Goal: Task Accomplishment & Management: Use online tool/utility

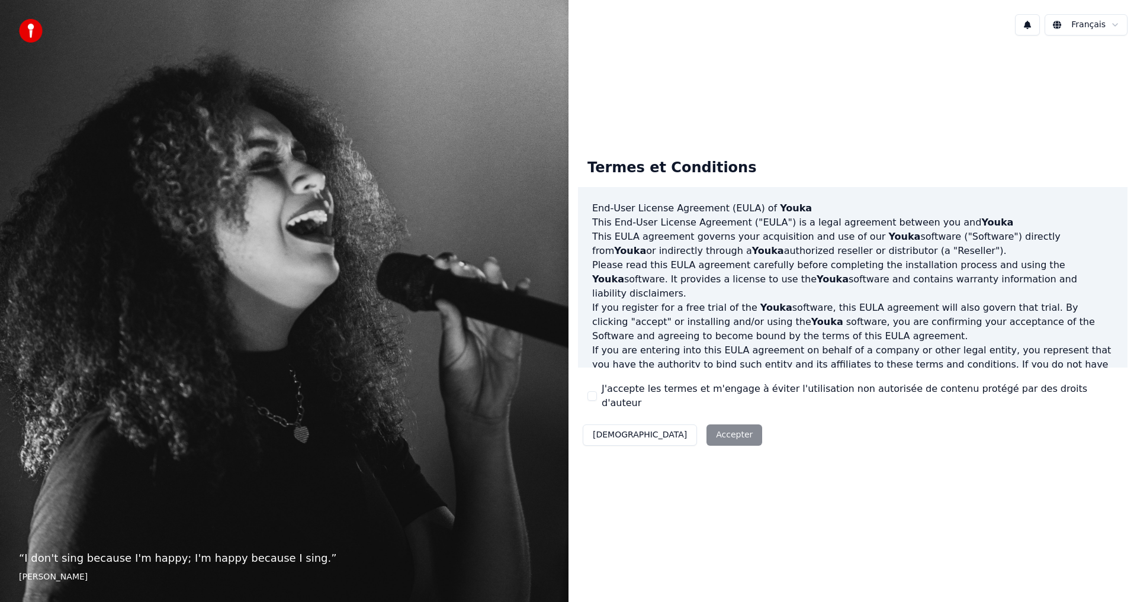
click at [672, 429] on div "Décliner Accepter" at bounding box center [672, 435] width 189 height 31
click at [598, 398] on div "J'accepte les termes et m'engage à éviter l'utilisation non autorisée de conten…" at bounding box center [853, 396] width 531 height 28
click at [596, 396] on button "J'accepte les termes et m'engage à éviter l'utilisation non autorisée de conten…" at bounding box center [592, 396] width 9 height 9
click at [707, 428] on button "Accepter" at bounding box center [735, 435] width 56 height 21
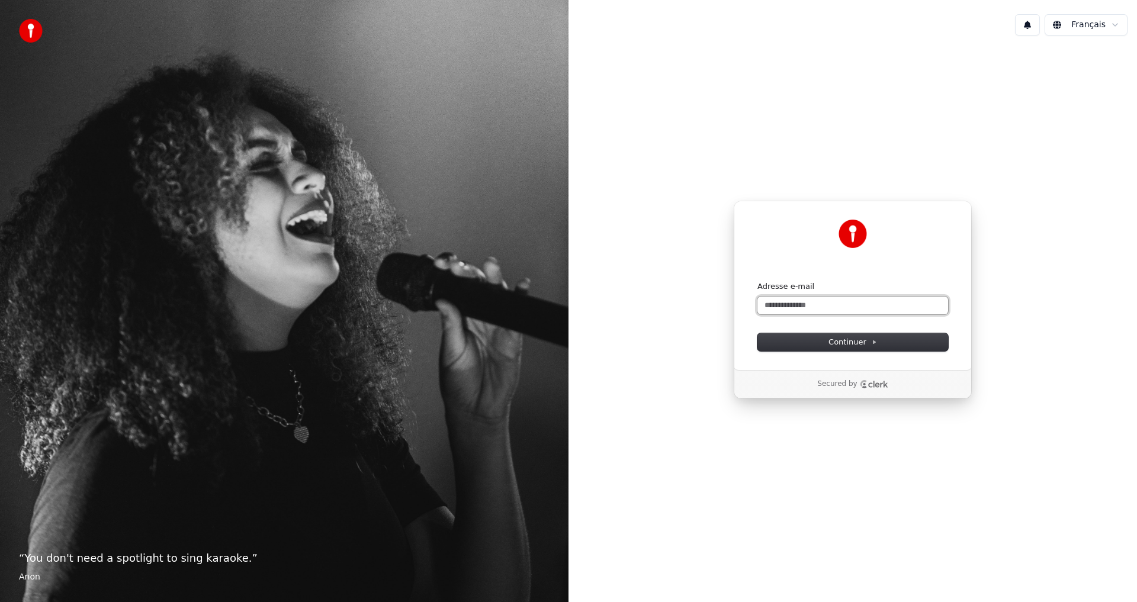
click at [865, 312] on input "Adresse e-mail" at bounding box center [853, 306] width 191 height 18
click at [862, 339] on span "Continuer" at bounding box center [853, 342] width 49 height 11
type input "**********"
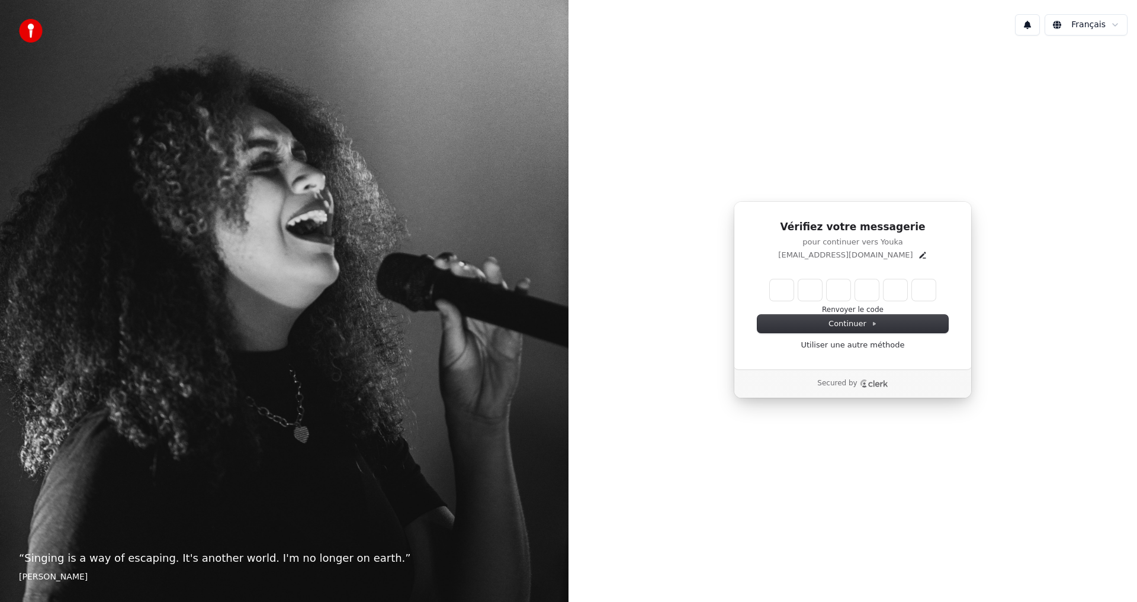
click at [781, 284] on input "Enter verification code" at bounding box center [853, 290] width 166 height 21
type input "******"
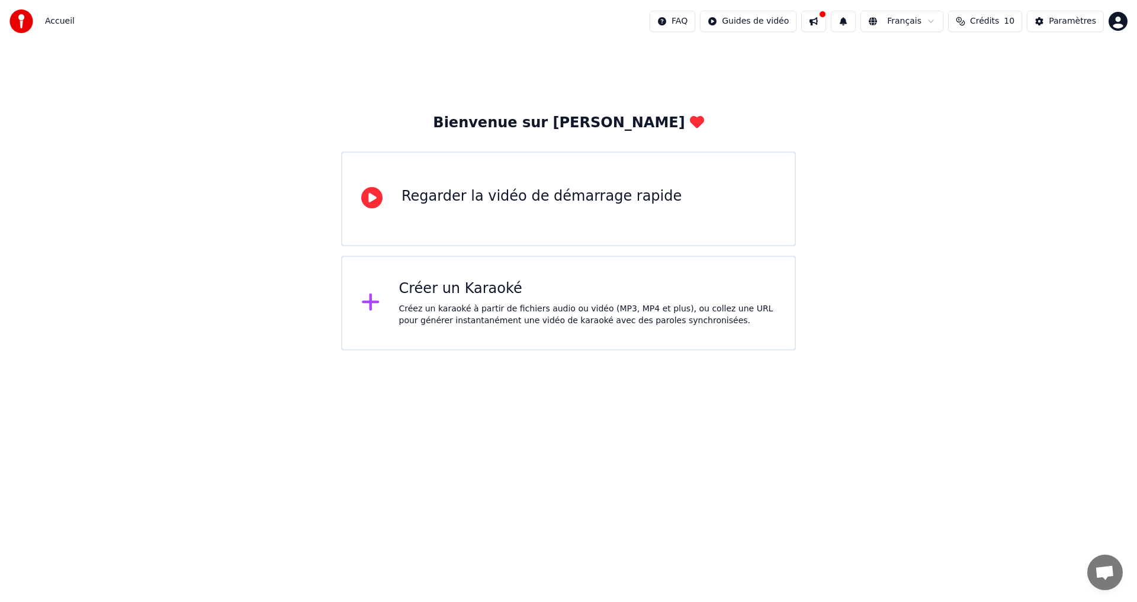
click at [477, 307] on div "Créez un karaoké à partir de fichiers audio ou vidéo (MP3, MP4 et plus), ou col…" at bounding box center [587, 315] width 377 height 24
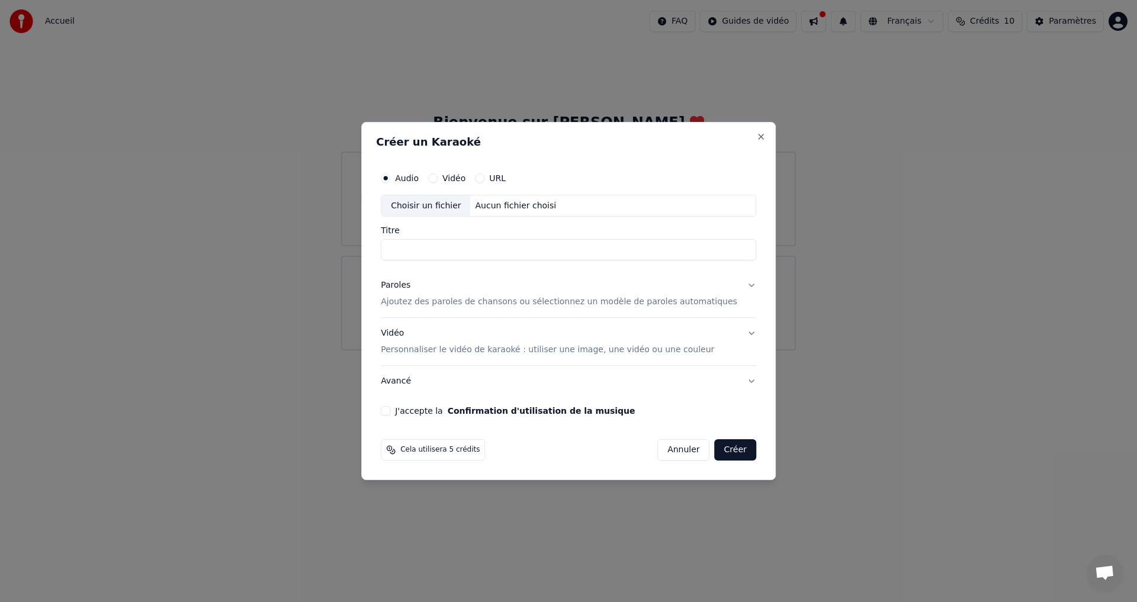
click at [438, 257] on input "Titre" at bounding box center [569, 250] width 376 height 21
type input "**********"
click at [527, 309] on button "Paroles Ajoutez des paroles de chansons ou sélectionnez un modèle de paroles au…" at bounding box center [569, 294] width 376 height 47
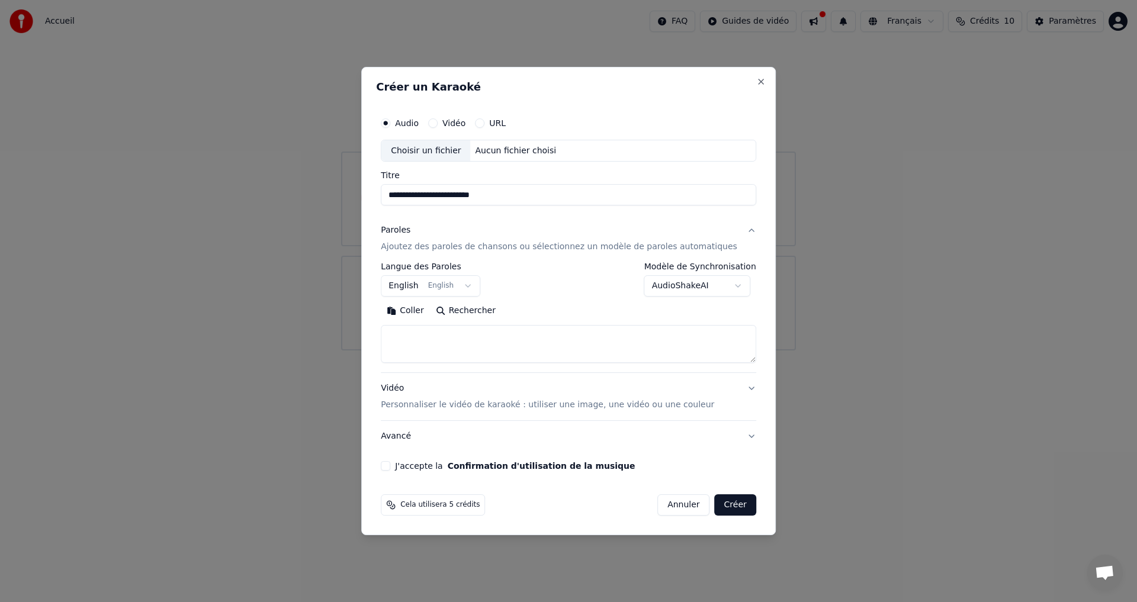
click at [480, 288] on button "English English" at bounding box center [431, 286] width 100 height 21
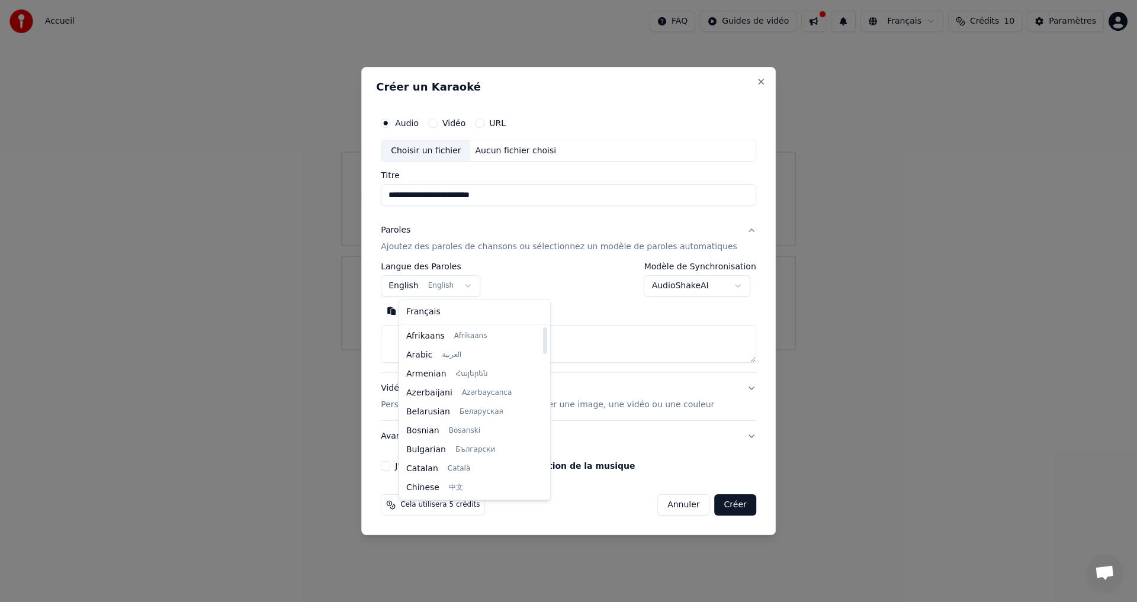
select select "**"
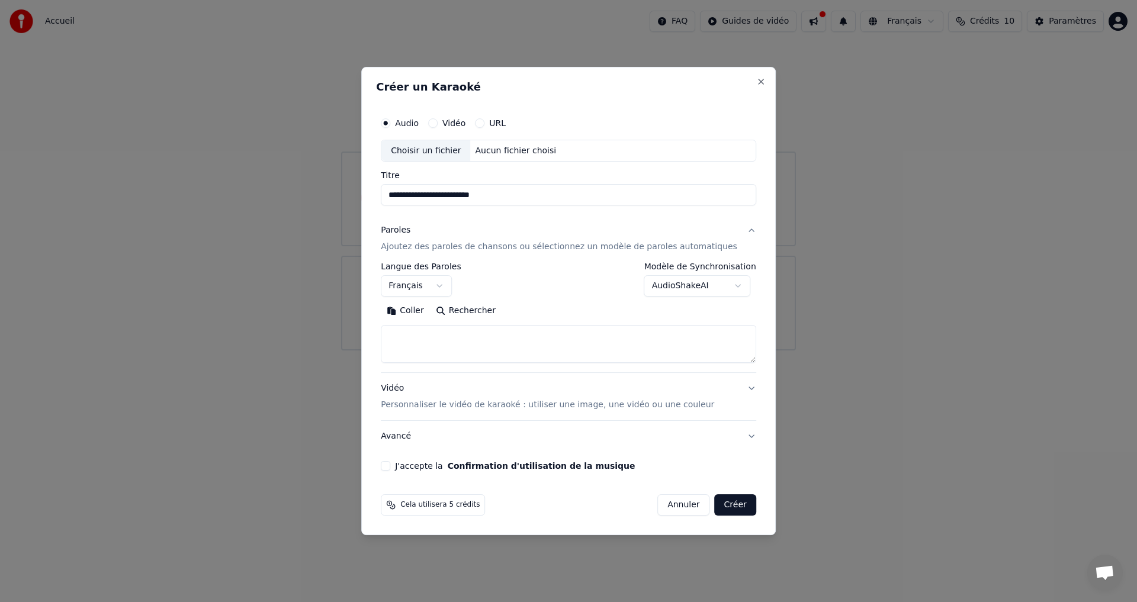
click at [438, 334] on textarea at bounding box center [569, 345] width 376 height 38
click at [429, 306] on button "Coller" at bounding box center [405, 311] width 49 height 19
drag, startPoint x: 448, startPoint y: 338, endPoint x: 398, endPoint y: 334, distance: 50.5
click at [398, 334] on div "**********" at bounding box center [568, 292] width 385 height 370
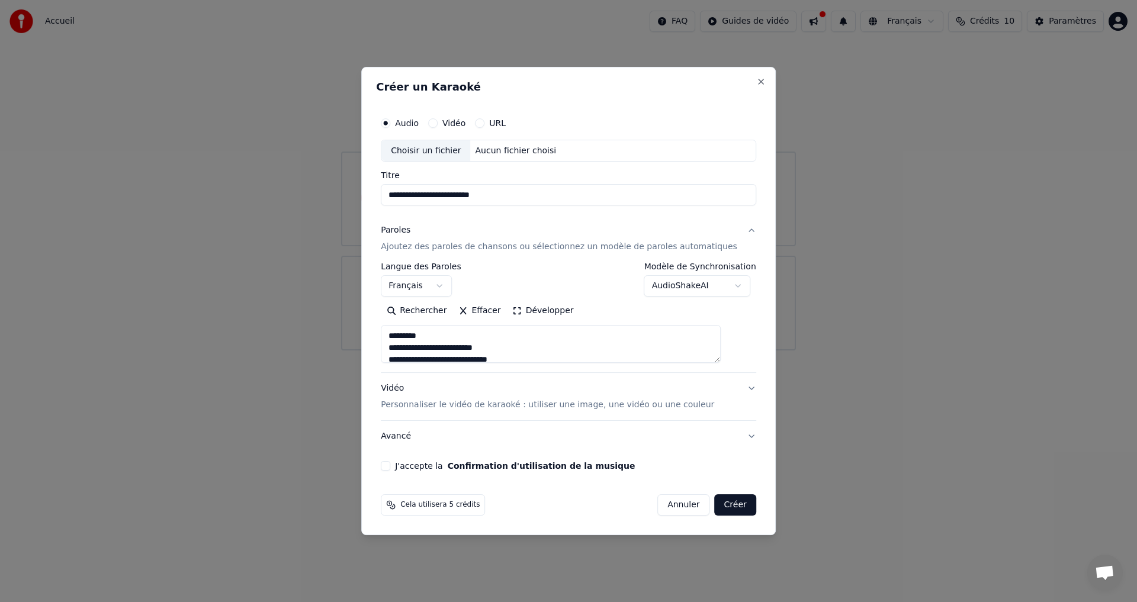
drag, startPoint x: 441, startPoint y: 351, endPoint x: 385, endPoint y: 346, distance: 56.5
click at [385, 346] on div "**********" at bounding box center [568, 301] width 415 height 469
drag, startPoint x: 436, startPoint y: 361, endPoint x: 411, endPoint y: 358, distance: 25.1
click at [411, 358] on textarea "**********" at bounding box center [551, 345] width 340 height 38
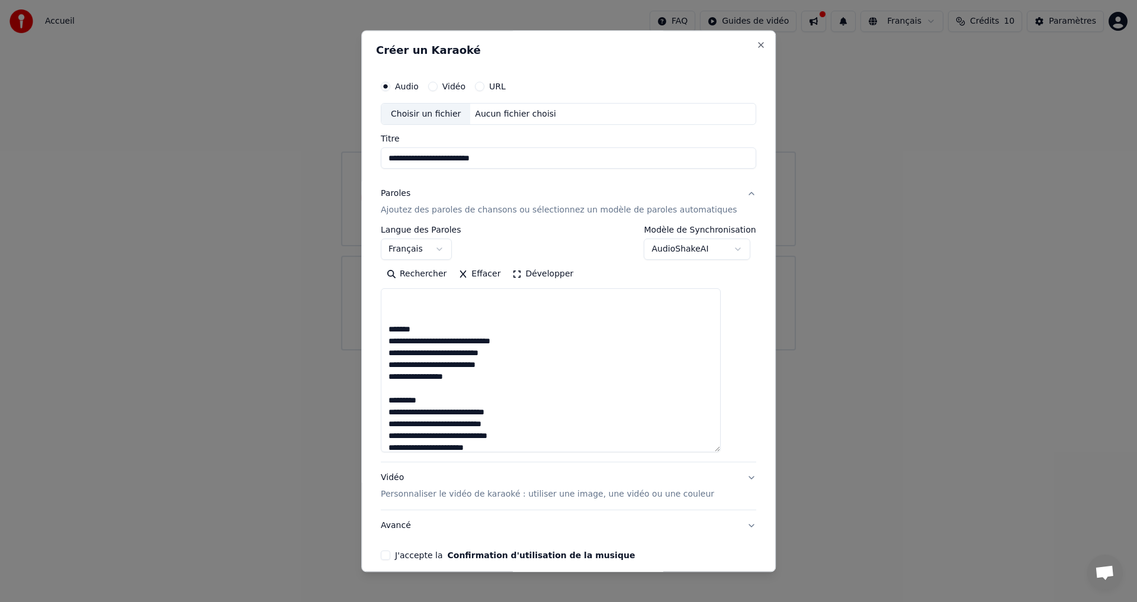
drag, startPoint x: 735, startPoint y: 362, endPoint x: 725, endPoint y: 455, distance: 93.5
click at [721, 453] on textarea "**********" at bounding box center [551, 371] width 340 height 164
drag, startPoint x: 429, startPoint y: 340, endPoint x: 401, endPoint y: 342, distance: 28.5
click at [401, 342] on textarea "**********" at bounding box center [551, 372] width 340 height 167
drag, startPoint x: 438, startPoint y: 411, endPoint x: 401, endPoint y: 406, distance: 37.1
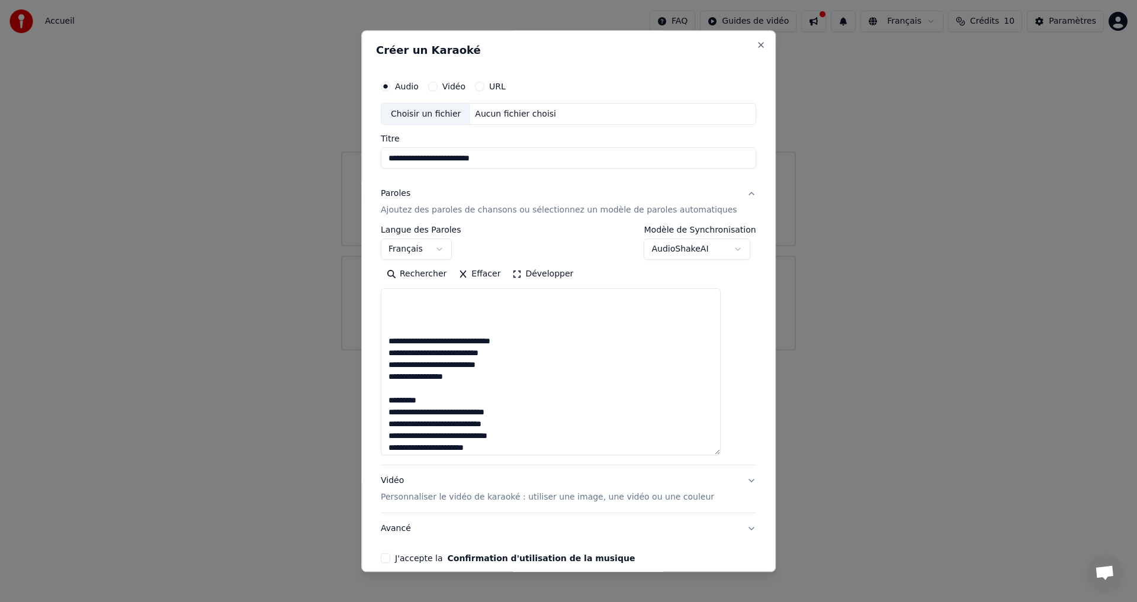
click at [401, 406] on textarea "**********" at bounding box center [551, 372] width 340 height 167
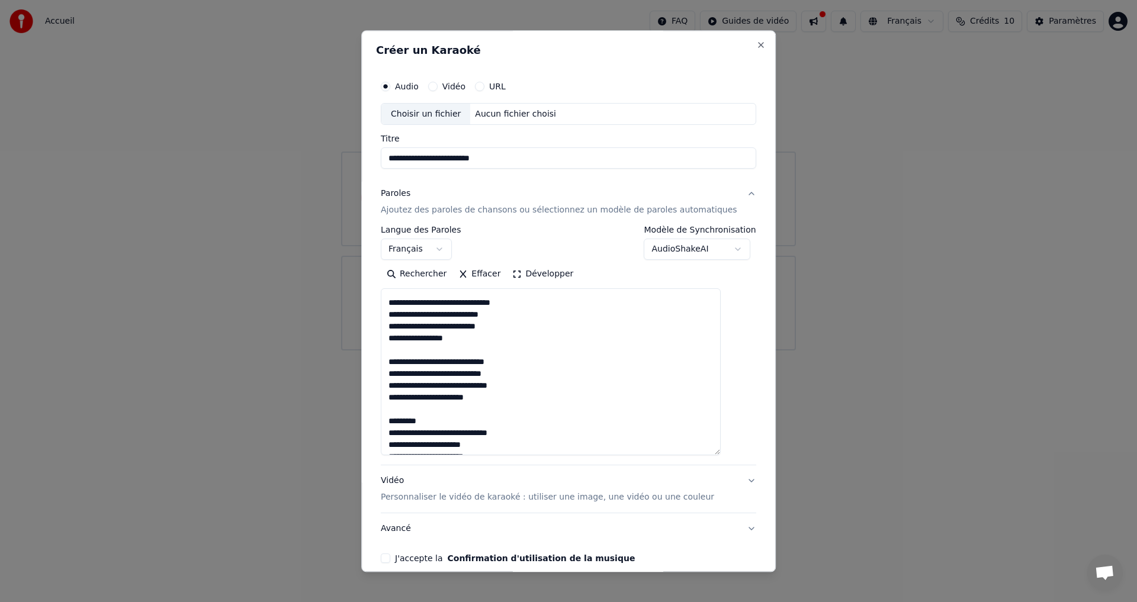
scroll to position [396, 0]
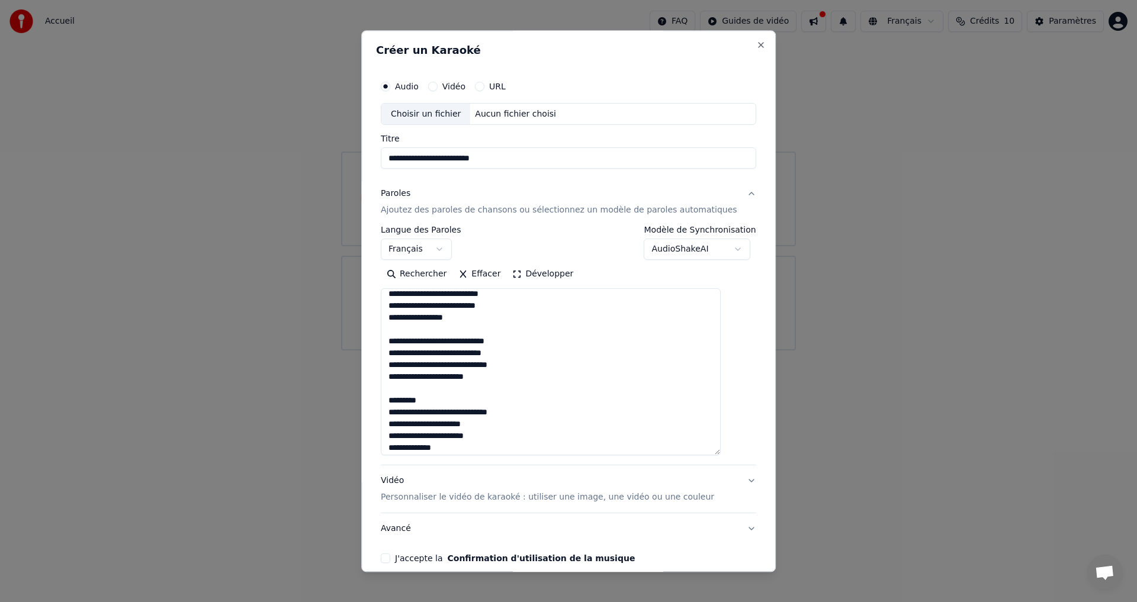
drag, startPoint x: 434, startPoint y: 415, endPoint x: 389, endPoint y: 412, distance: 45.1
click at [389, 412] on div "**********" at bounding box center [568, 319] width 385 height 499
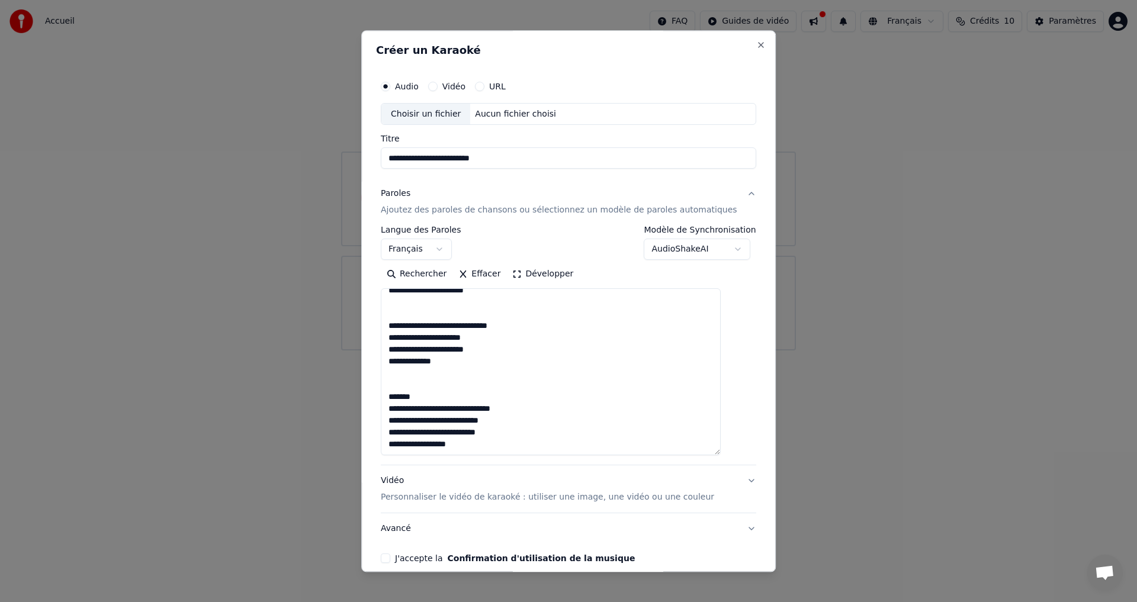
drag, startPoint x: 429, startPoint y: 386, endPoint x: 400, endPoint y: 387, distance: 29.1
click at [400, 387] on textarea "**********" at bounding box center [551, 372] width 340 height 167
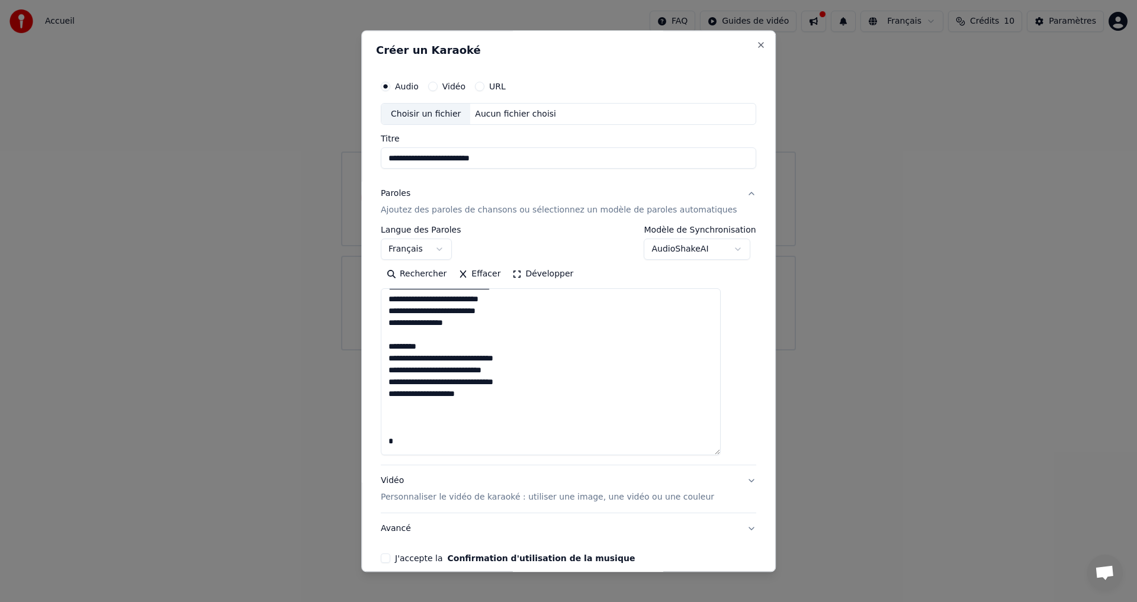
scroll to position [151, 0]
drag, startPoint x: 441, startPoint y: 363, endPoint x: 398, endPoint y: 360, distance: 43.3
click at [398, 360] on textarea "**********" at bounding box center [551, 372] width 340 height 167
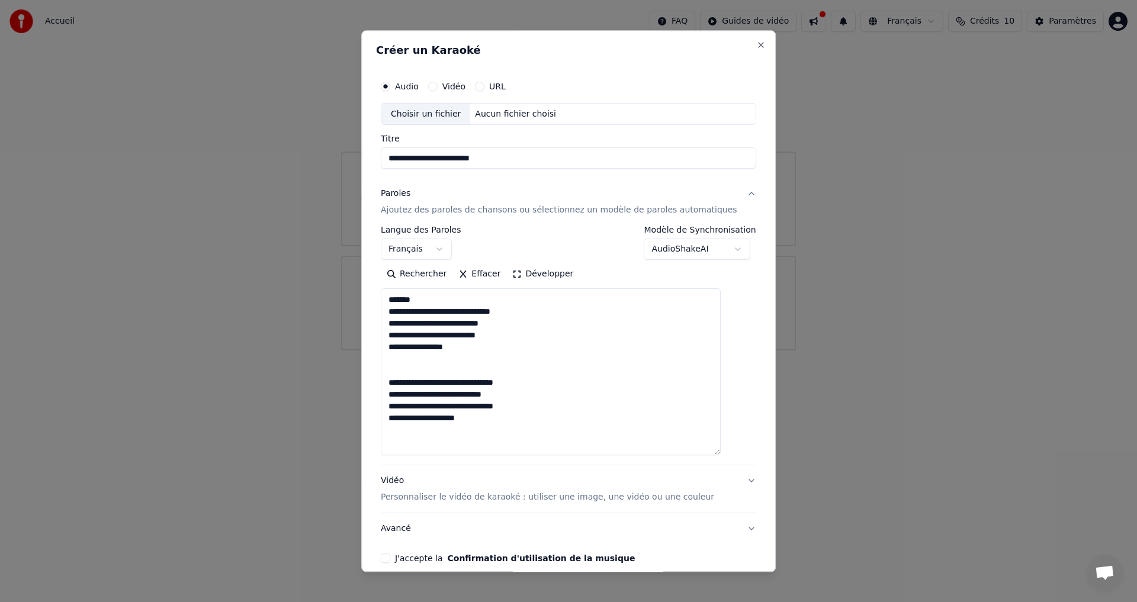
scroll to position [92, 0]
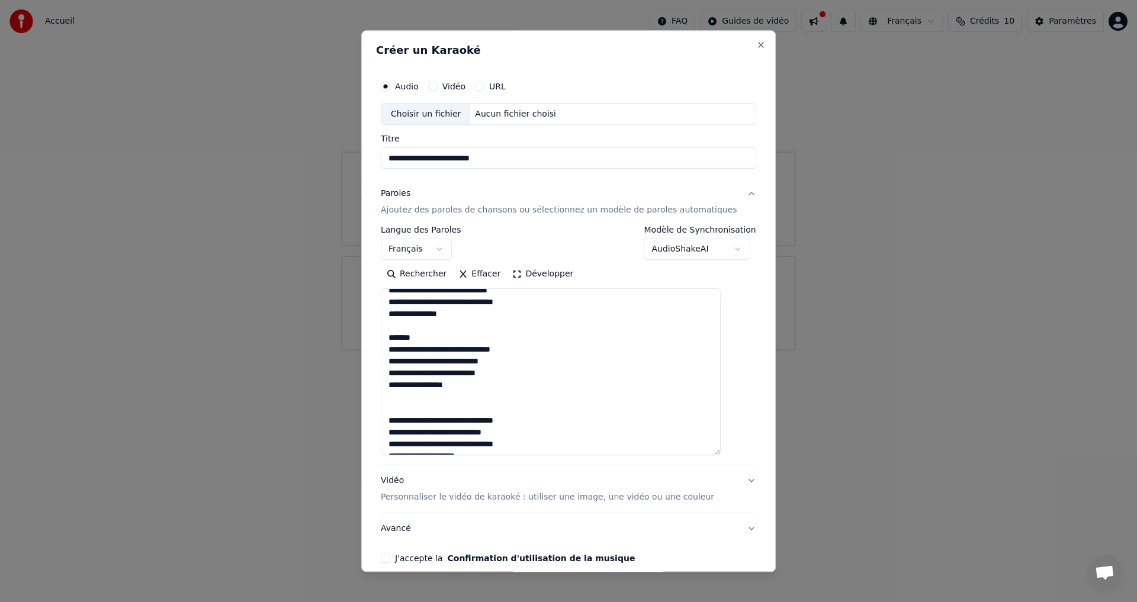
drag, startPoint x: 429, startPoint y: 349, endPoint x: 397, endPoint y: 345, distance: 32.8
click at [399, 346] on textarea "**********" at bounding box center [551, 372] width 340 height 167
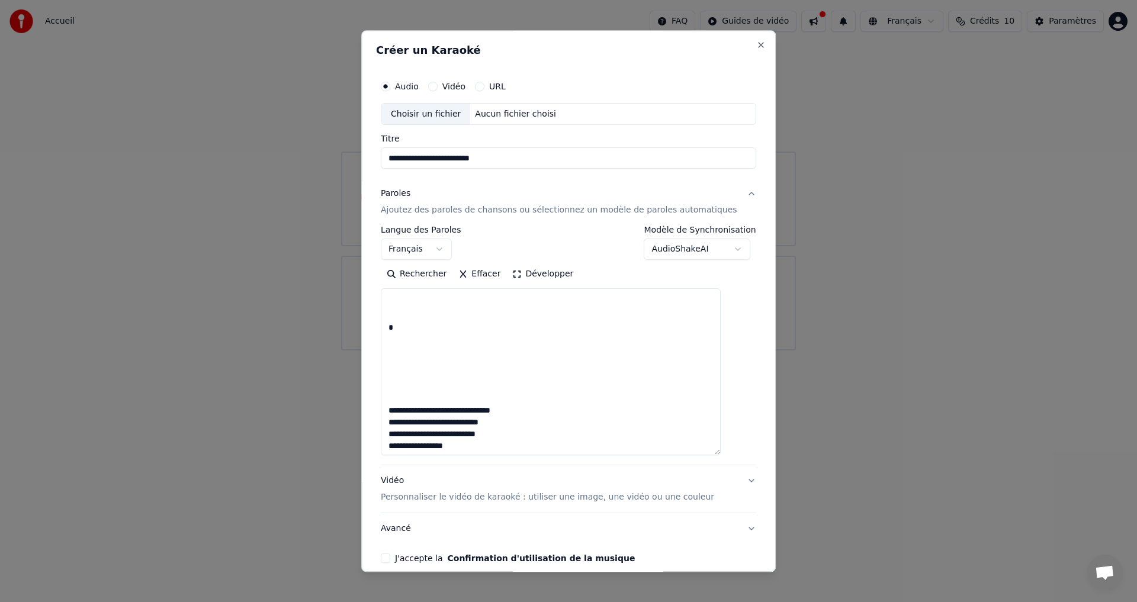
scroll to position [270, 0]
click at [397, 424] on textarea "**********" at bounding box center [551, 372] width 340 height 167
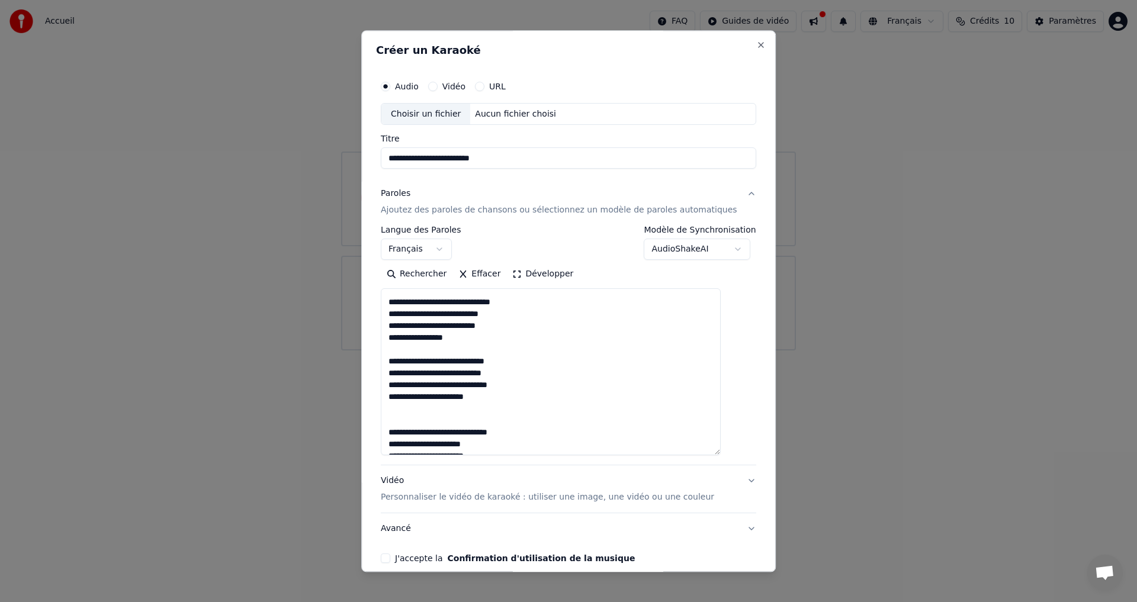
click at [664, 406] on textarea "**********" at bounding box center [551, 372] width 340 height 167
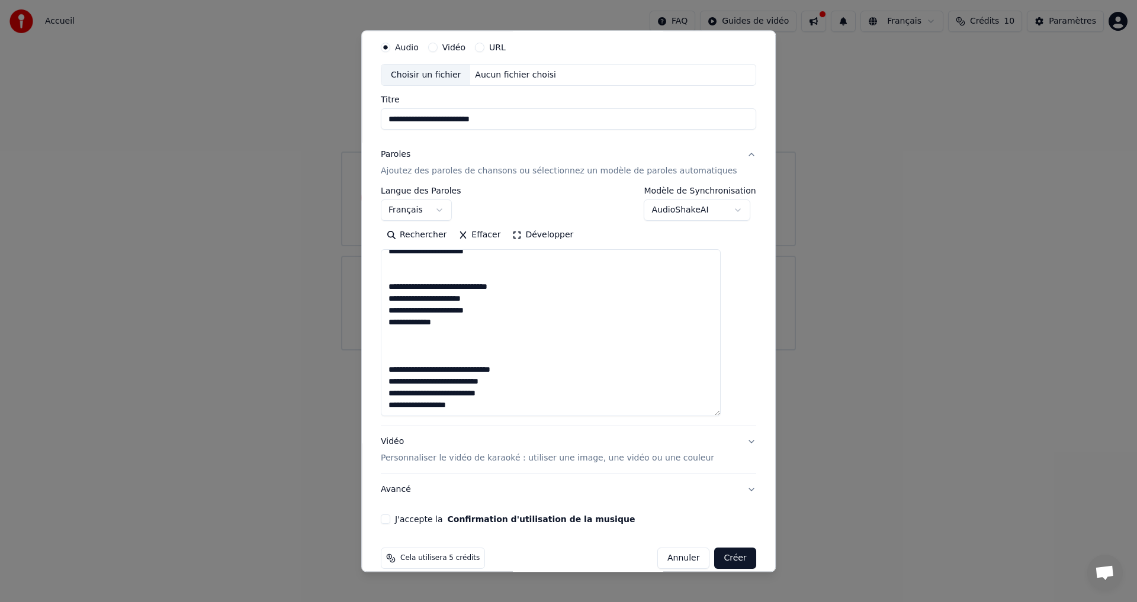
scroll to position [56, 0]
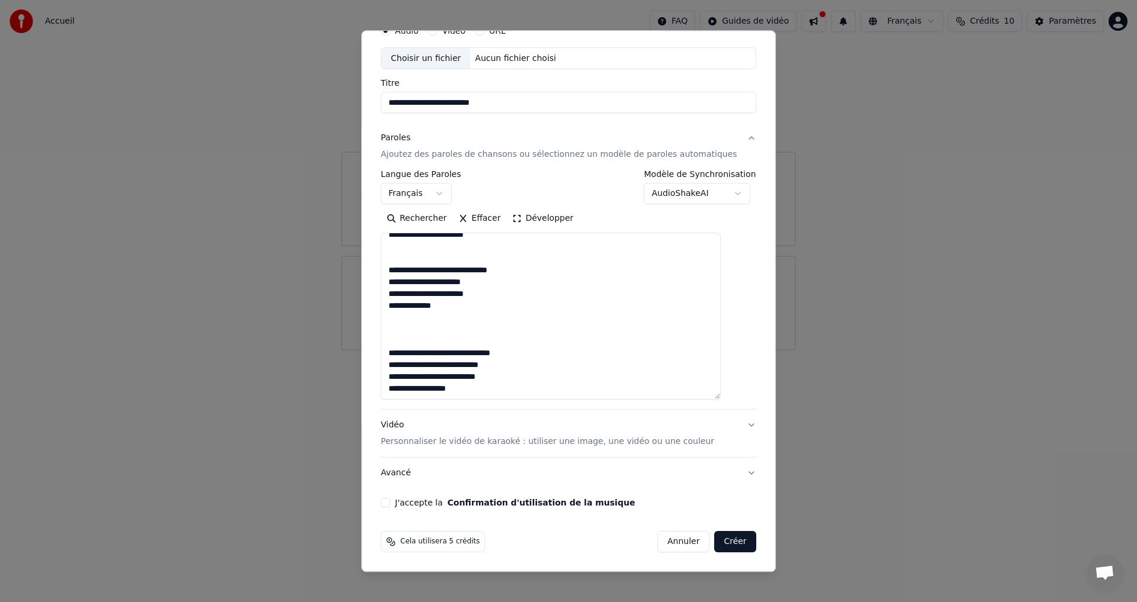
type textarea "**********"
click at [672, 444] on p "Personnaliser le vidéo de karaoké : utiliser une image, une vidéo ou une couleur" at bounding box center [548, 443] width 334 height 12
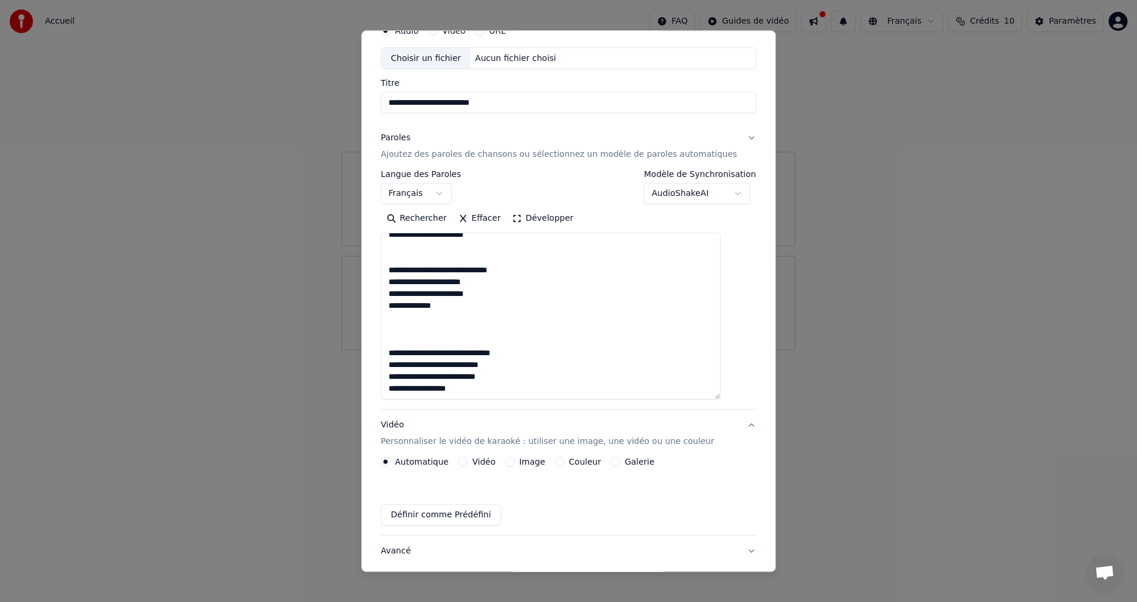
scroll to position [0, 0]
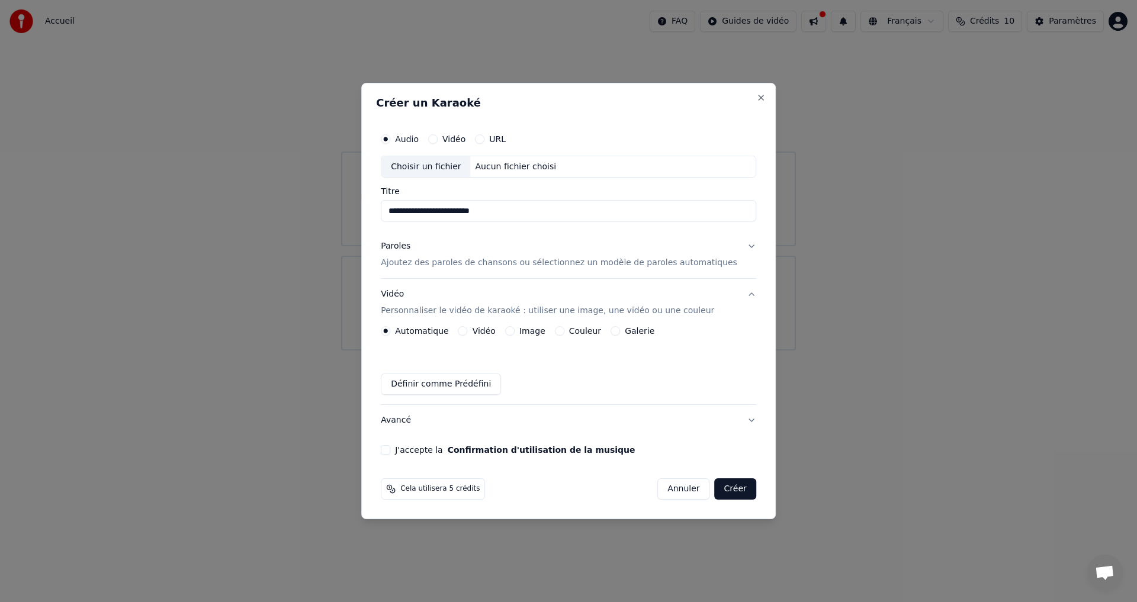
click at [565, 332] on button "Couleur" at bounding box center [559, 330] width 9 height 9
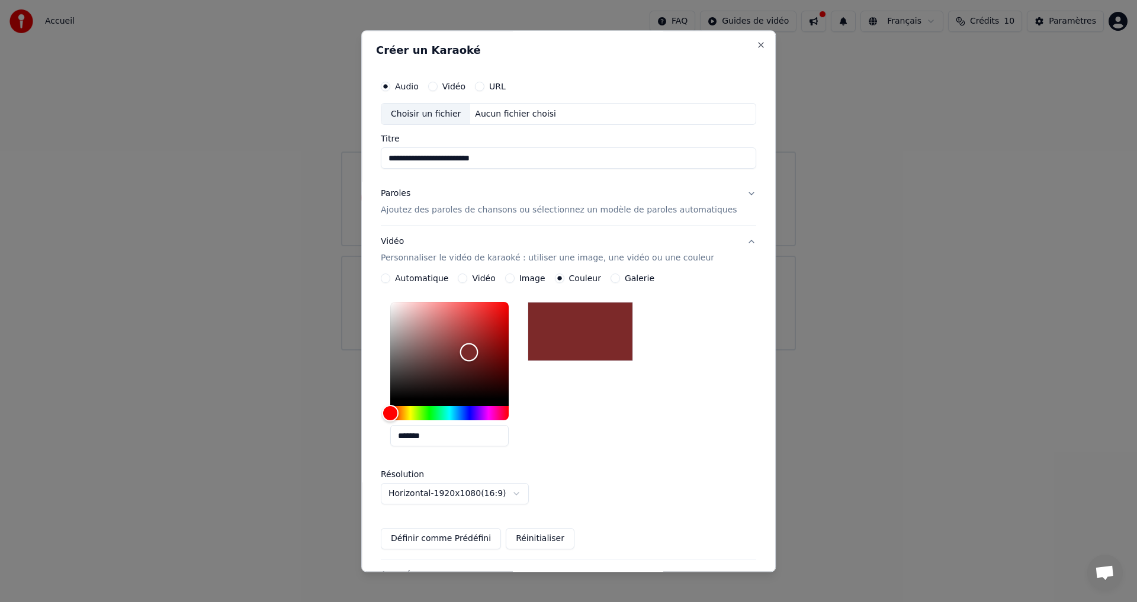
drag, startPoint x: 411, startPoint y: 395, endPoint x: 482, endPoint y: 352, distance: 83.1
click at [479, 352] on div "Color" at bounding box center [469, 353] width 18 height 18
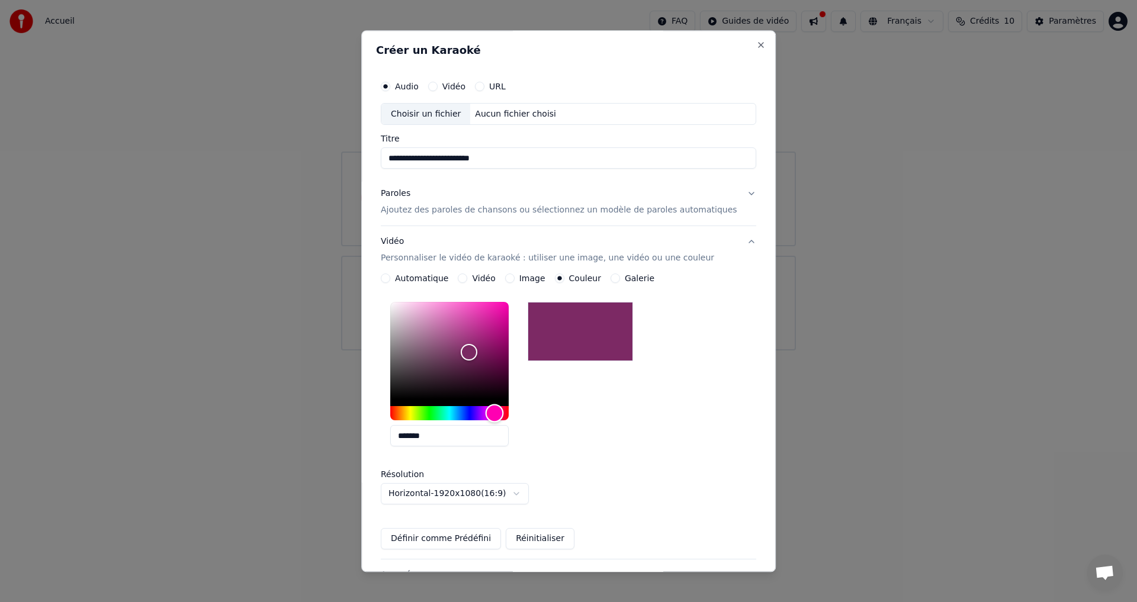
drag, startPoint x: 402, startPoint y: 415, endPoint x: 502, endPoint y: 419, distance: 100.2
click at [506, 423] on div "*******" at bounding box center [449, 377] width 118 height 149
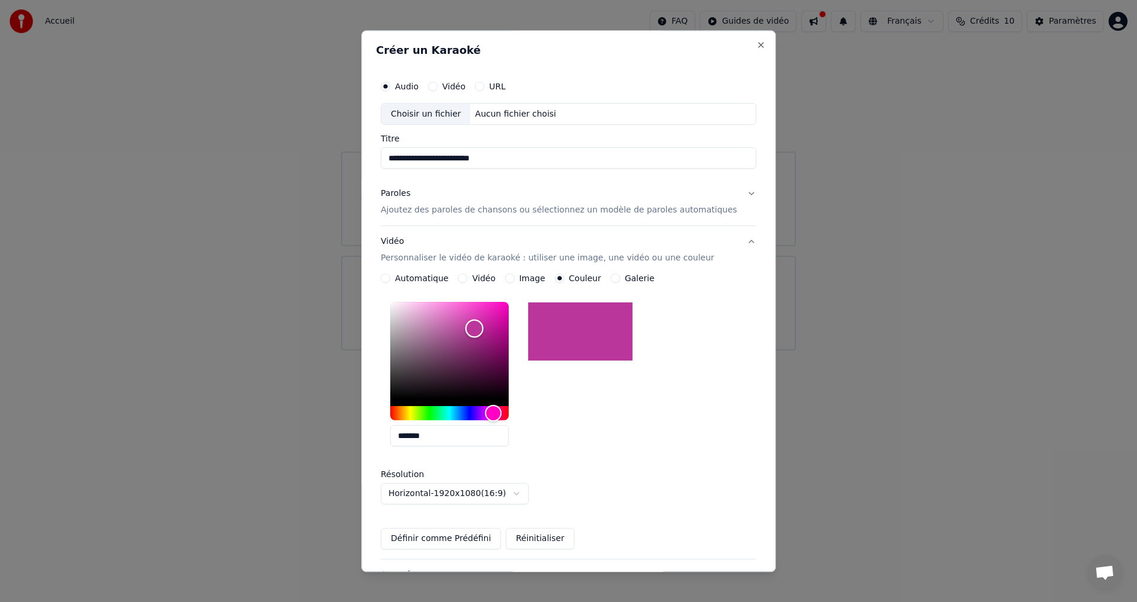
type input "*******"
drag, startPoint x: 478, startPoint y: 347, endPoint x: 486, endPoint y: 326, distance: 22.1
click at [482, 326] on div "Color" at bounding box center [473, 327] width 18 height 18
click at [482, 539] on button "Définir comme Prédéfini" at bounding box center [441, 539] width 120 height 21
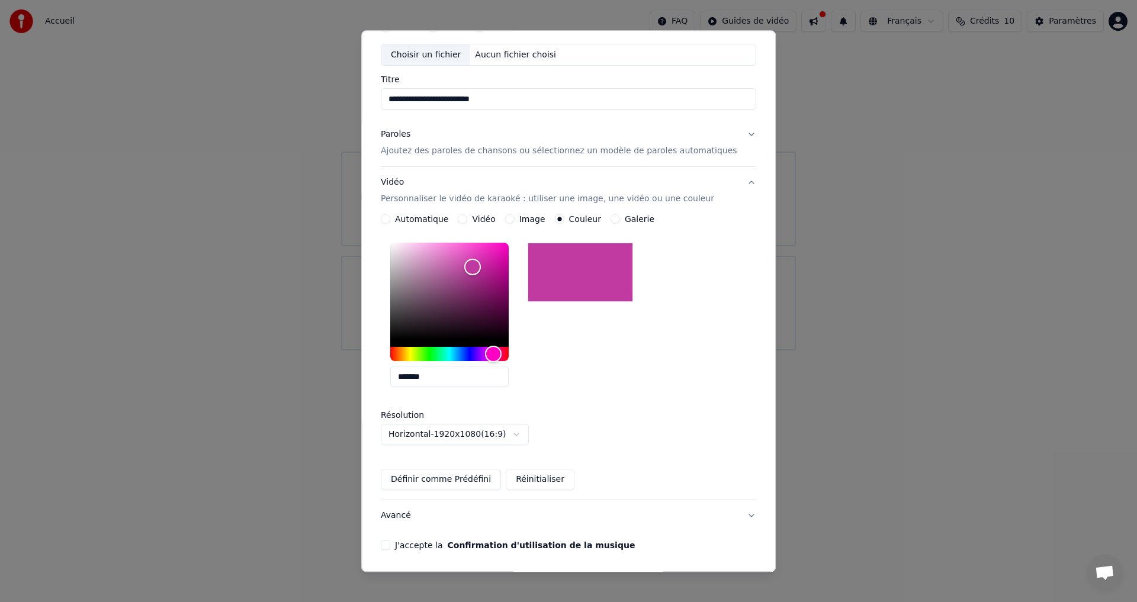
click at [390, 219] on button "Automatique" at bounding box center [385, 219] width 9 height 9
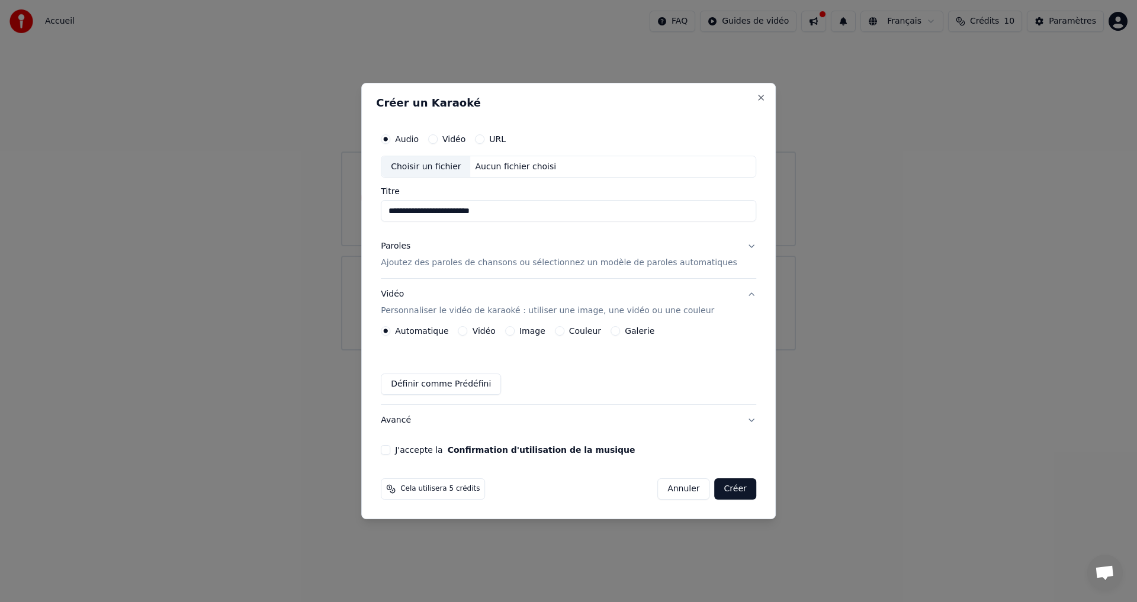
scroll to position [0, 0]
click at [390, 452] on button "J'accepte la Confirmation d'utilisation de la musique" at bounding box center [385, 449] width 9 height 9
click at [732, 496] on button "Créer" at bounding box center [735, 489] width 41 height 21
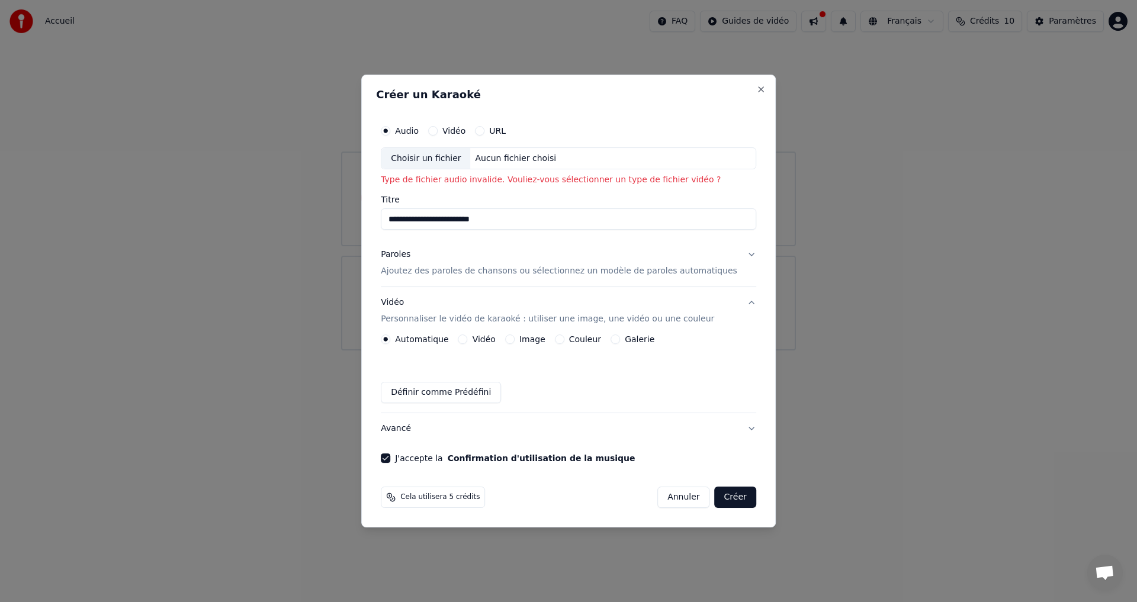
click at [720, 274] on p "Ajoutez des paroles de chansons ou sélectionnez un modèle de paroles automatiqu…" at bounding box center [559, 272] width 357 height 12
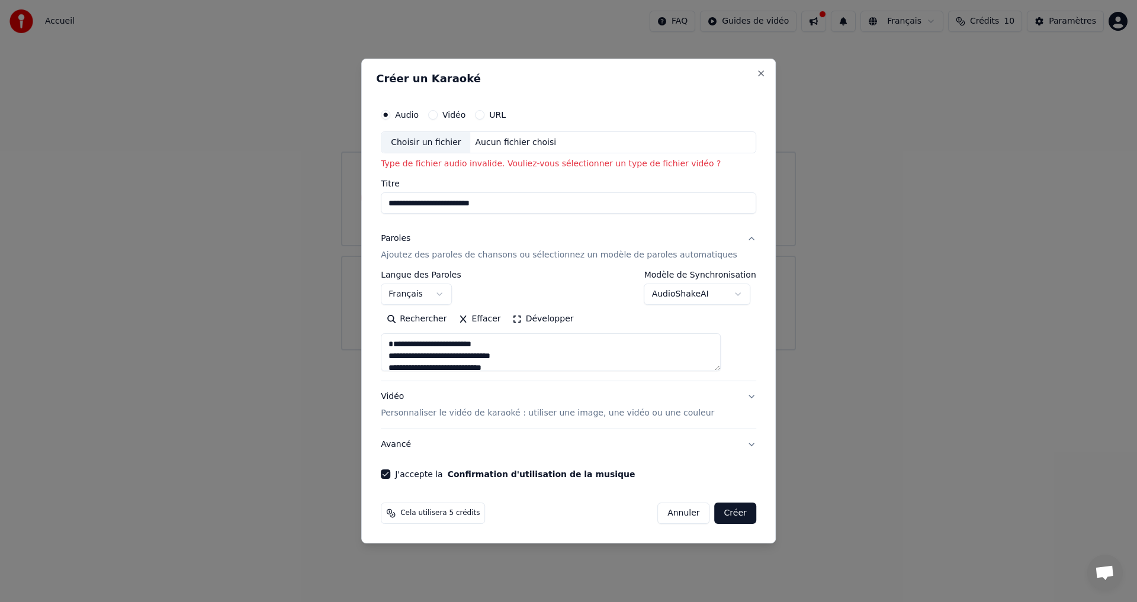
click at [721, 519] on button "Créer" at bounding box center [735, 513] width 41 height 21
click at [716, 522] on button "Créer" at bounding box center [735, 513] width 41 height 21
click at [716, 517] on button "Créer" at bounding box center [735, 513] width 41 height 21
click at [461, 146] on div "Choisir un fichier" at bounding box center [425, 142] width 89 height 21
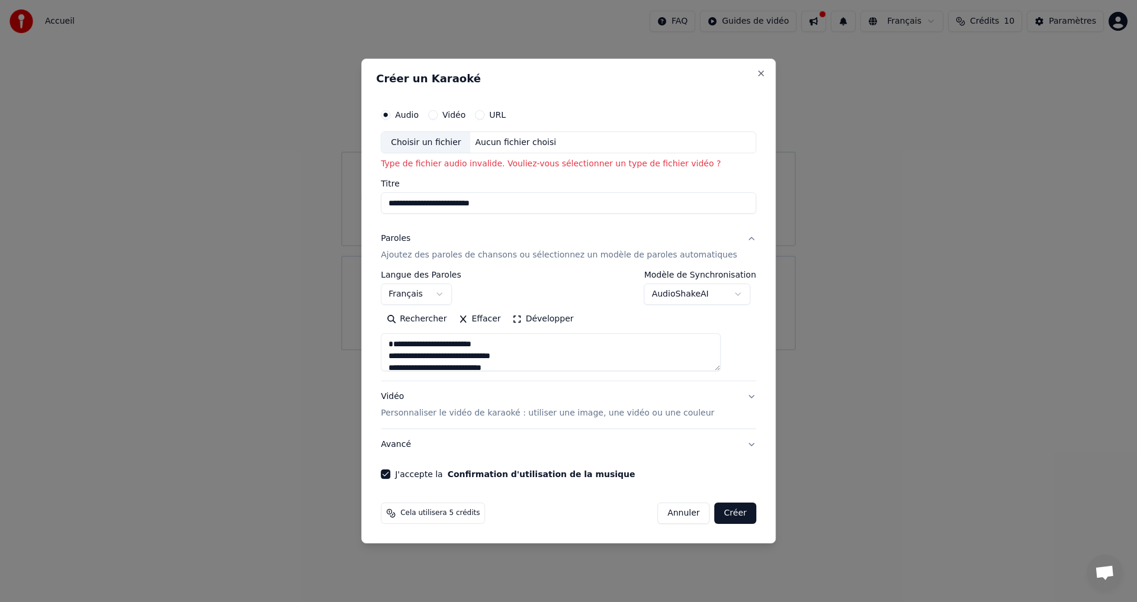
type input "**********"
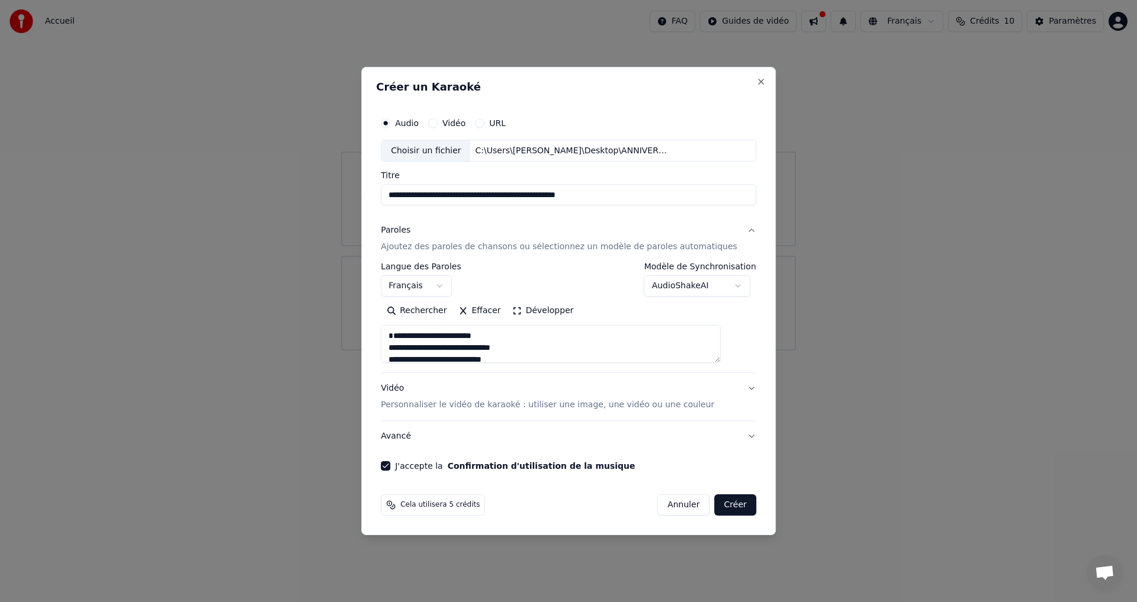
click at [720, 502] on button "Créer" at bounding box center [735, 505] width 41 height 21
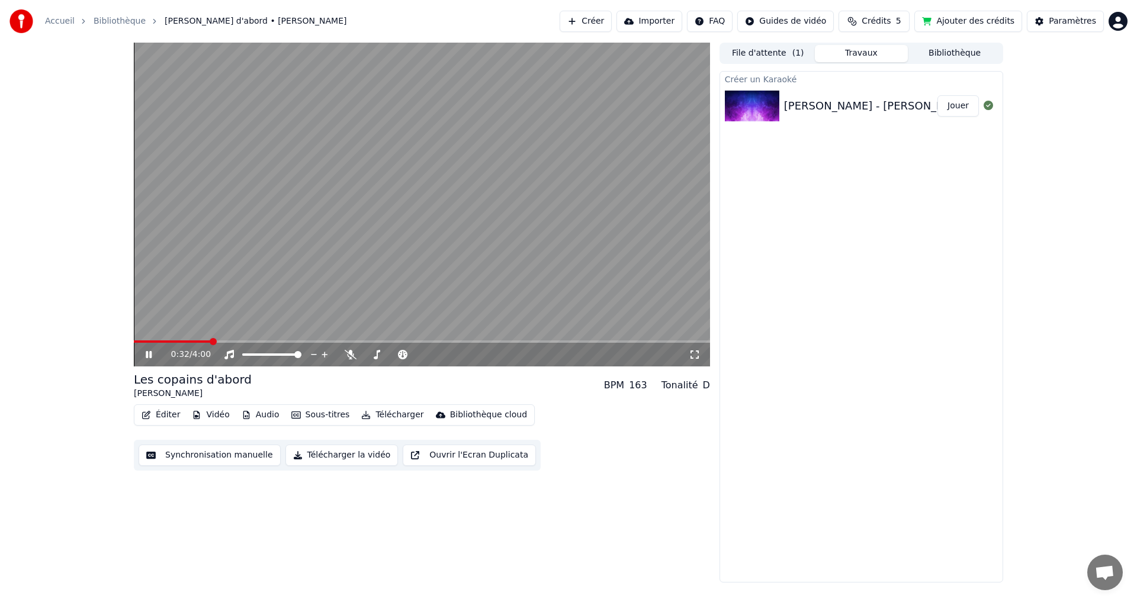
click at [257, 461] on button "Synchronisation manuelle" at bounding box center [210, 455] width 142 height 21
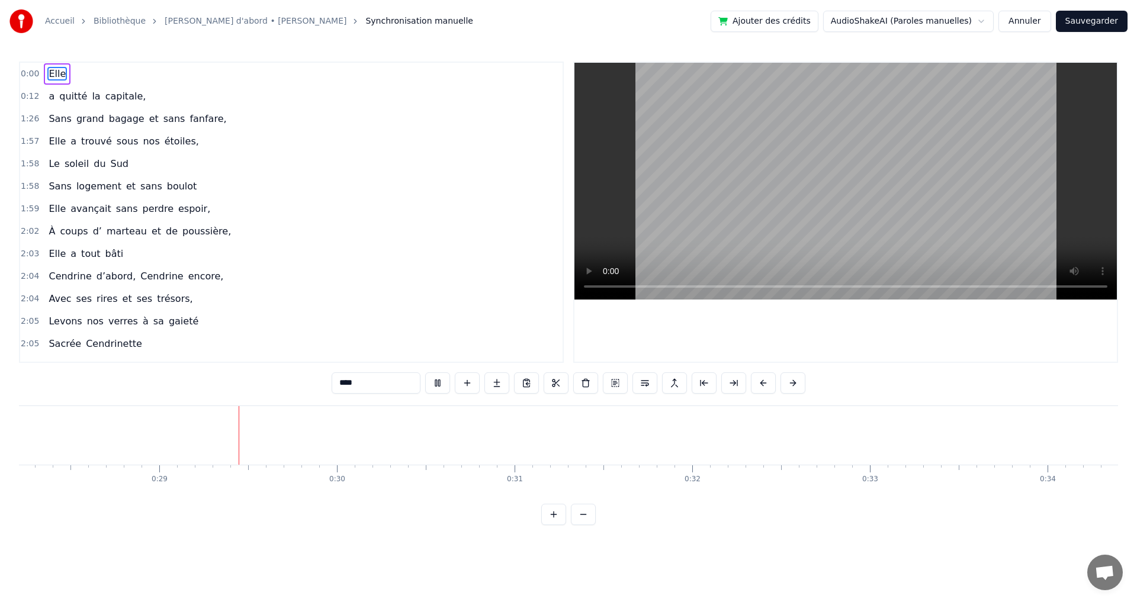
scroll to position [0, 5070]
click at [54, 75] on span "Elle" at bounding box center [57, 74] width 20 height 14
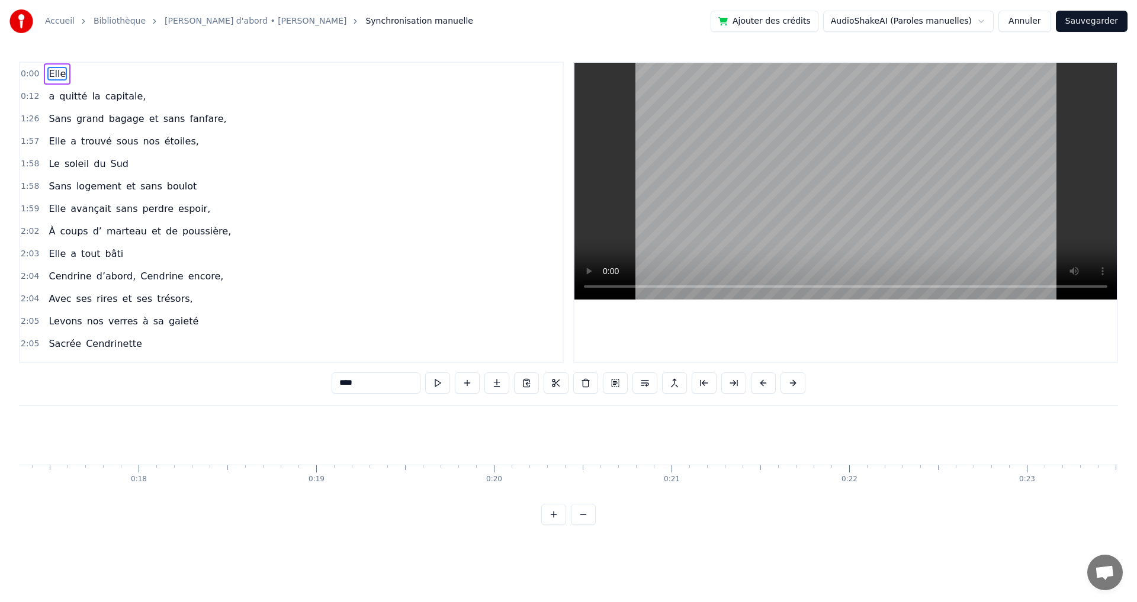
drag, startPoint x: 52, startPoint y: 75, endPoint x: 496, endPoint y: 459, distance: 587.1
click at [496, 459] on div "0:00 Elle 0:12 a quitté la capitale, 1:26 Sans grand bagage et sans fanfare, 1:…" at bounding box center [568, 294] width 1099 height 464
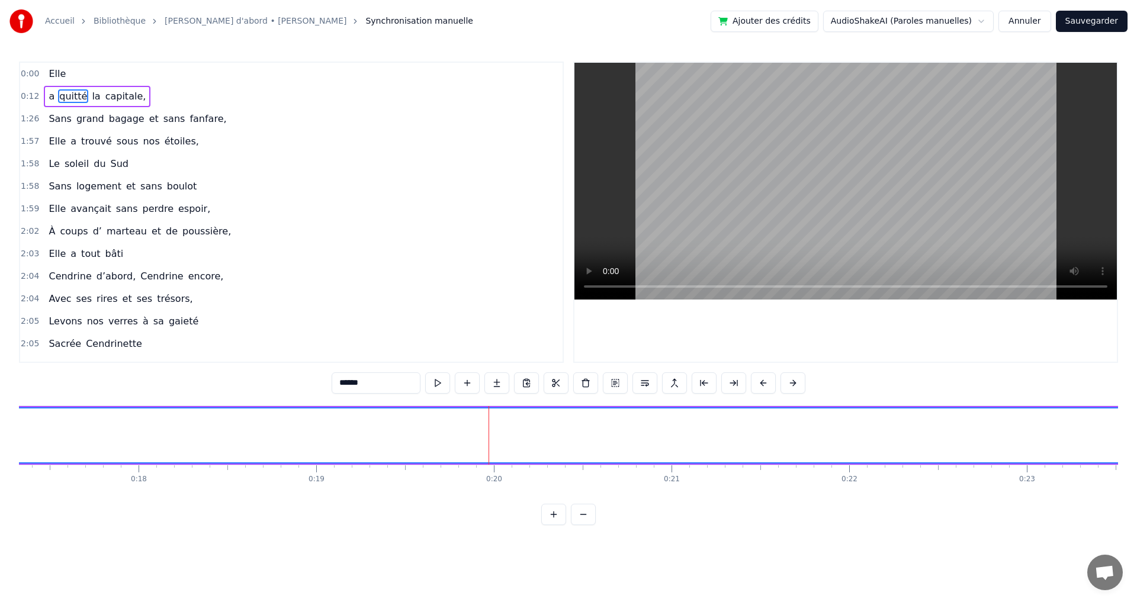
click at [57, 80] on span "Elle" at bounding box center [57, 74] width 20 height 14
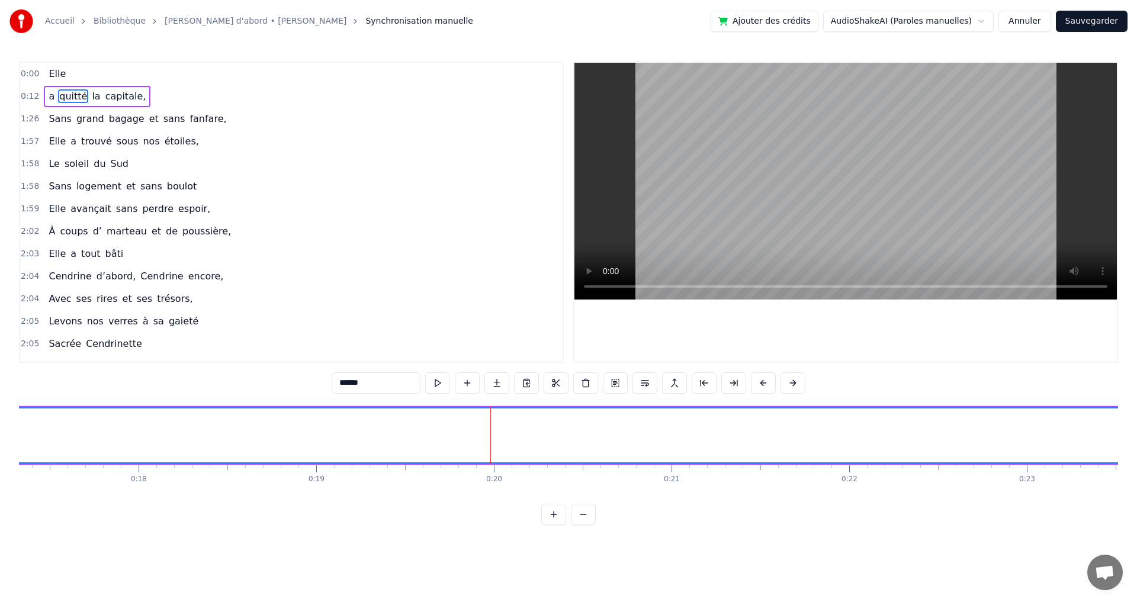
click at [51, 73] on span "Elle" at bounding box center [57, 74] width 20 height 14
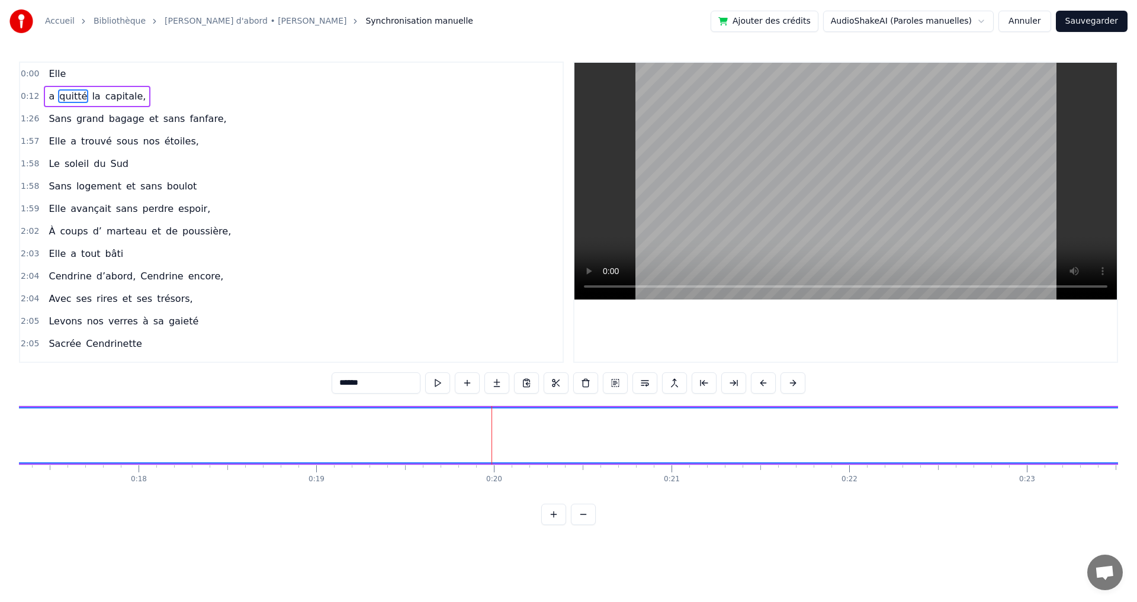
click at [52, 75] on span "Elle" at bounding box center [57, 74] width 20 height 14
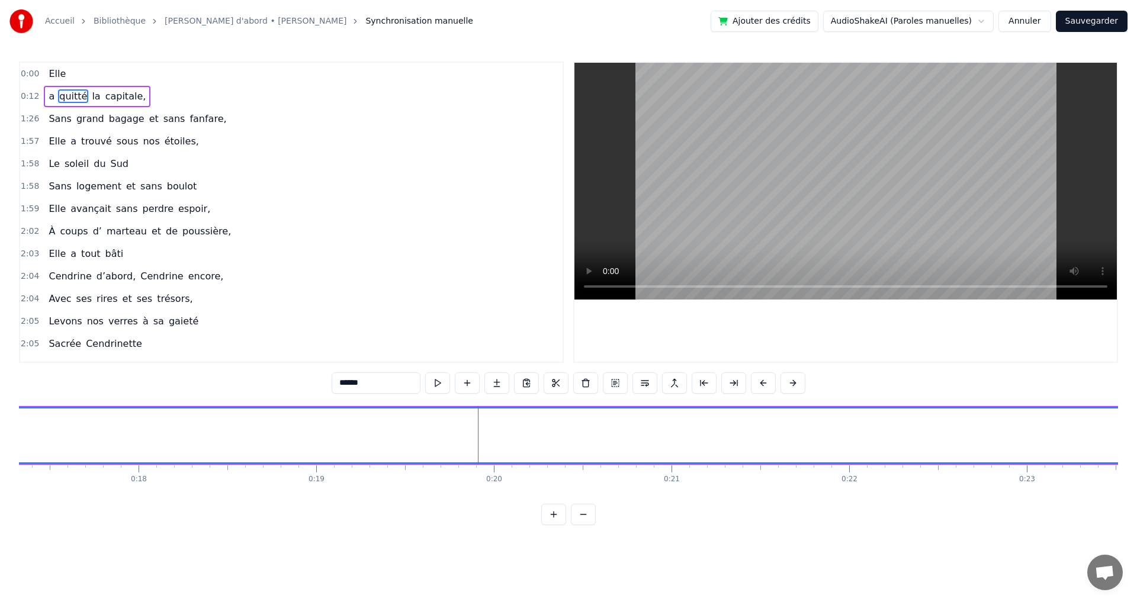
click at [59, 76] on span "Elle" at bounding box center [57, 74] width 20 height 14
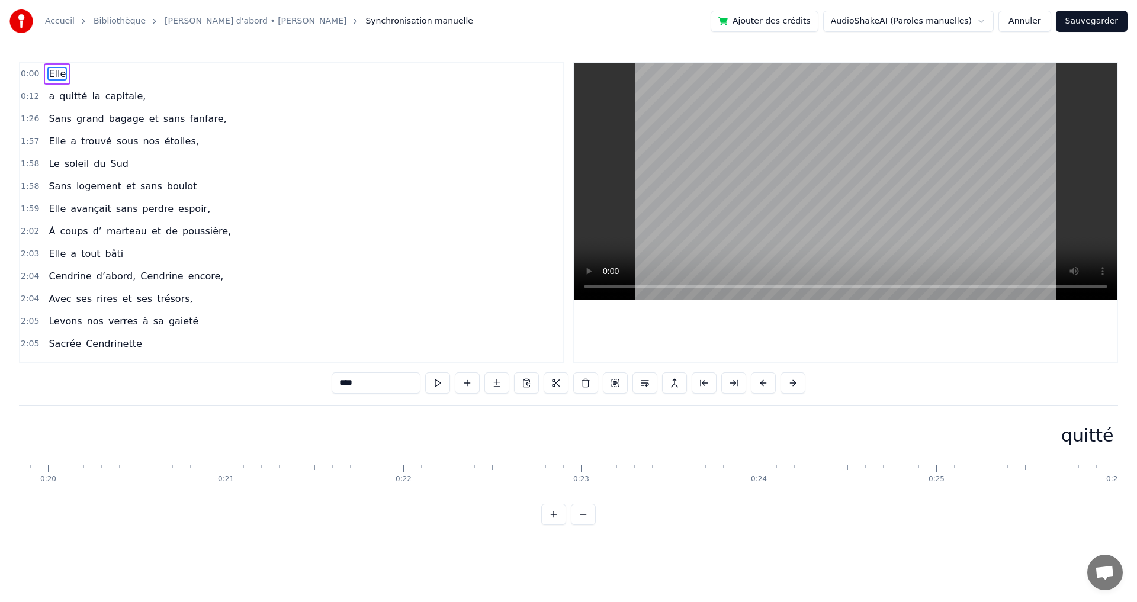
scroll to position [0, 3408]
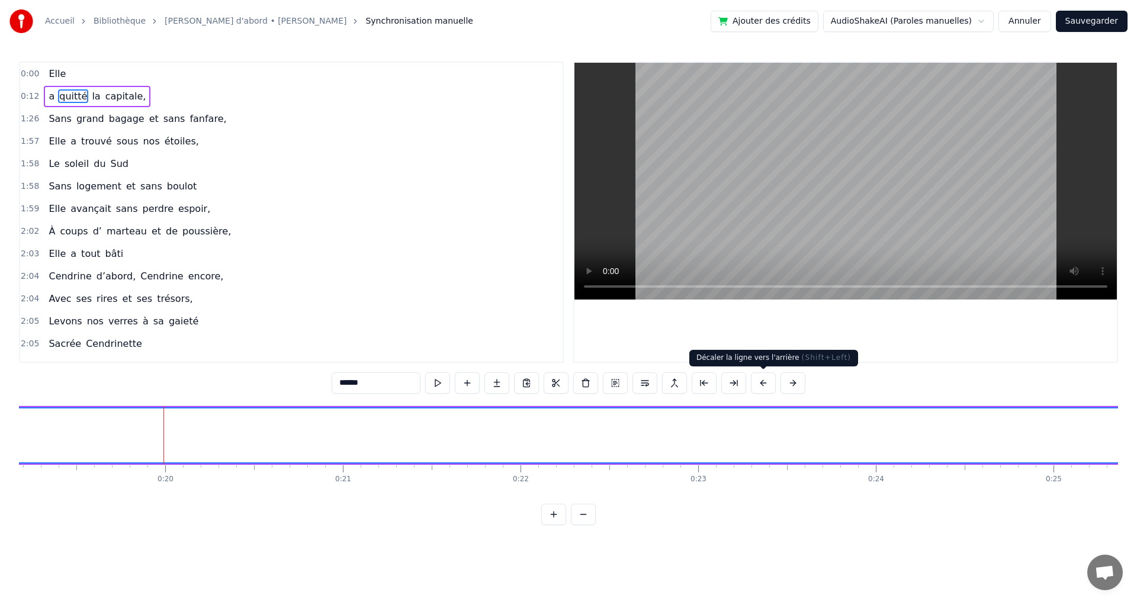
click at [761, 387] on button at bounding box center [763, 383] width 25 height 21
click at [51, 101] on span "a" at bounding box center [51, 96] width 8 height 14
type input "*"
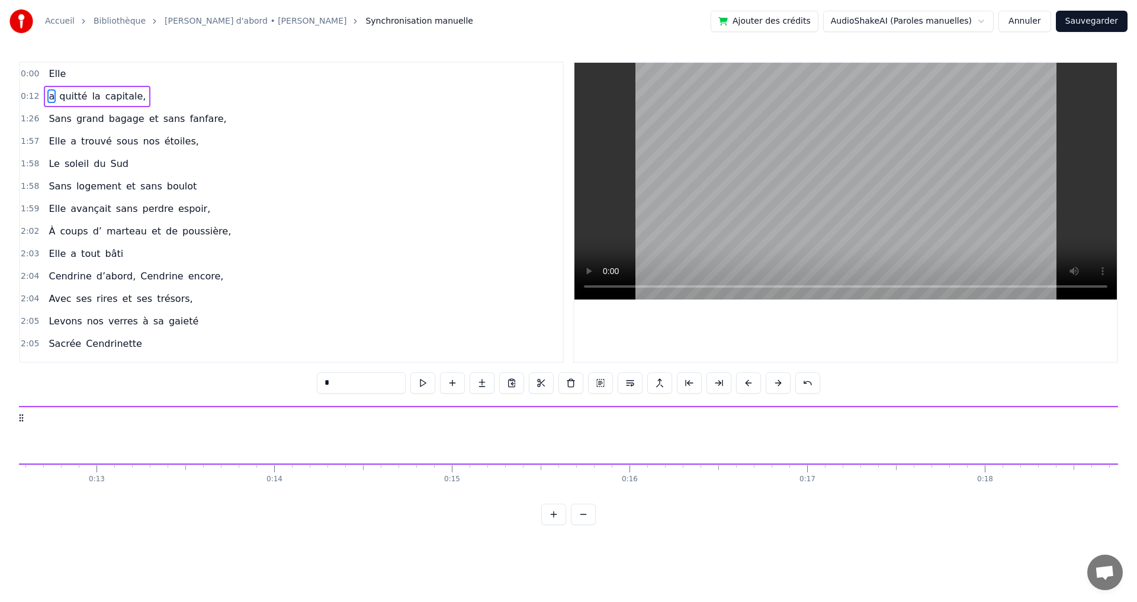
scroll to position [0, 2164]
click at [61, 76] on div "Elle" at bounding box center [57, 73] width 27 height 21
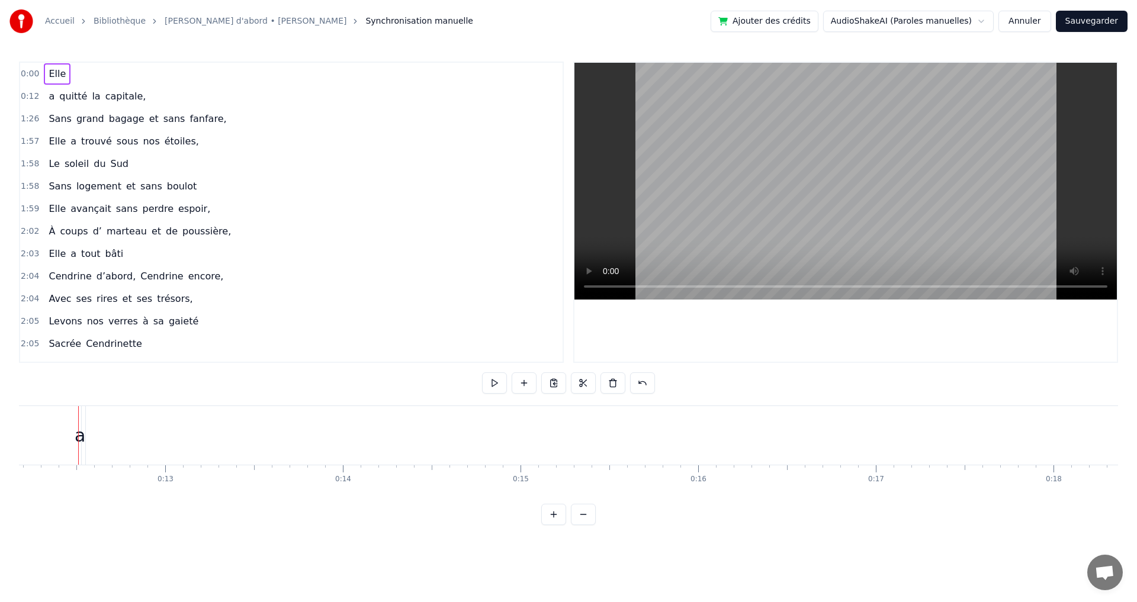
click at [57, 76] on span "Elle" at bounding box center [57, 74] width 20 height 14
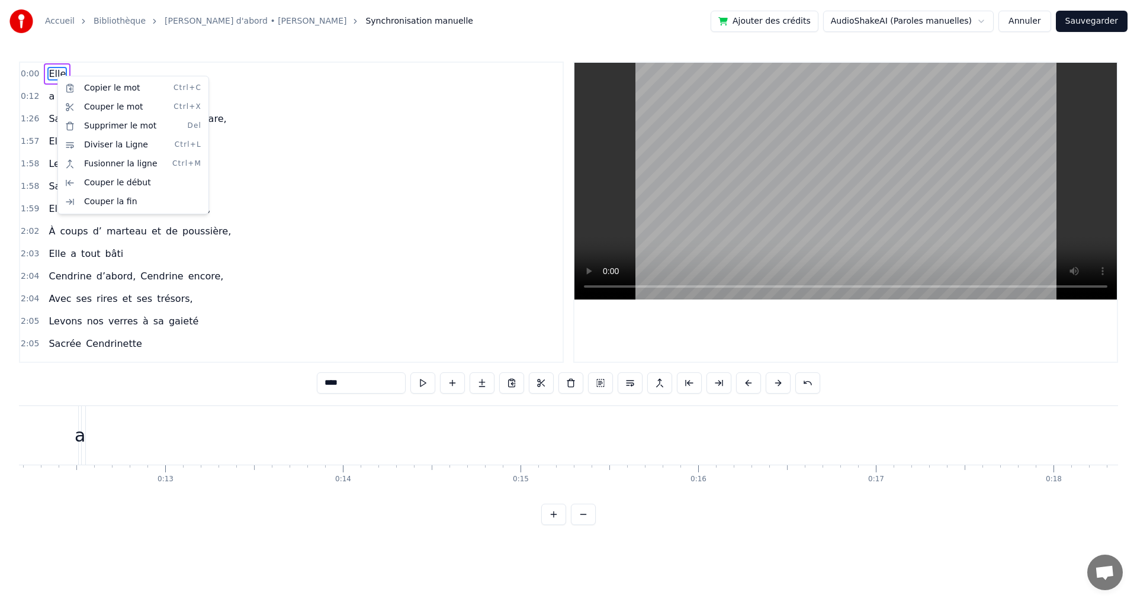
click at [277, 261] on html "Accueil Bibliothèque [PERSON_NAME] d'abord • [PERSON_NAME] Synchronisation manu…" at bounding box center [568, 272] width 1137 height 544
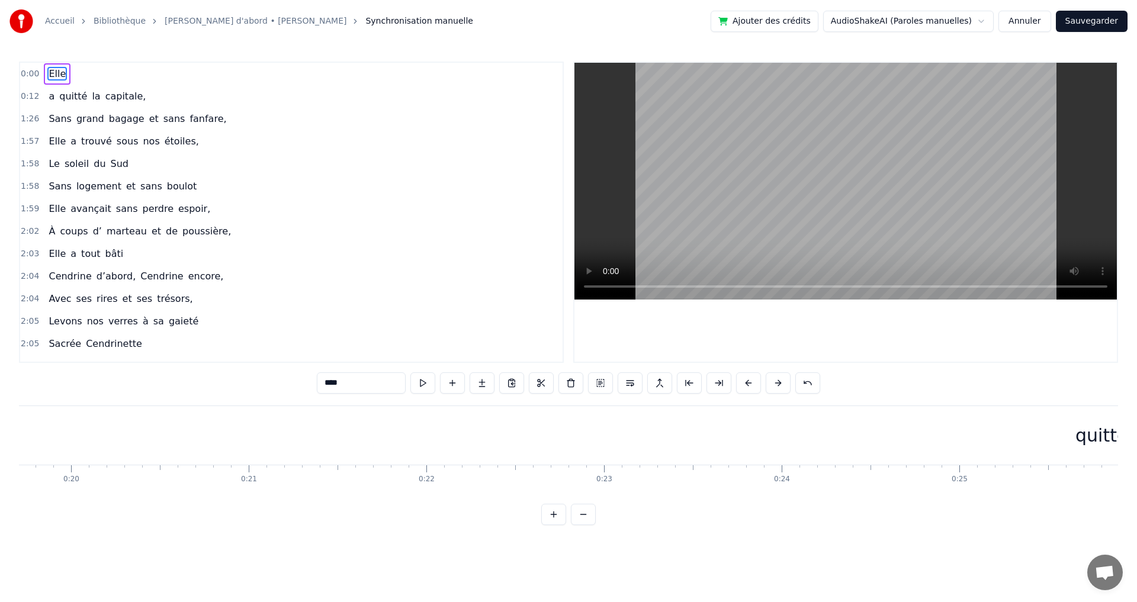
scroll to position [0, 3314]
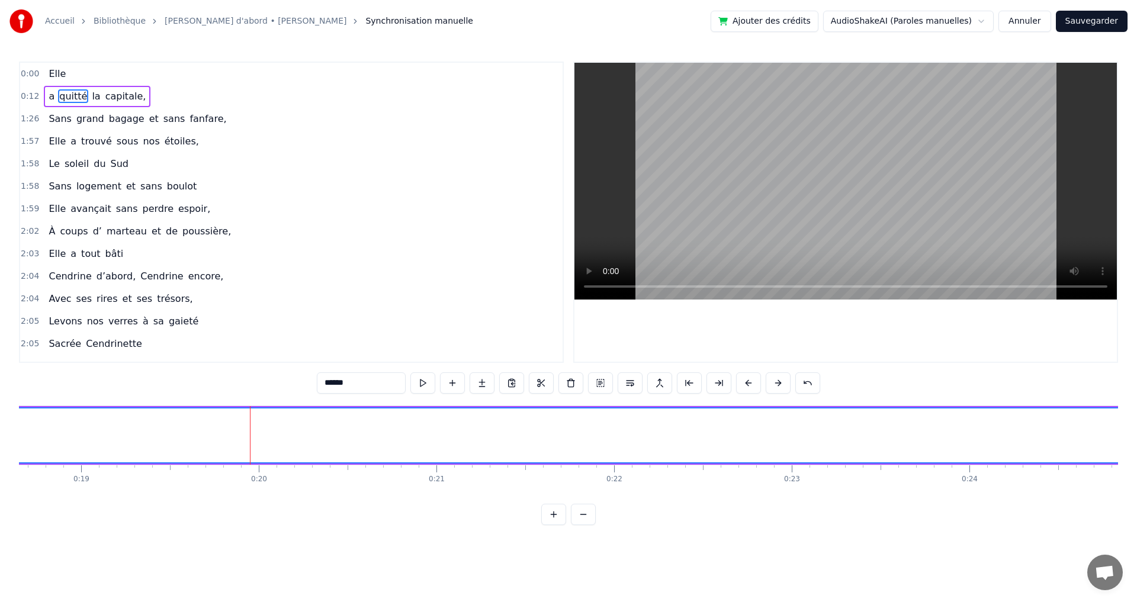
click at [54, 77] on span "Elle" at bounding box center [57, 74] width 20 height 14
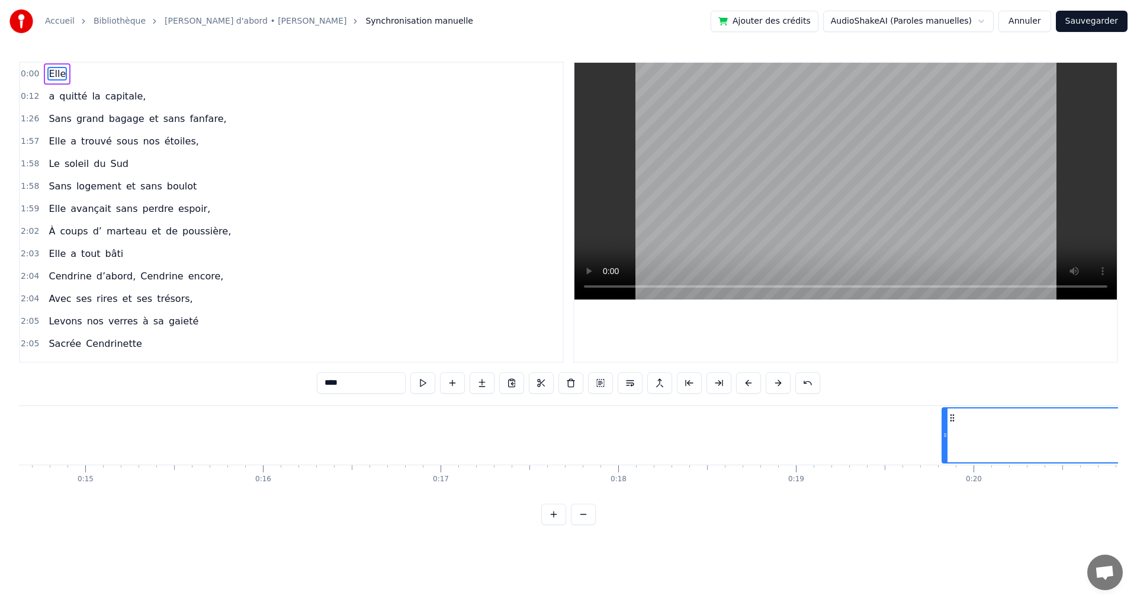
scroll to position [0, 2623]
drag, startPoint x: 30, startPoint y: 421, endPoint x: 942, endPoint y: 504, distance: 916.0
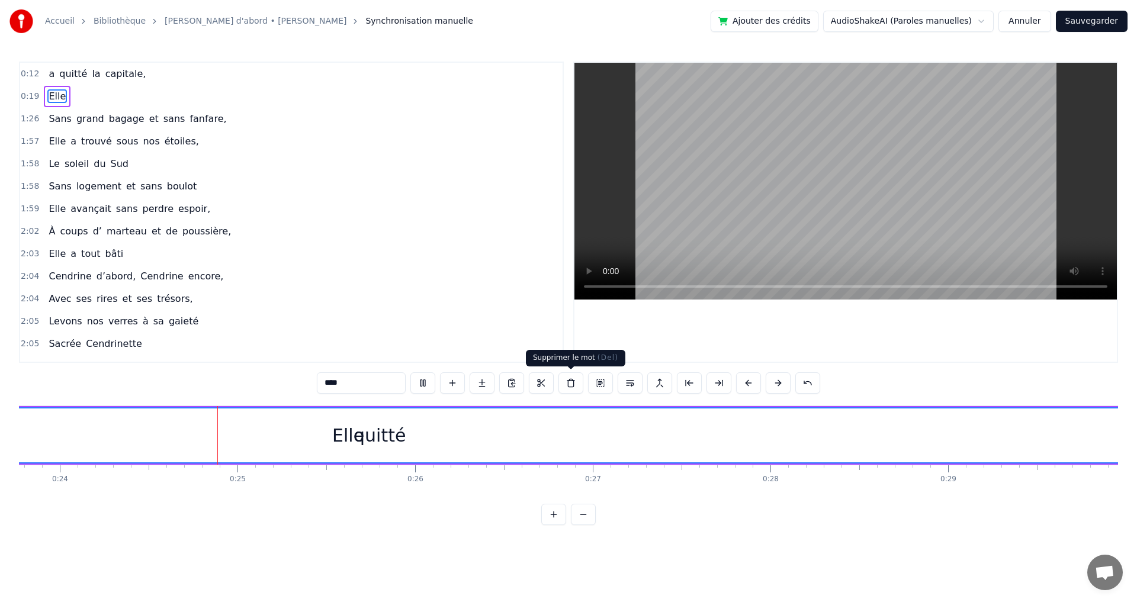
scroll to position [0, 4225]
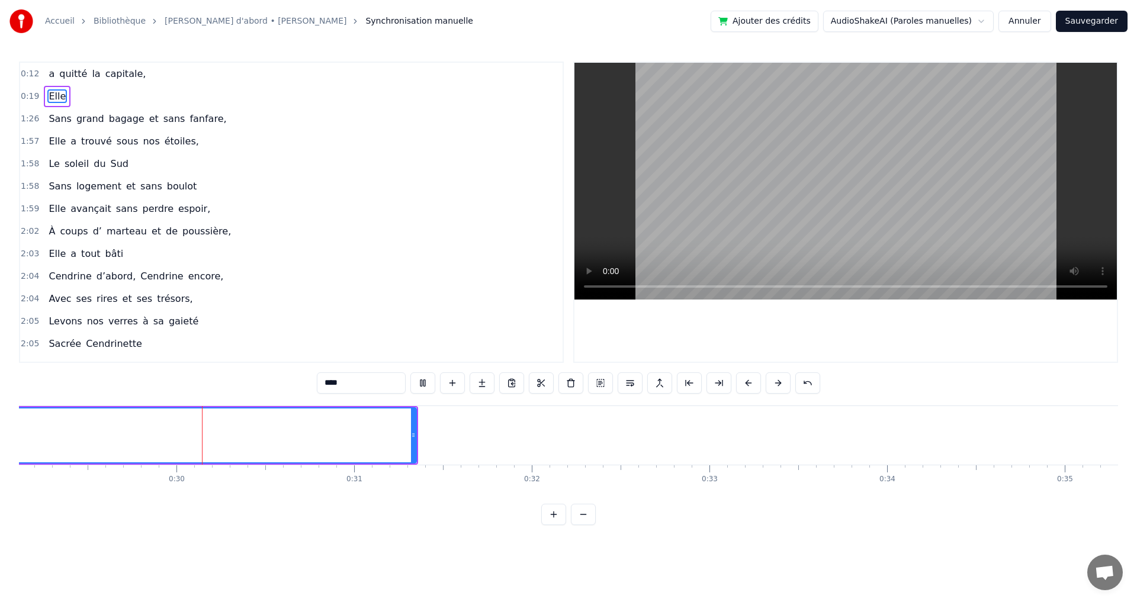
drag, startPoint x: 53, startPoint y: 96, endPoint x: 66, endPoint y: 63, distance: 35.6
click at [66, 63] on div "0:12 a quitté la capitale, 0:19 Elle 1:26 Sans grand bagage et sans fanfare, 1:…" at bounding box center [291, 213] width 545 height 302
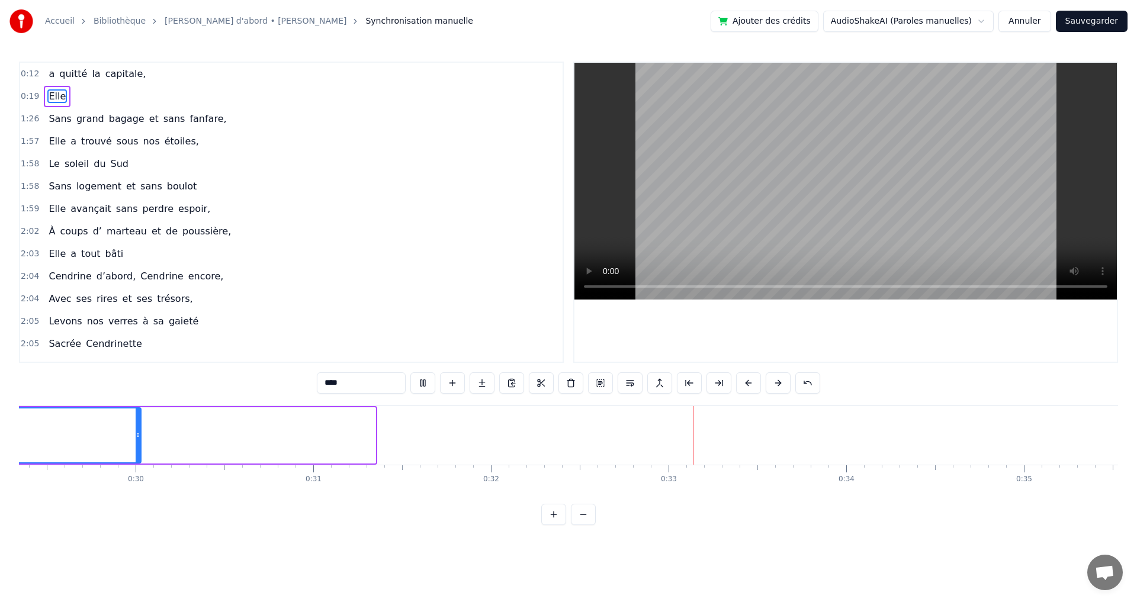
drag, startPoint x: 371, startPoint y: 439, endPoint x: 137, endPoint y: 428, distance: 234.9
click at [137, 428] on div at bounding box center [138, 436] width 5 height 54
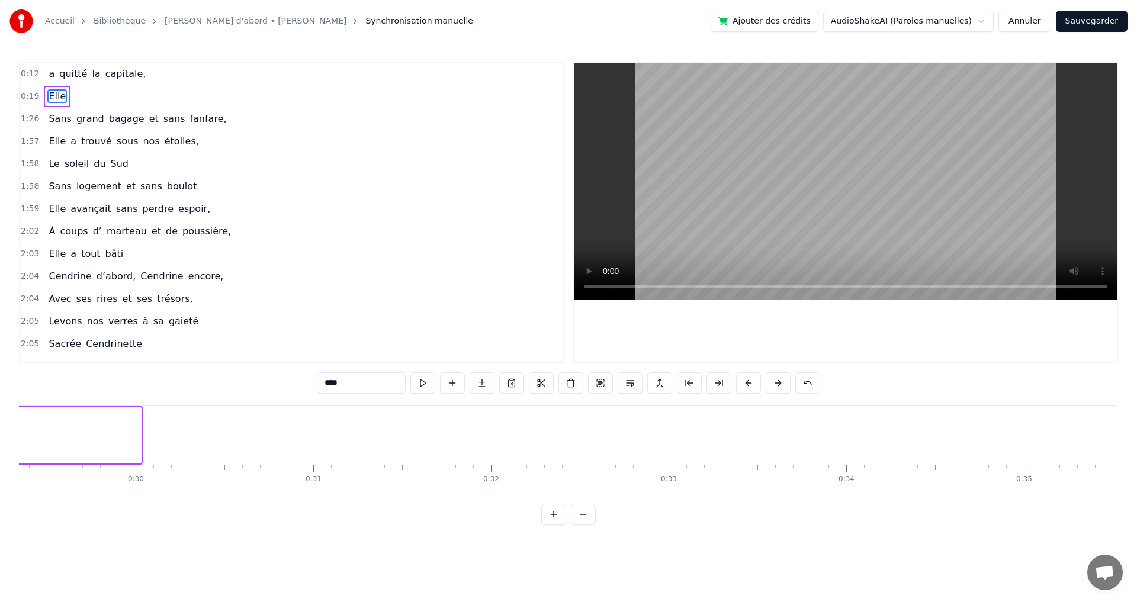
drag, startPoint x: 139, startPoint y: 435, endPoint x: 3, endPoint y: 449, distance: 136.9
click at [0, 449] on div "Accueil Bibliothèque [PERSON_NAME] d'abord • [PERSON_NAME] Synchronisation manu…" at bounding box center [568, 262] width 1137 height 525
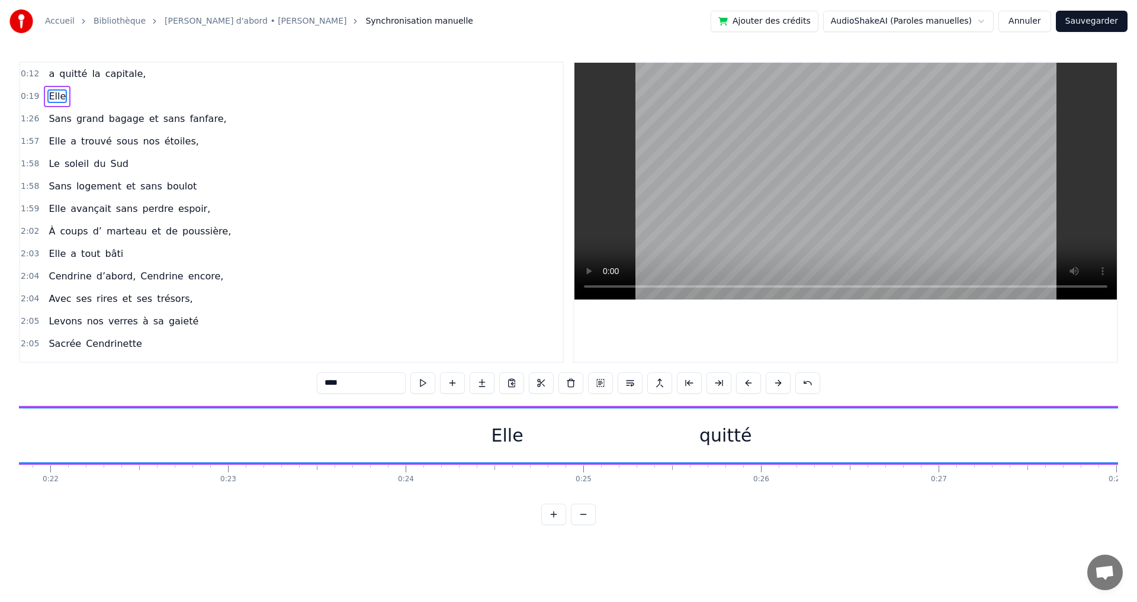
scroll to position [0, 3760]
drag, startPoint x: 629, startPoint y: 441, endPoint x: 617, endPoint y: 448, distance: 13.8
click at [617, 448] on div "Elle" at bounding box center [626, 435] width 32 height 27
click at [624, 443] on div "Elle" at bounding box center [626, 435] width 32 height 27
click at [614, 437] on div "Elle" at bounding box center [626, 435] width 32 height 27
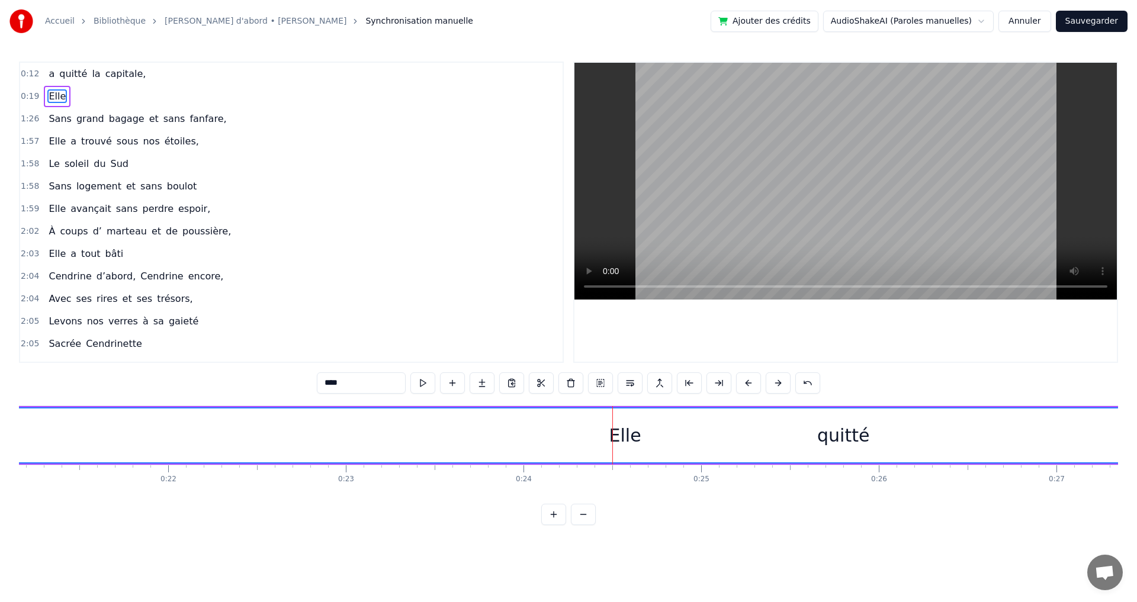
drag, startPoint x: 627, startPoint y: 441, endPoint x: 446, endPoint y: 436, distance: 181.3
click at [520, 447] on div "Elle" at bounding box center [625, 436] width 1660 height 54
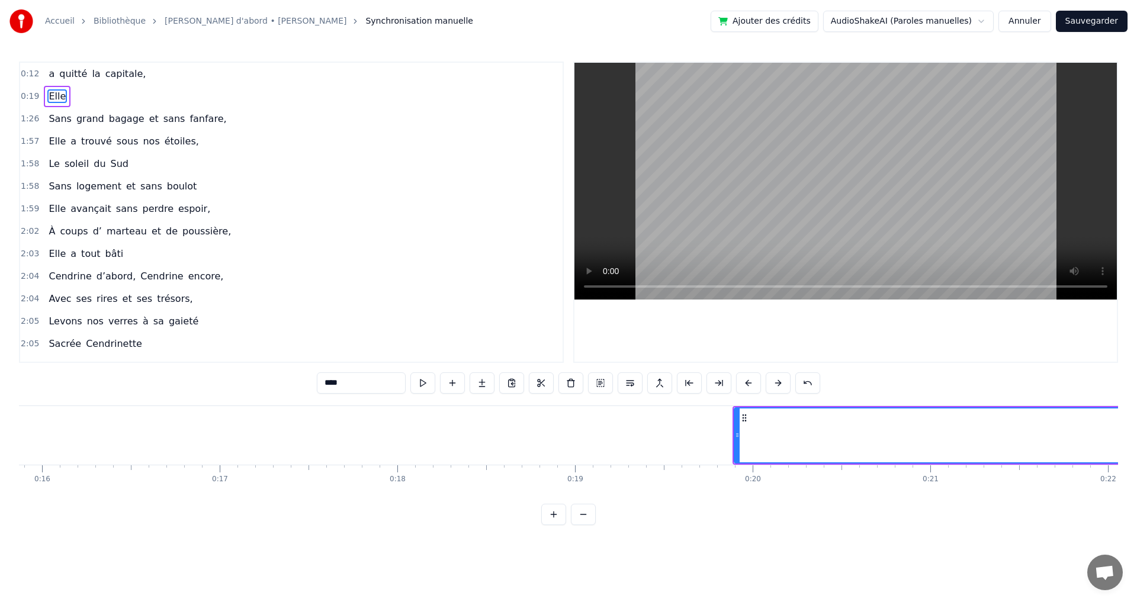
scroll to position [0, 2821]
click at [748, 416] on icon at bounding box center [743, 417] width 9 height 9
click at [745, 415] on circle at bounding box center [745, 415] width 1 height 1
click at [754, 382] on button at bounding box center [748, 383] width 25 height 21
click at [756, 382] on button at bounding box center [748, 383] width 25 height 21
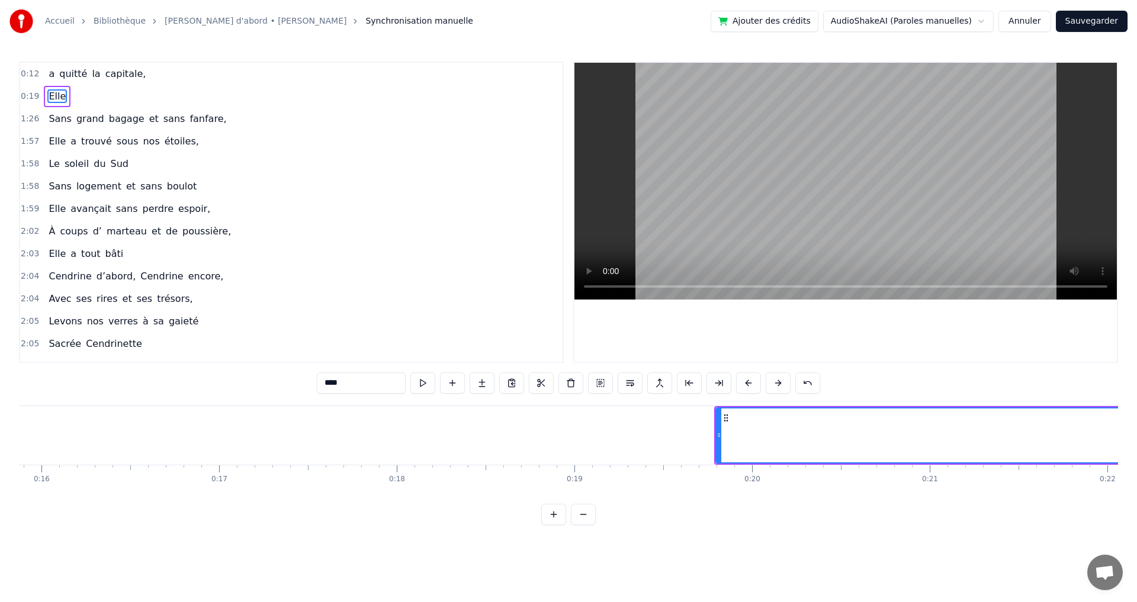
click at [756, 382] on button at bounding box center [748, 383] width 25 height 21
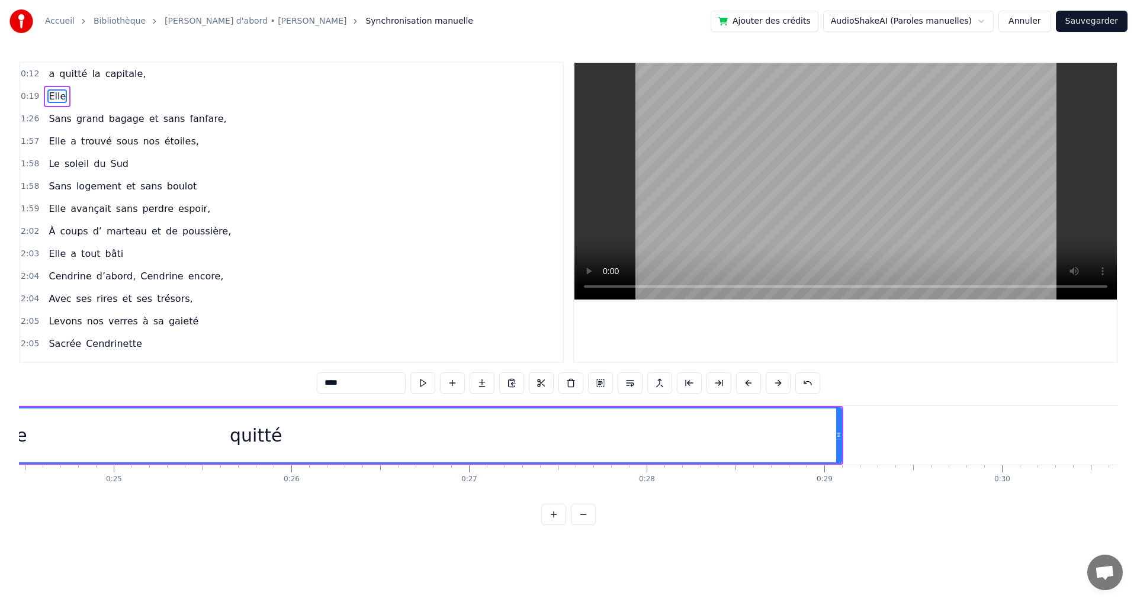
scroll to position [0, 4301]
click at [72, 445] on div "Elle" at bounding box center [58, 436] width 1660 height 54
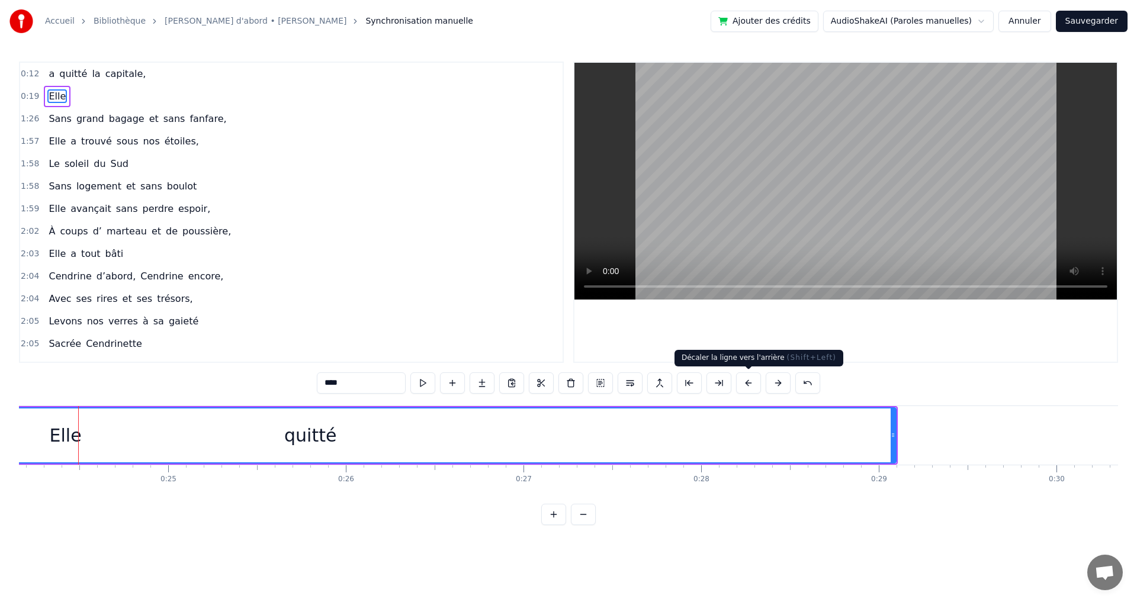
click at [751, 386] on button at bounding box center [748, 383] width 25 height 21
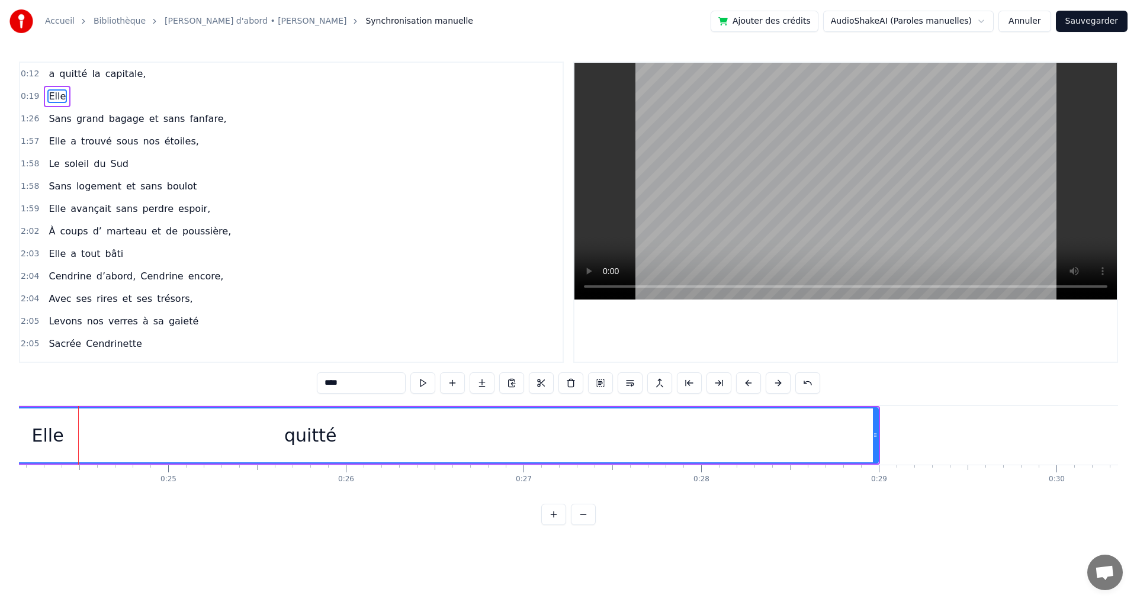
click at [751, 386] on button at bounding box center [748, 383] width 25 height 21
click at [748, 387] on button at bounding box center [748, 383] width 25 height 21
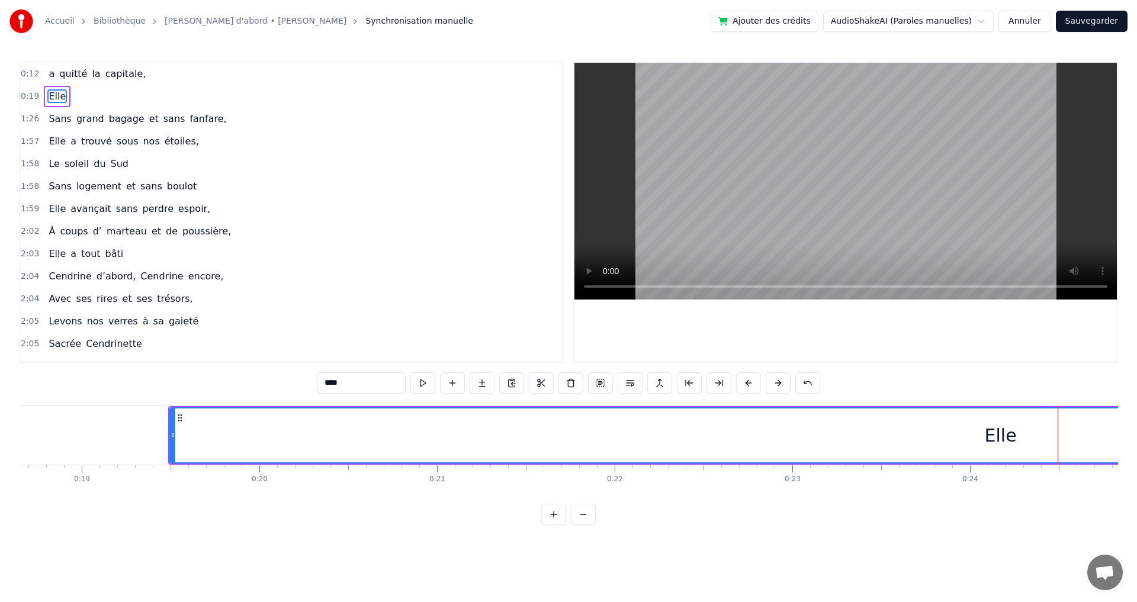
scroll to position [0, 3314]
click at [745, 383] on button at bounding box center [748, 383] width 25 height 21
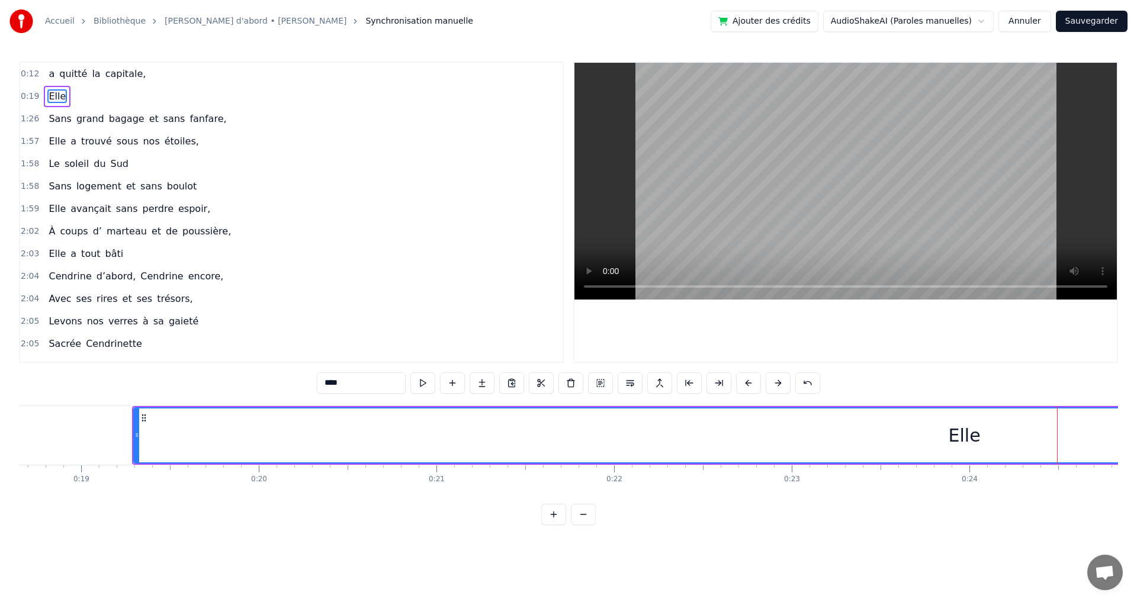
click at [745, 383] on button at bounding box center [748, 383] width 25 height 21
click at [749, 384] on button at bounding box center [748, 383] width 25 height 21
click at [751, 384] on button at bounding box center [748, 383] width 25 height 21
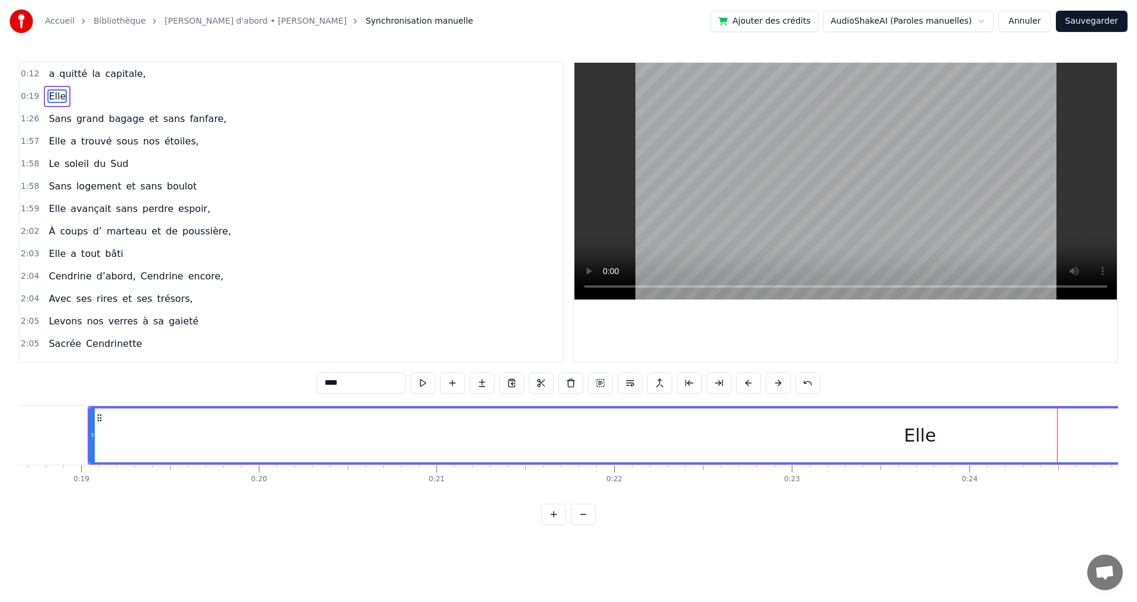
click at [751, 384] on button at bounding box center [748, 383] width 25 height 21
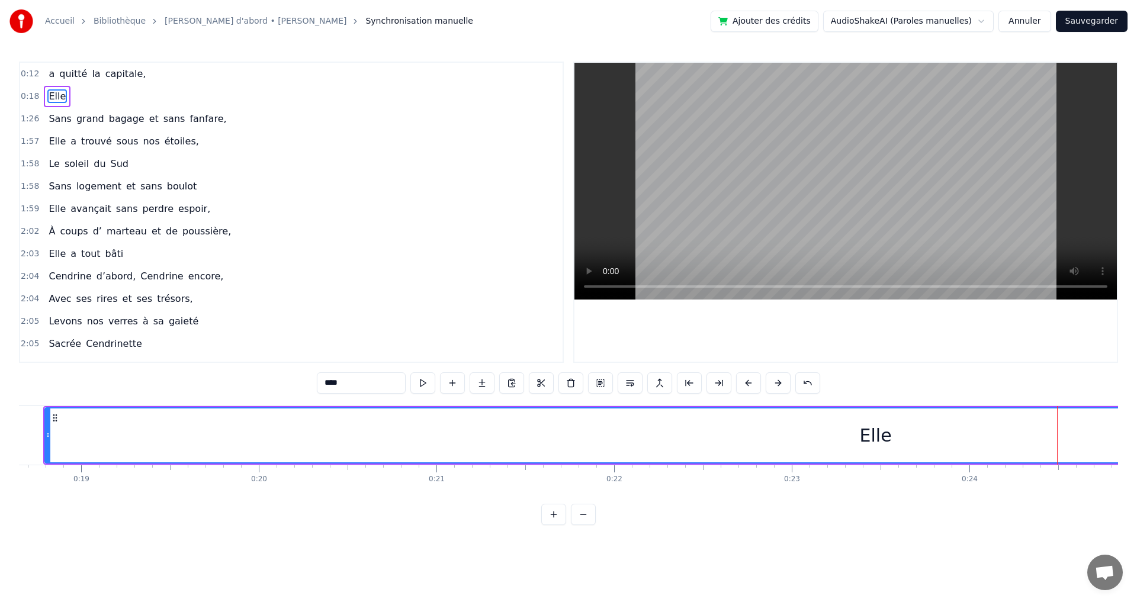
click at [751, 384] on button at bounding box center [748, 383] width 25 height 21
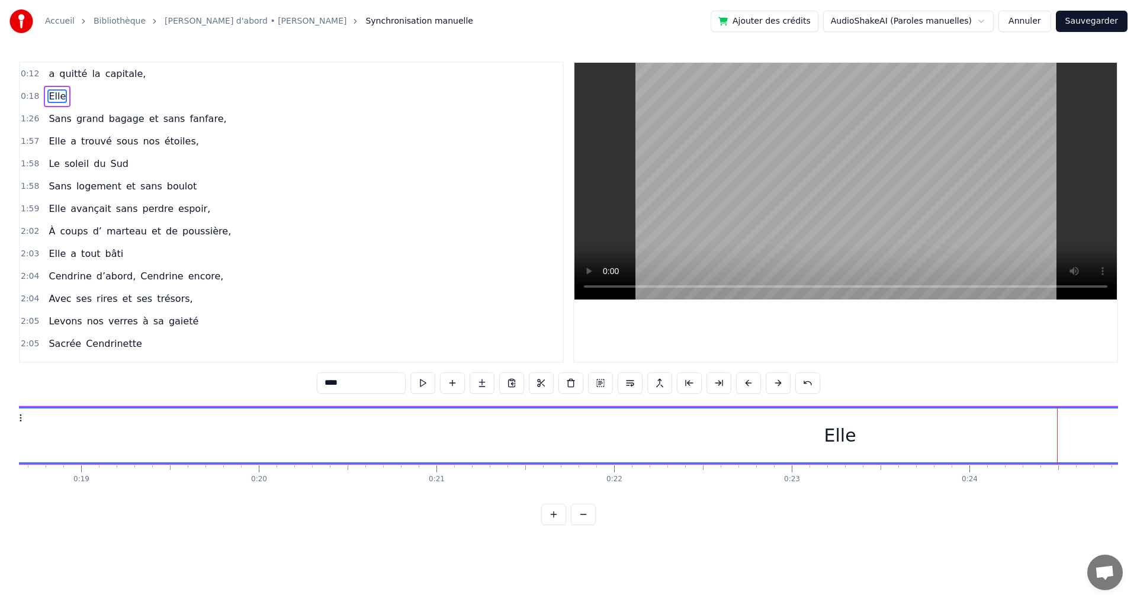
click at [751, 384] on button at bounding box center [748, 383] width 25 height 21
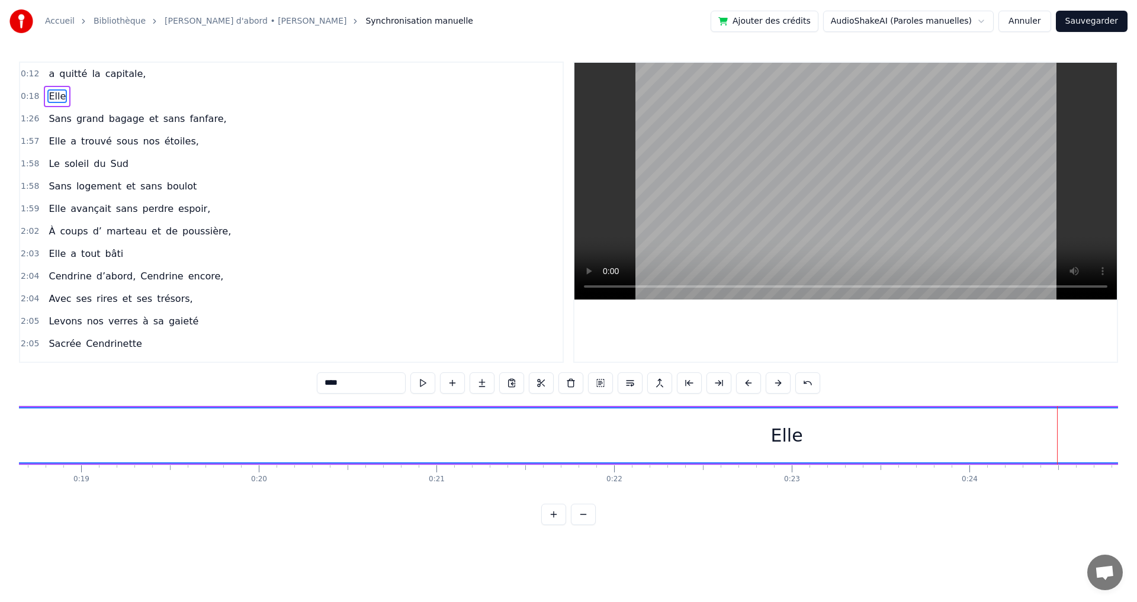
click at [751, 384] on button at bounding box center [748, 383] width 25 height 21
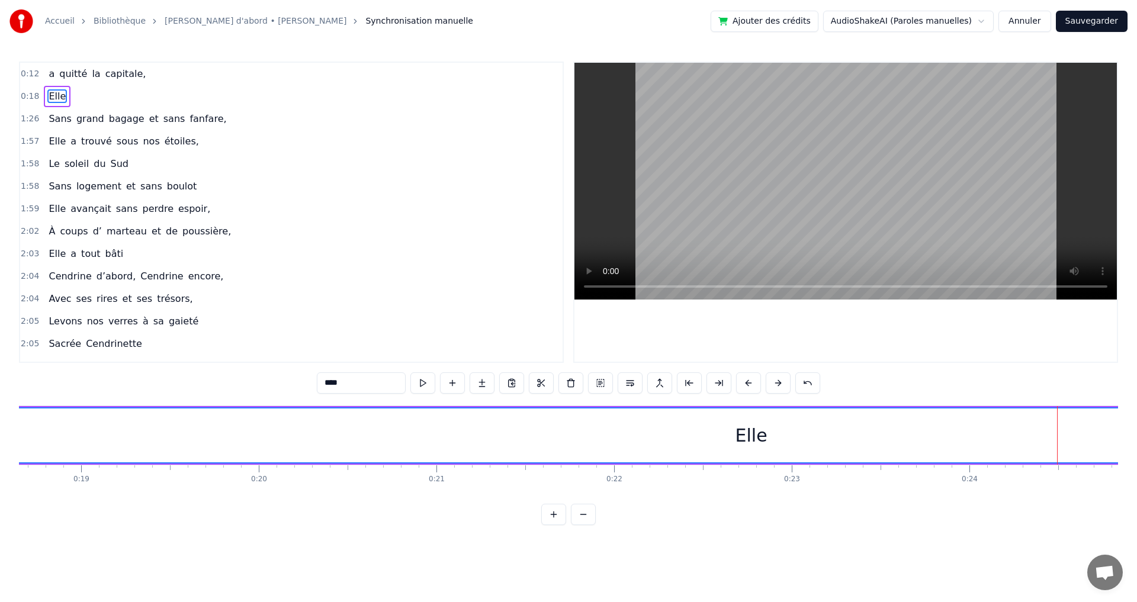
click at [751, 384] on button at bounding box center [748, 383] width 25 height 21
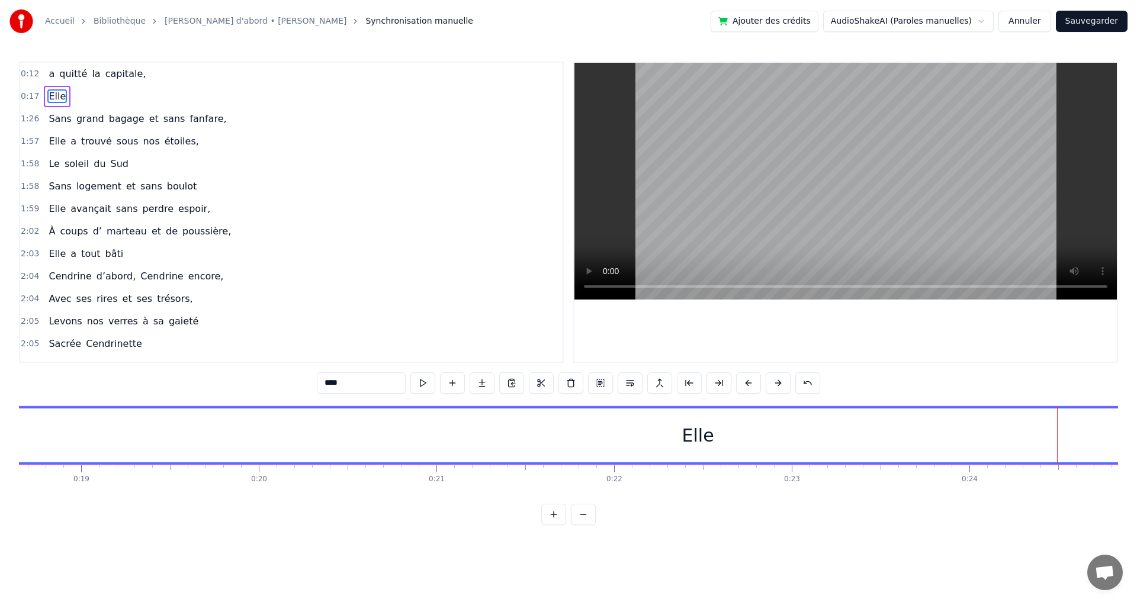
click at [751, 384] on button at bounding box center [748, 383] width 25 height 21
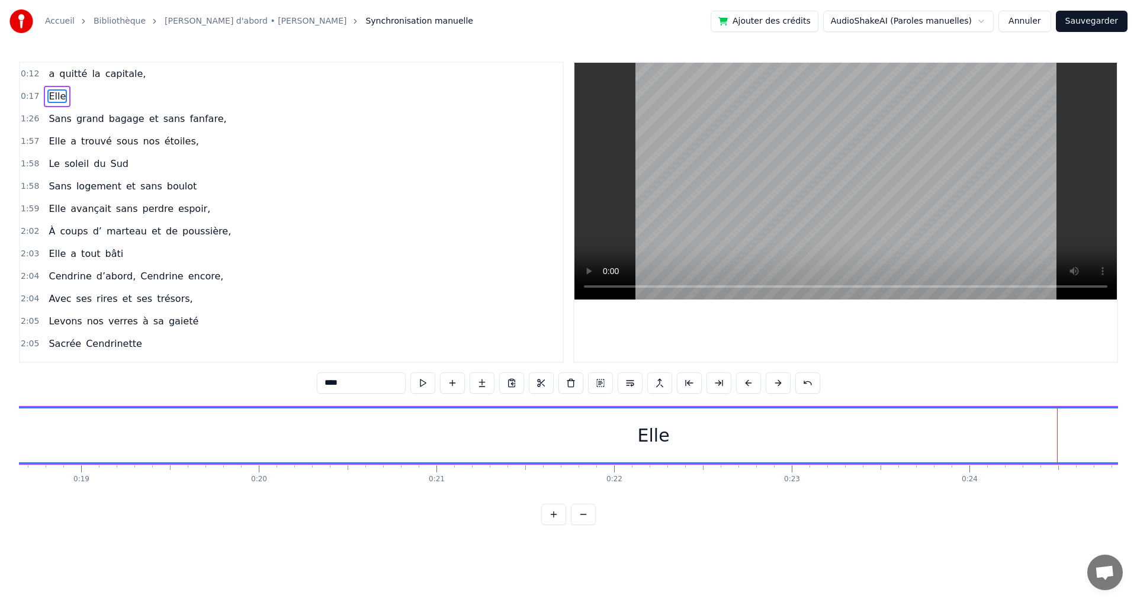
click at [751, 384] on button at bounding box center [748, 383] width 25 height 21
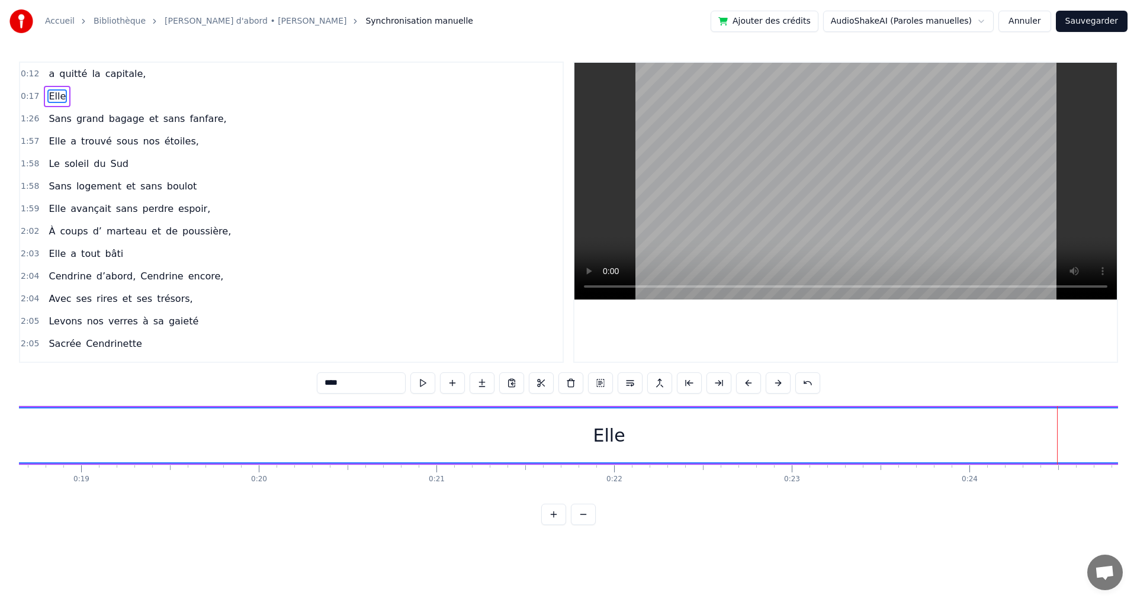
click at [751, 384] on button at bounding box center [748, 383] width 25 height 21
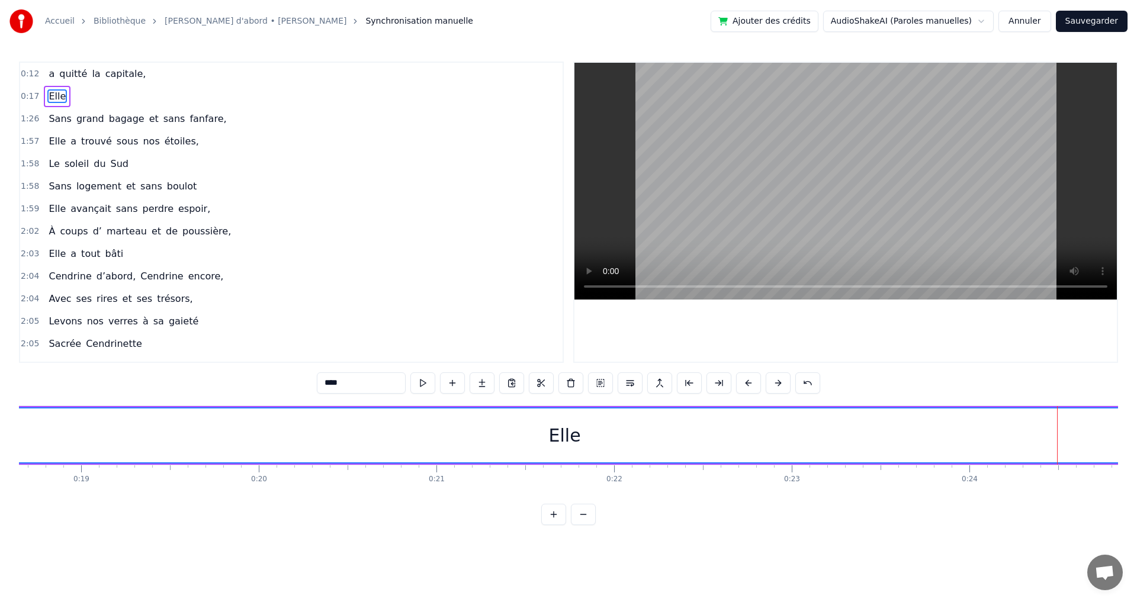
click at [751, 384] on button at bounding box center [748, 383] width 25 height 21
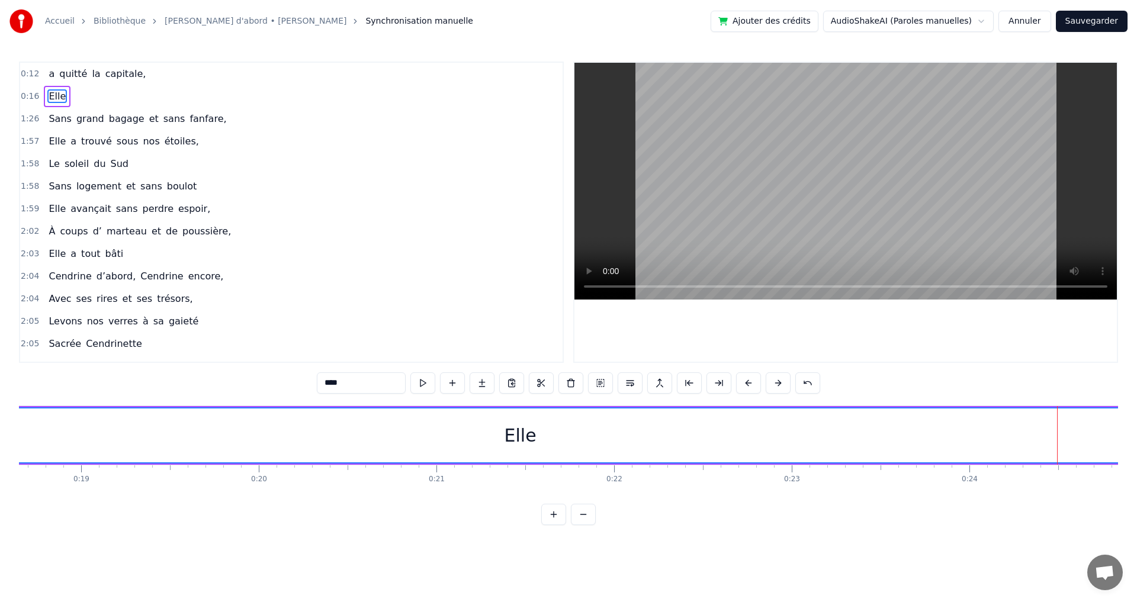
click at [751, 384] on button at bounding box center [748, 383] width 25 height 21
click at [751, 386] on button at bounding box center [748, 383] width 25 height 21
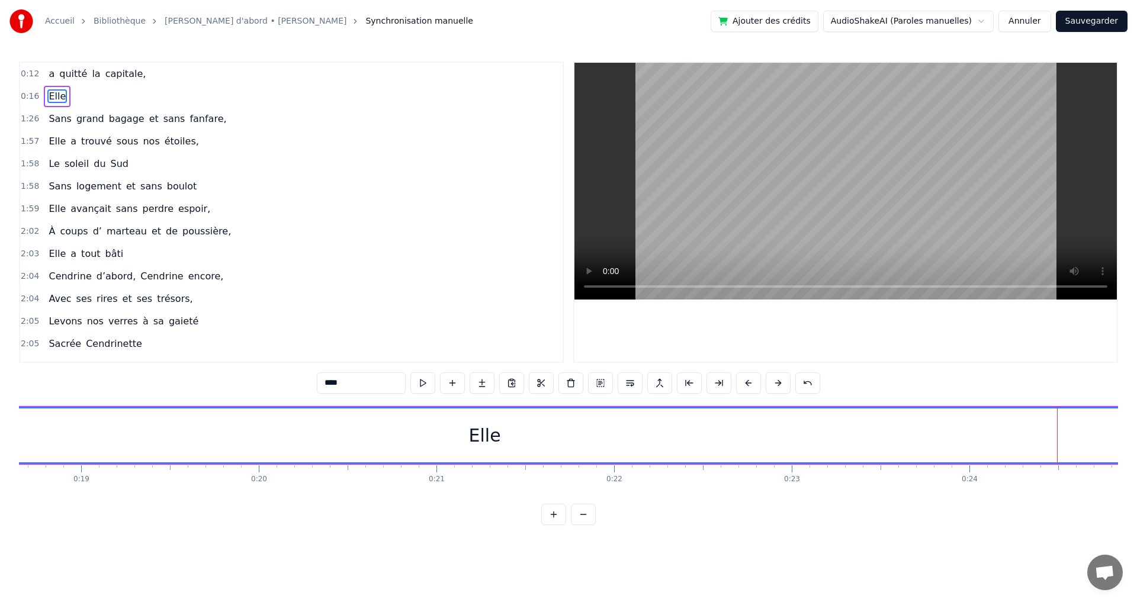
click at [751, 386] on button at bounding box center [748, 383] width 25 height 21
click at [752, 383] on button at bounding box center [748, 383] width 25 height 21
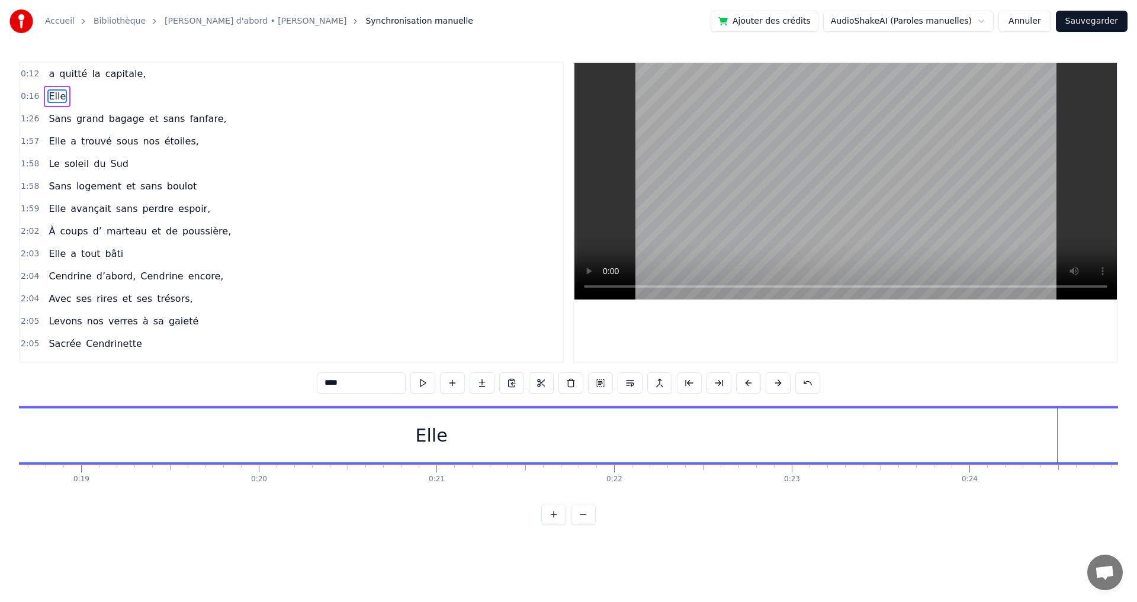
click at [752, 383] on button at bounding box center [748, 383] width 25 height 21
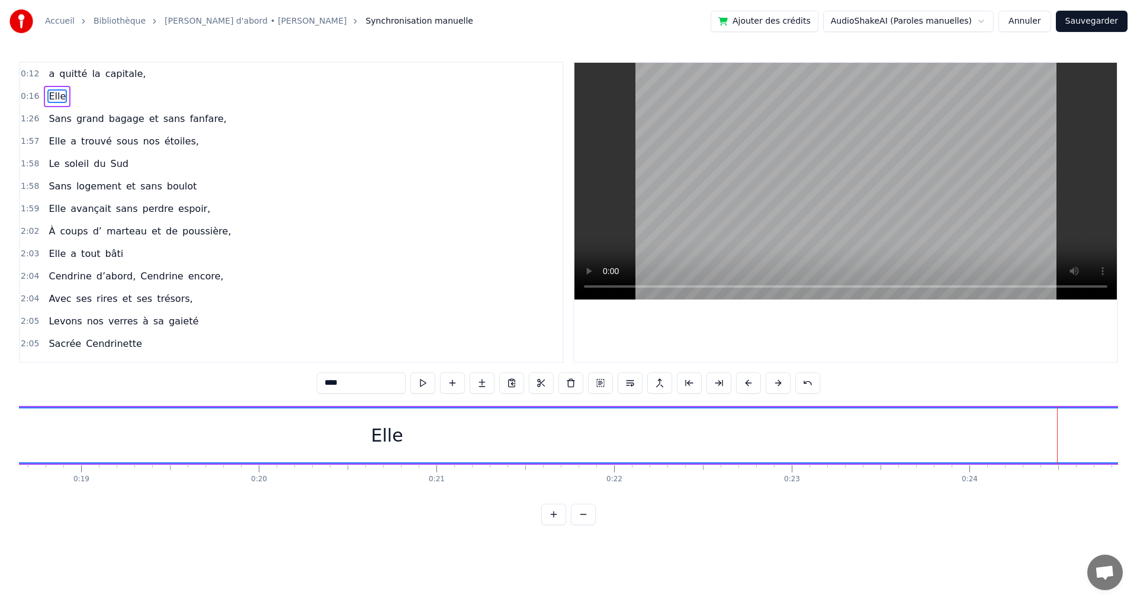
click at [752, 383] on button at bounding box center [748, 383] width 25 height 21
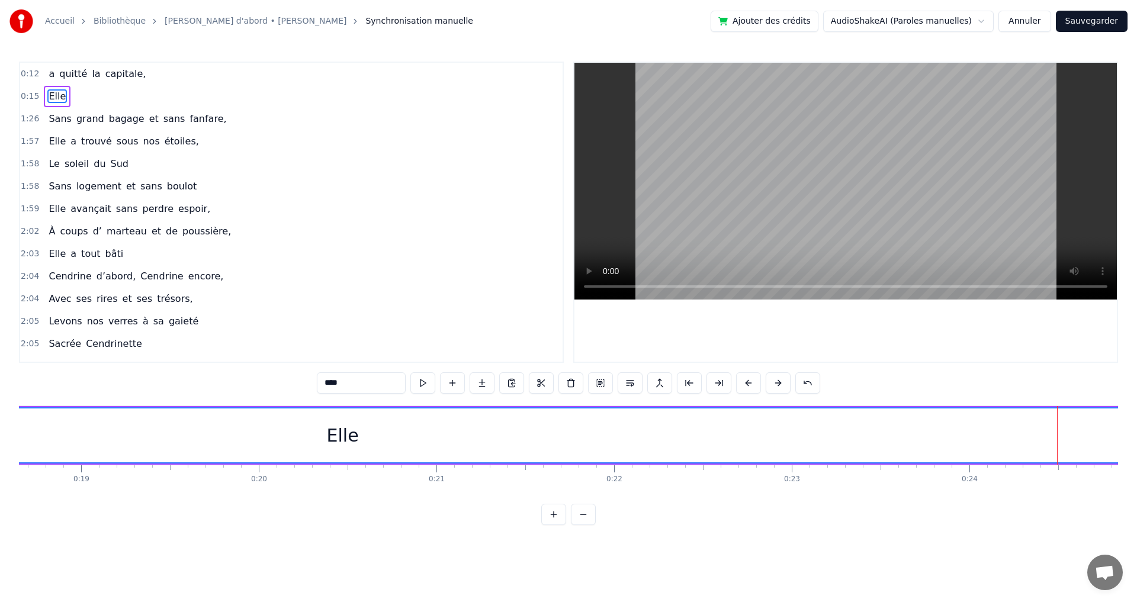
click at [752, 383] on button at bounding box center [748, 383] width 25 height 21
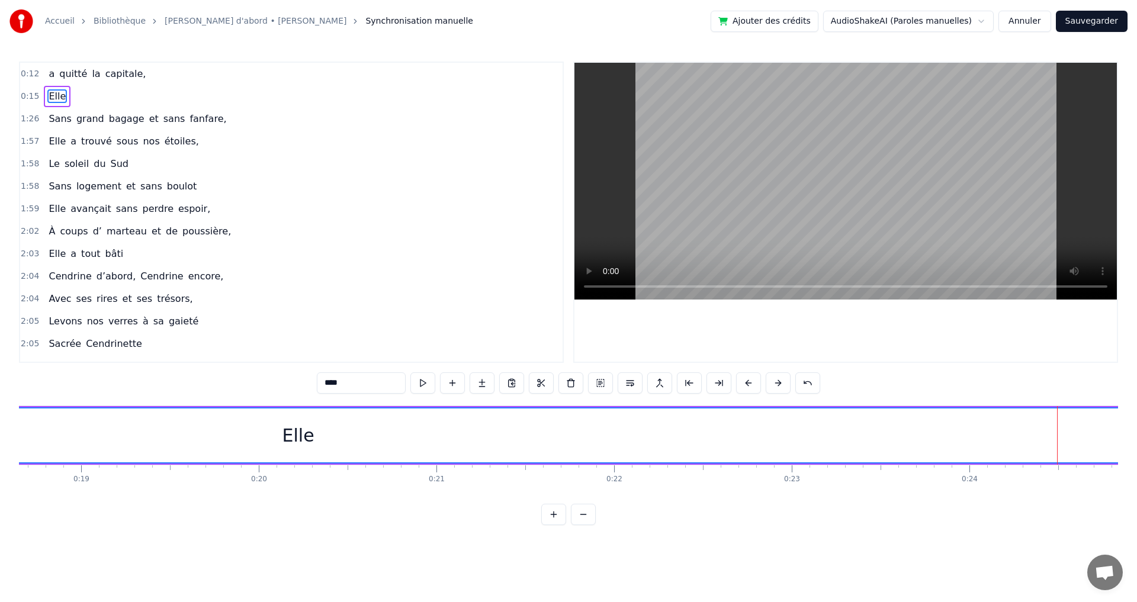
click at [752, 383] on button at bounding box center [748, 383] width 25 height 21
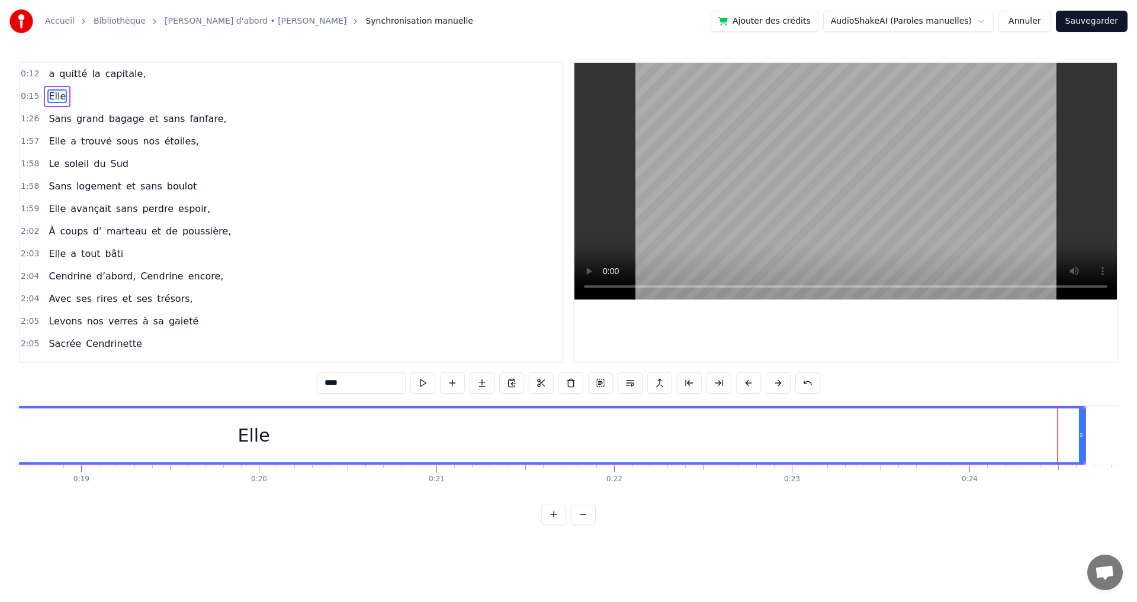
click at [752, 383] on button at bounding box center [748, 383] width 25 height 21
drag, startPoint x: 1048, startPoint y: 445, endPoint x: 1059, endPoint y: 448, distance: 11.8
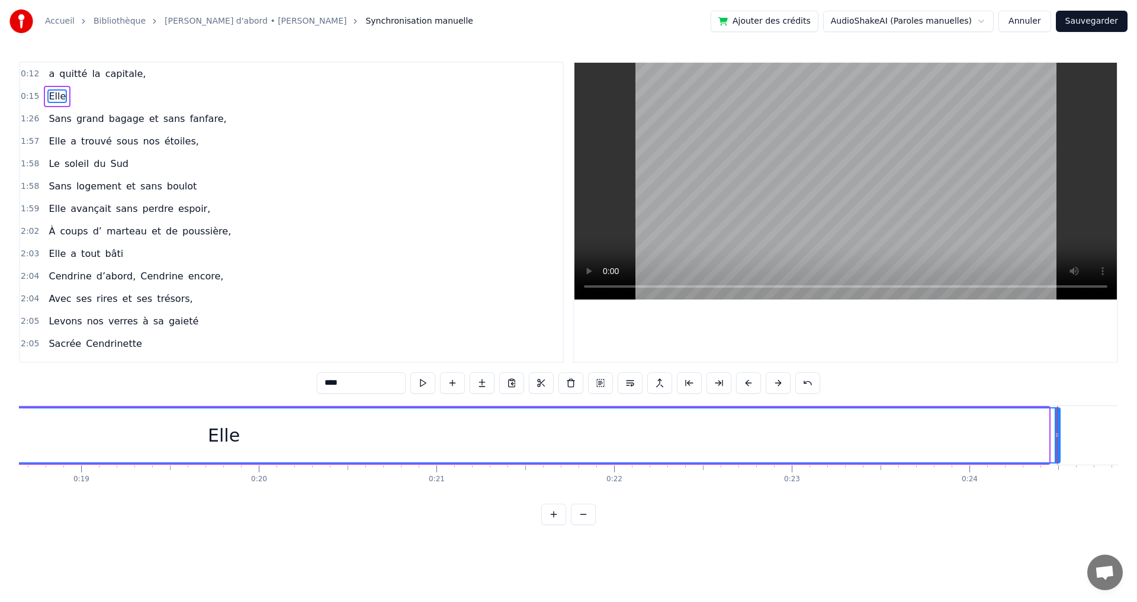
click at [1059, 448] on div at bounding box center [1057, 436] width 5 height 54
drag, startPoint x: 1057, startPoint y: 431, endPoint x: 1070, endPoint y: 437, distance: 13.8
click at [1070, 437] on icon at bounding box center [1069, 435] width 5 height 9
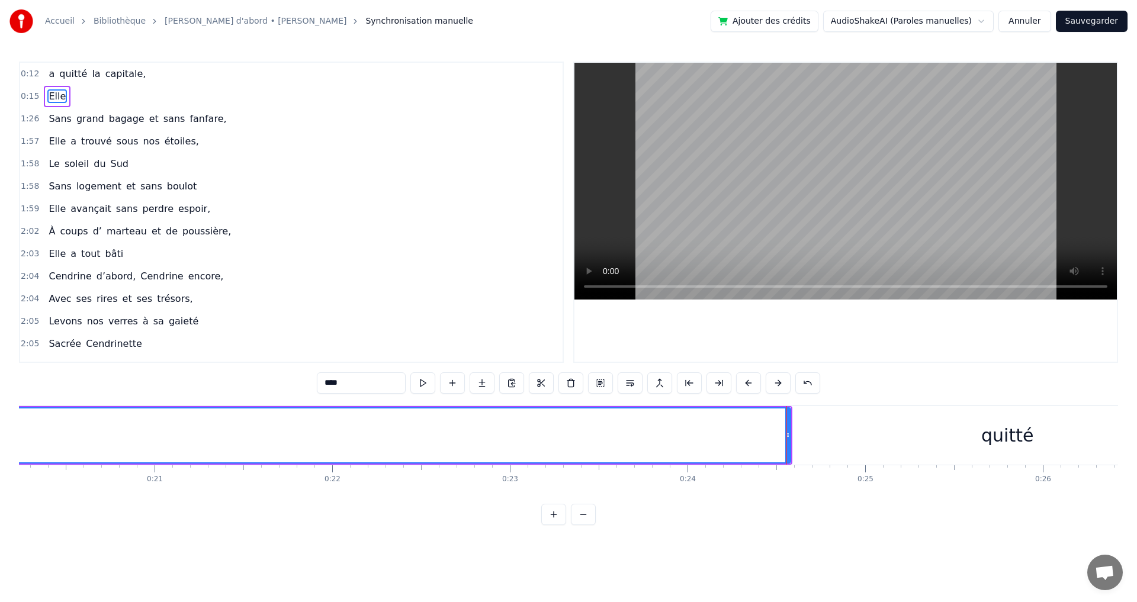
scroll to position [0, 3666]
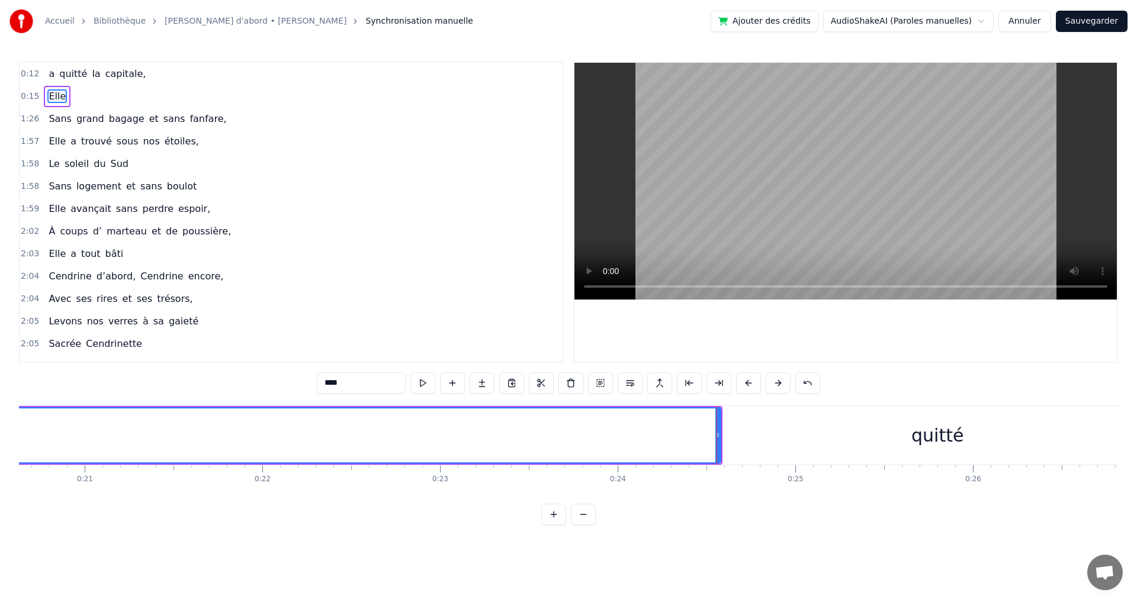
click at [723, 437] on div "quitté" at bounding box center [938, 435] width 4708 height 59
type input "******"
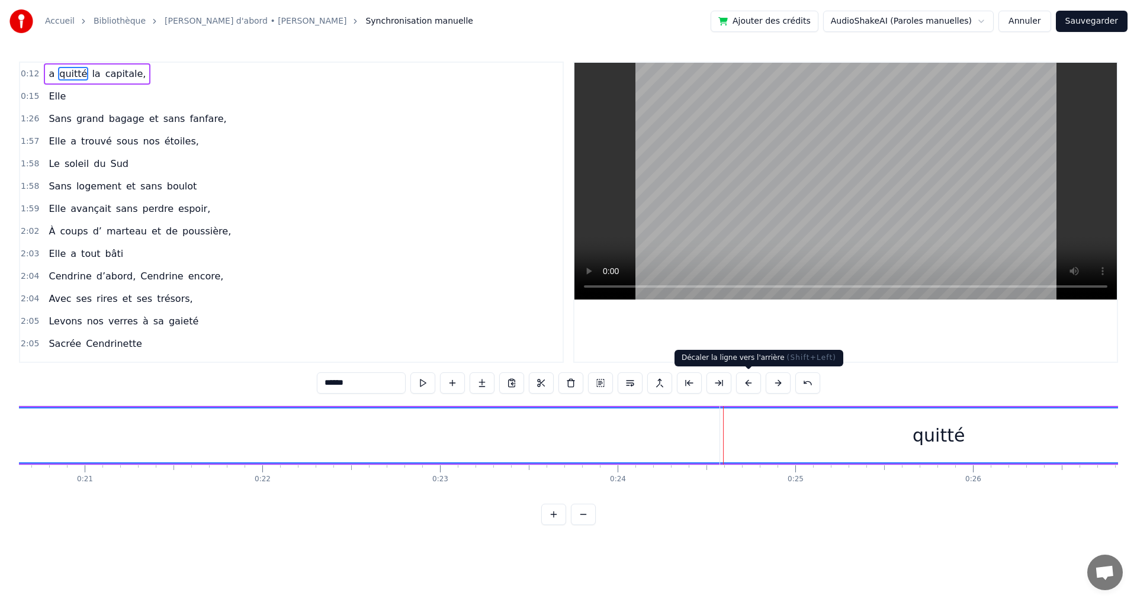
click at [751, 384] on button at bounding box center [748, 383] width 25 height 21
click at [1037, 23] on button "Annuler" at bounding box center [1025, 21] width 52 height 21
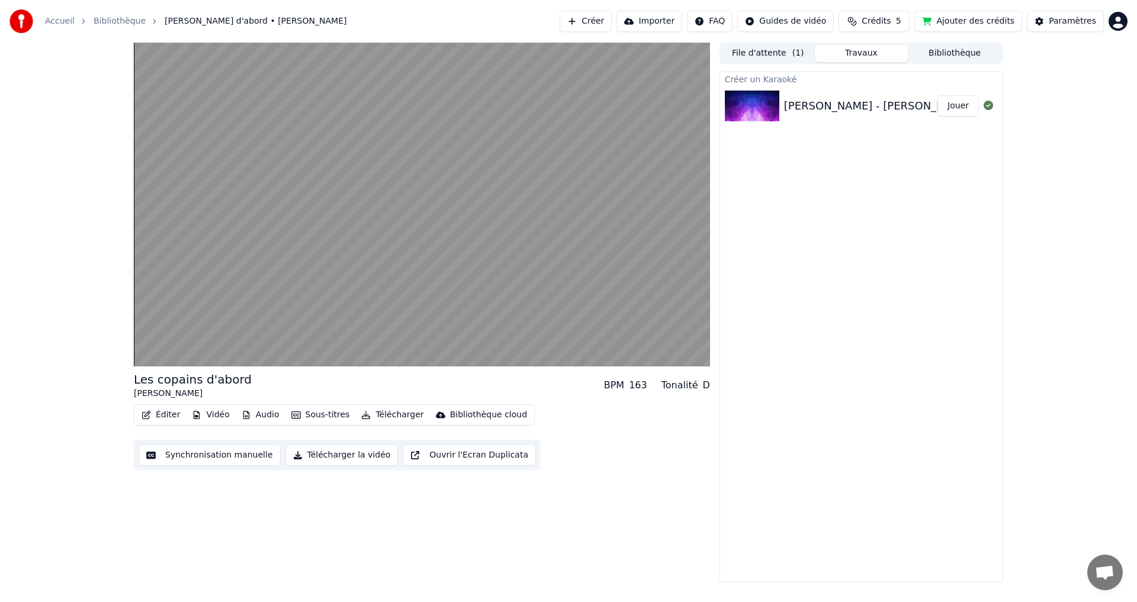
click at [242, 460] on button "Synchronisation manuelle" at bounding box center [210, 455] width 142 height 21
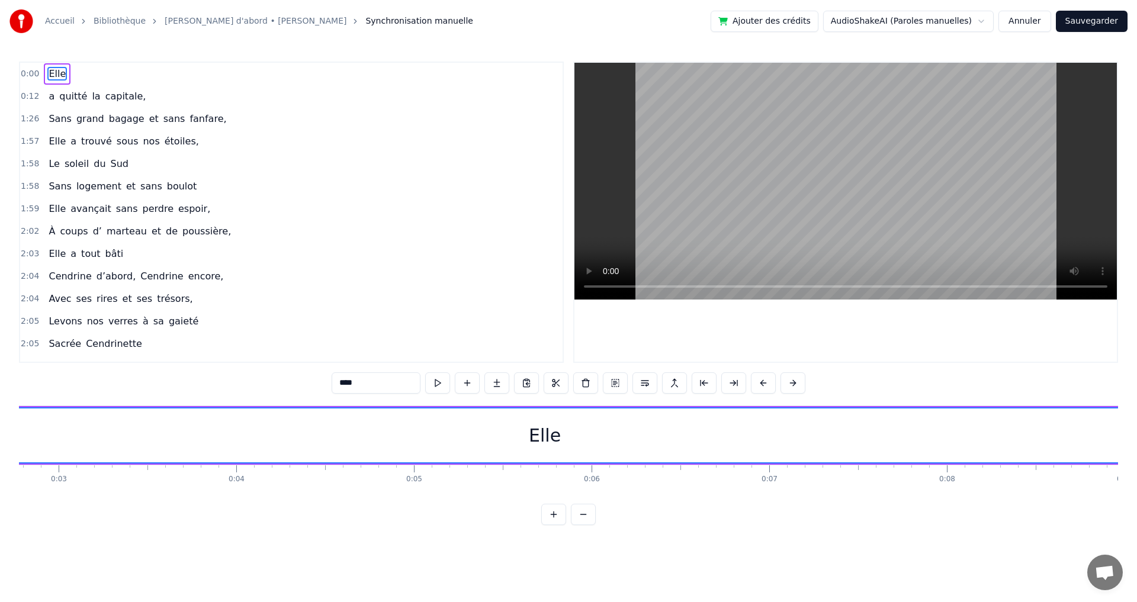
scroll to position [0, 658]
click at [377, 442] on div "Elle" at bounding box center [380, 435] width 32 height 27
click at [371, 443] on div "Elle" at bounding box center [380, 435] width 32 height 27
click at [799, 381] on button at bounding box center [793, 383] width 25 height 21
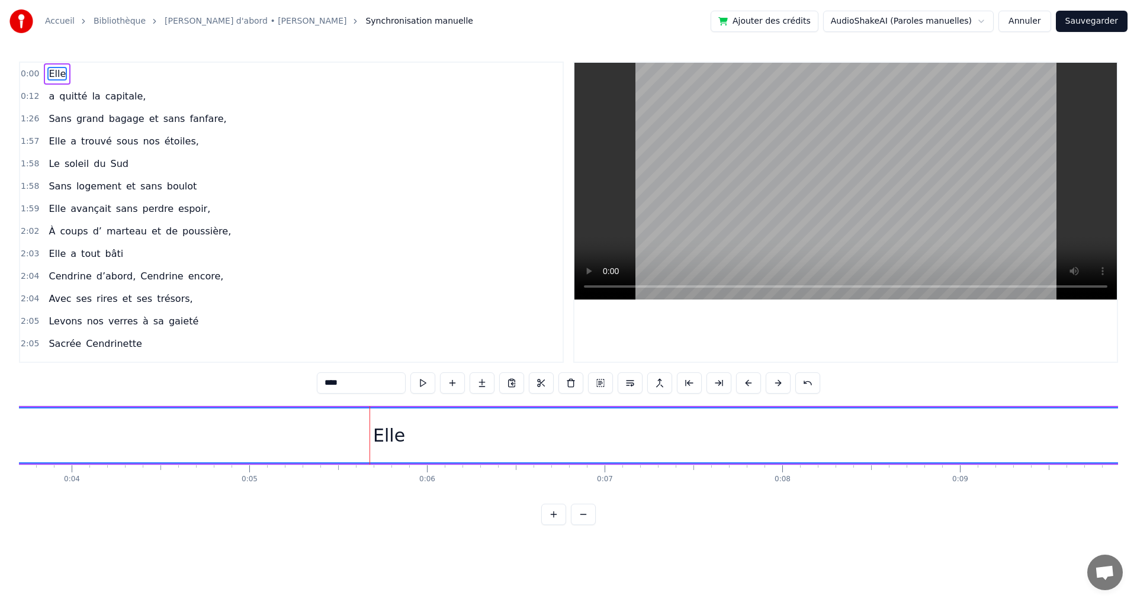
click at [799, 381] on button at bounding box center [808, 383] width 25 height 21
click at [800, 384] on button at bounding box center [808, 383] width 25 height 21
click at [801, 386] on button at bounding box center [808, 383] width 25 height 21
click at [802, 386] on button at bounding box center [808, 383] width 25 height 21
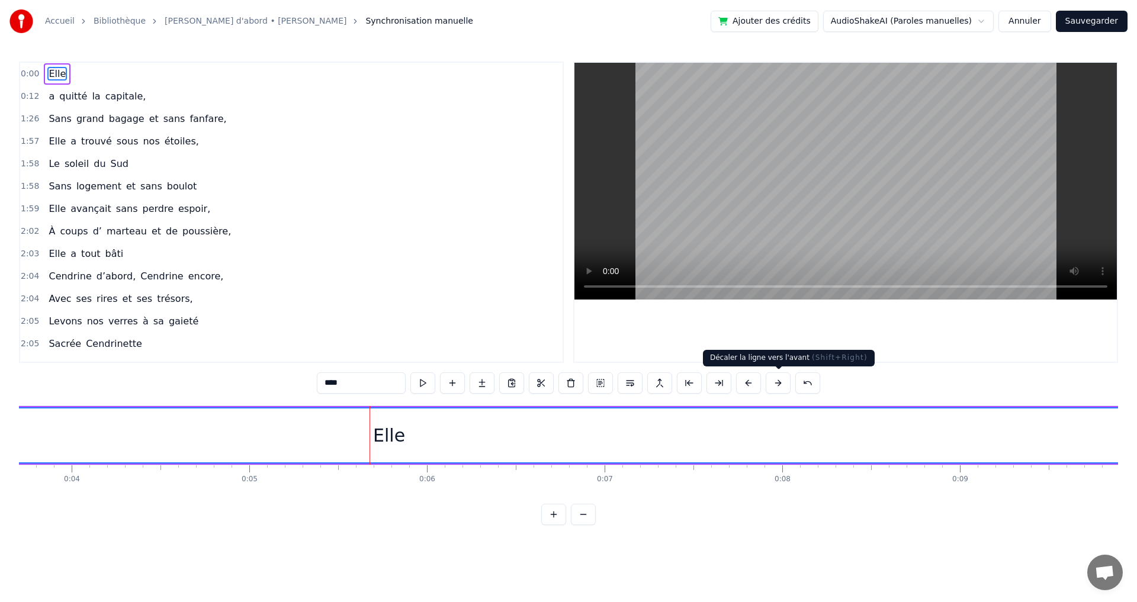
click at [782, 389] on button at bounding box center [778, 383] width 25 height 21
click at [786, 388] on button at bounding box center [778, 383] width 25 height 21
click at [790, 389] on button at bounding box center [778, 383] width 25 height 21
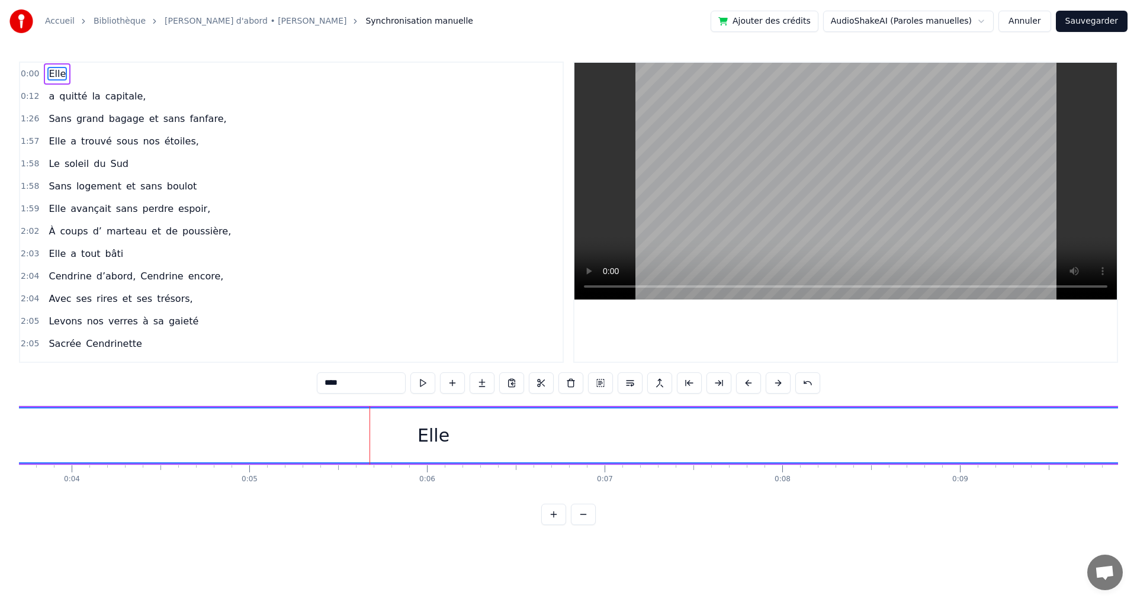
click at [790, 389] on button at bounding box center [778, 383] width 25 height 21
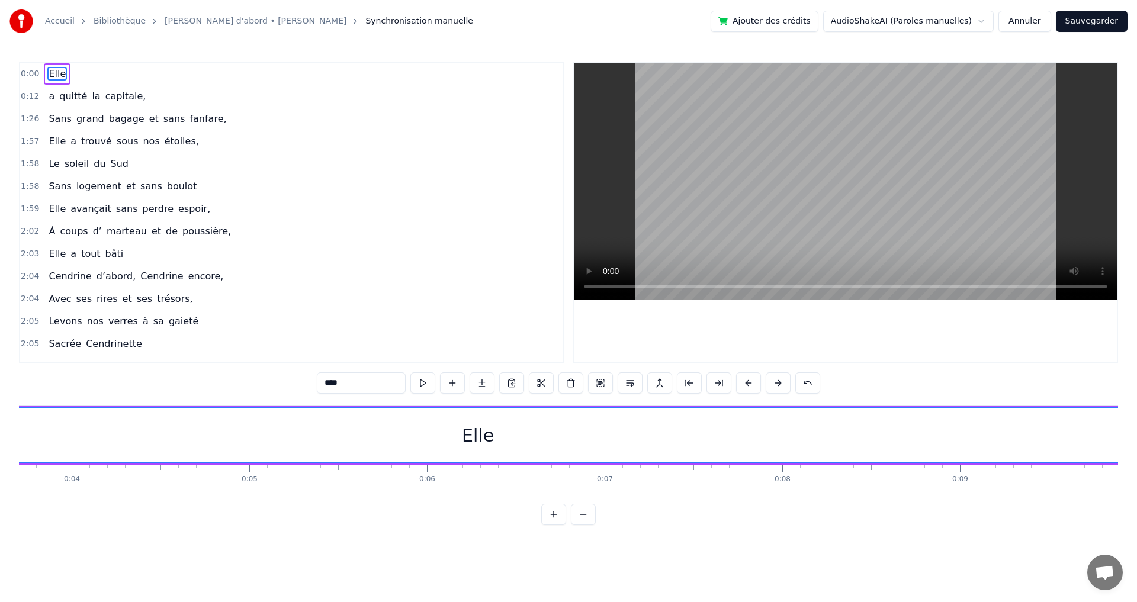
click at [791, 389] on div "****" at bounding box center [569, 383] width 504 height 21
click at [786, 390] on button at bounding box center [778, 383] width 25 height 21
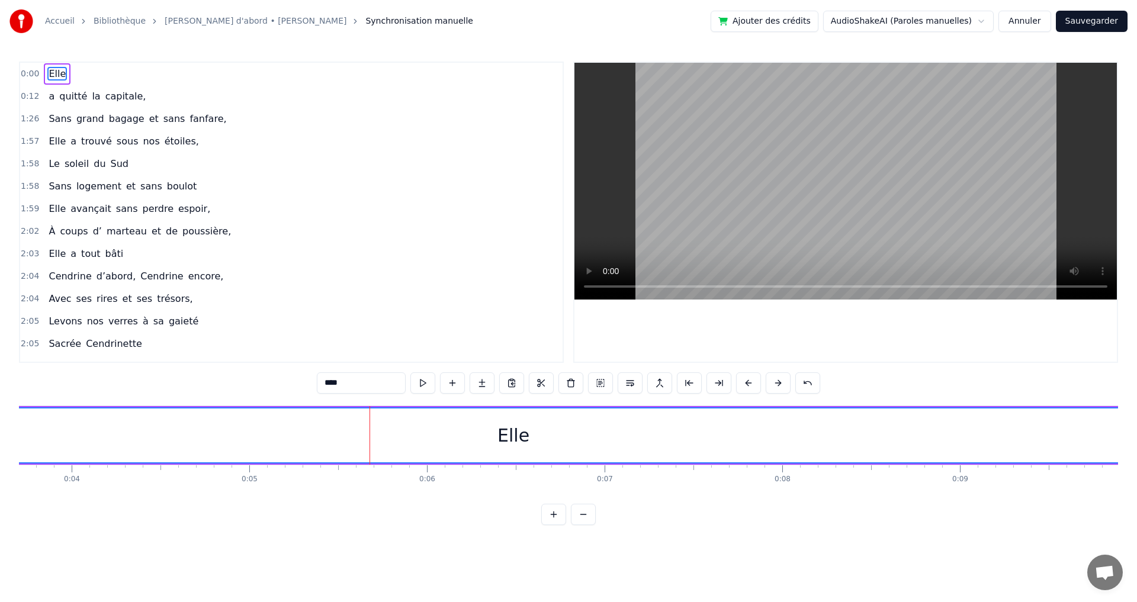
click at [786, 390] on button at bounding box center [778, 383] width 25 height 21
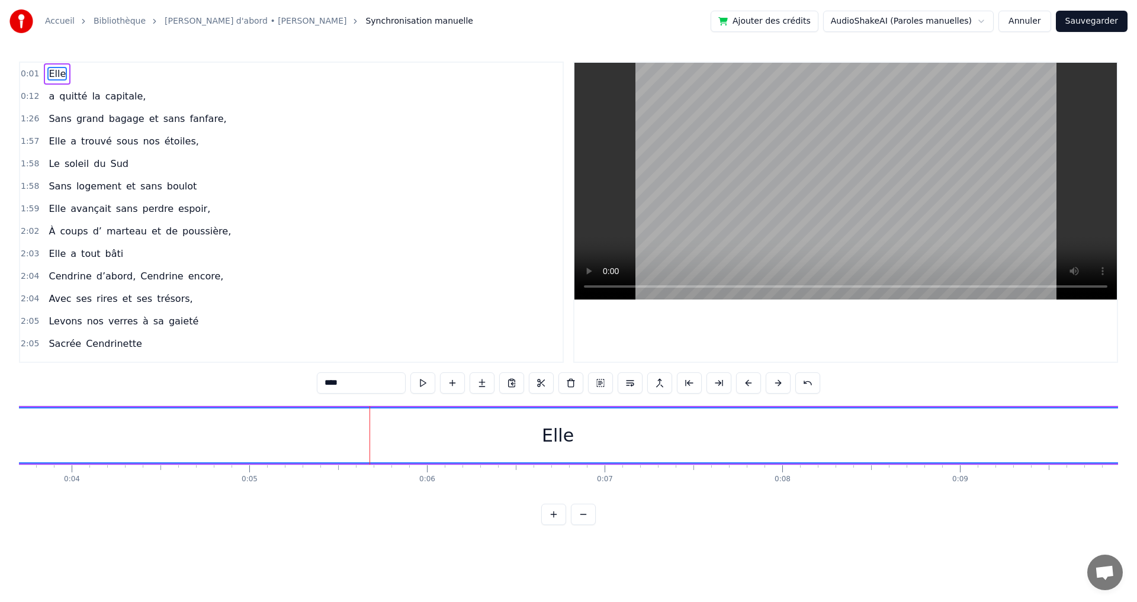
click at [786, 390] on button at bounding box center [778, 383] width 25 height 21
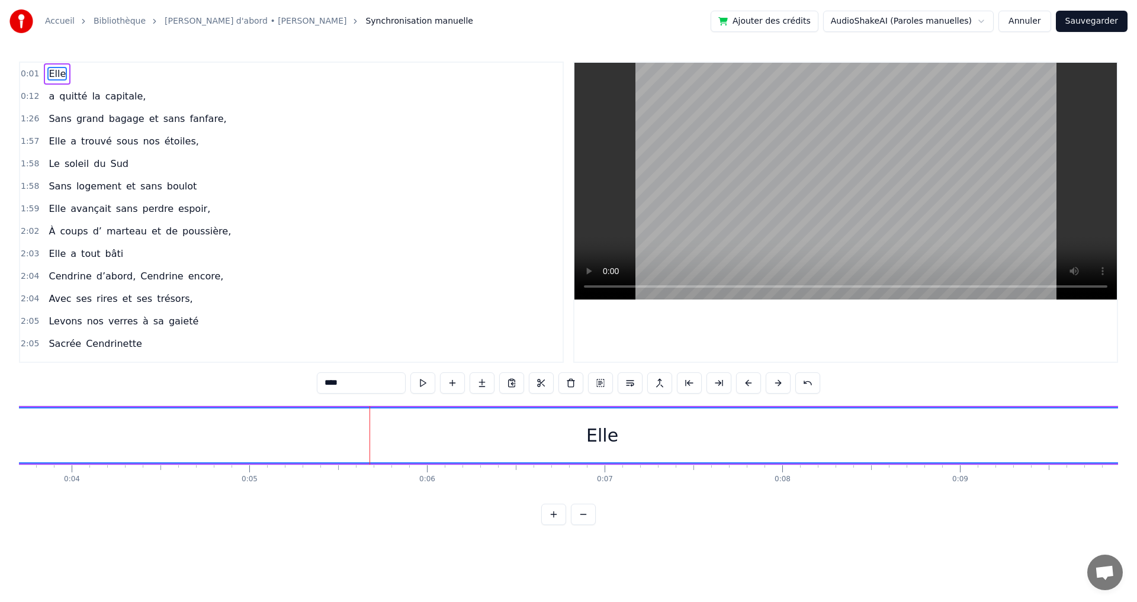
click at [786, 390] on button at bounding box center [778, 383] width 25 height 21
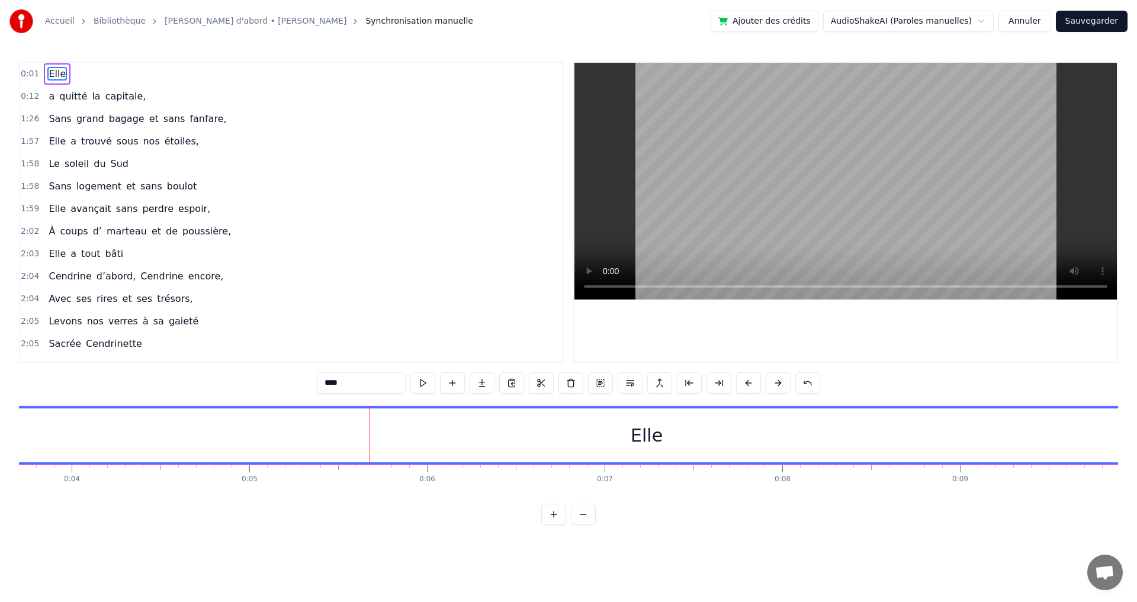
click at [786, 390] on button at bounding box center [778, 383] width 25 height 21
click at [722, 384] on button at bounding box center [719, 383] width 25 height 21
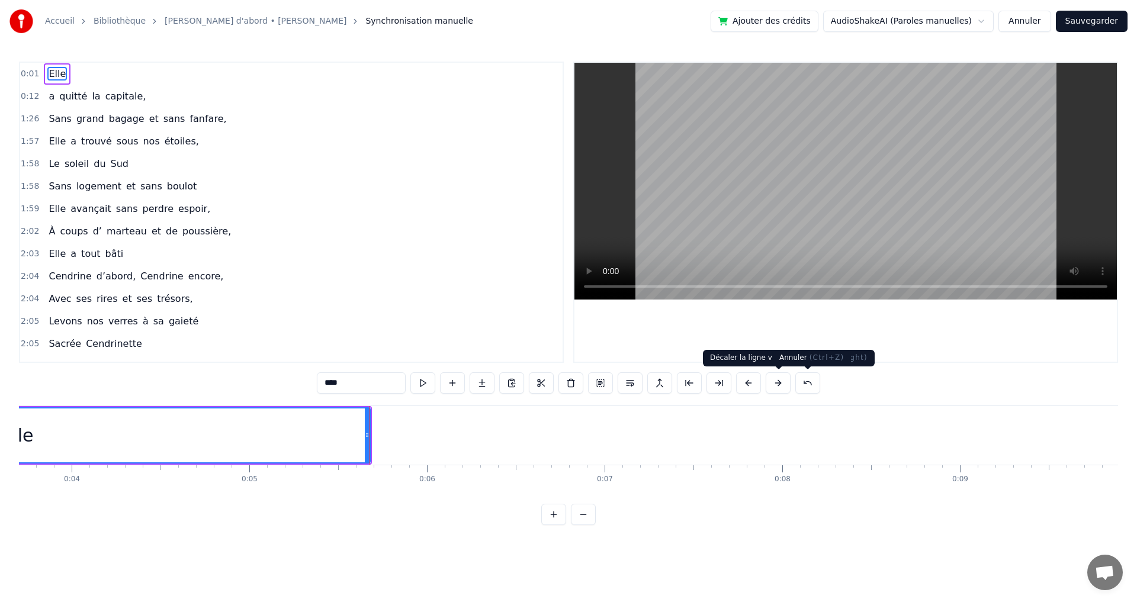
click at [801, 383] on button at bounding box center [808, 383] width 25 height 21
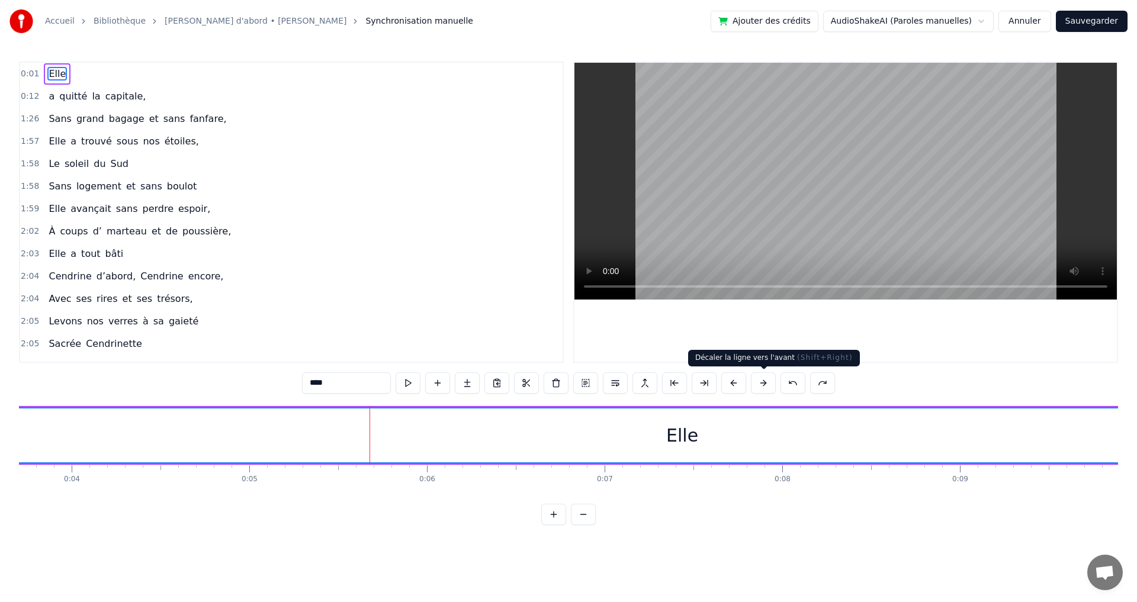
click at [772, 384] on button at bounding box center [763, 383] width 25 height 21
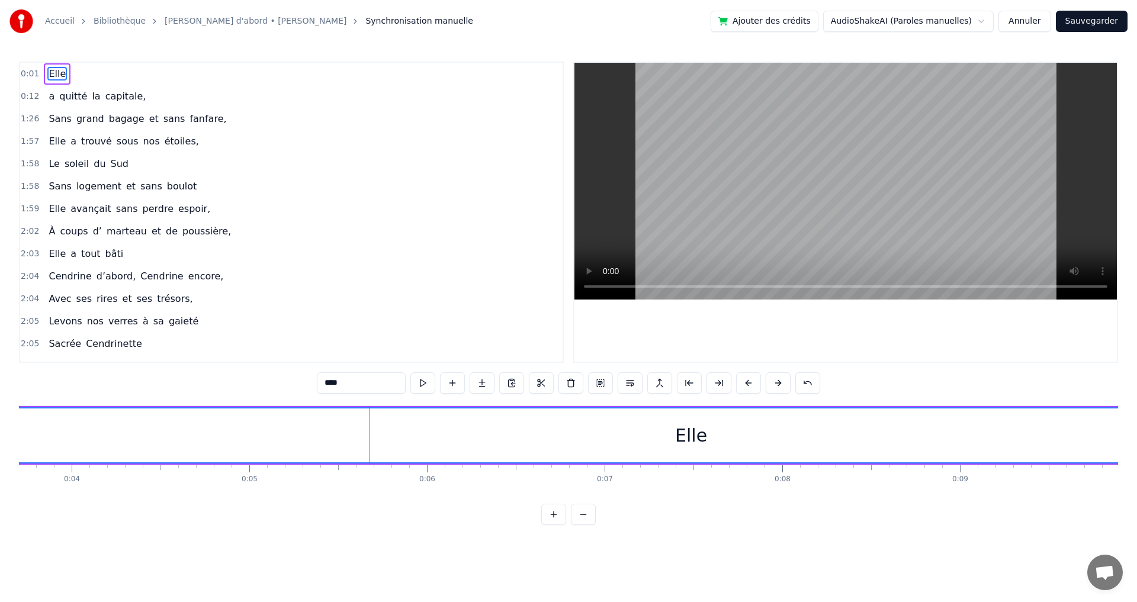
click at [772, 384] on button at bounding box center [778, 383] width 25 height 21
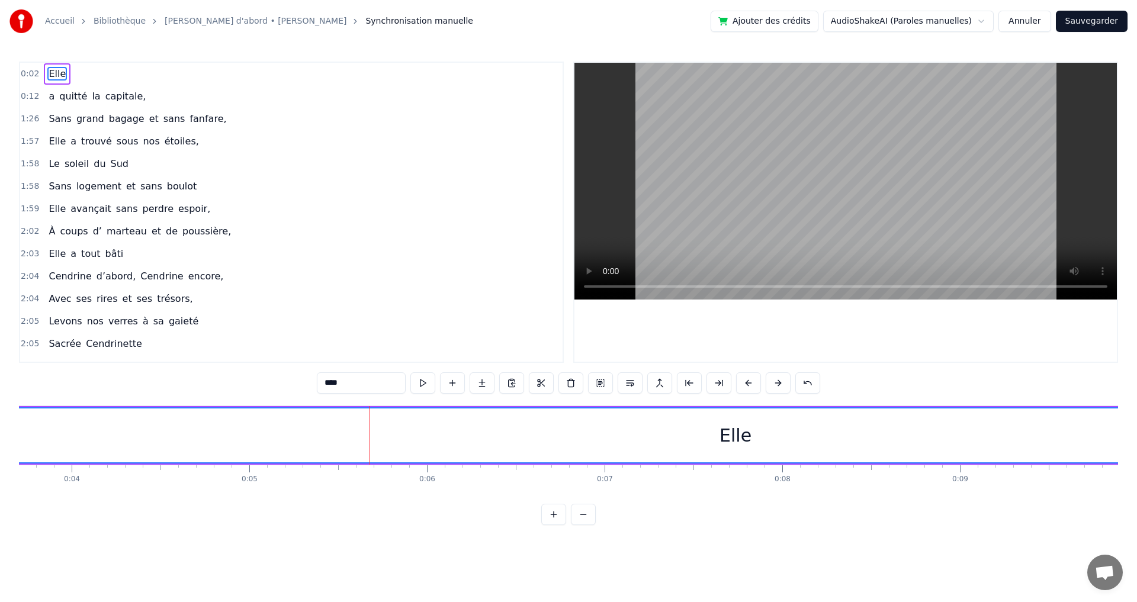
click at [772, 384] on button at bounding box center [778, 383] width 25 height 21
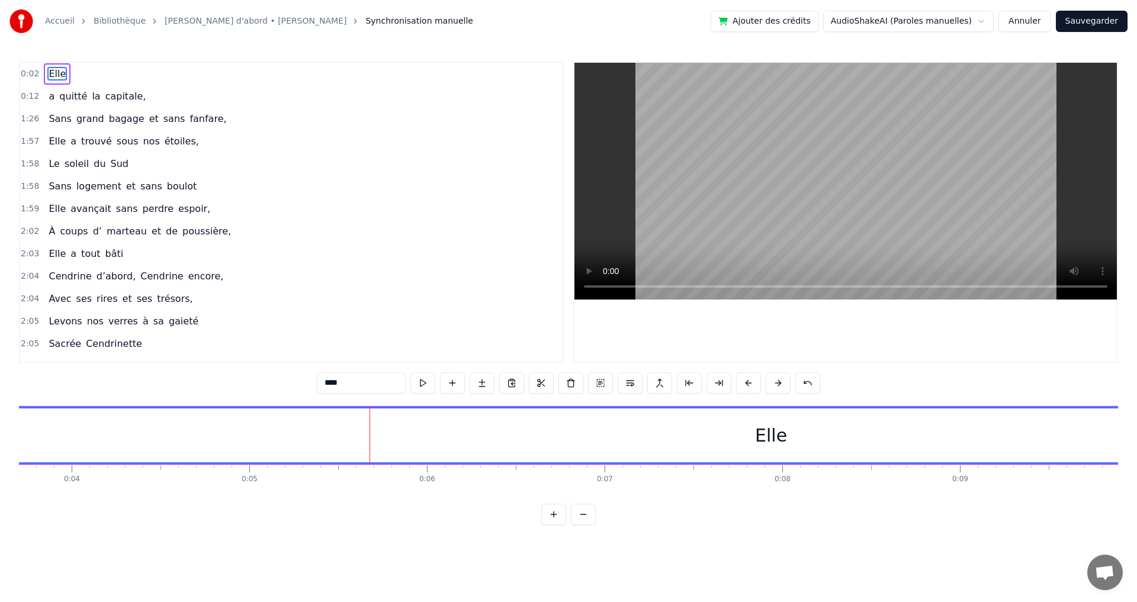
click at [772, 384] on button at bounding box center [778, 383] width 25 height 21
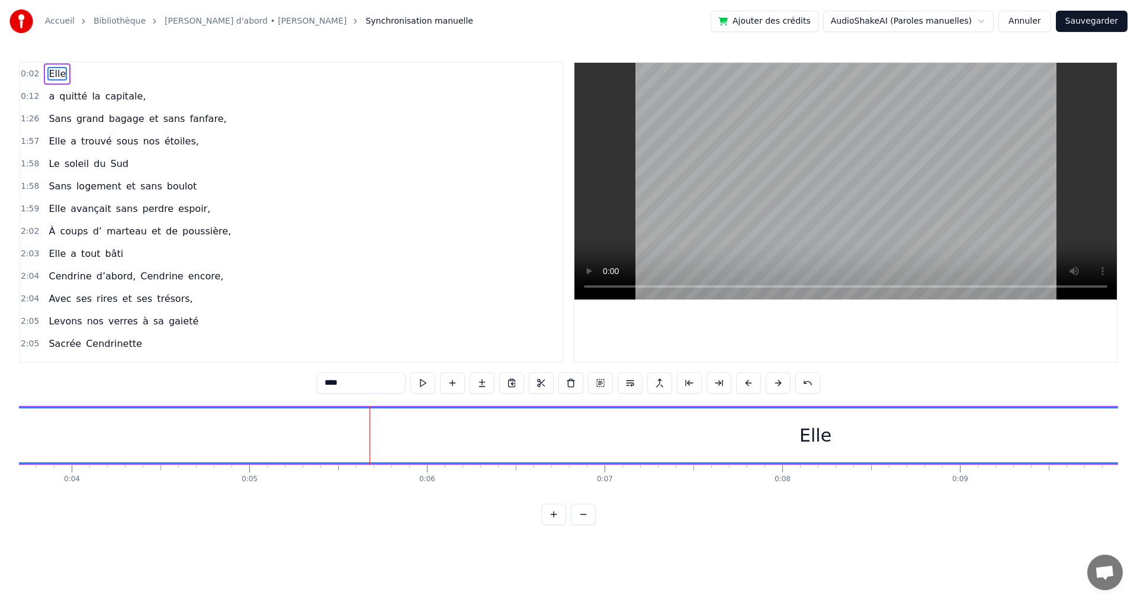
click at [772, 384] on button at bounding box center [778, 383] width 25 height 21
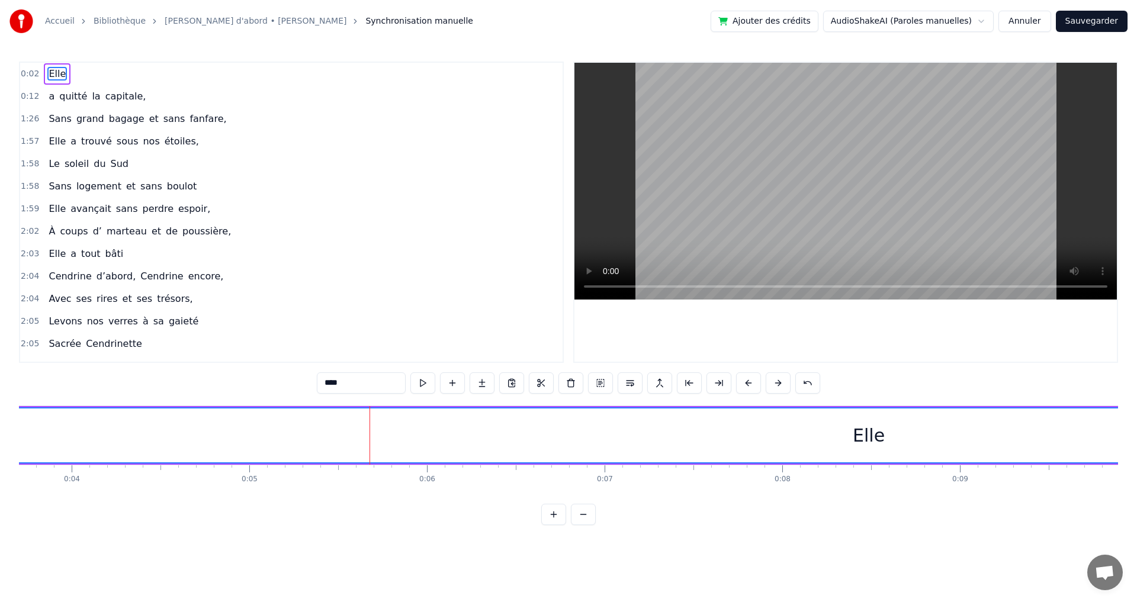
click at [772, 384] on button at bounding box center [778, 383] width 25 height 21
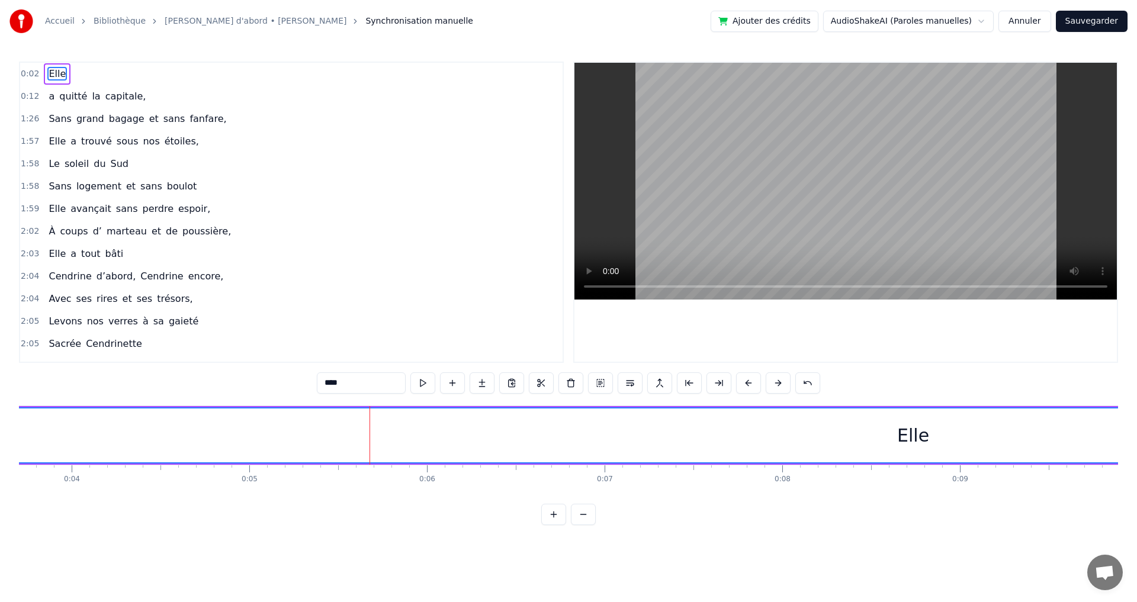
click at [772, 384] on button at bounding box center [778, 383] width 25 height 21
click at [773, 384] on button at bounding box center [778, 383] width 25 height 21
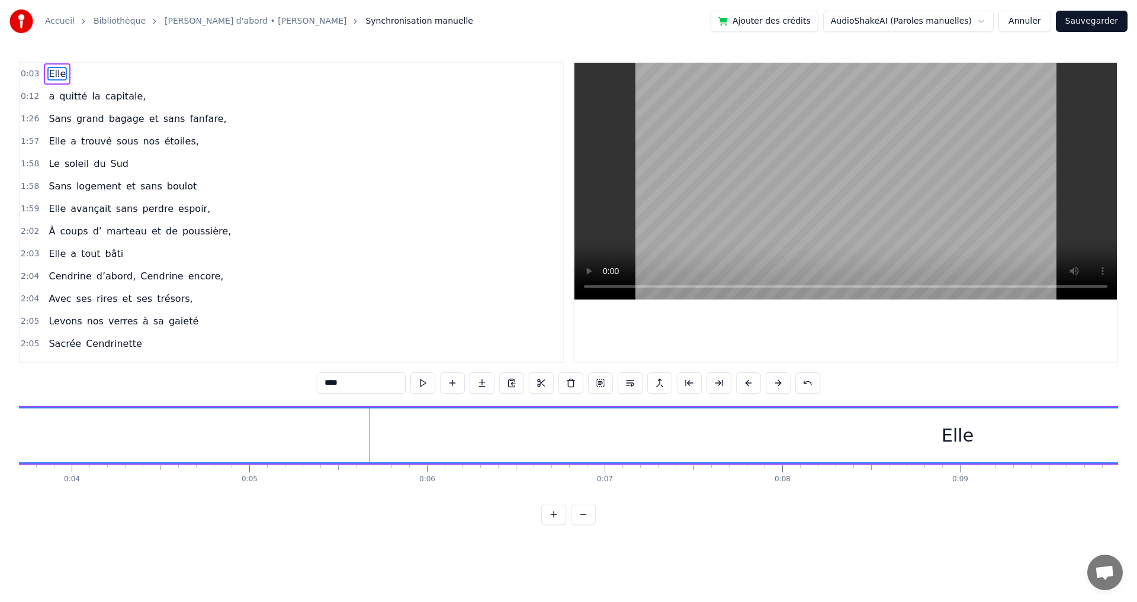
click at [773, 384] on button at bounding box center [778, 383] width 25 height 21
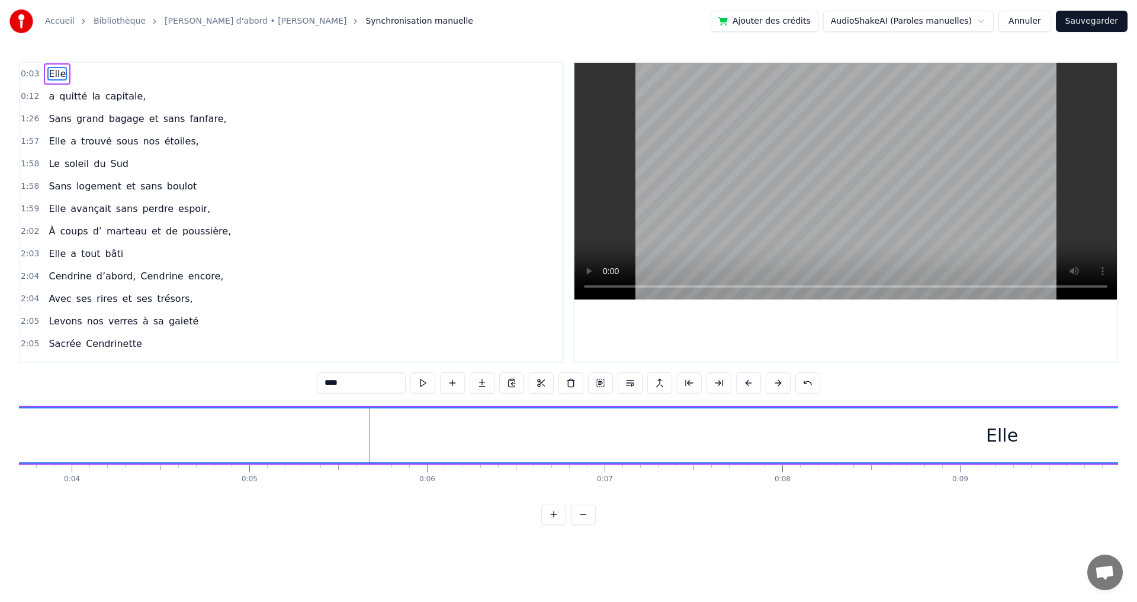
click at [773, 384] on button at bounding box center [778, 383] width 25 height 21
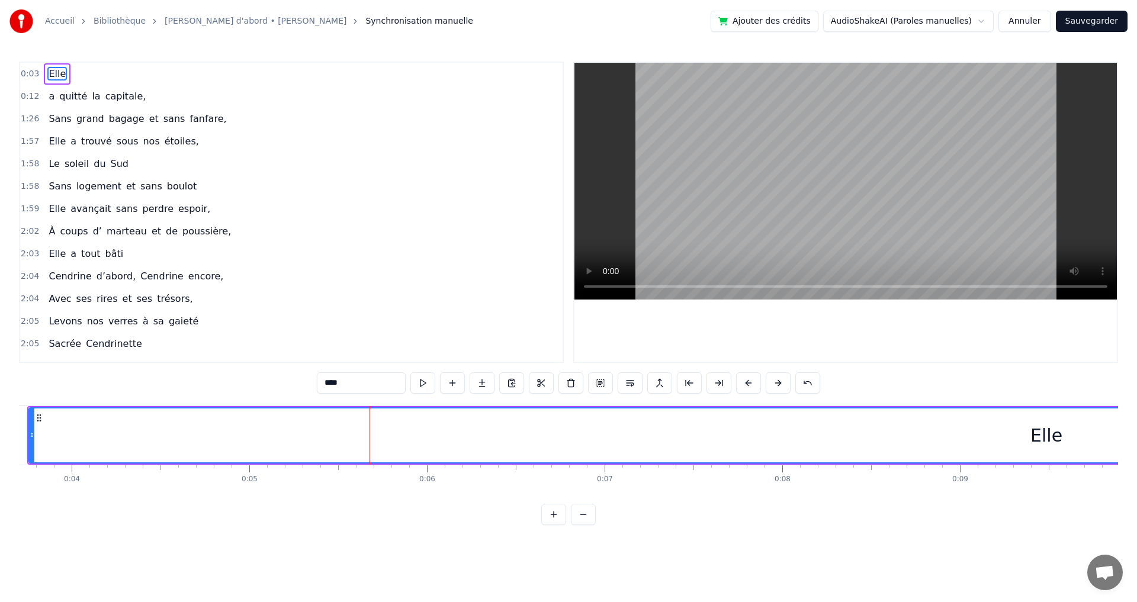
click at [773, 384] on button at bounding box center [778, 383] width 25 height 21
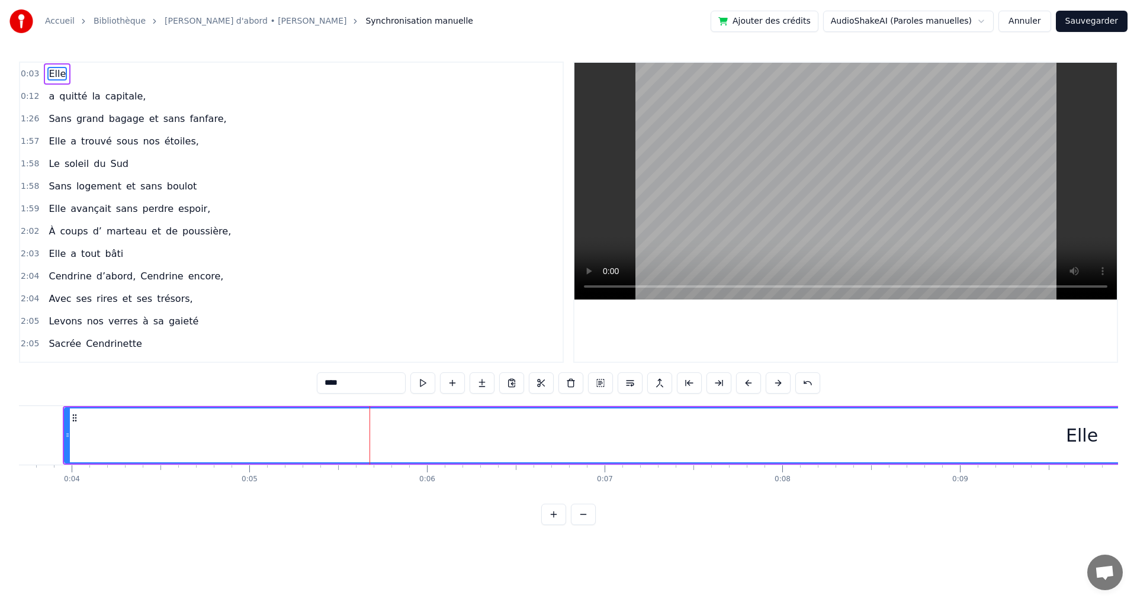
click at [773, 384] on button at bounding box center [778, 383] width 25 height 21
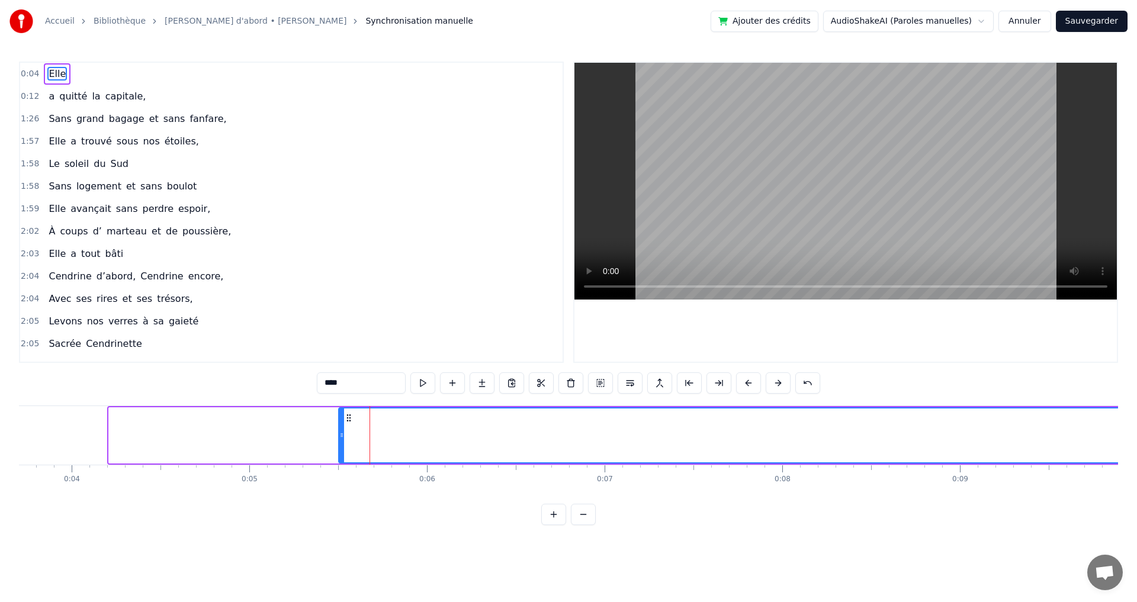
drag, startPoint x: 113, startPoint y: 440, endPoint x: 363, endPoint y: 444, distance: 250.0
click at [344, 444] on div at bounding box center [341, 436] width 5 height 54
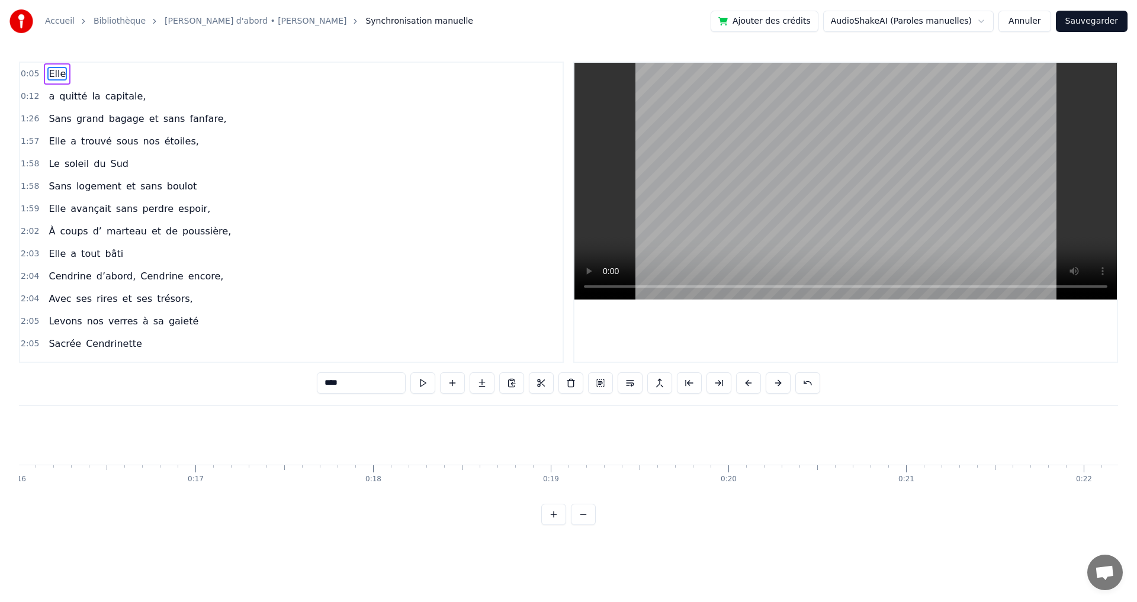
scroll to position [0, 2774]
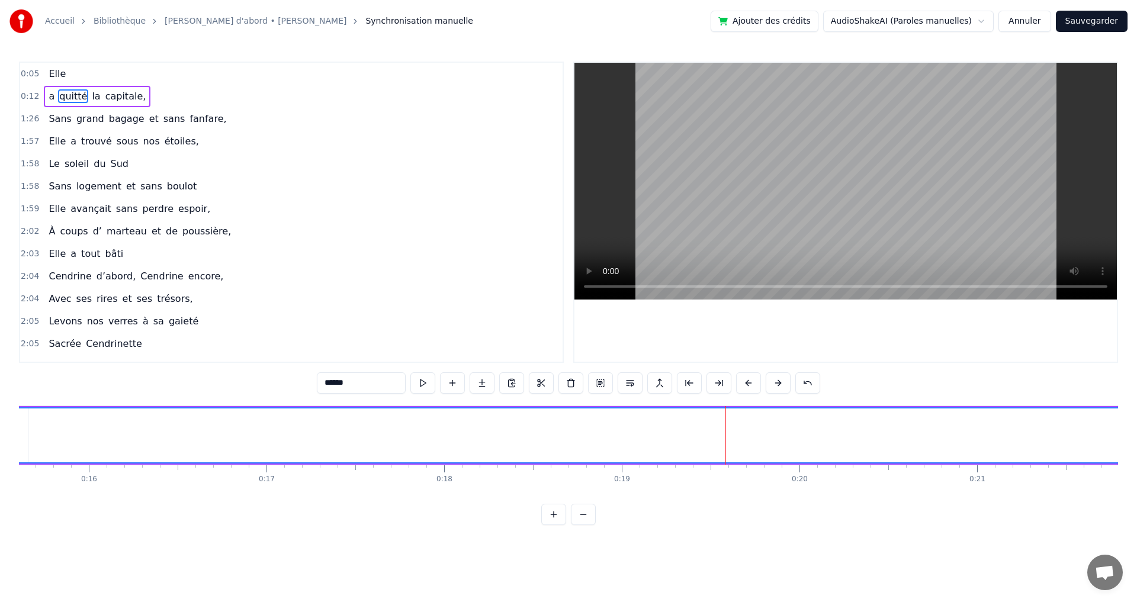
click at [746, 244] on video at bounding box center [846, 181] width 543 height 237
click at [745, 239] on video at bounding box center [846, 181] width 543 height 237
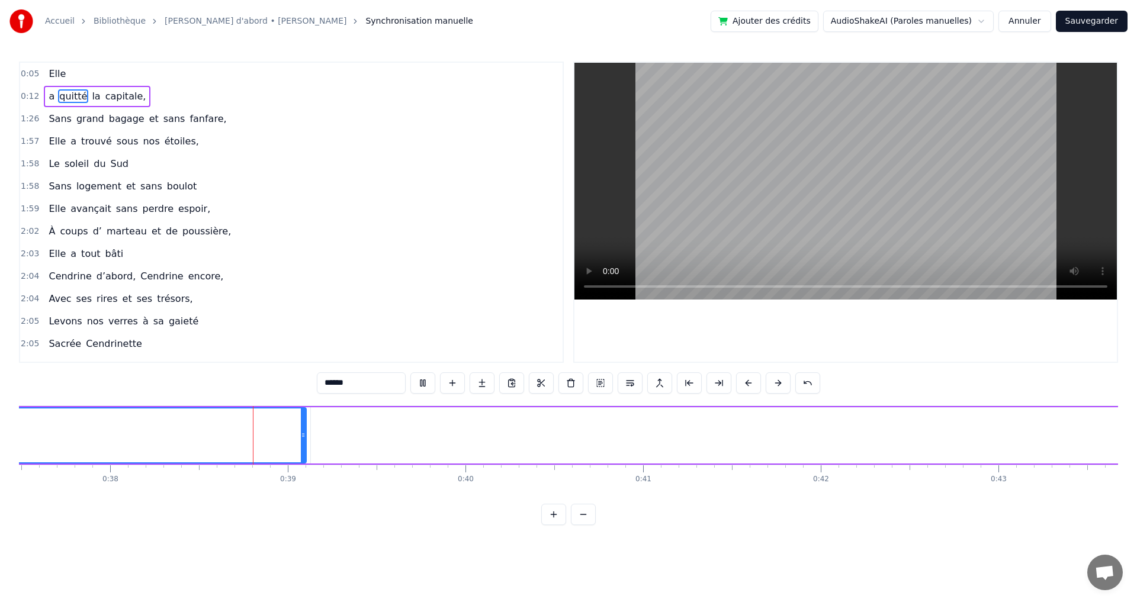
scroll to position [0, 6737]
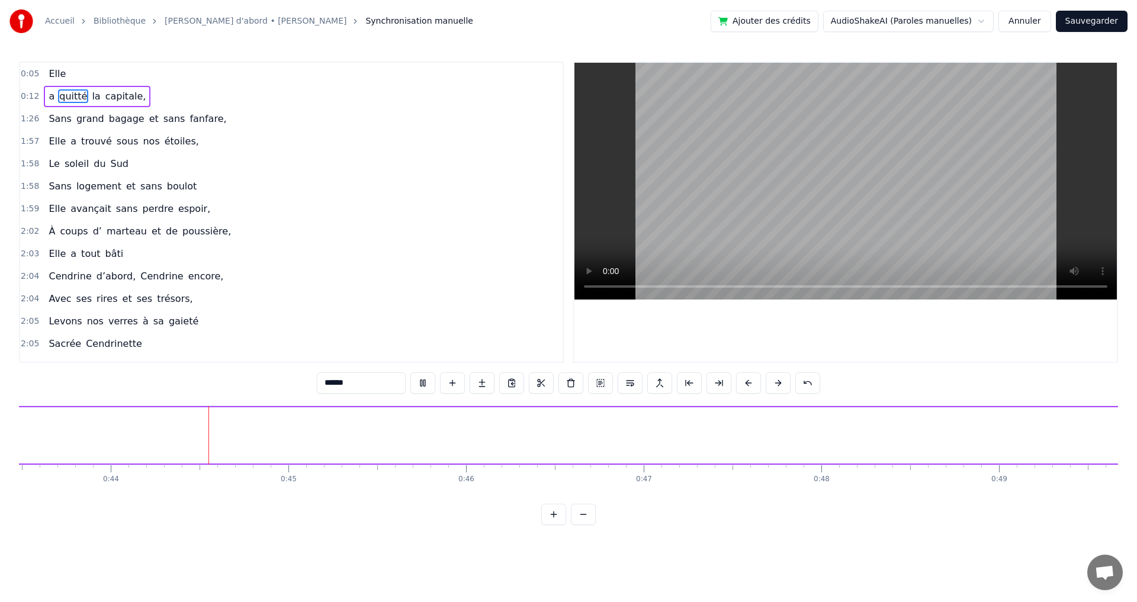
click at [53, 76] on span "Elle" at bounding box center [57, 74] width 20 height 14
type input "****"
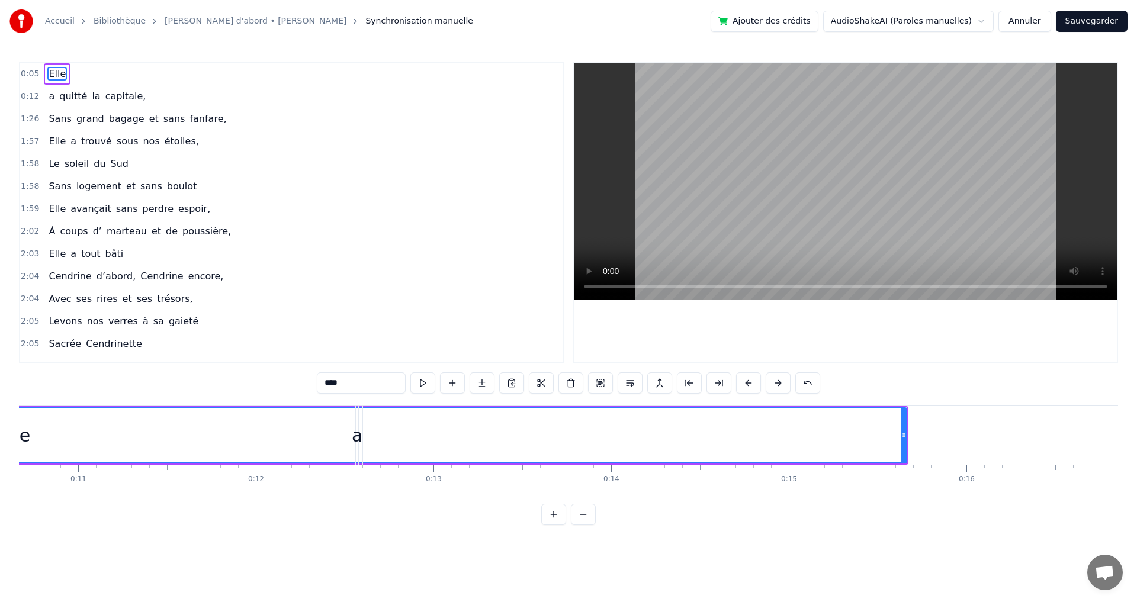
scroll to position [0, 937]
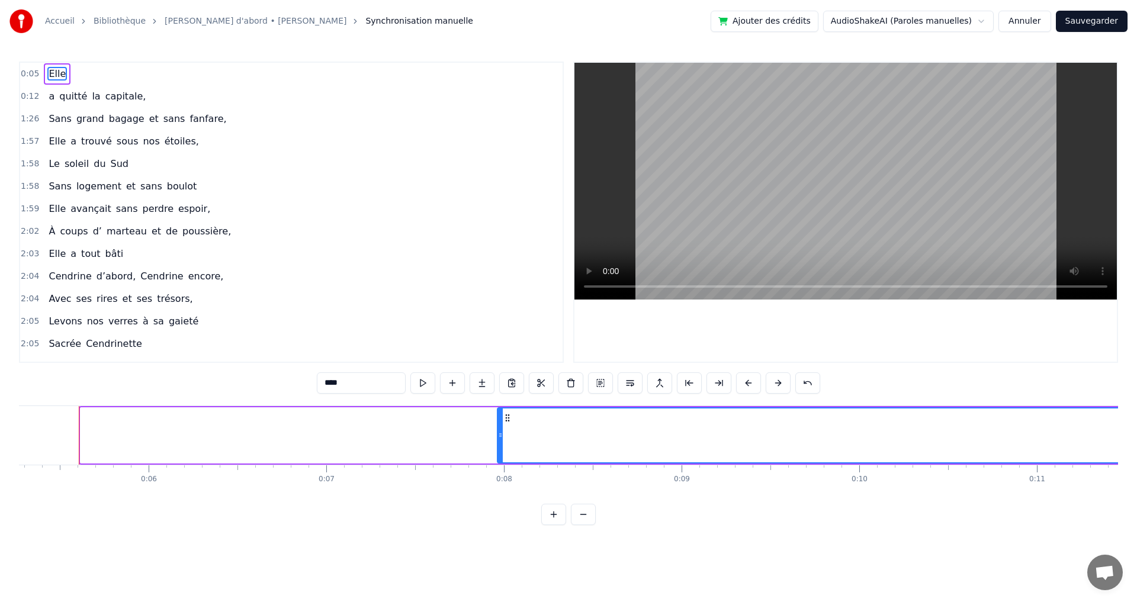
drag, startPoint x: 85, startPoint y: 438, endPoint x: 502, endPoint y: 450, distance: 417.2
click at [502, 450] on div at bounding box center [500, 436] width 5 height 54
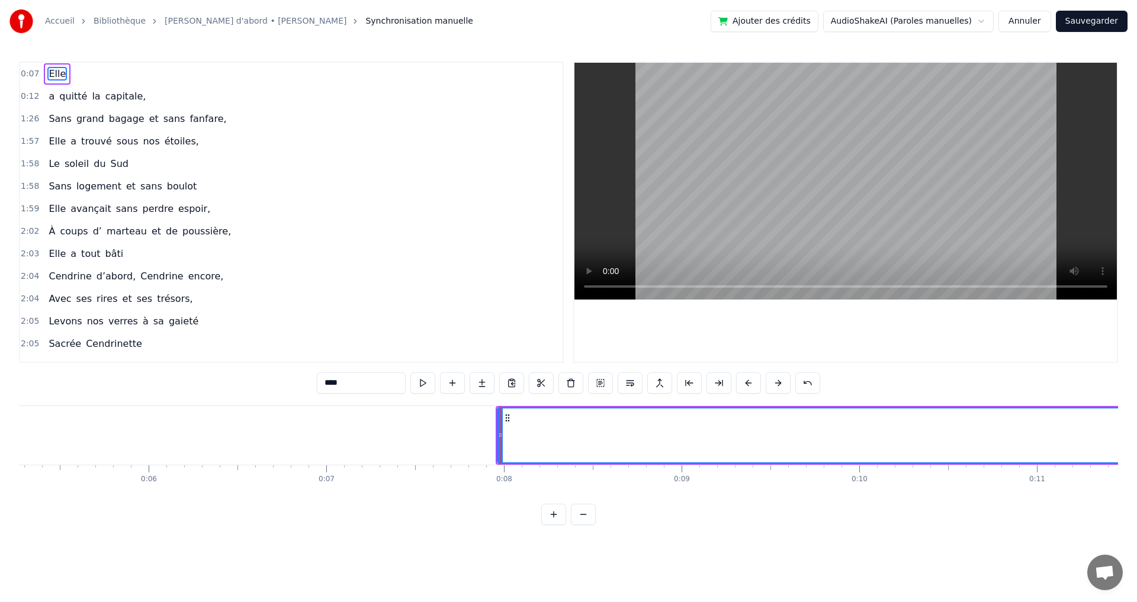
drag, startPoint x: 501, startPoint y: 434, endPoint x: 512, endPoint y: 436, distance: 11.4
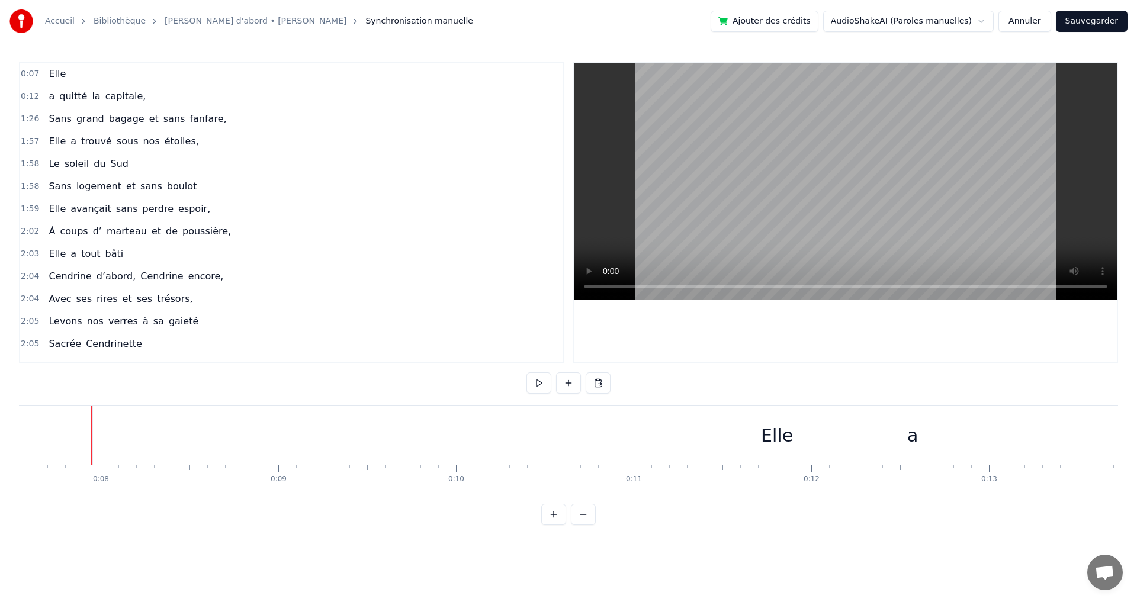
scroll to position [0, 1363]
click at [743, 435] on div "Elle" at bounding box center [754, 435] width 32 height 27
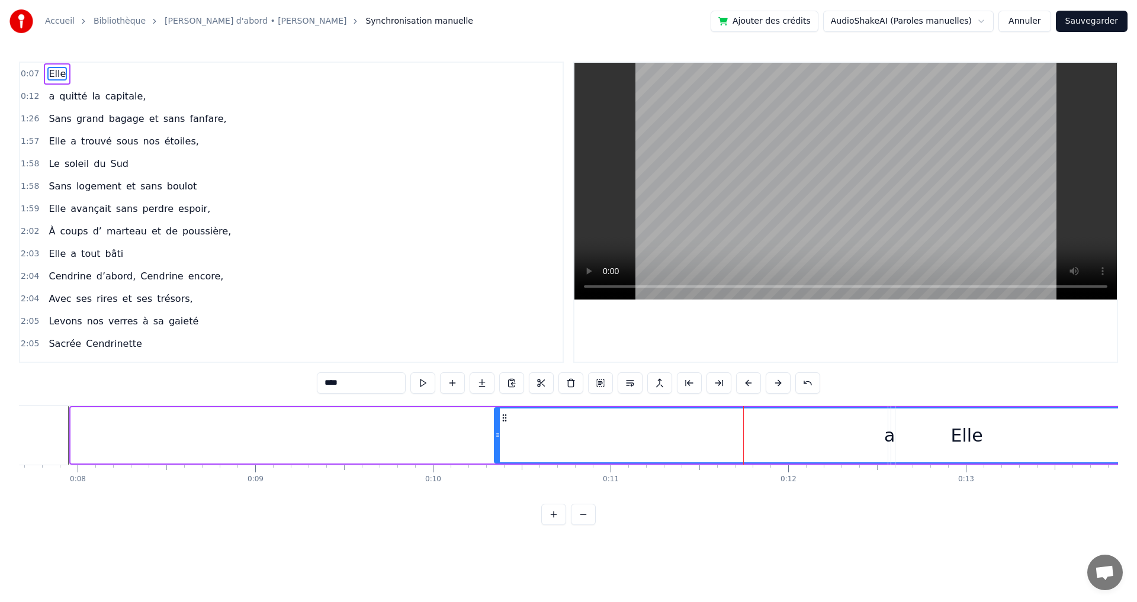
drag, startPoint x: 72, startPoint y: 438, endPoint x: 496, endPoint y: 458, distance: 424.0
click at [496, 458] on div at bounding box center [497, 436] width 5 height 54
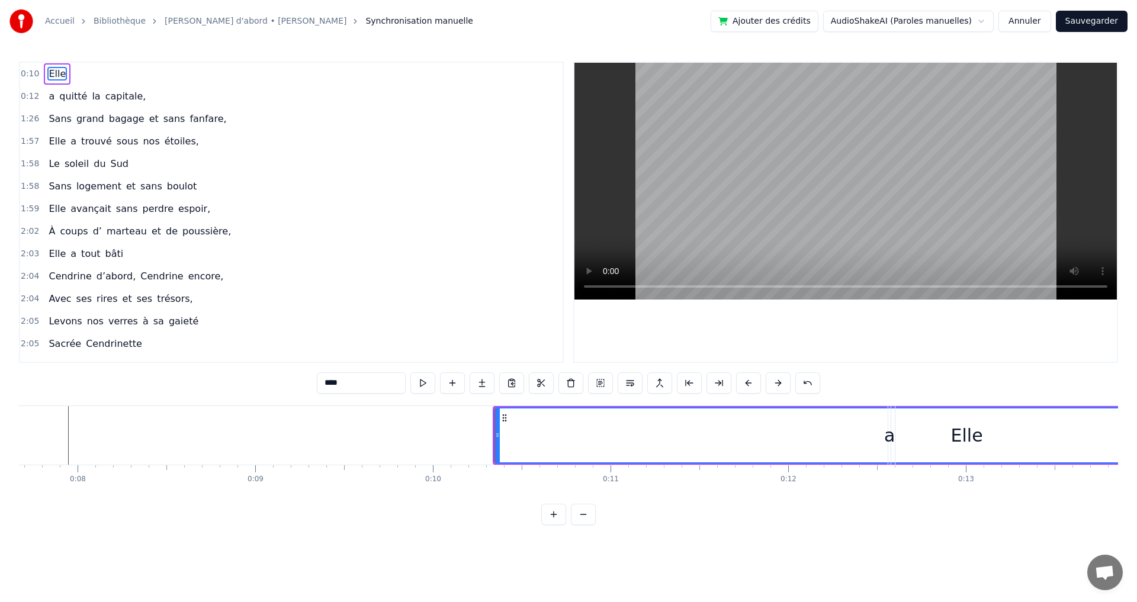
click at [889, 443] on div "a" at bounding box center [889, 435] width 11 height 27
type input "*"
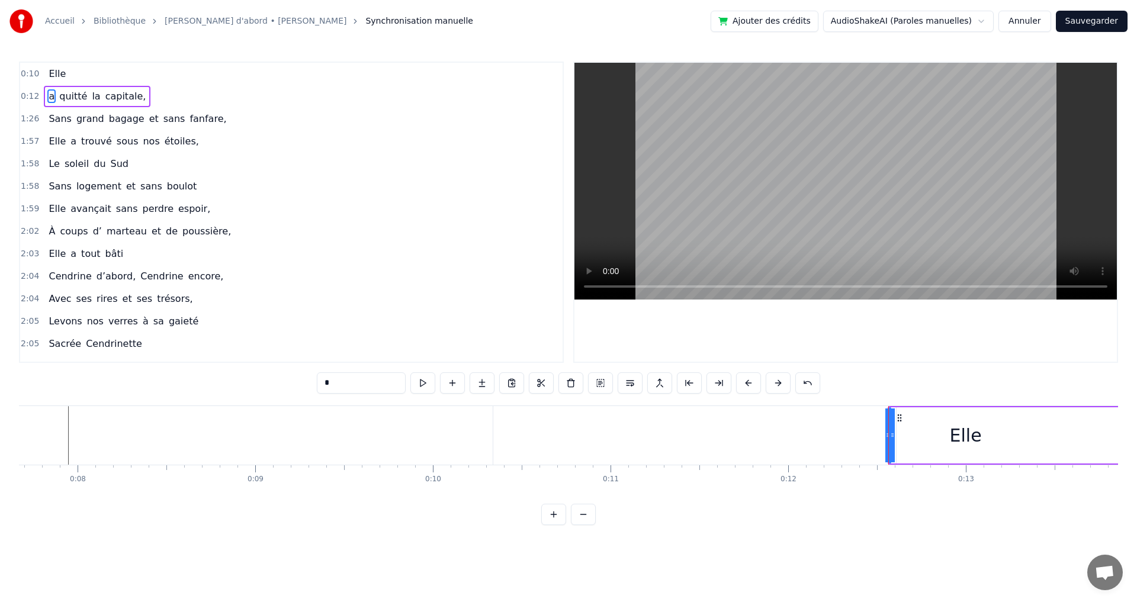
drag, startPoint x: 890, startPoint y: 443, endPoint x: 582, endPoint y: 442, distance: 307.4
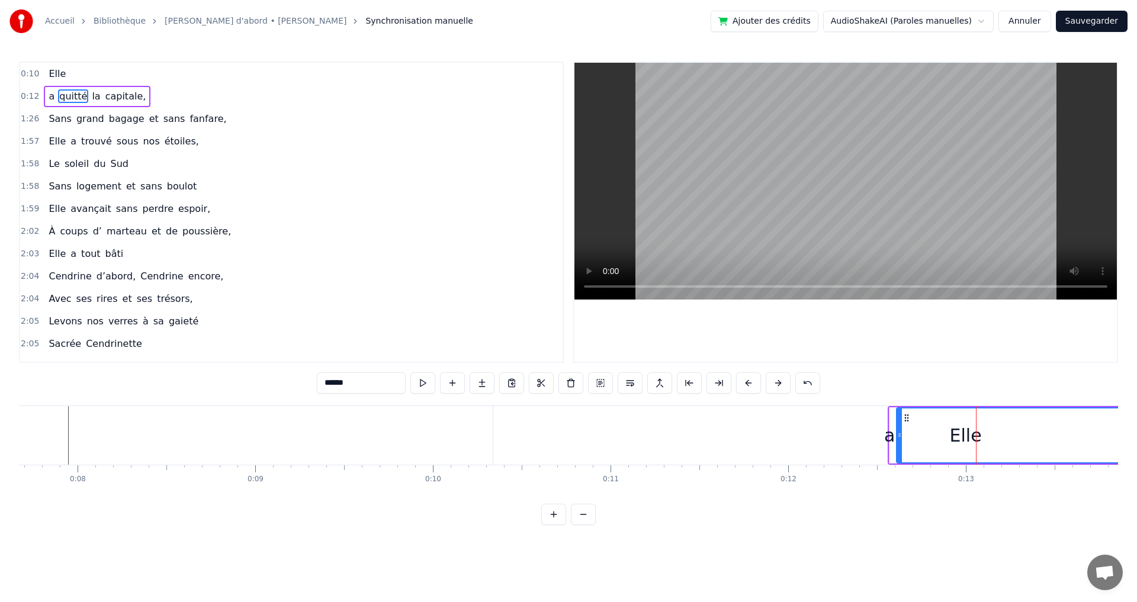
drag, startPoint x: 976, startPoint y: 441, endPoint x: 858, endPoint y: 448, distance: 118.1
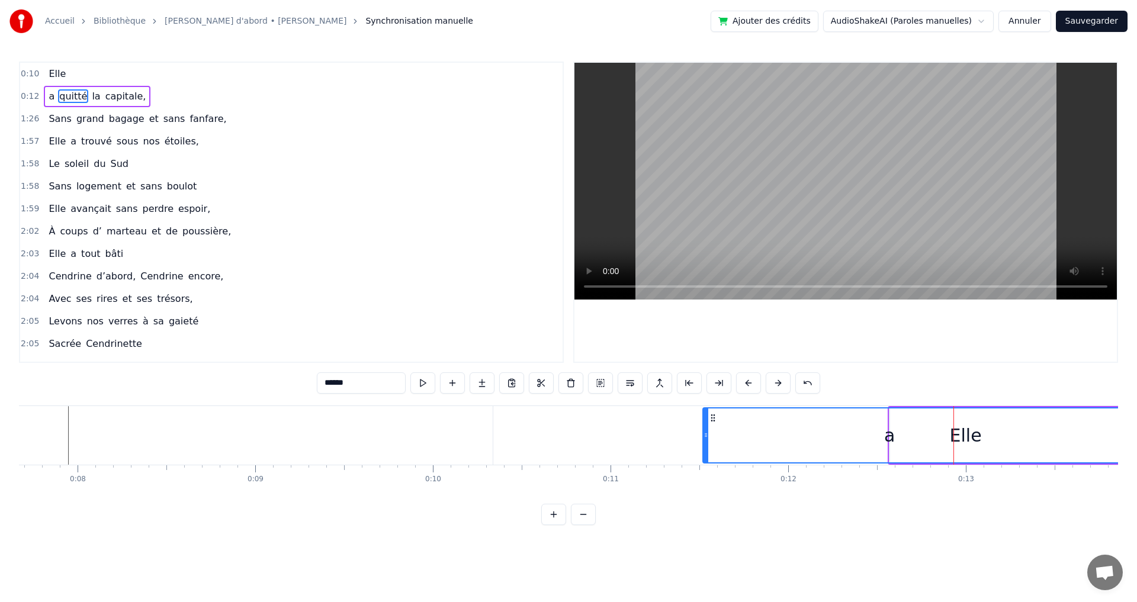
drag, startPoint x: 893, startPoint y: 423, endPoint x: 684, endPoint y: 414, distance: 208.7
click at [704, 414] on div at bounding box center [706, 436] width 5 height 54
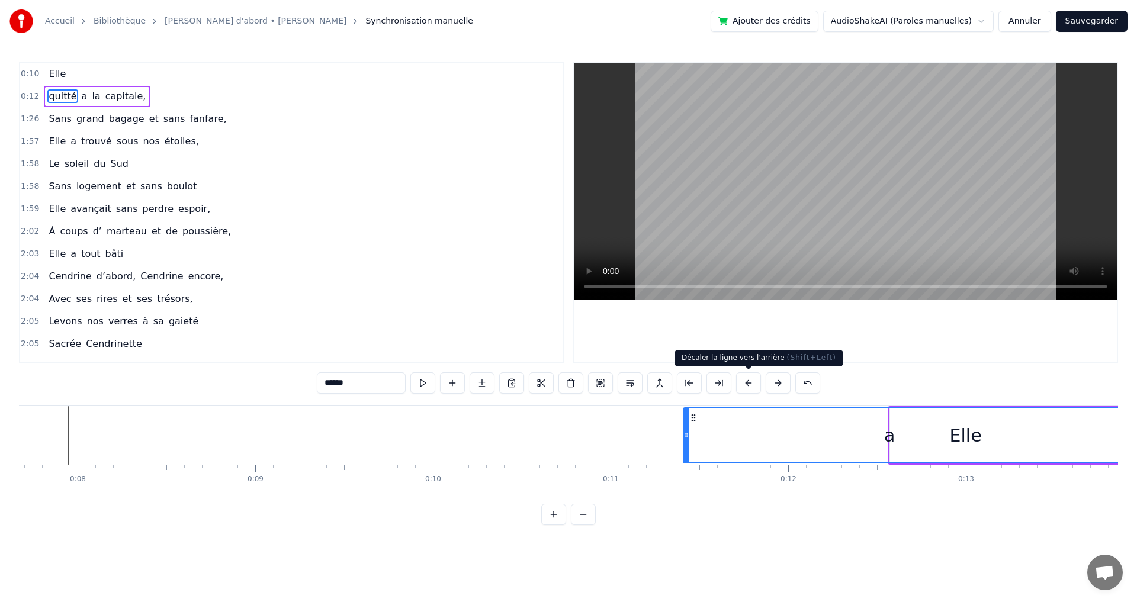
click at [752, 383] on button at bounding box center [748, 383] width 25 height 21
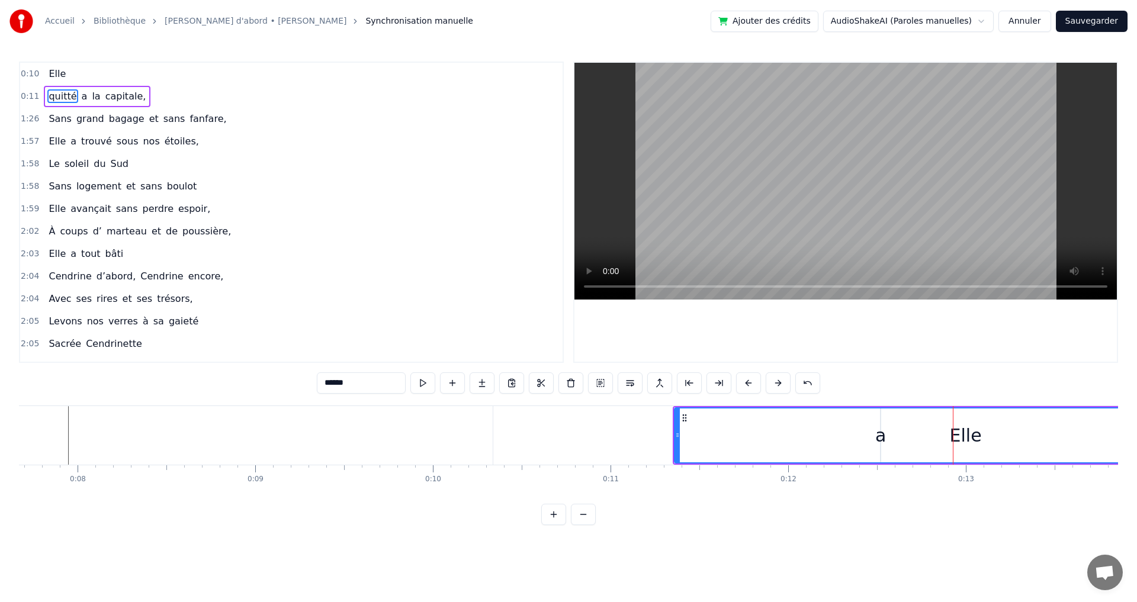
click at [752, 383] on button at bounding box center [748, 383] width 25 height 21
click at [743, 383] on button at bounding box center [748, 383] width 25 height 21
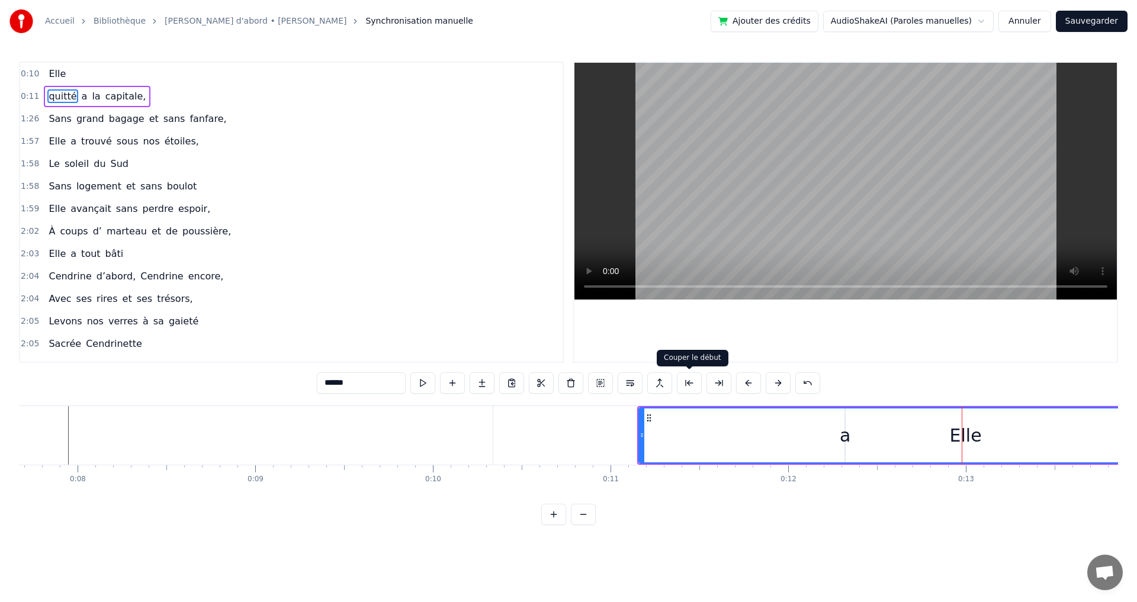
click at [690, 386] on button at bounding box center [689, 383] width 25 height 21
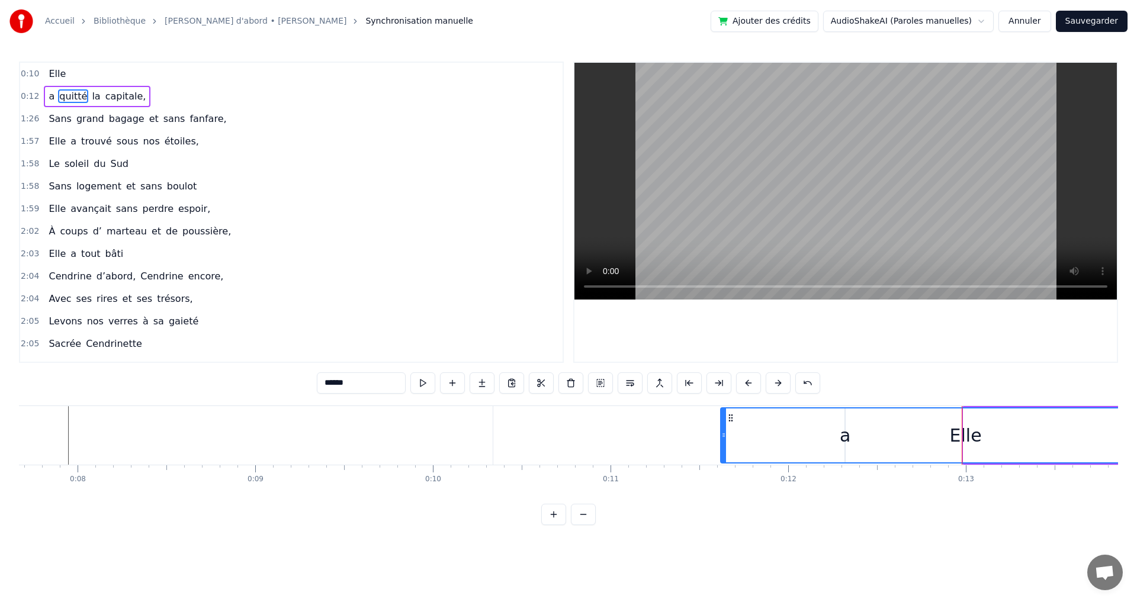
drag, startPoint x: 966, startPoint y: 443, endPoint x: 719, endPoint y: 452, distance: 247.2
click at [722, 452] on div at bounding box center [724, 436] width 5 height 54
click at [53, 73] on span "Elle" at bounding box center [57, 74] width 20 height 14
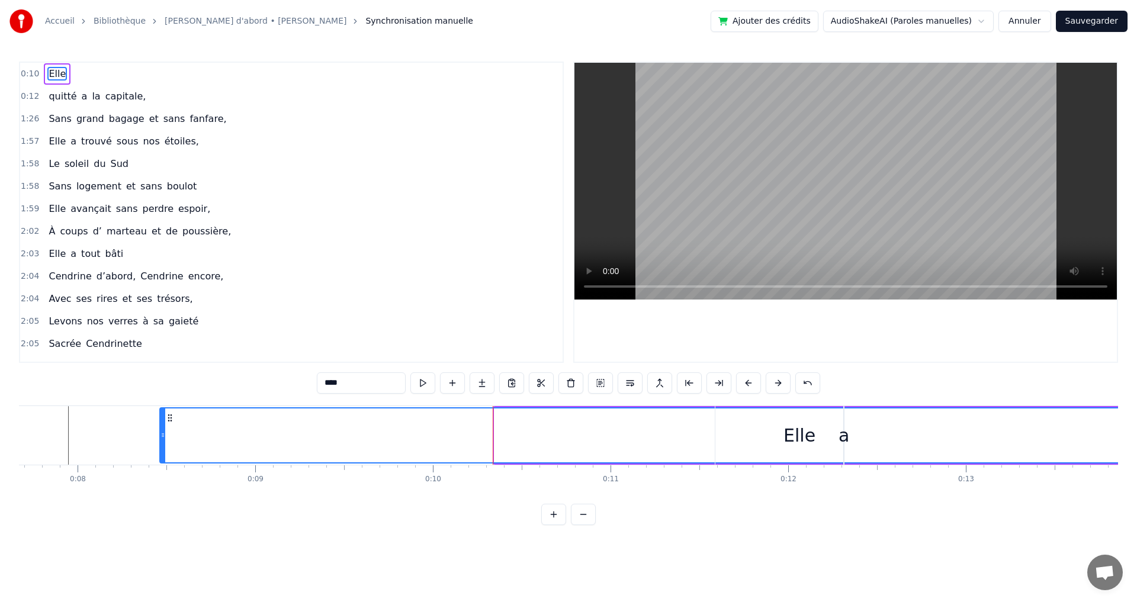
drag, startPoint x: 497, startPoint y: 443, endPoint x: 162, endPoint y: 435, distance: 334.8
click at [162, 435] on div at bounding box center [163, 436] width 5 height 54
click at [81, 97] on span "a" at bounding box center [85, 96] width 8 height 14
type input "*"
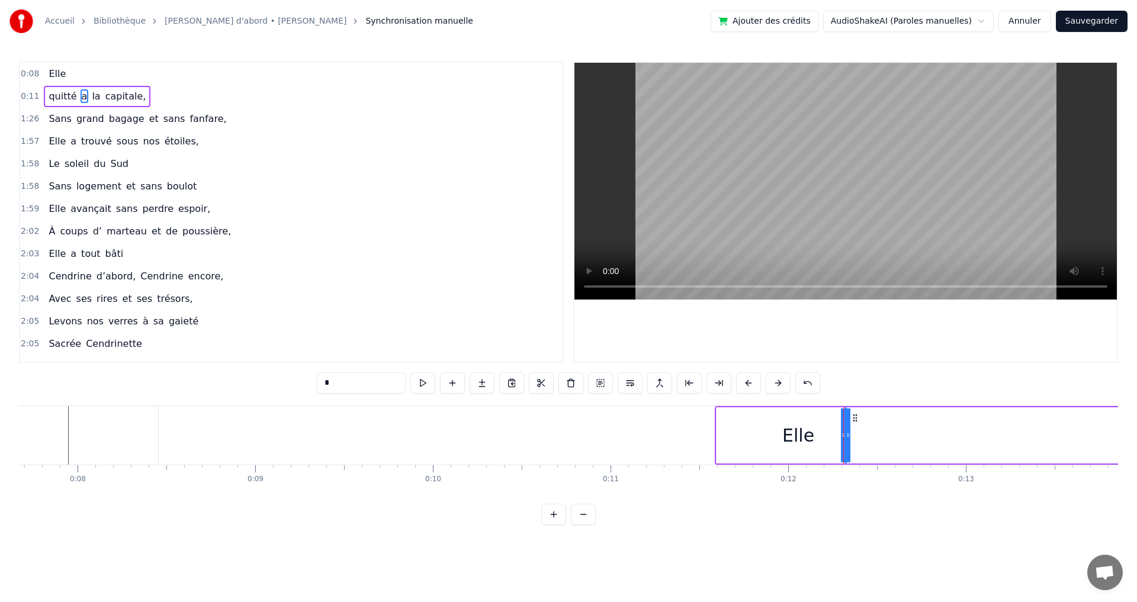
click at [72, 73] on div "0:08 Elle" at bounding box center [291, 74] width 543 height 23
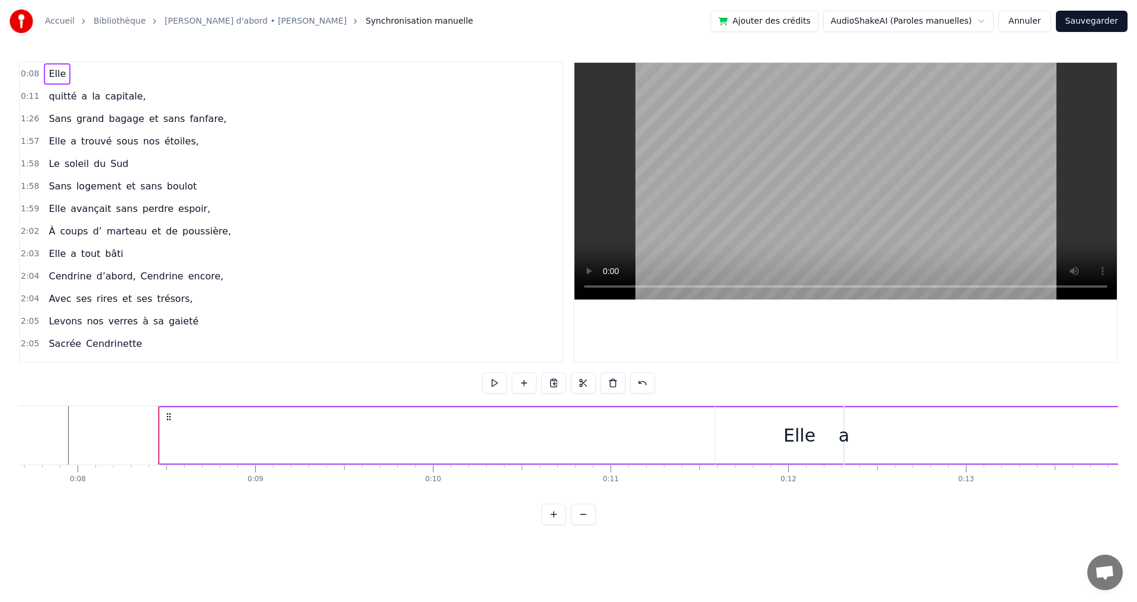
click at [1046, 23] on button "Annuler" at bounding box center [1025, 21] width 52 height 21
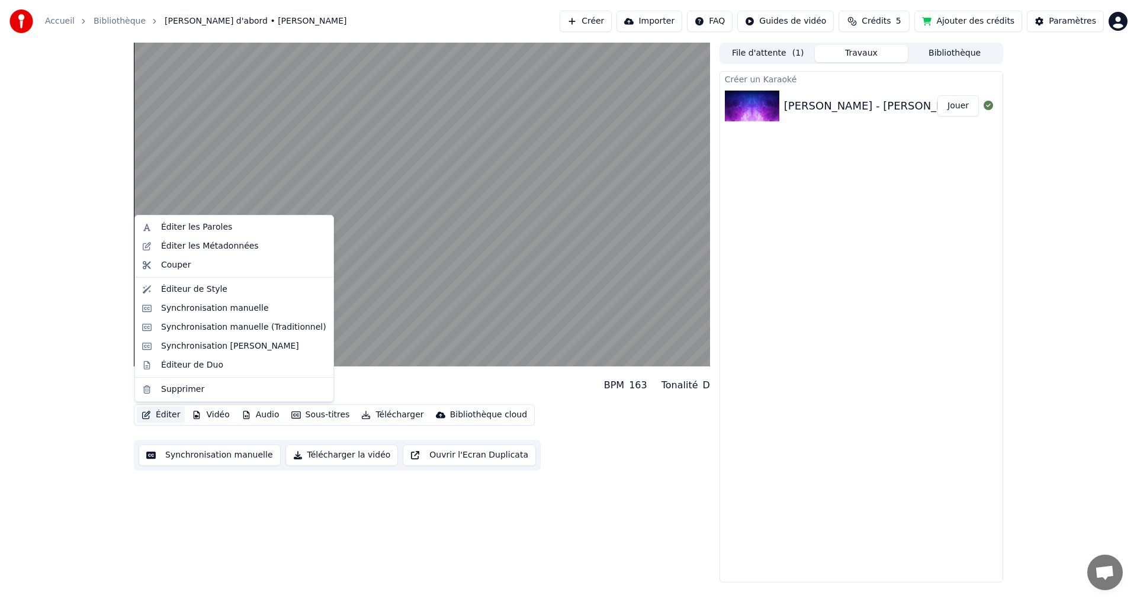
click at [172, 416] on button "Éditer" at bounding box center [161, 415] width 48 height 17
click at [202, 228] on div "Éditer les Paroles" at bounding box center [196, 228] width 71 height 12
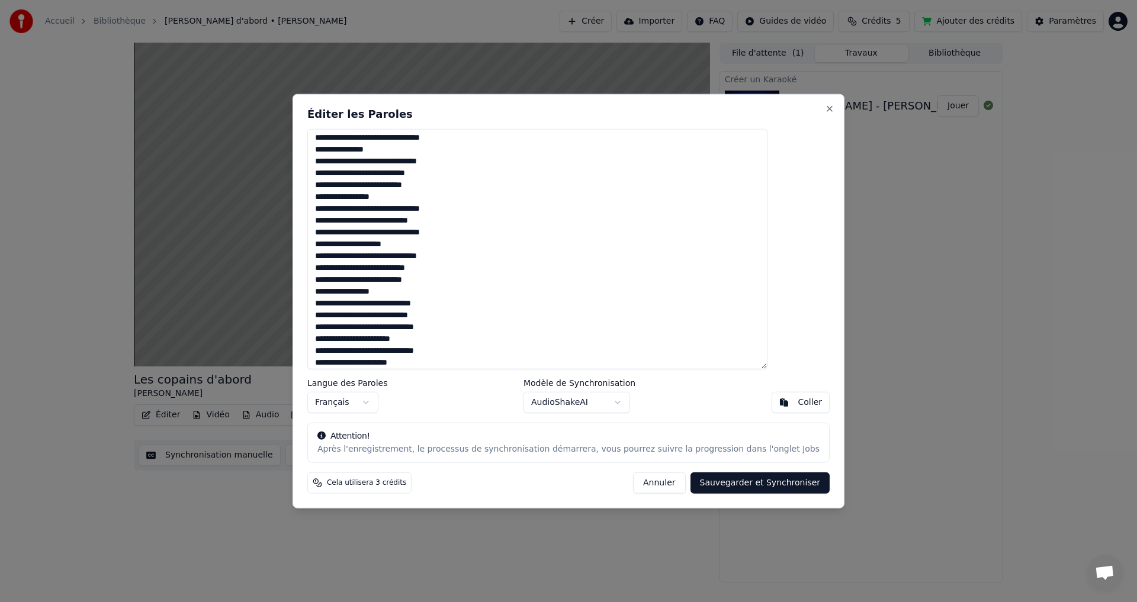
scroll to position [160, 0]
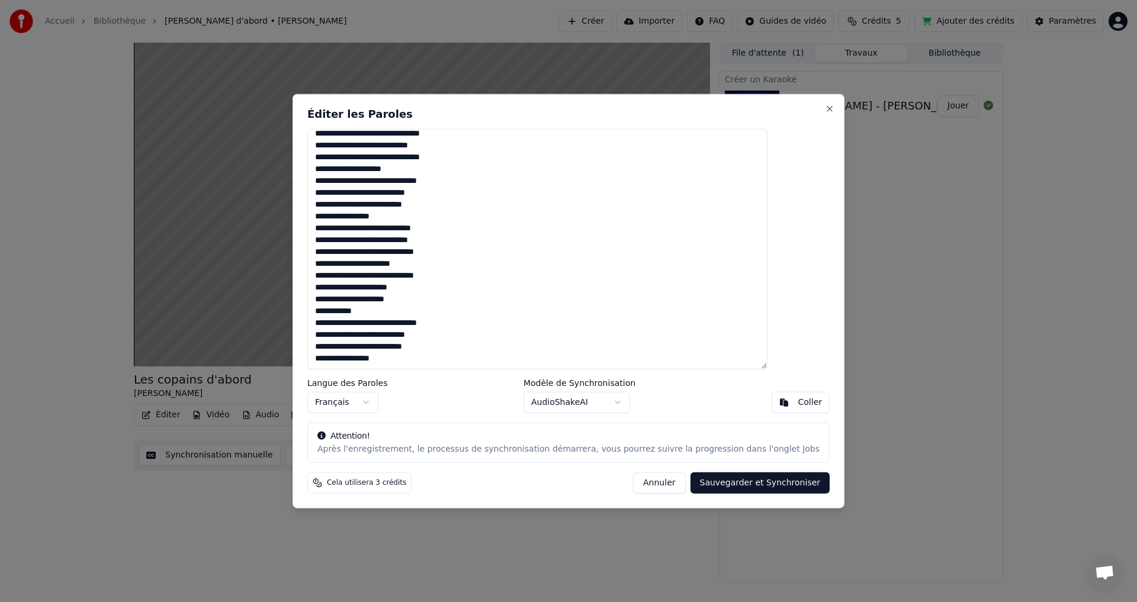
drag, startPoint x: 348, startPoint y: 139, endPoint x: 431, endPoint y: 388, distance: 262.8
click at [432, 389] on div "**********" at bounding box center [569, 301] width 552 height 415
click at [722, 484] on button "Sauvegarder et Synchroniser" at bounding box center [761, 483] width 140 height 21
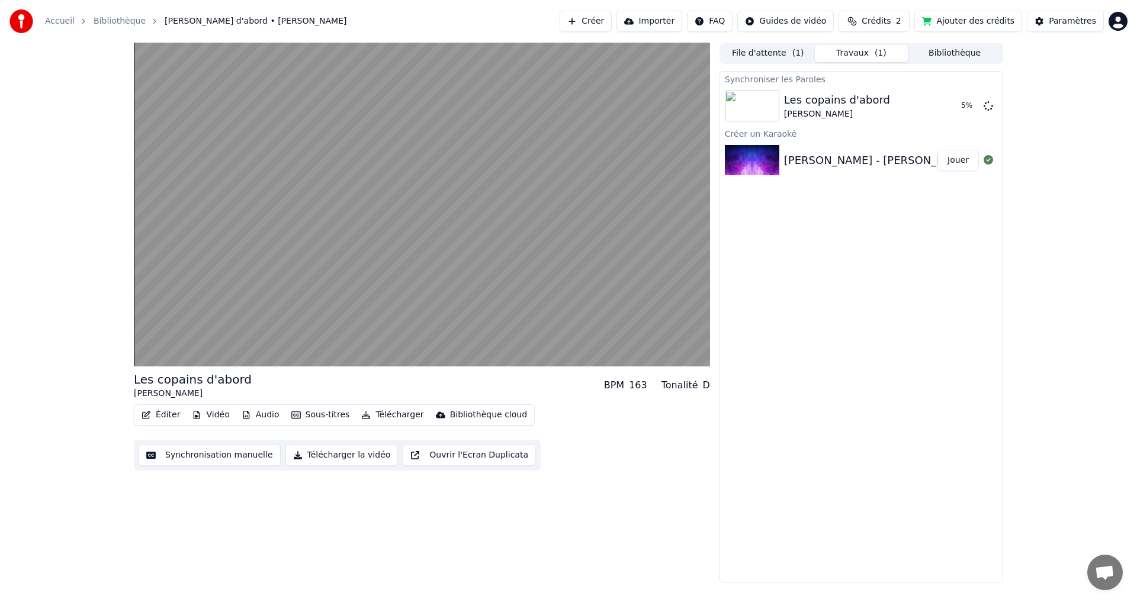
click at [351, 457] on button "Télécharger la vidéo" at bounding box center [342, 455] width 113 height 21
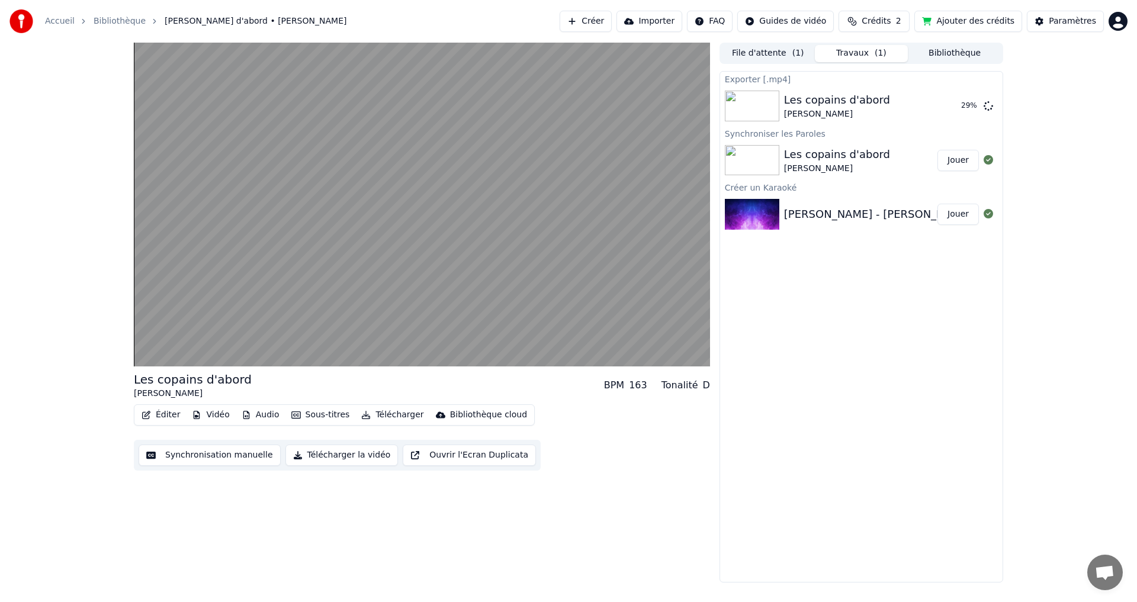
click at [954, 215] on button "Jouer" at bounding box center [958, 214] width 41 height 21
click at [246, 461] on button "Synchronisation manuelle" at bounding box center [210, 455] width 142 height 21
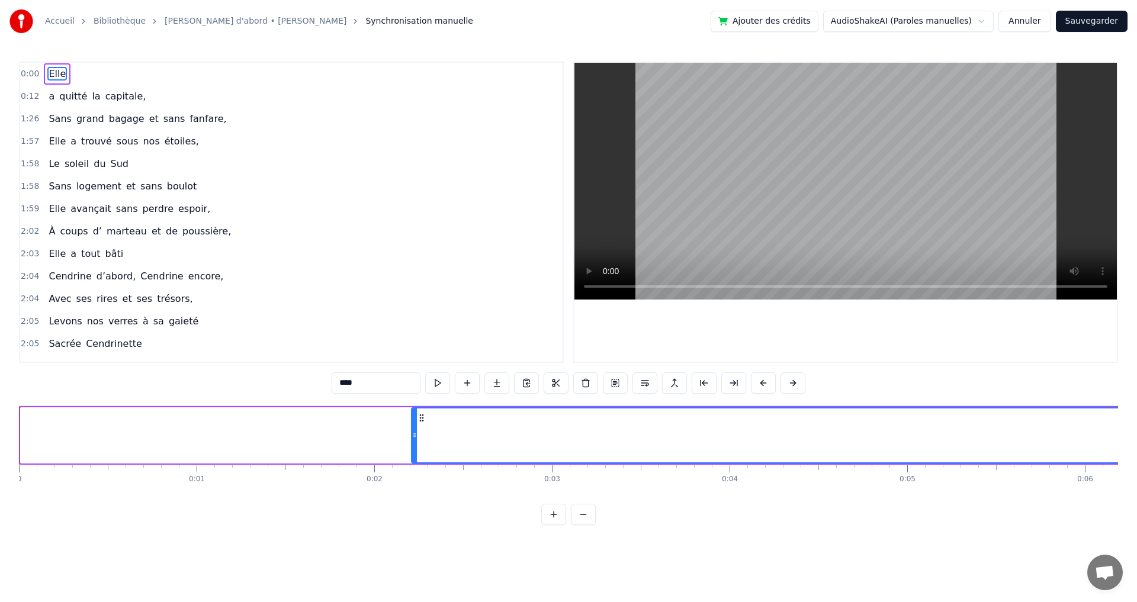
drag, startPoint x: 28, startPoint y: 432, endPoint x: 415, endPoint y: 437, distance: 387.4
click at [415, 437] on icon at bounding box center [414, 435] width 5 height 9
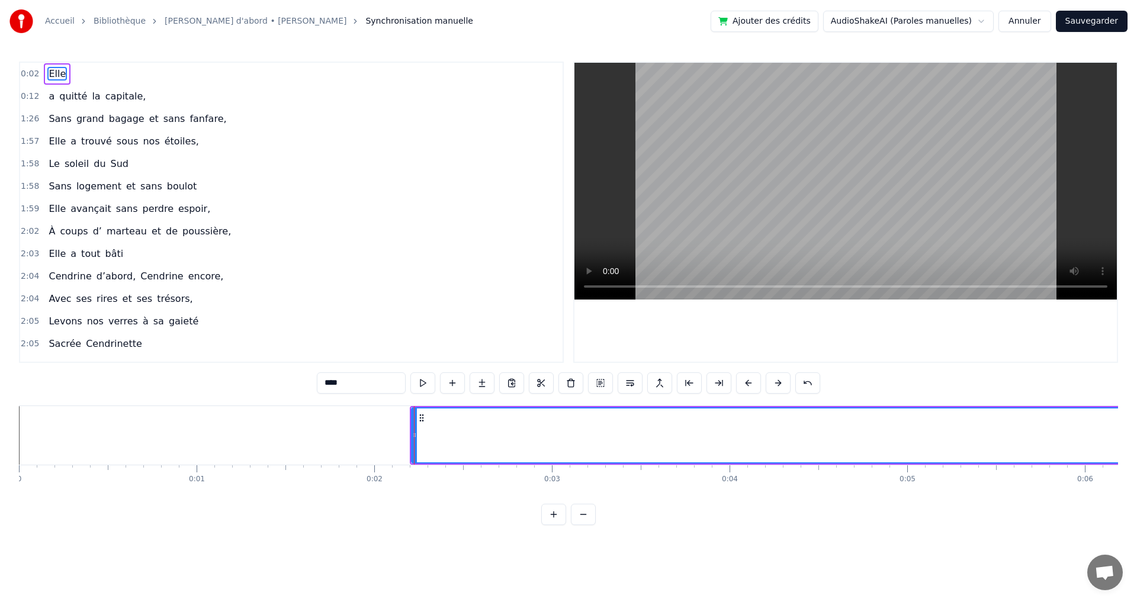
drag, startPoint x: 414, startPoint y: 440, endPoint x: 426, endPoint y: 442, distance: 12.0
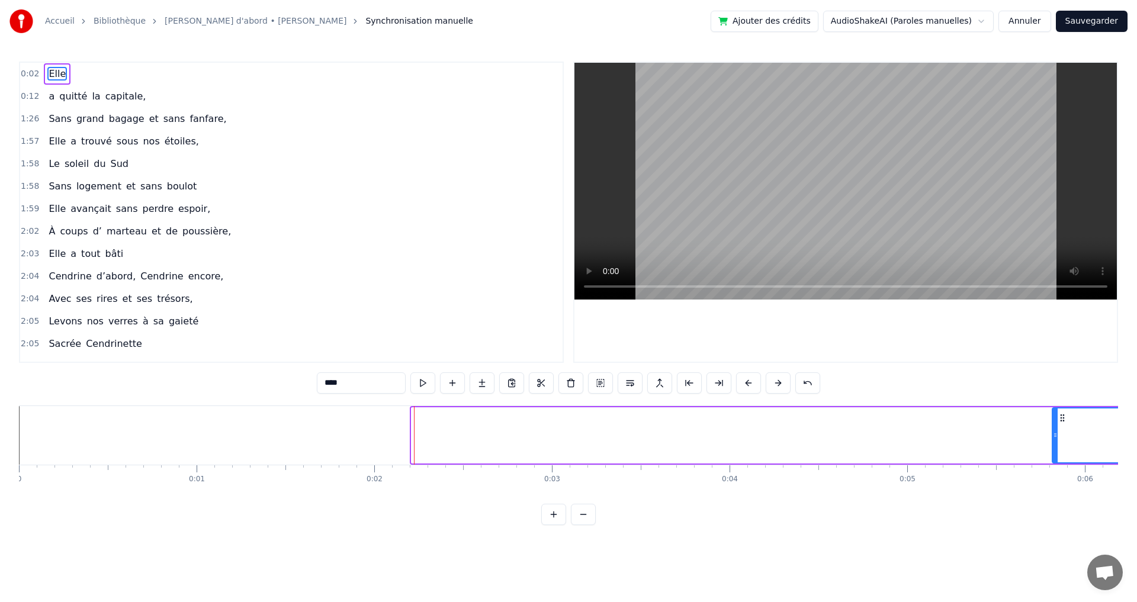
drag, startPoint x: 415, startPoint y: 440, endPoint x: 1056, endPoint y: 441, distance: 641.6
click at [1056, 441] on div at bounding box center [1055, 436] width 5 height 54
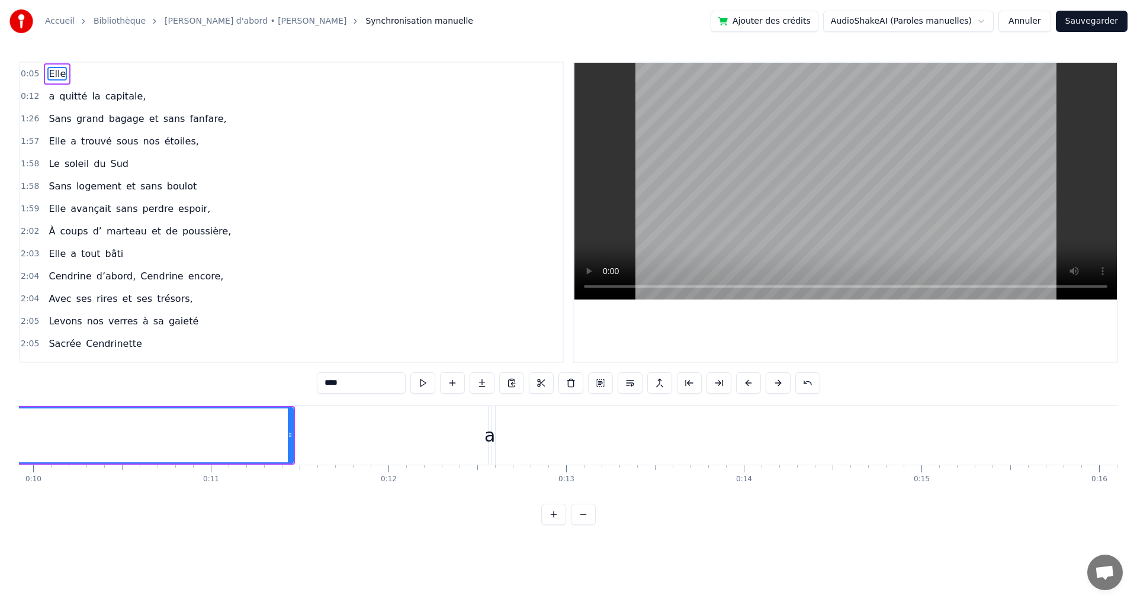
scroll to position [0, 1810]
click at [443, 435] on div "a" at bounding box center [443, 435] width 11 height 27
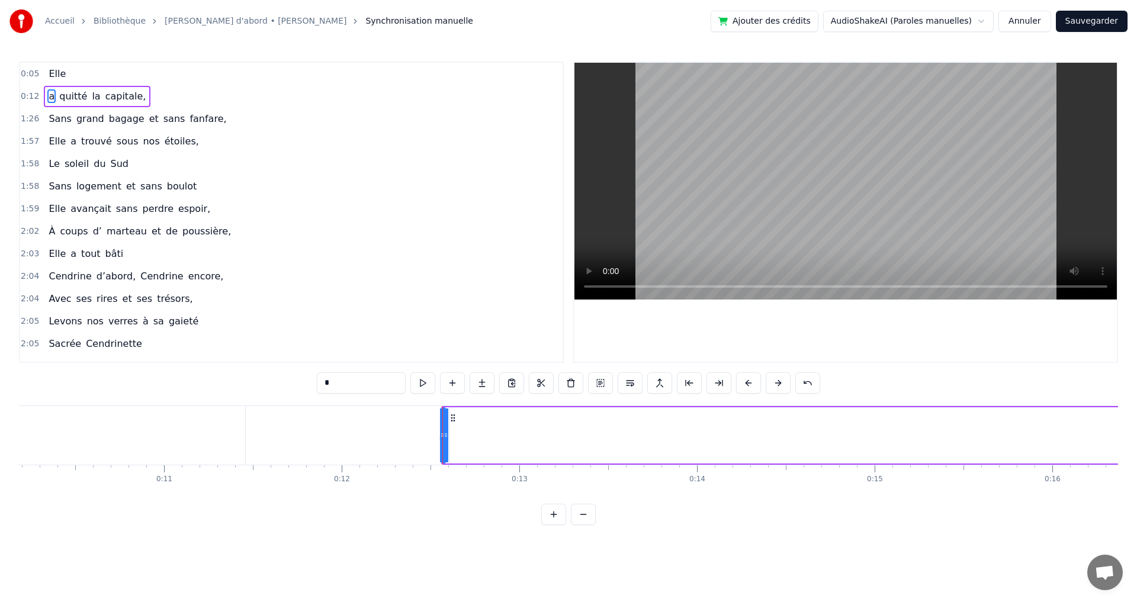
click at [454, 420] on icon at bounding box center [452, 417] width 9 height 9
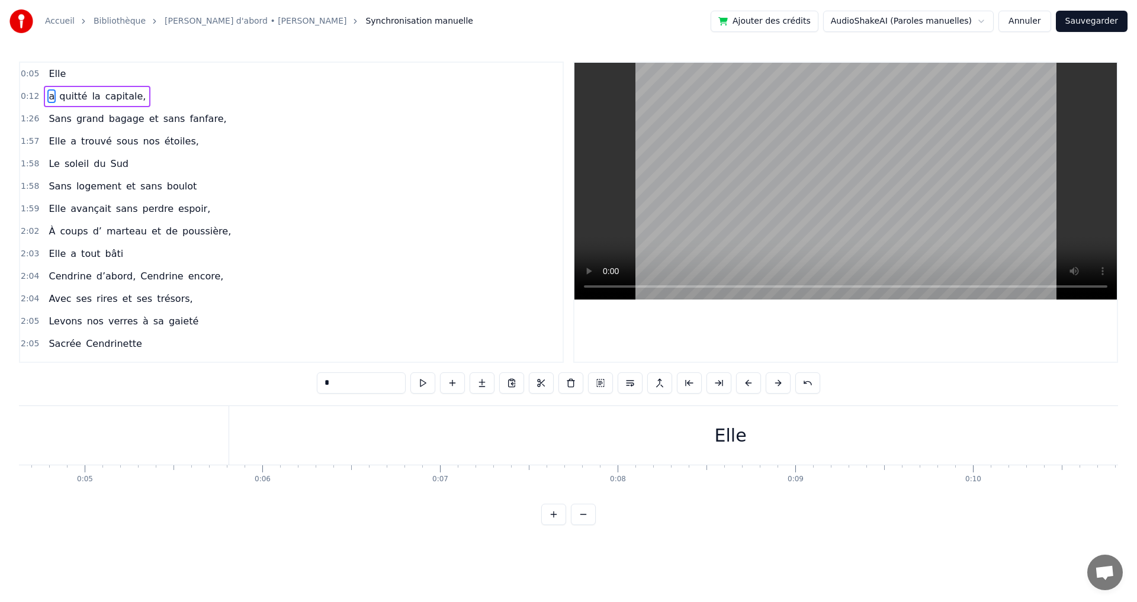
scroll to position [0, 1175]
click at [368, 446] on div "Elle" at bounding box center [379, 435] width 32 height 27
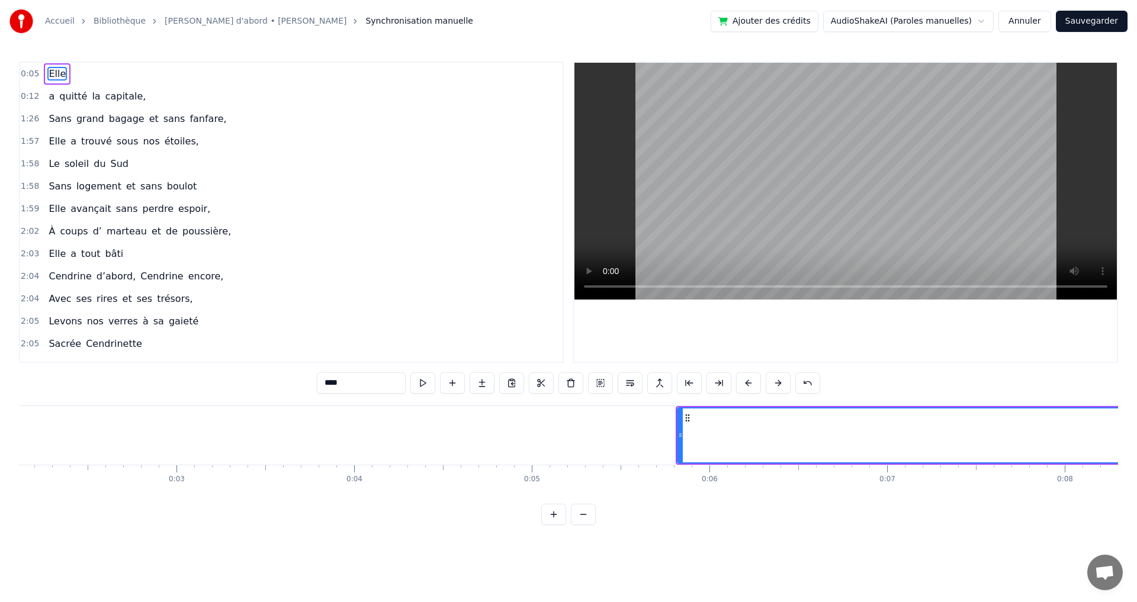
scroll to position [0, 658]
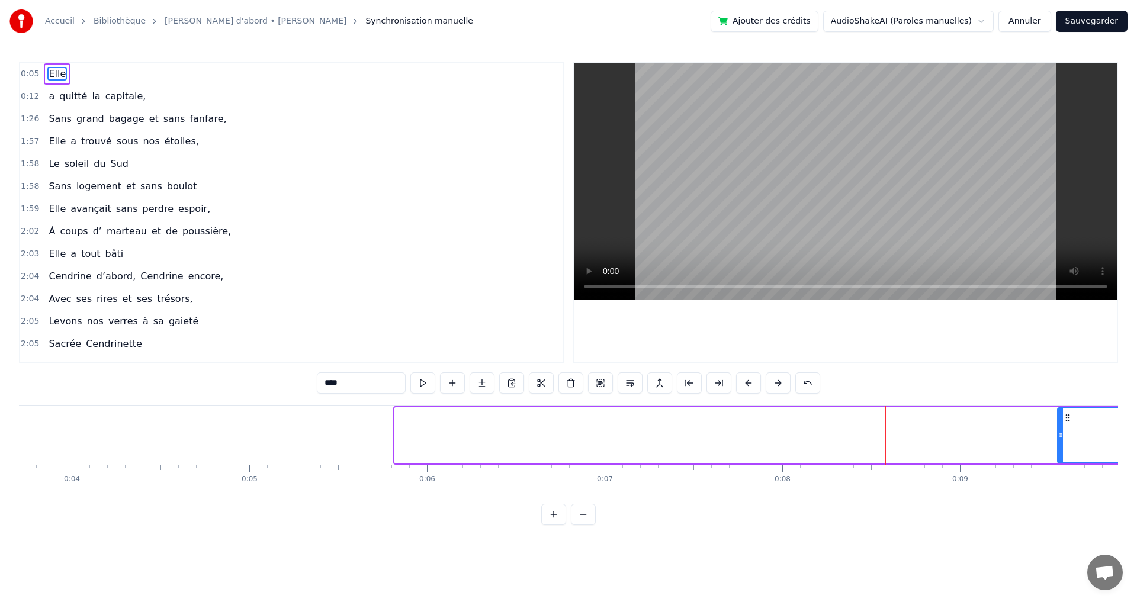
drag, startPoint x: 398, startPoint y: 441, endPoint x: 1063, endPoint y: 422, distance: 664.9
click at [1063, 422] on div at bounding box center [1061, 436] width 5 height 54
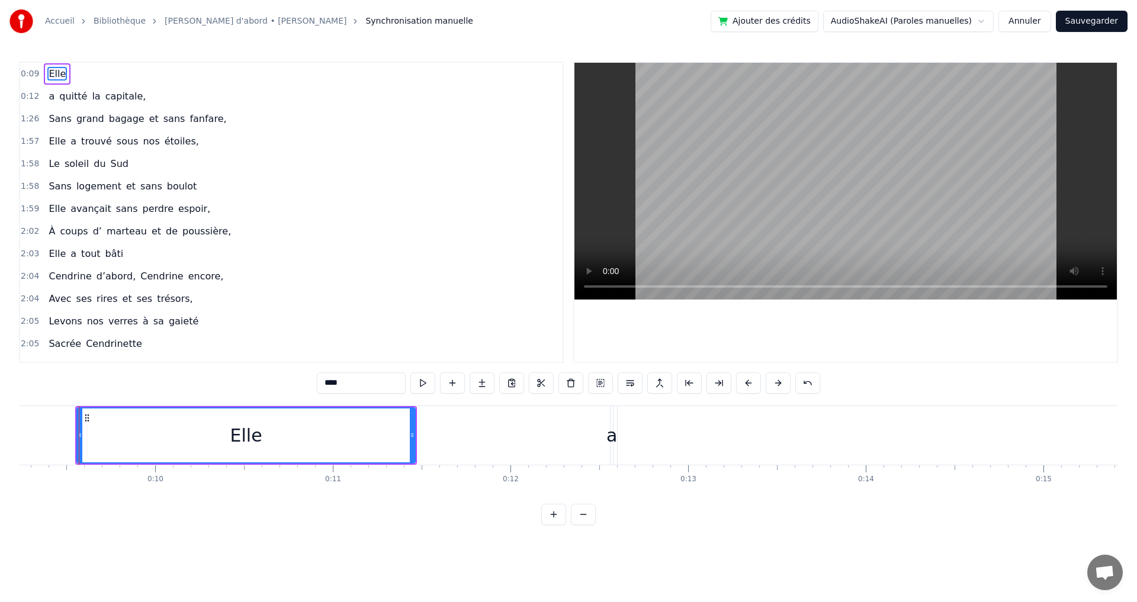
scroll to position [0, 1641]
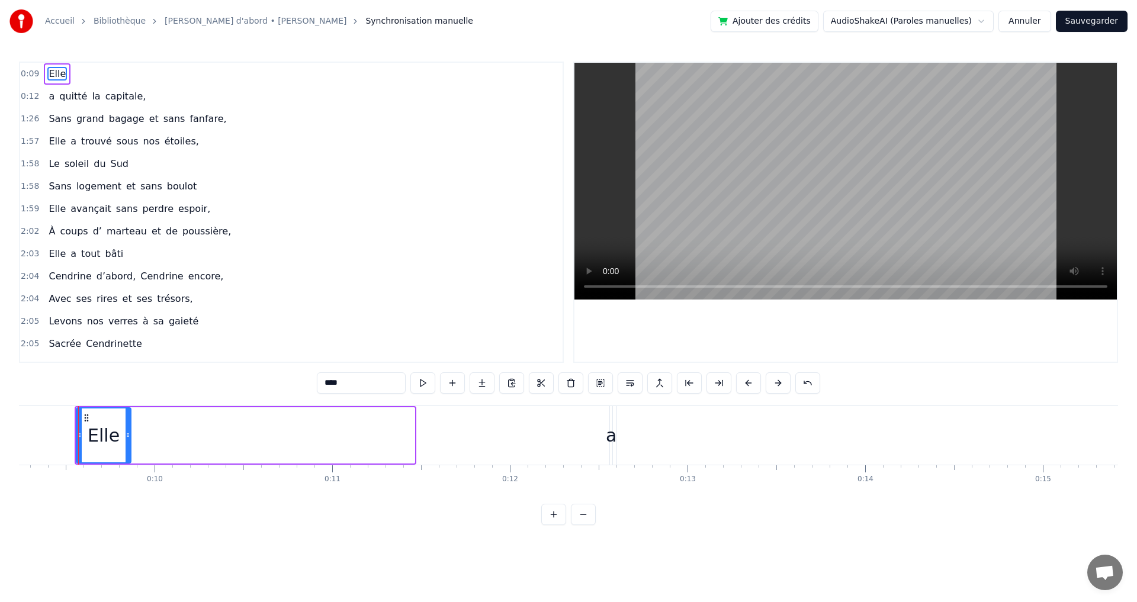
drag, startPoint x: 411, startPoint y: 441, endPoint x: 127, endPoint y: 447, distance: 283.8
click at [127, 447] on div at bounding box center [128, 436] width 5 height 54
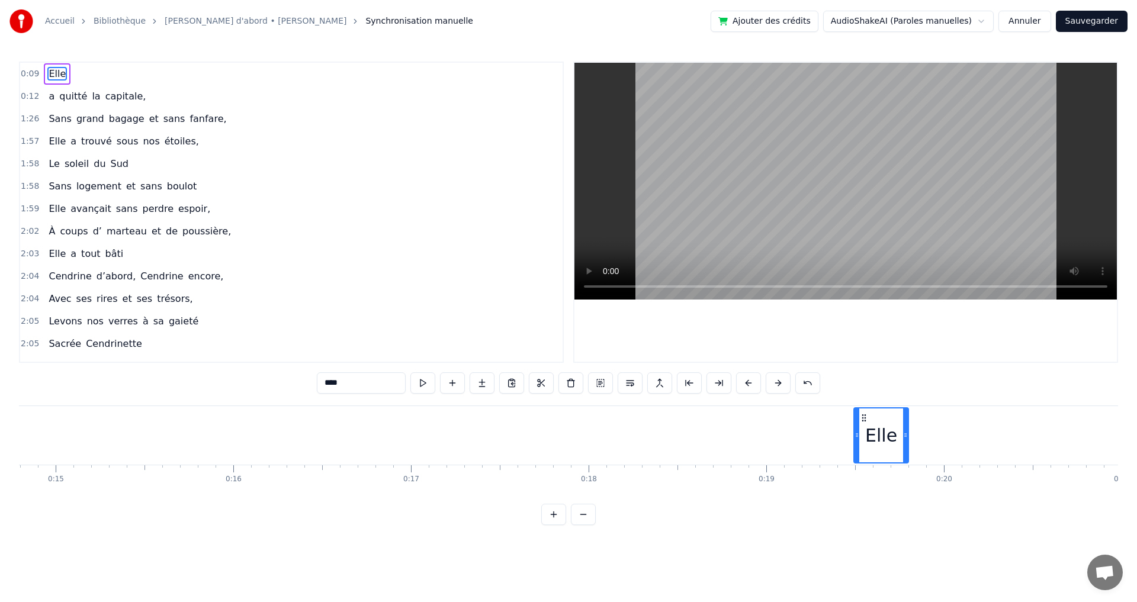
drag, startPoint x: 95, startPoint y: 419, endPoint x: 874, endPoint y: 408, distance: 779.1
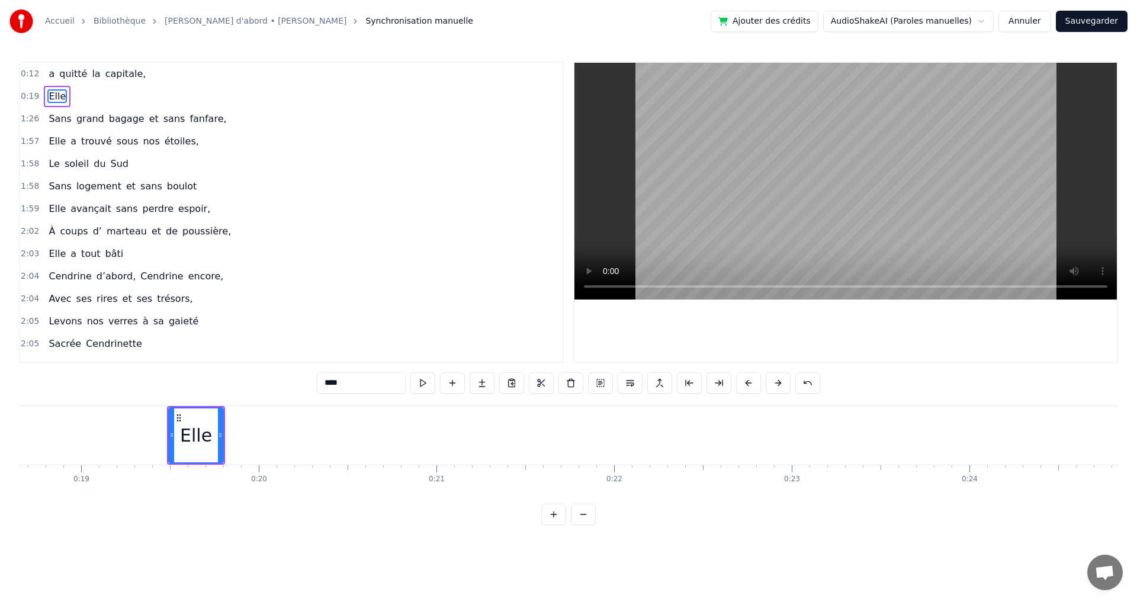
scroll to position [0, 3173]
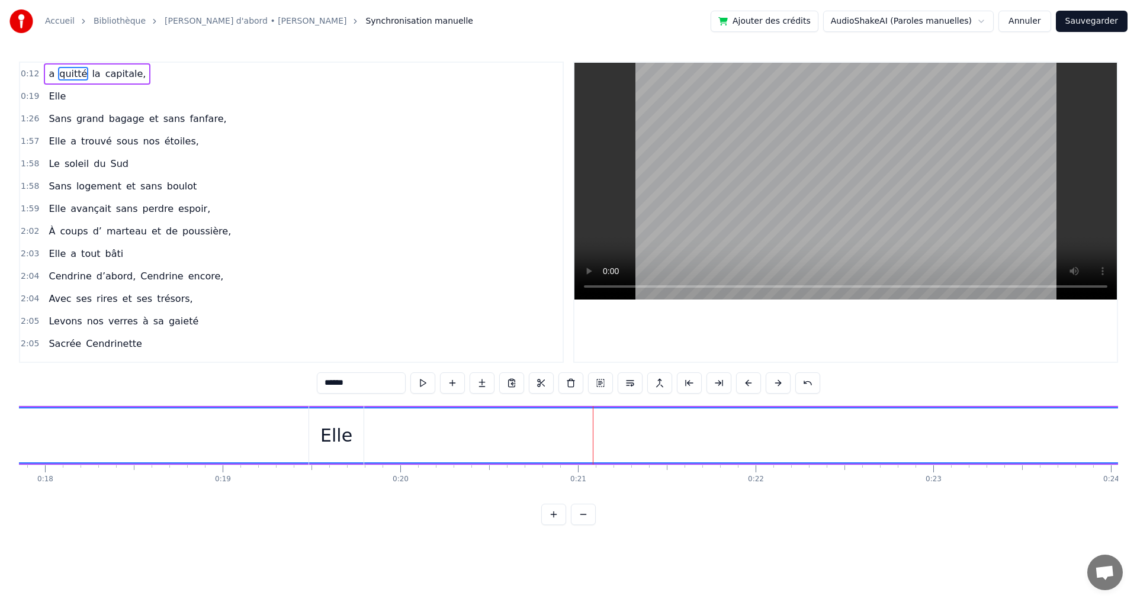
click at [49, 79] on span "a" at bounding box center [51, 74] width 8 height 14
type input "*"
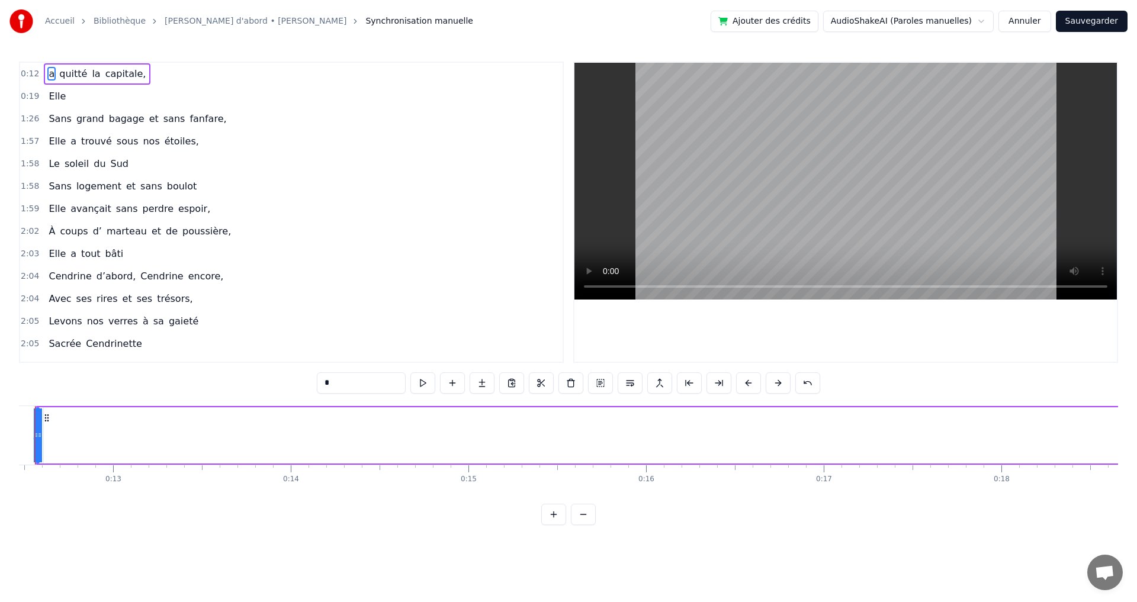
scroll to position [0, 2173]
drag, startPoint x: 85, startPoint y: 444, endPoint x: 278, endPoint y: 424, distance: 194.2
drag, startPoint x: 83, startPoint y: 438, endPoint x: 178, endPoint y: 443, distance: 95.5
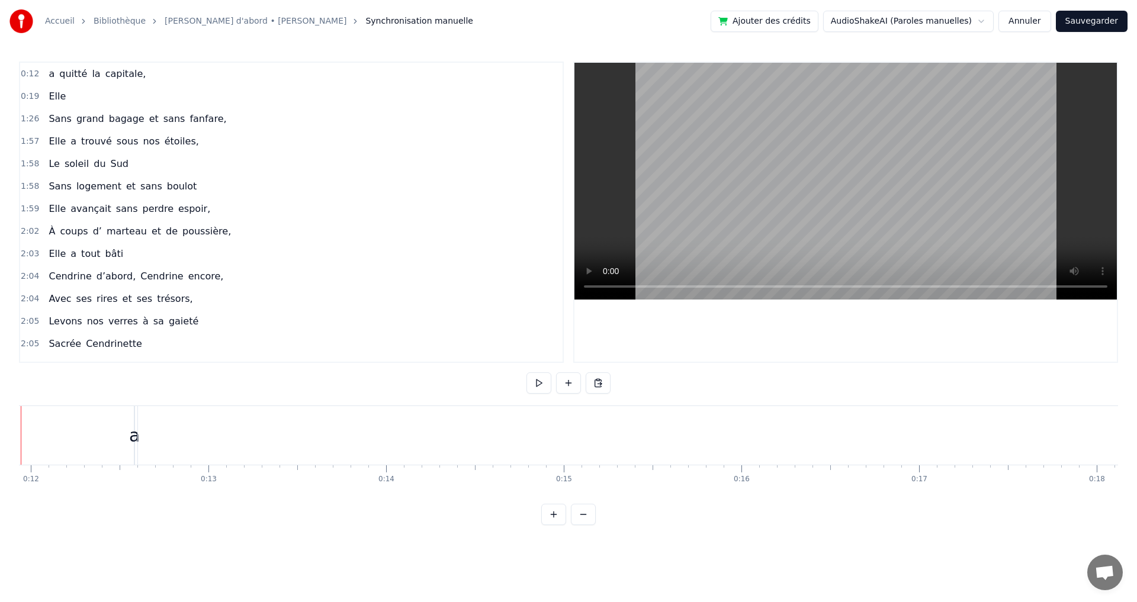
scroll to position [0, 2063]
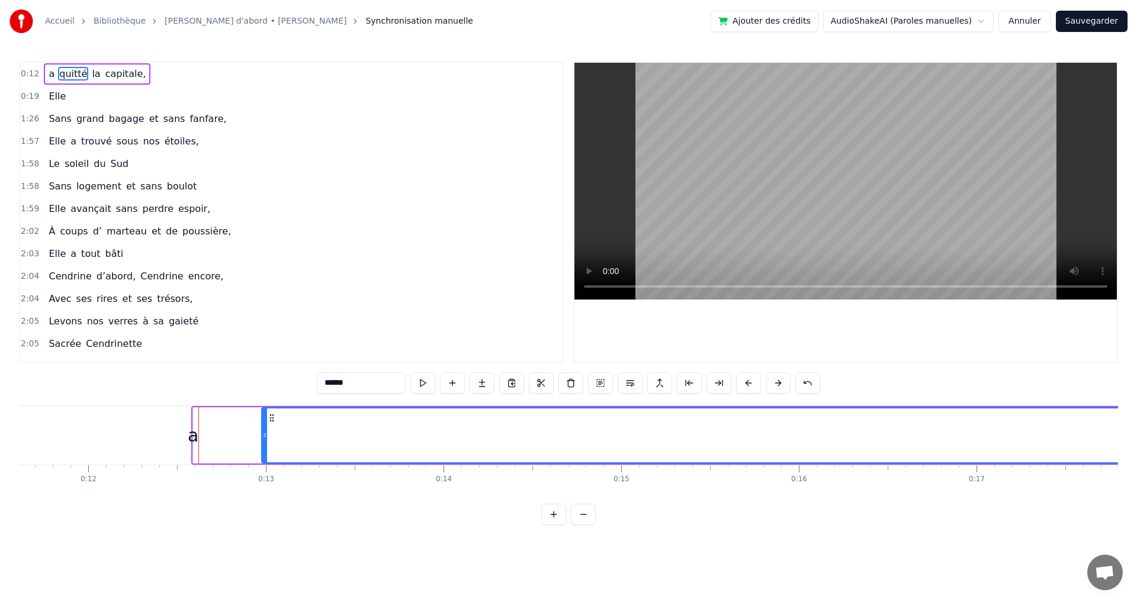
drag, startPoint x: 210, startPoint y: 440, endPoint x: 263, endPoint y: 451, distance: 54.5
click at [267, 451] on div at bounding box center [264, 436] width 5 height 54
click at [190, 443] on div "a" at bounding box center [193, 435] width 11 height 27
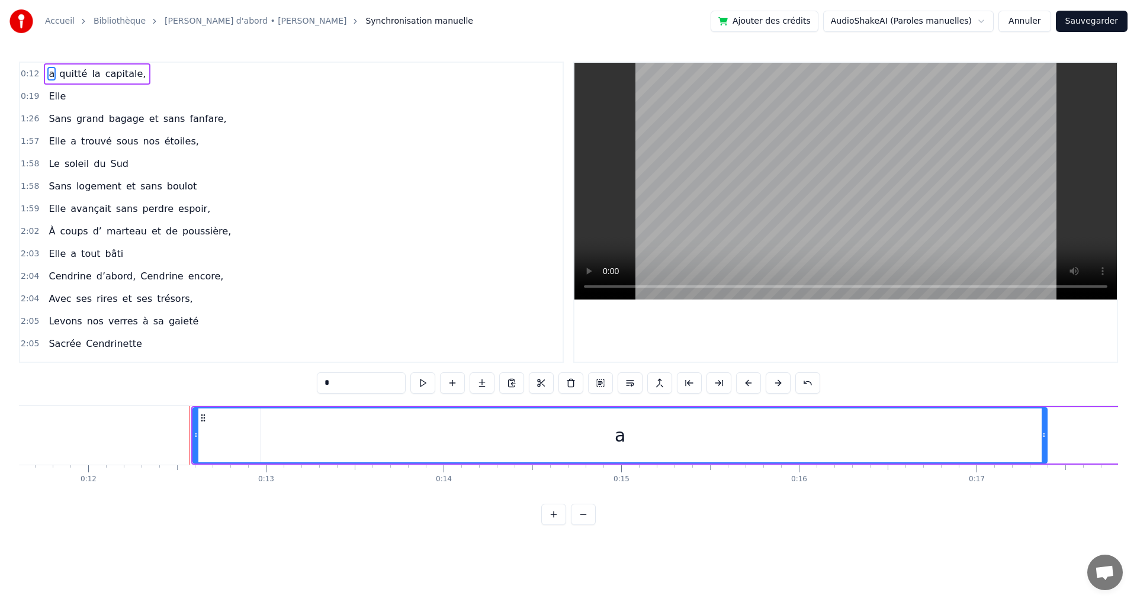
drag, startPoint x: 197, startPoint y: 442, endPoint x: 1053, endPoint y: 473, distance: 857.1
click at [1053, 473] on div "a quitté la capitale, [PERSON_NAME] grand bagage et sans fanfare, Elle a trouvé…" at bounding box center [568, 450] width 1099 height 89
drag, startPoint x: 219, startPoint y: 437, endPoint x: 580, endPoint y: 450, distance: 361.6
click at [579, 451] on div "a" at bounding box center [622, 436] width 857 height 54
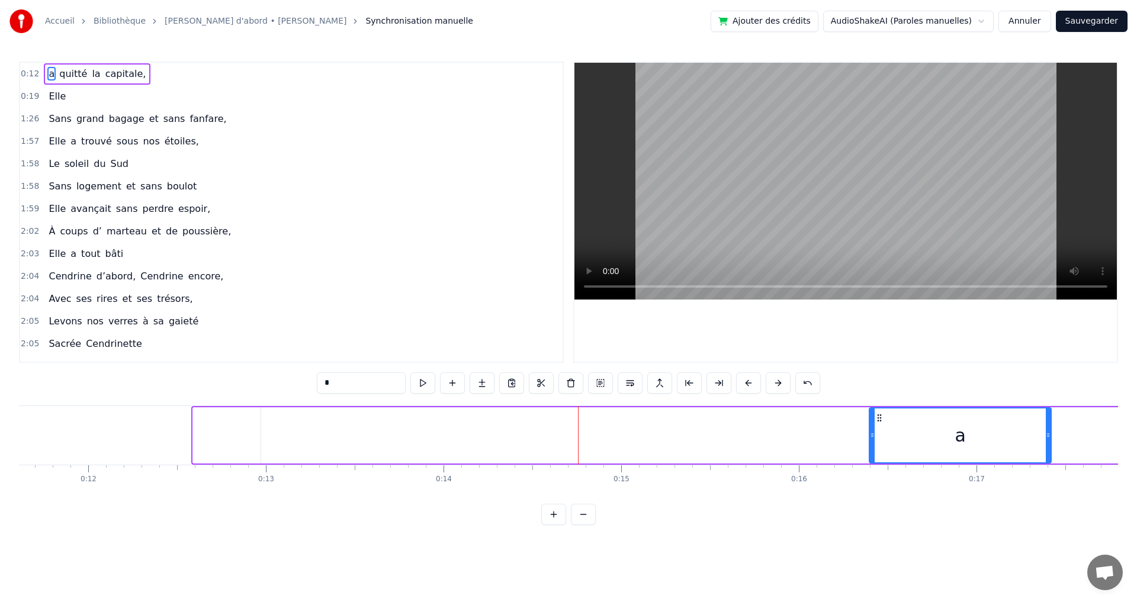
drag, startPoint x: 194, startPoint y: 435, endPoint x: 908, endPoint y: 483, distance: 714.8
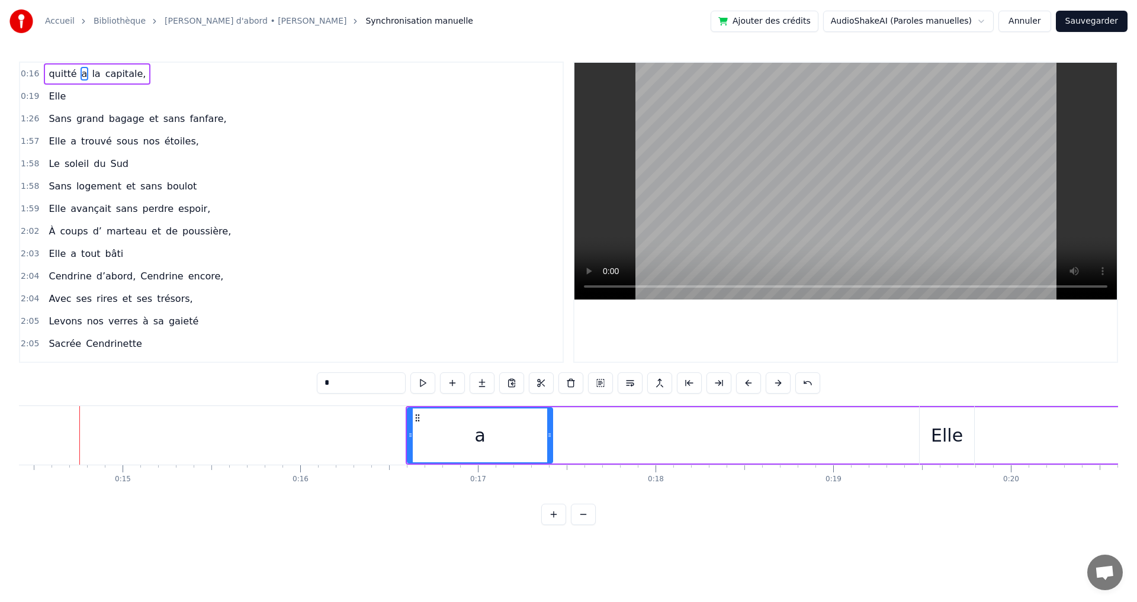
scroll to position [0, 2609]
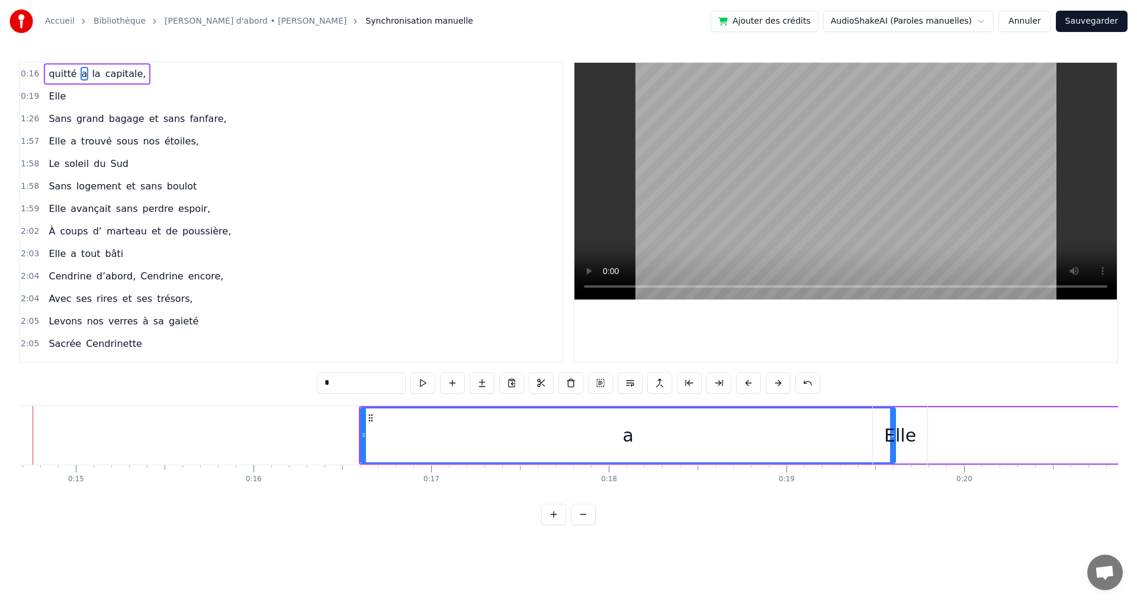
drag, startPoint x: 505, startPoint y: 451, endPoint x: 953, endPoint y: 479, distance: 448.7
click at [982, 479] on div "quitté a la capitale, [PERSON_NAME] grand bagage et sans fanfare, Elle a trouvé…" at bounding box center [568, 450] width 1099 height 89
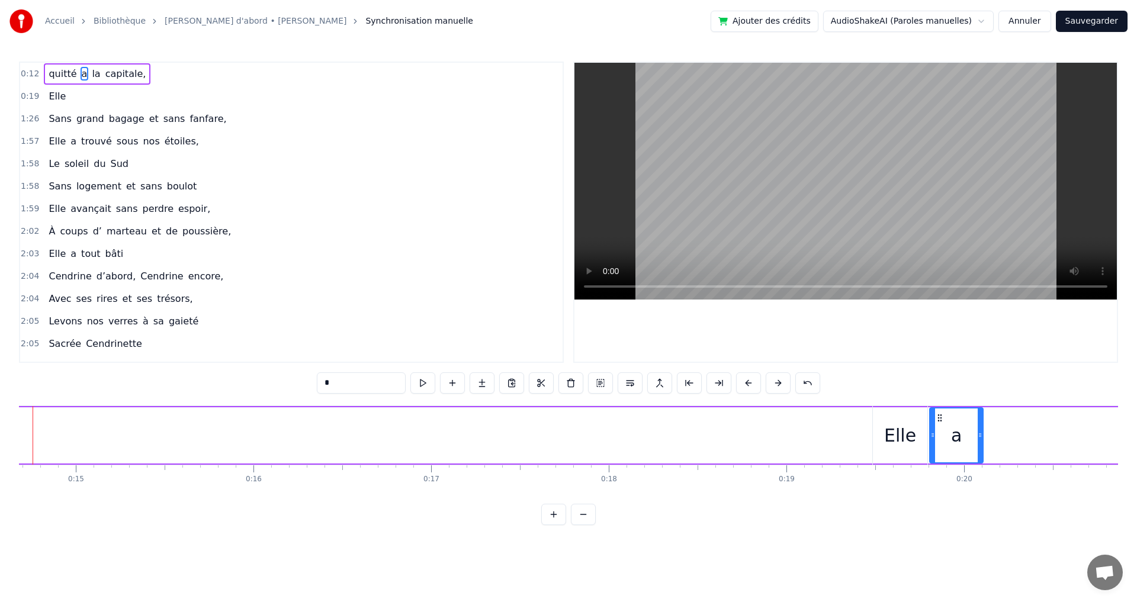
drag, startPoint x: 365, startPoint y: 438, endPoint x: 934, endPoint y: 476, distance: 570.5
click at [935, 475] on div "quitté a la capitale, [PERSON_NAME] grand bagage et sans fanfare, Elle a trouvé…" at bounding box center [568, 450] width 1099 height 89
click at [421, 437] on div "quitté" at bounding box center [416, 435] width 52 height 27
type input "******"
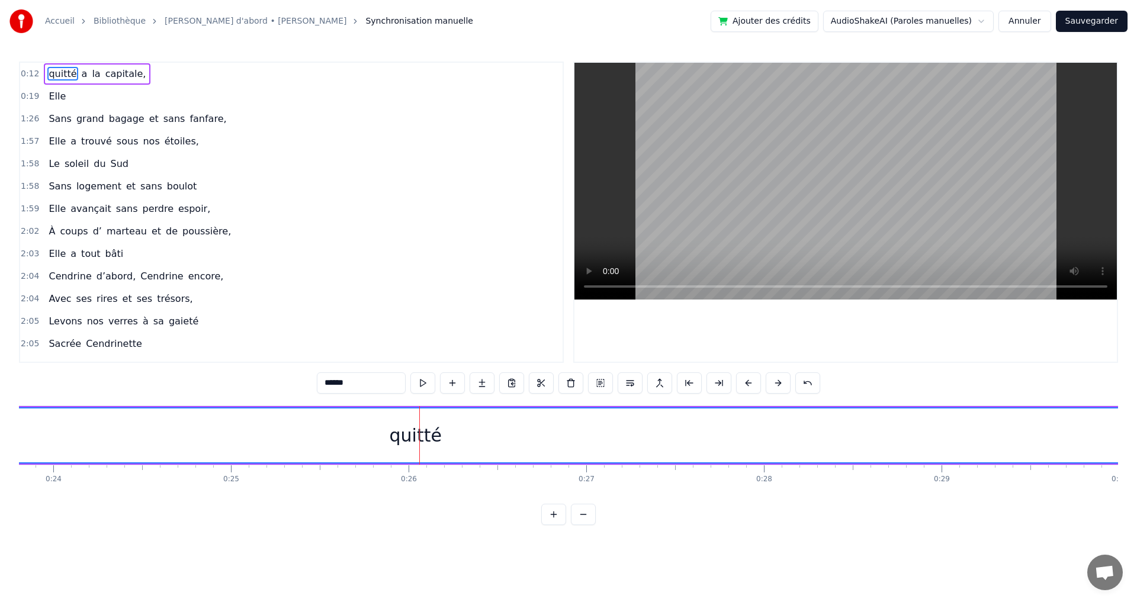
click at [397, 444] on div "quitté" at bounding box center [416, 435] width 52 height 27
click at [336, 377] on input "******" at bounding box center [361, 383] width 89 height 21
click at [602, 386] on button at bounding box center [600, 383] width 25 height 21
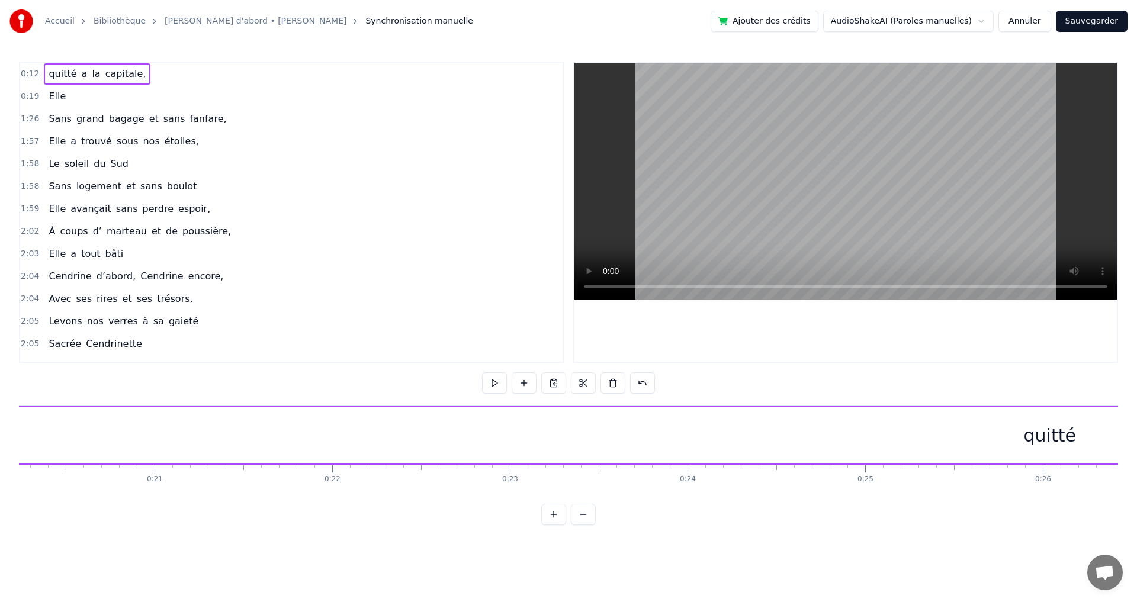
scroll to position [0, 3691]
click at [943, 438] on div "quitté" at bounding box center [956, 435] width 52 height 27
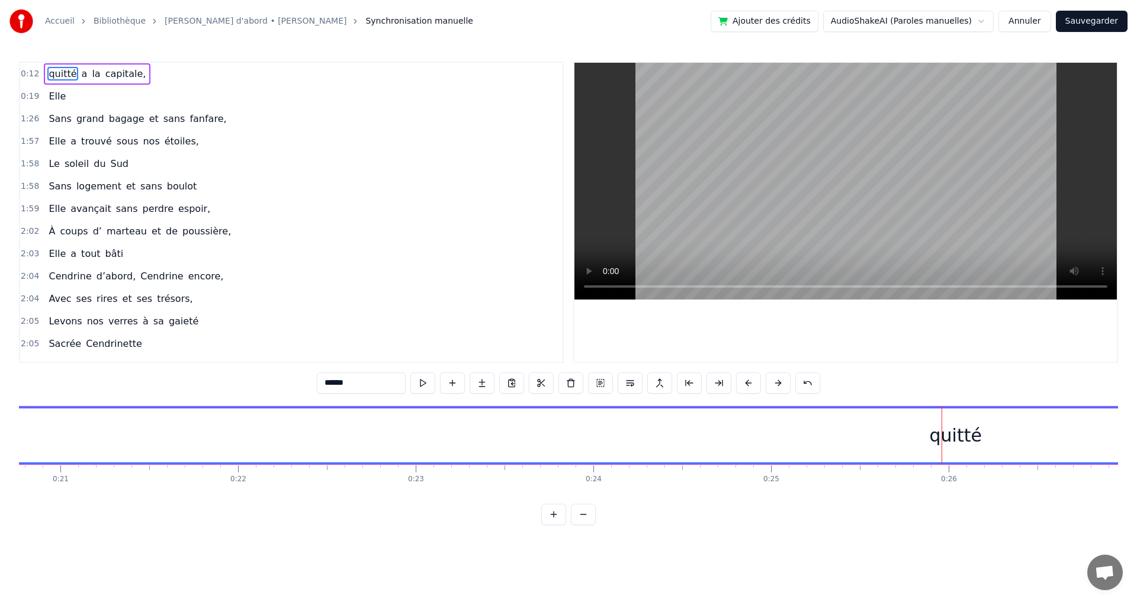
click at [974, 442] on div "quitté" at bounding box center [956, 435] width 52 height 27
click at [979, 440] on div "quitté" at bounding box center [956, 436] width 4643 height 54
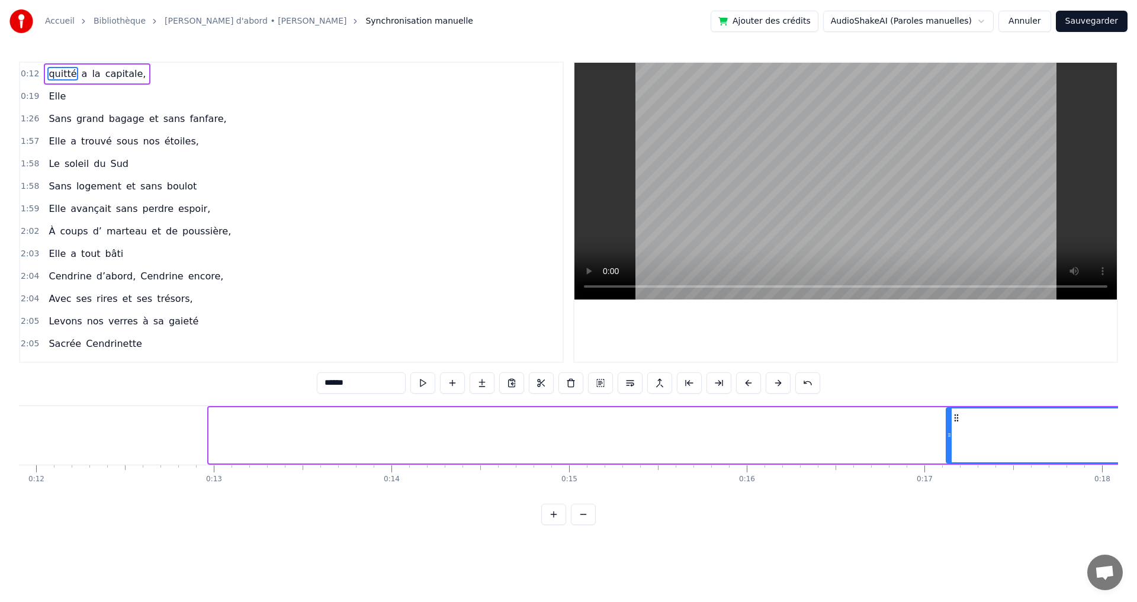
drag, startPoint x: 212, startPoint y: 445, endPoint x: 948, endPoint y: 456, distance: 736.4
click at [948, 456] on div at bounding box center [949, 436] width 5 height 54
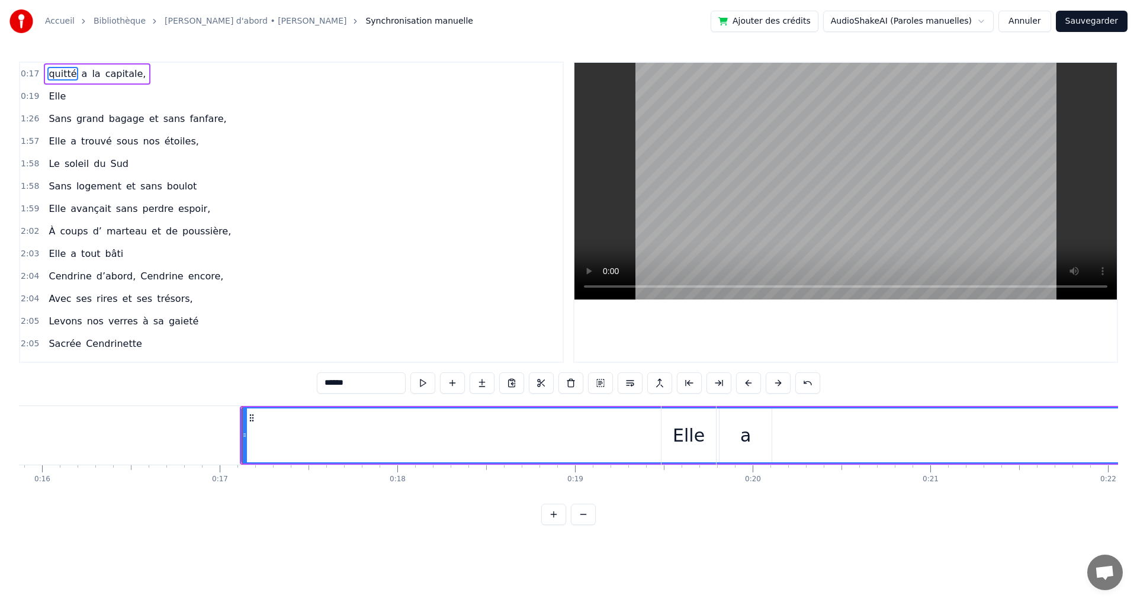
scroll to position [0, 2844]
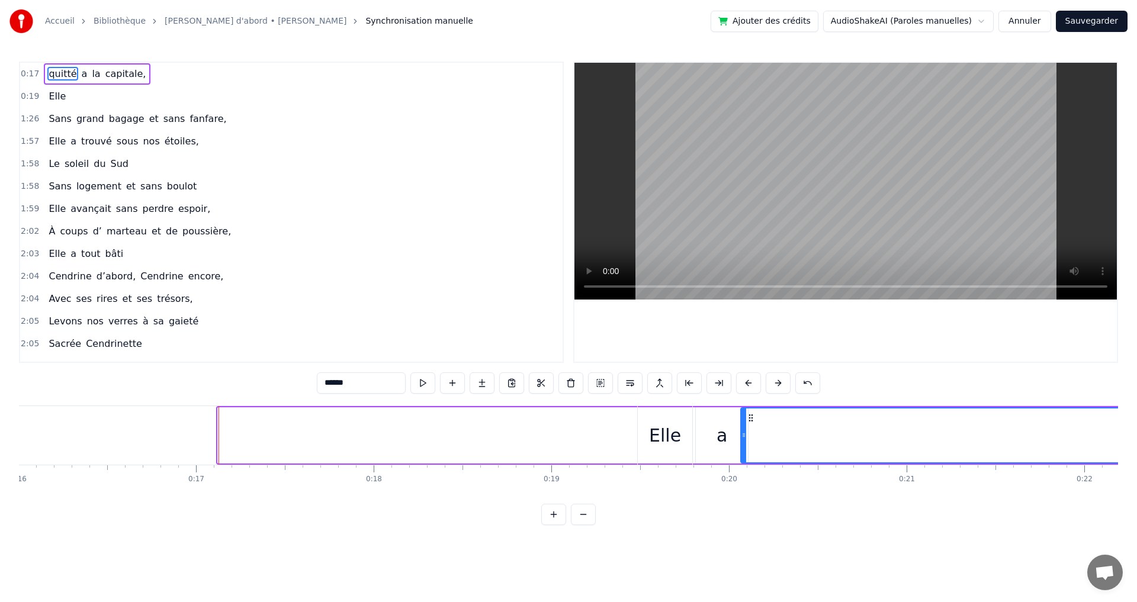
drag, startPoint x: 223, startPoint y: 439, endPoint x: 746, endPoint y: 459, distance: 523.4
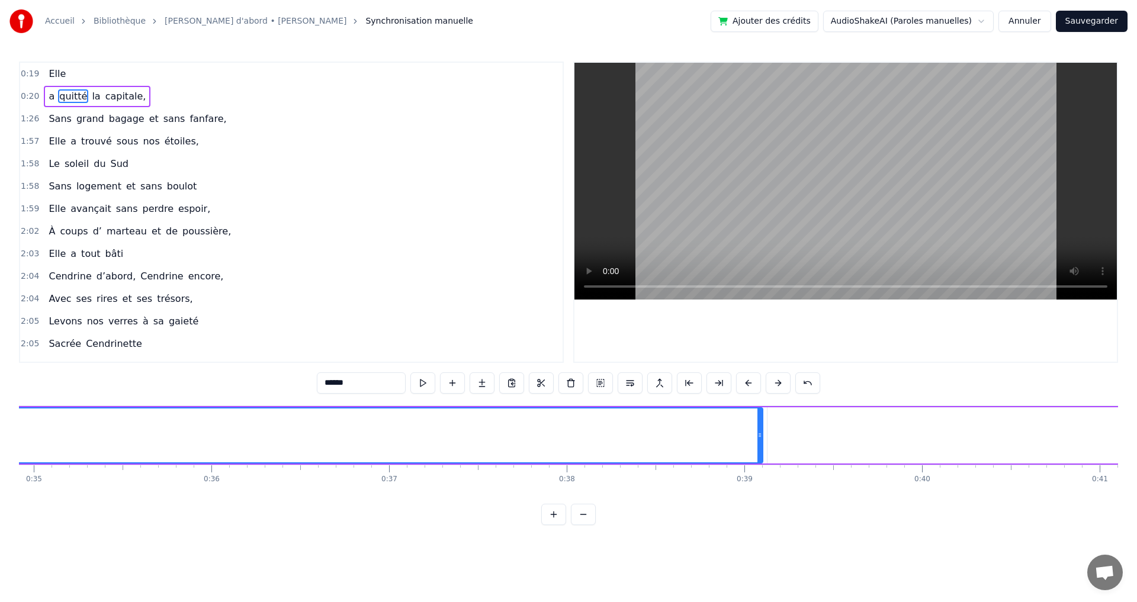
scroll to position [0, 6746]
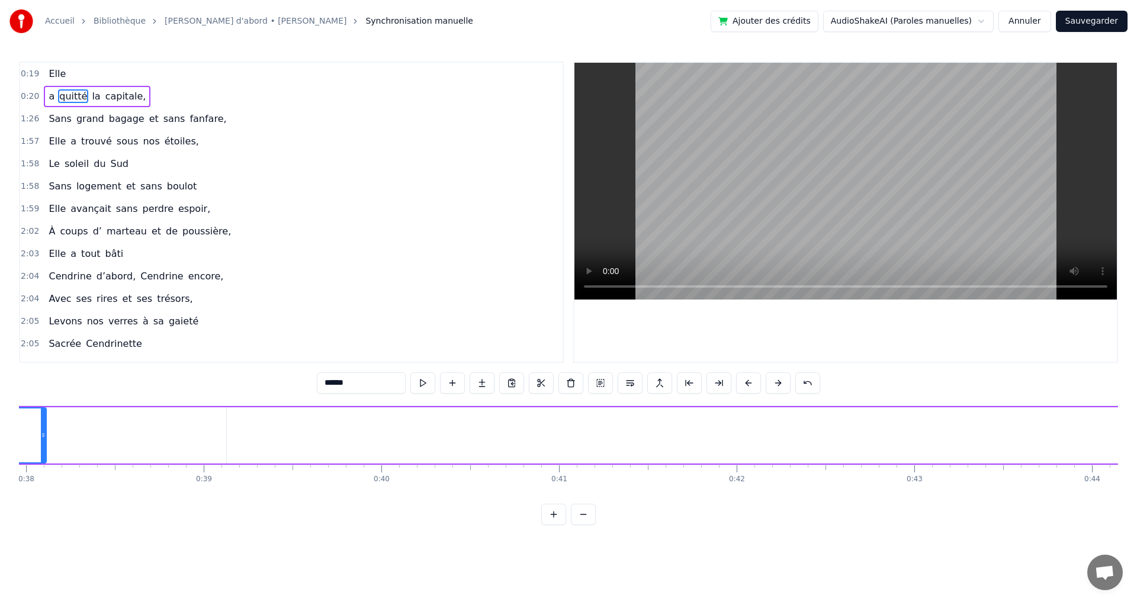
drag, startPoint x: 220, startPoint y: 437, endPoint x: 37, endPoint y: 440, distance: 183.1
click at [41, 440] on div at bounding box center [43, 436] width 5 height 54
drag, startPoint x: 79, startPoint y: 437, endPoint x: 50, endPoint y: 435, distance: 29.7
click at [50, 435] on icon at bounding box center [48, 435] width 5 height 9
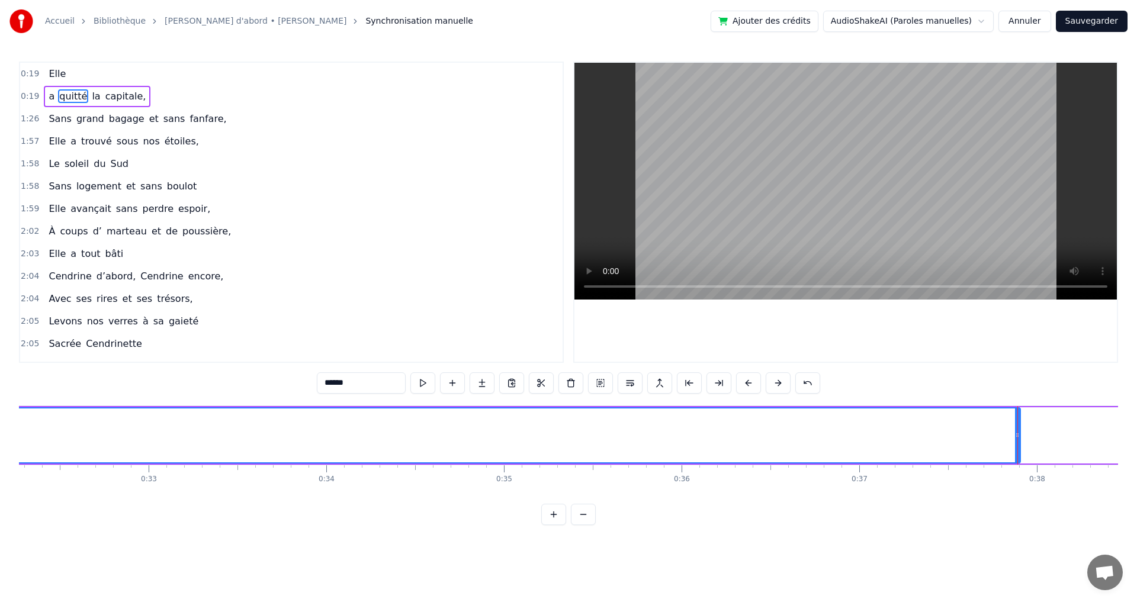
scroll to position [0, 5759]
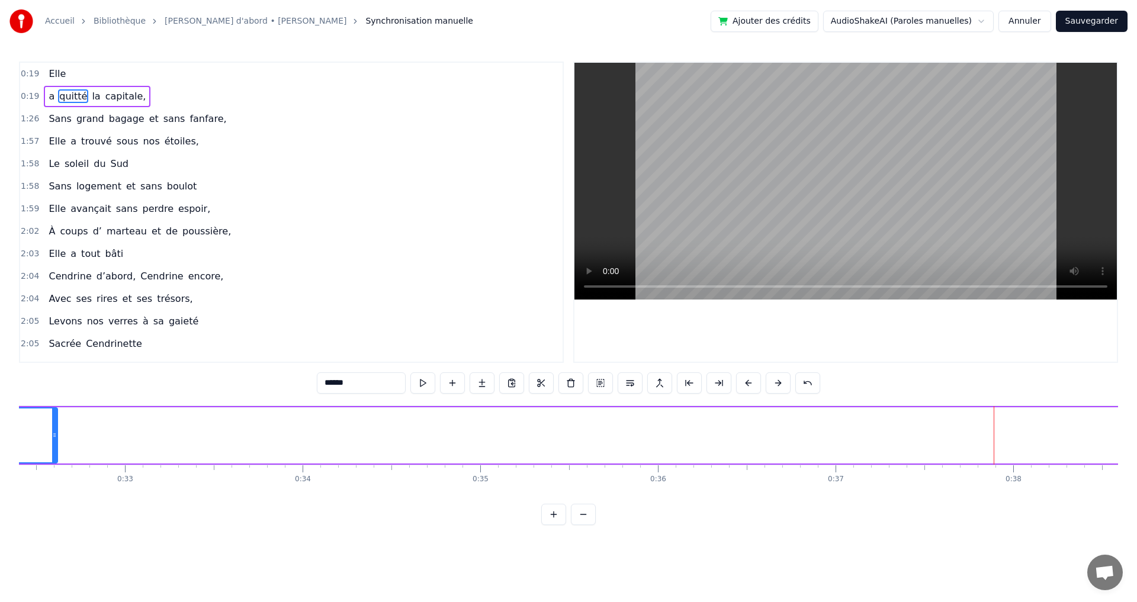
drag, startPoint x: 996, startPoint y: 437, endPoint x: 50, endPoint y: 467, distance: 947.1
click at [42, 467] on div "Elle a quitté la capitale, Sans grand bagage et sans fanfare, Elle a trouvé sou…" at bounding box center [568, 450] width 1099 height 89
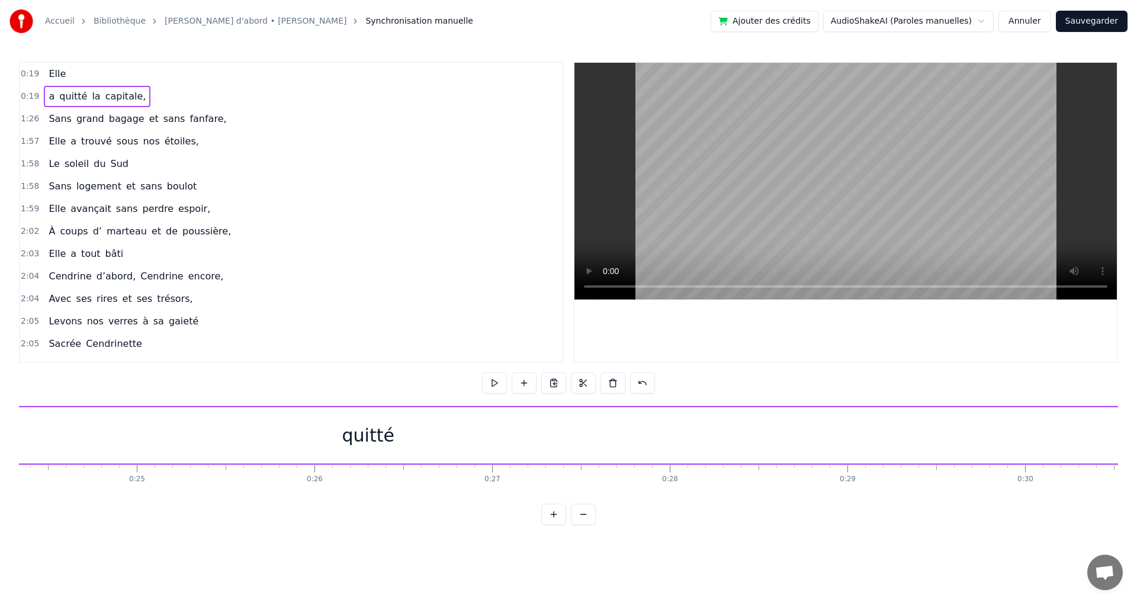
scroll to position [0, 4301]
click at [402, 440] on div "quitté" at bounding box center [392, 435] width 52 height 27
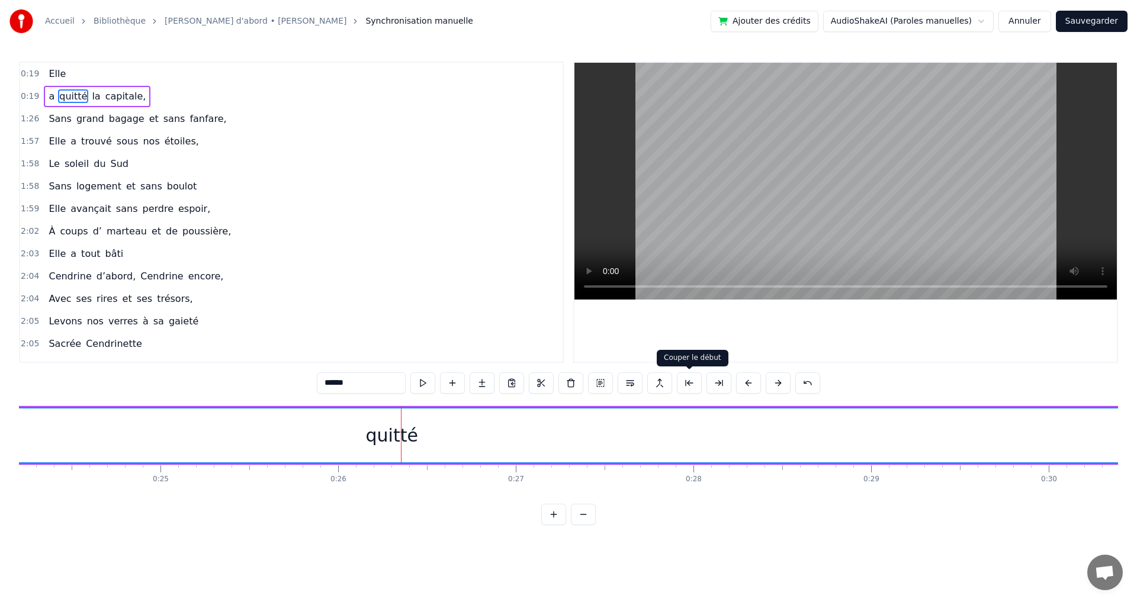
click at [693, 383] on button at bounding box center [689, 383] width 25 height 21
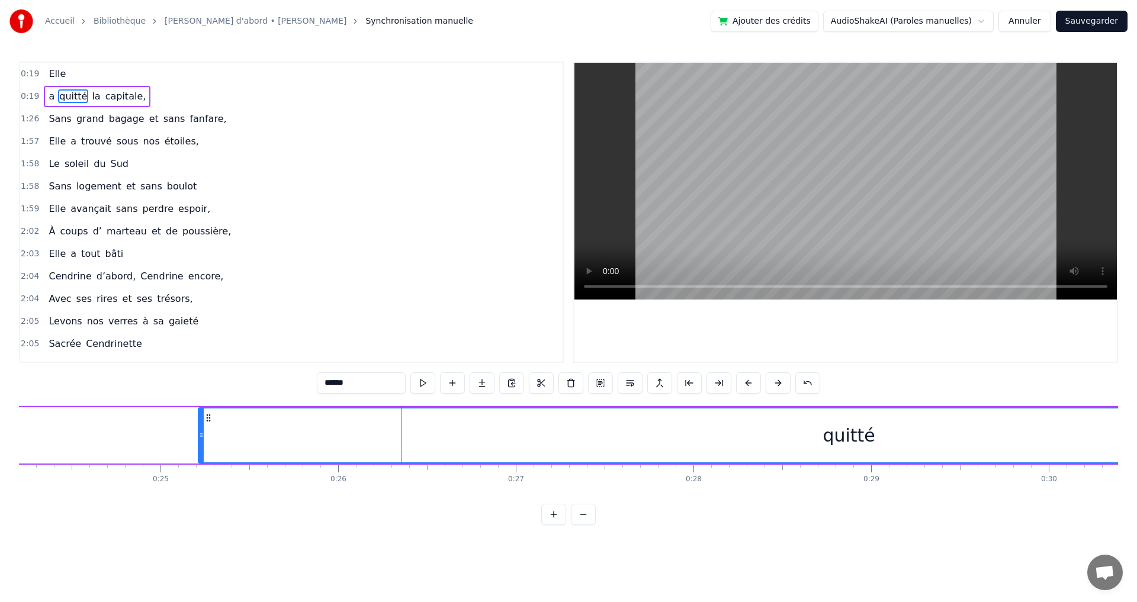
drag, startPoint x: 407, startPoint y: 442, endPoint x: 203, endPoint y: 449, distance: 204.5
click at [203, 449] on div at bounding box center [201, 436] width 5 height 54
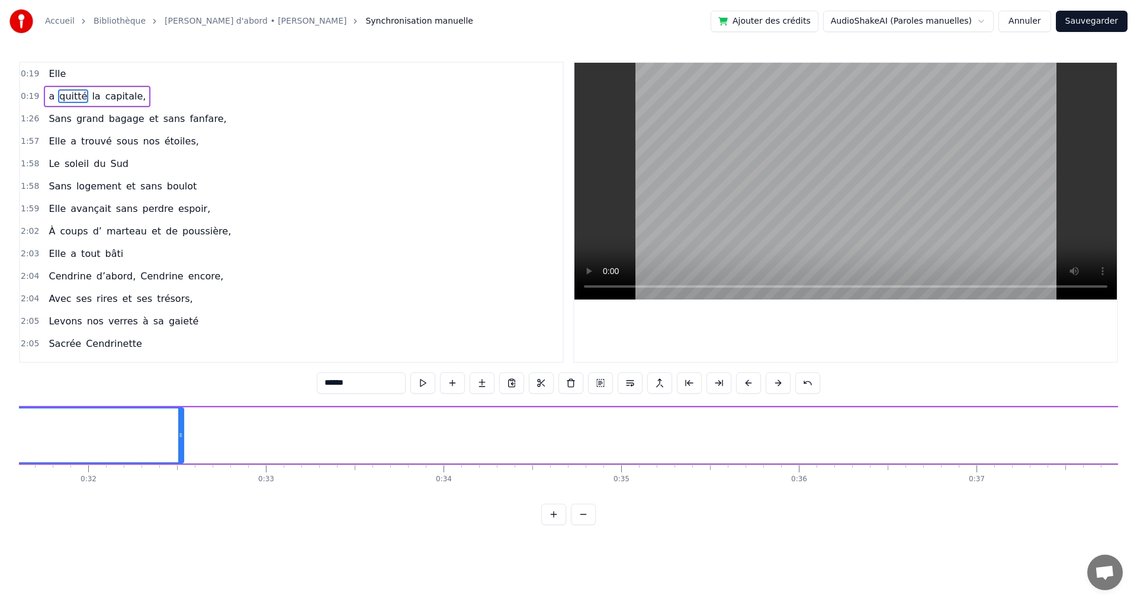
scroll to position [0, 5547]
drag, startPoint x: 249, startPoint y: 436, endPoint x: 22, endPoint y: 441, distance: 227.5
click at [22, 441] on div at bounding box center [23, 436] width 5 height 54
drag, startPoint x: 611, startPoint y: 439, endPoint x: 41, endPoint y: 488, distance: 572.6
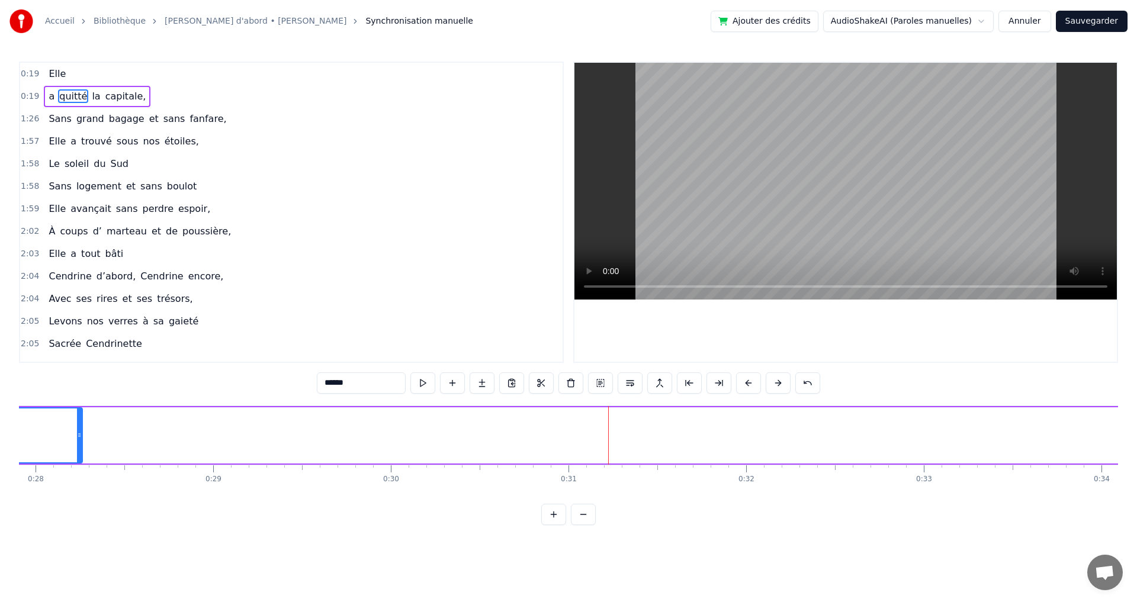
click at [41, 488] on div "Elle a quitté la capitale, Sans grand bagage et sans fanfare, Elle a trouvé sou…" at bounding box center [568, 450] width 1099 height 89
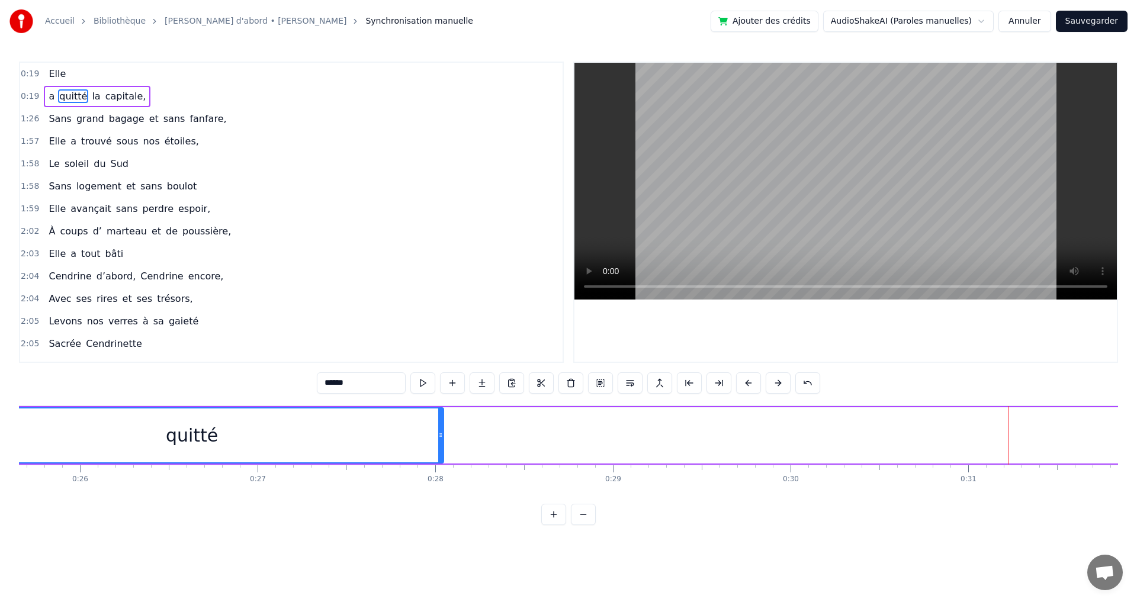
scroll to position [0, 4513]
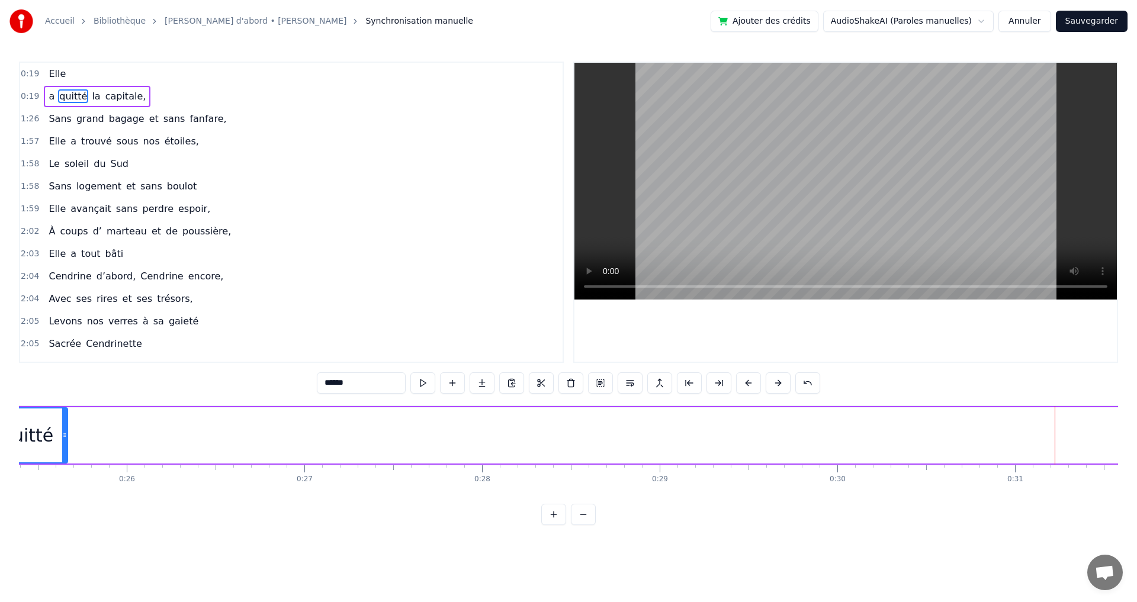
drag, startPoint x: 486, startPoint y: 432, endPoint x: 59, endPoint y: 472, distance: 428.9
click at [59, 472] on div "Elle a quitté la capitale, Sans grand bagage et sans fanfare, Elle a trouvé sou…" at bounding box center [568, 450] width 1099 height 89
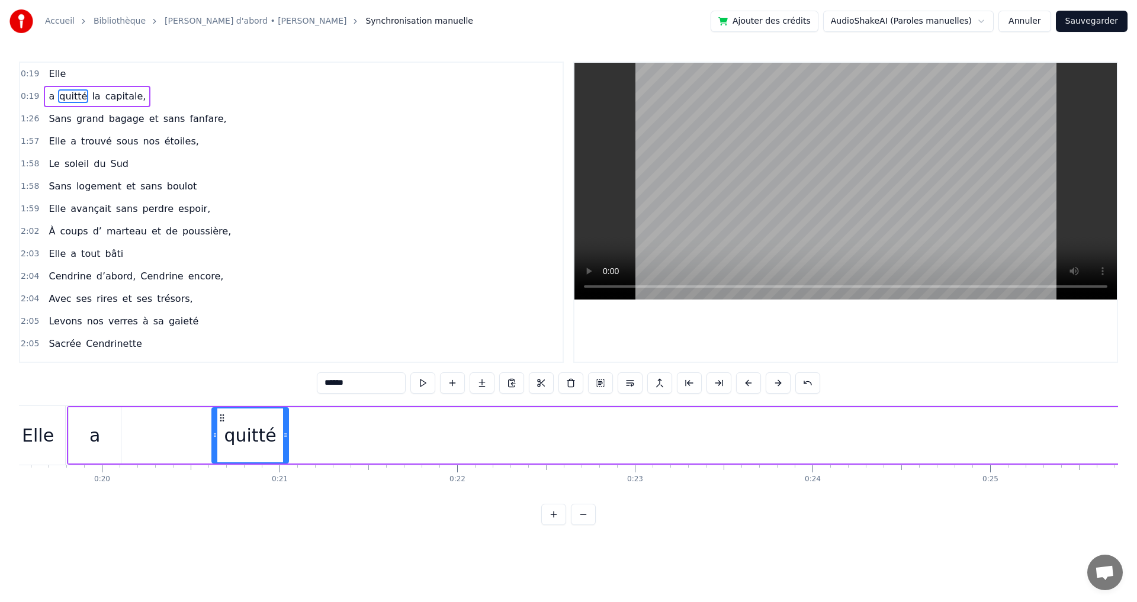
drag, startPoint x: 962, startPoint y: 418, endPoint x: 132, endPoint y: 508, distance: 835.5
click at [132, 508] on div "0:19 Elle 0:19 a quitté la capitale, 1:26 Sans grand bagage et sans fanfare, 1:…" at bounding box center [568, 294] width 1099 height 464
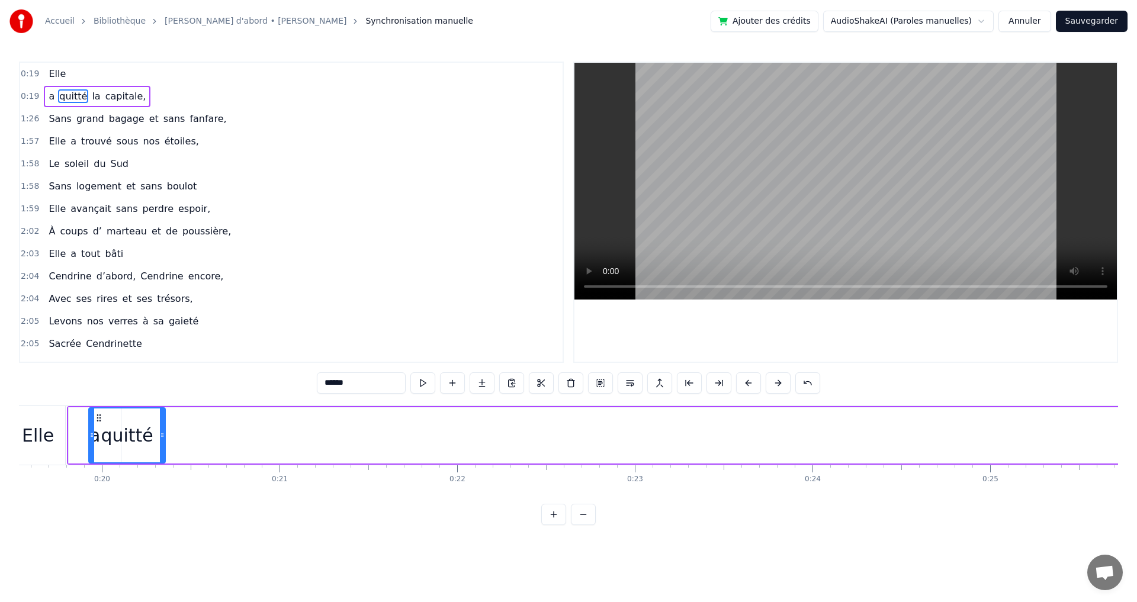
scroll to position [0, 3442]
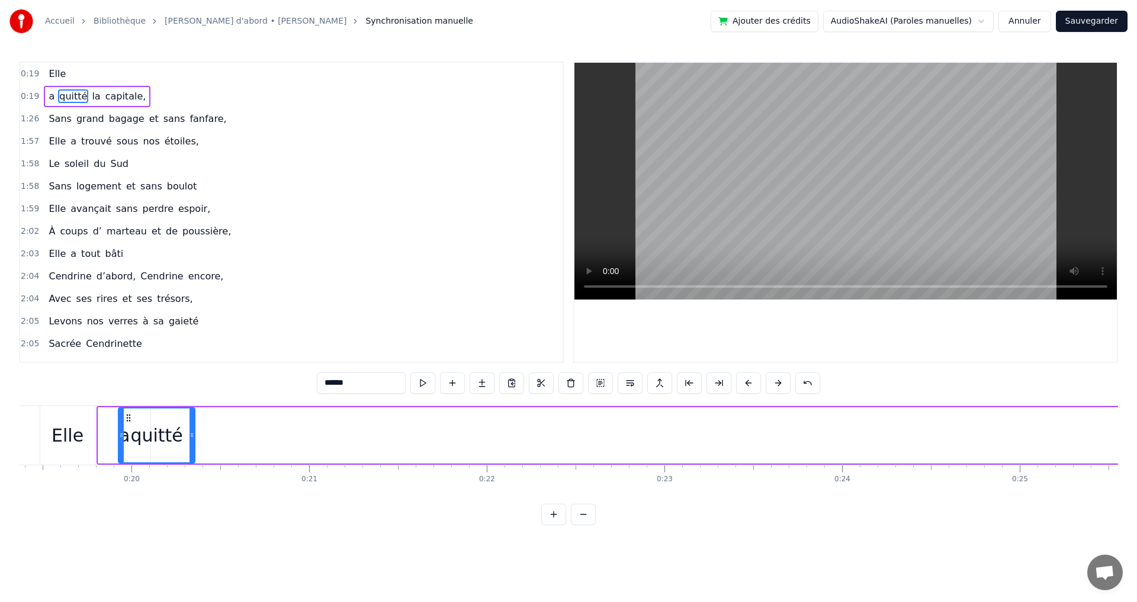
drag, startPoint x: 238, startPoint y: 436, endPoint x: 229, endPoint y: 440, distance: 9.3
click at [68, 445] on div "Elle" at bounding box center [68, 435] width 32 height 27
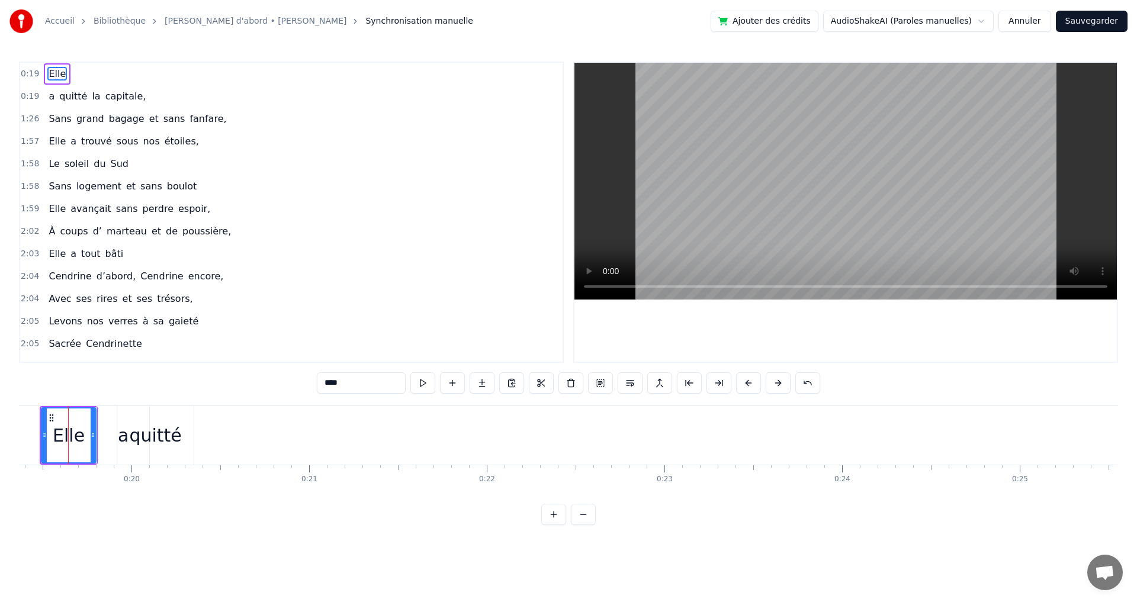
scroll to position [0, 3432]
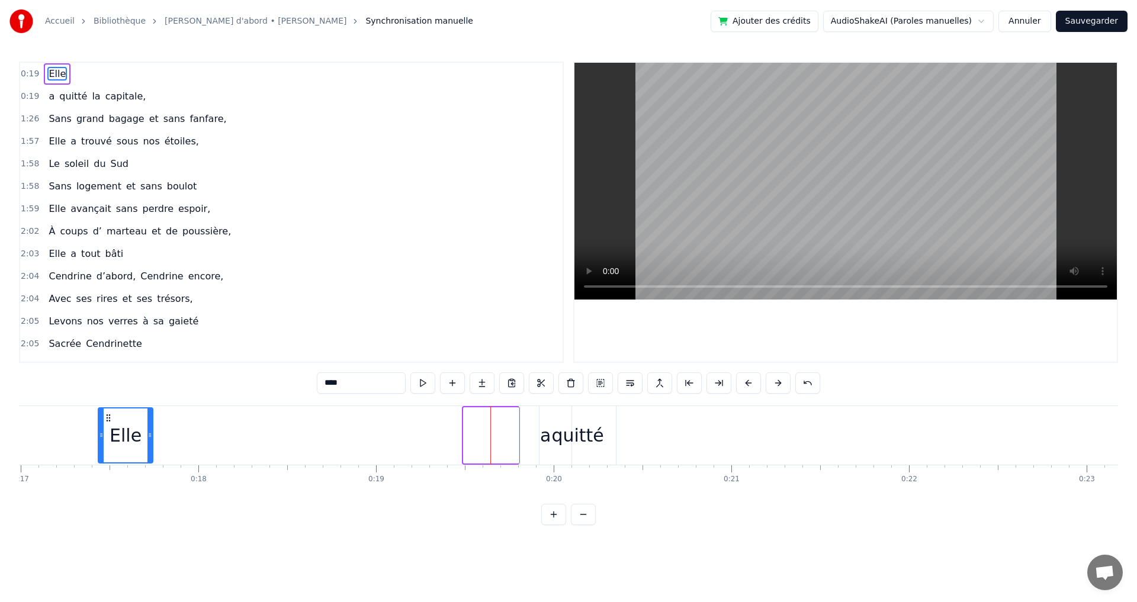
drag, startPoint x: 61, startPoint y: 417, endPoint x: 84, endPoint y: 419, distance: 23.2
click at [99, 419] on div "Elle" at bounding box center [125, 436] width 53 height 54
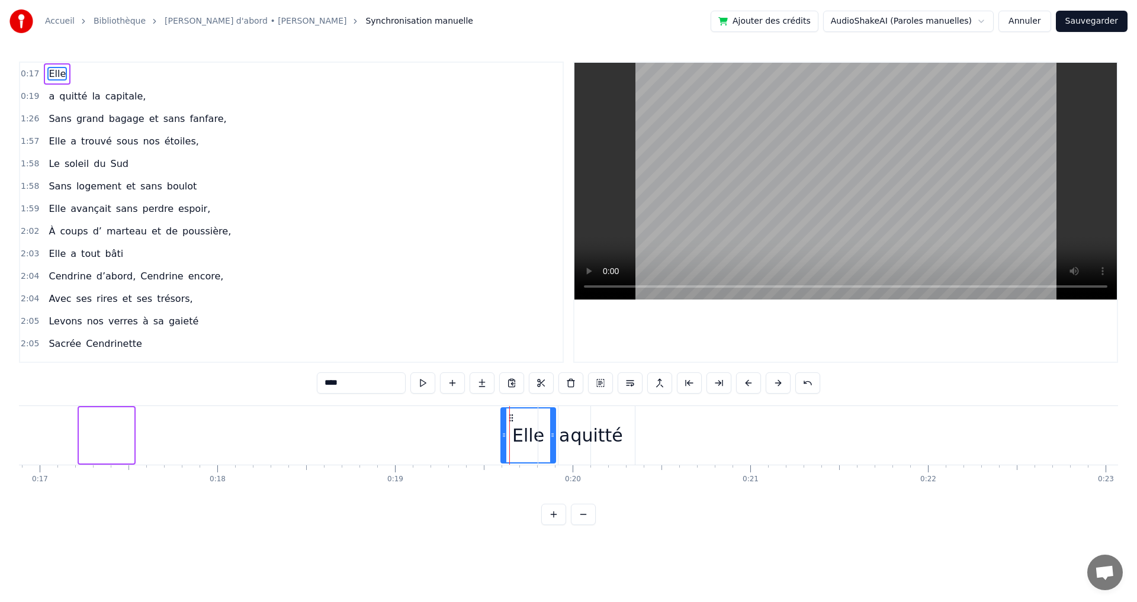
drag, startPoint x: 88, startPoint y: 420, endPoint x: 509, endPoint y: 429, distance: 421.9
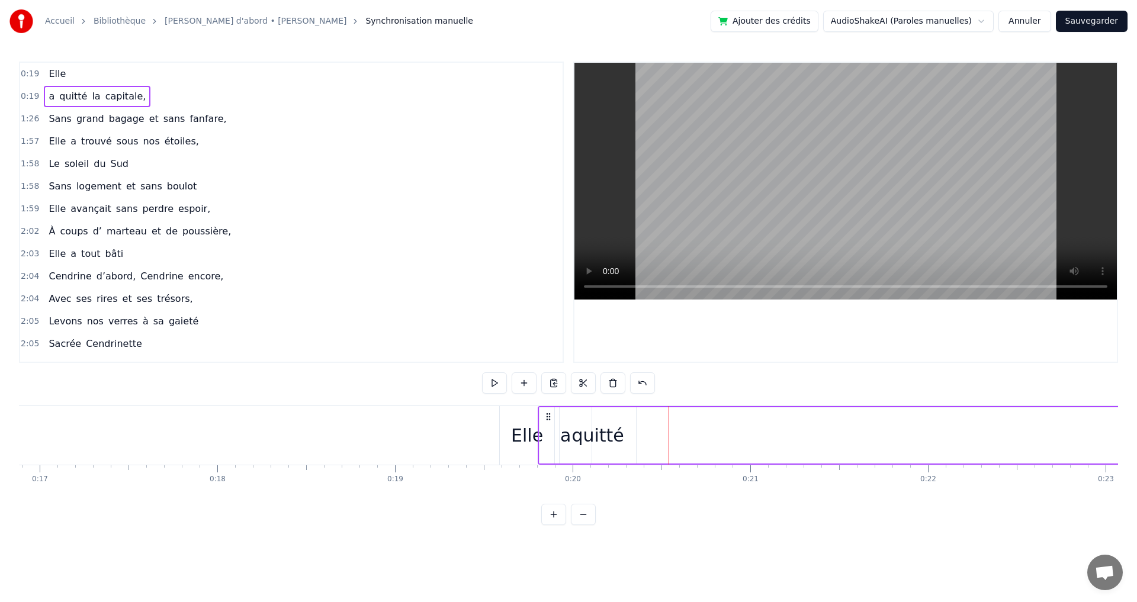
click at [673, 525] on div "0:19 Elle 0:19 a quitté la capitale, 1:26 Sans grand bagage et sans fanfare, 1:…" at bounding box center [568, 294] width 1099 height 464
click at [527, 427] on div "Elle" at bounding box center [527, 435] width 32 height 27
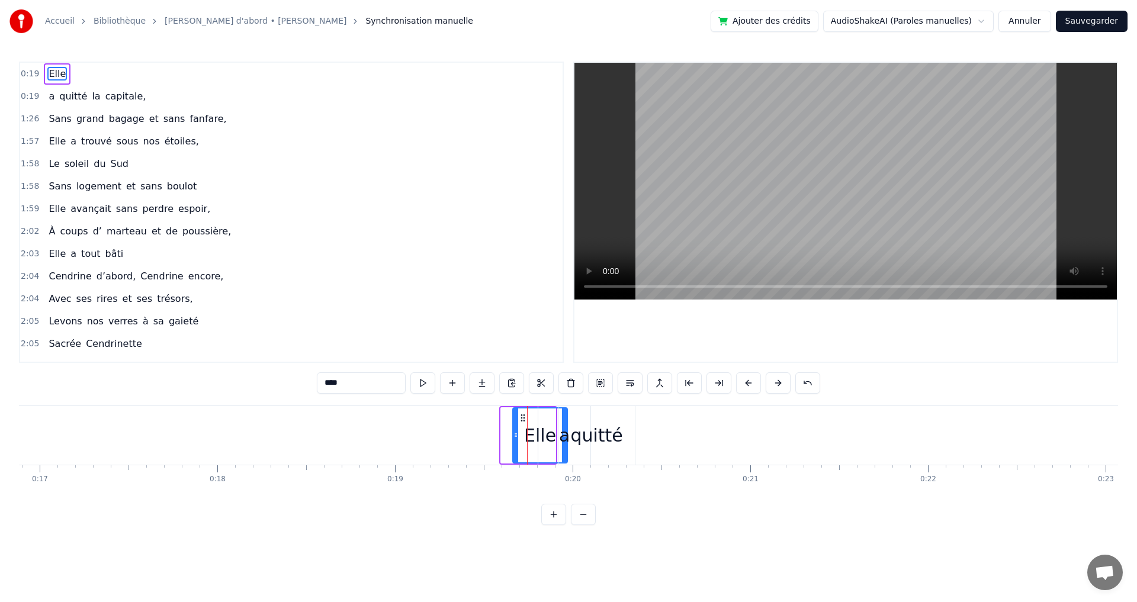
drag, startPoint x: 511, startPoint y: 413, endPoint x: 523, endPoint y: 412, distance: 12.0
click at [523, 412] on div "Elle" at bounding box center [540, 436] width 53 height 54
click at [678, 525] on div "0:19 Elle 0:19 a quitté la capitale, 1:26 Sans grand bagage et sans fanfare, 1:…" at bounding box center [568, 294] width 1099 height 464
click at [47, 100] on span "a" at bounding box center [51, 96] width 8 height 14
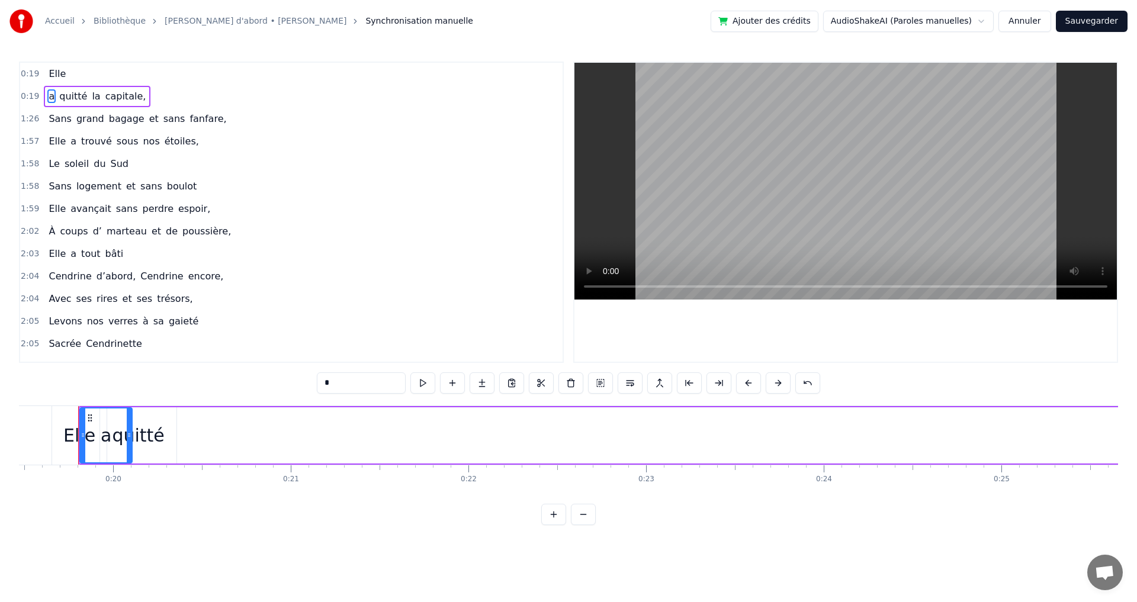
click at [91, 102] on span "la" at bounding box center [96, 96] width 11 height 14
type input "**"
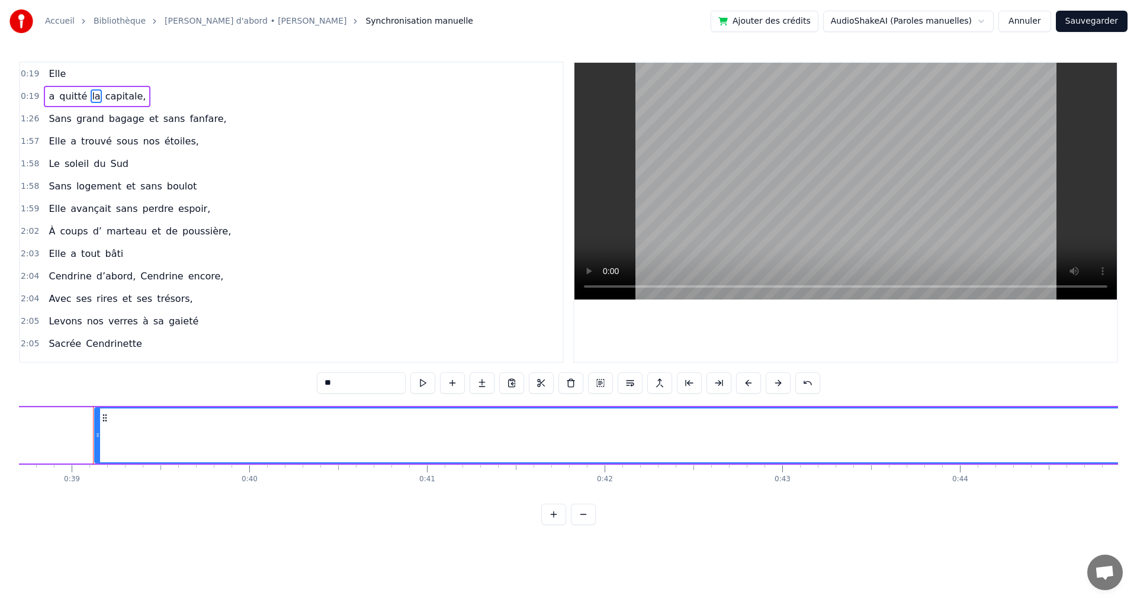
scroll to position [0, 6893]
click at [93, 416] on icon at bounding box center [89, 417] width 9 height 9
click at [91, 418] on icon at bounding box center [89, 417] width 9 height 9
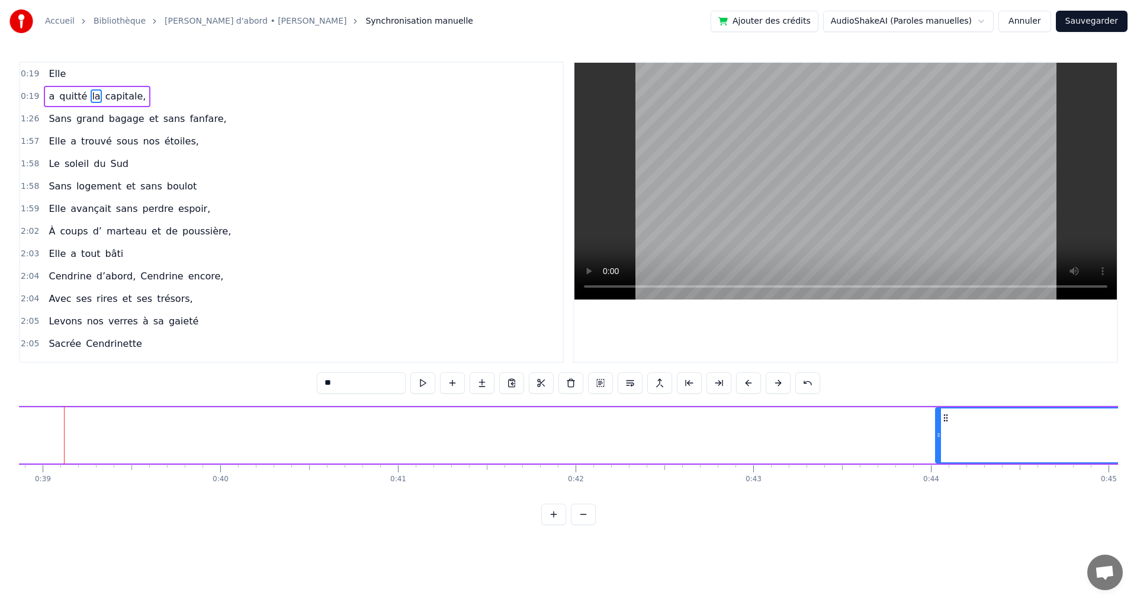
scroll to position [0, 6930]
drag, startPoint x: 91, startPoint y: 418, endPoint x: 950, endPoint y: 443, distance: 859.3
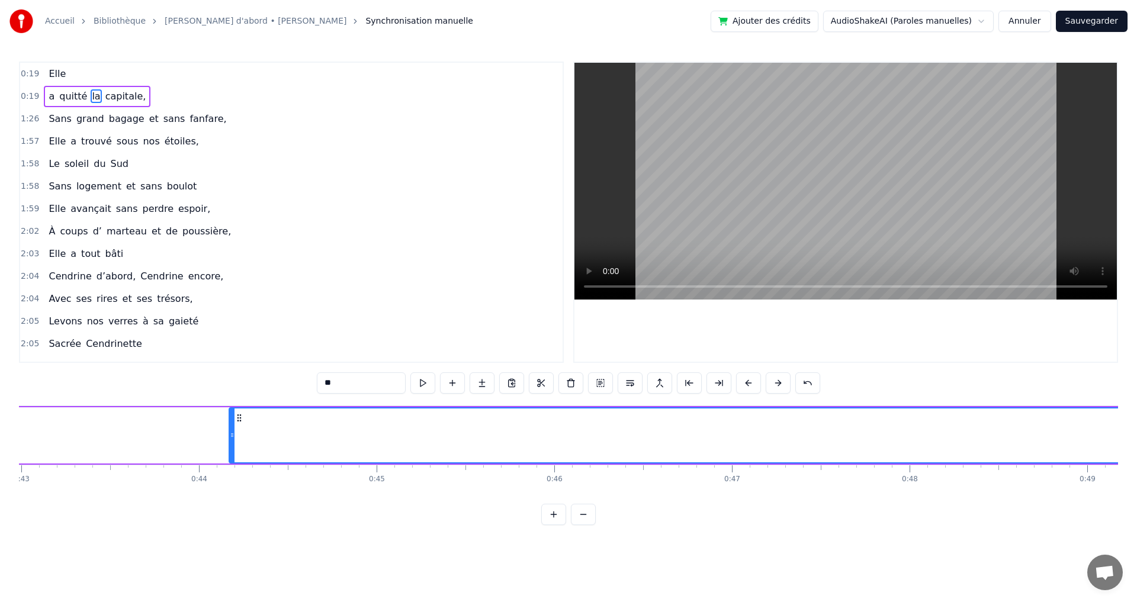
scroll to position [0, 7686]
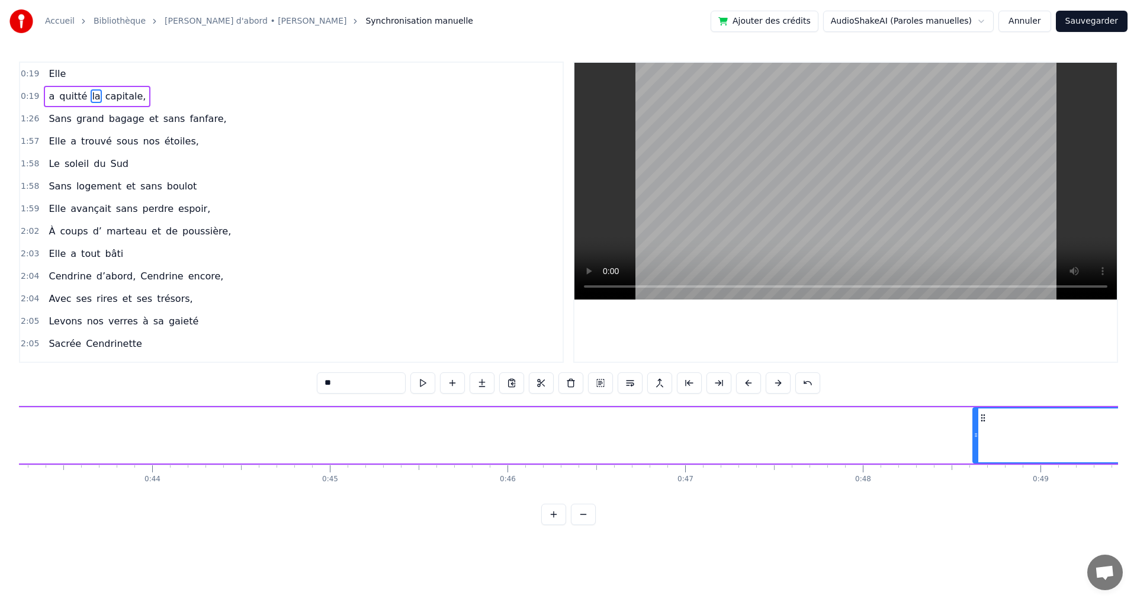
drag, startPoint x: 198, startPoint y: 421, endPoint x: 979, endPoint y: 399, distance: 781.1
click at [979, 399] on div "0:19 Elle 0:19 a quitté la capitale, 1:26 Sans grand bagage et sans fanfare, 1:…" at bounding box center [568, 294] width 1099 height 464
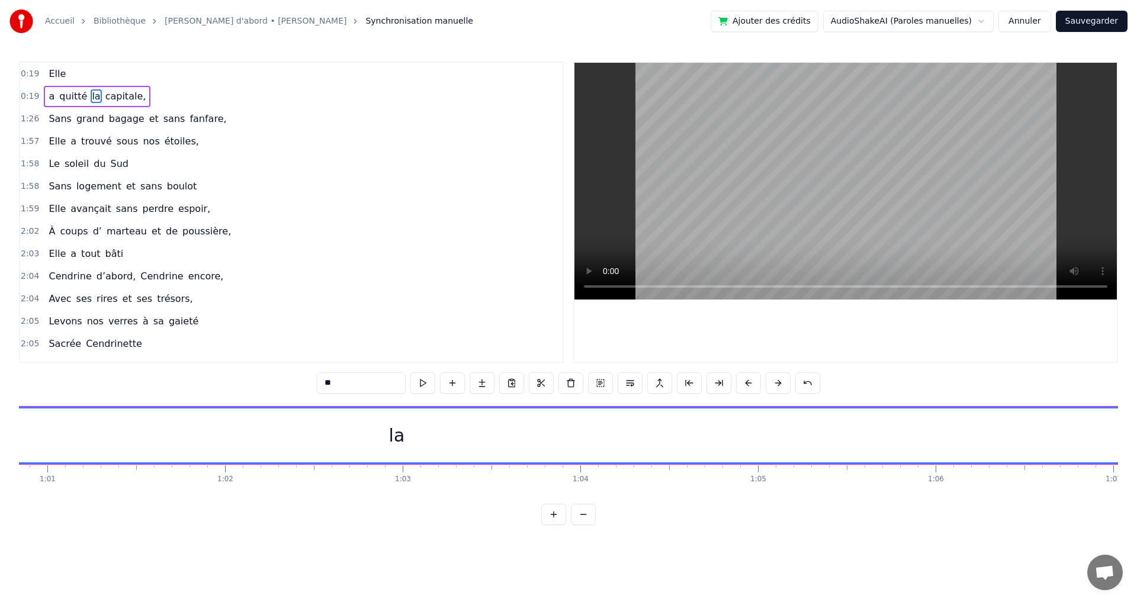
scroll to position [0, 10765]
click at [444, 444] on div "la" at bounding box center [444, 435] width 16 height 27
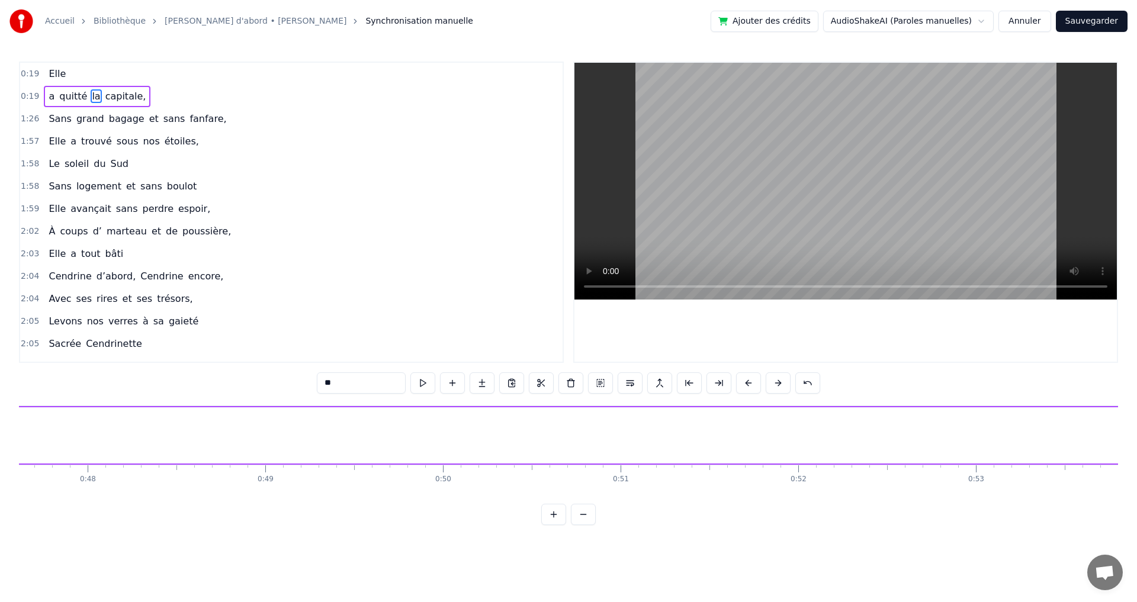
drag, startPoint x: 201, startPoint y: 427, endPoint x: 1131, endPoint y: 431, distance: 930.0
click at [1131, 431] on div "Accueil Bibliothèque [PERSON_NAME] d'abord • [PERSON_NAME] Synchronisation manu…" at bounding box center [568, 262] width 1137 height 525
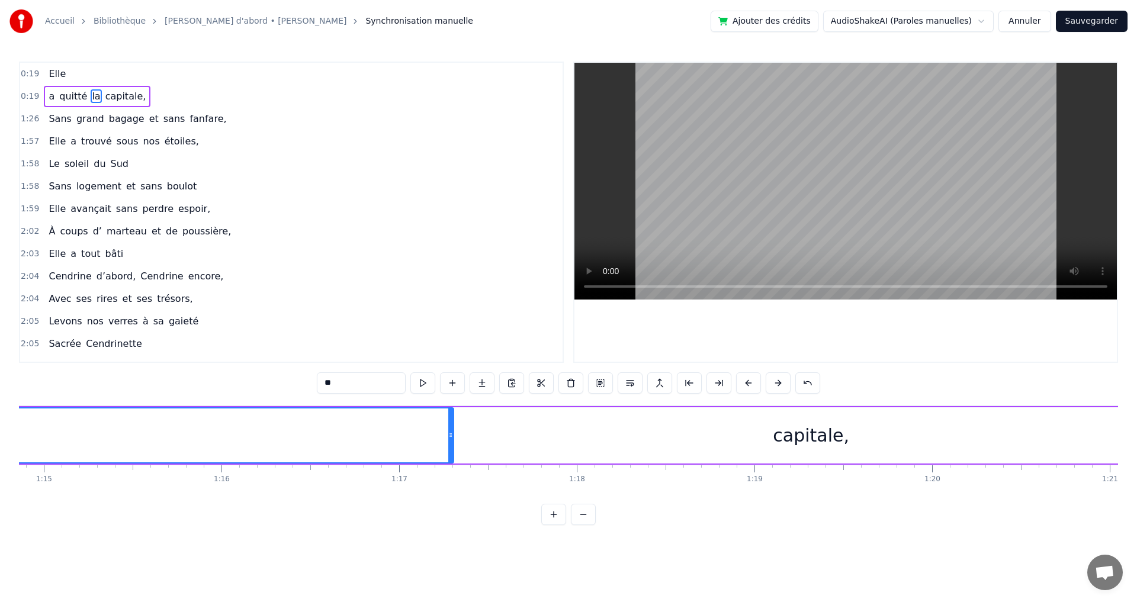
scroll to position [0, 13280]
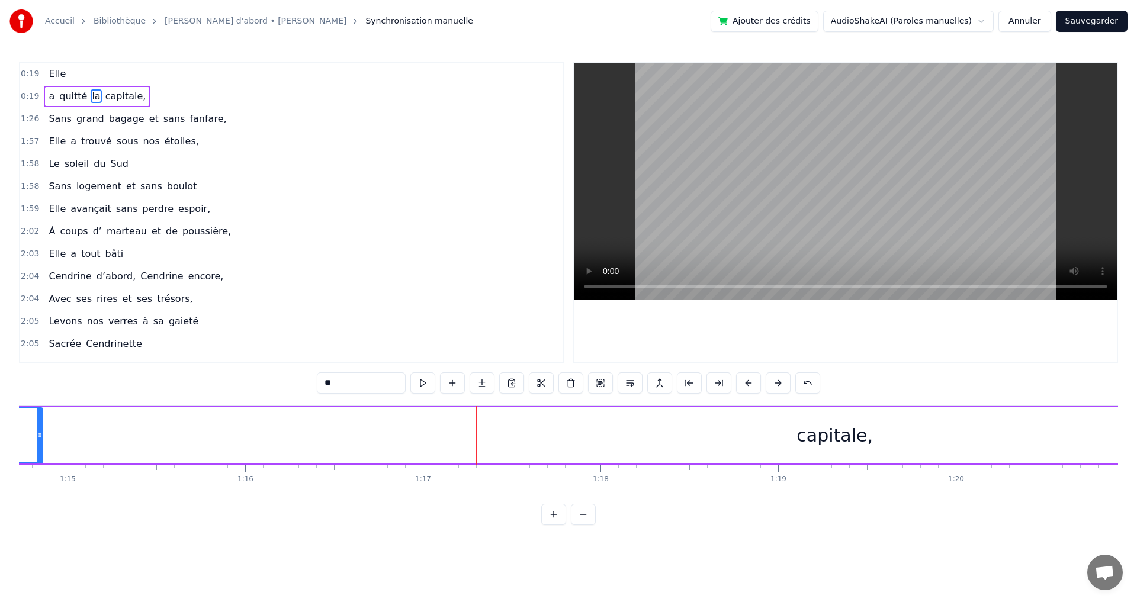
drag, startPoint x: 474, startPoint y: 437, endPoint x: 40, endPoint y: 450, distance: 435.0
click at [40, 450] on div at bounding box center [39, 436] width 5 height 54
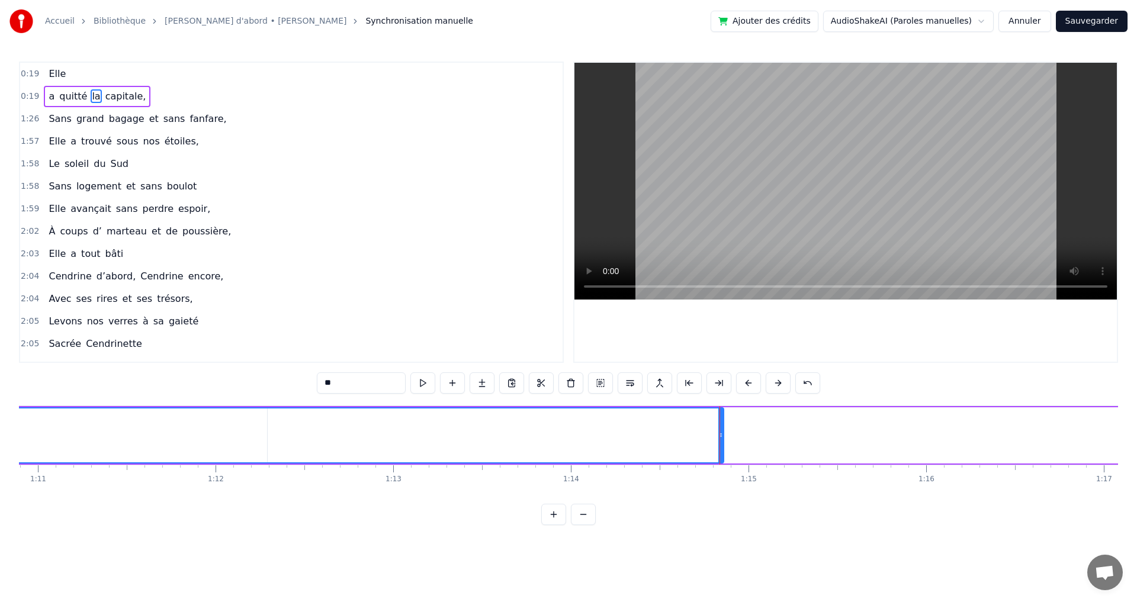
scroll to position [0, 12293]
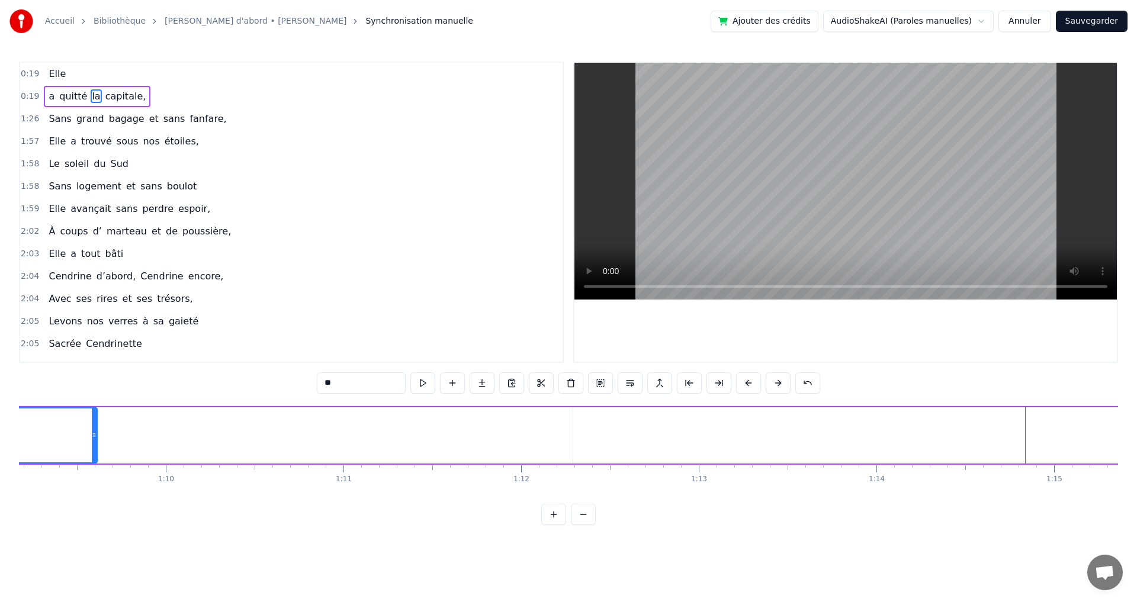
drag, startPoint x: 1027, startPoint y: 437, endPoint x: 99, endPoint y: 499, distance: 929.7
click at [94, 495] on div "Elle a quitté la capitale, Sans grand bagage et sans fanfare, Elle a trouvé sou…" at bounding box center [568, 450] width 1099 height 89
drag, startPoint x: 468, startPoint y: 441, endPoint x: 30, endPoint y: 451, distance: 438.5
click at [30, 451] on div at bounding box center [31, 436] width 5 height 54
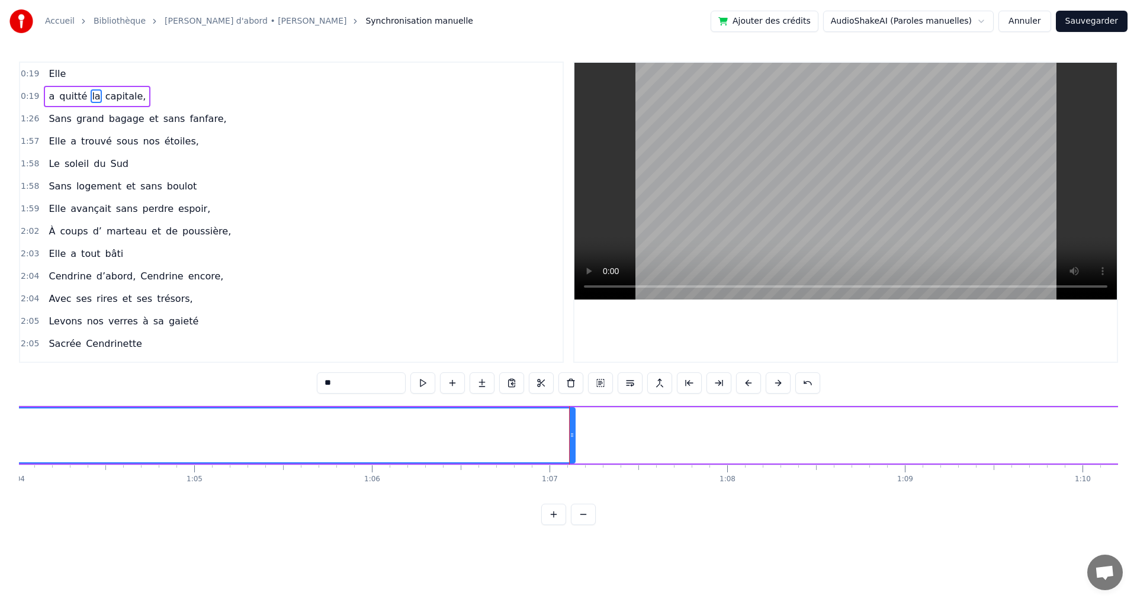
scroll to position [0, 11211]
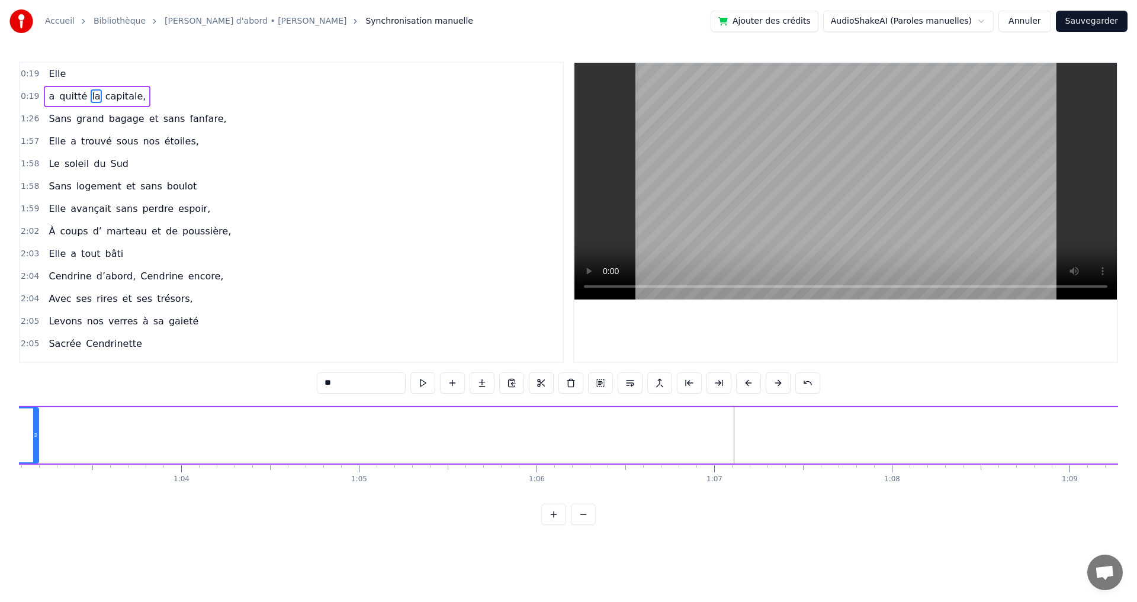
drag, startPoint x: 738, startPoint y: 438, endPoint x: 107, endPoint y: 459, distance: 631.2
click at [500, 438] on div "la" at bounding box center [501, 435] width 16 height 27
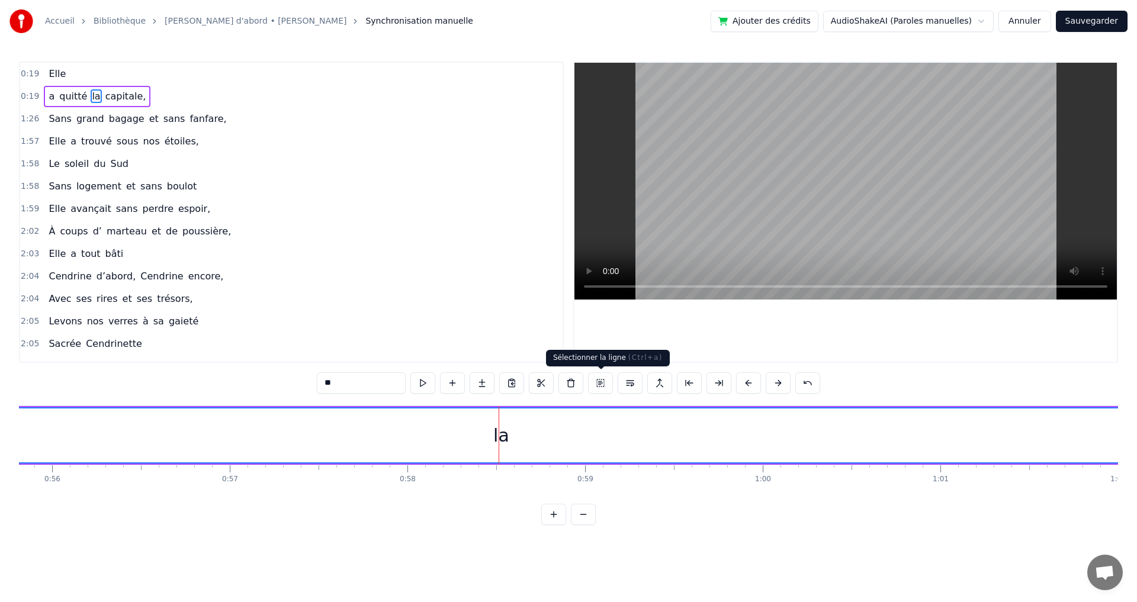
click at [598, 390] on button at bounding box center [600, 383] width 25 height 21
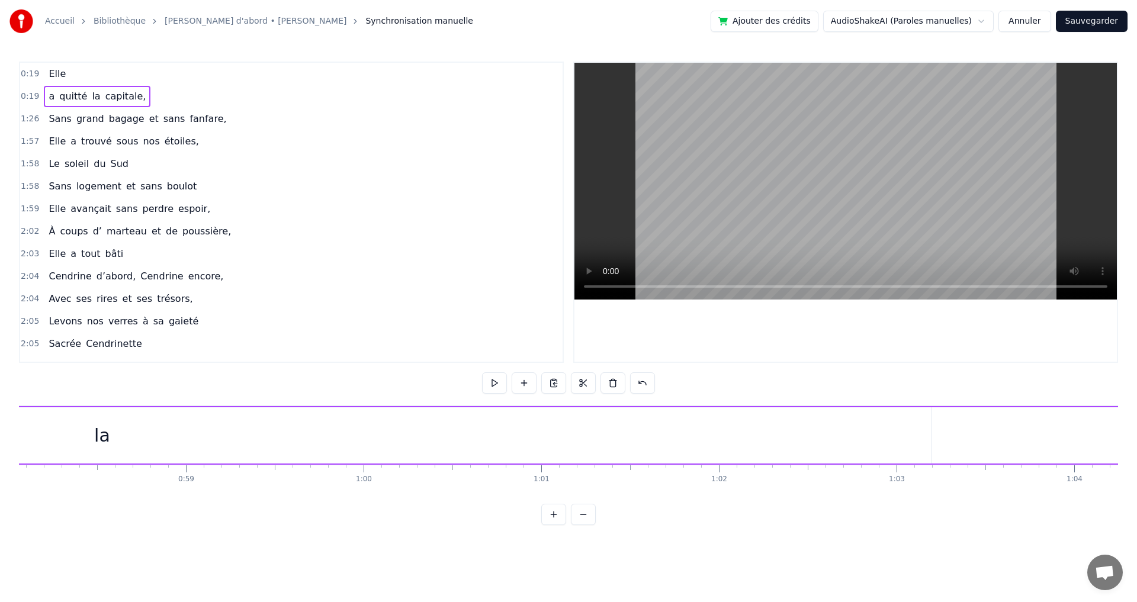
scroll to position [0, 10201]
click at [222, 441] on div "la" at bounding box center [219, 435] width 16 height 27
drag, startPoint x: 1047, startPoint y: 435, endPoint x: 90, endPoint y: 485, distance: 958.0
click at [90, 485] on div "Elle a quitté la capitale, Sans grand bagage et sans fanfare, Elle a trouvé sou…" at bounding box center [568, 450] width 1099 height 89
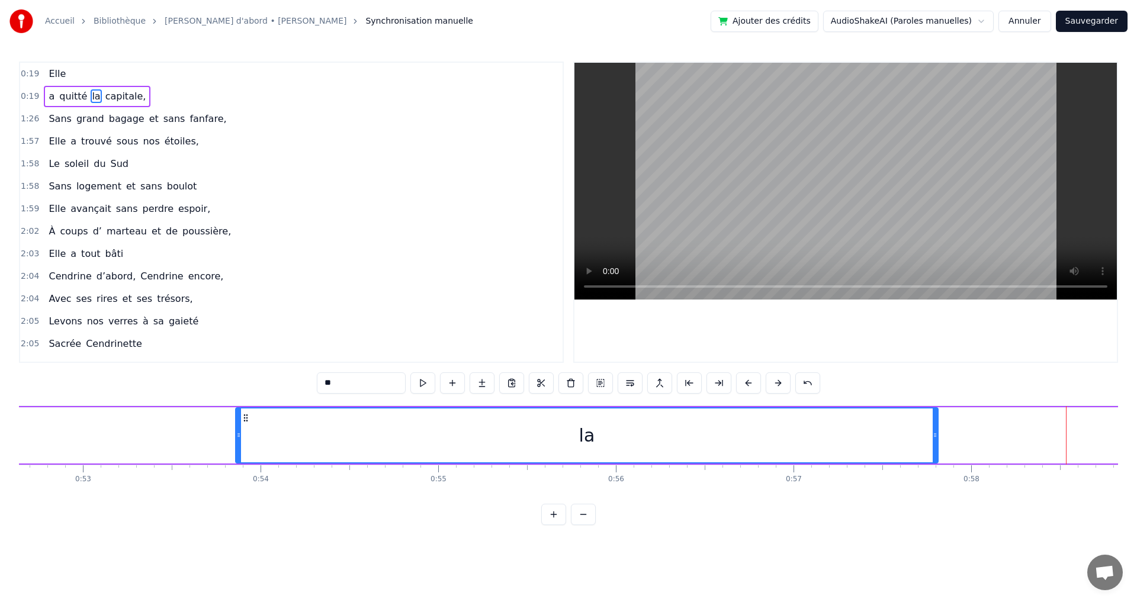
scroll to position [0, 9308]
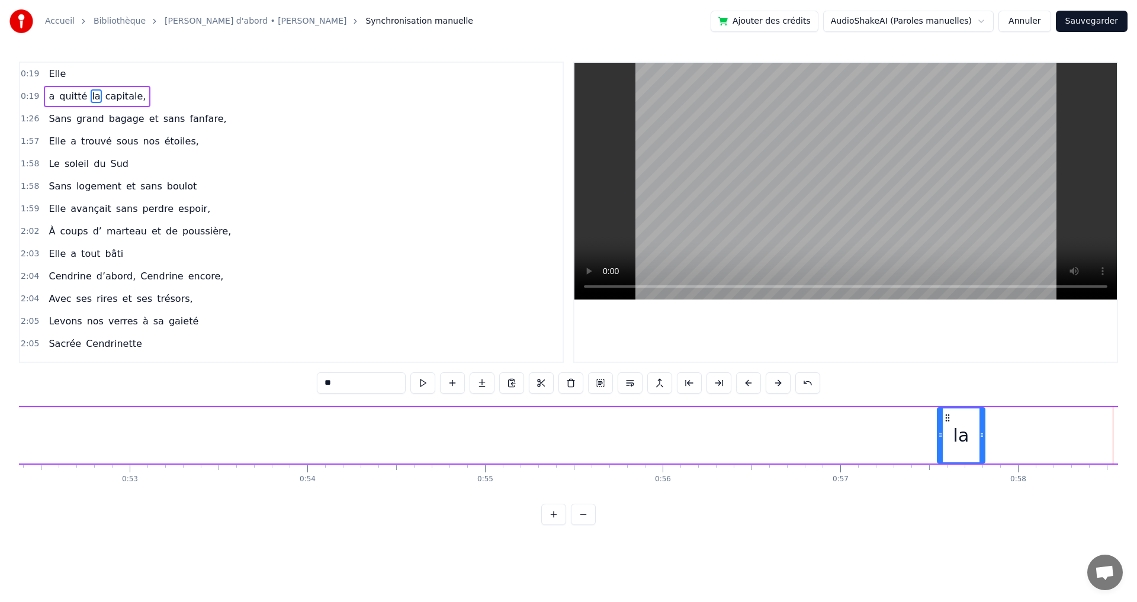
drag, startPoint x: 284, startPoint y: 428, endPoint x: 940, endPoint y: 417, distance: 655.3
click at [940, 417] on div at bounding box center [940, 436] width 5 height 54
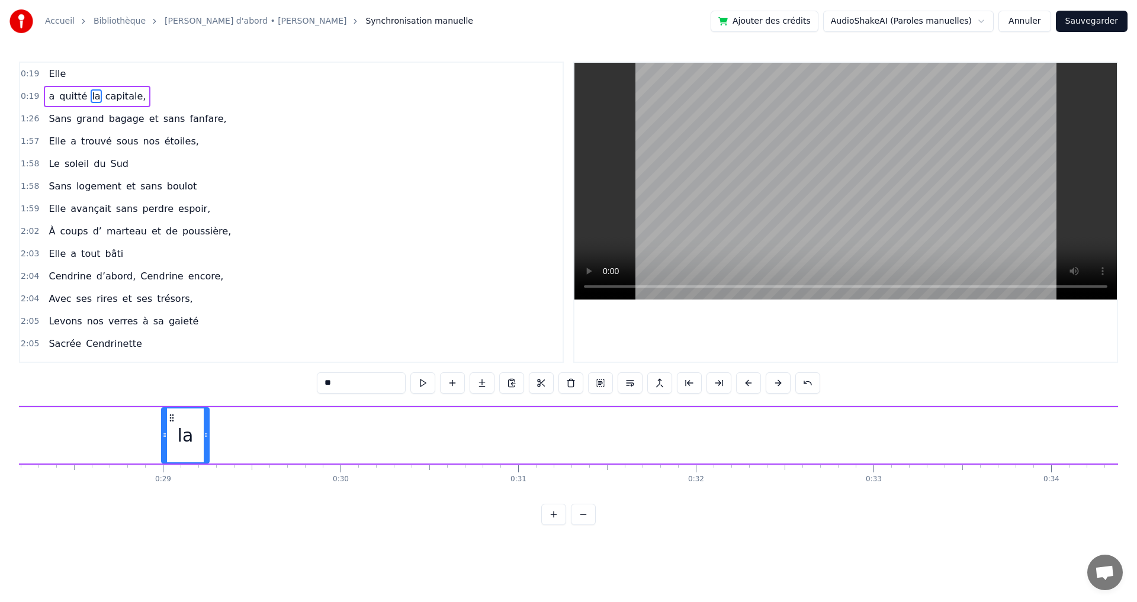
drag, startPoint x: 951, startPoint y: 419, endPoint x: 170, endPoint y: 470, distance: 782.4
click at [170, 470] on div "Elle a quitté la capitale, Sans grand bagage et sans fanfare, Elle a trouvé sou…" at bounding box center [568, 450] width 1099 height 89
drag, startPoint x: 171, startPoint y: 470, endPoint x: 181, endPoint y: 440, distance: 31.7
click at [175, 460] on div "Elle a quitté la capitale, Sans grand bagage et sans fanfare, Elle a trouvé sou…" at bounding box center [568, 450] width 1099 height 89
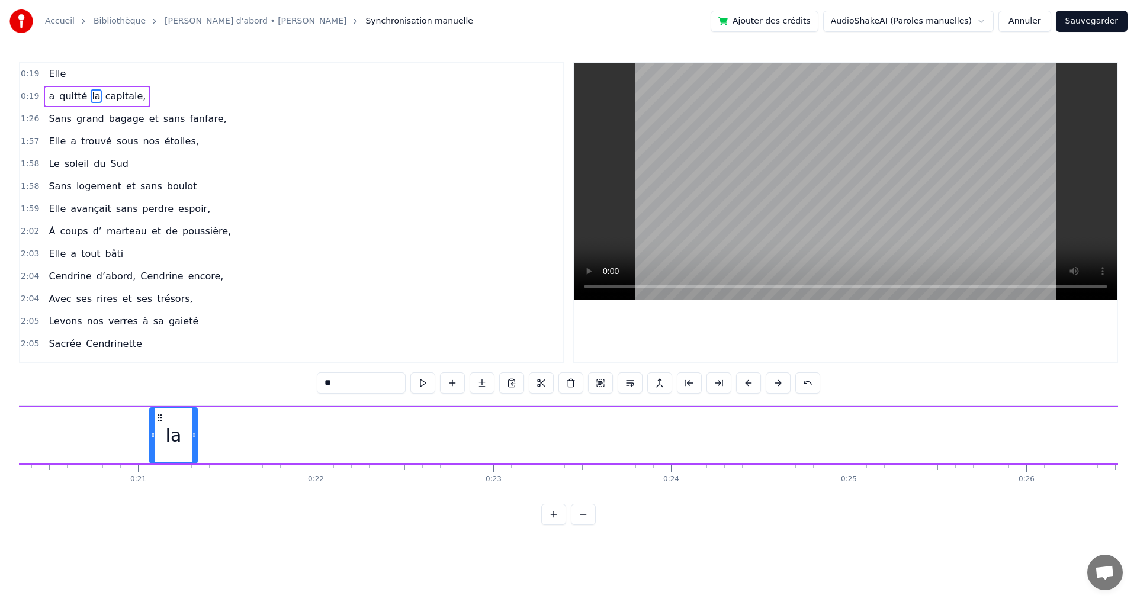
drag, startPoint x: 166, startPoint y: 421, endPoint x: 148, endPoint y: 418, distance: 19.1
click at [155, 418] on icon at bounding box center [159, 417] width 9 height 9
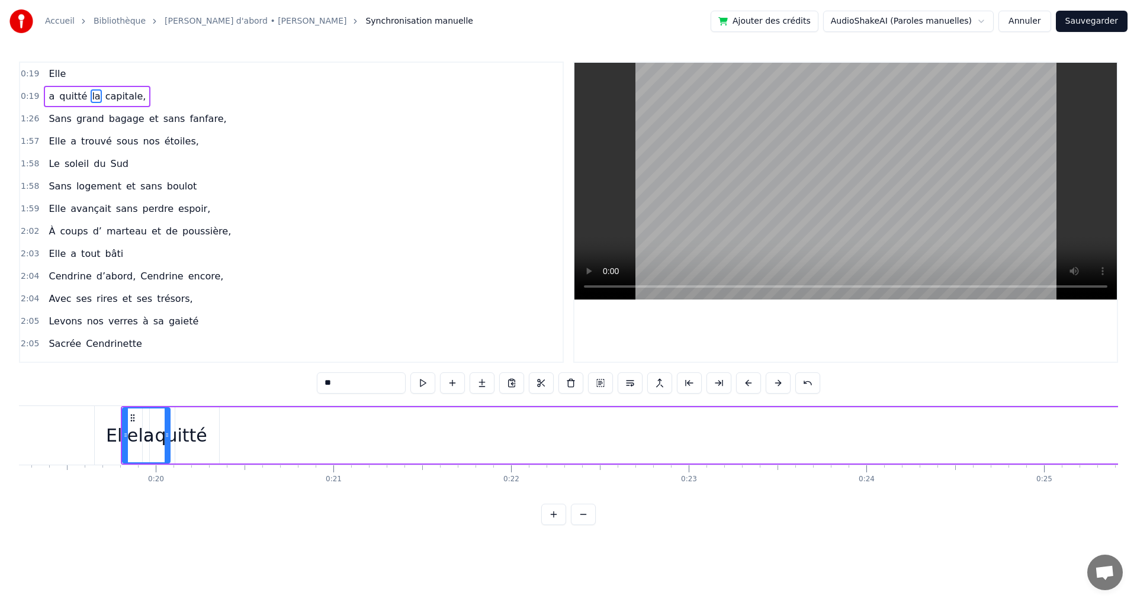
drag, startPoint x: 148, startPoint y: 421, endPoint x: 138, endPoint y: 422, distance: 9.6
click at [137, 422] on icon at bounding box center [132, 417] width 9 height 9
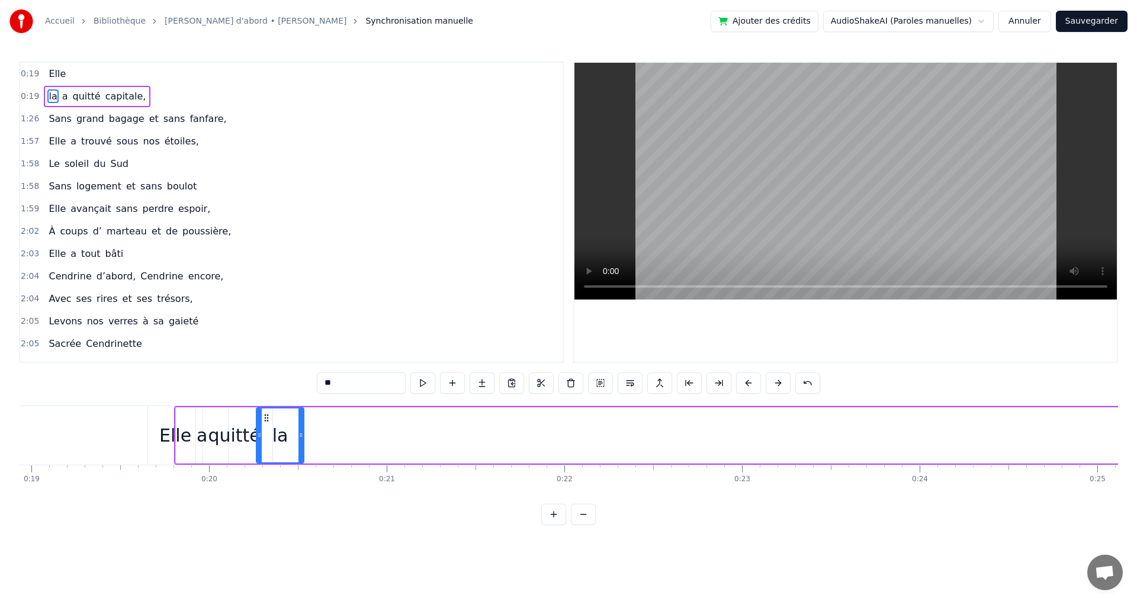
drag, startPoint x: 144, startPoint y: 415, endPoint x: 266, endPoint y: 412, distance: 122.1
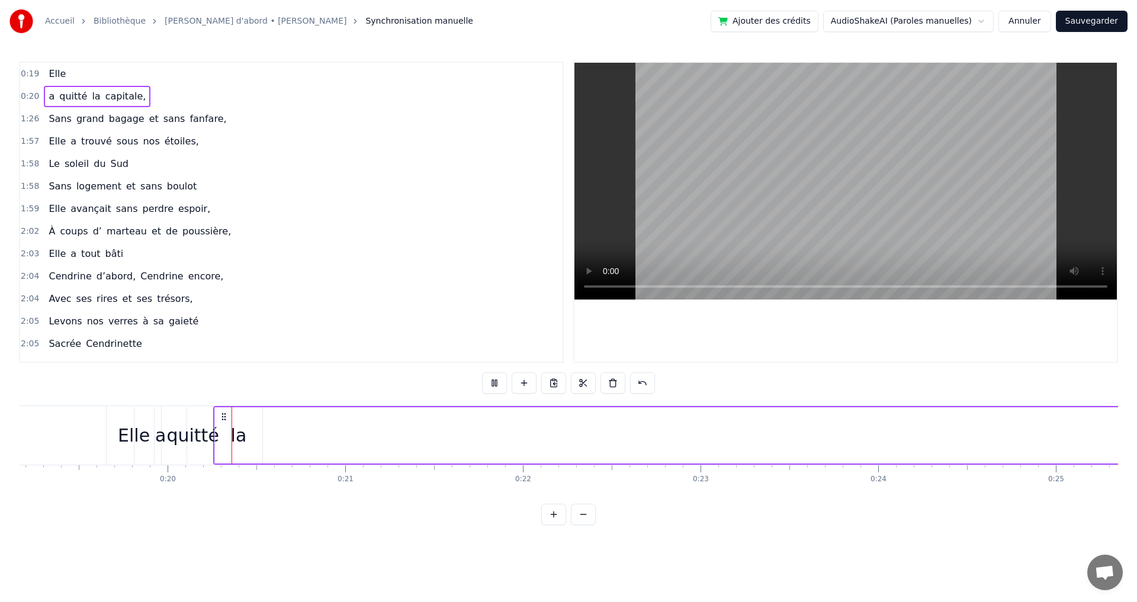
scroll to position [0, 3446]
click at [380, 278] on div "2:04 Cendrine d’abord, Cendrine encore," at bounding box center [291, 276] width 543 height 23
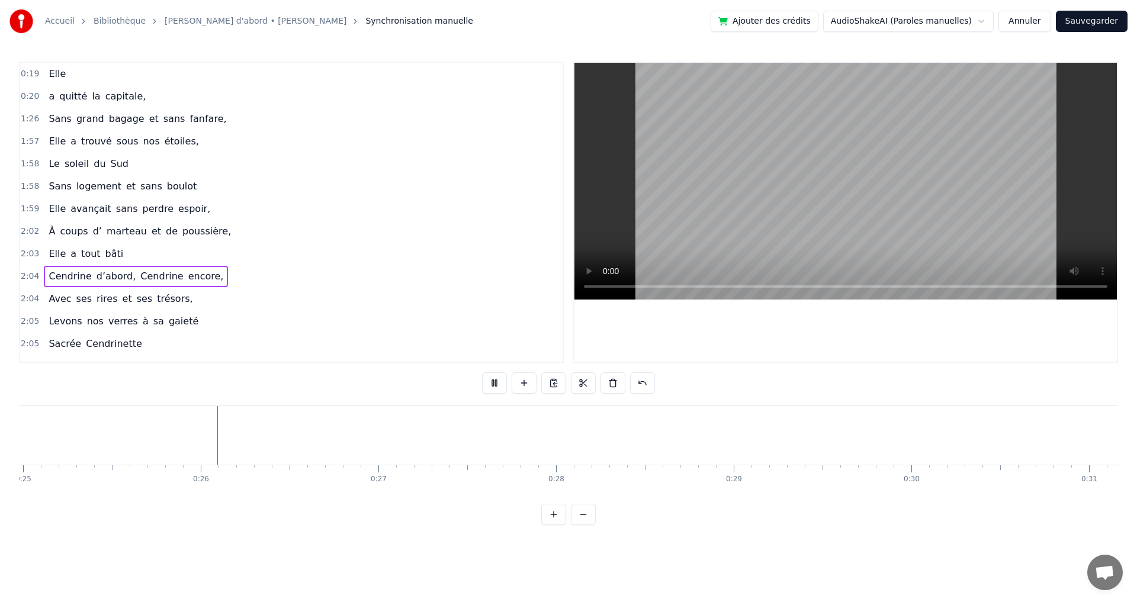
scroll to position [0, 4439]
click at [105, 99] on span "capitale," at bounding box center [125, 96] width 43 height 14
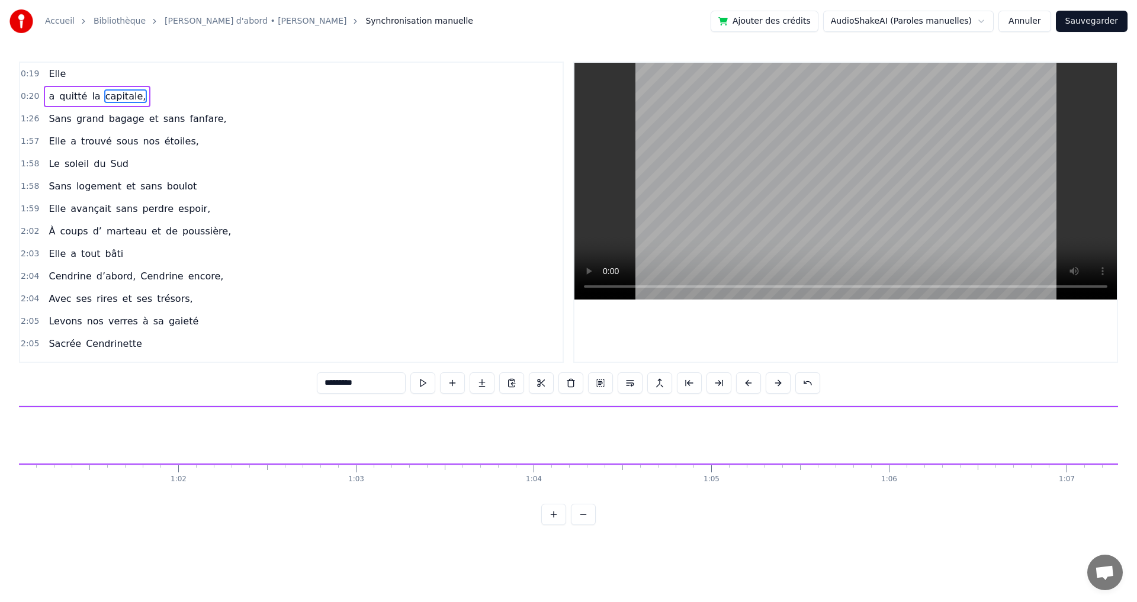
scroll to position [0, 12786]
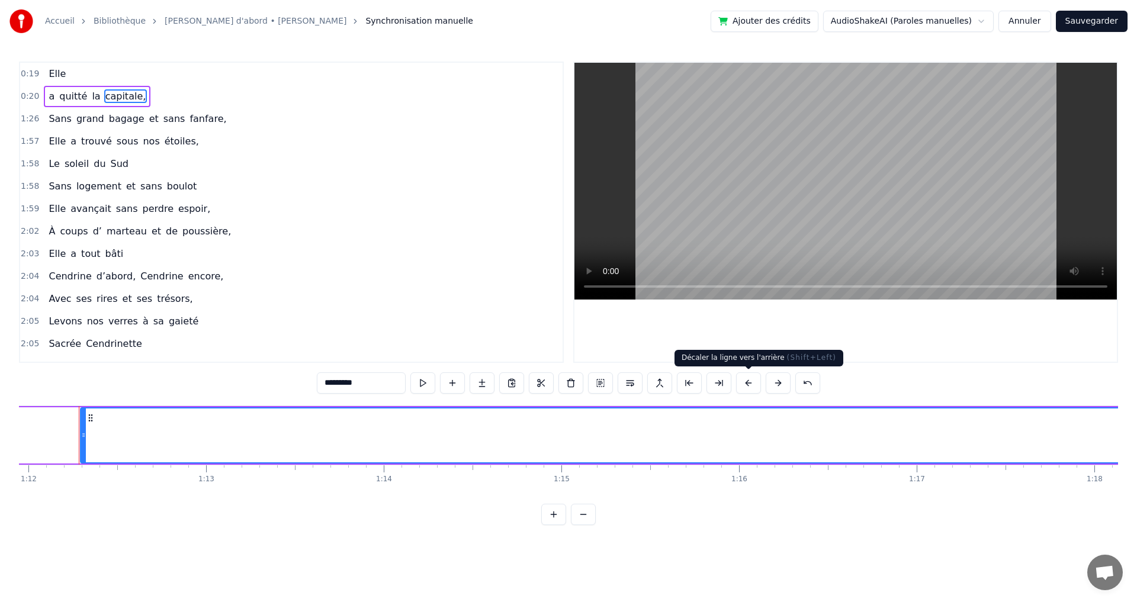
click at [744, 386] on button at bounding box center [748, 383] width 25 height 21
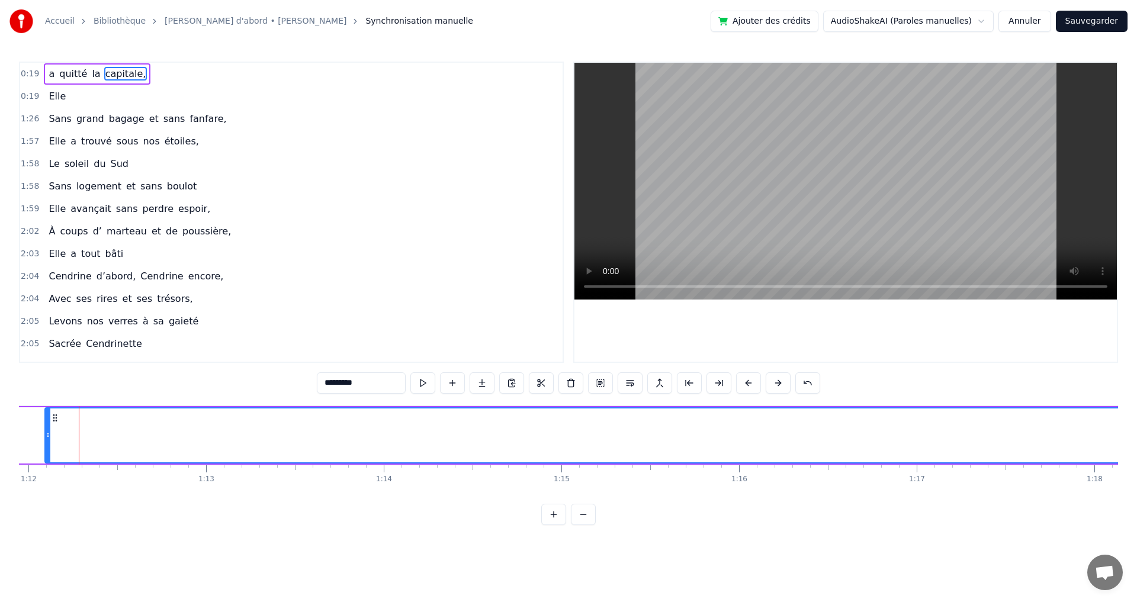
click at [744, 386] on button at bounding box center [748, 383] width 25 height 21
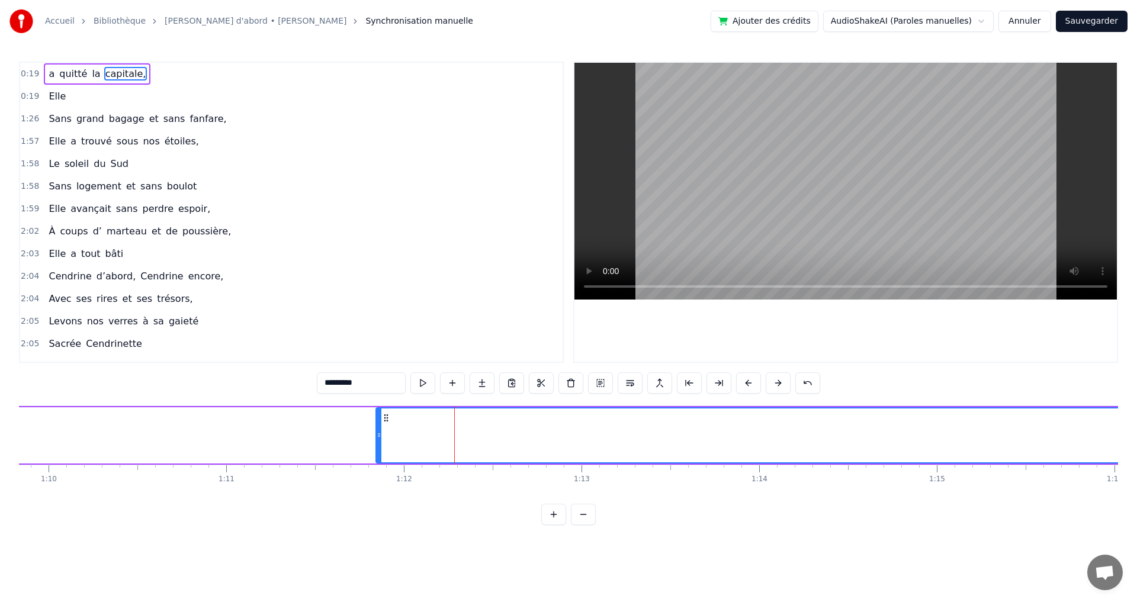
scroll to position [0, 12199]
drag, startPoint x: 592, startPoint y: 437, endPoint x: 299, endPoint y: 428, distance: 293.4
click at [299, 428] on div at bounding box center [298, 436] width 5 height 54
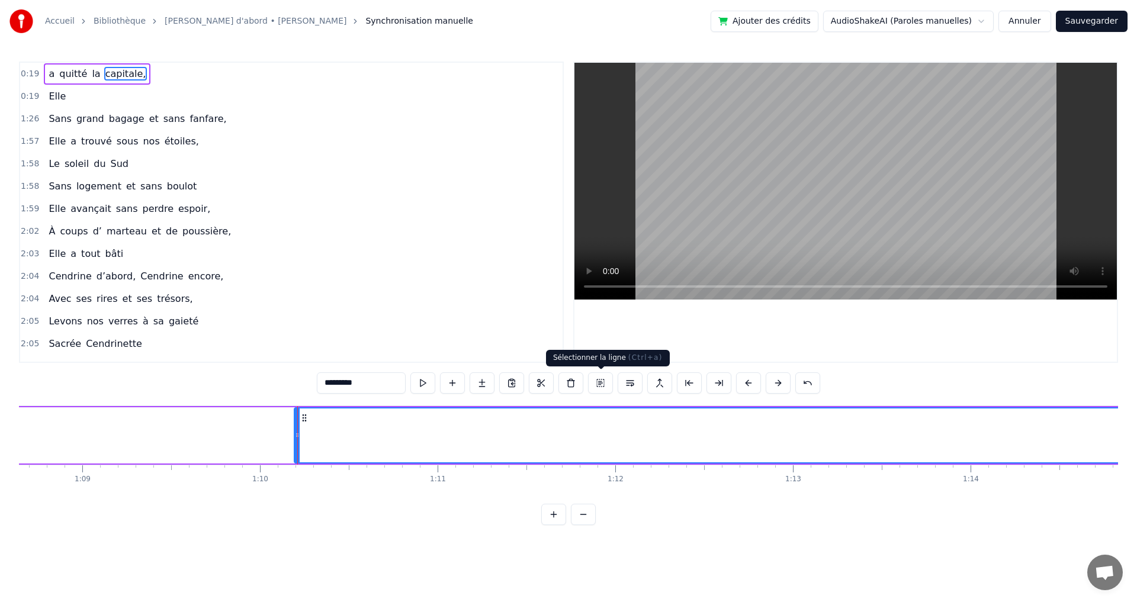
click at [601, 389] on button at bounding box center [600, 383] width 25 height 21
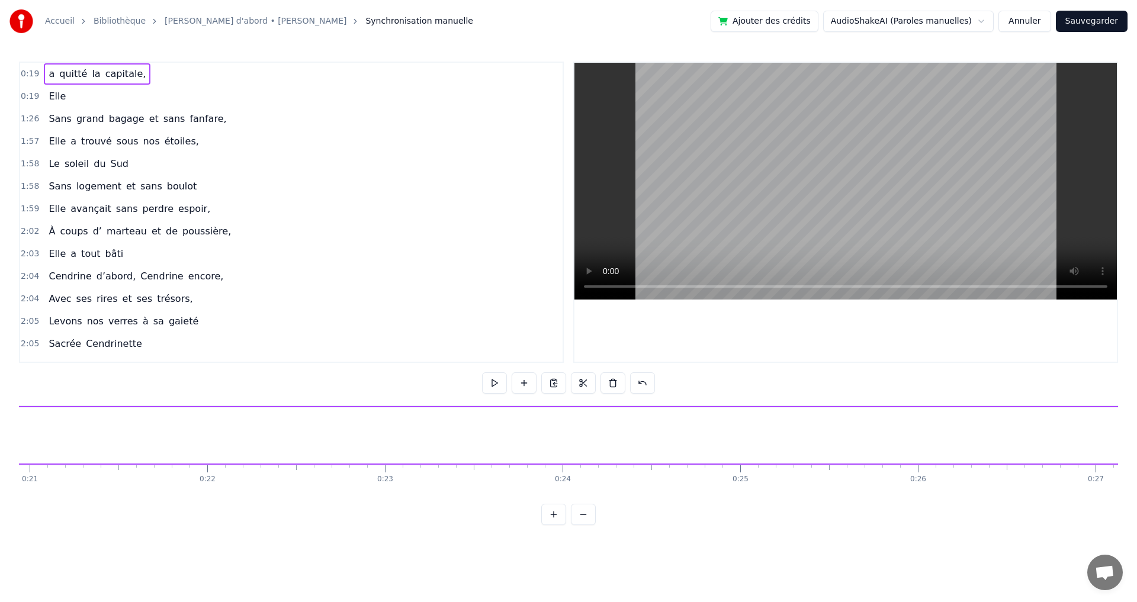
scroll to position [0, 3380]
click at [63, 96] on div "Elle" at bounding box center [57, 96] width 27 height 21
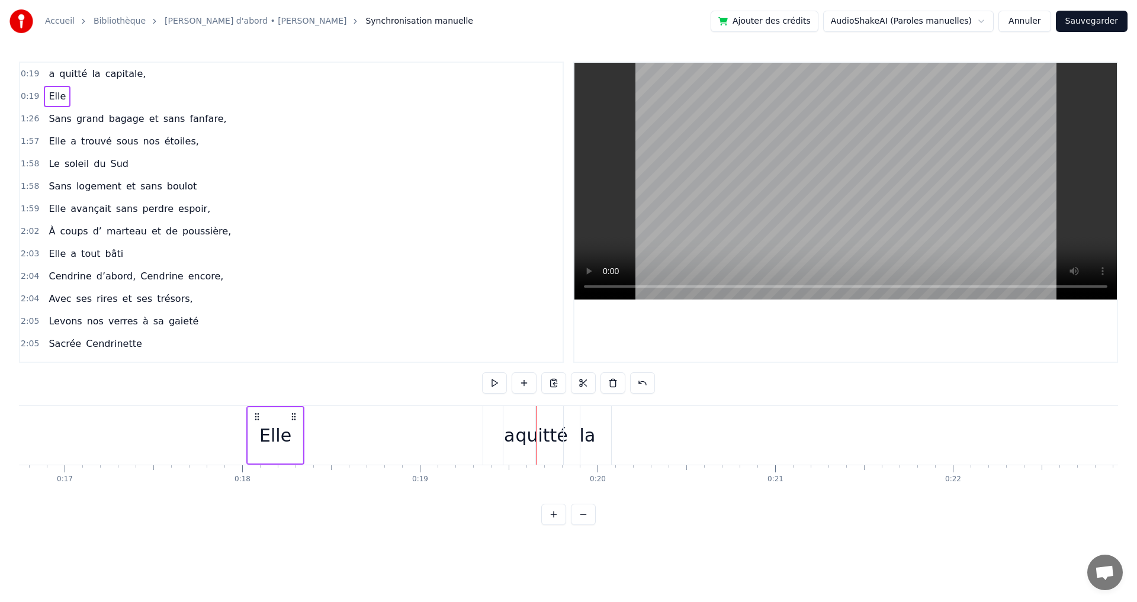
scroll to position [0, 2976]
drag, startPoint x: 142, startPoint y: 421, endPoint x: 448, endPoint y: 457, distance: 308.5
click at [448, 457] on div "Elle" at bounding box center [467, 435] width 58 height 59
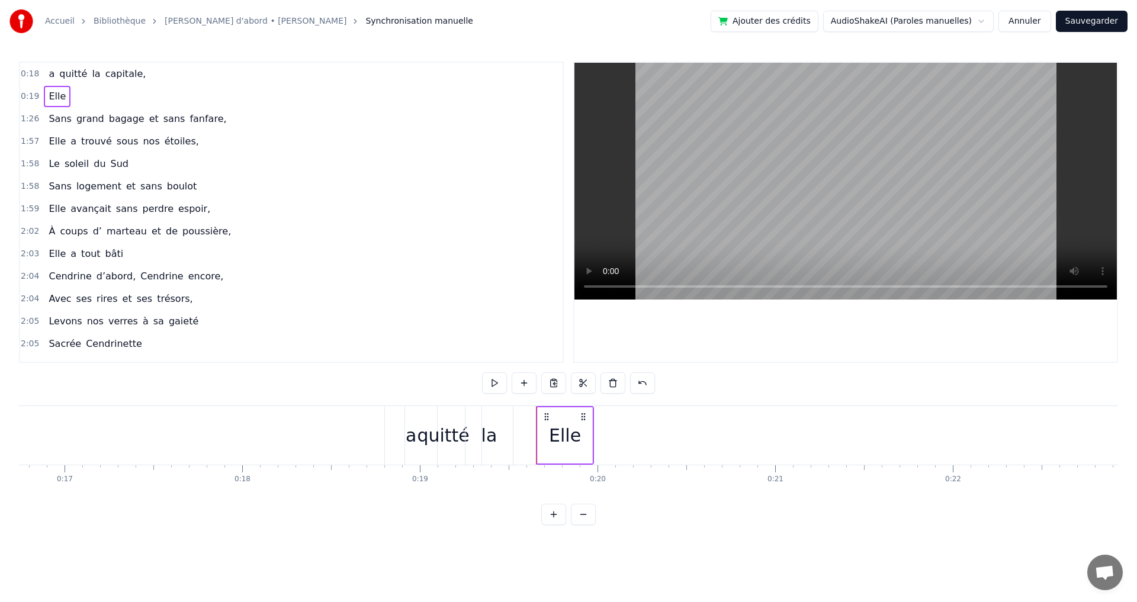
drag, startPoint x: 565, startPoint y: 415, endPoint x: 537, endPoint y: 427, distance: 30.0
click at [537, 427] on div "Elle" at bounding box center [565, 435] width 58 height 59
drag, startPoint x: 547, startPoint y: 419, endPoint x: 361, endPoint y: 423, distance: 185.5
click at [351, 423] on div "Elle" at bounding box center [368, 435] width 58 height 59
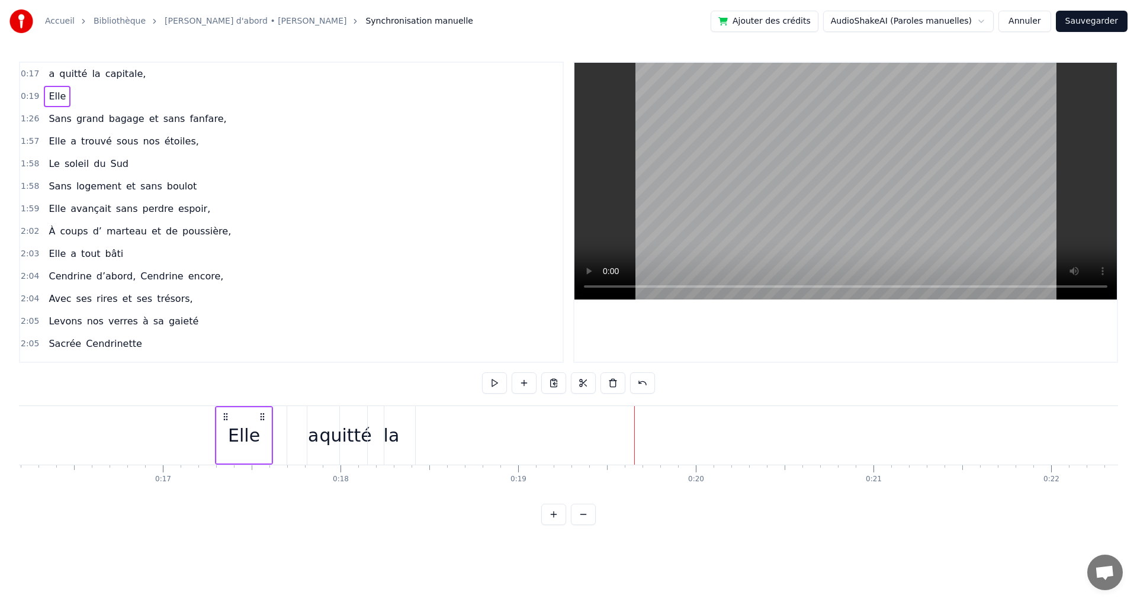
scroll to position [0, 2874]
drag, startPoint x: 547, startPoint y: 418, endPoint x: 260, endPoint y: 435, distance: 287.2
click at [260, 435] on div "Elle" at bounding box center [282, 435] width 58 height 59
drag, startPoint x: 688, startPoint y: 416, endPoint x: 656, endPoint y: 424, distance: 33.5
click at [656, 424] on div "Elle" at bounding box center [634, 435] width 58 height 59
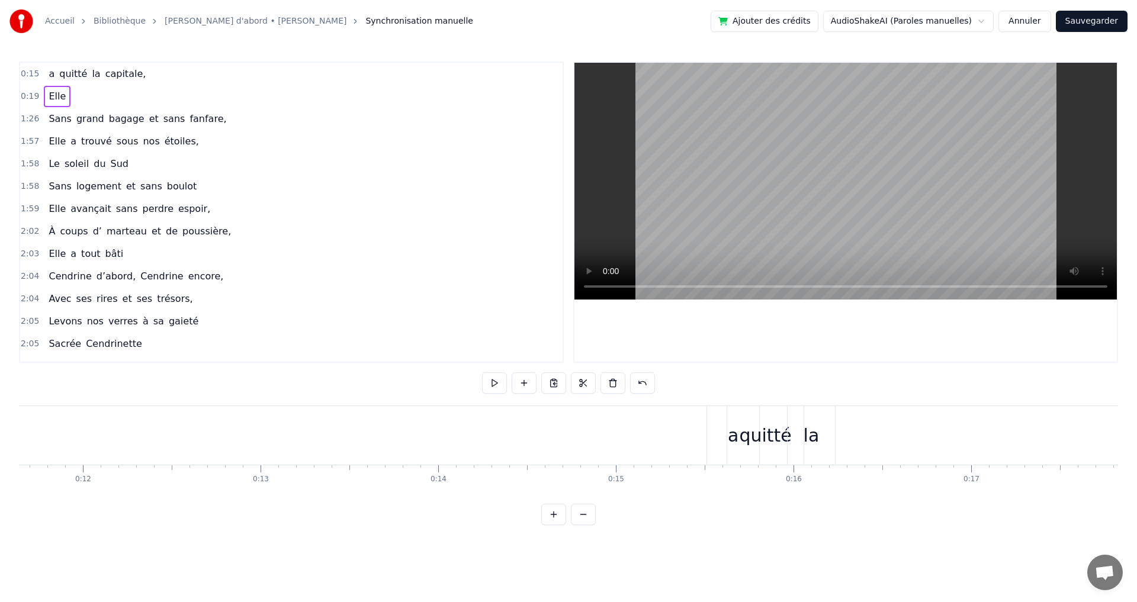
scroll to position [0, 2139]
click at [670, 443] on div "quitté" at bounding box center [695, 435] width 76 height 59
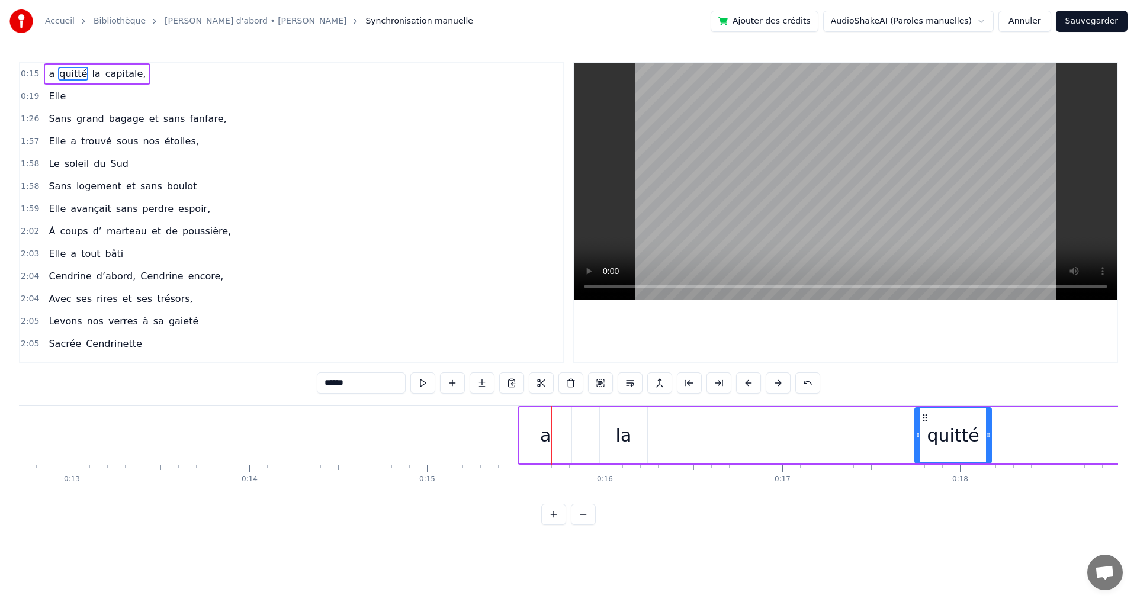
drag, startPoint x: 669, startPoint y: 421, endPoint x: 913, endPoint y: 435, distance: 243.9
click at [526, 429] on div "a" at bounding box center [543, 436] width 52 height 56
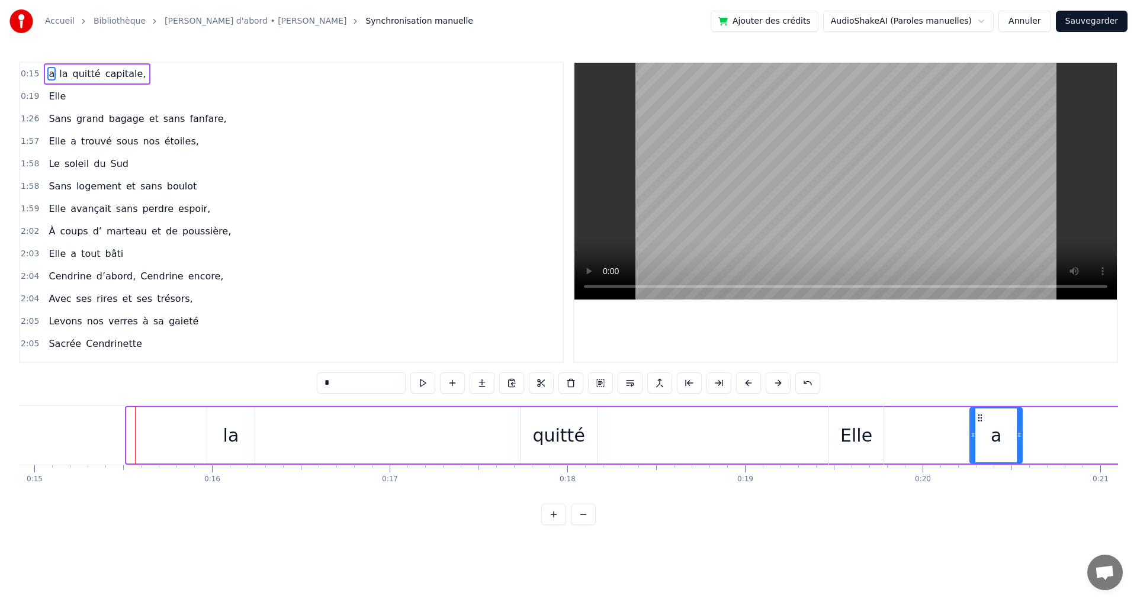
scroll to position [0, 2663]
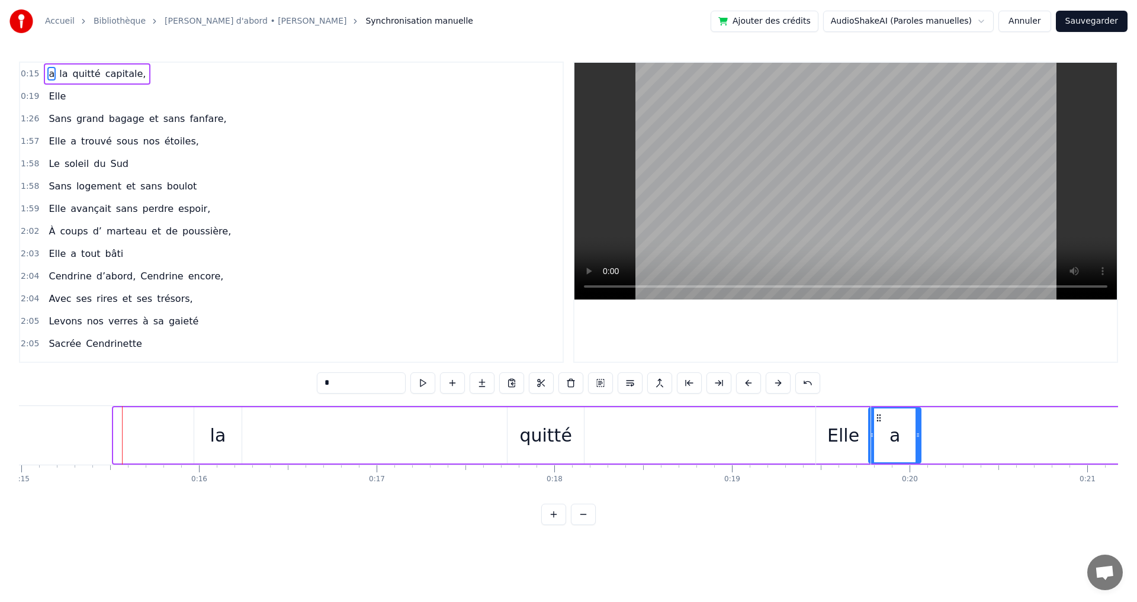
drag, startPoint x: 527, startPoint y: 419, endPoint x: 880, endPoint y: 446, distance: 353.5
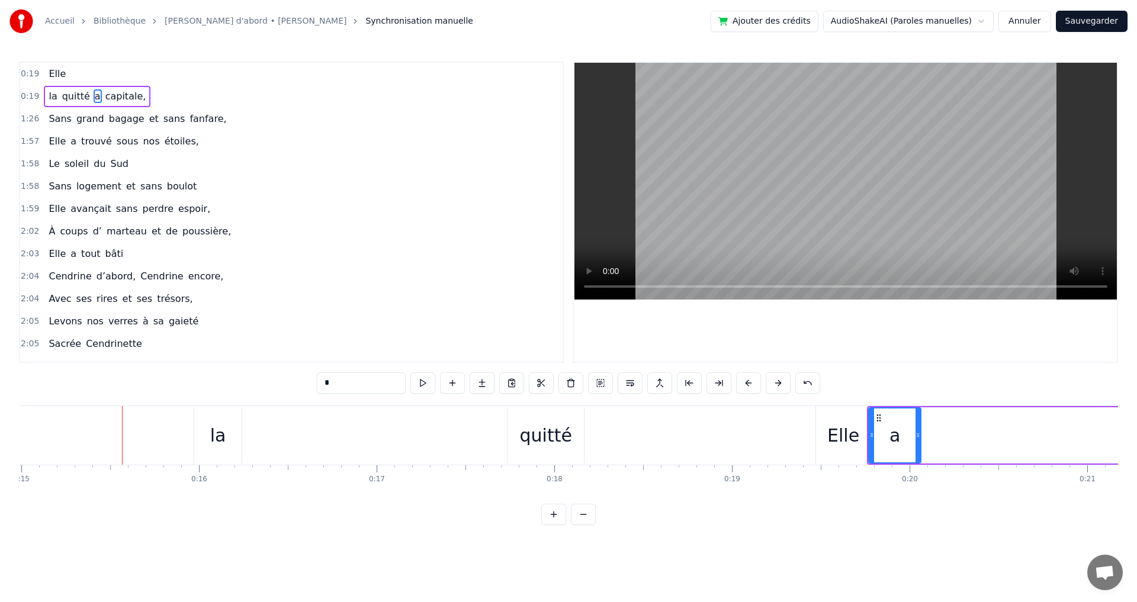
click at [517, 425] on div "quitté" at bounding box center [546, 436] width 76 height 56
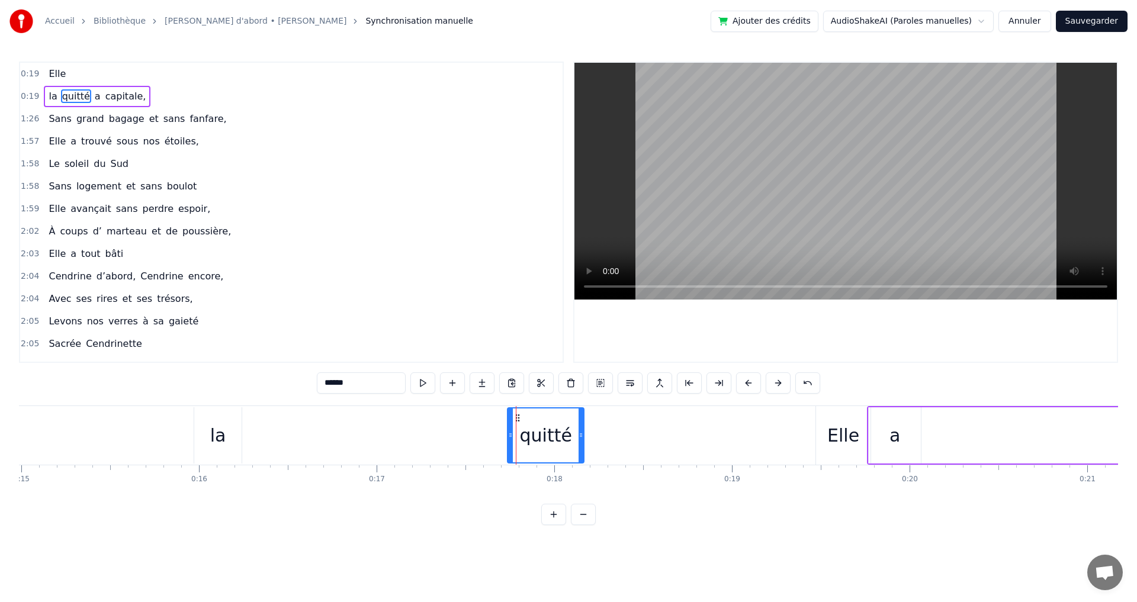
click at [203, 421] on div "la" at bounding box center [217, 436] width 47 height 56
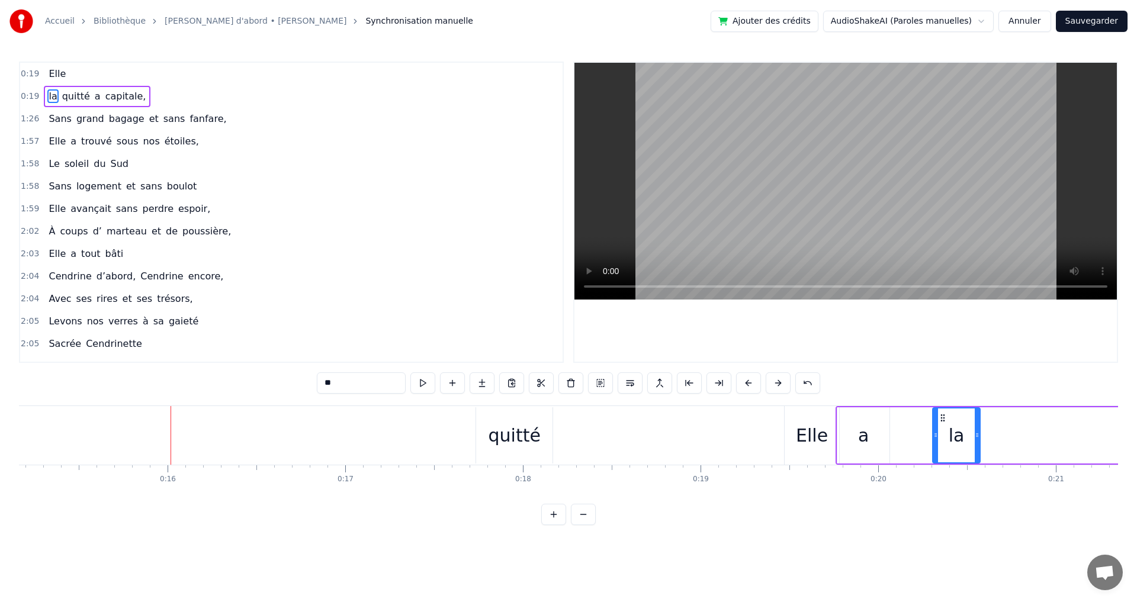
drag, startPoint x: 206, startPoint y: 421, endPoint x: 941, endPoint y: 440, distance: 735.4
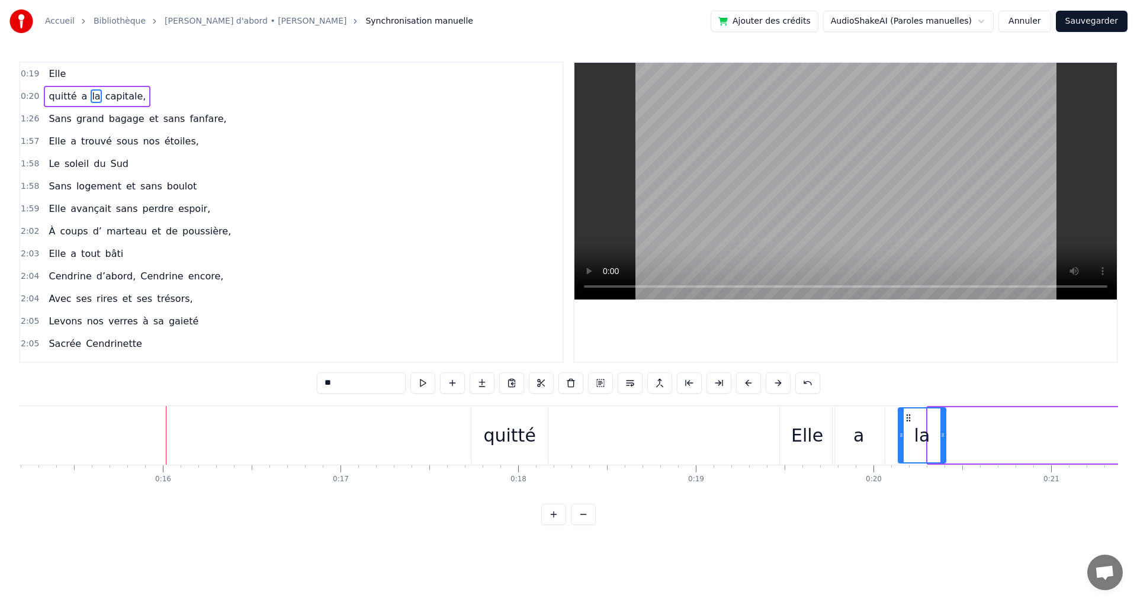
drag, startPoint x: 938, startPoint y: 421, endPoint x: 908, endPoint y: 428, distance: 30.5
click at [908, 428] on div "la" at bounding box center [922, 436] width 46 height 54
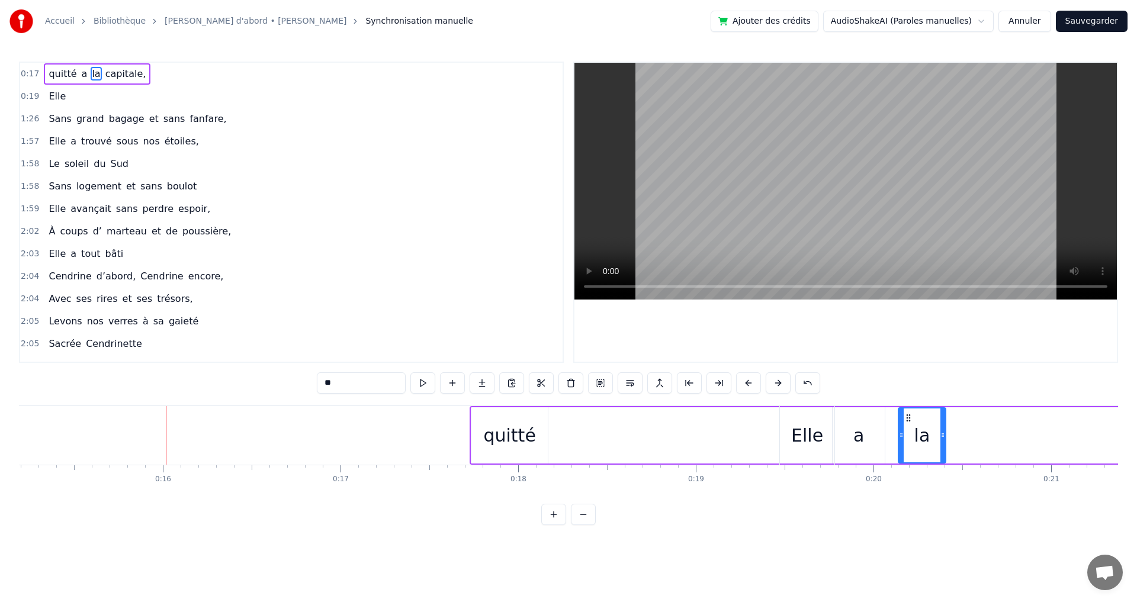
click at [472, 429] on div "quitté" at bounding box center [510, 436] width 76 height 56
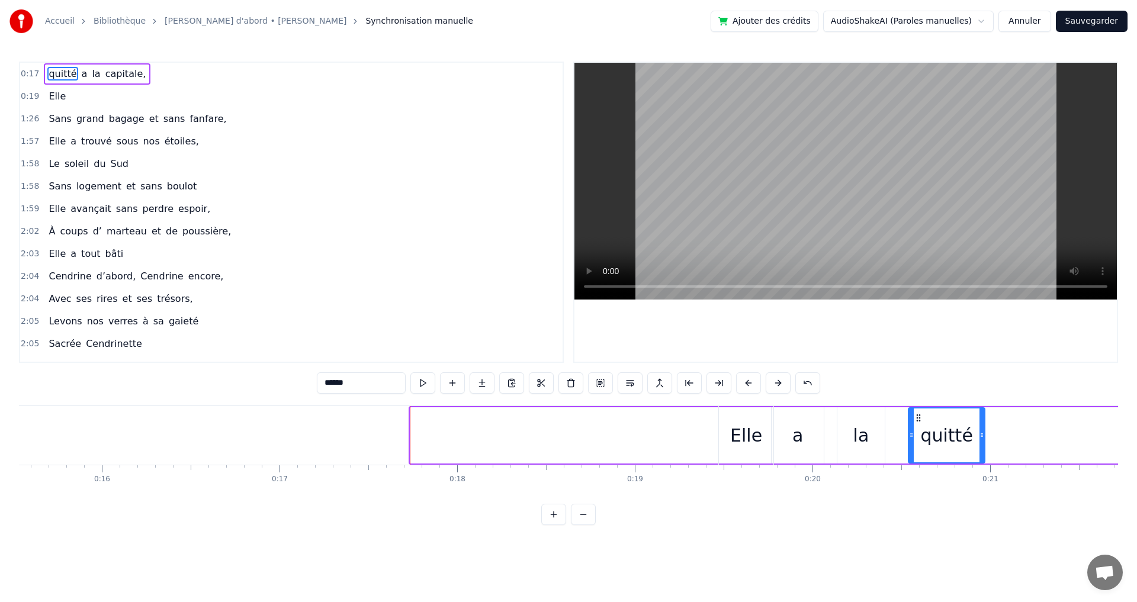
drag, startPoint x: 483, startPoint y: 421, endPoint x: 938, endPoint y: 443, distance: 456.1
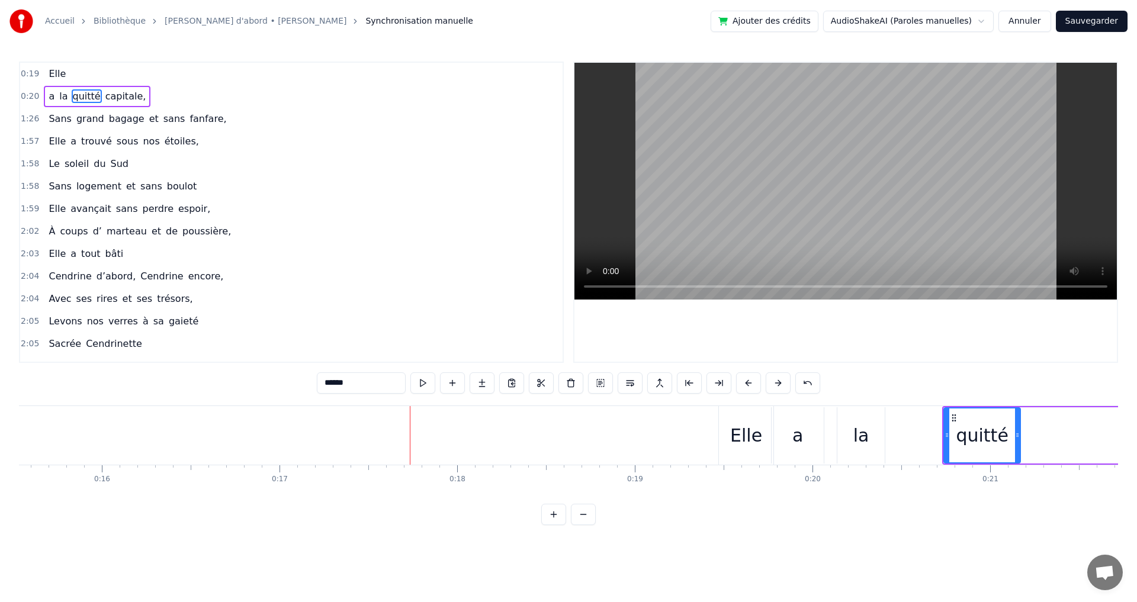
scroll to position [0, 2768]
drag, startPoint x: 945, startPoint y: 424, endPoint x: 919, endPoint y: 433, distance: 28.3
click at [919, 433] on div "quitté" at bounding box center [947, 436] width 75 height 54
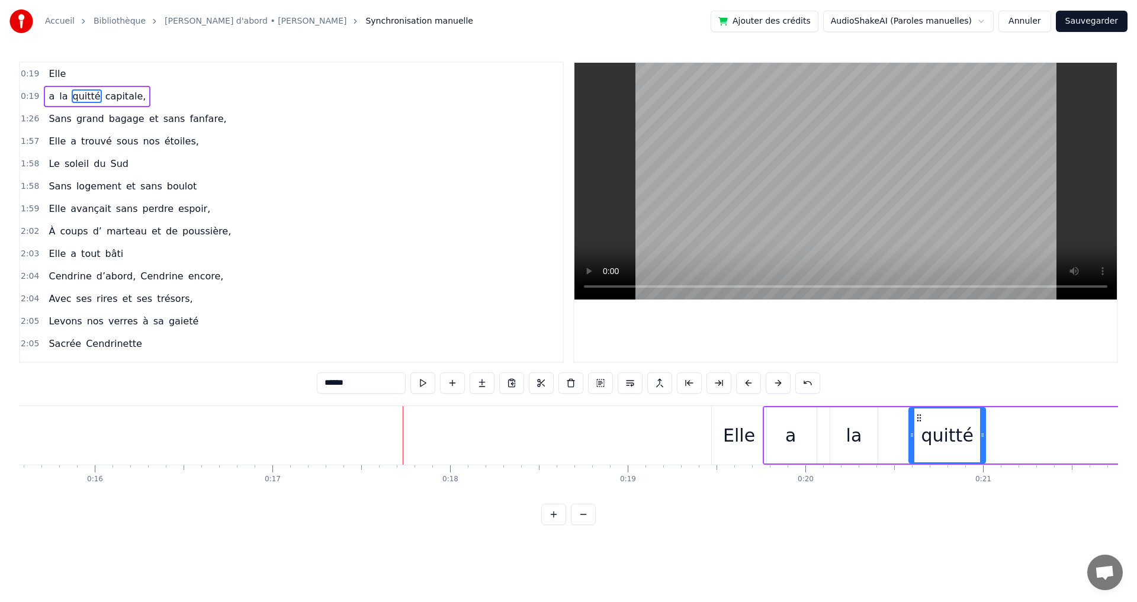
click at [720, 443] on div "Elle" at bounding box center [739, 435] width 54 height 59
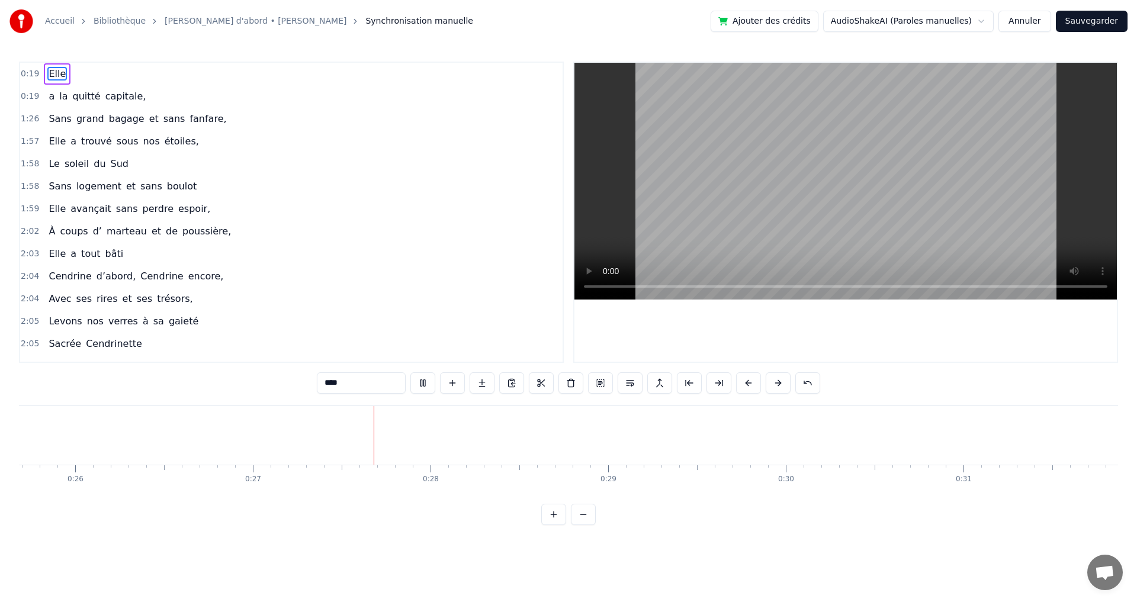
scroll to position [0, 4772]
click at [716, 236] on video at bounding box center [846, 181] width 543 height 237
click at [143, 522] on div "0:19 Elle 0:19 a la quitté capitale, 1:26 Sans grand bagage et sans fanfare, 1:…" at bounding box center [568, 294] width 1099 height 464
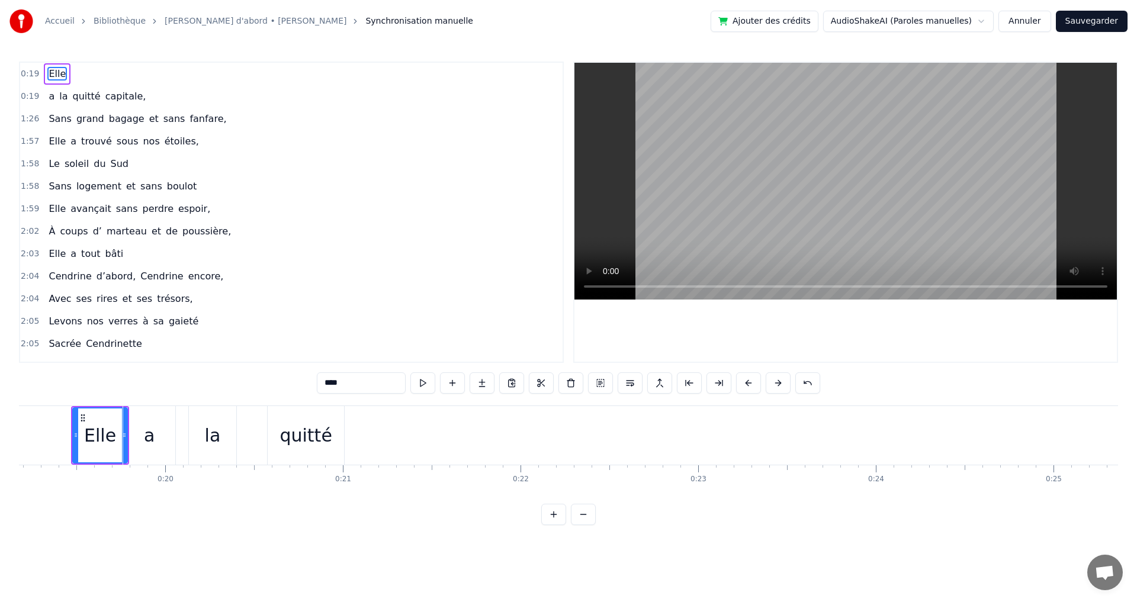
click at [141, 420] on div "a" at bounding box center [149, 435] width 52 height 59
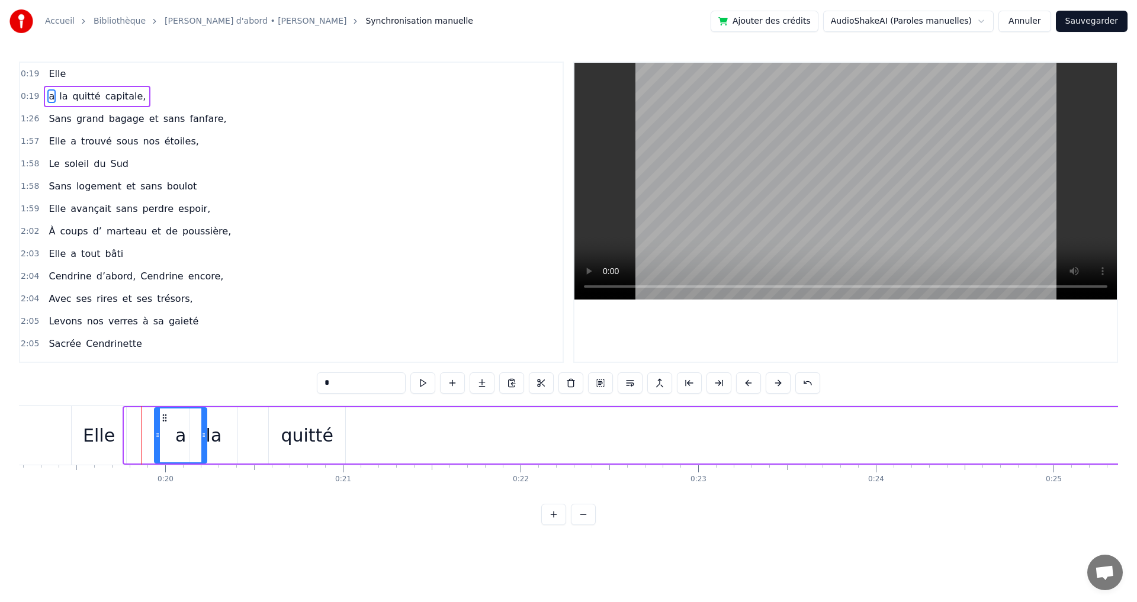
drag, startPoint x: 137, startPoint y: 418, endPoint x: 167, endPoint y: 423, distance: 30.7
click at [167, 423] on div "a" at bounding box center [180, 436] width 51 height 54
click at [226, 416] on div "la" at bounding box center [213, 436] width 47 height 56
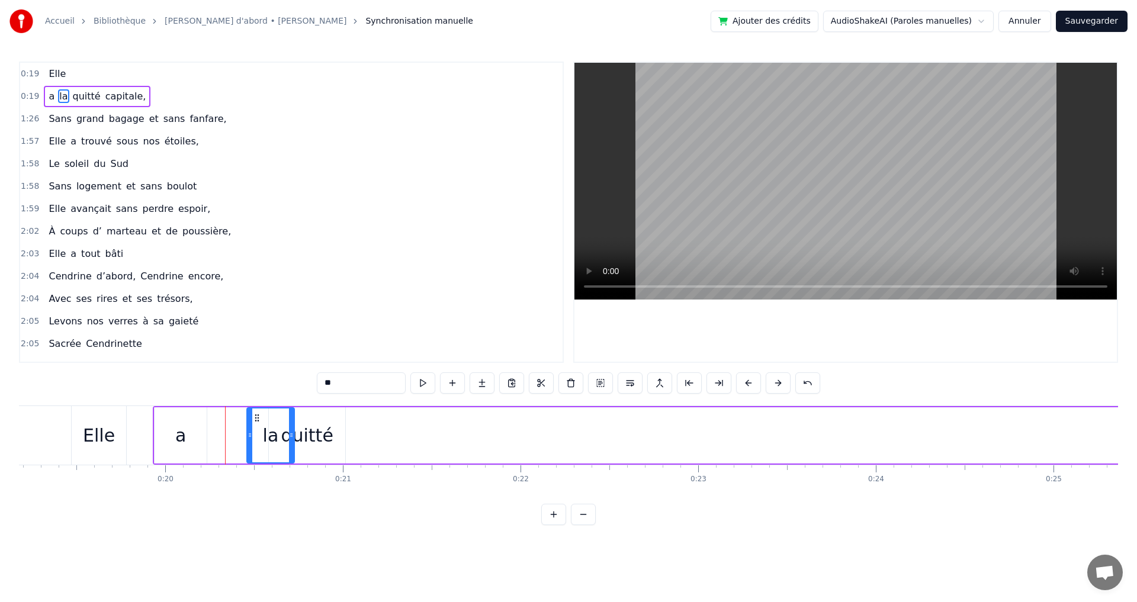
drag, startPoint x: 207, startPoint y: 421, endPoint x: 258, endPoint y: 431, distance: 51.2
click at [258, 431] on div "la" at bounding box center [271, 436] width 46 height 54
click at [324, 437] on div "quitté" at bounding box center [307, 435] width 52 height 27
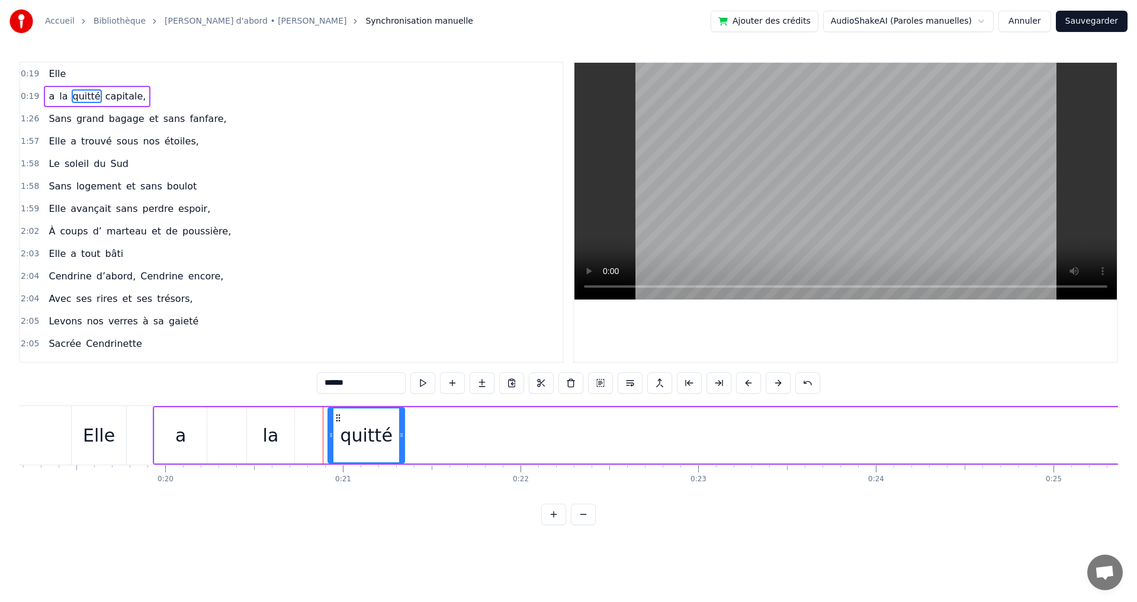
drag, startPoint x: 282, startPoint y: 419, endPoint x: 338, endPoint y: 429, distance: 56.7
click at [338, 429] on div "quitté" at bounding box center [366, 436] width 75 height 54
click at [351, 520] on div "0:19 Elle 0:19 a la quitté capitale, 1:26 Sans grand bagage et sans fanfare, 1:…" at bounding box center [568, 294] width 1099 height 464
click at [95, 440] on div "Elle" at bounding box center [99, 435] width 32 height 27
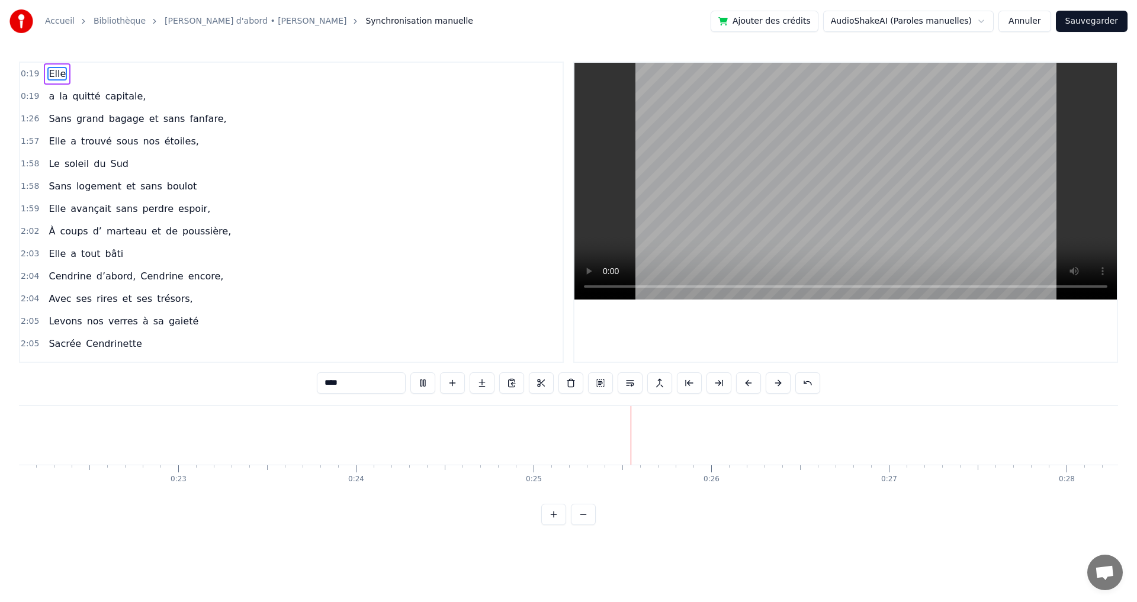
click at [482, 544] on html "Accueil Bibliothèque [PERSON_NAME] d'abord • [PERSON_NAME] Synchronisation manu…" at bounding box center [568, 272] width 1137 height 544
click at [104, 101] on span "capitale," at bounding box center [125, 96] width 43 height 14
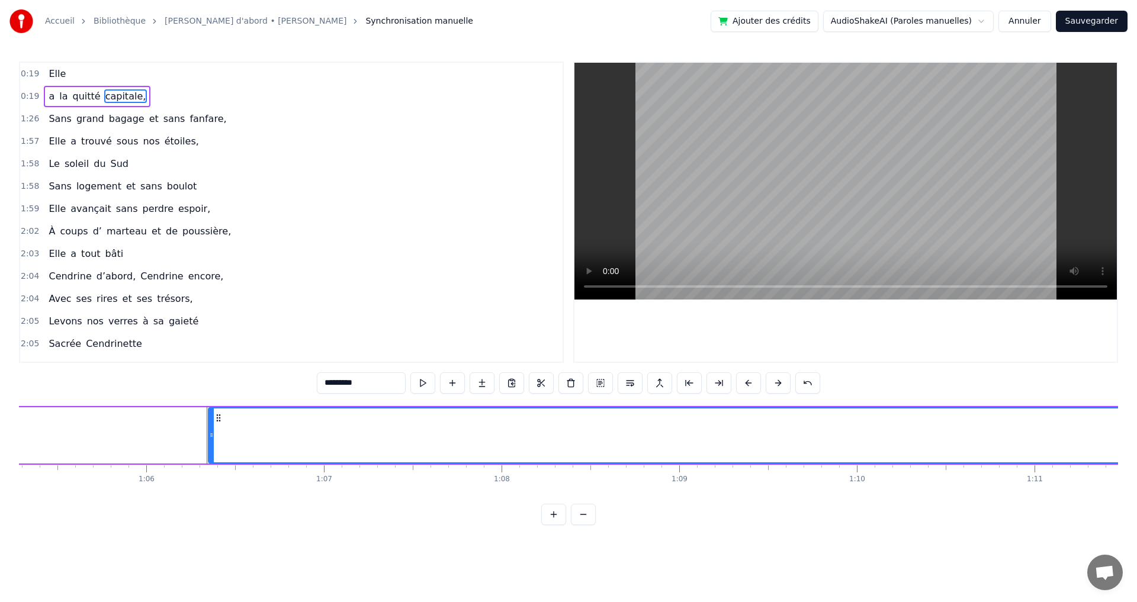
scroll to position [0, 11730]
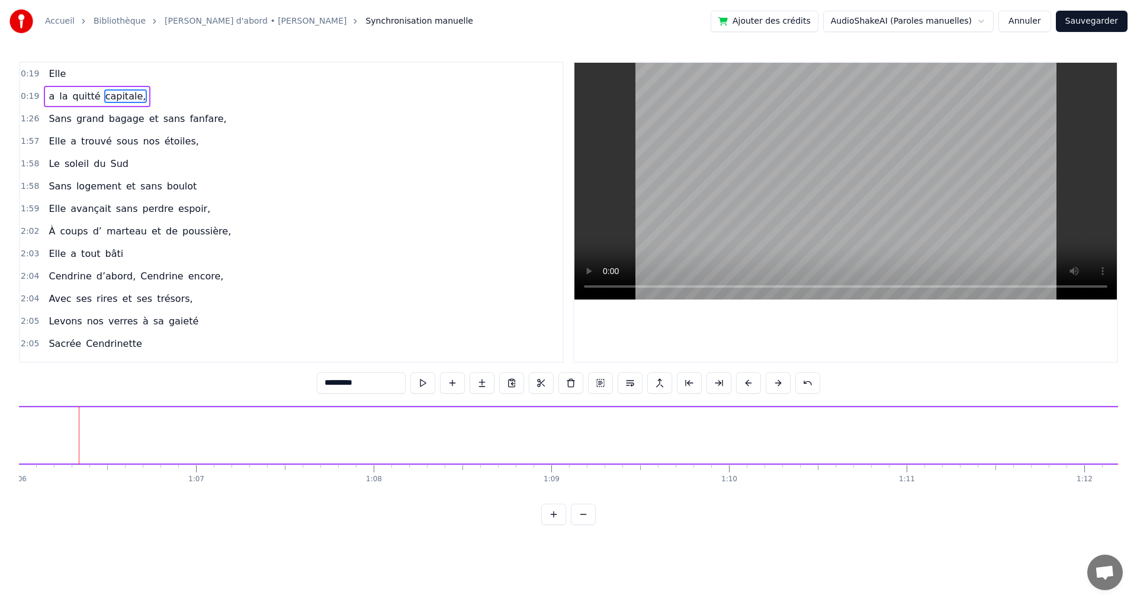
drag, startPoint x: 84, startPoint y: 435, endPoint x: 1131, endPoint y: 470, distance: 1047.9
click at [1136, 470] on div "Accueil Bibliothèque [PERSON_NAME] d'abord • [PERSON_NAME] Synchronisation manu…" at bounding box center [568, 262] width 1137 height 525
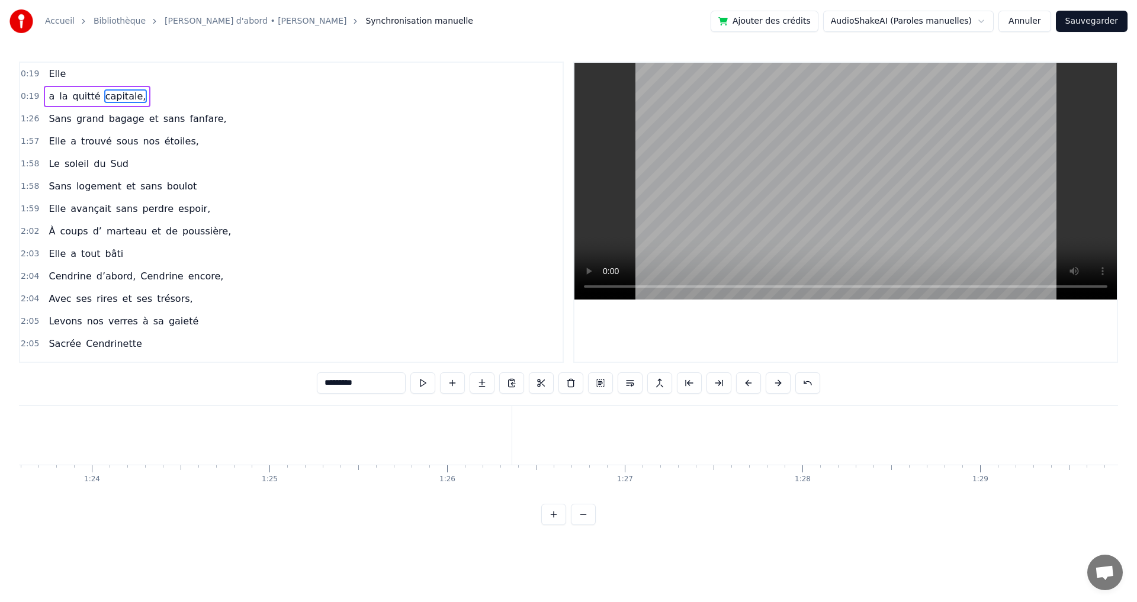
scroll to position [0, 14479]
drag, startPoint x: 119, startPoint y: 429, endPoint x: 38, endPoint y: 439, distance: 81.8
click at [38, 439] on div at bounding box center [39, 436] width 5 height 54
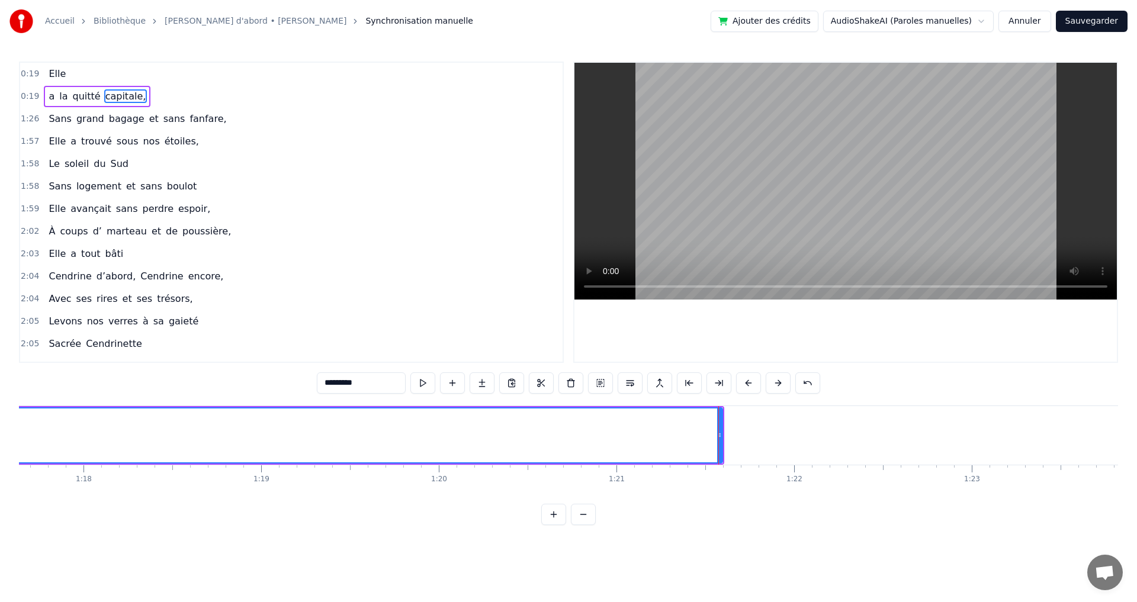
scroll to position [0, 13727]
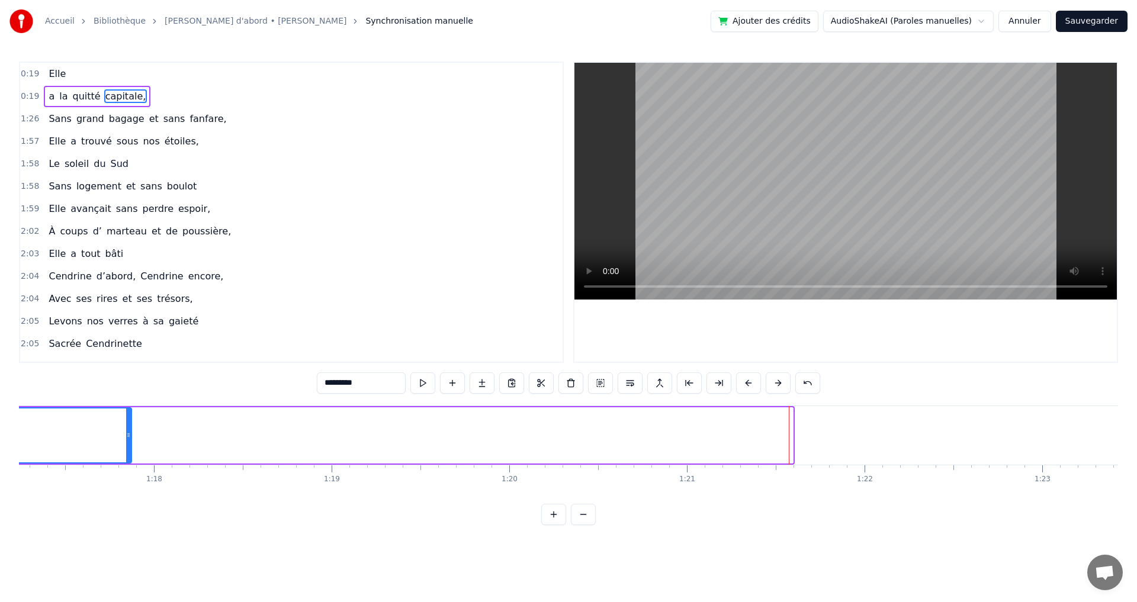
drag, startPoint x: 792, startPoint y: 434, endPoint x: 132, endPoint y: 457, distance: 660.3
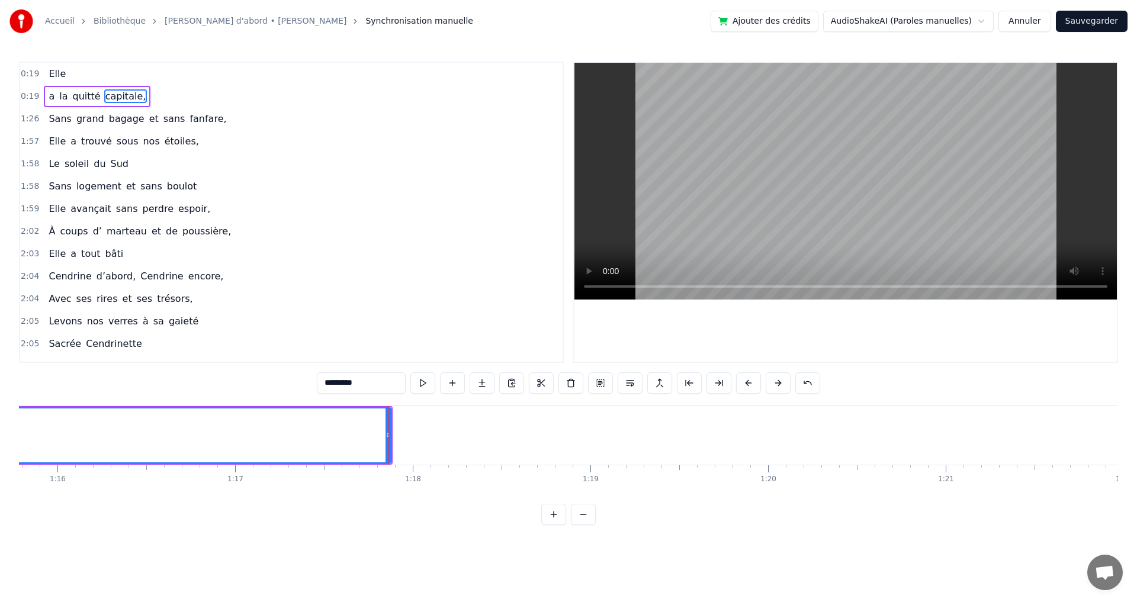
scroll to position [0, 13422]
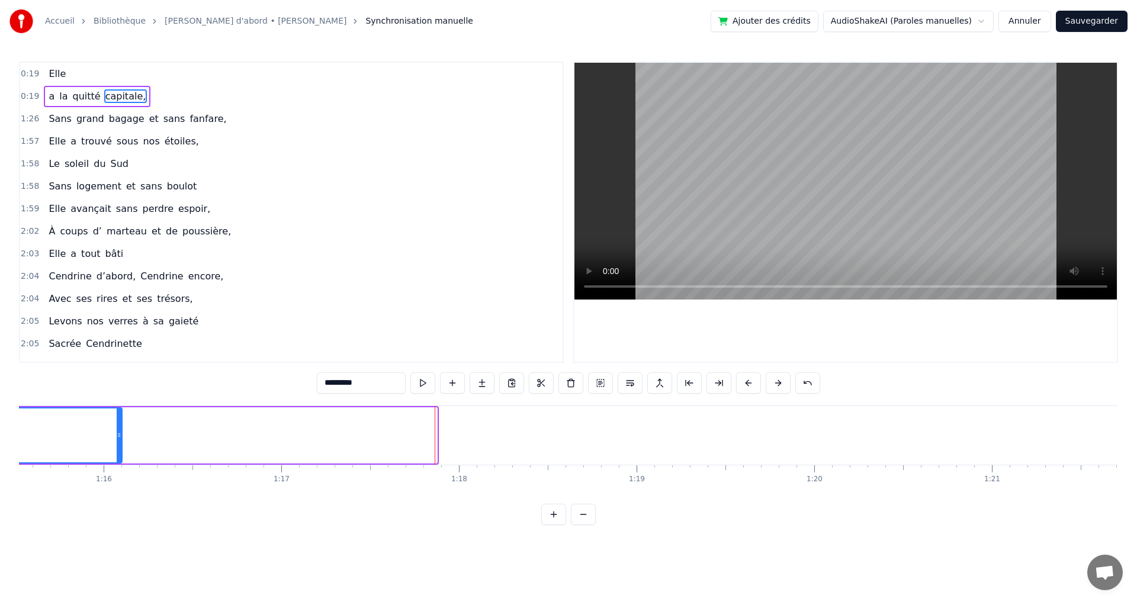
drag, startPoint x: 433, startPoint y: 435, endPoint x: 119, endPoint y: 412, distance: 314.8
click at [117, 412] on div at bounding box center [119, 436] width 5 height 54
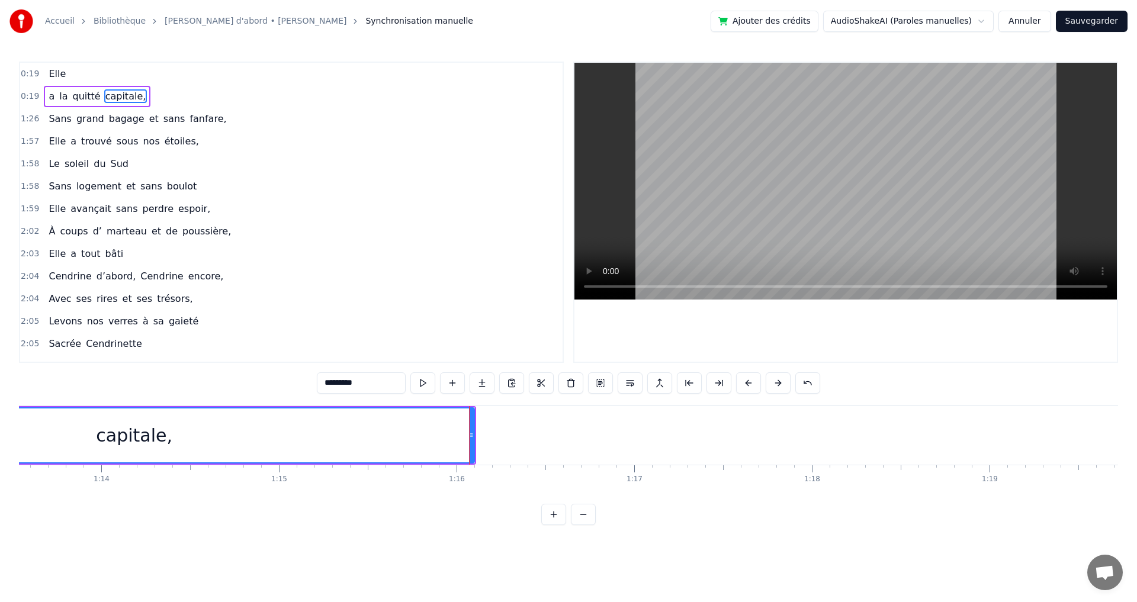
scroll to position [0, 13022]
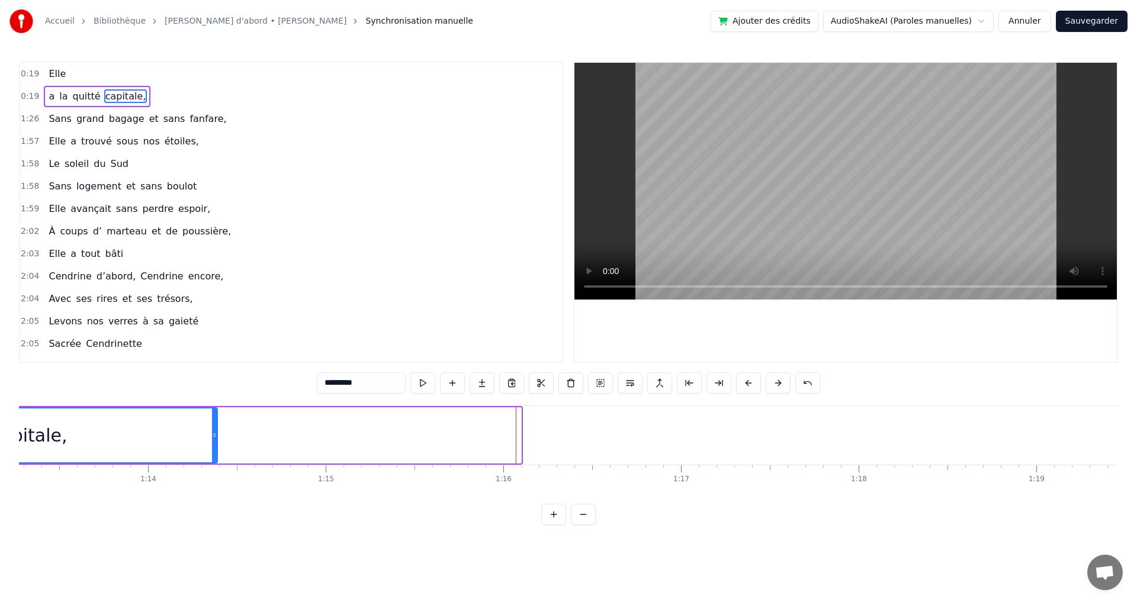
drag, startPoint x: 520, startPoint y: 428, endPoint x: 216, endPoint y: 428, distance: 303.9
click at [216, 428] on div at bounding box center [214, 436] width 5 height 54
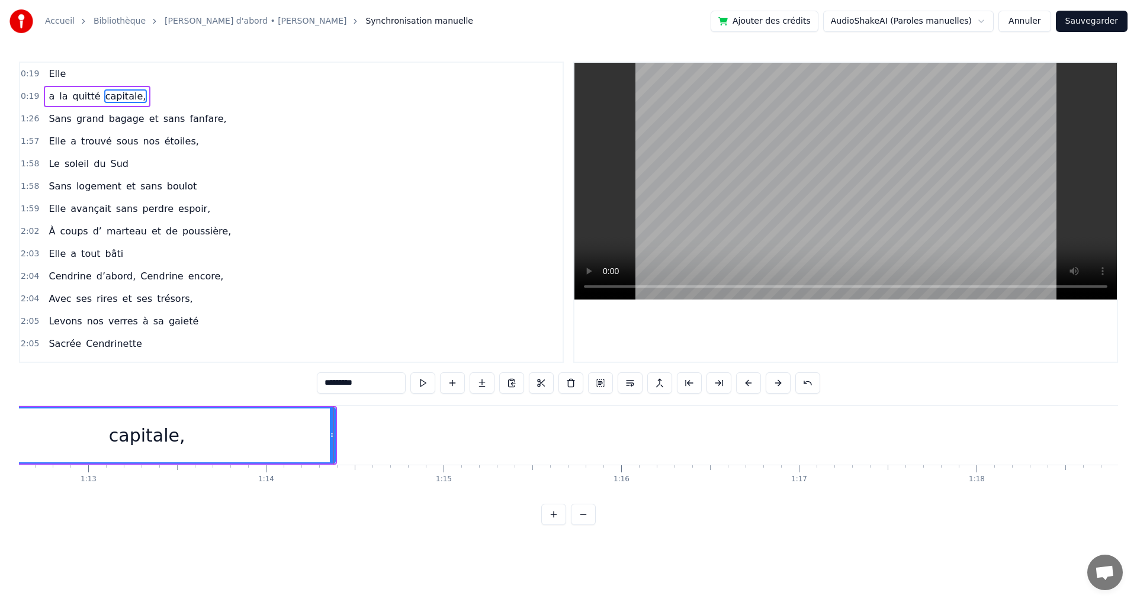
scroll to position [0, 12857]
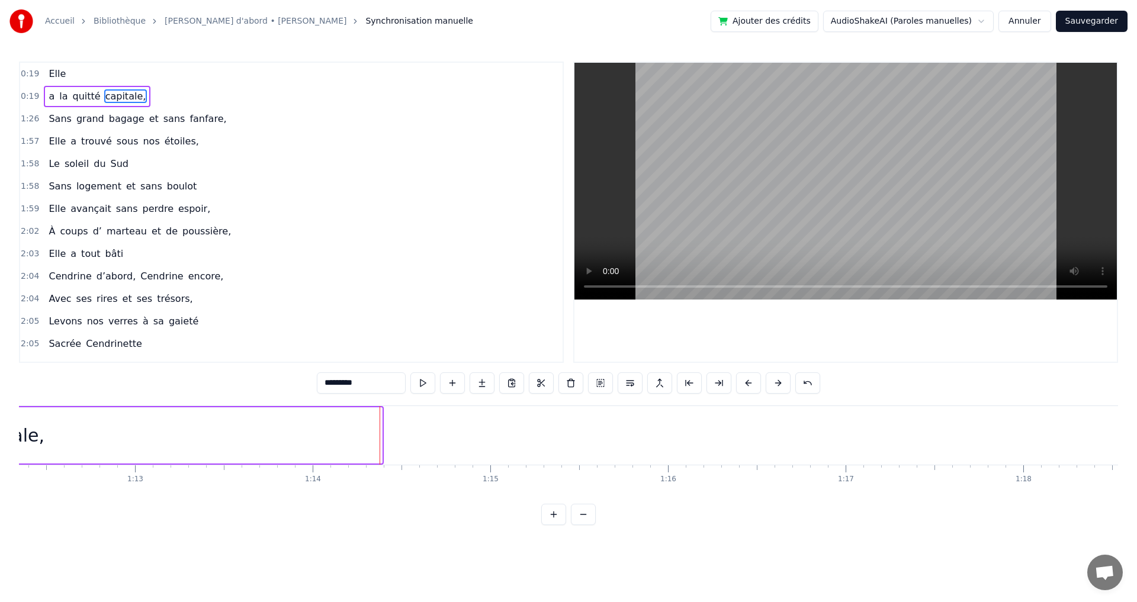
drag, startPoint x: 381, startPoint y: 435, endPoint x: 20, endPoint y: 463, distance: 362.4
click at [8, 463] on div "capitale," at bounding box center [6, 436] width 2 height 56
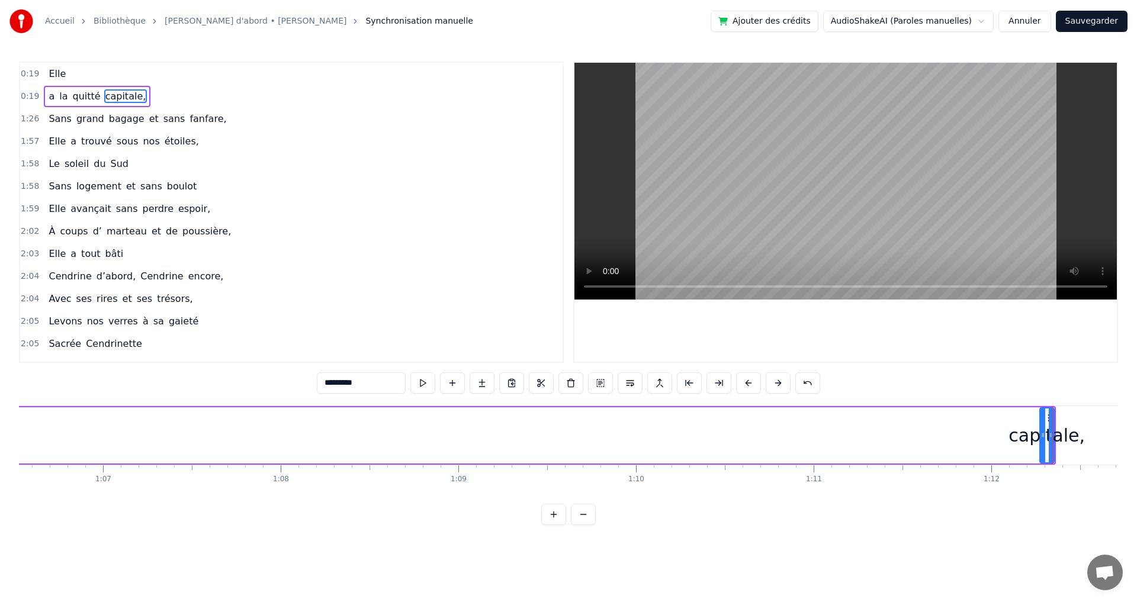
scroll to position [0, 11846]
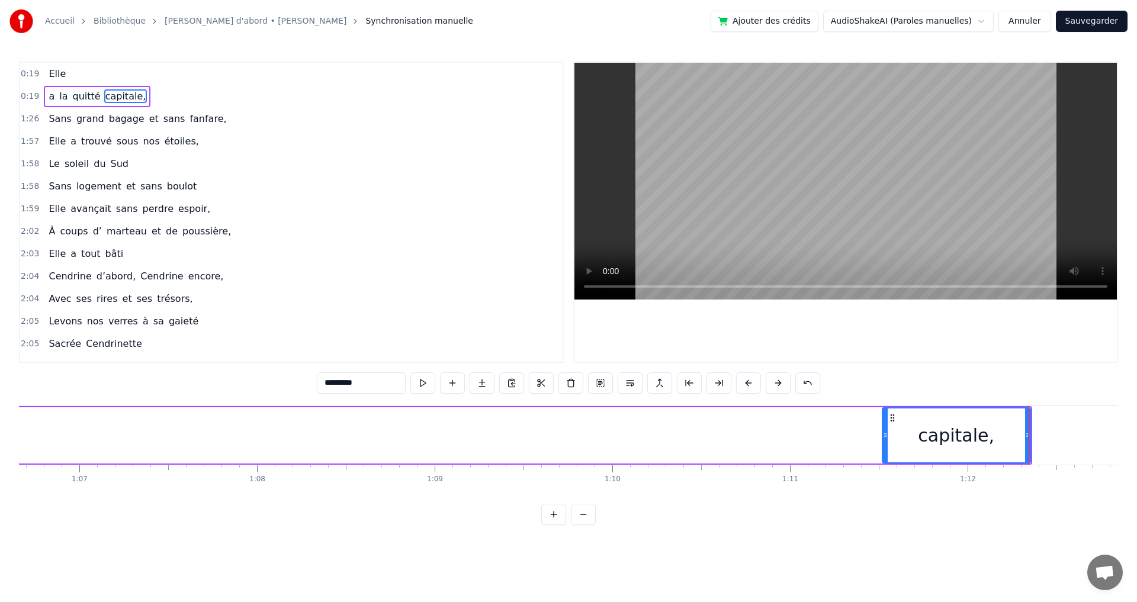
drag, startPoint x: 1009, startPoint y: 438, endPoint x: 883, endPoint y: 451, distance: 126.8
click at [883, 451] on div at bounding box center [885, 436] width 5 height 54
drag, startPoint x: 888, startPoint y: 450, endPoint x: 894, endPoint y: 450, distance: 6.5
click at [894, 450] on div "capitale," at bounding box center [956, 436] width 147 height 54
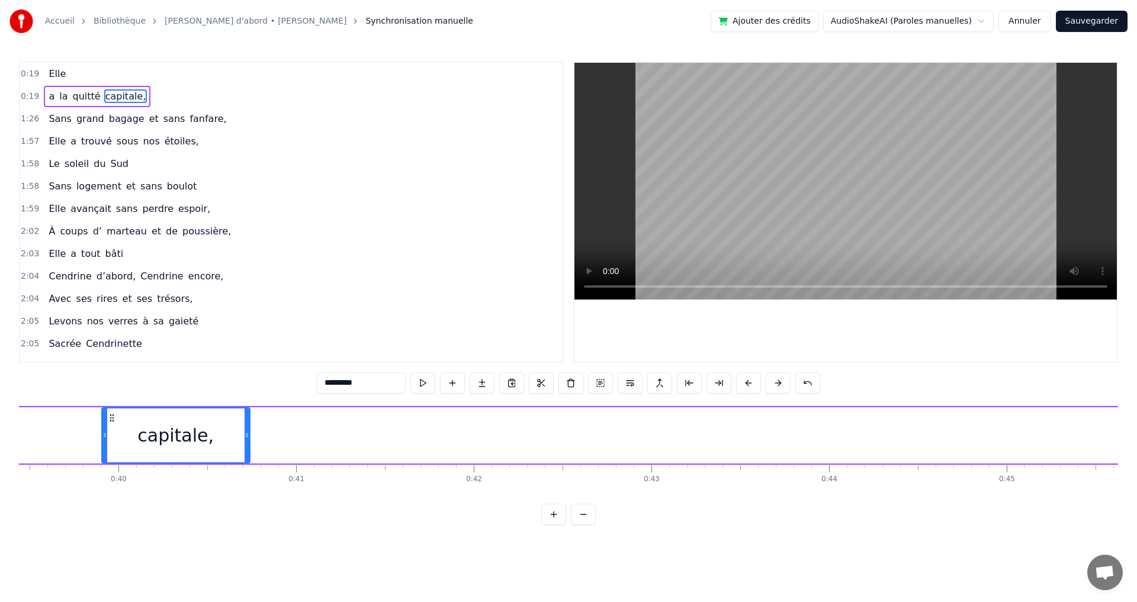
drag, startPoint x: 893, startPoint y: 419, endPoint x: 96, endPoint y: 526, distance: 804.4
click at [96, 525] on div "0:19 Elle 0:19 a la quitté capitale, 1:26 Sans grand bagage et sans fanfare, 1:…" at bounding box center [568, 294] width 1099 height 464
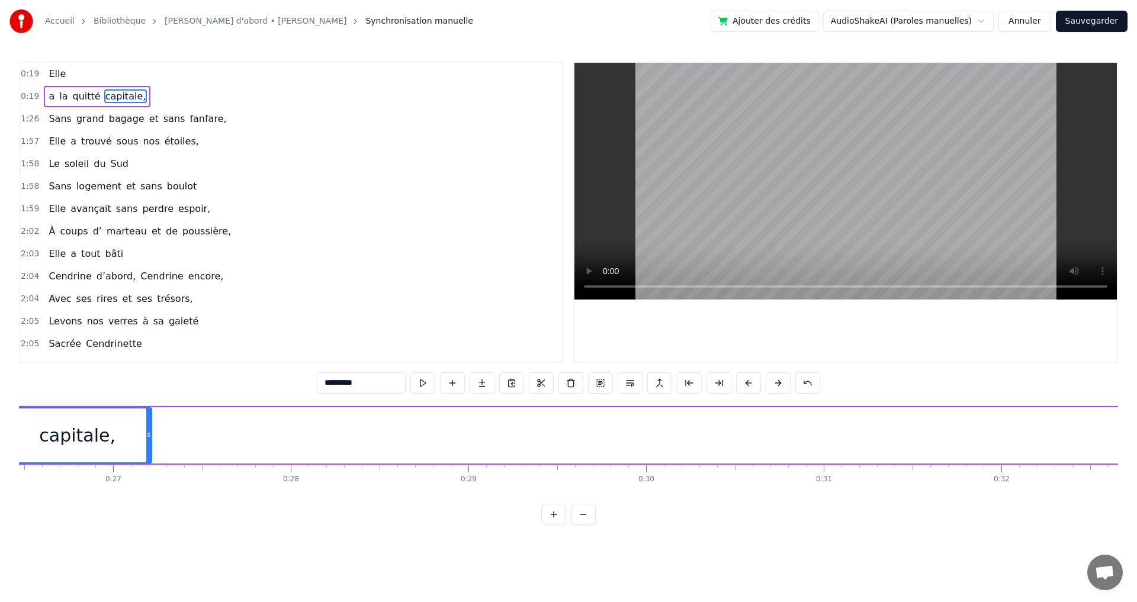
drag, startPoint x: 92, startPoint y: 422, endPoint x: 82, endPoint y: 426, distance: 11.2
click at [82, 426] on div "capitale," at bounding box center [77, 436] width 147 height 54
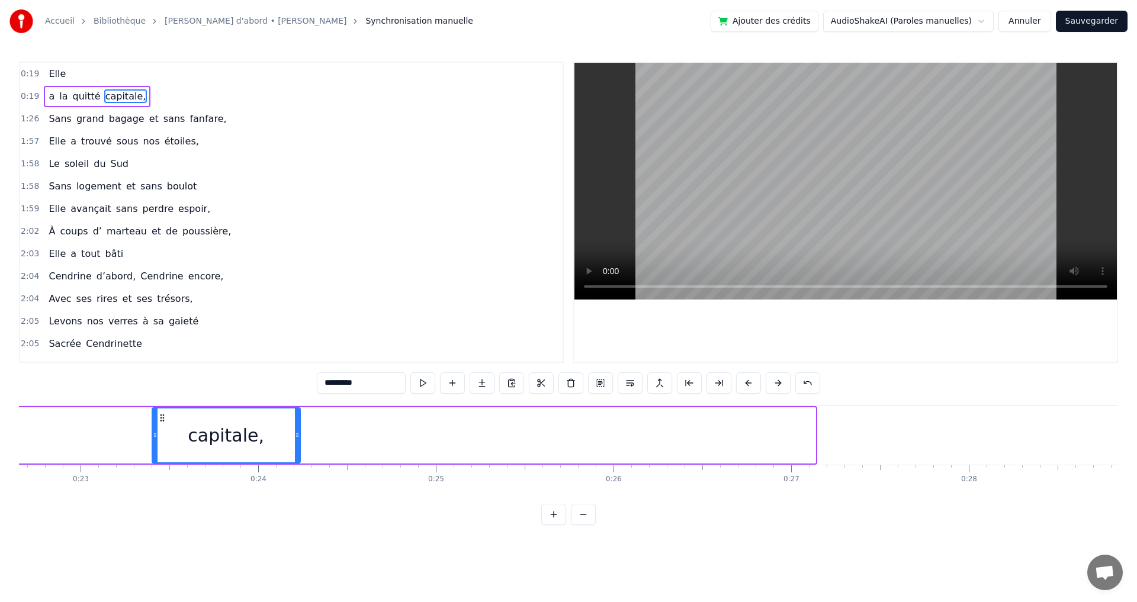
click at [158, 422] on icon at bounding box center [162, 417] width 9 height 9
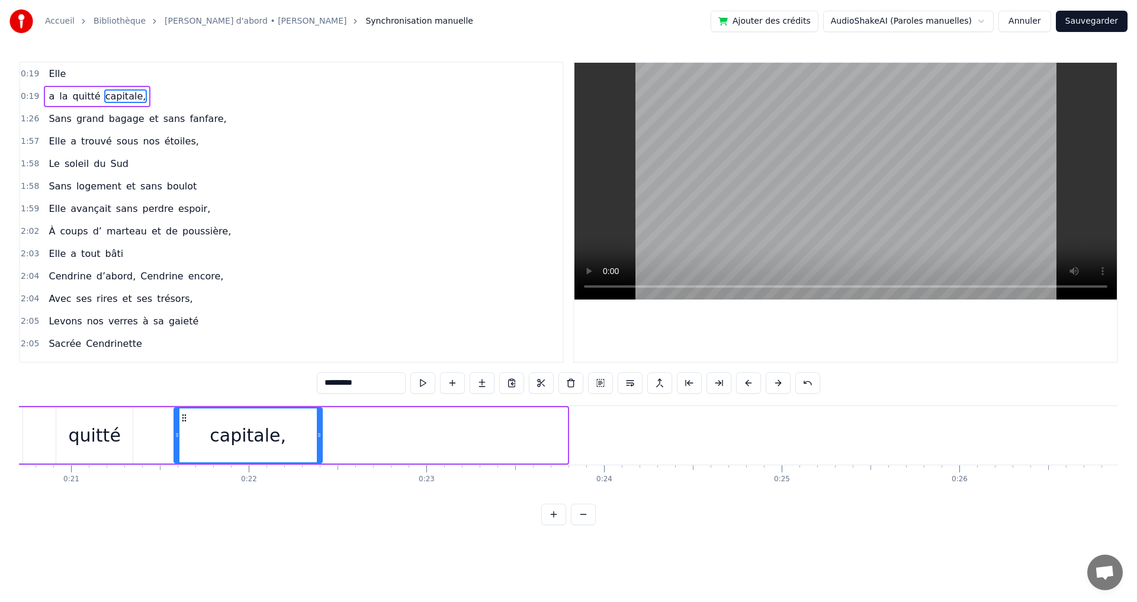
click at [175, 424] on div "capitale," at bounding box center [248, 436] width 147 height 54
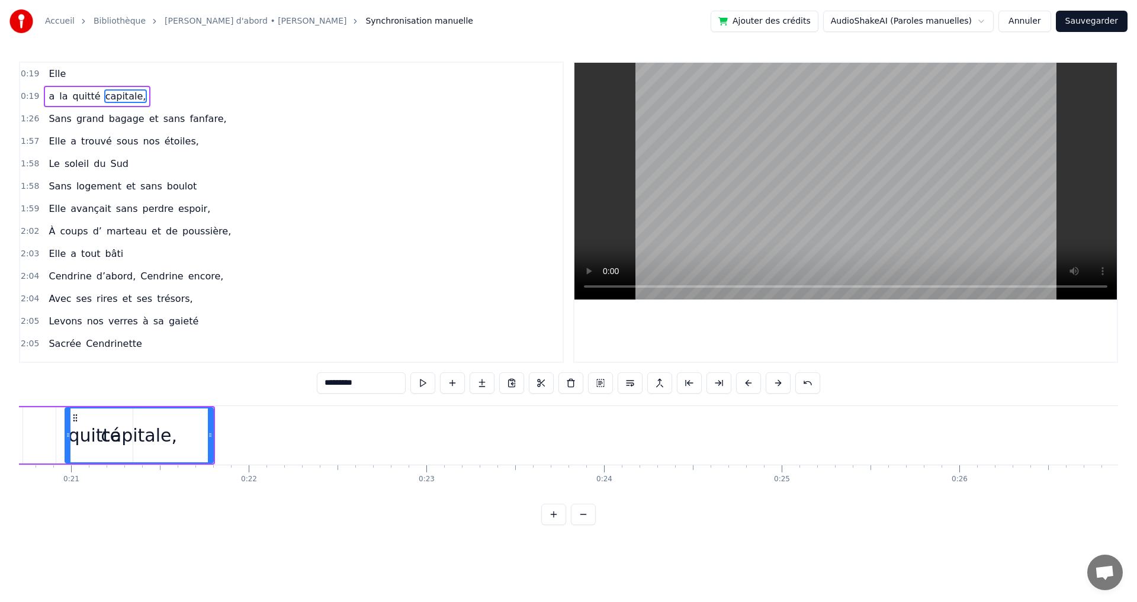
scroll to position [0, 3670]
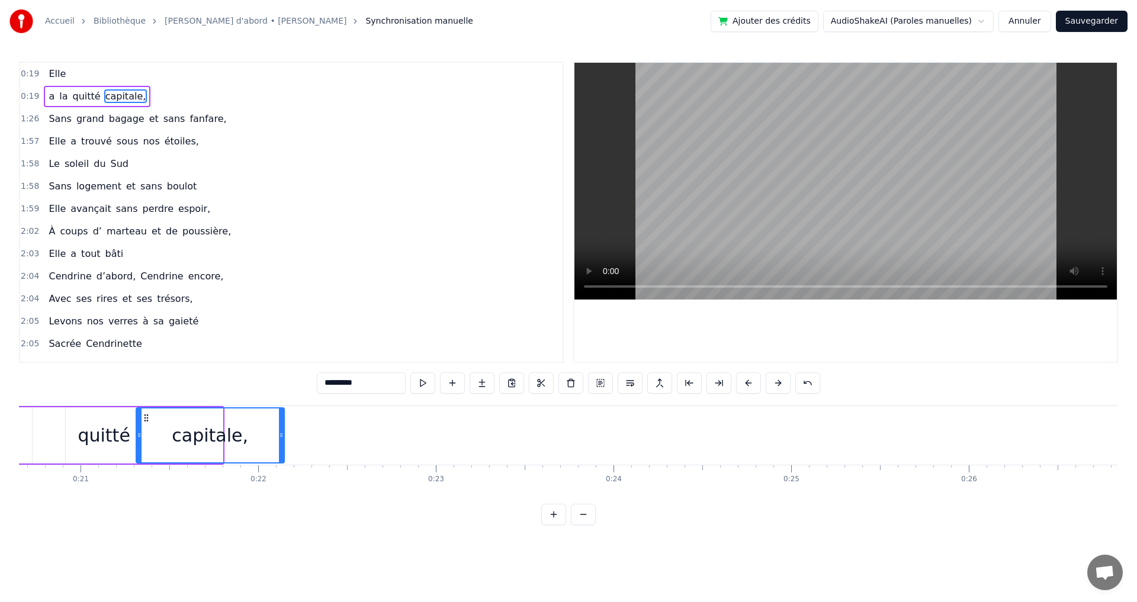
drag, startPoint x: 86, startPoint y: 421, endPoint x: 147, endPoint y: 435, distance: 61.9
click at [147, 435] on div "capitale," at bounding box center [210, 436] width 147 height 54
click at [187, 525] on div "0:19 Elle 0:19 a la quitté capitale, 1:26 Sans grand bagage et sans fanfare, 1:…" at bounding box center [568, 294] width 1099 height 464
click at [95, 440] on div "quitté" at bounding box center [104, 435] width 52 height 27
type input "******"
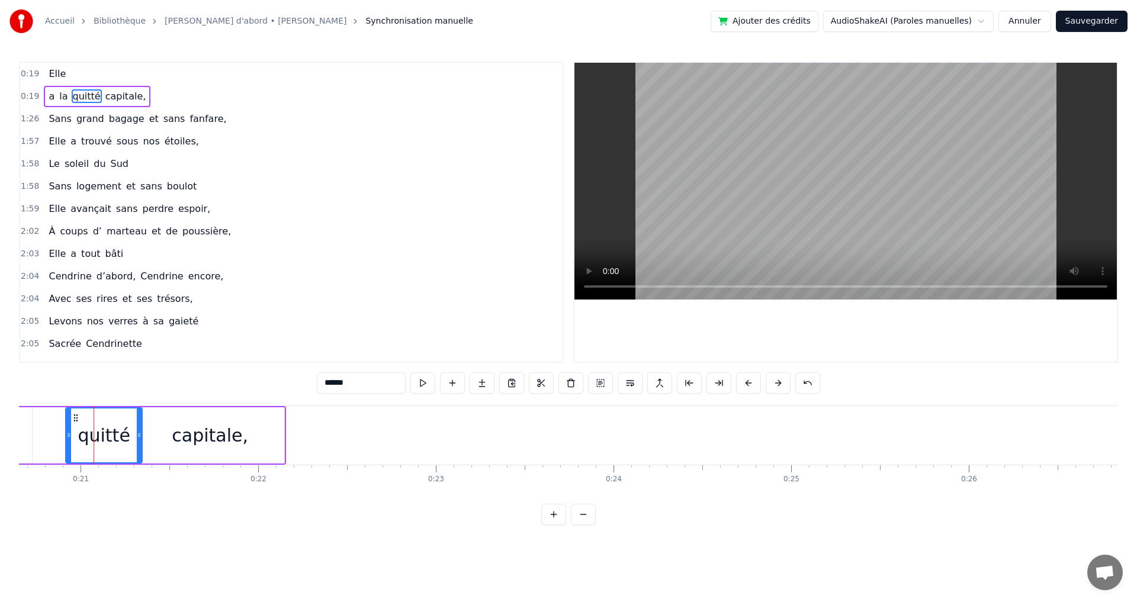
click at [747, 241] on video at bounding box center [846, 181] width 543 height 237
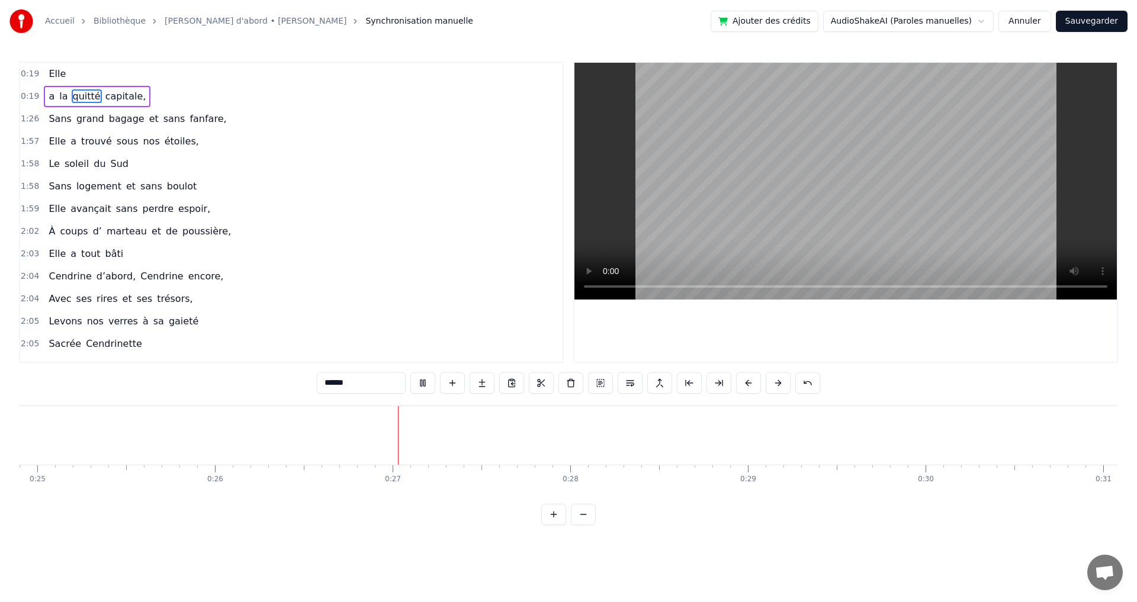
click at [66, 124] on div "Sans grand bagage et sans fanfare," at bounding box center [137, 118] width 187 height 21
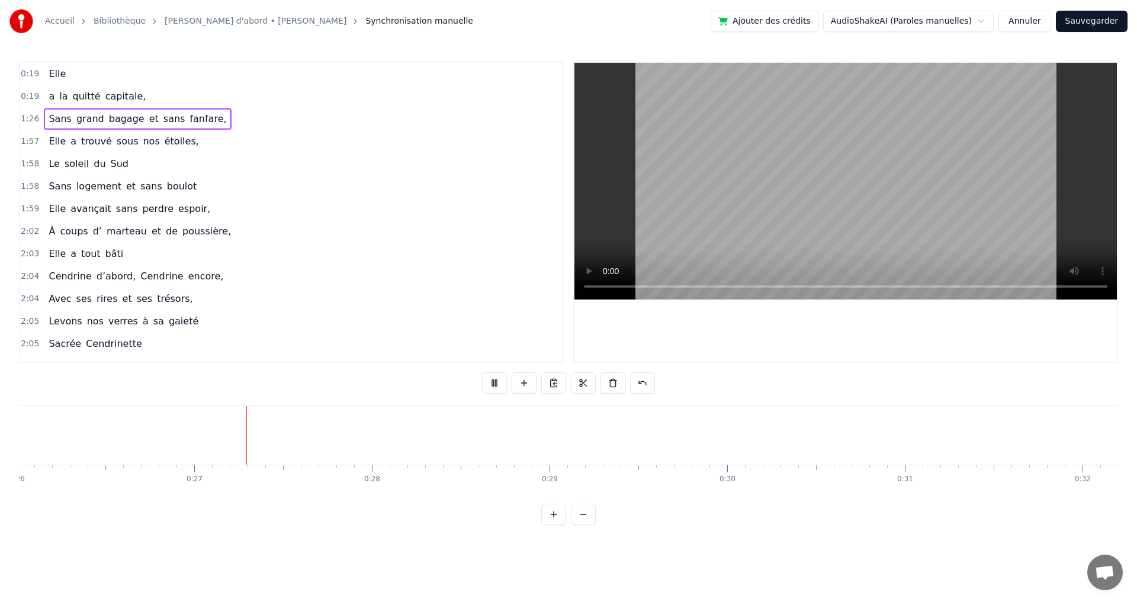
scroll to position [0, 4665]
click at [397, 283] on div "2:04 Cendrine d’abord, Cendrine encore," at bounding box center [291, 276] width 543 height 23
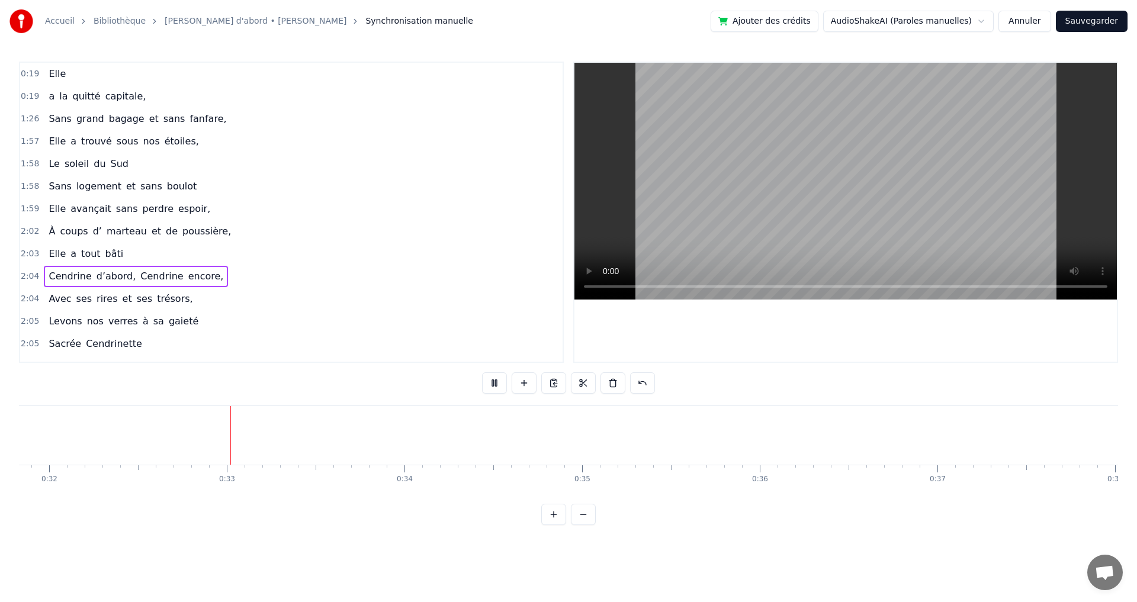
click at [58, 120] on span "Sans" at bounding box center [59, 119] width 25 height 14
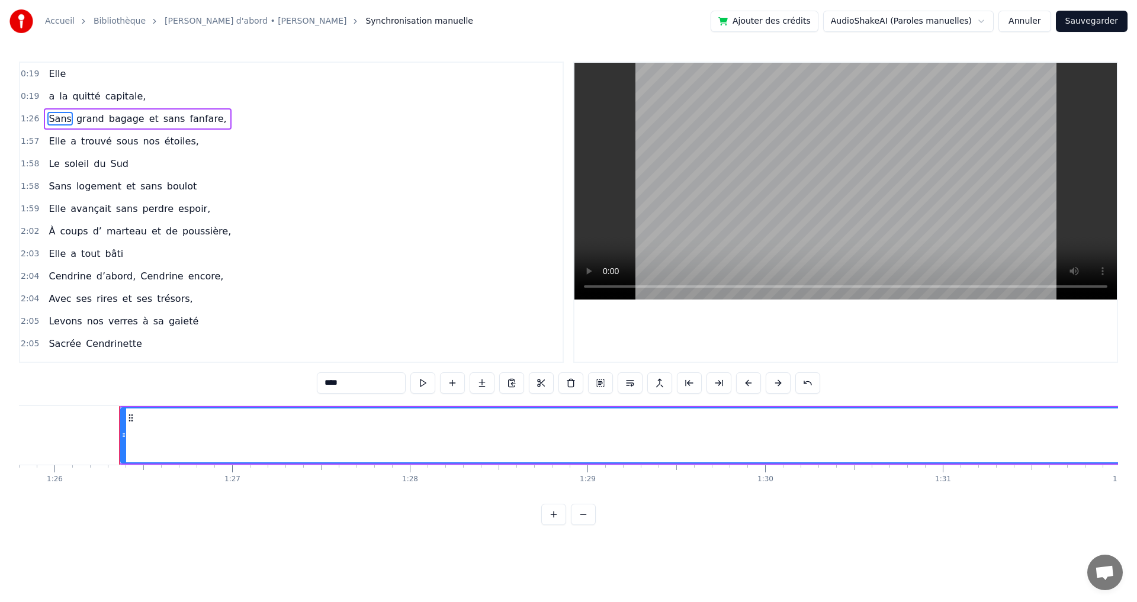
scroll to position [0, 15288]
click at [351, 150] on div "1:57 Elle a trouvé sous nos étoiles," at bounding box center [291, 141] width 543 height 23
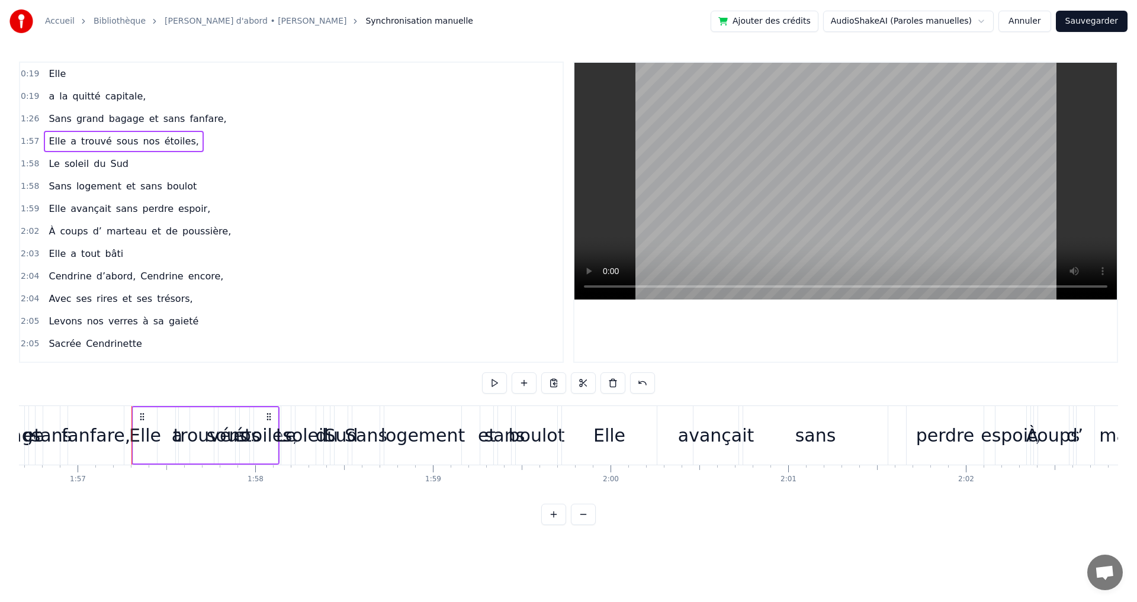
click at [188, 120] on span "fanfare," at bounding box center [207, 119] width 39 height 14
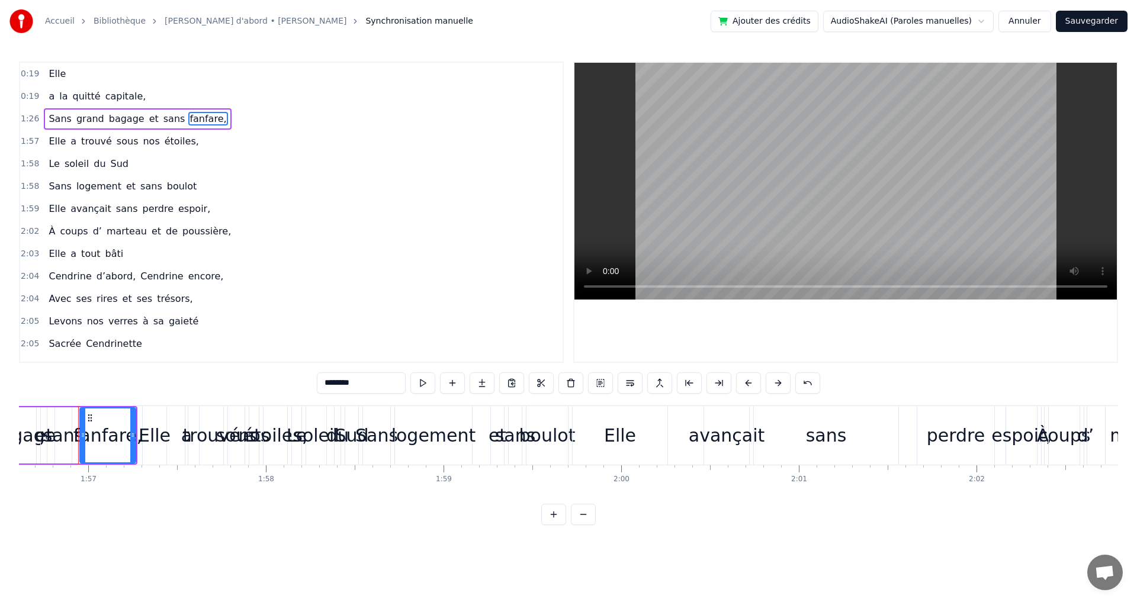
click at [162, 118] on span "sans" at bounding box center [174, 119] width 24 height 14
type input "****"
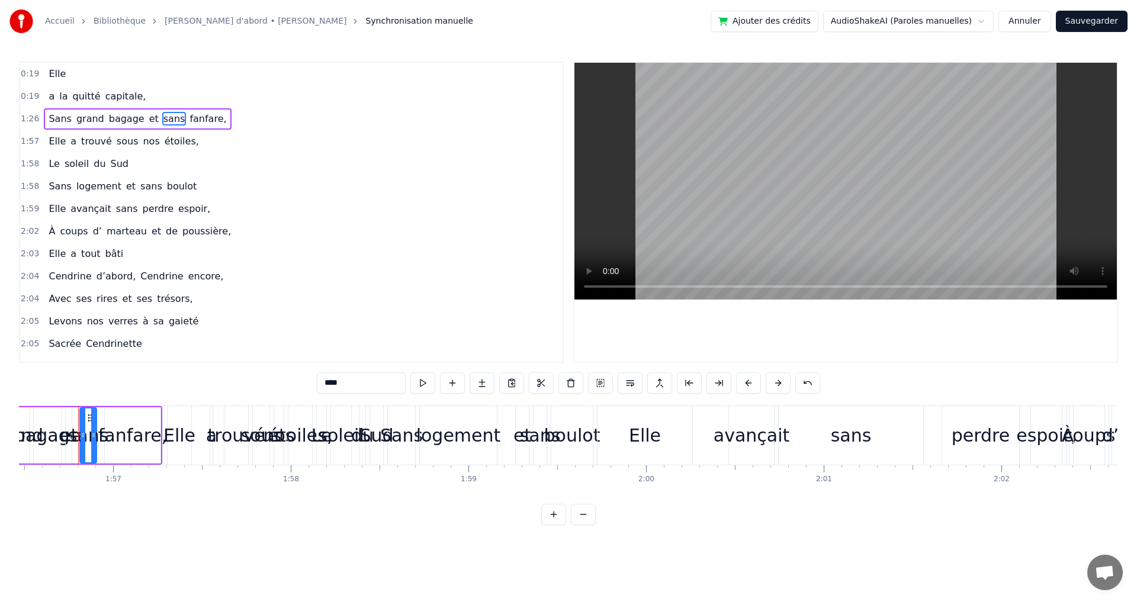
click at [44, 119] on div "Sans grand bagage et sans fanfare," at bounding box center [137, 118] width 187 height 21
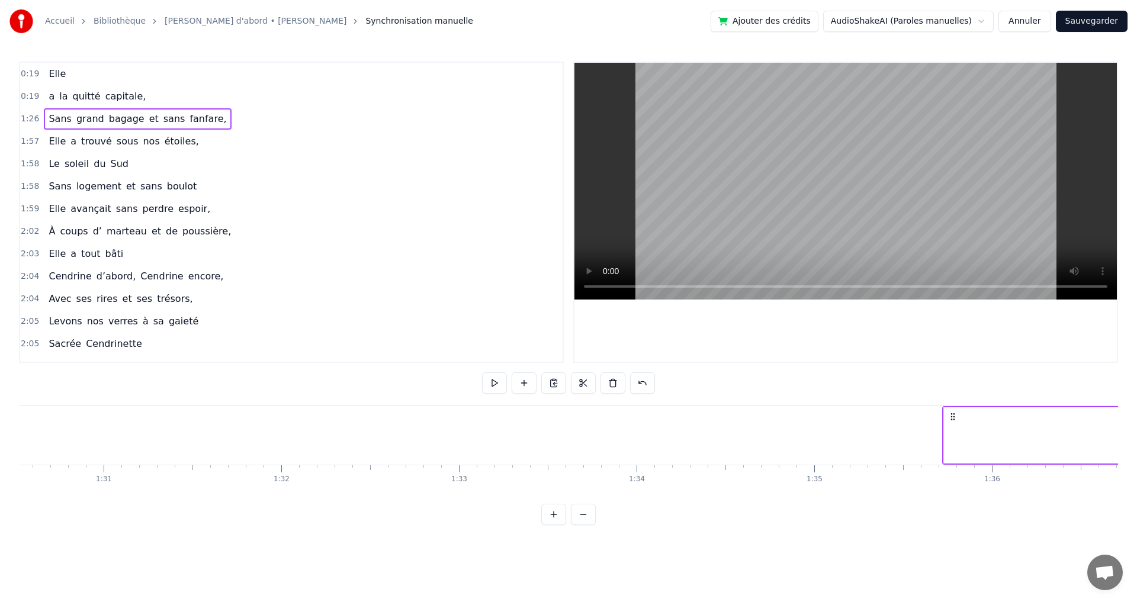
scroll to position [0, 16097]
drag, startPoint x: 92, startPoint y: 419, endPoint x: 899, endPoint y: 469, distance: 807.7
click at [899, 469] on div "Elle a la quitté capitale, Sans grand bagage et sans fanfare, Elle a trouvé sou…" at bounding box center [568, 450] width 1099 height 89
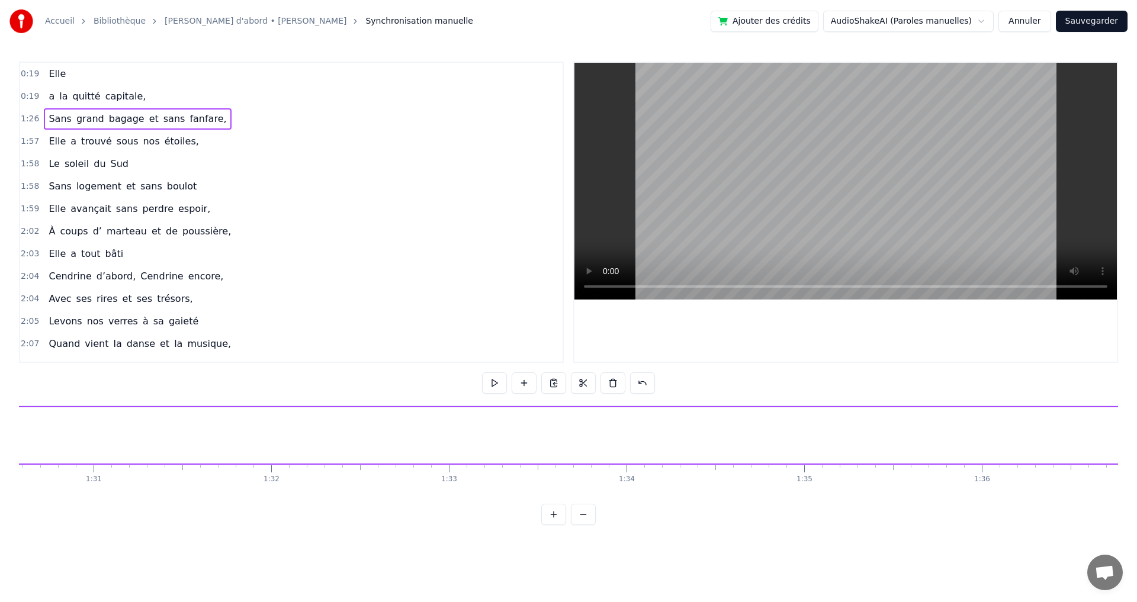
drag, startPoint x: 1008, startPoint y: 440, endPoint x: 520, endPoint y: 429, distance: 488.3
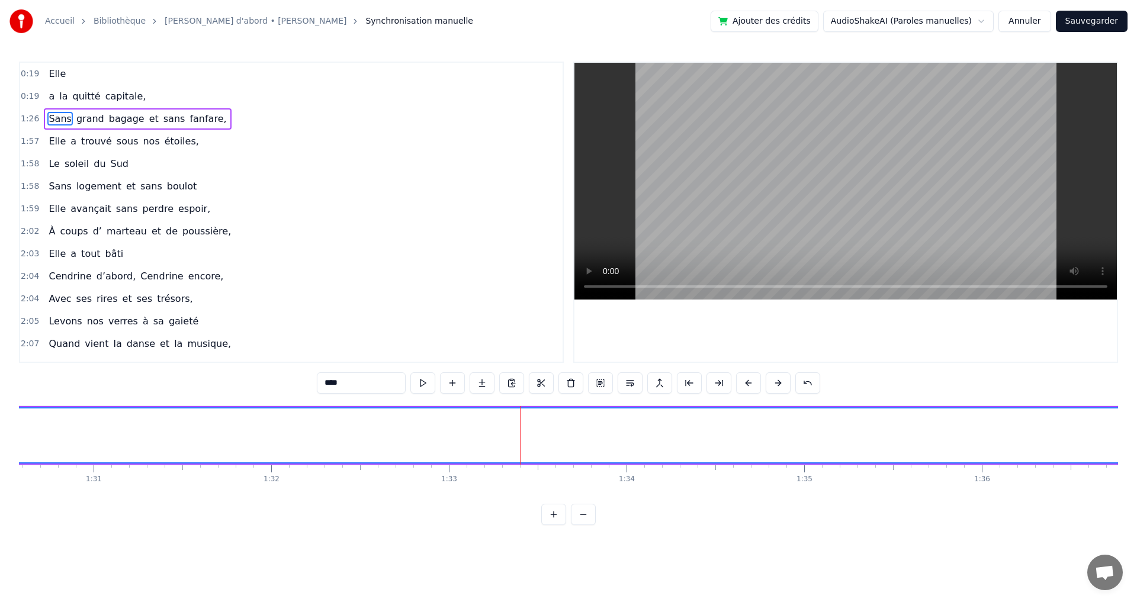
drag, startPoint x: 456, startPoint y: 505, endPoint x: 501, endPoint y: 505, distance: 44.4
click at [501, 505] on div "0:19 Elle 0:19 a la quitté capitale, 1:26 Sans grand bagage et sans fanfare, 1:…" at bounding box center [568, 294] width 1099 height 464
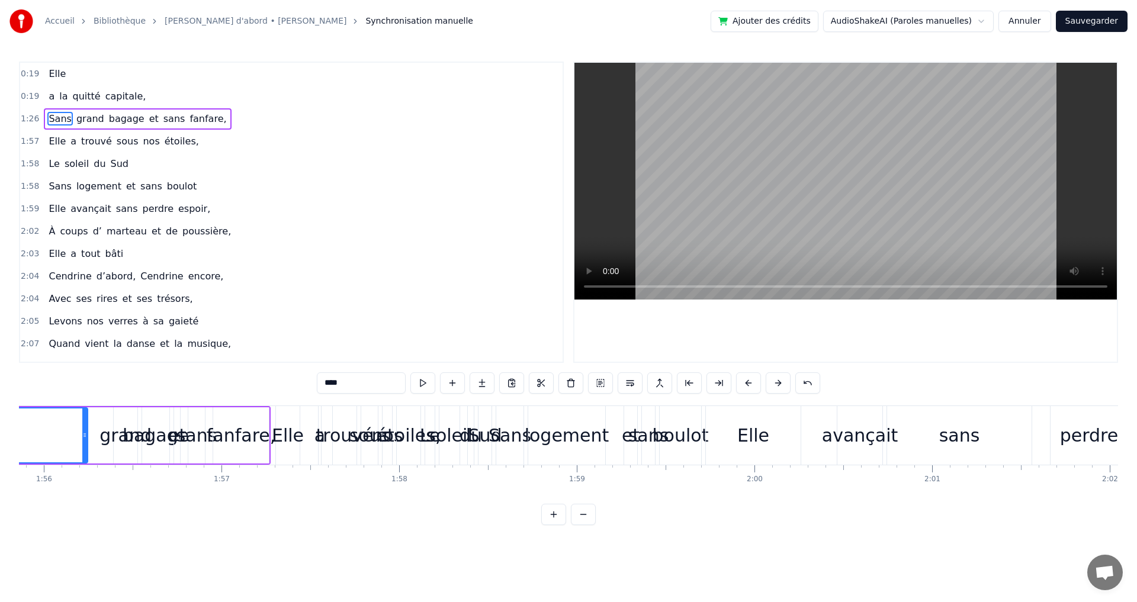
scroll to position [0, 20402]
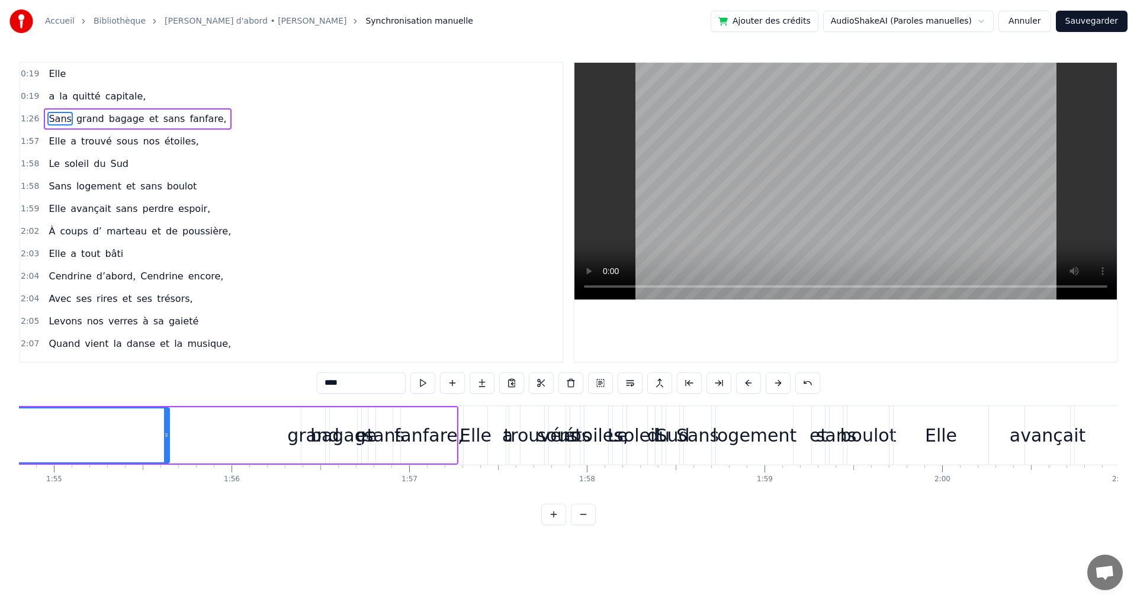
drag, startPoint x: 271, startPoint y: 441, endPoint x: 165, endPoint y: 437, distance: 106.7
click at [165, 437] on div at bounding box center [166, 436] width 5 height 54
click at [454, 447] on div "fanfare," at bounding box center [429, 435] width 69 height 27
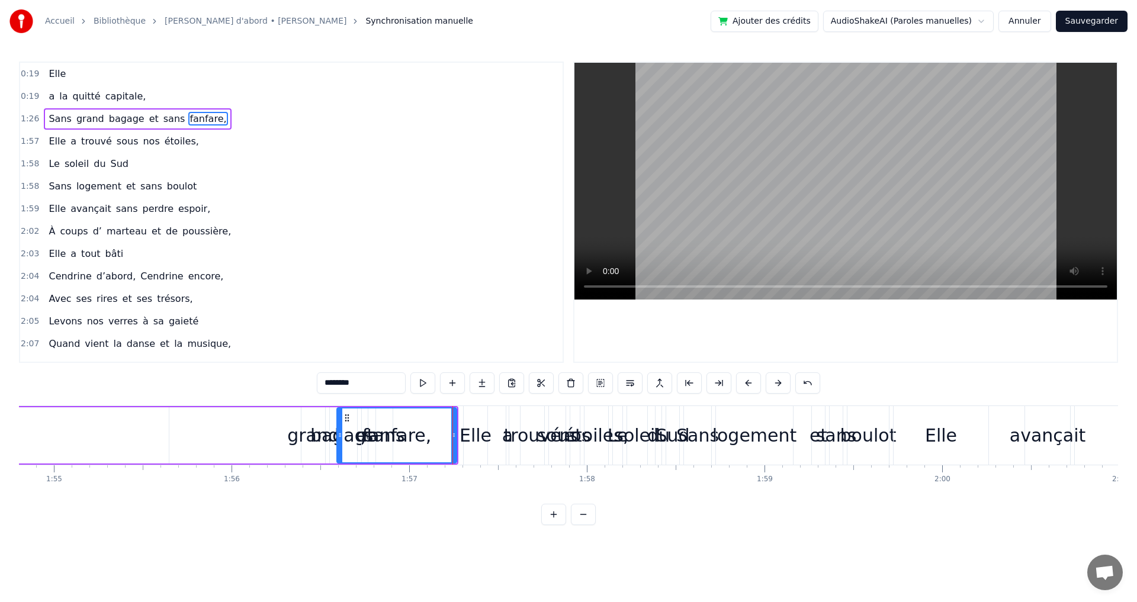
drag, startPoint x: 402, startPoint y: 435, endPoint x: 335, endPoint y: 477, distance: 79.2
click at [338, 480] on div "Elle a la quitté capitale, Sans grand bagage et sans fanfare, Elle a trouvé sou…" at bounding box center [568, 450] width 1099 height 89
click at [304, 454] on div "grand" at bounding box center [314, 436] width 24 height 56
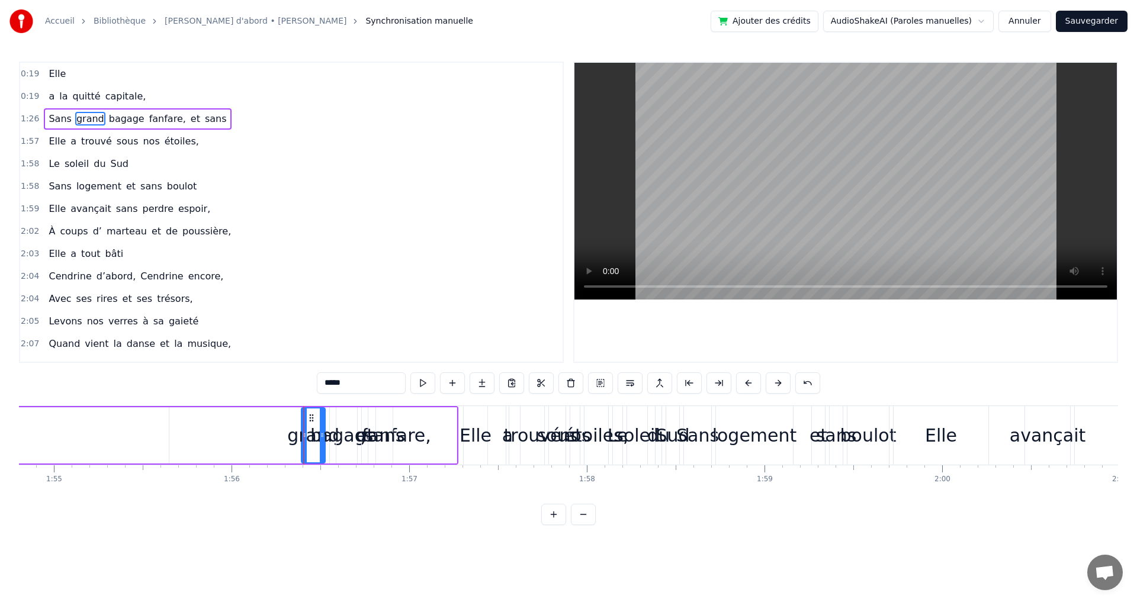
click at [373, 446] on div "sans" at bounding box center [384, 435] width 41 height 27
type input "****"
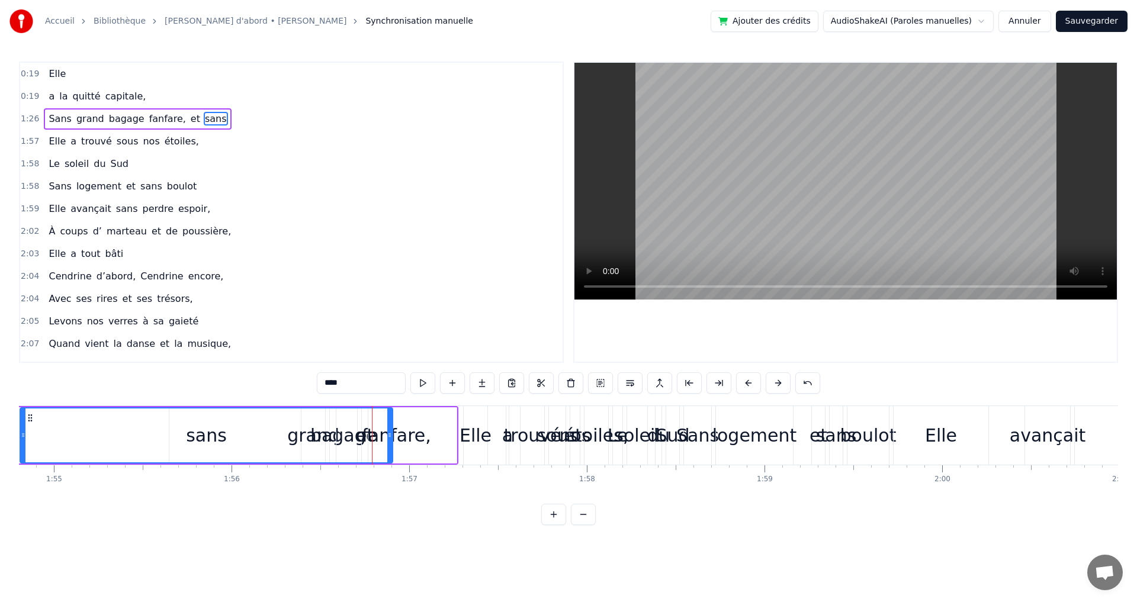
drag, startPoint x: 377, startPoint y: 443, endPoint x: 12, endPoint y: 453, distance: 364.5
click at [12, 457] on div "Accueil Bibliothèque [PERSON_NAME] d'abord • [PERSON_NAME] Synchronisation manu…" at bounding box center [568, 262] width 1137 height 525
click at [297, 441] on div "sans" at bounding box center [202, 436] width 380 height 54
drag, startPoint x: 297, startPoint y: 441, endPoint x: 268, endPoint y: 445, distance: 29.2
click at [268, 445] on div "sans" at bounding box center [202, 436] width 380 height 54
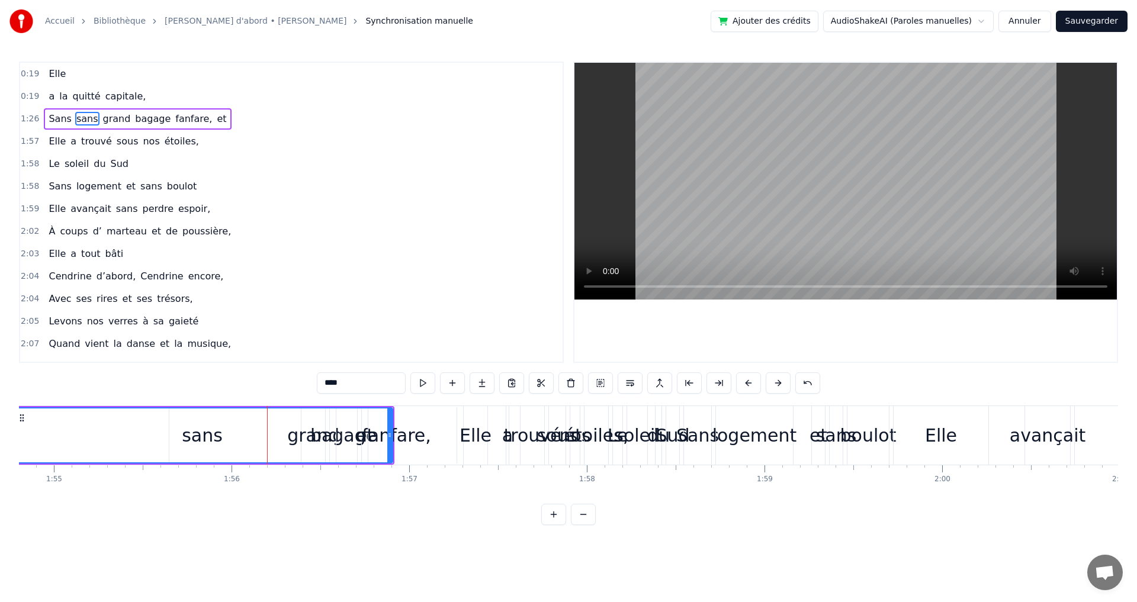
click at [312, 441] on div "sans" at bounding box center [202, 436] width 380 height 54
drag, startPoint x: 303, startPoint y: 440, endPoint x: 290, endPoint y: 443, distance: 12.7
click at [292, 443] on div "sans" at bounding box center [202, 436] width 380 height 54
drag, startPoint x: 393, startPoint y: 443, endPoint x: 467, endPoint y: 450, distance: 75.0
click at [467, 450] on div "Elle a la quitté capitale, Sans sans grand bagage fanfare, et Elle a trouvé sou…" at bounding box center [1027, 435] width 42820 height 59
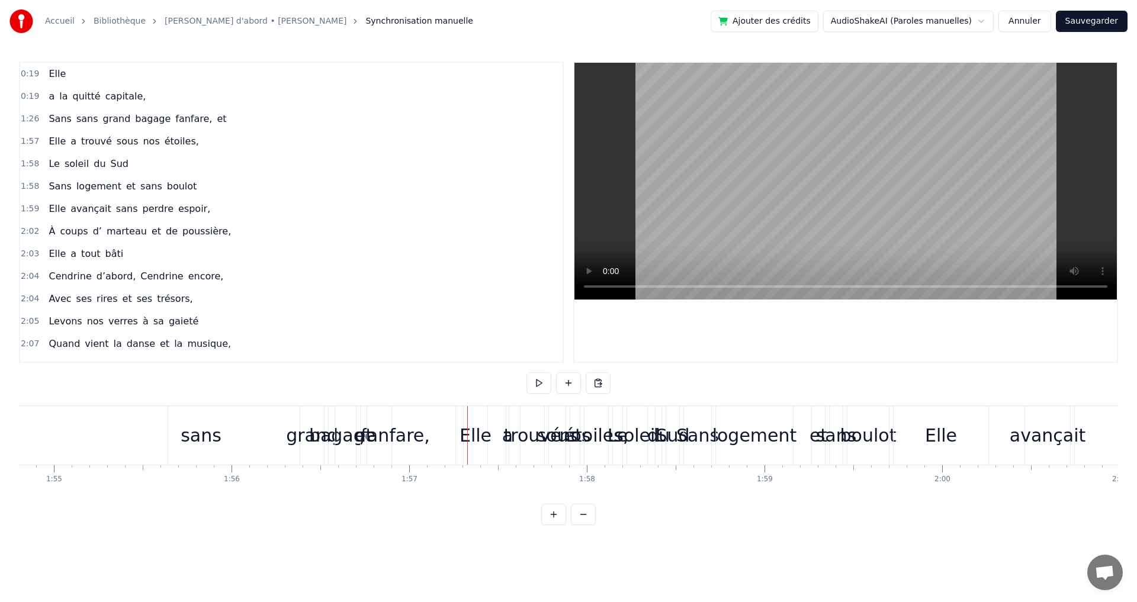
click at [357, 433] on div "et" at bounding box center [364, 435] width 18 height 27
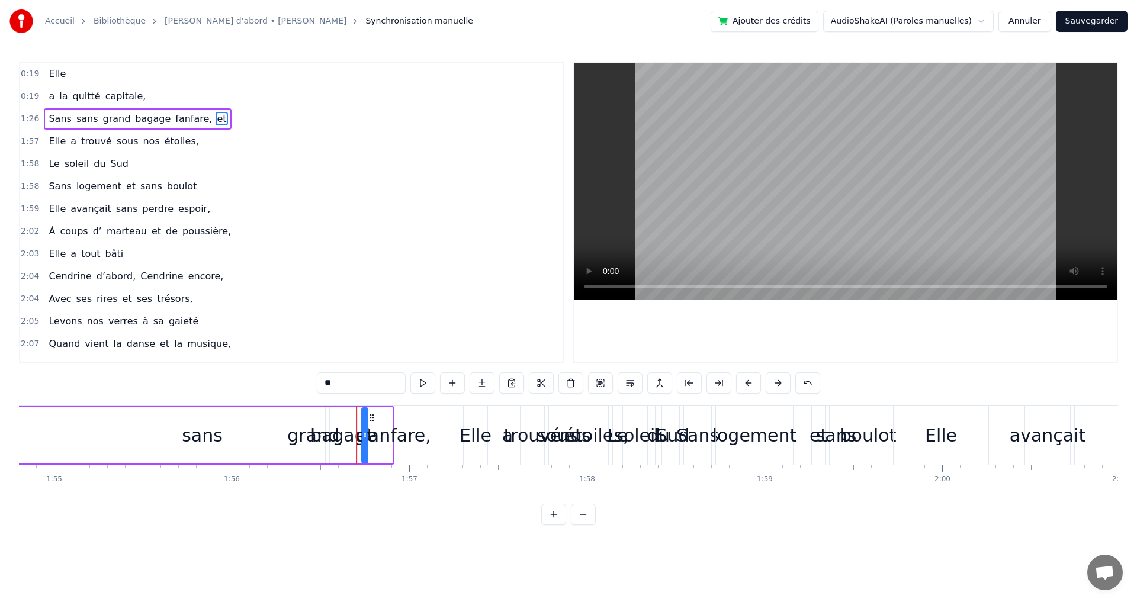
drag, startPoint x: 374, startPoint y: 428, endPoint x: 464, endPoint y: 429, distance: 89.5
click at [464, 429] on div "Elle a la quitté capitale, Sans sans grand bagage fanfare, et Elle a trouvé sou…" at bounding box center [1027, 435] width 42820 height 59
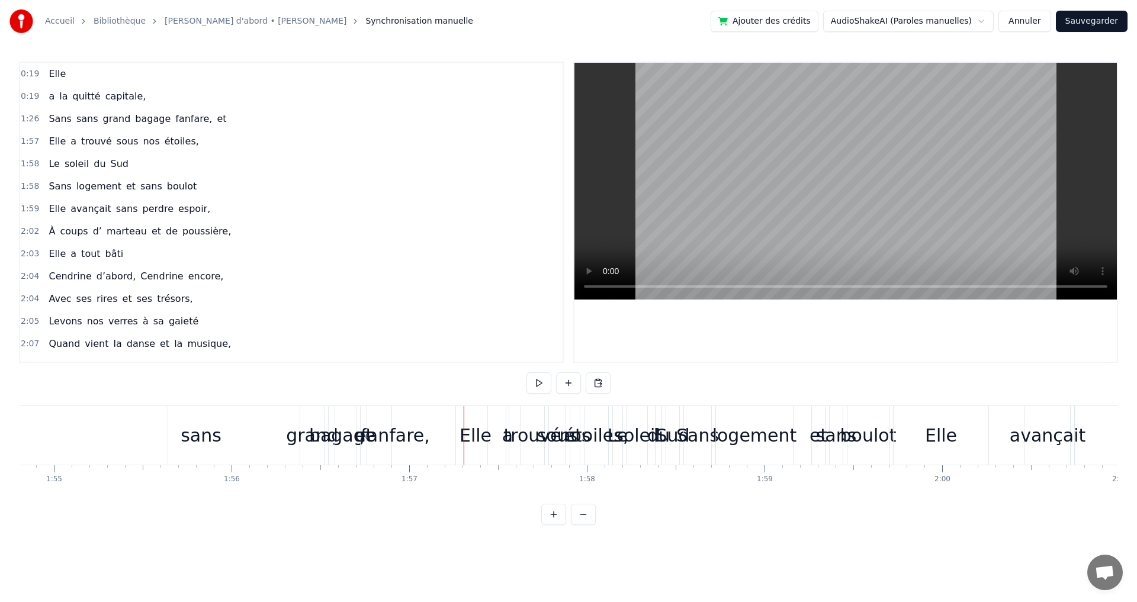
click at [300, 441] on div "grand" at bounding box center [312, 435] width 52 height 27
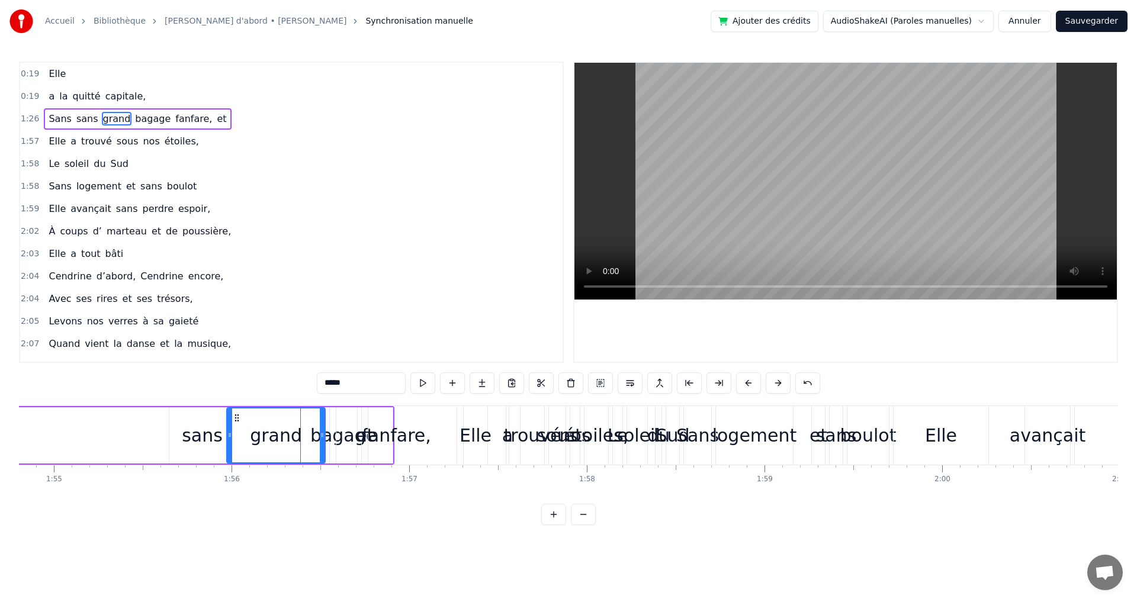
drag, startPoint x: 304, startPoint y: 439, endPoint x: 229, endPoint y: 434, distance: 74.8
click at [229, 434] on icon at bounding box center [229, 435] width 5 height 9
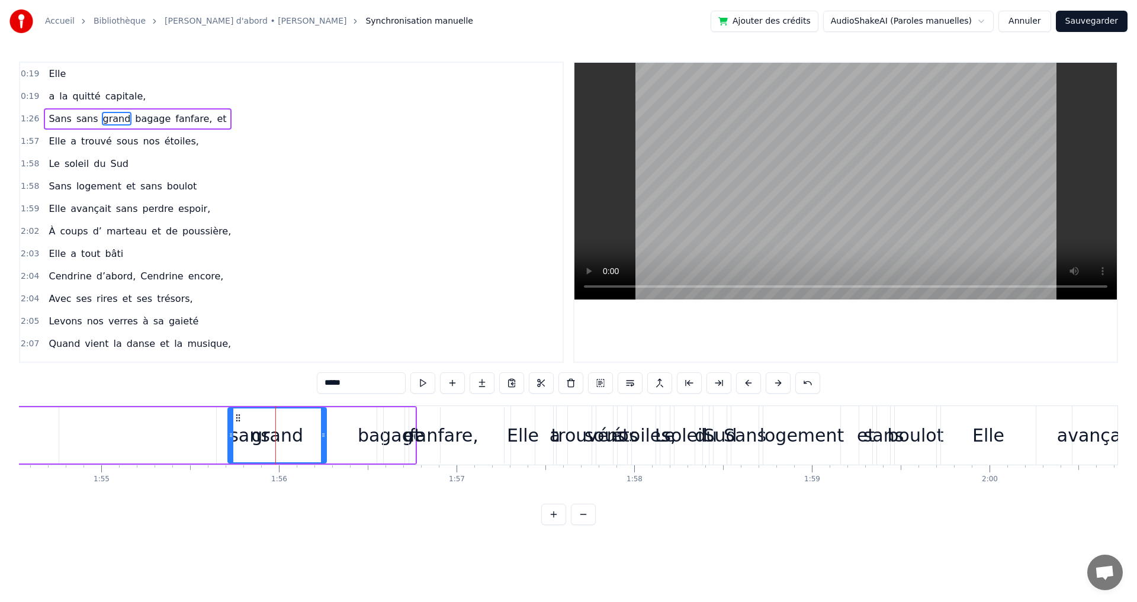
scroll to position [0, 20351]
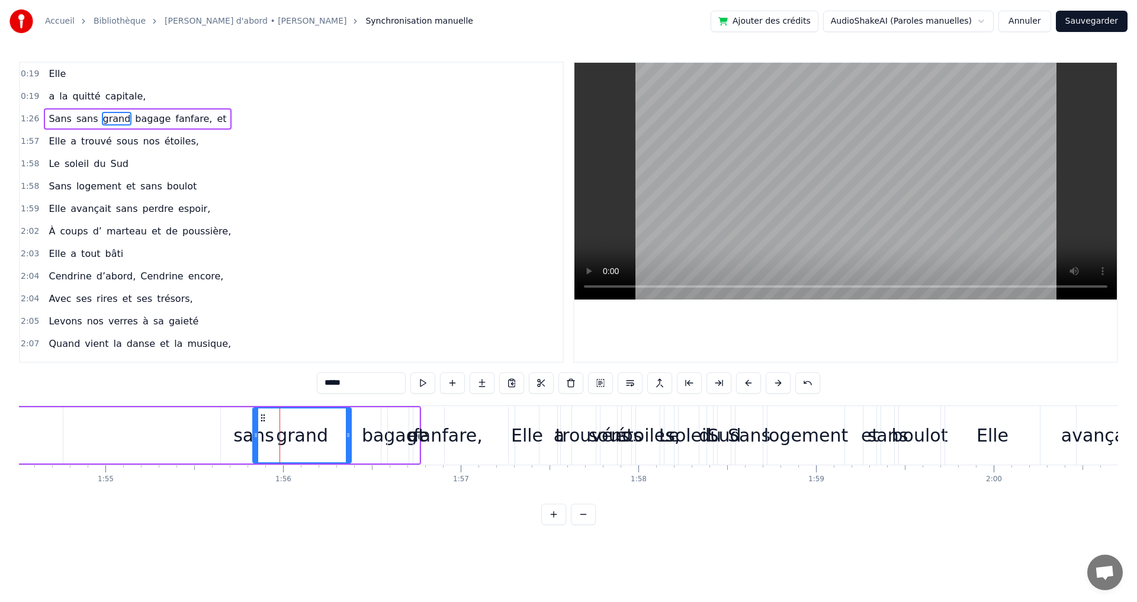
drag, startPoint x: 238, startPoint y: 419, endPoint x: 264, endPoint y: 430, distance: 28.4
click at [264, 430] on div "grand" at bounding box center [302, 436] width 97 height 54
click at [70, 421] on div "sans" at bounding box center [253, 436] width 381 height 56
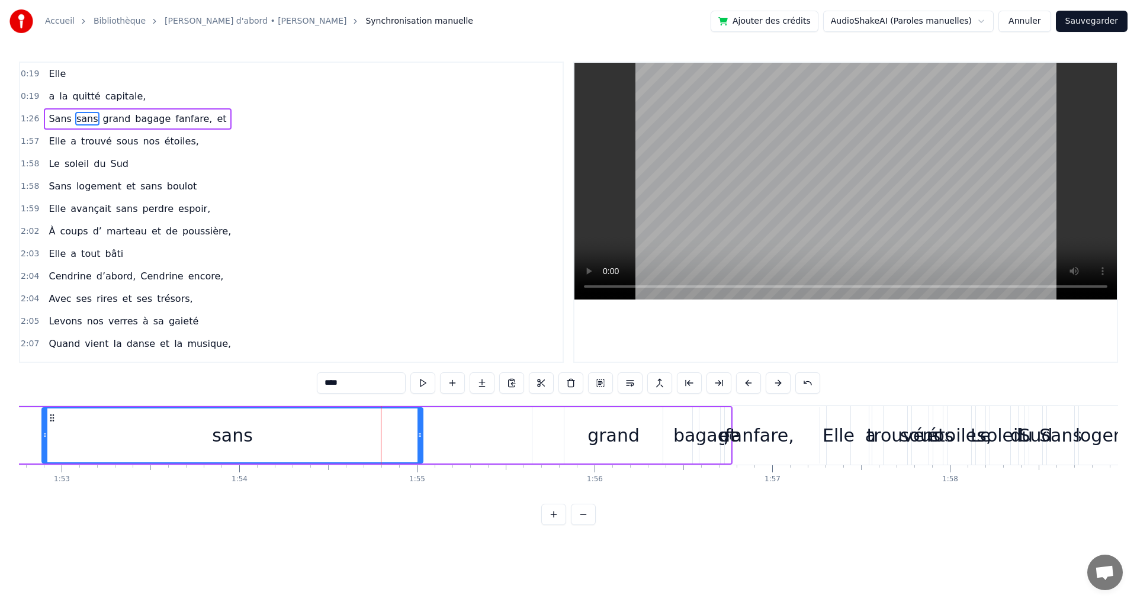
scroll to position [0, 19943]
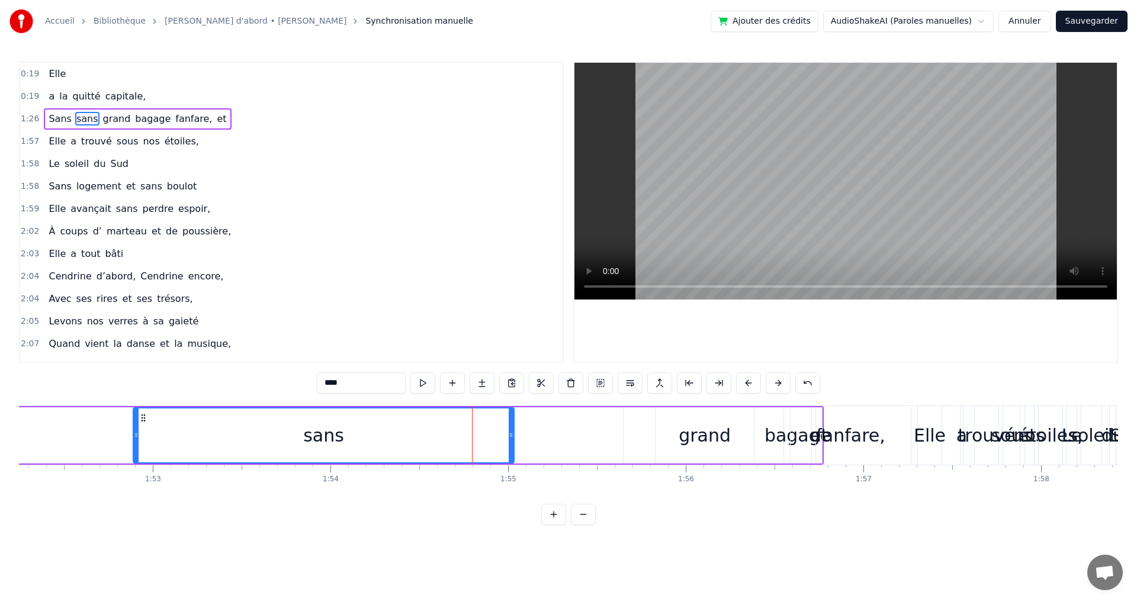
drag, startPoint x: 82, startPoint y: 418, endPoint x: 62, endPoint y: 416, distance: 19.6
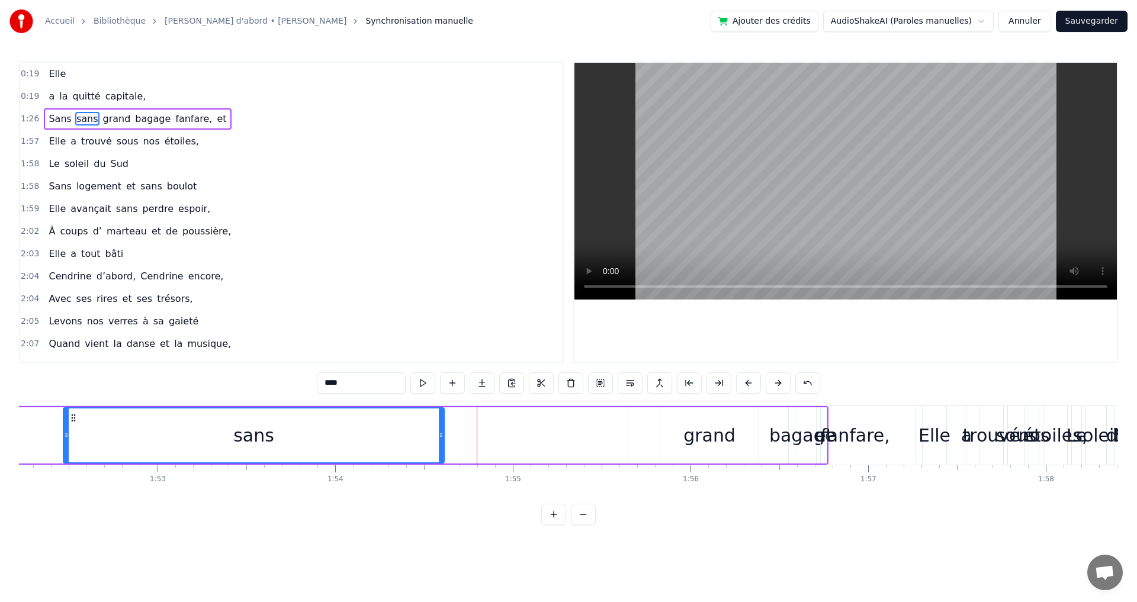
click at [671, 437] on div "grand" at bounding box center [710, 436] width 98 height 56
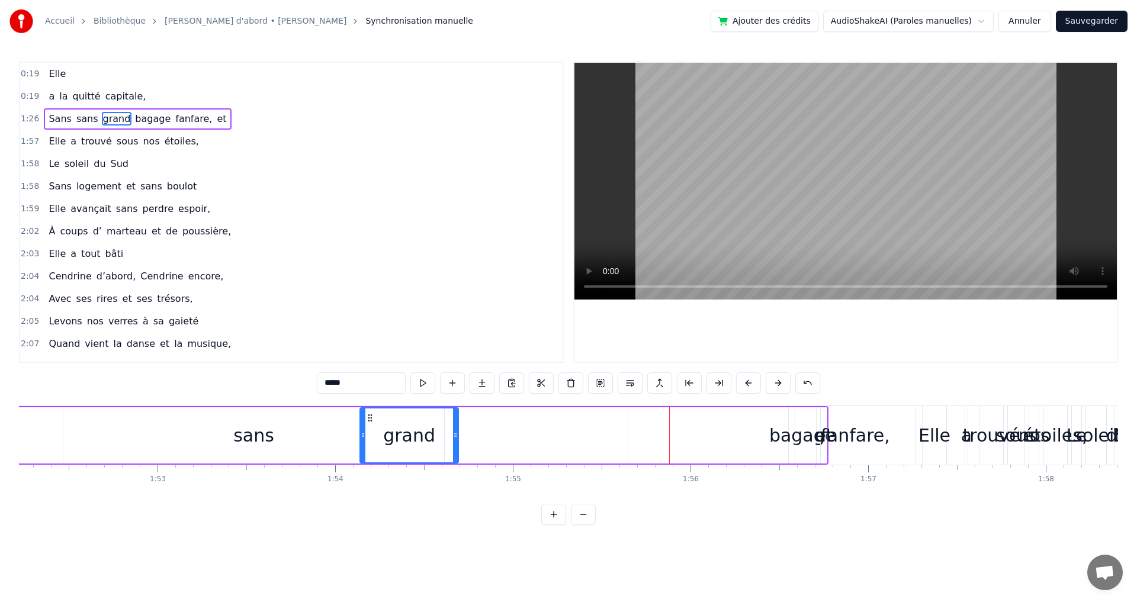
drag, startPoint x: 672, startPoint y: 416, endPoint x: 372, endPoint y: 436, distance: 301.0
click at [372, 436] on div "grand" at bounding box center [409, 436] width 97 height 54
click at [786, 436] on div "bagage" at bounding box center [803, 435] width 66 height 27
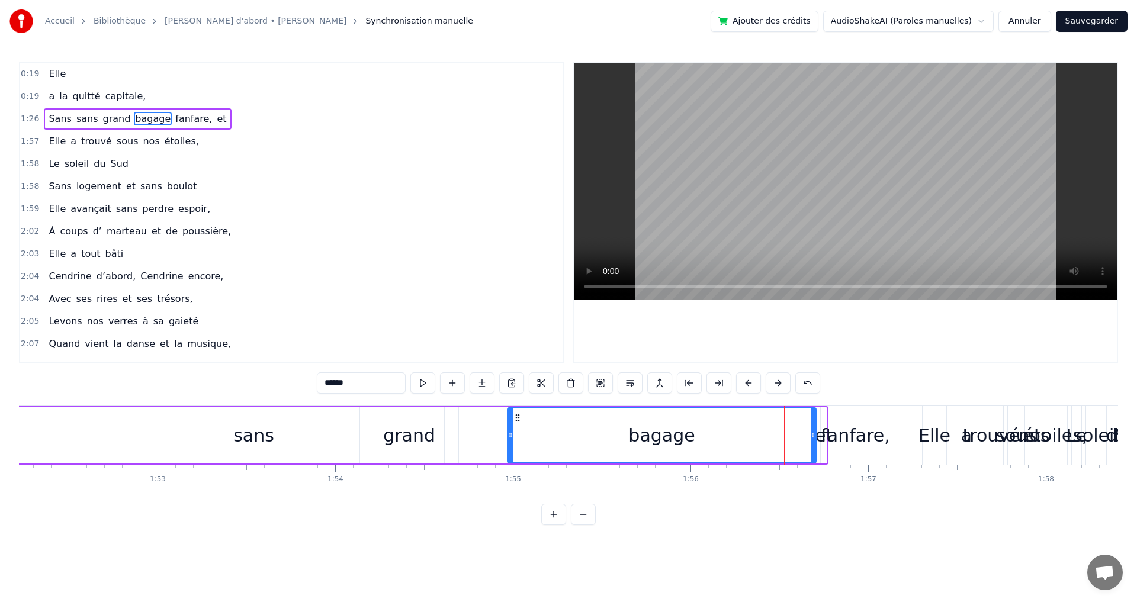
drag, startPoint x: 793, startPoint y: 428, endPoint x: 592, endPoint y: 434, distance: 200.3
click at [511, 449] on div at bounding box center [510, 436] width 5 height 54
click at [825, 437] on div "et" at bounding box center [824, 435] width 18 height 27
type input "**"
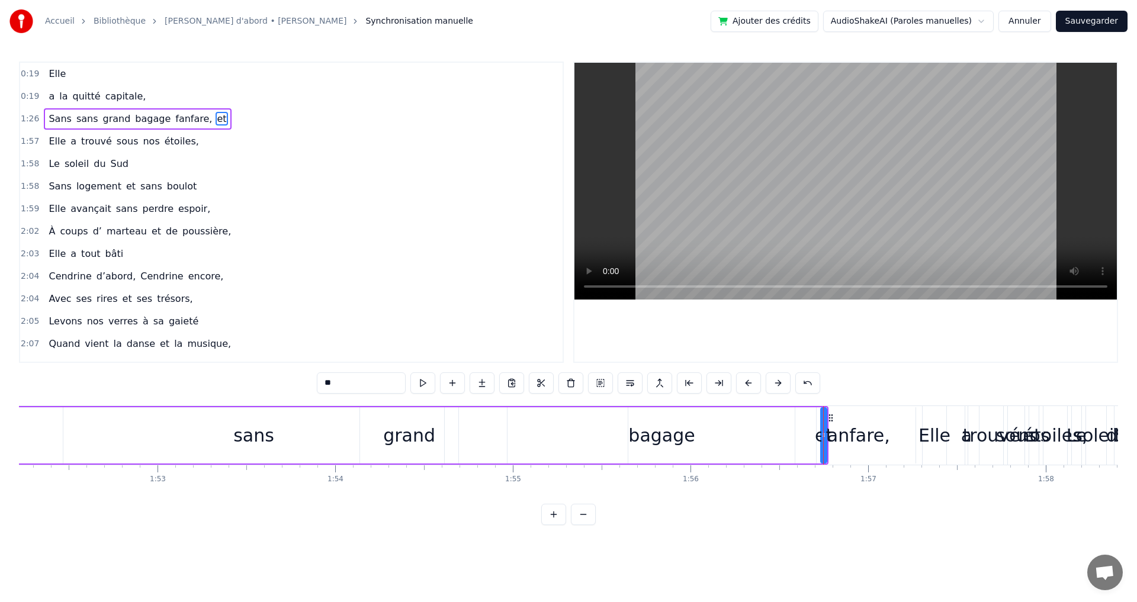
click at [829, 439] on div "et" at bounding box center [824, 435] width 18 height 27
click at [825, 440] on div at bounding box center [824, 436] width 5 height 54
drag, startPoint x: 825, startPoint y: 440, endPoint x: 736, endPoint y: 445, distance: 89.0
click at [801, 438] on div "fanfare," at bounding box center [856, 436] width 120 height 56
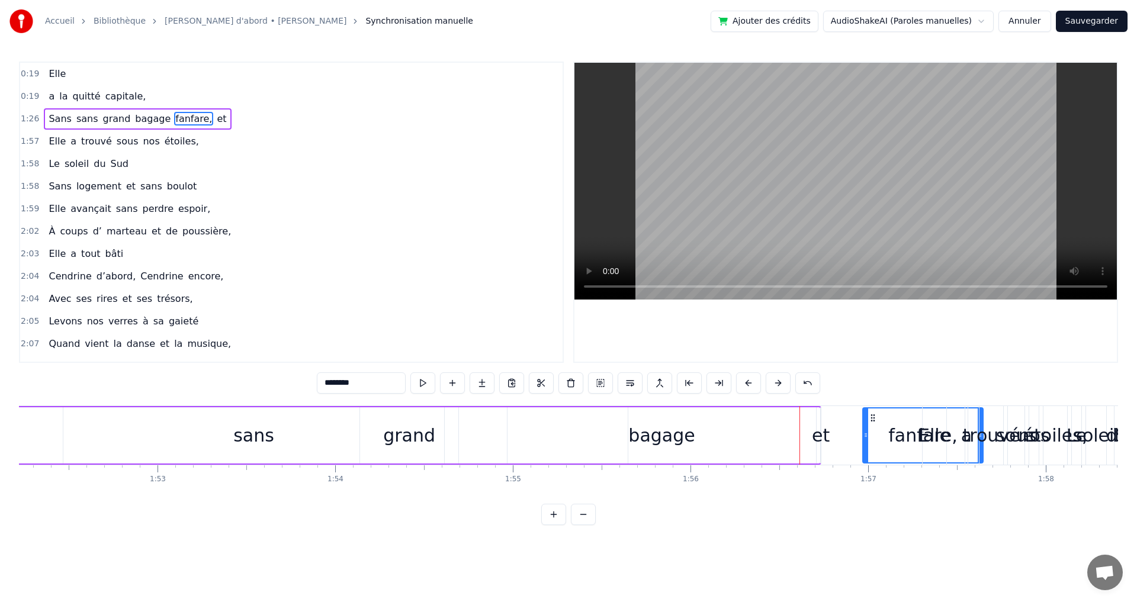
drag, startPoint x: 807, startPoint y: 421, endPoint x: 876, endPoint y: 426, distance: 68.3
click at [819, 435] on div "et" at bounding box center [821, 435] width 18 height 27
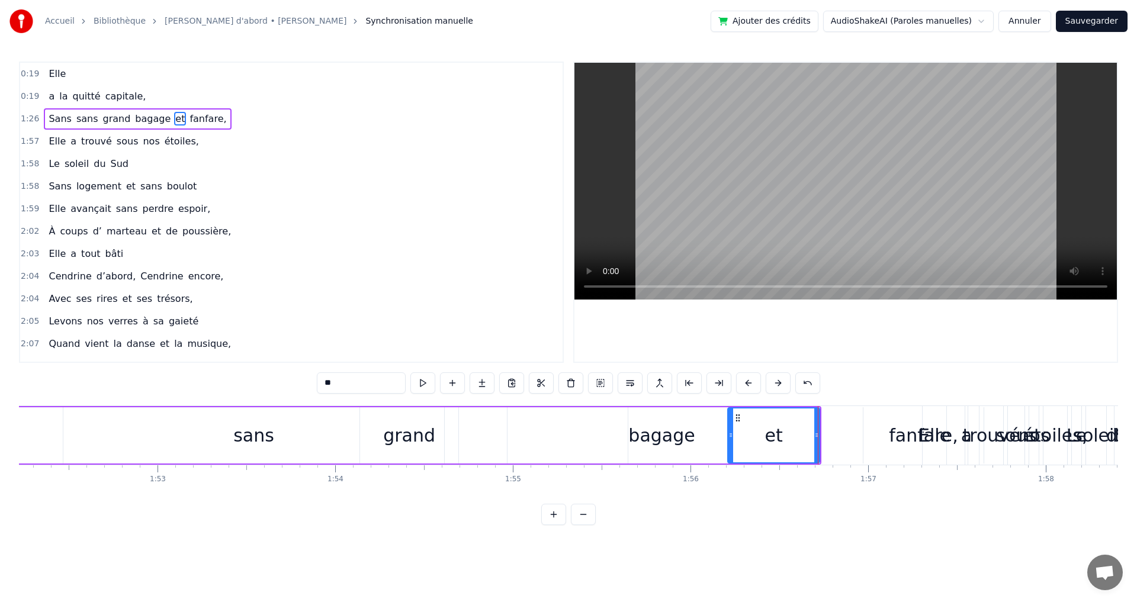
drag, startPoint x: 823, startPoint y: 429, endPoint x: 711, endPoint y: 428, distance: 112.0
click at [729, 428] on div at bounding box center [731, 436] width 5 height 54
drag, startPoint x: 451, startPoint y: 438, endPoint x: 459, endPoint y: 440, distance: 8.4
click at [451, 438] on div "grand" at bounding box center [409, 436] width 98 height 56
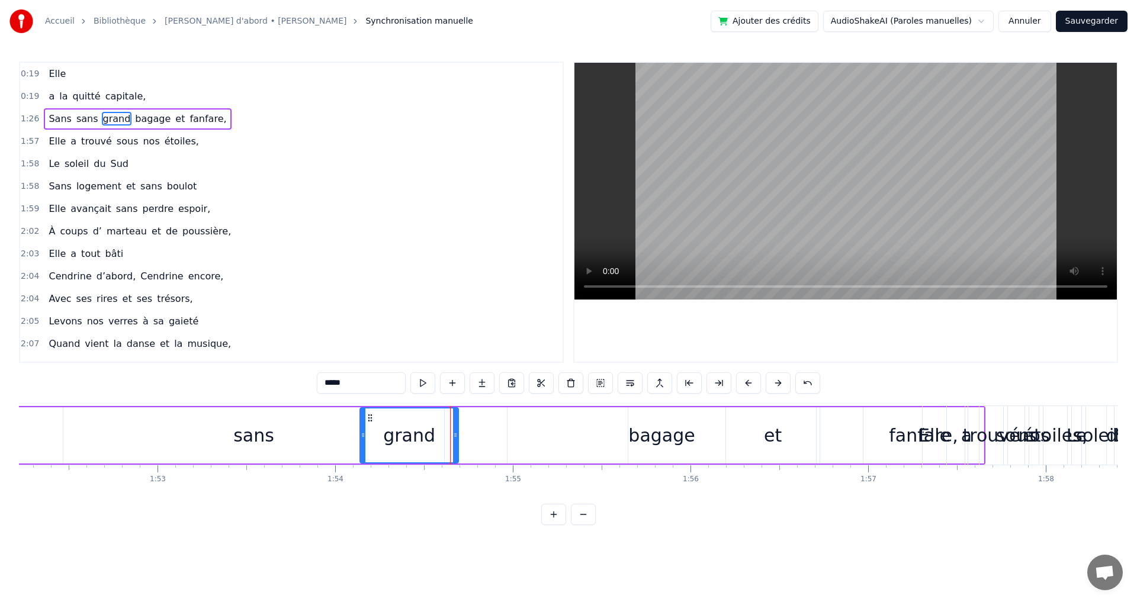
click at [519, 441] on div "bagage" at bounding box center [662, 436] width 309 height 56
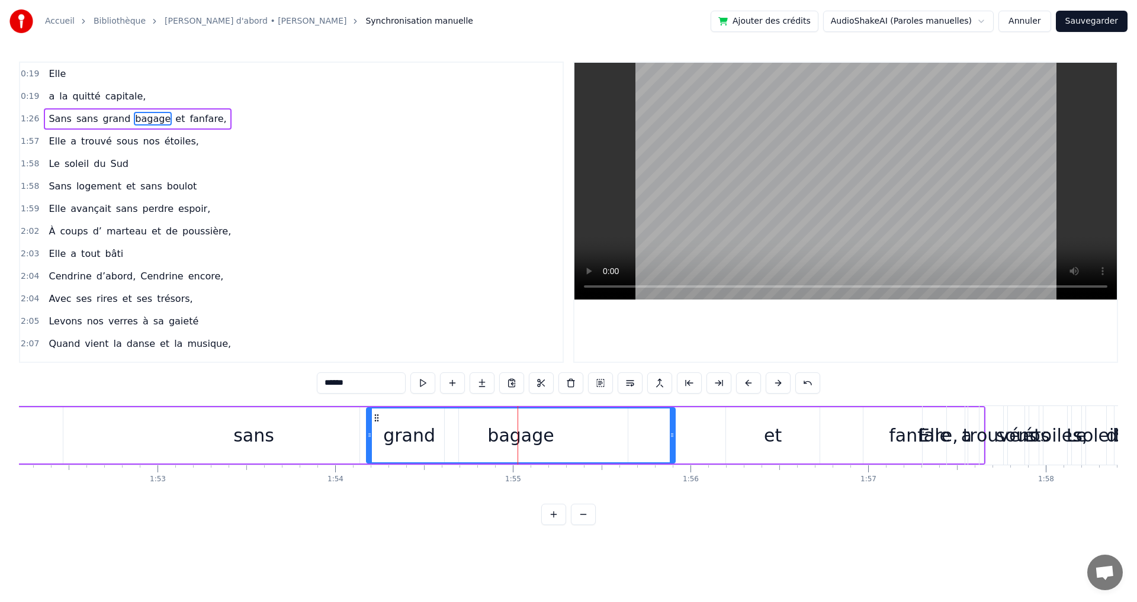
drag, startPoint x: 517, startPoint y: 418, endPoint x: 376, endPoint y: 419, distance: 141.0
click at [376, 419] on icon at bounding box center [376, 417] width 9 height 9
click at [770, 441] on div "et" at bounding box center [773, 435] width 18 height 27
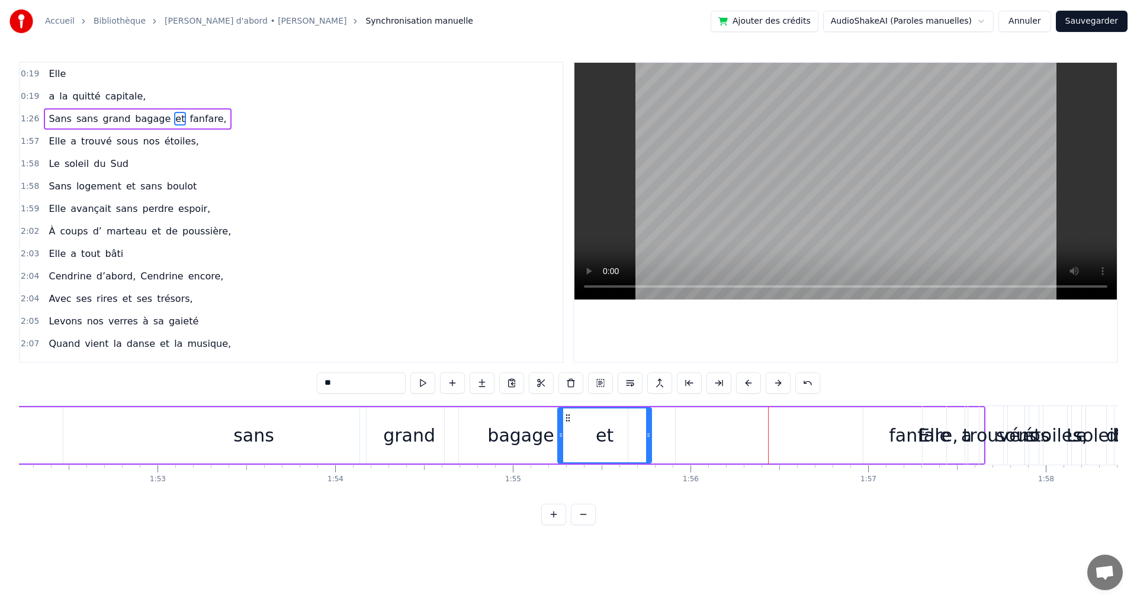
drag, startPoint x: 736, startPoint y: 420, endPoint x: 568, endPoint y: 428, distance: 168.4
click at [568, 428] on div "et" at bounding box center [605, 436] width 92 height 54
click at [892, 427] on div "fanfare," at bounding box center [924, 436] width 120 height 56
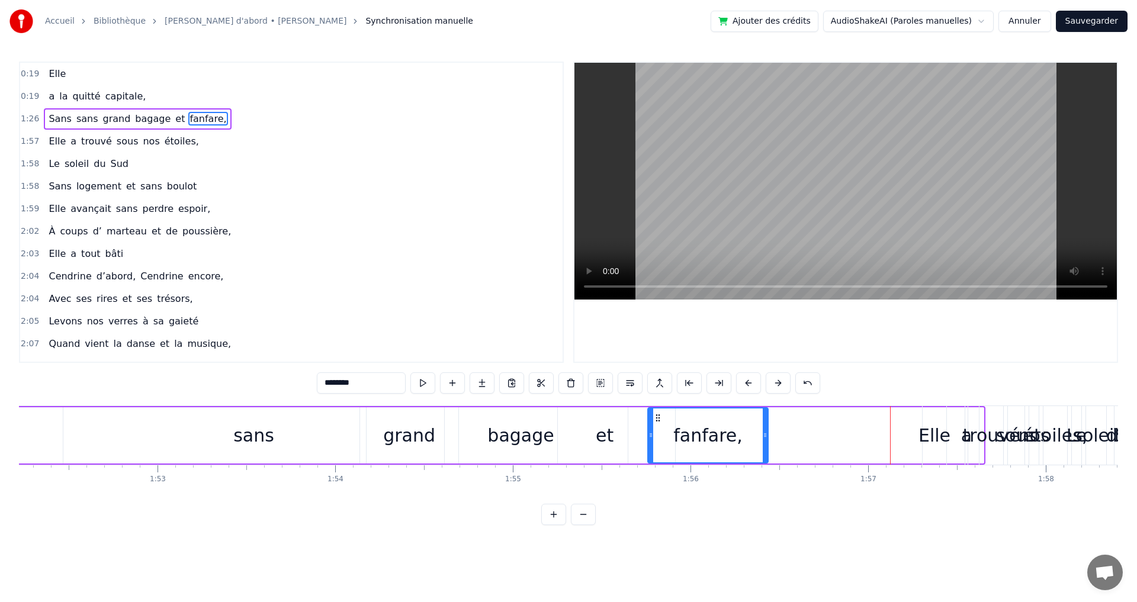
drag, startPoint x: 871, startPoint y: 419, endPoint x: 656, endPoint y: 439, distance: 216.5
click at [656, 439] on div "fanfare," at bounding box center [708, 436] width 119 height 54
click at [931, 429] on div "Elle" at bounding box center [935, 435] width 32 height 27
type input "****"
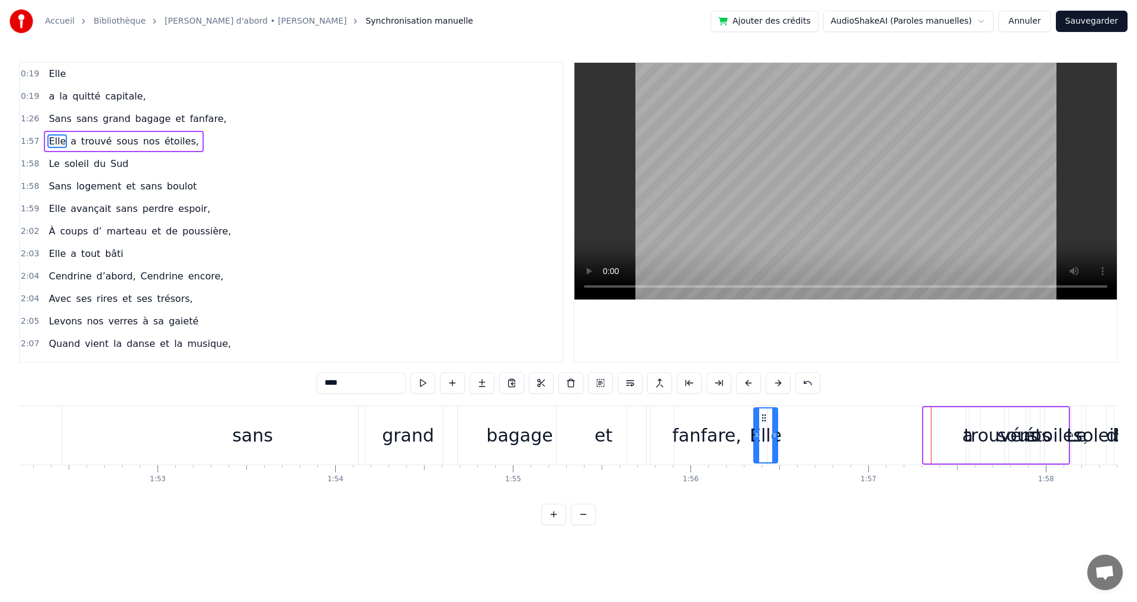
drag, startPoint x: 934, startPoint y: 415, endPoint x: 764, endPoint y: 432, distance: 170.9
click at [764, 432] on div "Elle" at bounding box center [766, 436] width 23 height 54
click at [962, 425] on div "Elle a trouvé sous nos étoiles," at bounding box center [911, 435] width 318 height 59
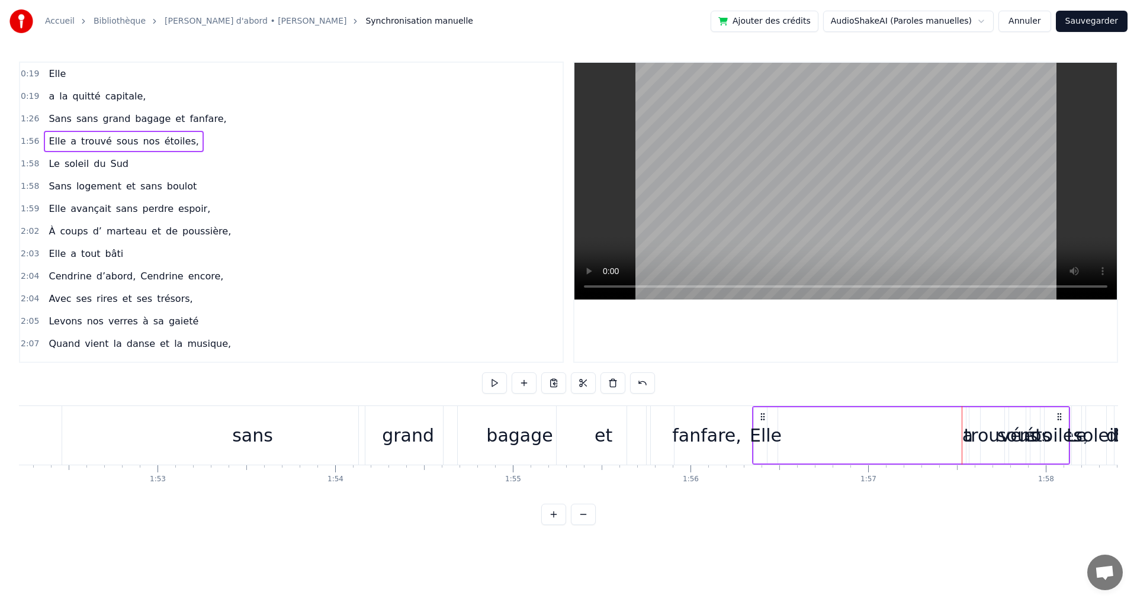
click at [986, 437] on div "trouvé" at bounding box center [992, 435] width 57 height 27
drag, startPoint x: 992, startPoint y: 419, endPoint x: 823, endPoint y: 442, distance: 170.4
click at [823, 442] on div "trouvé" at bounding box center [824, 436] width 23 height 54
click at [969, 440] on div "a" at bounding box center [968, 435] width 11 height 27
type input "*"
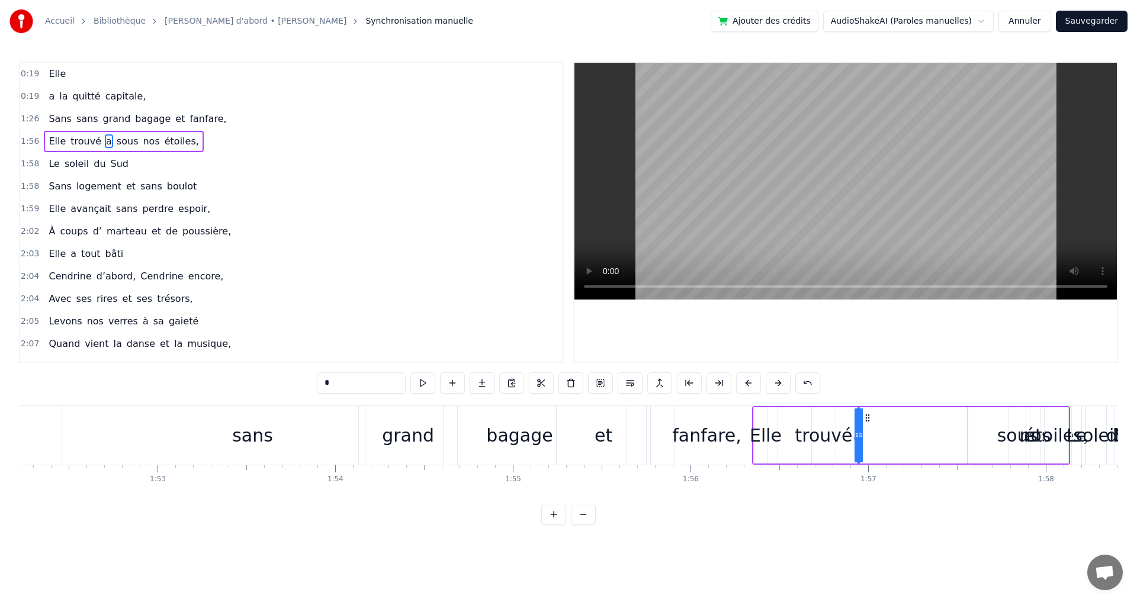
drag, startPoint x: 975, startPoint y: 420, endPoint x: 878, endPoint y: 431, distance: 97.8
click at [878, 431] on div "Elle trouvé a sous nos étoiles," at bounding box center [911, 435] width 318 height 59
drag, startPoint x: 878, startPoint y: 434, endPoint x: 884, endPoint y: 434, distance: 6.5
click at [896, 432] on div "Elle trouvé a sous nos étoiles," at bounding box center [911, 435] width 318 height 59
click at [873, 438] on div "a" at bounding box center [873, 435] width 11 height 27
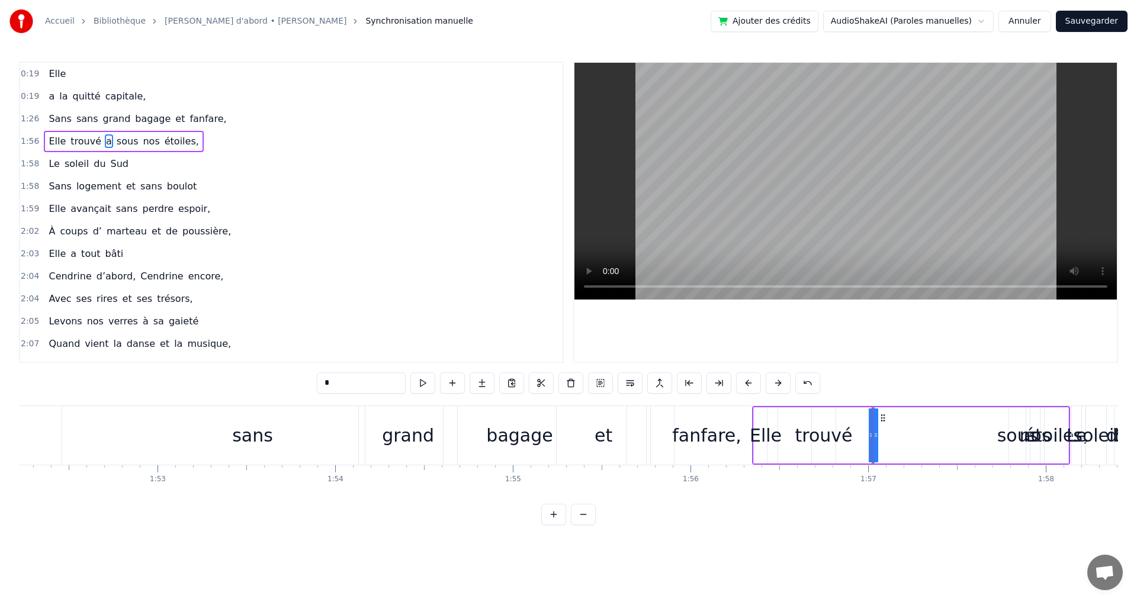
drag, startPoint x: 873, startPoint y: 438, endPoint x: 836, endPoint y: 444, distance: 37.3
click at [836, 444] on div "Elle trouvé a sous nos étoiles," at bounding box center [911, 435] width 318 height 59
drag, startPoint x: 872, startPoint y: 437, endPoint x: 850, endPoint y: 438, distance: 21.9
click at [860, 441] on div "Elle trouvé a sous nos étoiles," at bounding box center [911, 435] width 318 height 59
drag, startPoint x: 874, startPoint y: 439, endPoint x: 860, endPoint y: 437, distance: 13.8
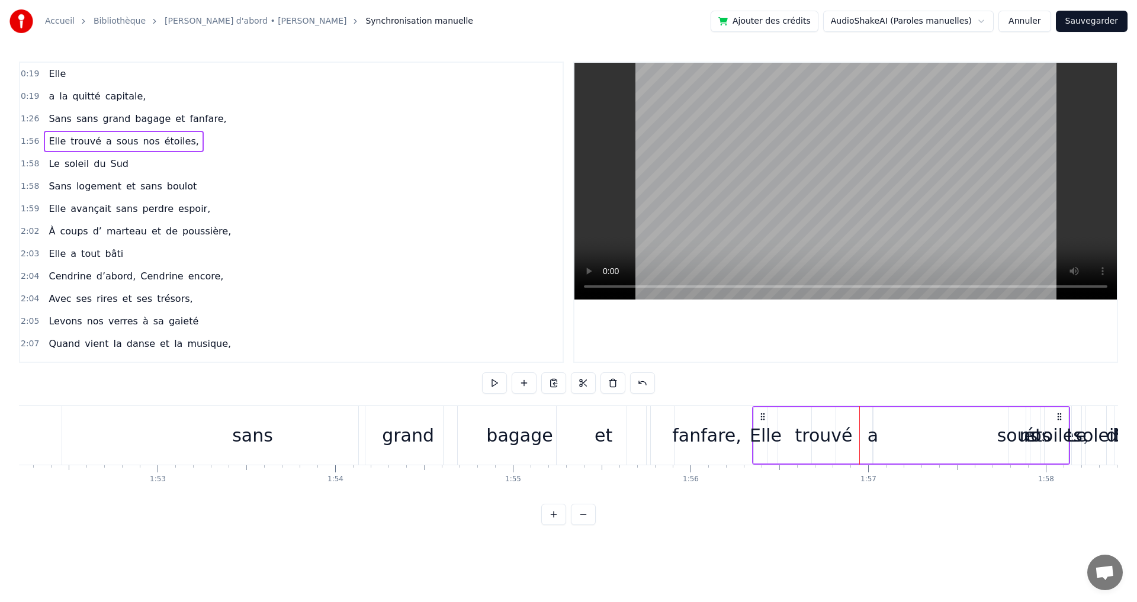
click at [846, 447] on div "Elle trouvé a sous nos étoiles," at bounding box center [911, 435] width 318 height 59
click at [871, 435] on div "a" at bounding box center [873, 435] width 11 height 27
drag, startPoint x: 873, startPoint y: 437, endPoint x: 864, endPoint y: 437, distance: 8.9
click at [860, 443] on div "Elle trouvé a sous nos étoiles," at bounding box center [911, 435] width 318 height 59
click at [873, 428] on div "a" at bounding box center [873, 435] width 11 height 27
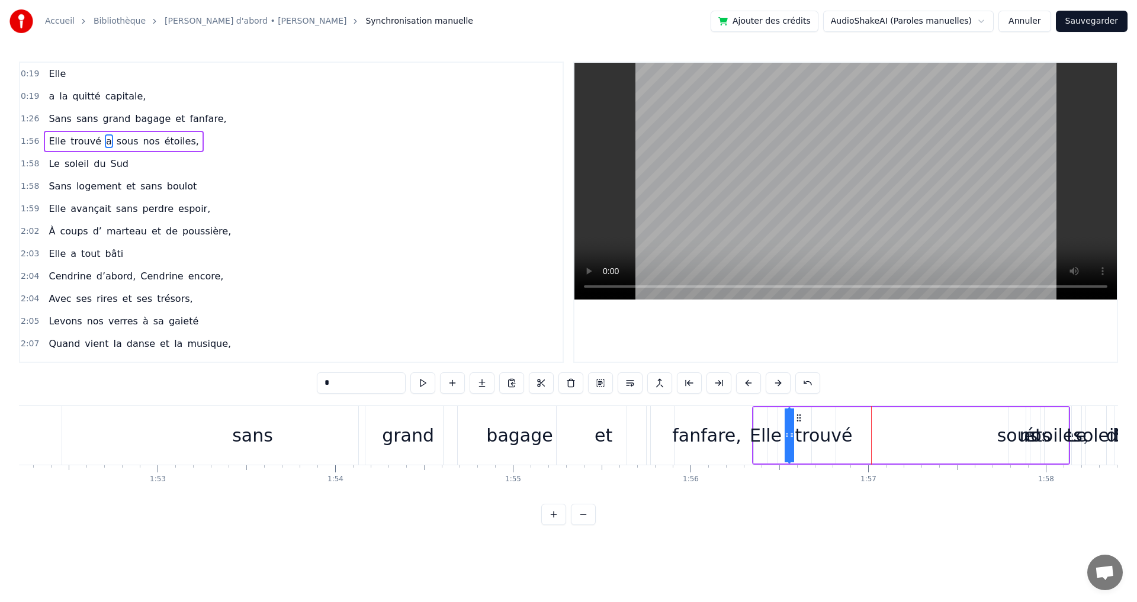
drag, startPoint x: 883, startPoint y: 420, endPoint x: 799, endPoint y: 435, distance: 85.4
click at [799, 435] on div "Elle trouvé a sous nos étoiles," at bounding box center [911, 435] width 318 height 59
click at [808, 435] on div "trouvé" at bounding box center [823, 435] width 57 height 27
click at [1019, 443] on div "sous" at bounding box center [1018, 435] width 41 height 27
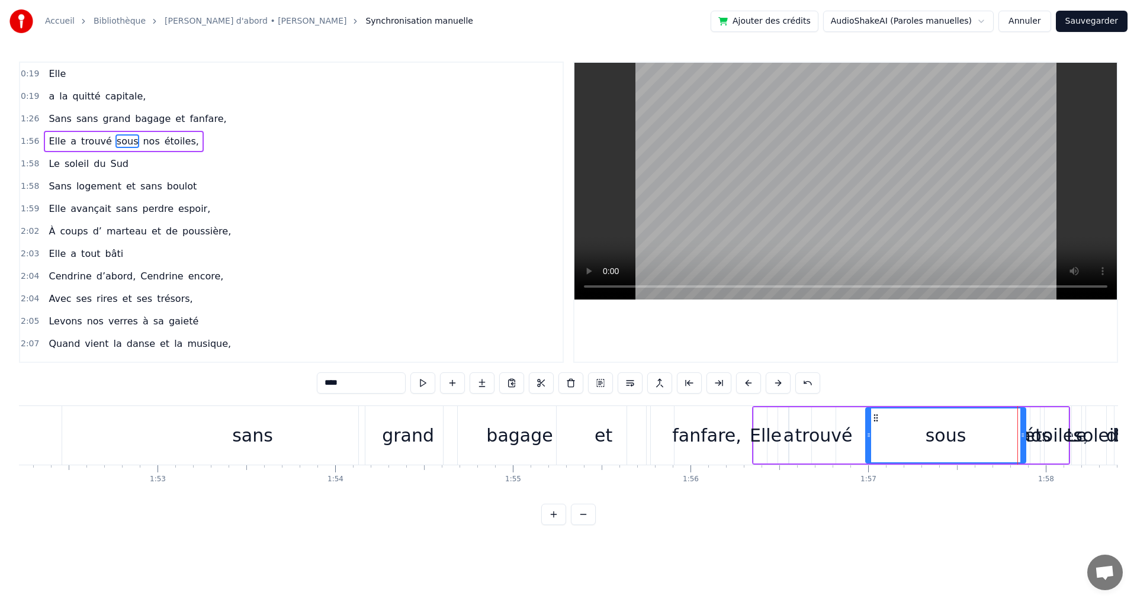
drag, startPoint x: 1004, startPoint y: 434, endPoint x: 871, endPoint y: 445, distance: 133.8
click at [868, 447] on div at bounding box center [869, 436] width 5 height 54
drag, startPoint x: 1021, startPoint y: 430, endPoint x: 931, endPoint y: 444, distance: 91.1
click at [931, 444] on div at bounding box center [930, 436] width 5 height 54
click at [77, 118] on span "sans" at bounding box center [87, 119] width 24 height 14
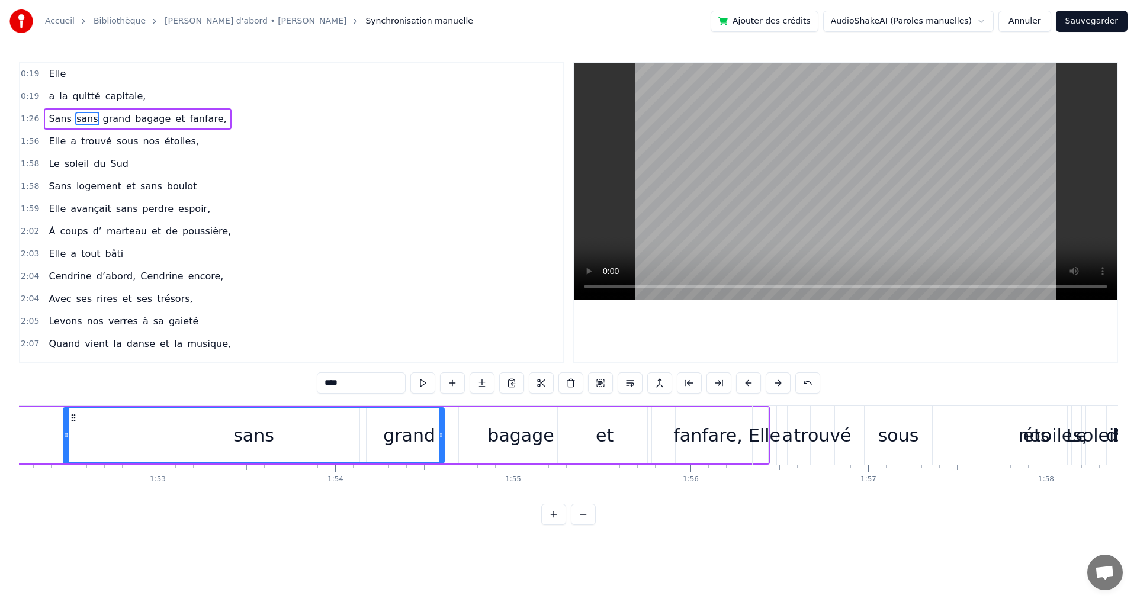
scroll to position [0, 19927]
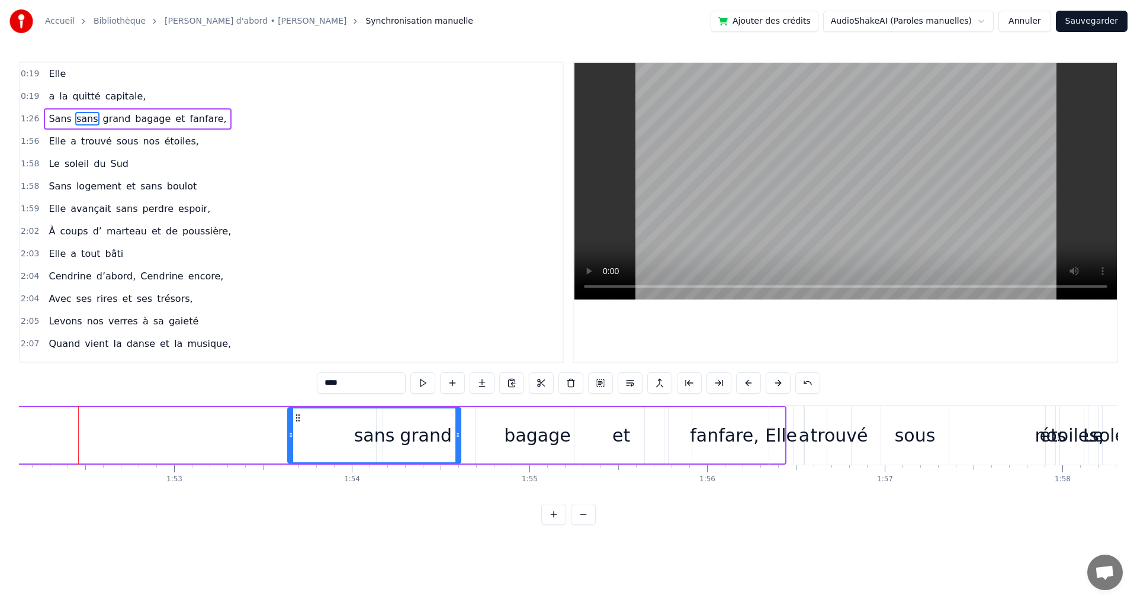
drag, startPoint x: 83, startPoint y: 440, endPoint x: 291, endPoint y: 465, distance: 209.4
click at [291, 465] on div "Elle a la quitté capitale, Sans sans grand bagage et fanfare, Elle a trouvé sou…" at bounding box center [568, 450] width 1099 height 89
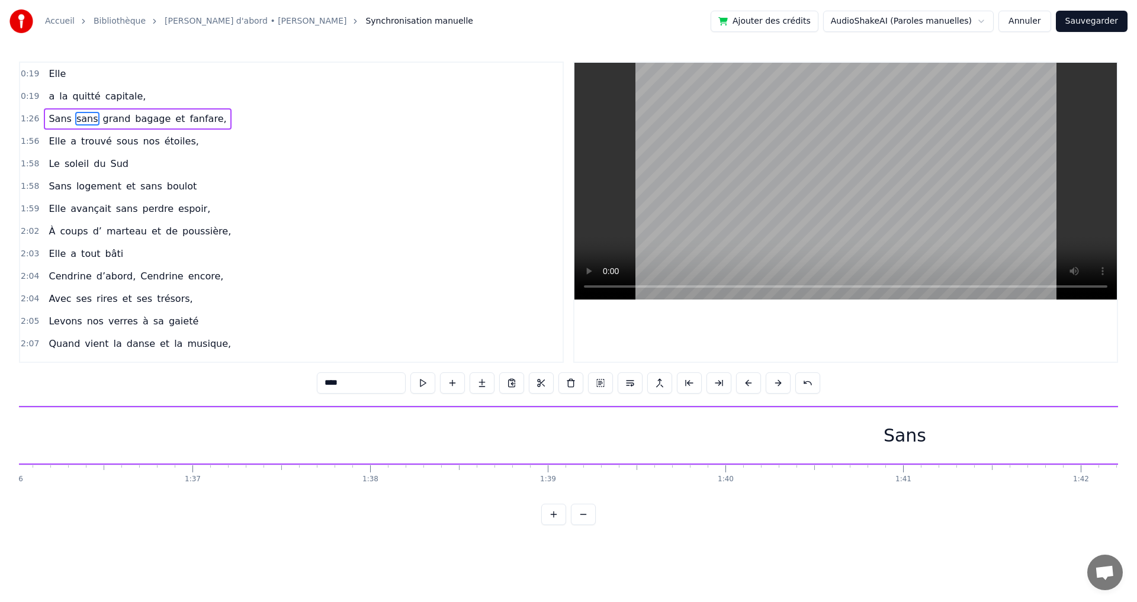
scroll to position [0, 17088]
click at [884, 435] on div "Sans" at bounding box center [882, 435] width 43 height 27
type input "****"
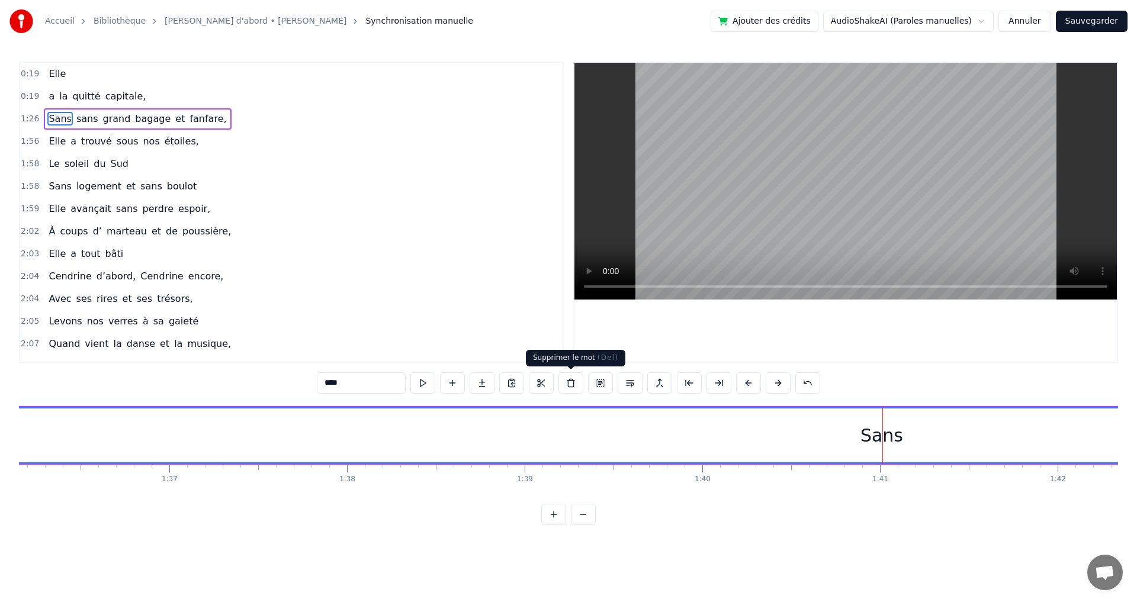
click at [569, 384] on button at bounding box center [571, 383] width 25 height 21
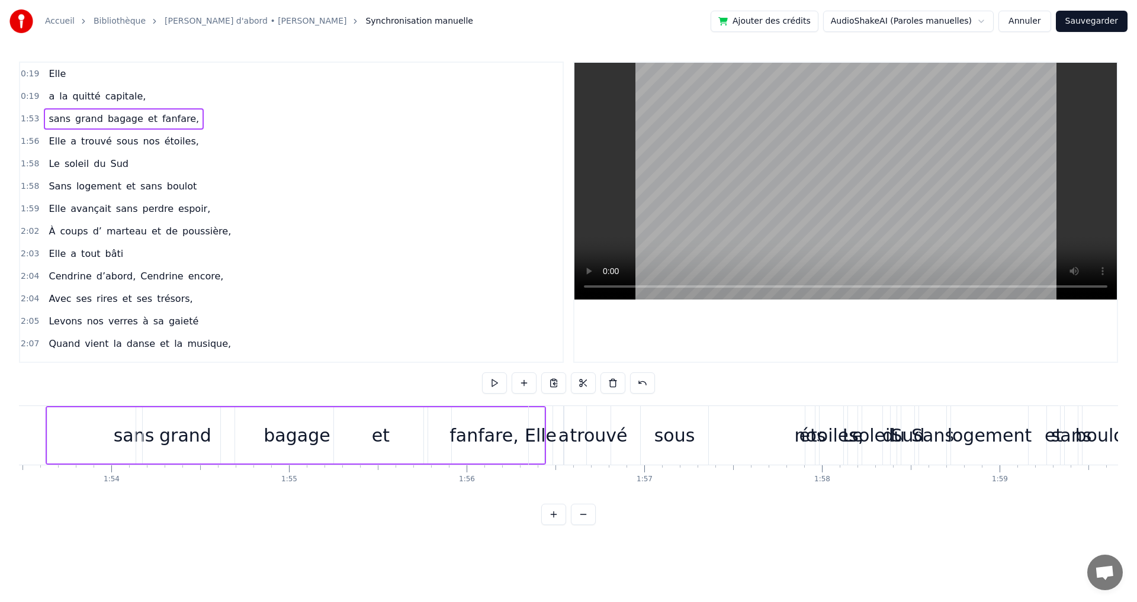
scroll to position [0, 20002]
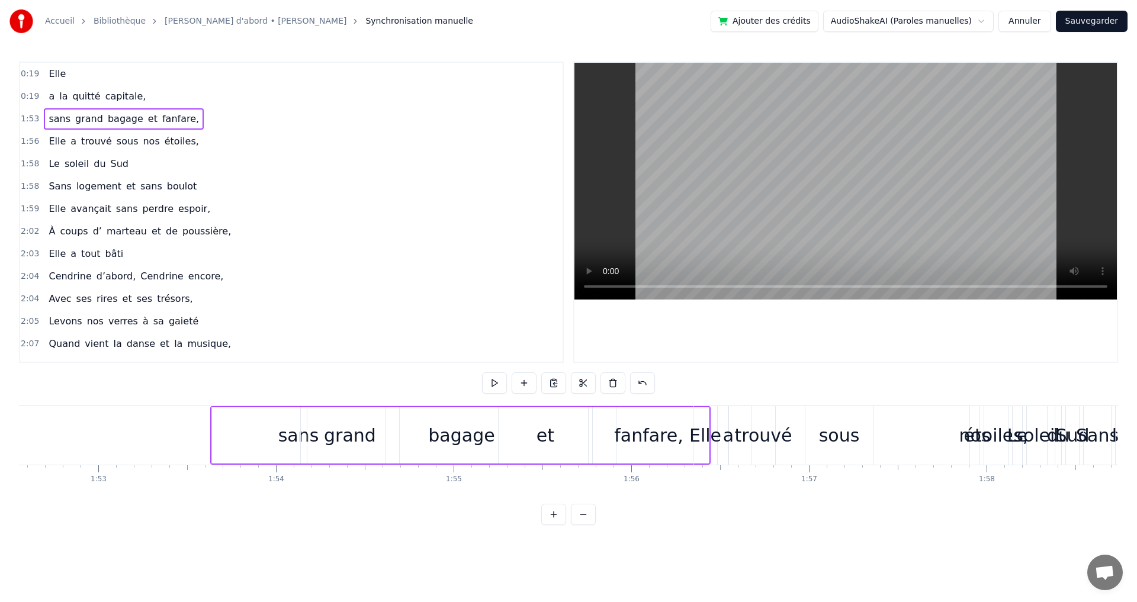
click at [977, 448] on div "Elle a trouvé sous nos étoiles," at bounding box center [852, 435] width 318 height 59
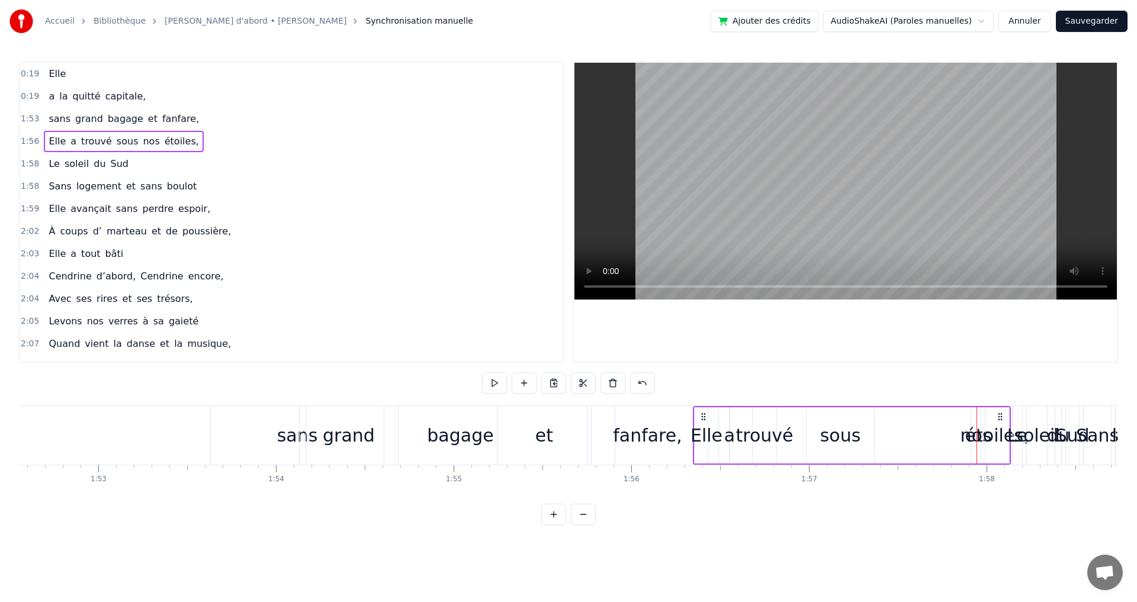
drag, startPoint x: 985, startPoint y: 424, endPoint x: 919, endPoint y: 430, distance: 65.5
click at [919, 430] on div "Elle a trouvé sous nos étoiles," at bounding box center [852, 435] width 318 height 59
click at [986, 422] on div "étoiles," at bounding box center [998, 435] width 65 height 27
drag, startPoint x: 985, startPoint y: 423, endPoint x: 916, endPoint y: 425, distance: 68.1
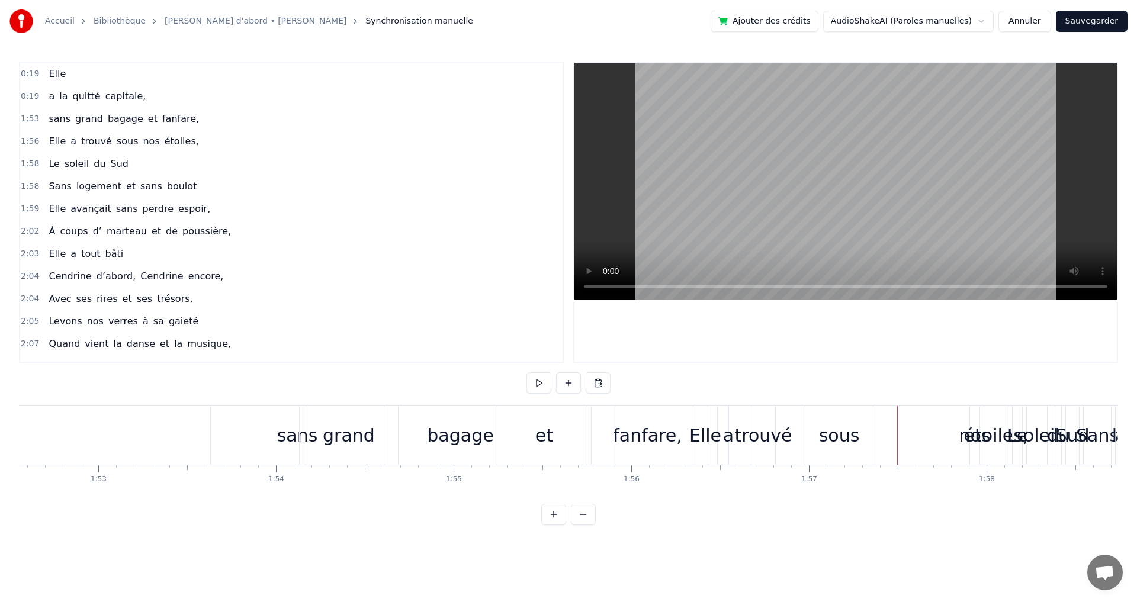
click at [268, 439] on div "sans" at bounding box center [297, 435] width 173 height 59
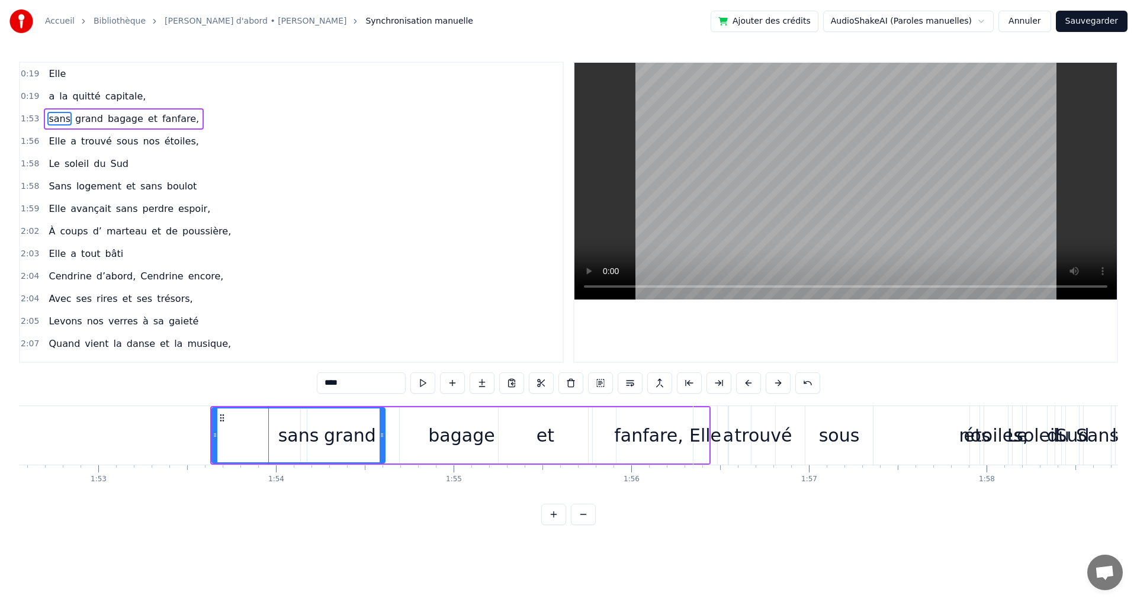
drag, startPoint x: 385, startPoint y: 440, endPoint x: 479, endPoint y: 441, distance: 94.2
click at [479, 441] on div "sans grand bagage et fanfare," at bounding box center [460, 435] width 501 height 59
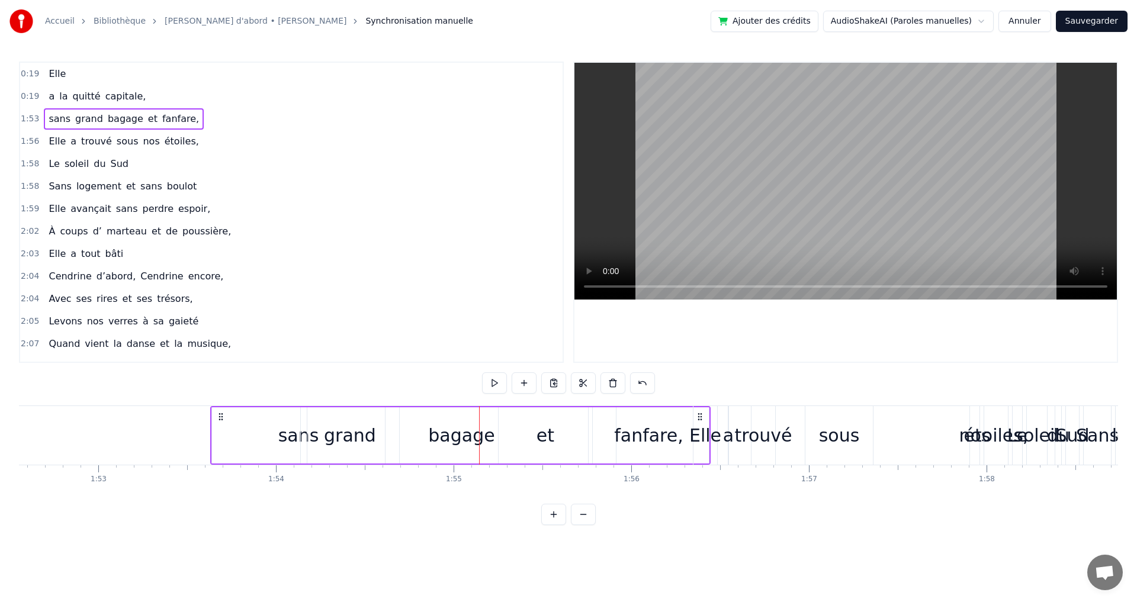
click at [225, 419] on icon at bounding box center [220, 416] width 9 height 9
click at [219, 415] on icon at bounding box center [220, 416] width 9 height 9
click at [222, 420] on circle at bounding box center [222, 419] width 1 height 1
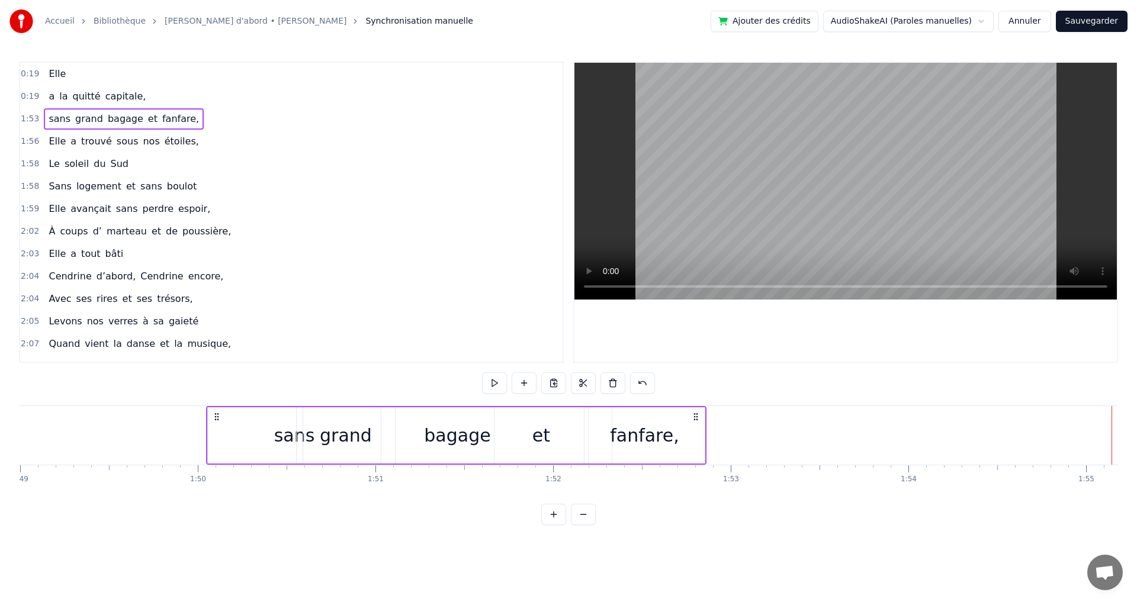
drag, startPoint x: 220, startPoint y: 419, endPoint x: 171, endPoint y: 421, distance: 49.2
click at [212, 421] on icon at bounding box center [216, 416] width 9 height 9
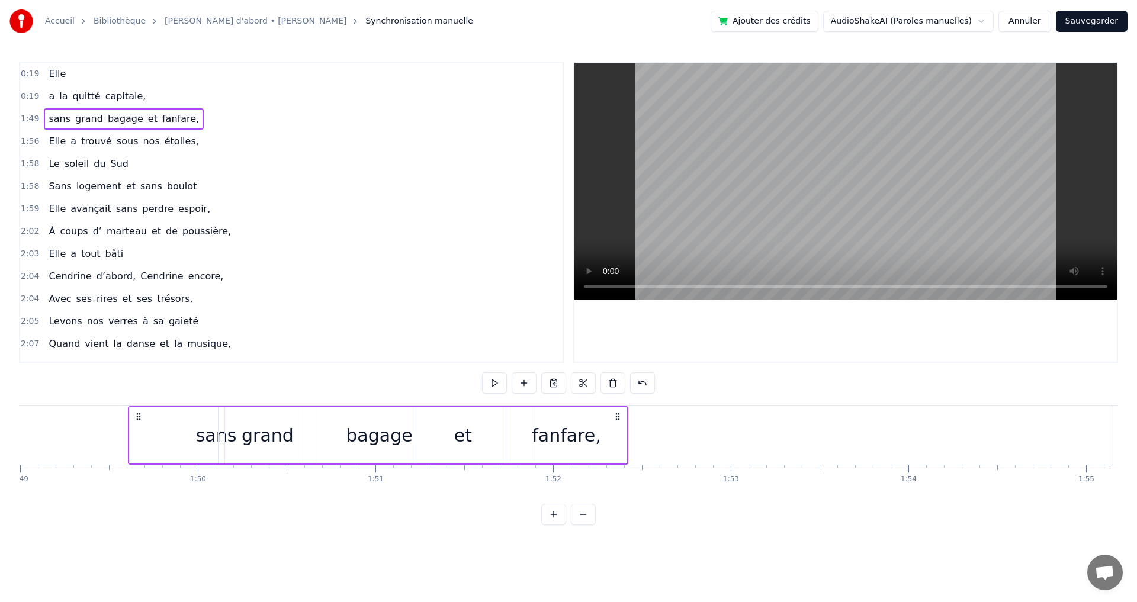
scroll to position [0, 19337]
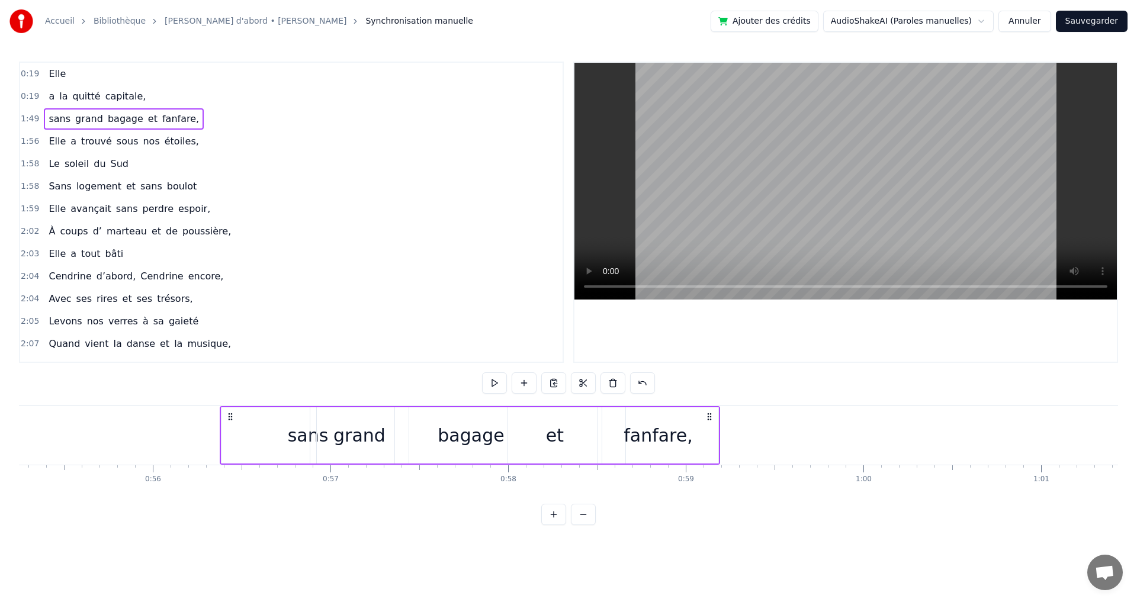
drag, startPoint x: 170, startPoint y: 416, endPoint x: 197, endPoint y: 440, distance: 35.3
click at [220, 440] on div "sans grand bagage et fanfare," at bounding box center [470, 435] width 501 height 59
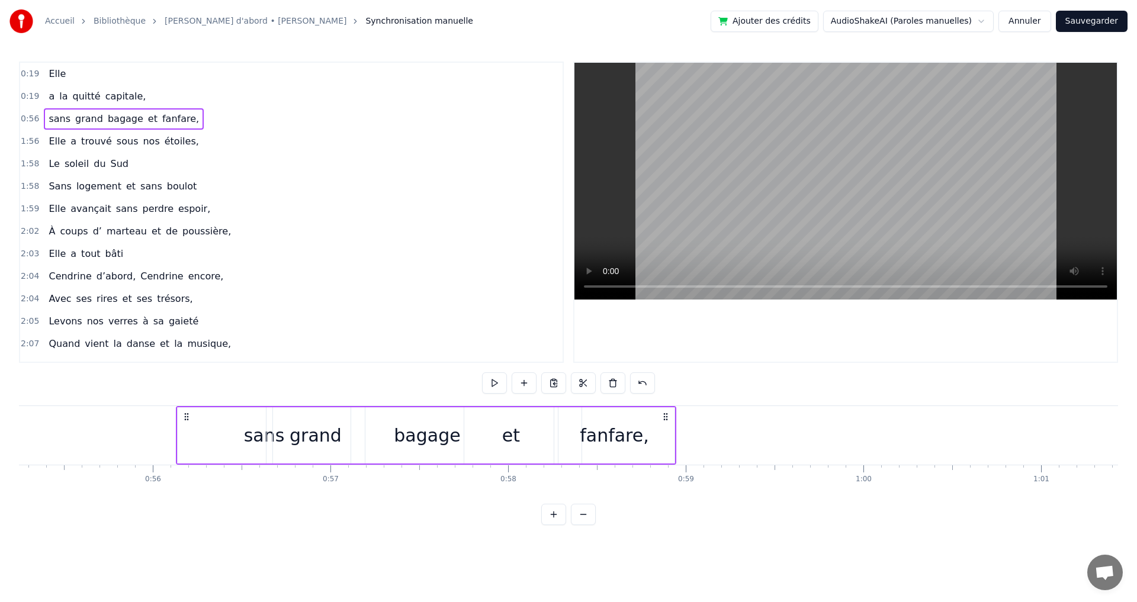
scroll to position [0, 9804]
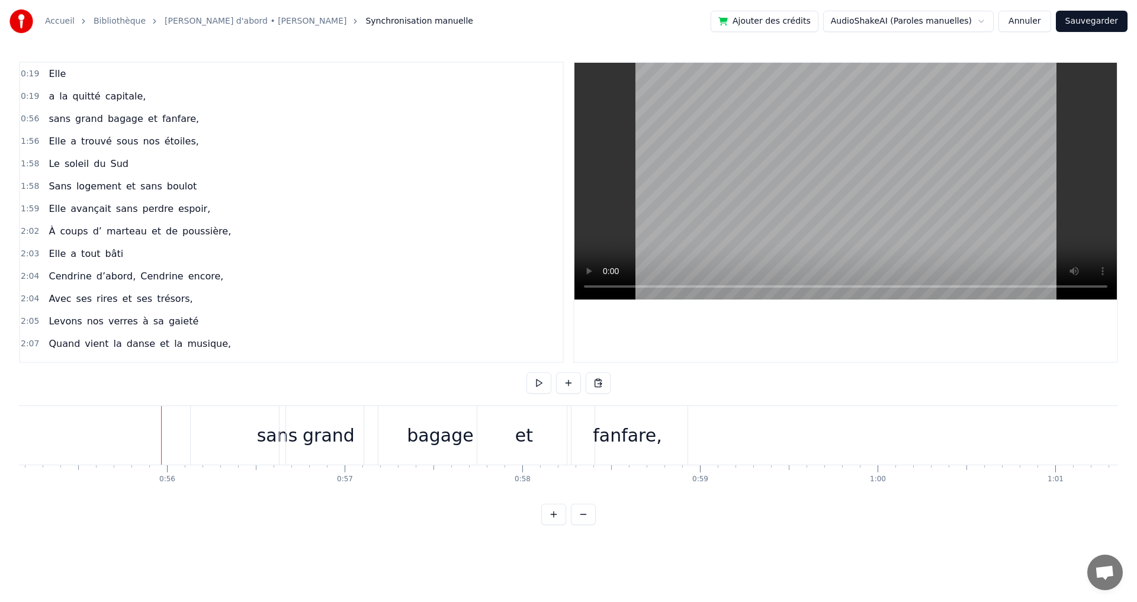
click at [200, 439] on div "sans" at bounding box center [277, 435] width 173 height 59
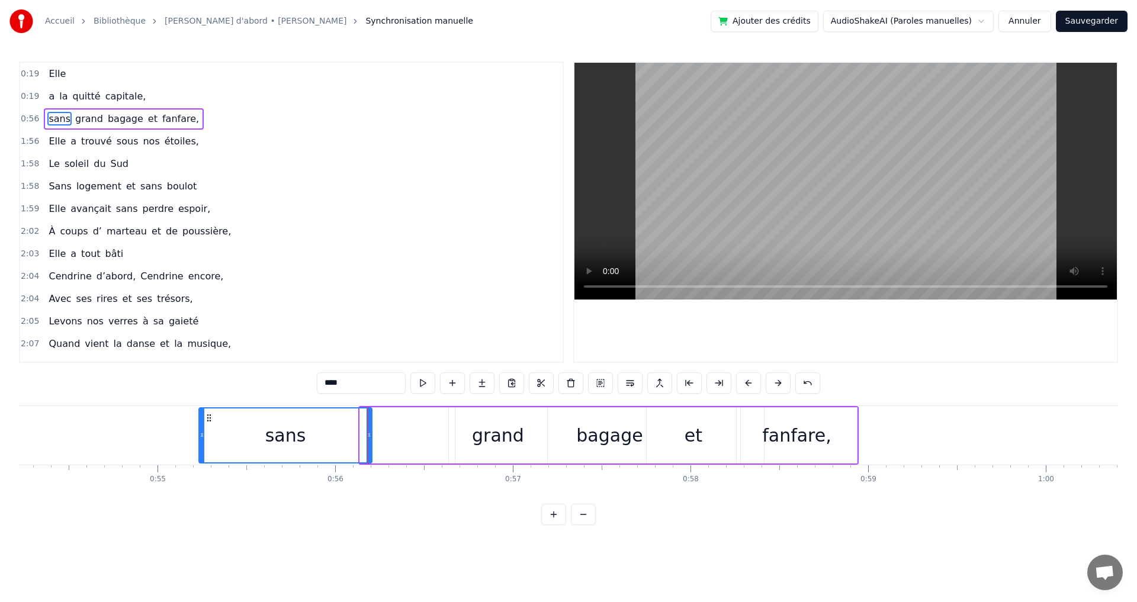
click at [206, 423] on div "sans" at bounding box center [286, 436] width 172 height 54
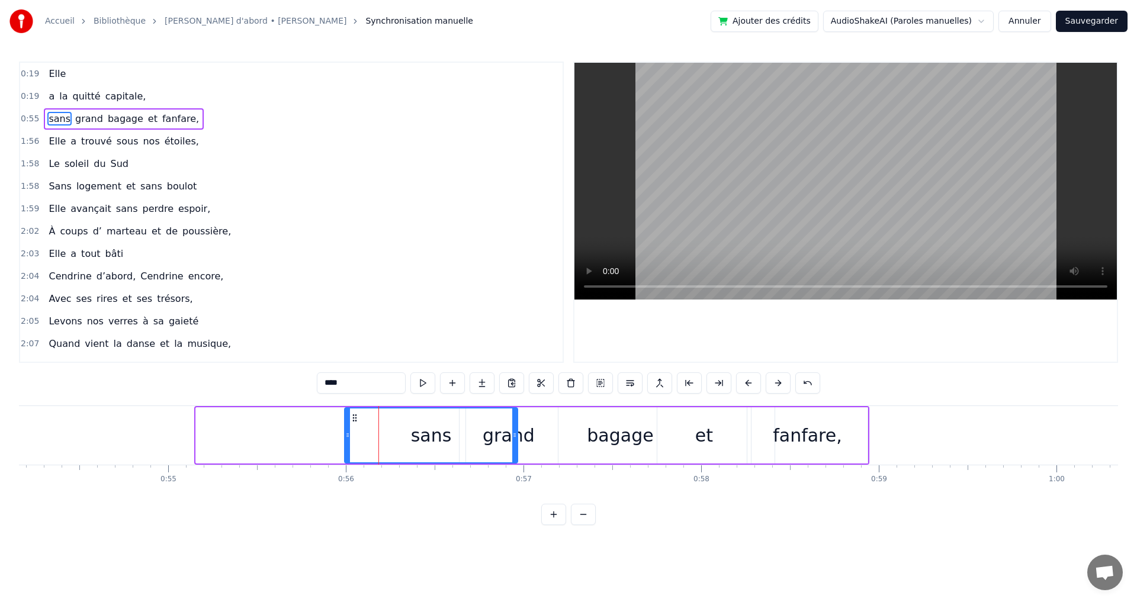
drag, startPoint x: 209, startPoint y: 415, endPoint x: 357, endPoint y: 421, distance: 148.8
click at [357, 421] on icon at bounding box center [354, 417] width 9 height 9
click at [367, 440] on div "sans" at bounding box center [431, 436] width 172 height 54
drag, startPoint x: 345, startPoint y: 447, endPoint x: 352, endPoint y: 448, distance: 6.6
click at [353, 448] on div at bounding box center [355, 436] width 5 height 54
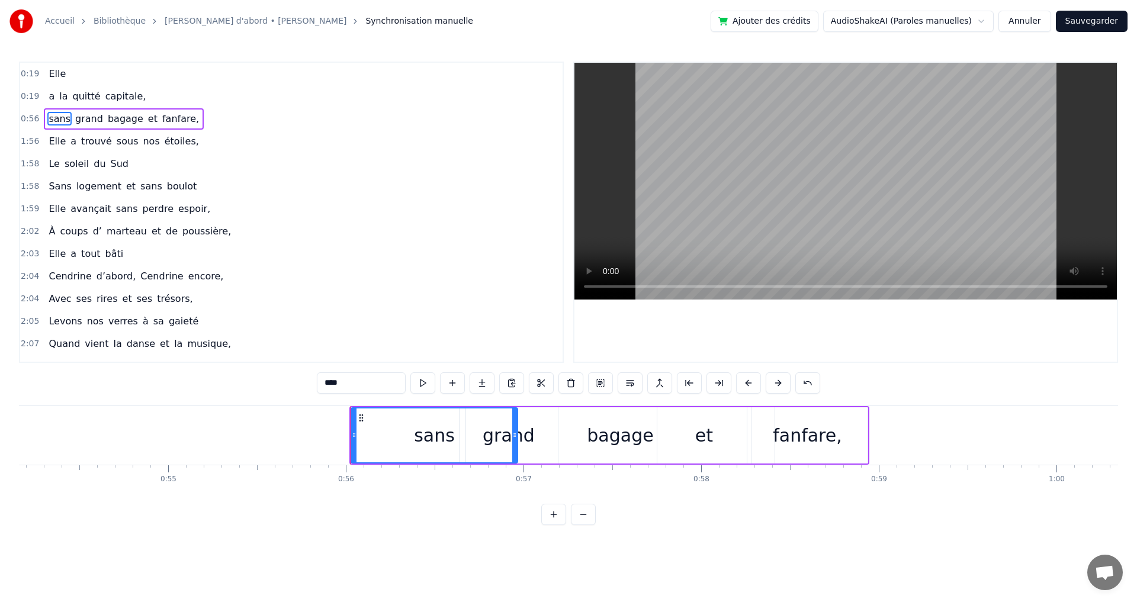
click at [575, 432] on div "bagage" at bounding box center [620, 436] width 309 height 56
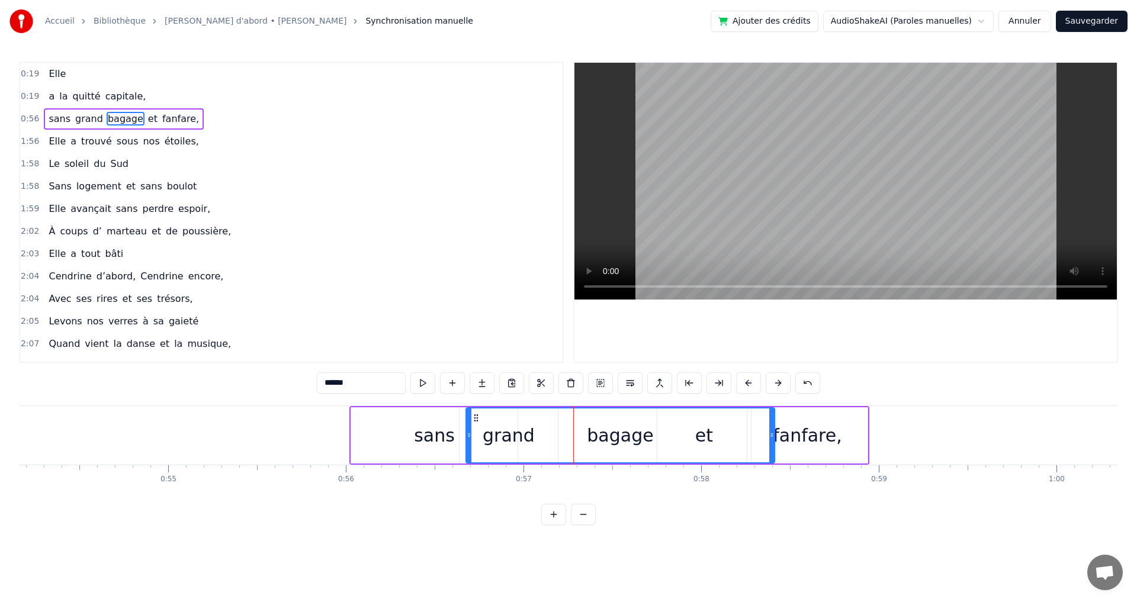
click at [370, 447] on div "sans" at bounding box center [434, 436] width 166 height 56
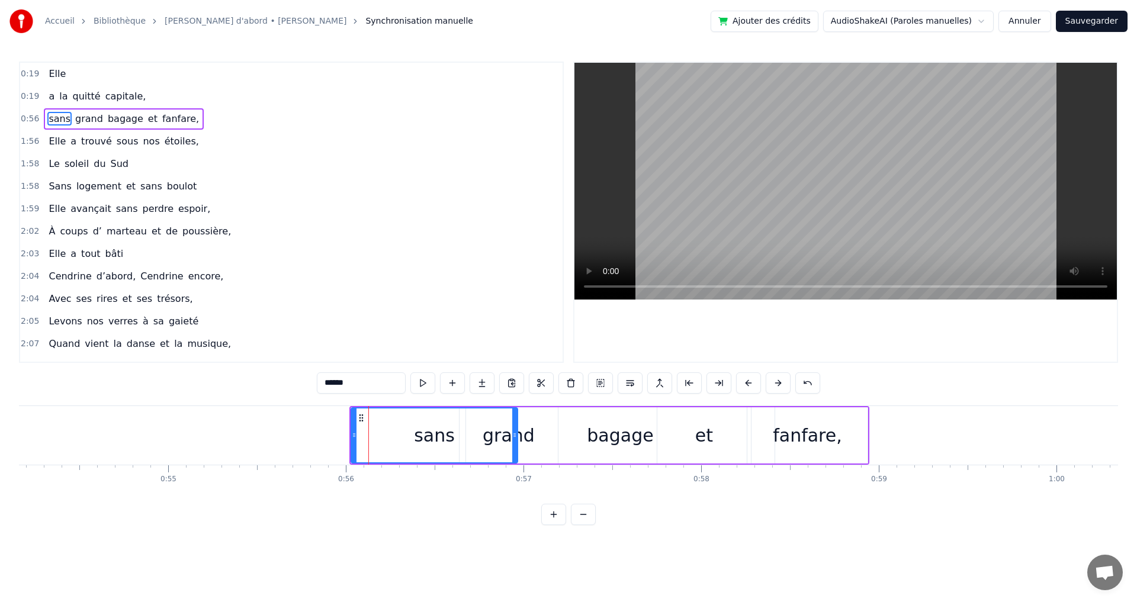
type input "****"
drag, startPoint x: 361, startPoint y: 421, endPoint x: 370, endPoint y: 432, distance: 13.9
click at [370, 432] on div "sans" at bounding box center [443, 436] width 165 height 54
click at [395, 443] on div "sans" at bounding box center [443, 436] width 165 height 54
drag, startPoint x: 573, startPoint y: 435, endPoint x: 520, endPoint y: 435, distance: 53.3
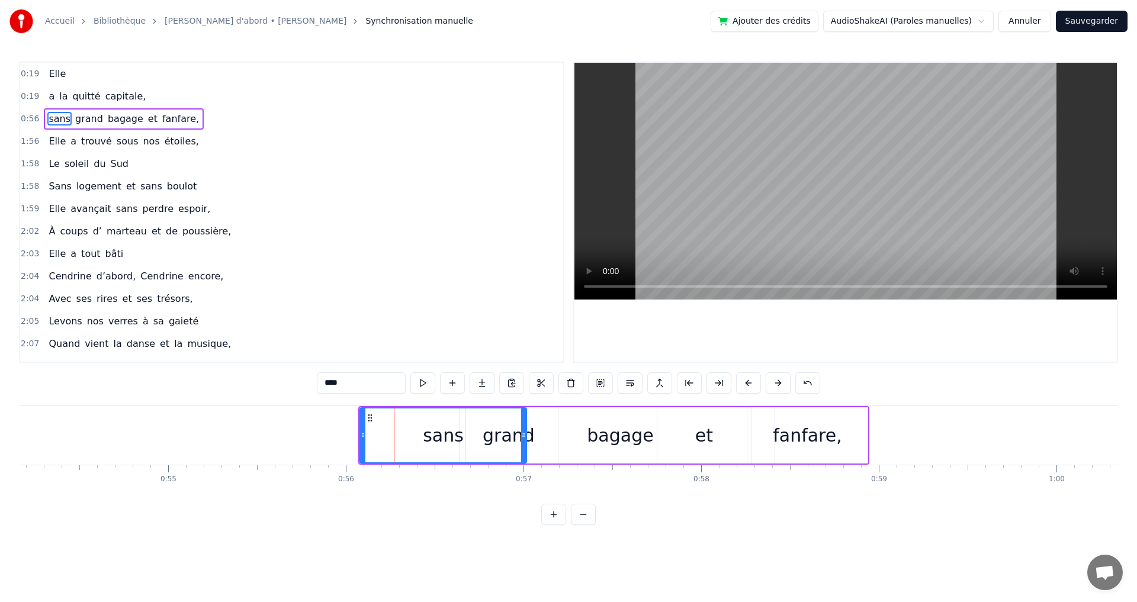
click at [520, 435] on div "sans grand bagage et fanfare," at bounding box center [613, 435] width 511 height 59
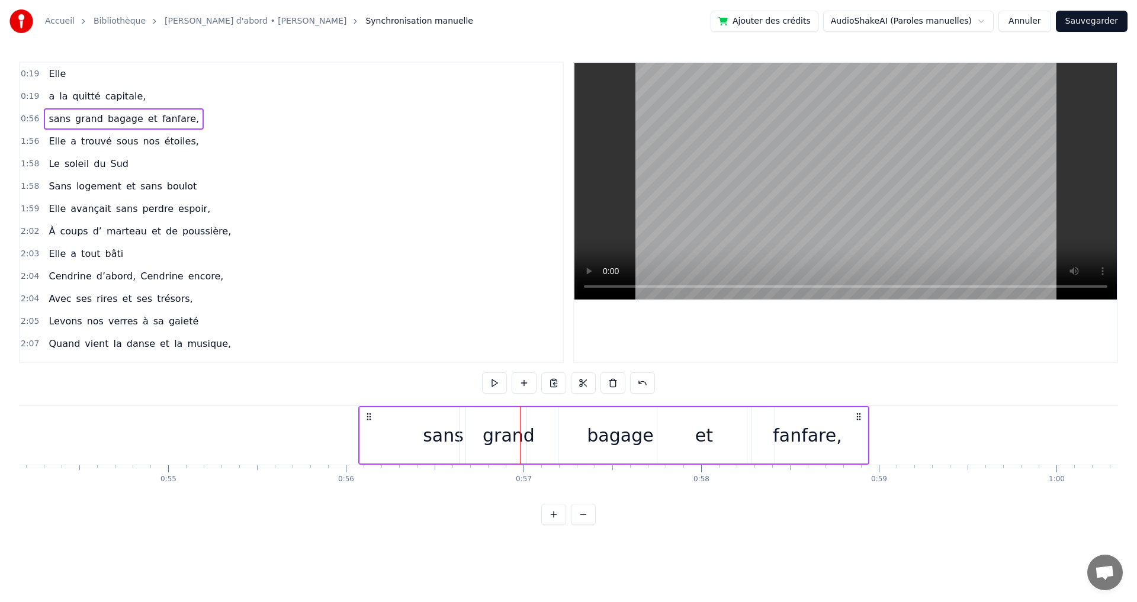
click at [436, 429] on div "sans" at bounding box center [443, 435] width 41 height 27
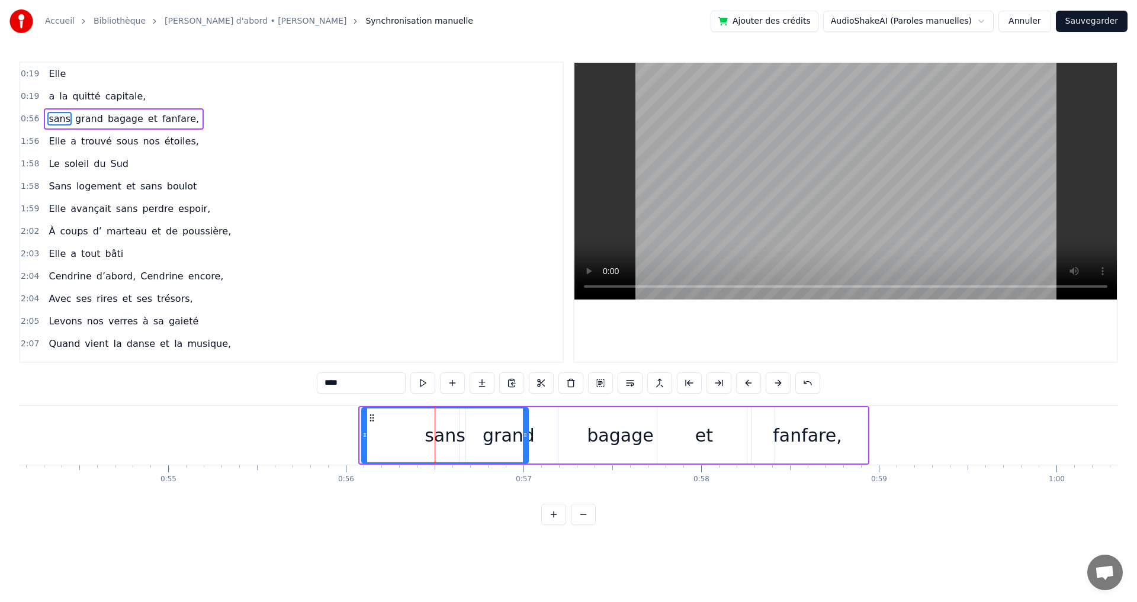
drag, startPoint x: 383, startPoint y: 421, endPoint x: 372, endPoint y: 420, distance: 11.3
click at [372, 420] on icon at bounding box center [371, 417] width 9 height 9
click at [620, 446] on div "bagage" at bounding box center [620, 435] width 66 height 27
type input "******"
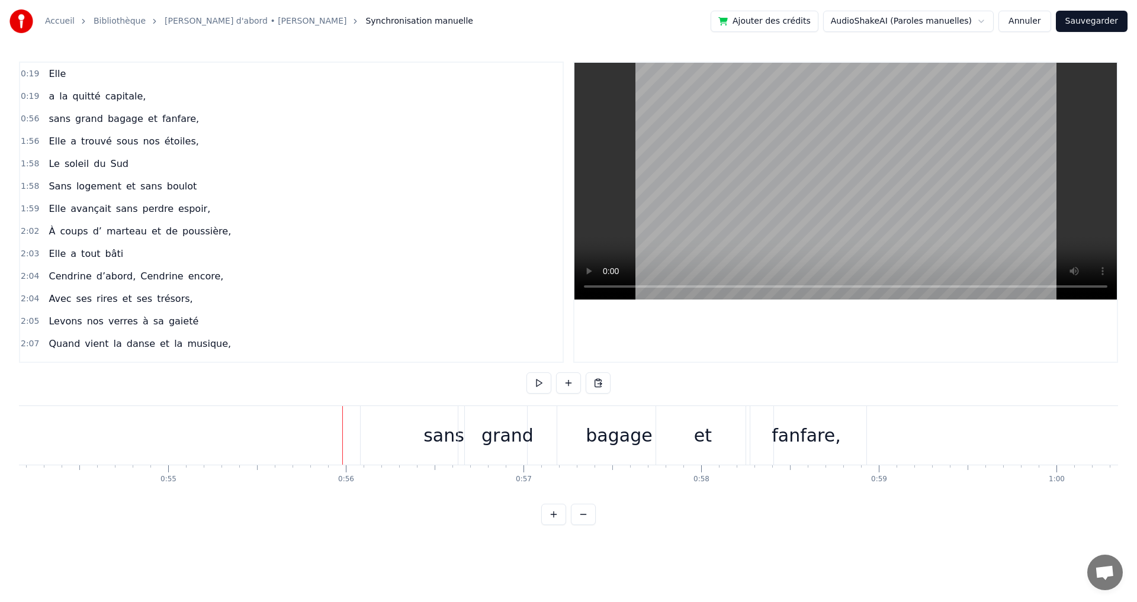
click at [377, 433] on div "sans" at bounding box center [444, 435] width 166 height 59
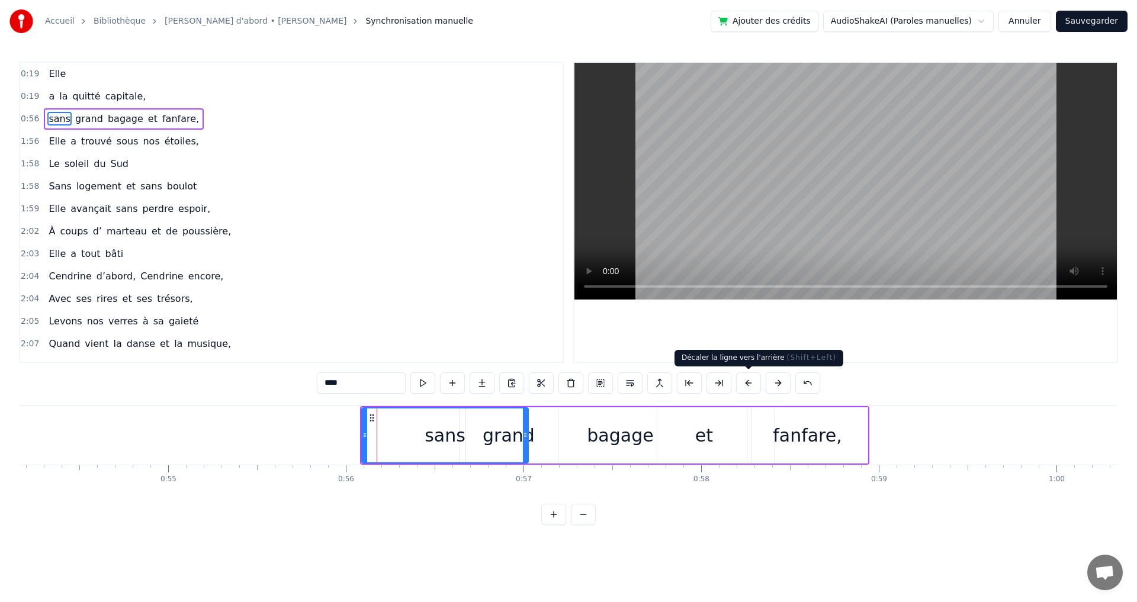
click at [747, 385] on button at bounding box center [748, 383] width 25 height 21
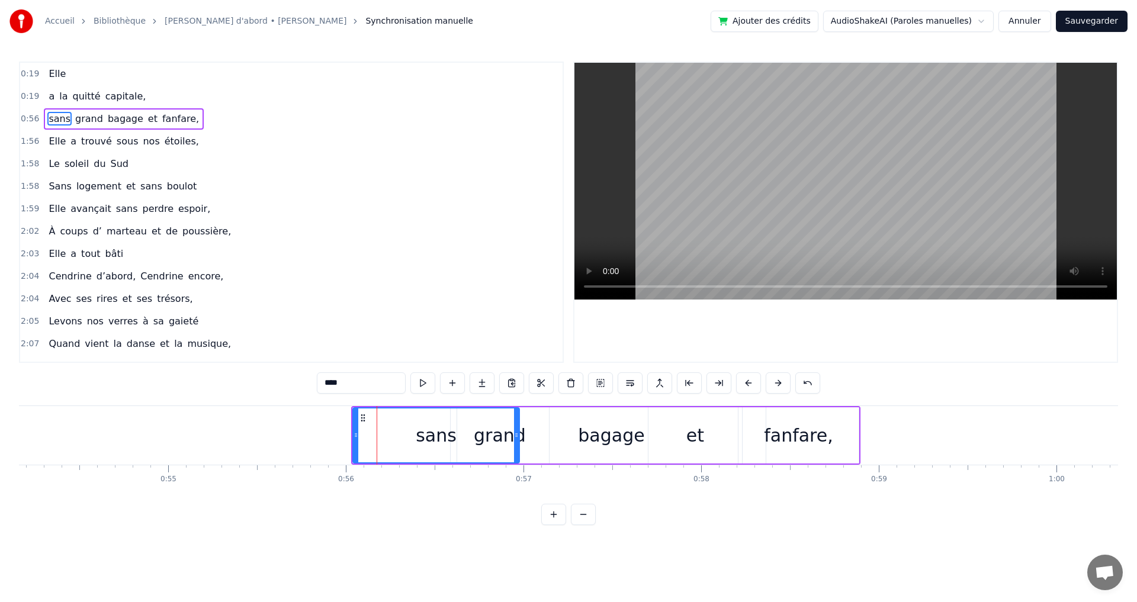
click at [747, 385] on button at bounding box center [748, 383] width 25 height 21
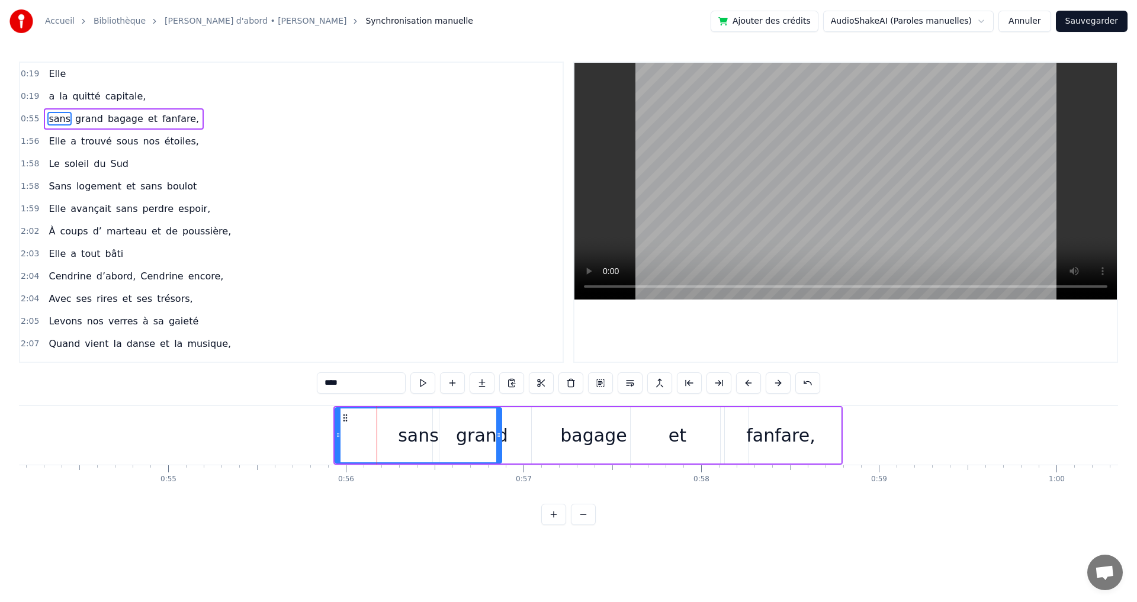
click at [747, 385] on button at bounding box center [748, 383] width 25 height 21
click at [749, 385] on button at bounding box center [748, 383] width 25 height 21
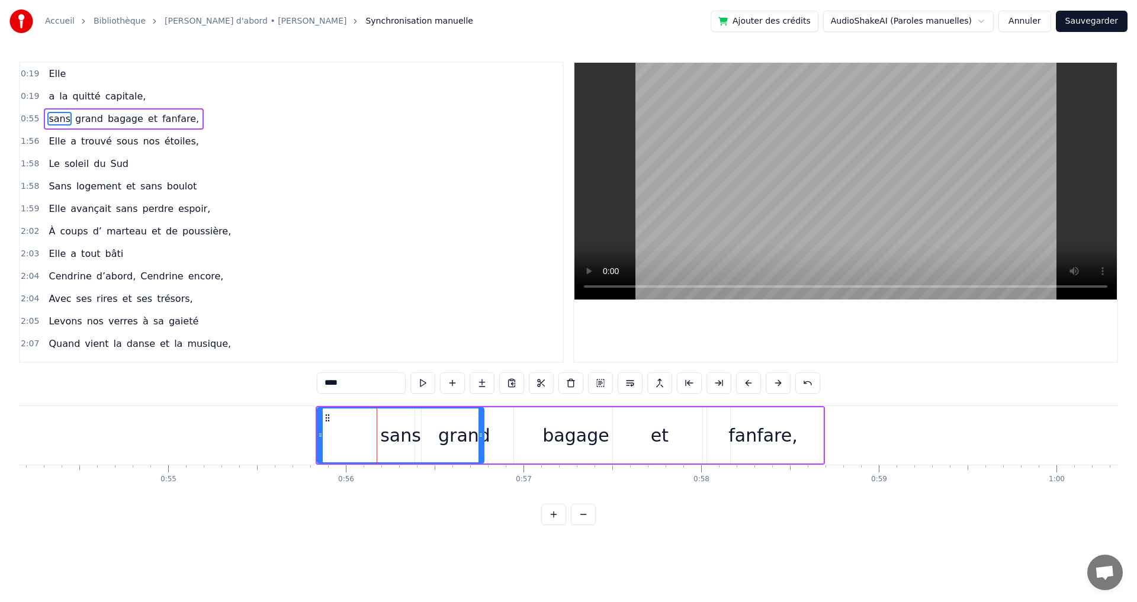
click at [749, 385] on button at bounding box center [748, 383] width 25 height 21
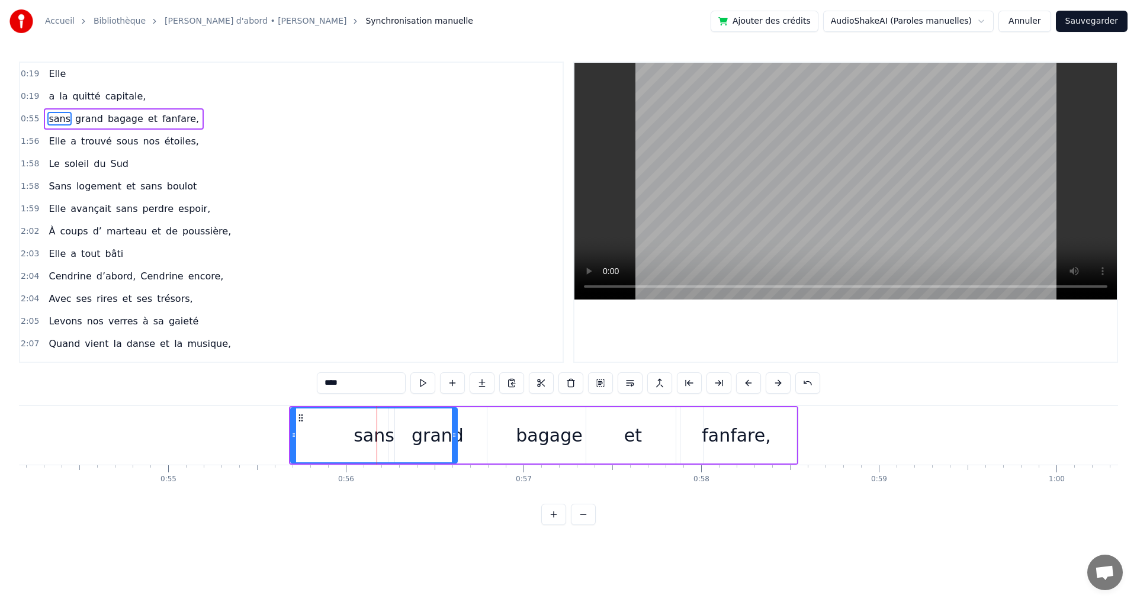
click at [749, 385] on button at bounding box center [748, 383] width 25 height 21
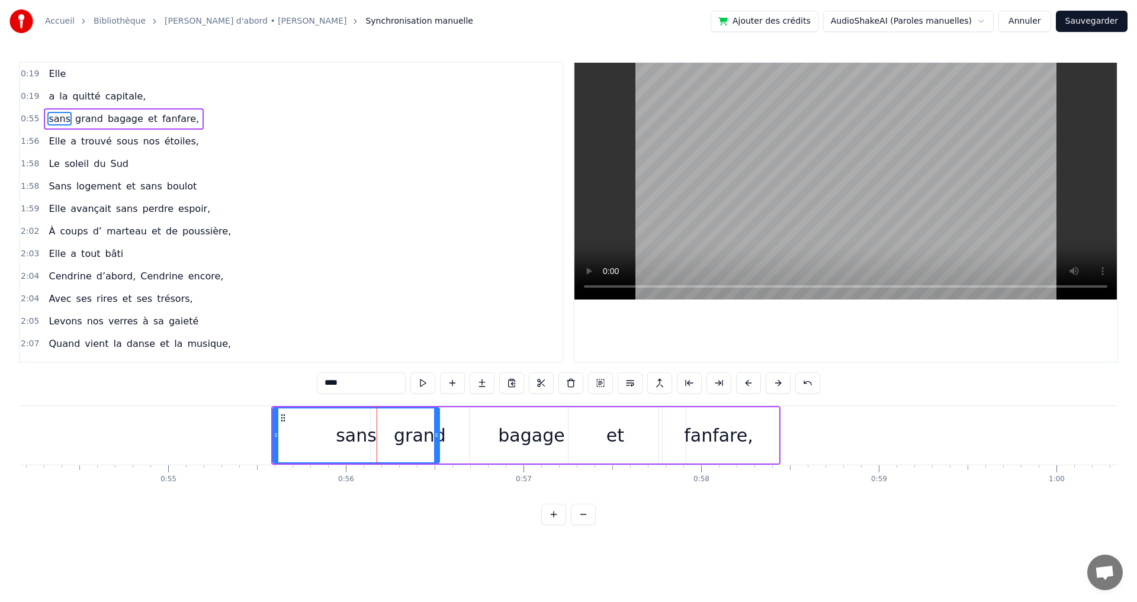
click at [749, 385] on button at bounding box center [748, 383] width 25 height 21
click at [267, 435] on icon at bounding box center [268, 435] width 5 height 9
drag, startPoint x: 270, startPoint y: 439, endPoint x: 295, endPoint y: 438, distance: 25.5
click at [292, 438] on icon at bounding box center [289, 435] width 5 height 9
click at [726, 427] on div "fanfare," at bounding box center [709, 435] width 69 height 27
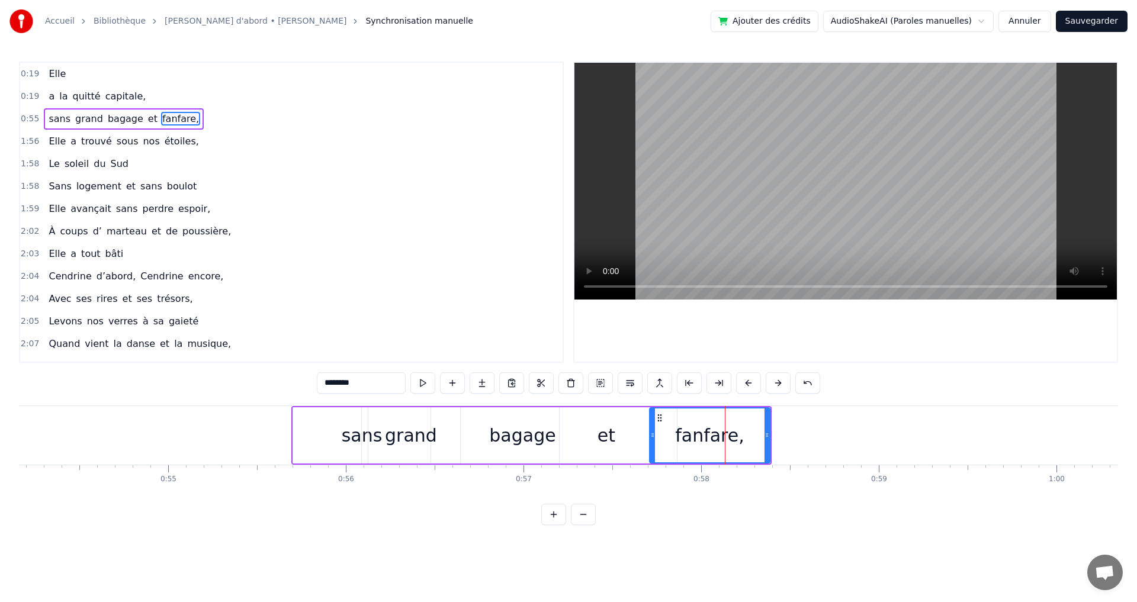
click at [299, 432] on div "sans" at bounding box center [361, 436] width 137 height 56
type input "****"
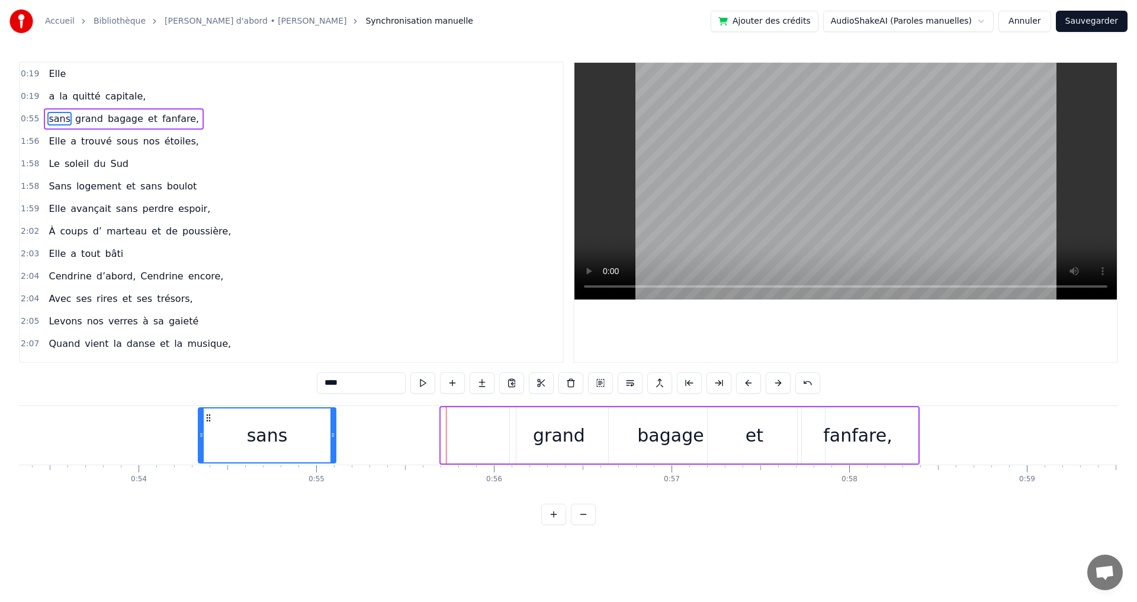
scroll to position [0, 9455]
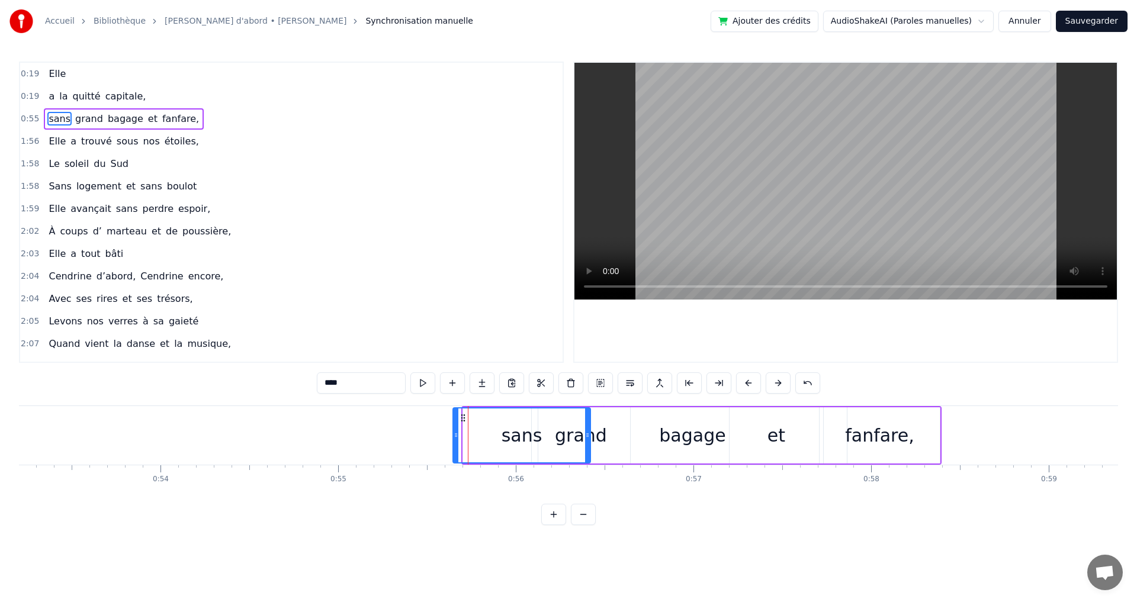
drag, startPoint x: 304, startPoint y: 419, endPoint x: 464, endPoint y: 426, distance: 160.1
click at [464, 426] on div "sans" at bounding box center [522, 436] width 136 height 54
click at [558, 525] on button at bounding box center [553, 514] width 25 height 21
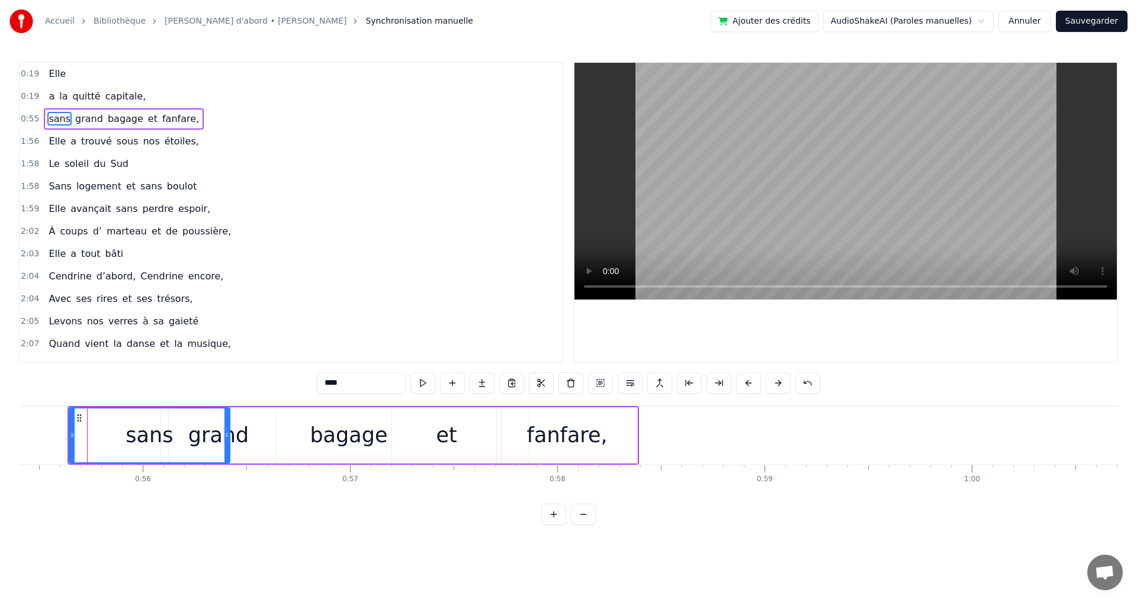
scroll to position [0, 11495]
click at [548, 525] on button at bounding box center [553, 514] width 25 height 21
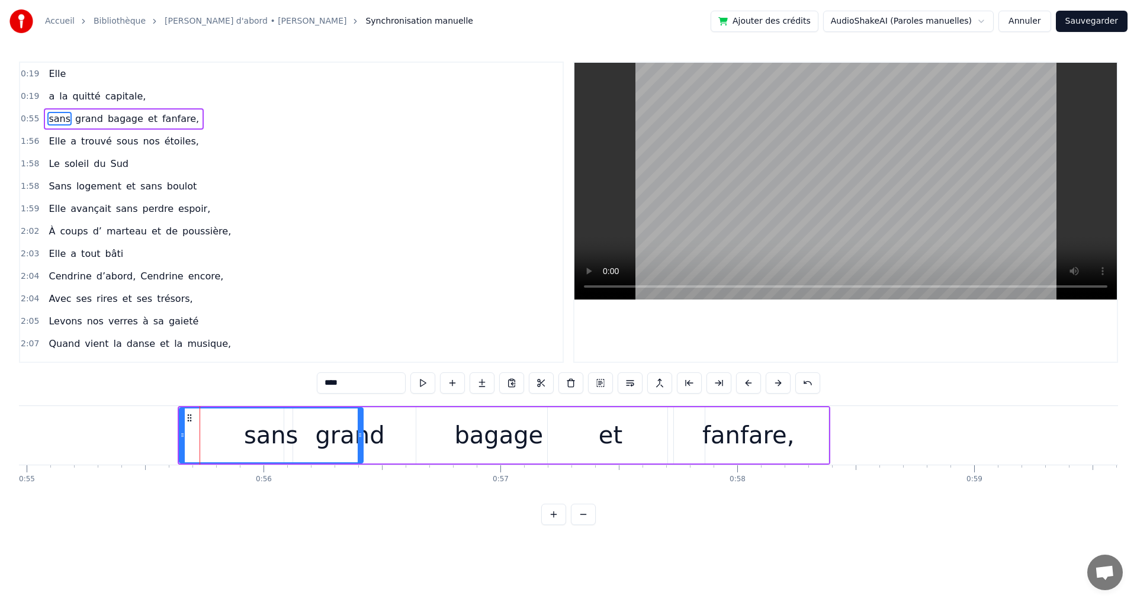
scroll to position [0, 13146]
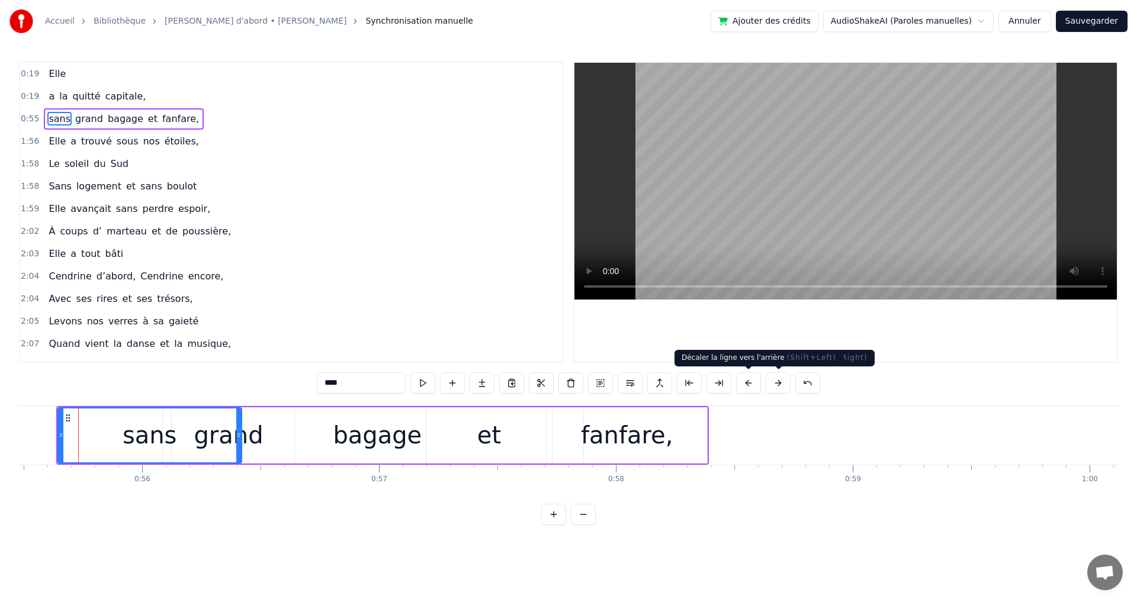
click at [744, 383] on button at bounding box center [748, 383] width 25 height 21
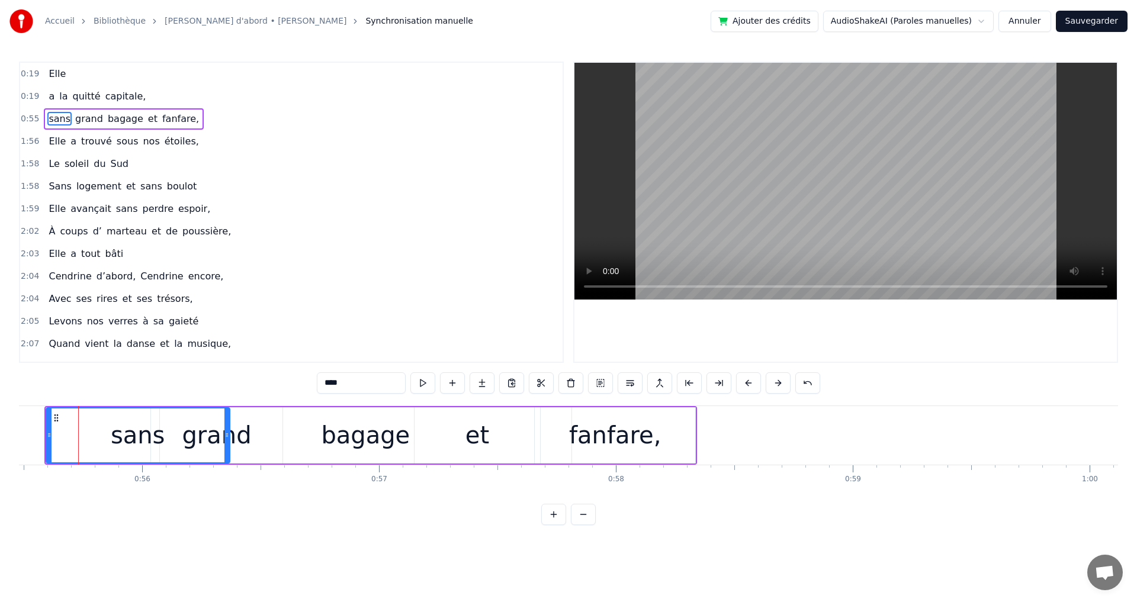
click at [744, 383] on button at bounding box center [748, 383] width 25 height 21
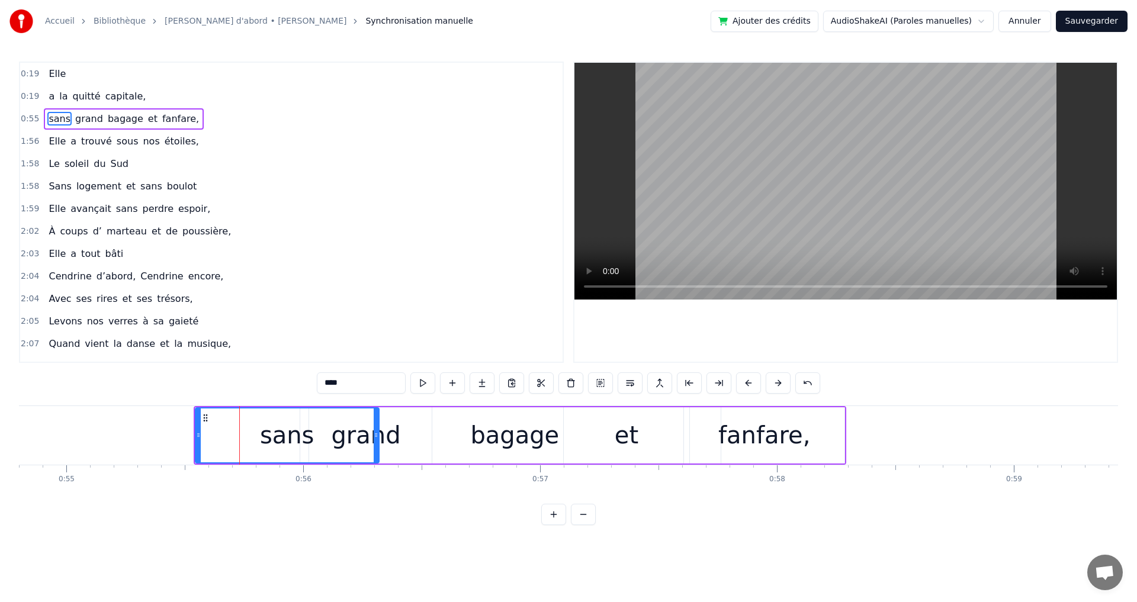
drag, startPoint x: 44, startPoint y: 445, endPoint x: 14, endPoint y: 445, distance: 29.6
click at [14, 445] on div "Accueil Bibliothèque [PERSON_NAME] d'abord • [PERSON_NAME] Synchronisation manu…" at bounding box center [568, 262] width 1137 height 525
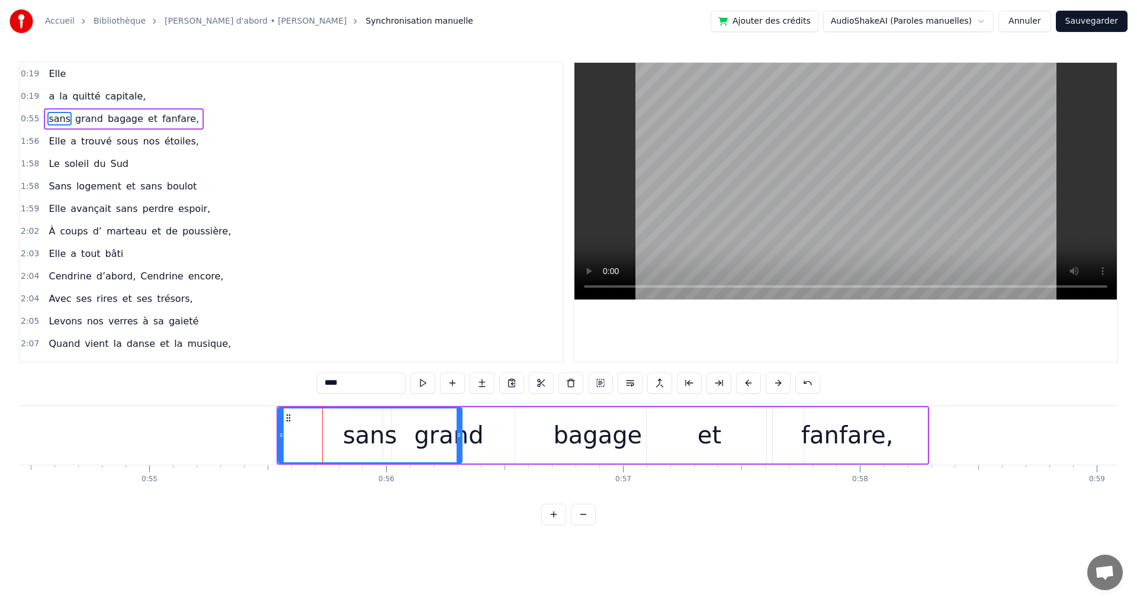
click at [751, 387] on button at bounding box center [748, 383] width 25 height 21
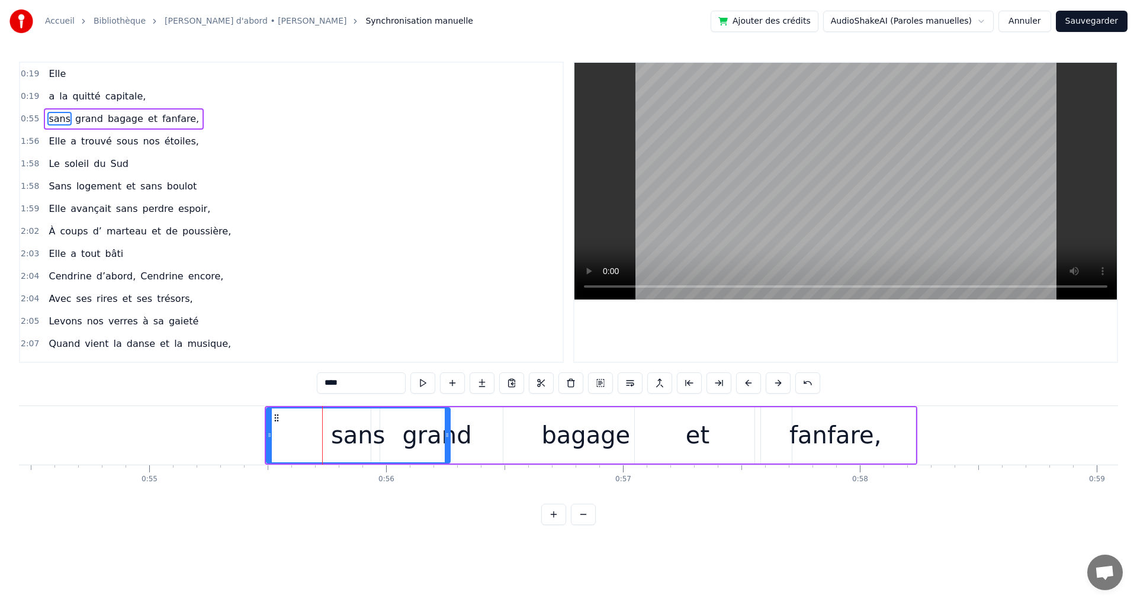
click at [751, 387] on button at bounding box center [748, 383] width 25 height 21
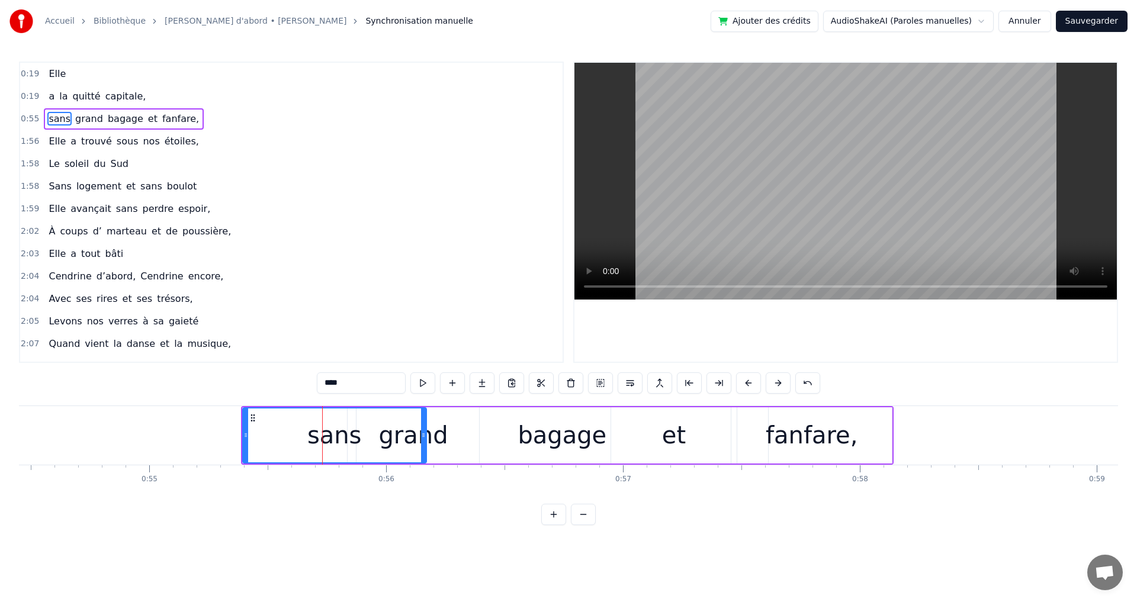
click at [751, 387] on button at bounding box center [748, 383] width 25 height 21
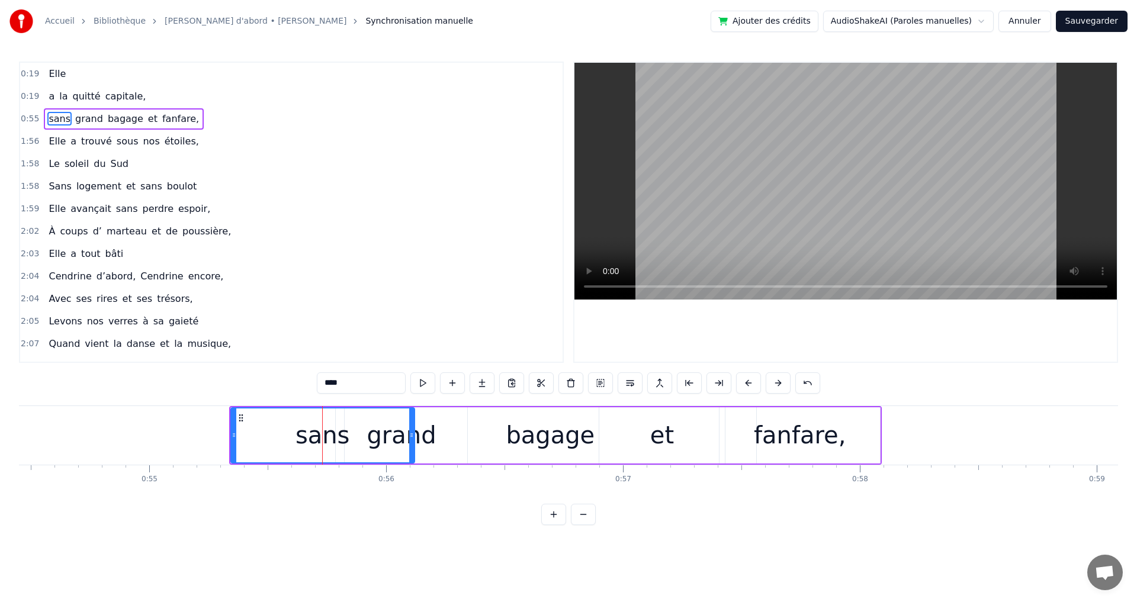
click at [751, 387] on button at bounding box center [748, 383] width 25 height 21
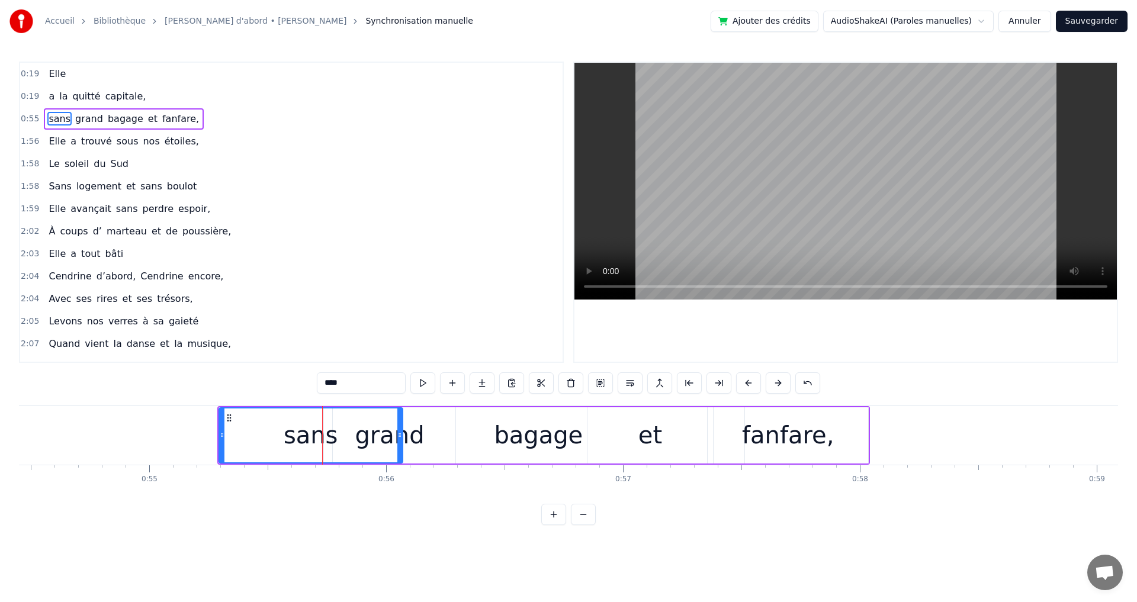
click at [751, 387] on button at bounding box center [748, 383] width 25 height 21
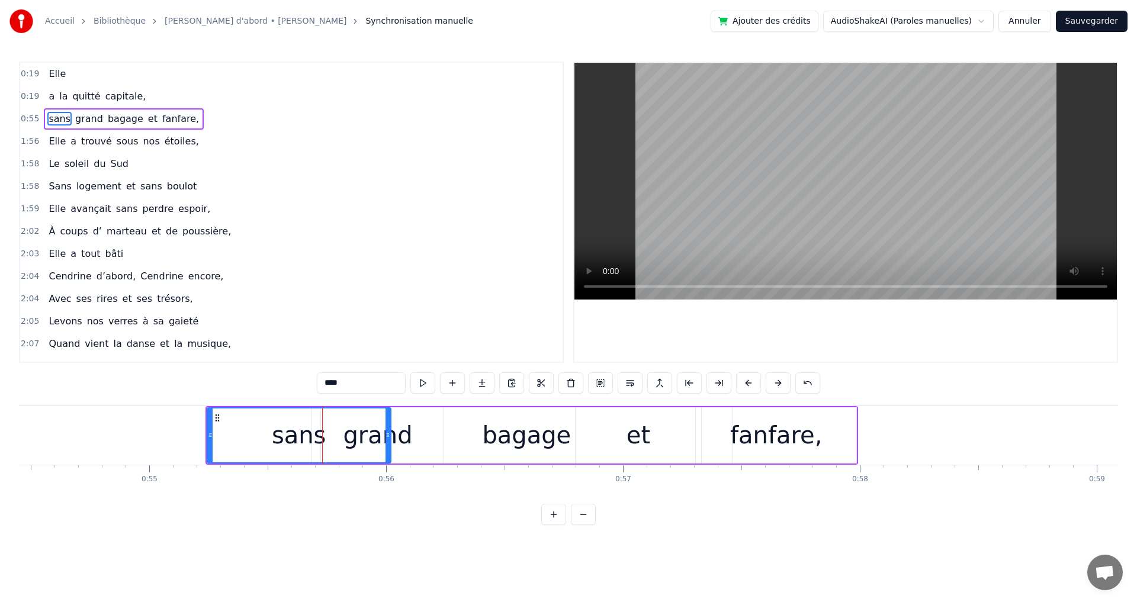
click at [324, 420] on div "sans" at bounding box center [299, 436] width 182 height 54
click at [325, 420] on div "sans" at bounding box center [299, 436] width 182 height 54
drag, startPoint x: 325, startPoint y: 420, endPoint x: 278, endPoint y: 422, distance: 46.8
click at [278, 422] on div "sans" at bounding box center [299, 436] width 182 height 54
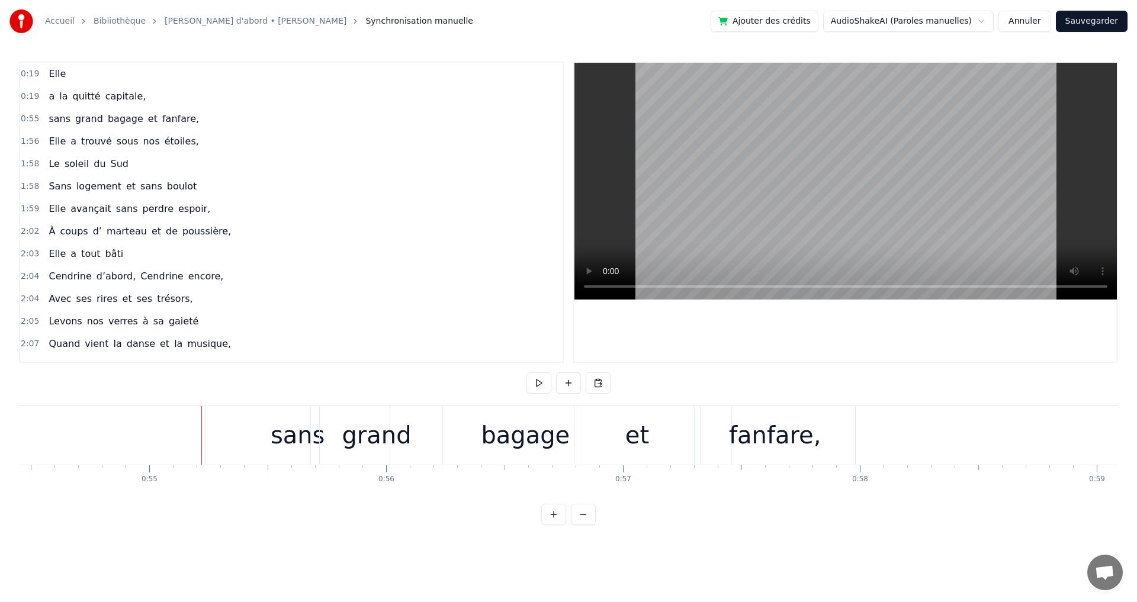
click at [161, 119] on span "fanfare," at bounding box center [180, 119] width 39 height 14
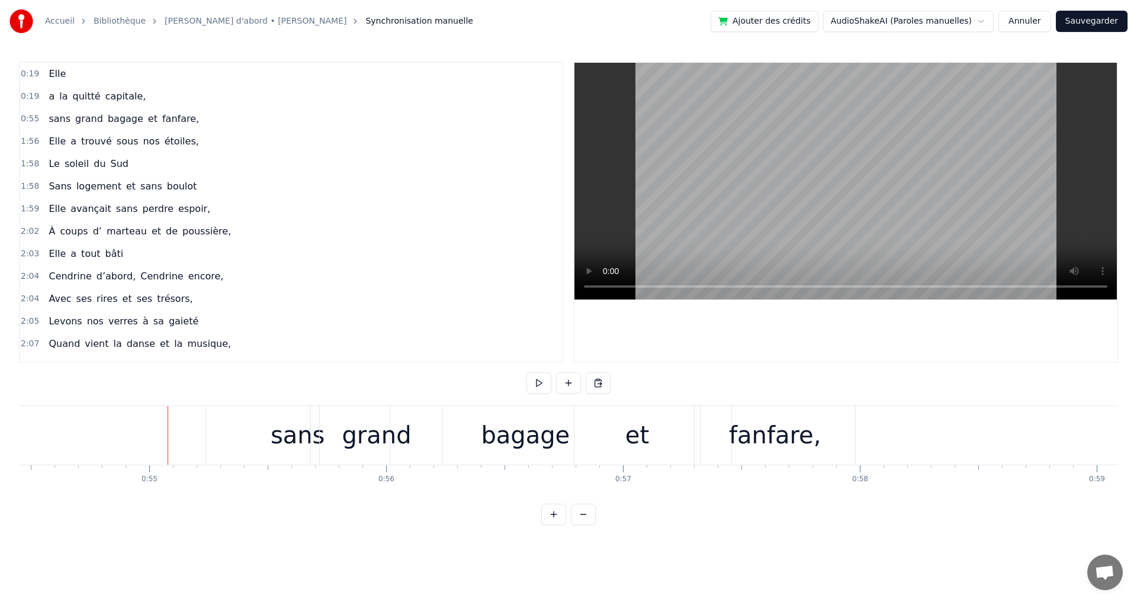
click at [74, 120] on span "grand" at bounding box center [89, 119] width 30 height 14
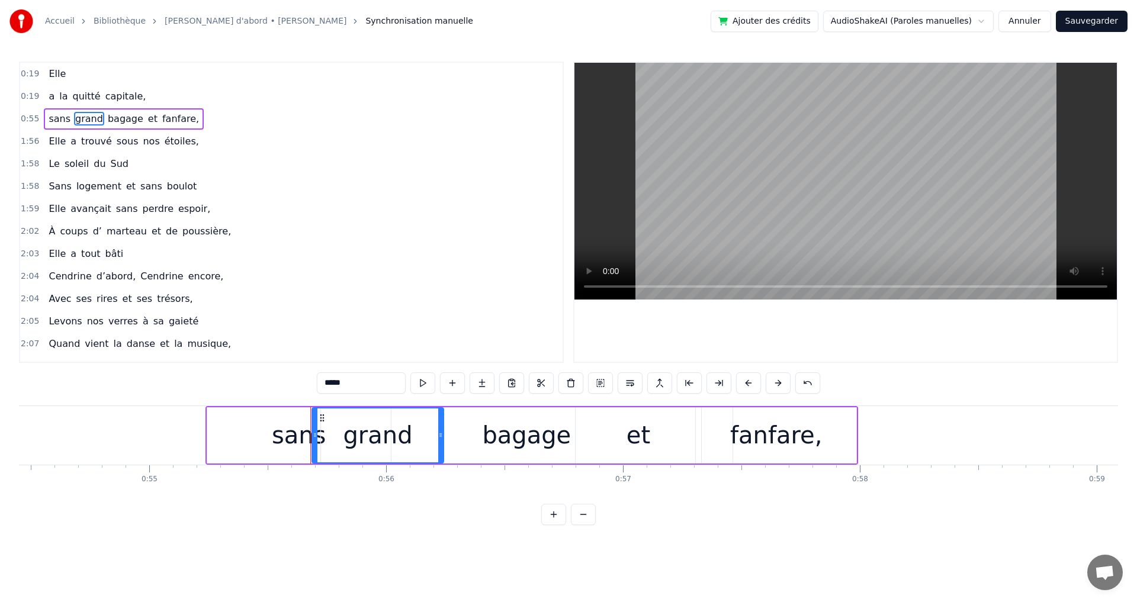
click at [124, 114] on span "bagage" at bounding box center [126, 119] width 38 height 14
type input "******"
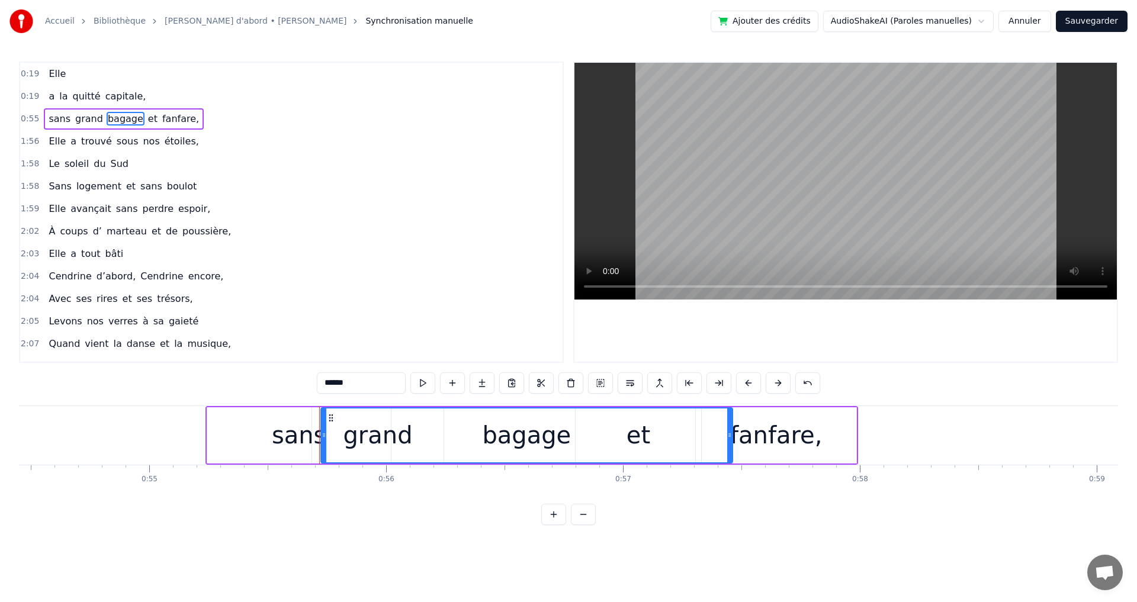
click at [63, 111] on div "sans grand bagage et fanfare," at bounding box center [124, 118] width 160 height 21
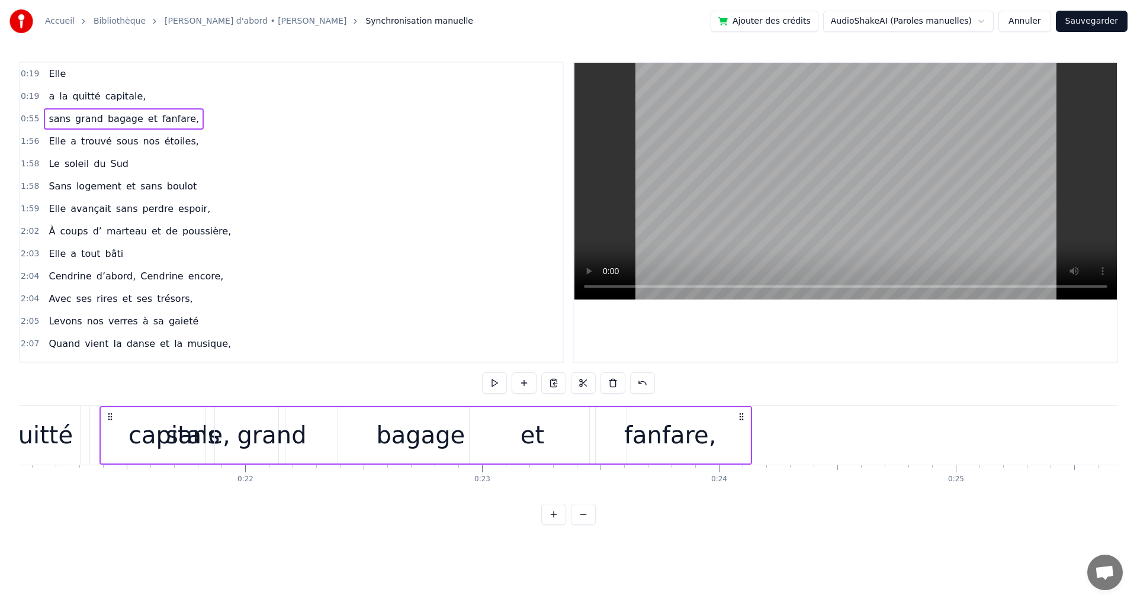
drag, startPoint x: 216, startPoint y: 415, endPoint x: 120, endPoint y: 431, distance: 96.8
click at [120, 431] on div "sans grand bagage et fanfare," at bounding box center [426, 435] width 653 height 59
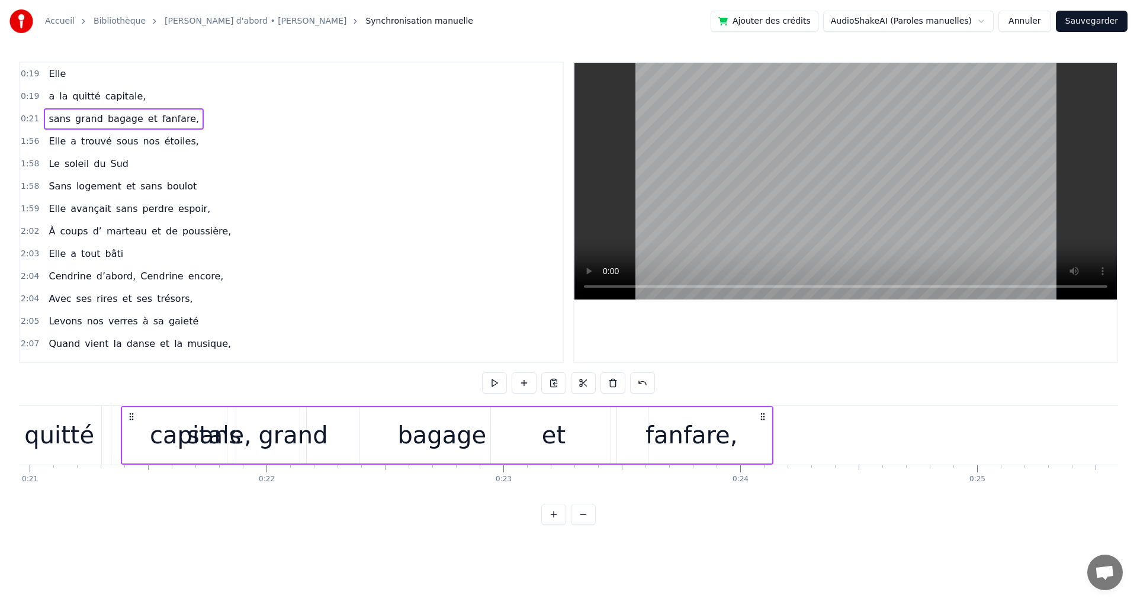
drag, startPoint x: 134, startPoint y: 423, endPoint x: 282, endPoint y: 431, distance: 148.3
click at [282, 431] on div "sans grand bagage et fanfare," at bounding box center [447, 435] width 653 height 59
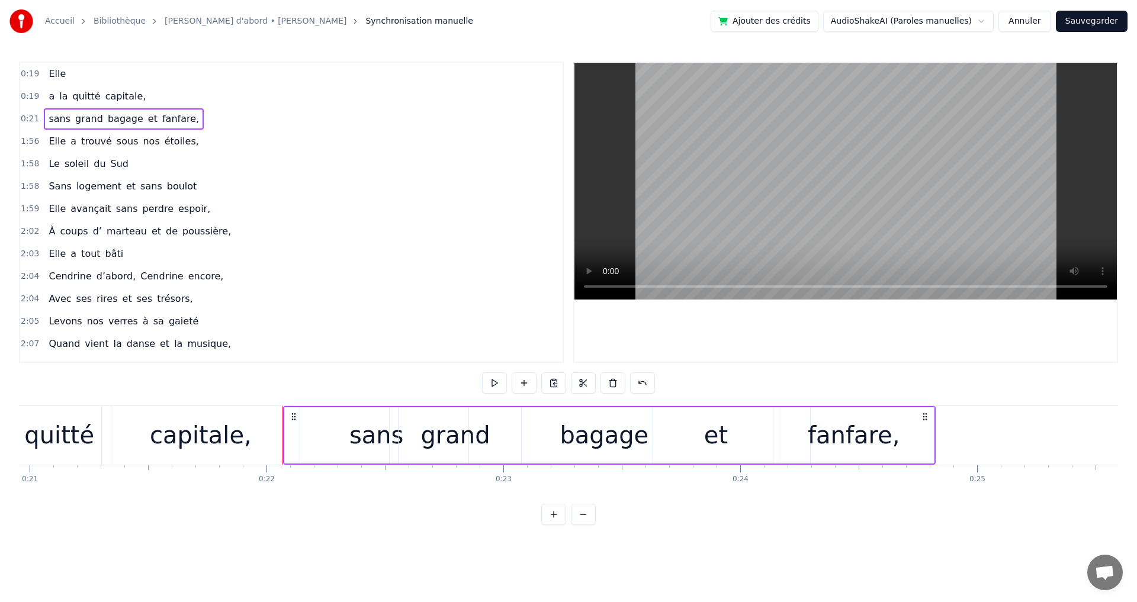
drag, startPoint x: 136, startPoint y: 418, endPoint x: 295, endPoint y: 431, distance: 159.3
click at [295, 431] on div "sans grand bagage et fanfare," at bounding box center [609, 435] width 653 height 59
drag, startPoint x: 438, startPoint y: 329, endPoint x: 432, endPoint y: 327, distance: 6.4
click at [434, 328] on div "2:05 Levons nos verres à sa gaieté" at bounding box center [291, 321] width 543 height 23
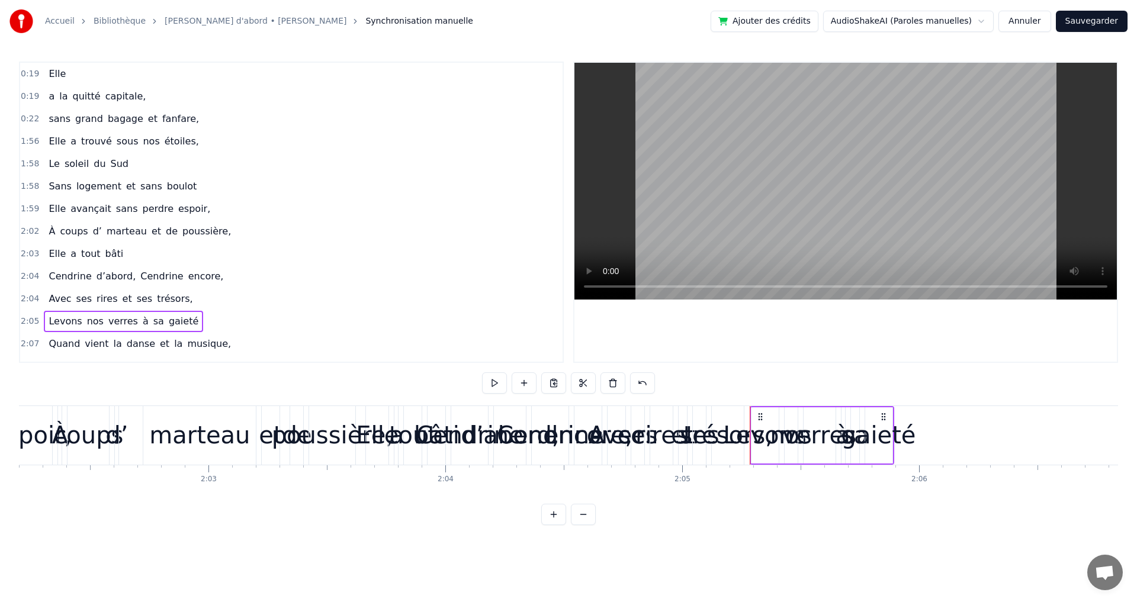
scroll to position [0, 29627]
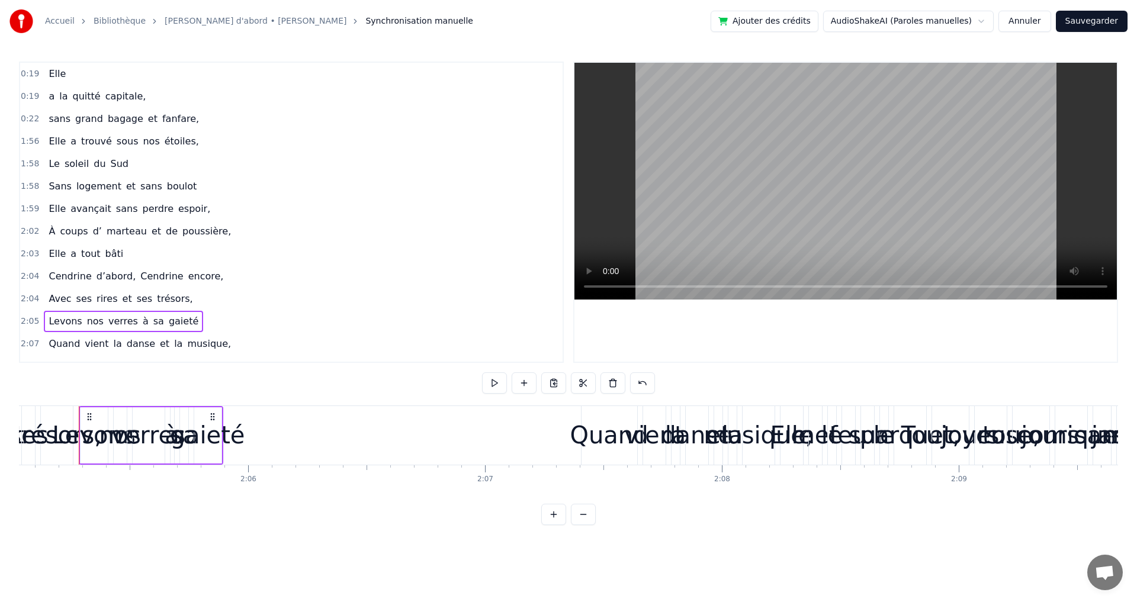
click at [92, 159] on span "du" at bounding box center [99, 164] width 14 height 14
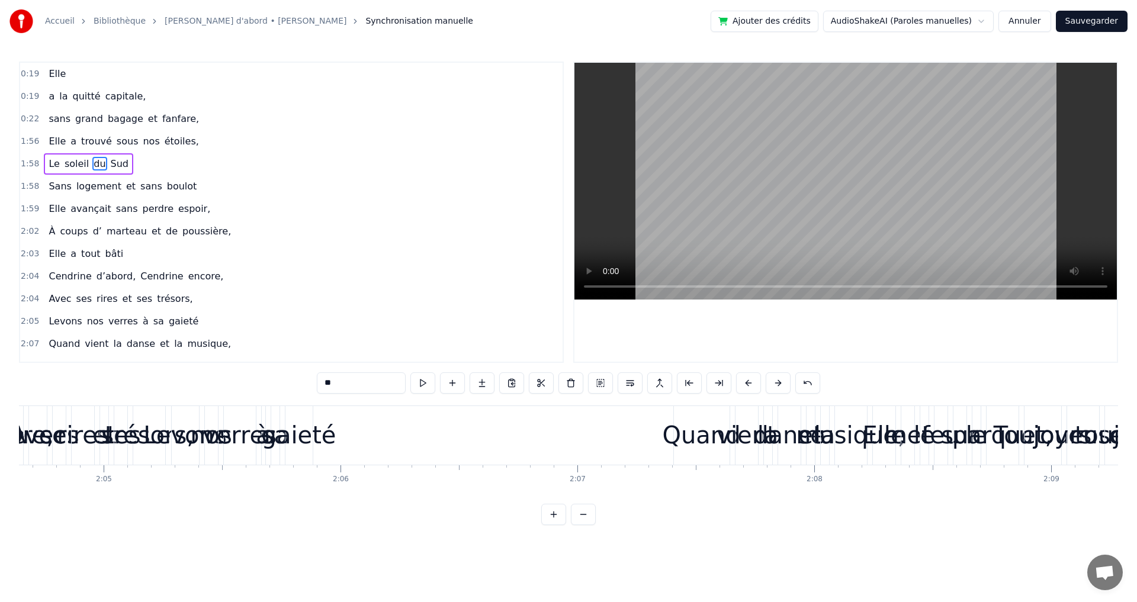
click at [95, 143] on span "trouvé" at bounding box center [96, 141] width 33 height 14
type input "******"
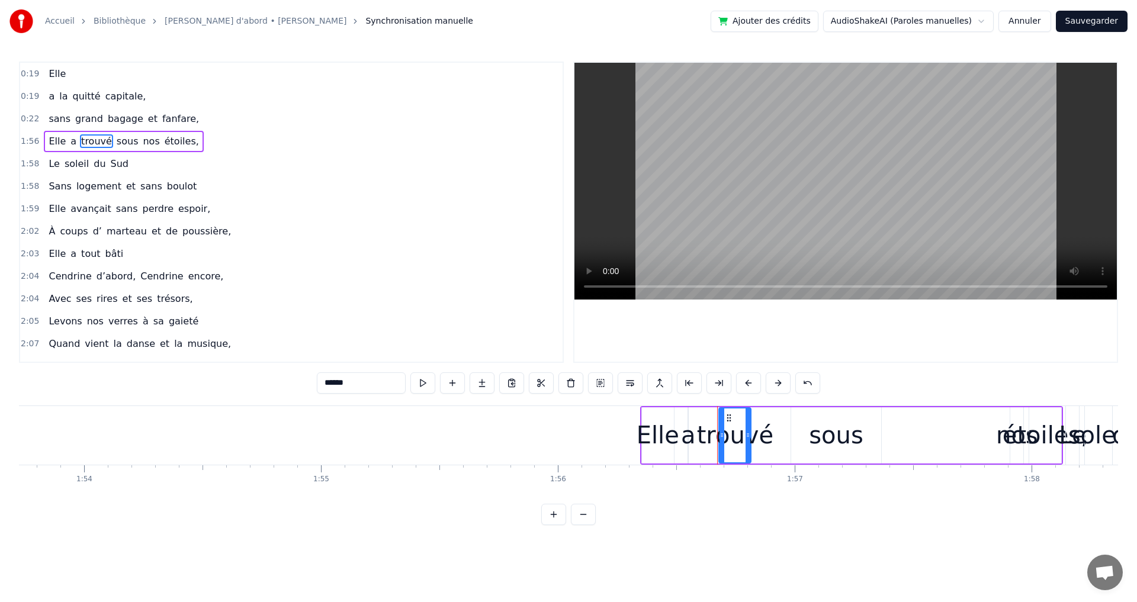
scroll to position [0, 27073]
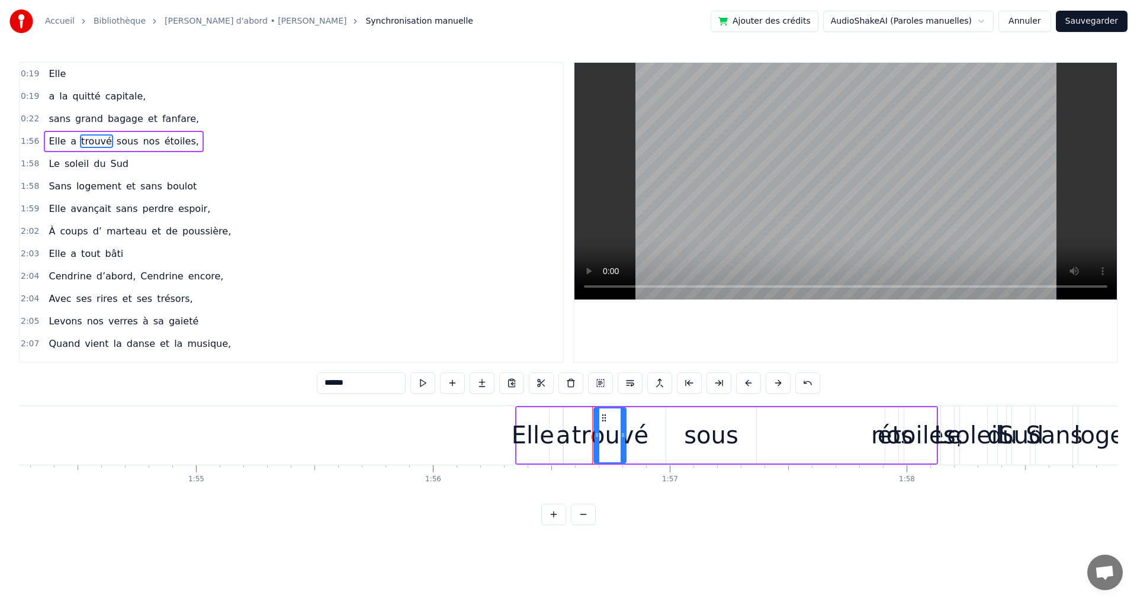
click at [653, 424] on div "Elle a trouvé sous nos étoiles," at bounding box center [727, 435] width 424 height 59
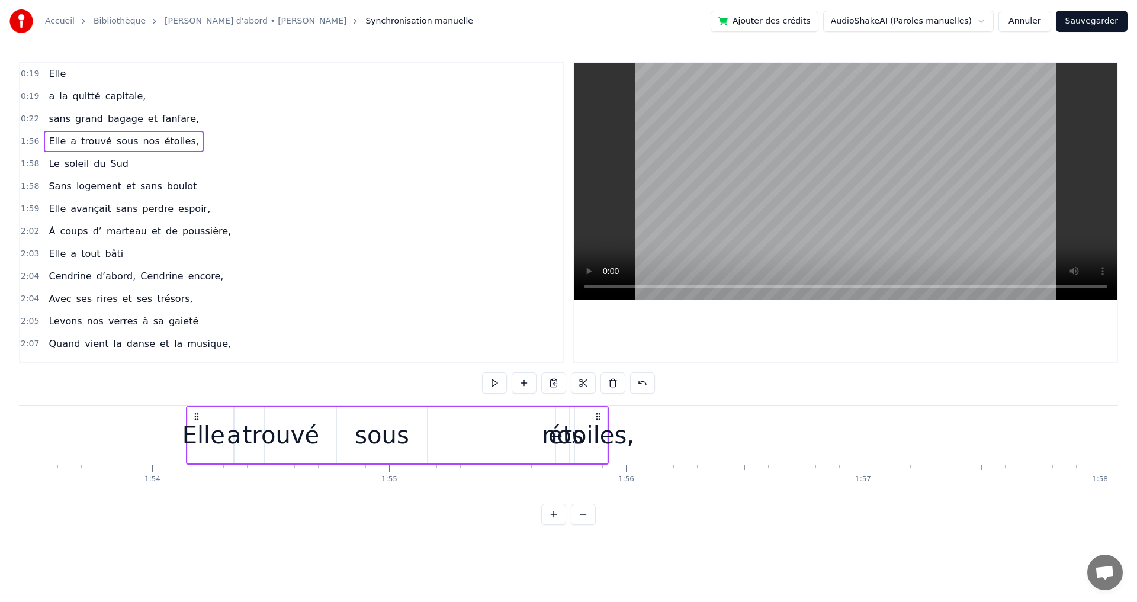
drag, startPoint x: 524, startPoint y: 419, endPoint x: 198, endPoint y: 446, distance: 326.9
click at [198, 446] on div "Elle a trouvé sous nos étoiles," at bounding box center [398, 435] width 424 height 59
click at [559, 437] on div "nos" at bounding box center [569, 436] width 42 height 36
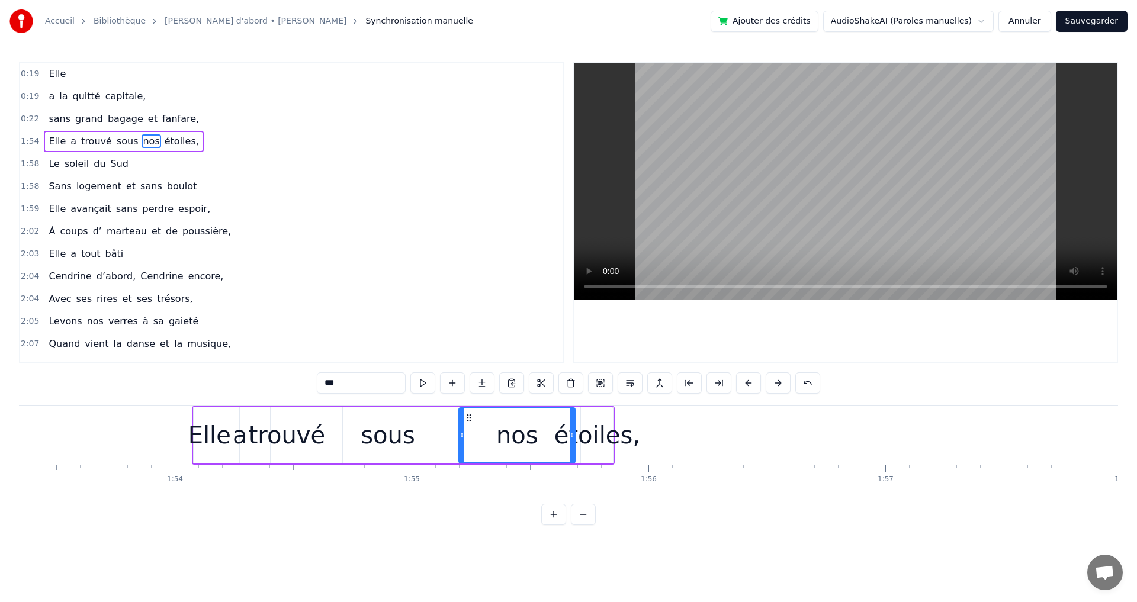
drag, startPoint x: 565, startPoint y: 438, endPoint x: 461, endPoint y: 445, distance: 103.3
click at [461, 445] on div at bounding box center [462, 436] width 5 height 54
click at [601, 427] on div "étoiles," at bounding box center [597, 436] width 86 height 36
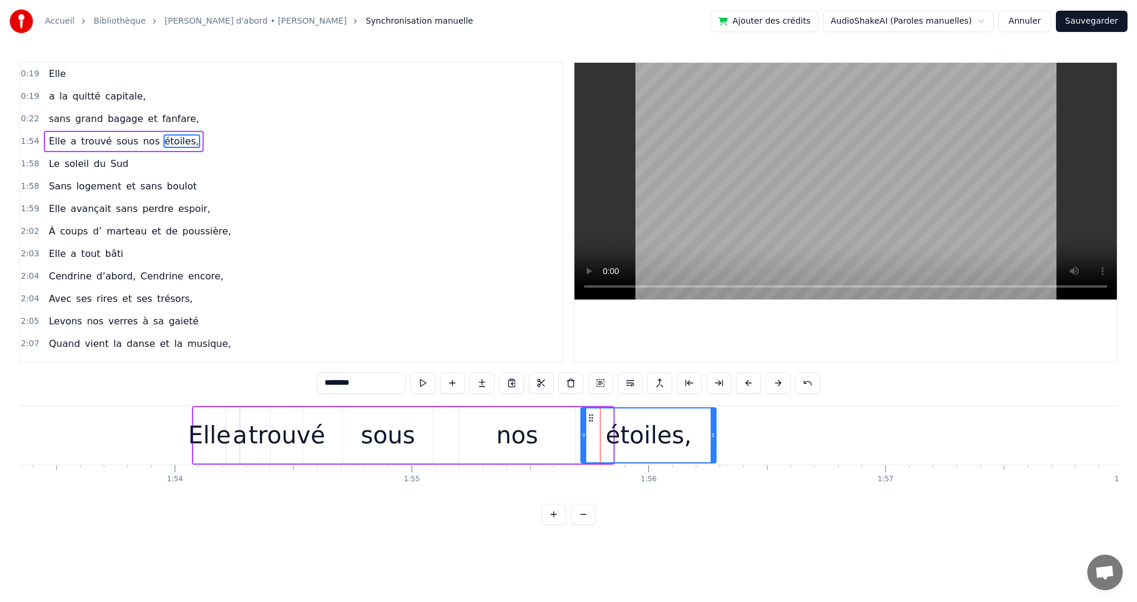
drag, startPoint x: 612, startPoint y: 441, endPoint x: 714, endPoint y: 435, distance: 102.1
click at [714, 435] on div at bounding box center [713, 436] width 5 height 54
click at [243, 422] on div "a" at bounding box center [240, 436] width 15 height 36
type input "*"
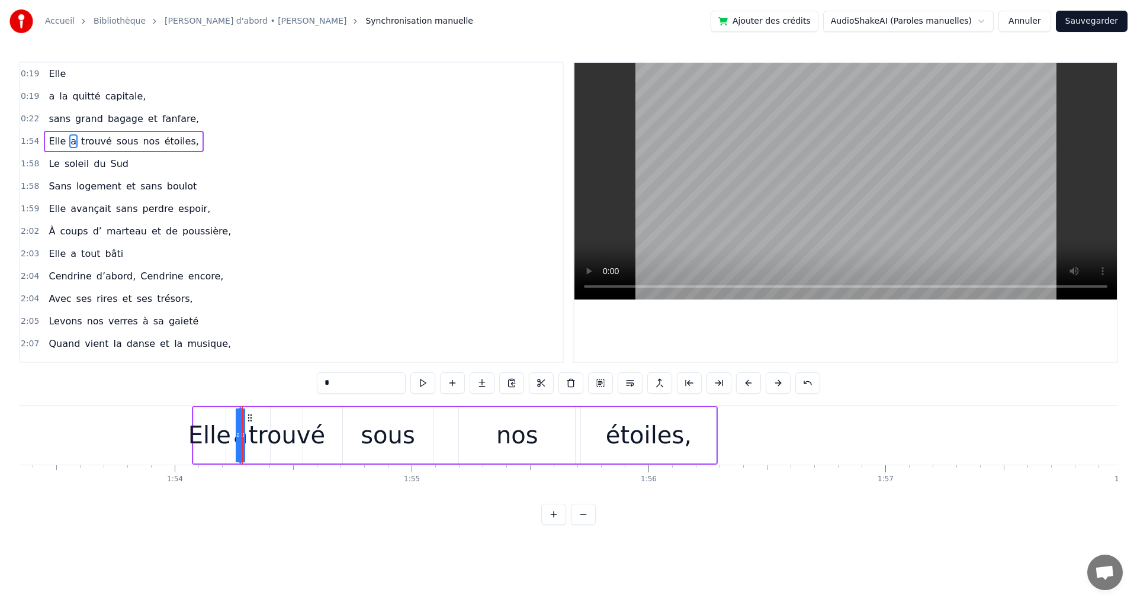
drag, startPoint x: 249, startPoint y: 423, endPoint x: 264, endPoint y: 424, distance: 14.3
click at [264, 424] on div "Elle a trouvé sous nos étoiles," at bounding box center [455, 435] width 527 height 59
click at [242, 429] on div "a" at bounding box center [240, 436] width 15 height 36
drag, startPoint x: 245, startPoint y: 428, endPoint x: 259, endPoint y: 429, distance: 14.8
click at [261, 429] on div "Elle a trouvé sous nos étoiles," at bounding box center [455, 435] width 527 height 59
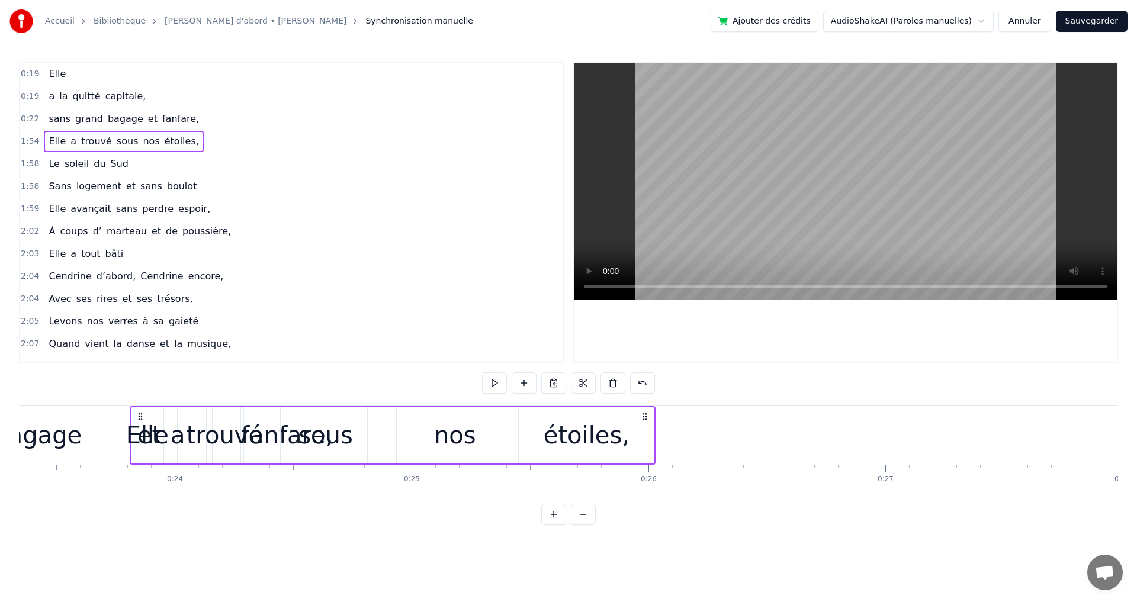
drag, startPoint x: 201, startPoint y: 413, endPoint x: 232, endPoint y: 431, distance: 35.3
click at [225, 429] on div "Elle a trouvé sous nos étoiles," at bounding box center [393, 435] width 527 height 59
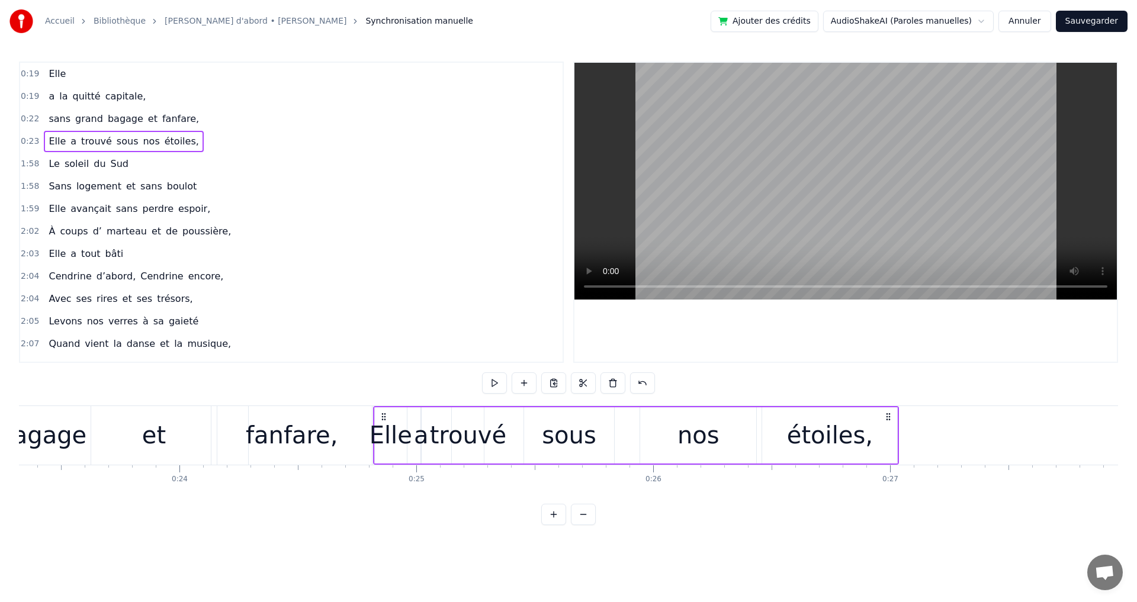
drag, startPoint x: 182, startPoint y: 421, endPoint x: 383, endPoint y: 444, distance: 202.1
click at [383, 444] on div "Elle a trouvé sous nos étoiles," at bounding box center [636, 435] width 527 height 59
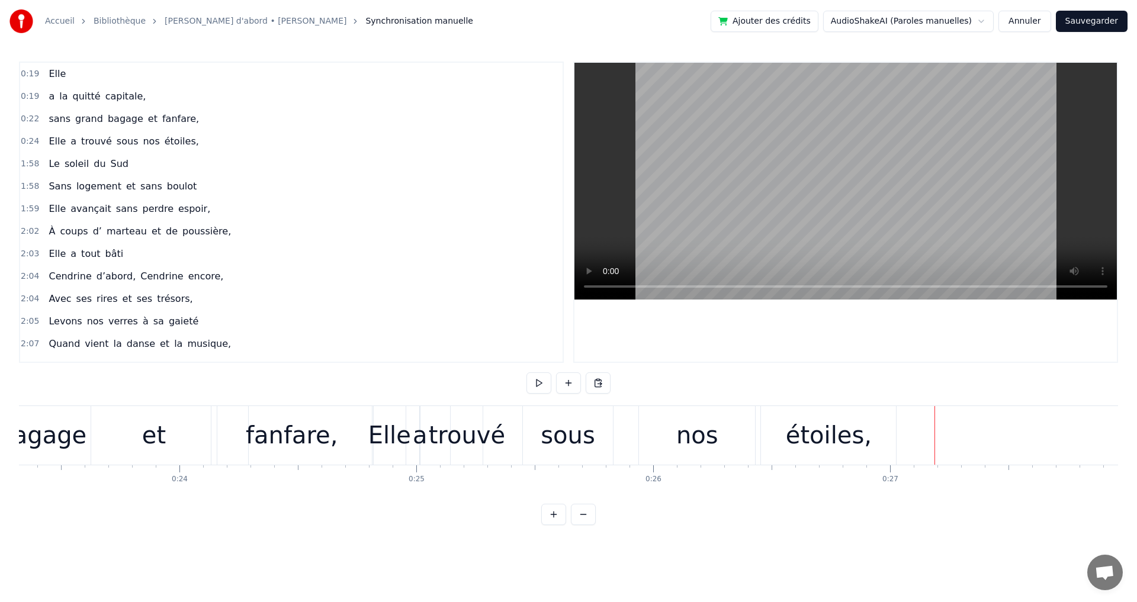
click at [110, 163] on span "Sud" at bounding box center [120, 164] width 20 height 14
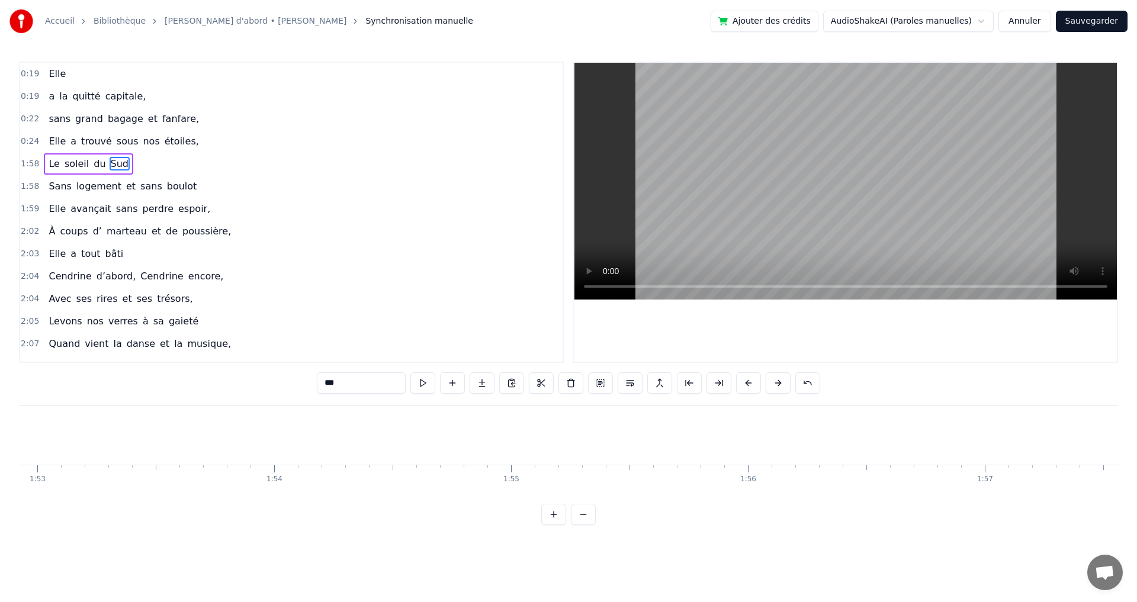
scroll to position [0, 28006]
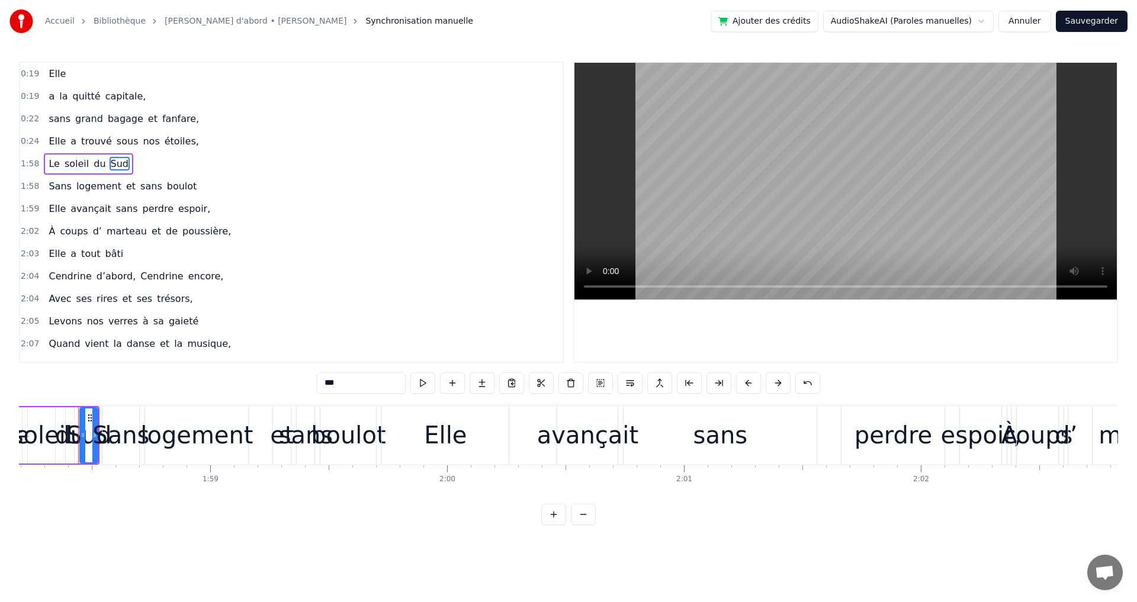
click at [53, 159] on span "Le" at bounding box center [53, 164] width 13 height 14
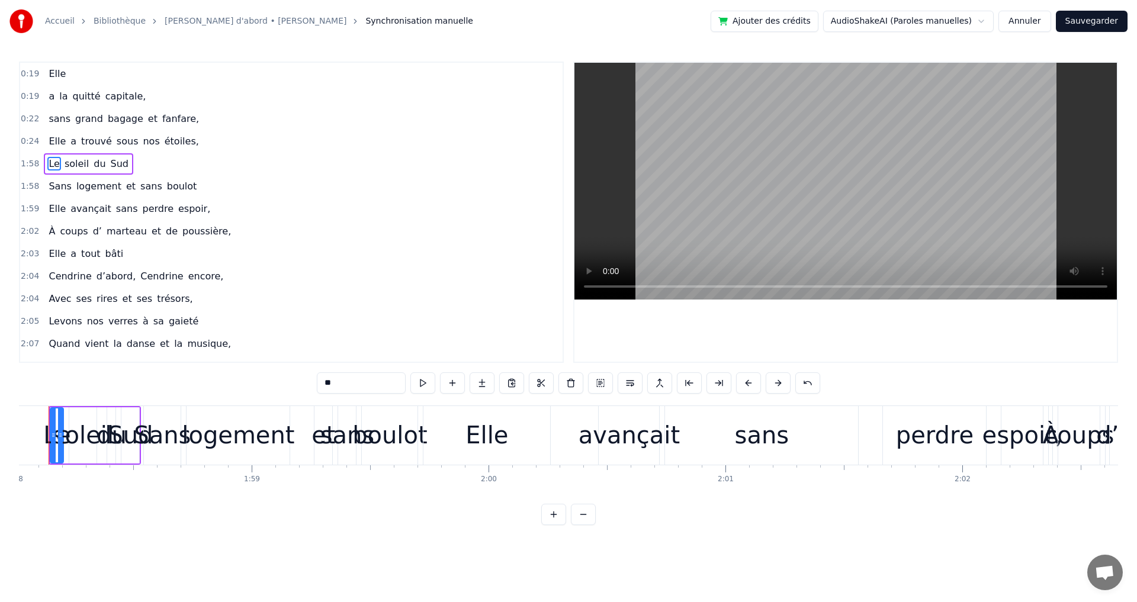
scroll to position [0, 27935]
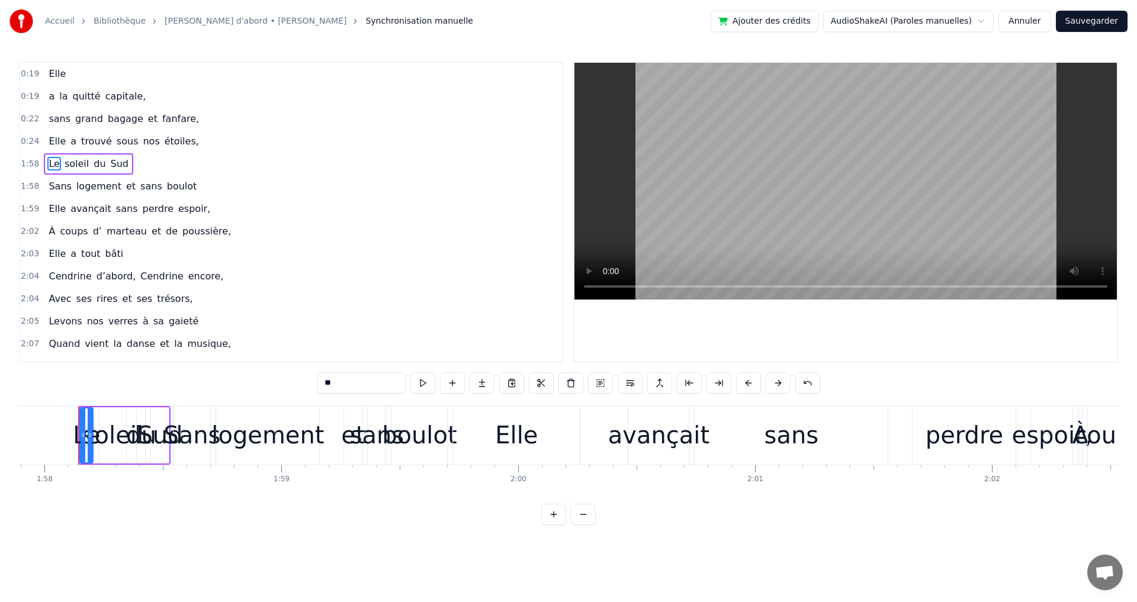
click at [63, 157] on span "soleil" at bounding box center [76, 164] width 27 height 14
click at [53, 157] on span "Le" at bounding box center [53, 164] width 13 height 14
type input "**"
click at [66, 155] on div "Le soleil du Sud" at bounding box center [88, 163] width 89 height 21
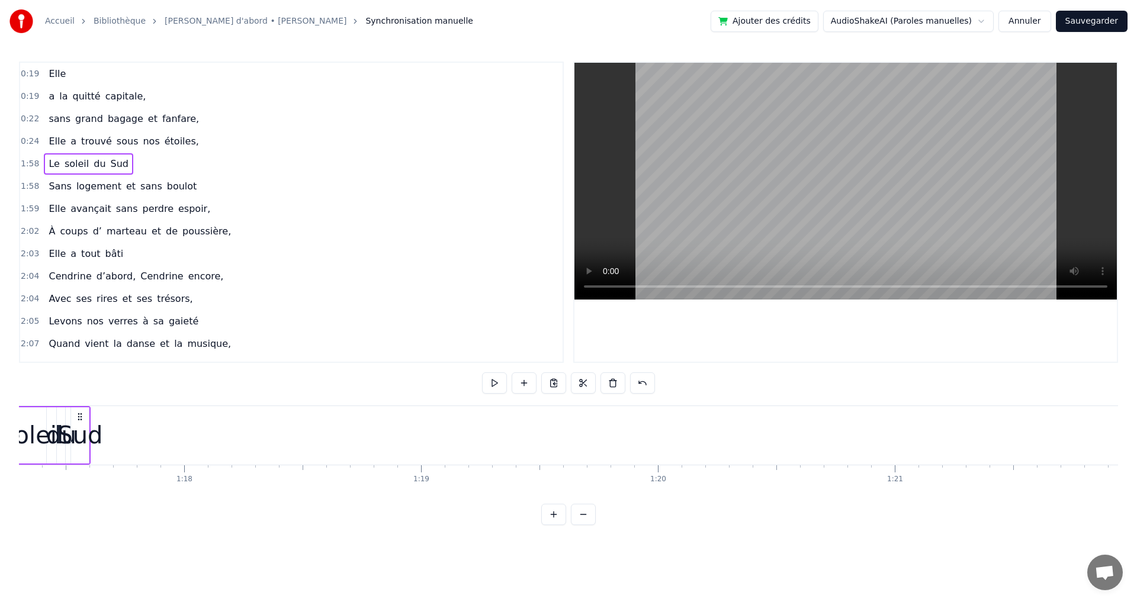
drag, startPoint x: 89, startPoint y: 419, endPoint x: 80, endPoint y: 413, distance: 10.7
click at [14, 413] on icon at bounding box center [8, 416] width 9 height 9
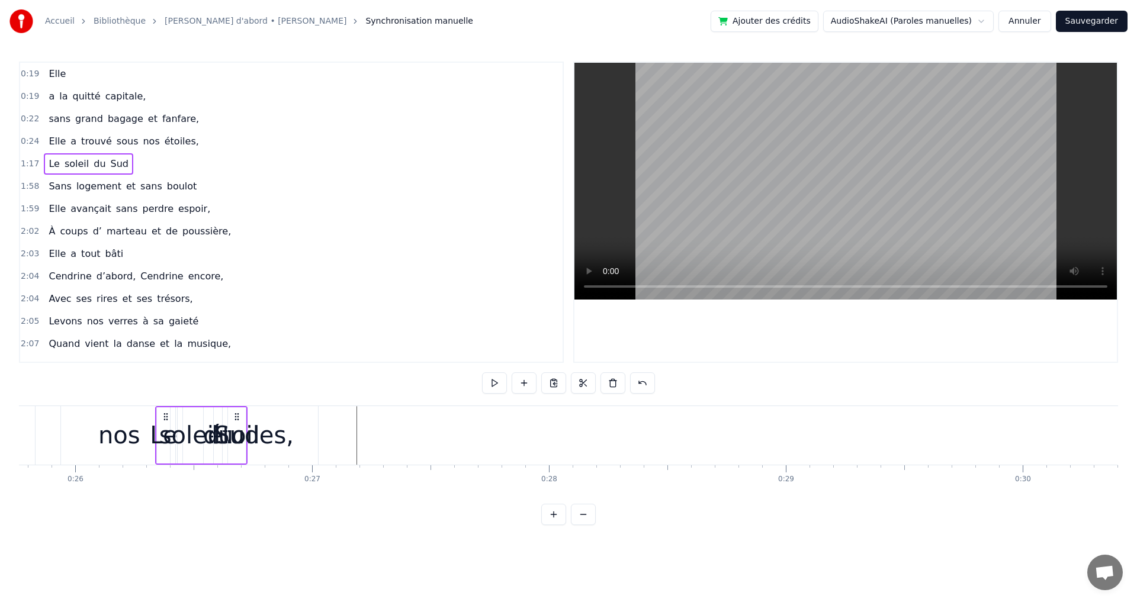
click at [161, 415] on icon at bounding box center [165, 416] width 9 height 9
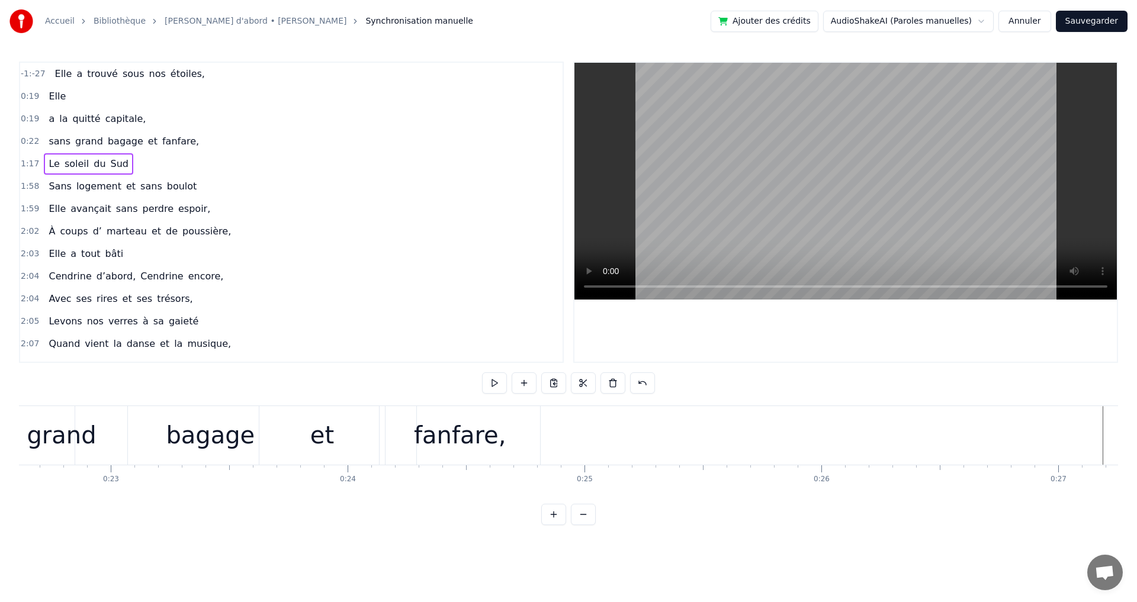
scroll to position [0, 5421]
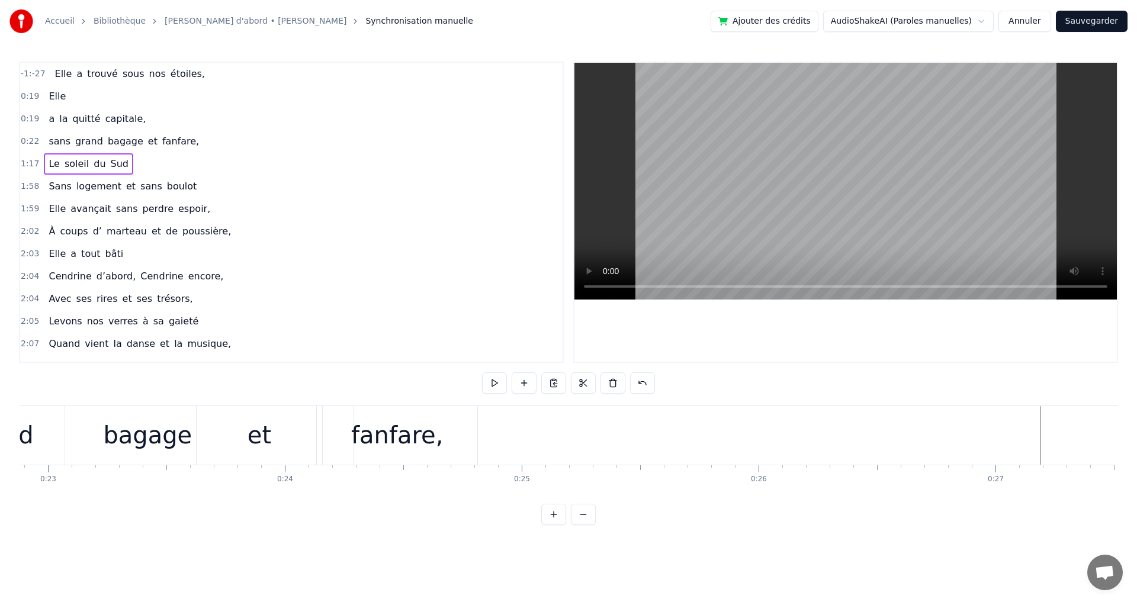
click at [47, 159] on span "Le" at bounding box center [53, 164] width 13 height 14
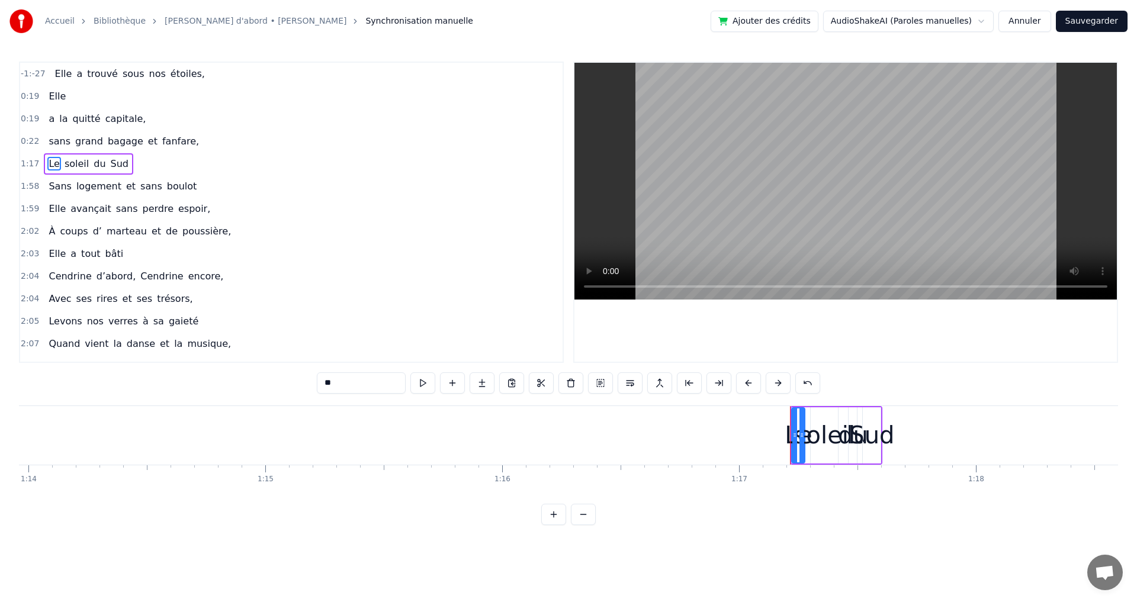
scroll to position [0, 18237]
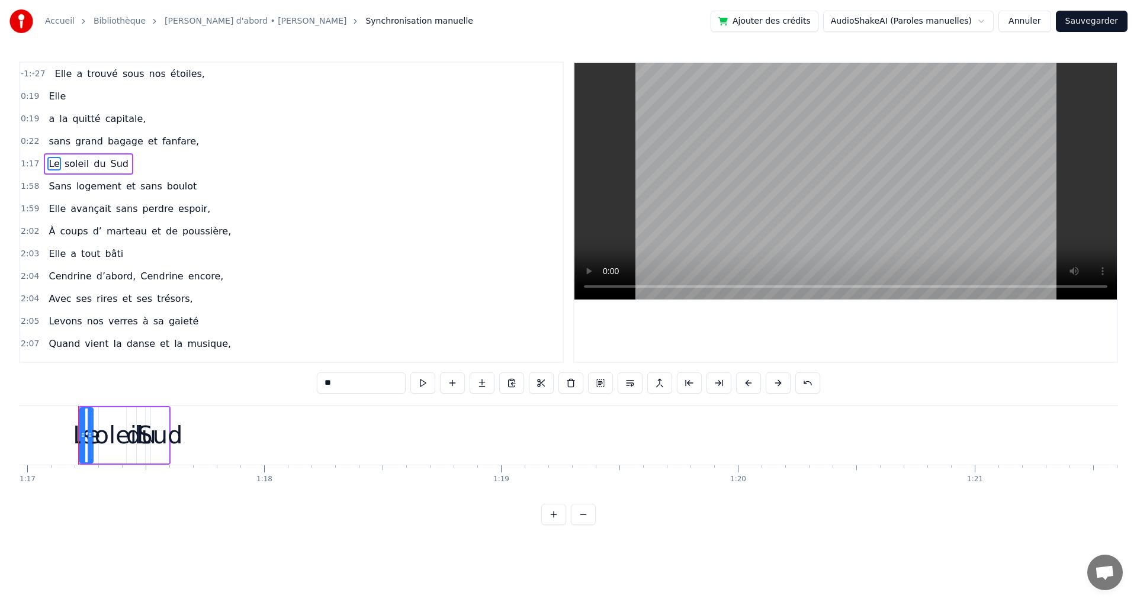
click at [44, 154] on div "Le soleil du Sud" at bounding box center [88, 163] width 89 height 21
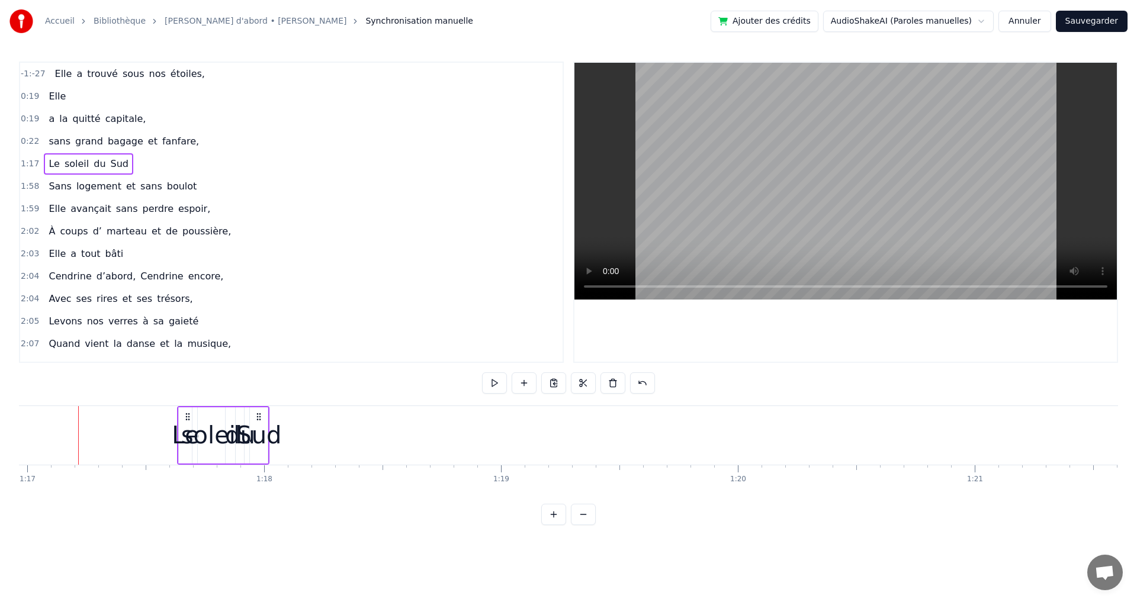
drag, startPoint x: 163, startPoint y: 416, endPoint x: 262, endPoint y: 418, distance: 98.9
click at [262, 418] on icon at bounding box center [258, 416] width 9 height 9
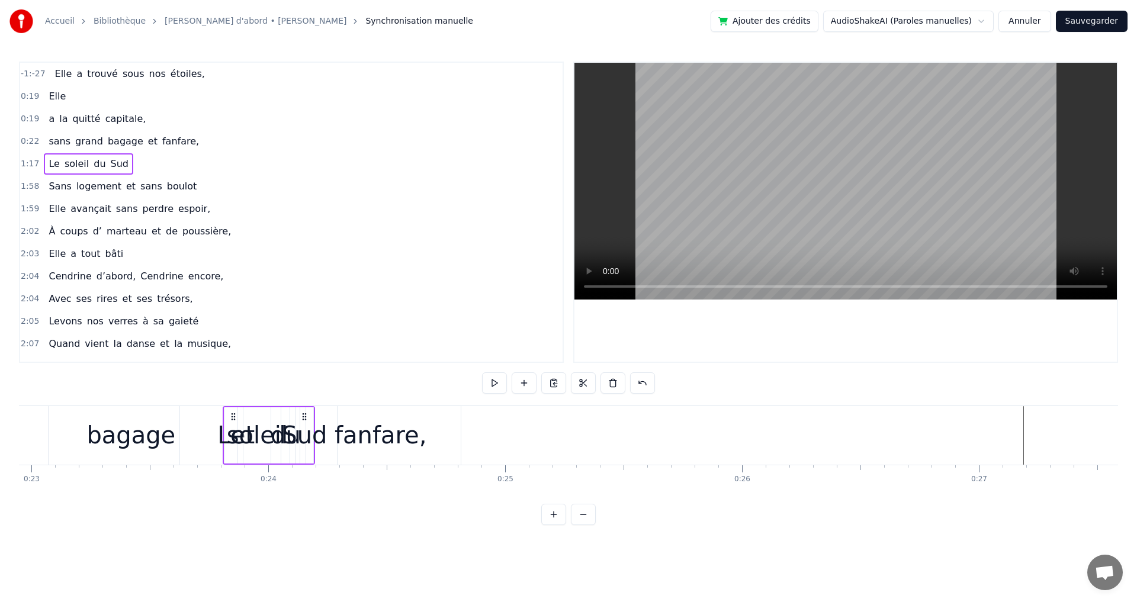
scroll to position [0, 5436]
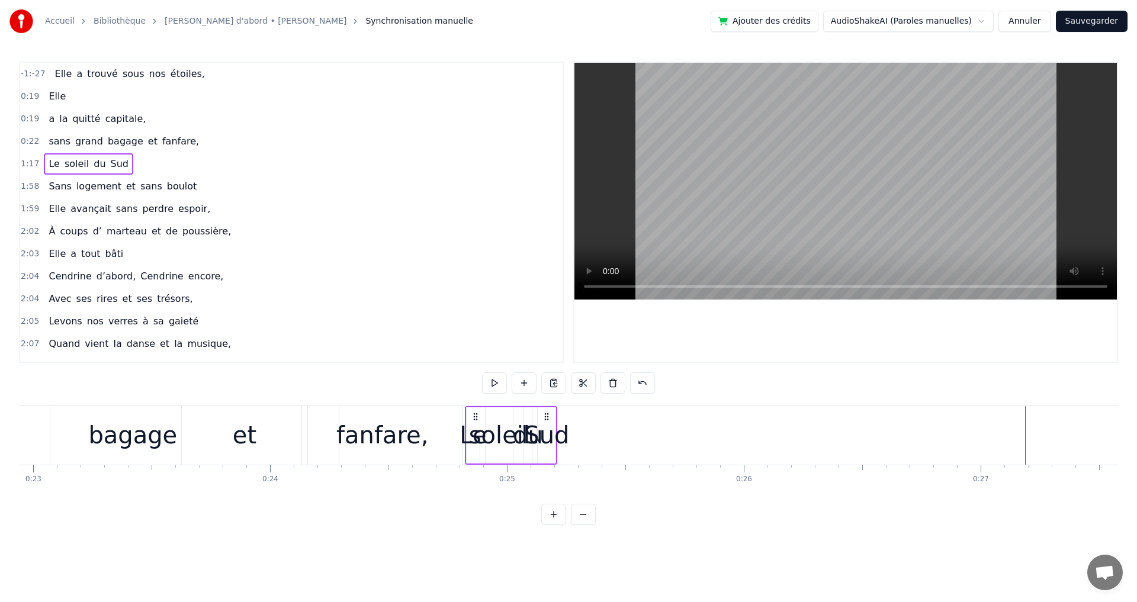
drag, startPoint x: 188, startPoint y: 418, endPoint x: 476, endPoint y: 438, distance: 288.6
click at [476, 438] on div "Le soleil du Sud" at bounding box center [511, 435] width 92 height 59
click at [483, 419] on div "soleil" at bounding box center [499, 436] width 61 height 36
click at [50, 165] on span "Le" at bounding box center [53, 164] width 13 height 14
click at [110, 163] on span "Sud" at bounding box center [120, 164] width 20 height 14
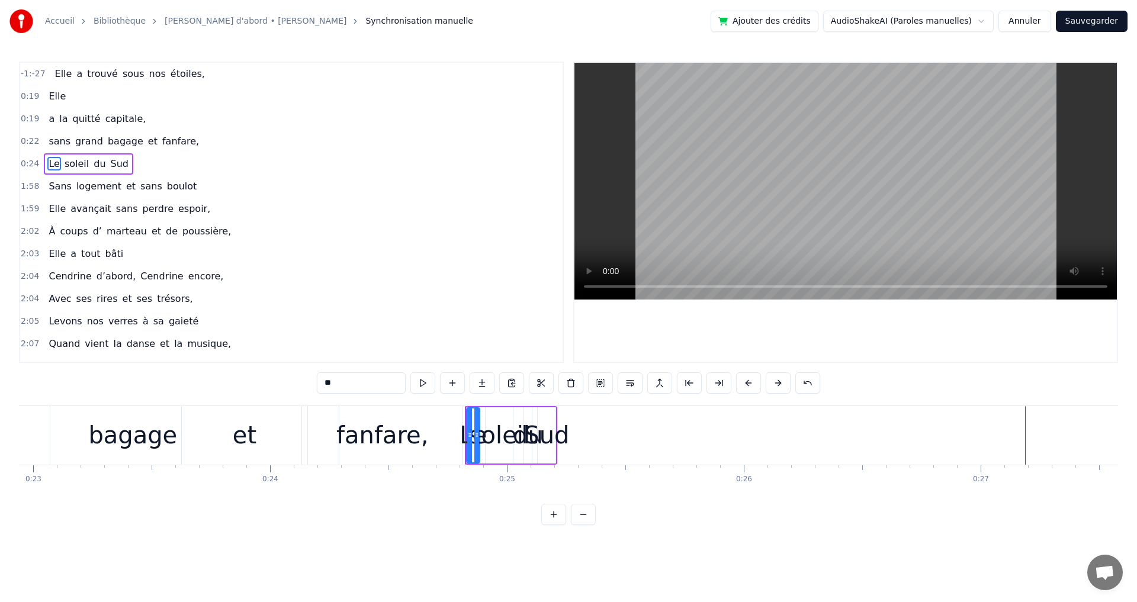
type input "***"
drag, startPoint x: 560, startPoint y: 434, endPoint x: 567, endPoint y: 436, distance: 7.3
click at [551, 436] on div "Sud" at bounding box center [545, 436] width 45 height 36
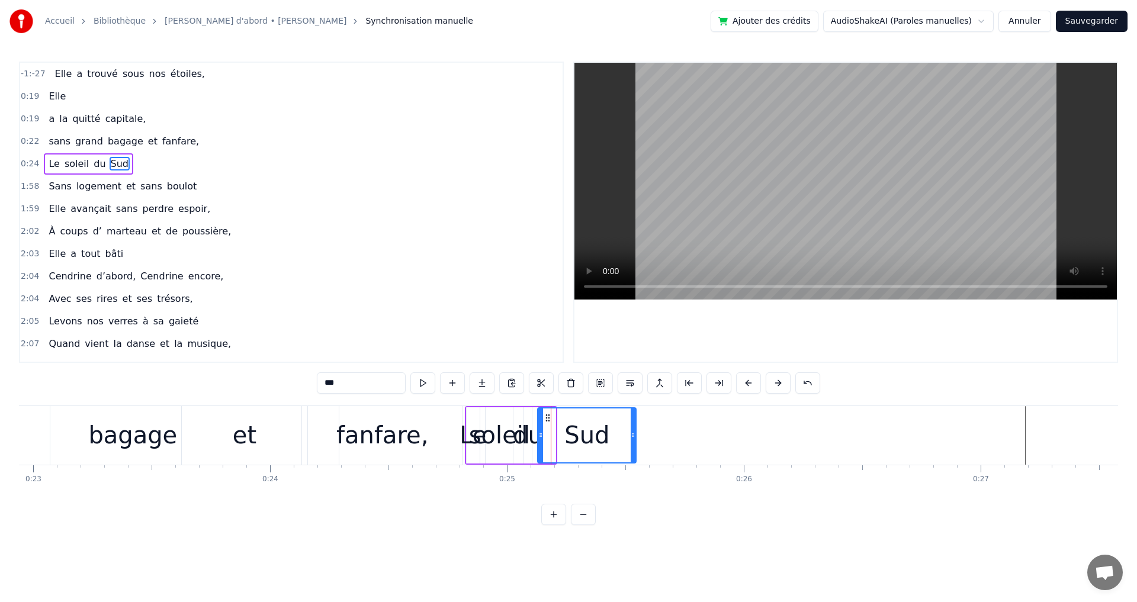
drag, startPoint x: 556, startPoint y: 432, endPoint x: 637, endPoint y: 432, distance: 81.2
click at [636, 432] on icon at bounding box center [633, 435] width 5 height 9
click at [528, 438] on div "du" at bounding box center [528, 436] width 30 height 36
type input "**"
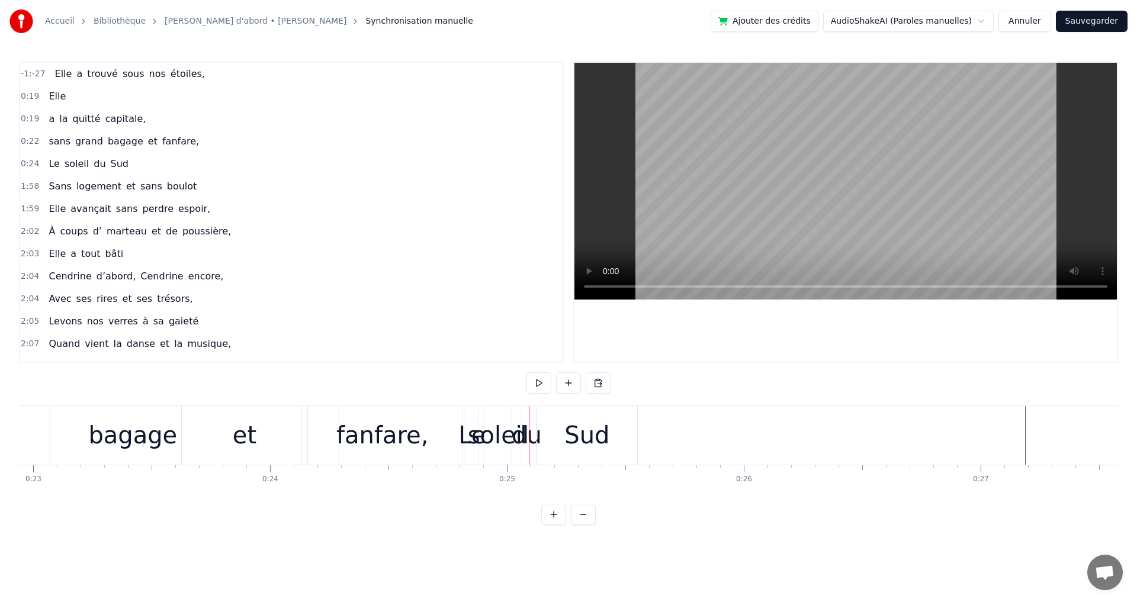
click at [475, 445] on div "soleil" at bounding box center [498, 436] width 61 height 36
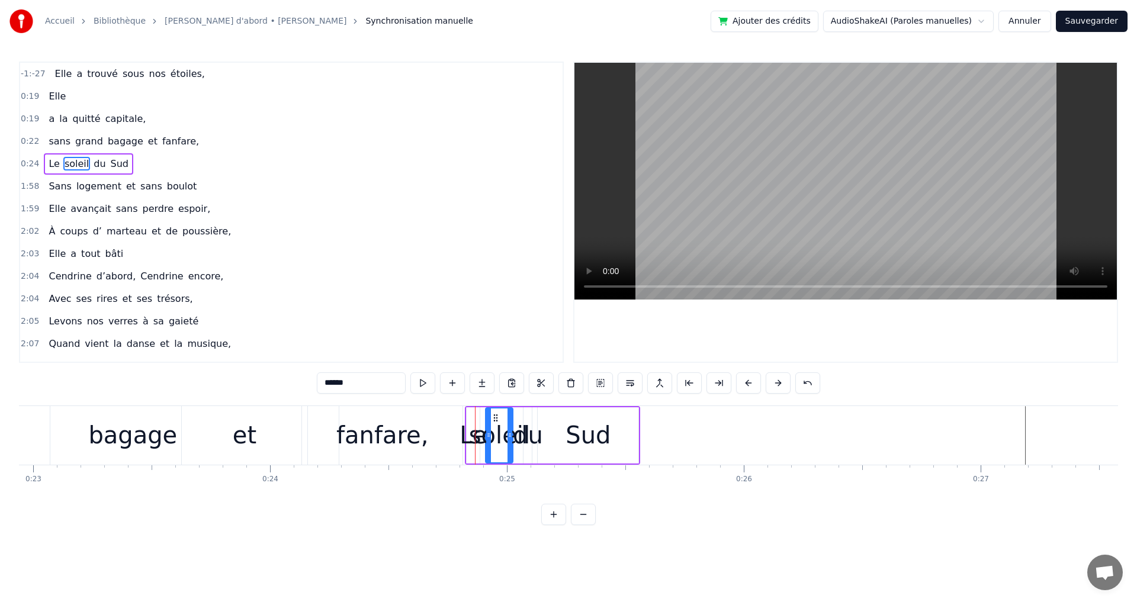
click at [581, 439] on div "Sud" at bounding box center [588, 436] width 45 height 36
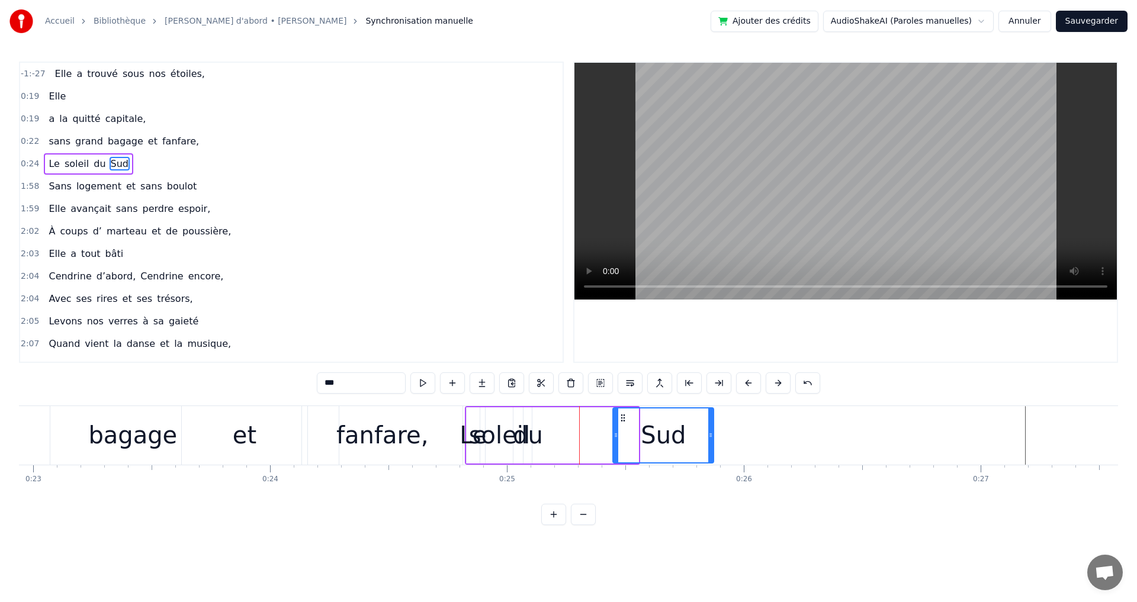
drag, startPoint x: 579, startPoint y: 419, endPoint x: 648, endPoint y: 425, distance: 69.6
click at [628, 421] on icon at bounding box center [622, 417] width 9 height 9
click at [528, 441] on div "du" at bounding box center [528, 436] width 30 height 36
type input "**"
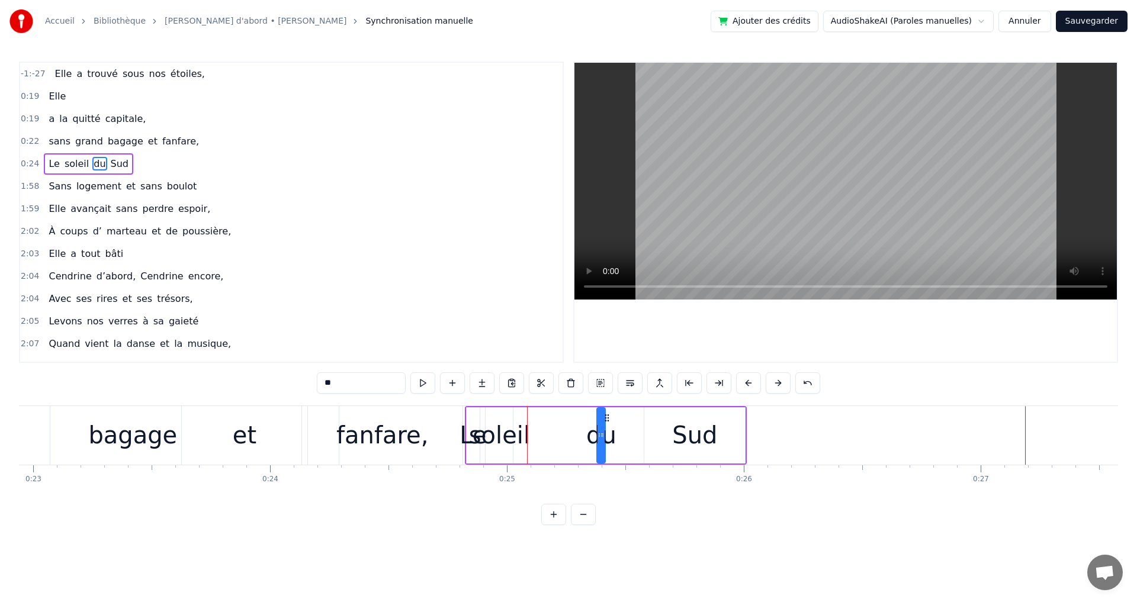
drag, startPoint x: 535, startPoint y: 419, endPoint x: 608, endPoint y: 419, distance: 73.5
click at [608, 419] on icon at bounding box center [606, 417] width 9 height 9
click at [607, 434] on div "du" at bounding box center [601, 436] width 30 height 36
click at [603, 434] on icon at bounding box center [602, 435] width 5 height 9
drag, startPoint x: 618, startPoint y: 434, endPoint x: 632, endPoint y: 434, distance: 13.6
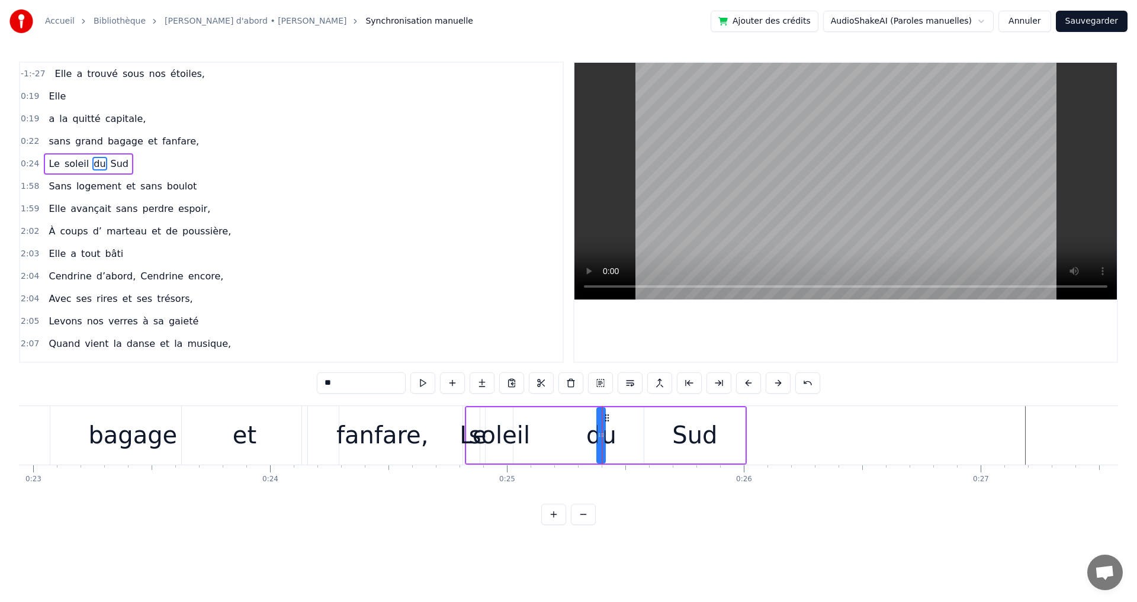
click at [632, 434] on div "Le soleil du Sud" at bounding box center [606, 435] width 282 height 59
click at [610, 432] on div "du" at bounding box center [601, 436] width 30 height 36
drag, startPoint x: 611, startPoint y: 435, endPoint x: 651, endPoint y: 447, distance: 42.2
click at [658, 446] on div at bounding box center [657, 436] width 5 height 54
click at [519, 434] on div "soleil" at bounding box center [499, 436] width 61 height 36
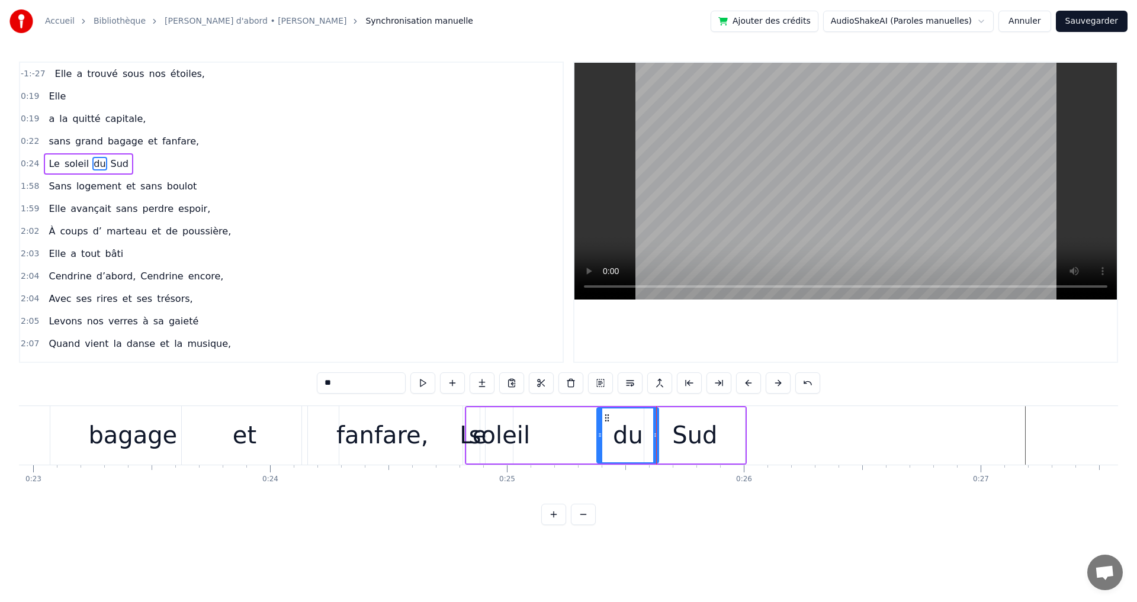
type input "******"
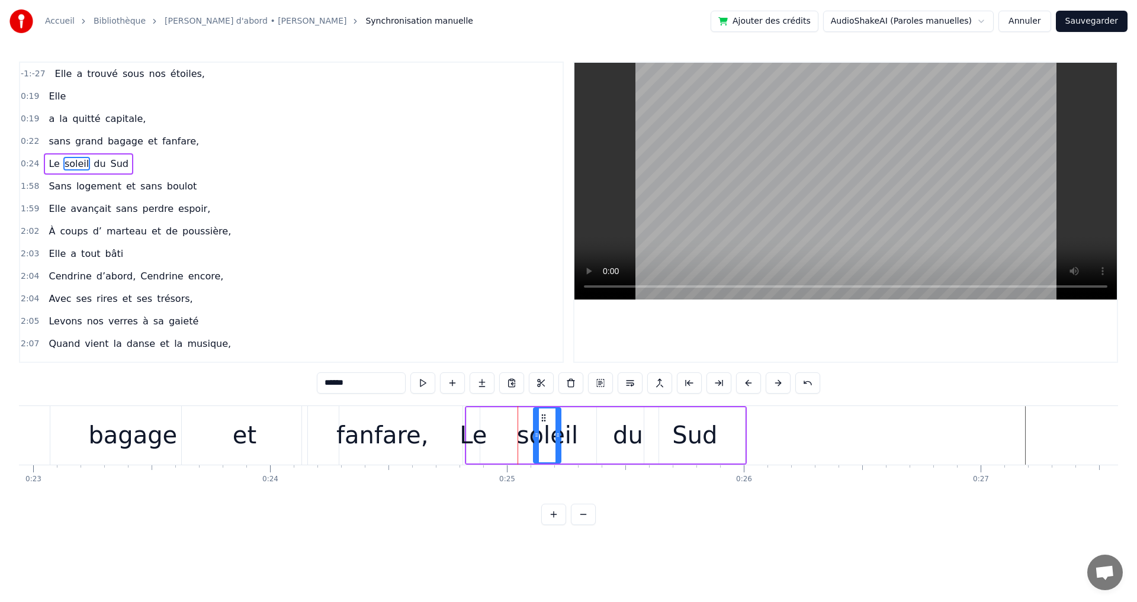
drag, startPoint x: 505, startPoint y: 419, endPoint x: 548, endPoint y: 437, distance: 46.8
click at [548, 437] on div "soleil" at bounding box center [547, 436] width 26 height 54
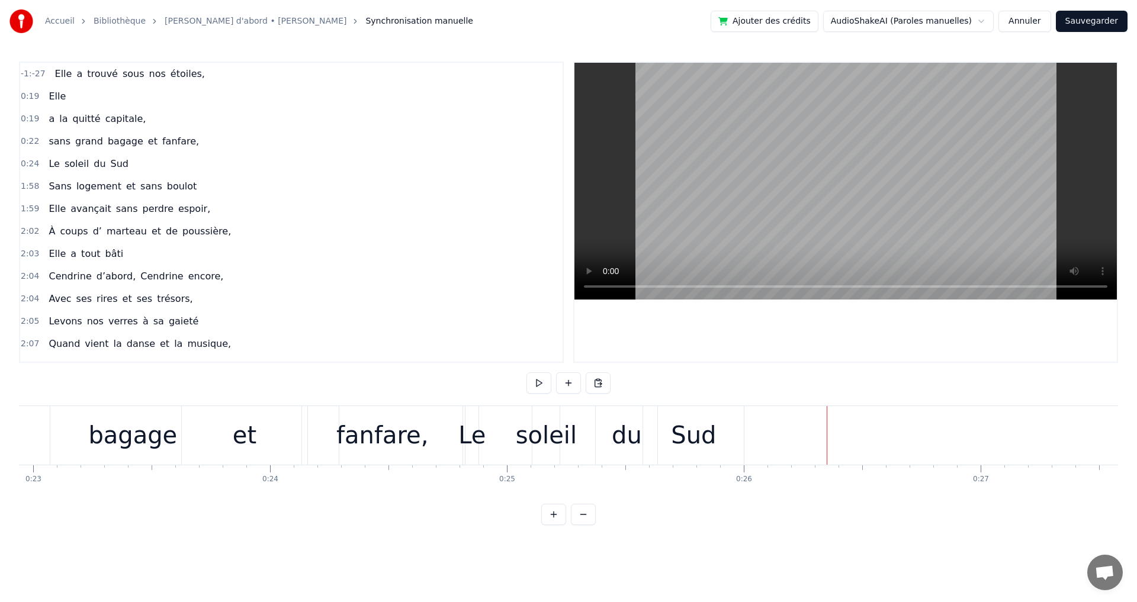
click at [47, 178] on div "Sans logement et sans boulot" at bounding box center [123, 186] width 158 height 21
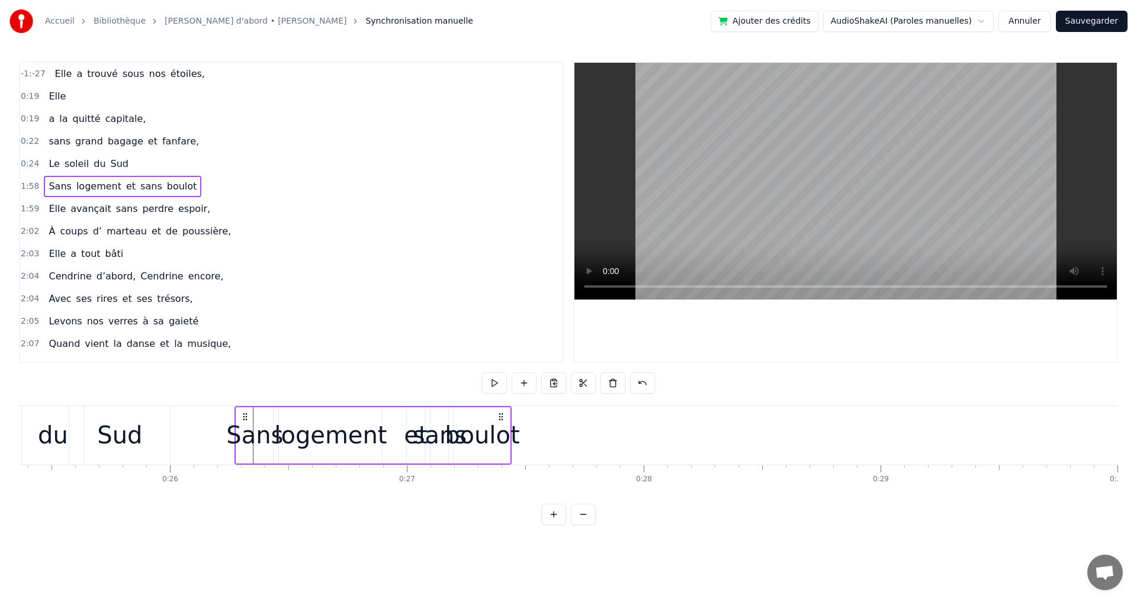
scroll to position [0, 6010]
drag, startPoint x: 86, startPoint y: 417, endPoint x: 260, endPoint y: 471, distance: 182.3
click at [261, 471] on div "Elle a trouvé sous nos étoiles, Elle a la quitté capitale, sans grand bagage et…" at bounding box center [568, 450] width 1099 height 89
click at [474, 525] on div "-1:-27 Elle a trouvé sous nos étoiles, 0:19 Elle 0:19 a la quitté capitale, 0:2…" at bounding box center [568, 294] width 1099 height 464
click at [488, 431] on div "boulot" at bounding box center [501, 436] width 75 height 36
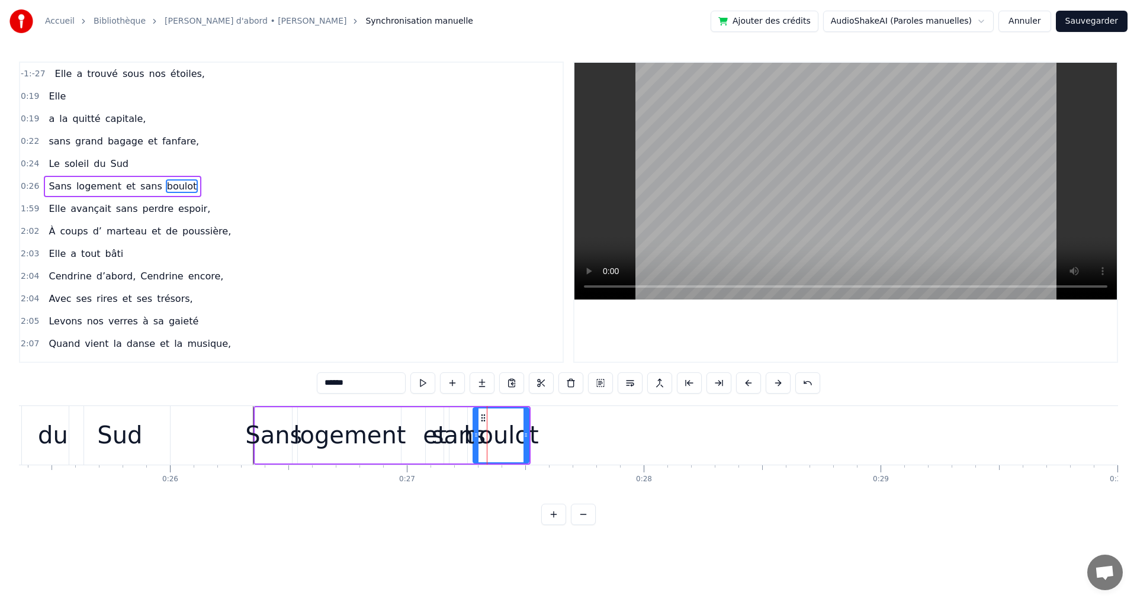
click at [504, 439] on div "boulot" at bounding box center [501, 436] width 75 height 36
drag, startPoint x: 526, startPoint y: 436, endPoint x: 636, endPoint y: 447, distance: 110.8
click at [636, 447] on div at bounding box center [636, 436] width 5 height 54
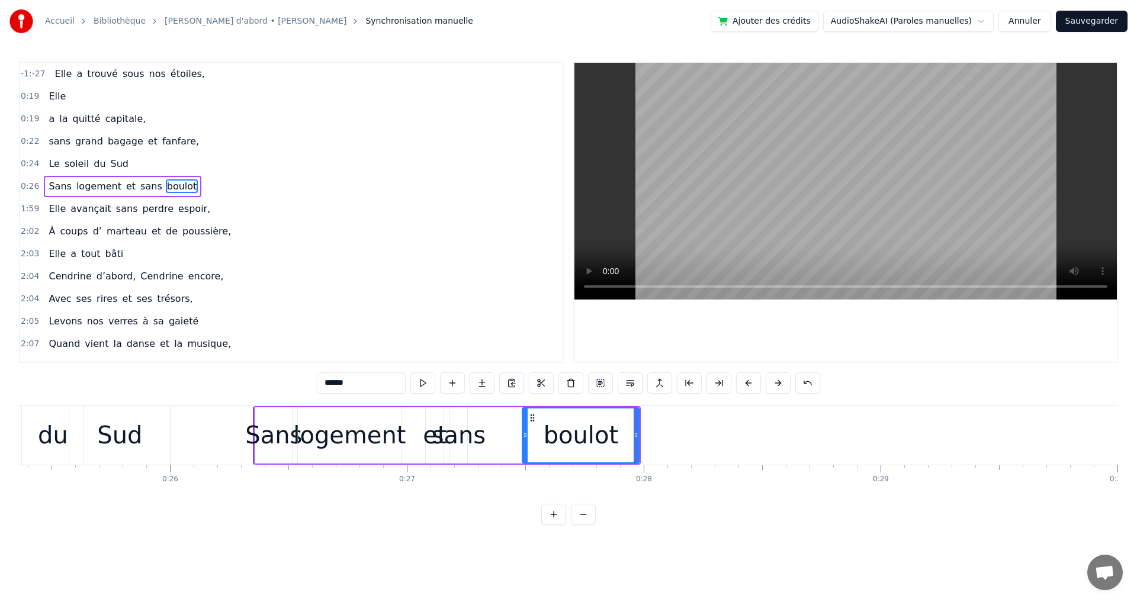
drag, startPoint x: 476, startPoint y: 436, endPoint x: 527, endPoint y: 439, distance: 51.6
click at [527, 439] on icon at bounding box center [525, 435] width 5 height 9
drag, startPoint x: 411, startPoint y: 430, endPoint x: 421, endPoint y: 431, distance: 10.1
click at [414, 430] on div "Sans logement et sans boulot" at bounding box center [447, 435] width 387 height 59
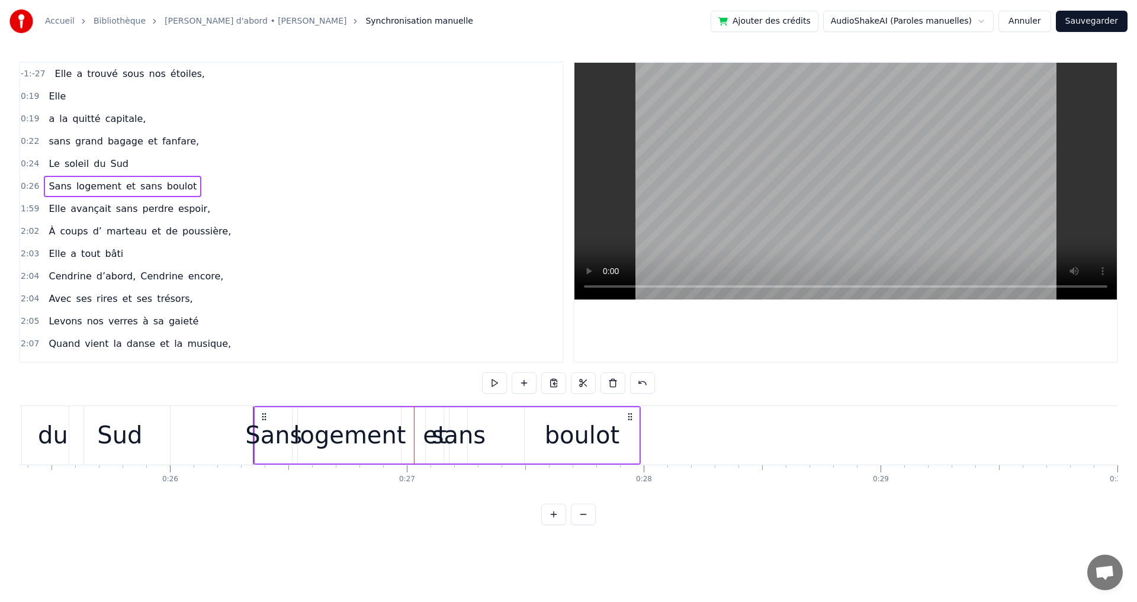
click at [463, 439] on div "sans" at bounding box center [459, 436] width 54 height 36
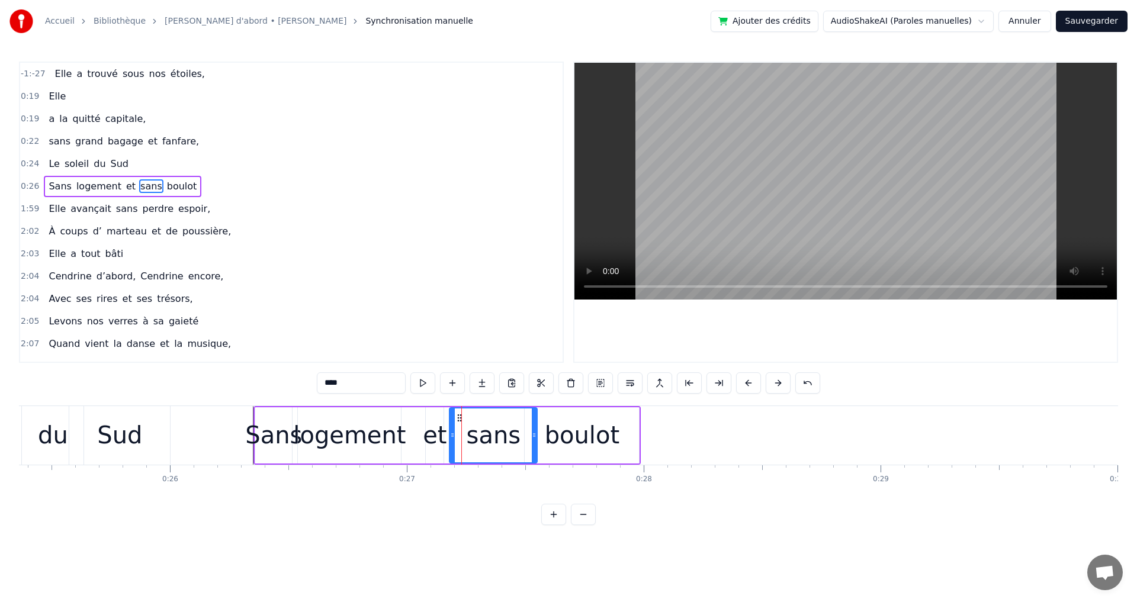
drag, startPoint x: 464, startPoint y: 439, endPoint x: 534, endPoint y: 453, distance: 71.2
click at [534, 453] on div at bounding box center [534, 436] width 5 height 54
click at [382, 444] on div "logement" at bounding box center [349, 436] width 113 height 36
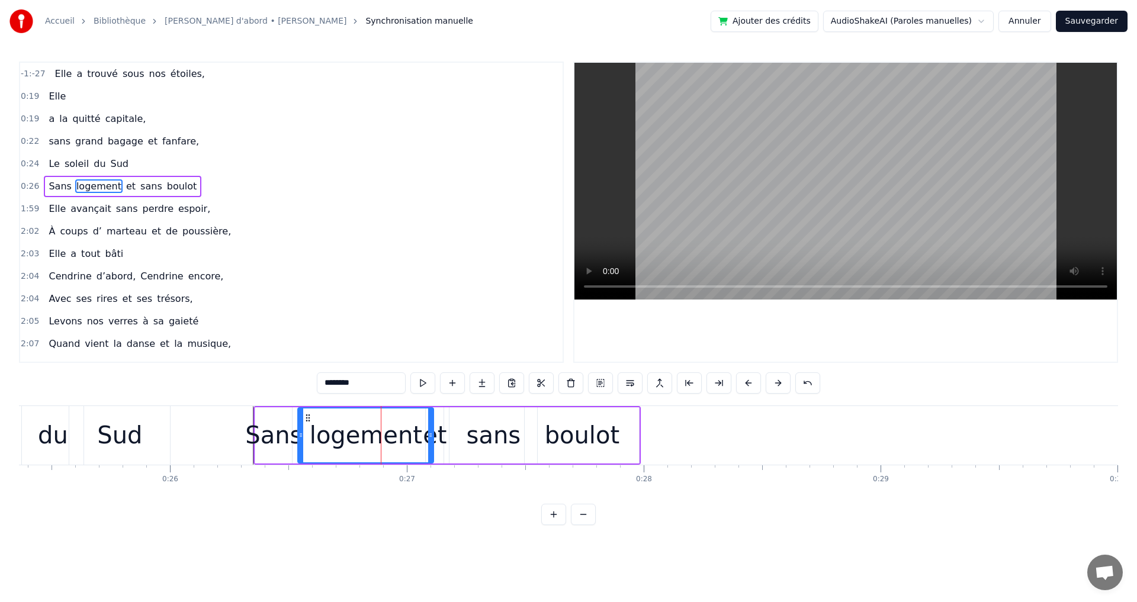
drag, startPoint x: 404, startPoint y: 437, endPoint x: 432, endPoint y: 441, distance: 28.1
click at [432, 441] on div at bounding box center [430, 436] width 5 height 54
click at [300, 435] on icon at bounding box center [301, 435] width 5 height 9
click at [270, 437] on div "Sans" at bounding box center [273, 436] width 57 height 36
type input "****"
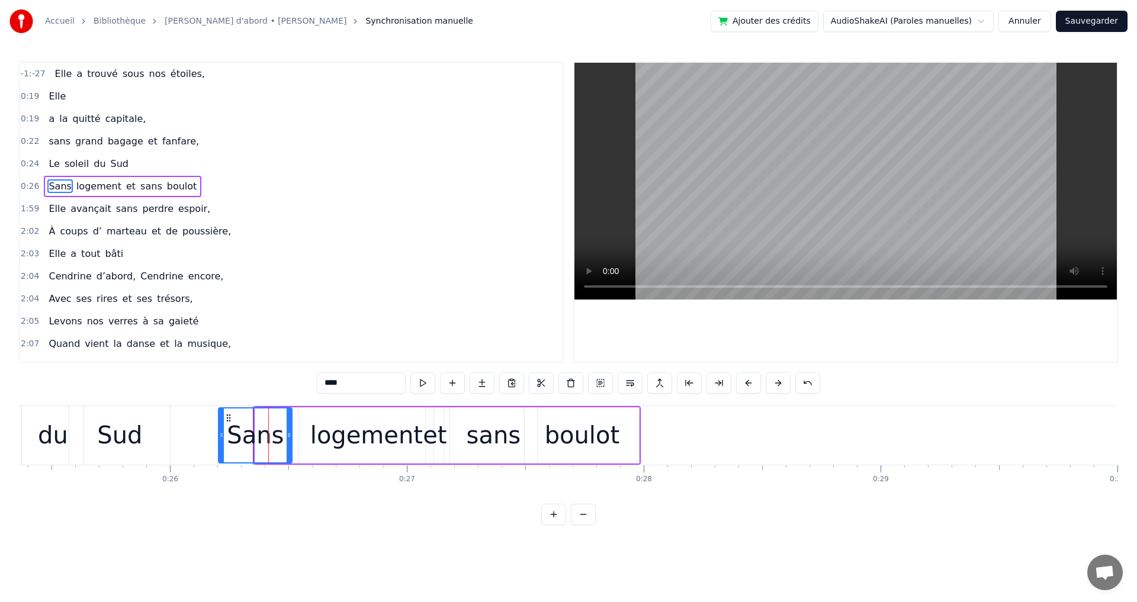
drag, startPoint x: 258, startPoint y: 438, endPoint x: 222, endPoint y: 439, distance: 36.7
click at [222, 439] on icon at bounding box center [221, 435] width 5 height 9
click at [226, 444] on div "Sans" at bounding box center [255, 436] width 72 height 54
click at [273, 489] on div "Elle a trouvé sous nos étoiles, Elle a la quitté capitale, sans grand bagage et…" at bounding box center [568, 450] width 1099 height 89
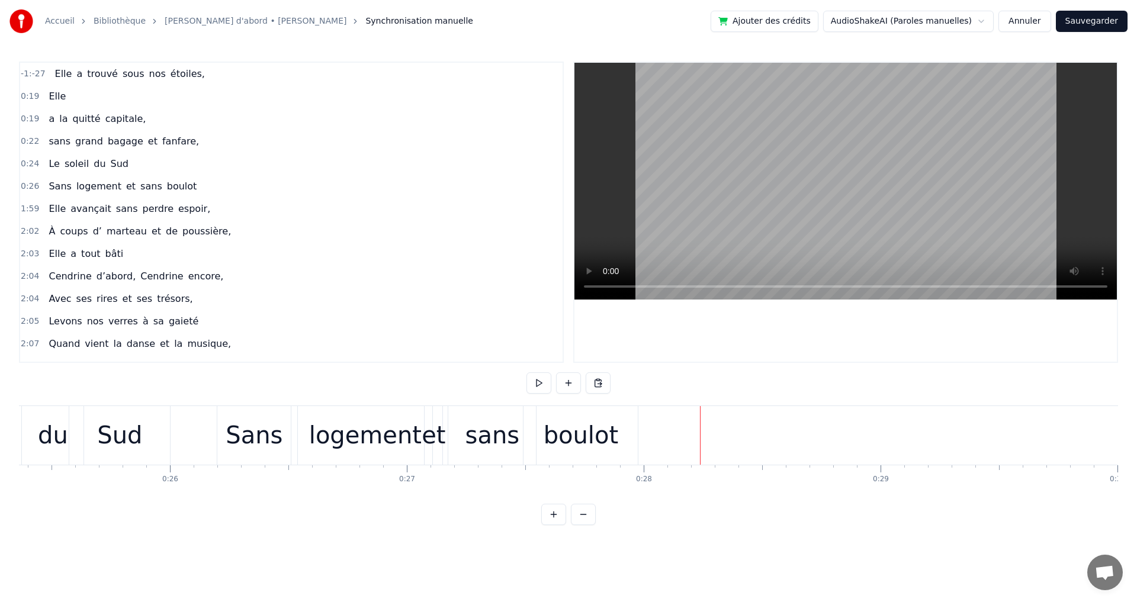
click at [177, 211] on span "espoir," at bounding box center [194, 209] width 34 height 14
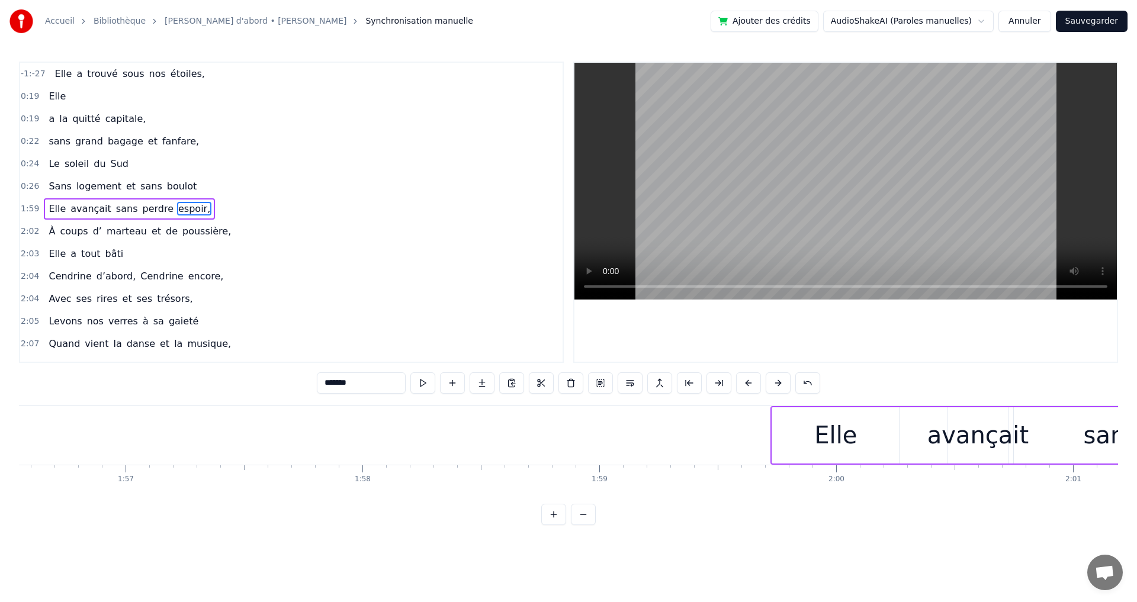
scroll to position [0, 28888]
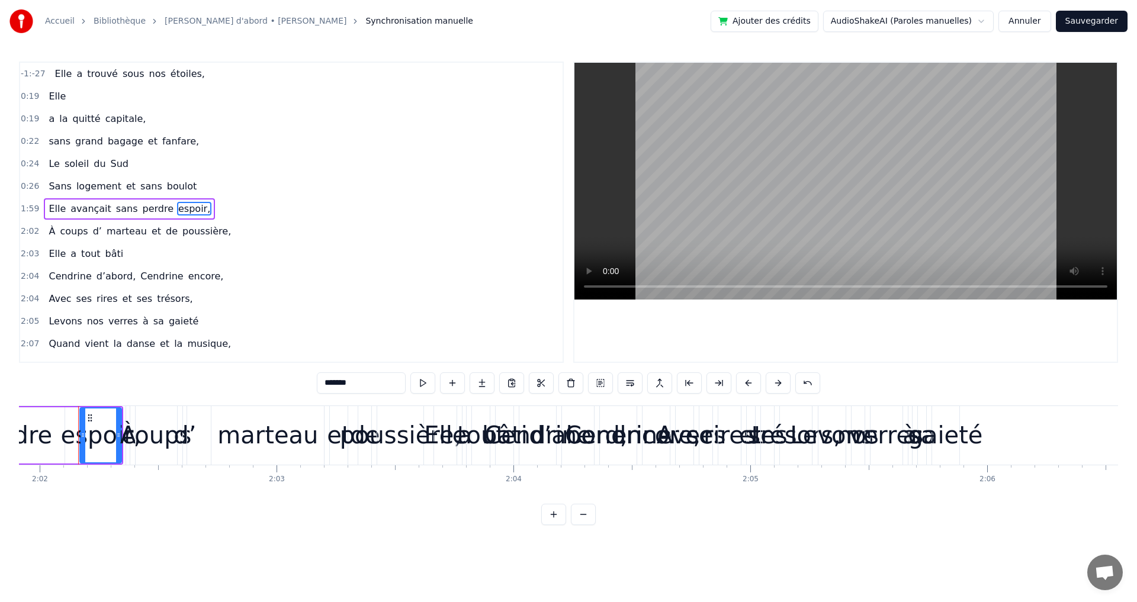
click at [47, 203] on span "Elle" at bounding box center [57, 209] width 20 height 14
type input "****"
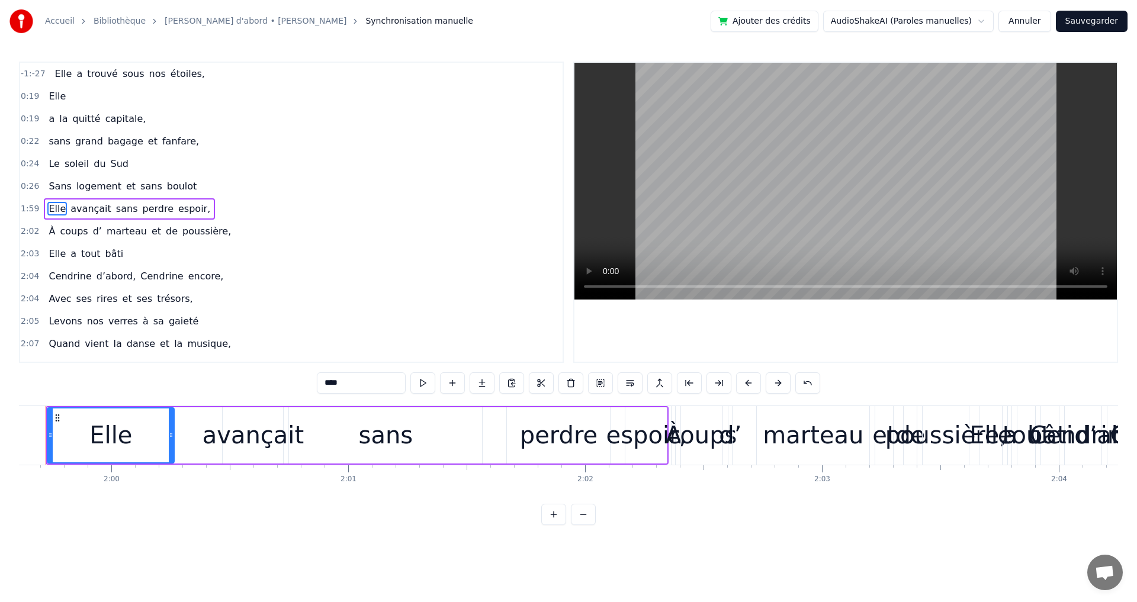
scroll to position [0, 28309]
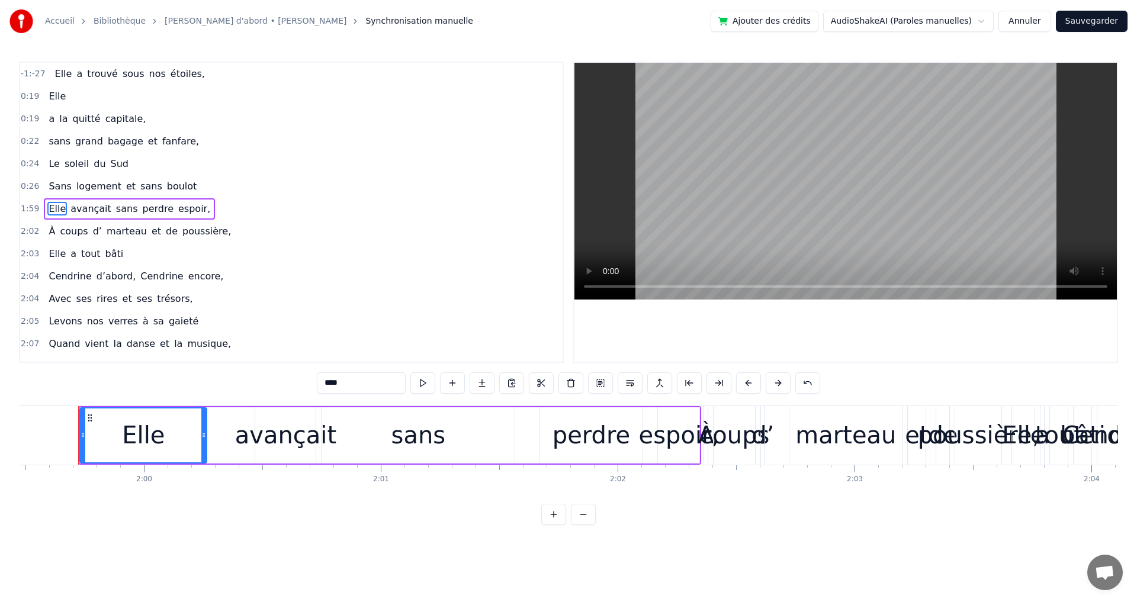
click at [45, 198] on div "1:59 Elle avançait sans perdre espoir," at bounding box center [291, 209] width 543 height 23
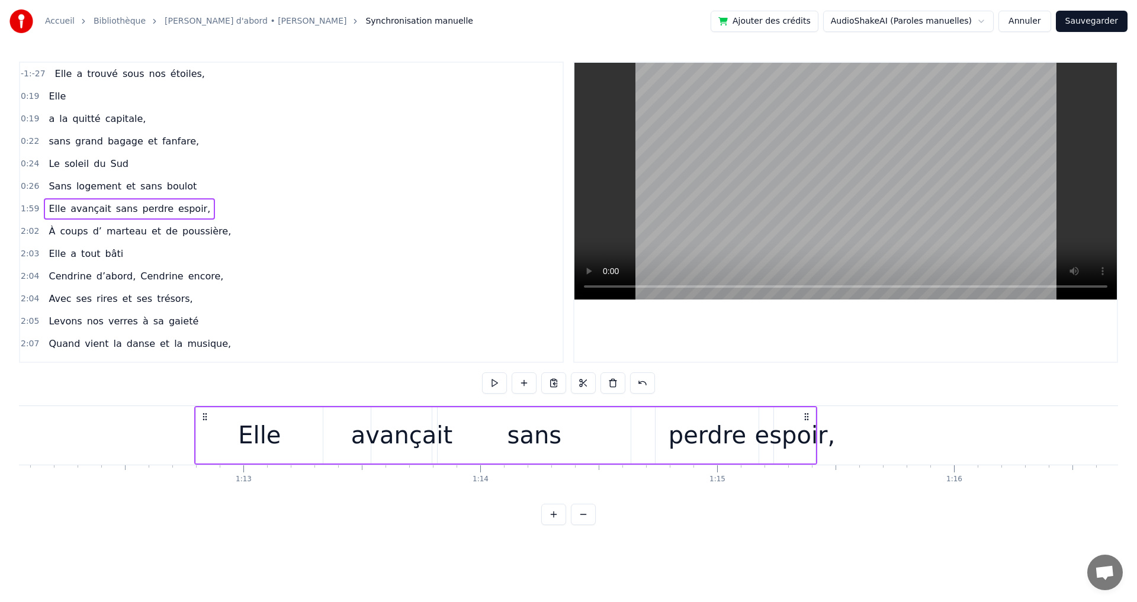
scroll to position [0, 17070]
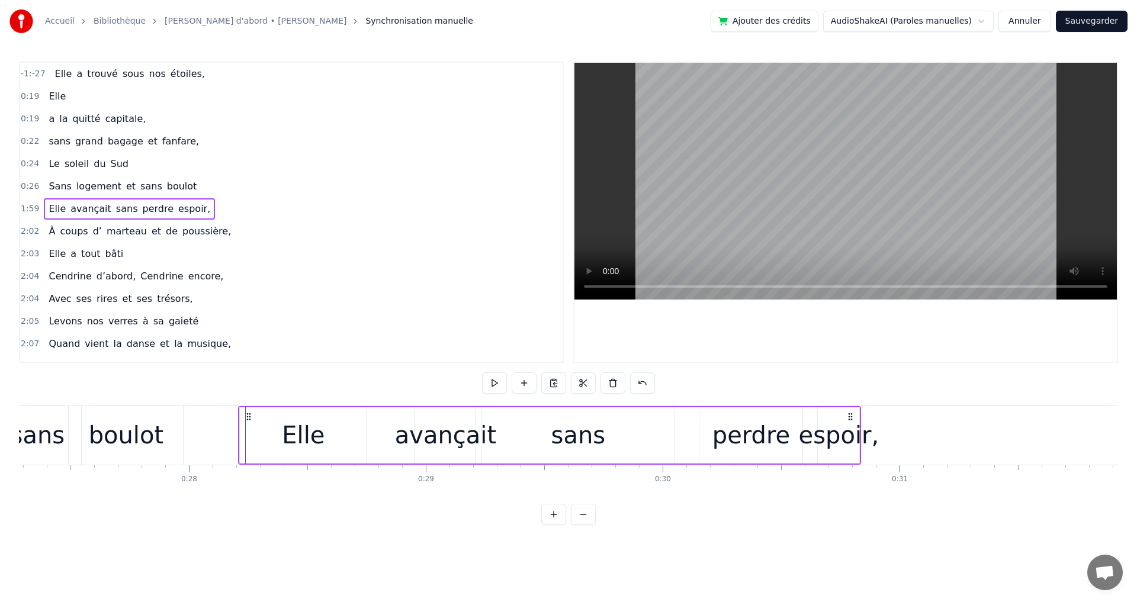
drag, startPoint x: 87, startPoint y: 418, endPoint x: 315, endPoint y: 467, distance: 232.7
click at [284, 457] on div "Elle avançait sans perdre espoir," at bounding box center [549, 435] width 623 height 59
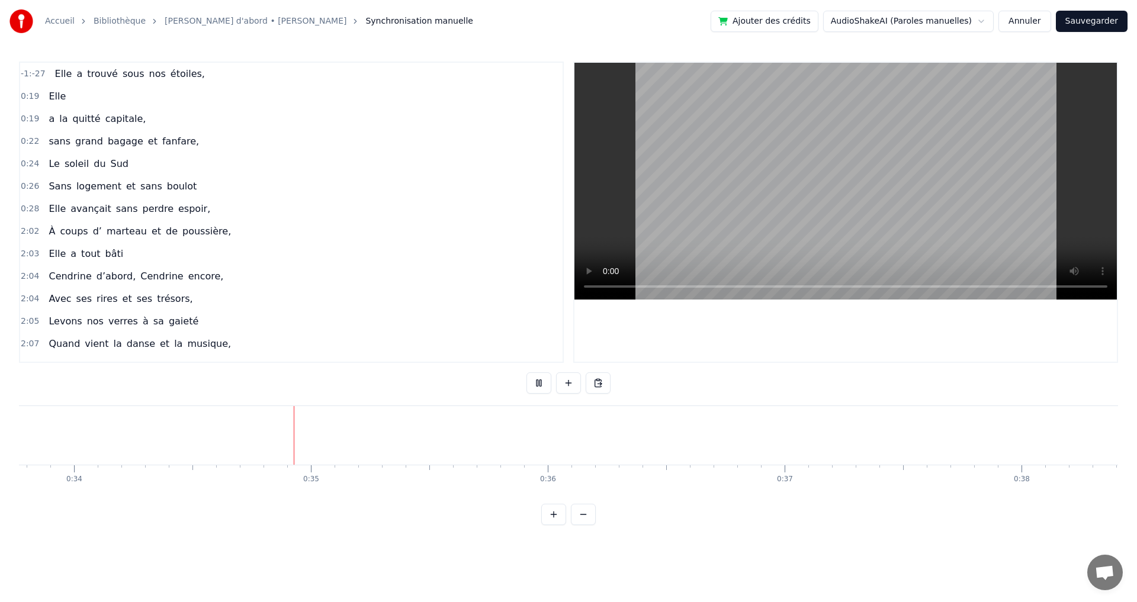
scroll to position [0, 8048]
click at [357, 161] on div "0:24 Le soleil du Sud" at bounding box center [291, 164] width 543 height 23
click at [737, 233] on video at bounding box center [846, 181] width 543 height 237
click at [44, 178] on div "Sans logement et sans boulot" at bounding box center [123, 186] width 158 height 21
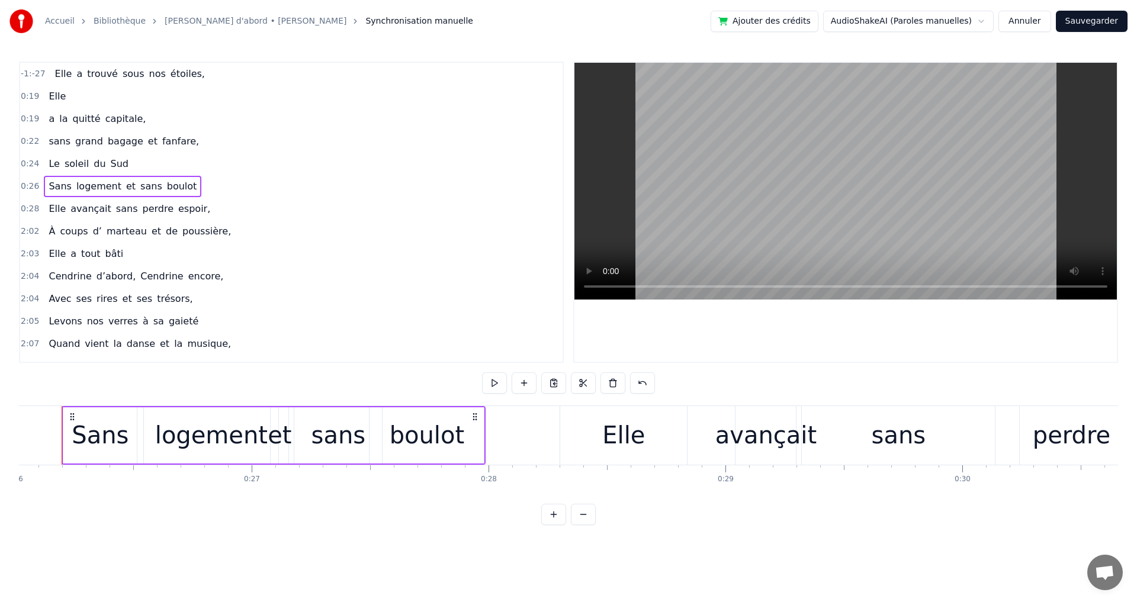
scroll to position [0, 6148]
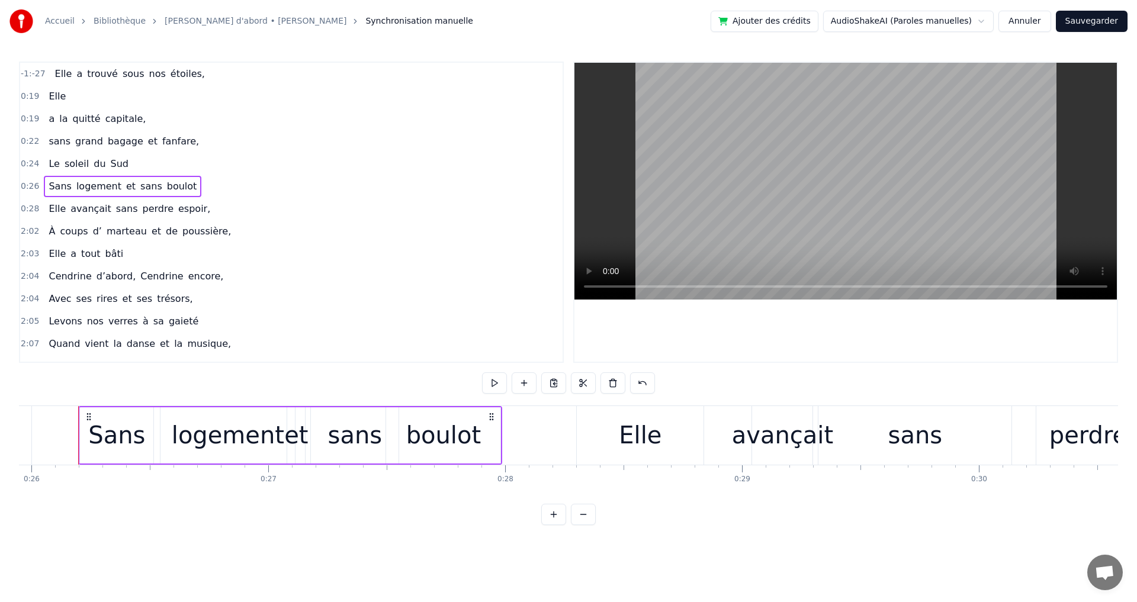
click at [90, 223] on div "À coups d’ marteau et de poussière," at bounding box center [140, 231] width 192 height 21
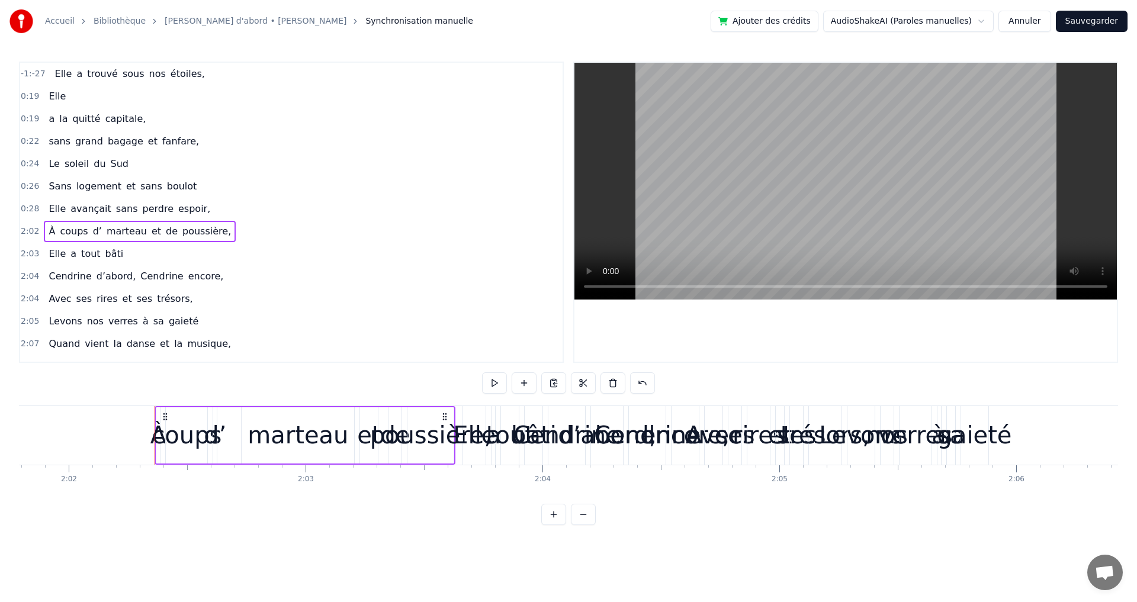
scroll to position [0, 28935]
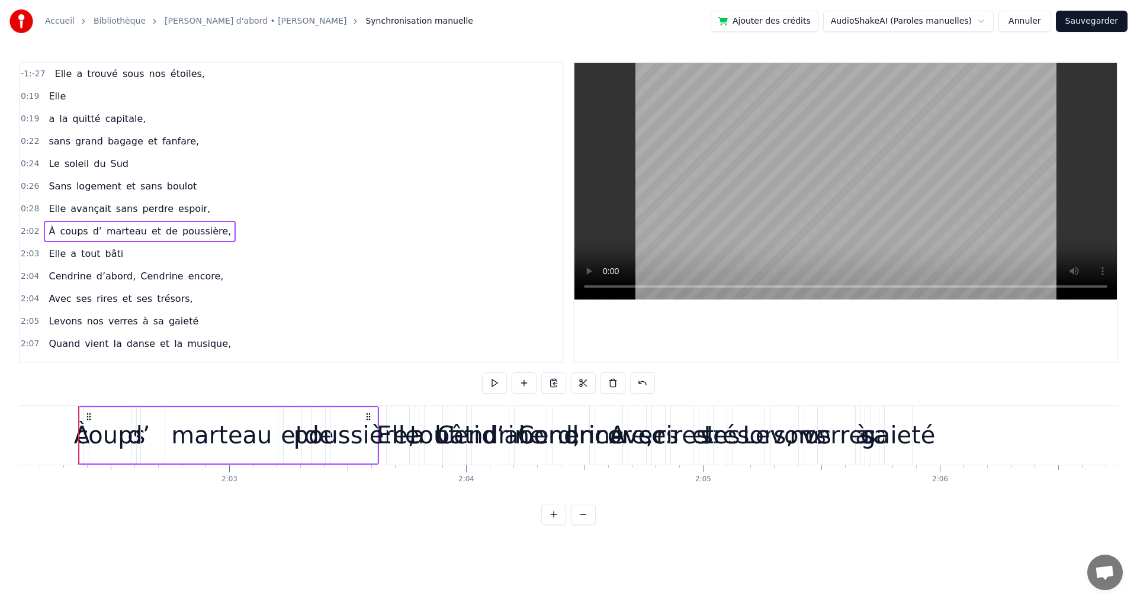
click at [141, 202] on span "perdre" at bounding box center [158, 209] width 34 height 14
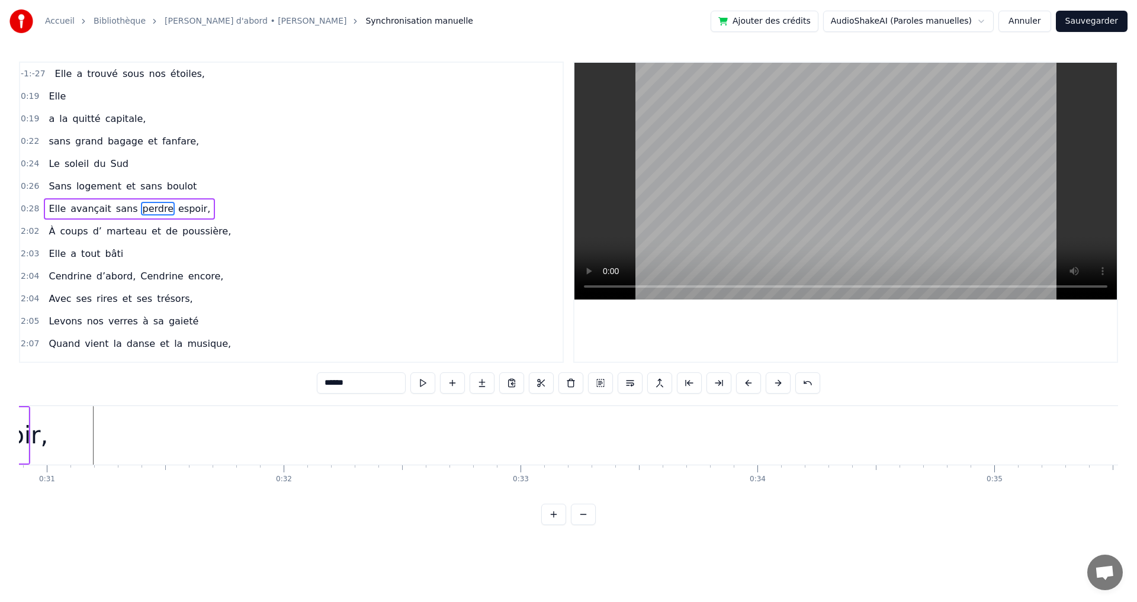
scroll to position [0, 7106]
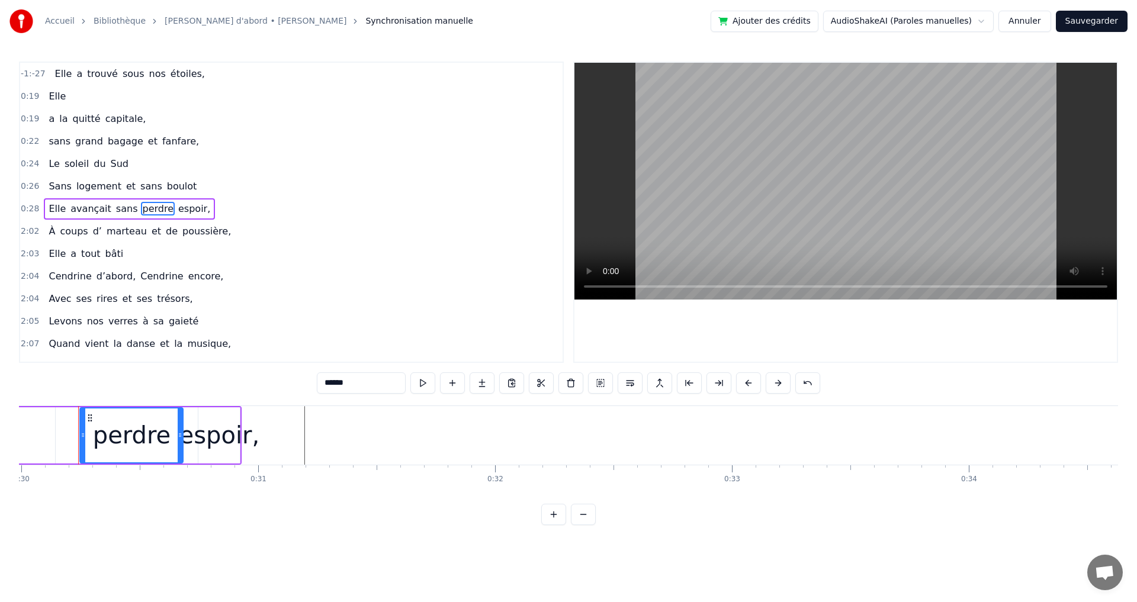
click at [92, 225] on span "d’" at bounding box center [97, 232] width 11 height 14
type input "**"
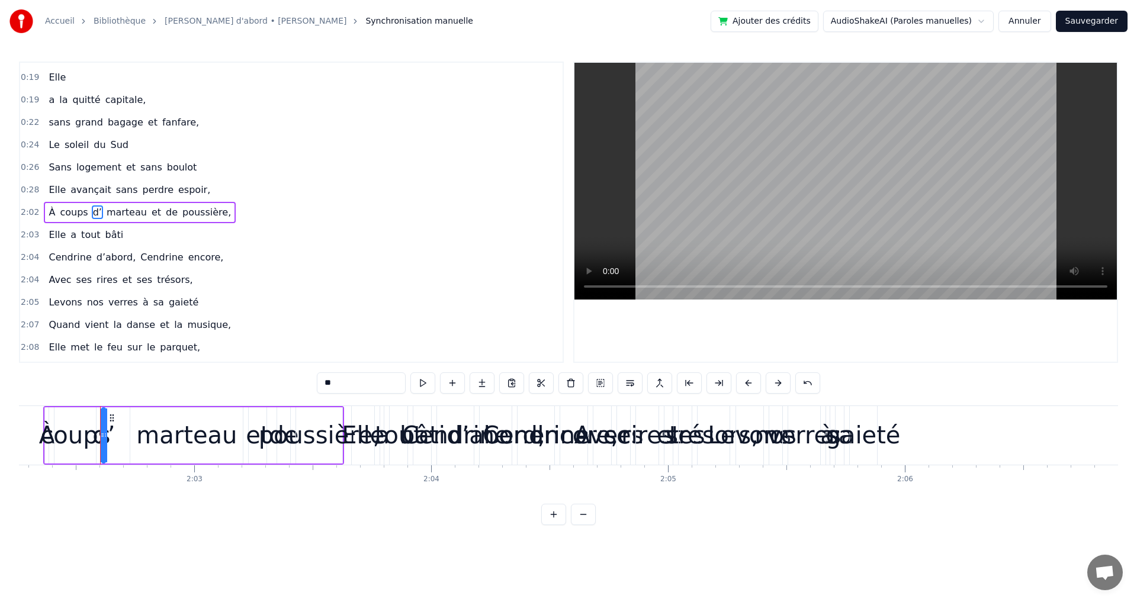
scroll to position [0, 28992]
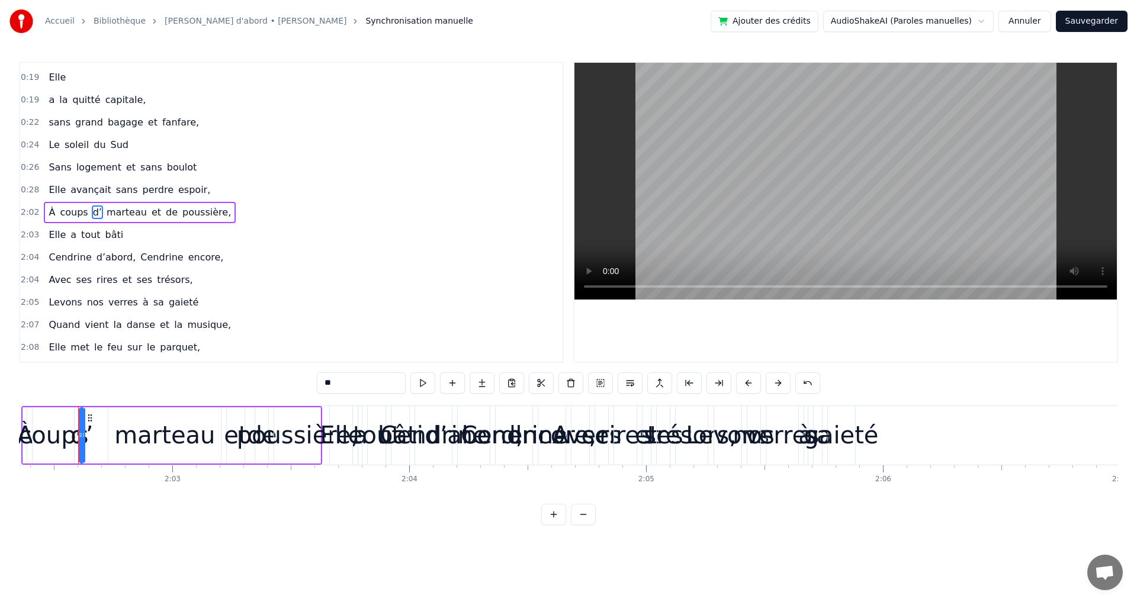
click at [44, 203] on div "À coups d’ marteau et de poussière," at bounding box center [140, 212] width 192 height 21
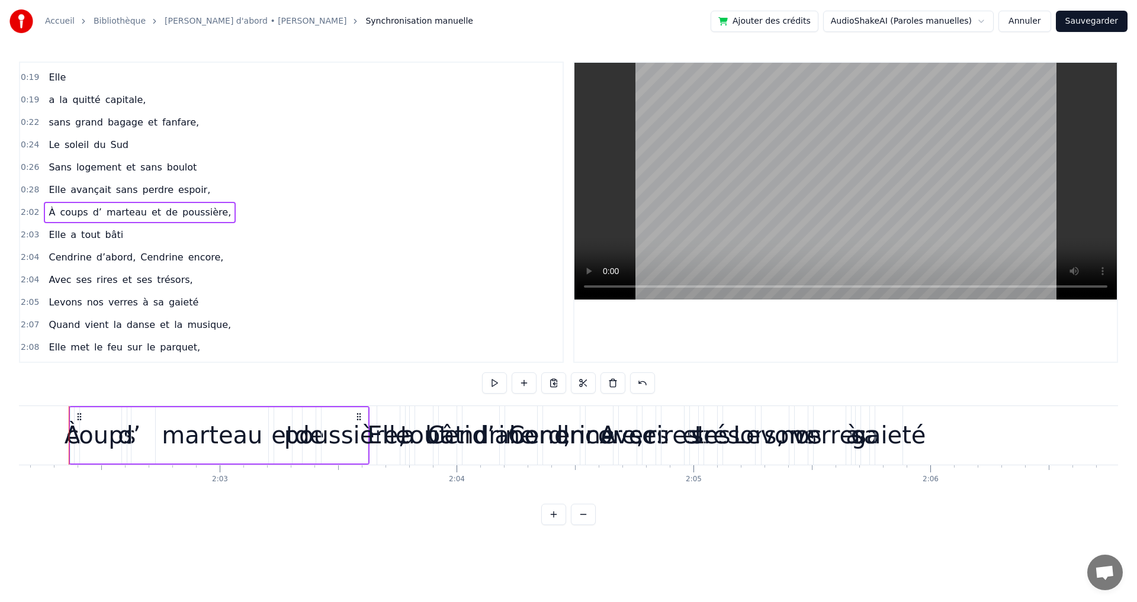
scroll to position [0, 28935]
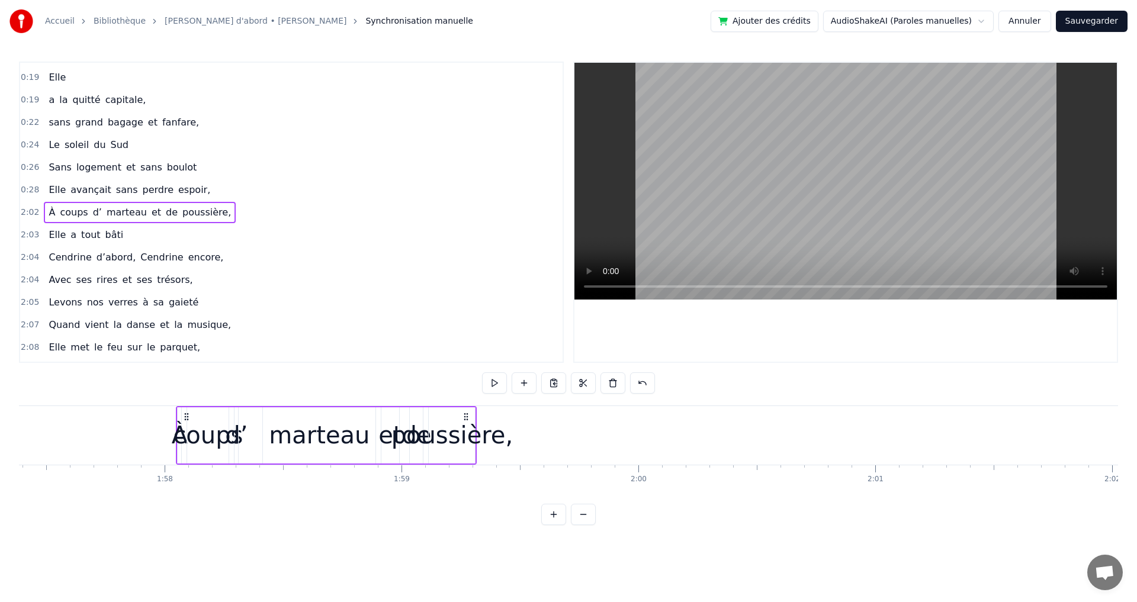
drag, startPoint x: 86, startPoint y: 418, endPoint x: 70, endPoint y: 419, distance: 16.1
click at [176, 419] on div "À coups d’ marteau et de poussière," at bounding box center [326, 435] width 301 height 59
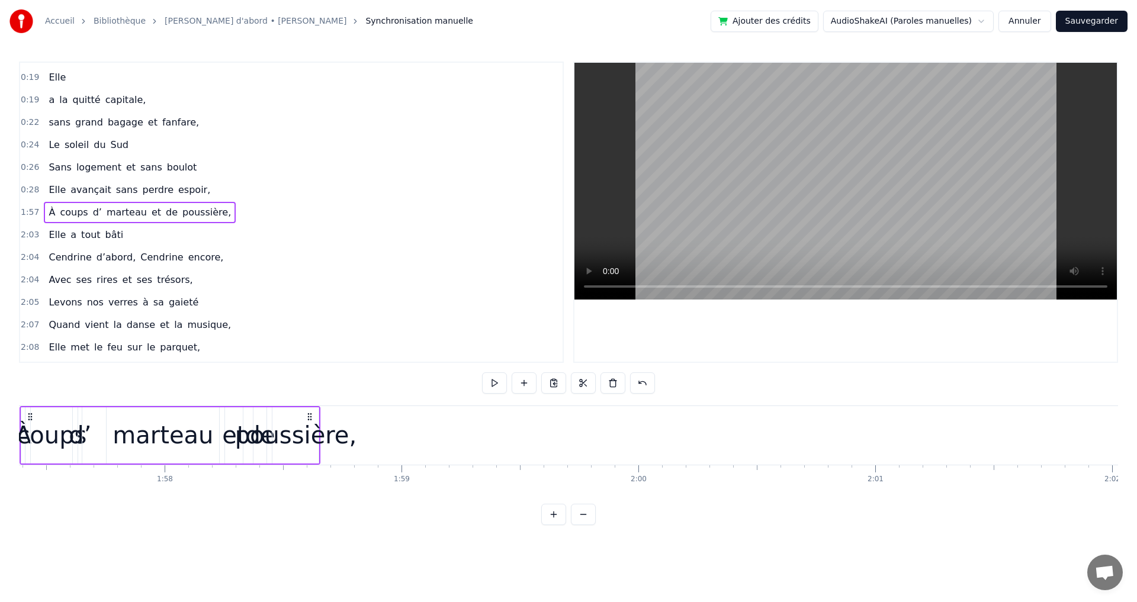
scroll to position [0, 27763]
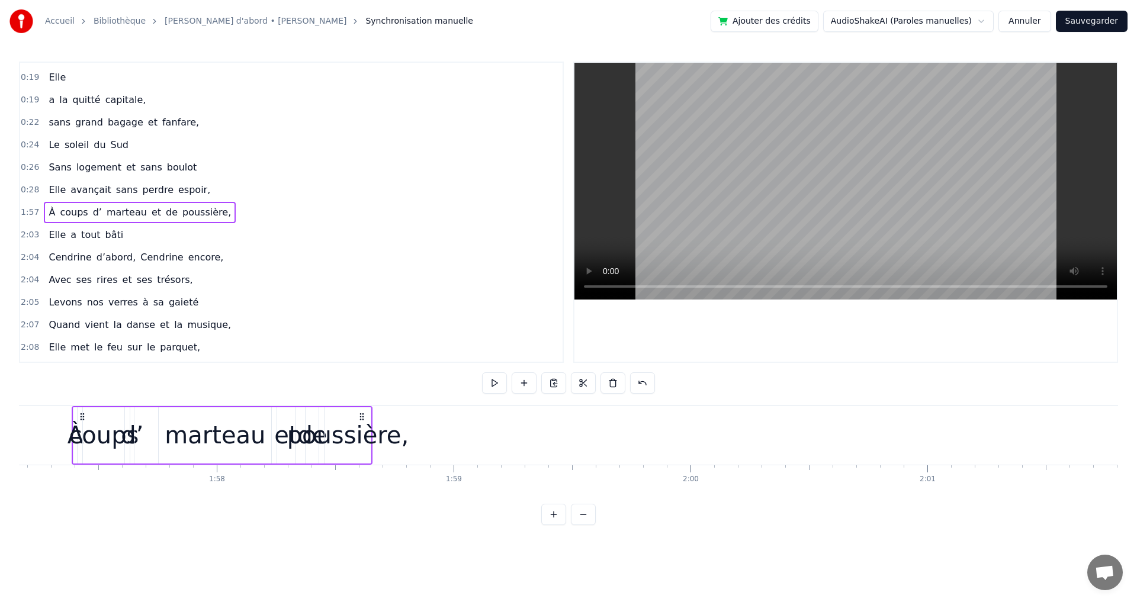
click at [350, 441] on div "poussière," at bounding box center [348, 436] width 122 height 36
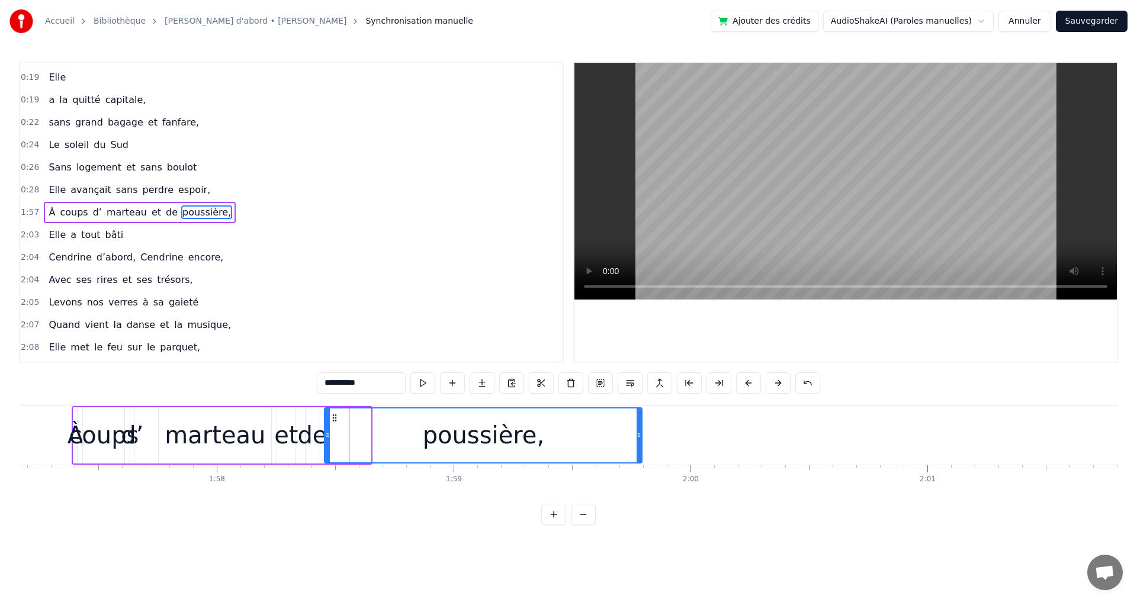
drag, startPoint x: 370, startPoint y: 440, endPoint x: 641, endPoint y: 456, distance: 271.8
click at [641, 456] on div at bounding box center [639, 436] width 5 height 54
click at [316, 447] on div "de" at bounding box center [312, 436] width 30 height 36
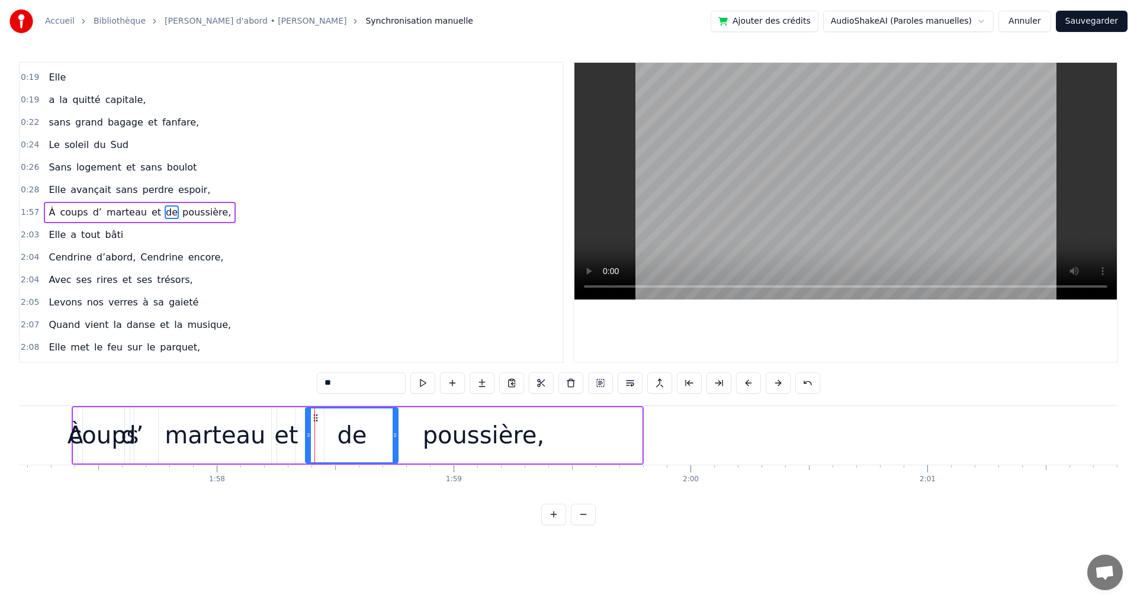
drag, startPoint x: 322, startPoint y: 437, endPoint x: 397, endPoint y: 442, distance: 75.4
click at [397, 442] on div at bounding box center [395, 436] width 5 height 54
click at [114, 442] on div "coups" at bounding box center [104, 436] width 70 height 36
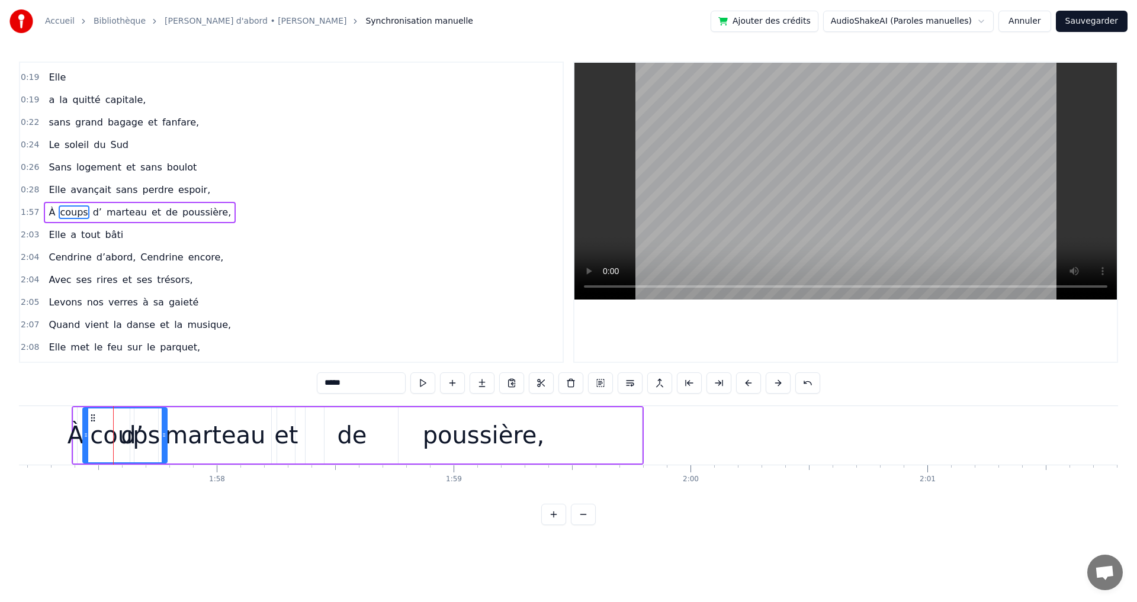
drag, startPoint x: 121, startPoint y: 434, endPoint x: 163, endPoint y: 446, distance: 43.7
click at [163, 446] on div at bounding box center [164, 436] width 5 height 54
click at [78, 435] on div "À" at bounding box center [76, 436] width 16 height 36
type input "*"
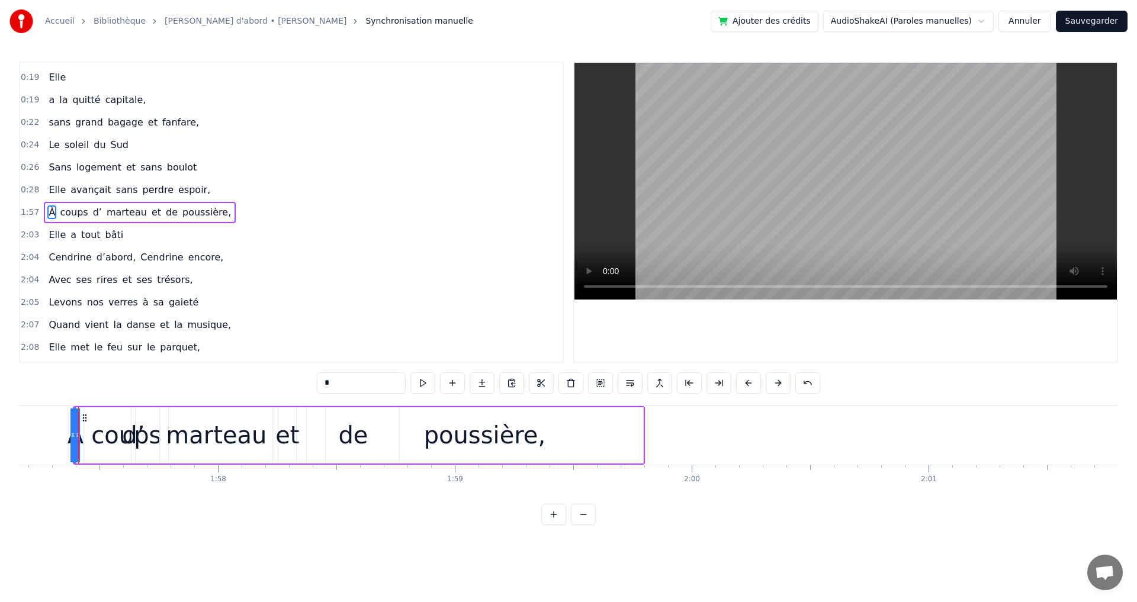
drag, startPoint x: 75, startPoint y: 435, endPoint x: 9, endPoint y: 418, distance: 67.4
click at [0, 422] on div "Accueil Bibliothèque [PERSON_NAME] d'abord • [PERSON_NAME] Synchronisation manu…" at bounding box center [568, 262] width 1137 height 525
click at [30, 429] on div "Elle a trouvé sous nos étoiles, Elle a la quitté capitale, sans grand bagage et…" at bounding box center [804, 435] width 57094 height 59
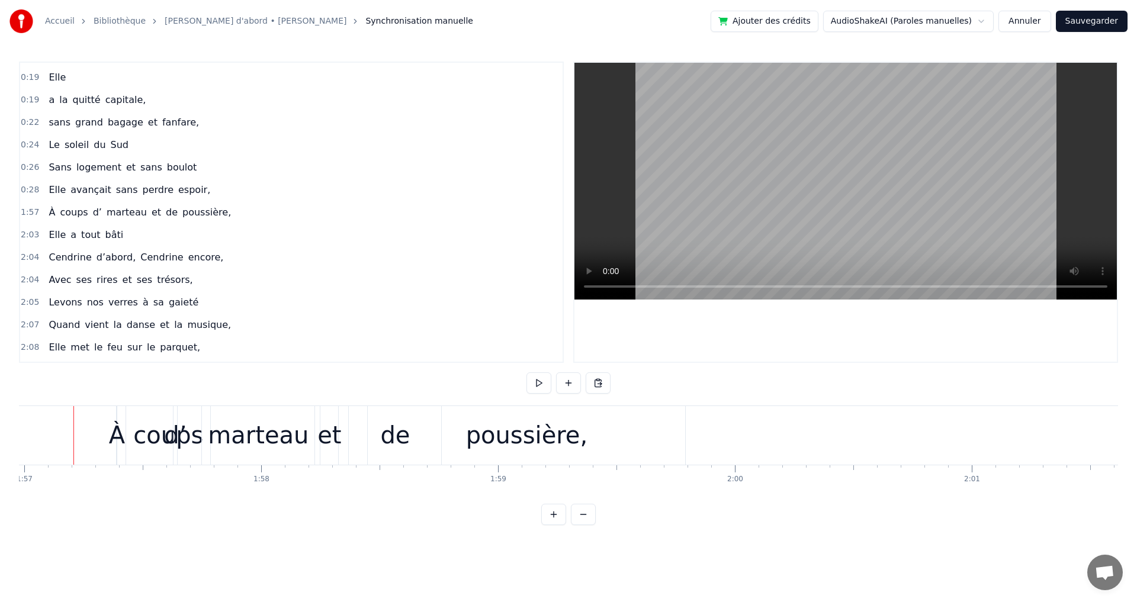
scroll to position [0, 27713]
click at [495, 427] on div "poussière," at bounding box center [532, 436] width 122 height 36
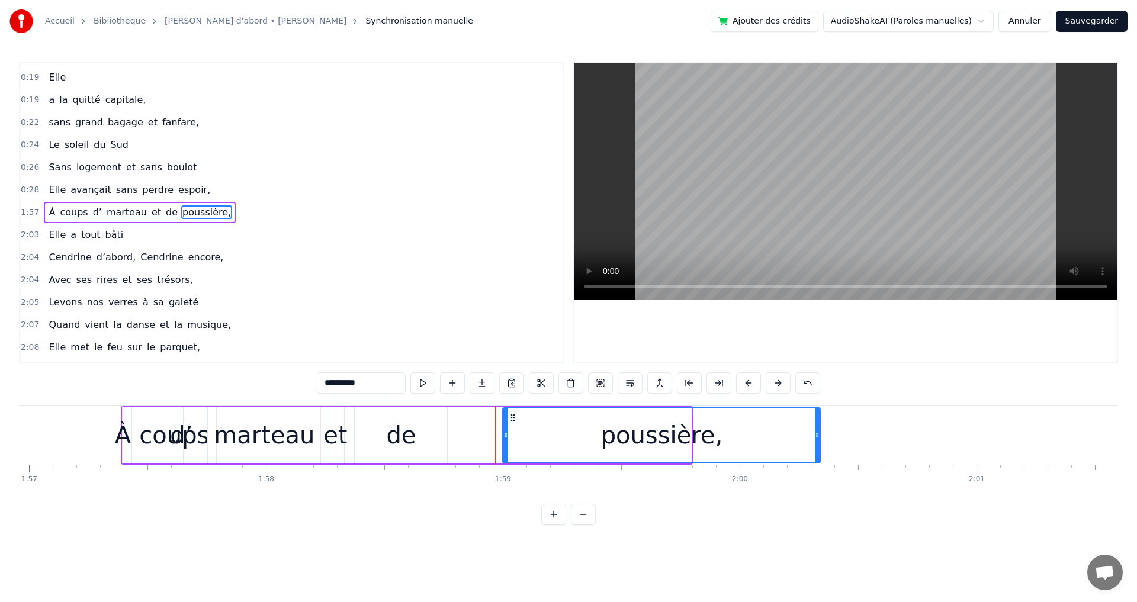
drag, startPoint x: 386, startPoint y: 419, endPoint x: 515, endPoint y: 429, distance: 129.6
click at [515, 429] on div "poussière," at bounding box center [662, 436] width 316 height 54
click at [415, 438] on div "de" at bounding box center [401, 436] width 92 height 56
type input "**"
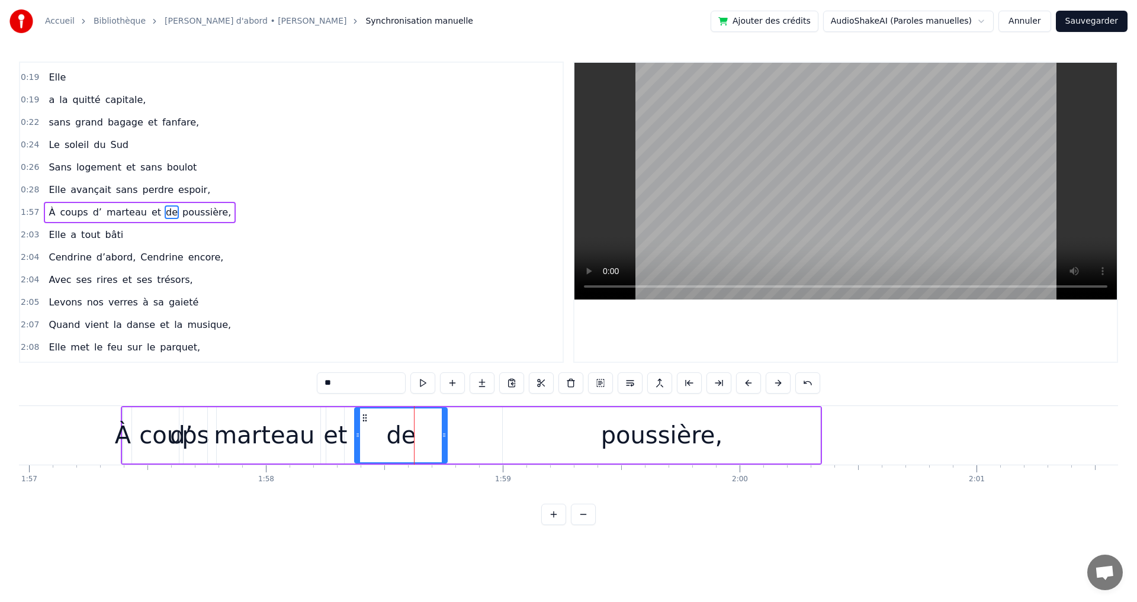
drag, startPoint x: 381, startPoint y: 422, endPoint x: 466, endPoint y: 434, distance: 85.0
click at [466, 434] on div "À coups d’ marteau et de poussière," at bounding box center [471, 435] width 701 height 59
drag, startPoint x: 371, startPoint y: 424, endPoint x: 432, endPoint y: 432, distance: 62.2
click at [435, 432] on div "de" at bounding box center [401, 436] width 92 height 56
click at [402, 433] on div "de" at bounding box center [401, 436] width 30 height 36
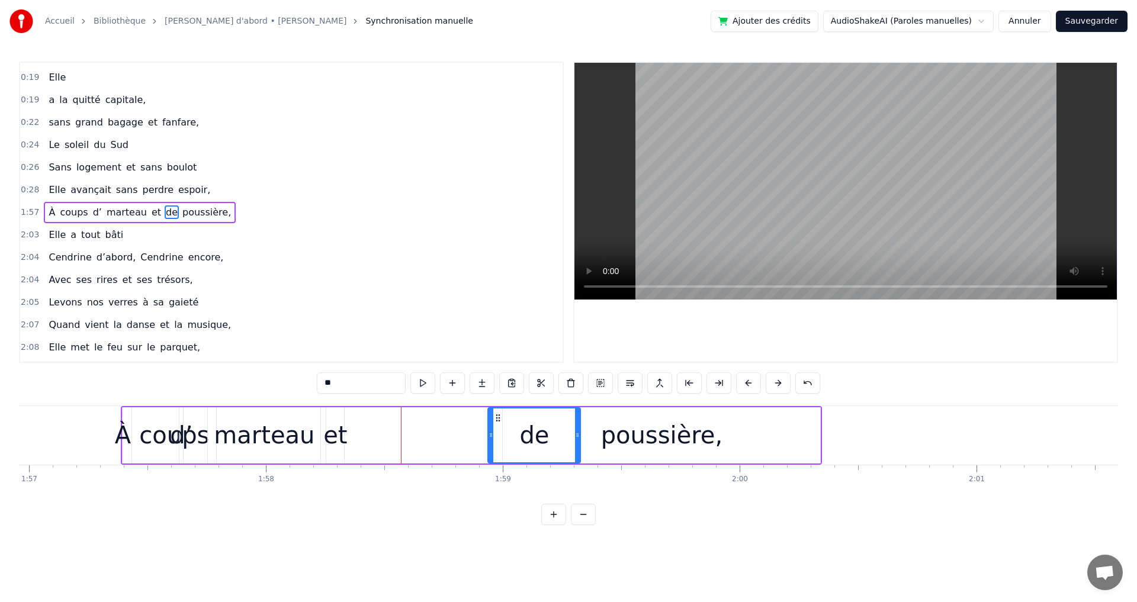
drag, startPoint x: 367, startPoint y: 419, endPoint x: 483, endPoint y: 432, distance: 117.4
click at [500, 431] on div "de" at bounding box center [534, 436] width 91 height 54
click at [331, 434] on div "et" at bounding box center [335, 436] width 24 height 36
drag, startPoint x: 337, startPoint y: 419, endPoint x: 446, endPoint y: 437, distance: 110.4
click at [446, 437] on div "et" at bounding box center [443, 436] width 17 height 54
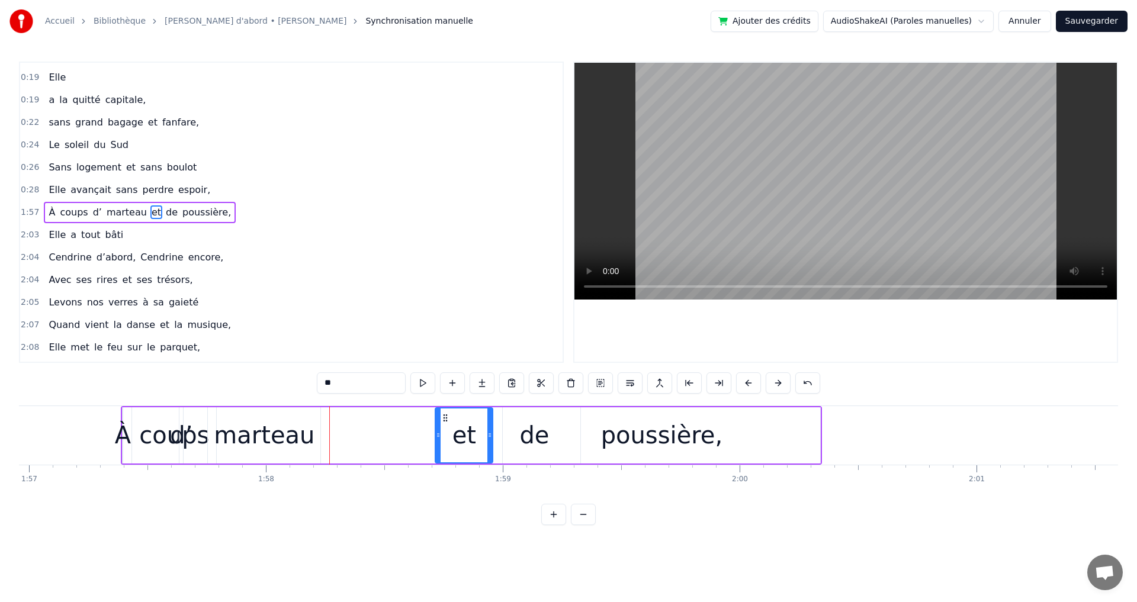
drag, startPoint x: 451, startPoint y: 441, endPoint x: 490, endPoint y: 445, distance: 39.9
click at [490, 445] on div at bounding box center [490, 436] width 5 height 54
click at [302, 443] on div "marteau" at bounding box center [264, 436] width 101 height 36
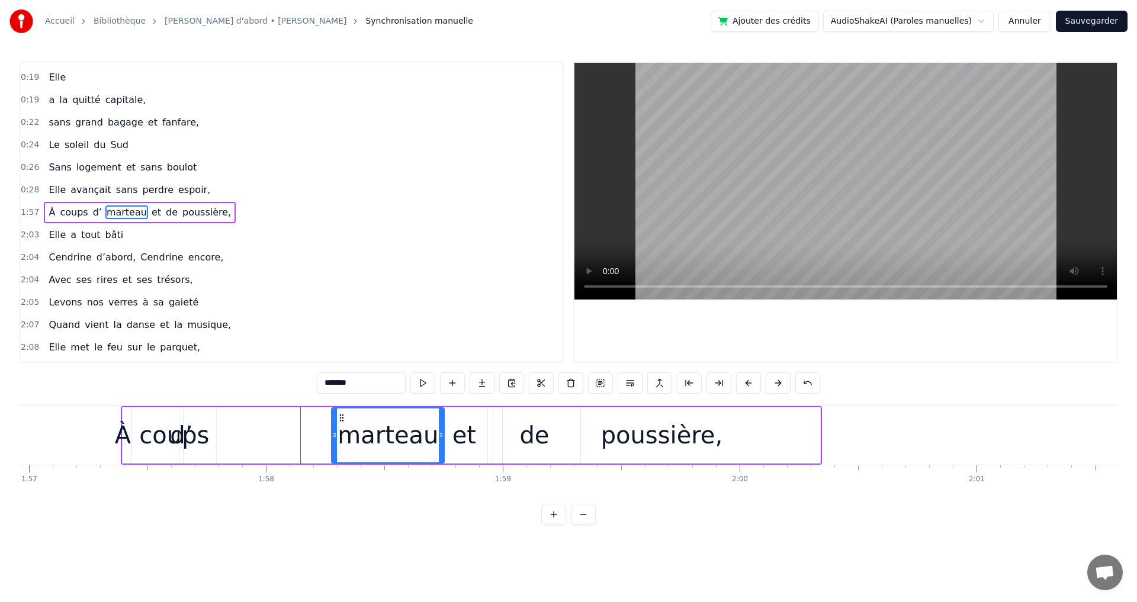
drag, startPoint x: 225, startPoint y: 419, endPoint x: 348, endPoint y: 430, distance: 123.1
click at [348, 430] on div "marteau" at bounding box center [387, 436] width 111 height 54
click at [348, 430] on div "marteau" at bounding box center [389, 436] width 101 height 36
click at [204, 438] on div "coups" at bounding box center [174, 436] width 70 height 36
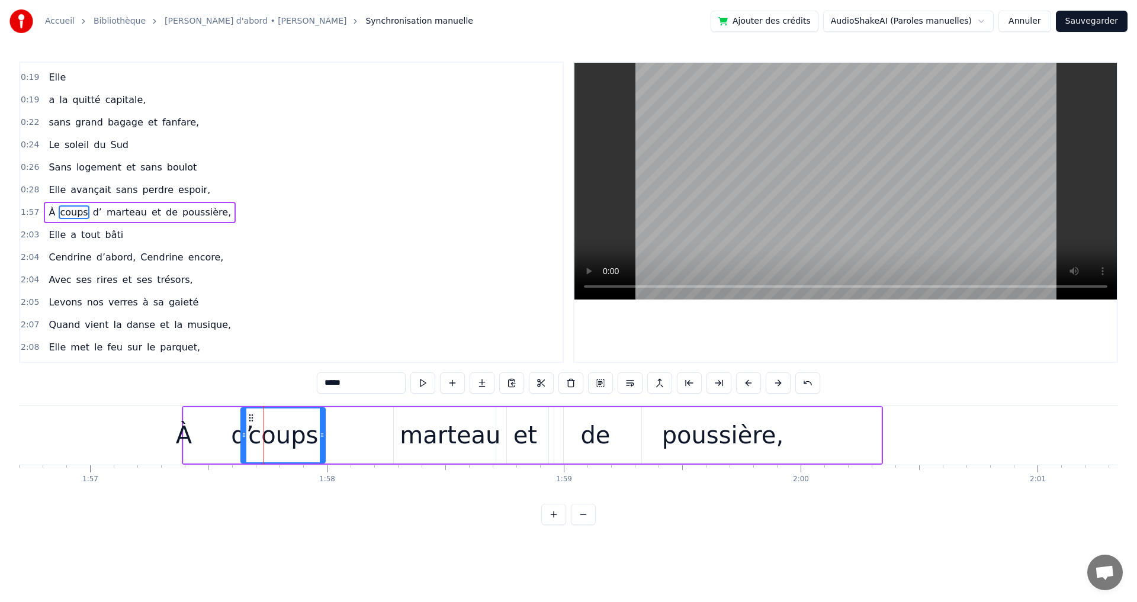
drag, startPoint x: 154, startPoint y: 424, endPoint x: 210, endPoint y: 448, distance: 61.0
click at [242, 448] on div "coups" at bounding box center [283, 436] width 83 height 54
click at [248, 425] on div "coups" at bounding box center [240, 436] width 70 height 36
click at [246, 423] on div "coups" at bounding box center [240, 436] width 70 height 36
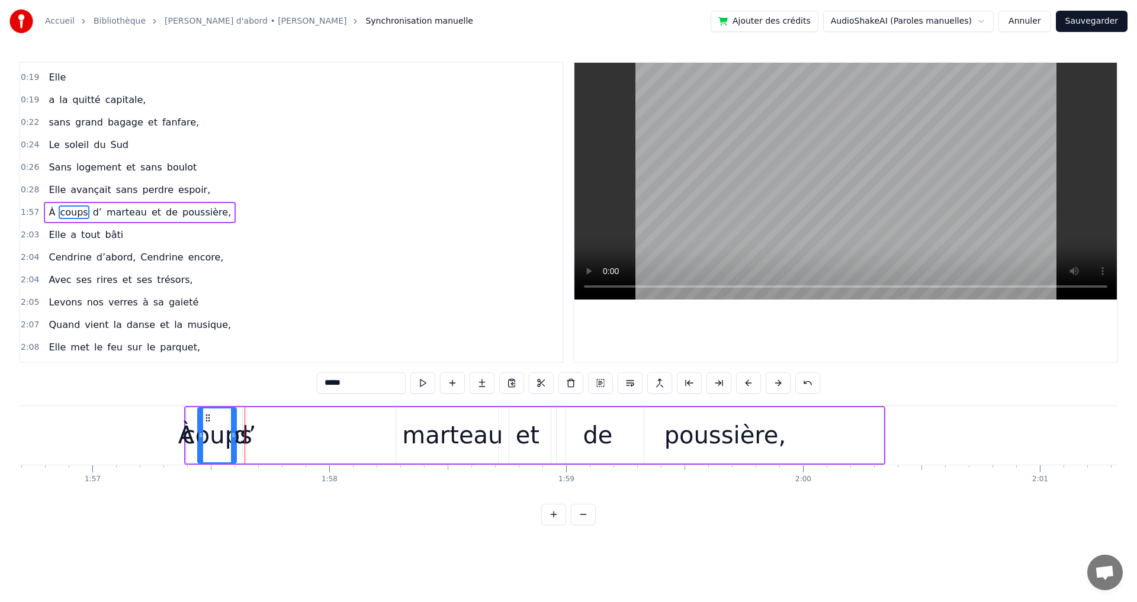
drag, startPoint x: 281, startPoint y: 435, endPoint x: 237, endPoint y: 429, distance: 44.3
click at [231, 432] on icon at bounding box center [233, 435] width 5 height 9
click at [249, 438] on div "d’" at bounding box center [244, 436] width 23 height 36
type input "**"
drag, startPoint x: 254, startPoint y: 435, endPoint x: 268, endPoint y: 439, distance: 15.2
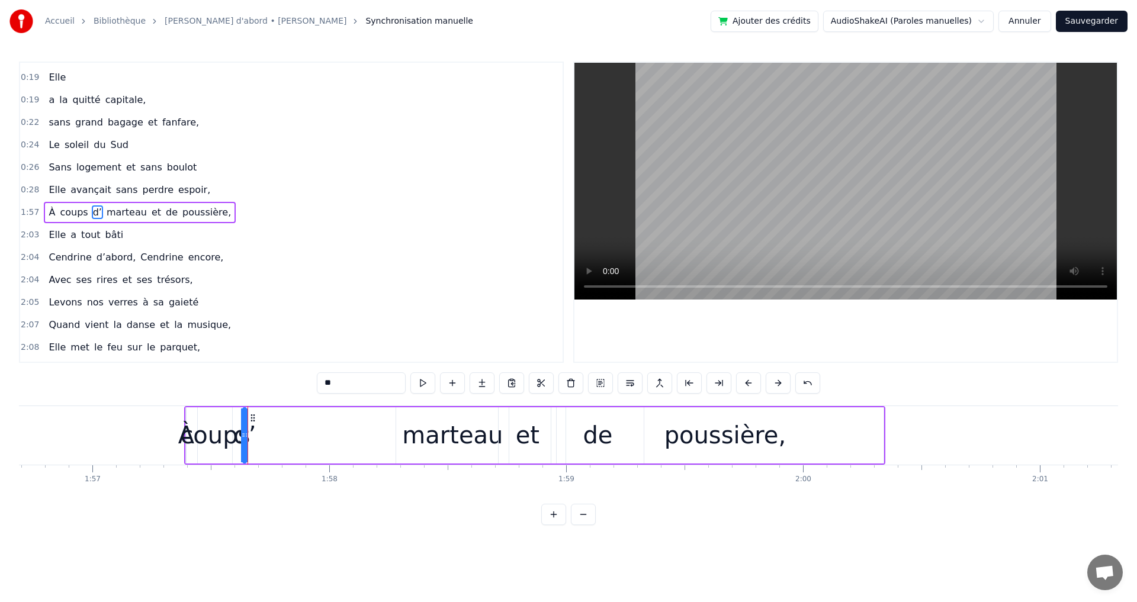
click at [268, 439] on div "À coups d’ marteau et de poussière," at bounding box center [534, 435] width 701 height 59
drag, startPoint x: 246, startPoint y: 440, endPoint x: 280, endPoint y: 441, distance: 34.4
click at [280, 441] on div "À coups d’ marteau et de poussière," at bounding box center [534, 435] width 701 height 59
click at [242, 440] on div "d’" at bounding box center [244, 436] width 23 height 36
drag, startPoint x: 252, startPoint y: 437, endPoint x: 316, endPoint y: 450, distance: 64.6
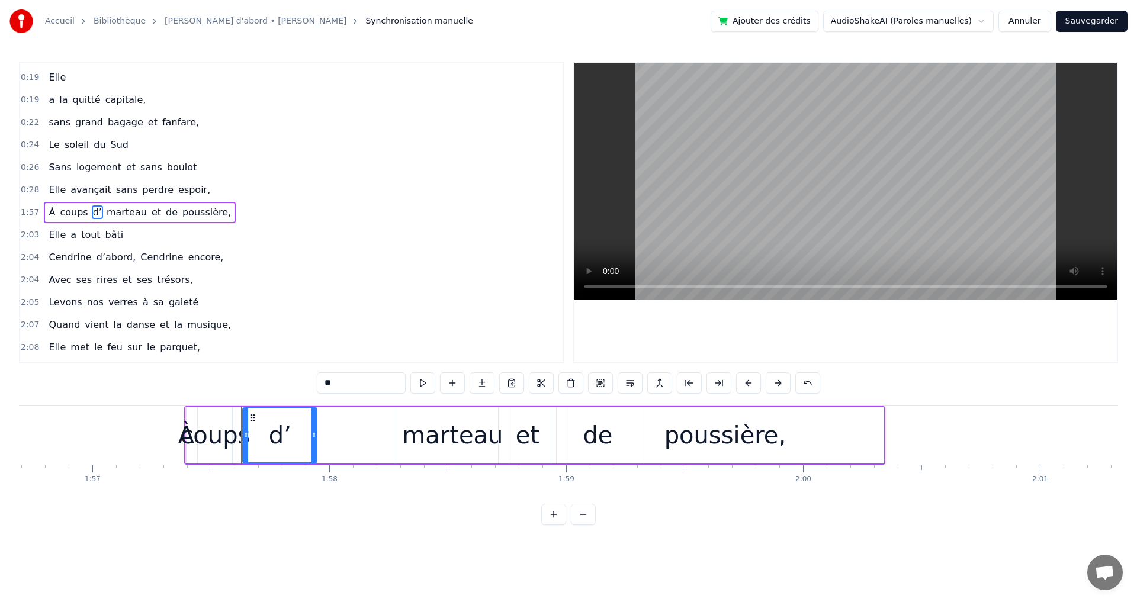
click at [316, 450] on div at bounding box center [314, 436] width 5 height 54
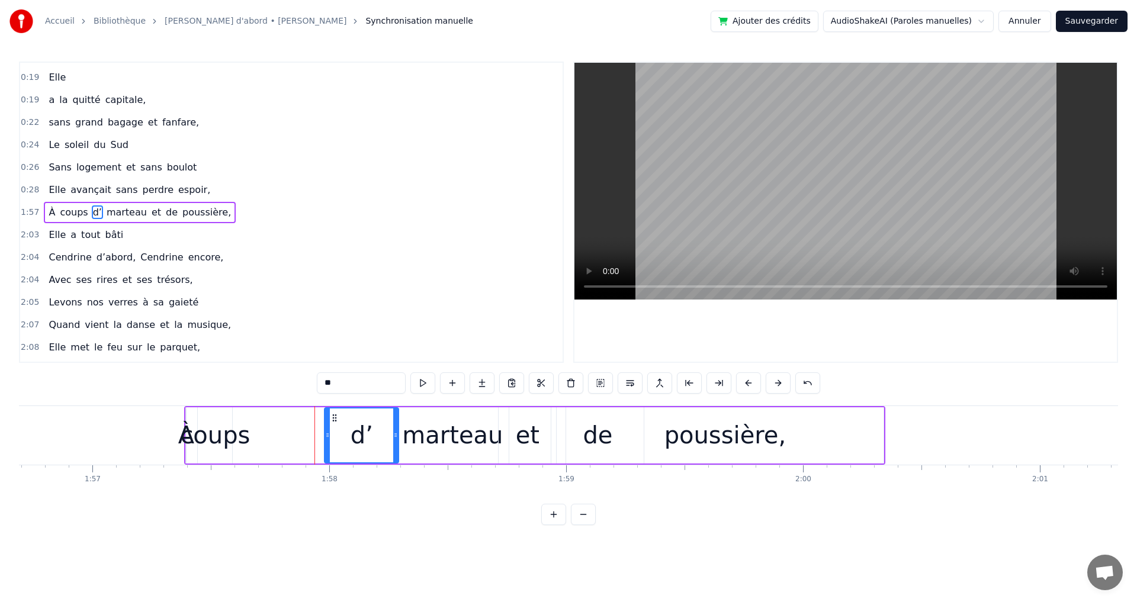
drag, startPoint x: 257, startPoint y: 414, endPoint x: 336, endPoint y: 422, distance: 79.8
click at [336, 422] on icon at bounding box center [334, 417] width 9 height 9
click at [214, 443] on div "coups" at bounding box center [215, 436] width 70 height 36
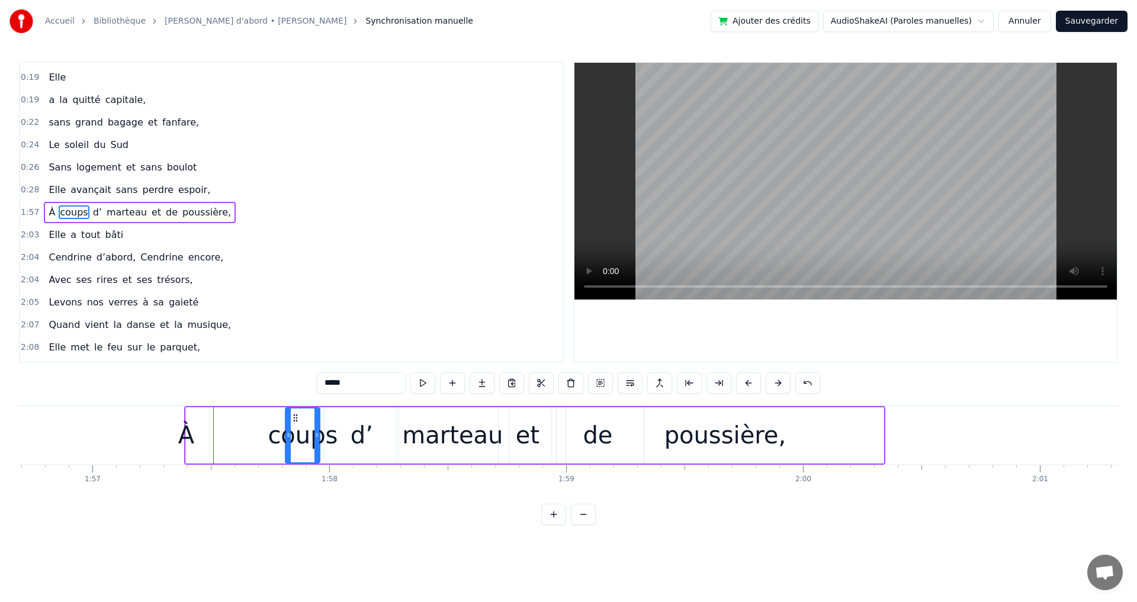
drag, startPoint x: 216, startPoint y: 419, endPoint x: 298, endPoint y: 433, distance: 82.9
click at [298, 433] on div "coups" at bounding box center [302, 436] width 33 height 54
click at [193, 438] on div "À" at bounding box center [186, 436] width 16 height 36
type input "*"
drag, startPoint x: 189, startPoint y: 438, endPoint x: 219, endPoint y: 437, distance: 30.2
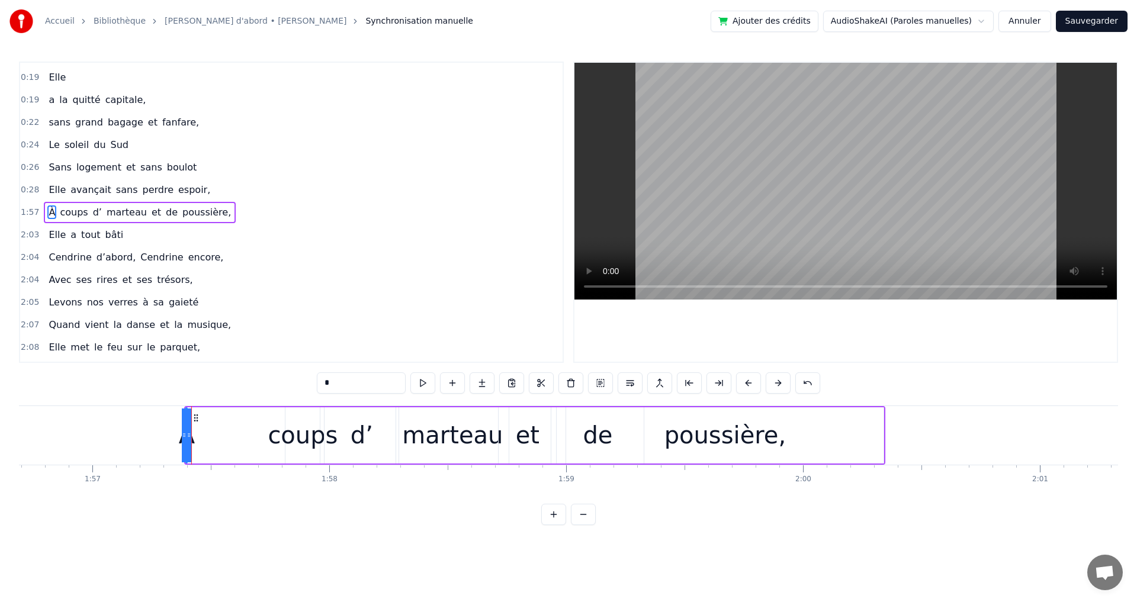
click at [219, 437] on div "À coups d’ marteau et de poussière," at bounding box center [534, 435] width 701 height 59
drag, startPoint x: 194, startPoint y: 436, endPoint x: 200, endPoint y: 438, distance: 6.4
click at [200, 438] on div "À coups d’ marteau et de poussière," at bounding box center [534, 435] width 701 height 59
click at [187, 438] on div "À" at bounding box center [186, 436] width 16 height 36
click at [200, 439] on div "À coups d’ marteau et de poussière," at bounding box center [534, 435] width 701 height 59
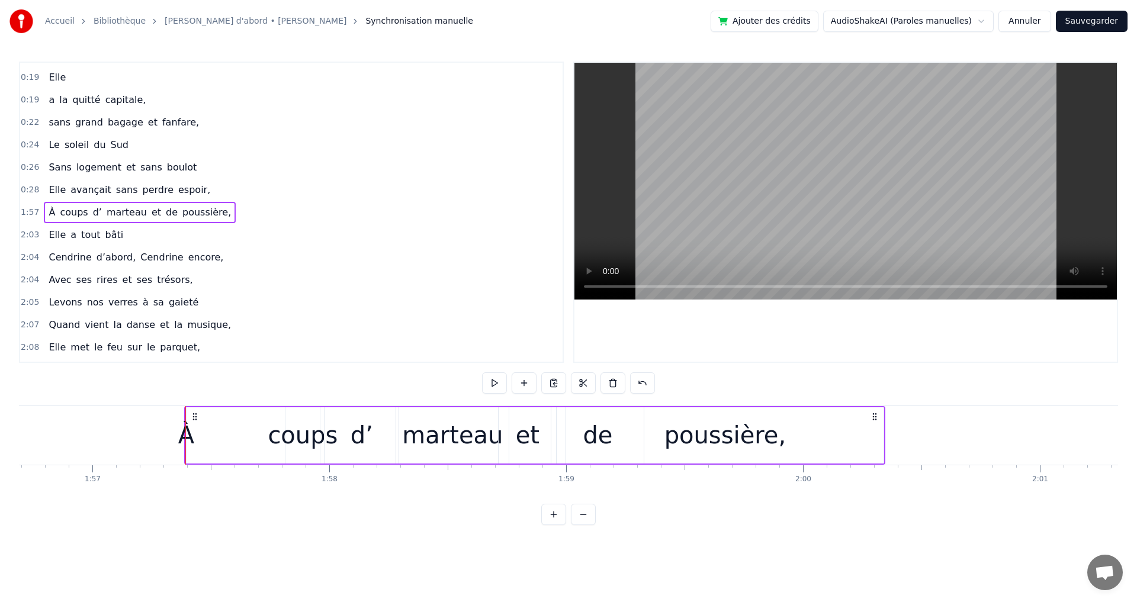
drag, startPoint x: 199, startPoint y: 438, endPoint x: 207, endPoint y: 440, distance: 8.5
click at [207, 440] on div "À coups d’ marteau et de poussière," at bounding box center [534, 435] width 701 height 59
click at [188, 435] on div "À" at bounding box center [186, 436] width 16 height 36
drag, startPoint x: 191, startPoint y: 435, endPoint x: 200, endPoint y: 440, distance: 10.1
click at [200, 440] on div "À coups d’ marteau et de poussière," at bounding box center [534, 435] width 701 height 59
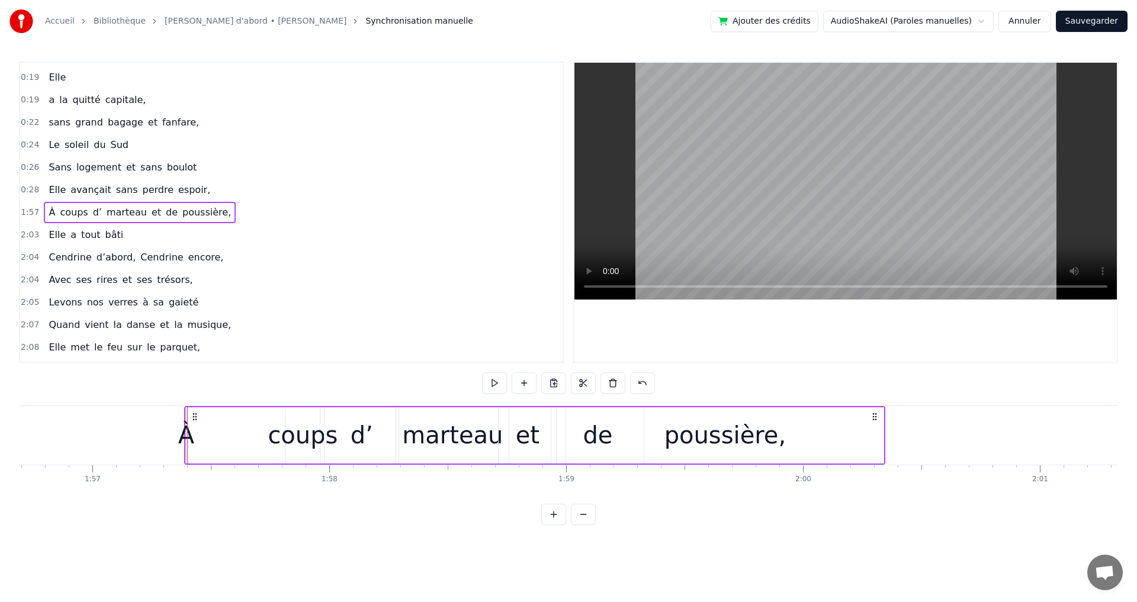
click at [187, 437] on div "Elle a trouvé sous nos étoiles, Elle a la quitté capitale, sans grand bagage et…" at bounding box center [916, 435] width 57094 height 59
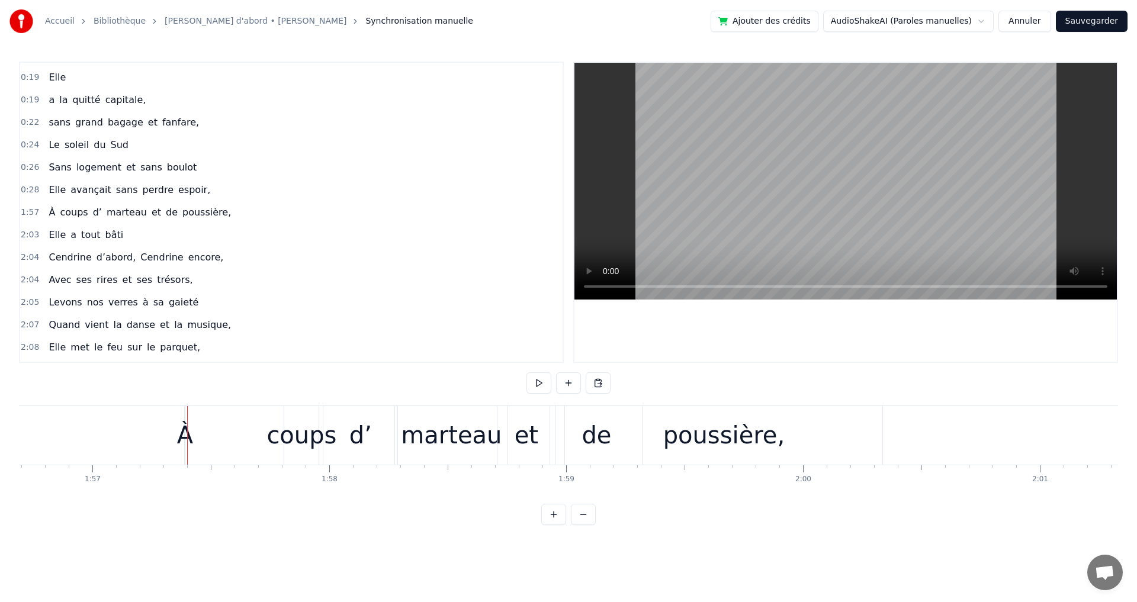
click at [145, 429] on div "Elle a trouvé sous nos étoiles, Elle a la quitté capitale, sans grand bagage et…" at bounding box center [916, 435] width 57094 height 59
click at [72, 202] on div "À coups d’ marteau et de poussière," at bounding box center [140, 212] width 192 height 21
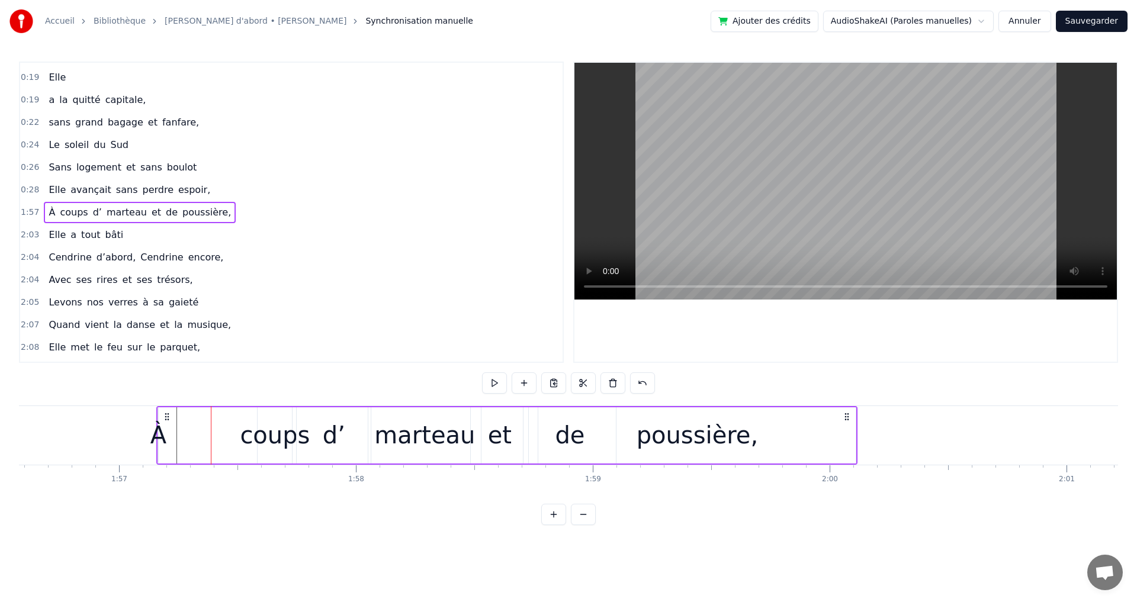
scroll to position [0, 27584]
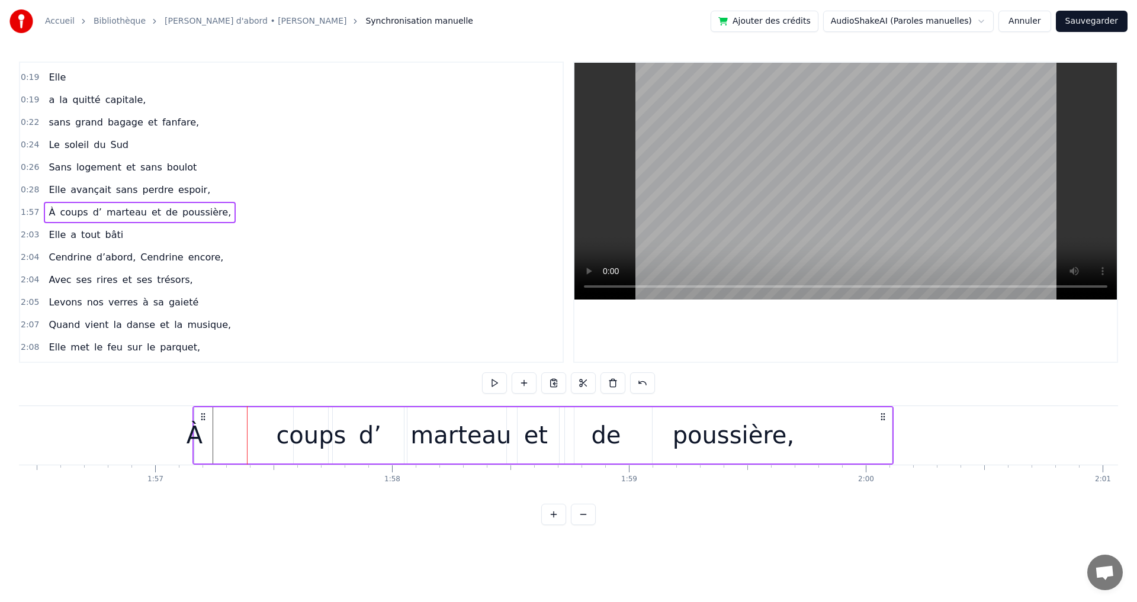
drag, startPoint x: 192, startPoint y: 418, endPoint x: 182, endPoint y: 416, distance: 10.2
click at [193, 416] on div "À coups d’ marteau et de poussière," at bounding box center [543, 435] width 701 height 59
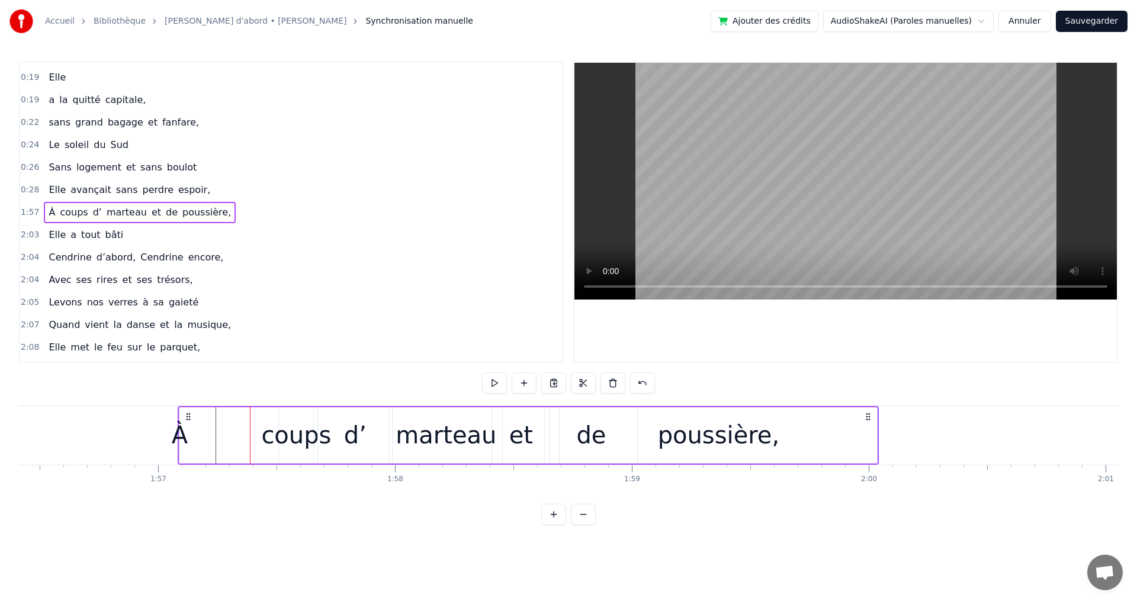
click at [186, 440] on div "À" at bounding box center [180, 436] width 16 height 36
drag, startPoint x: 182, startPoint y: 436, endPoint x: 194, endPoint y: 437, distance: 11.9
click at [194, 437] on div "À coups d’ marteau et de poussière," at bounding box center [528, 435] width 701 height 59
drag, startPoint x: 181, startPoint y: 435, endPoint x: 203, endPoint y: 438, distance: 21.5
click at [203, 438] on div "À coups d’ marteau et de poussière," at bounding box center [528, 435] width 701 height 59
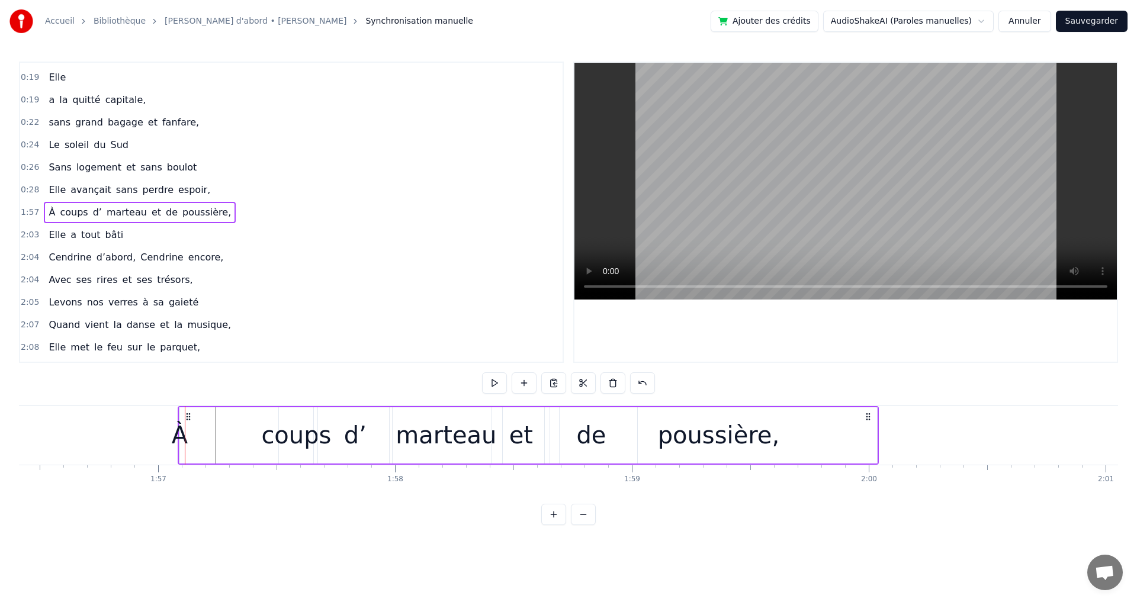
drag, startPoint x: 181, startPoint y: 439, endPoint x: 200, endPoint y: 441, distance: 18.5
click at [200, 441] on div "À coups d’ marteau et de poussière," at bounding box center [528, 435] width 701 height 59
click at [178, 434] on div "À" at bounding box center [180, 436] width 16 height 36
drag, startPoint x: 178, startPoint y: 434, endPoint x: 250, endPoint y: 451, distance: 73.8
click at [250, 451] on div "À" at bounding box center [215, 436] width 72 height 56
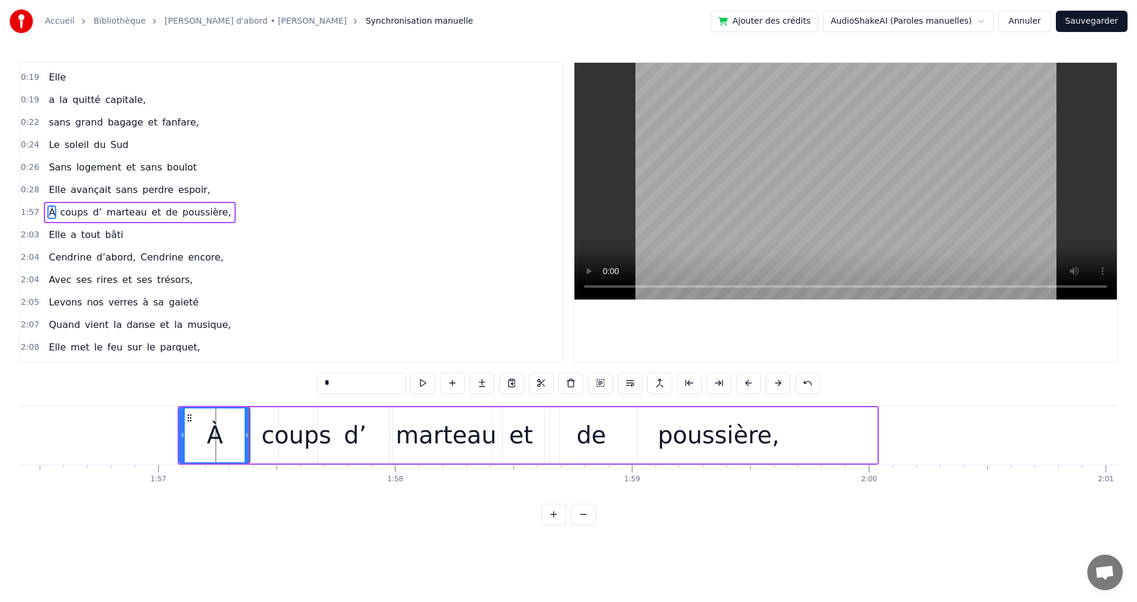
click at [261, 388] on div "-1:-27 Elle a trouvé sous nos étoiles, 0:19 Elle 0:19 a la quitté capitale, 0:2…" at bounding box center [568, 294] width 1099 height 464
click at [88, 204] on div "À coups d’ marteau et de poussière," at bounding box center [140, 212] width 192 height 21
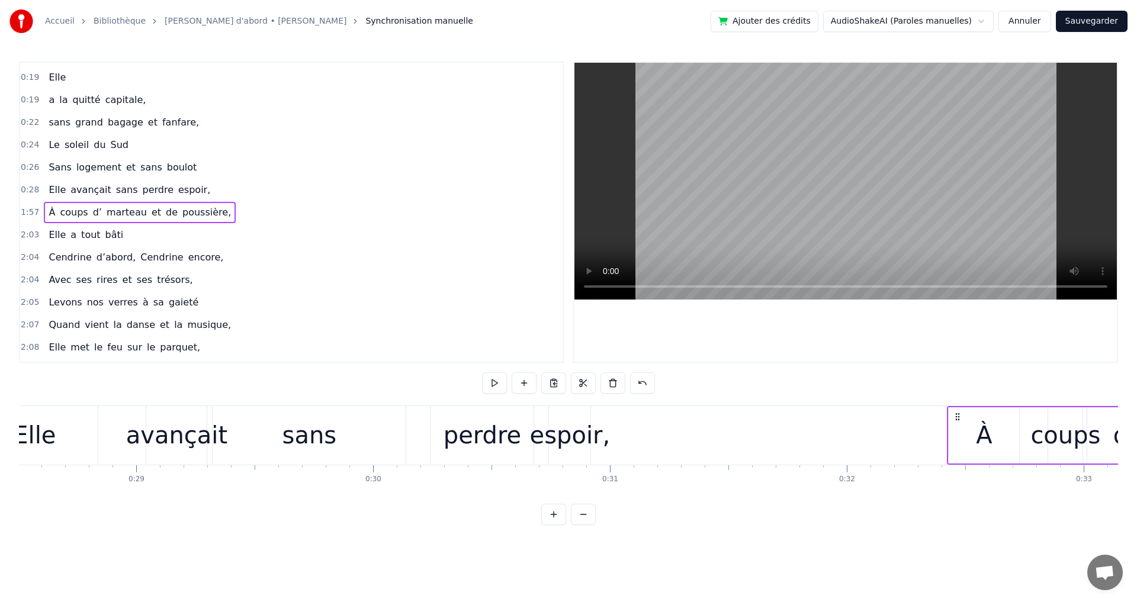
scroll to position [0, 6765]
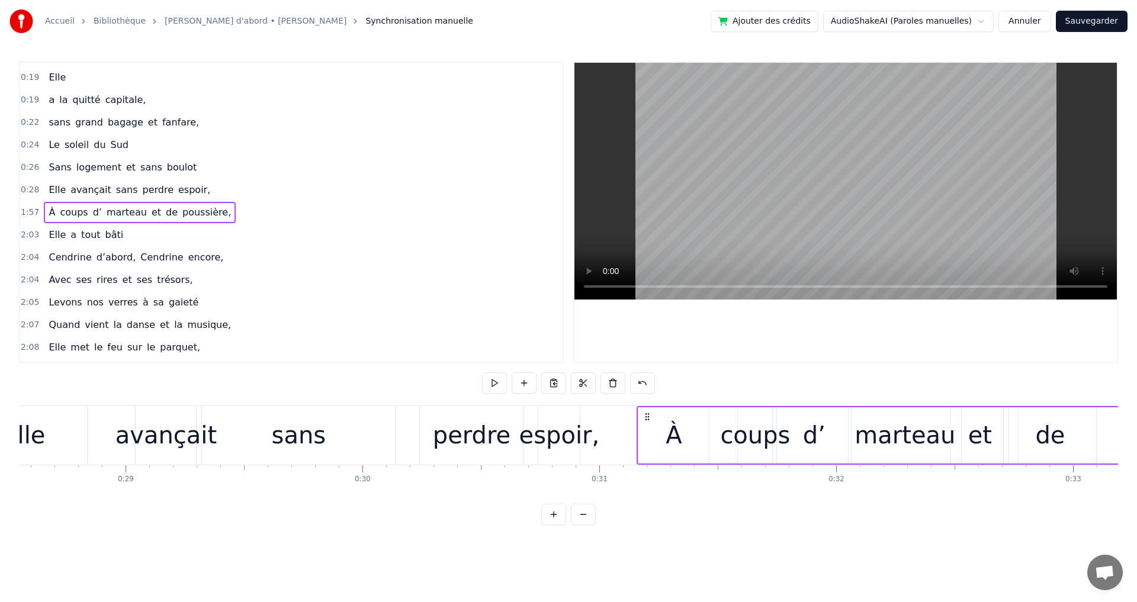
drag, startPoint x: 189, startPoint y: 414, endPoint x: 648, endPoint y: 566, distance: 483.7
click at [648, 544] on html "Accueil Bibliothèque [PERSON_NAME] d'abord • [PERSON_NAME] Synchronisation manu…" at bounding box center [568, 272] width 1137 height 544
click at [713, 491] on div "Elle a trouvé sous nos étoiles, Elle a la quitté capitale, sans grand bagage et…" at bounding box center [568, 450] width 1099 height 89
click at [743, 388] on div "-1:-27 Elle a trouvé sous nos étoiles, 0:19 Elle 0:19 a la quitté capitale, 0:2…" at bounding box center [568, 294] width 1099 height 464
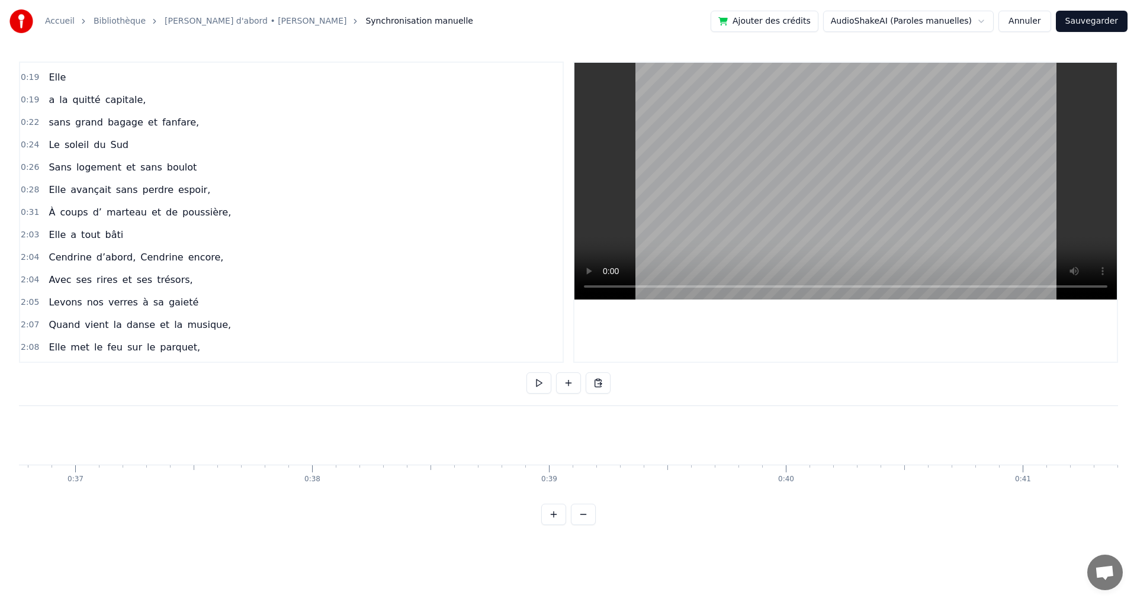
scroll to position [0, 8523]
click at [104, 239] on span "bâti" at bounding box center [114, 235] width 21 height 14
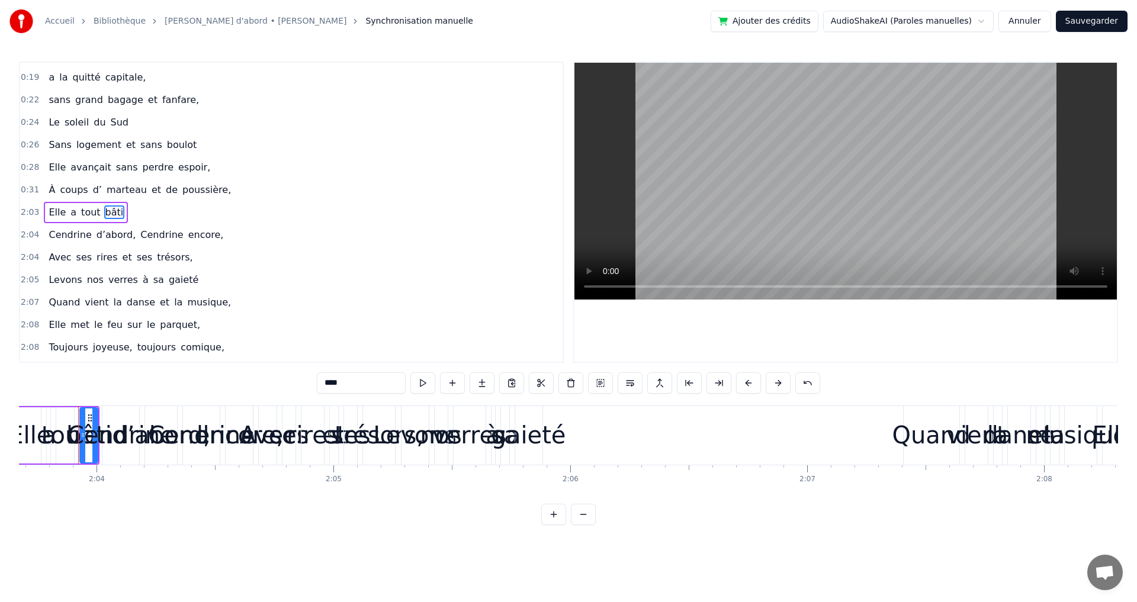
click at [44, 205] on div "Elle a tout bâti" at bounding box center [86, 212] width 84 height 21
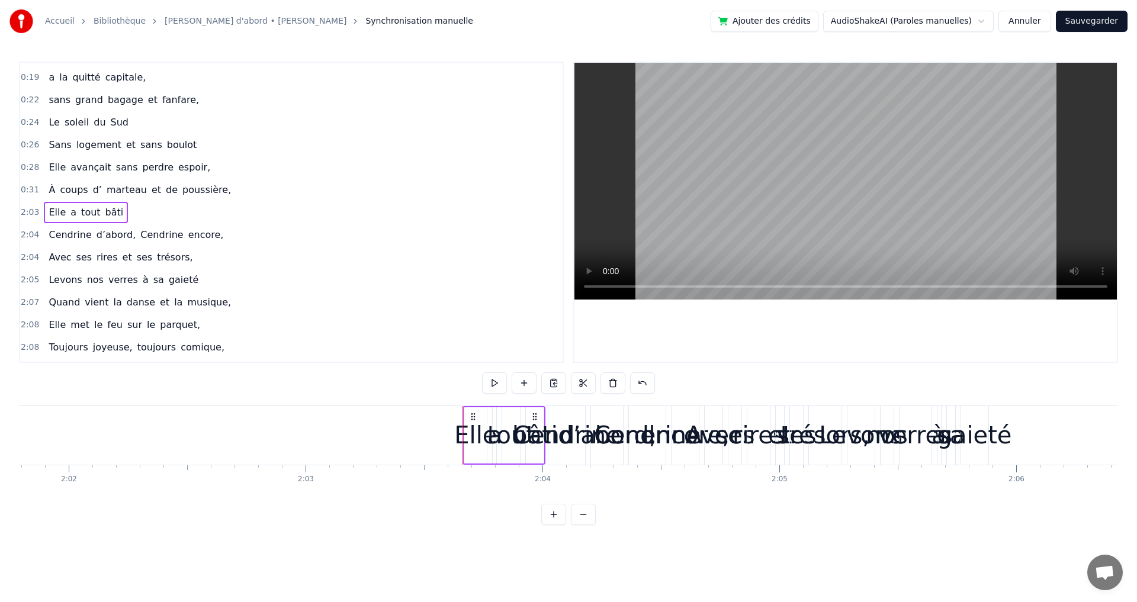
scroll to position [0, 28859]
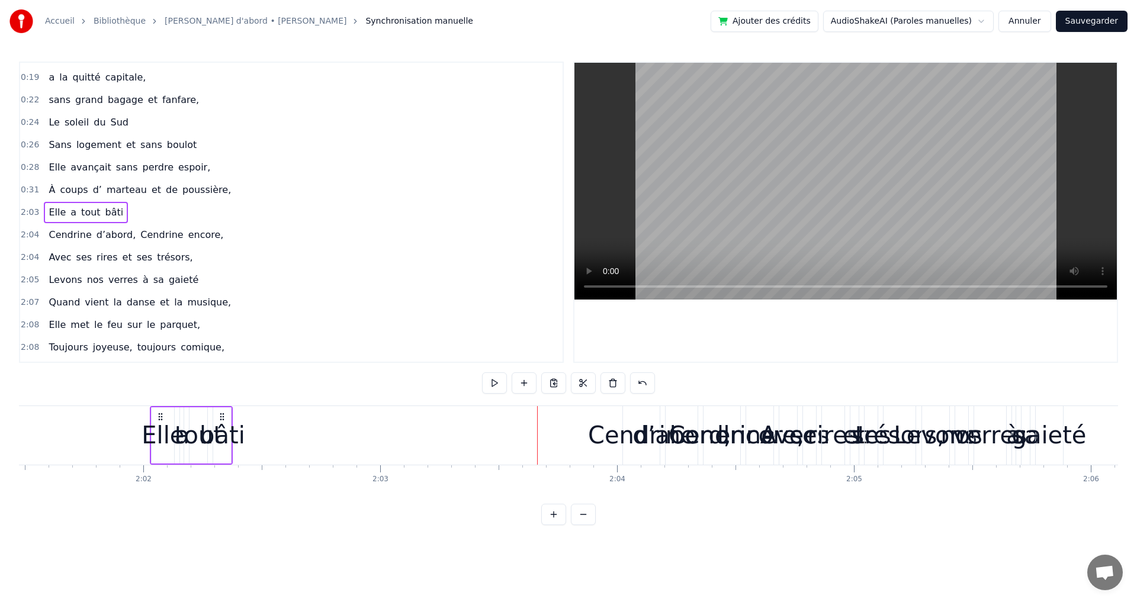
drag, startPoint x: 471, startPoint y: 419, endPoint x: 157, endPoint y: 427, distance: 314.1
click at [153, 429] on div "Elle a tout bâti" at bounding box center [191, 435] width 83 height 59
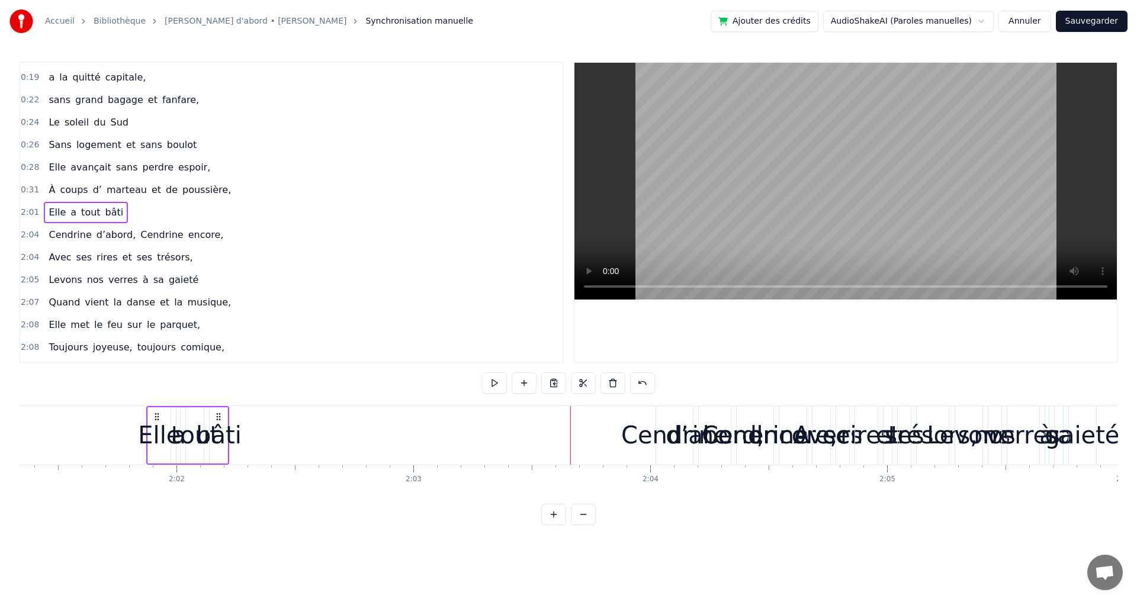
click at [166, 437] on div "Elle" at bounding box center [159, 436] width 43 height 36
click at [225, 419] on div "bâti" at bounding box center [219, 436] width 46 height 36
type input "****"
click at [225, 421] on div "bâti" at bounding box center [218, 436] width 46 height 36
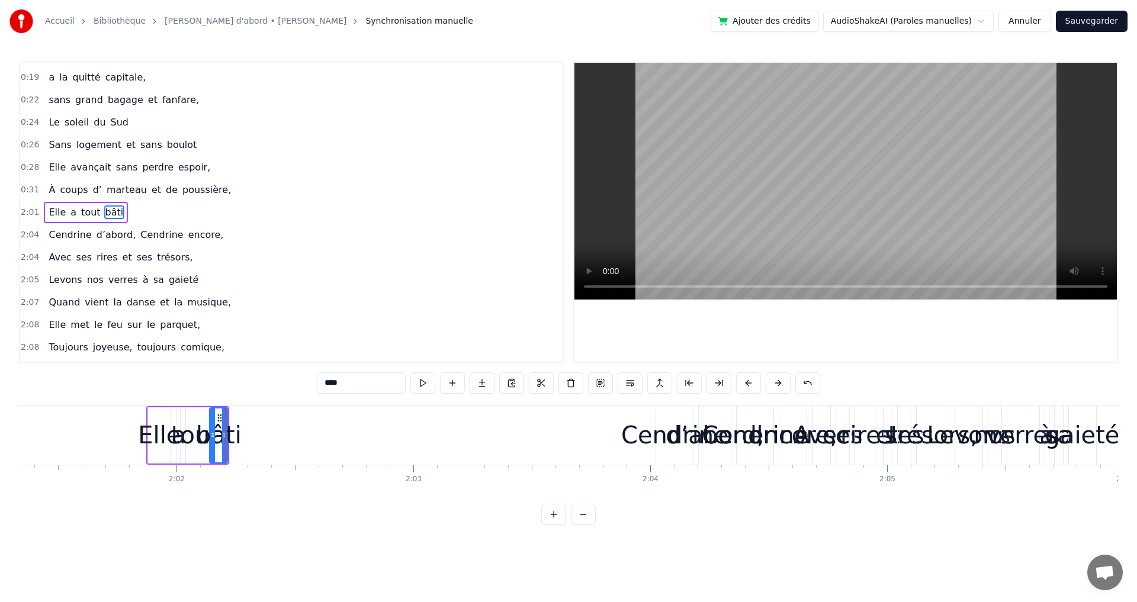
click at [221, 439] on div "bâti" at bounding box center [218, 436] width 46 height 36
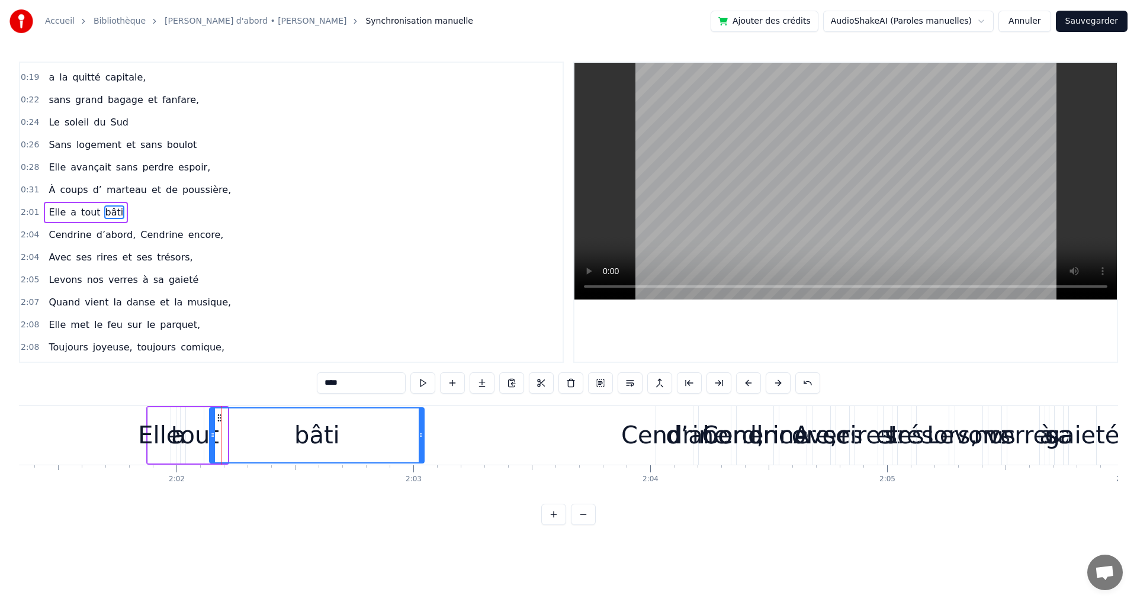
drag, startPoint x: 225, startPoint y: 437, endPoint x: 313, endPoint y: 457, distance: 90.7
click at [424, 454] on div at bounding box center [421, 436] width 5 height 54
click at [151, 437] on div "Elle" at bounding box center [159, 436] width 43 height 36
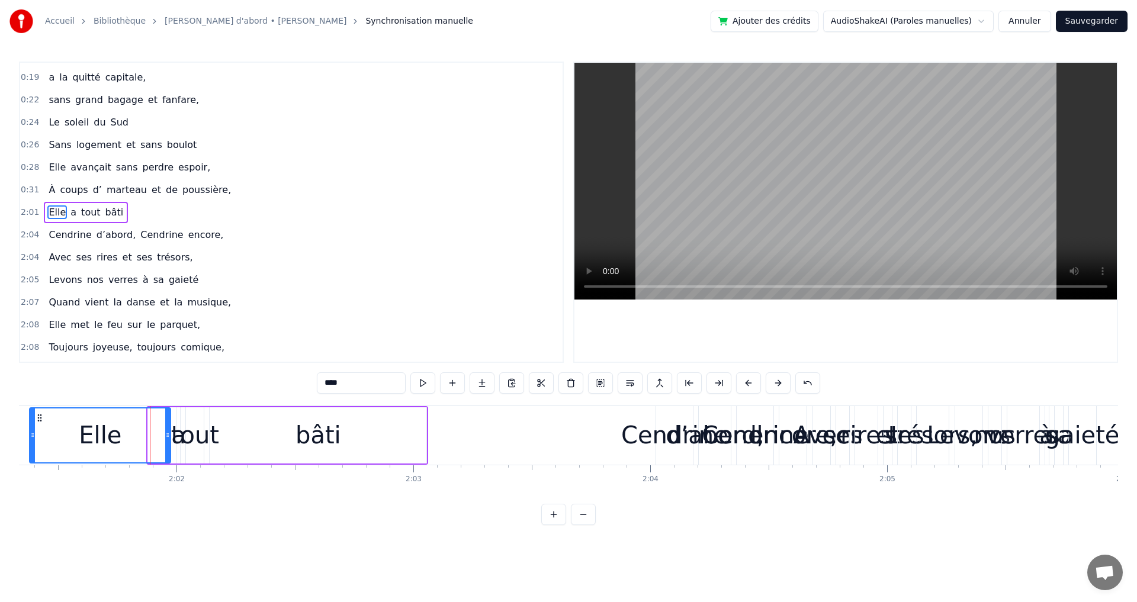
drag, startPoint x: 153, startPoint y: 435, endPoint x: 85, endPoint y: 427, distance: 69.1
click at [33, 424] on div at bounding box center [32, 436] width 5 height 54
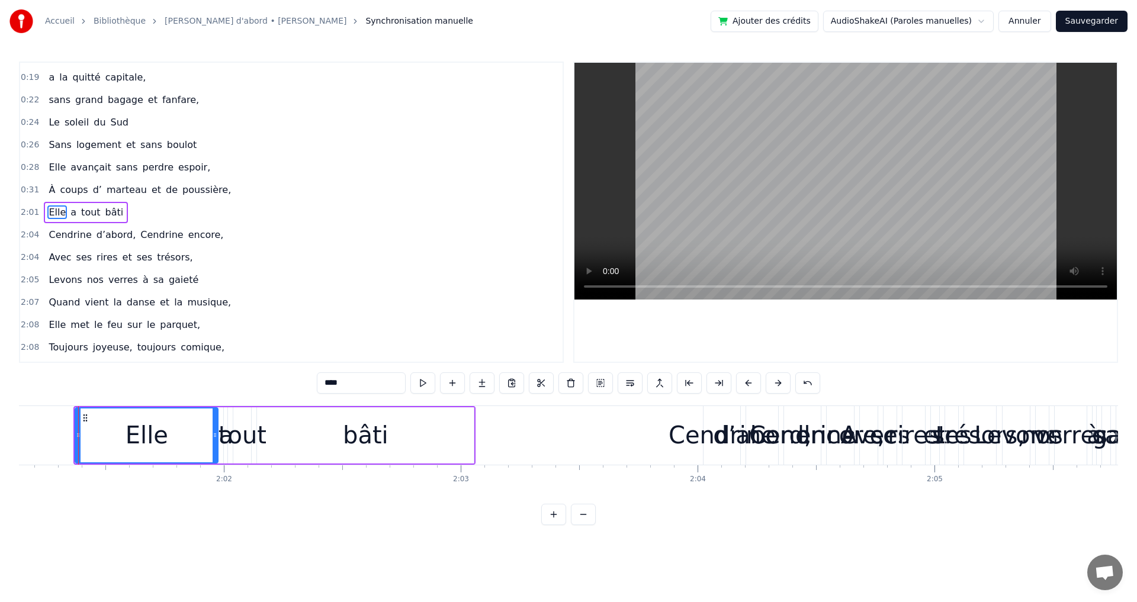
click at [248, 434] on div "tout" at bounding box center [243, 436] width 48 height 36
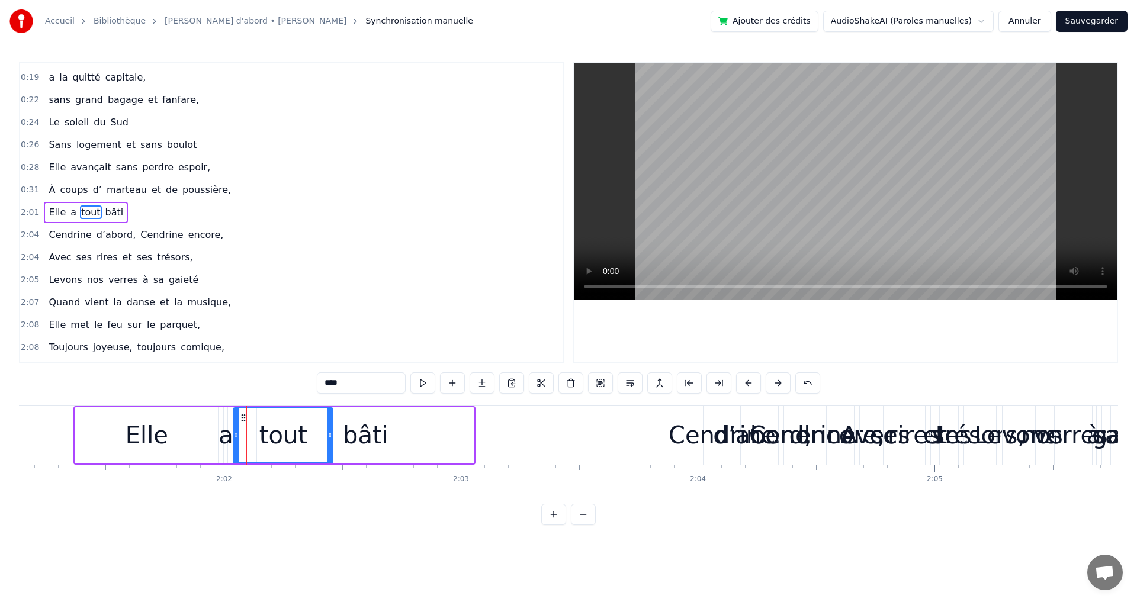
drag, startPoint x: 261, startPoint y: 438, endPoint x: 332, endPoint y: 441, distance: 70.6
click at [332, 441] on div at bounding box center [330, 436] width 5 height 54
click at [213, 439] on div "Elle" at bounding box center [146, 436] width 143 height 56
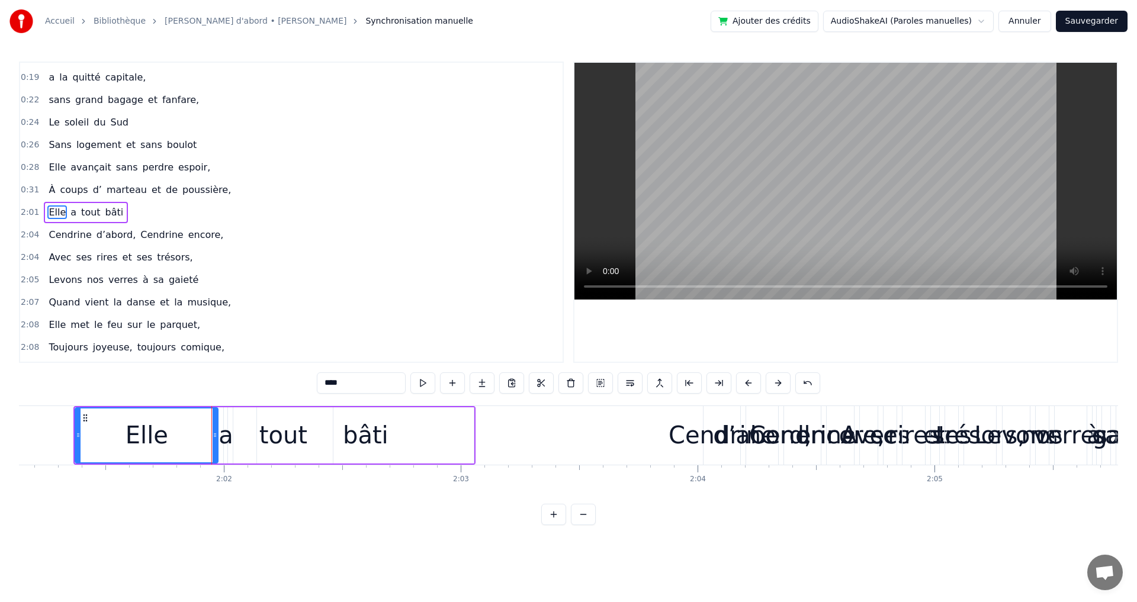
click at [226, 437] on div "a" at bounding box center [226, 436] width 15 height 36
type input "*"
drag, startPoint x: 225, startPoint y: 434, endPoint x: 207, endPoint y: 427, distance: 19.7
click at [195, 431] on div "Elle a tout bâti" at bounding box center [274, 435] width 402 height 59
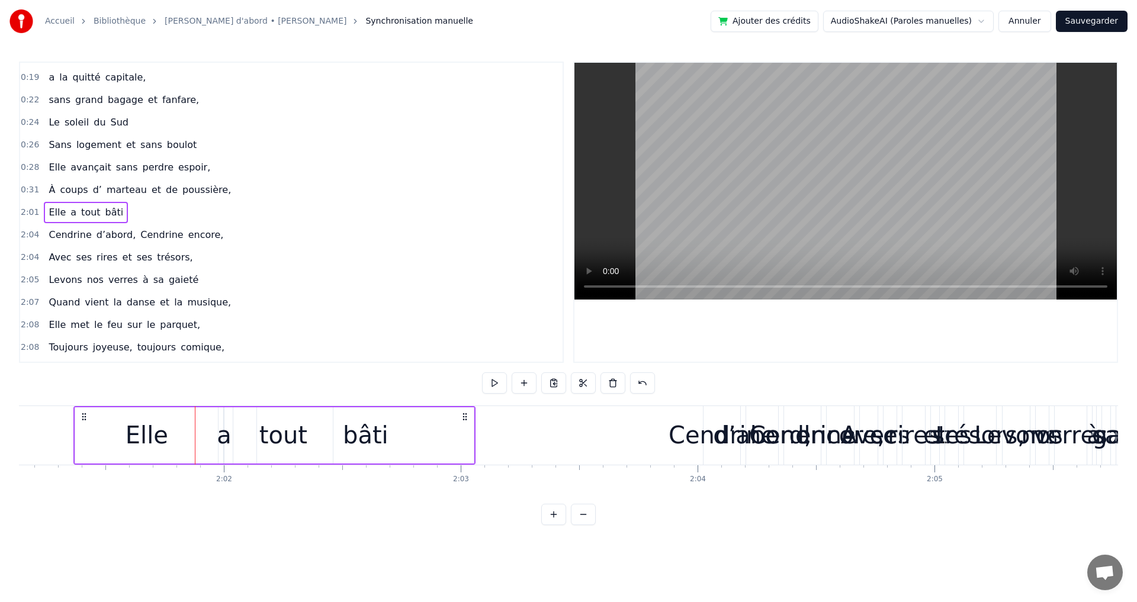
click at [223, 437] on div "a" at bounding box center [224, 436] width 15 height 36
drag, startPoint x: 223, startPoint y: 437, endPoint x: 205, endPoint y: 434, distance: 18.7
click at [205, 434] on div "Elle a tout bâti" at bounding box center [274, 435] width 402 height 59
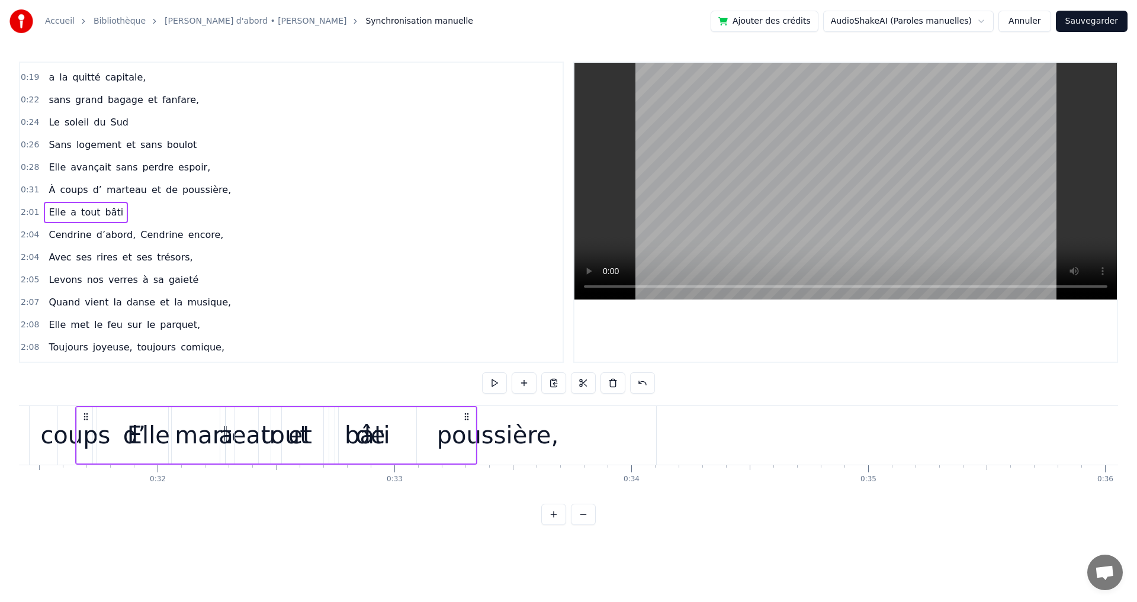
scroll to position [0, 7436]
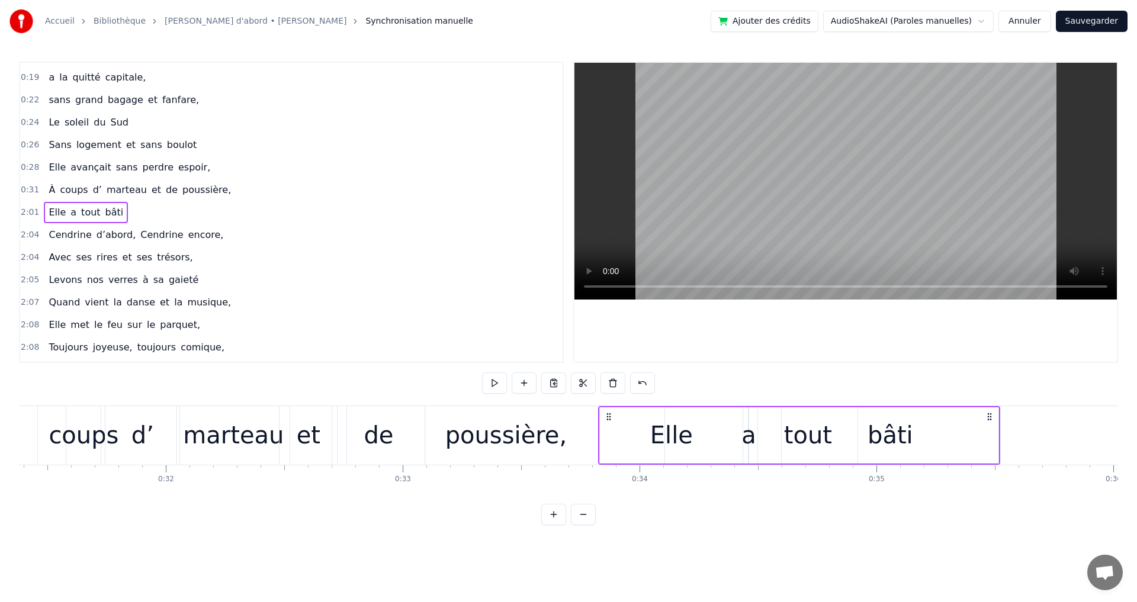
drag, startPoint x: 84, startPoint y: 416, endPoint x: 610, endPoint y: 550, distance: 542.7
click at [610, 544] on html "Accueil Bibliothèque [PERSON_NAME] d'abord • [PERSON_NAME] Synchronisation manu…" at bounding box center [568, 272] width 1137 height 544
click at [674, 544] on html "Accueil Bibliothèque [PERSON_NAME] d'abord • [PERSON_NAME] Synchronisation manu…" at bounding box center [568, 272] width 1137 height 544
click at [877, 380] on div "-1:-27 Elle a trouvé sous nos étoiles, 0:19 Elle 0:19 a la quitté capitale, 0:2…" at bounding box center [568, 294] width 1099 height 464
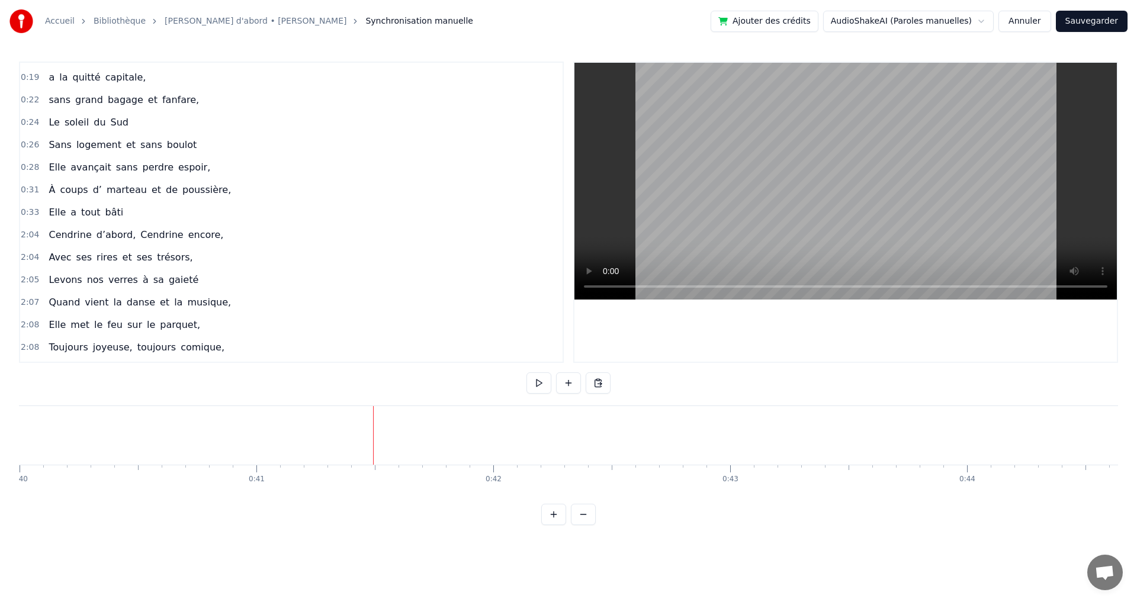
scroll to position [0, 9693]
click at [113, 236] on span "d’abord," at bounding box center [116, 235] width 42 height 14
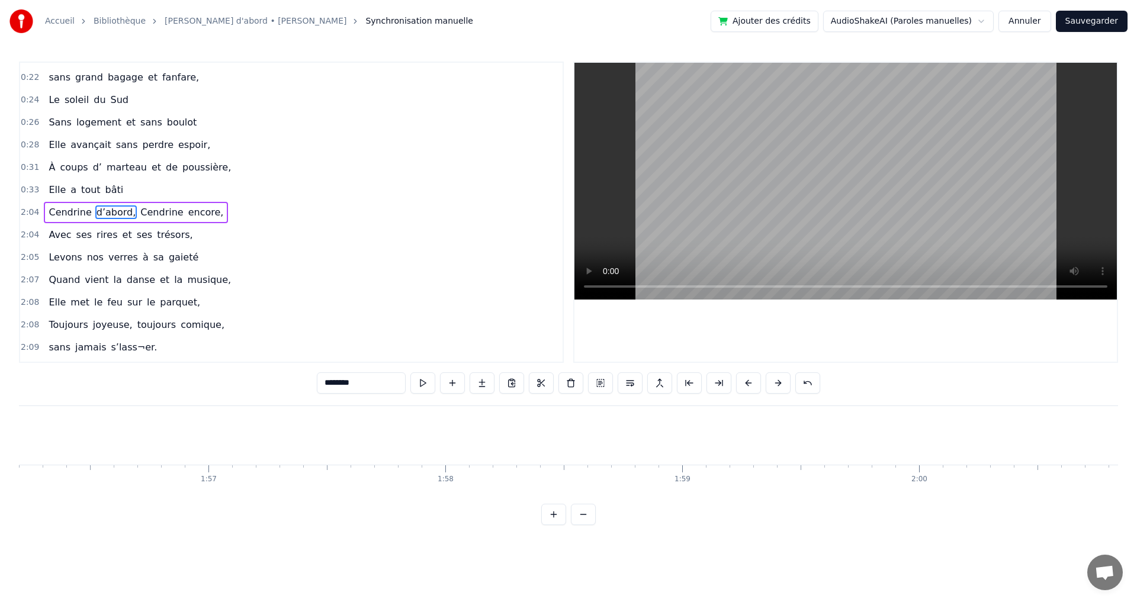
scroll to position [0, 29371]
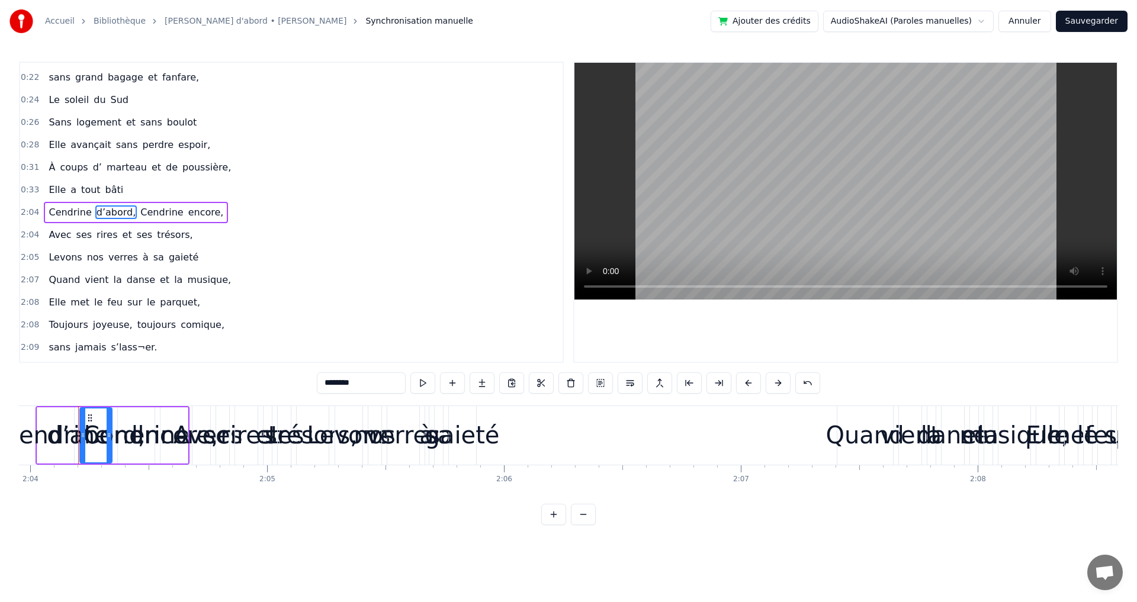
click at [44, 203] on div "Cendrine d’abord, Cendrine encore," at bounding box center [136, 212] width 184 height 21
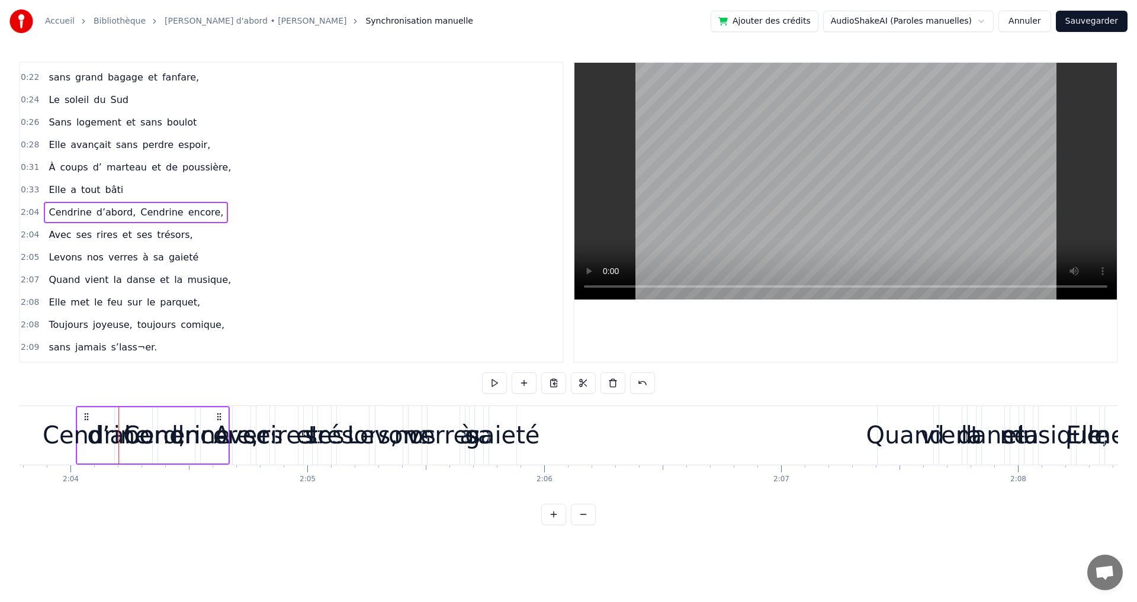
scroll to position [0, 29328]
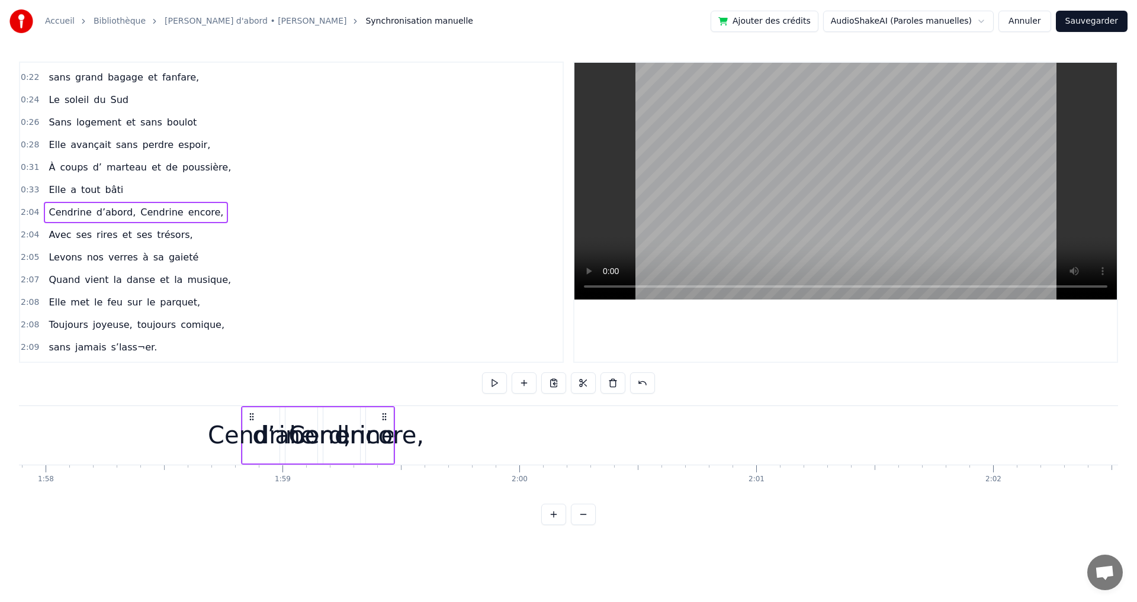
drag, startPoint x: 88, startPoint y: 420, endPoint x: 71, endPoint y: 420, distance: 17.2
click at [241, 420] on div "Cendrine d’abord, Cendrine encore," at bounding box center [318, 435] width 154 height 59
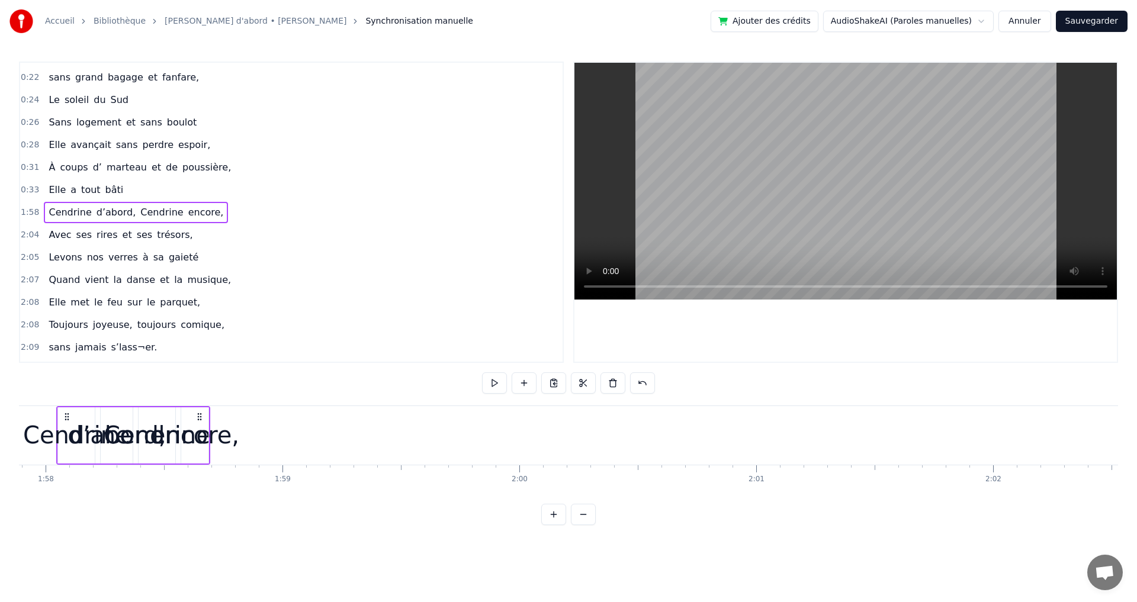
scroll to position [0, 27924]
click at [213, 432] on div "encore," at bounding box center [205, 436] width 88 height 36
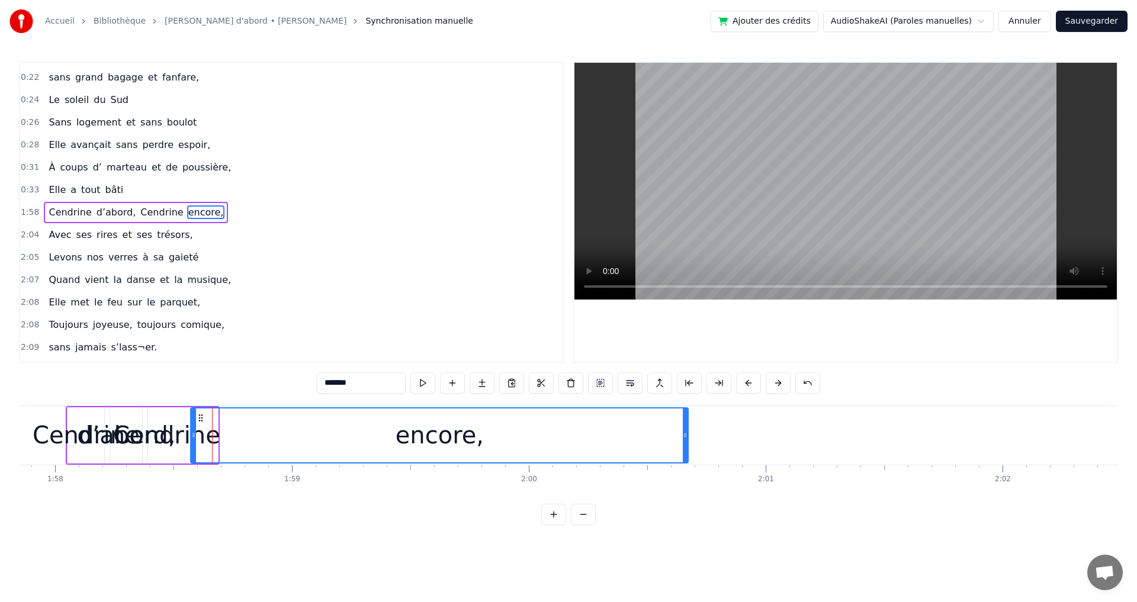
drag, startPoint x: 214, startPoint y: 437, endPoint x: 696, endPoint y: 453, distance: 481.9
click at [688, 450] on div at bounding box center [685, 436] width 5 height 54
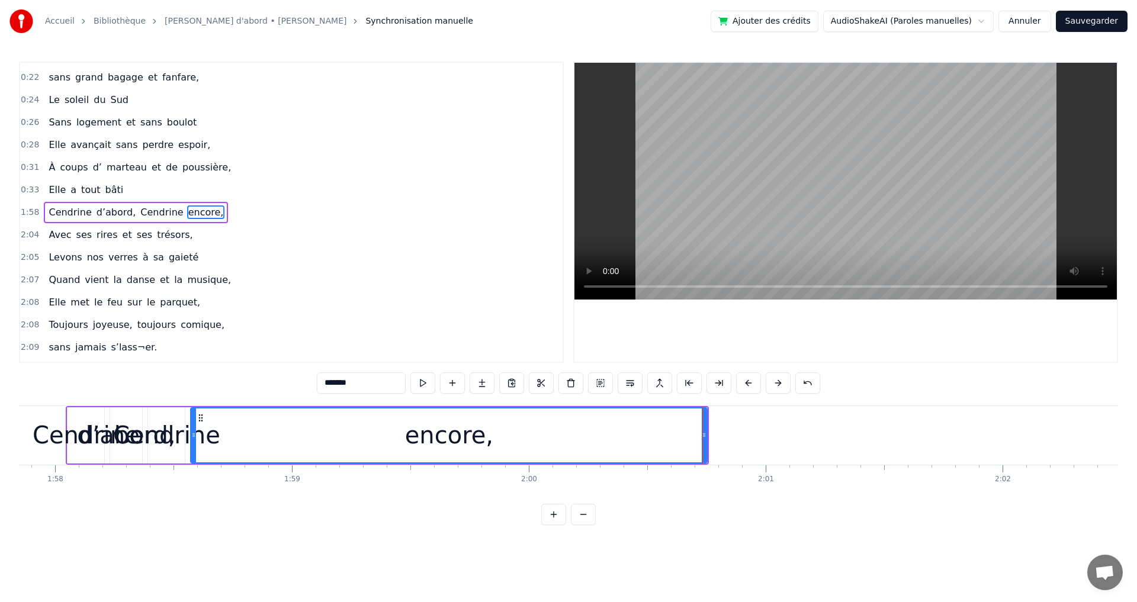
drag, startPoint x: 203, startPoint y: 438, endPoint x: 223, endPoint y: 443, distance: 20.3
click at [224, 443] on div "encore," at bounding box center [448, 436] width 515 height 54
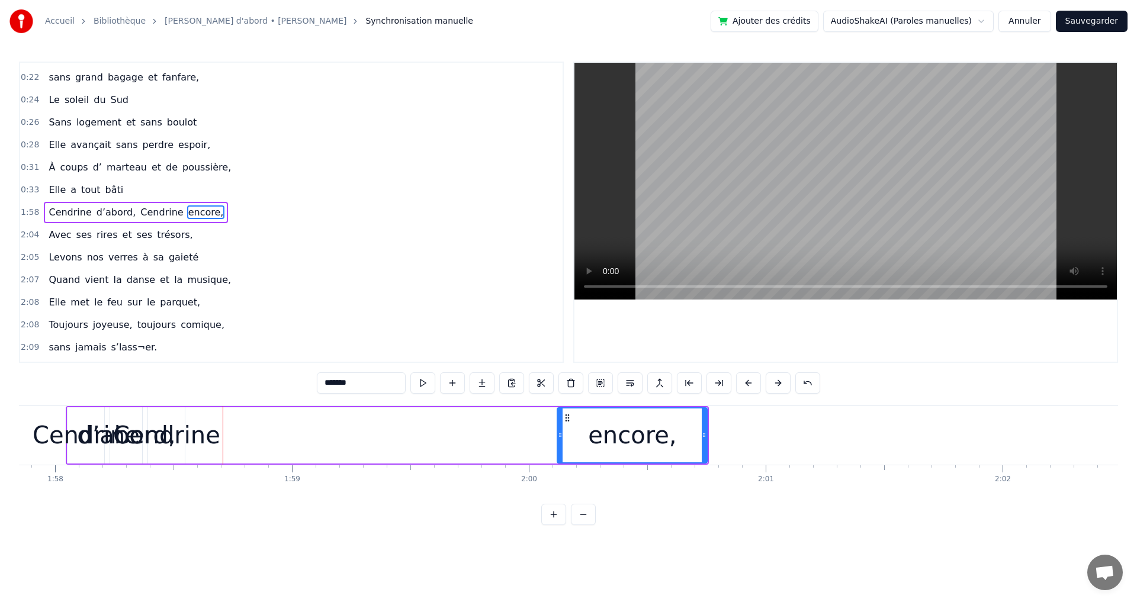
drag, startPoint x: 194, startPoint y: 436, endPoint x: 561, endPoint y: 444, distance: 366.8
click at [561, 444] on div at bounding box center [560, 436] width 5 height 54
click at [198, 438] on div "Cendrine" at bounding box center [166, 436] width 107 height 36
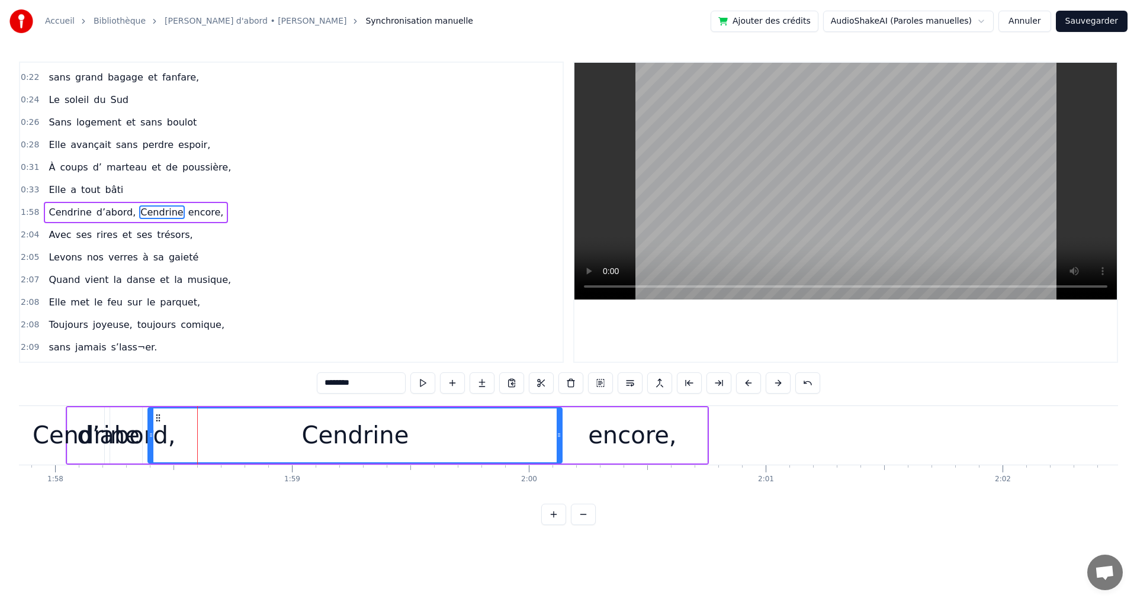
drag, startPoint x: 183, startPoint y: 438, endPoint x: 560, endPoint y: 457, distance: 377.8
click at [560, 457] on div at bounding box center [559, 436] width 5 height 54
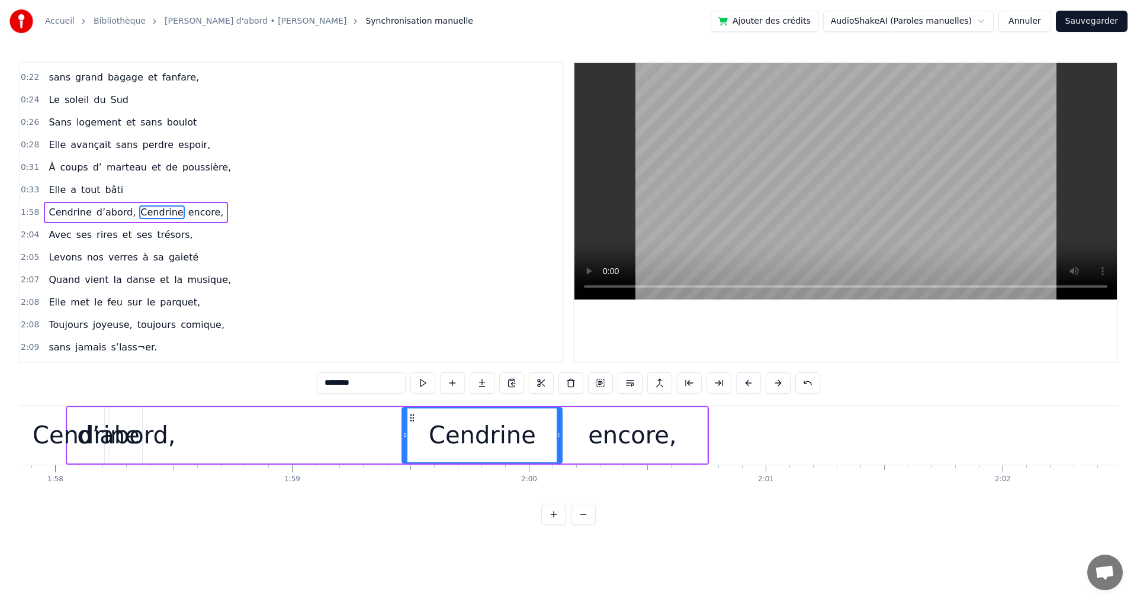
drag, startPoint x: 161, startPoint y: 434, endPoint x: 405, endPoint y: 437, distance: 244.1
click at [408, 437] on icon at bounding box center [405, 435] width 5 height 9
click at [120, 443] on div "d’abord," at bounding box center [126, 436] width 98 height 36
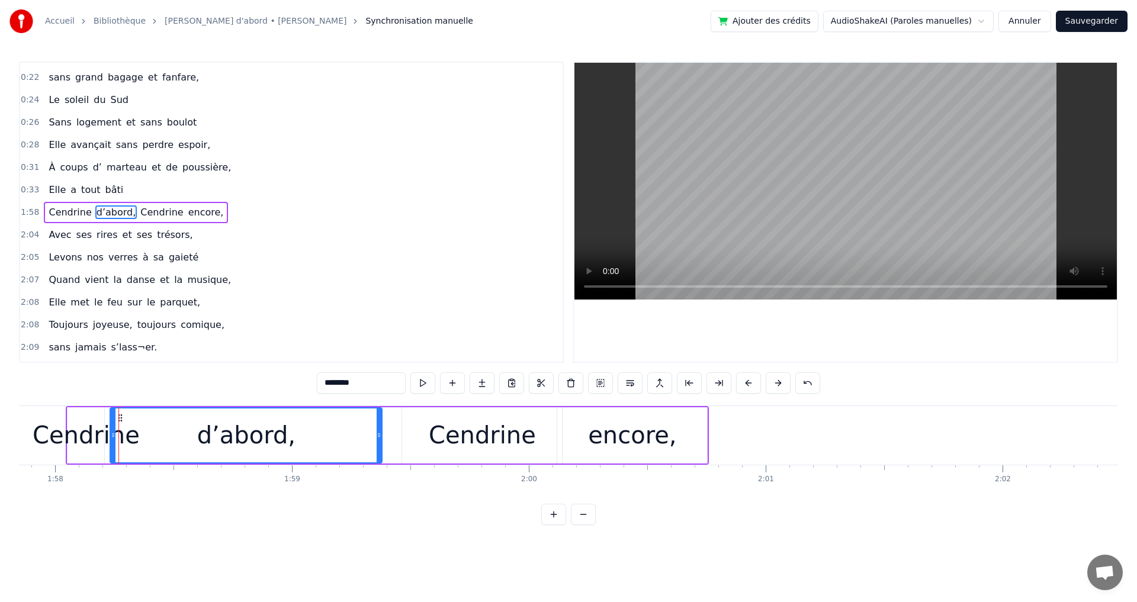
drag, startPoint x: 138, startPoint y: 433, endPoint x: 238, endPoint y: 448, distance: 101.2
click at [377, 441] on div at bounding box center [379, 436] width 5 height 54
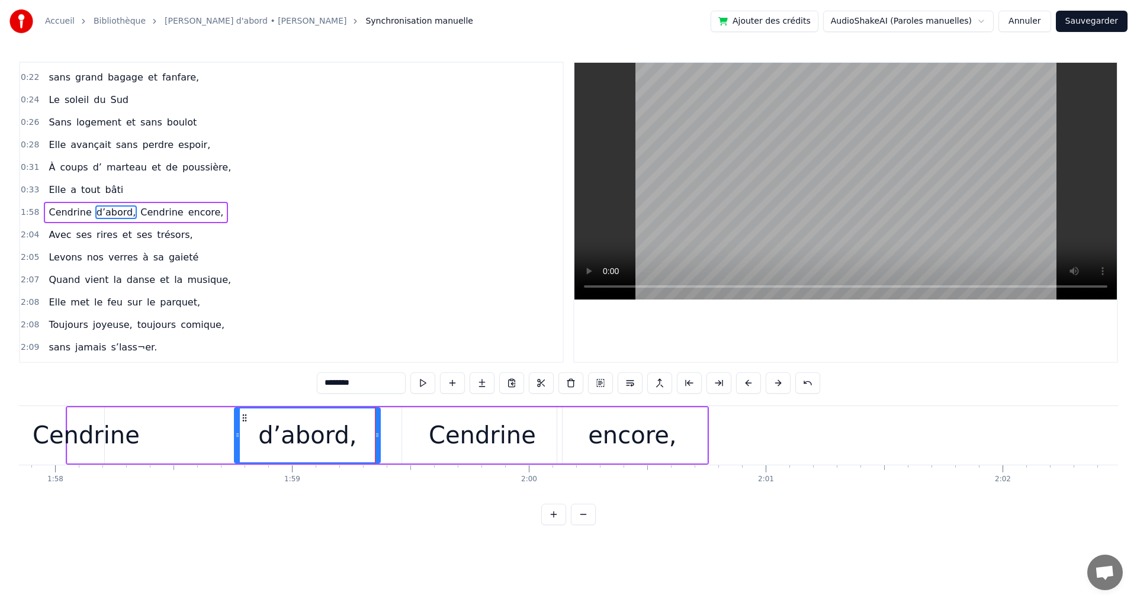
drag, startPoint x: 112, startPoint y: 438, endPoint x: 237, endPoint y: 440, distance: 125.0
click at [237, 440] on icon at bounding box center [237, 435] width 5 height 9
click at [86, 448] on div "Cendrine" at bounding box center [86, 436] width 107 height 36
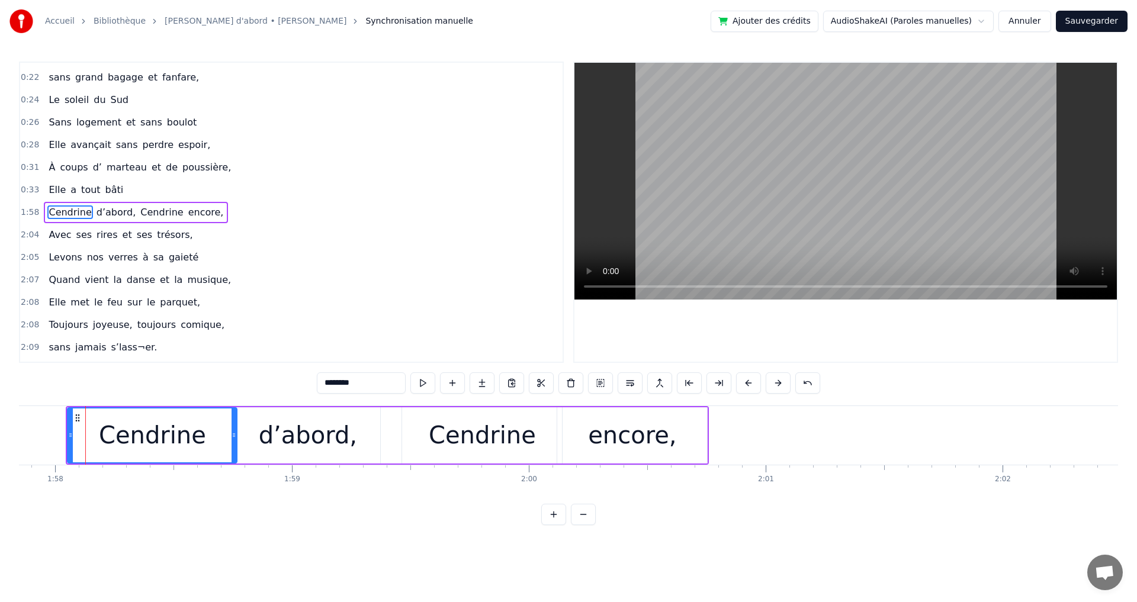
drag, startPoint x: 101, startPoint y: 438, endPoint x: 234, endPoint y: 443, distance: 132.8
click at [234, 443] on div at bounding box center [234, 436] width 5 height 54
click at [82, 418] on icon at bounding box center [77, 417] width 9 height 9
click at [251, 416] on div "d’abord," at bounding box center [307, 436] width 145 height 56
type input "********"
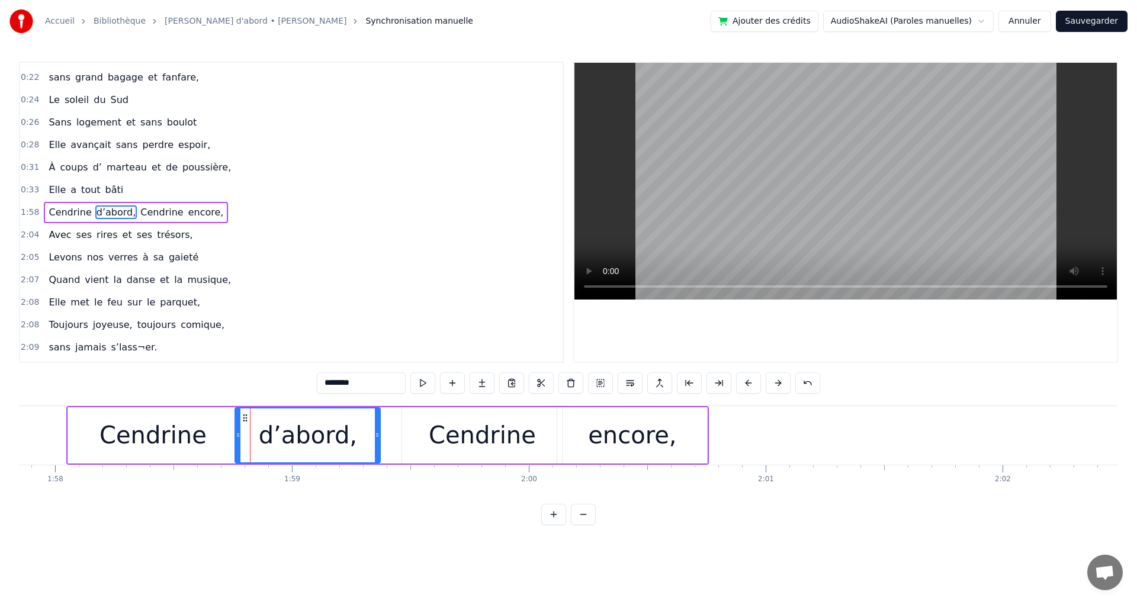
click at [44, 203] on div "Cendrine d’abord, Cendrine encore," at bounding box center [136, 212] width 184 height 21
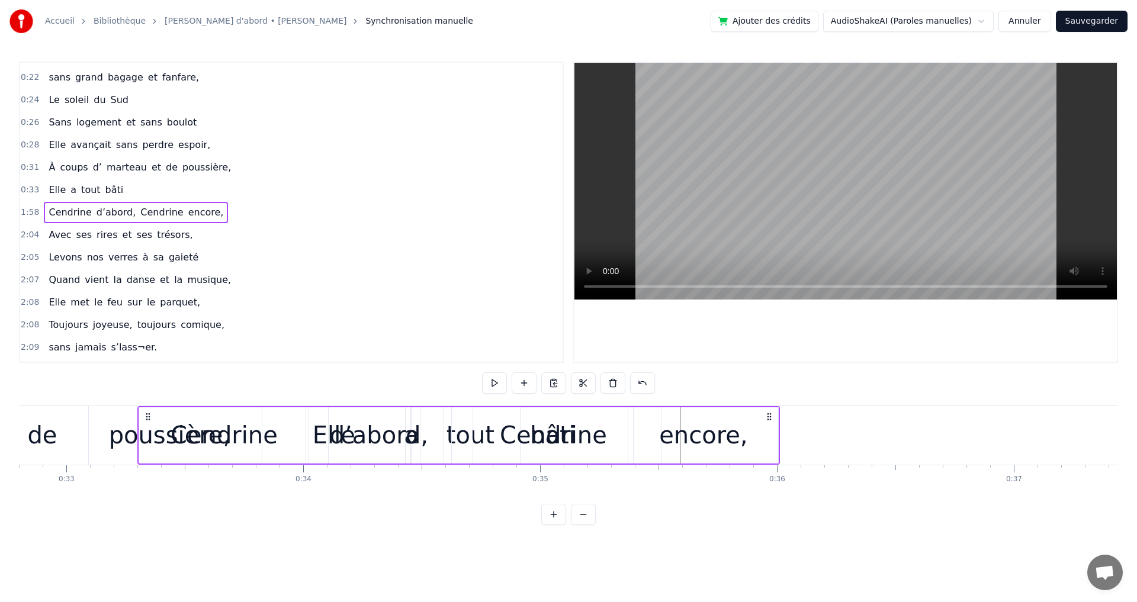
scroll to position [0, 7752]
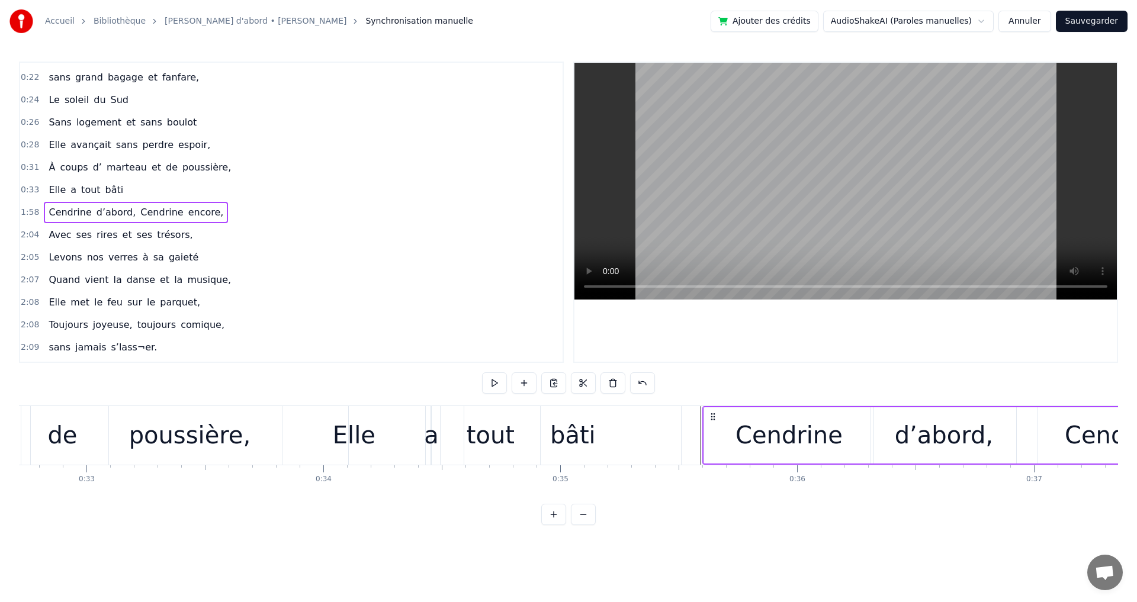
drag, startPoint x: 86, startPoint y: 420, endPoint x: 711, endPoint y: 538, distance: 635.5
click at [711, 538] on html "Accueil Bibliothèque [PERSON_NAME] d'abord • [PERSON_NAME] Synchronisation manu…" at bounding box center [568, 272] width 1137 height 544
click at [692, 544] on html "Accueil Bibliothèque [PERSON_NAME] d'abord • [PERSON_NAME] Synchronisation manu…" at bounding box center [568, 272] width 1137 height 544
click at [710, 544] on html "Accueil Bibliothèque [PERSON_NAME] d'abord • [PERSON_NAME] Synchronisation manu…" at bounding box center [568, 272] width 1137 height 544
click at [743, 397] on div "-1:-27 Elle a trouvé sous nos étoiles, 0:19 Elle 0:19 a la quitté capitale, 0:2…" at bounding box center [568, 294] width 1099 height 464
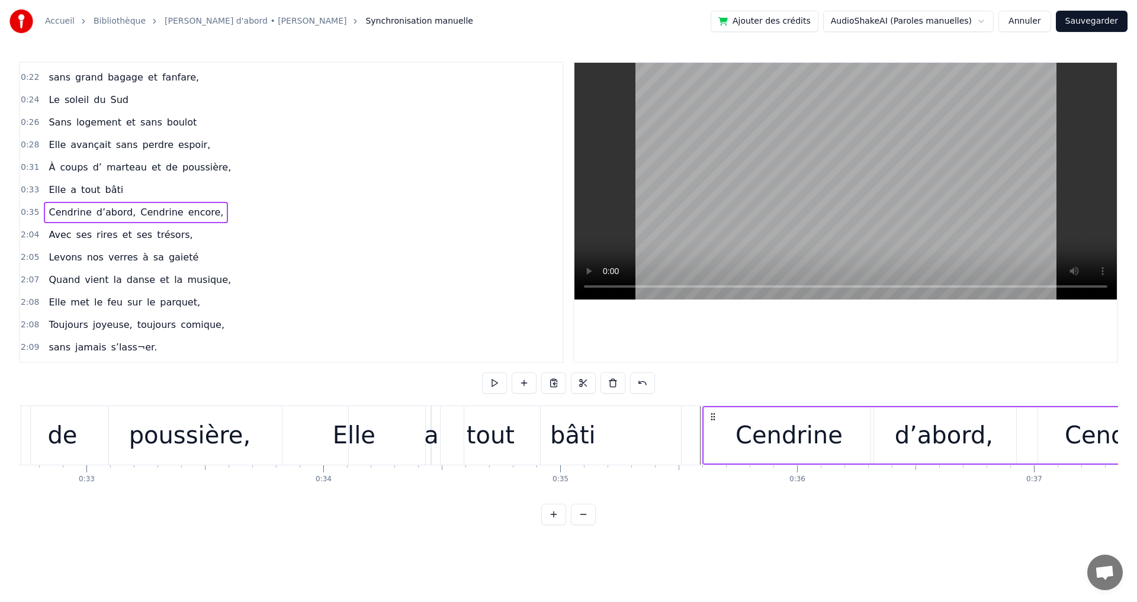
click at [742, 395] on div "-1:-27 Elle a trouvé sous nos étoiles, 0:19 Elle 0:19 a la quitté capitale, 0:2…" at bounding box center [568, 294] width 1099 height 464
click at [637, 445] on div "bâti" at bounding box center [572, 435] width 217 height 59
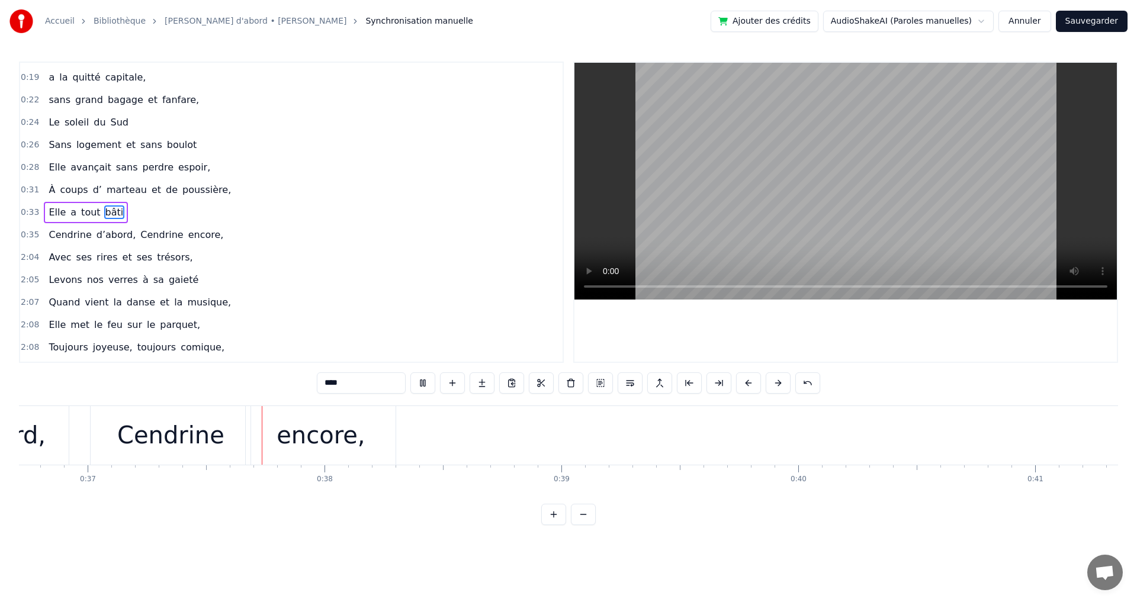
scroll to position [0, 8738]
click at [64, 254] on span "Avec" at bounding box center [59, 258] width 25 height 14
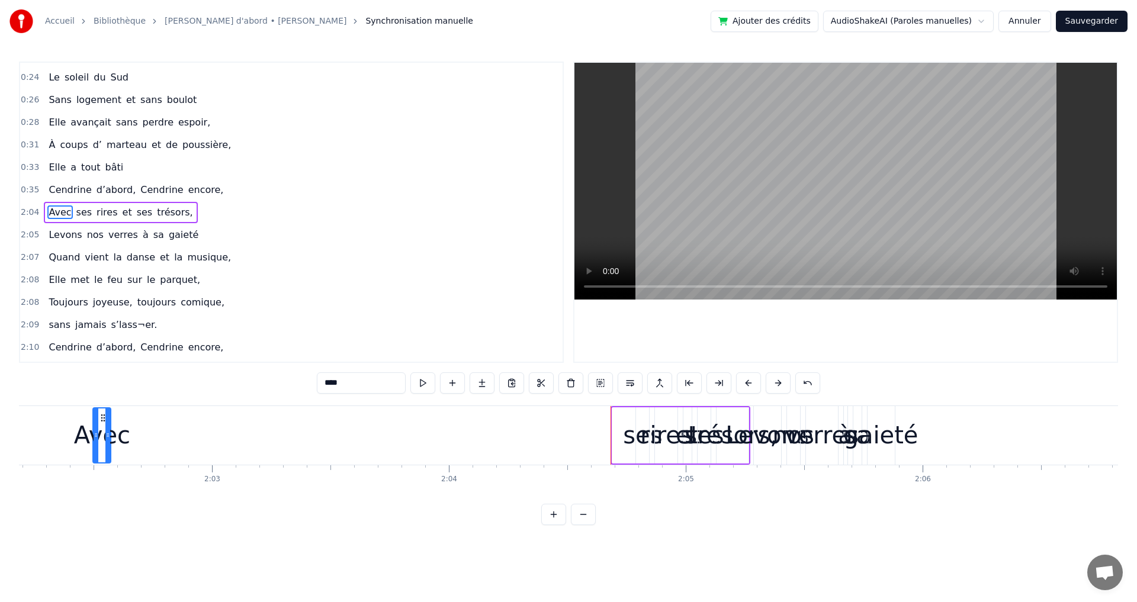
scroll to position [0, 28886]
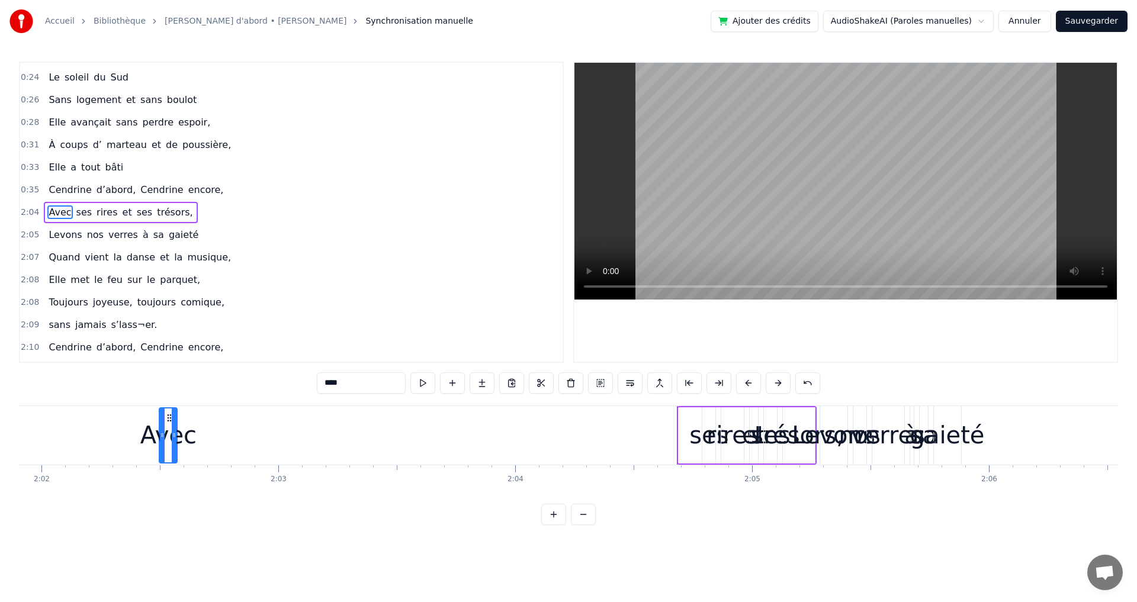
drag, startPoint x: 92, startPoint y: 416, endPoint x: 106, endPoint y: 423, distance: 15.9
click at [165, 422] on icon at bounding box center [169, 417] width 9 height 9
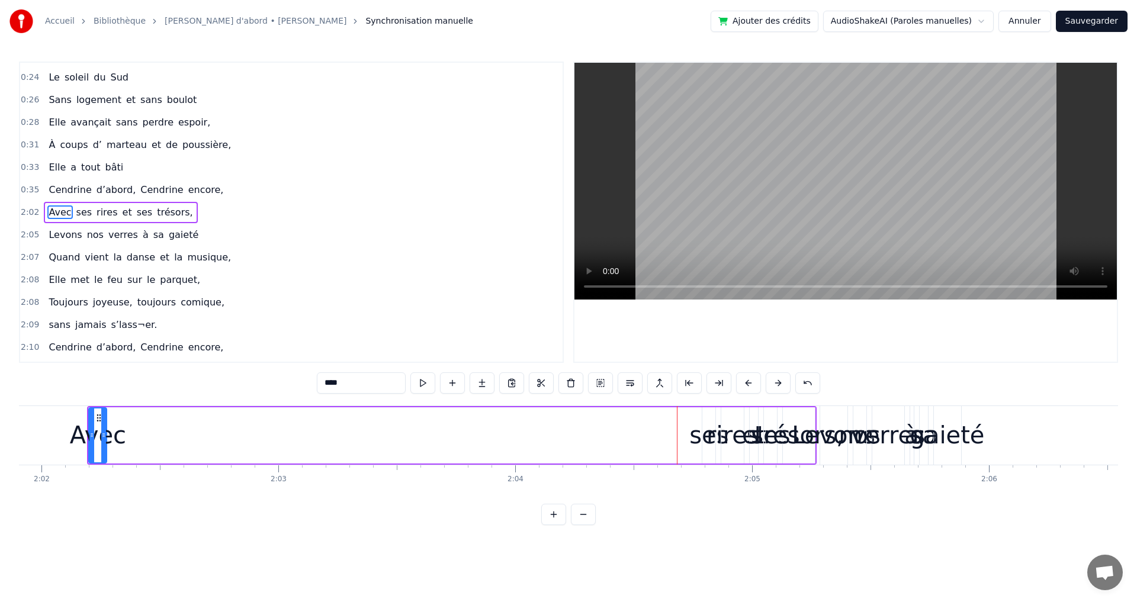
click at [768, 452] on div "trésors," at bounding box center [799, 436] width 89 height 36
click at [916, 435] on div "gaieté" at bounding box center [947, 436] width 75 height 36
type input "******"
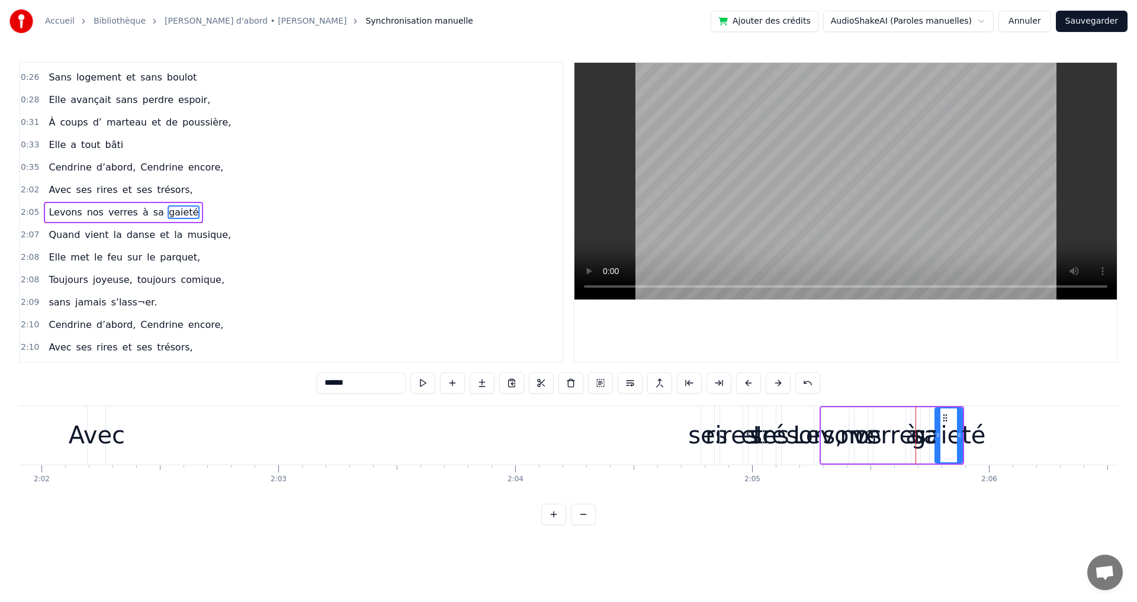
click at [108, 187] on div "Avec ses rires et ses trésors," at bounding box center [120, 189] width 153 height 21
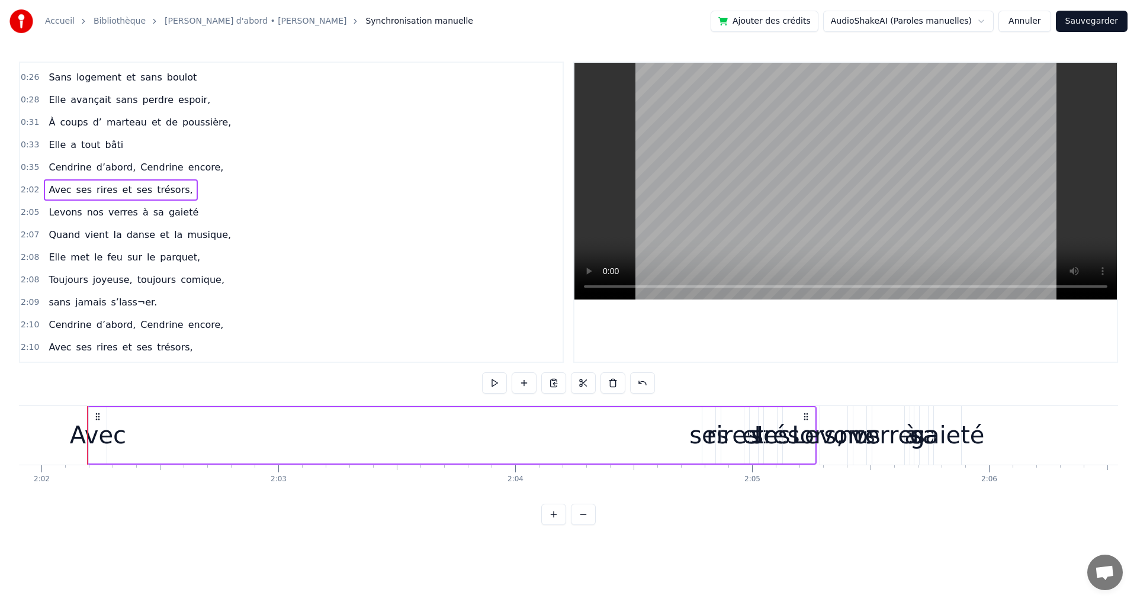
click at [104, 428] on div "Avec" at bounding box center [98, 436] width 56 height 36
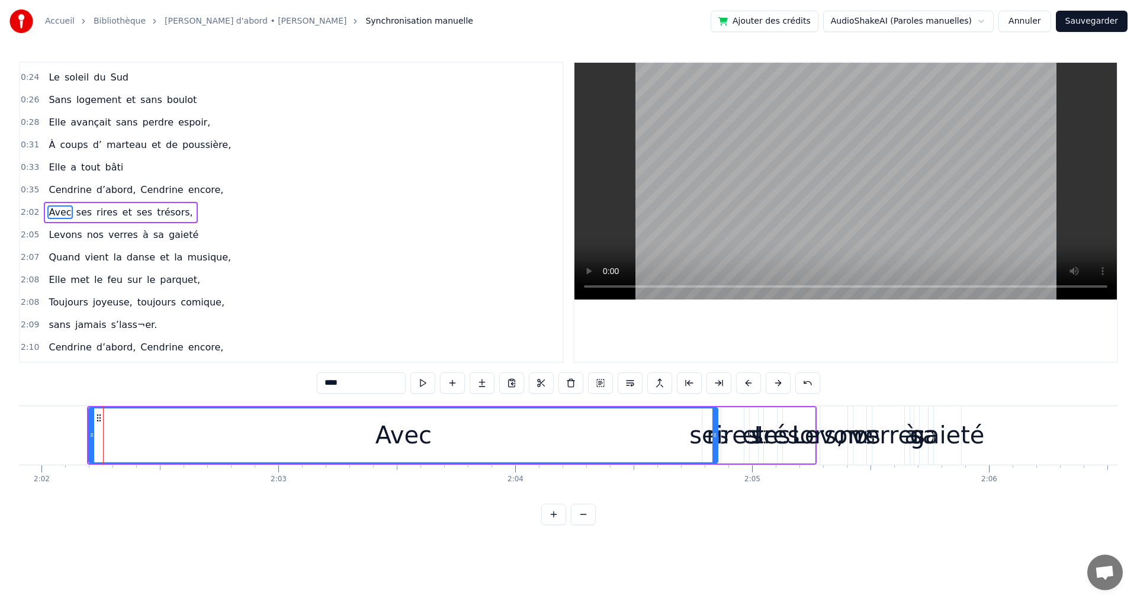
drag, startPoint x: 104, startPoint y: 428, endPoint x: 716, endPoint y: 415, distance: 611.5
click at [716, 415] on div at bounding box center [715, 436] width 5 height 54
drag, startPoint x: 98, startPoint y: 429, endPoint x: 194, endPoint y: 450, distance: 98.2
click at [194, 450] on div at bounding box center [192, 436] width 5 height 54
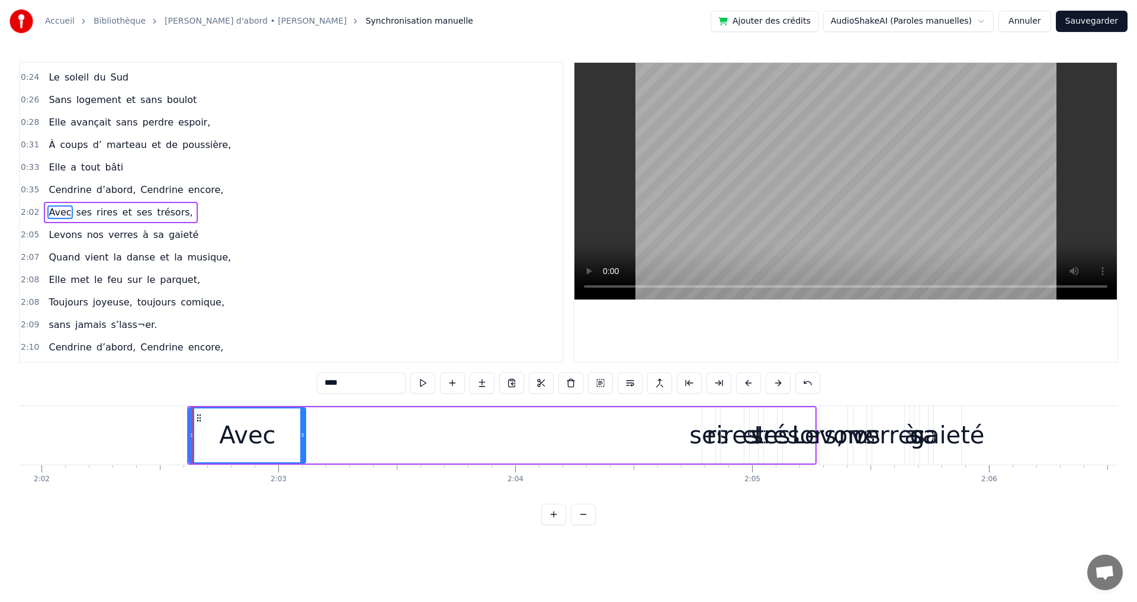
drag, startPoint x: 715, startPoint y: 434, endPoint x: 302, endPoint y: 470, distance: 414.5
click at [302, 470] on div "Elle a trouvé sous nos étoiles, Elle a la quitté capitale, sans grand bagage et…" at bounding box center [568, 450] width 1099 height 89
click at [704, 442] on div "ses" at bounding box center [709, 436] width 39 height 36
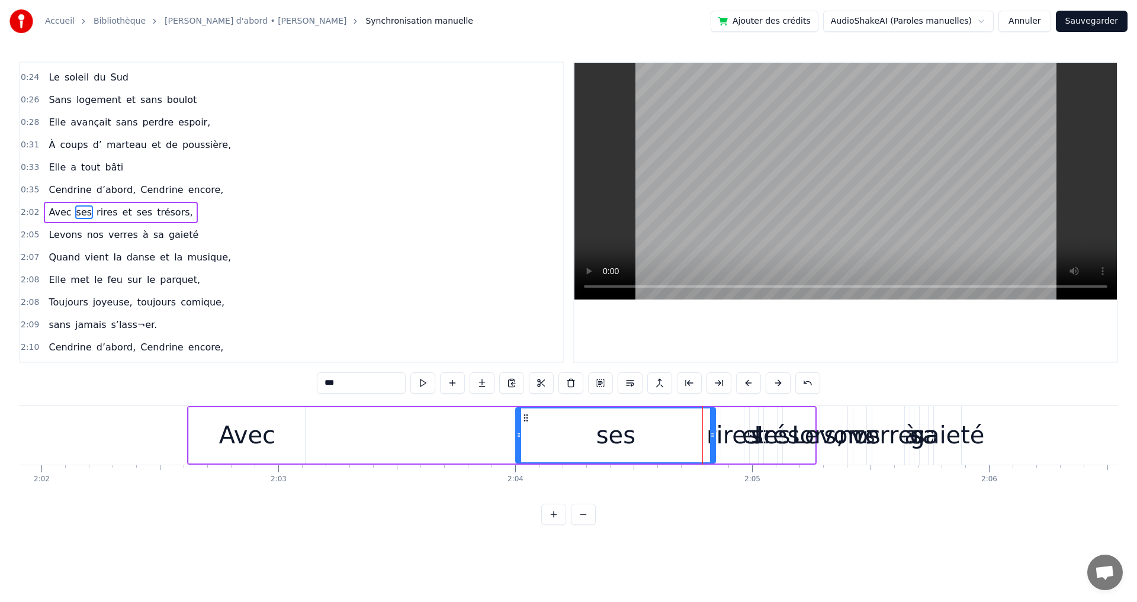
drag, startPoint x: 706, startPoint y: 435, endPoint x: 519, endPoint y: 446, distance: 186.9
click at [519, 446] on div at bounding box center [519, 436] width 5 height 54
drag, startPoint x: 706, startPoint y: 442, endPoint x: 569, endPoint y: 457, distance: 137.6
click at [569, 457] on div at bounding box center [567, 436] width 5 height 54
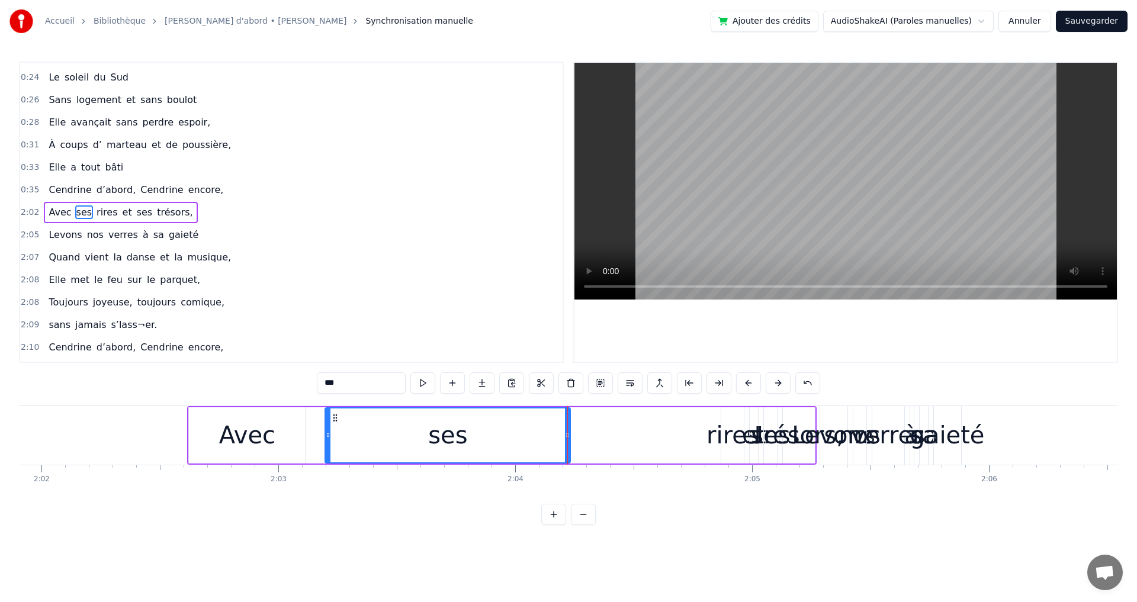
drag, startPoint x: 518, startPoint y: 438, endPoint x: 328, endPoint y: 454, distance: 191.5
click at [328, 454] on div at bounding box center [328, 436] width 5 height 54
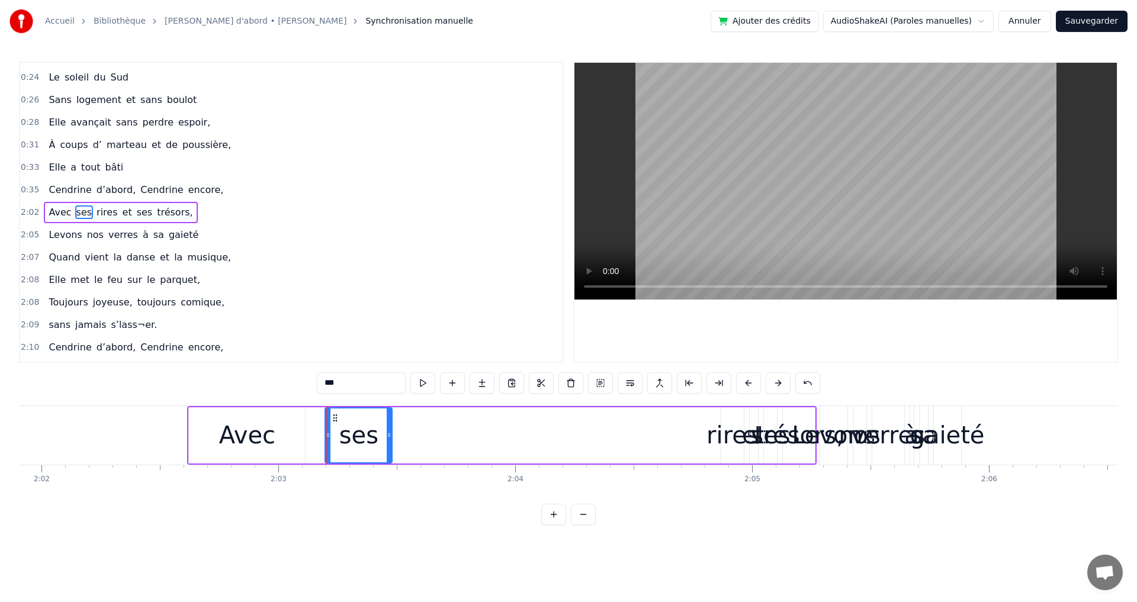
drag, startPoint x: 568, startPoint y: 435, endPoint x: 393, endPoint y: 444, distance: 175.0
click at [389, 444] on div at bounding box center [389, 436] width 5 height 54
click at [726, 440] on div "rires" at bounding box center [733, 436] width 53 height 36
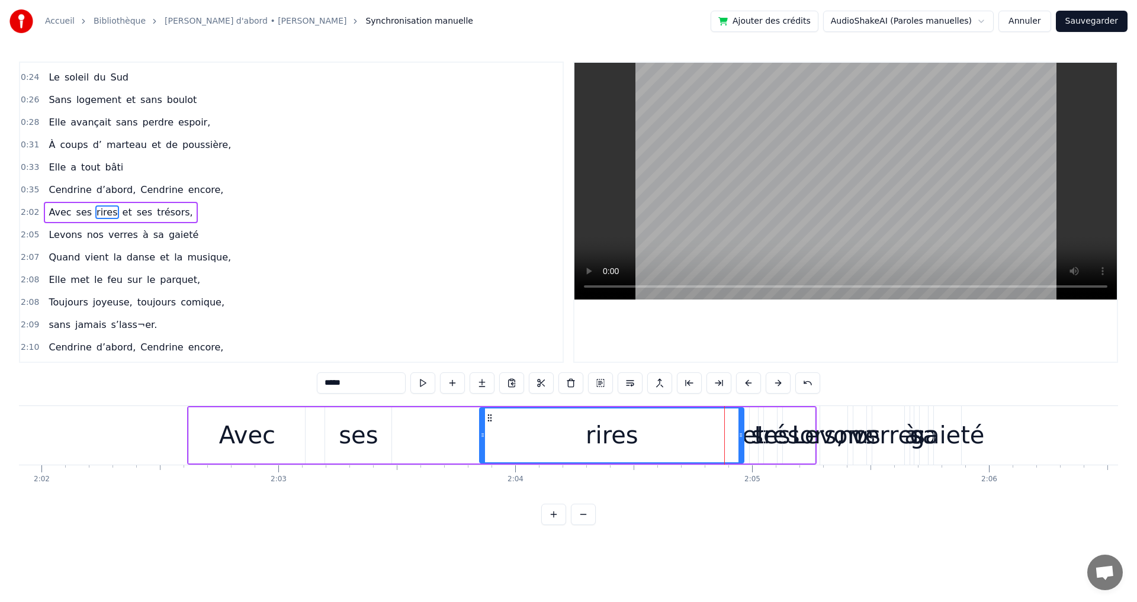
drag, startPoint x: 726, startPoint y: 440, endPoint x: 506, endPoint y: 453, distance: 220.2
click at [480, 459] on div at bounding box center [482, 436] width 5 height 54
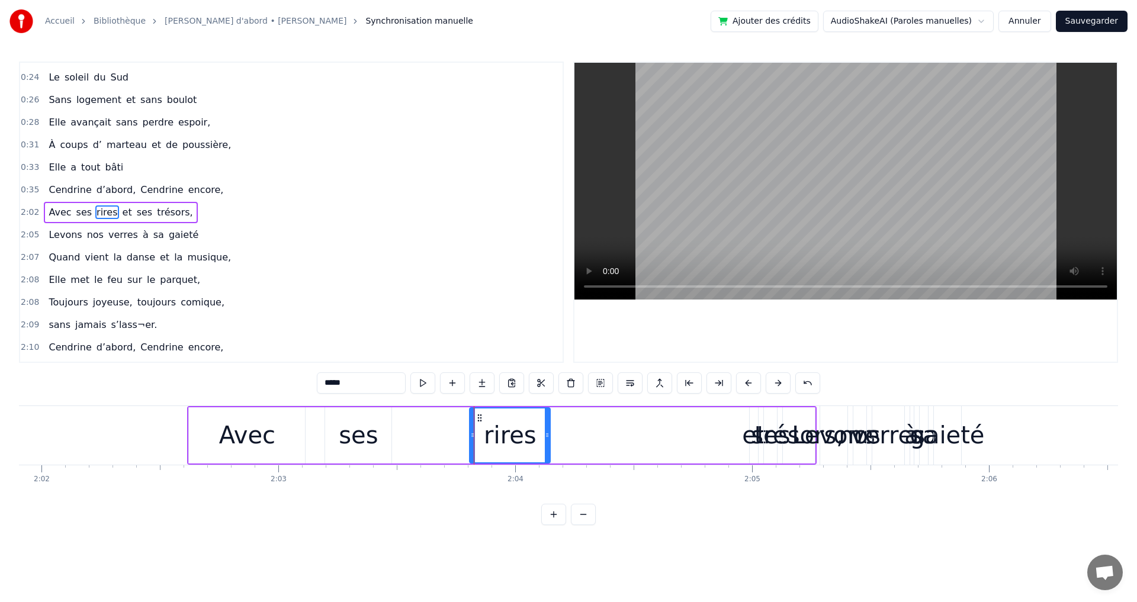
drag, startPoint x: 740, startPoint y: 434, endPoint x: 547, endPoint y: 443, distance: 193.9
click at [547, 443] on div at bounding box center [547, 436] width 5 height 54
drag, startPoint x: 473, startPoint y: 434, endPoint x: 410, endPoint y: 425, distance: 64.0
click at [403, 431] on icon at bounding box center [403, 435] width 5 height 9
drag, startPoint x: 550, startPoint y: 439, endPoint x: 484, endPoint y: 440, distance: 65.8
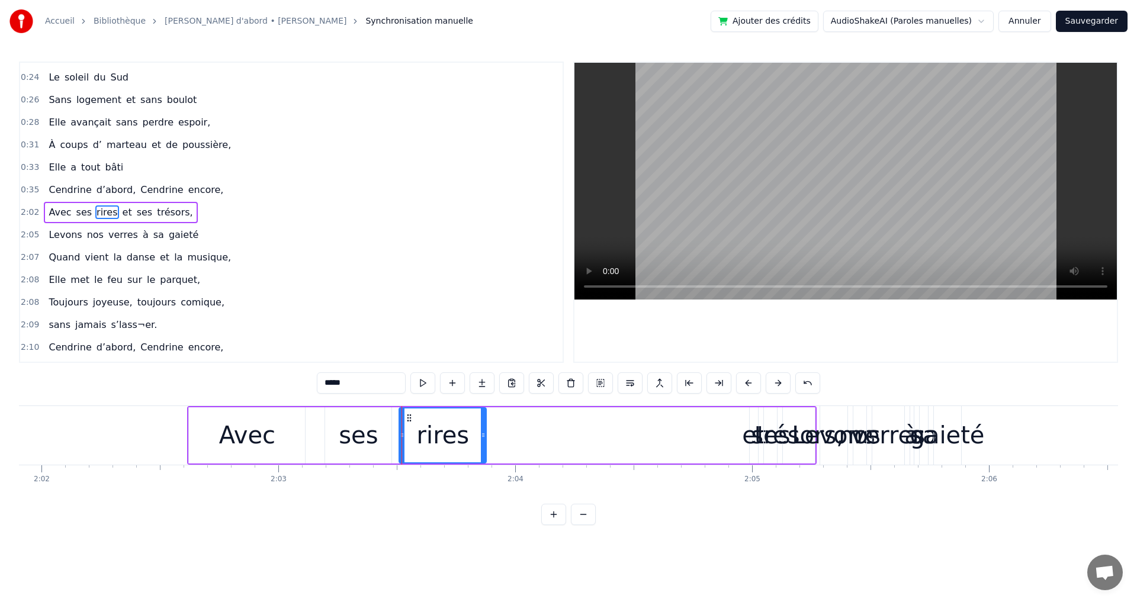
click at [485, 441] on div at bounding box center [483, 436] width 5 height 54
click at [758, 441] on div "ses" at bounding box center [770, 436] width 39 height 36
click at [754, 443] on div "et" at bounding box center [754, 436] width 24 height 36
type input "**"
drag, startPoint x: 755, startPoint y: 434, endPoint x: 694, endPoint y: 432, distance: 60.5
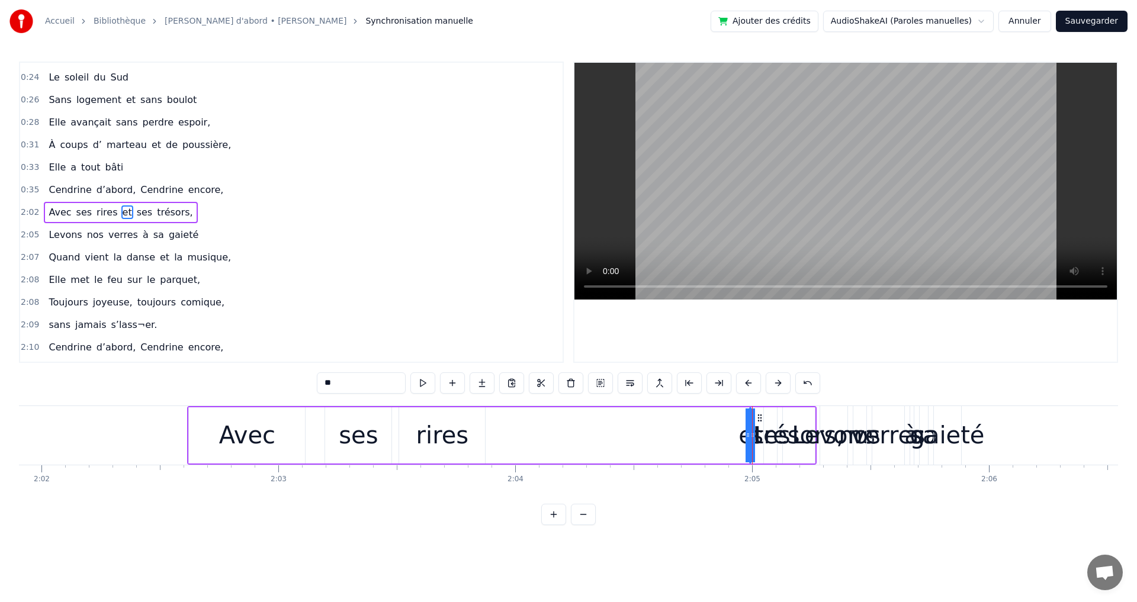
click at [662, 443] on div "Avec ses rires et ses trésors," at bounding box center [502, 435] width 630 height 59
click at [750, 437] on div "et" at bounding box center [750, 436] width 24 height 36
drag, startPoint x: 749, startPoint y: 437, endPoint x: 739, endPoint y: 437, distance: 9.5
click at [734, 440] on div "Avec ses rires et ses trésors," at bounding box center [502, 435] width 630 height 59
click at [749, 435] on div at bounding box center [749, 435] width 1 height 59
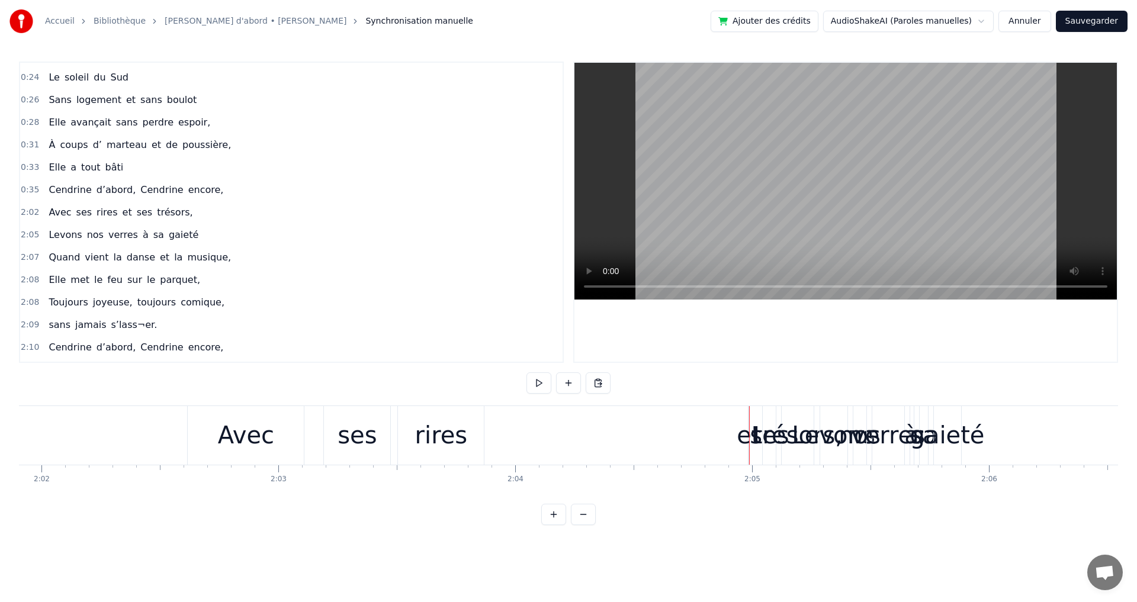
click at [747, 438] on div "et" at bounding box center [749, 436] width 24 height 36
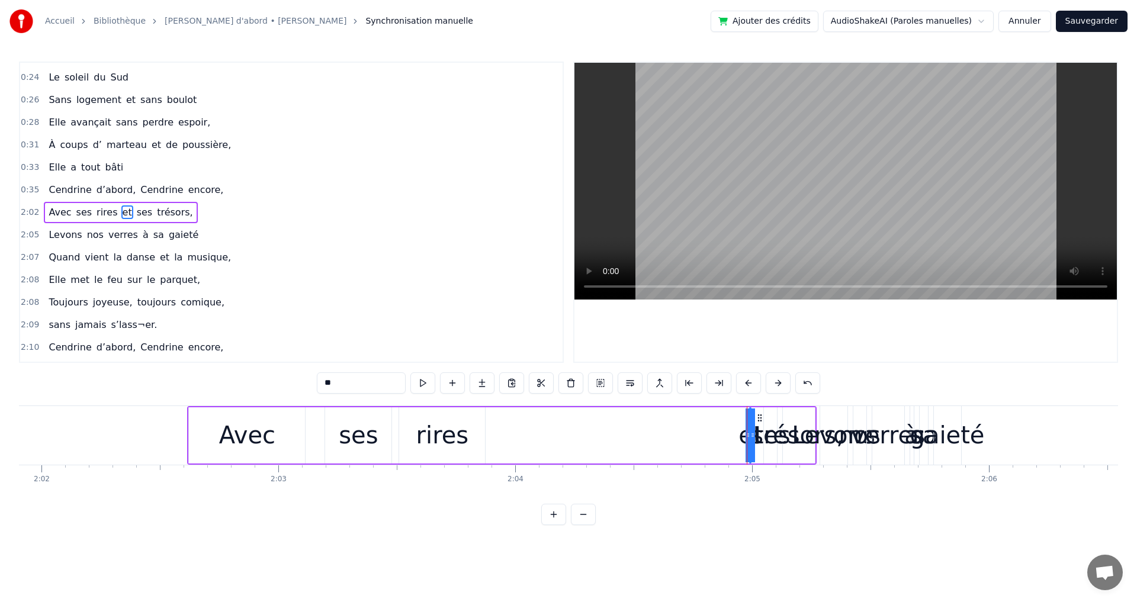
drag, startPoint x: 747, startPoint y: 438, endPoint x: 722, endPoint y: 434, distance: 25.8
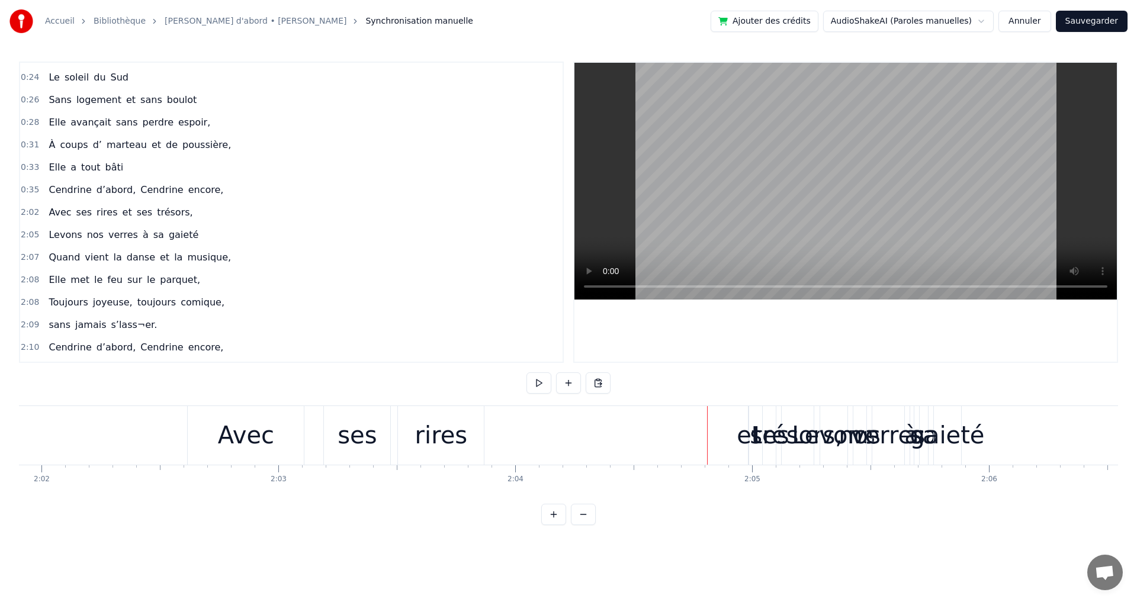
click at [750, 440] on div "et" at bounding box center [749, 436] width 24 height 36
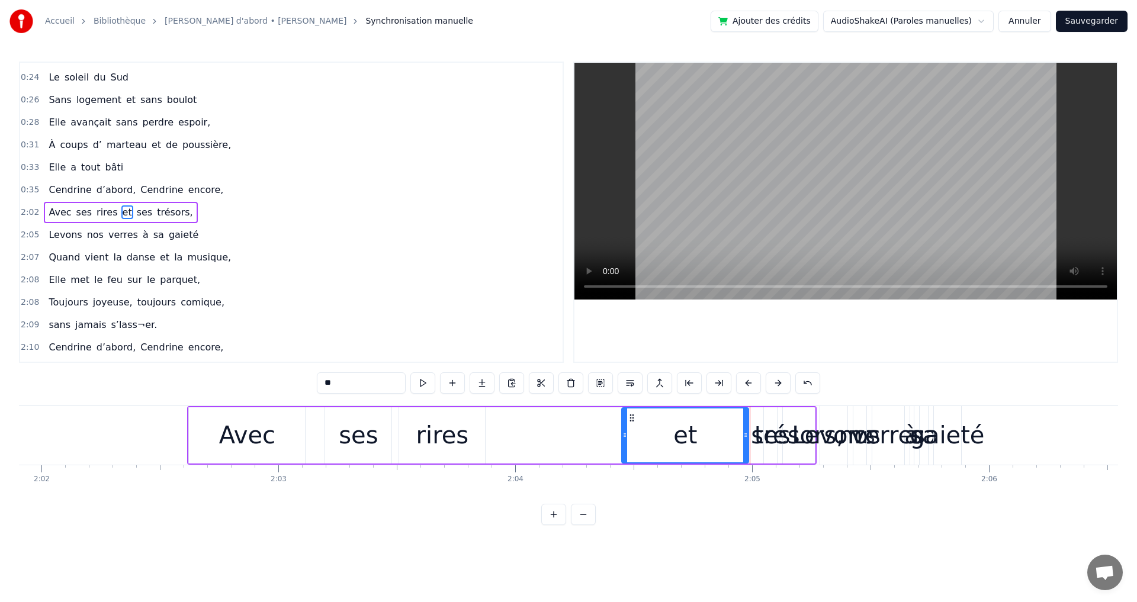
drag, startPoint x: 753, startPoint y: 440, endPoint x: 708, endPoint y: 446, distance: 45.5
click at [627, 444] on div at bounding box center [625, 436] width 5 height 54
drag, startPoint x: 748, startPoint y: 435, endPoint x: 688, endPoint y: 446, distance: 61.5
click at [690, 447] on div at bounding box center [689, 436] width 5 height 54
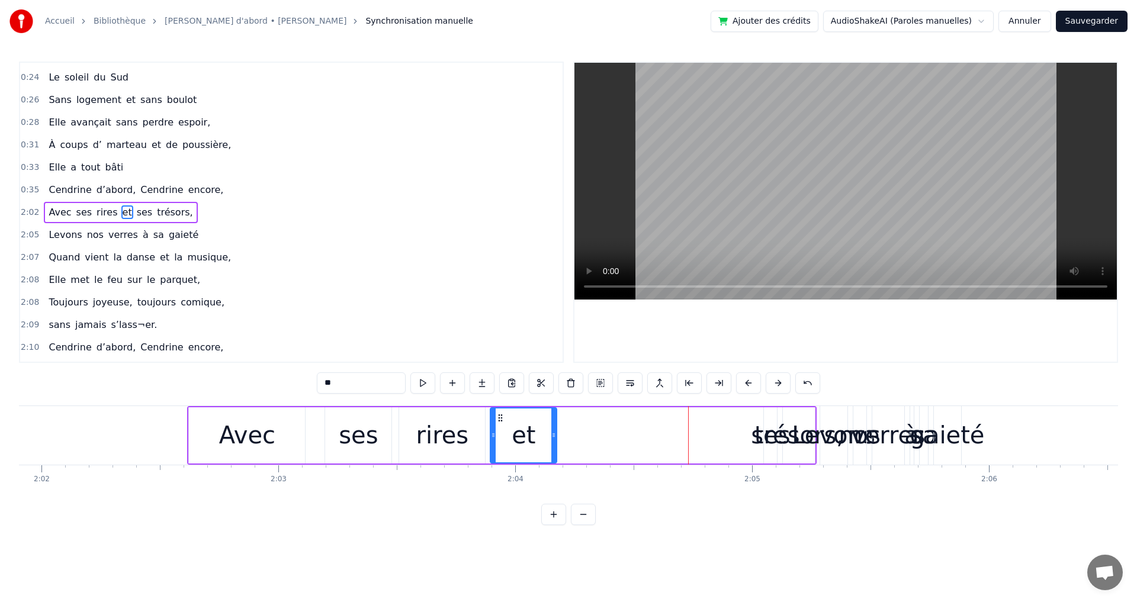
drag, startPoint x: 634, startPoint y: 418, endPoint x: 501, endPoint y: 423, distance: 133.4
click at [501, 423] on div "et" at bounding box center [523, 436] width 65 height 54
click at [764, 443] on div "trésors," at bounding box center [799, 436] width 89 height 36
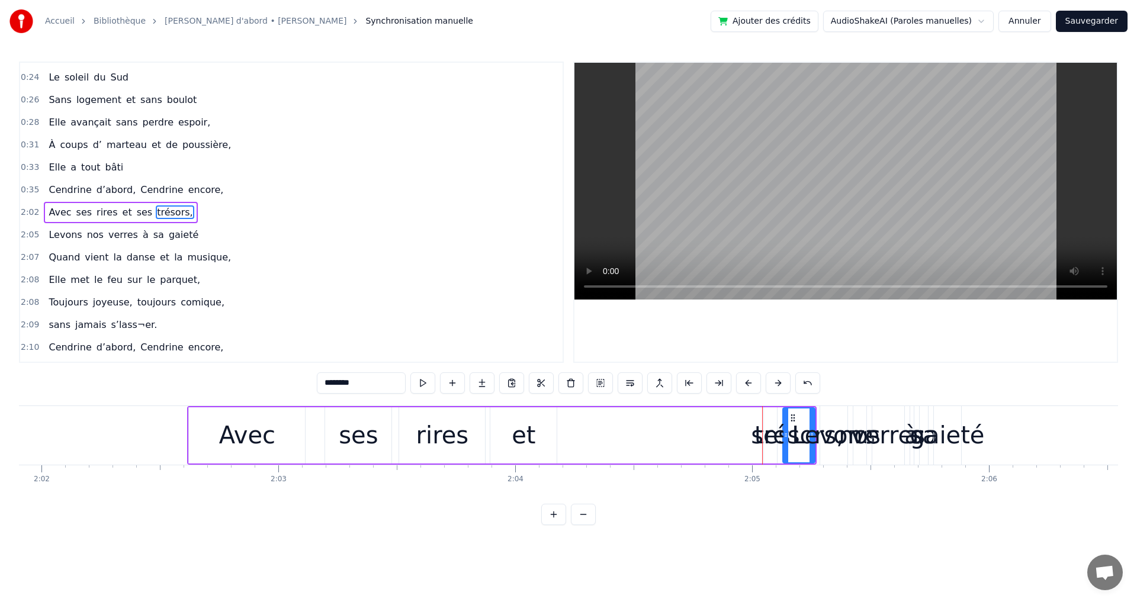
drag, startPoint x: 783, startPoint y: 440, endPoint x: 769, endPoint y: 449, distance: 16.8
click at [769, 449] on div "trésors," at bounding box center [799, 436] width 89 height 36
click at [774, 443] on div "trésors," at bounding box center [799, 436] width 89 height 36
click at [765, 440] on div "trésors," at bounding box center [799, 436] width 89 height 36
click at [759, 438] on div "ses" at bounding box center [770, 436] width 39 height 36
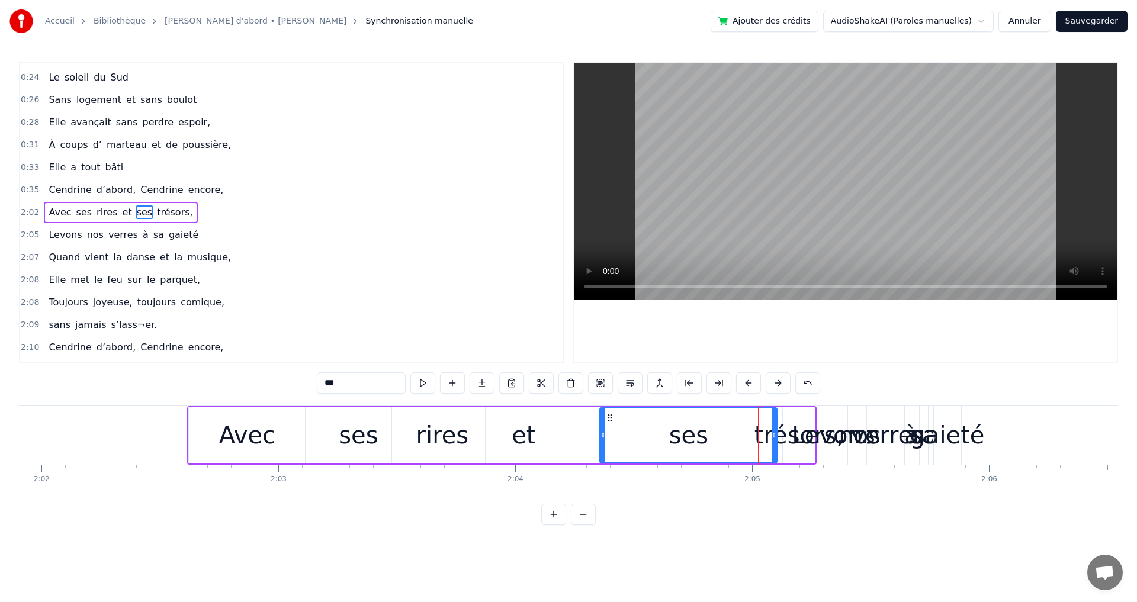
drag, startPoint x: 765, startPoint y: 437, endPoint x: 596, endPoint y: 444, distance: 169.0
click at [601, 448] on div at bounding box center [603, 436] width 5 height 54
drag, startPoint x: 775, startPoint y: 434, endPoint x: 665, endPoint y: 451, distance: 110.9
click at [665, 451] on div at bounding box center [664, 436] width 5 height 54
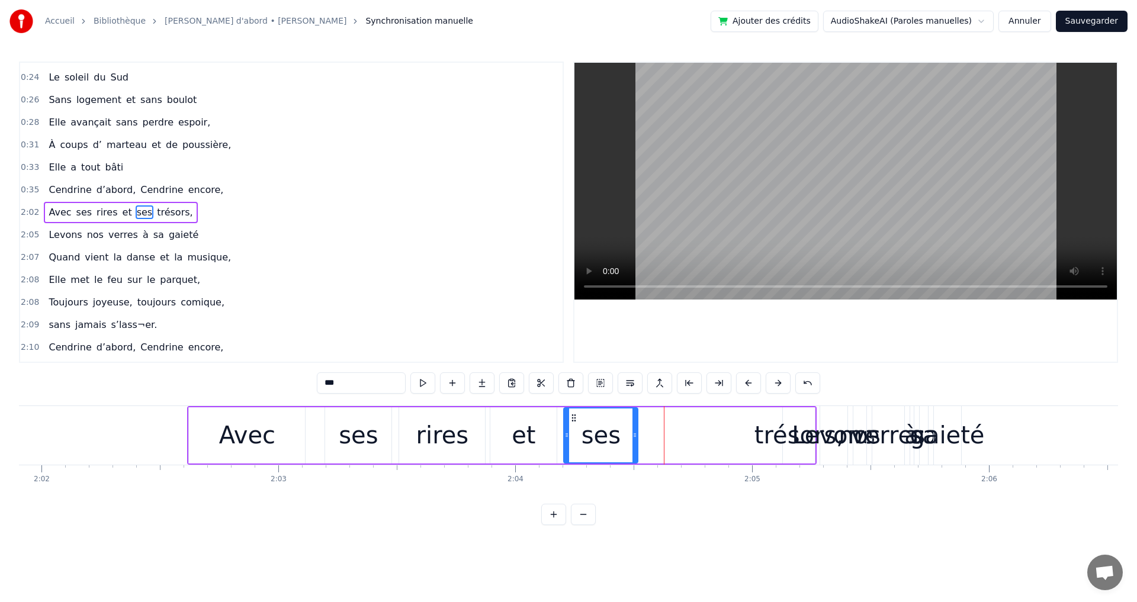
drag, startPoint x: 605, startPoint y: 417, endPoint x: 569, endPoint y: 416, distance: 36.7
click at [570, 418] on icon at bounding box center [573, 417] width 9 height 9
click at [770, 438] on div "trésors," at bounding box center [799, 436] width 89 height 36
type input "********"
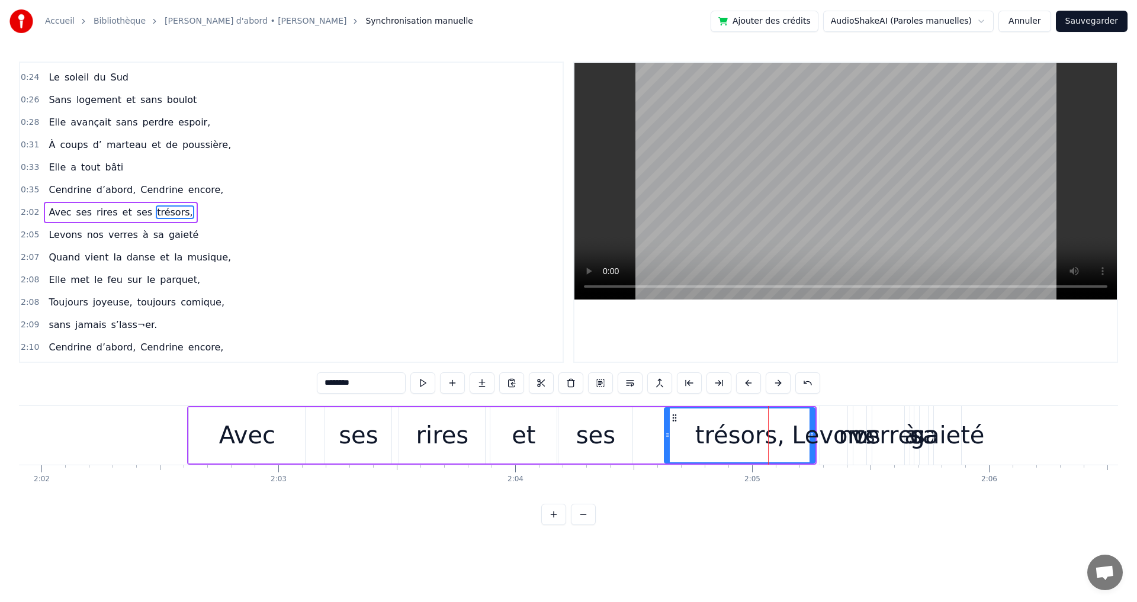
drag, startPoint x: 784, startPoint y: 438, endPoint x: 666, endPoint y: 448, distance: 118.9
click at [666, 448] on div at bounding box center [667, 436] width 5 height 54
drag, startPoint x: 812, startPoint y: 438, endPoint x: 779, endPoint y: 448, distance: 34.7
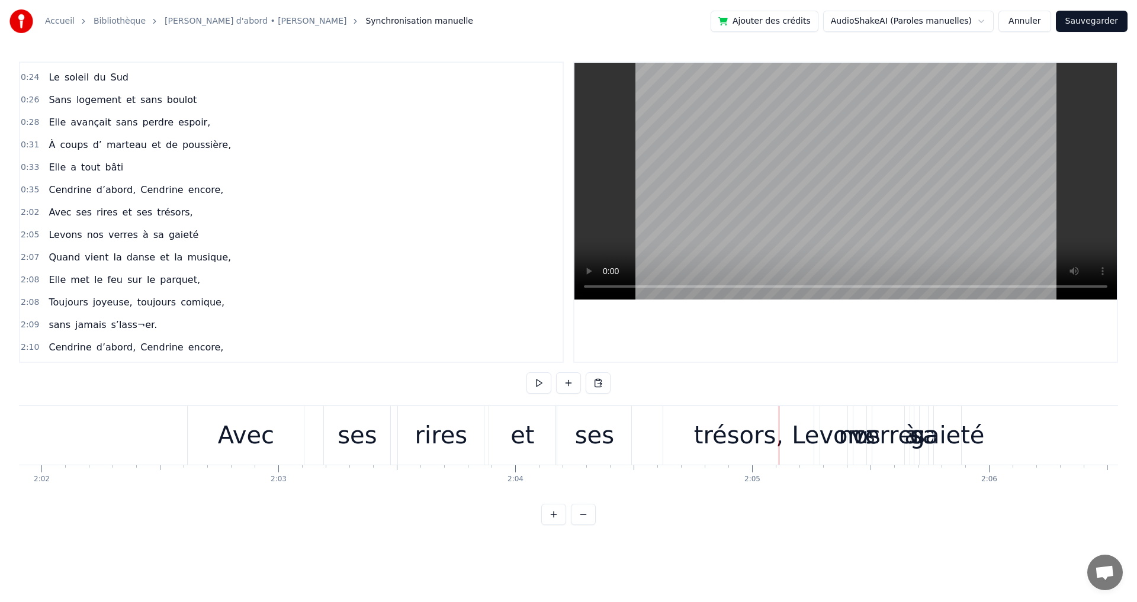
click at [778, 443] on div "trésors," at bounding box center [738, 435] width 150 height 59
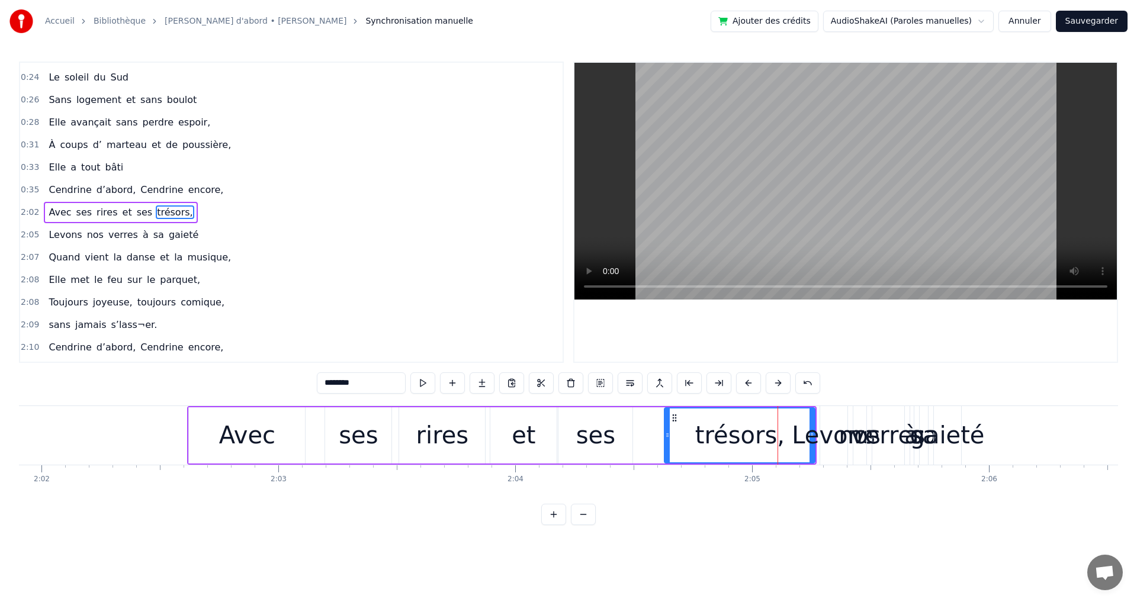
drag, startPoint x: 813, startPoint y: 425, endPoint x: 797, endPoint y: 428, distance: 15.6
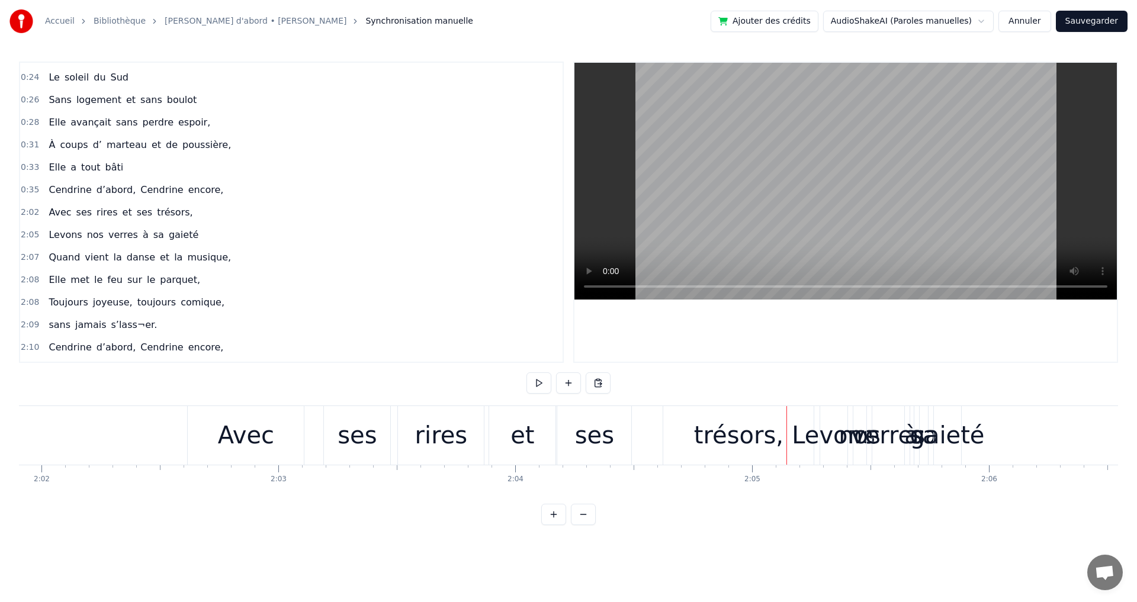
click at [780, 440] on div "trésors," at bounding box center [738, 435] width 150 height 59
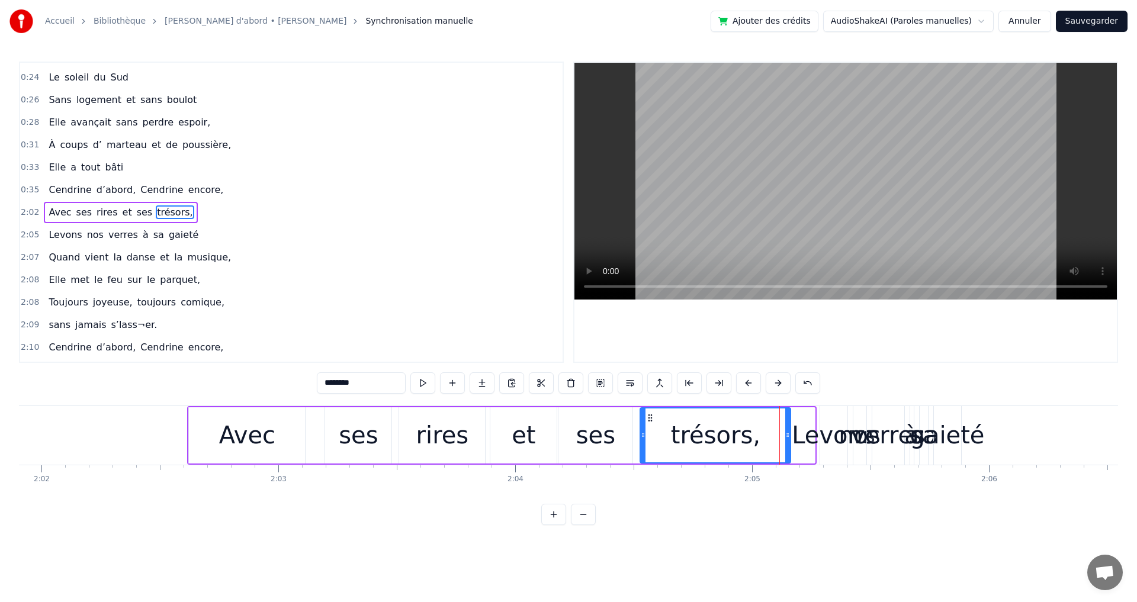
drag, startPoint x: 677, startPoint y: 419, endPoint x: 653, endPoint y: 418, distance: 24.3
click at [653, 418] on icon at bounding box center [650, 417] width 9 height 9
drag, startPoint x: 790, startPoint y: 434, endPoint x: 740, endPoint y: 437, distance: 49.8
click at [740, 437] on icon at bounding box center [738, 435] width 5 height 9
click at [203, 419] on div "Avec" at bounding box center [247, 436] width 116 height 56
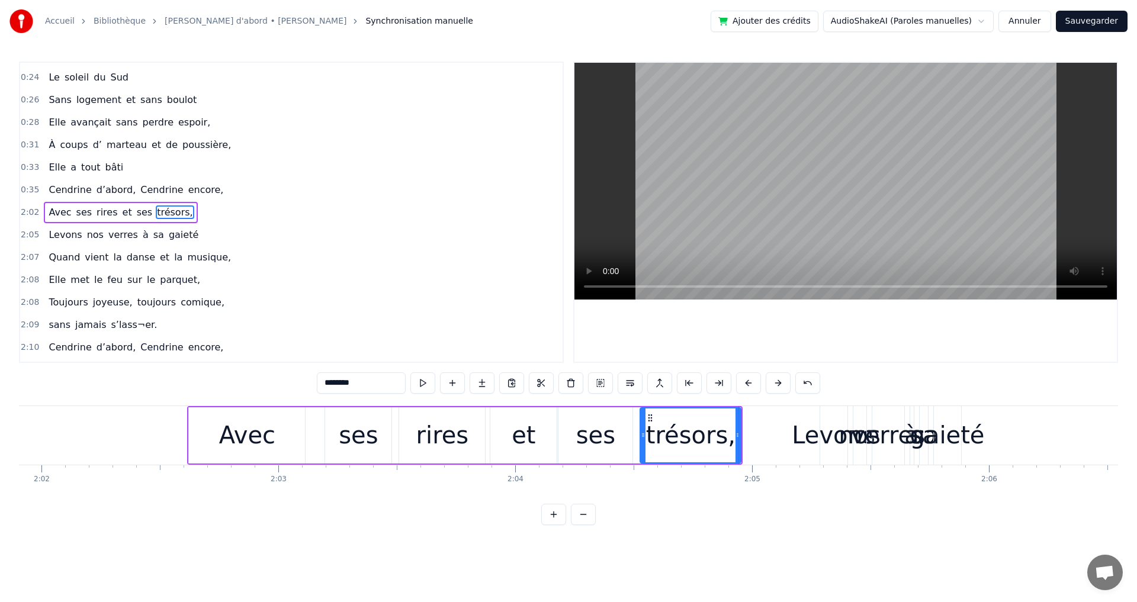
type input "****"
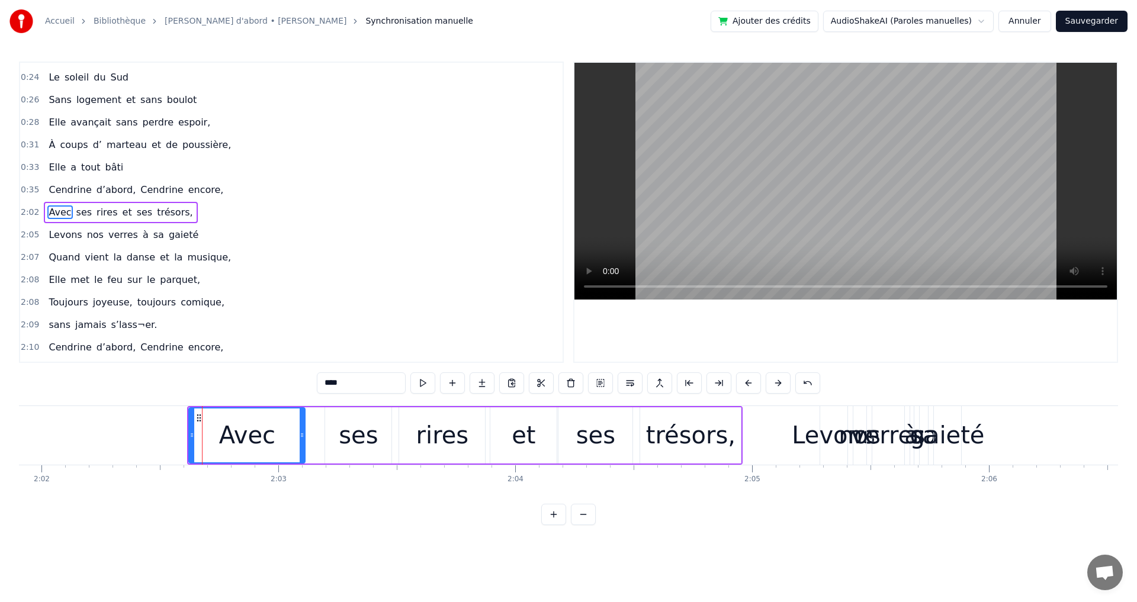
click at [70, 200] on div "Cendrine d’abord, Cendrine encore," at bounding box center [136, 189] width 184 height 21
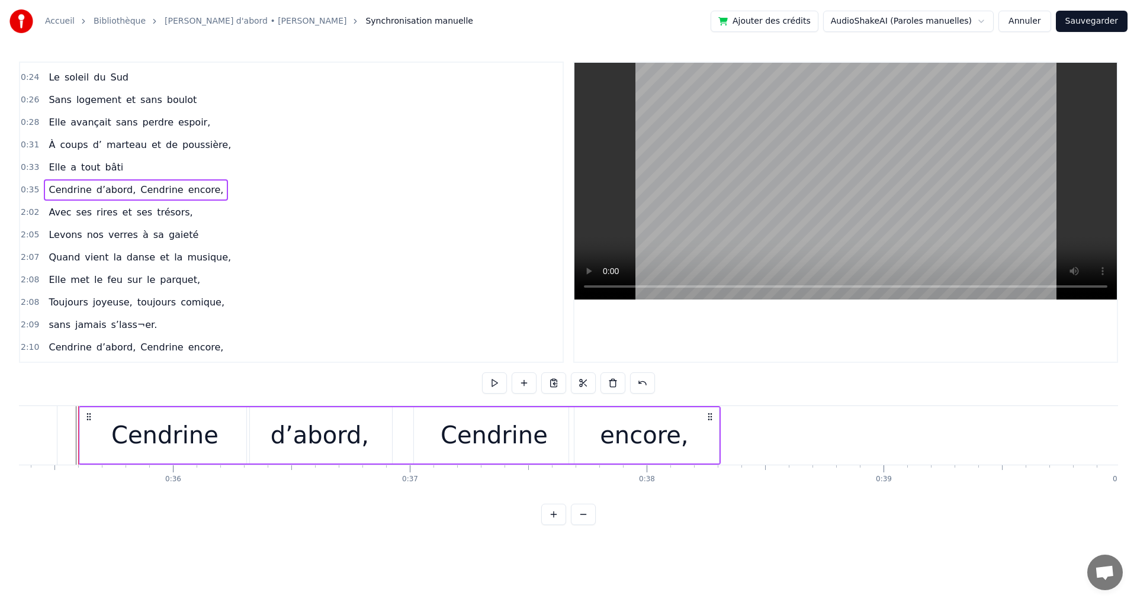
click at [80, 206] on span "ses" at bounding box center [84, 213] width 18 height 14
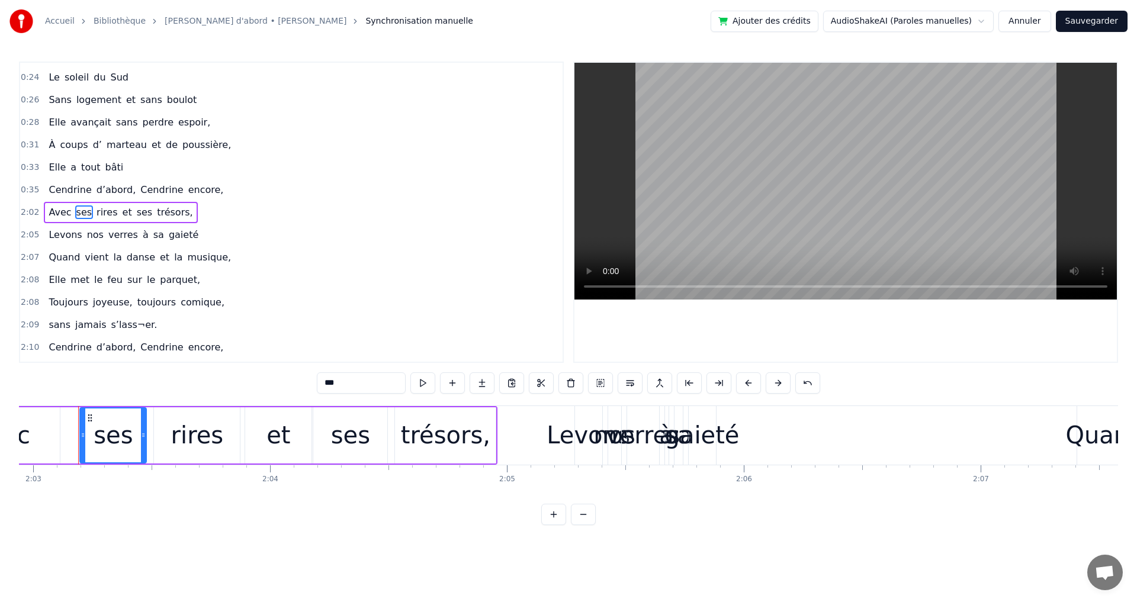
click at [84, 202] on div "Avec ses rires et ses trésors," at bounding box center [120, 212] width 153 height 21
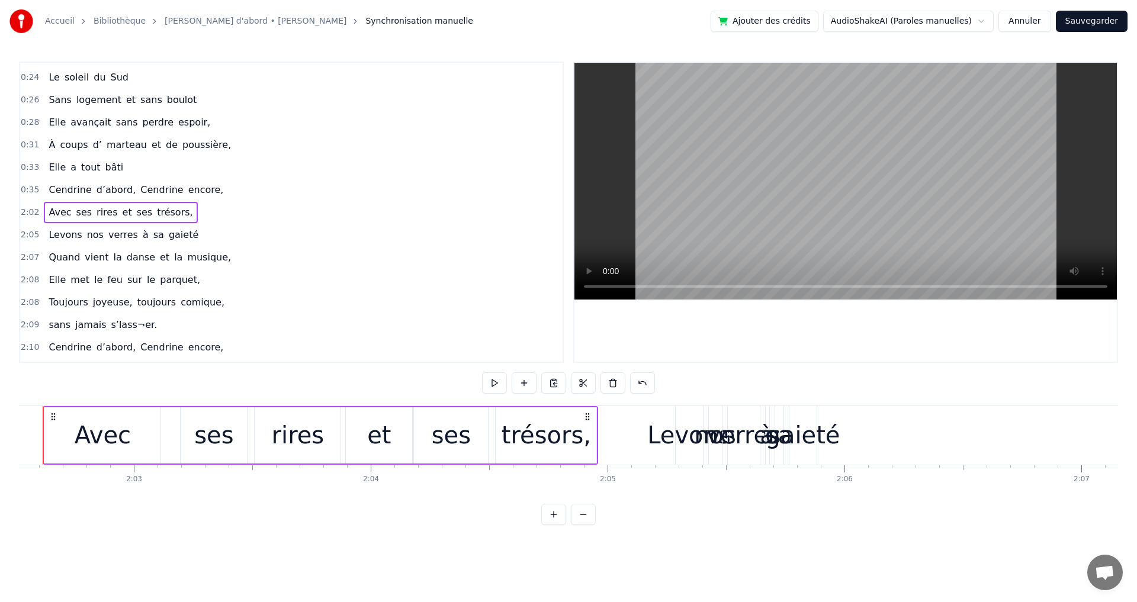
scroll to position [0, 28995]
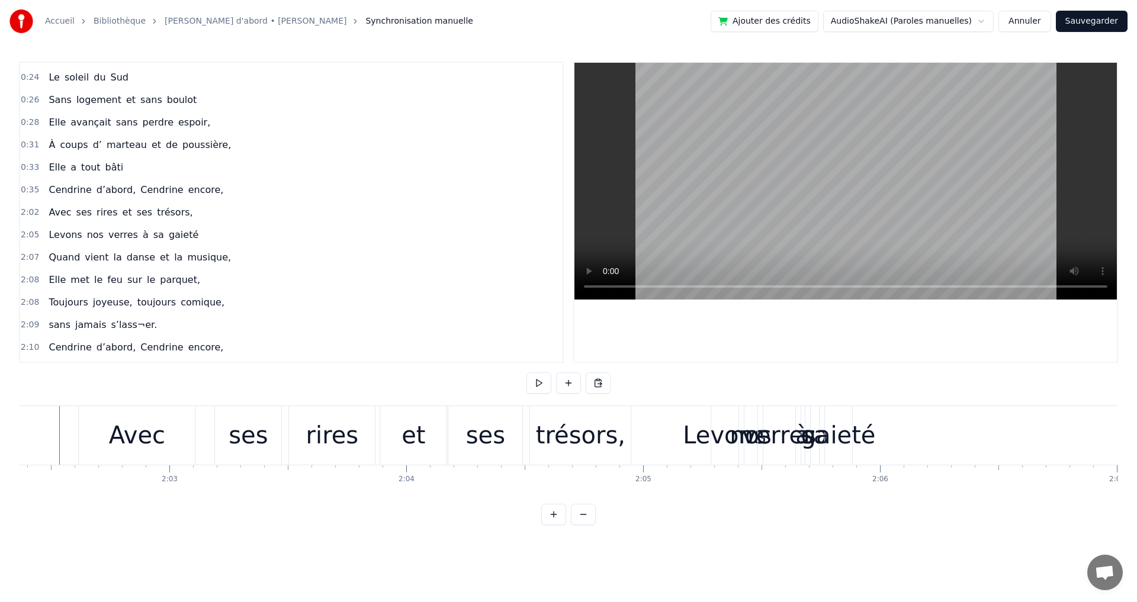
scroll to position [0, 28976]
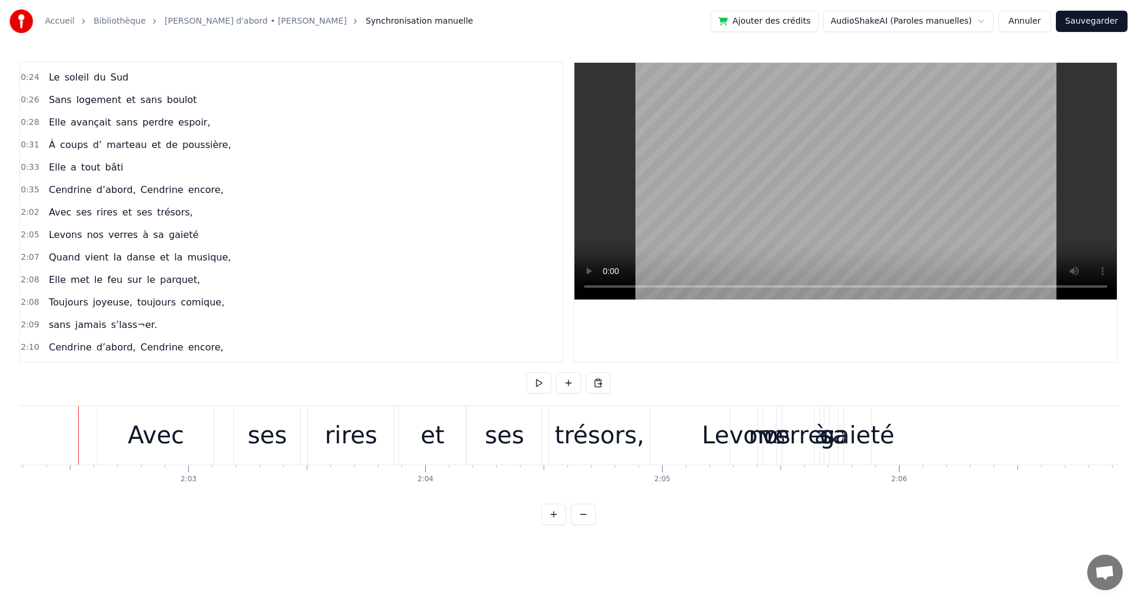
click at [608, 449] on div "trésors," at bounding box center [599, 436] width 89 height 36
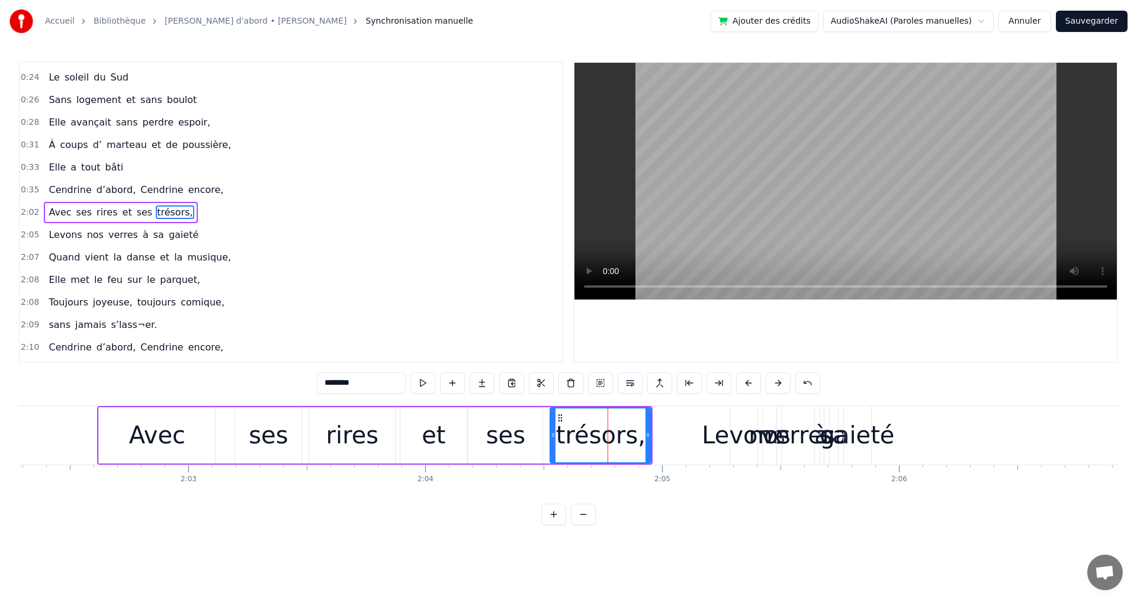
click at [45, 203] on div "Avec ses rires et ses trésors," at bounding box center [120, 212] width 153 height 21
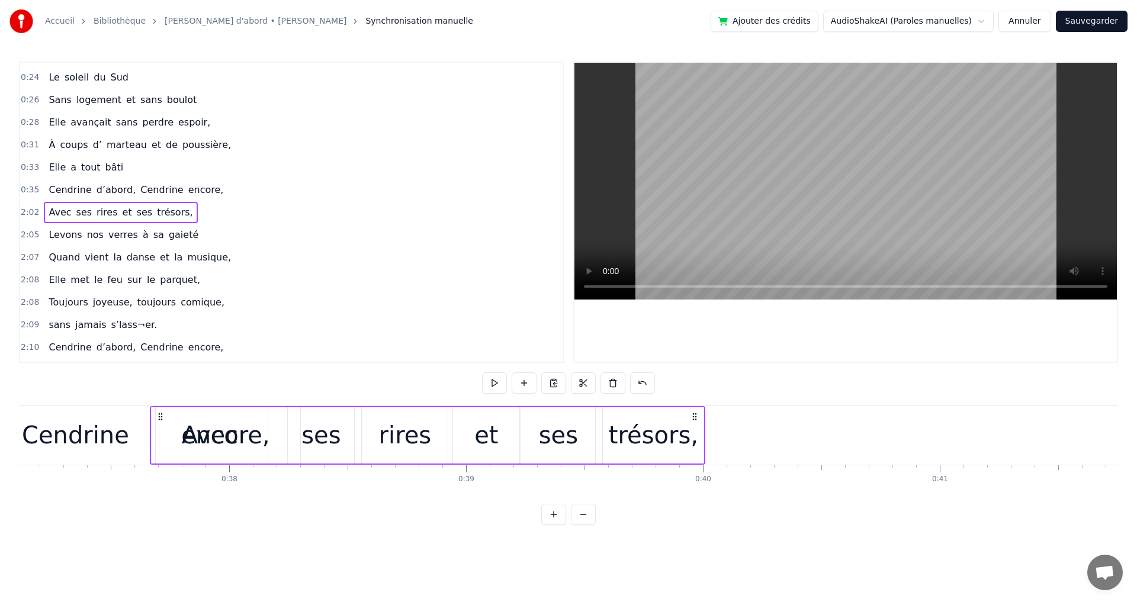
scroll to position [0, 8771]
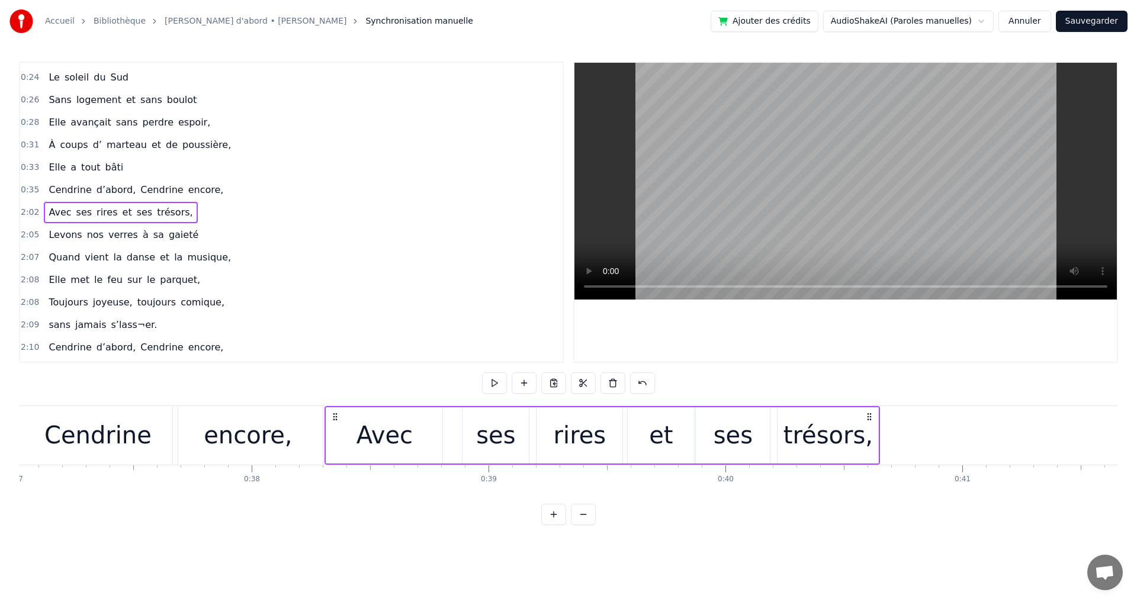
drag, startPoint x: 110, startPoint y: 417, endPoint x: 337, endPoint y: 496, distance: 240.7
click at [337, 495] on div "Elle a trouvé sous nos étoiles, Elle a la quitté capitale, sans grand bagage et…" at bounding box center [568, 450] width 1099 height 89
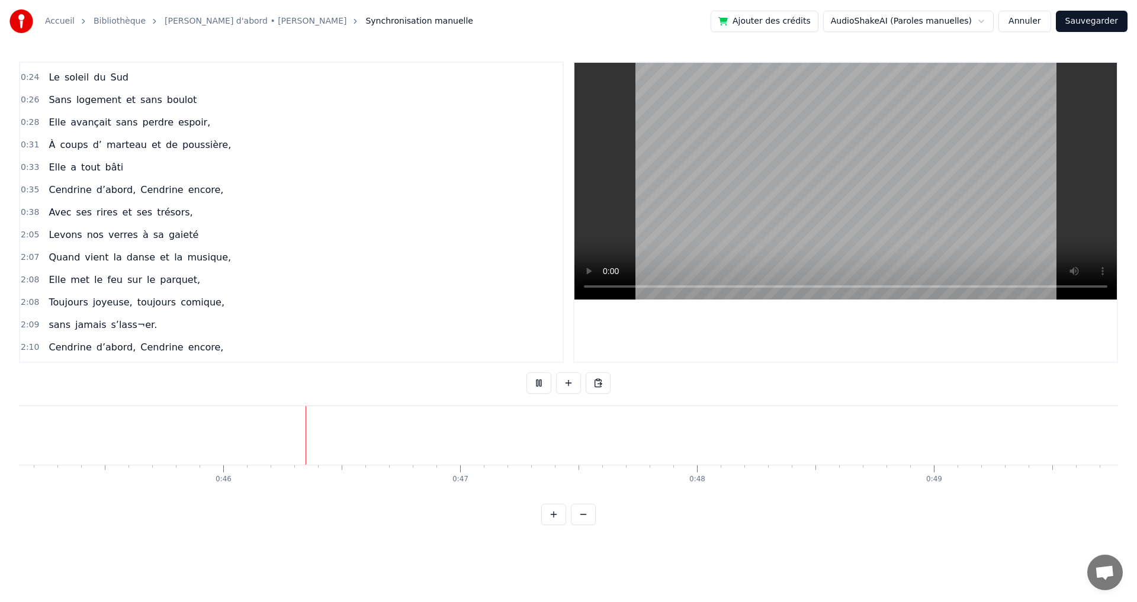
scroll to position [0, 10758]
click at [142, 239] on span "à" at bounding box center [146, 235] width 8 height 14
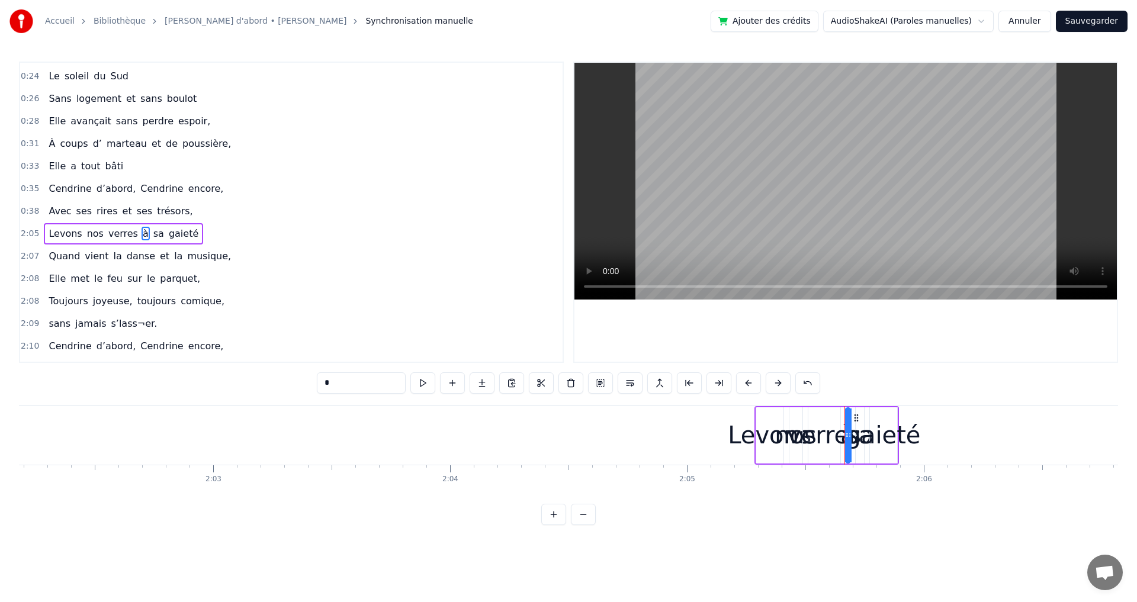
scroll to position [0, 29717]
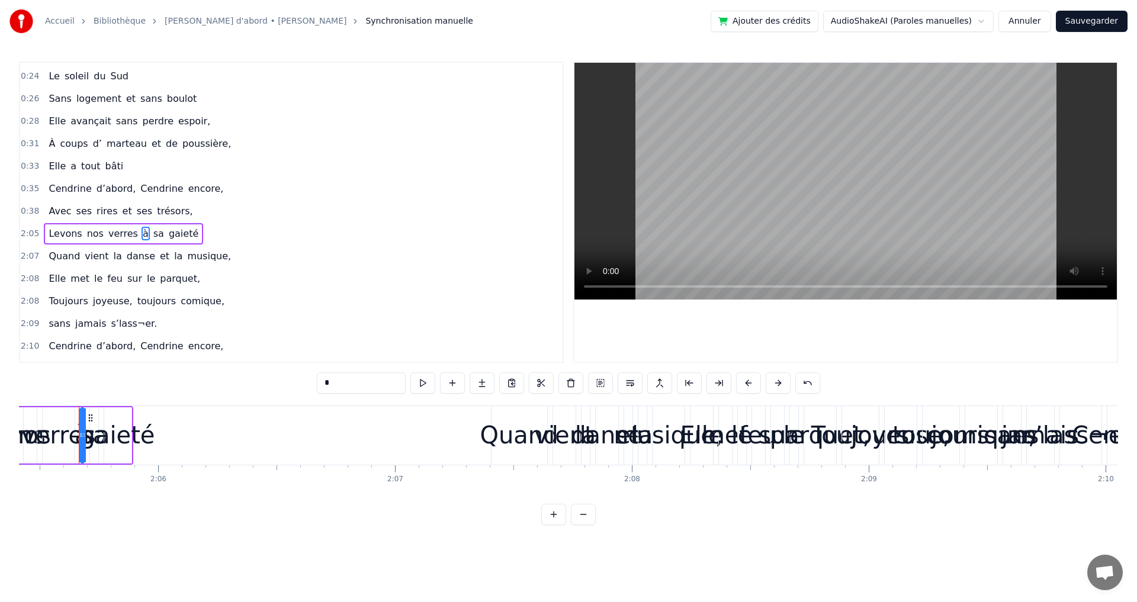
click at [49, 223] on div "Levons nos verres à sa gaieté" at bounding box center [123, 233] width 159 height 21
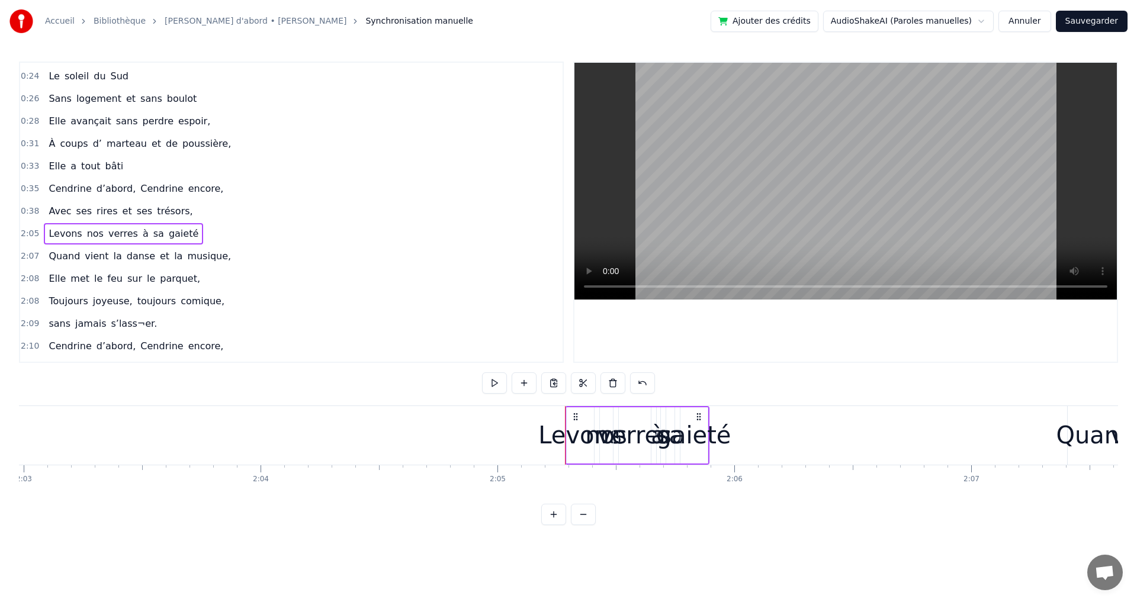
scroll to position [0, 29235]
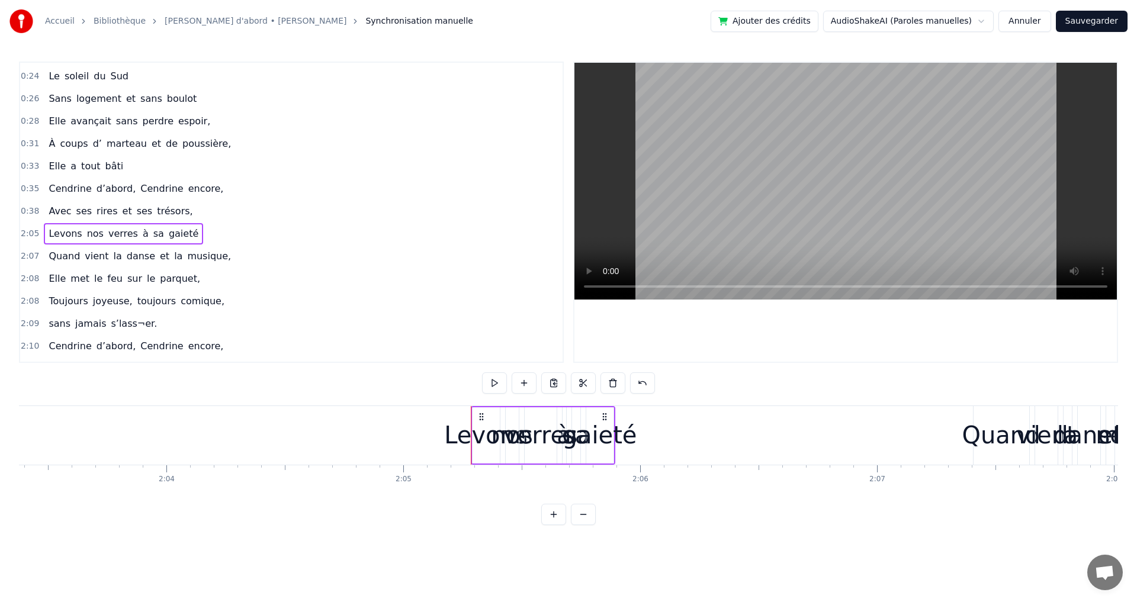
click at [498, 428] on div "nos" at bounding box center [512, 436] width 42 height 36
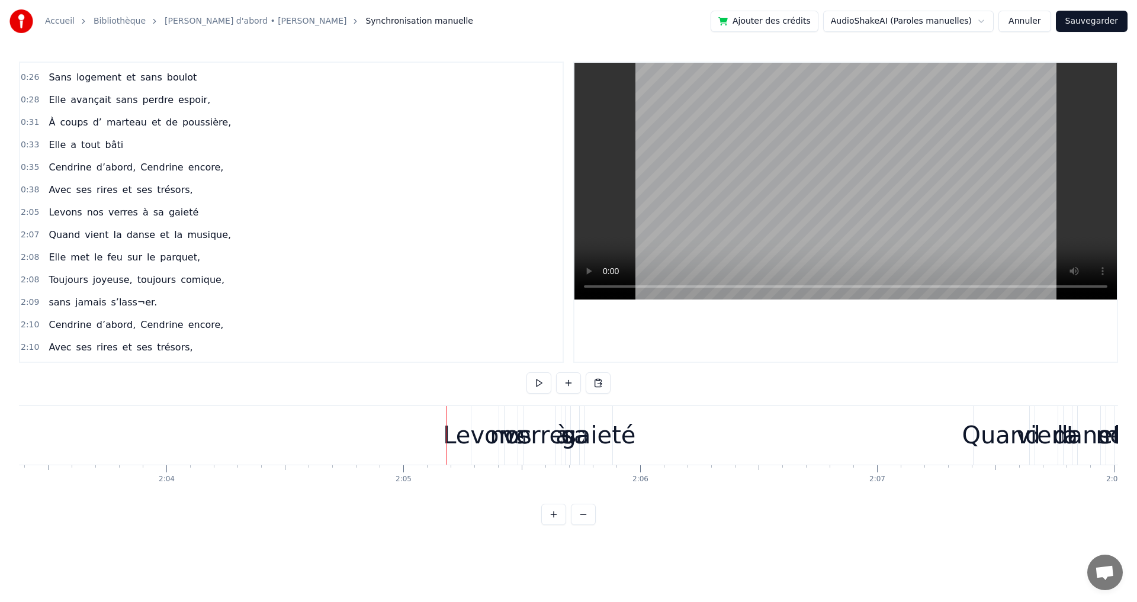
click at [473, 427] on div "Levons" at bounding box center [485, 436] width 84 height 36
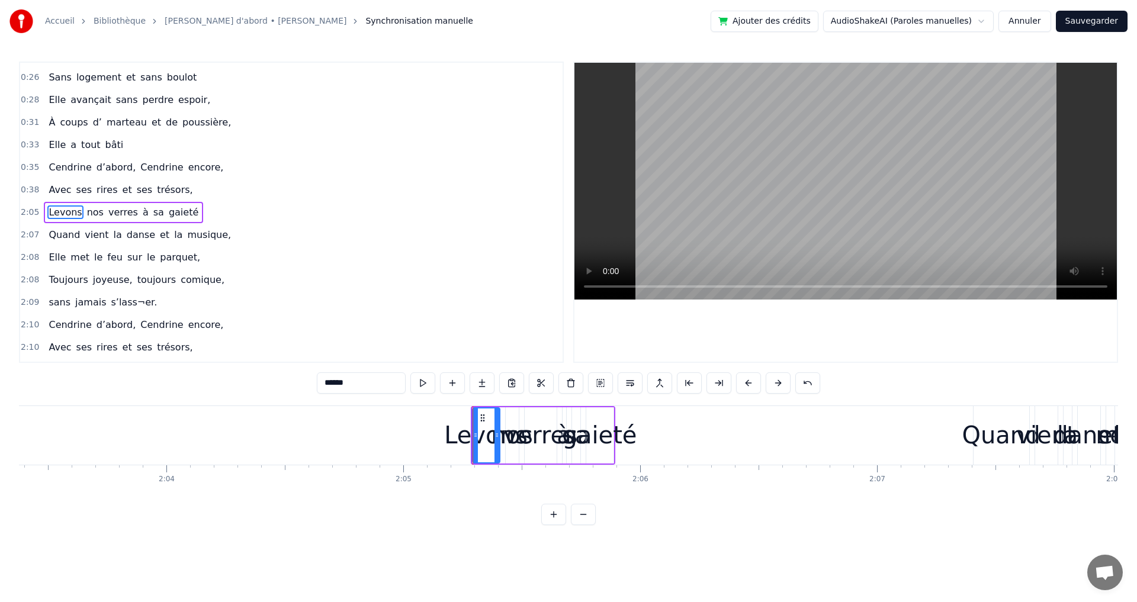
click at [116, 203] on div "Levons nos verres à sa gaieté" at bounding box center [123, 212] width 159 height 21
click at [490, 443] on div "Levons" at bounding box center [486, 436] width 84 height 36
click at [465, 439] on div "Levons" at bounding box center [486, 436] width 84 height 36
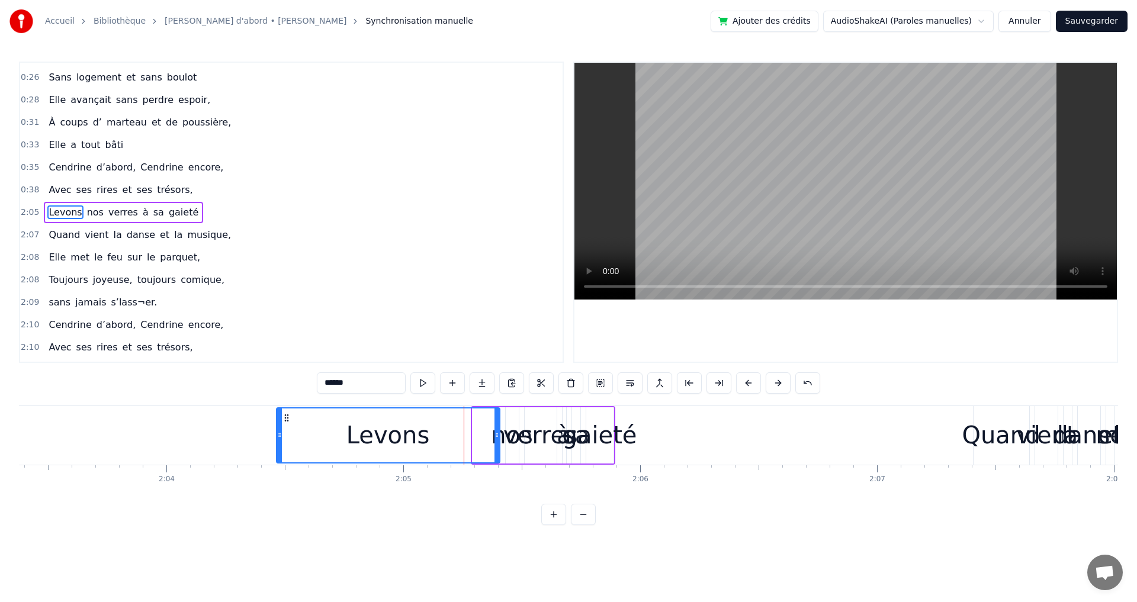
drag, startPoint x: 477, startPoint y: 438, endPoint x: 281, endPoint y: 410, distance: 198.0
click at [281, 410] on div at bounding box center [279, 436] width 5 height 54
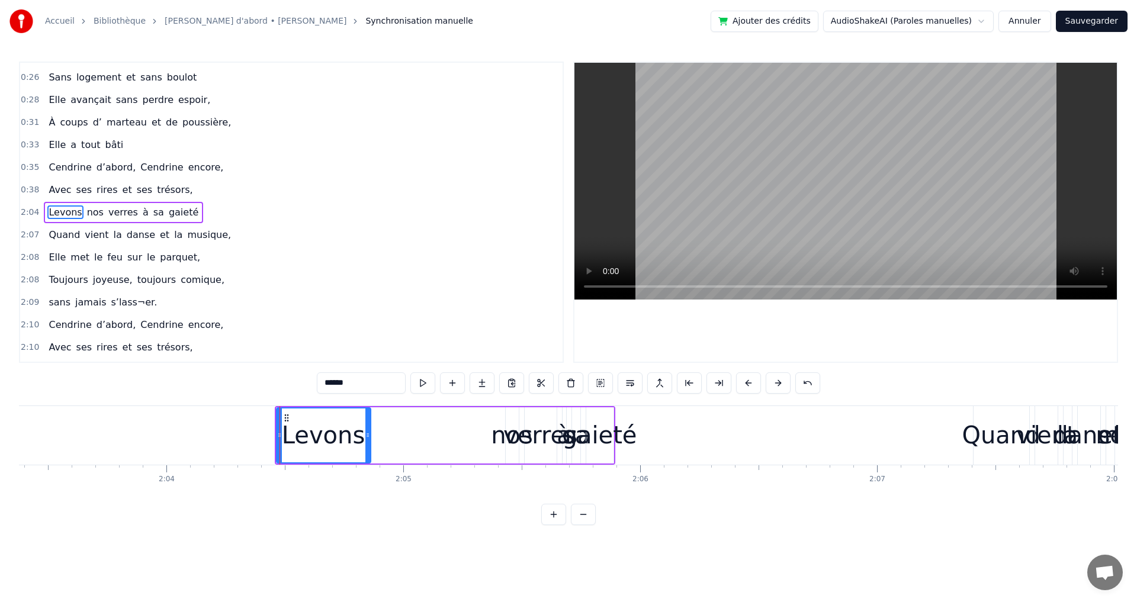
drag, startPoint x: 497, startPoint y: 437, endPoint x: 371, endPoint y: 427, distance: 126.5
click at [369, 427] on div at bounding box center [368, 436] width 5 height 54
click at [501, 441] on div "nos" at bounding box center [512, 436] width 42 height 36
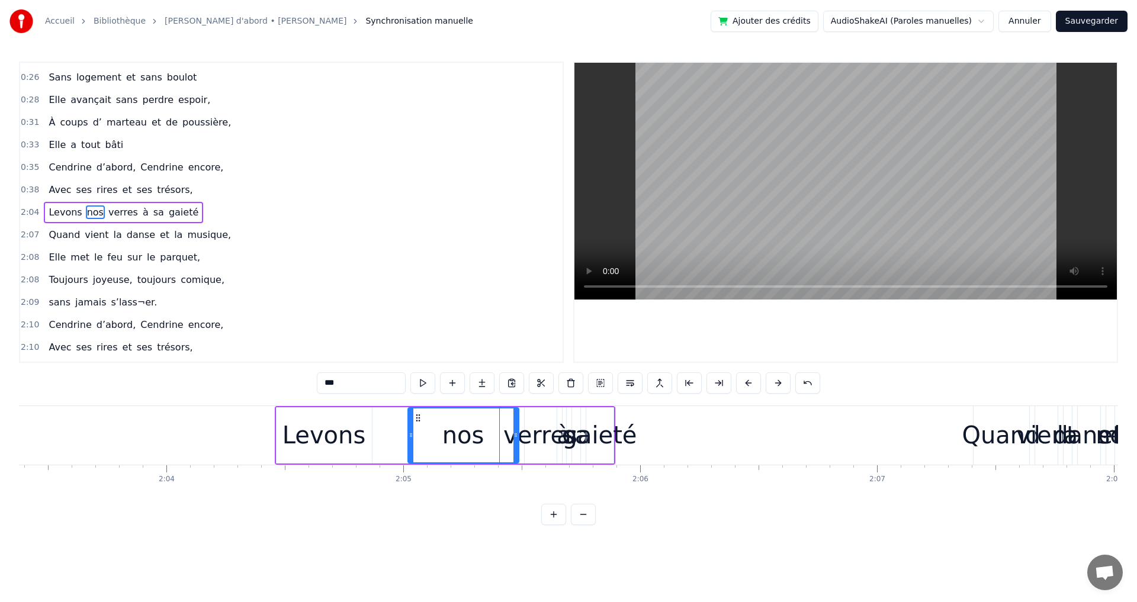
drag, startPoint x: 509, startPoint y: 440, endPoint x: 412, endPoint y: 436, distance: 97.8
click at [412, 436] on icon at bounding box center [411, 435] width 5 height 9
drag, startPoint x: 515, startPoint y: 434, endPoint x: 460, endPoint y: 438, distance: 54.7
click at [460, 438] on icon at bounding box center [461, 435] width 5 height 9
click at [517, 443] on div "verres" at bounding box center [541, 436] width 74 height 36
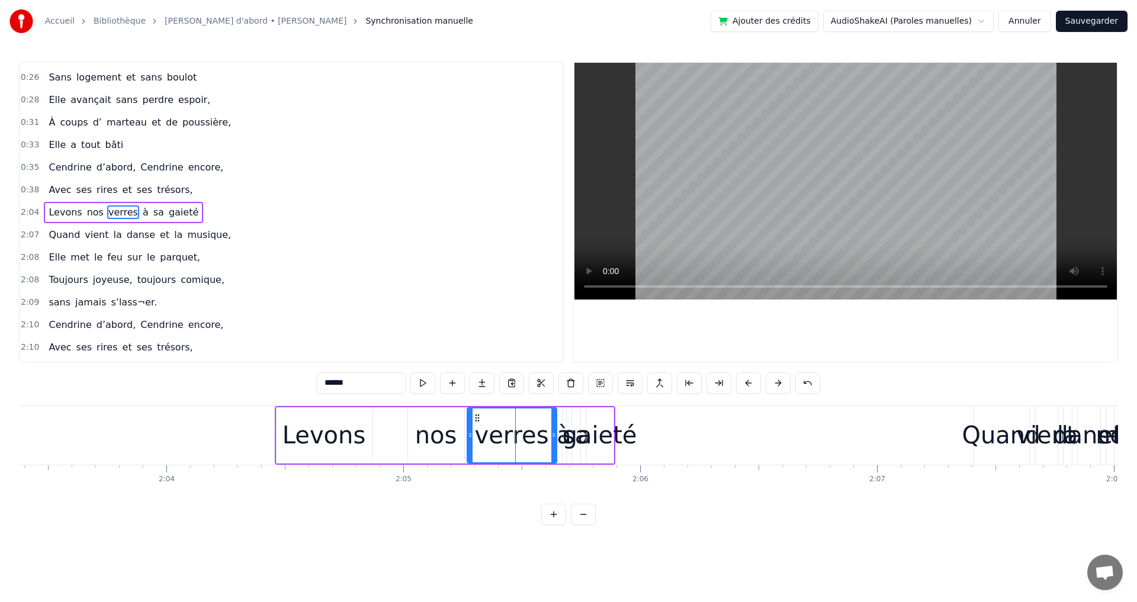
drag, startPoint x: 530, startPoint y: 438, endPoint x: 472, endPoint y: 441, distance: 57.5
click at [472, 441] on div at bounding box center [470, 436] width 5 height 54
click at [359, 440] on div "Levons" at bounding box center [325, 436] width 84 height 36
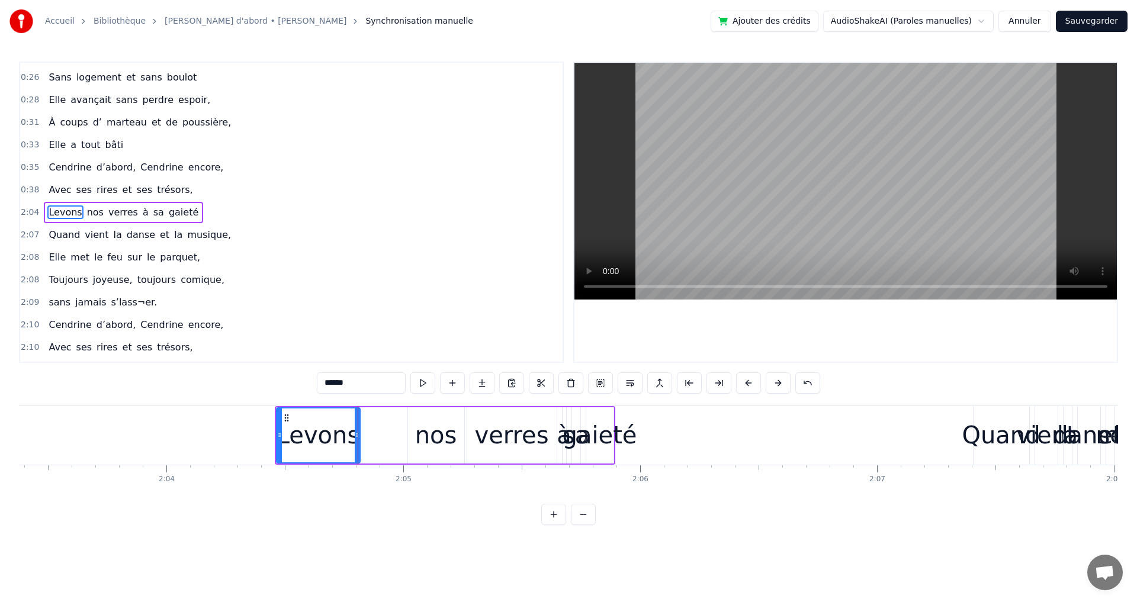
drag, startPoint x: 370, startPoint y: 438, endPoint x: 359, endPoint y: 443, distance: 12.0
click at [359, 443] on div at bounding box center [357, 436] width 5 height 54
click at [416, 445] on div "nos" at bounding box center [436, 436] width 56 height 56
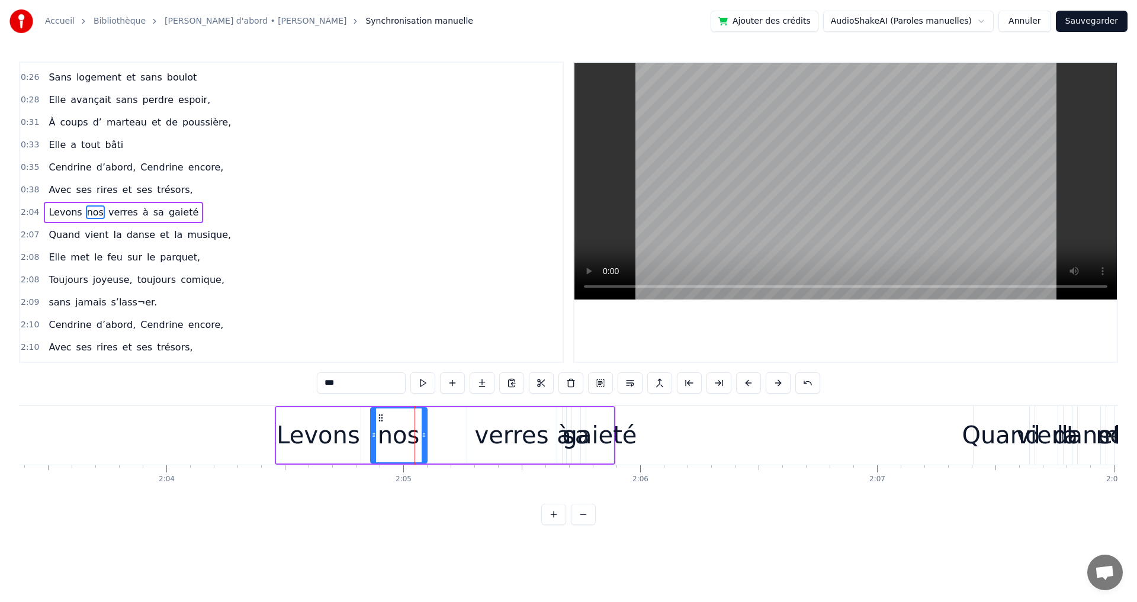
drag, startPoint x: 417, startPoint y: 419, endPoint x: 390, endPoint y: 419, distance: 27.2
click at [380, 415] on icon at bounding box center [380, 417] width 9 height 9
click at [496, 431] on div "verres" at bounding box center [511, 436] width 74 height 36
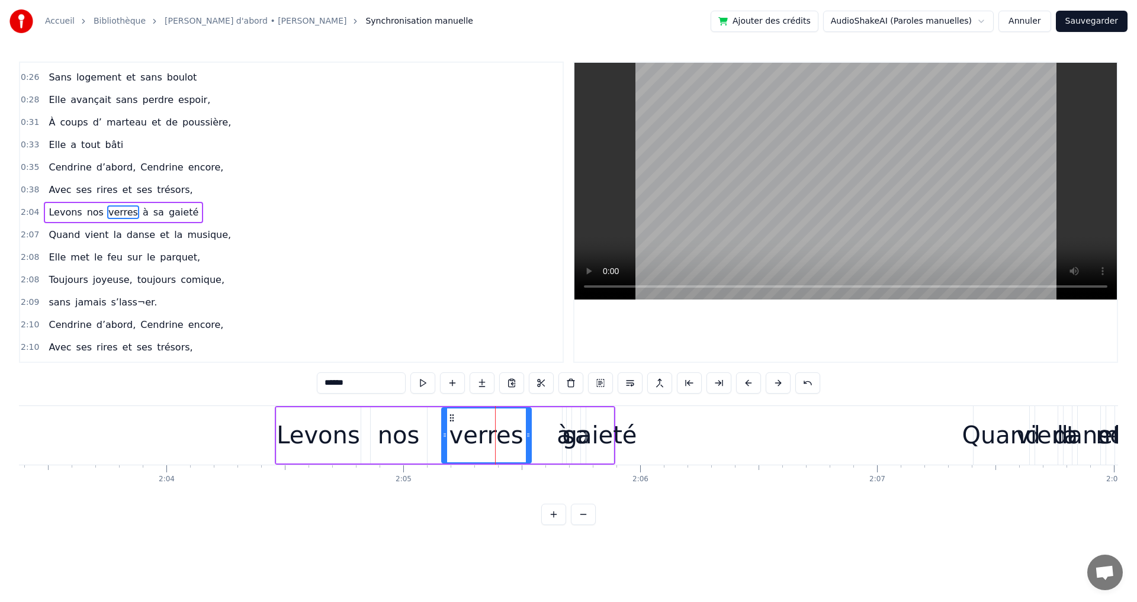
drag, startPoint x: 478, startPoint y: 416, endPoint x: 441, endPoint y: 421, distance: 37.0
click at [447, 419] on icon at bounding box center [451, 417] width 9 height 9
click at [562, 440] on div "à" at bounding box center [564, 436] width 15 height 36
type input "*"
drag, startPoint x: 565, startPoint y: 440, endPoint x: 536, endPoint y: 434, distance: 30.2
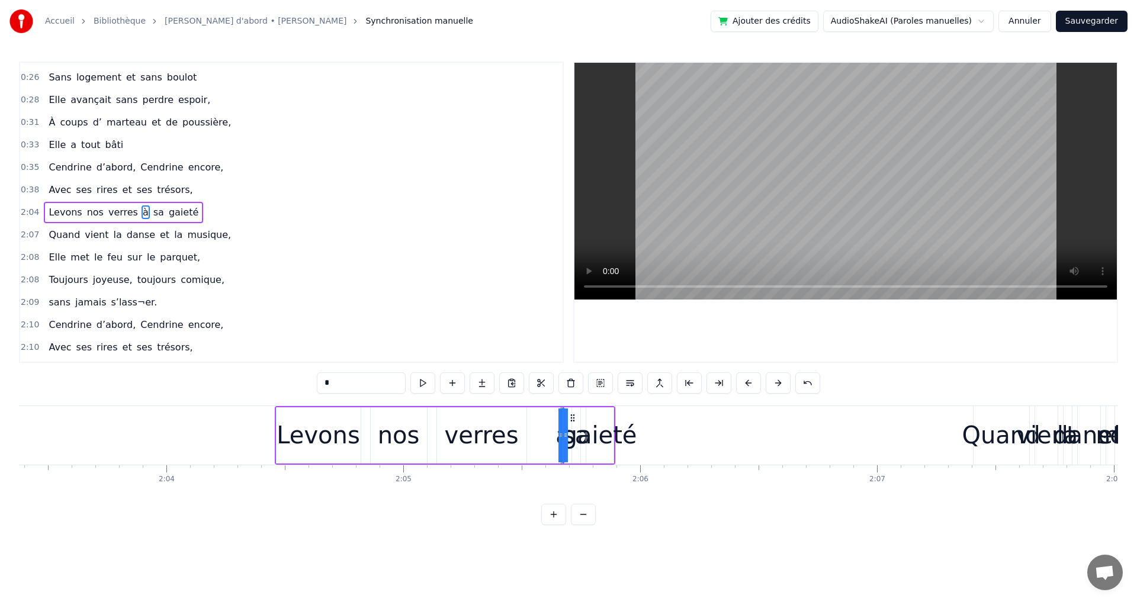
click at [534, 436] on div "Levons nos verres à sa gaieté" at bounding box center [445, 435] width 341 height 59
click at [563, 437] on div "à" at bounding box center [562, 436] width 15 height 36
drag, startPoint x: 560, startPoint y: 438, endPoint x: 544, endPoint y: 437, distance: 16.6
click at [544, 437] on div "Levons nos verres à sa gaieté" at bounding box center [445, 435] width 341 height 59
click at [564, 432] on div "à" at bounding box center [562, 436] width 15 height 36
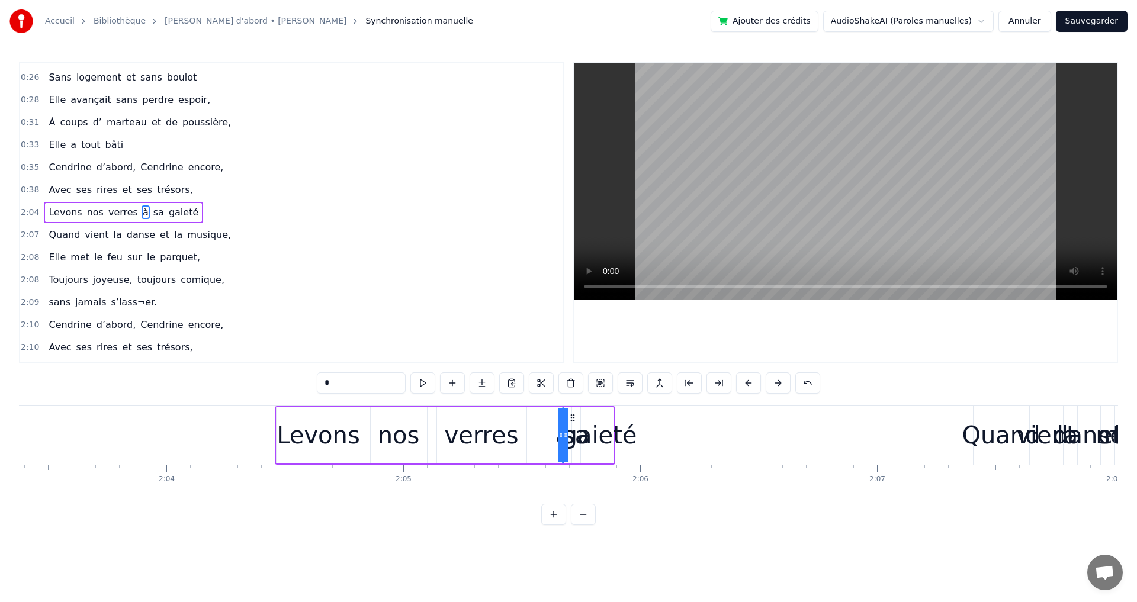
click at [311, 418] on div "Levons" at bounding box center [319, 436] width 84 height 36
type input "******"
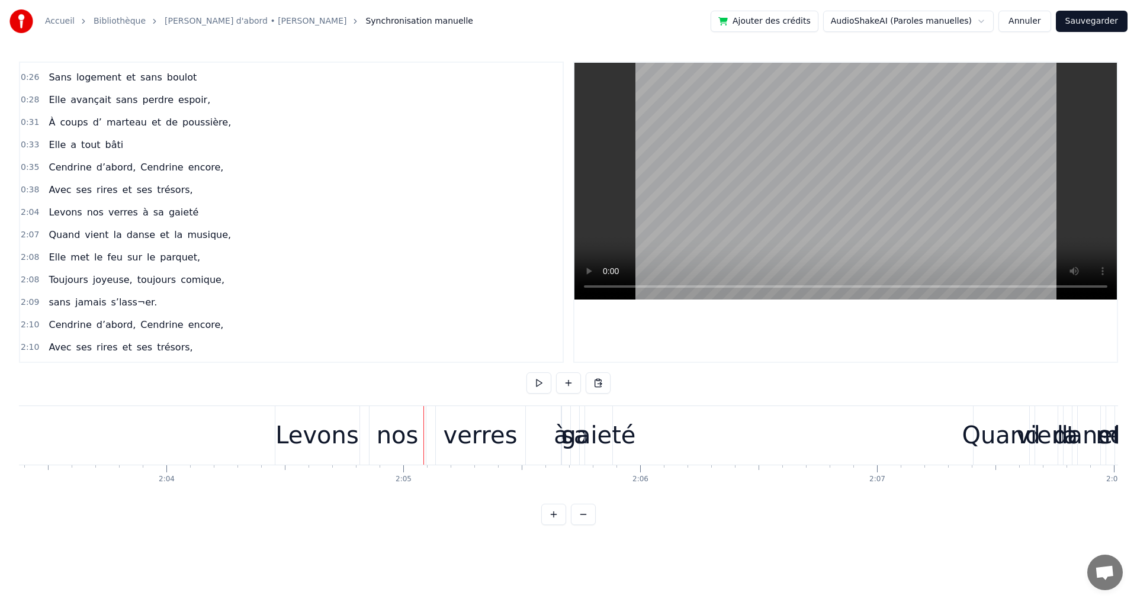
click at [302, 430] on div "Levons" at bounding box center [317, 436] width 84 height 36
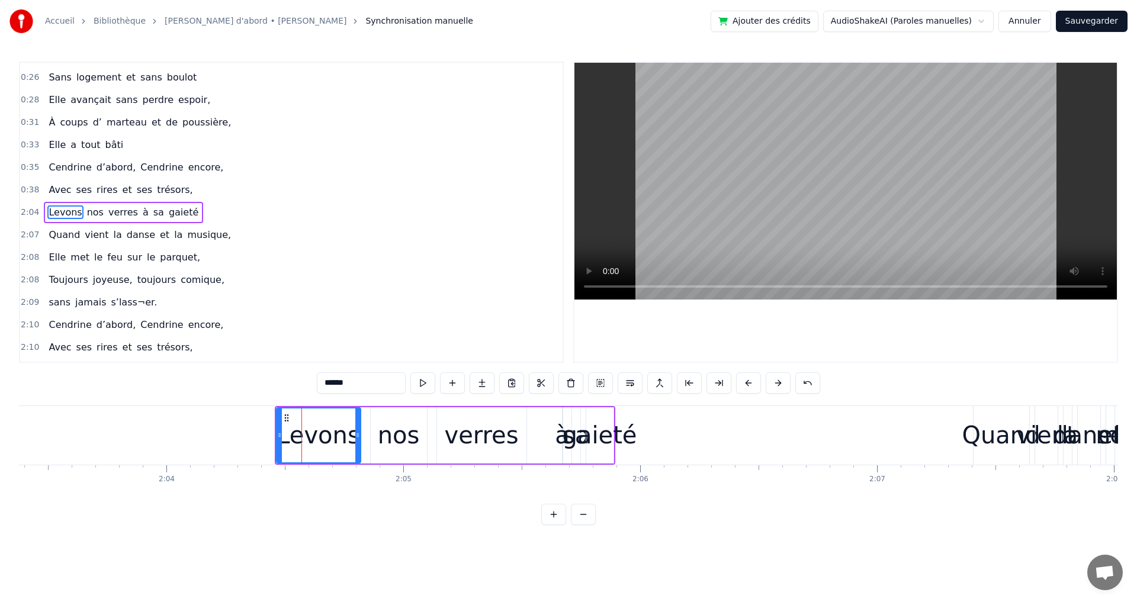
click at [182, 205] on div "Levons nos verres à sa gaieté" at bounding box center [123, 212] width 159 height 21
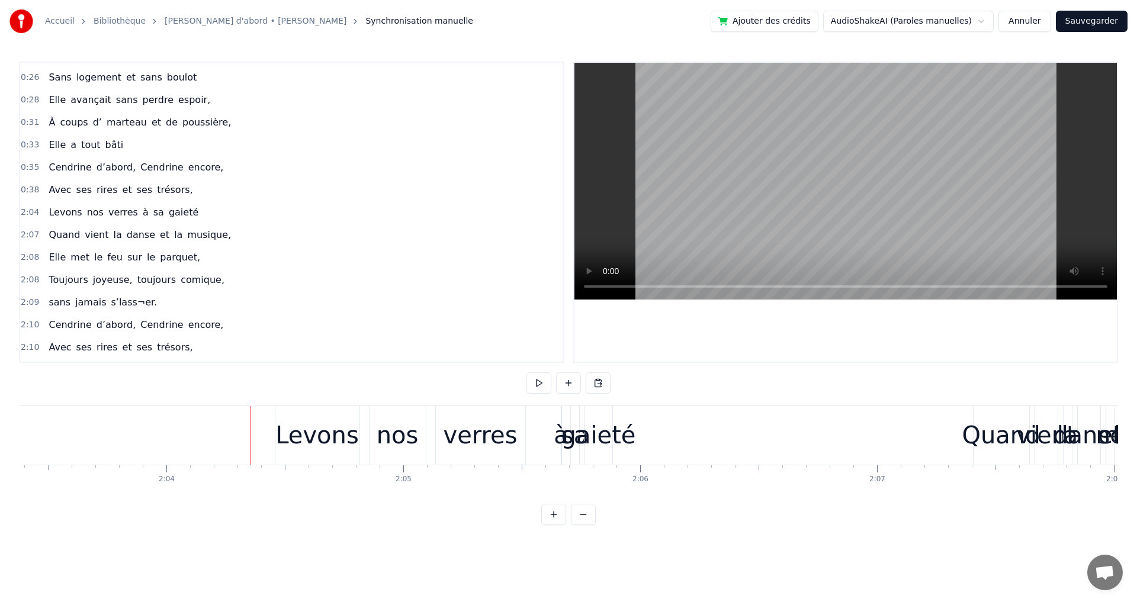
click at [565, 436] on div "sa" at bounding box center [575, 436] width 27 height 36
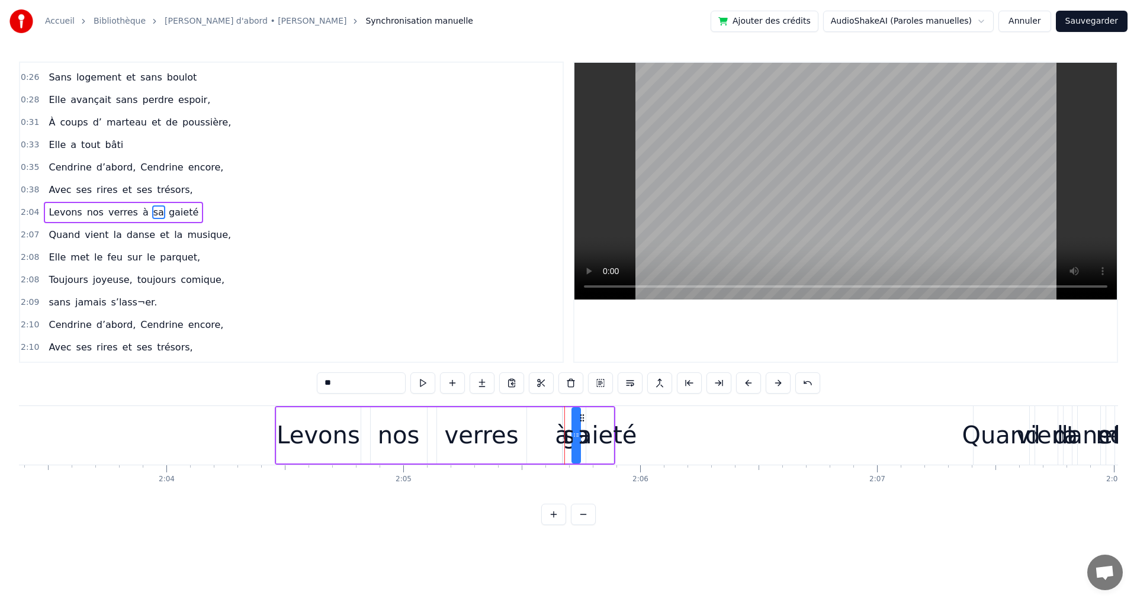
click at [564, 438] on div "à" at bounding box center [562, 436] width 15 height 36
type input "*"
drag, startPoint x: 560, startPoint y: 432, endPoint x: 534, endPoint y: 428, distance: 26.4
click at [534, 428] on div "Levons nos verres à sa gaieté" at bounding box center [445, 435] width 341 height 59
click at [562, 441] on div "à" at bounding box center [562, 436] width 15 height 36
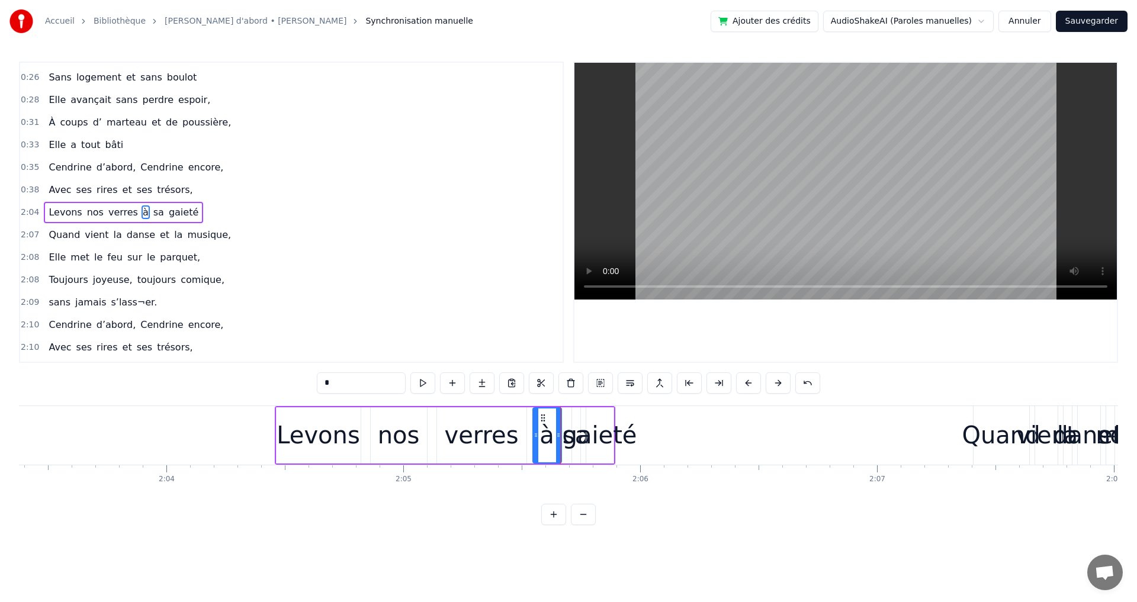
drag, startPoint x: 564, startPoint y: 436, endPoint x: 537, endPoint y: 427, distance: 28.1
click at [534, 431] on icon at bounding box center [536, 435] width 5 height 9
click at [578, 444] on div "gaieté" at bounding box center [600, 436] width 75 height 36
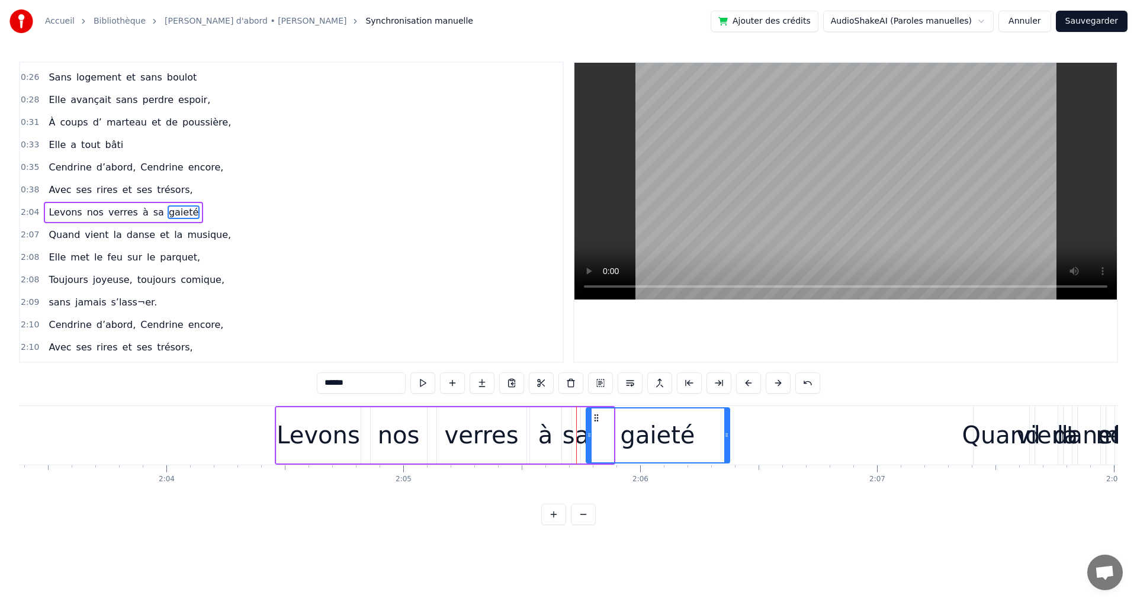
drag, startPoint x: 612, startPoint y: 435, endPoint x: 728, endPoint y: 437, distance: 116.1
click at [728, 437] on icon at bounding box center [726, 435] width 5 height 9
drag, startPoint x: 588, startPoint y: 436, endPoint x: 652, endPoint y: 434, distance: 64.0
click at [652, 434] on icon at bounding box center [652, 435] width 5 height 9
click at [572, 443] on div "sa" at bounding box center [576, 436] width 27 height 36
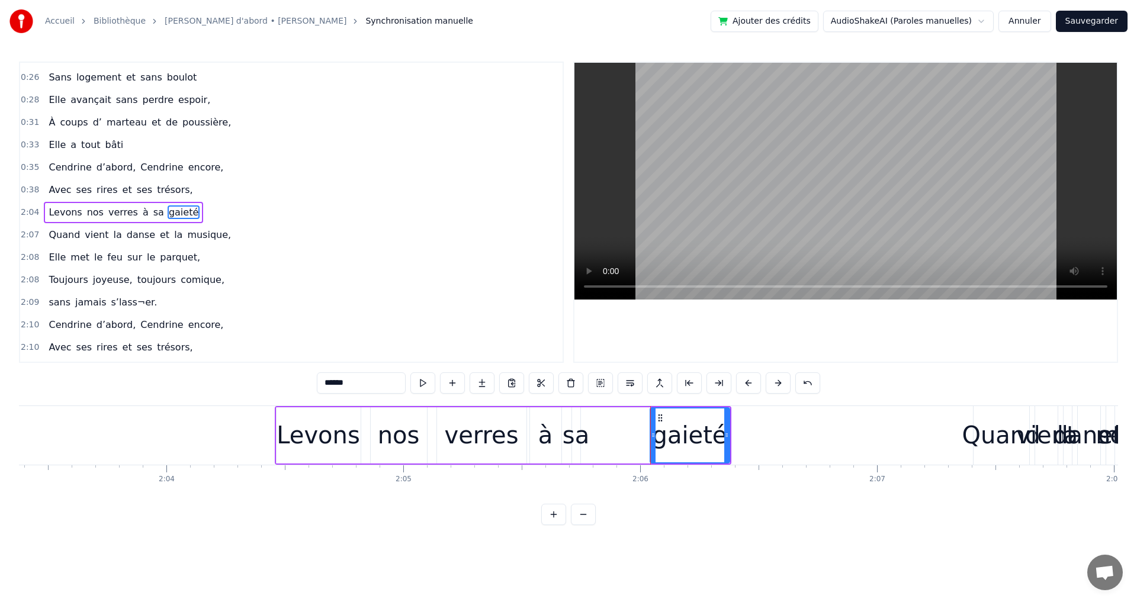
type input "**"
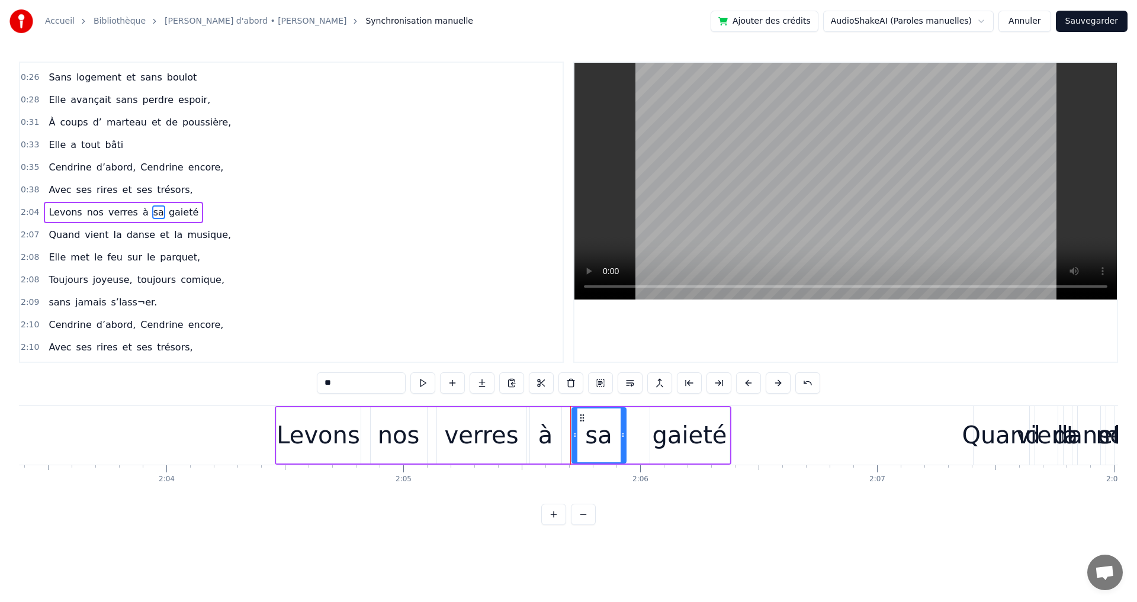
drag, startPoint x: 578, startPoint y: 437, endPoint x: 624, endPoint y: 438, distance: 45.6
click at [624, 438] on icon at bounding box center [623, 435] width 5 height 9
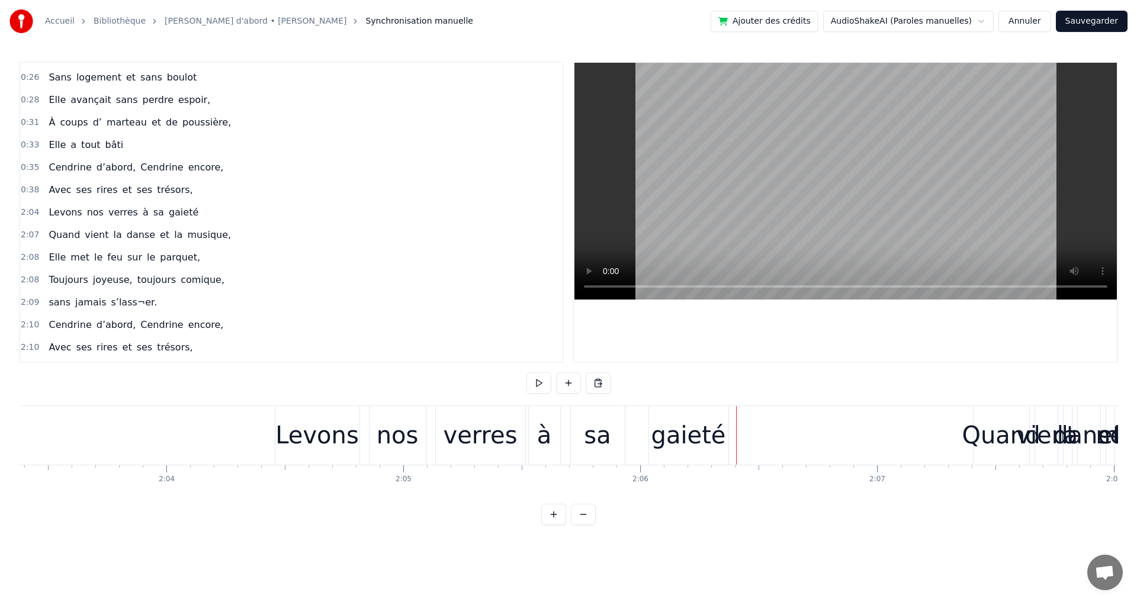
click at [44, 201] on div "2:04 Levons nos verres à sa gaieté" at bounding box center [291, 212] width 543 height 23
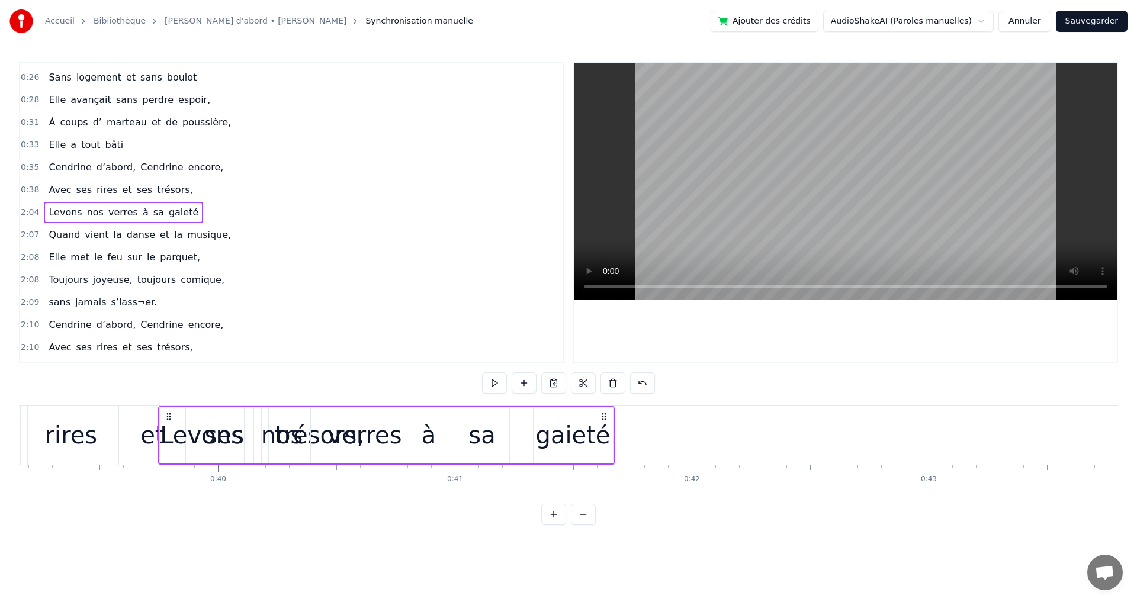
scroll to position [0, 9265]
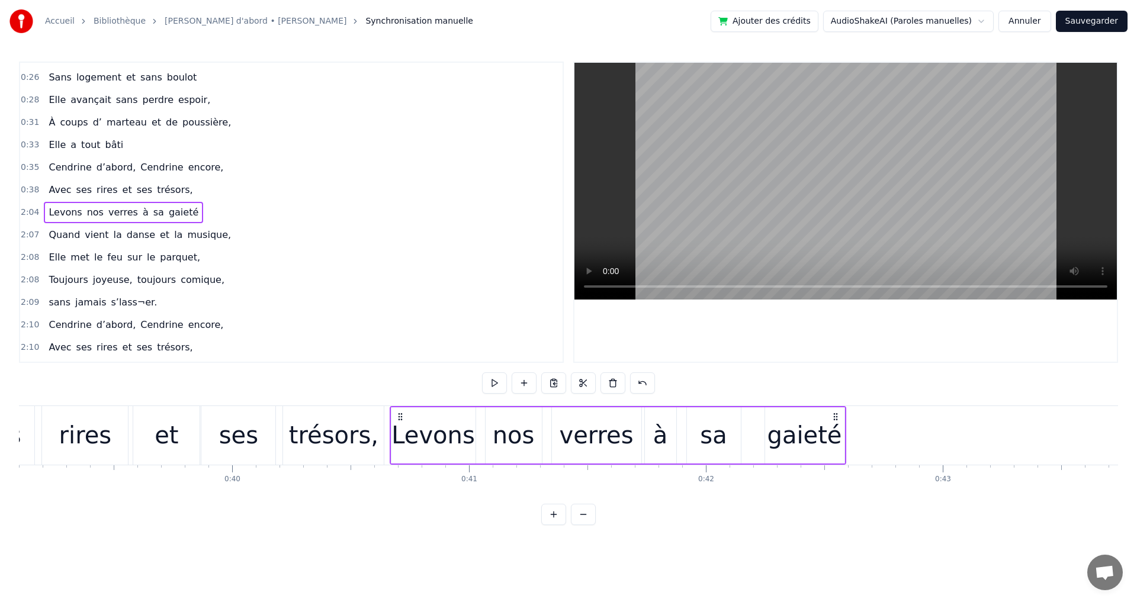
drag, startPoint x: 284, startPoint y: 416, endPoint x: 402, endPoint y: 494, distance: 141.5
click at [401, 495] on div "Elle a trouvé sous nos étoiles, Elle a la quitté capitale, sans grand bagage et…" at bounding box center [568, 450] width 1099 height 89
click at [504, 522] on div "-1:-27 Elle a trouvé sous nos étoiles, 0:19 Elle 0:19 a la quitté capitale, 0:2…" at bounding box center [568, 294] width 1099 height 464
click at [420, 427] on div "Levons" at bounding box center [435, 436] width 84 height 36
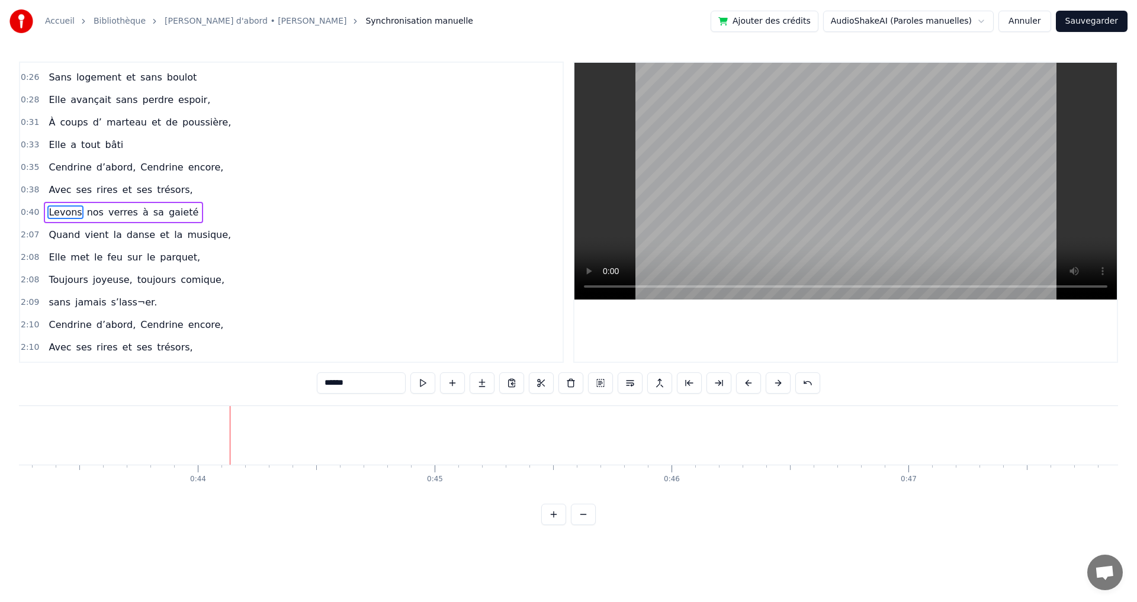
scroll to position [0, 10281]
click at [112, 240] on span "la" at bounding box center [117, 235] width 11 height 14
type input "**"
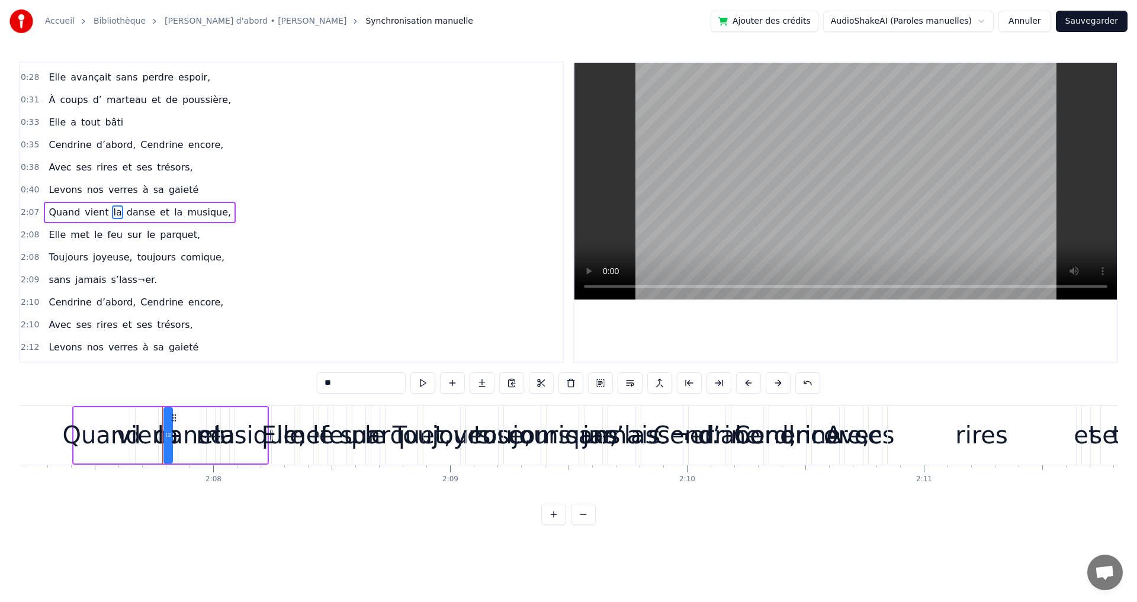
scroll to position [0, 30219]
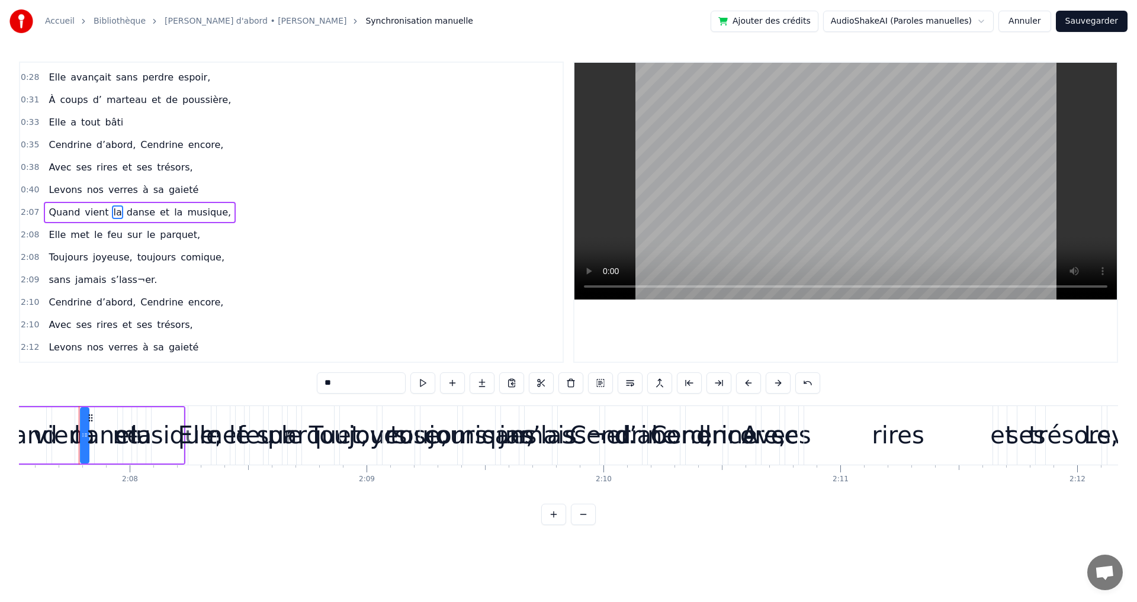
click at [46, 204] on div "Quand vient la danse et la musique," at bounding box center [140, 212] width 192 height 21
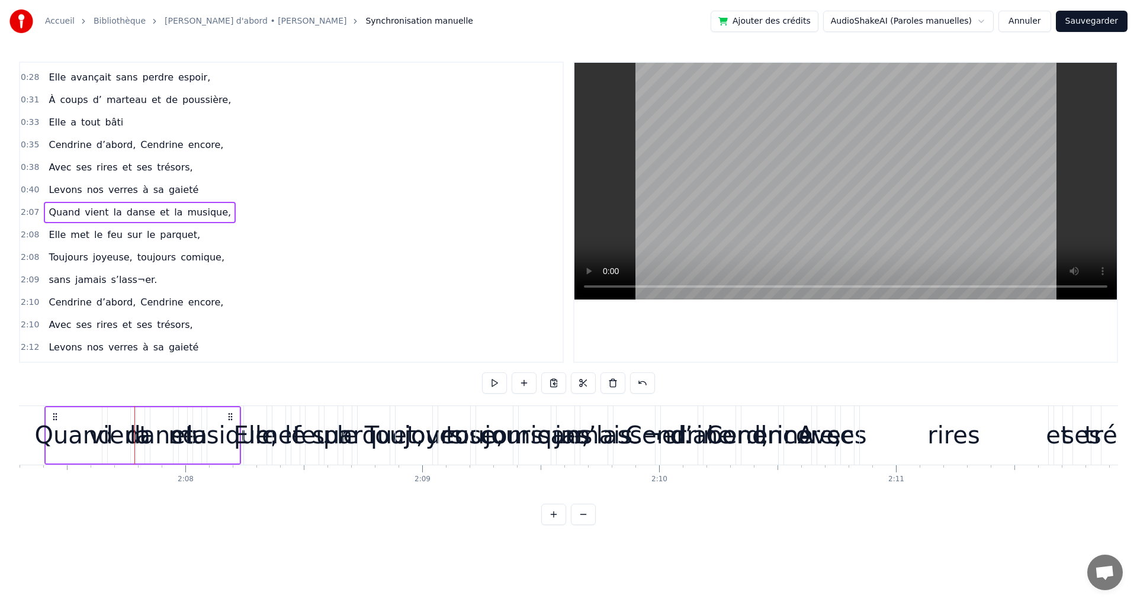
scroll to position [0, 30129]
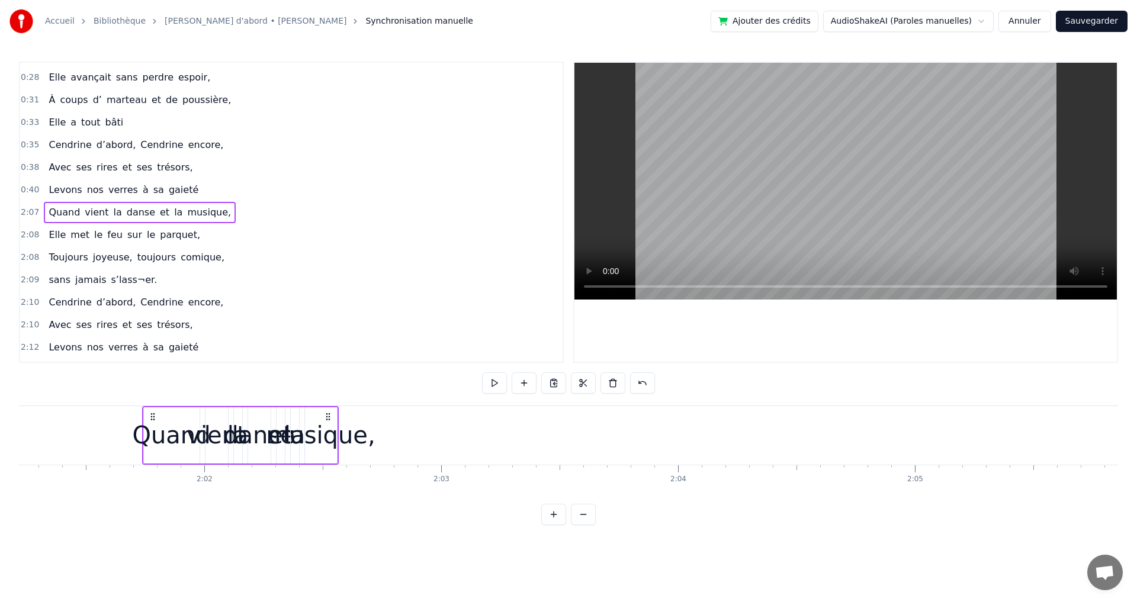
drag, startPoint x: 89, startPoint y: 417, endPoint x: 138, endPoint y: 428, distance: 49.9
click at [142, 428] on div "Quand vient la danse et la musique," at bounding box center [240, 435] width 197 height 59
click at [332, 440] on div "musique," at bounding box center [311, 436] width 109 height 36
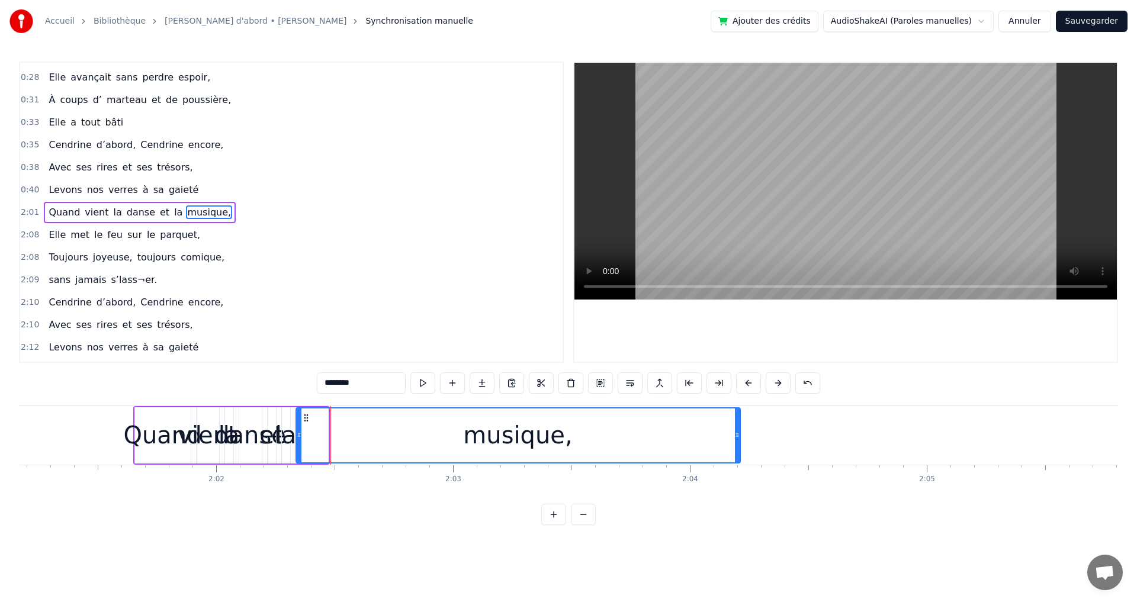
drag, startPoint x: 331, startPoint y: 437, endPoint x: 708, endPoint y: 467, distance: 378.6
click at [740, 451] on div at bounding box center [737, 436] width 5 height 54
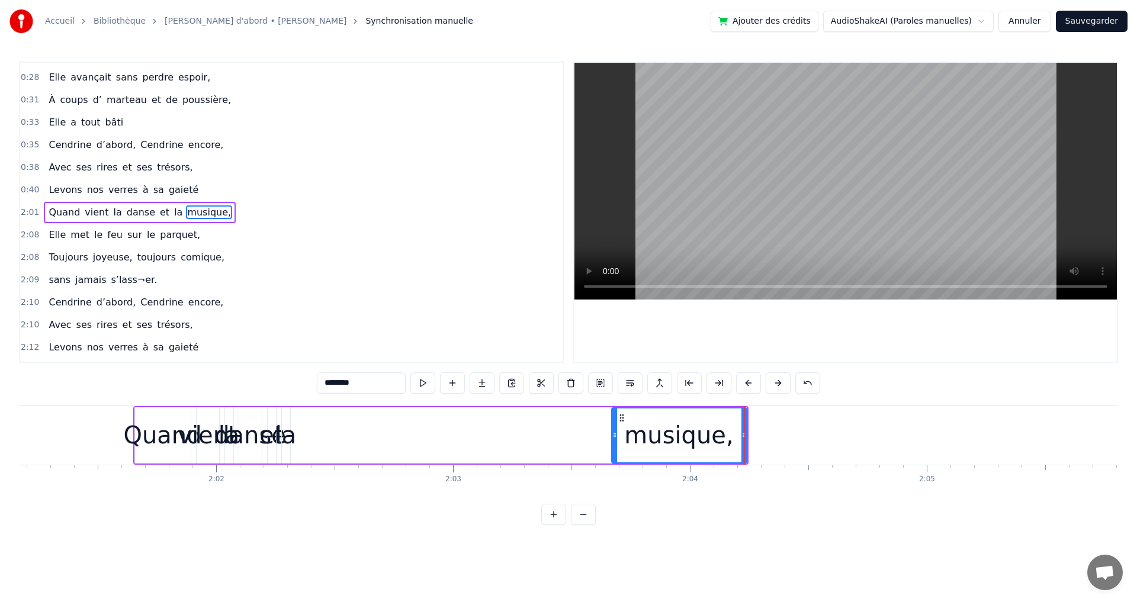
drag, startPoint x: 297, startPoint y: 434, endPoint x: 589, endPoint y: 442, distance: 292.2
click at [613, 431] on icon at bounding box center [615, 435] width 5 height 9
click at [286, 446] on div "la" at bounding box center [285, 436] width 21 height 36
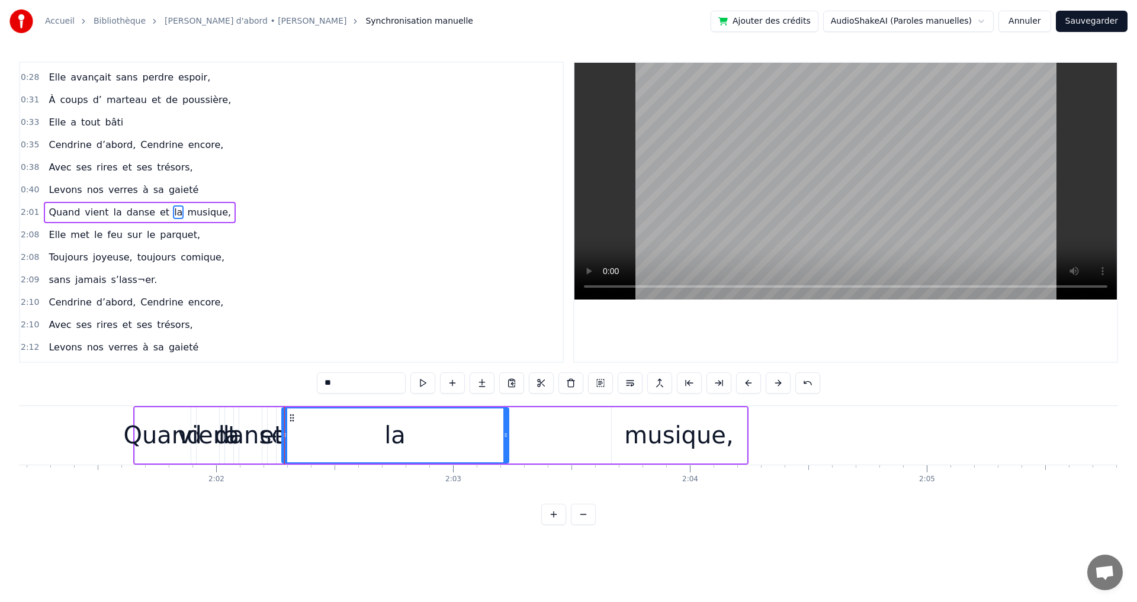
drag, startPoint x: 288, startPoint y: 437, endPoint x: 507, endPoint y: 446, distance: 218.8
click at [507, 446] on div at bounding box center [506, 436] width 5 height 54
drag, startPoint x: 283, startPoint y: 436, endPoint x: 444, endPoint y: 442, distance: 160.6
click at [443, 441] on div at bounding box center [440, 436] width 5 height 54
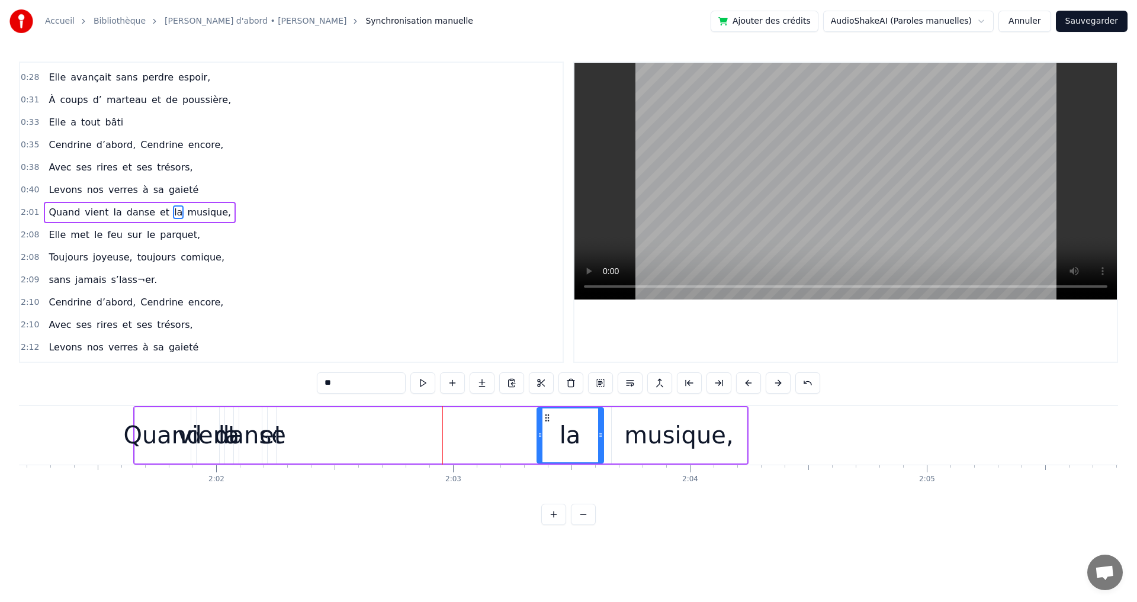
drag, startPoint x: 462, startPoint y: 420, endPoint x: 548, endPoint y: 433, distance: 86.9
click at [548, 433] on div "la" at bounding box center [570, 436] width 65 height 54
click at [275, 447] on div "et" at bounding box center [271, 436] width 24 height 36
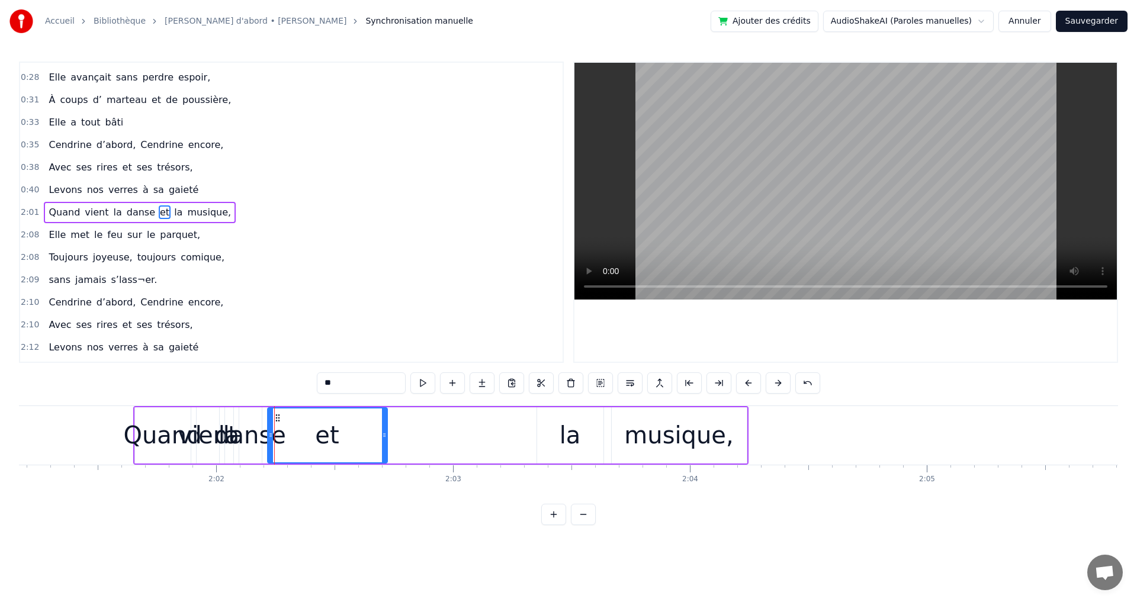
drag, startPoint x: 274, startPoint y: 438, endPoint x: 434, endPoint y: 450, distance: 160.4
click at [387, 450] on div at bounding box center [384, 436] width 5 height 54
click at [267, 435] on div "et" at bounding box center [353, 436] width 173 height 56
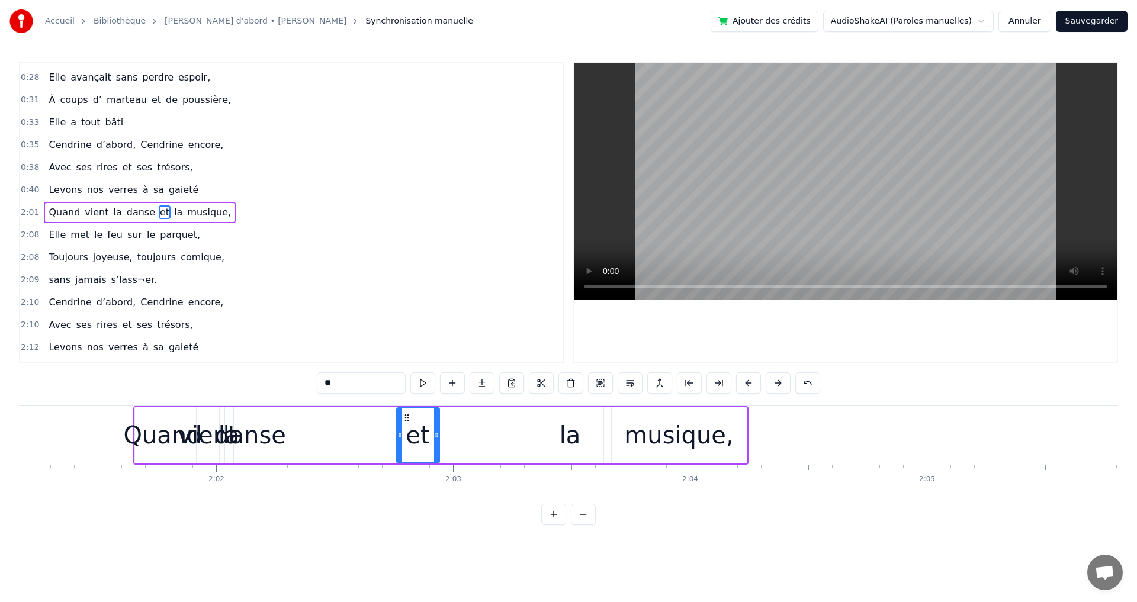
drag, startPoint x: 273, startPoint y: 435, endPoint x: 403, endPoint y: 441, distance: 130.5
click at [402, 440] on div at bounding box center [399, 436] width 5 height 54
drag, startPoint x: 411, startPoint y: 416, endPoint x: 512, endPoint y: 428, distance: 101.5
click at [522, 424] on div "et" at bounding box center [518, 436] width 37 height 54
click at [259, 448] on div "danse" at bounding box center [250, 436] width 72 height 36
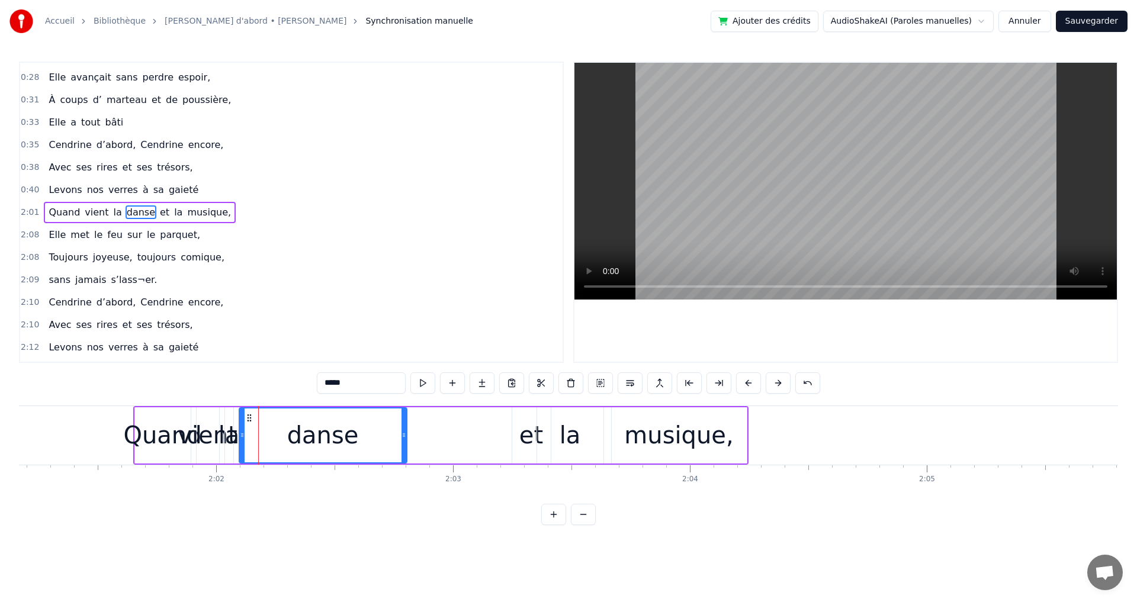
drag, startPoint x: 260, startPoint y: 428, endPoint x: 334, endPoint y: 440, distance: 74.9
click at [403, 433] on div at bounding box center [404, 436] width 5 height 54
drag, startPoint x: 241, startPoint y: 434, endPoint x: 310, endPoint y: 440, distance: 70.1
click at [310, 440] on icon at bounding box center [311, 435] width 5 height 9
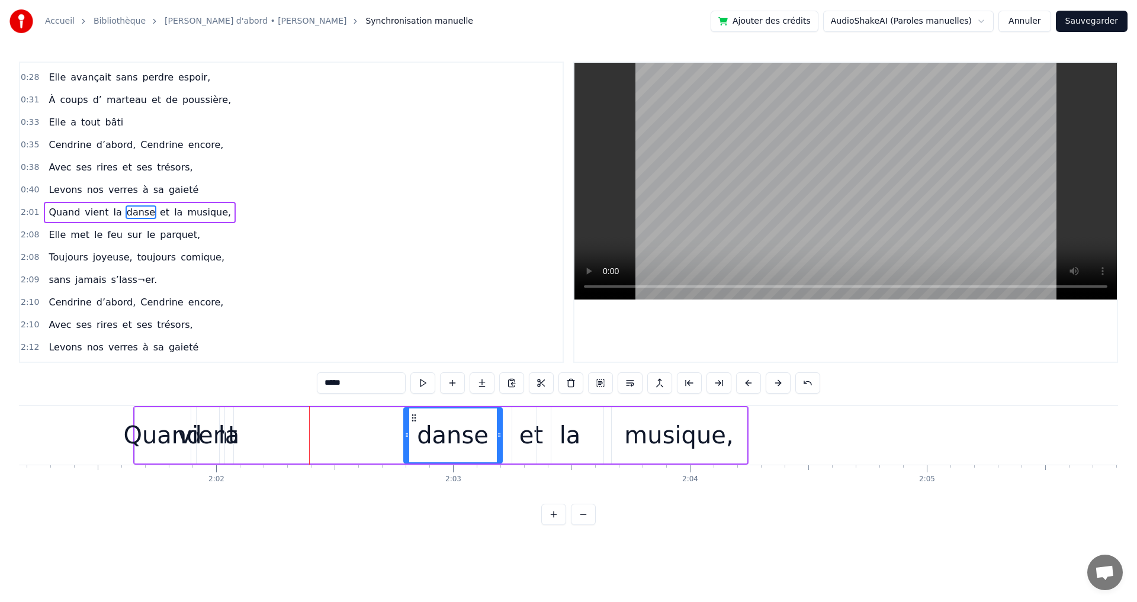
drag, startPoint x: 322, startPoint y: 413, endPoint x: 416, endPoint y: 431, distance: 95.2
click at [422, 429] on div "danse" at bounding box center [453, 436] width 97 height 54
click at [228, 438] on div "la" at bounding box center [229, 436] width 21 height 36
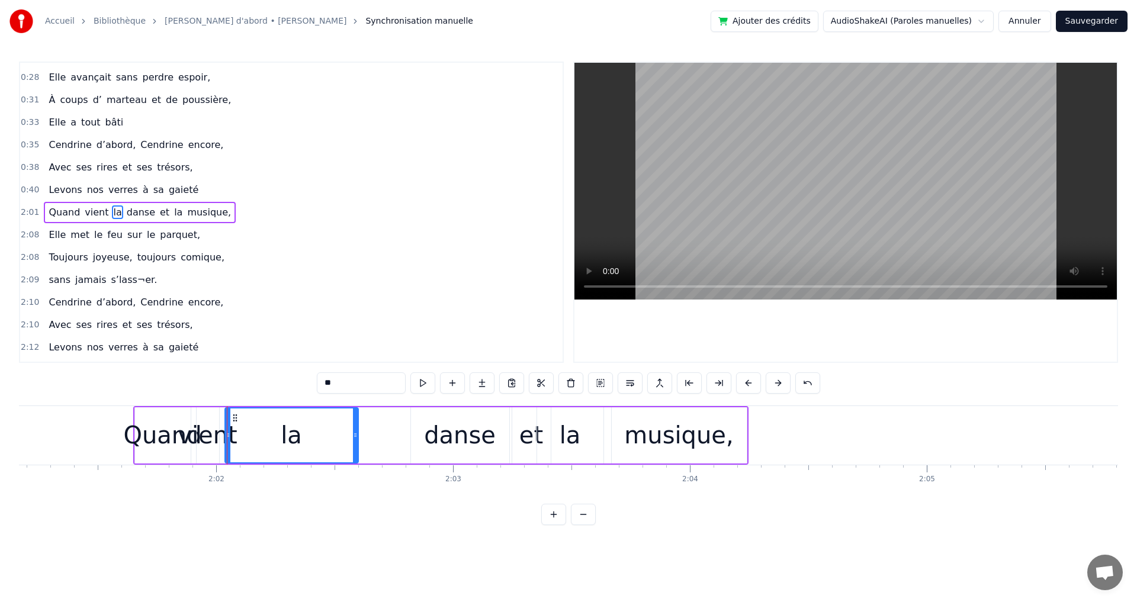
drag, startPoint x: 232, startPoint y: 436, endPoint x: 368, endPoint y: 436, distance: 136.2
click at [358, 436] on icon at bounding box center [355, 435] width 5 height 9
drag, startPoint x: 227, startPoint y: 437, endPoint x: 310, endPoint y: 441, distance: 83.0
click at [306, 440] on div at bounding box center [305, 436] width 5 height 54
drag, startPoint x: 315, startPoint y: 419, endPoint x: 354, endPoint y: 422, distance: 39.2
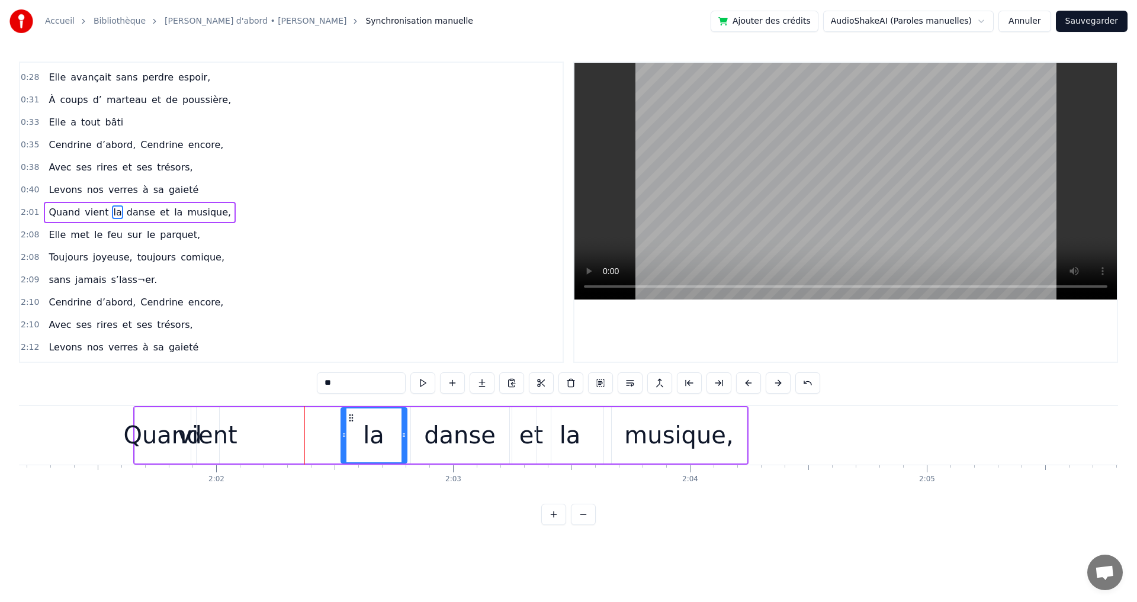
click at [354, 422] on icon at bounding box center [351, 417] width 9 height 9
click at [201, 452] on div "vient" at bounding box center [207, 436] width 59 height 36
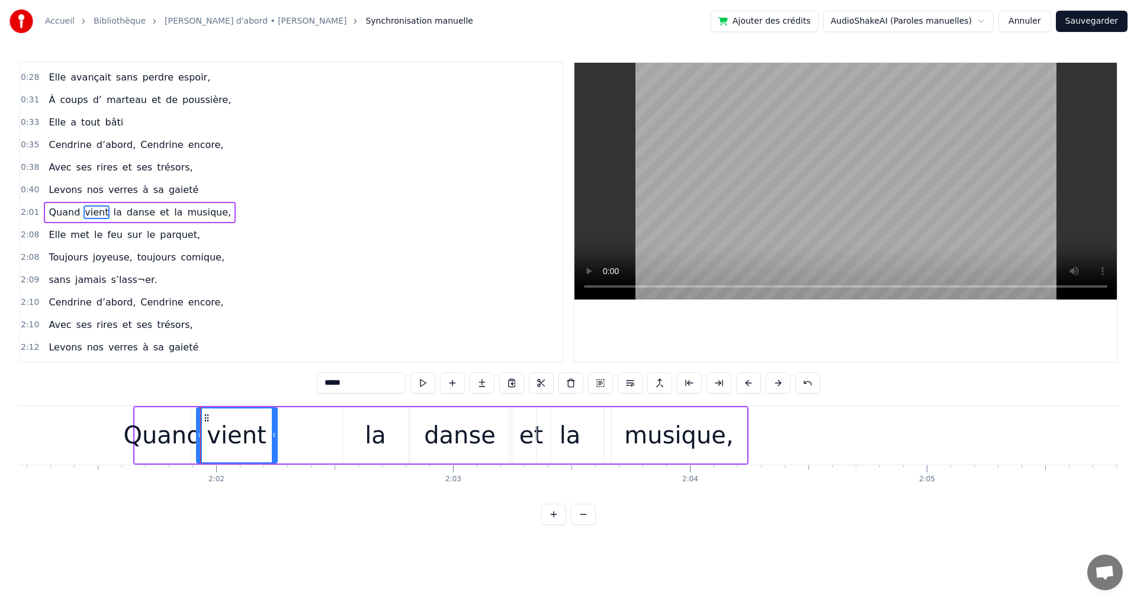
drag, startPoint x: 221, startPoint y: 424, endPoint x: 290, endPoint y: 429, distance: 68.9
click at [277, 429] on div at bounding box center [274, 436] width 5 height 54
drag, startPoint x: 200, startPoint y: 427, endPoint x: 245, endPoint y: 424, distance: 44.5
click at [245, 424] on div at bounding box center [244, 436] width 5 height 54
drag, startPoint x: 292, startPoint y: 428, endPoint x: 312, endPoint y: 433, distance: 20.3
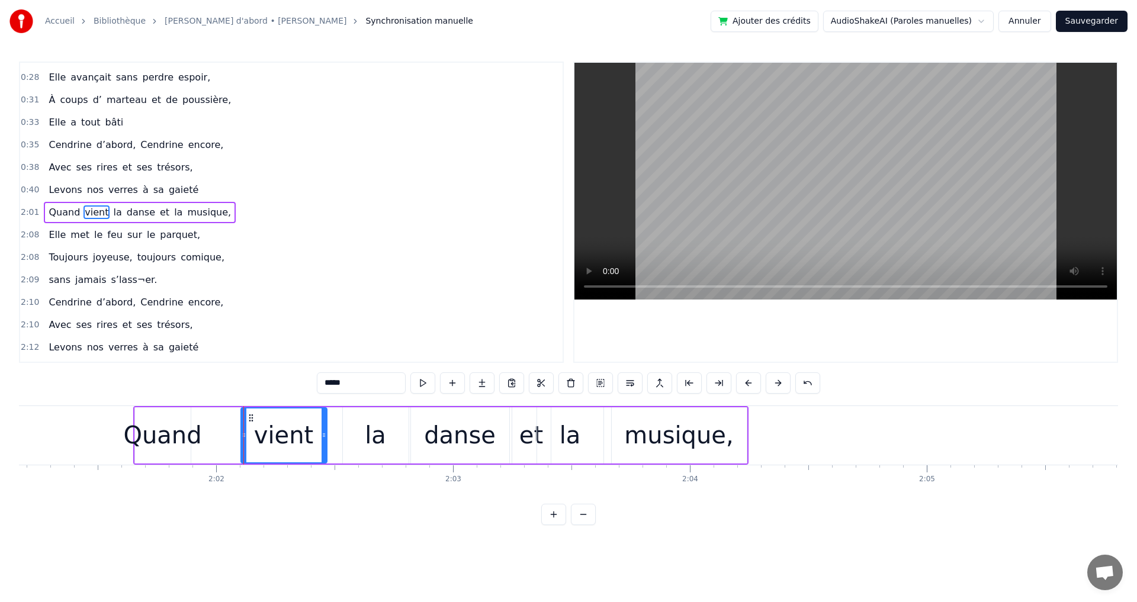
click at [326, 432] on div at bounding box center [324, 436] width 5 height 54
click at [155, 438] on div "Quand" at bounding box center [162, 436] width 78 height 36
type input "*****"
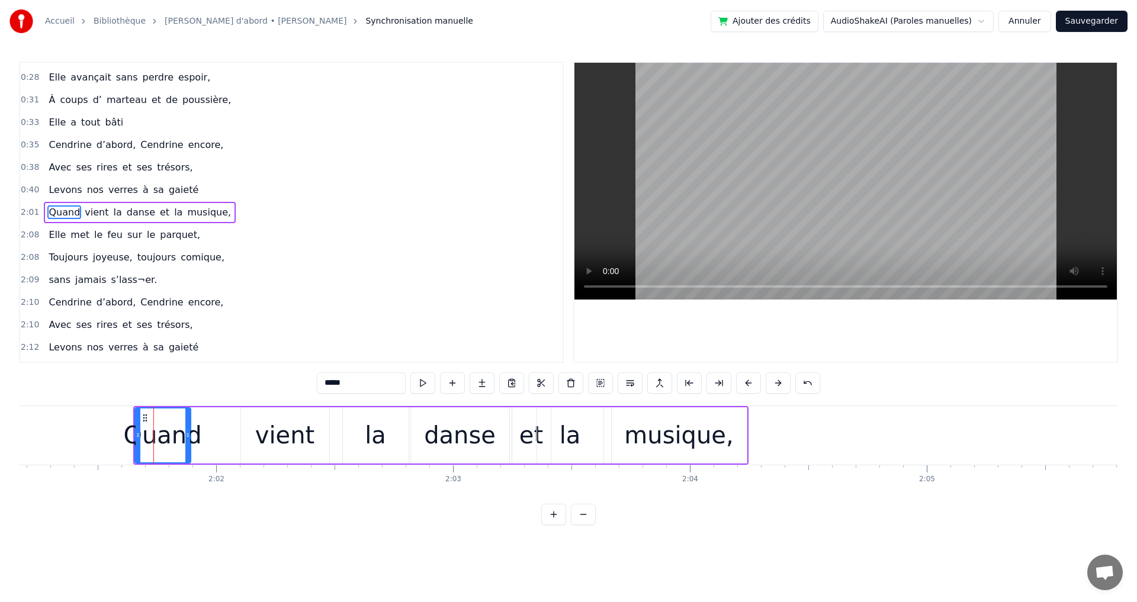
drag, startPoint x: 200, startPoint y: 432, endPoint x: 208, endPoint y: 434, distance: 8.6
click at [230, 431] on div "Quand vient la danse et la musique," at bounding box center [440, 435] width 615 height 59
click at [177, 427] on div "Quand" at bounding box center [162, 436] width 78 height 36
drag, startPoint x: 188, startPoint y: 427, endPoint x: 230, endPoint y: 432, distance: 41.9
click at [230, 432] on div at bounding box center [229, 436] width 5 height 54
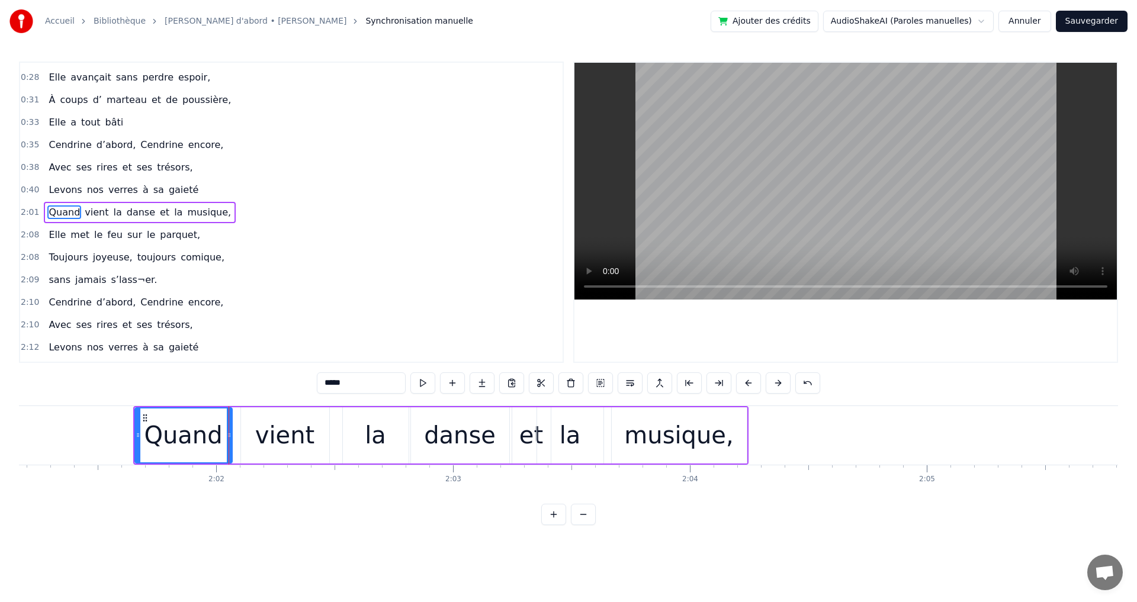
click at [280, 506] on div "-1:-27 Elle a trouvé sous nos étoiles, 0:19 Elle 0:19 a la quitté capitale, 0:2…" at bounding box center [568, 294] width 1099 height 464
click at [227, 379] on div "-1:-27 Elle a trouvé sous nos étoiles, 0:19 Elle 0:19 a la quitté capitale, 0:2…" at bounding box center [568, 294] width 1099 height 464
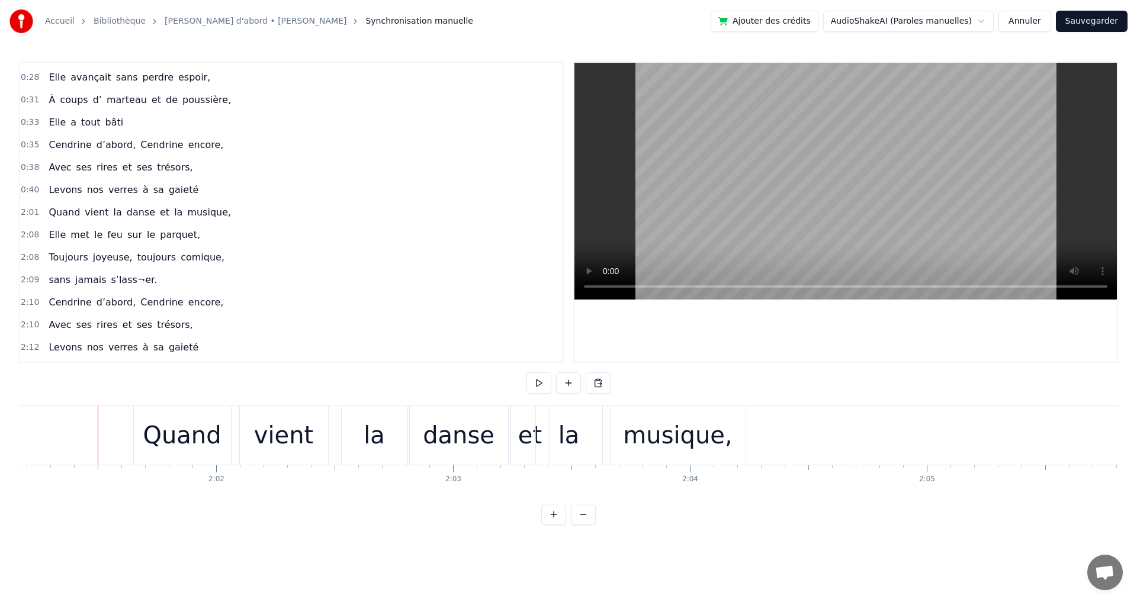
click at [112, 219] on span "la" at bounding box center [117, 213] width 11 height 14
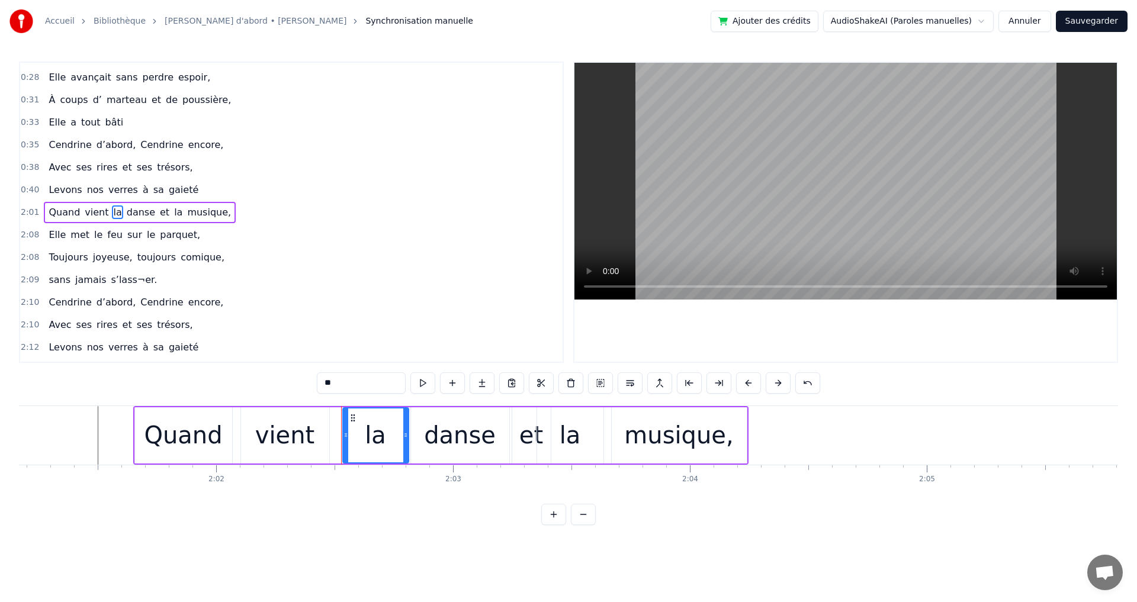
click at [48, 202] on div "Quand vient la danse et la musique," at bounding box center [140, 212] width 192 height 21
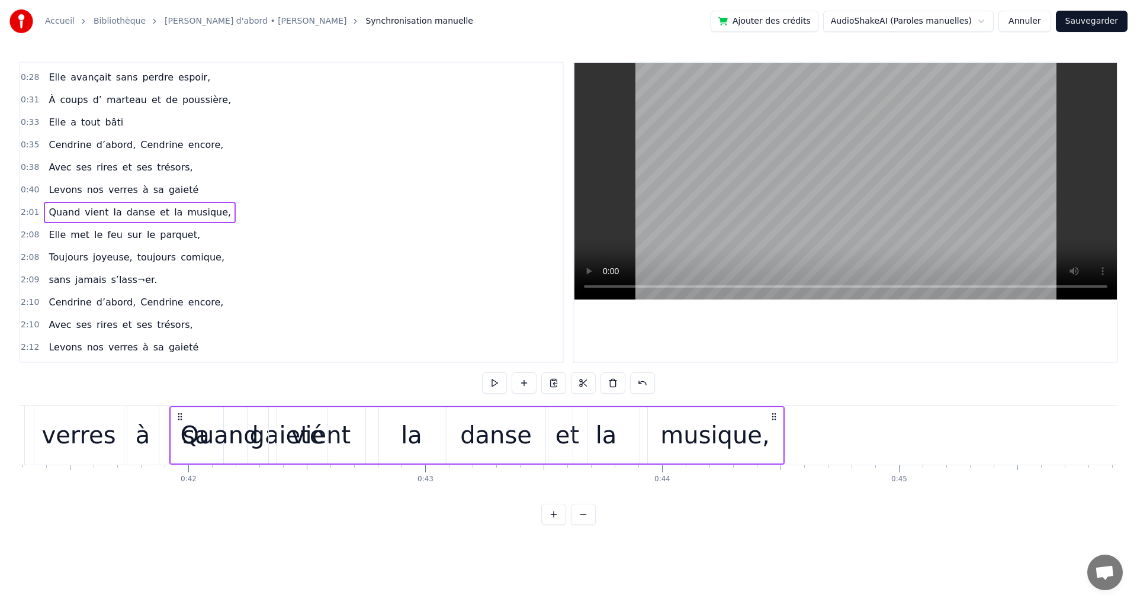
scroll to position [0, 9749]
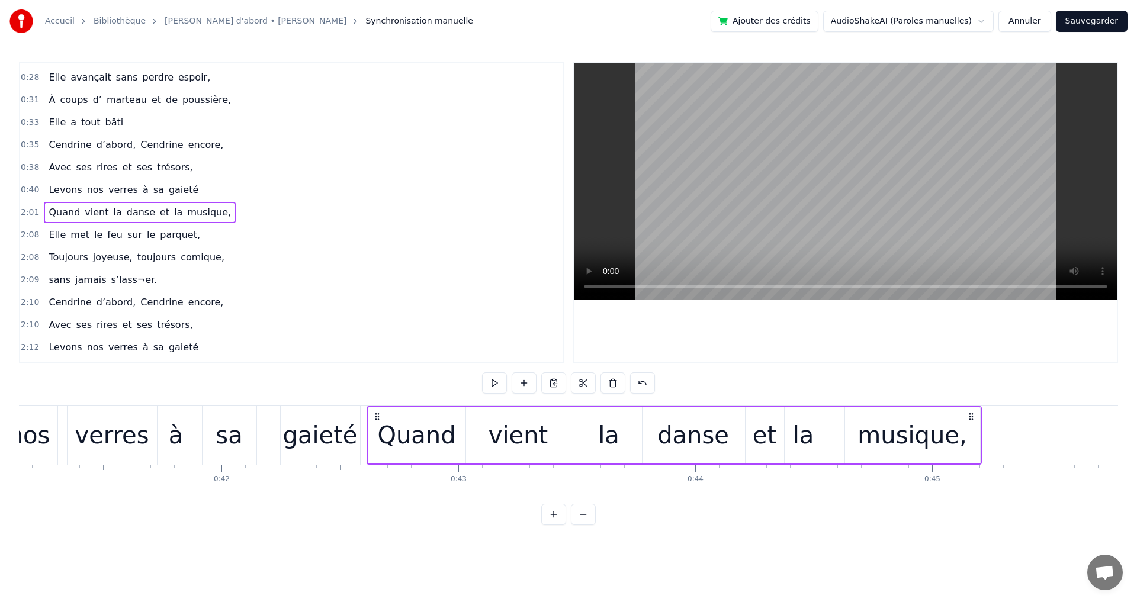
drag, startPoint x: 140, startPoint y: 418, endPoint x: 377, endPoint y: 531, distance: 262.0
click at [375, 525] on div "-1:-27 Elle a trouvé sous nos étoiles, 0:19 Elle 0:19 a la quitté capitale, 0:2…" at bounding box center [568, 294] width 1099 height 464
click at [380, 525] on div "-1:-27 Elle a trouvé sous nos étoiles, 0:19 Elle 0:19 a la quitté capitale, 0:2…" at bounding box center [568, 294] width 1099 height 464
click at [394, 395] on div "-1:-27 Elle a trouvé sous nos étoiles, 0:19 Elle 0:19 a la quitté capitale, 0:2…" at bounding box center [568, 294] width 1099 height 464
click at [388, 429] on div "Quand" at bounding box center [418, 436] width 78 height 36
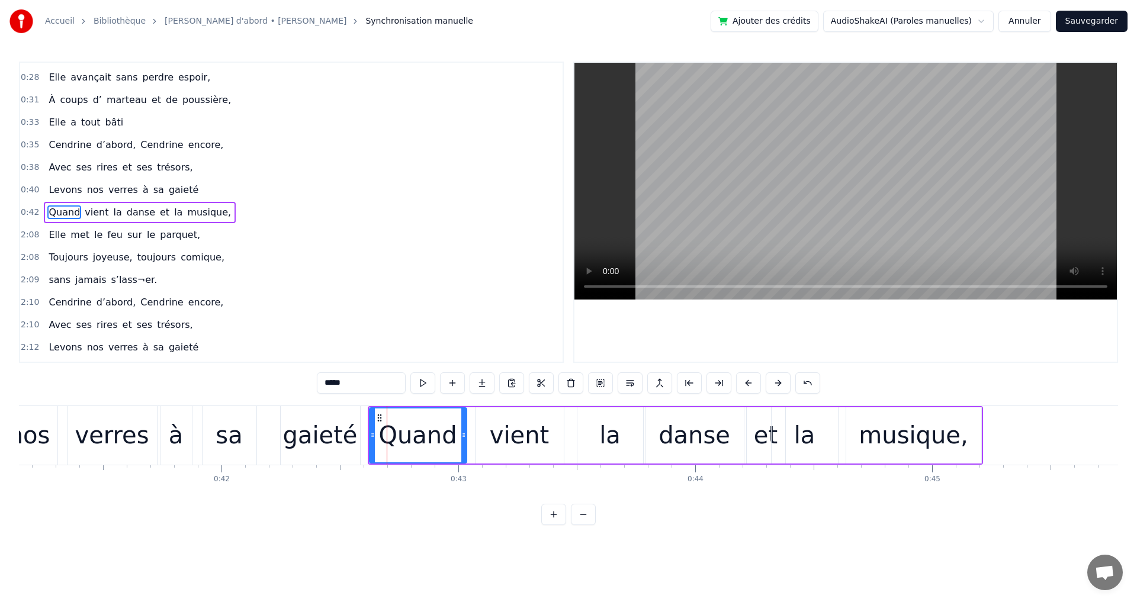
click at [421, 492] on div "Elle a trouvé sous nos étoiles, Elle a la quitté capitale, sans grand bagage et…" at bounding box center [568, 450] width 1099 height 89
click at [297, 389] on div "-1:-27 Elle a trouvé sous nos étoiles, 0:19 Elle 0:19 a la quitté capitale, 0:2…" at bounding box center [568, 294] width 1099 height 464
click at [273, 415] on div "Levons nos verres à sa gaieté" at bounding box center [134, 435] width 457 height 59
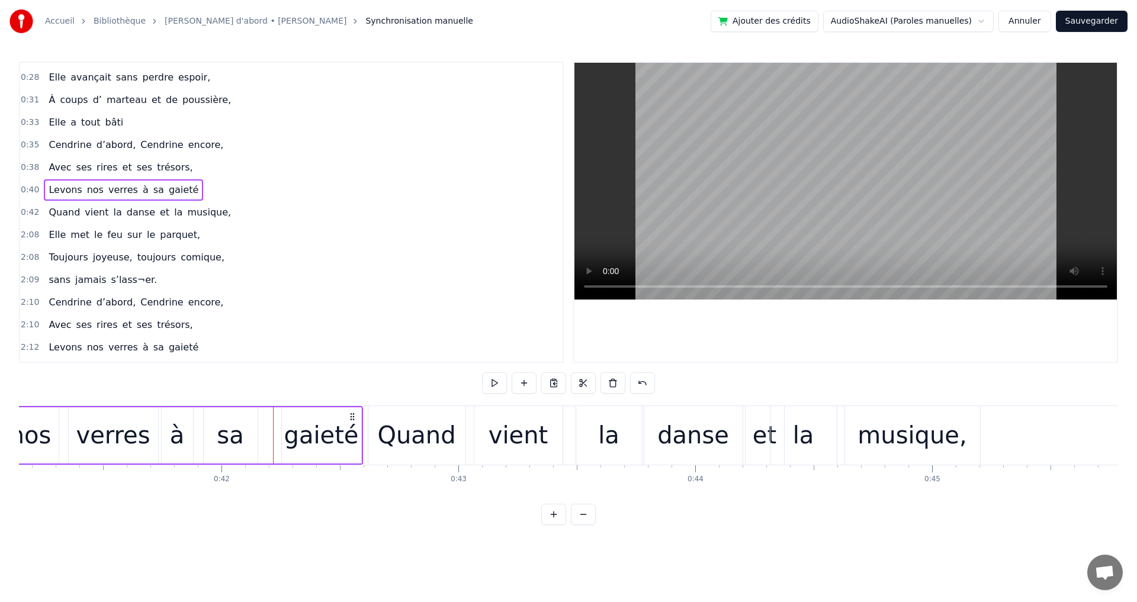
click at [146, 239] on span "le" at bounding box center [151, 235] width 11 height 14
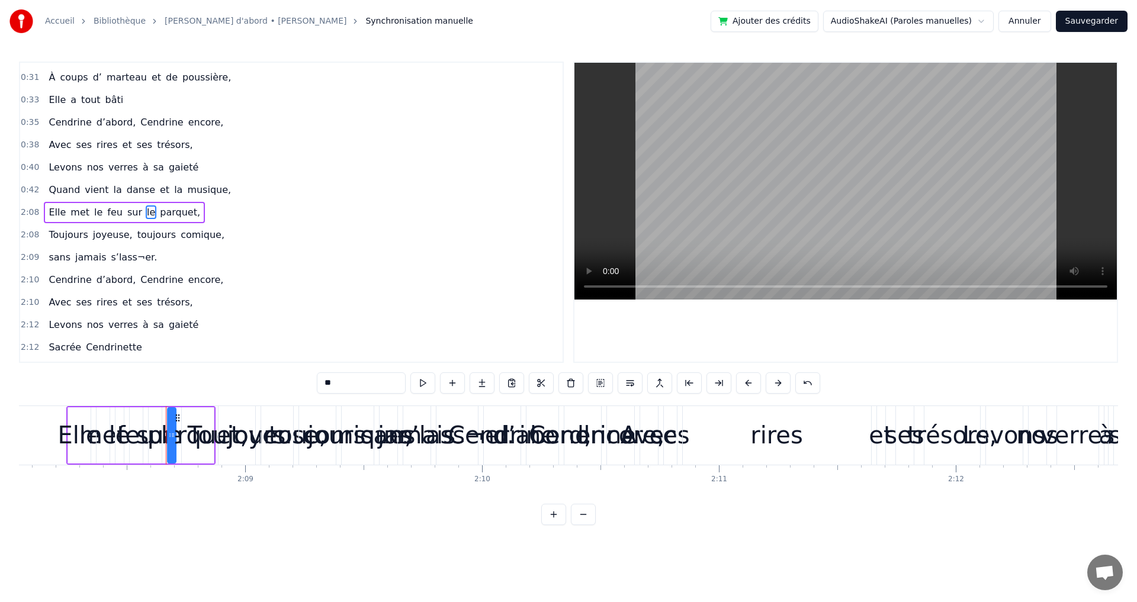
scroll to position [0, 30428]
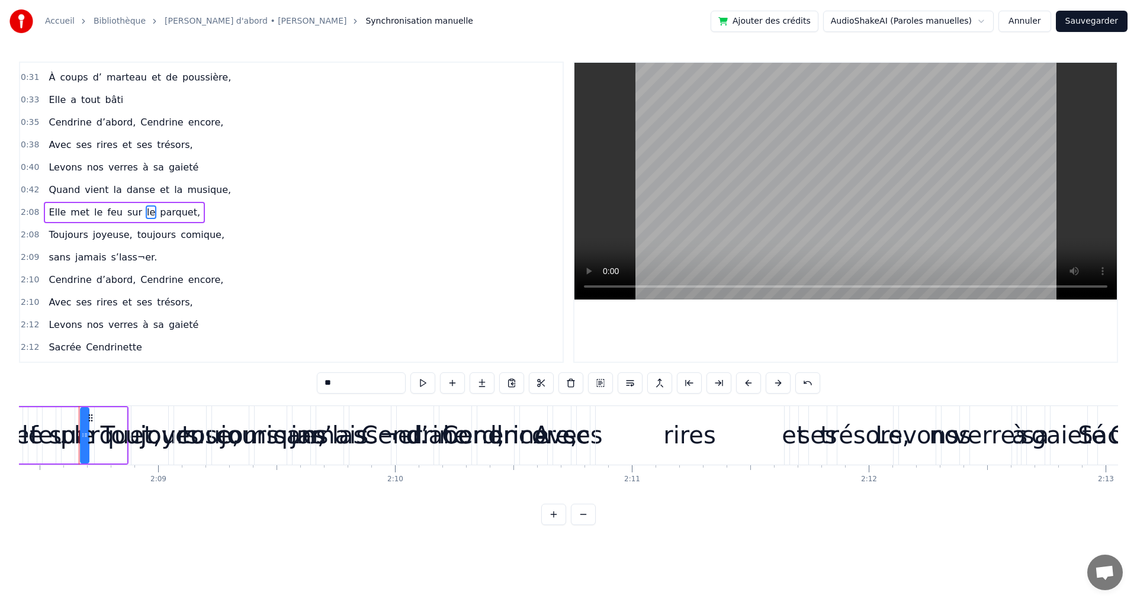
click at [44, 202] on div "Elle met le feu sur le parquet," at bounding box center [124, 212] width 161 height 21
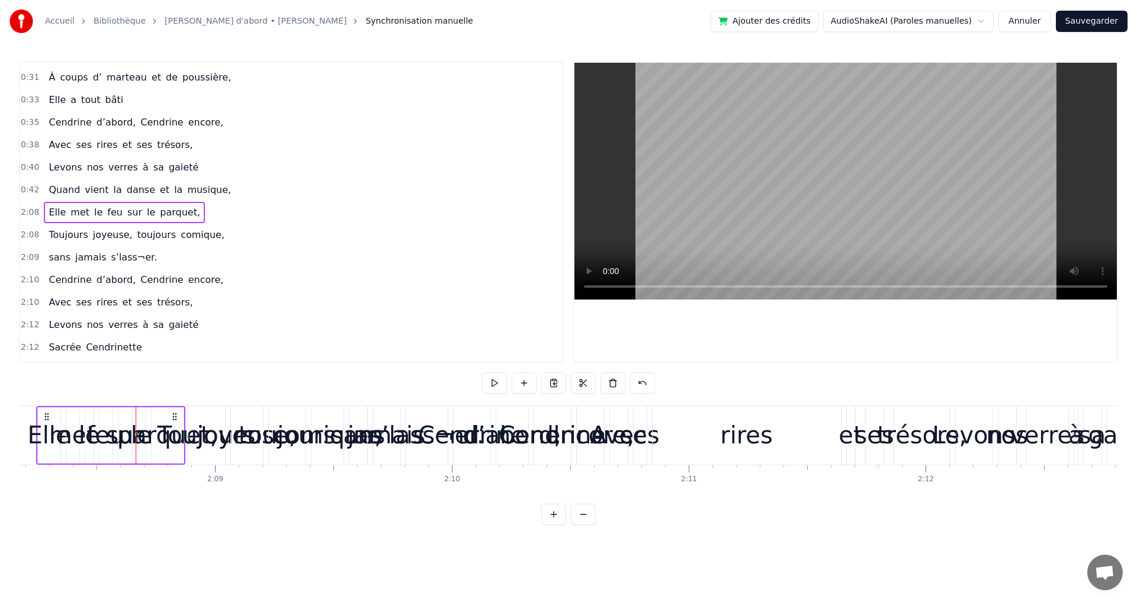
scroll to position [0, 30328]
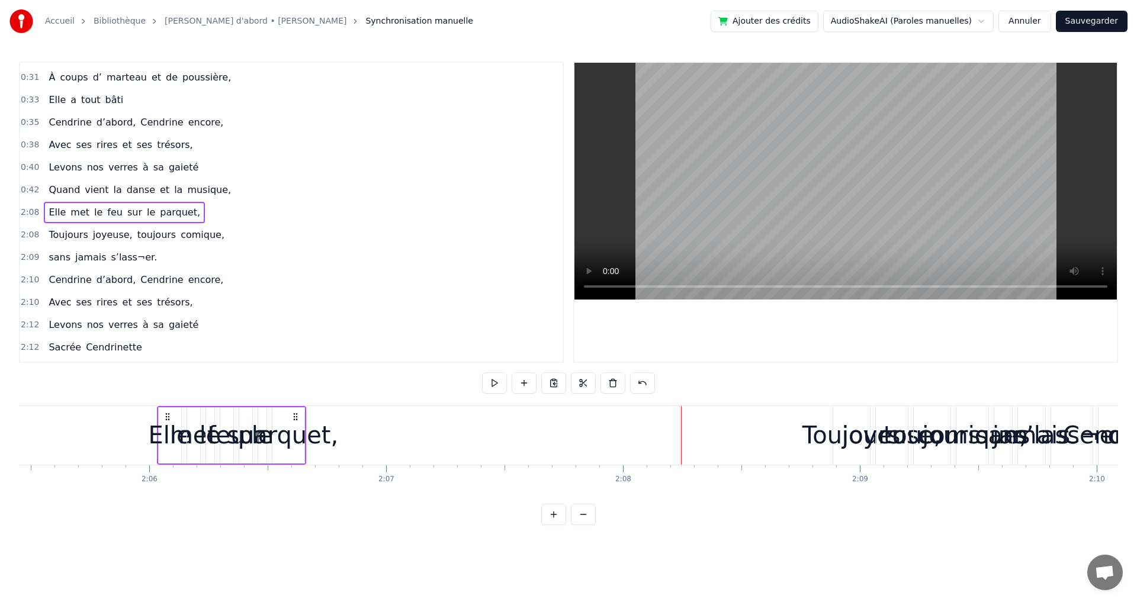
click at [163, 415] on icon at bounding box center [167, 416] width 9 height 9
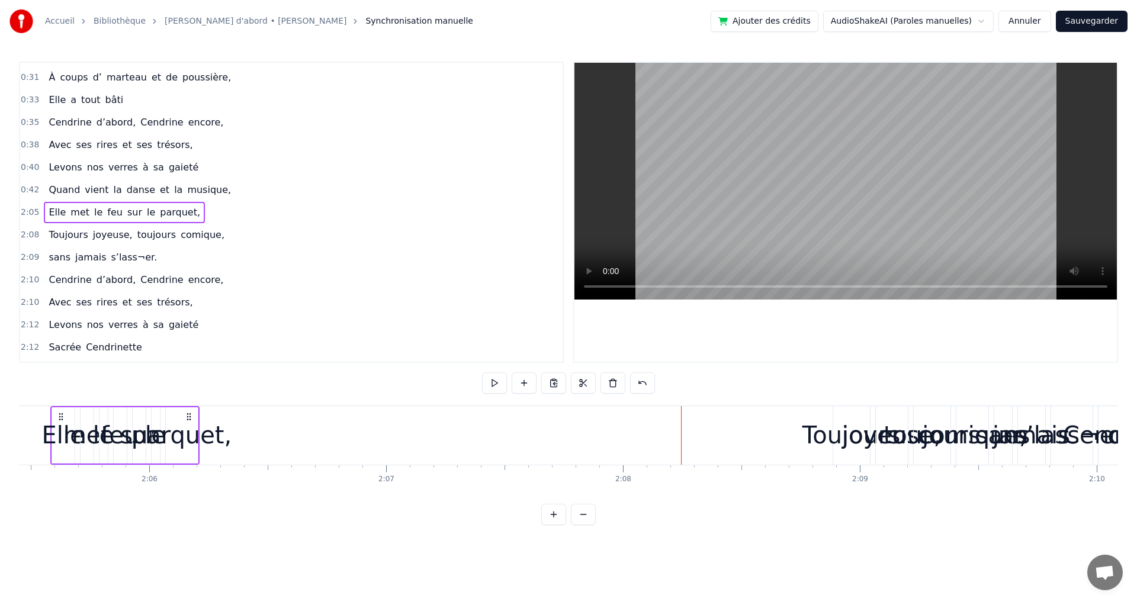
scroll to position [0, 29707]
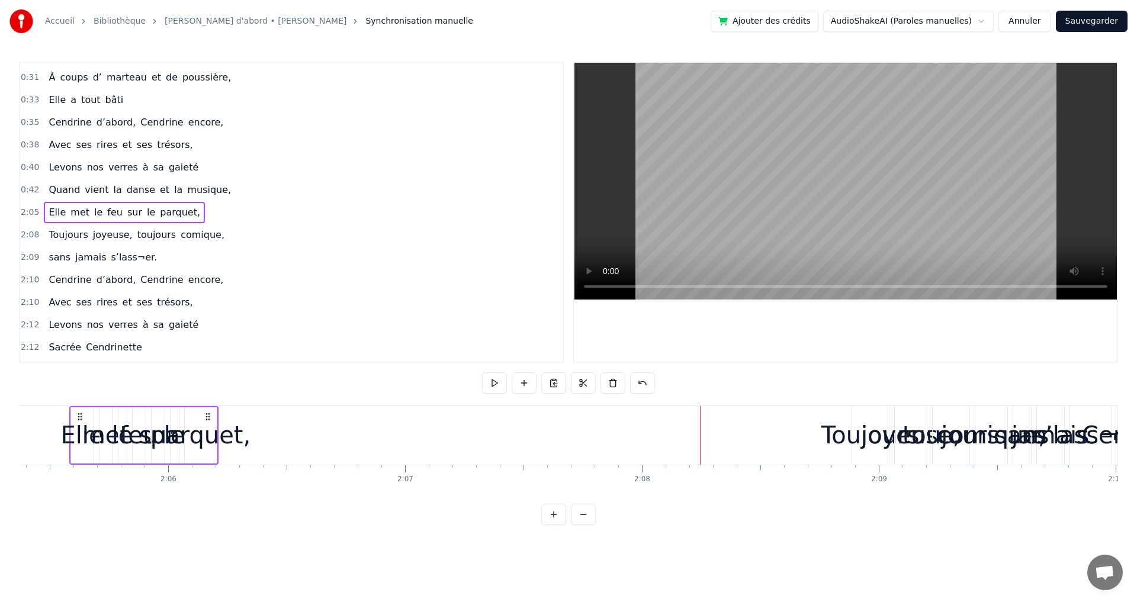
click at [226, 441] on div "parquet," at bounding box center [200, 436] width 100 height 36
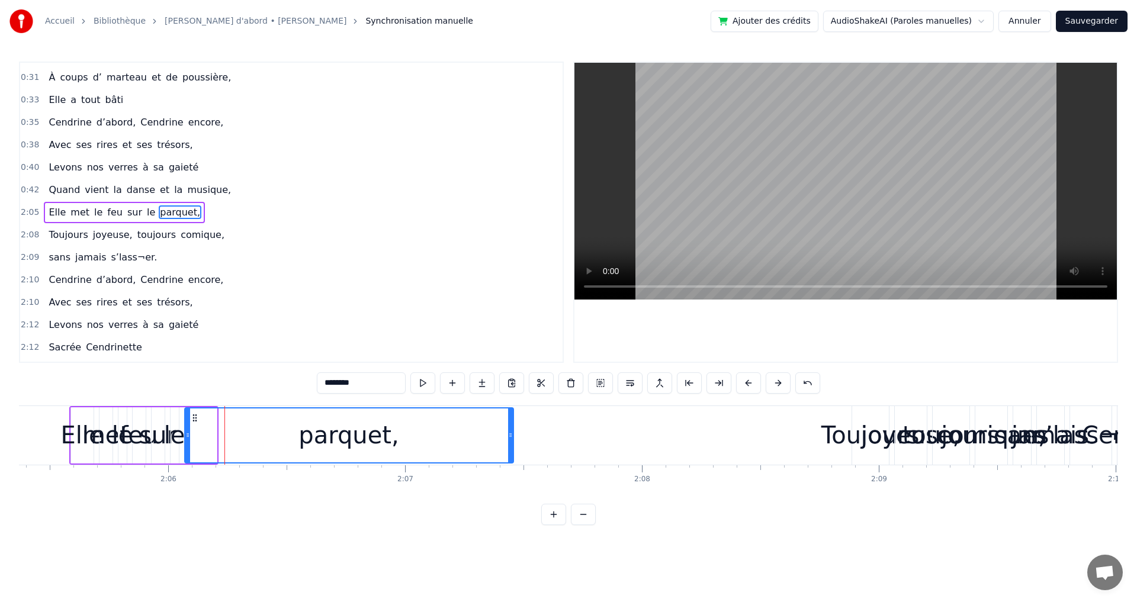
drag, startPoint x: 213, startPoint y: 436, endPoint x: 533, endPoint y: 448, distance: 319.5
click at [513, 445] on div at bounding box center [510, 436] width 5 height 54
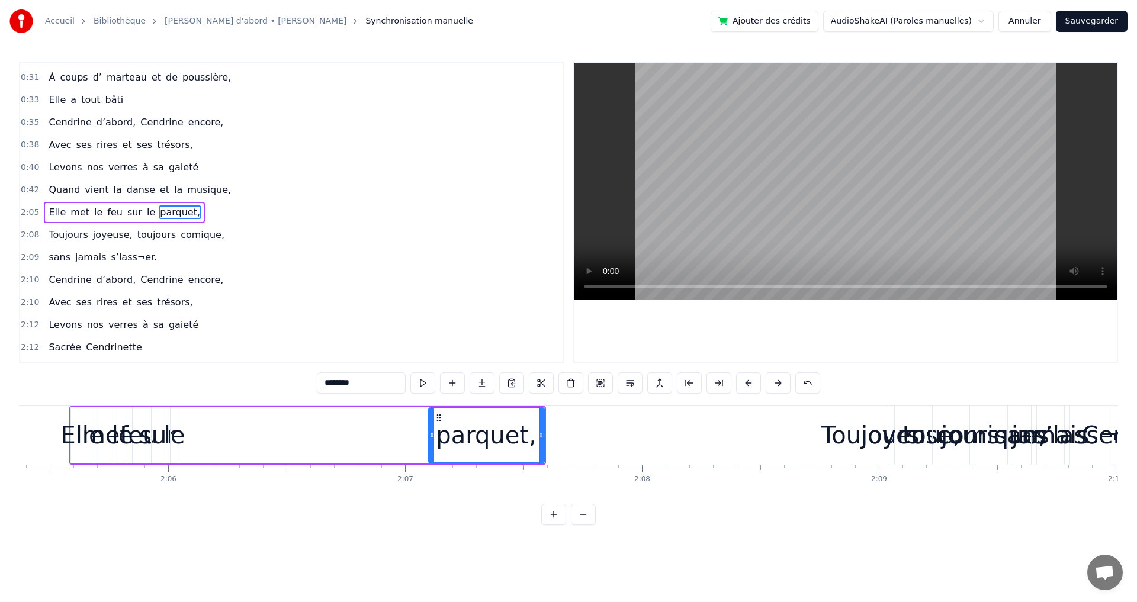
drag, startPoint x: 187, startPoint y: 433, endPoint x: 431, endPoint y: 441, distance: 244.2
click at [431, 441] on div at bounding box center [431, 436] width 5 height 54
click at [172, 448] on div "le" at bounding box center [174, 436] width 21 height 36
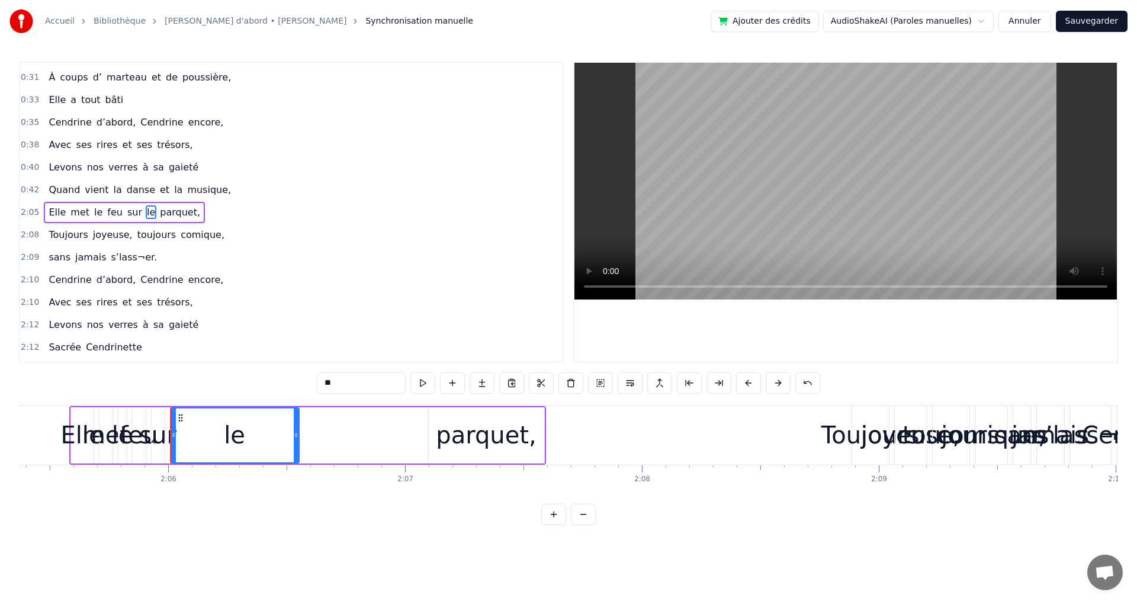
drag, startPoint x: 175, startPoint y: 435, endPoint x: 296, endPoint y: 438, distance: 120.3
click at [296, 438] on icon at bounding box center [296, 435] width 5 height 9
drag, startPoint x: 172, startPoint y: 437, endPoint x: 252, endPoint y: 446, distance: 79.9
click at [252, 446] on div at bounding box center [252, 436] width 5 height 54
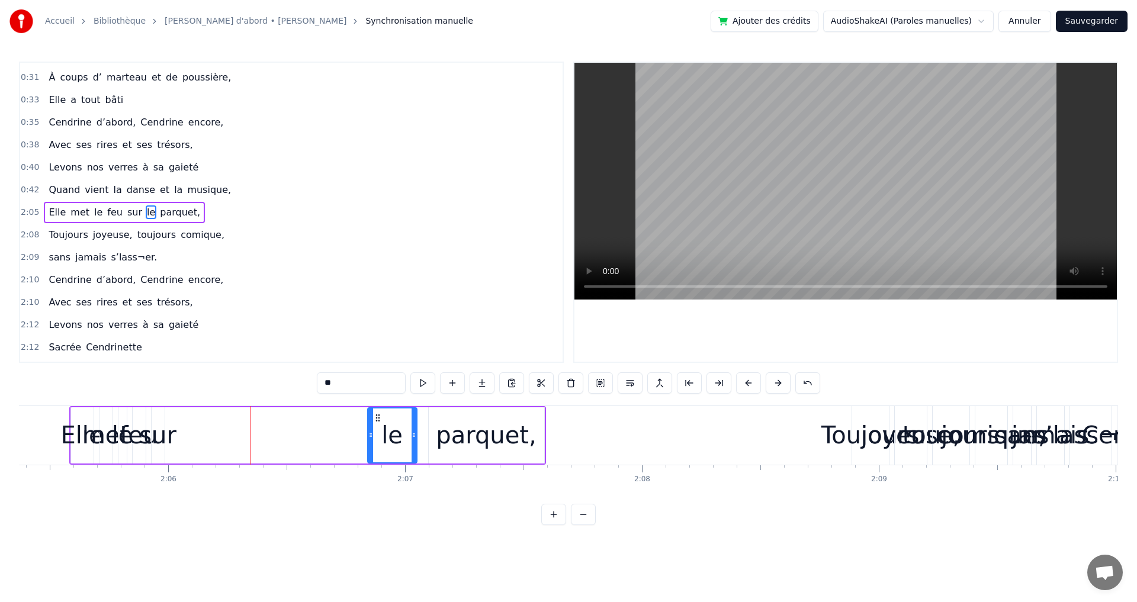
drag, startPoint x: 265, startPoint y: 419, endPoint x: 383, endPoint y: 432, distance: 118.6
click at [383, 432] on div "le" at bounding box center [392, 436] width 48 height 54
click at [166, 450] on div "sur" at bounding box center [157, 436] width 37 height 36
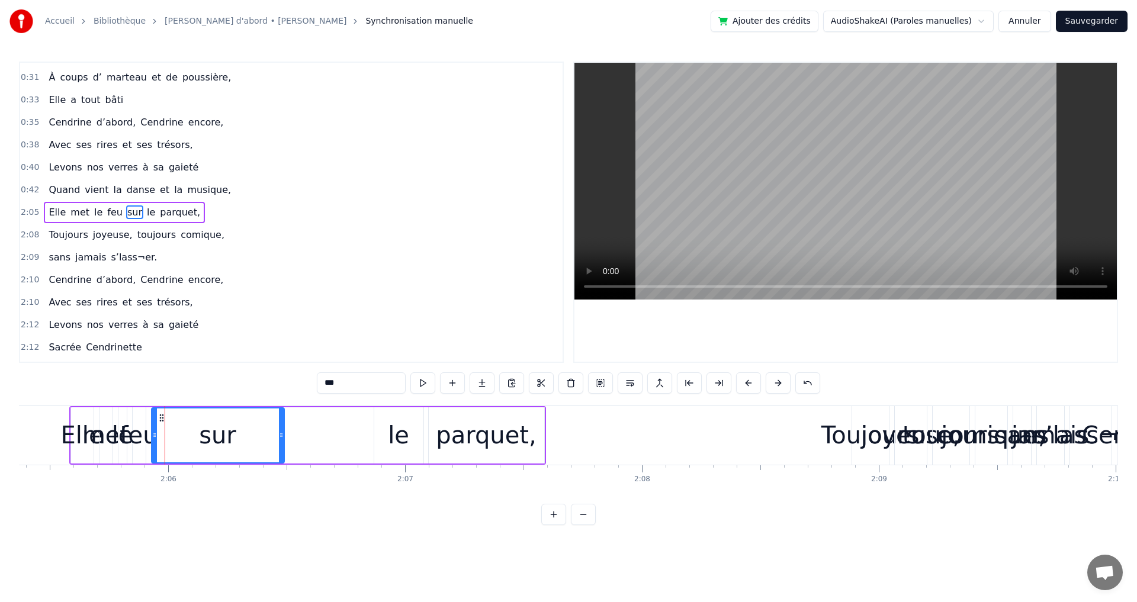
drag, startPoint x: 163, startPoint y: 438, endPoint x: 342, endPoint y: 448, distance: 178.6
click at [284, 448] on div at bounding box center [281, 436] width 5 height 54
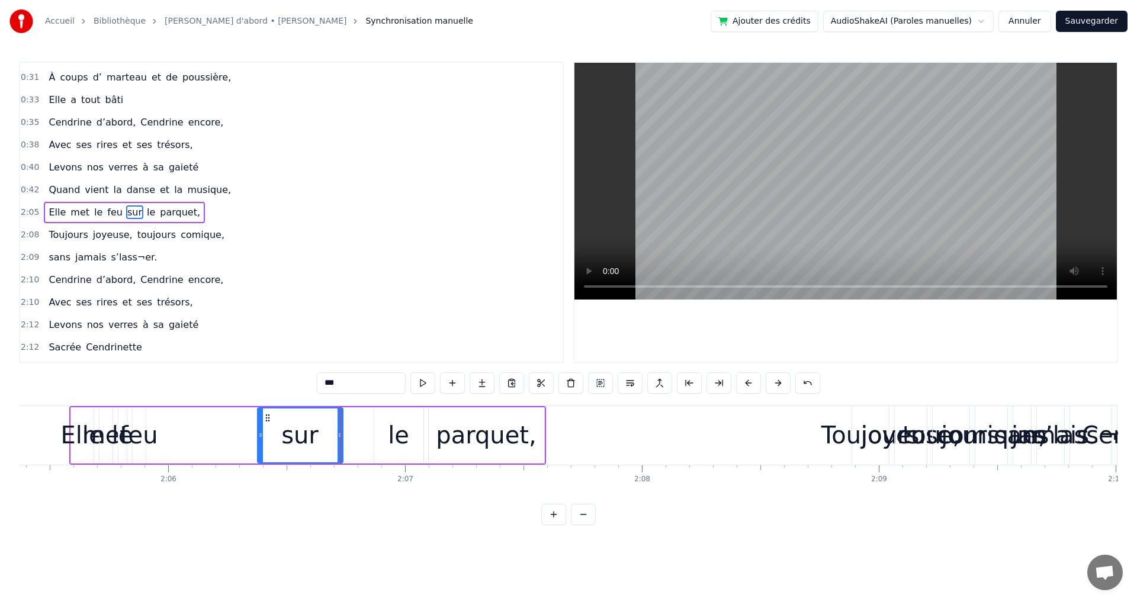
drag, startPoint x: 154, startPoint y: 437, endPoint x: 258, endPoint y: 444, distance: 104.0
click at [260, 444] on div at bounding box center [260, 436] width 5 height 54
drag, startPoint x: 271, startPoint y: 421, endPoint x: 296, endPoint y: 429, distance: 25.5
click at [297, 428] on div "sur" at bounding box center [330, 436] width 84 height 54
click at [132, 444] on div "feu" at bounding box center [139, 436] width 38 height 36
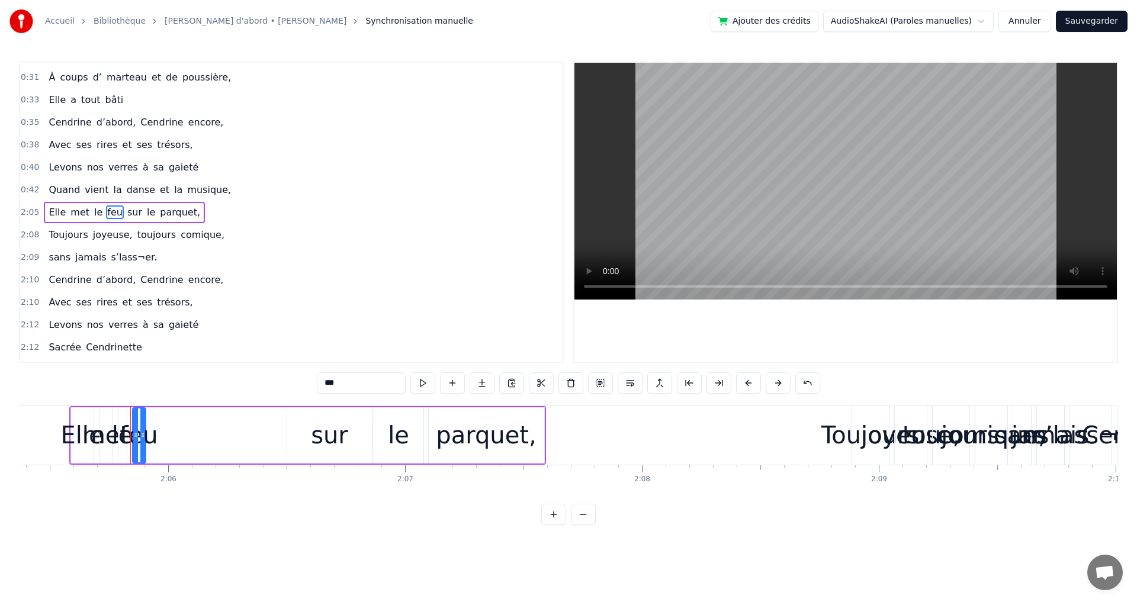
click at [146, 435] on div "feu" at bounding box center [139, 436] width 38 height 36
drag, startPoint x: 145, startPoint y: 435, endPoint x: 232, endPoint y: 448, distance: 88.0
click at [232, 448] on div at bounding box center [229, 436] width 5 height 54
drag, startPoint x: 140, startPoint y: 438, endPoint x: 166, endPoint y: 438, distance: 25.5
click at [164, 438] on icon at bounding box center [161, 435] width 5 height 9
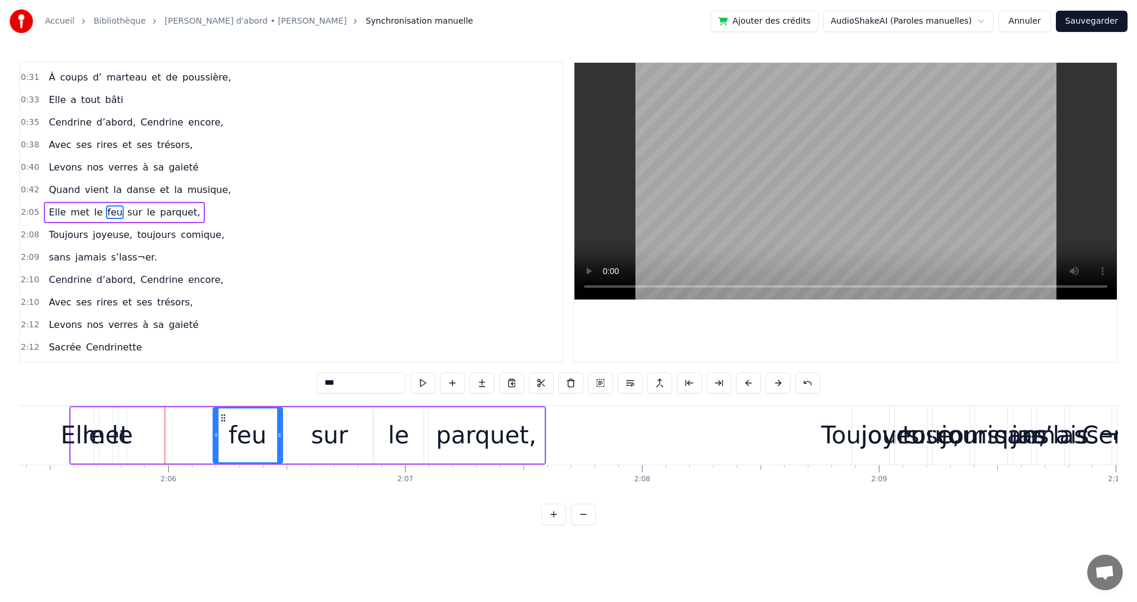
drag, startPoint x: 173, startPoint y: 418, endPoint x: 223, endPoint y: 429, distance: 51.0
click at [223, 429] on div "feu" at bounding box center [248, 436] width 68 height 54
click at [130, 441] on div "le" at bounding box center [122, 436] width 21 height 36
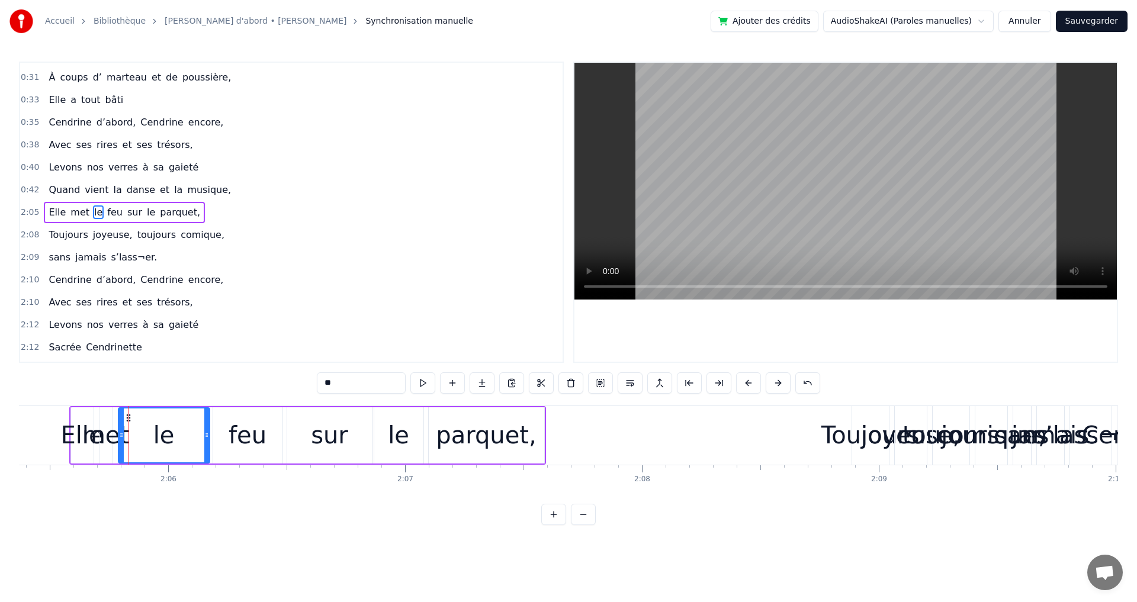
drag, startPoint x: 126, startPoint y: 435, endPoint x: 210, endPoint y: 447, distance: 84.4
click at [209, 447] on div at bounding box center [206, 436] width 5 height 54
drag, startPoint x: 121, startPoint y: 440, endPoint x: 152, endPoint y: 441, distance: 30.2
click at [153, 441] on div at bounding box center [152, 436] width 5 height 54
click at [119, 442] on div "met" at bounding box center [105, 436] width 47 height 36
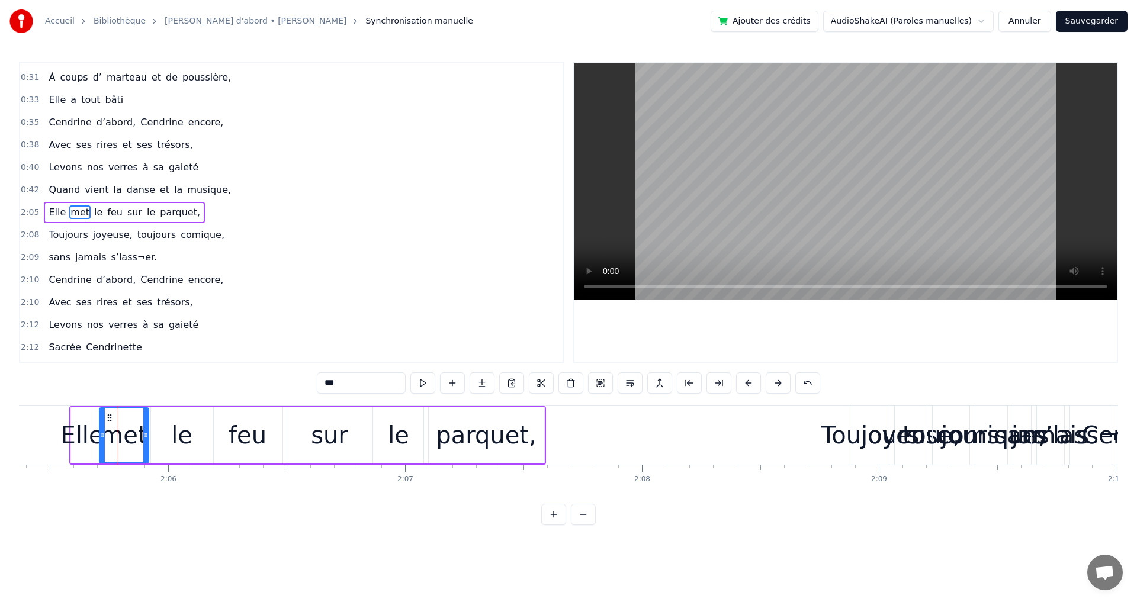
drag, startPoint x: 110, startPoint y: 436, endPoint x: 146, endPoint y: 446, distance: 38.1
click at [146, 445] on div at bounding box center [145, 436] width 5 height 54
drag, startPoint x: 105, startPoint y: 435, endPoint x: 117, endPoint y: 437, distance: 12.1
click at [117, 437] on icon at bounding box center [118, 435] width 5 height 9
drag, startPoint x: 146, startPoint y: 440, endPoint x: 171, endPoint y: 449, distance: 26.4
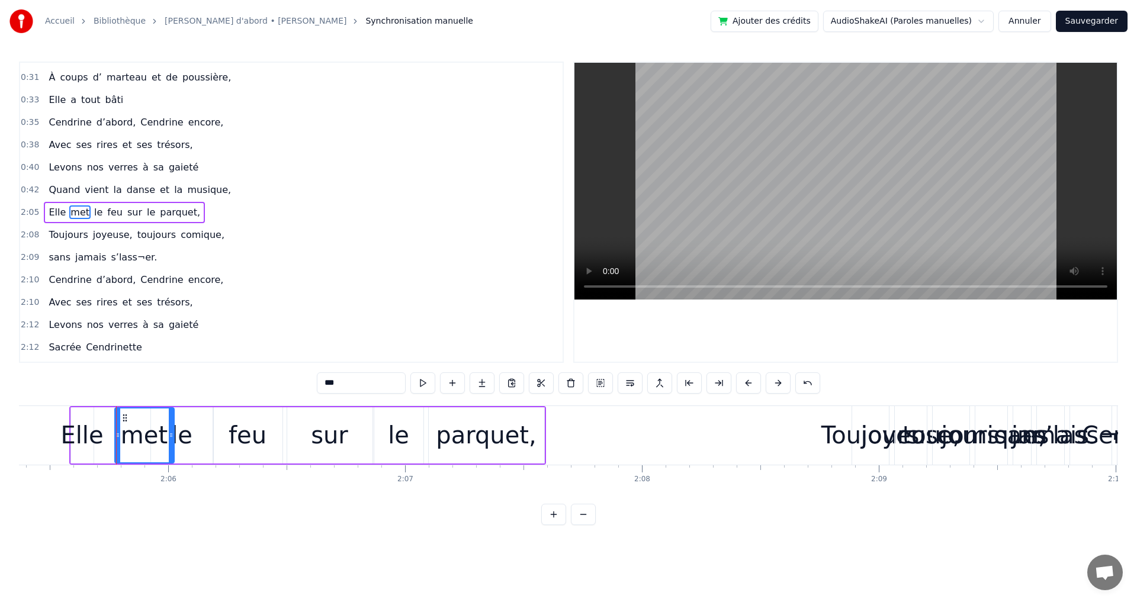
click at [171, 449] on div at bounding box center [171, 436] width 5 height 54
click at [73, 441] on div "Elle" at bounding box center [81, 436] width 43 height 36
type input "****"
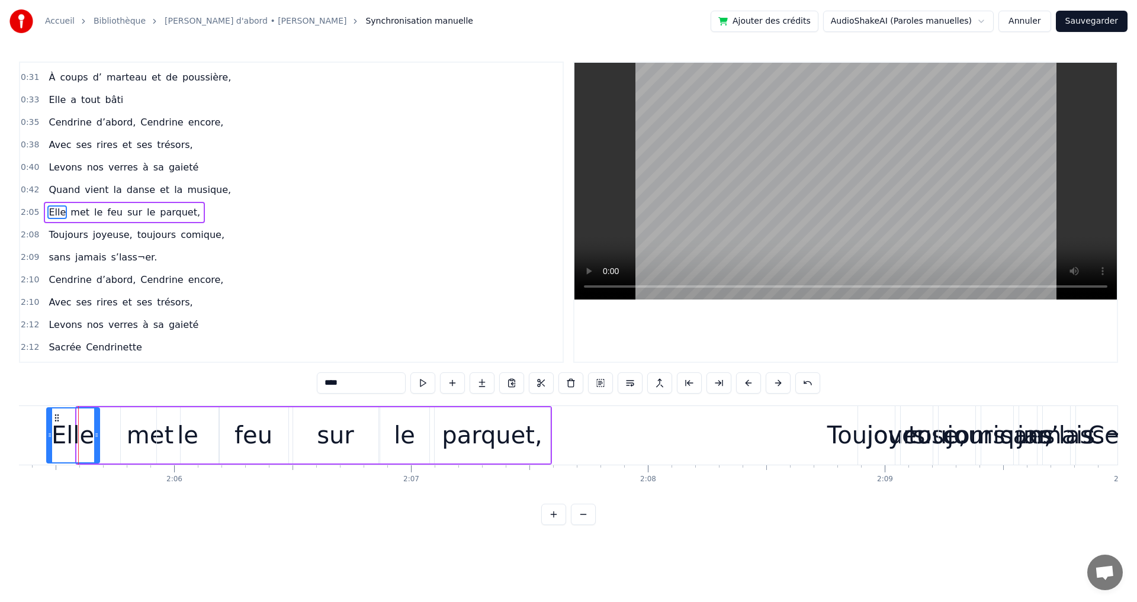
drag, startPoint x: 79, startPoint y: 435, endPoint x: 49, endPoint y: 440, distance: 30.5
click at [49, 440] on icon at bounding box center [49, 435] width 5 height 9
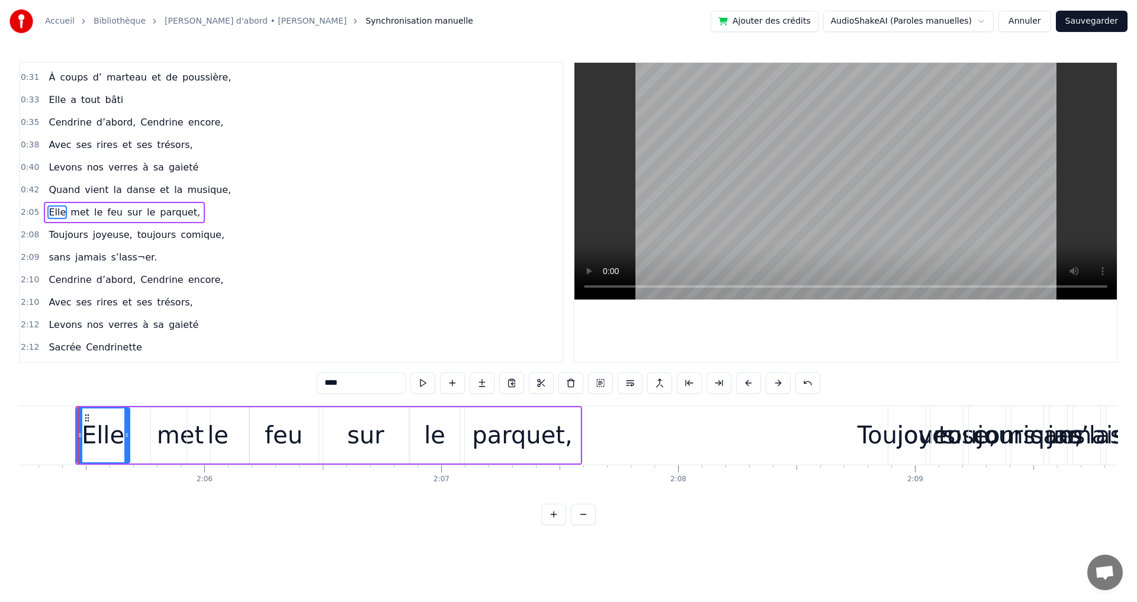
click at [121, 542] on html "Accueil Bibliothèque [PERSON_NAME] d'abord • [PERSON_NAME] Synchronisation manu…" at bounding box center [568, 272] width 1137 height 544
click at [171, 383] on div "-1:-27 Elle a trouvé sous nos étoiles, 0:19 Elle 0:19 a la quitté capitale, 0:2…" at bounding box center [568, 294] width 1099 height 464
click at [70, 201] on div "2:05 Elle met le feu sur le parquet," at bounding box center [291, 212] width 543 height 23
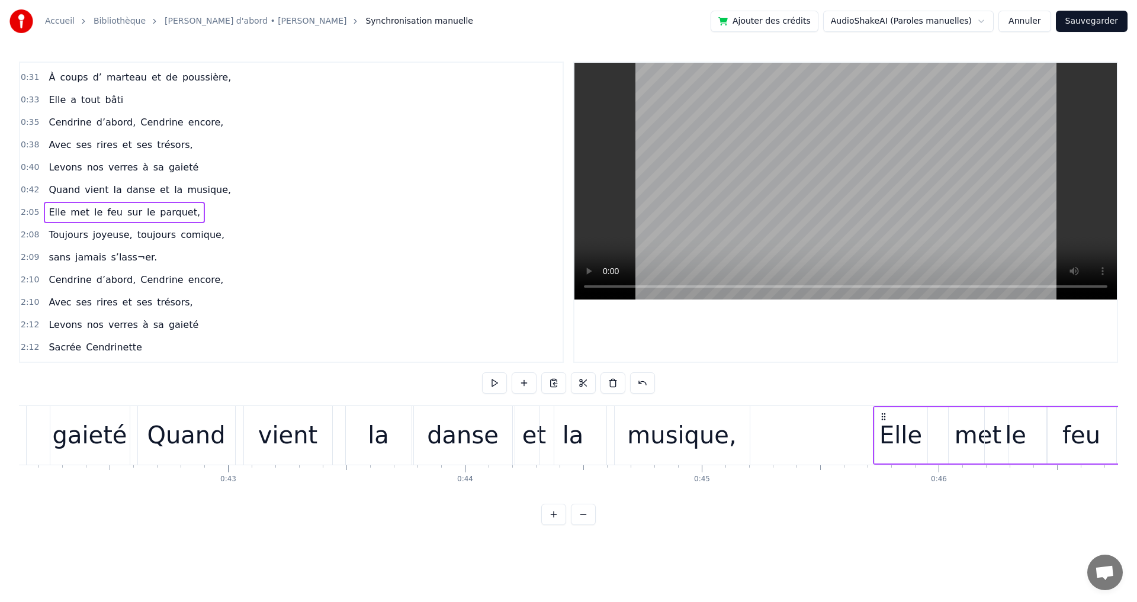
scroll to position [0, 9991]
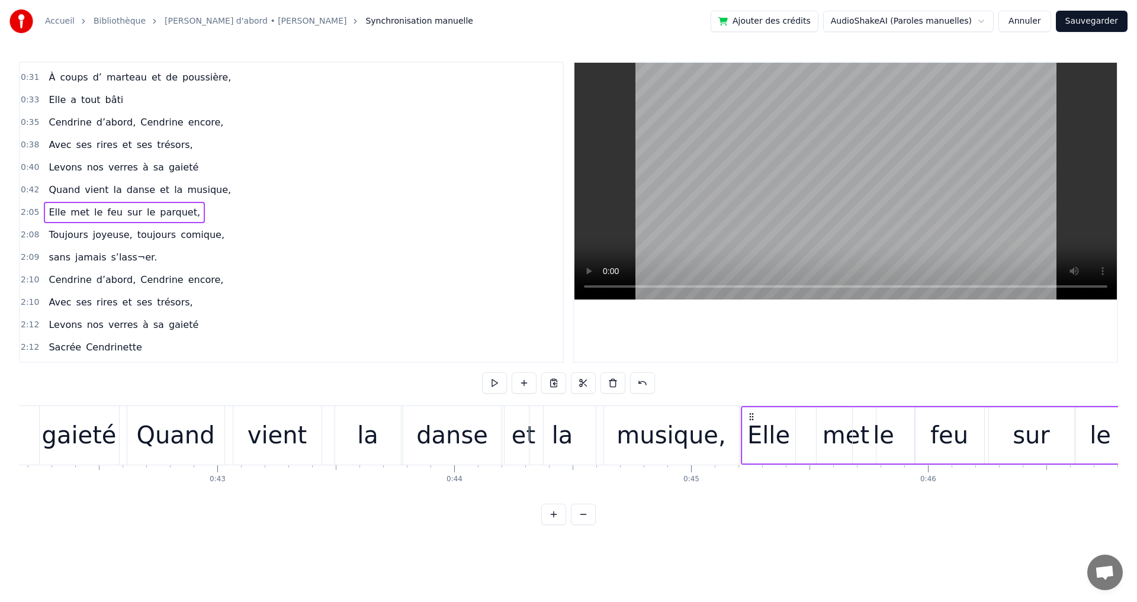
drag, startPoint x: 85, startPoint y: 418, endPoint x: 748, endPoint y: 534, distance: 672.5
click at [748, 525] on div "-1:-27 Elle a trouvé sous nos étoiles, 0:19 Elle 0:19 a la quitté capitale, 0:2…" at bounding box center [568, 294] width 1099 height 464
click at [756, 538] on html "Accueil Bibliothèque [PERSON_NAME] d'abord • [PERSON_NAME] Synchronisation manu…" at bounding box center [568, 272] width 1137 height 544
click at [700, 458] on div "musique," at bounding box center [671, 435] width 135 height 59
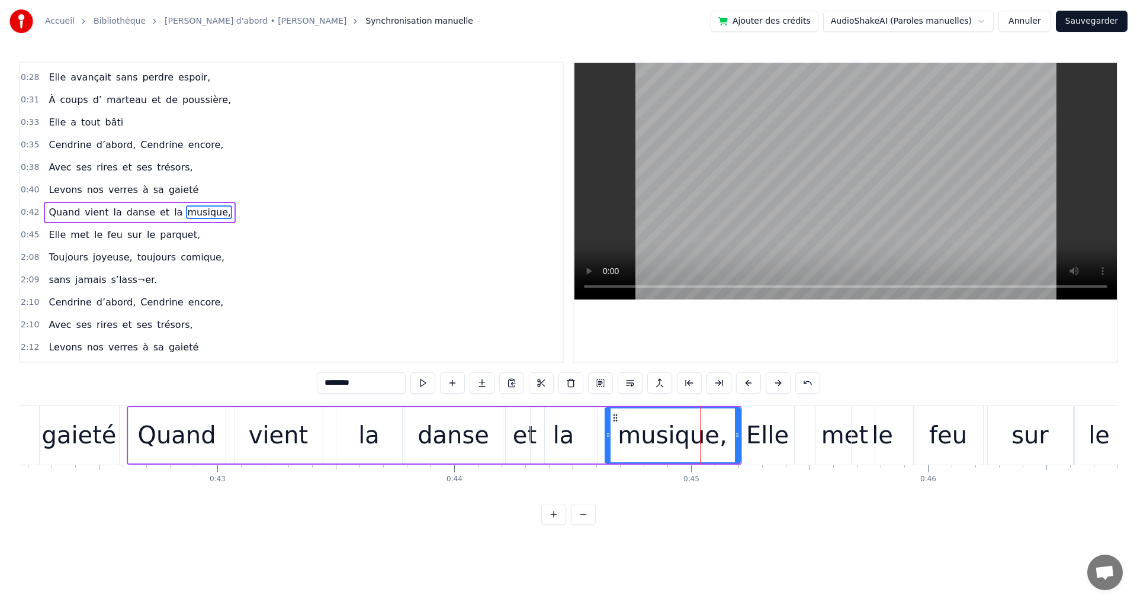
click at [179, 254] on span "comique," at bounding box center [202, 258] width 46 height 14
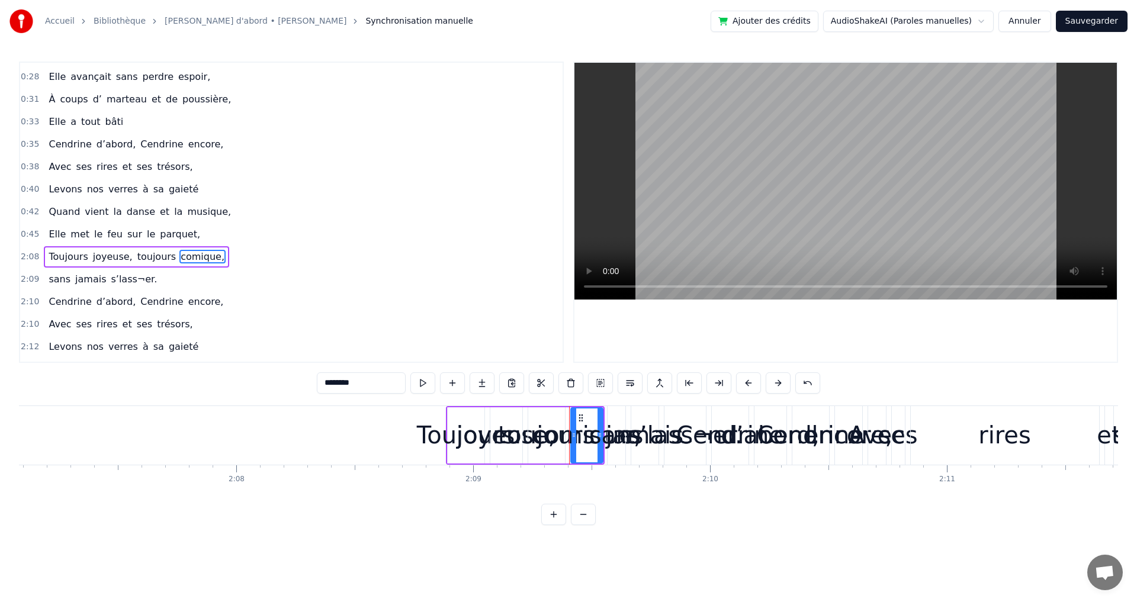
scroll to position [0, 30175]
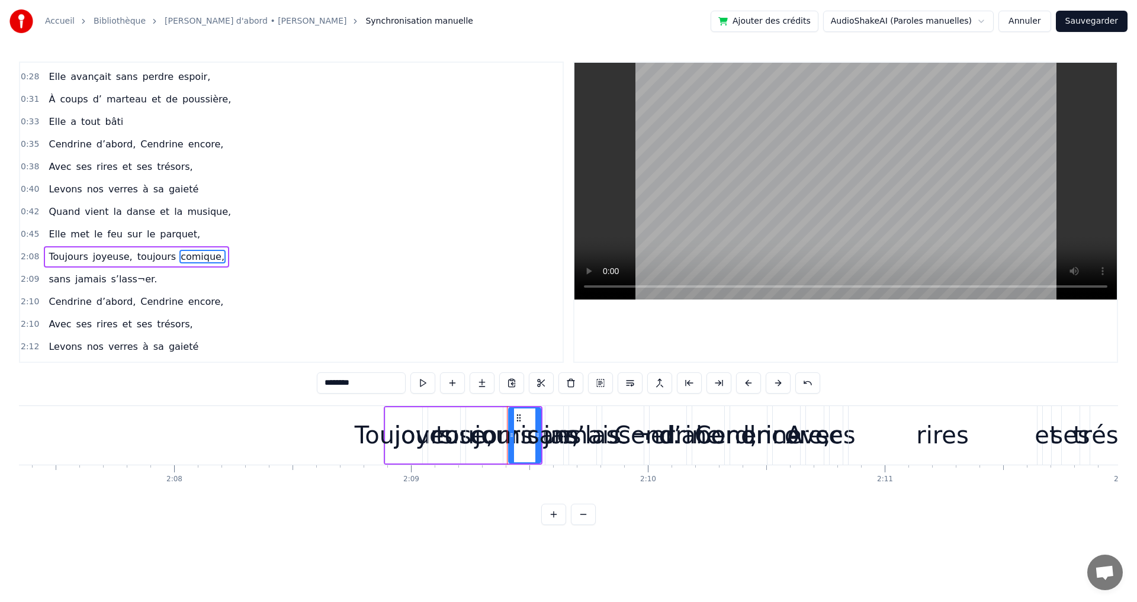
click at [392, 434] on div "Toujours" at bounding box center [404, 436] width 98 height 36
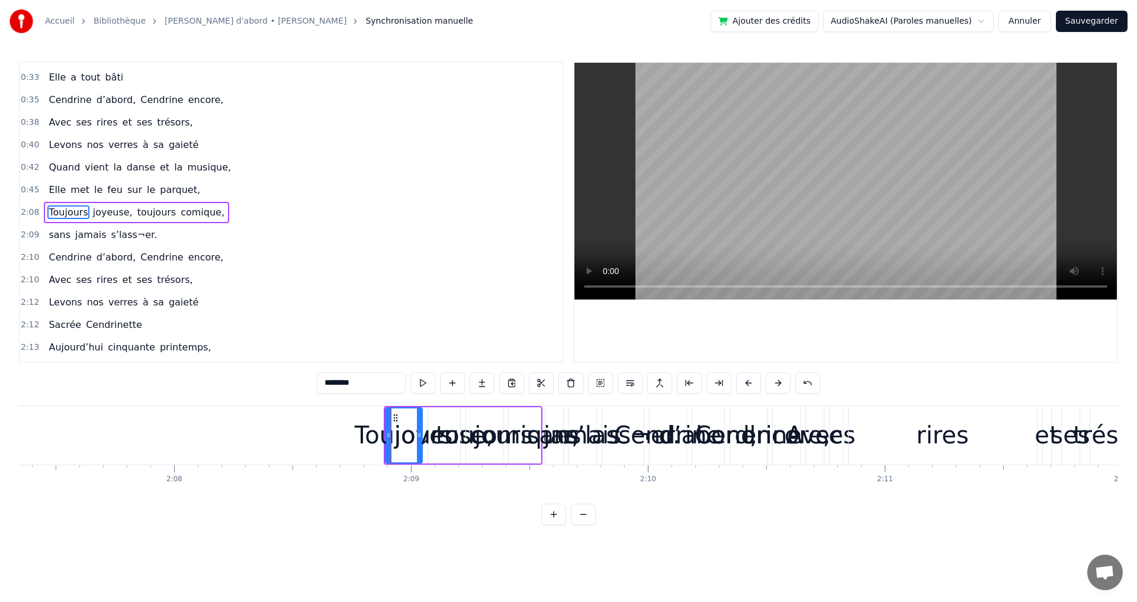
click at [389, 437] on div "Toujours" at bounding box center [404, 436] width 36 height 54
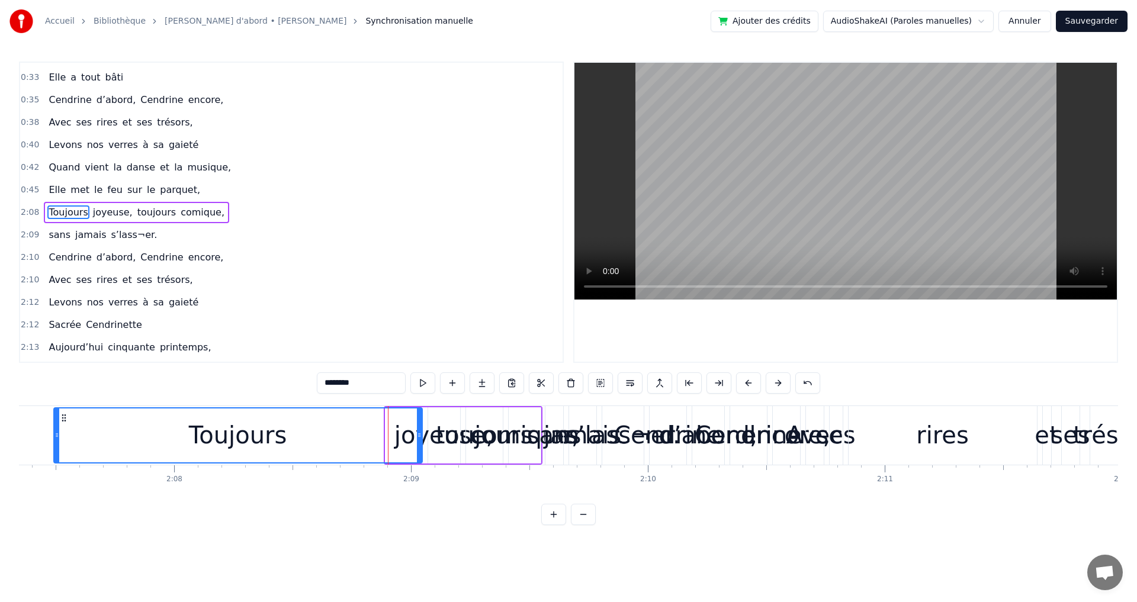
drag, startPoint x: 389, startPoint y: 437, endPoint x: 378, endPoint y: 447, distance: 15.1
click at [60, 445] on div "Toujours" at bounding box center [237, 436] width 367 height 54
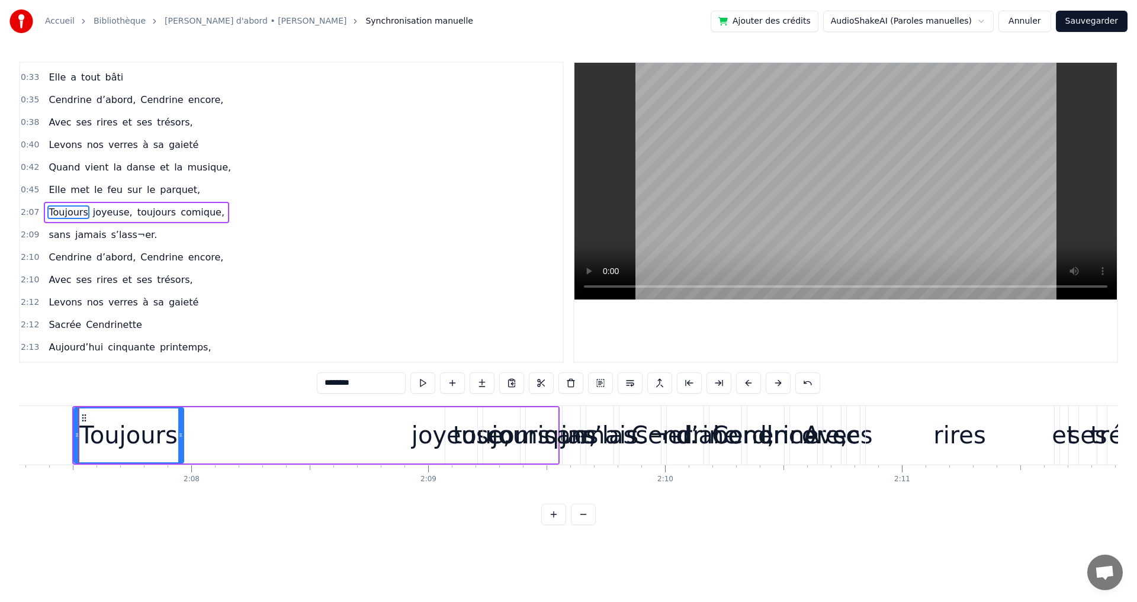
drag, startPoint x: 437, startPoint y: 436, endPoint x: 300, endPoint y: 443, distance: 137.6
click at [182, 438] on icon at bounding box center [180, 435] width 5 height 9
click at [436, 441] on div "joyeuse," at bounding box center [461, 436] width 99 height 36
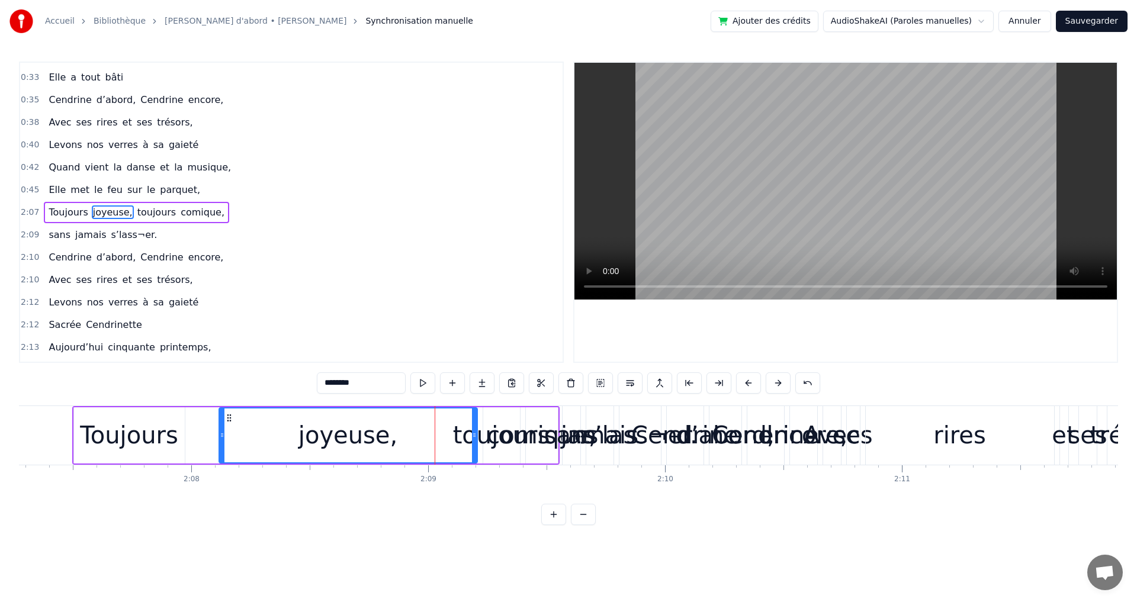
drag, startPoint x: 447, startPoint y: 434, endPoint x: 220, endPoint y: 451, distance: 227.5
click at [220, 451] on div at bounding box center [222, 436] width 5 height 54
drag, startPoint x: 476, startPoint y: 441, endPoint x: 339, endPoint y: 459, distance: 138.1
click at [339, 459] on div at bounding box center [337, 436] width 5 height 54
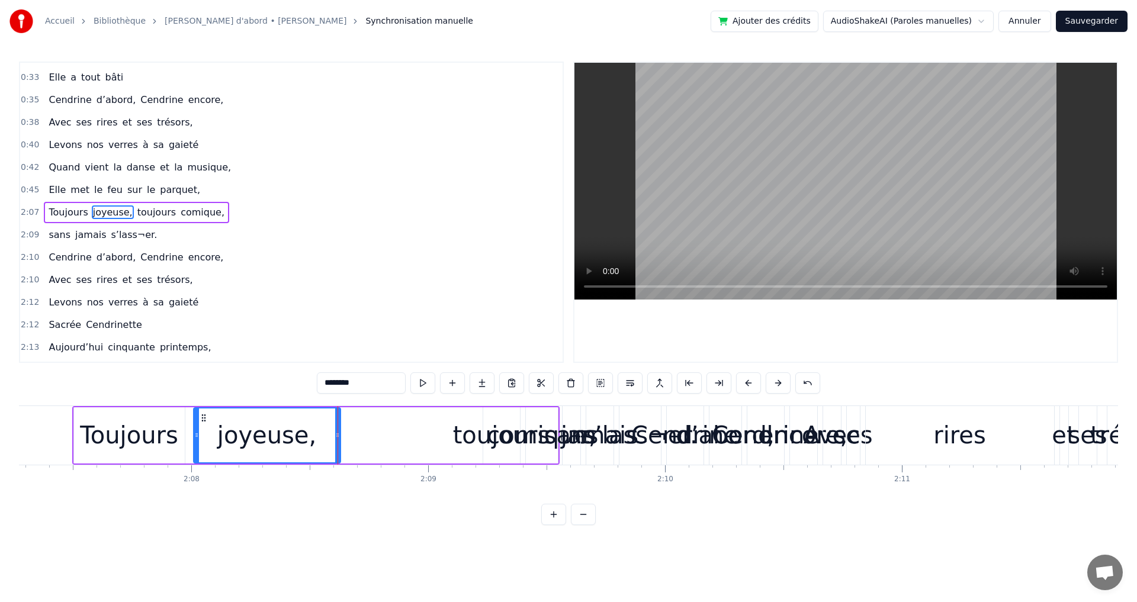
drag, startPoint x: 219, startPoint y: 437, endPoint x: 194, endPoint y: 442, distance: 25.4
click at [194, 442] on div at bounding box center [196, 436] width 5 height 54
drag, startPoint x: 335, startPoint y: 435, endPoint x: 308, endPoint y: 438, distance: 27.5
click at [308, 438] on icon at bounding box center [310, 435] width 5 height 9
click at [467, 436] on div "toujours" at bounding box center [501, 436] width 97 height 36
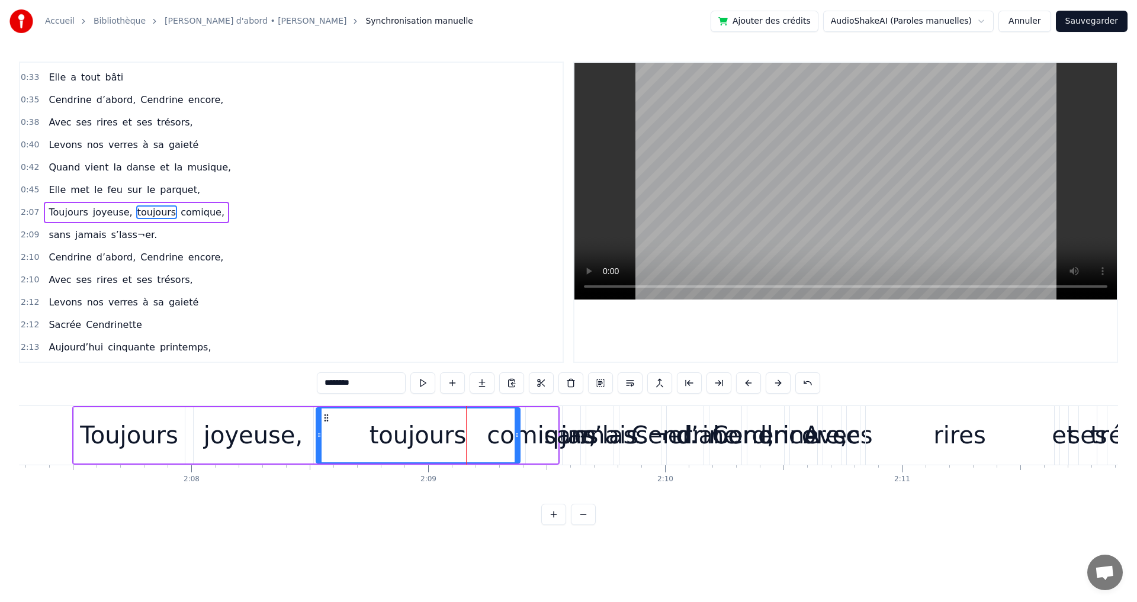
drag, startPoint x: 486, startPoint y: 438, endPoint x: 331, endPoint y: 464, distance: 156.8
click at [320, 461] on div at bounding box center [319, 436] width 5 height 54
drag, startPoint x: 515, startPoint y: 436, endPoint x: 423, endPoint y: 440, distance: 92.5
click at [423, 440] on div at bounding box center [424, 436] width 5 height 54
click at [502, 437] on div "comique," at bounding box center [542, 436] width 110 height 36
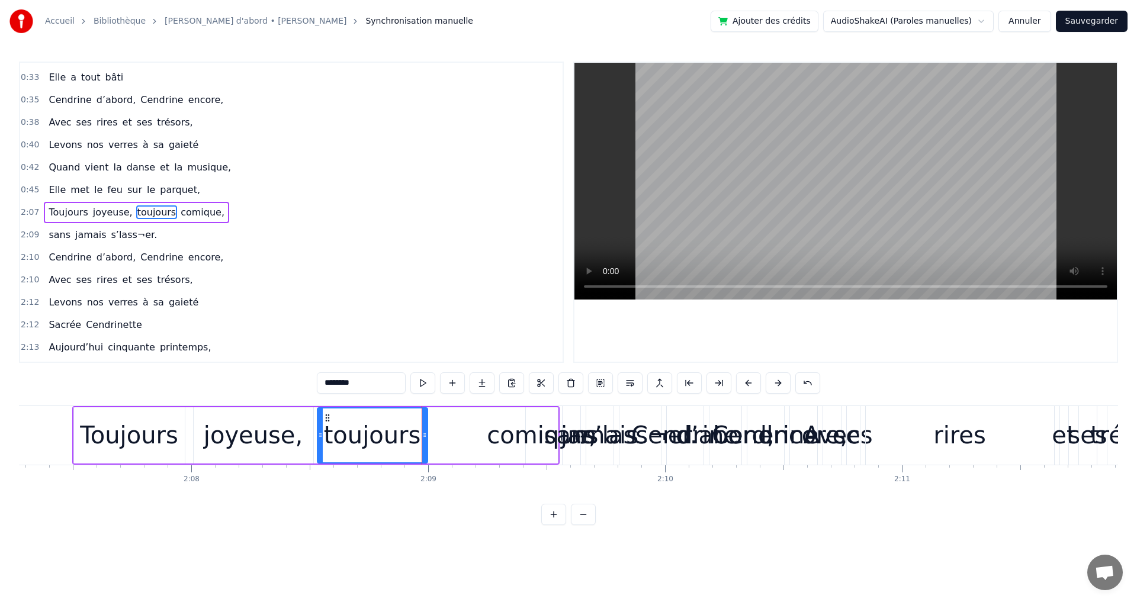
type input "********"
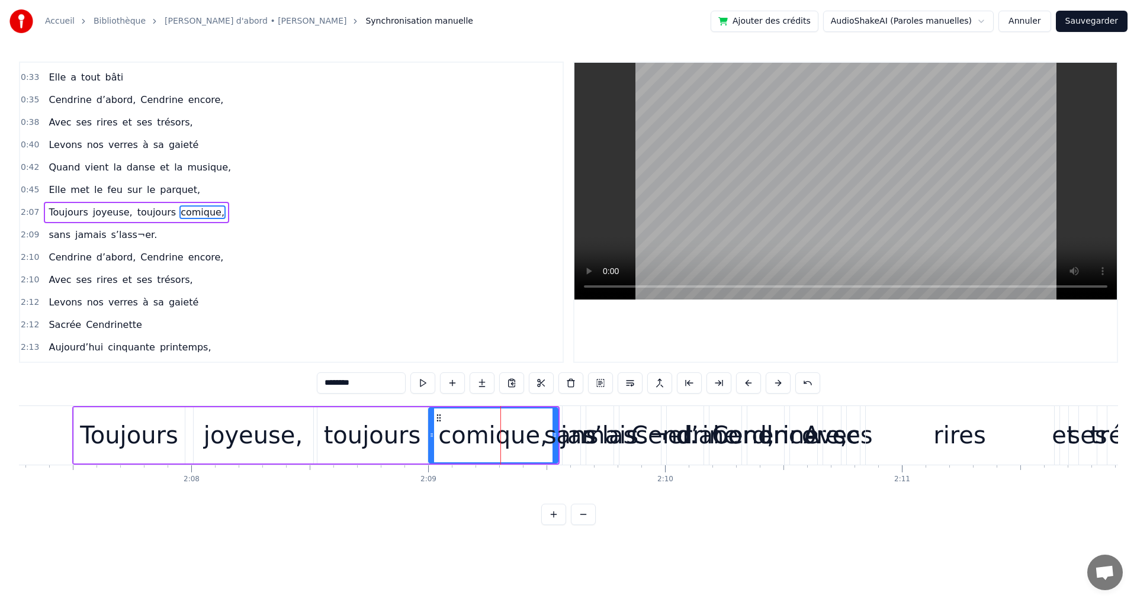
drag, startPoint x: 526, startPoint y: 435, endPoint x: 440, endPoint y: 437, distance: 85.9
click at [432, 439] on icon at bounding box center [431, 435] width 5 height 9
drag, startPoint x: 557, startPoint y: 421, endPoint x: 530, endPoint y: 429, distance: 28.5
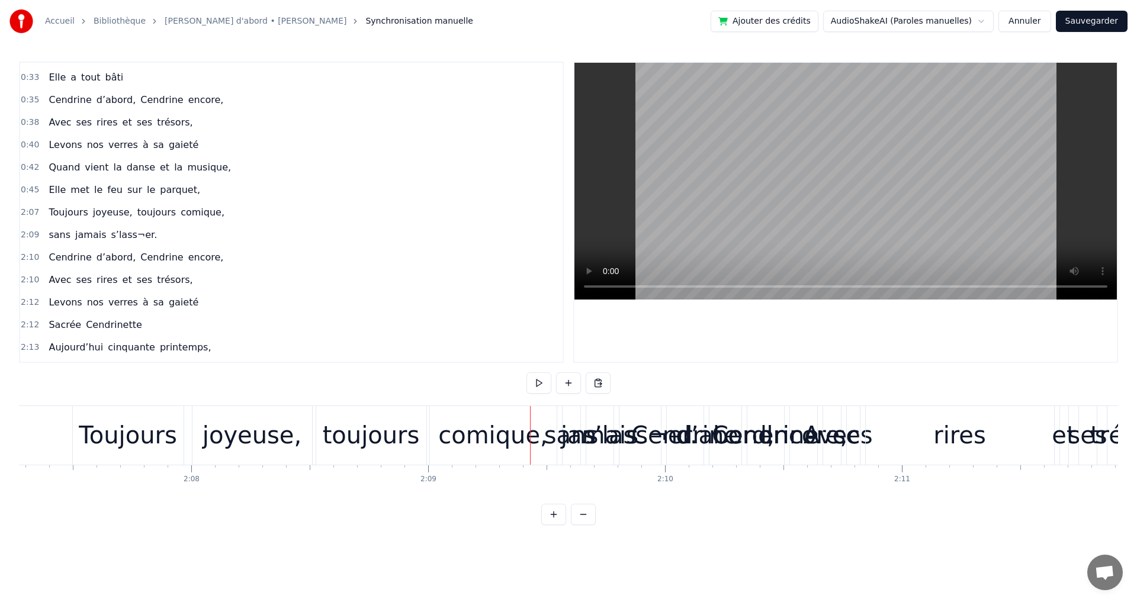
click at [511, 447] on div "comique," at bounding box center [493, 436] width 110 height 36
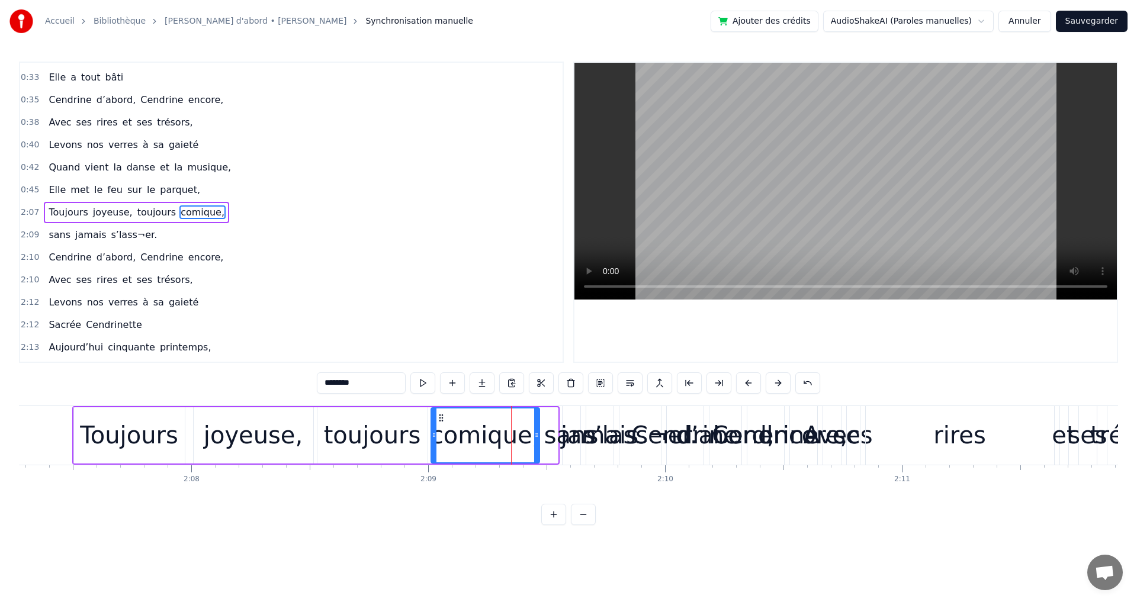
drag, startPoint x: 554, startPoint y: 412, endPoint x: 536, endPoint y: 412, distance: 17.8
click at [536, 412] on div at bounding box center [536, 436] width 5 height 54
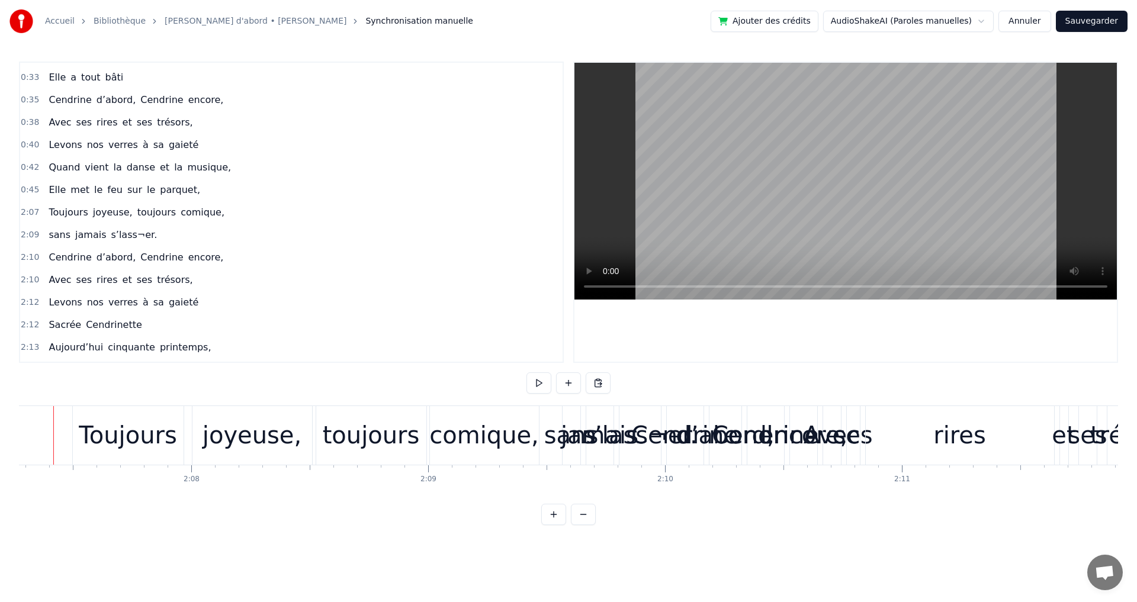
scroll to position [0, 30133]
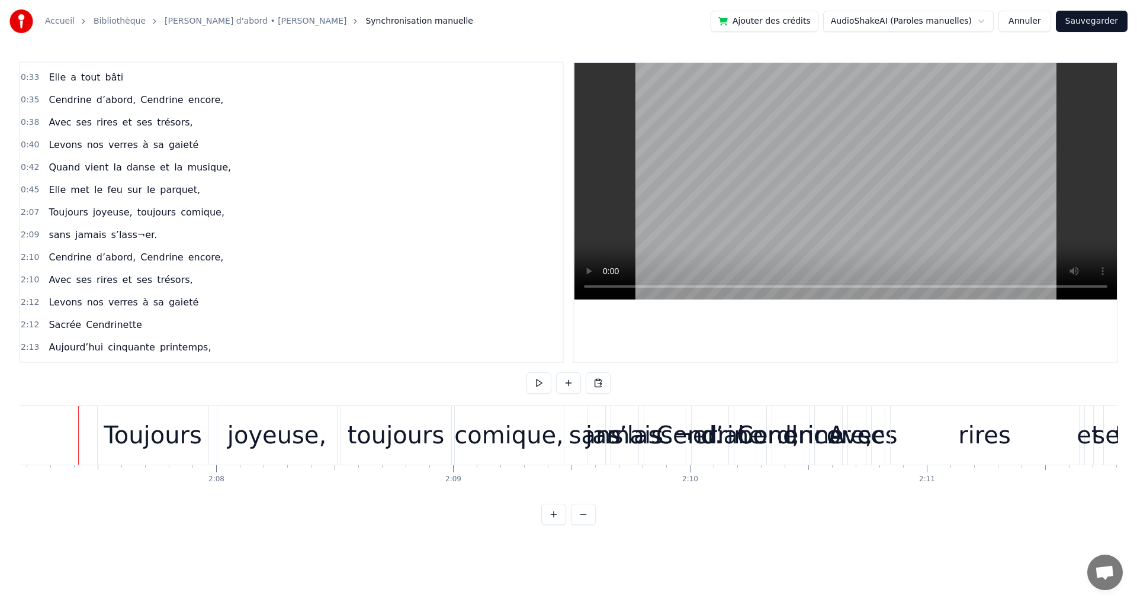
click at [53, 204] on div "Toujours joyeuse, toujours comique," at bounding box center [136, 212] width 185 height 21
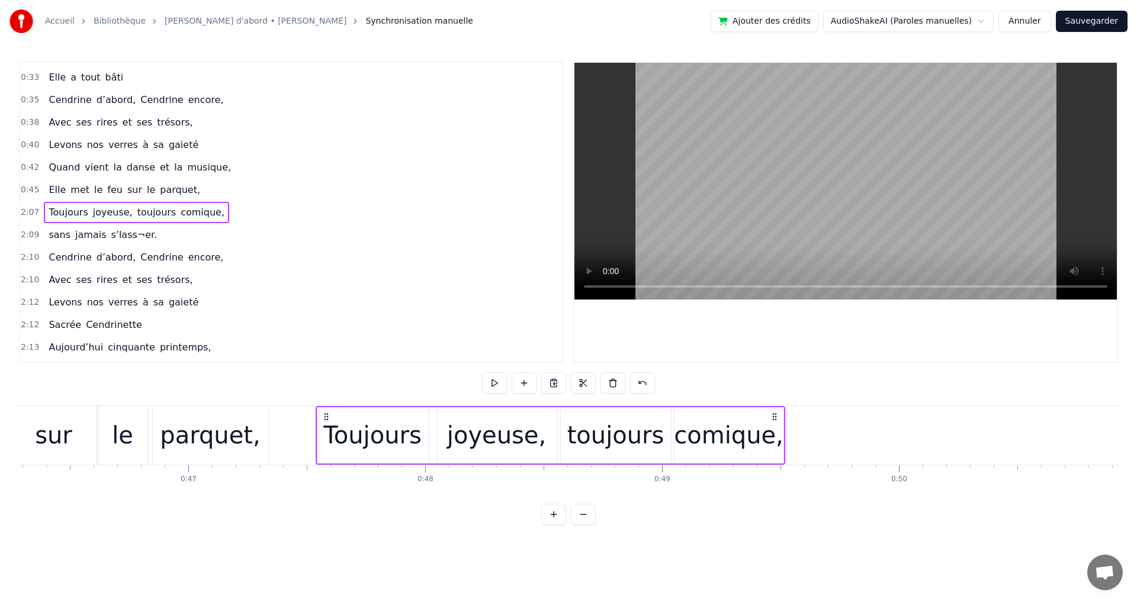
scroll to position [0, 10950]
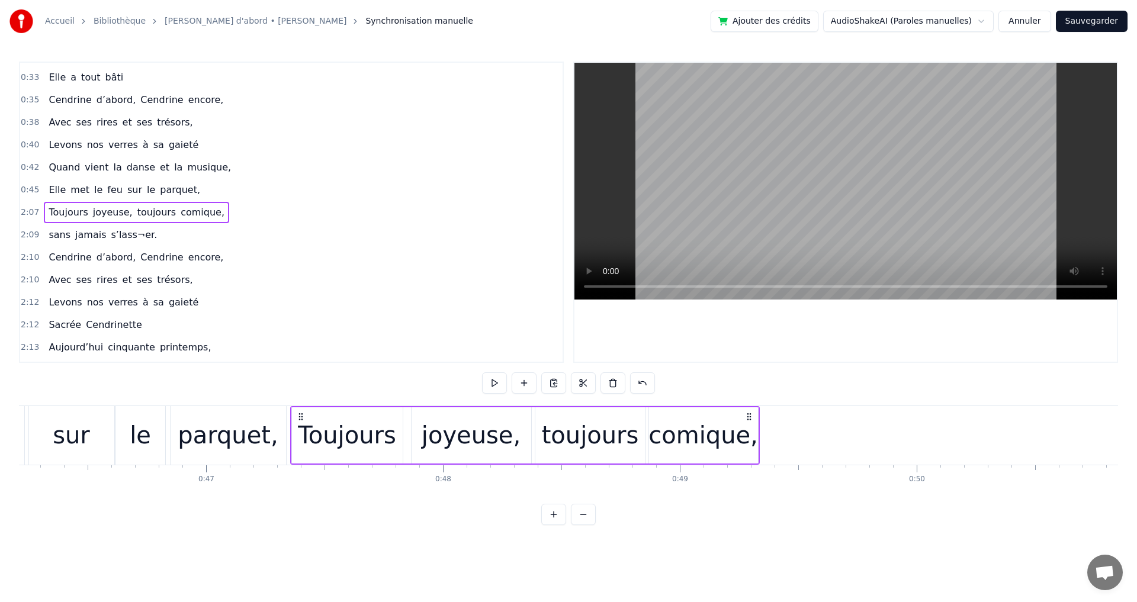
drag, startPoint x: 106, startPoint y: 418, endPoint x: 299, endPoint y: 544, distance: 230.7
click at [299, 544] on html "Accueil Bibliothèque [PERSON_NAME] d'abord • [PERSON_NAME] Synchronisation manu…" at bounding box center [568, 272] width 1137 height 544
click at [257, 396] on div "-1:-27 Elle a trouvé sous nos étoiles, 0:19 Elle 0:19 a la quitté capitale, 0:2…" at bounding box center [568, 294] width 1099 height 464
click at [239, 415] on div "parquet," at bounding box center [229, 435] width 116 height 59
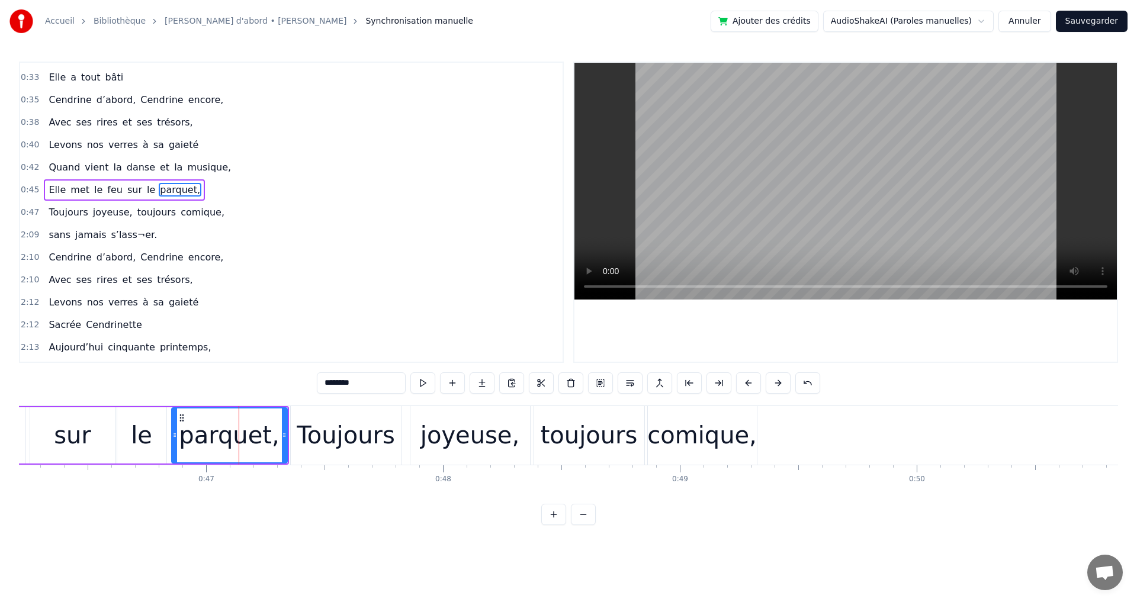
scroll to position [154, 0]
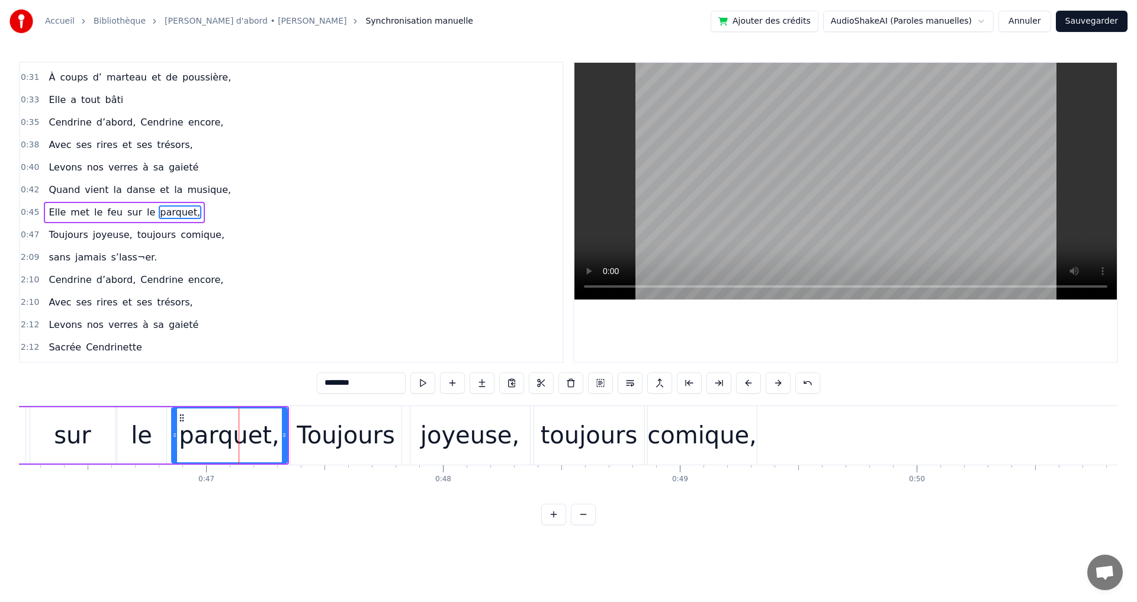
click at [44, 252] on div "sans jamais s’lass¬er." at bounding box center [103, 257] width 118 height 21
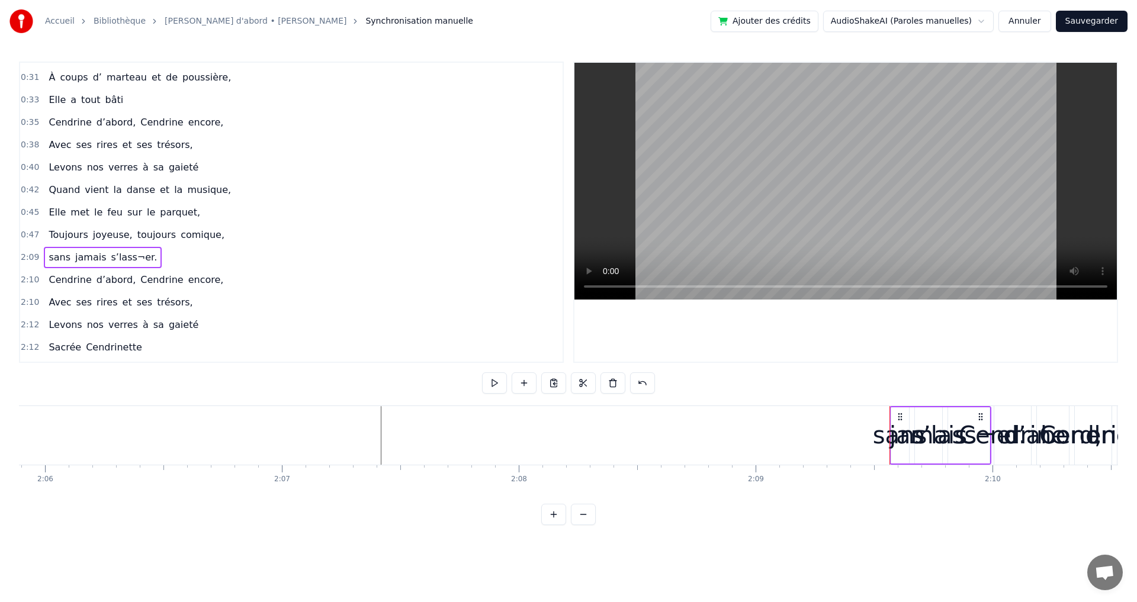
scroll to position [0, 30238]
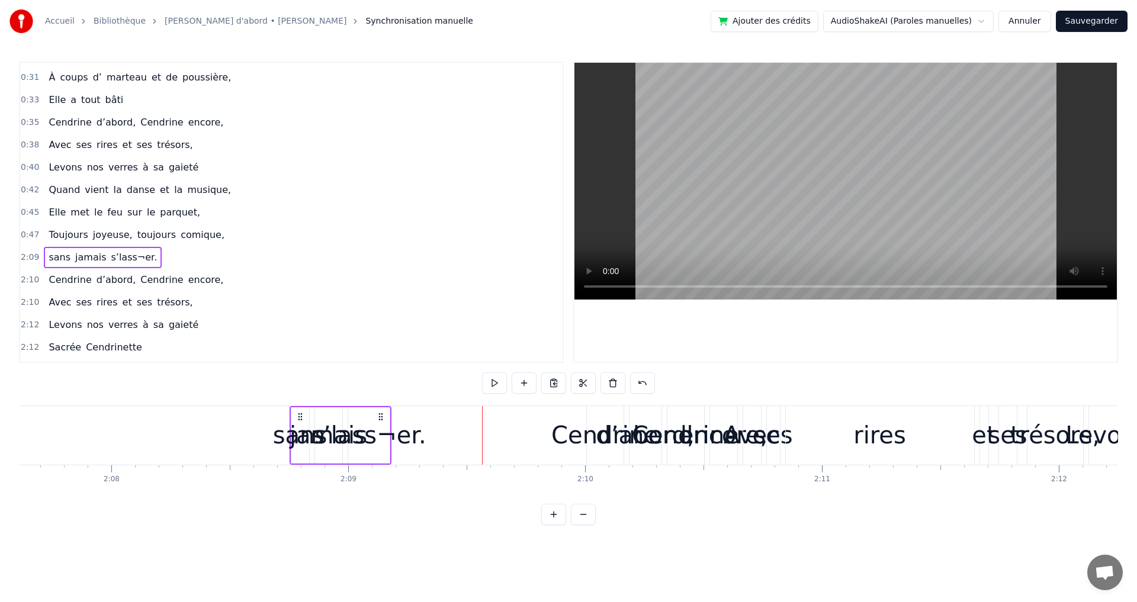
drag, startPoint x: 493, startPoint y: 416, endPoint x: 304, endPoint y: 440, distance: 191.0
click at [302, 435] on div "sans jamais s’lass¬er." at bounding box center [341, 435] width 102 height 59
click at [284, 439] on div "sans" at bounding box center [301, 436] width 54 height 36
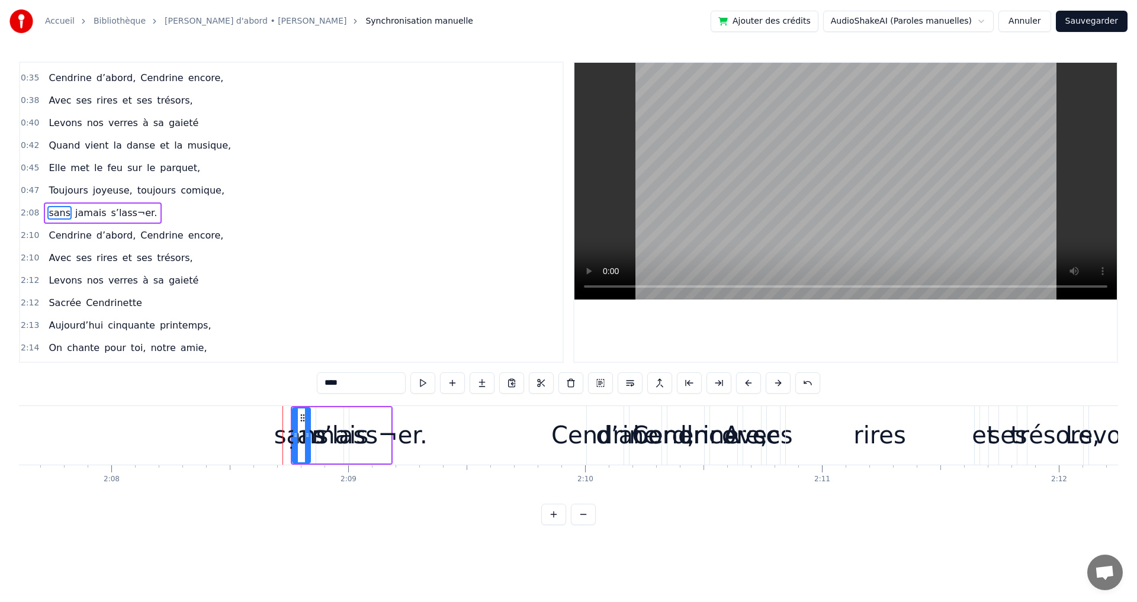
scroll to position [199, 0]
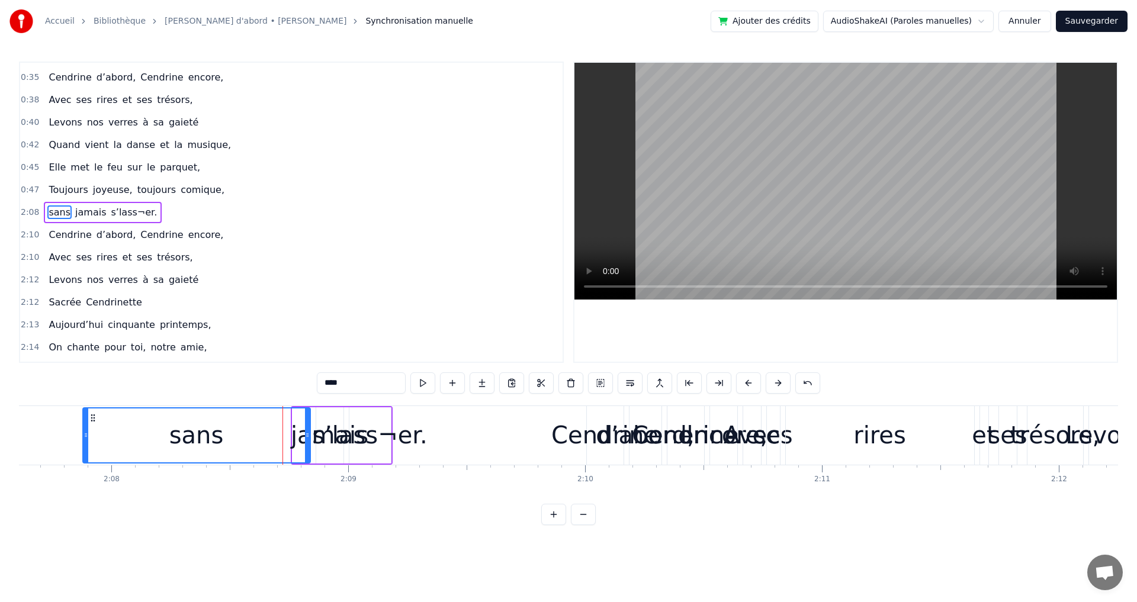
drag, startPoint x: 294, startPoint y: 437, endPoint x: 84, endPoint y: 447, distance: 210.0
click at [84, 447] on div at bounding box center [86, 436] width 5 height 54
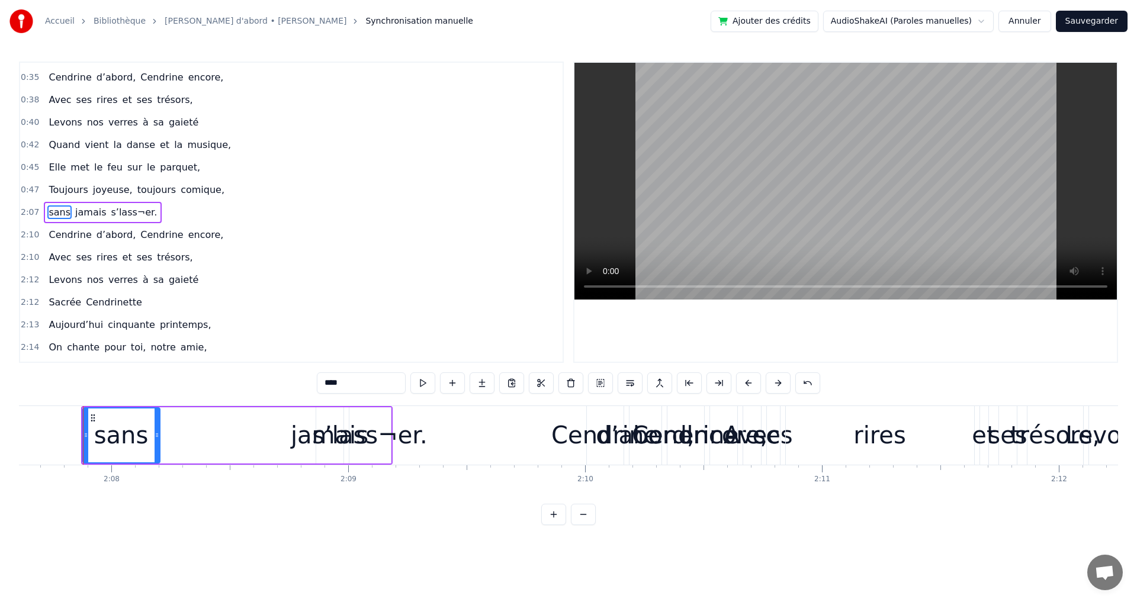
drag, startPoint x: 308, startPoint y: 437, endPoint x: 217, endPoint y: 450, distance: 91.7
click at [159, 454] on div at bounding box center [157, 436] width 5 height 54
click at [309, 435] on div "jamais" at bounding box center [330, 436] width 78 height 36
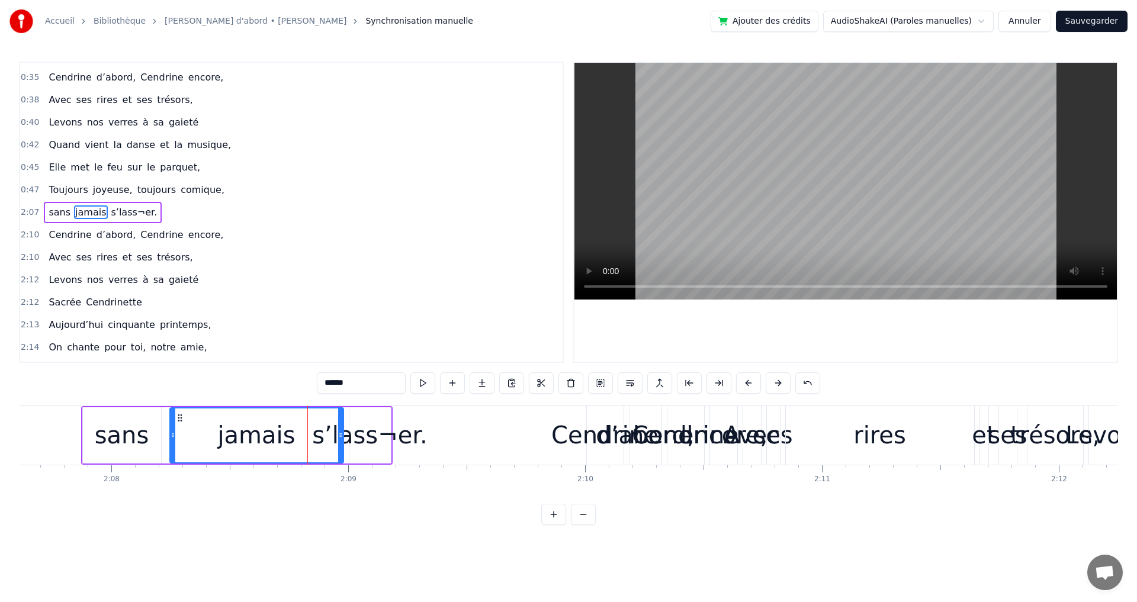
drag, startPoint x: 319, startPoint y: 440, endPoint x: 194, endPoint y: 450, distance: 125.4
click at [173, 454] on div at bounding box center [173, 436] width 5 height 54
drag, startPoint x: 339, startPoint y: 435, endPoint x: 322, endPoint y: 446, distance: 20.7
click at [267, 445] on div at bounding box center [266, 436] width 5 height 54
click at [325, 443] on div "s’lass¬er." at bounding box center [369, 436] width 115 height 36
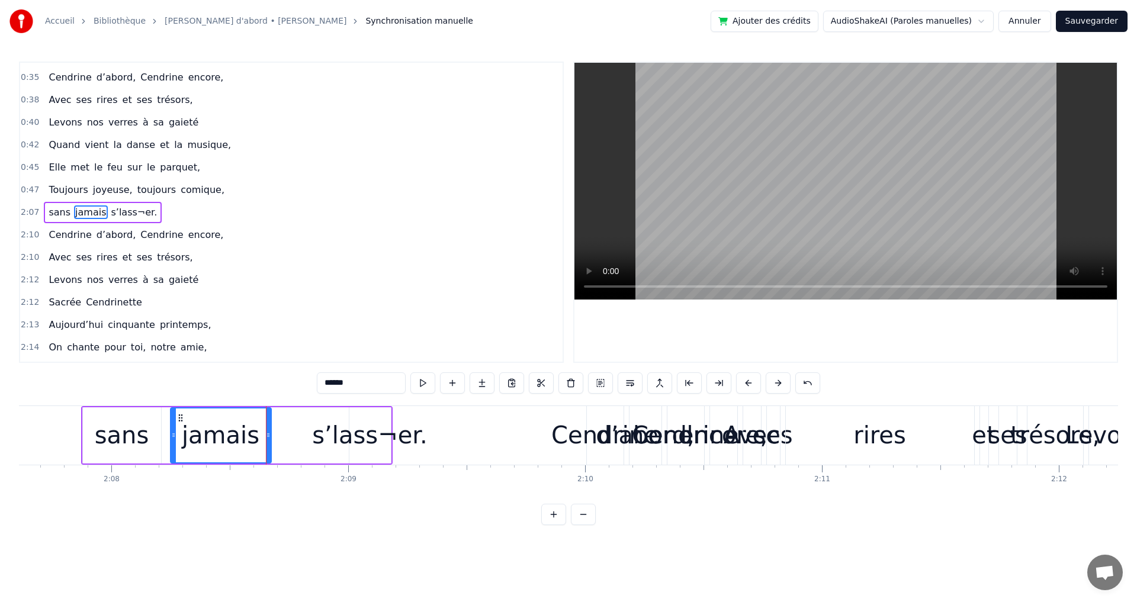
type input "**********"
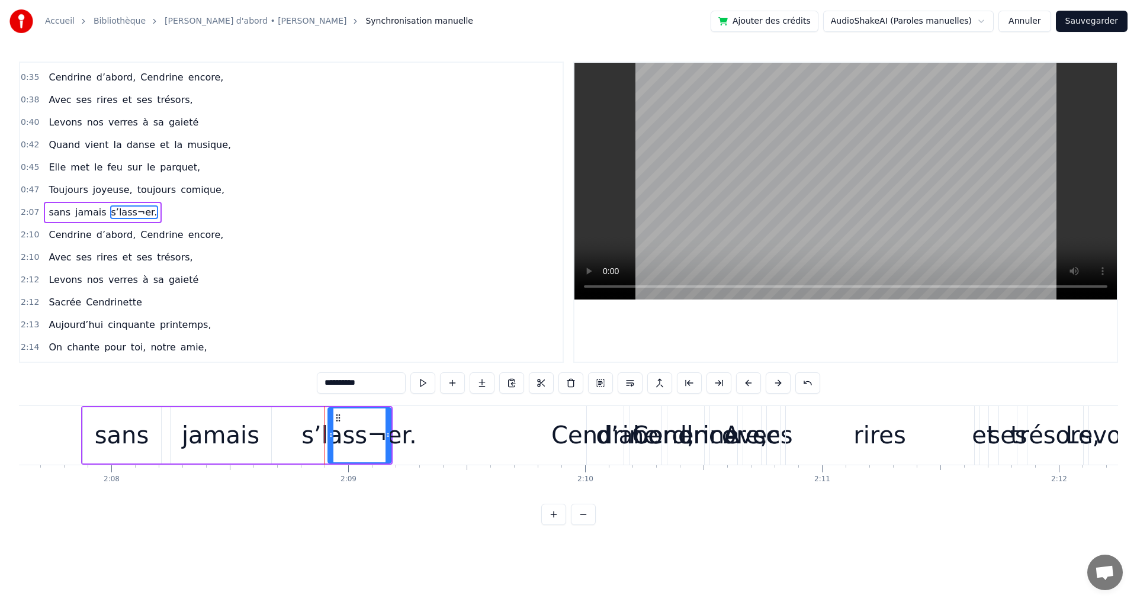
drag, startPoint x: 351, startPoint y: 435, endPoint x: 329, endPoint y: 440, distance: 22.0
click at [329, 440] on div at bounding box center [331, 436] width 5 height 54
drag, startPoint x: 387, startPoint y: 438, endPoint x: 473, endPoint y: 447, distance: 86.3
click at [473, 447] on div at bounding box center [474, 436] width 5 height 54
drag, startPoint x: 474, startPoint y: 434, endPoint x: 443, endPoint y: 432, distance: 30.9
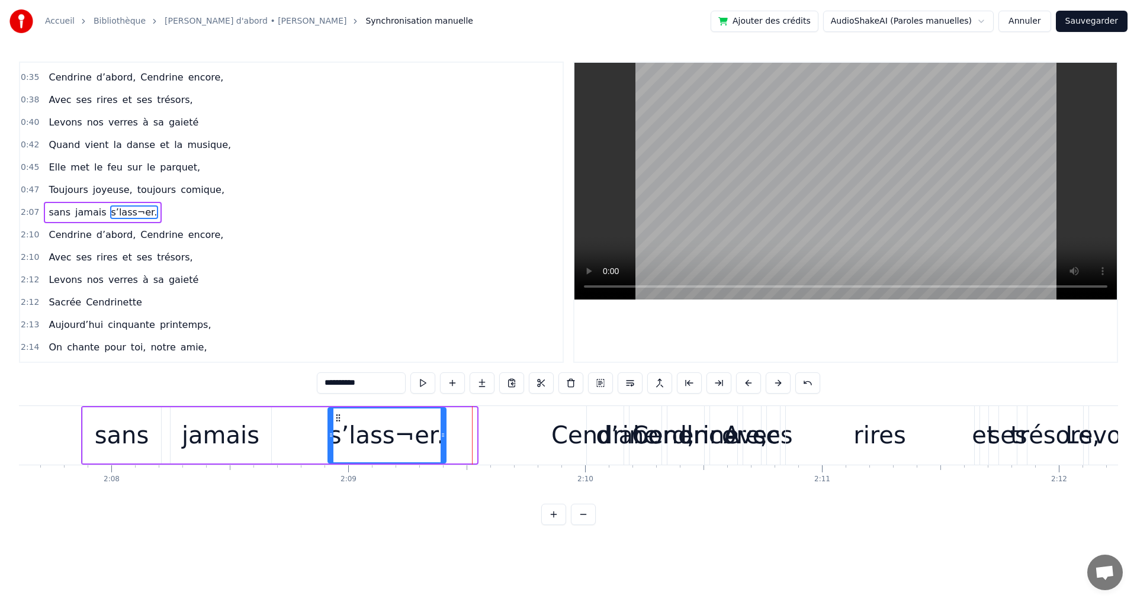
click at [443, 432] on icon at bounding box center [443, 435] width 5 height 9
drag, startPoint x: 331, startPoint y: 433, endPoint x: 312, endPoint y: 434, distance: 19.0
click at [319, 434] on icon at bounding box center [321, 435] width 5 height 9
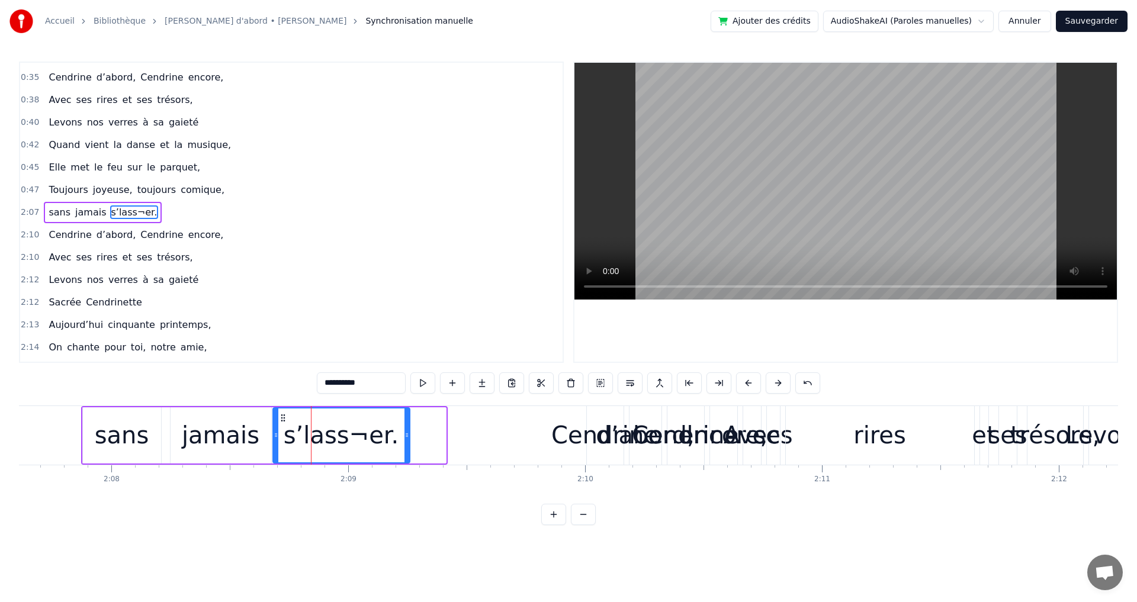
drag, startPoint x: 318, startPoint y: 415, endPoint x: 288, endPoint y: 411, distance: 30.0
click at [283, 413] on icon at bounding box center [282, 417] width 9 height 9
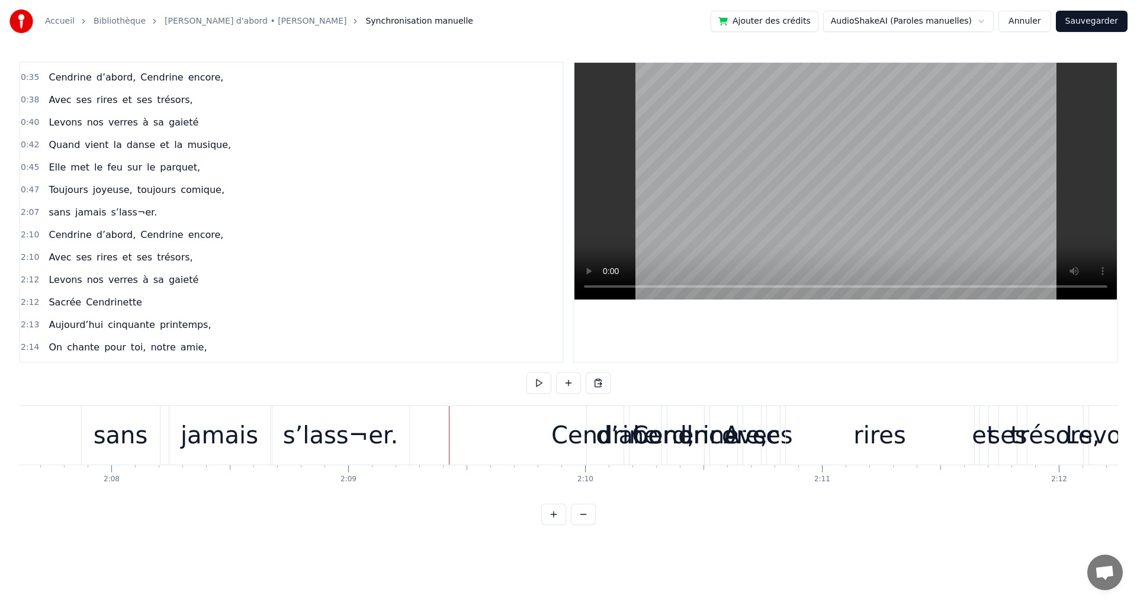
click at [53, 203] on div "sans jamais s’lass¬er." at bounding box center [103, 212] width 118 height 21
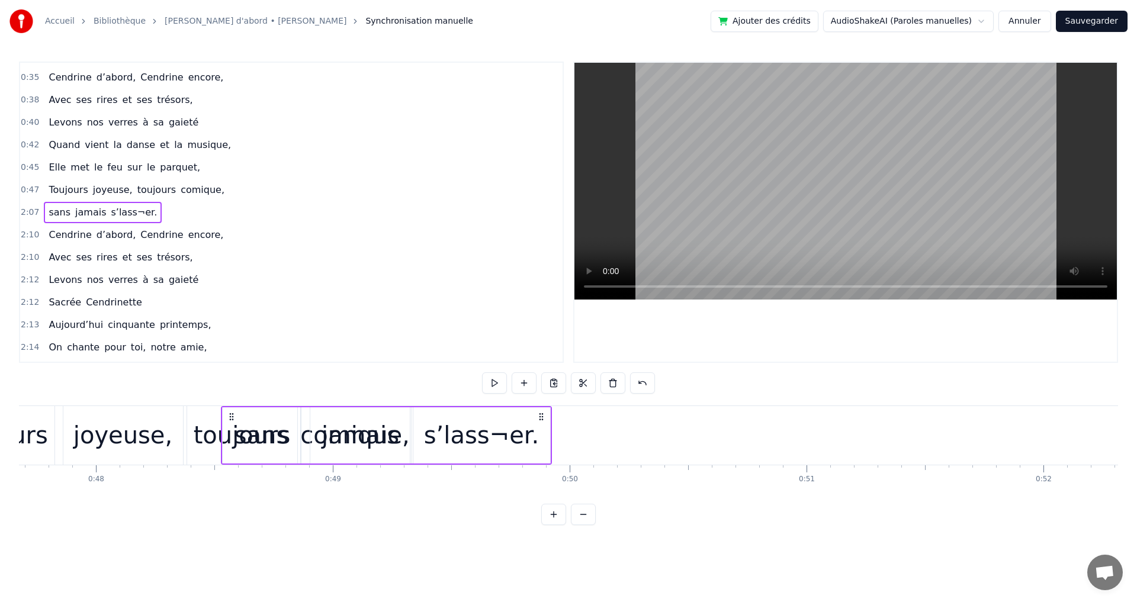
scroll to position [0, 11291]
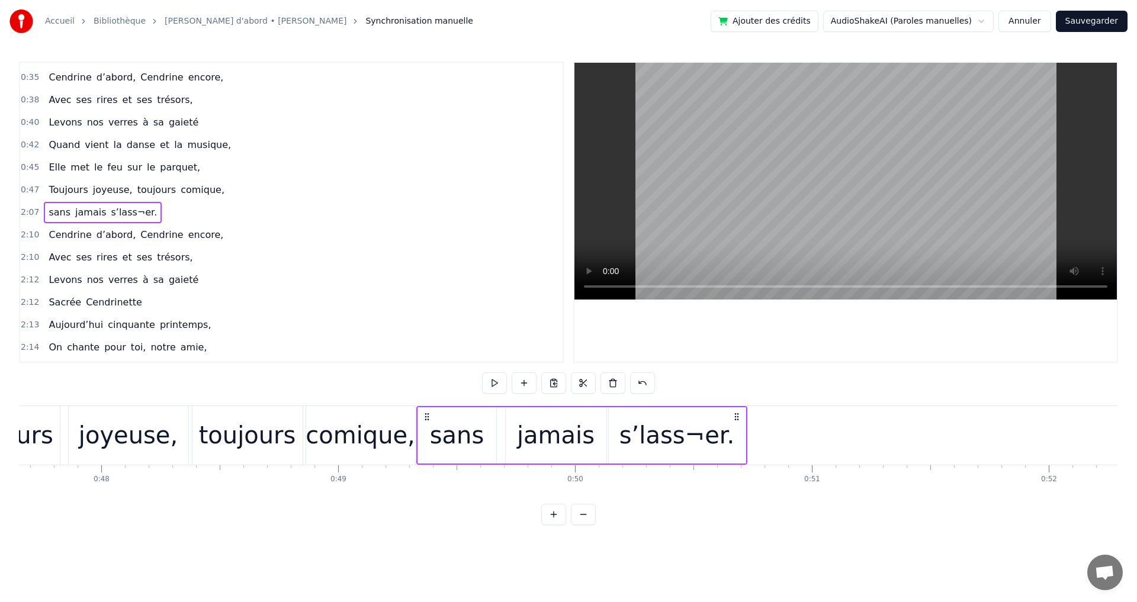
drag, startPoint x: 91, startPoint y: 415, endPoint x: 431, endPoint y: 463, distance: 343.4
click at [429, 463] on div "sans jamais s’lass¬er." at bounding box center [581, 435] width 331 height 59
click at [397, 415] on div "comique," at bounding box center [360, 435] width 109 height 59
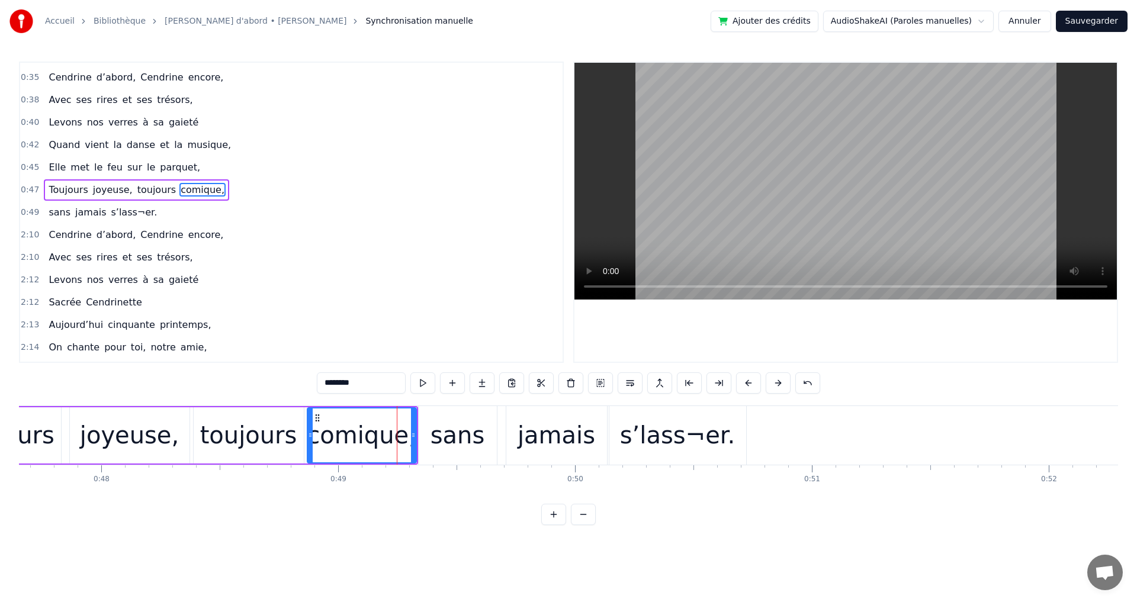
scroll to position [177, 0]
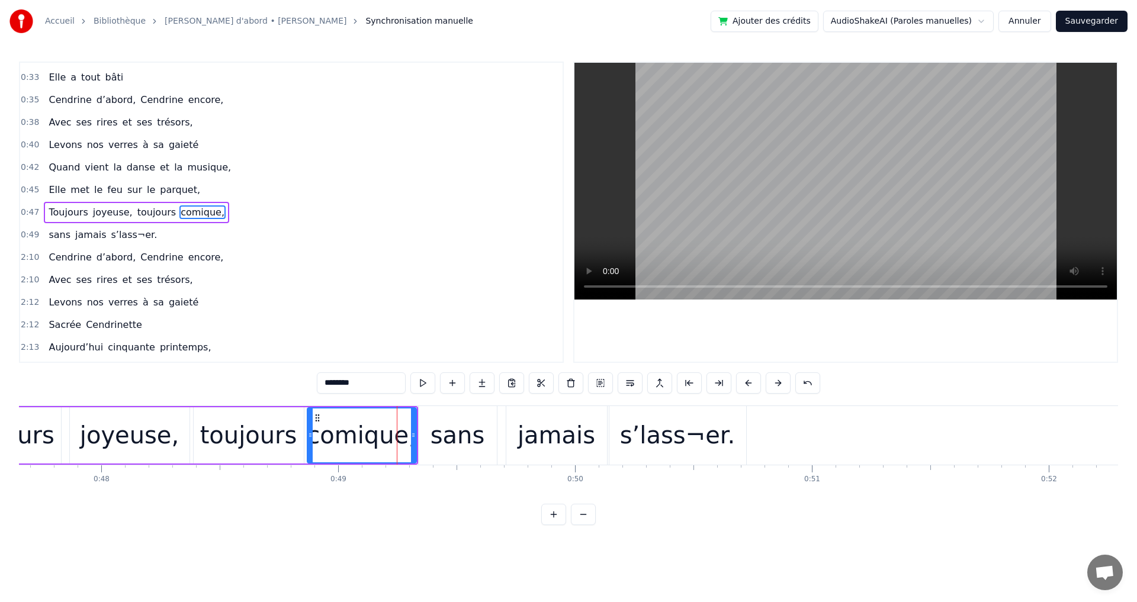
click at [243, 387] on div "-1:-27 Elle a trouvé sous nos étoiles, 0:19 Elle 0:19 a la quitté capitale, 0:2…" at bounding box center [568, 294] width 1099 height 464
click at [61, 251] on span "Cendrine" at bounding box center [69, 258] width 45 height 14
type input "********"
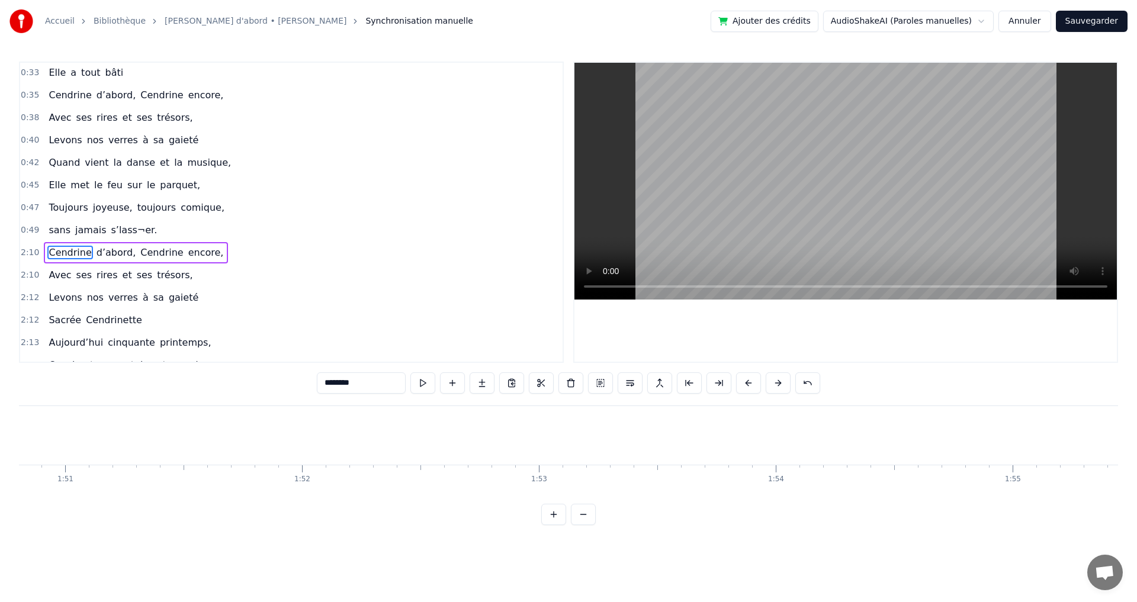
scroll to position [0, 30745]
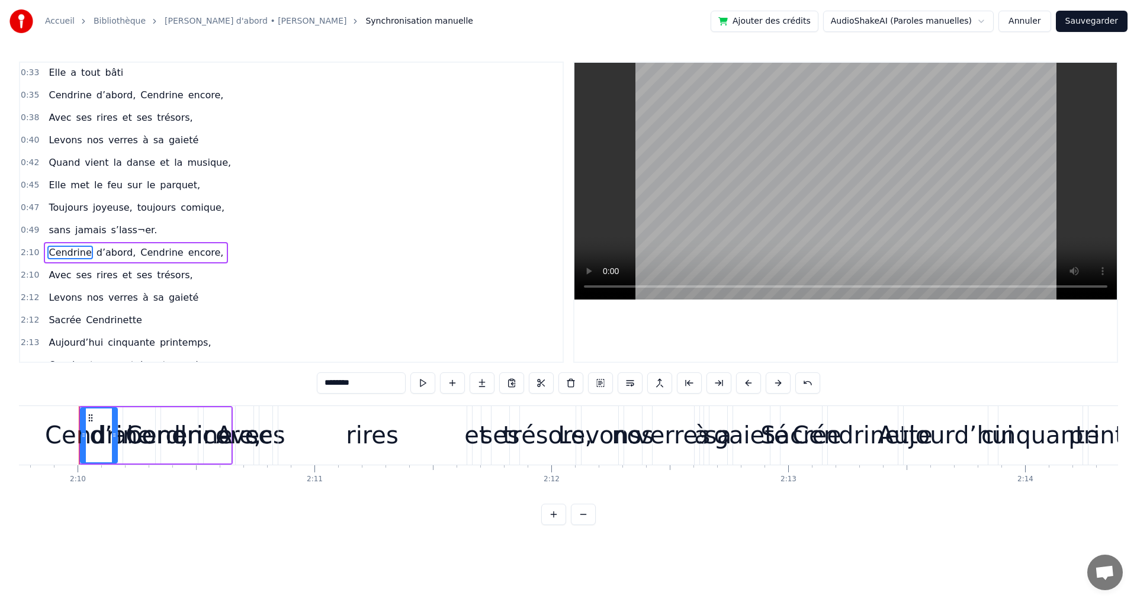
click at [44, 244] on div "Cendrine d’abord, Cendrine encore," at bounding box center [136, 252] width 184 height 21
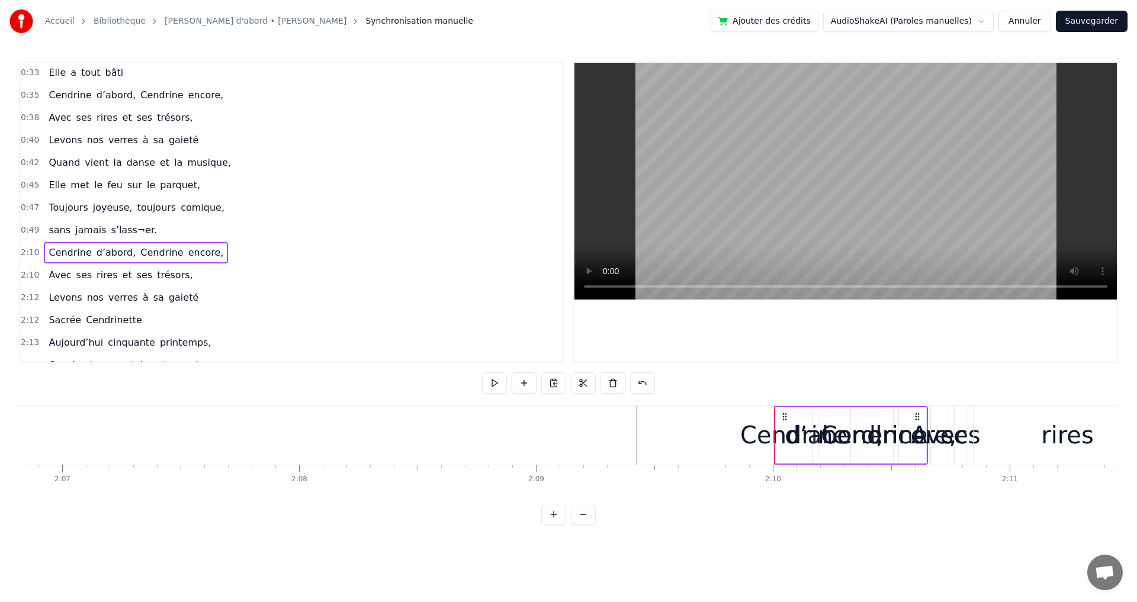
scroll to position [0, 30112]
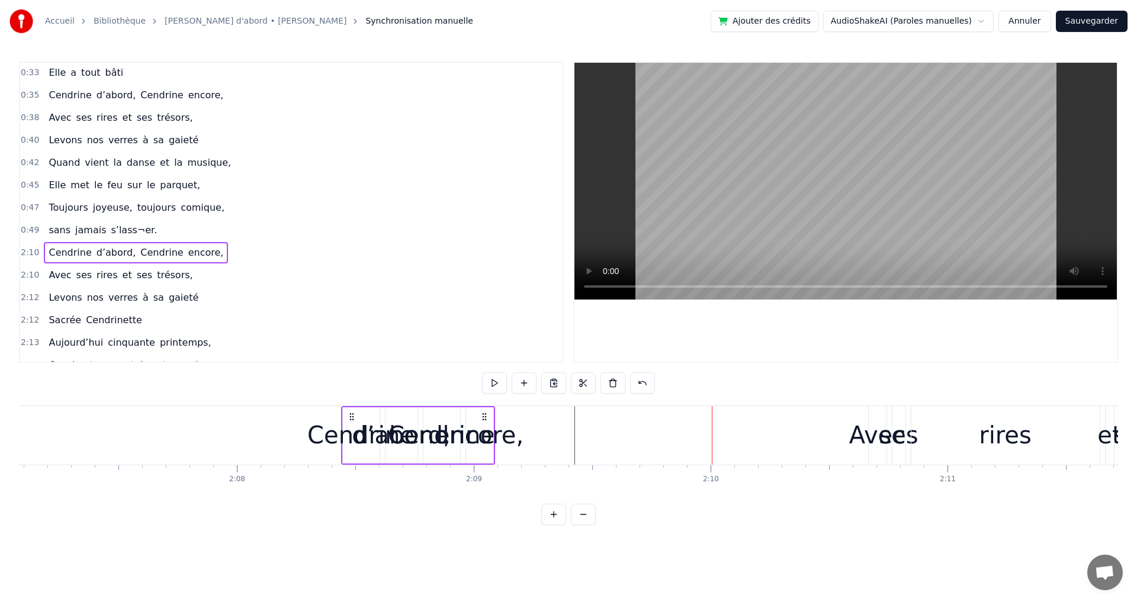
drag, startPoint x: 725, startPoint y: 417, endPoint x: 352, endPoint y: 427, distance: 372.7
click at [352, 427] on div "Cendrine d’abord, Cendrine encore," at bounding box center [418, 435] width 154 height 59
click at [325, 440] on div "Cendrine" at bounding box center [359, 436] width 107 height 36
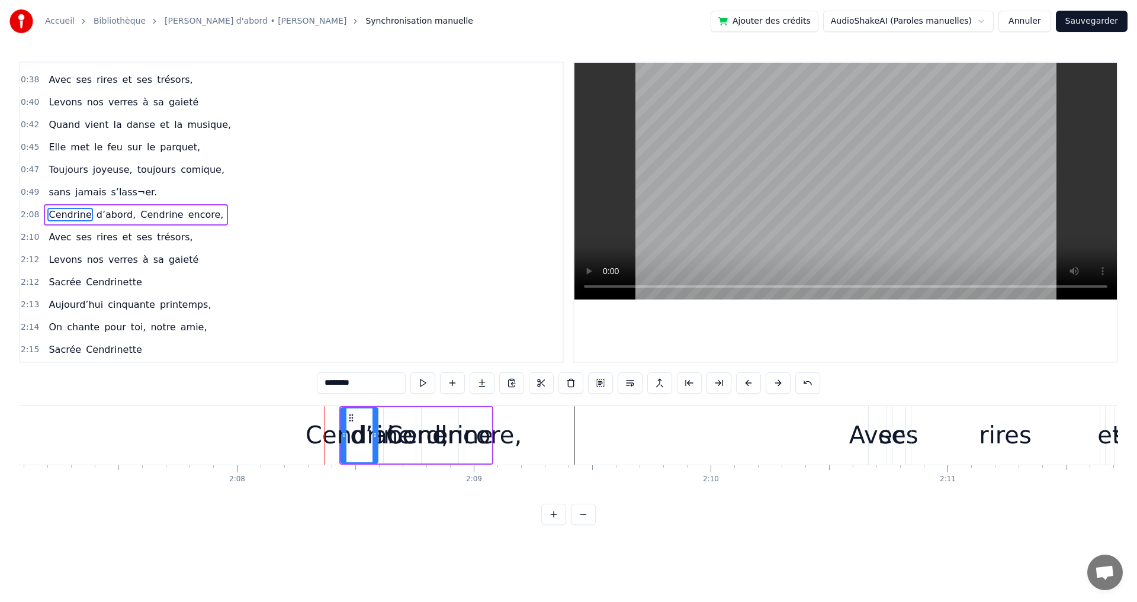
scroll to position [222, 0]
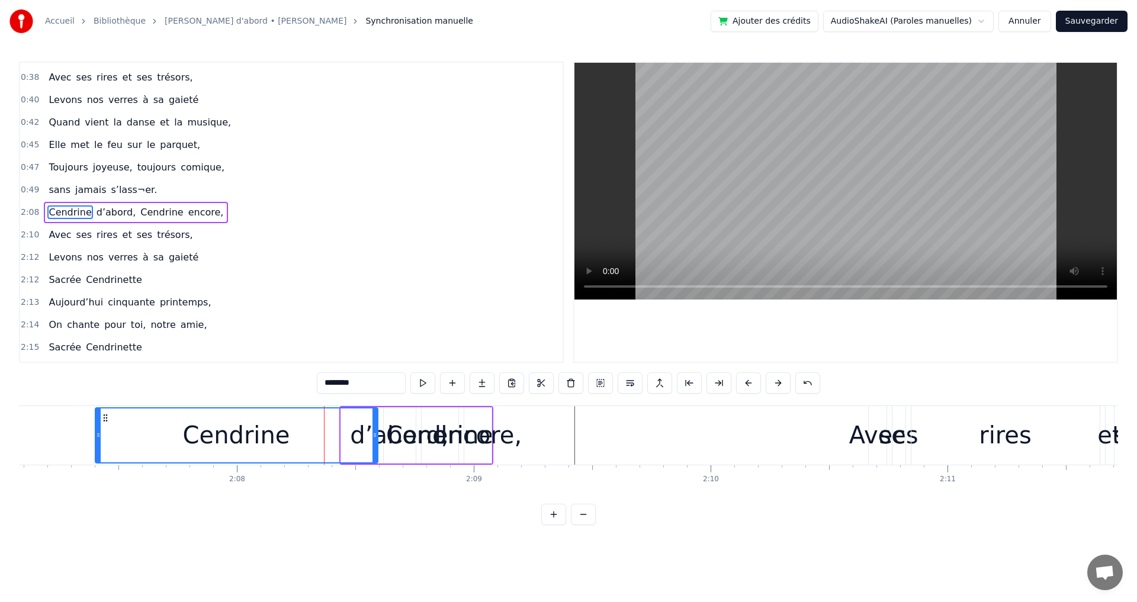
drag, startPoint x: 345, startPoint y: 434, endPoint x: 234, endPoint y: 445, distance: 111.3
click at [101, 448] on div at bounding box center [98, 436] width 5 height 54
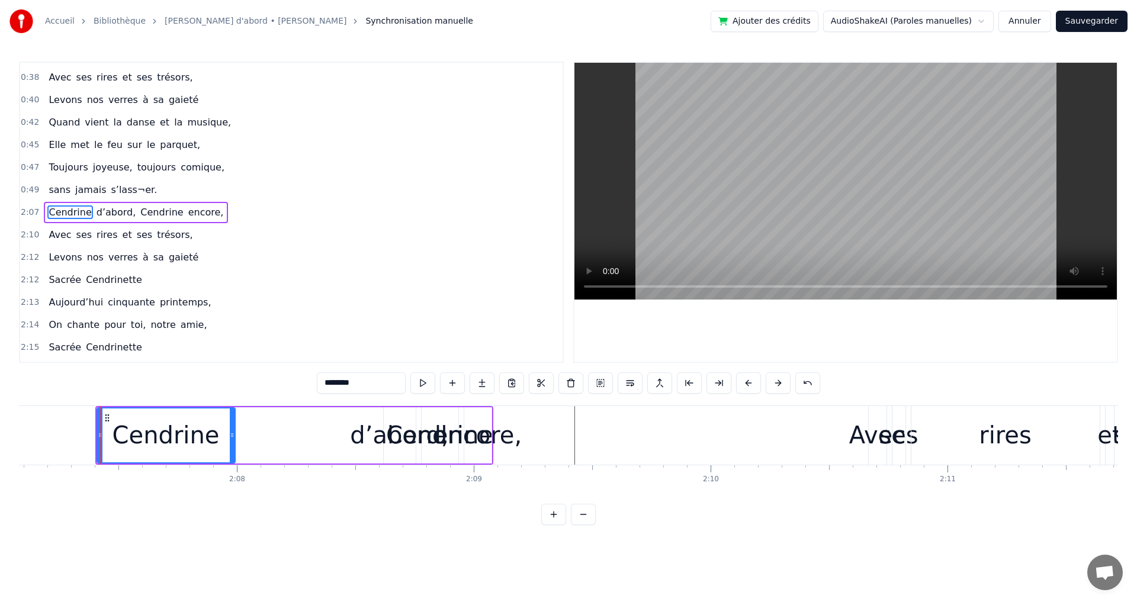
drag, startPoint x: 373, startPoint y: 432, endPoint x: 230, endPoint y: 437, distance: 142.8
click at [230, 437] on icon at bounding box center [232, 435] width 5 height 9
click at [366, 442] on div "d’abord," at bounding box center [399, 436] width 98 height 36
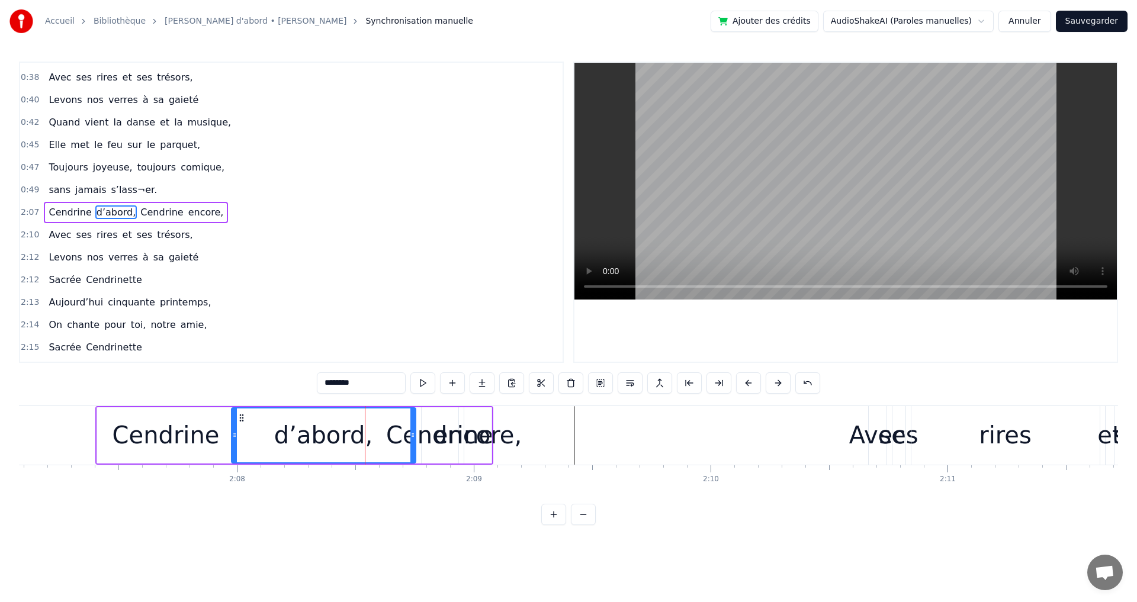
drag, startPoint x: 385, startPoint y: 436, endPoint x: 250, endPoint y: 442, distance: 135.2
click at [237, 447] on div at bounding box center [234, 436] width 5 height 54
drag, startPoint x: 414, startPoint y: 434, endPoint x: 355, endPoint y: 443, distance: 59.4
click at [352, 444] on div at bounding box center [350, 436] width 5 height 54
click at [410, 441] on div "Cendrine" at bounding box center [439, 436] width 107 height 36
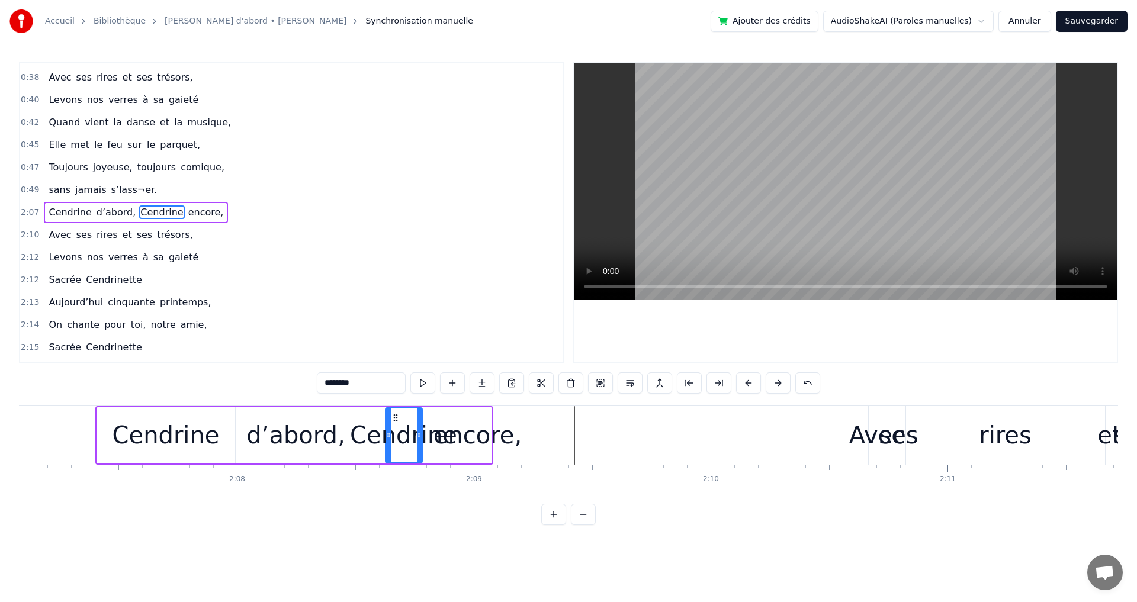
drag, startPoint x: 432, startPoint y: 417, endPoint x: 396, endPoint y: 420, distance: 36.3
click at [396, 420] on icon at bounding box center [395, 417] width 9 height 9
click at [465, 437] on div "encore," at bounding box center [478, 436] width 88 height 36
type input "*******"
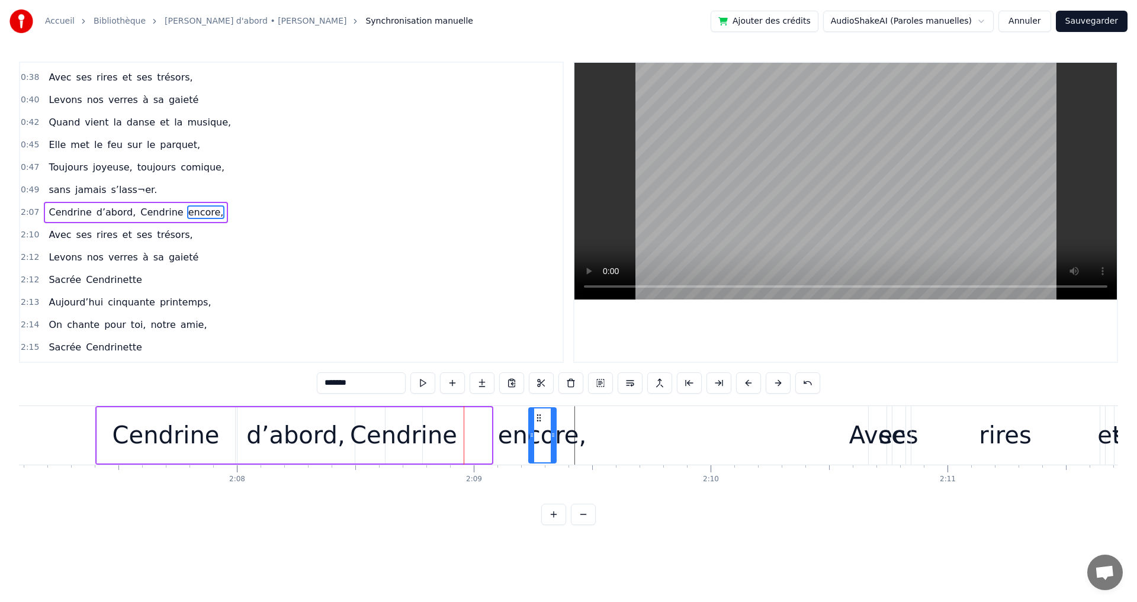
drag, startPoint x: 477, startPoint y: 417, endPoint x: 540, endPoint y: 420, distance: 63.5
click at [540, 420] on icon at bounding box center [538, 417] width 9 height 9
drag, startPoint x: 533, startPoint y: 421, endPoint x: 484, endPoint y: 423, distance: 48.6
click at [484, 422] on div at bounding box center [483, 436] width 5 height 54
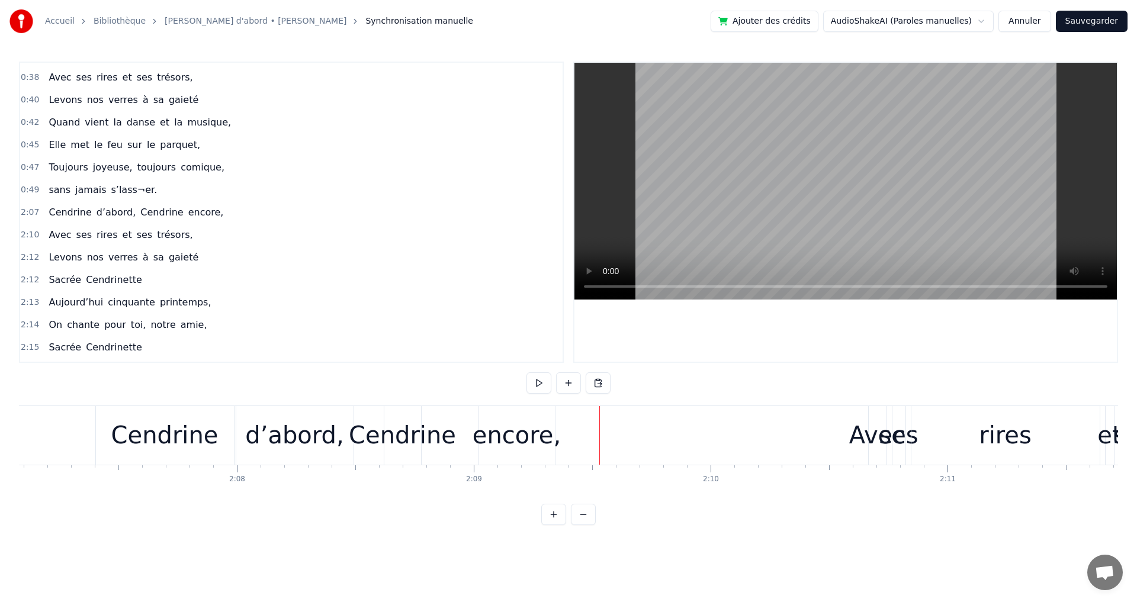
click at [47, 201] on div "2:07 Cendrine d’abord, Cendrine encore," at bounding box center [291, 212] width 543 height 23
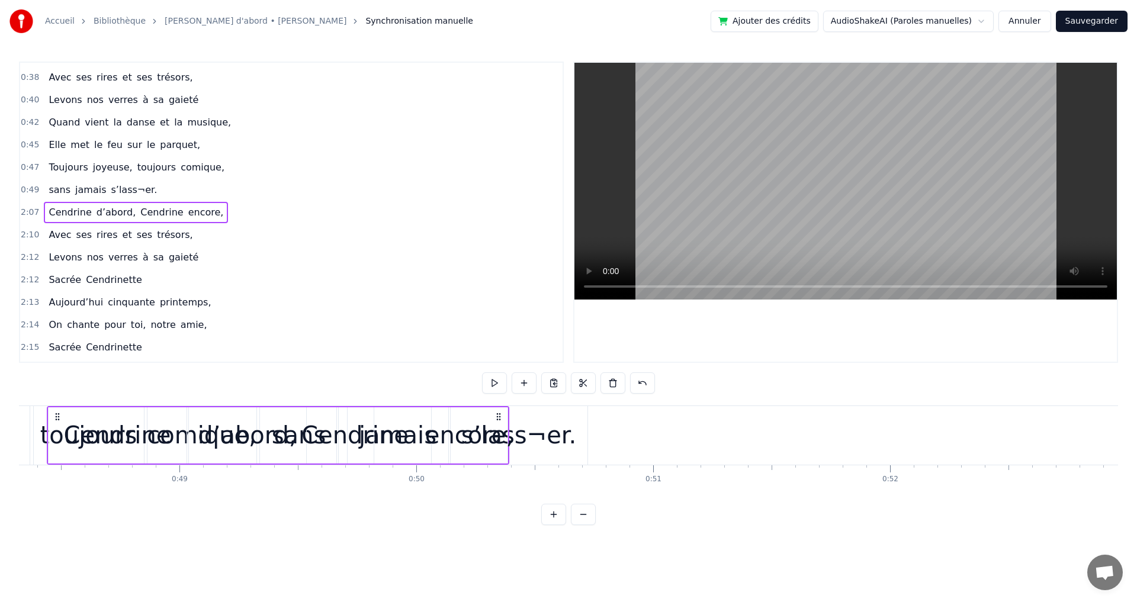
scroll to position [0, 11392]
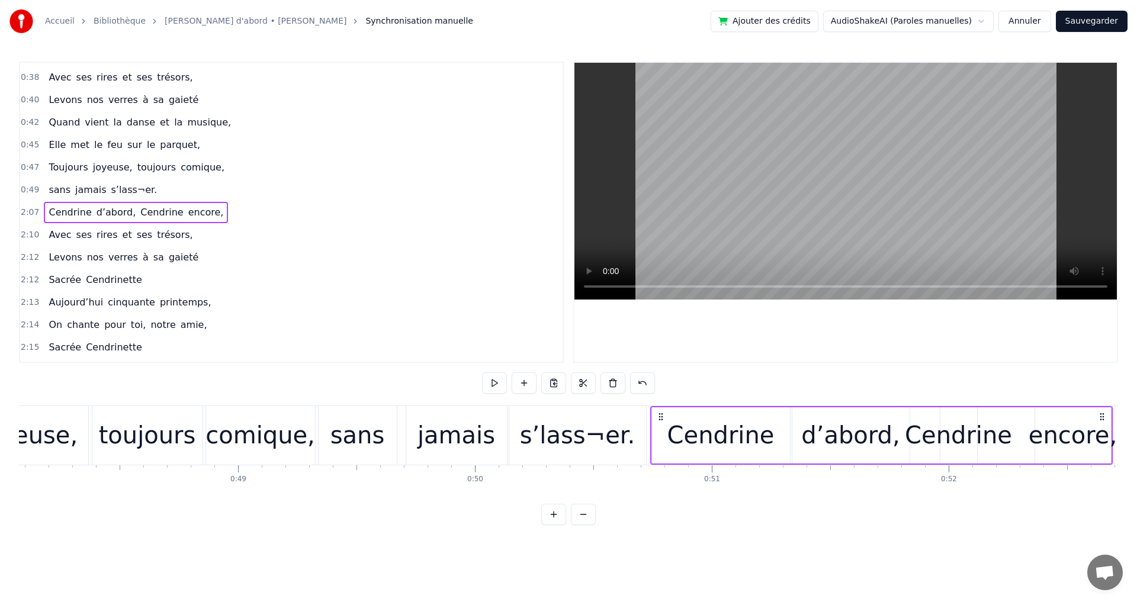
drag, startPoint x: 108, startPoint y: 415, endPoint x: 663, endPoint y: 458, distance: 556.7
click at [663, 458] on div "Cendrine d’abord, Cendrine encore," at bounding box center [881, 435] width 463 height 59
click at [483, 413] on div "jamais" at bounding box center [456, 435] width 101 height 59
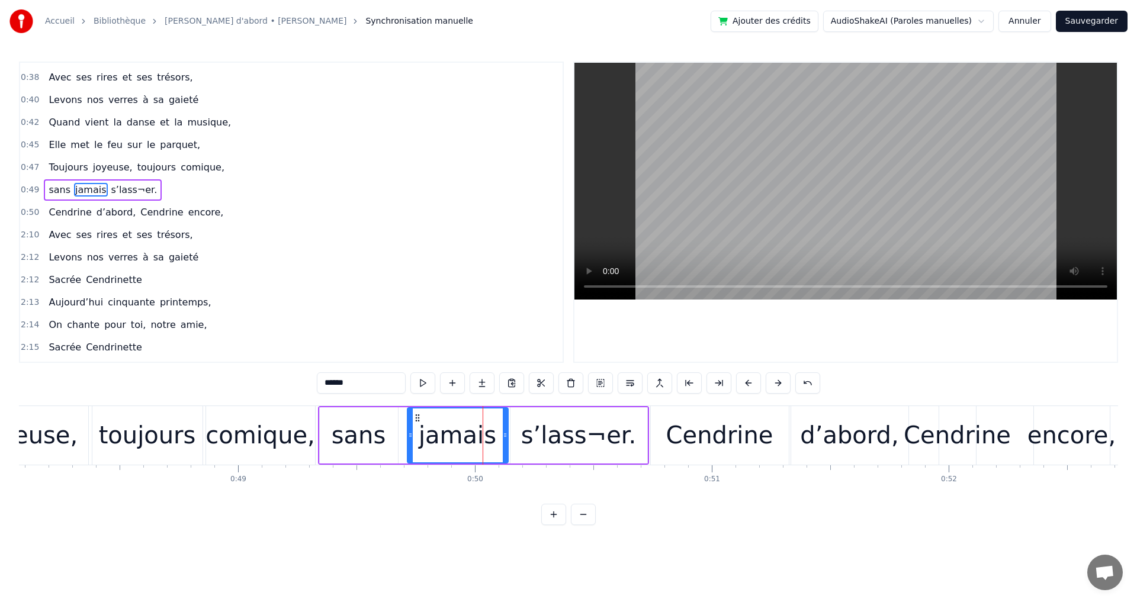
scroll to position [199, 0]
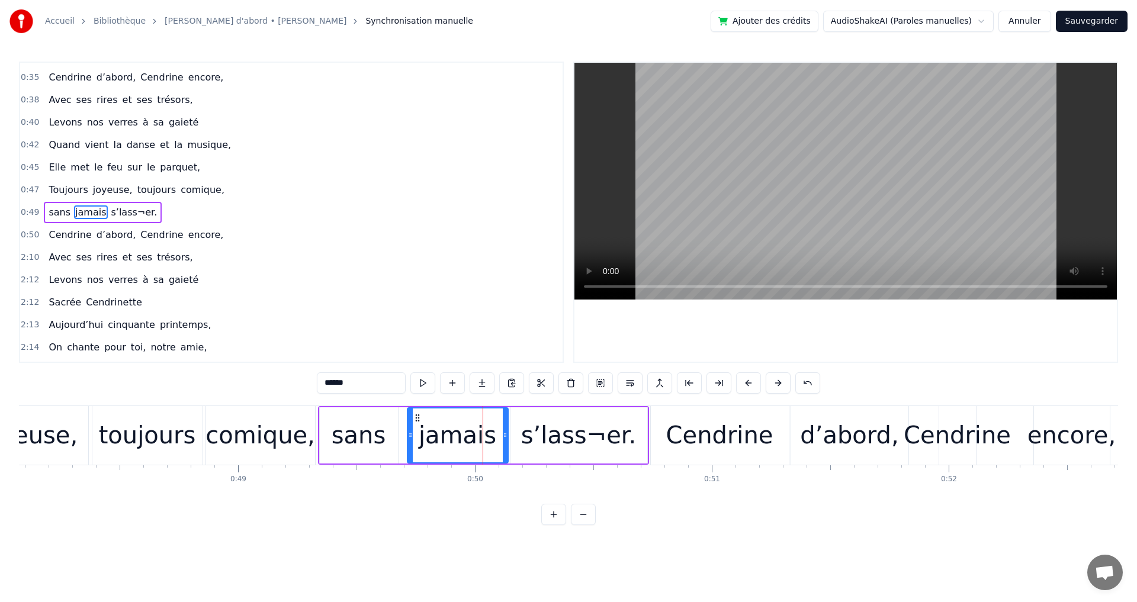
click at [47, 251] on span "Avec" at bounding box center [59, 258] width 25 height 14
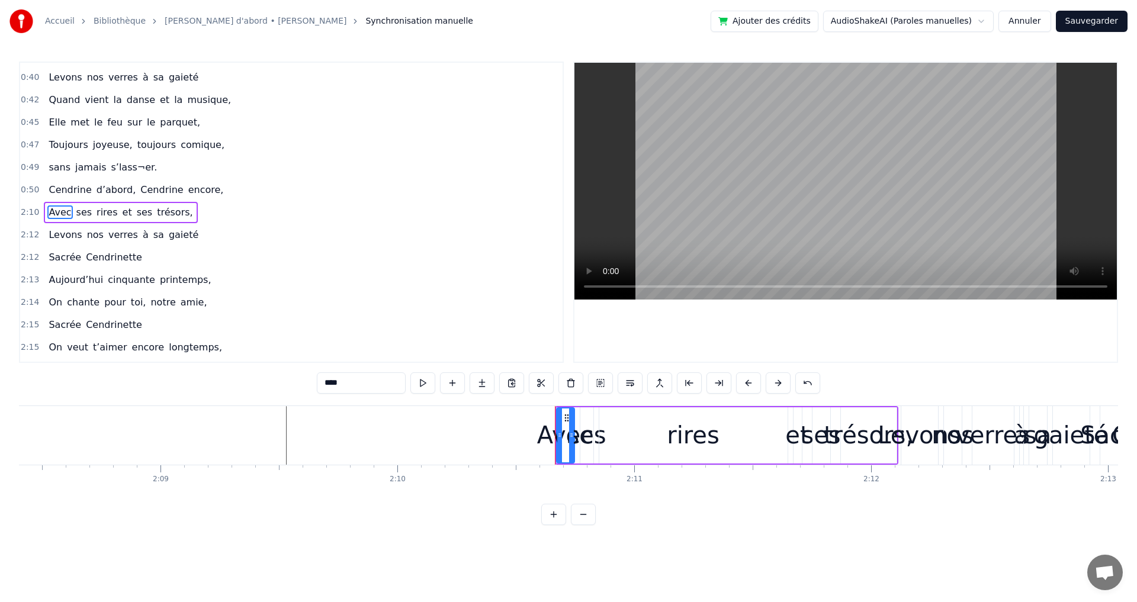
scroll to position [0, 30238]
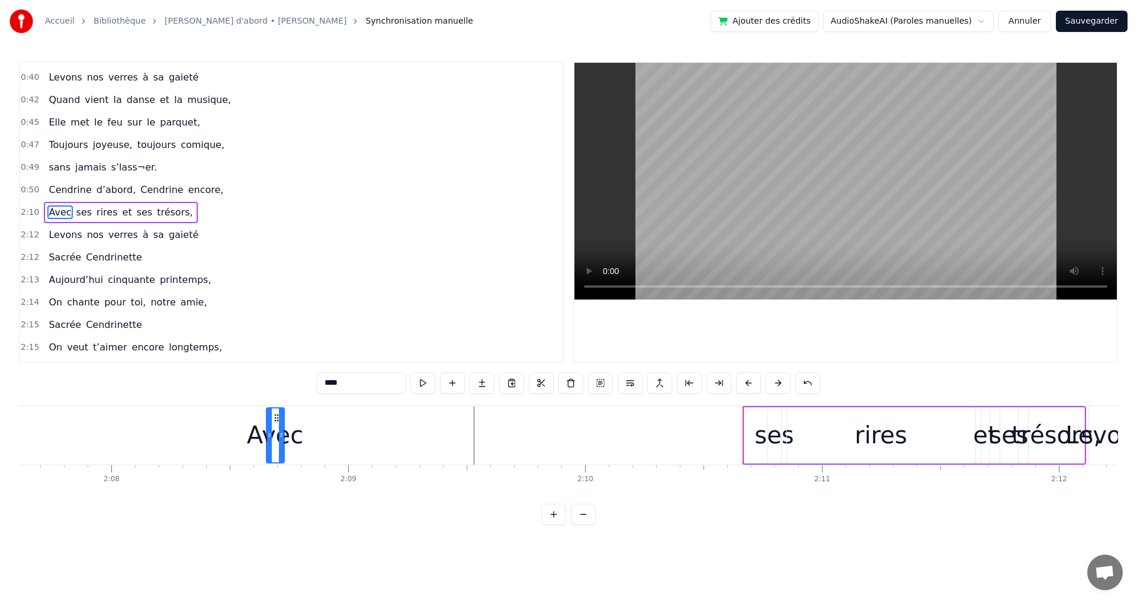
drag, startPoint x: 756, startPoint y: 418, endPoint x: 245, endPoint y: 454, distance: 512.5
click at [267, 454] on div "Avec" at bounding box center [275, 436] width 17 height 54
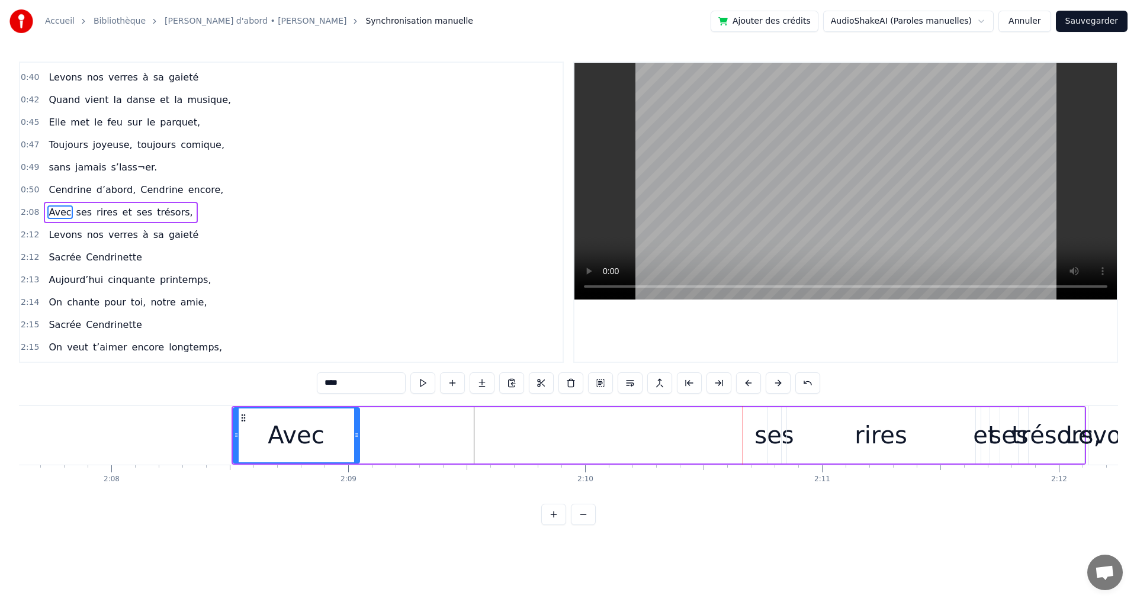
drag, startPoint x: 249, startPoint y: 439, endPoint x: 358, endPoint y: 440, distance: 108.4
click at [358, 440] on div at bounding box center [356, 436] width 5 height 54
drag, startPoint x: 358, startPoint y: 440, endPoint x: 384, endPoint y: 438, distance: 26.1
click at [339, 439] on div "Avec" at bounding box center [288, 436] width 110 height 56
click at [768, 438] on div "ses" at bounding box center [774, 436] width 39 height 36
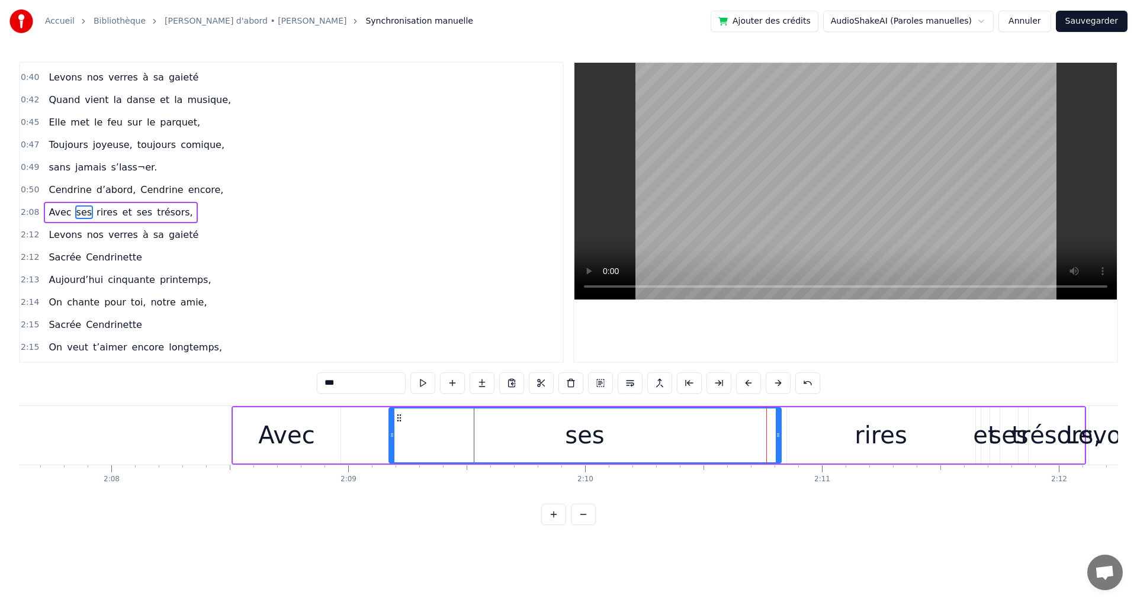
drag, startPoint x: 772, startPoint y: 436, endPoint x: 416, endPoint y: 456, distance: 356.0
click at [393, 461] on div at bounding box center [392, 436] width 5 height 54
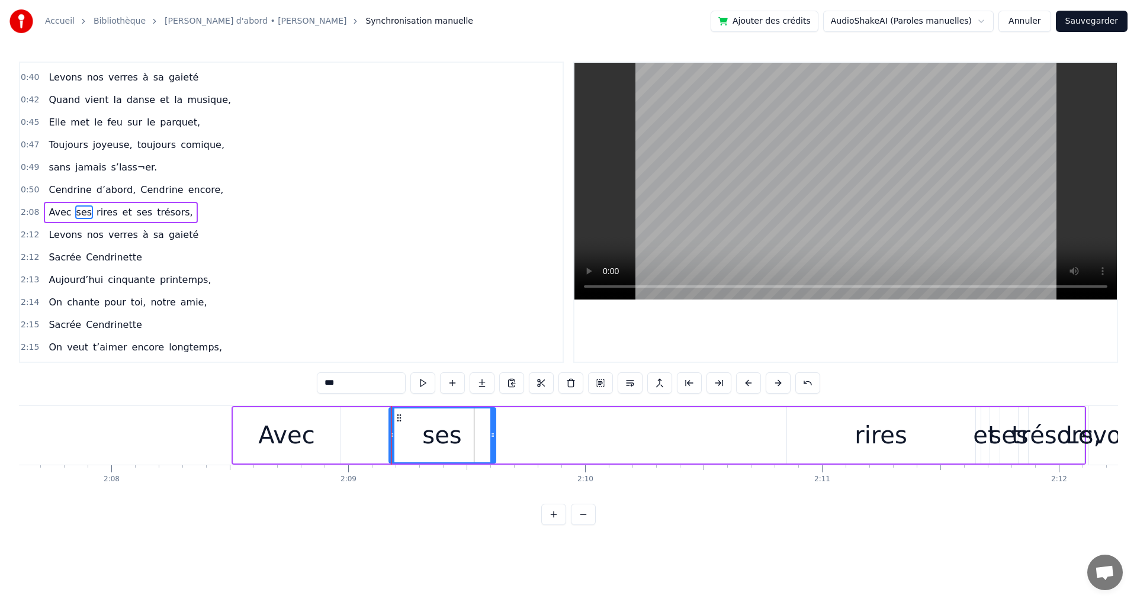
drag, startPoint x: 778, startPoint y: 431, endPoint x: 479, endPoint y: 450, distance: 299.8
click at [490, 453] on div at bounding box center [492, 436] width 5 height 54
click at [334, 438] on div "Avec" at bounding box center [286, 436] width 107 height 56
type input "****"
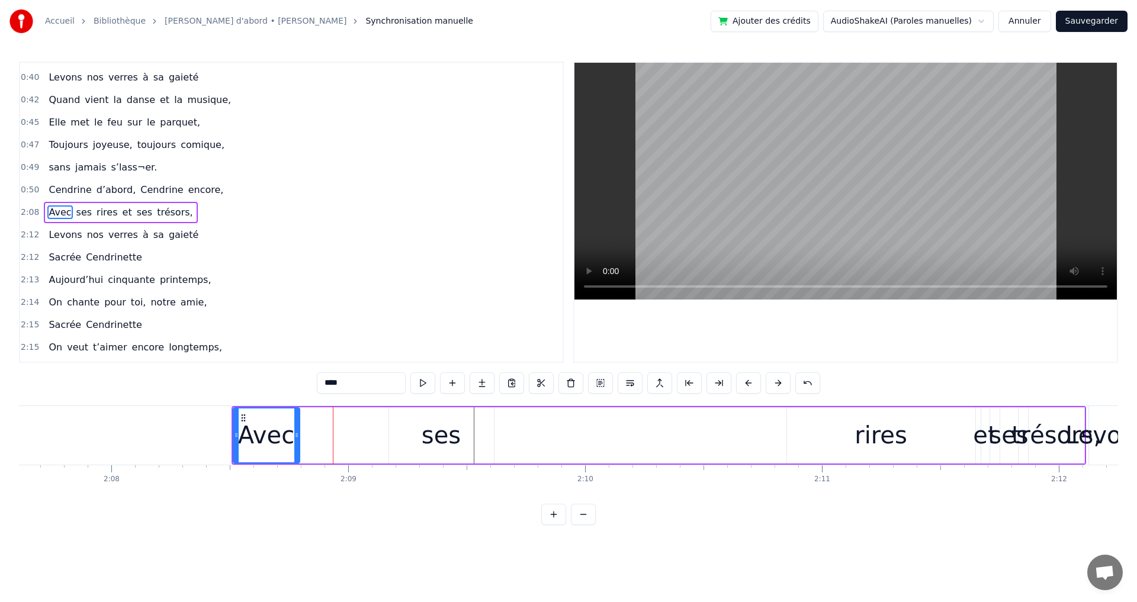
drag, startPoint x: 339, startPoint y: 441, endPoint x: 302, endPoint y: 444, distance: 38.1
click at [299, 444] on div at bounding box center [296, 436] width 5 height 54
click at [304, 444] on div "Avec ses rires et ses trésors," at bounding box center [659, 435] width 855 height 59
click at [451, 445] on div "ses" at bounding box center [441, 436] width 39 height 36
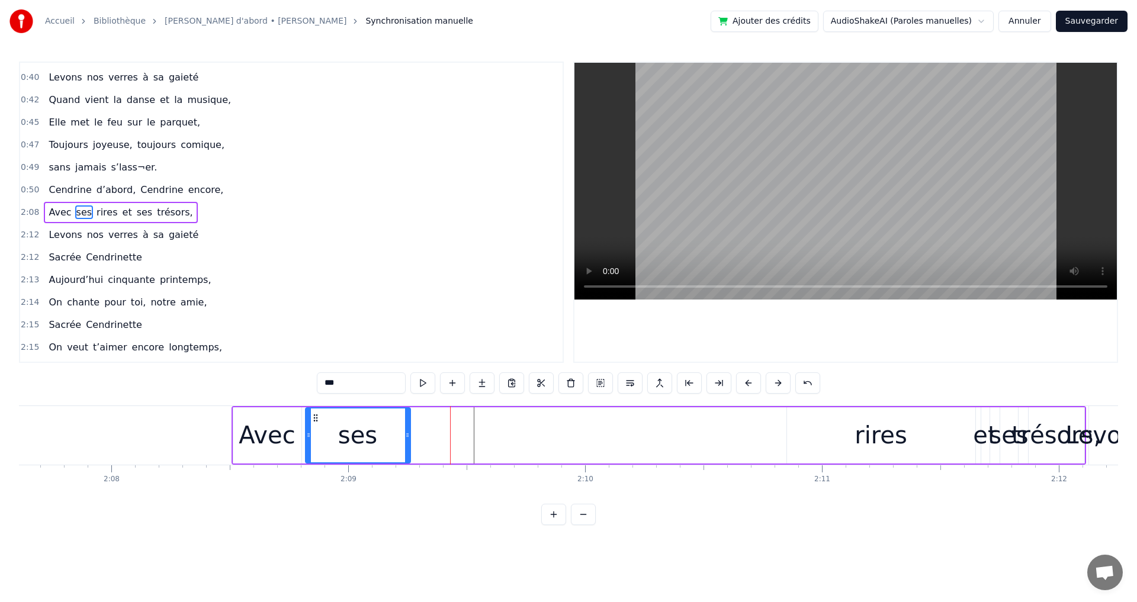
drag, startPoint x: 399, startPoint y: 416, endPoint x: 315, endPoint y: 418, distance: 84.7
click at [315, 418] on icon at bounding box center [315, 417] width 9 height 9
click at [447, 431] on div "Avec ses rires et ses trésors," at bounding box center [659, 435] width 855 height 59
click at [876, 438] on div "rires" at bounding box center [881, 436] width 53 height 36
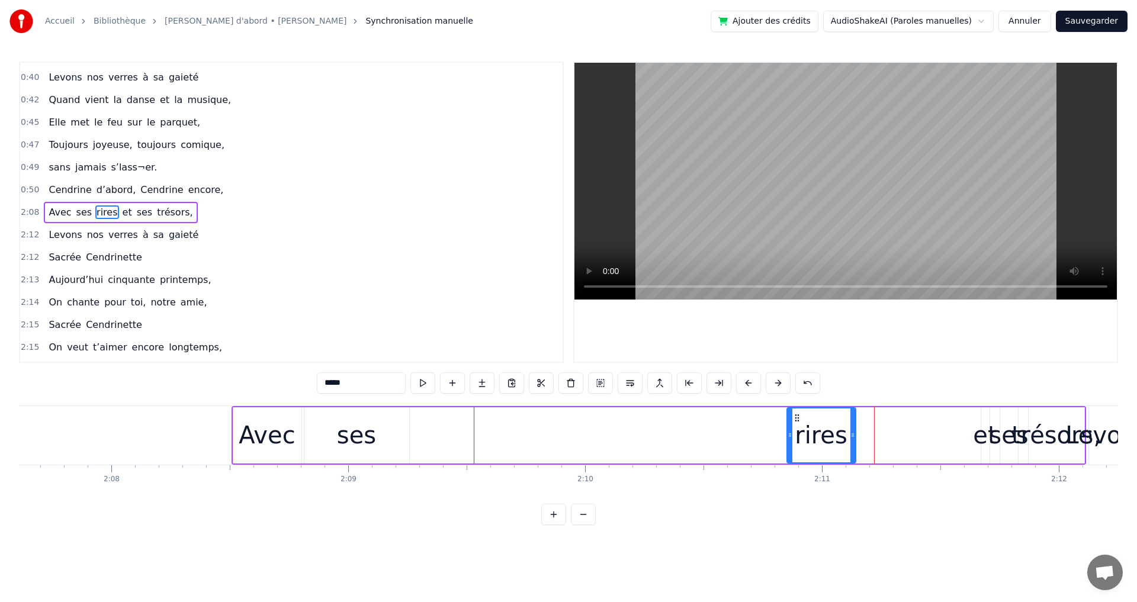
drag, startPoint x: 973, startPoint y: 418, endPoint x: 853, endPoint y: 419, distance: 119.7
click at [853, 419] on div at bounding box center [853, 436] width 5 height 54
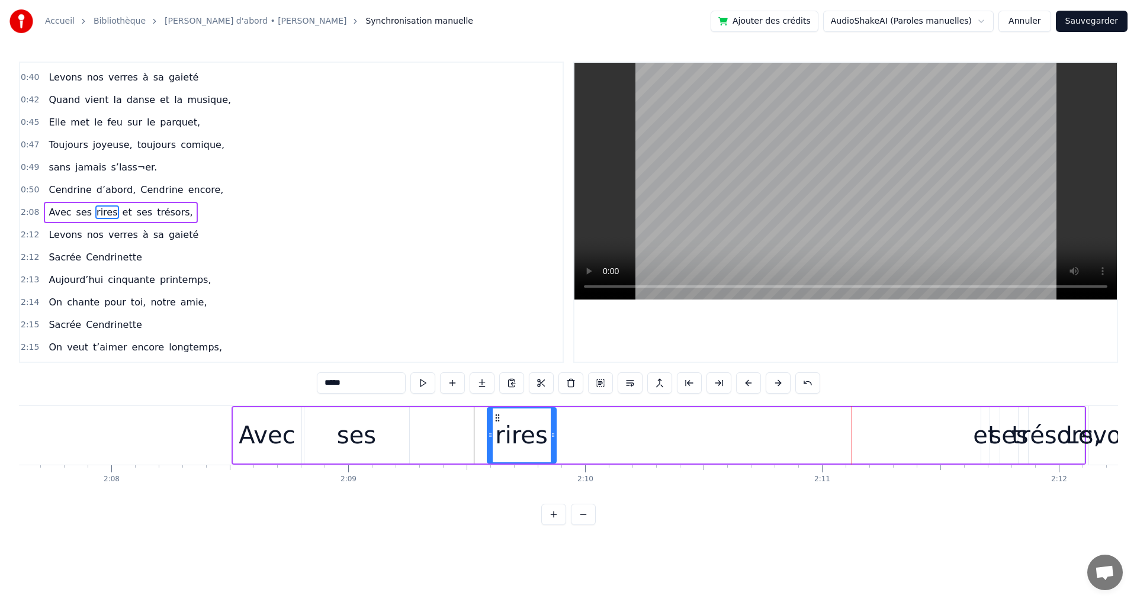
drag, startPoint x: 791, startPoint y: 419, endPoint x: 499, endPoint y: 439, distance: 292.7
click at [499, 439] on div "rires" at bounding box center [522, 436] width 68 height 54
click at [444, 438] on div "Avec ses rires et ses trésors," at bounding box center [659, 435] width 855 height 59
click at [367, 445] on div "ses" at bounding box center [356, 436] width 39 height 36
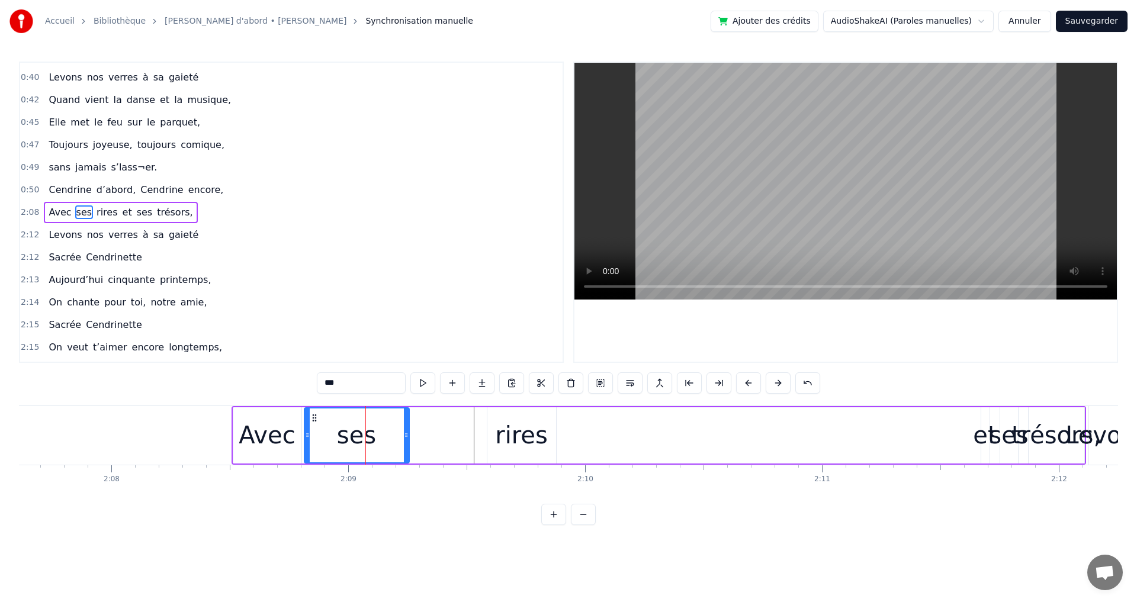
click at [502, 429] on div "rires" at bounding box center [521, 436] width 53 height 36
type input "*****"
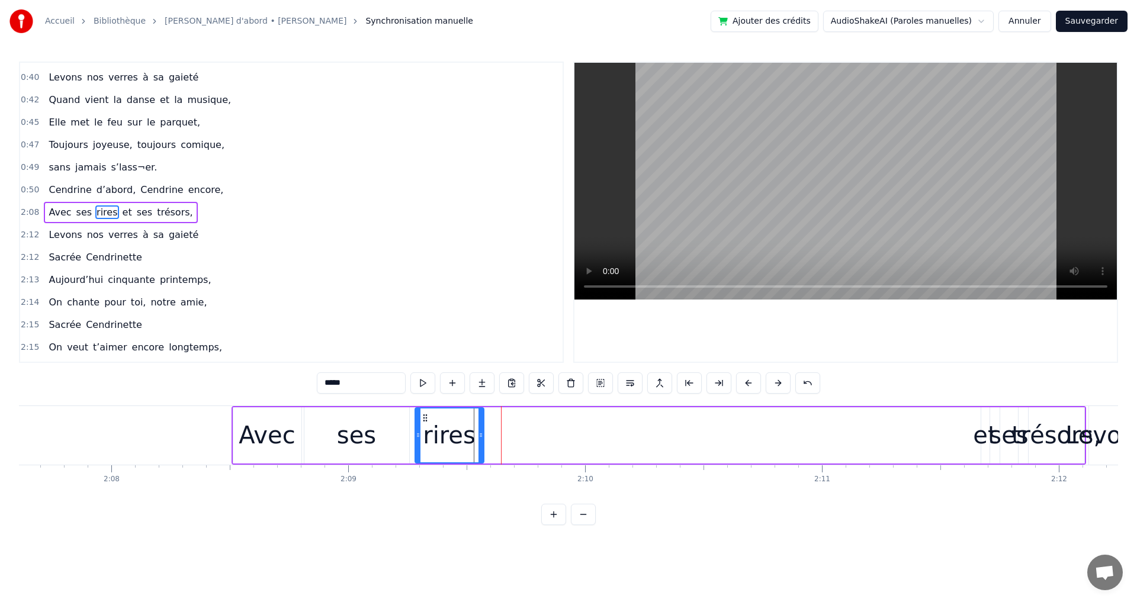
drag, startPoint x: 499, startPoint y: 417, endPoint x: 427, endPoint y: 416, distance: 72.3
click at [427, 416] on icon at bounding box center [425, 417] width 9 height 9
click at [596, 427] on div "Avec ses rires et ses trésors," at bounding box center [659, 435] width 855 height 59
click at [976, 437] on div "et" at bounding box center [985, 436] width 24 height 36
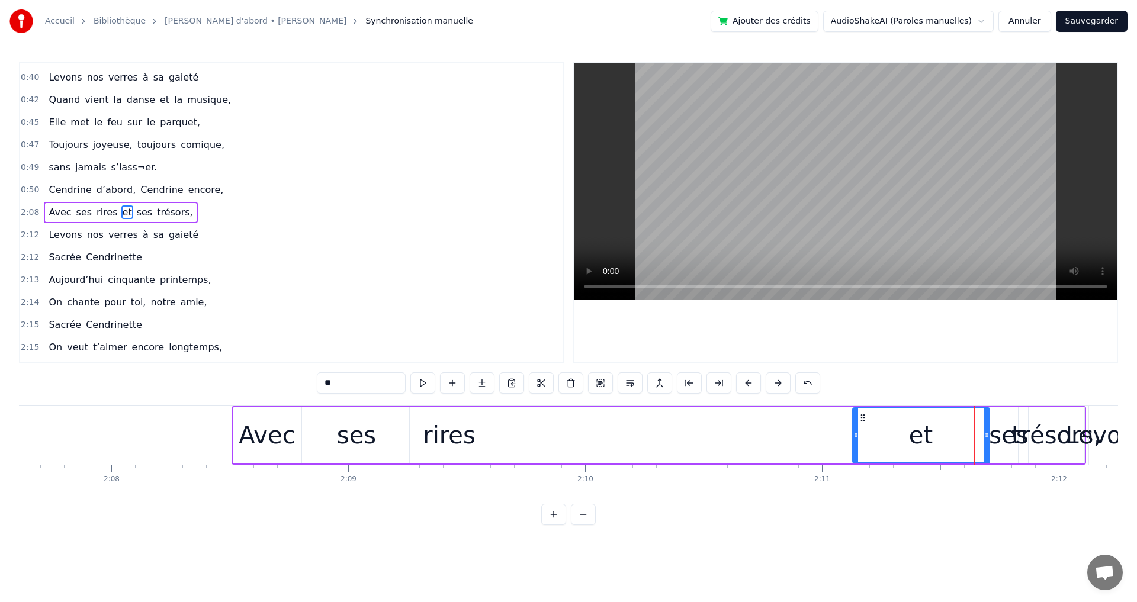
drag, startPoint x: 983, startPoint y: 434, endPoint x: 834, endPoint y: 447, distance: 149.9
click at [854, 447] on div at bounding box center [856, 436] width 5 height 54
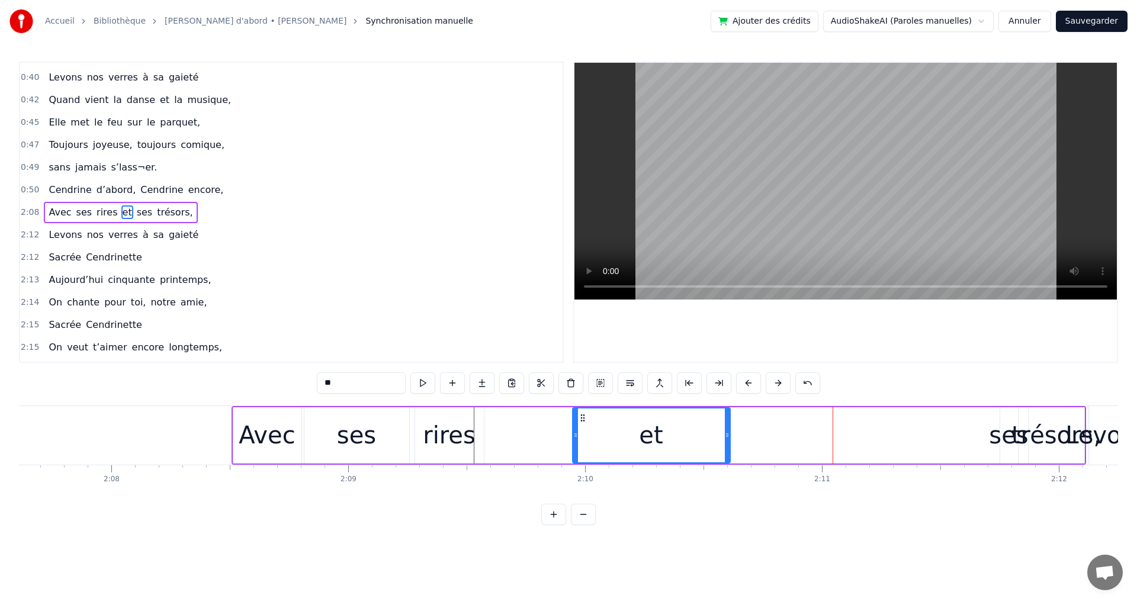
drag, startPoint x: 831, startPoint y: 419, endPoint x: 607, endPoint y: 442, distance: 225.0
click at [588, 442] on div "et" at bounding box center [651, 436] width 156 height 54
drag, startPoint x: 585, startPoint y: 435, endPoint x: 681, endPoint y: 450, distance: 97.8
click at [681, 450] on div at bounding box center [680, 436] width 5 height 54
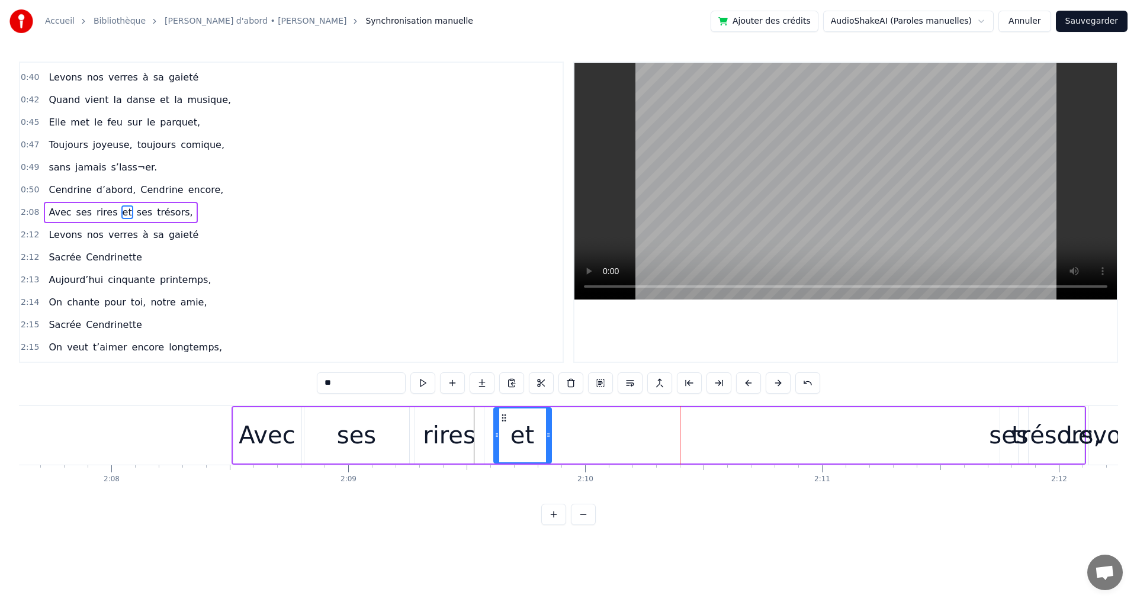
drag, startPoint x: 686, startPoint y: 416, endPoint x: 503, endPoint y: 436, distance: 184.1
click at [503, 436] on div "et" at bounding box center [523, 436] width 56 height 54
click at [610, 445] on div "Avec ses rires et ses trésors," at bounding box center [659, 435] width 855 height 59
click at [1003, 439] on div "ses" at bounding box center [1008, 436] width 39 height 36
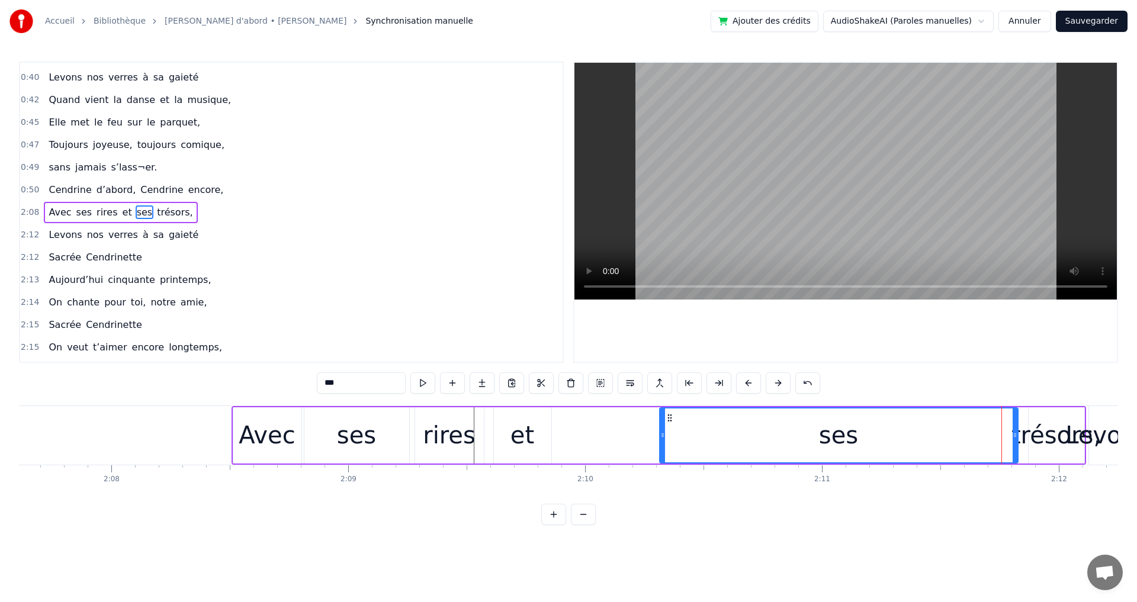
drag, startPoint x: 1003, startPoint y: 436, endPoint x: 787, endPoint y: 462, distance: 217.2
click at [662, 469] on div "Elle a trouvé sous nos étoiles, Elle a la quitté capitale, sans grand bagage et…" at bounding box center [568, 450] width 1099 height 89
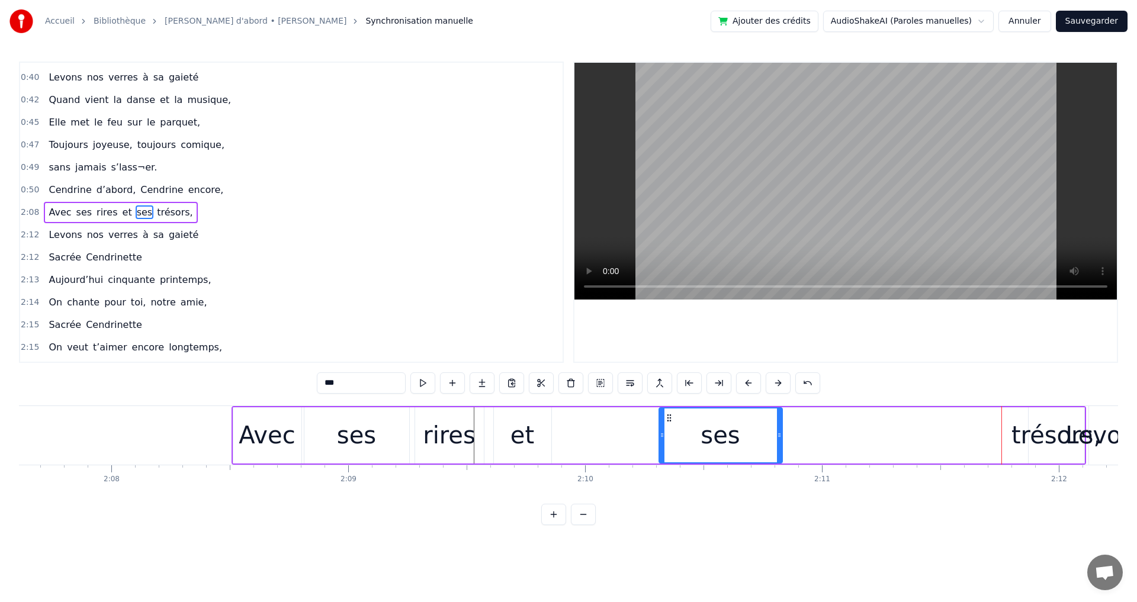
drag, startPoint x: 1017, startPoint y: 428, endPoint x: 742, endPoint y: 454, distance: 276.0
click at [777, 459] on div at bounding box center [779, 436] width 5 height 54
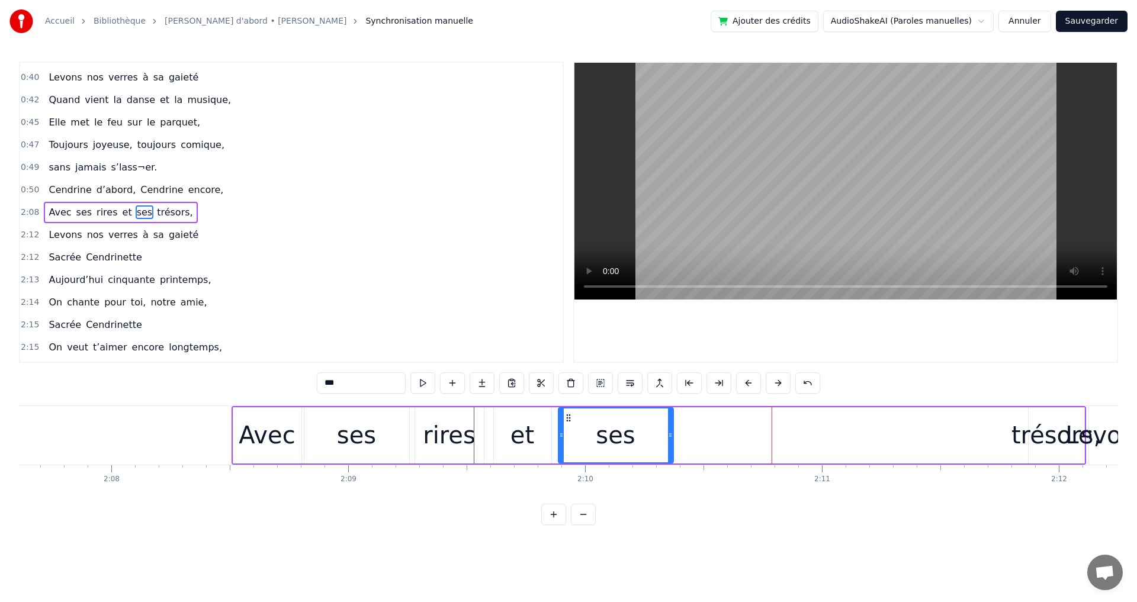
drag, startPoint x: 663, startPoint y: 420, endPoint x: 569, endPoint y: 432, distance: 94.9
click at [569, 432] on div "ses" at bounding box center [616, 436] width 114 height 54
drag, startPoint x: 671, startPoint y: 440, endPoint x: 711, endPoint y: 453, distance: 42.3
click at [632, 450] on div at bounding box center [632, 436] width 5 height 54
click at [945, 435] on div "Avec ses rires et ses trésors," at bounding box center [659, 435] width 855 height 59
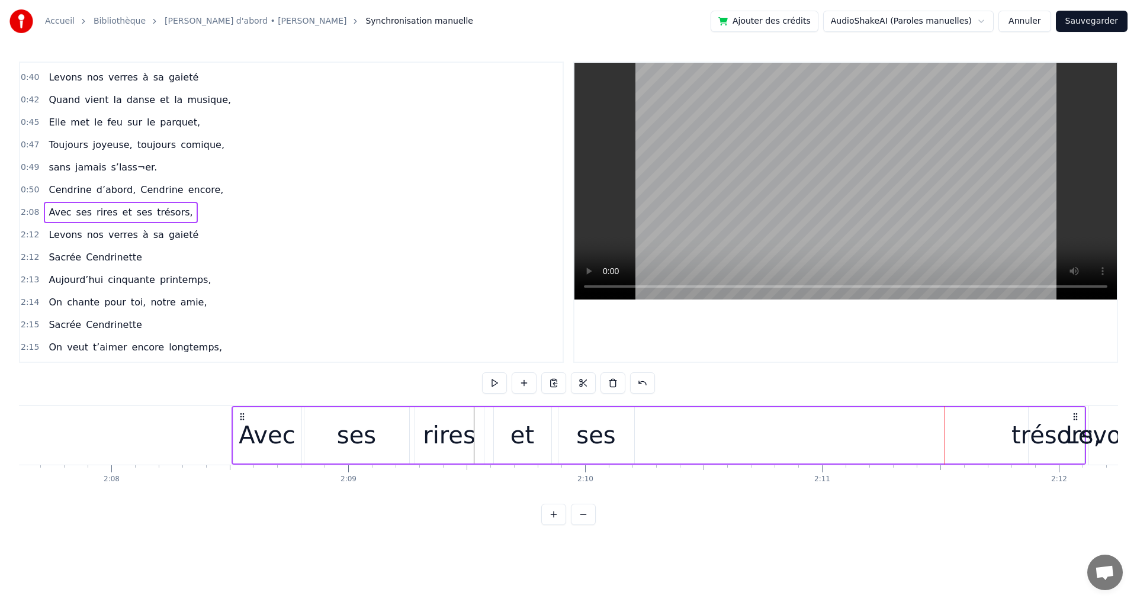
click at [1036, 435] on div "trésors," at bounding box center [1056, 436] width 89 height 36
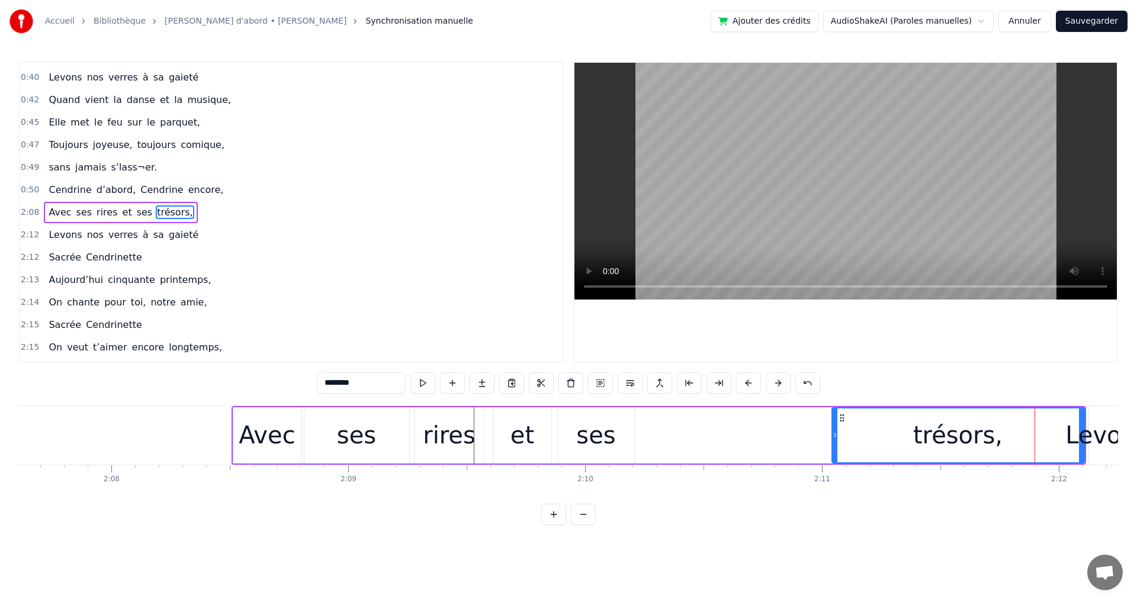
drag, startPoint x: 1031, startPoint y: 438, endPoint x: 835, endPoint y: 461, distance: 198.1
click at [835, 461] on div at bounding box center [835, 436] width 5 height 54
drag, startPoint x: 1081, startPoint y: 425, endPoint x: 1063, endPoint y: 437, distance: 21.5
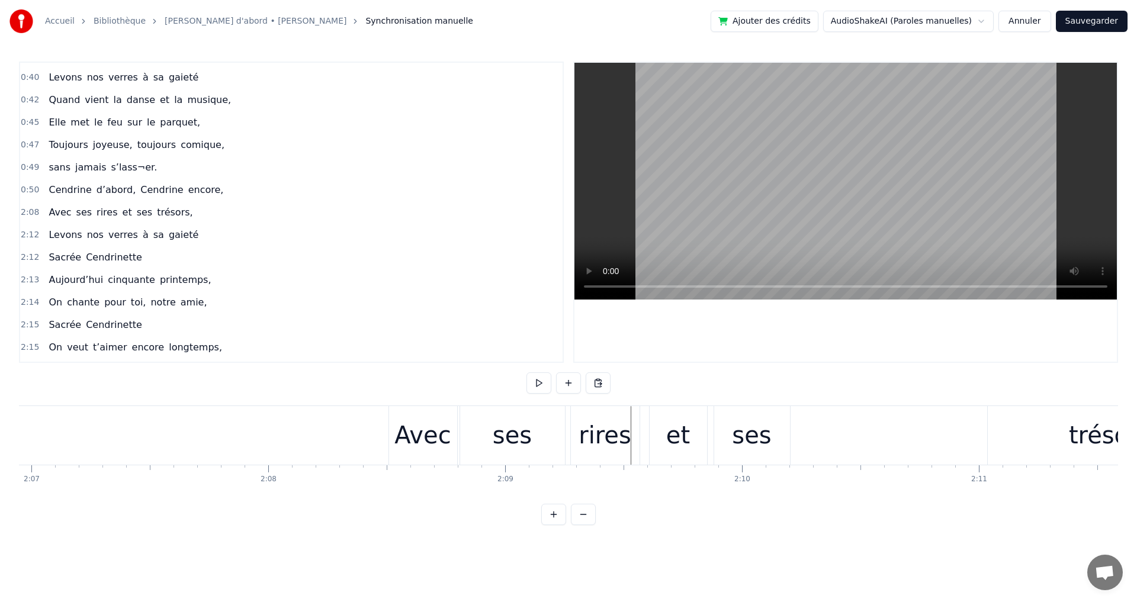
scroll to position [0, 30113]
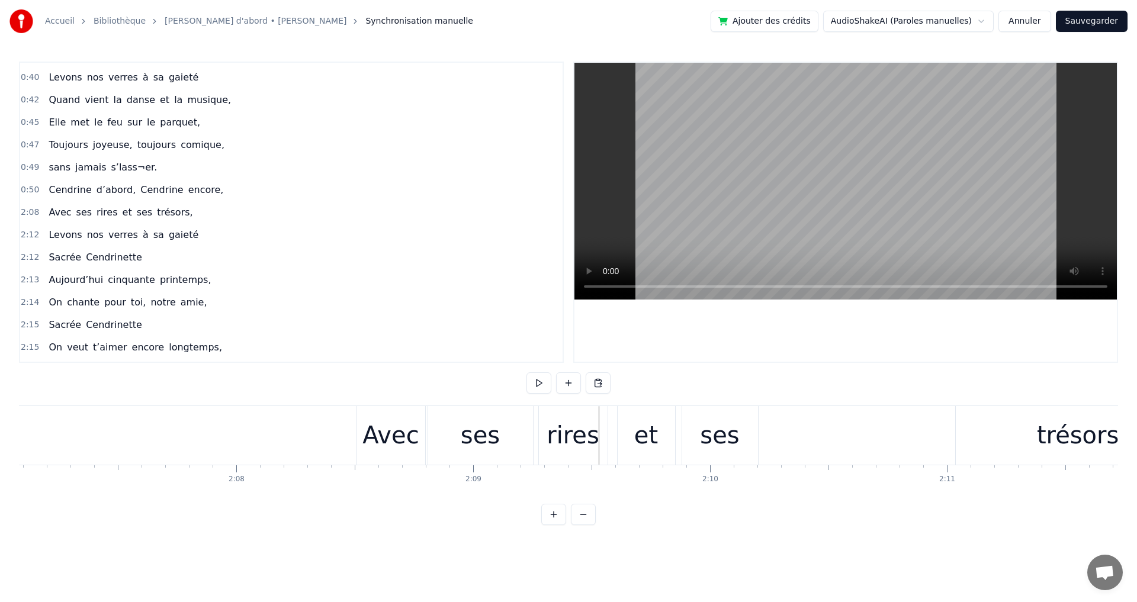
click at [1022, 435] on div "trésors," at bounding box center [1082, 435] width 252 height 59
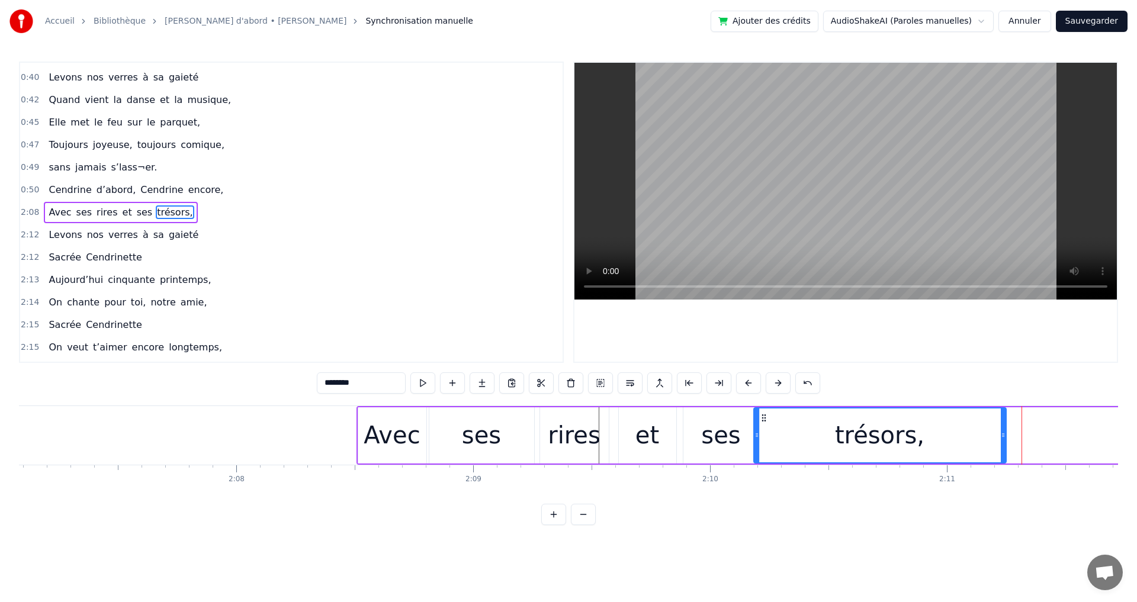
drag, startPoint x: 969, startPoint y: 419, endPoint x: 766, endPoint y: 448, distance: 205.3
click at [766, 448] on div "trésors," at bounding box center [880, 436] width 251 height 54
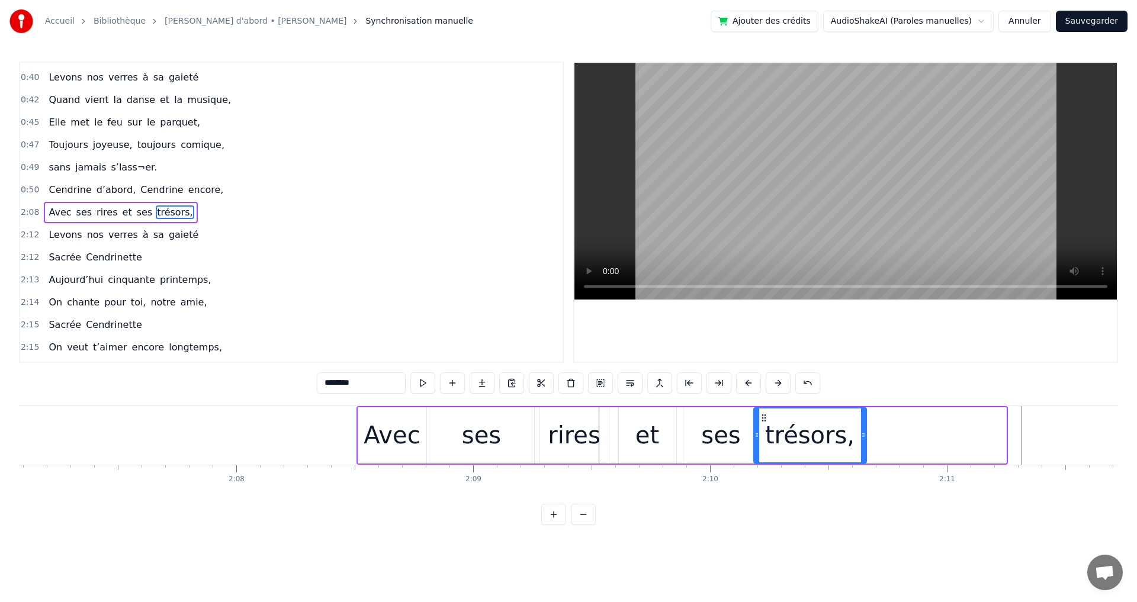
drag, startPoint x: 1003, startPoint y: 430, endPoint x: 864, endPoint y: 444, distance: 140.5
click at [864, 444] on div at bounding box center [863, 436] width 5 height 54
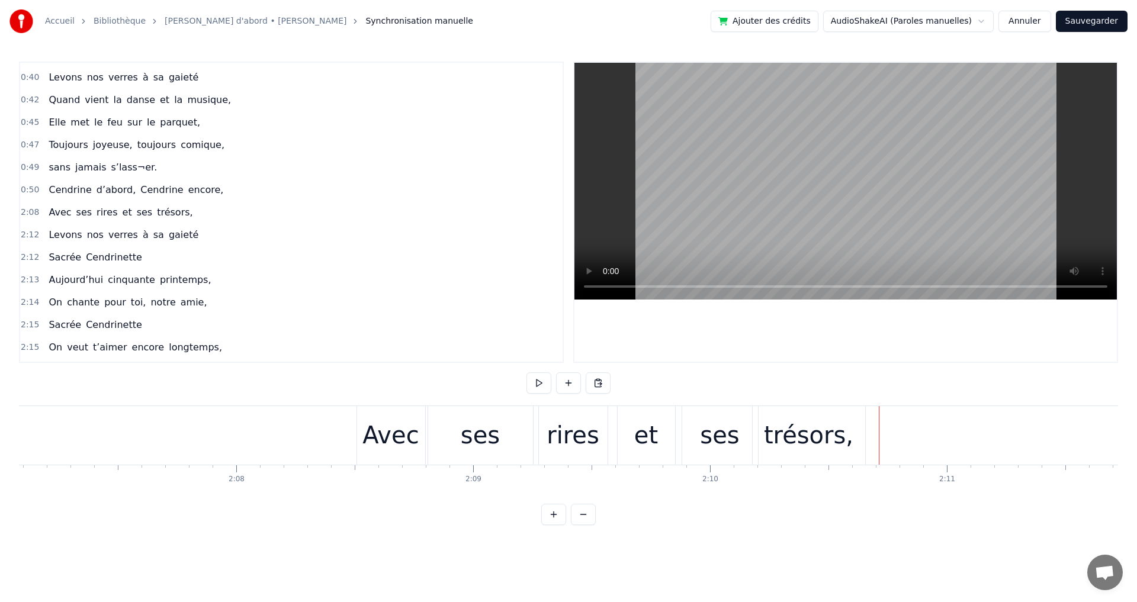
click at [46, 202] on div "Avec ses rires et ses trésors," at bounding box center [120, 212] width 153 height 21
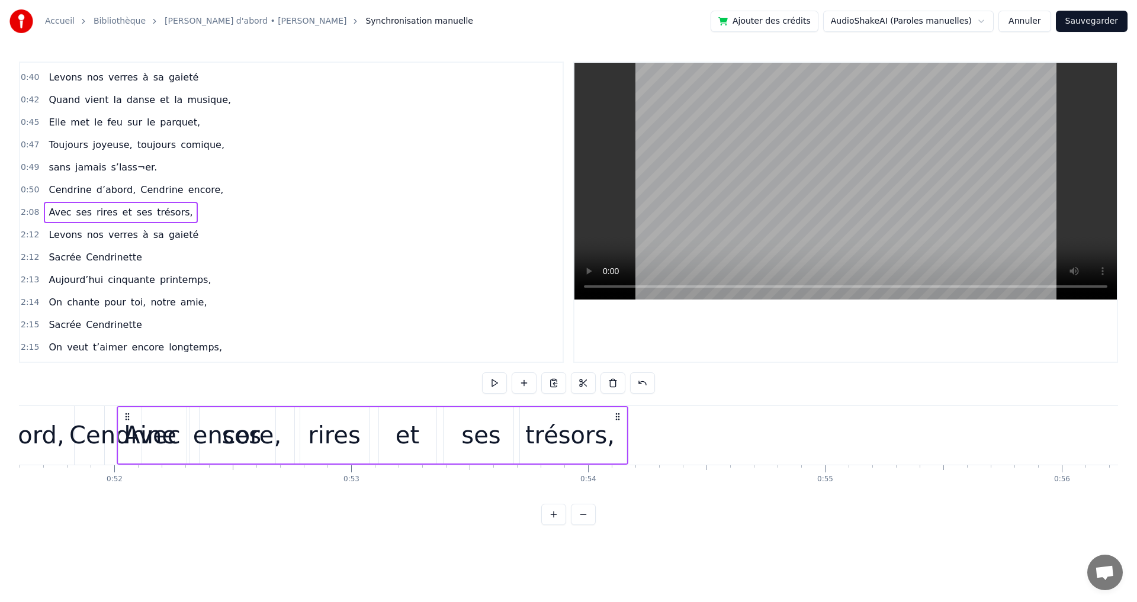
scroll to position [0, 12226]
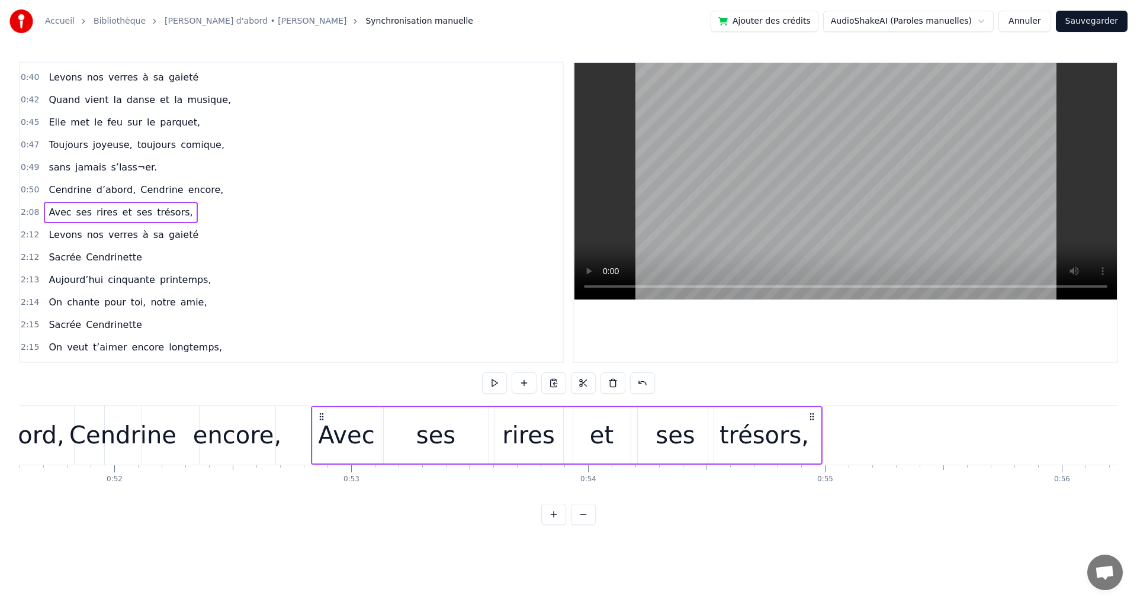
drag, startPoint x: 366, startPoint y: 416, endPoint x: 320, endPoint y: 490, distance: 87.5
click at [320, 490] on div "Elle a trouvé sous nos étoiles, Elle a la quitté capitale, sans grand bagage et…" at bounding box center [568, 450] width 1099 height 89
click at [344, 525] on div "-1:-27 Elle a trouvé sous nos étoiles, 0:19 Elle 0:19 a la quitté capitale, 0:2…" at bounding box center [568, 294] width 1099 height 464
click at [270, 424] on div "encore," at bounding box center [237, 436] width 88 height 36
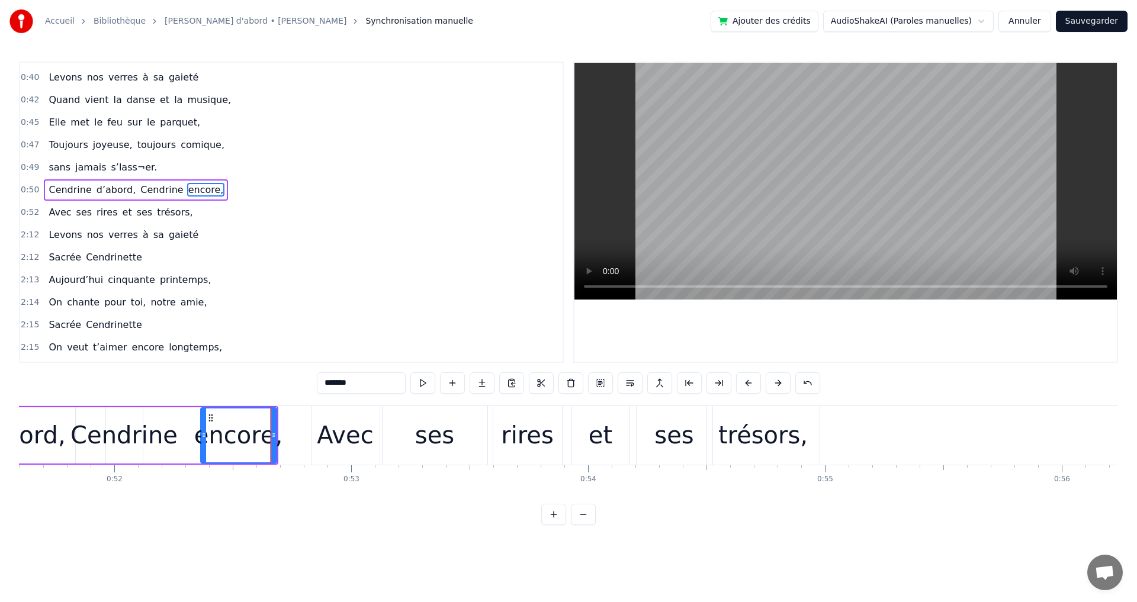
scroll to position [222, 0]
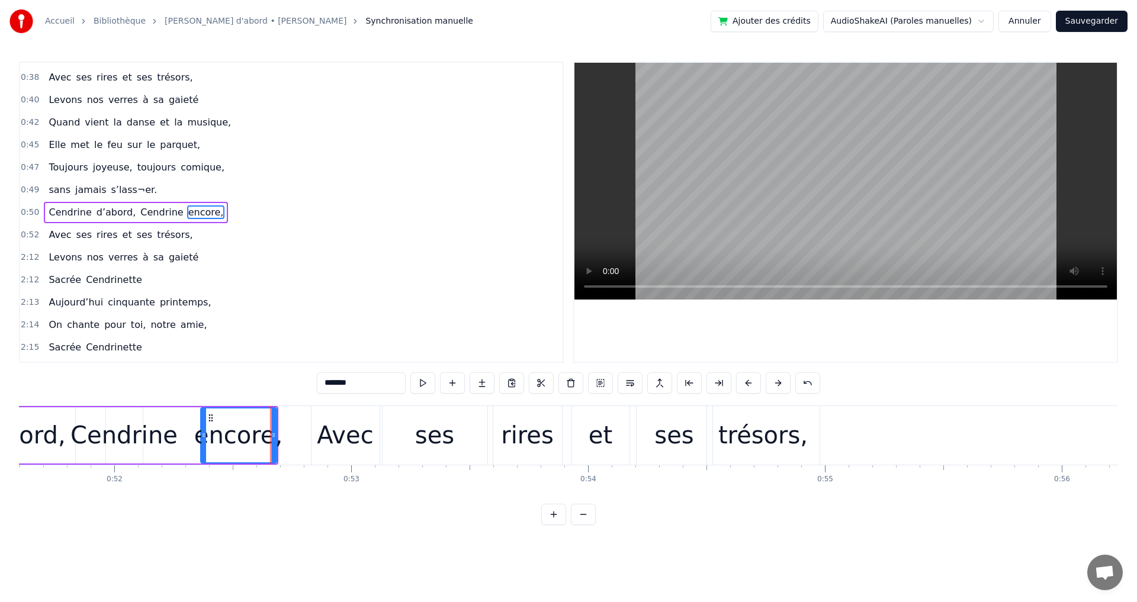
click at [63, 254] on span "Levons" at bounding box center [65, 258] width 36 height 14
type input "******"
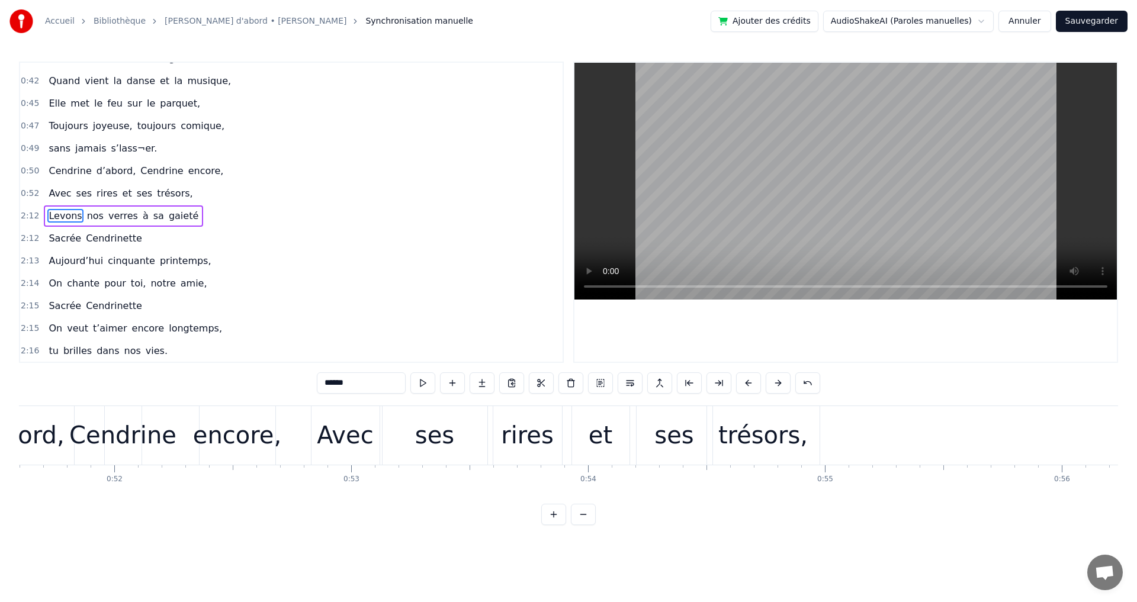
scroll to position [267, 0]
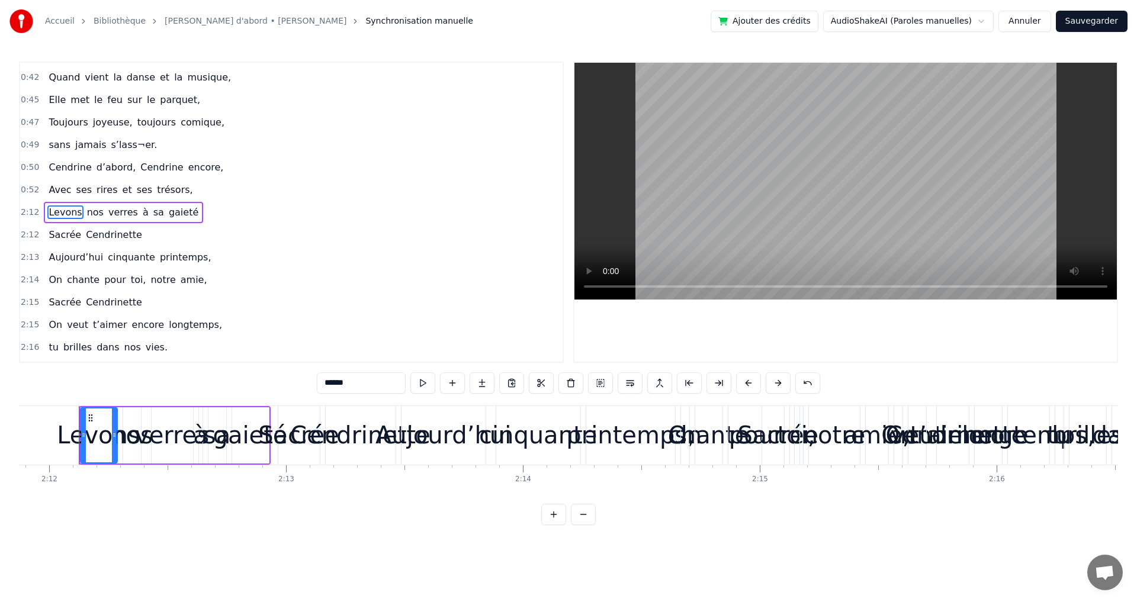
click at [45, 201] on div "0:52 Avec ses rires et ses trésors," at bounding box center [291, 190] width 543 height 23
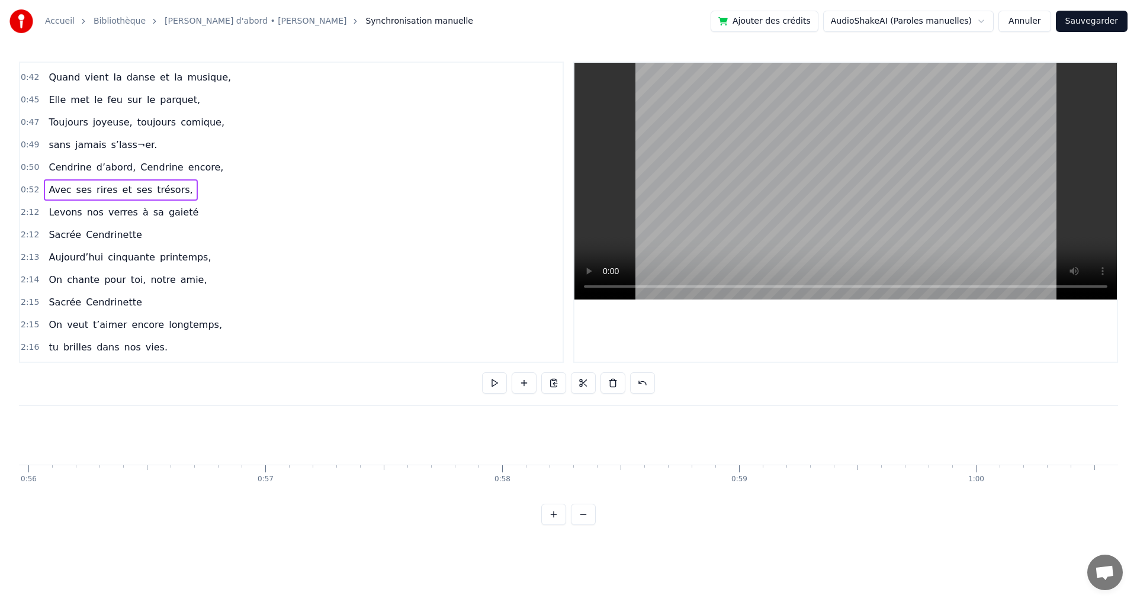
scroll to position [0, 12458]
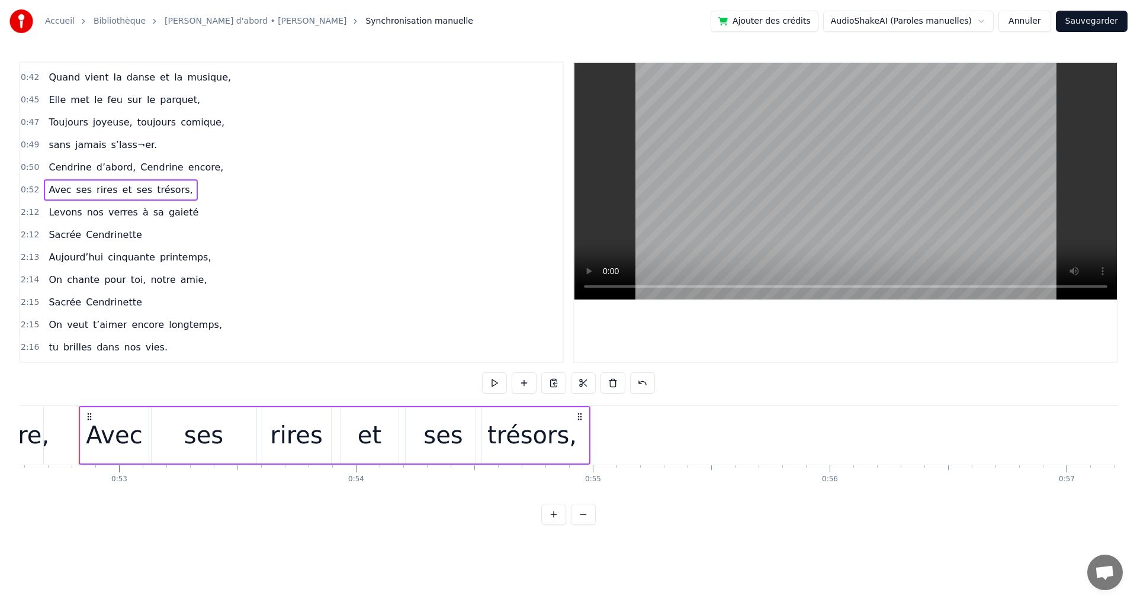
click at [45, 203] on div "Levons nos verres à sa gaieté" at bounding box center [123, 212] width 159 height 21
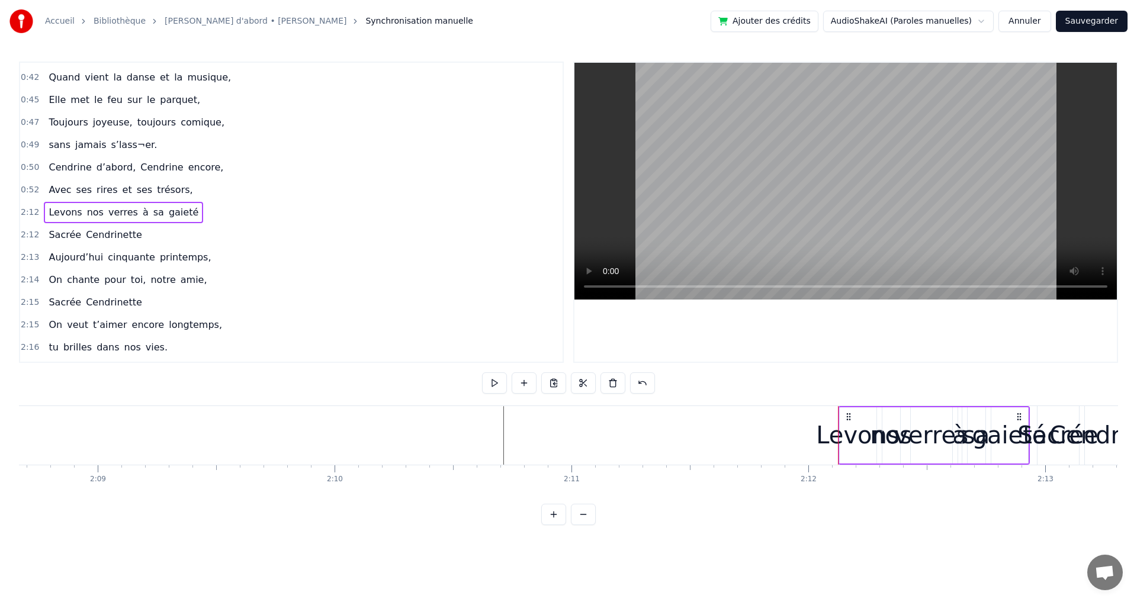
scroll to position [0, 30520]
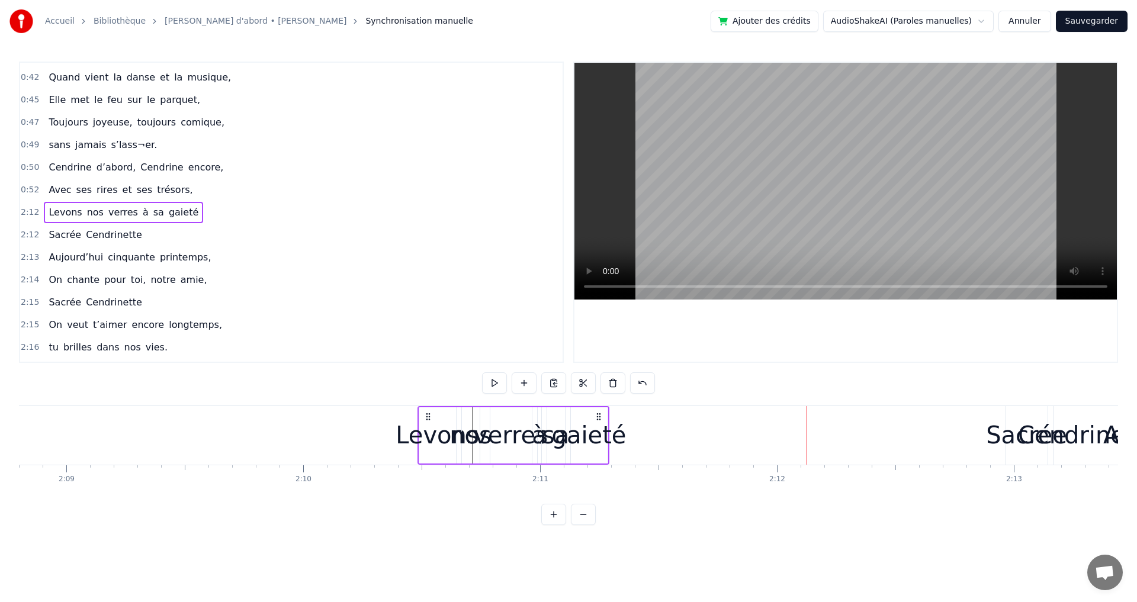
drag, startPoint x: 790, startPoint y: 424, endPoint x: 416, endPoint y: 448, distance: 374.5
click at [418, 448] on div "Levons nos verres à sa gaieté" at bounding box center [514, 435] width 192 height 59
click at [412, 443] on div "Levons" at bounding box center [426, 436] width 84 height 36
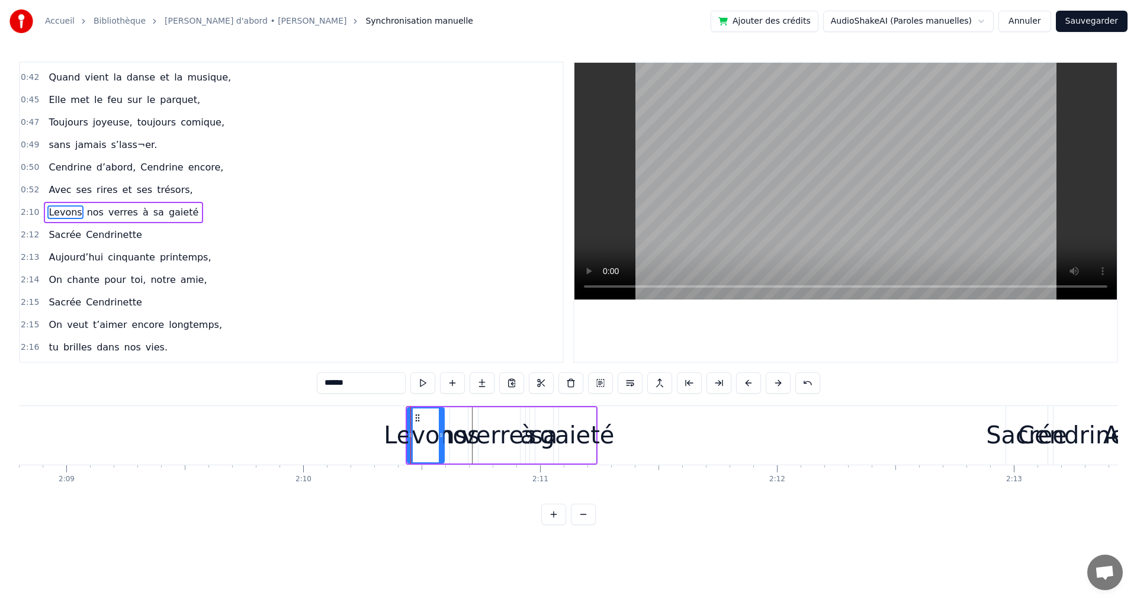
drag, startPoint x: 412, startPoint y: 440, endPoint x: 322, endPoint y: 435, distance: 90.2
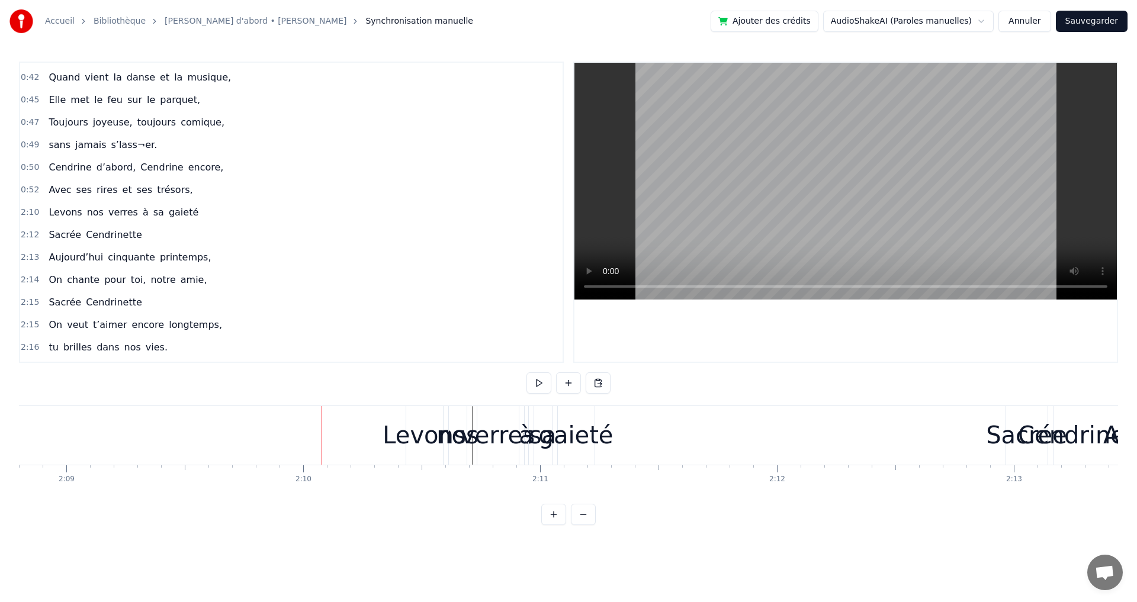
click at [403, 441] on div "Levons" at bounding box center [425, 436] width 84 height 36
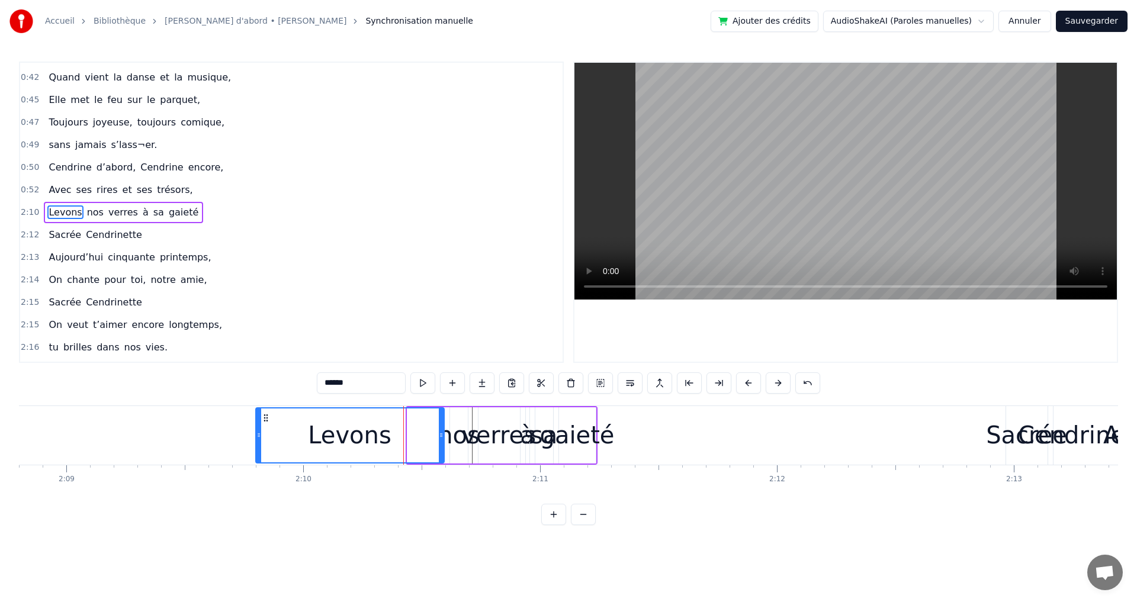
drag, startPoint x: 411, startPoint y: 435, endPoint x: 323, endPoint y: 420, distance: 88.3
click at [257, 425] on div at bounding box center [259, 436] width 5 height 54
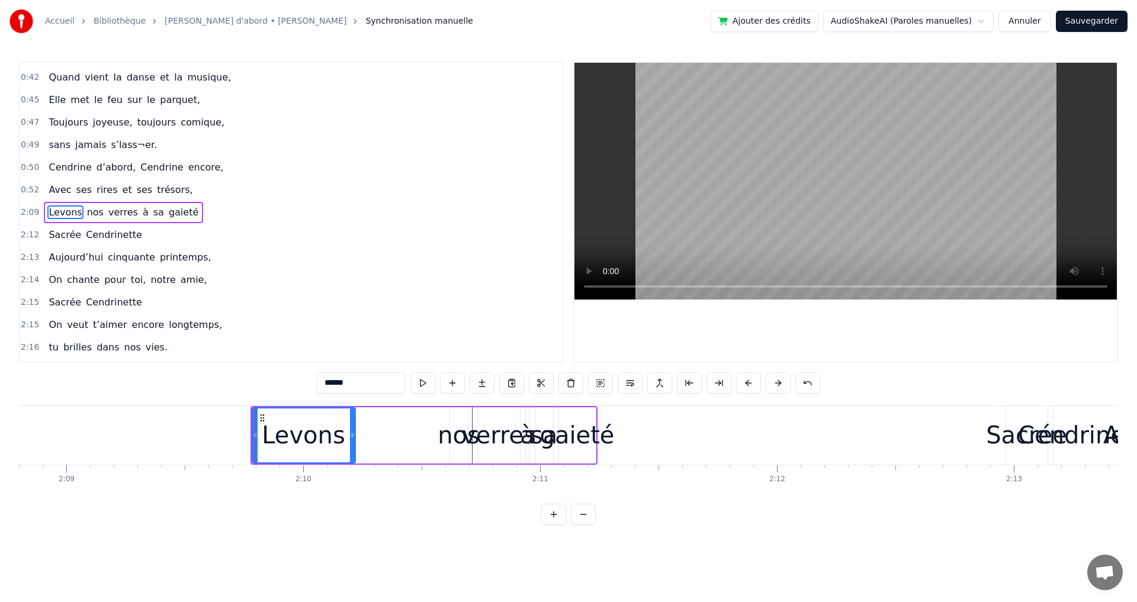
drag, startPoint x: 441, startPoint y: 426, endPoint x: 352, endPoint y: 428, distance: 88.9
click at [352, 428] on div at bounding box center [352, 436] width 5 height 54
click at [451, 446] on div "nos" at bounding box center [459, 436] width 42 height 36
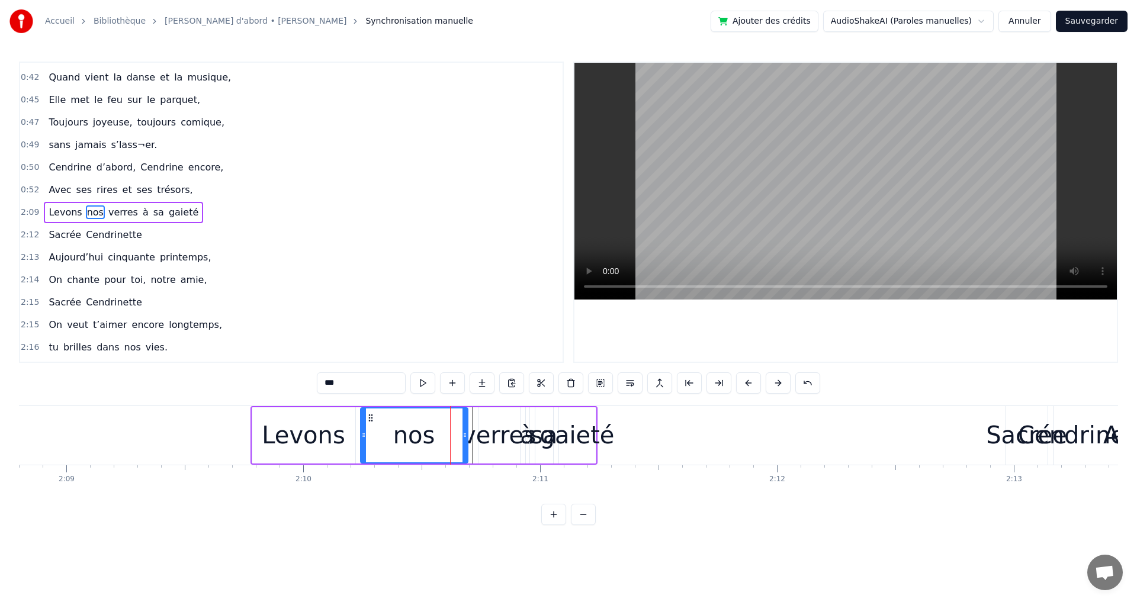
drag, startPoint x: 455, startPoint y: 436, endPoint x: 377, endPoint y: 437, distance: 78.2
click at [367, 437] on div "nos" at bounding box center [414, 436] width 106 height 54
drag, startPoint x: 464, startPoint y: 433, endPoint x: 428, endPoint y: 429, distance: 35.7
click at [428, 429] on div at bounding box center [428, 436] width 5 height 54
click at [497, 441] on div "verres" at bounding box center [499, 436] width 74 height 36
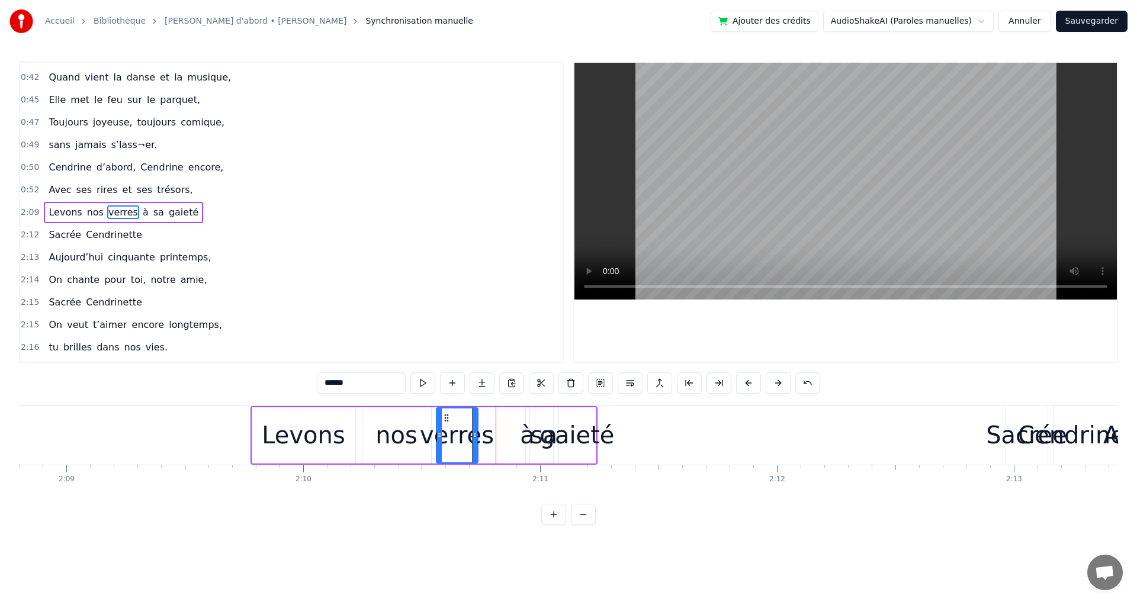
drag, startPoint x: 491, startPoint y: 415, endPoint x: 451, endPoint y: 416, distance: 40.3
click at [450, 416] on icon at bounding box center [446, 417] width 9 height 9
click at [533, 440] on div "sa" at bounding box center [544, 436] width 27 height 36
click at [546, 439] on icon at bounding box center [545, 435] width 5 height 9
click at [528, 441] on div "à" at bounding box center [527, 436] width 15 height 36
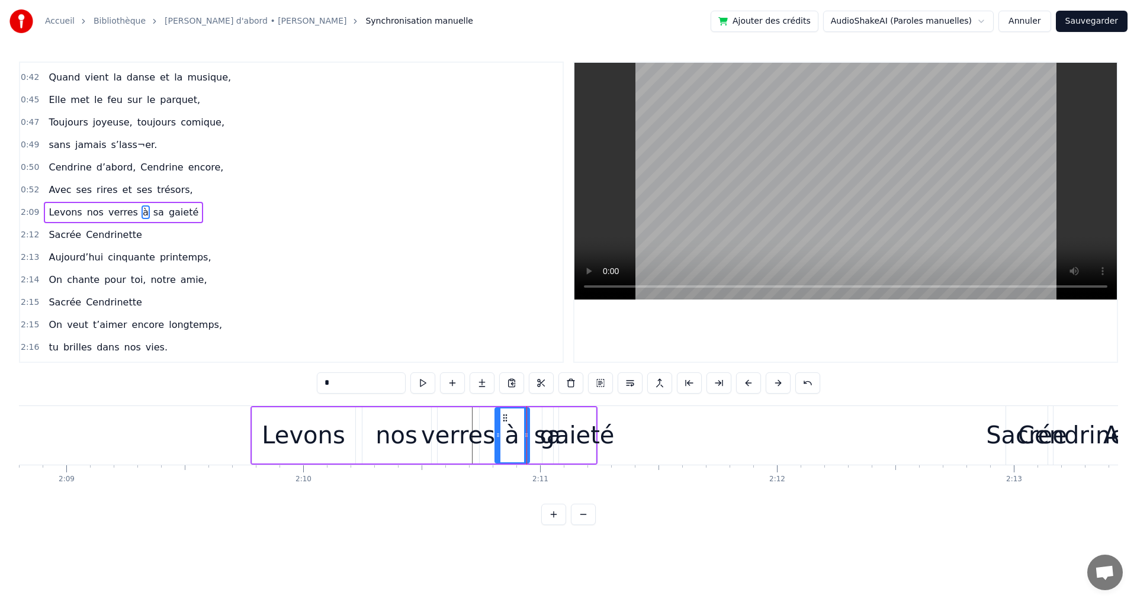
drag, startPoint x: 529, startPoint y: 436, endPoint x: 498, endPoint y: 441, distance: 31.2
click at [498, 441] on div at bounding box center [498, 436] width 5 height 54
click at [568, 438] on div "gaieté" at bounding box center [577, 436] width 75 height 36
type input "******"
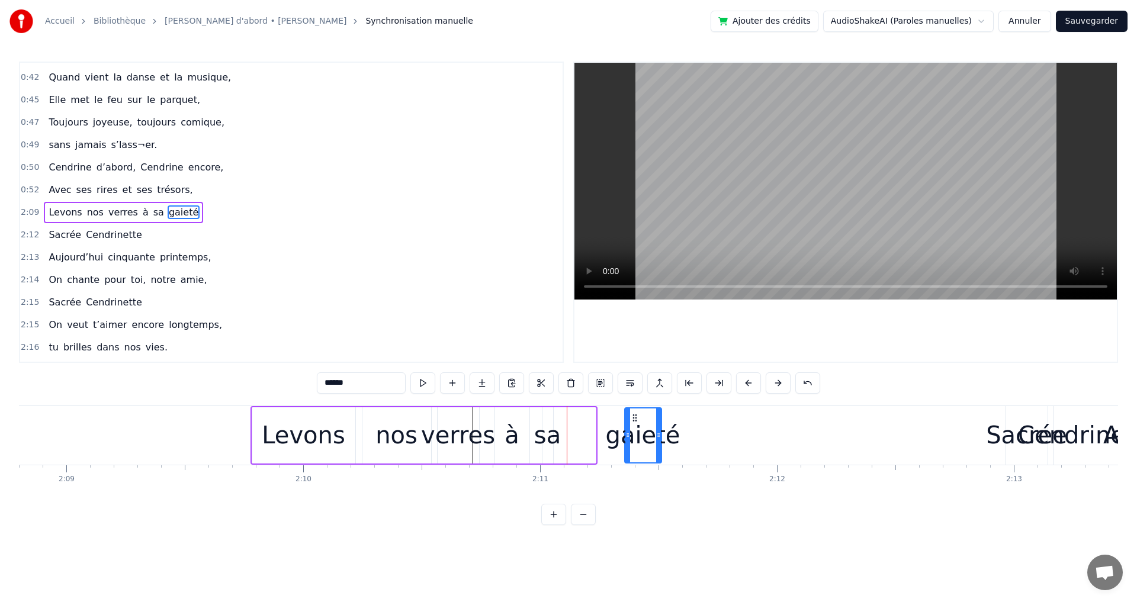
drag, startPoint x: 573, startPoint y: 417, endPoint x: 628, endPoint y: 428, distance: 56.2
click at [630, 429] on div "gaieté" at bounding box center [644, 436] width 36 height 54
drag, startPoint x: 628, startPoint y: 417, endPoint x: 602, endPoint y: 421, distance: 25.8
click at [602, 421] on icon at bounding box center [602, 417] width 9 height 9
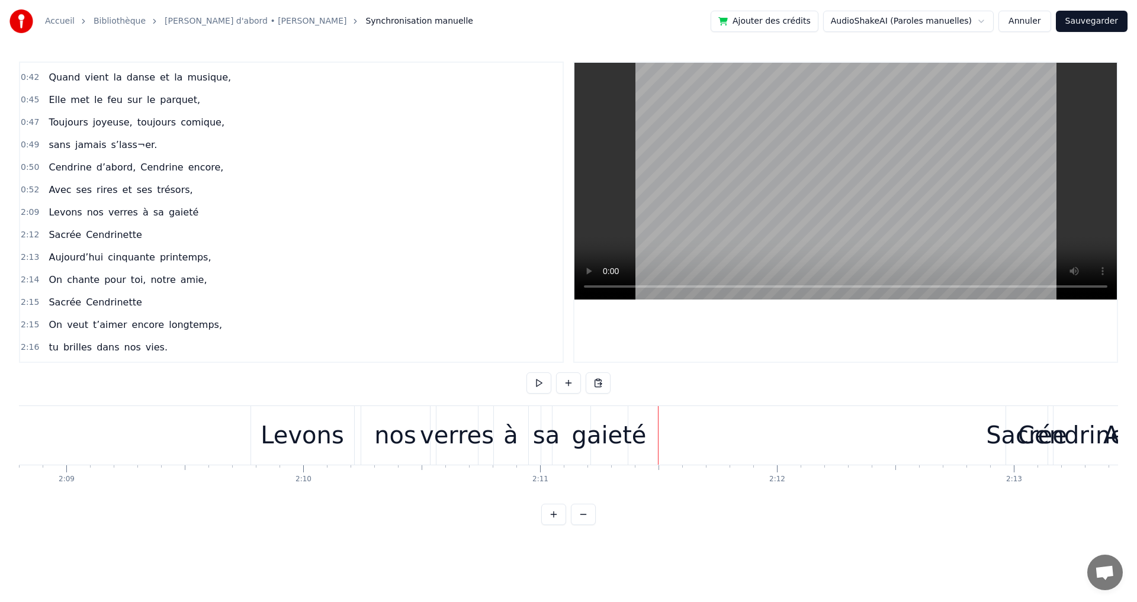
click at [79, 203] on div "Levons nos verres à sa gaieté" at bounding box center [123, 212] width 159 height 21
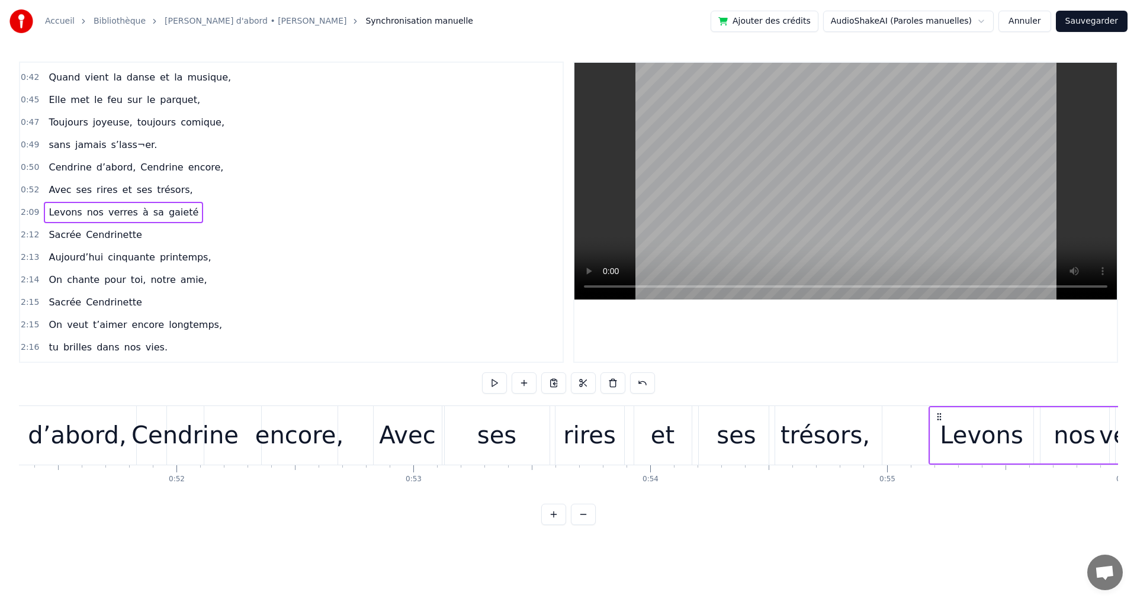
scroll to position [0, 12172]
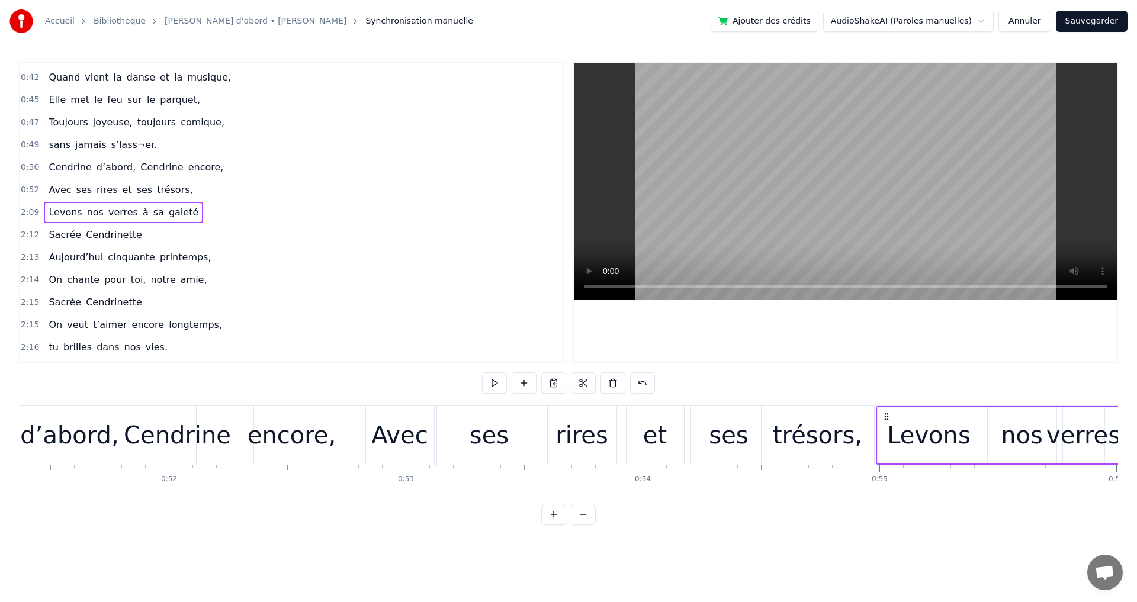
drag, startPoint x: 259, startPoint y: 419, endPoint x: 886, endPoint y: 498, distance: 631.6
click at [886, 495] on div "Elle a trouvé sous nos étoiles, Elle a la quitté capitale, sans grand bagage et…" at bounding box center [568, 450] width 1099 height 89
click at [755, 421] on div "ses" at bounding box center [729, 435] width 76 height 59
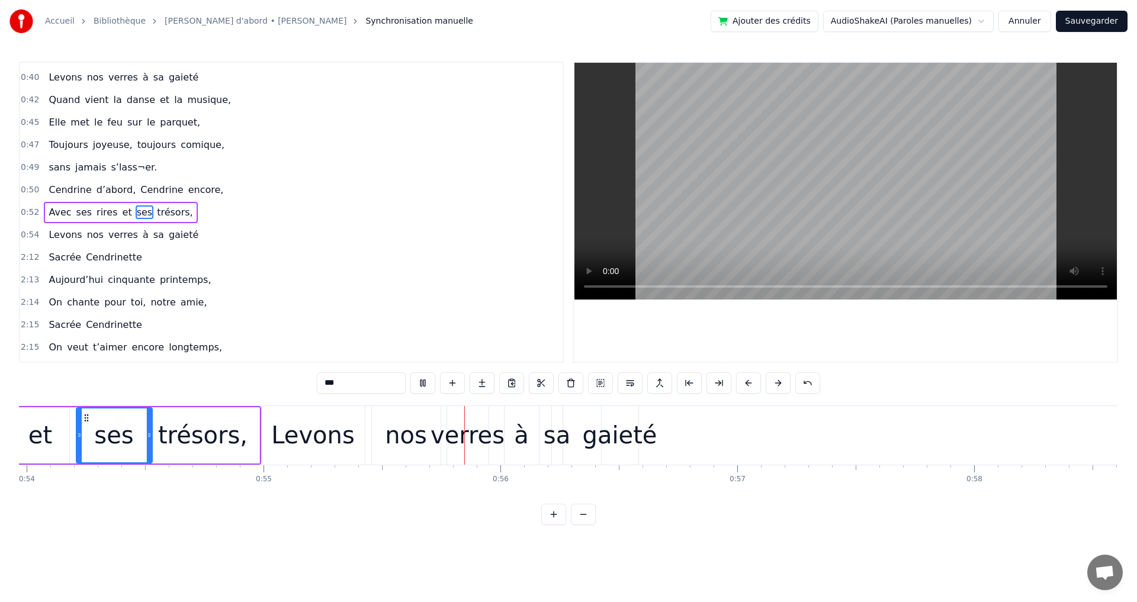
scroll to position [0, 13037]
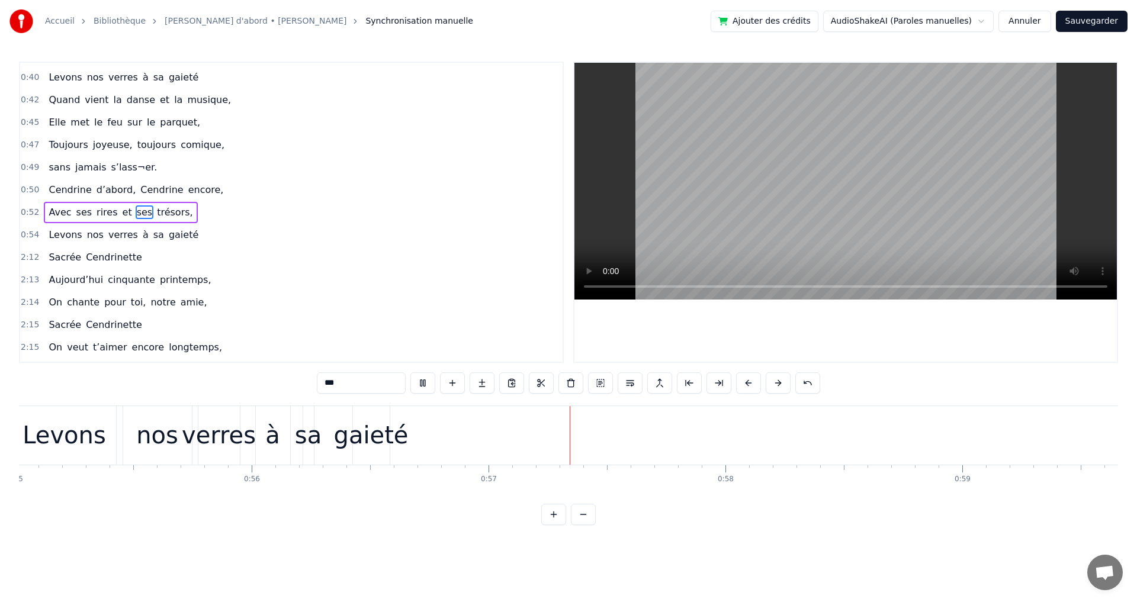
click at [76, 249] on div "Sacrée Cendrinette" at bounding box center [95, 257] width 102 height 21
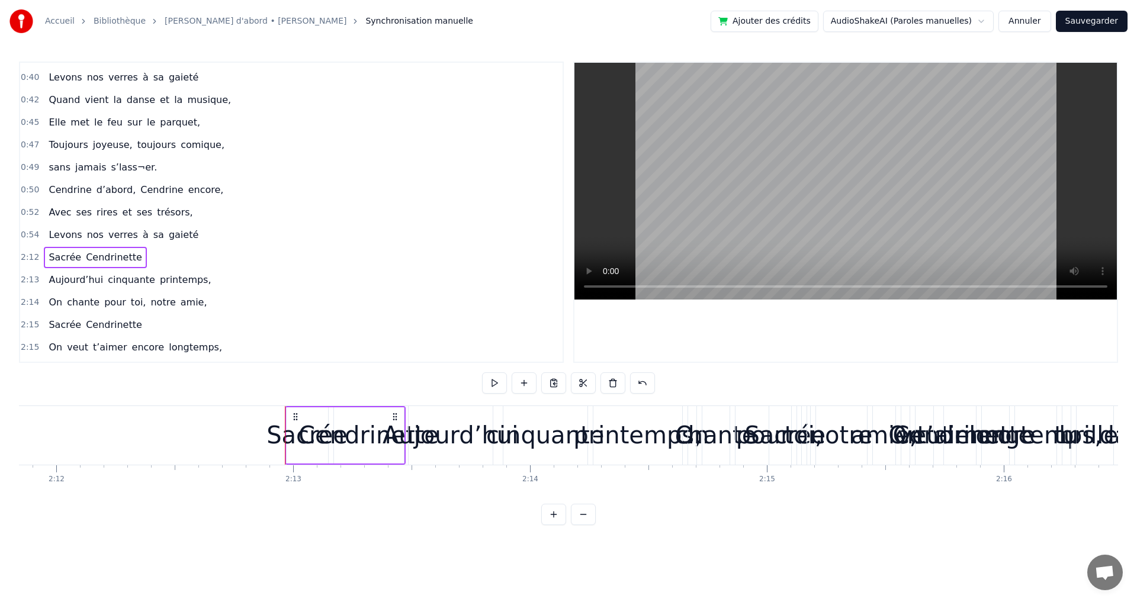
scroll to position [0, 31209]
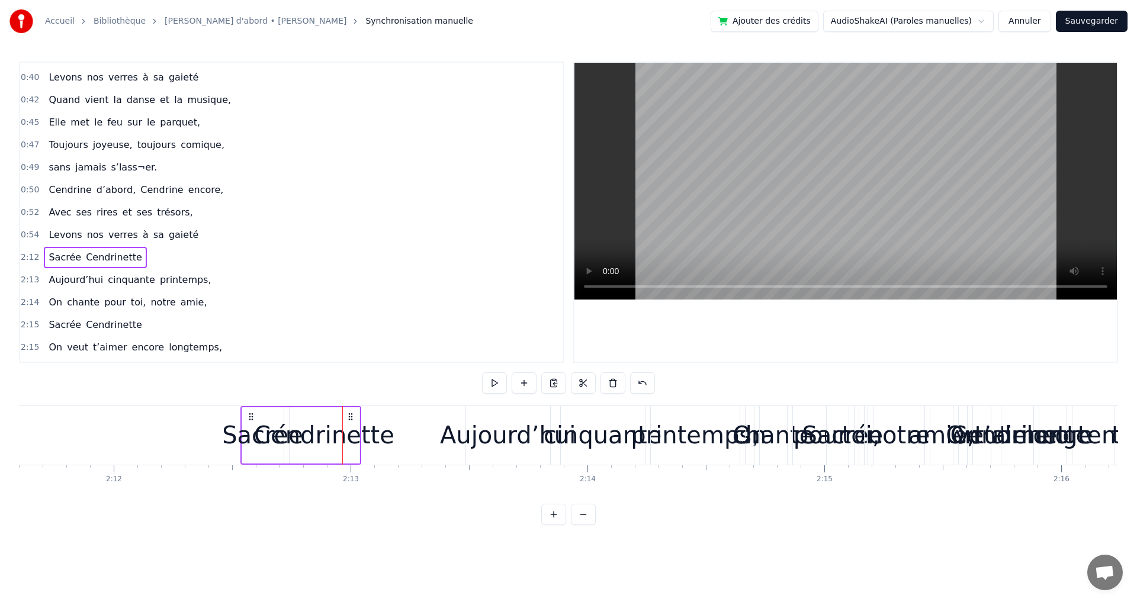
drag, startPoint x: 329, startPoint y: 415, endPoint x: 179, endPoint y: 412, distance: 149.3
click at [246, 413] on icon at bounding box center [250, 416] width 9 height 9
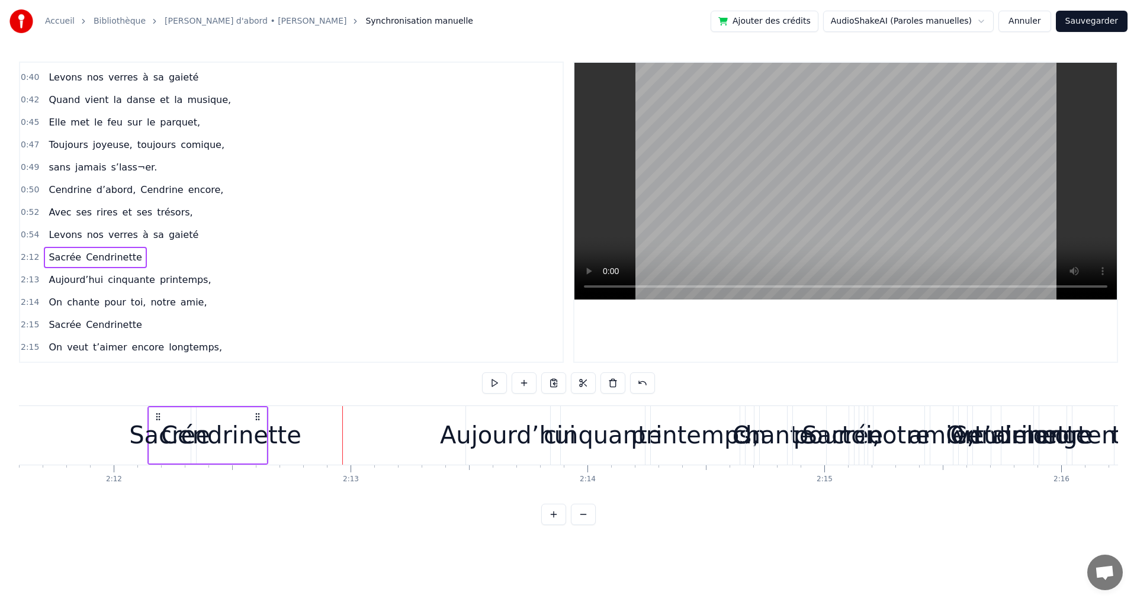
scroll to position [0, 31160]
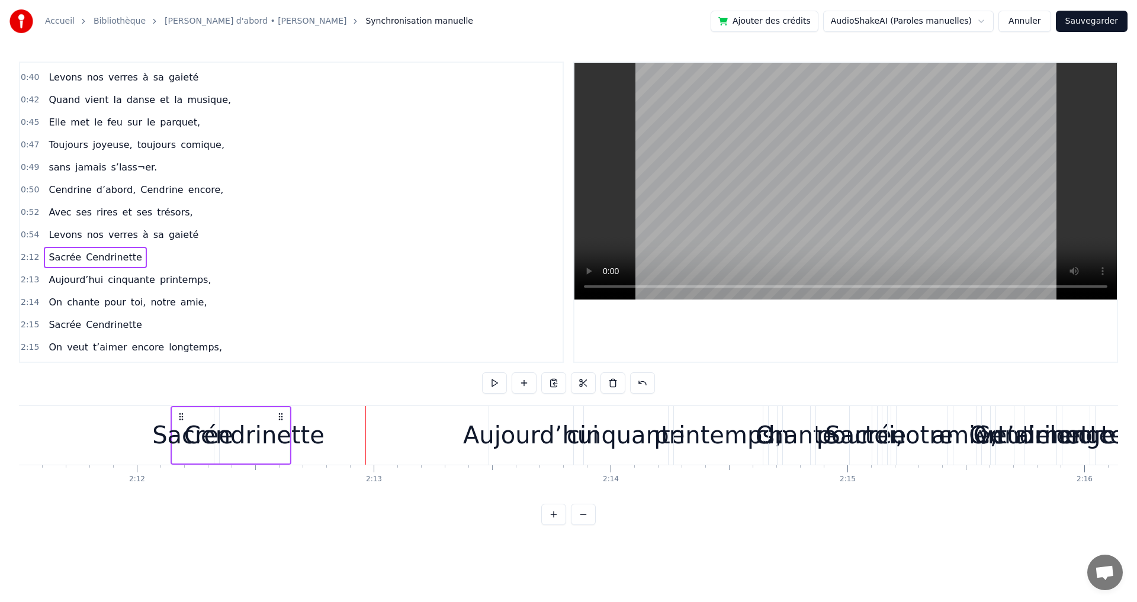
click at [200, 438] on div "Cendrinette" at bounding box center [254, 436] width 140 height 36
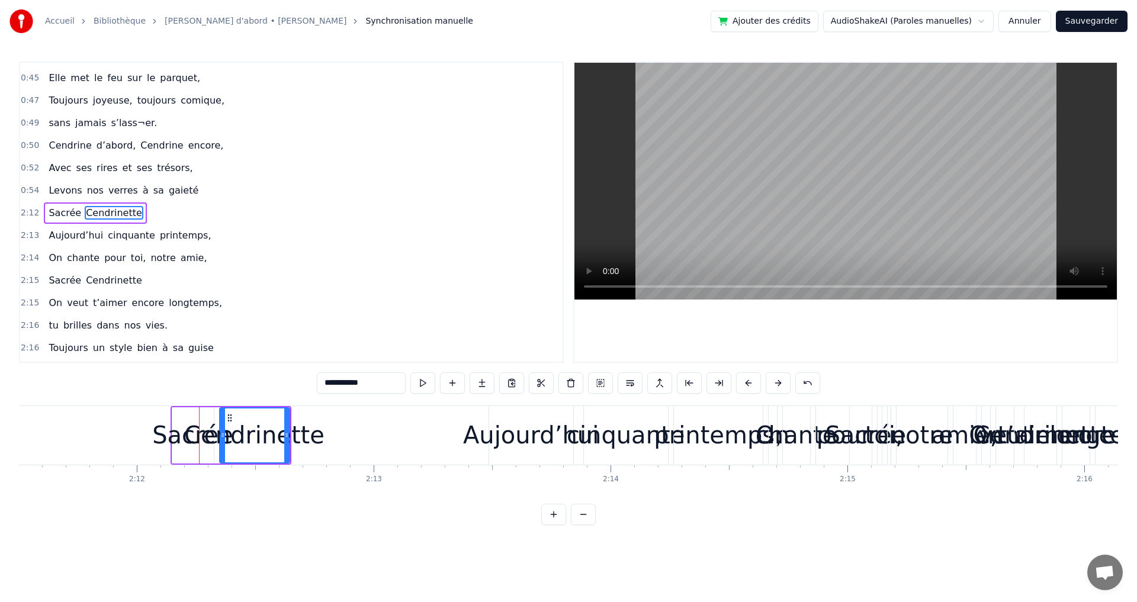
scroll to position [289, 0]
drag, startPoint x: 230, startPoint y: 421, endPoint x: 271, endPoint y: 430, distance: 42.5
click at [271, 430] on div "Cendrinette" at bounding box center [296, 436] width 69 height 54
click at [165, 422] on div "Sacrée" at bounding box center [192, 436] width 81 height 36
type input "******"
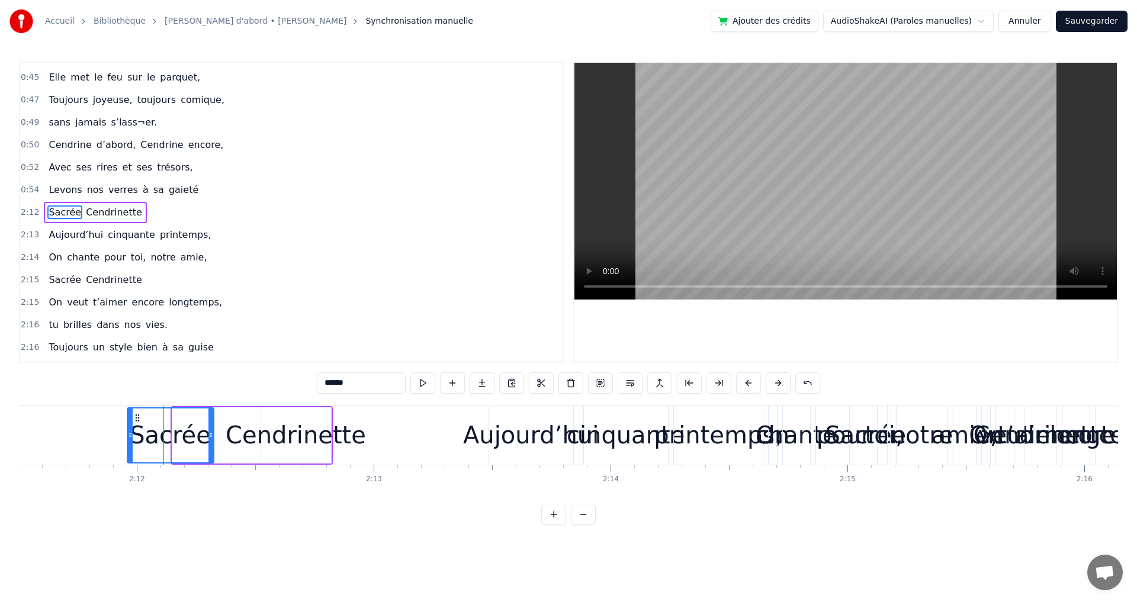
drag, startPoint x: 176, startPoint y: 424, endPoint x: 131, endPoint y: 428, distance: 45.2
click at [131, 428] on div at bounding box center [130, 436] width 5 height 54
click at [179, 488] on div "Elle a trouvé sous nos étoiles, Elle a la quitté capitale, sans grand bagage et…" at bounding box center [568, 450] width 1099 height 89
click at [246, 404] on div "-1:-27 Elle a trouvé sous nos étoiles, 0:19 Elle 0:19 a la quitté capitale, 0:2…" at bounding box center [568, 294] width 1099 height 464
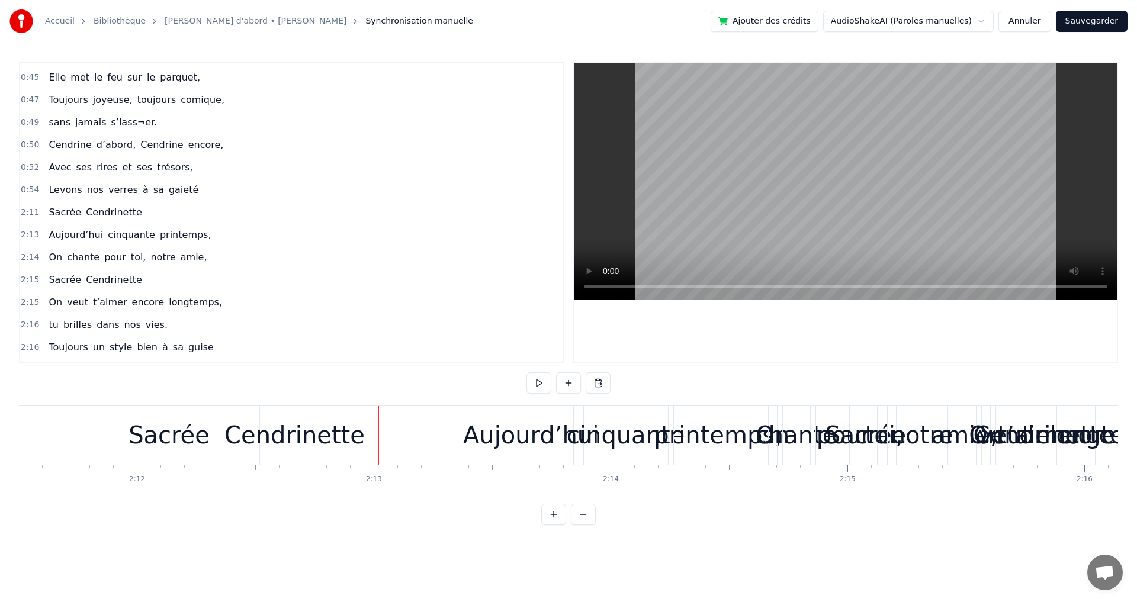
click at [306, 441] on div "Cendrinette" at bounding box center [295, 436] width 140 height 36
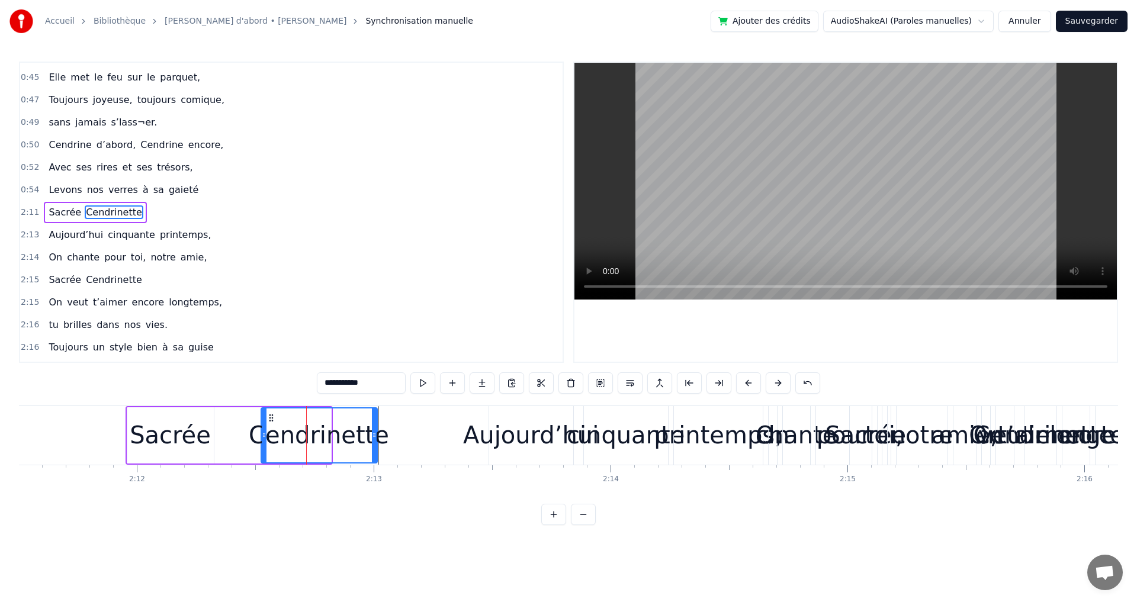
drag, startPoint x: 330, startPoint y: 431, endPoint x: 377, endPoint y: 434, distance: 47.5
click at [377, 434] on icon at bounding box center [374, 435] width 5 height 9
click at [288, 417] on div "Cendrinette" at bounding box center [320, 436] width 116 height 54
click at [237, 432] on div "Sacrée Cendrinette" at bounding box center [253, 435] width 254 height 59
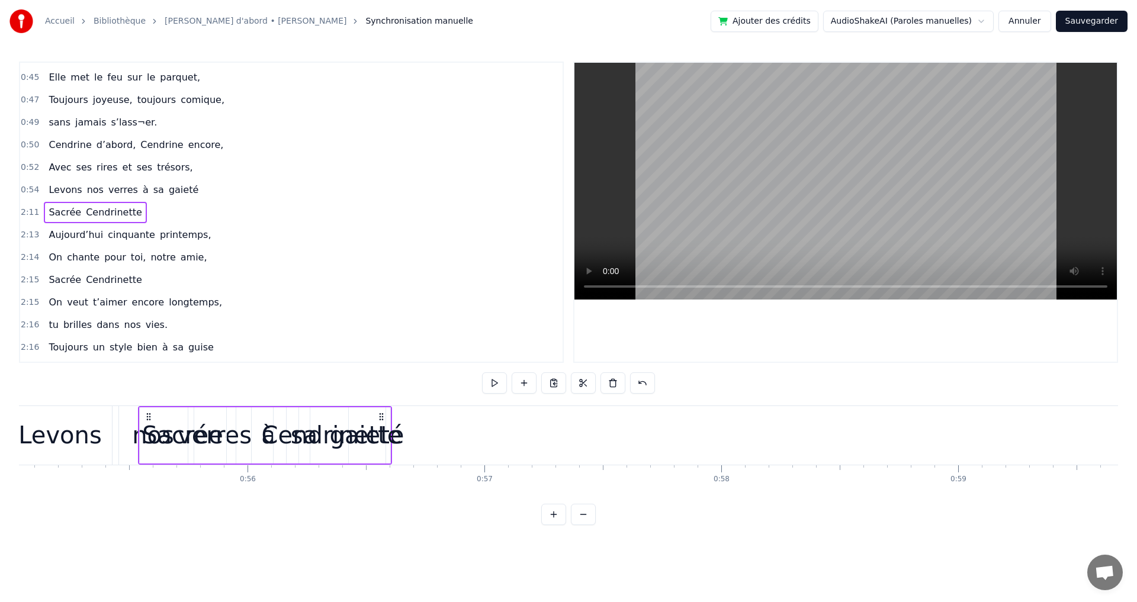
scroll to position [0, 13040]
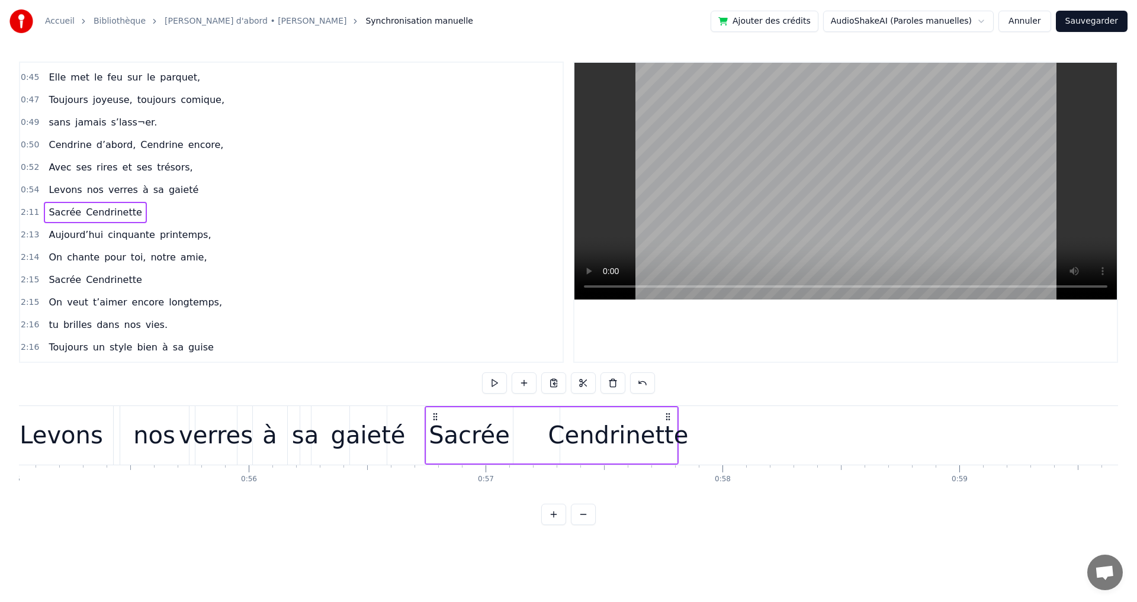
drag, startPoint x: 139, startPoint y: 418, endPoint x: 438, endPoint y: 494, distance: 308.8
click at [438, 494] on div "Elle a trouvé sous nos étoiles, Elle a la quitté capitale, sans grand bagage et…" at bounding box center [568, 450] width 1099 height 89
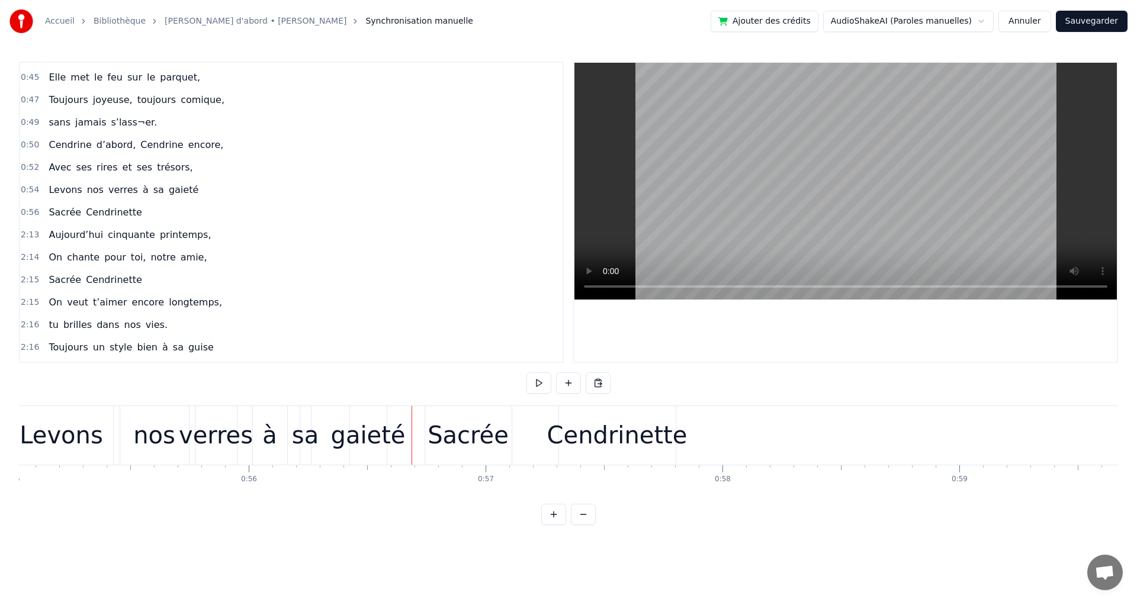
click at [431, 428] on div "Sacrée" at bounding box center [468, 435] width 86 height 59
click at [44, 227] on div "Aujourd’hui cinquante printemps," at bounding box center [130, 235] width 172 height 21
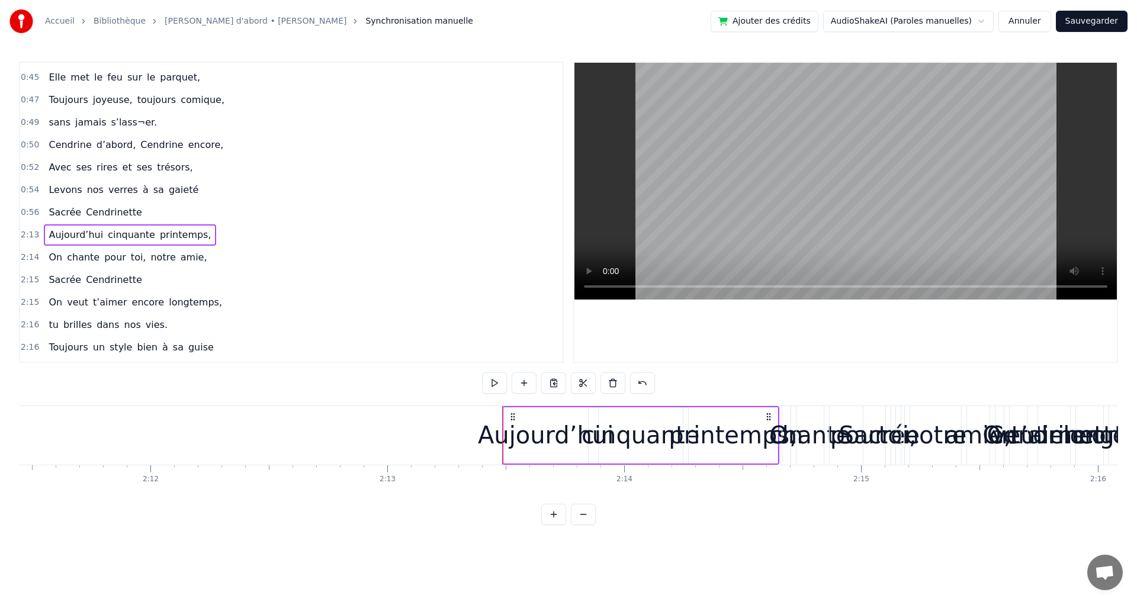
scroll to position [0, 31115]
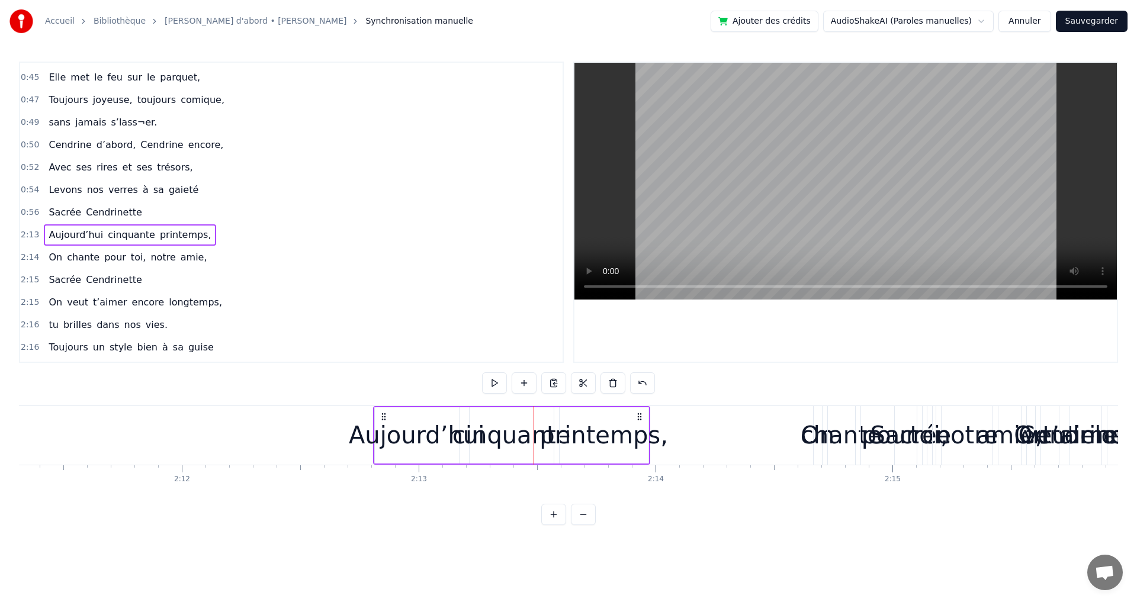
drag, startPoint x: 544, startPoint y: 419, endPoint x: 359, endPoint y: 420, distance: 185.4
click at [384, 420] on circle at bounding box center [384, 419] width 1 height 1
click at [383, 445] on div "Aujourd’hui" at bounding box center [391, 436] width 136 height 36
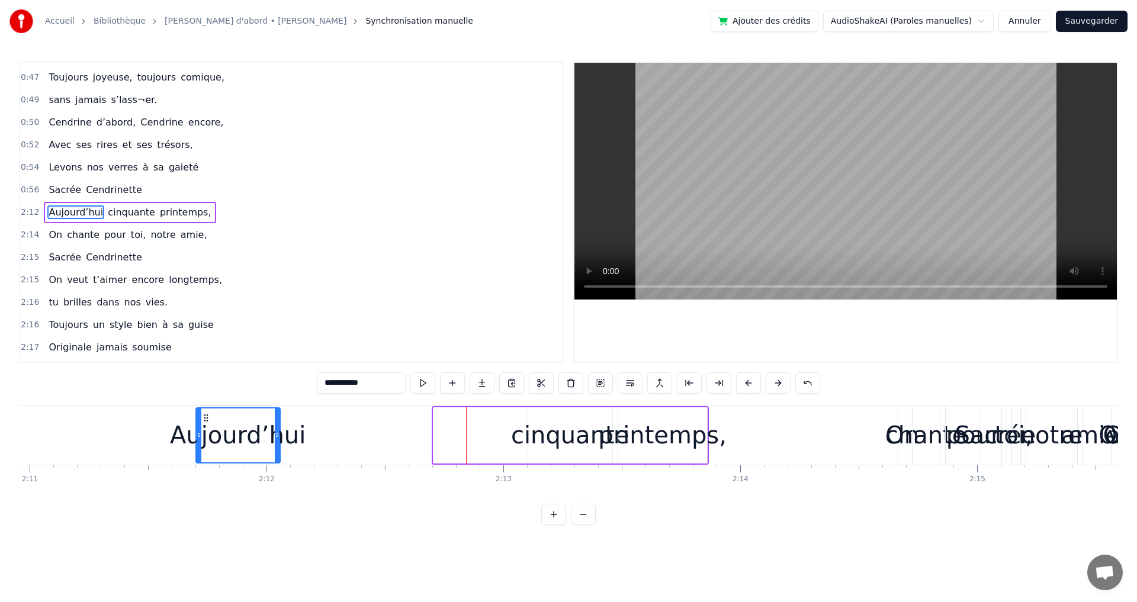
drag, startPoint x: 357, startPoint y: 416, endPoint x: 161, endPoint y: 414, distance: 195.5
click at [197, 414] on div "Aujourd’hui" at bounding box center [238, 436] width 83 height 54
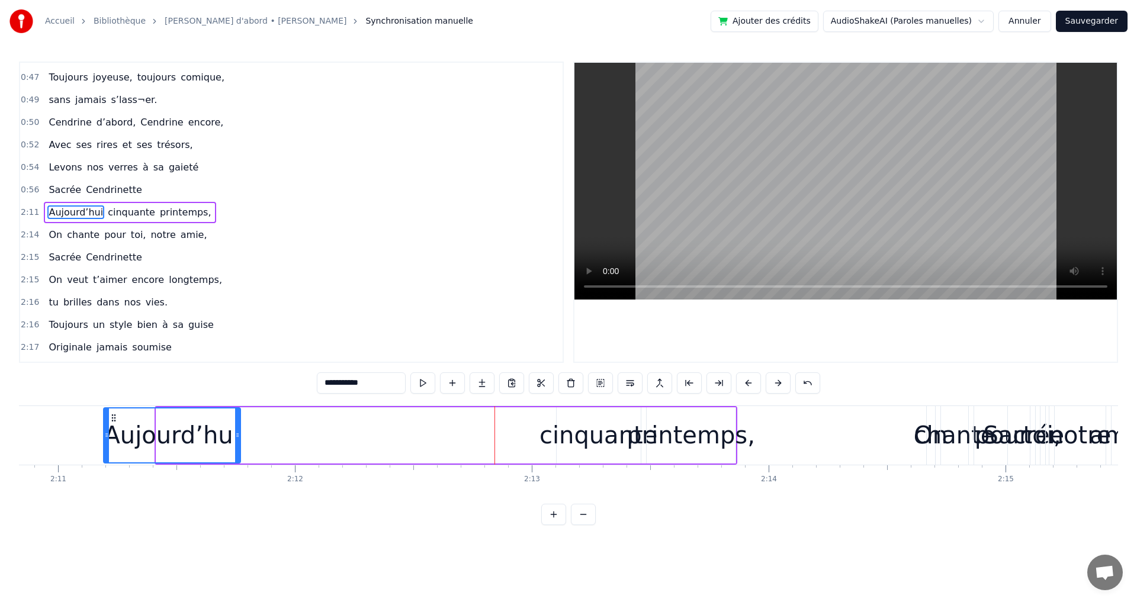
drag, startPoint x: 159, startPoint y: 430, endPoint x: 107, endPoint y: 431, distance: 52.7
click at [107, 431] on div at bounding box center [106, 436] width 5 height 54
click at [578, 440] on div "cinquante" at bounding box center [599, 436] width 118 height 36
type input "*********"
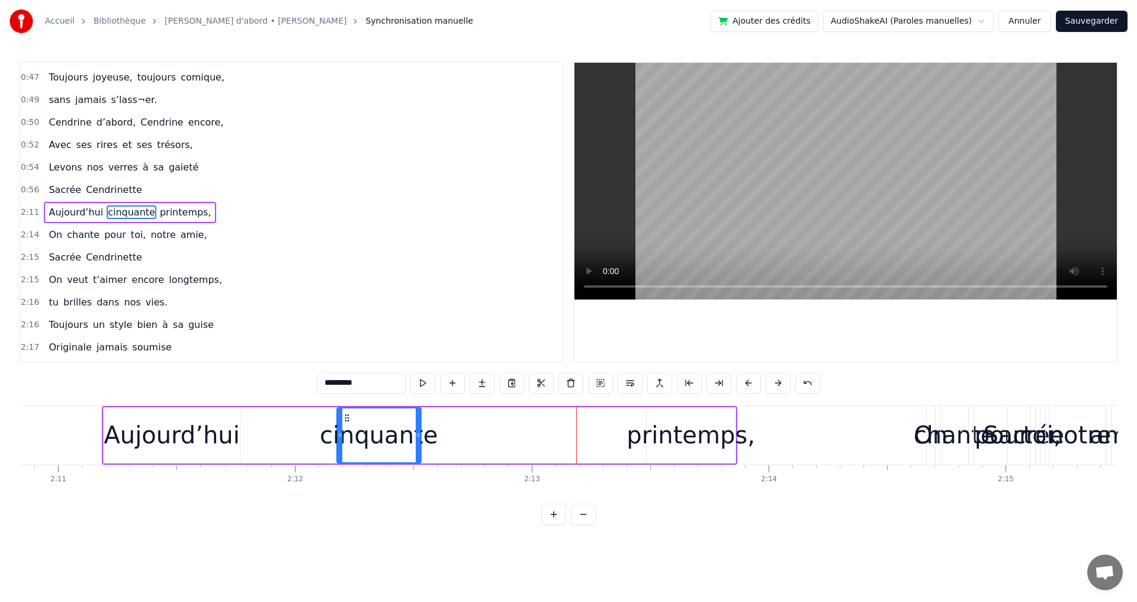
drag, startPoint x: 566, startPoint y: 416, endPoint x: 334, endPoint y: 426, distance: 232.4
click at [338, 428] on div "cinquante" at bounding box center [379, 436] width 83 height 54
drag, startPoint x: 400, startPoint y: 435, endPoint x: 442, endPoint y: 436, distance: 41.5
click at [440, 436] on icon at bounding box center [437, 435] width 5 height 9
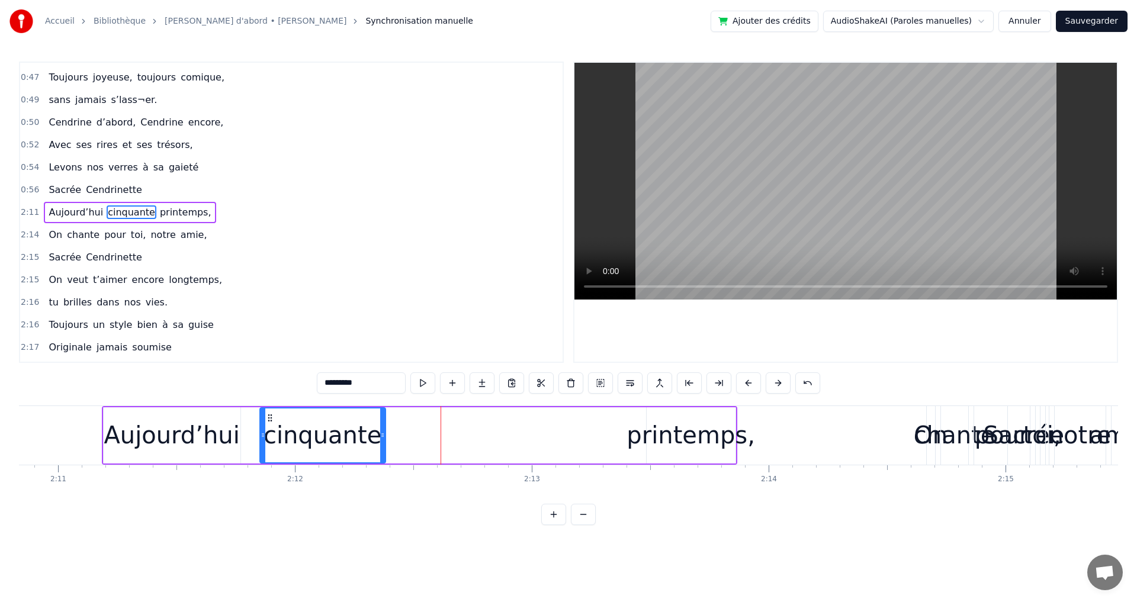
drag, startPoint x: 326, startPoint y: 419, endPoint x: 268, endPoint y: 427, distance: 58.0
click at [268, 427] on div "cinquante" at bounding box center [323, 436] width 124 height 54
click at [461, 437] on div "Aujourd’hui cinquante printemps," at bounding box center [420, 435] width 636 height 59
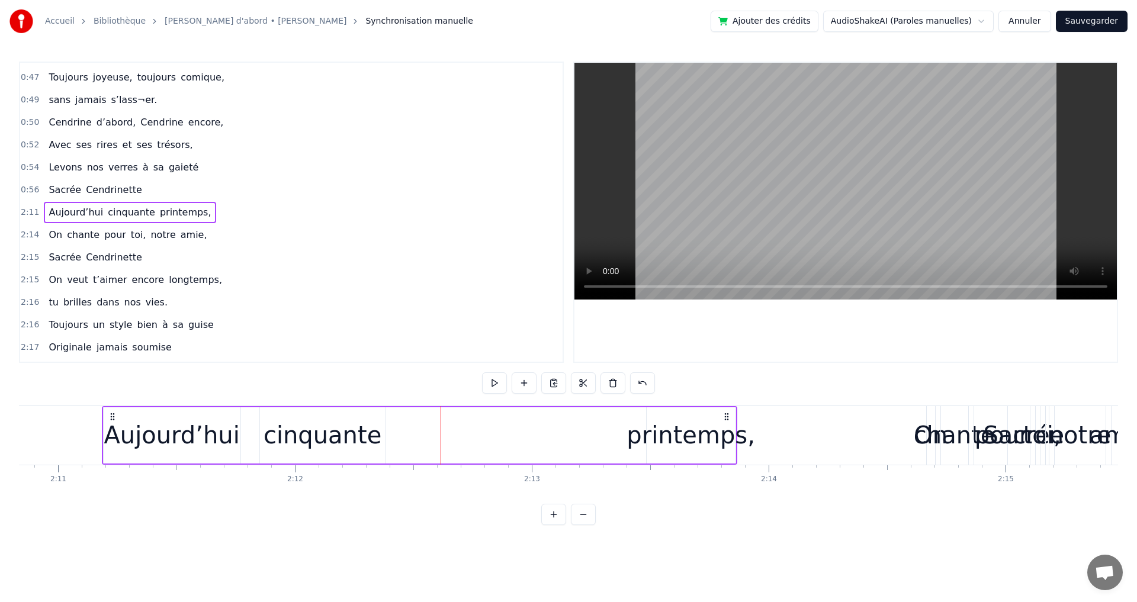
click at [690, 436] on div "printemps," at bounding box center [691, 436] width 129 height 36
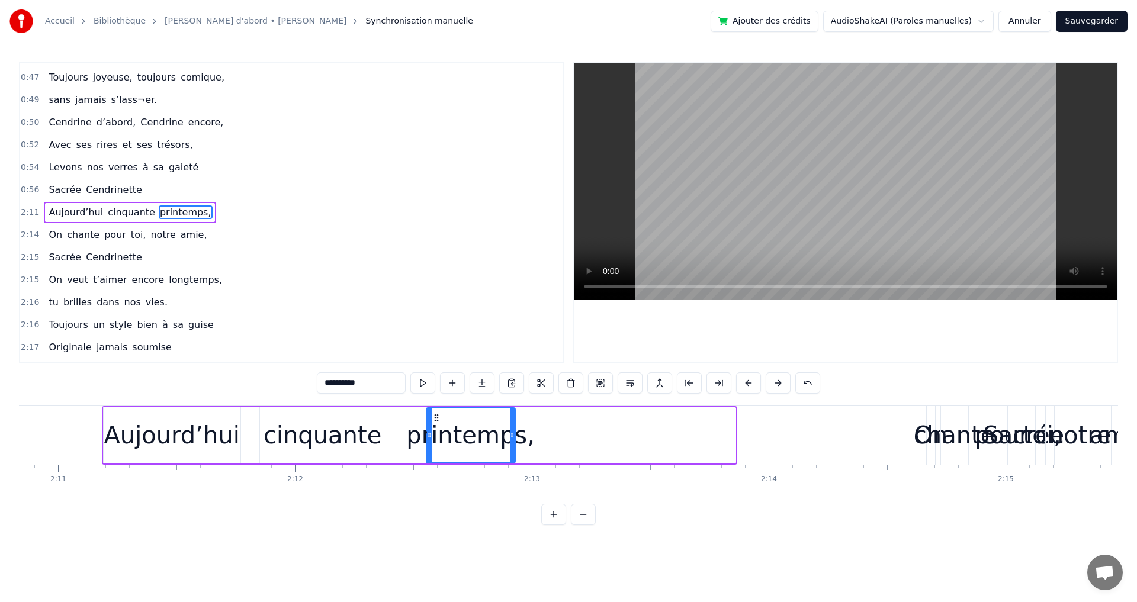
drag, startPoint x: 656, startPoint y: 419, endPoint x: 436, endPoint y: 437, distance: 221.1
click at [436, 437] on div "printemps," at bounding box center [471, 436] width 88 height 54
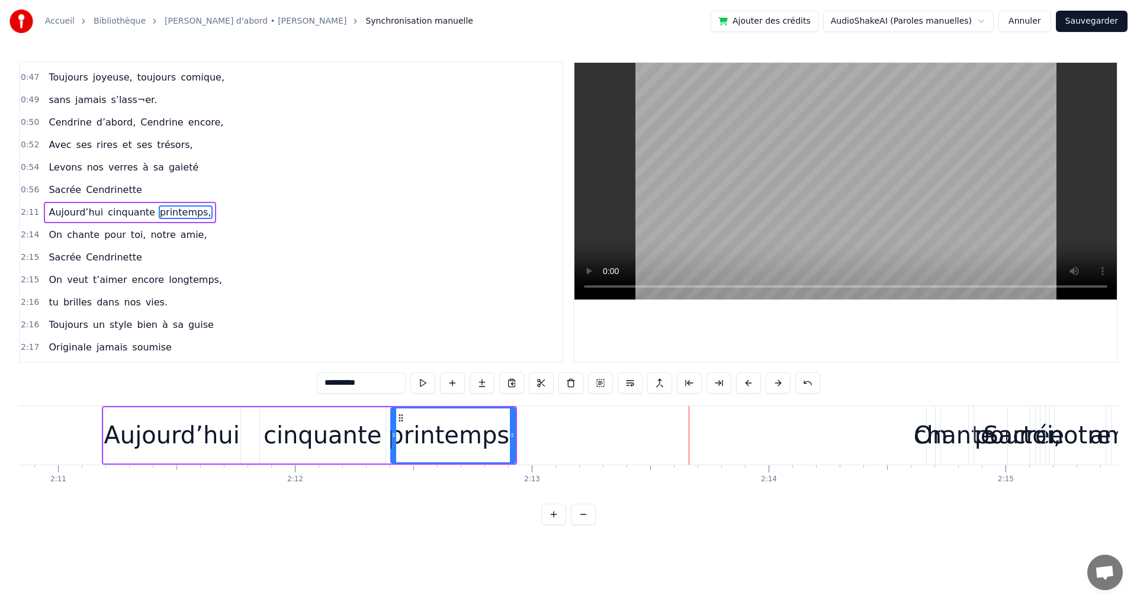
drag, startPoint x: 431, startPoint y: 431, endPoint x: 395, endPoint y: 436, distance: 35.9
click at [395, 436] on icon at bounding box center [394, 435] width 5 height 9
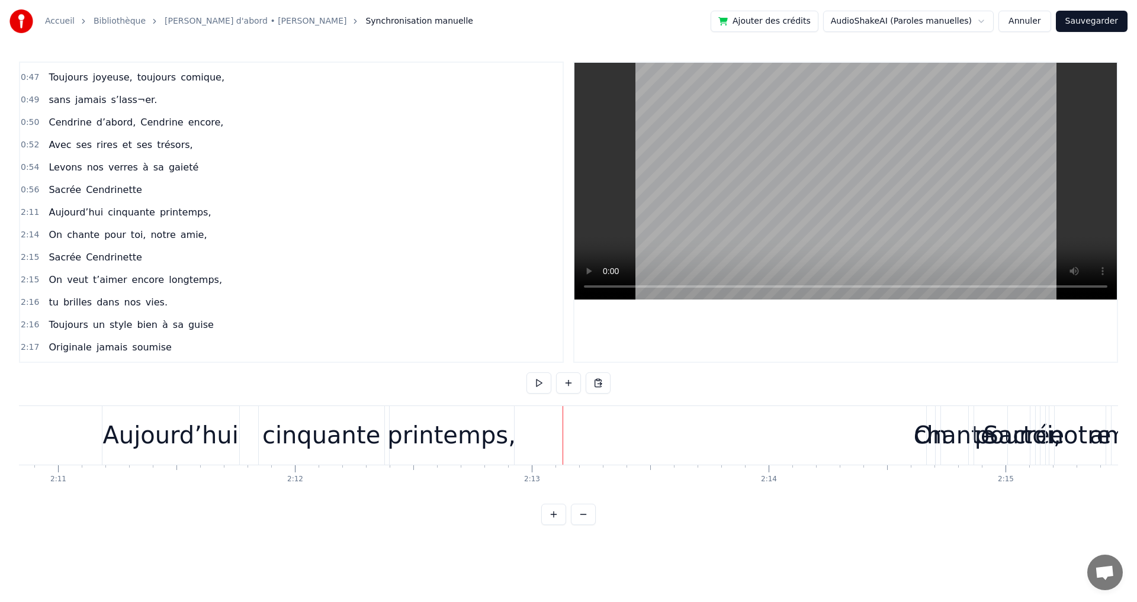
click at [121, 412] on div "Aujourd’hui" at bounding box center [170, 435] width 137 height 59
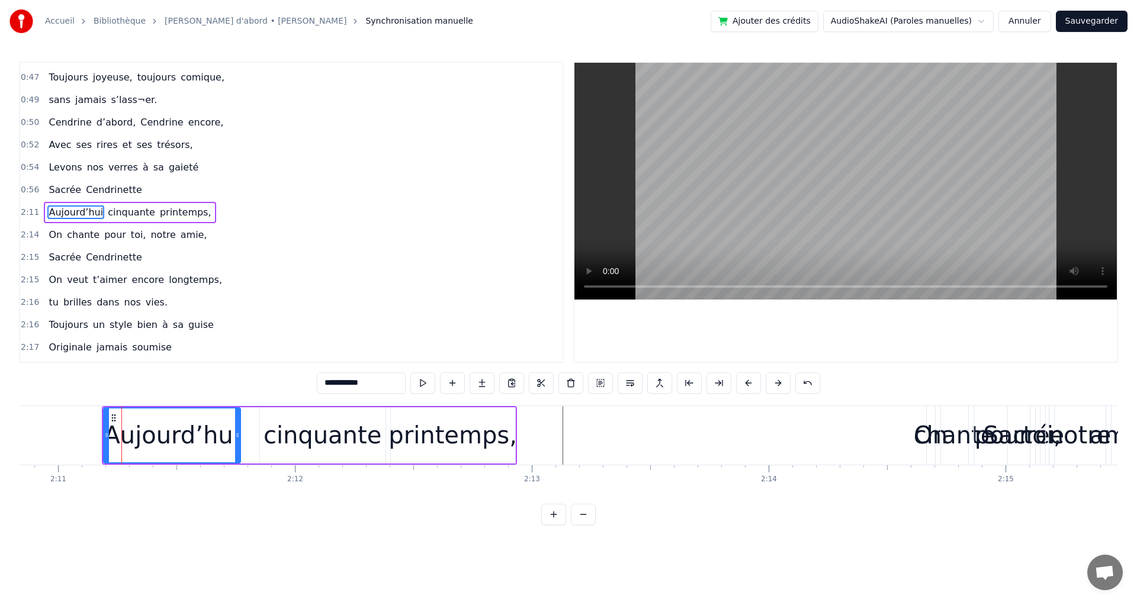
click at [104, 201] on div "0:56 Sacrée Cendrinette" at bounding box center [291, 190] width 543 height 23
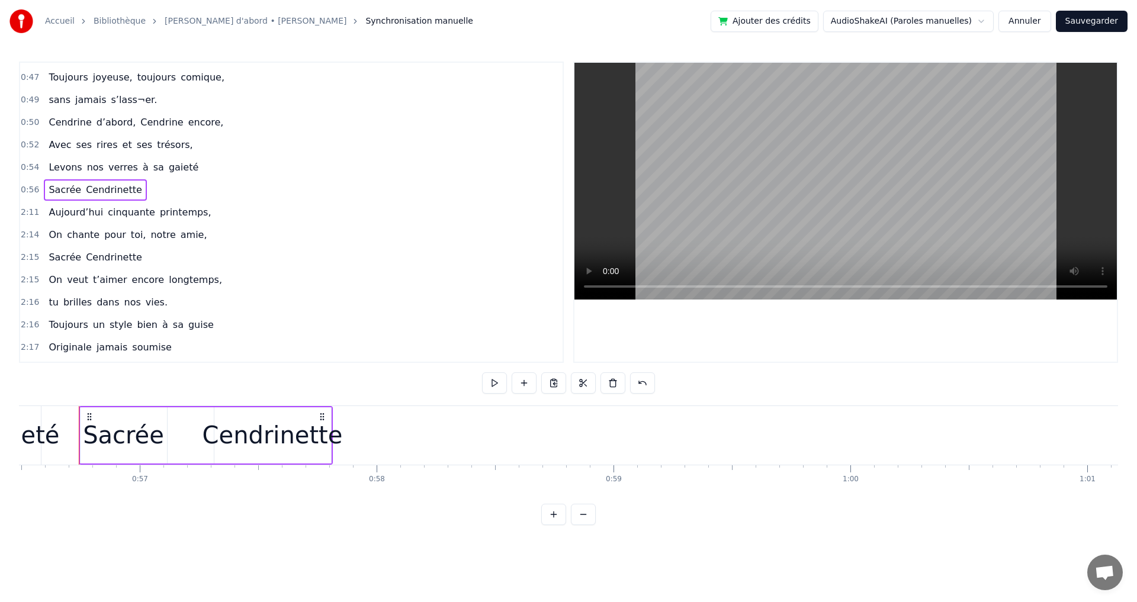
click at [107, 206] on span "cinquante" at bounding box center [132, 213] width 50 height 14
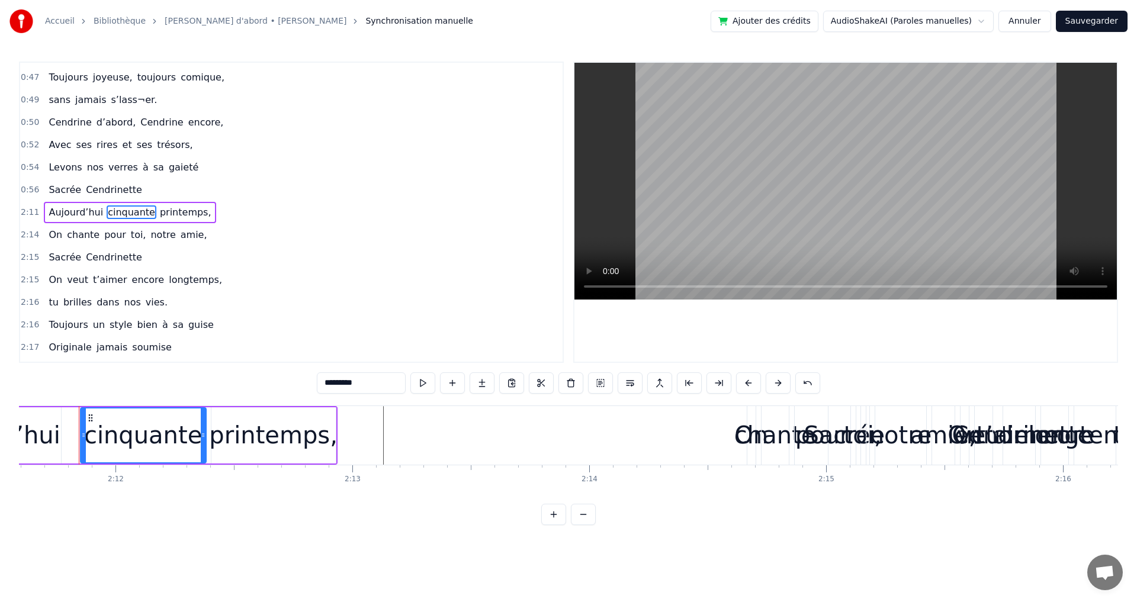
click at [96, 203] on div "2:11 Aujourd’hui cinquante printemps," at bounding box center [291, 212] width 543 height 23
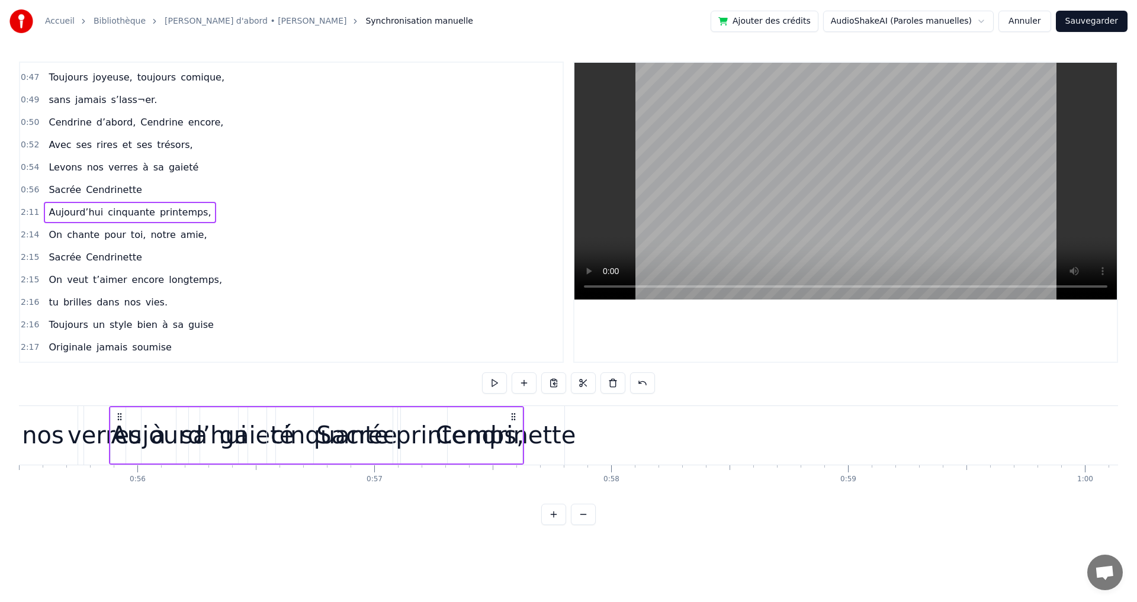
scroll to position [0, 13131]
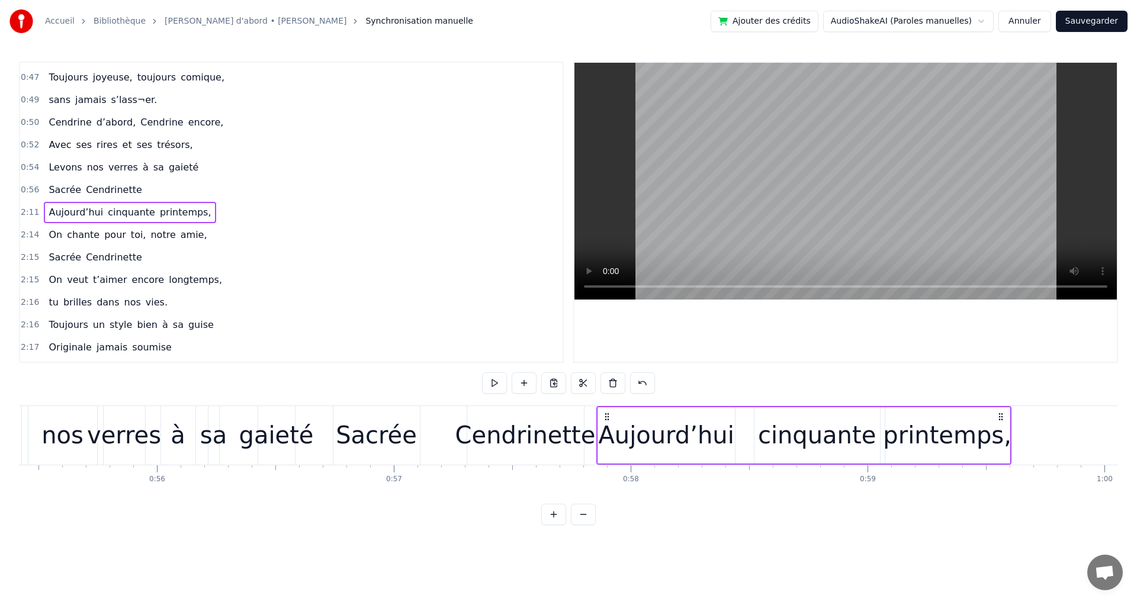
drag, startPoint x: 89, startPoint y: 415, endPoint x: 607, endPoint y: 475, distance: 521.2
click at [607, 475] on div "Elle a trouvé sous nos étoiles, Elle a la quitté capitale, sans grand bagage et…" at bounding box center [568, 450] width 1099 height 89
click at [680, 525] on div "-1:-27 Elle a trouvé sous nos étoiles, 0:19 Elle 0:19 a la quitté capitale, 0:2…" at bounding box center [568, 294] width 1099 height 464
click at [636, 445] on div "Aujourd’hui" at bounding box center [666, 436] width 136 height 36
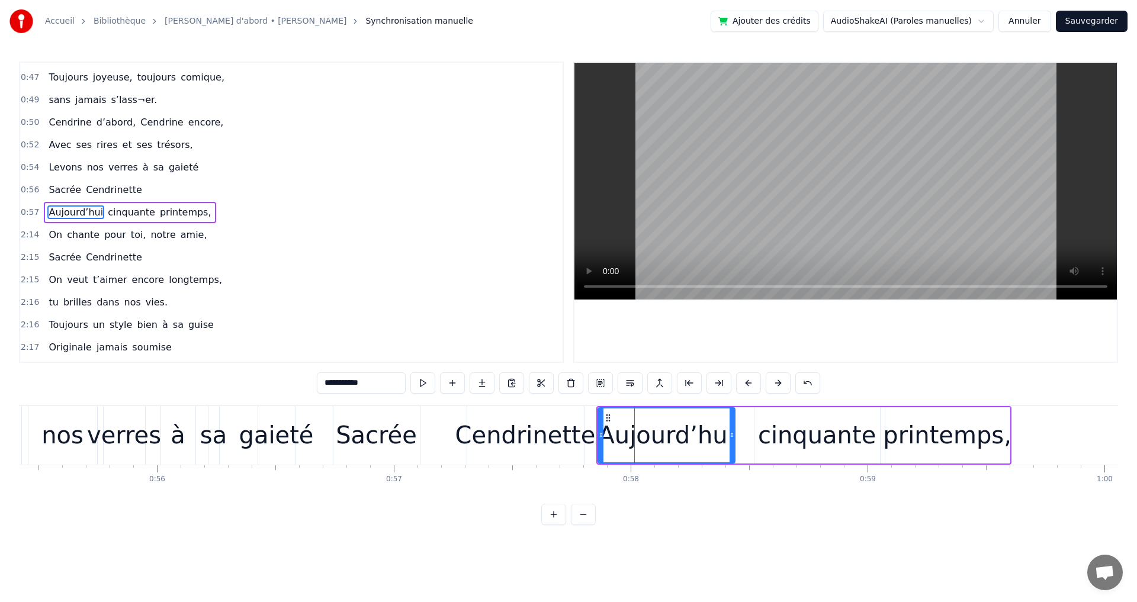
click at [565, 429] on div "Cendrinette" at bounding box center [526, 436] width 140 height 36
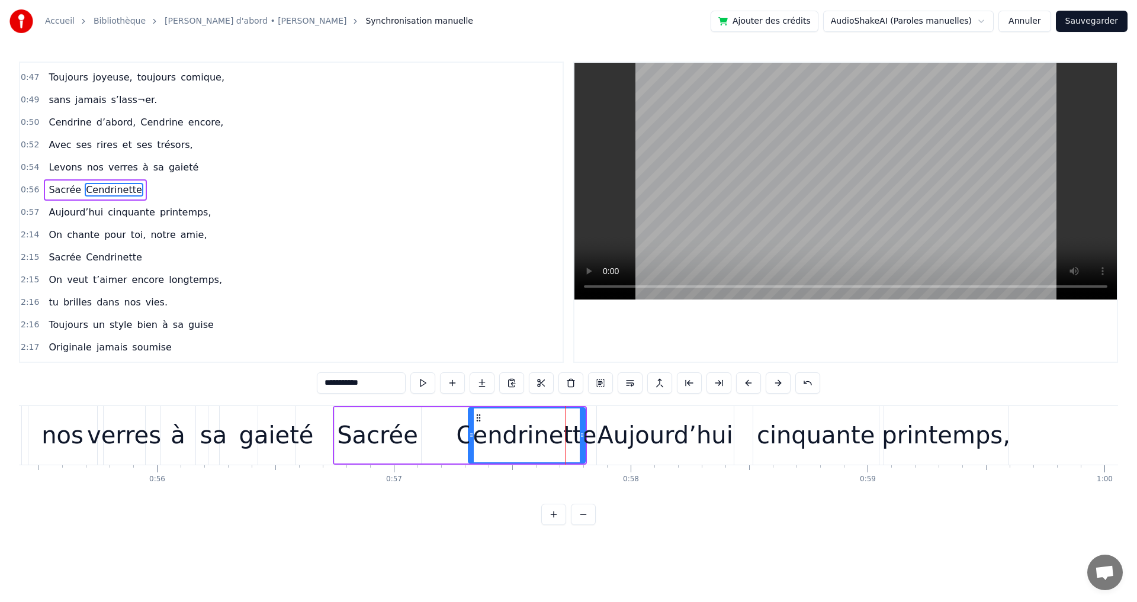
scroll to position [289, 0]
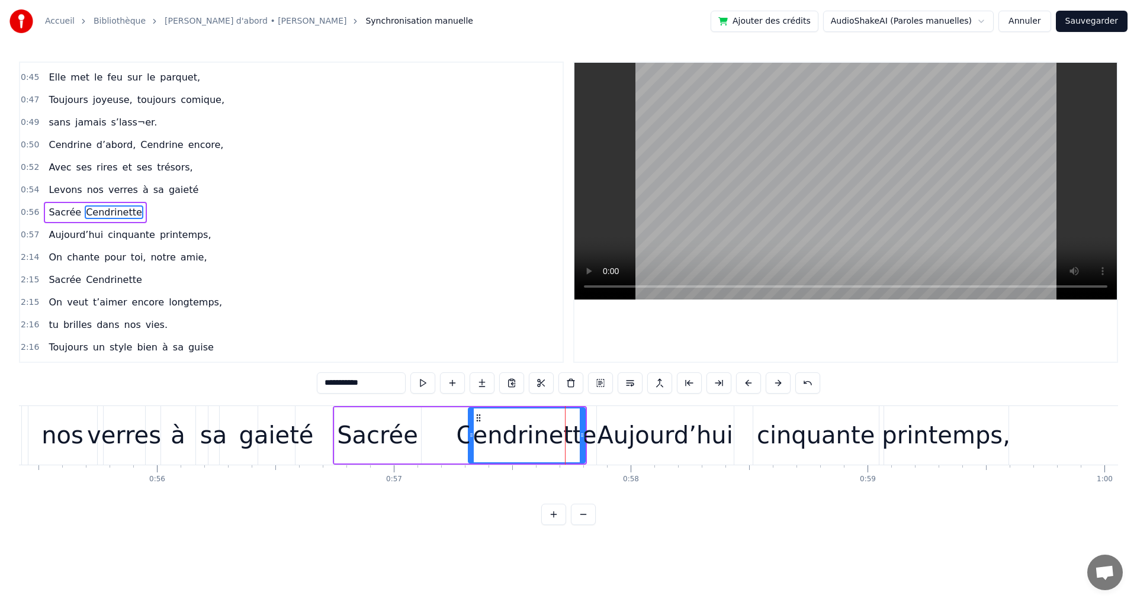
click at [663, 439] on div "Aujourd’hui" at bounding box center [665, 436] width 136 height 36
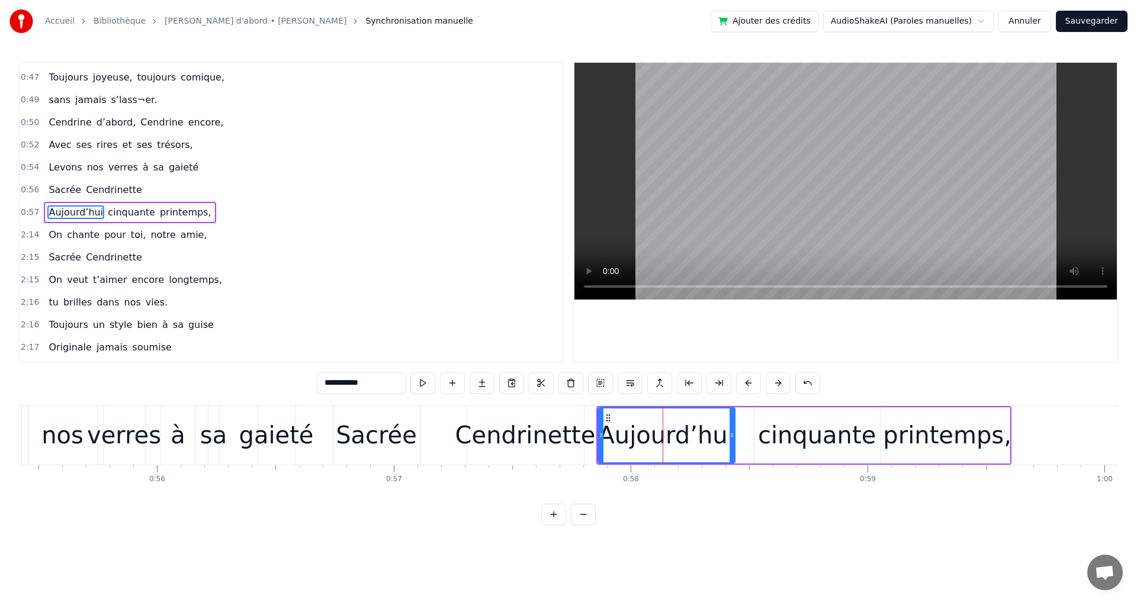
click at [789, 438] on div "cinquante" at bounding box center [817, 436] width 118 height 36
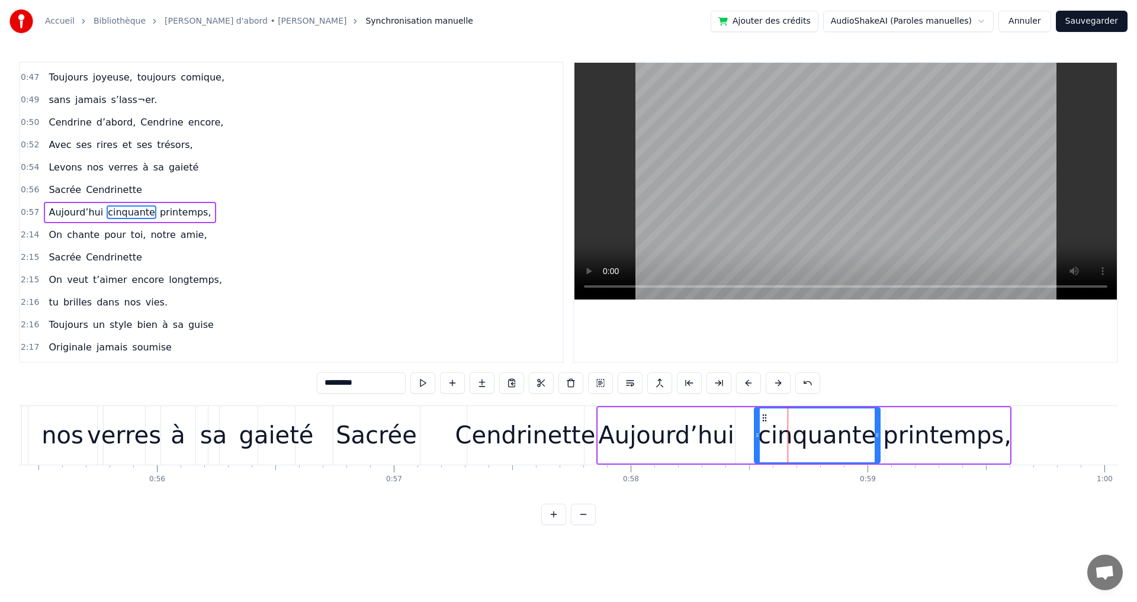
click at [893, 434] on div "printemps," at bounding box center [947, 436] width 129 height 36
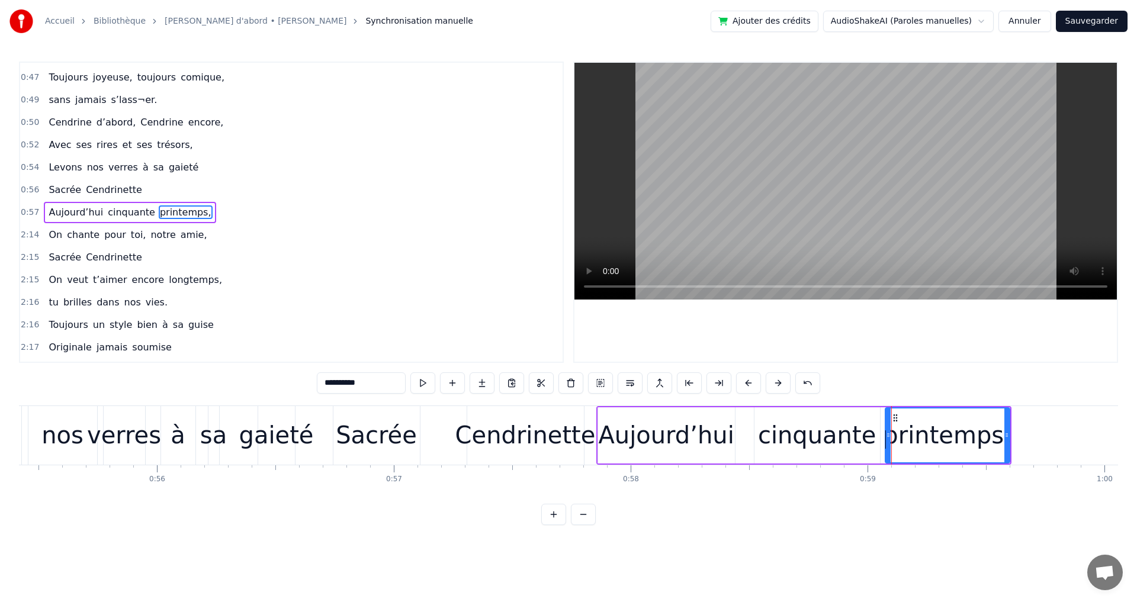
click at [820, 435] on div "cinquante" at bounding box center [817, 436] width 118 height 36
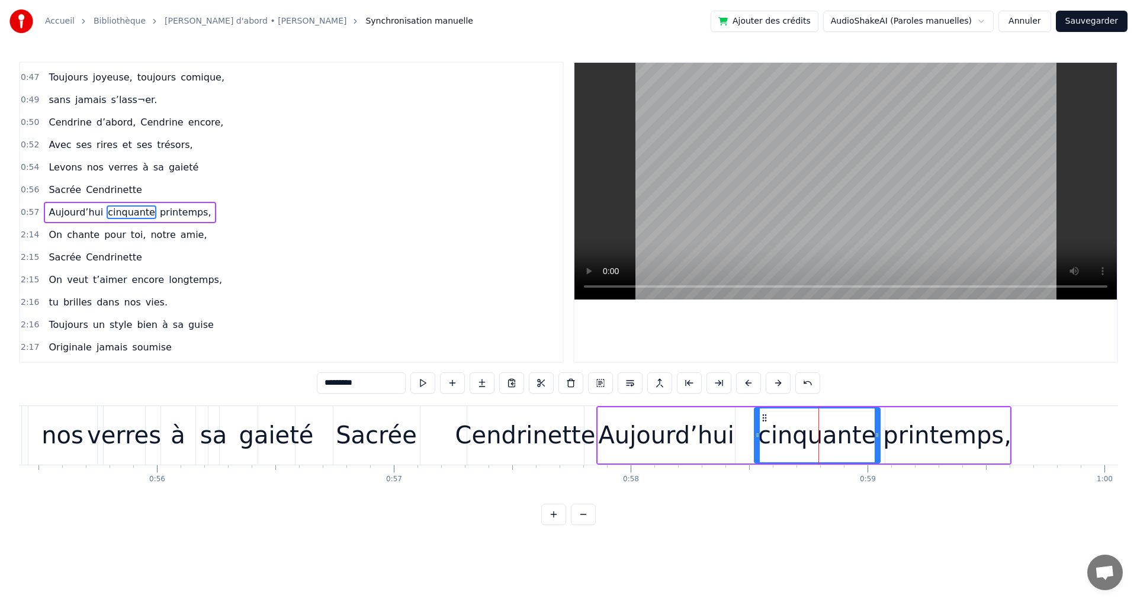
click at [565, 421] on div "Cendrinette" at bounding box center [526, 436] width 140 height 36
type input "**********"
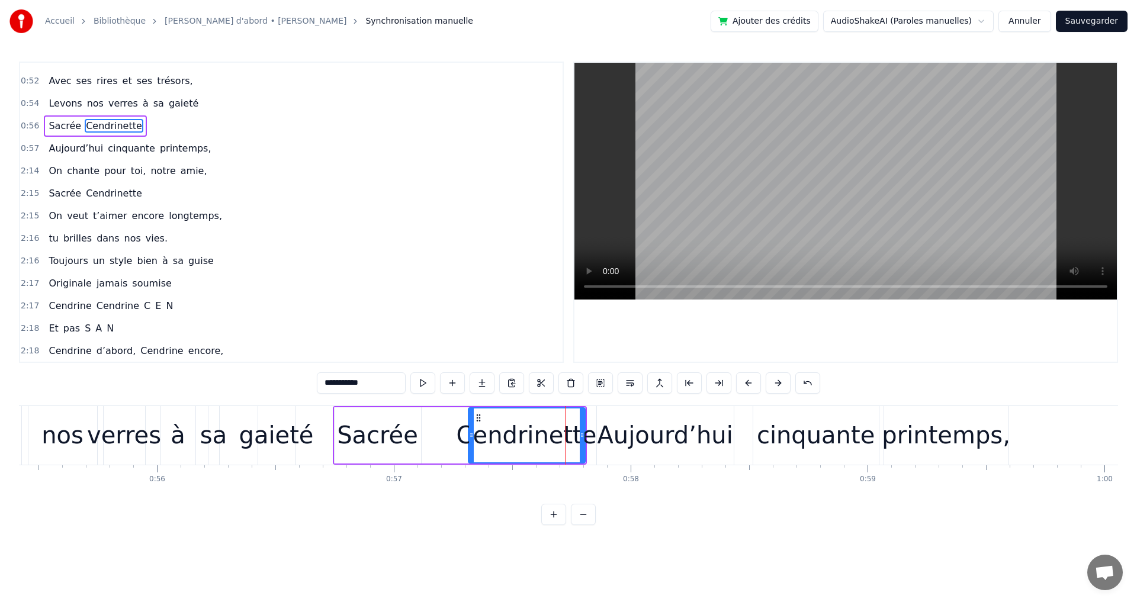
scroll to position [444, 0]
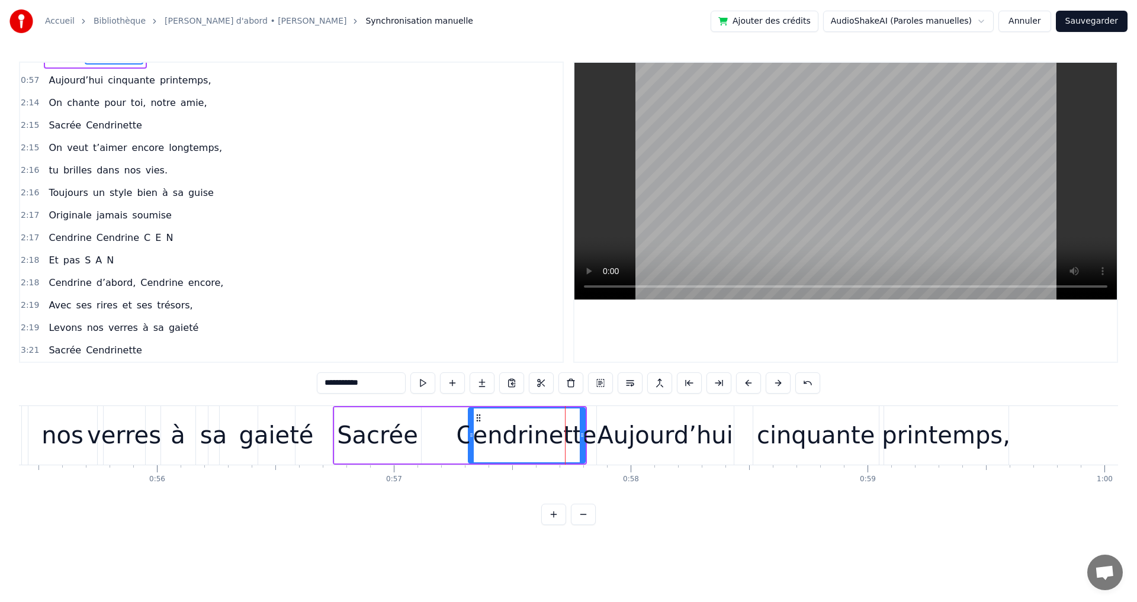
click at [61, 94] on div "On chante pour toi, notre amie," at bounding box center [128, 102] width 168 height 21
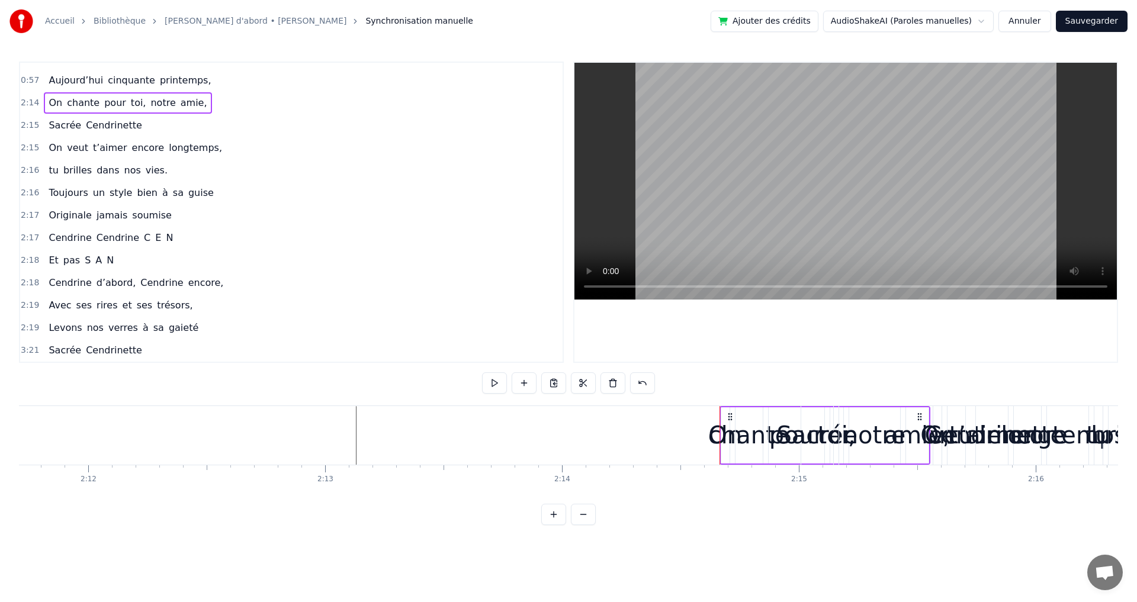
scroll to position [0, 31272]
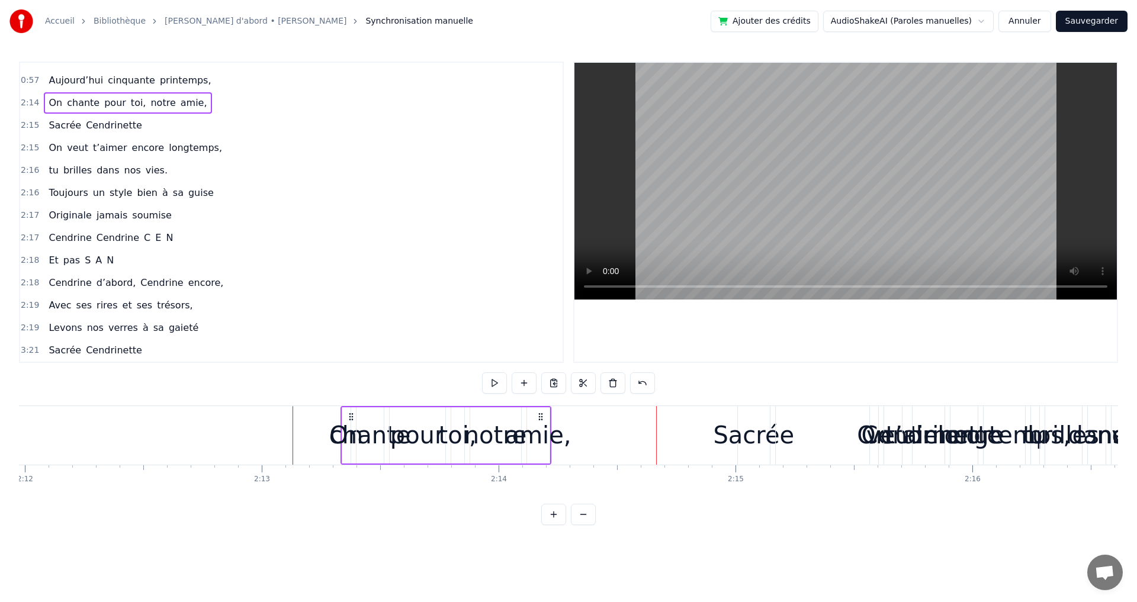
drag, startPoint x: 665, startPoint y: 418, endPoint x: 347, endPoint y: 435, distance: 318.5
click at [347, 436] on div "On chante pour toi, notre amie," at bounding box center [446, 435] width 211 height 59
click at [350, 440] on div "chante" at bounding box center [368, 436] width 82 height 36
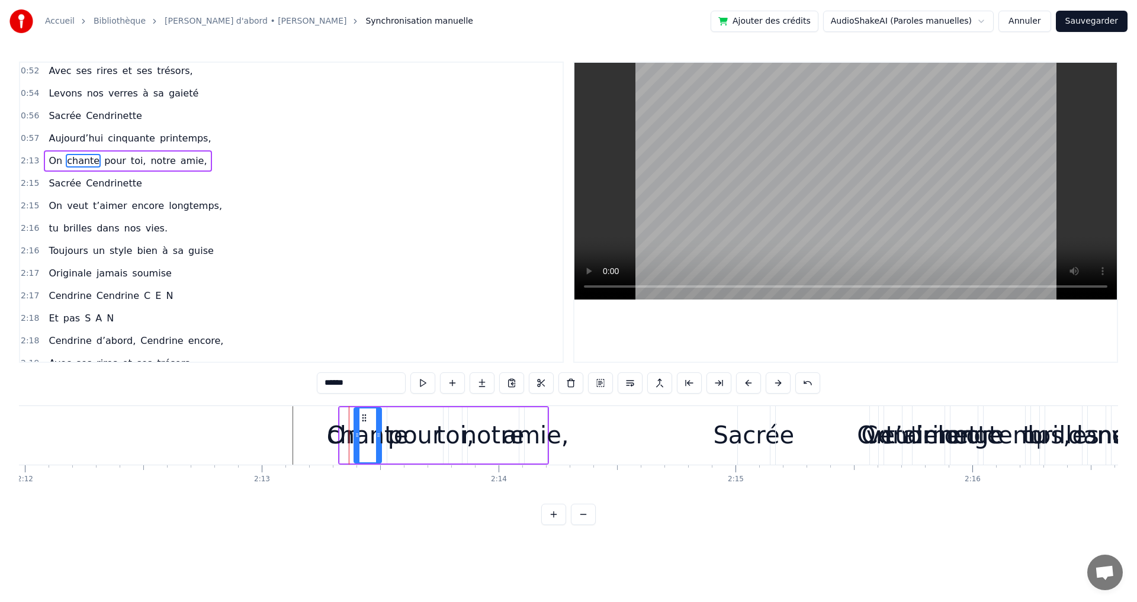
scroll to position [334, 0]
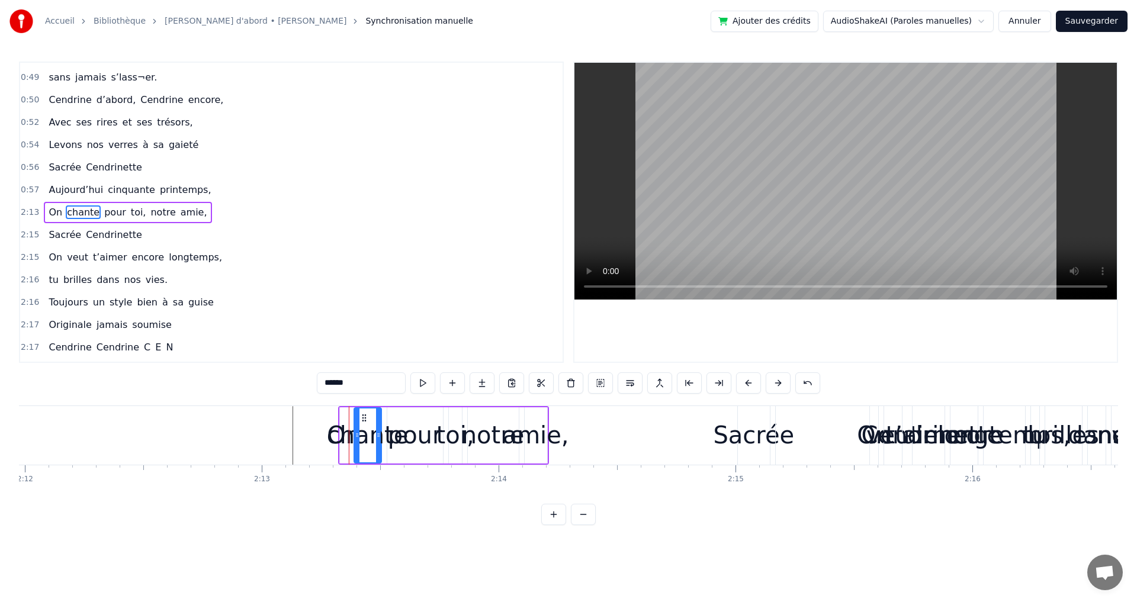
click at [347, 440] on div "chante" at bounding box center [368, 436] width 82 height 36
click at [338, 438] on div "chante" at bounding box center [368, 436] width 82 height 36
drag, startPoint x: 359, startPoint y: 438, endPoint x: 375, endPoint y: 449, distance: 19.6
click at [367, 449] on div at bounding box center [365, 436] width 5 height 54
click at [339, 437] on div "On" at bounding box center [344, 436] width 34 height 36
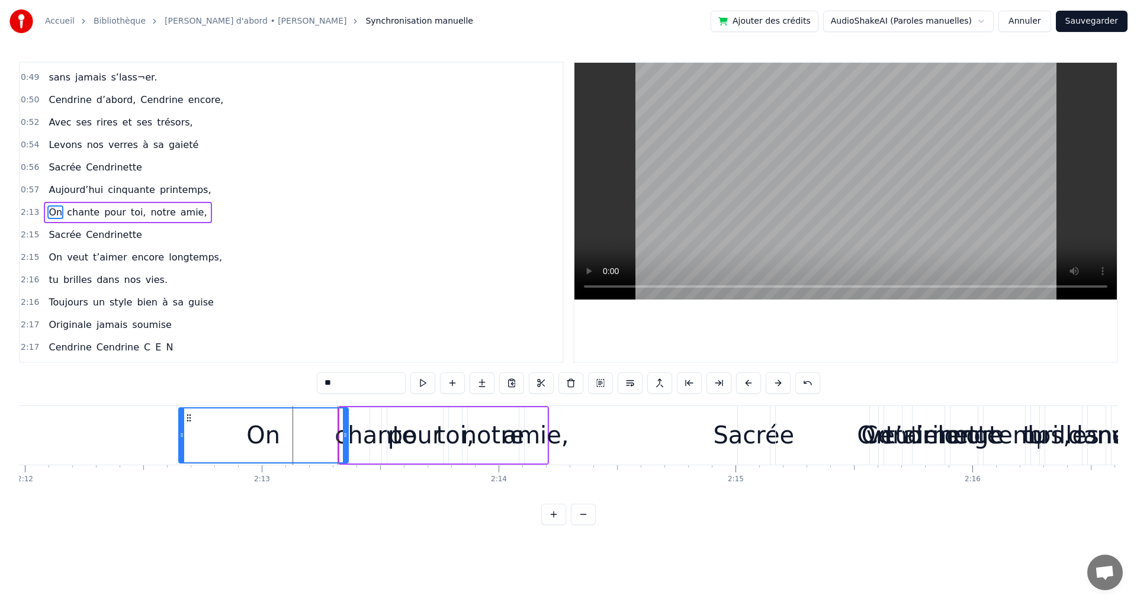
drag, startPoint x: 341, startPoint y: 437, endPoint x: 180, endPoint y: 435, distance: 161.1
click at [180, 435] on icon at bounding box center [181, 435] width 5 height 9
drag, startPoint x: 347, startPoint y: 432, endPoint x: 247, endPoint y: 440, distance: 100.4
click at [247, 440] on div at bounding box center [245, 436] width 5 height 54
click at [373, 438] on div "chante" at bounding box center [376, 436] width 82 height 36
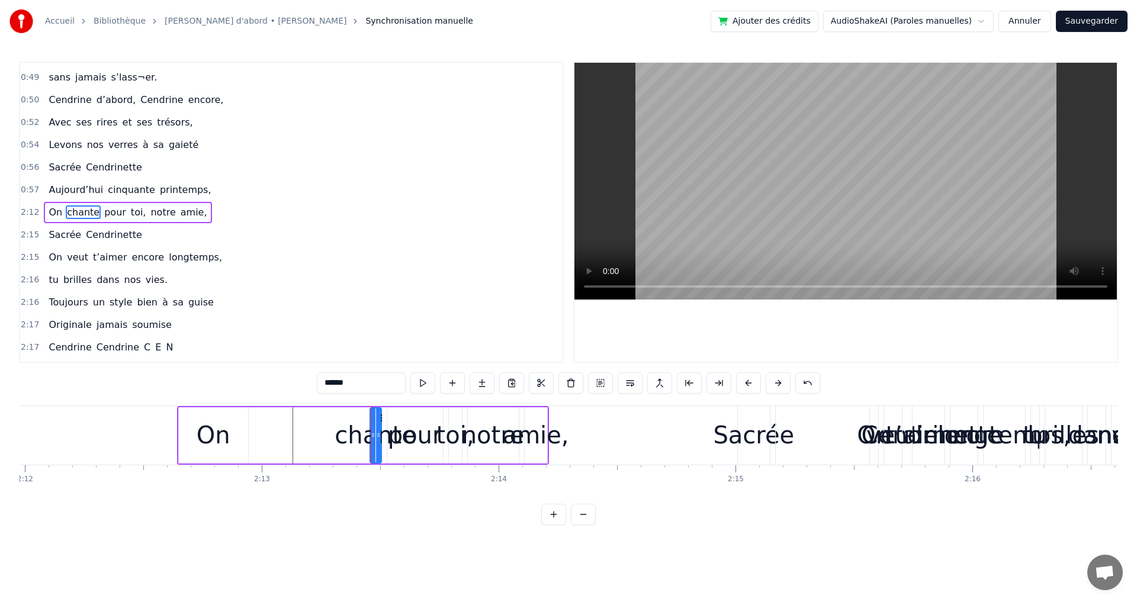
click at [363, 443] on div "chante" at bounding box center [376, 436] width 82 height 36
drag, startPoint x: 371, startPoint y: 439, endPoint x: 304, endPoint y: 441, distance: 67.6
click at [310, 443] on div at bounding box center [312, 436] width 5 height 54
click at [380, 432] on icon at bounding box center [378, 435] width 5 height 9
drag, startPoint x: 380, startPoint y: 432, endPoint x: 406, endPoint y: 433, distance: 26.7
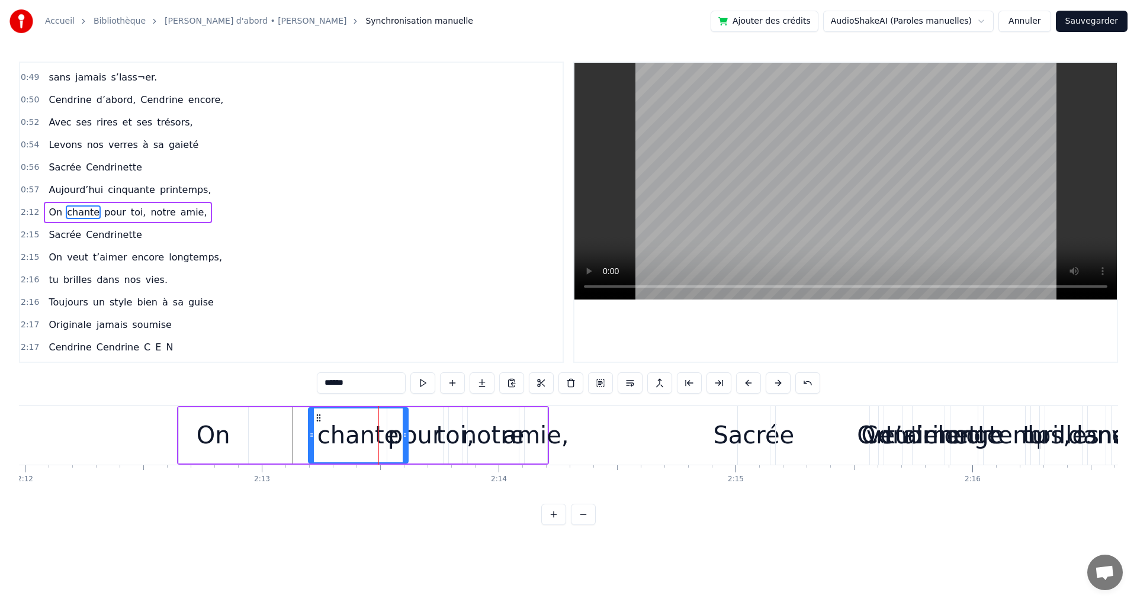
click at [406, 433] on icon at bounding box center [405, 435] width 5 height 9
click at [460, 438] on div "toi," at bounding box center [456, 436] width 38 height 36
click at [432, 443] on div "pour" at bounding box center [415, 436] width 54 height 36
click at [232, 437] on div "On" at bounding box center [213, 436] width 69 height 56
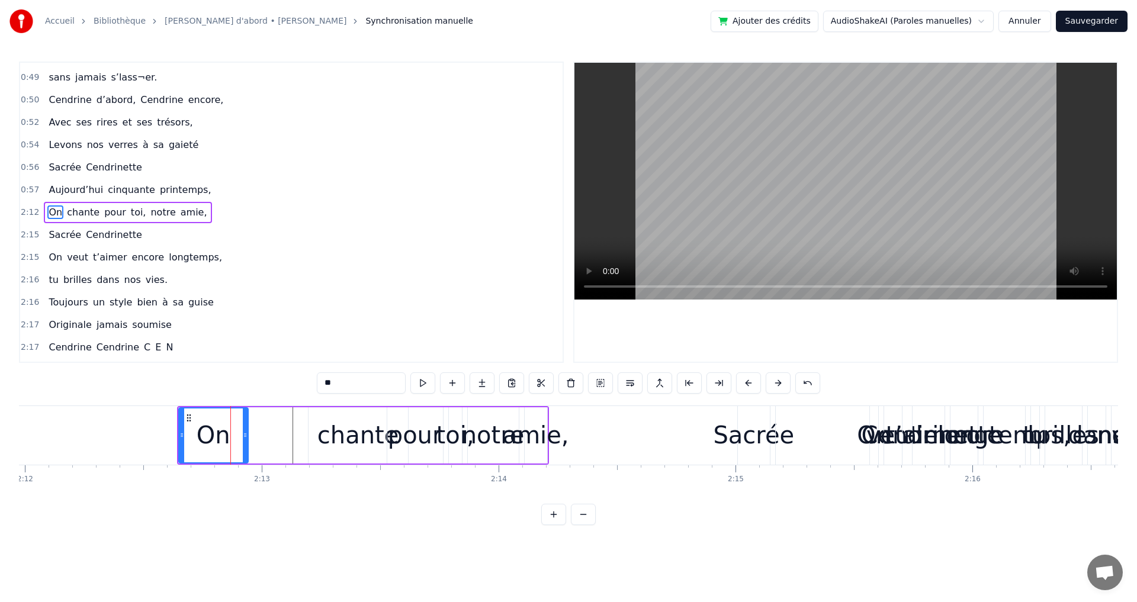
click at [319, 441] on div "chante" at bounding box center [359, 436] width 100 height 56
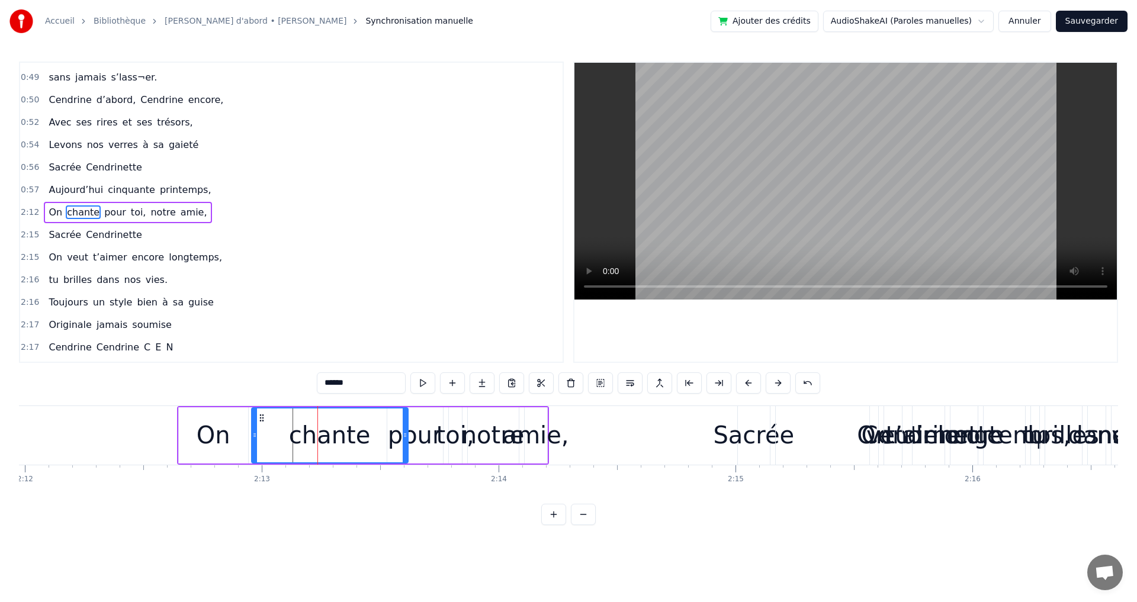
drag, startPoint x: 312, startPoint y: 435, endPoint x: 255, endPoint y: 435, distance: 56.9
click at [255, 435] on icon at bounding box center [254, 435] width 5 height 9
drag, startPoint x: 404, startPoint y: 432, endPoint x: 336, endPoint y: 433, distance: 68.1
click at [336, 433] on icon at bounding box center [337, 435] width 5 height 9
click at [415, 441] on div "pour" at bounding box center [415, 436] width 54 height 36
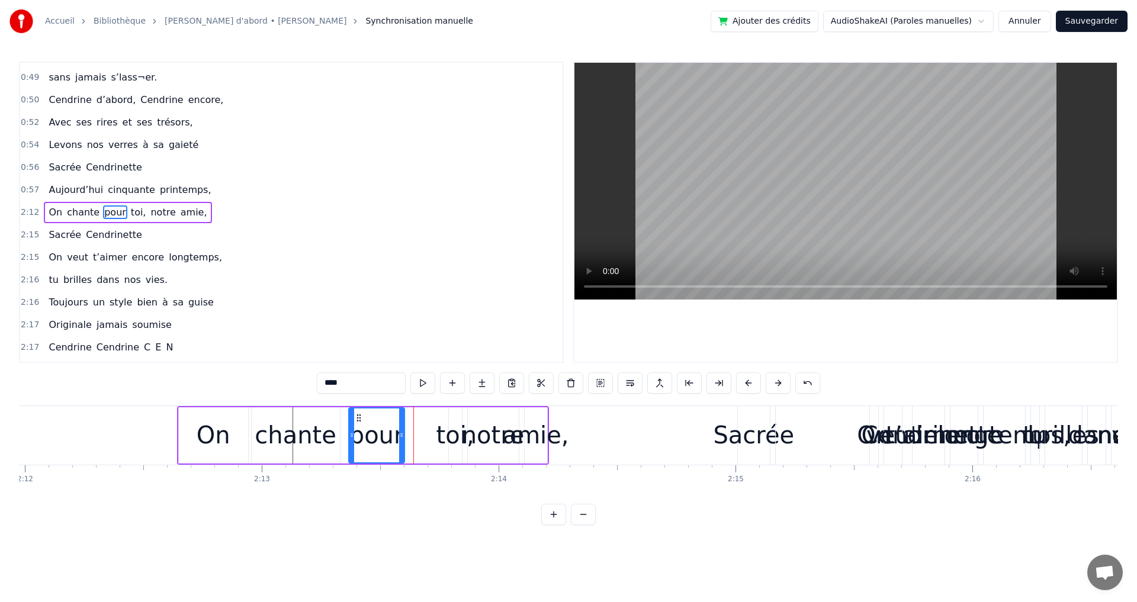
drag, startPoint x: 397, startPoint y: 419, endPoint x: 359, endPoint y: 430, distance: 40.1
click at [359, 430] on div "pour" at bounding box center [377, 436] width 54 height 54
click at [455, 441] on div "toi," at bounding box center [456, 436] width 38 height 36
drag, startPoint x: 450, startPoint y: 440, endPoint x: 411, endPoint y: 444, distance: 39.3
click at [411, 444] on div at bounding box center [413, 436] width 5 height 54
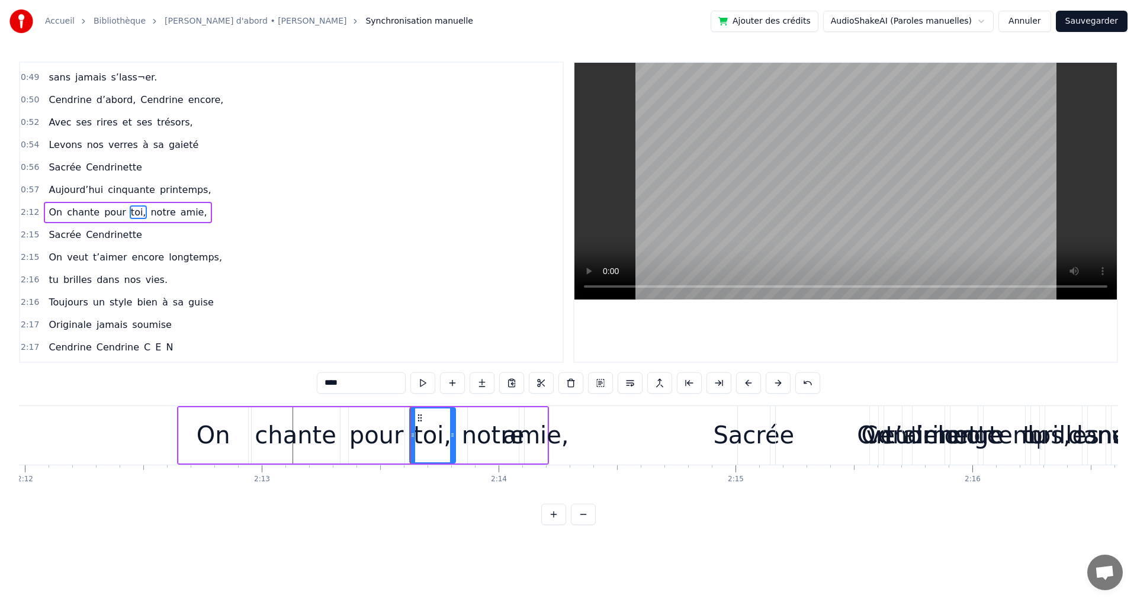
drag, startPoint x: 459, startPoint y: 435, endPoint x: 448, endPoint y: 438, distance: 10.5
click at [450, 438] on icon at bounding box center [452, 435] width 5 height 9
click at [474, 441] on div "notre" at bounding box center [493, 436] width 63 height 36
drag, startPoint x: 529, startPoint y: 437, endPoint x: 527, endPoint y: 443, distance: 6.2
click at [529, 438] on div "amie," at bounding box center [536, 436] width 66 height 36
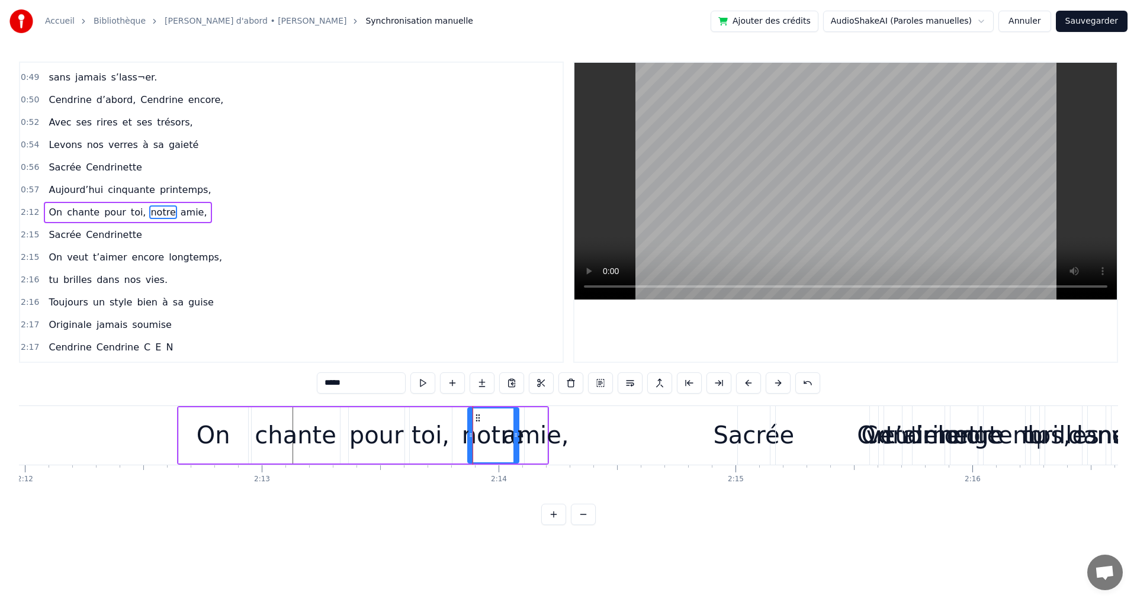
type input "*****"
drag, startPoint x: 547, startPoint y: 416, endPoint x: 573, endPoint y: 416, distance: 26.1
click at [573, 416] on icon at bounding box center [568, 417] width 9 height 9
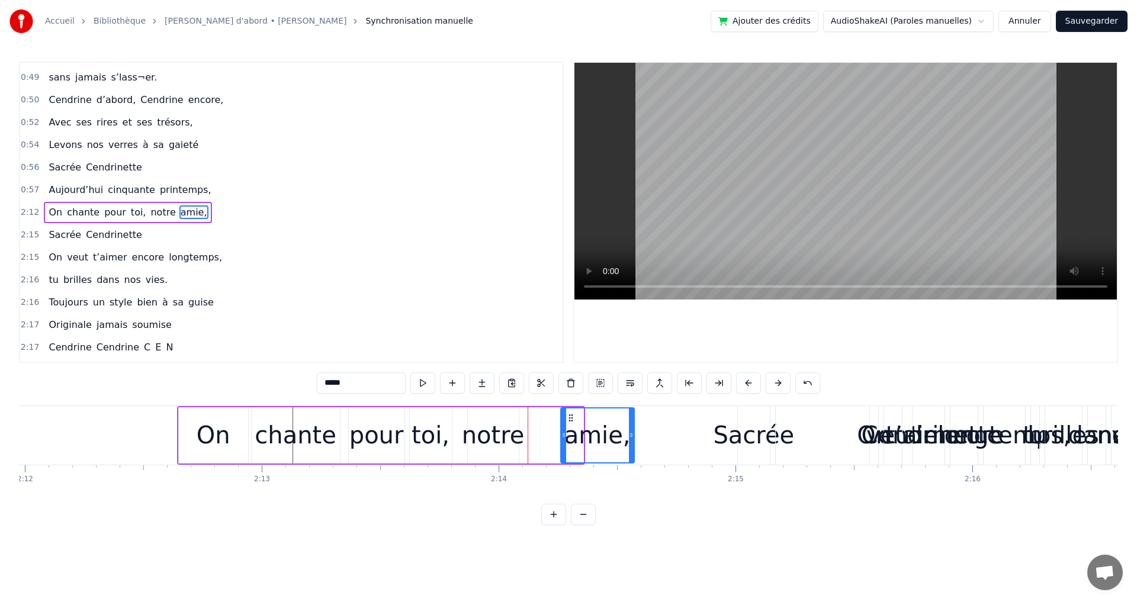
drag, startPoint x: 581, startPoint y: 434, endPoint x: 628, endPoint y: 444, distance: 48.3
click at [632, 443] on div at bounding box center [631, 436] width 5 height 54
drag, startPoint x: 571, startPoint y: 419, endPoint x: 543, endPoint y: 429, distance: 30.2
click at [543, 429] on div "amie," at bounding box center [572, 436] width 73 height 54
click at [128, 202] on div "On chante pour toi, notre amie," at bounding box center [128, 212] width 168 height 21
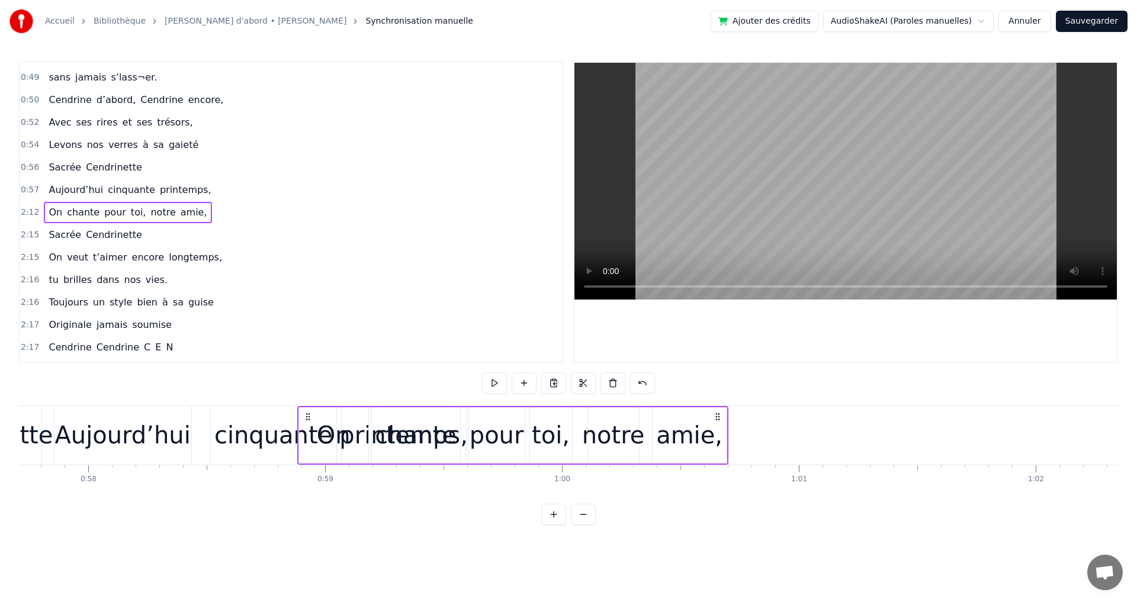
scroll to position [0, 13673]
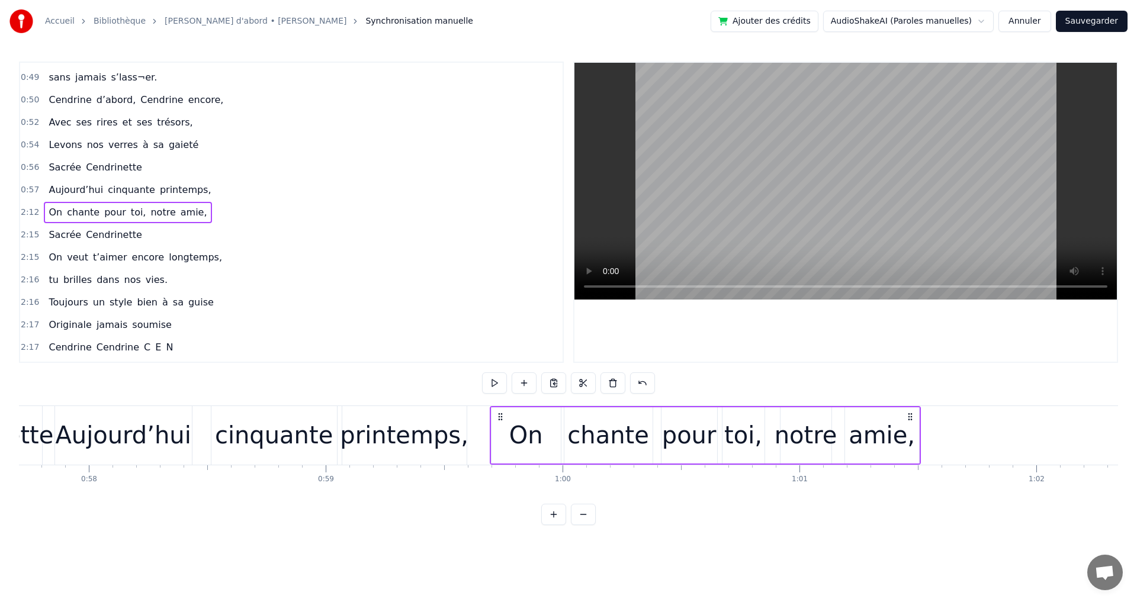
drag, startPoint x: 190, startPoint y: 415, endPoint x: 503, endPoint y: 481, distance: 319.7
click at [503, 481] on div "Elle a trouvé sous nos étoiles, Elle a la quitté capitale, sans grand bagage et…" at bounding box center [568, 450] width 1099 height 89
click at [491, 415] on div "On" at bounding box center [526, 436] width 70 height 56
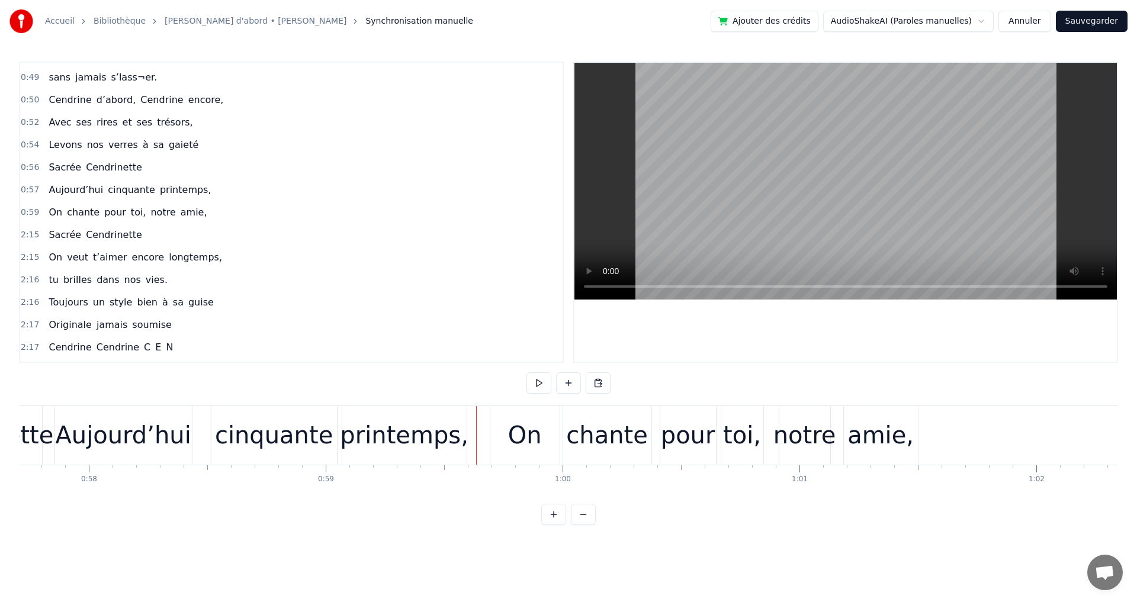
click at [753, 442] on div "toi," at bounding box center [742, 436] width 38 height 36
click at [44, 227] on div "Sacrée Cendrinette" at bounding box center [95, 235] width 102 height 21
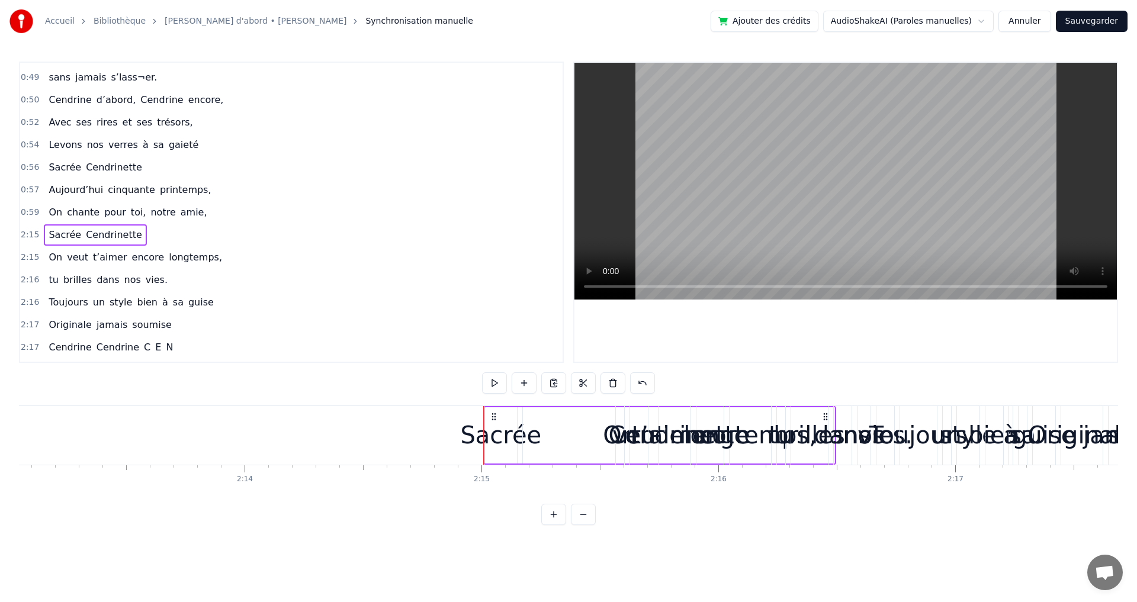
scroll to position [0, 31931]
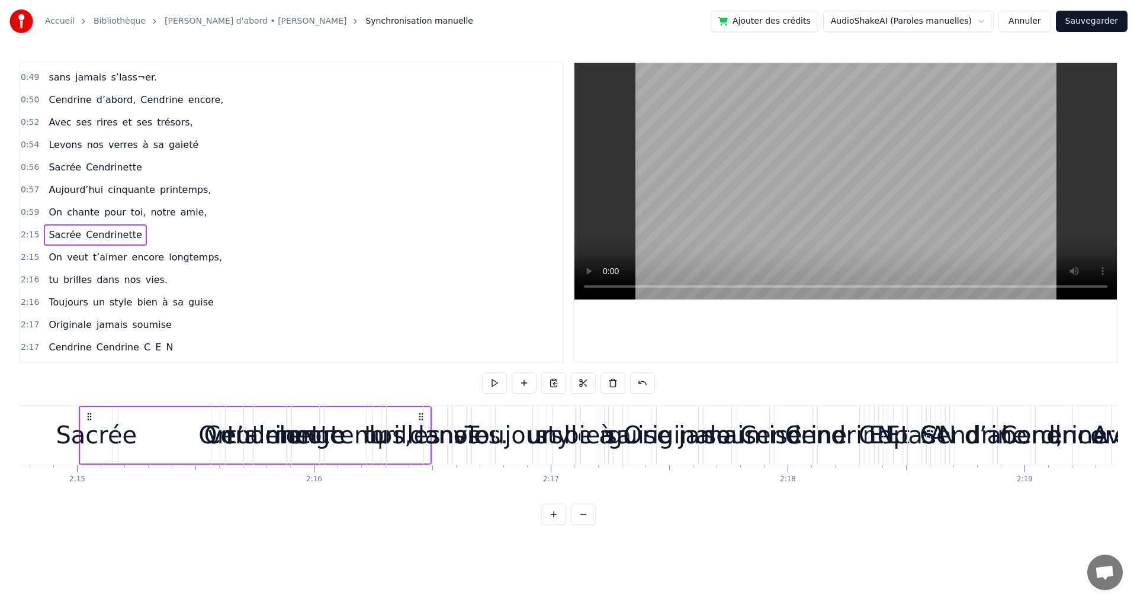
drag, startPoint x: 422, startPoint y: 417, endPoint x: 383, endPoint y: 425, distance: 39.3
click at [387, 425] on div "brilles" at bounding box center [405, 435] width 37 height 59
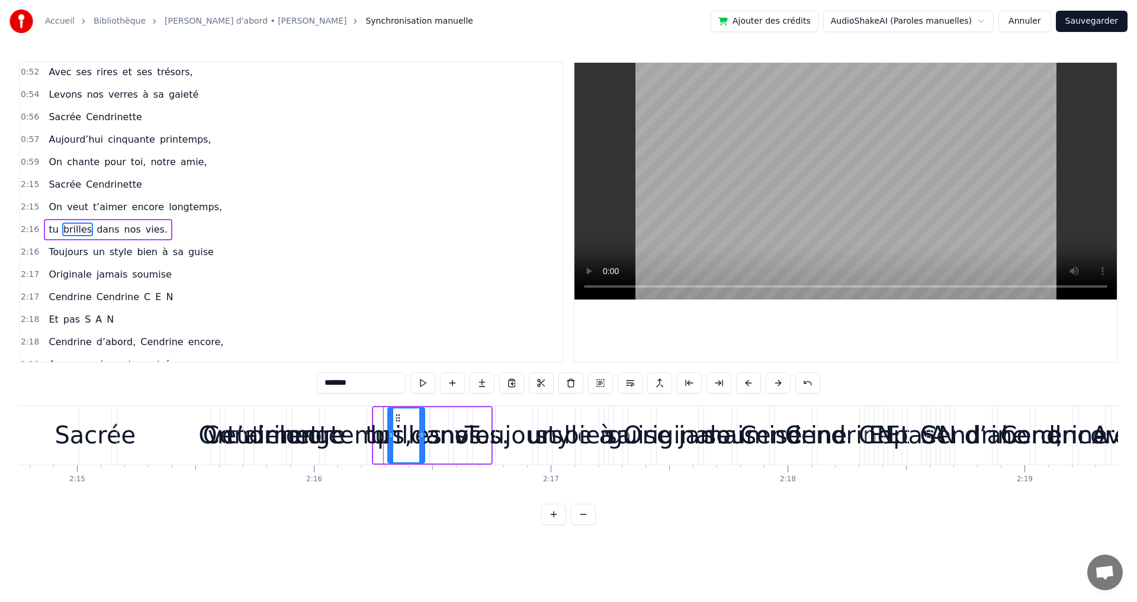
scroll to position [402, 0]
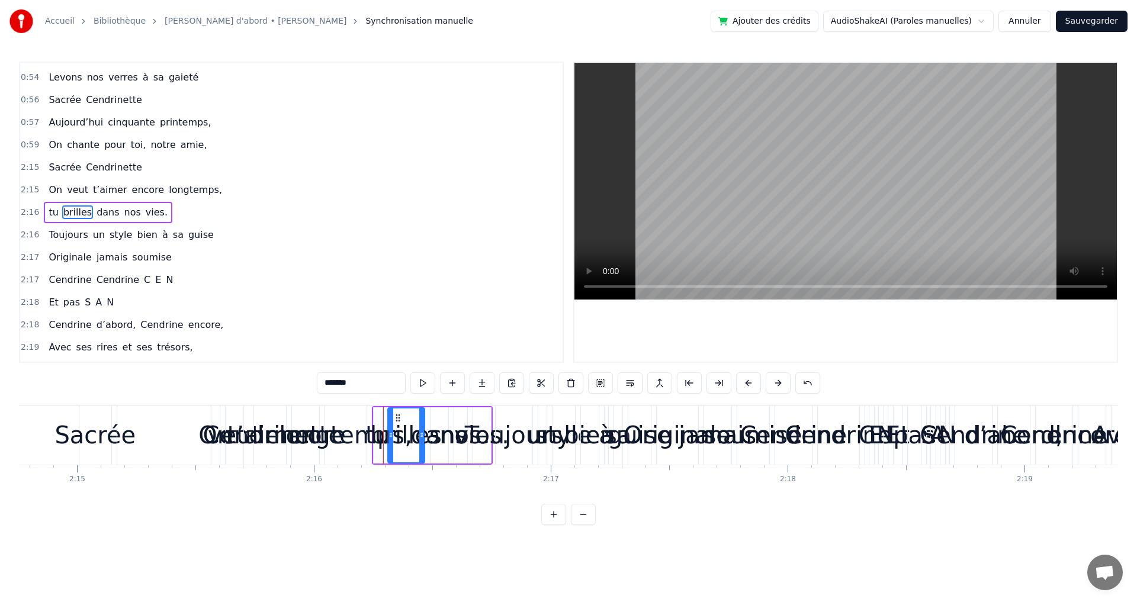
click at [113, 440] on div "Sacrée" at bounding box center [94, 436] width 81 height 36
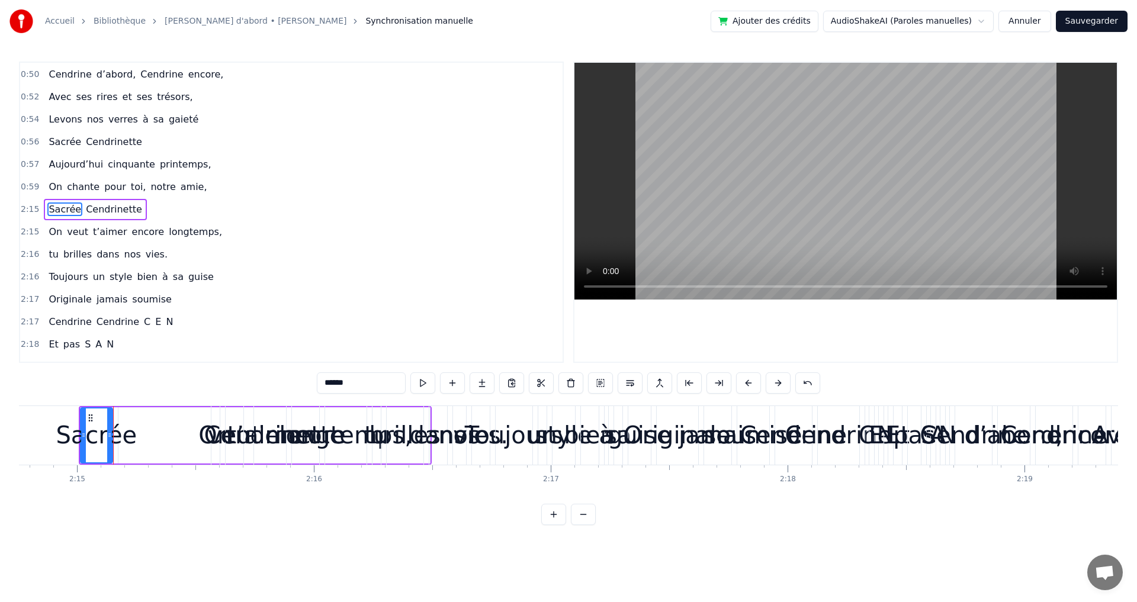
scroll to position [357, 0]
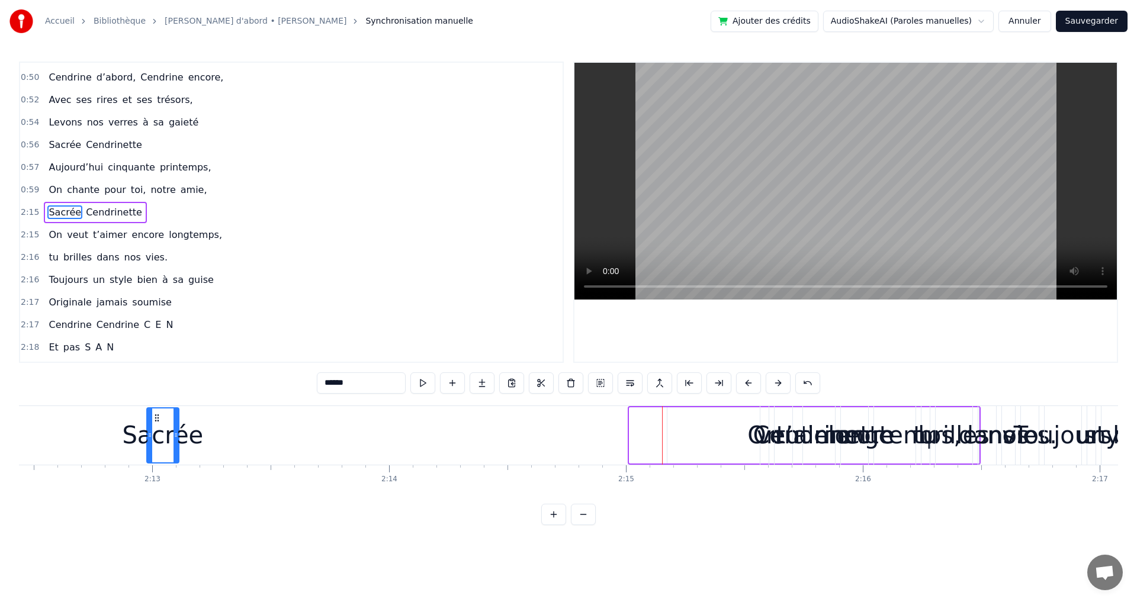
drag, startPoint x: 92, startPoint y: 418, endPoint x: 91, endPoint y: 434, distance: 15.4
click at [148, 431] on div "Sacrée" at bounding box center [163, 436] width 31 height 54
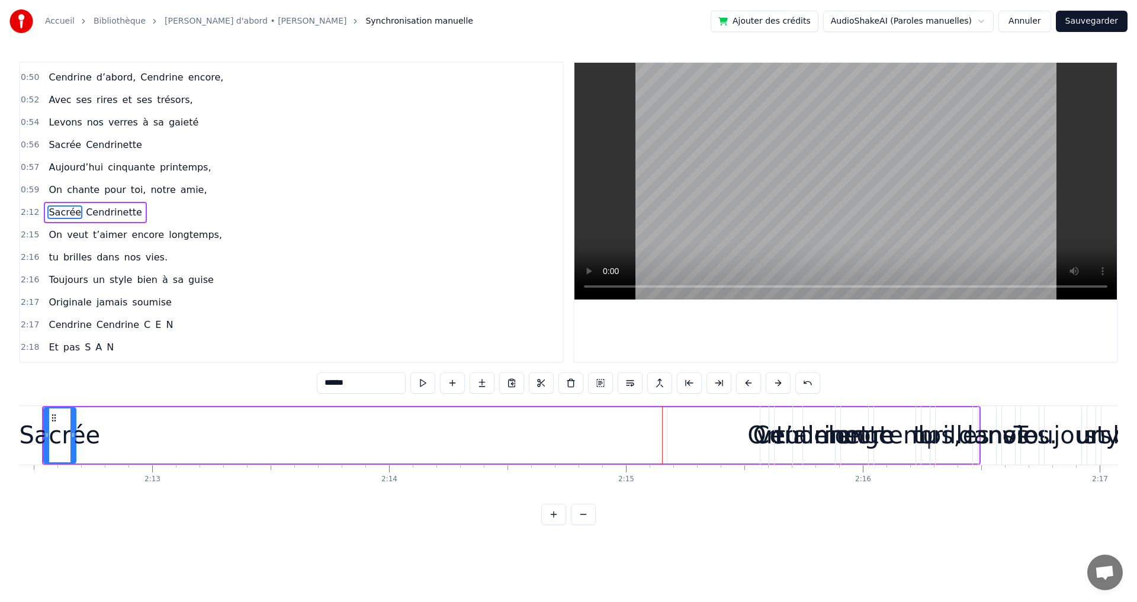
scroll to position [0, 31344]
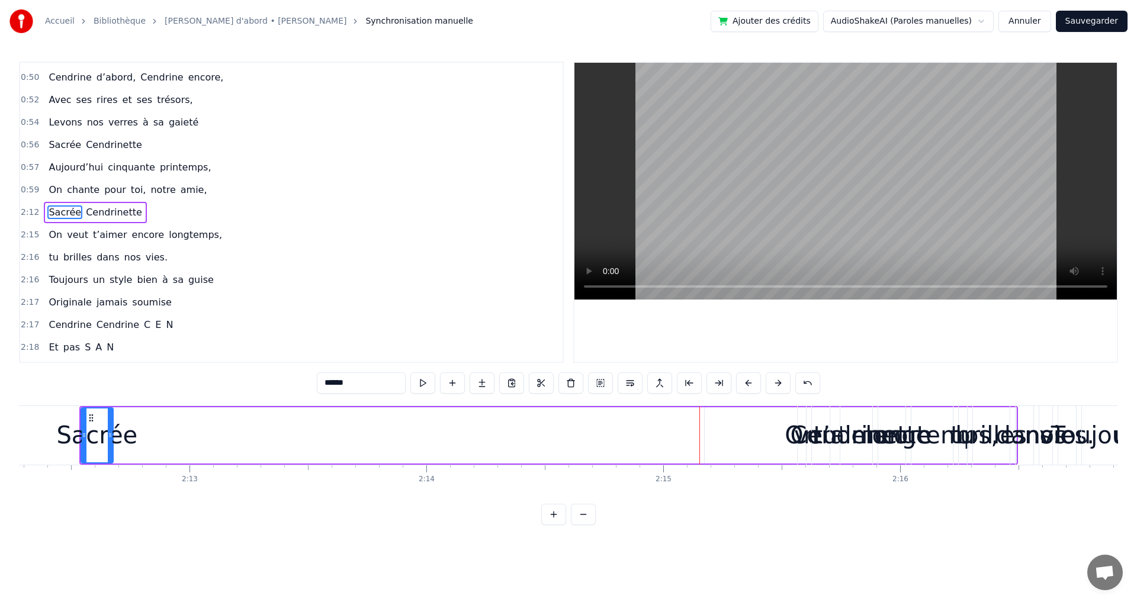
click at [799, 433] on div "veut" at bounding box center [820, 436] width 53 height 36
type input "****"
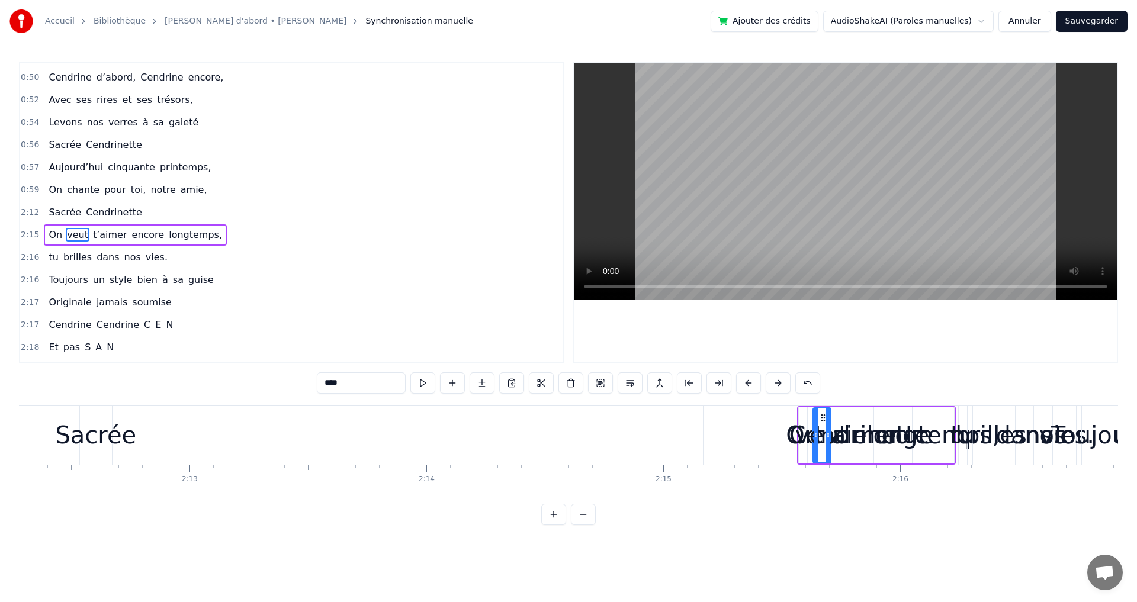
scroll to position [379, 0]
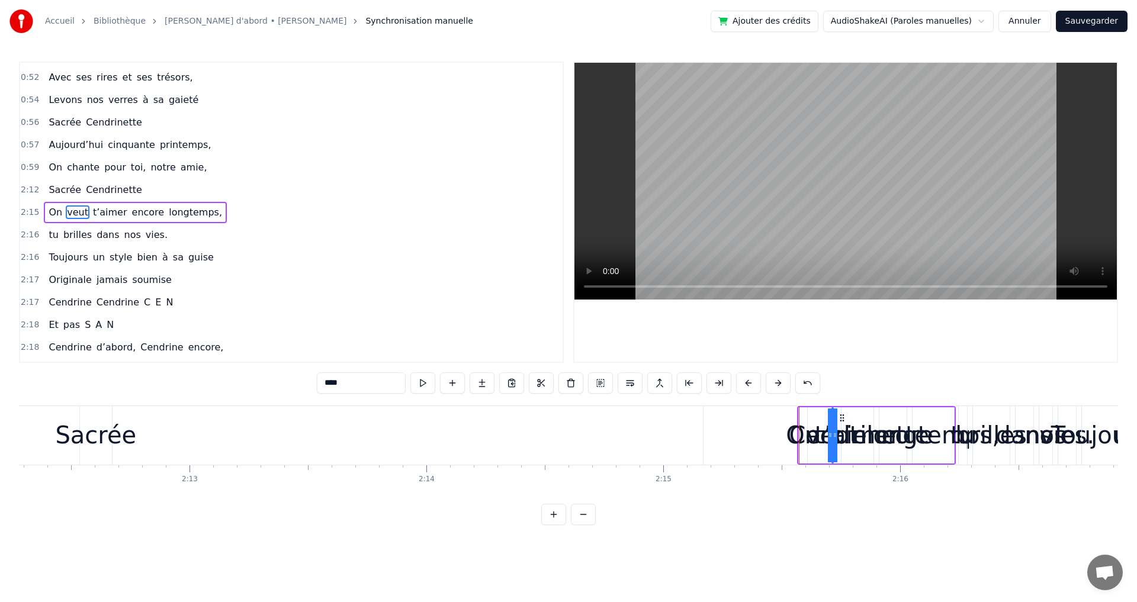
drag, startPoint x: 815, startPoint y: 434, endPoint x: 844, endPoint y: 464, distance: 41.9
click at [865, 463] on div "On veut t’aimer encore longtemps," at bounding box center [876, 435] width 159 height 59
click at [809, 437] on div "On veut t’aimer encore longtemps," at bounding box center [876, 435] width 159 height 59
click at [806, 433] on div "On" at bounding box center [803, 436] width 34 height 36
drag, startPoint x: 802, startPoint y: 433, endPoint x: 691, endPoint y: 444, distance: 111.3
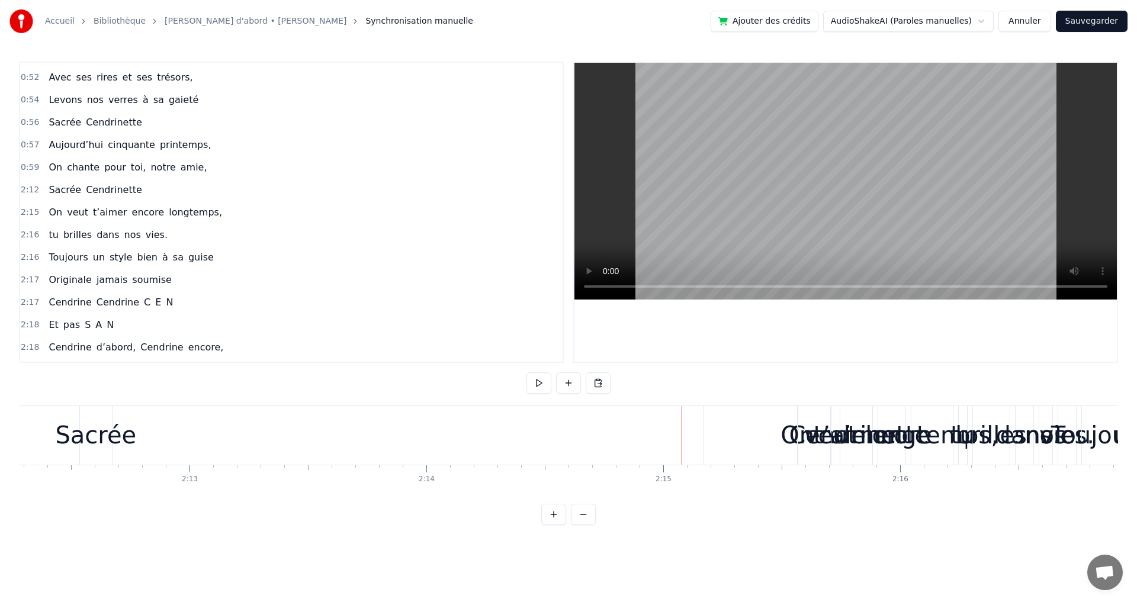
click at [799, 431] on div "On" at bounding box center [798, 436] width 34 height 36
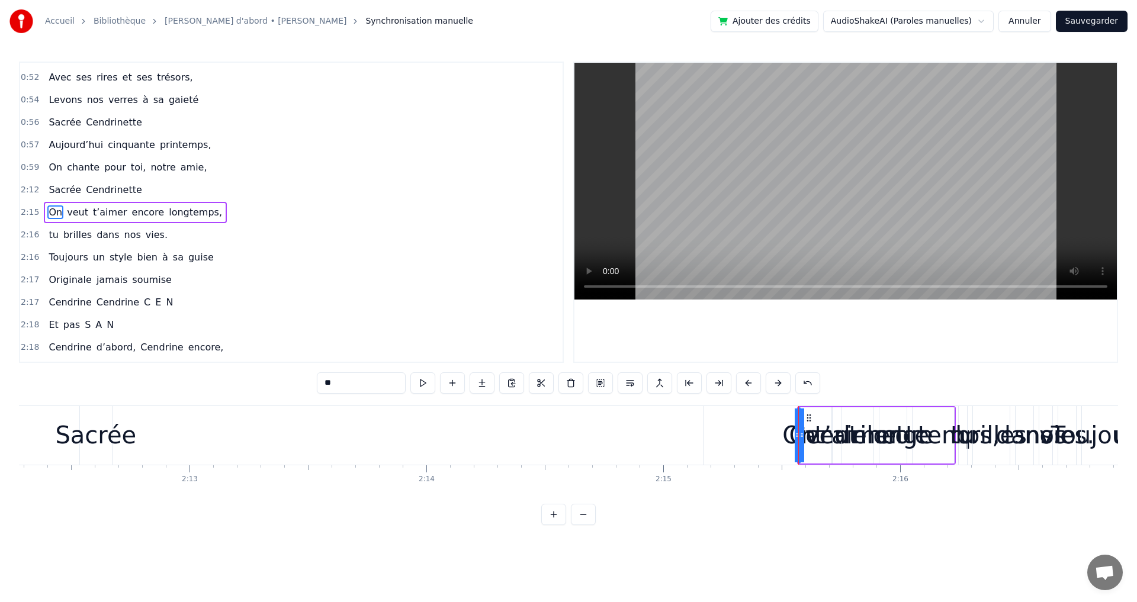
click at [793, 435] on div "On" at bounding box center [800, 436] width 34 height 36
drag, startPoint x: 799, startPoint y: 431, endPoint x: 704, endPoint y: 448, distance: 96.2
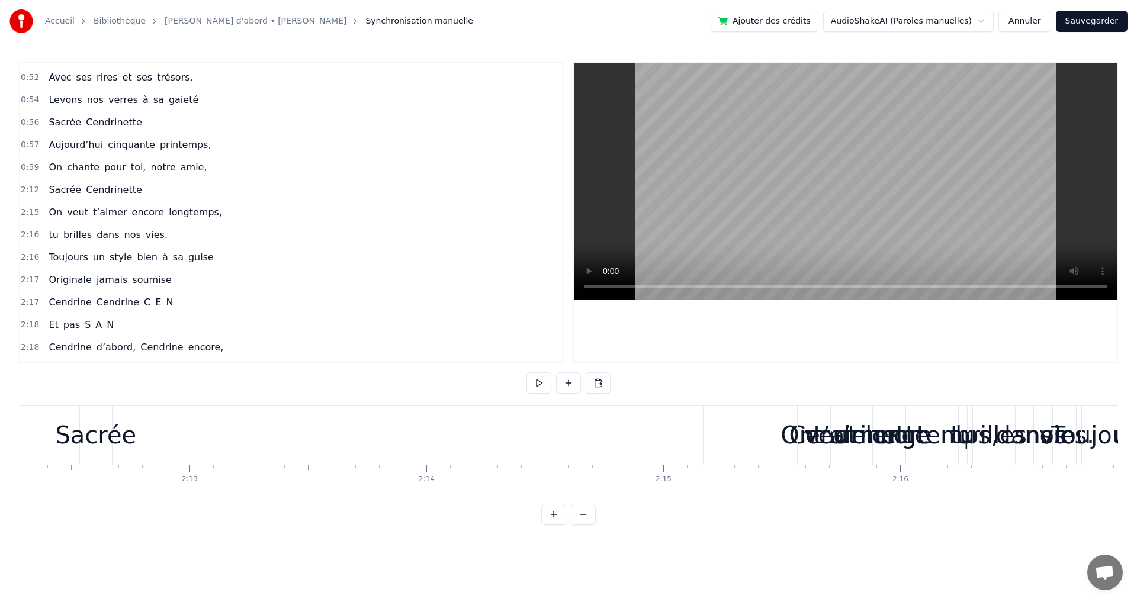
click at [809, 438] on div "veut" at bounding box center [830, 436] width 53 height 36
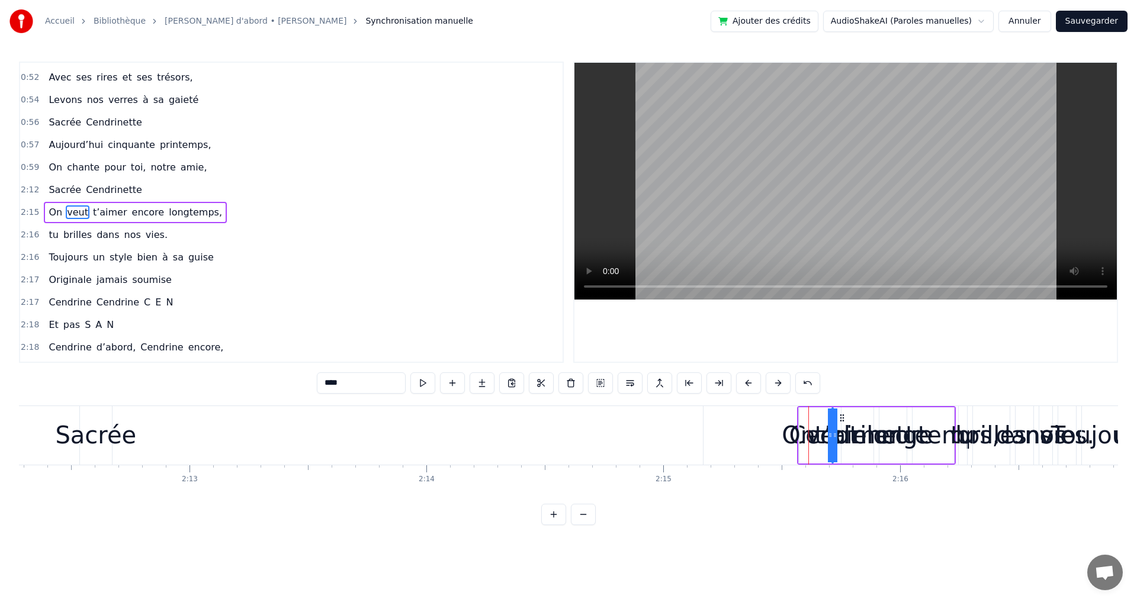
drag, startPoint x: 831, startPoint y: 428, endPoint x: 807, endPoint y: 431, distance: 23.9
click at [807, 431] on div "On veut t’aimer encore longtemps," at bounding box center [876, 435] width 159 height 59
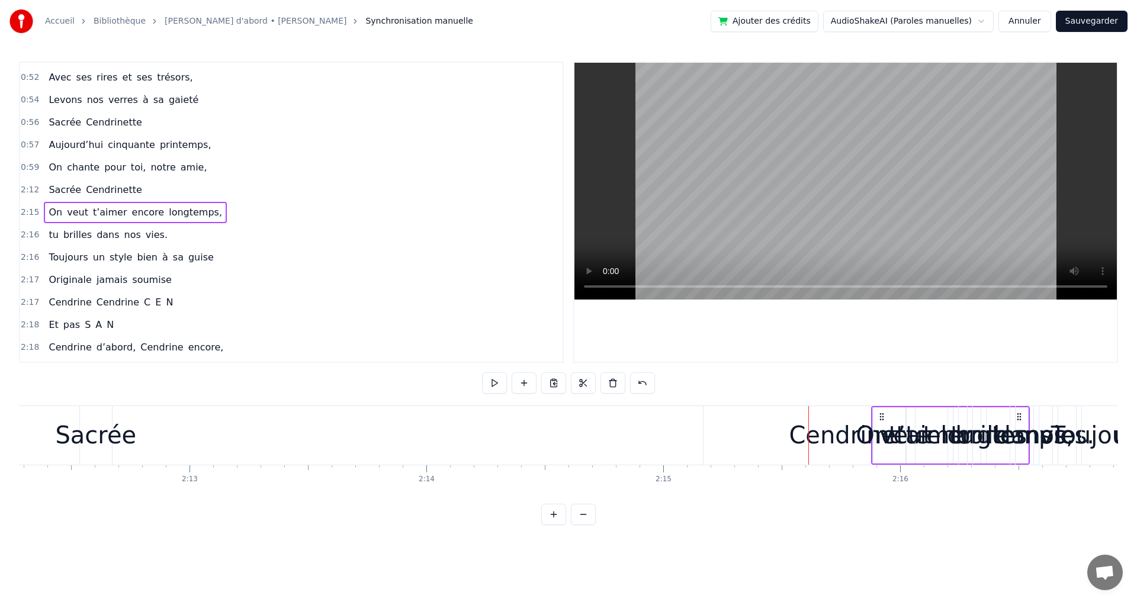
drag, startPoint x: 807, startPoint y: 416, endPoint x: 889, endPoint y: 413, distance: 81.8
click at [887, 413] on icon at bounding box center [881, 416] width 9 height 9
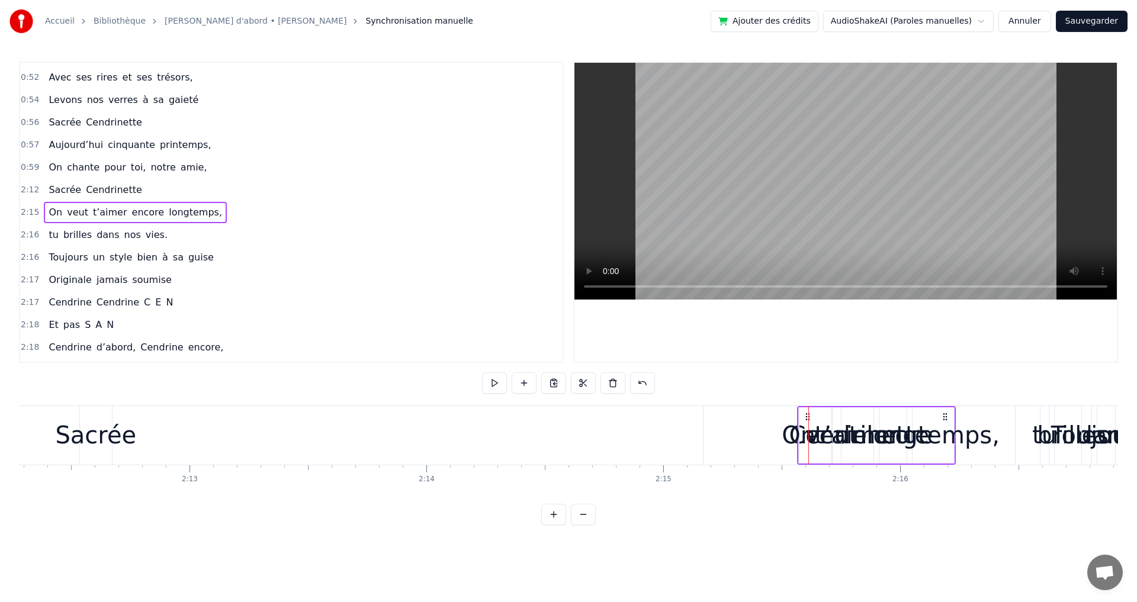
click at [833, 424] on div "t’aimer" at bounding box center [857, 436] width 85 height 36
click at [825, 437] on div "t’aimer" at bounding box center [857, 436] width 85 height 36
drag, startPoint x: 851, startPoint y: 416, endPoint x: 887, endPoint y: 425, distance: 36.8
click at [887, 425] on div "t’aimer" at bounding box center [889, 436] width 31 height 54
click at [822, 440] on div "veut" at bounding box center [832, 436] width 53 height 36
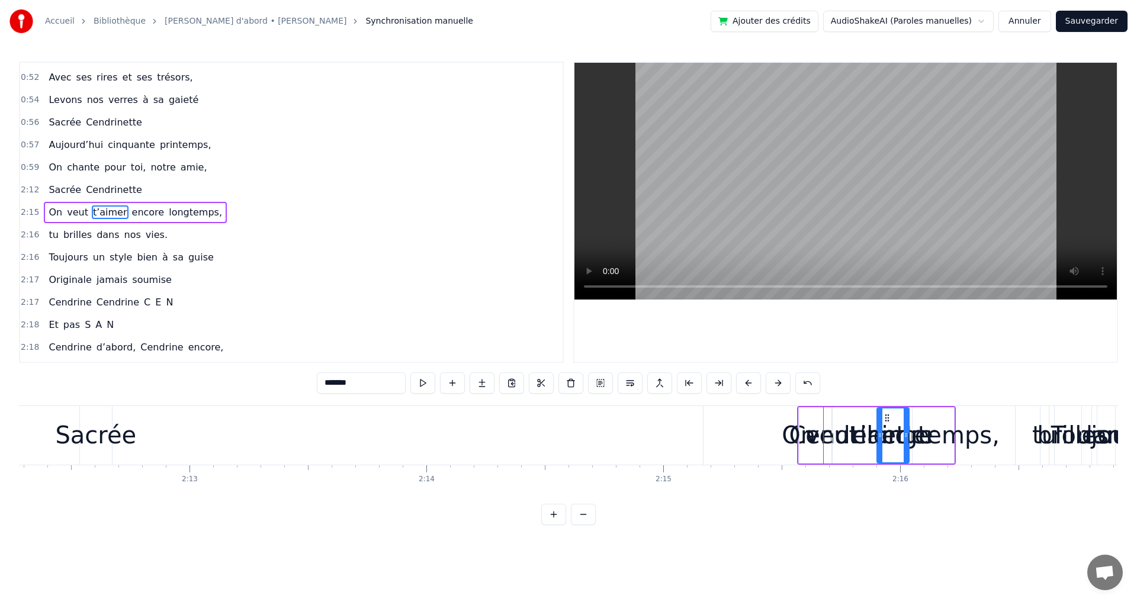
type input "****"
click at [839, 416] on icon at bounding box center [842, 417] width 9 height 9
drag, startPoint x: 841, startPoint y: 418, endPoint x: 847, endPoint y: 431, distance: 14.0
click at [847, 431] on div "veut" at bounding box center [847, 436] width 0 height 54
click at [821, 444] on div at bounding box center [820, 435] width 1 height 59
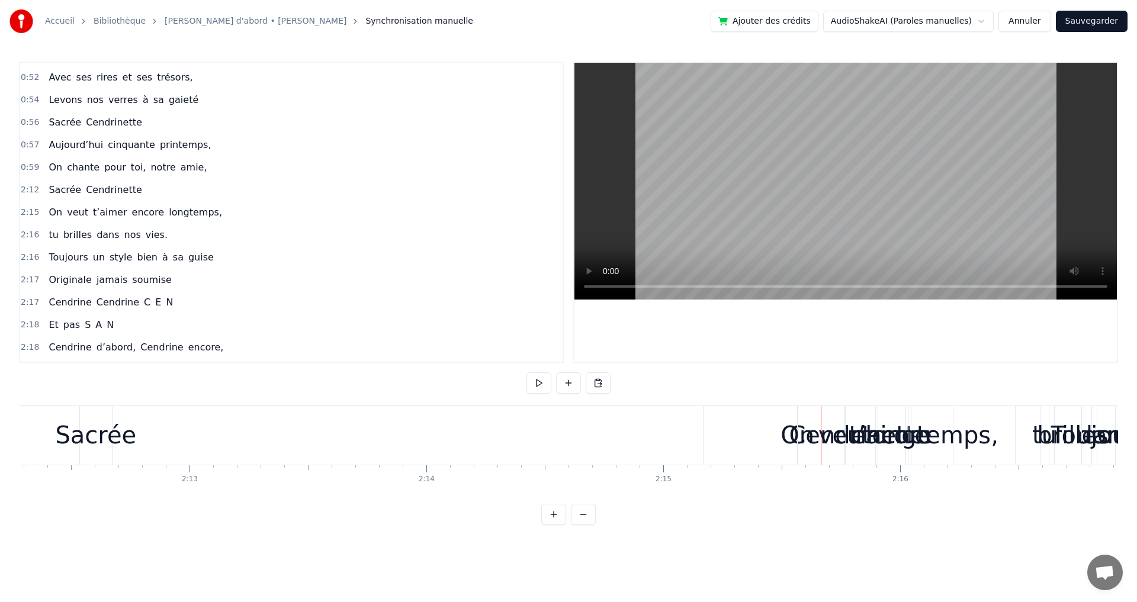
click at [816, 439] on div "On veut t’aimer encore longtemps," at bounding box center [876, 435] width 159 height 59
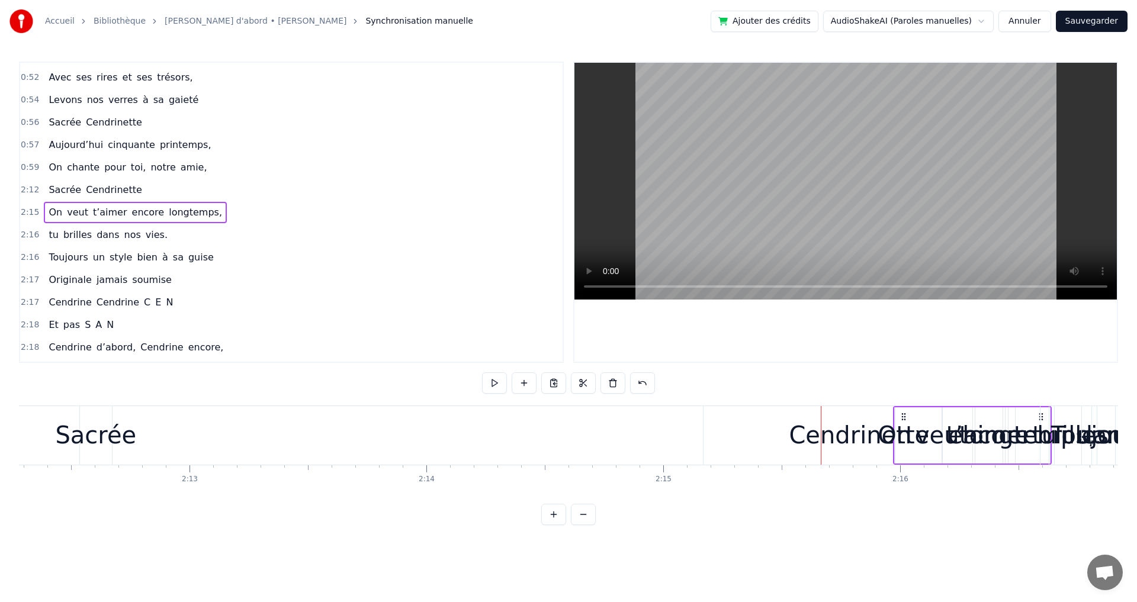
drag, startPoint x: 810, startPoint y: 415, endPoint x: 906, endPoint y: 409, distance: 95.6
click at [906, 409] on div "On veut t’aimer encore longtemps," at bounding box center [972, 435] width 159 height 59
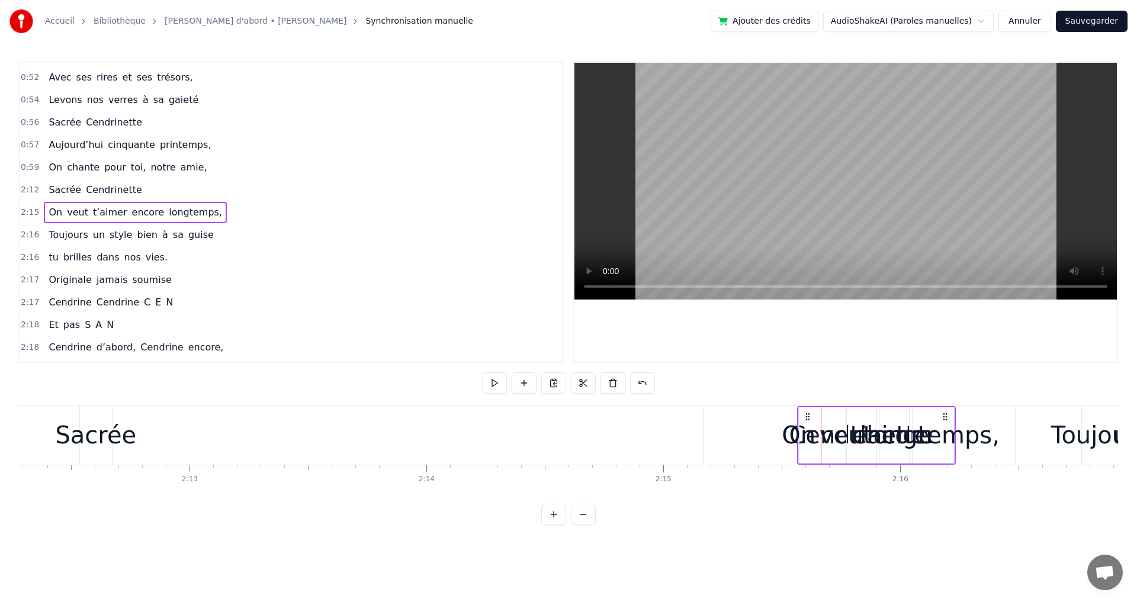
click at [808, 418] on icon at bounding box center [807, 416] width 9 height 9
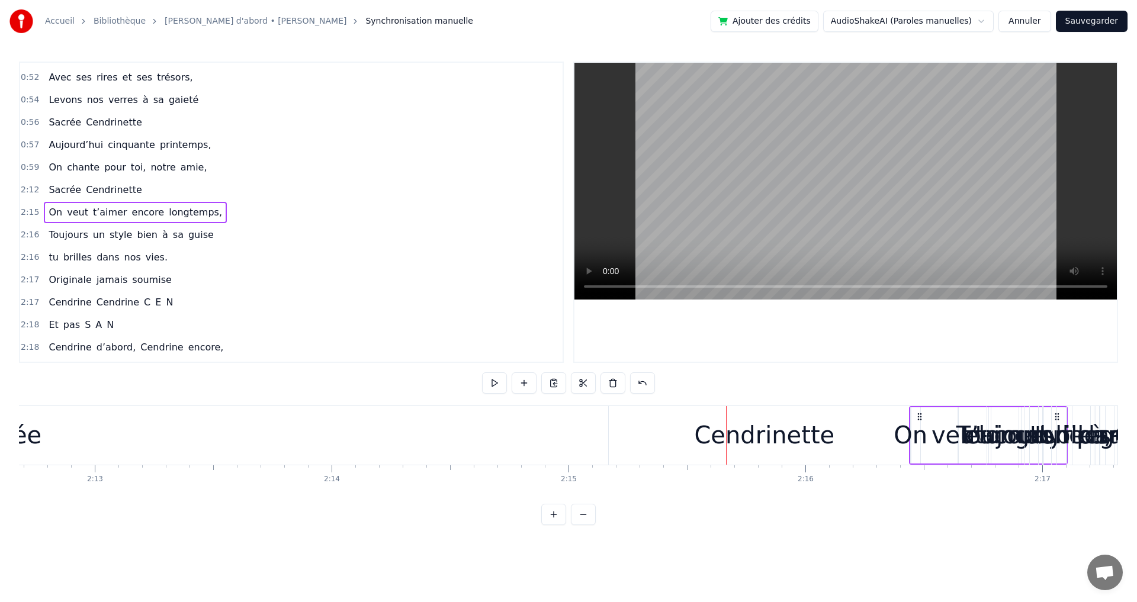
drag, startPoint x: 812, startPoint y: 418, endPoint x: 922, endPoint y: 429, distance: 111.3
click at [922, 429] on div "On veut t’aimer encore longtemps," at bounding box center [988, 435] width 159 height 59
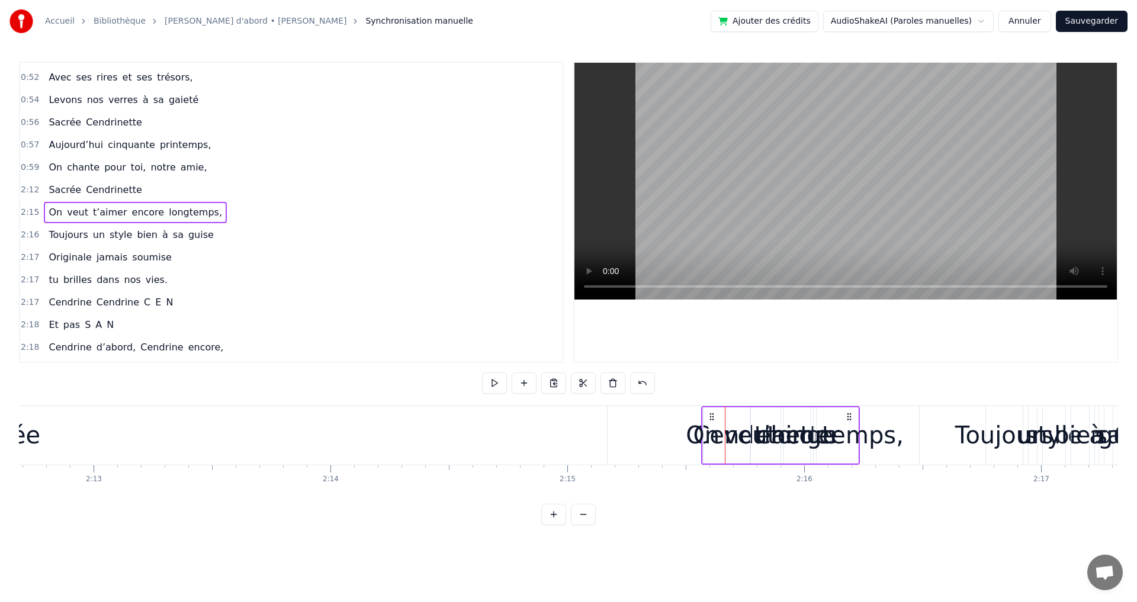
click at [852, 413] on icon at bounding box center [849, 416] width 9 height 9
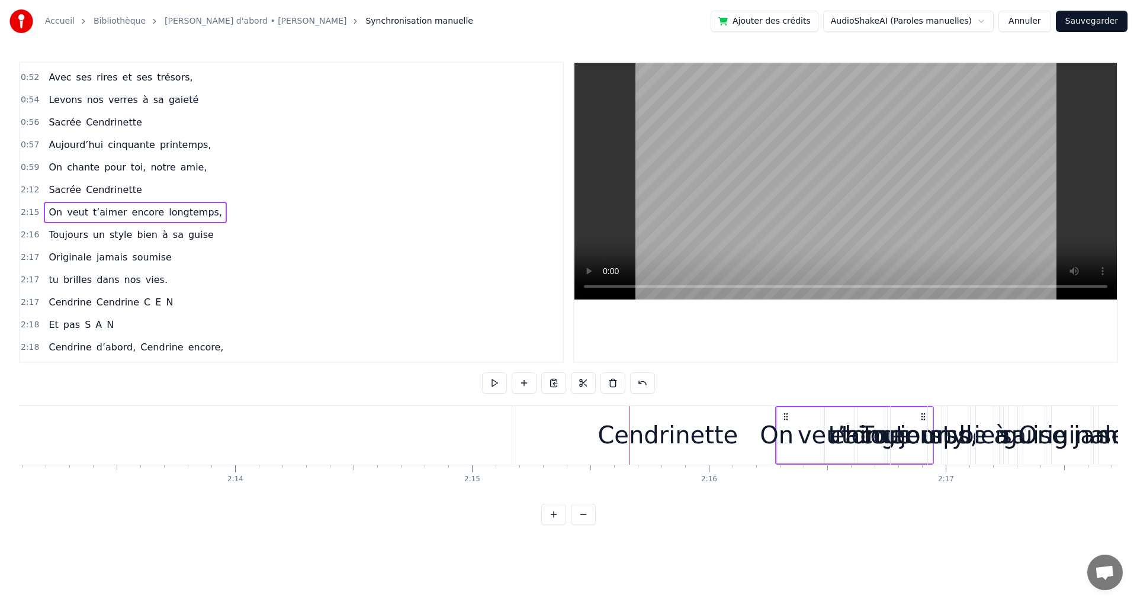
drag, startPoint x: 852, startPoint y: 413, endPoint x: 925, endPoint y: 417, distance: 72.9
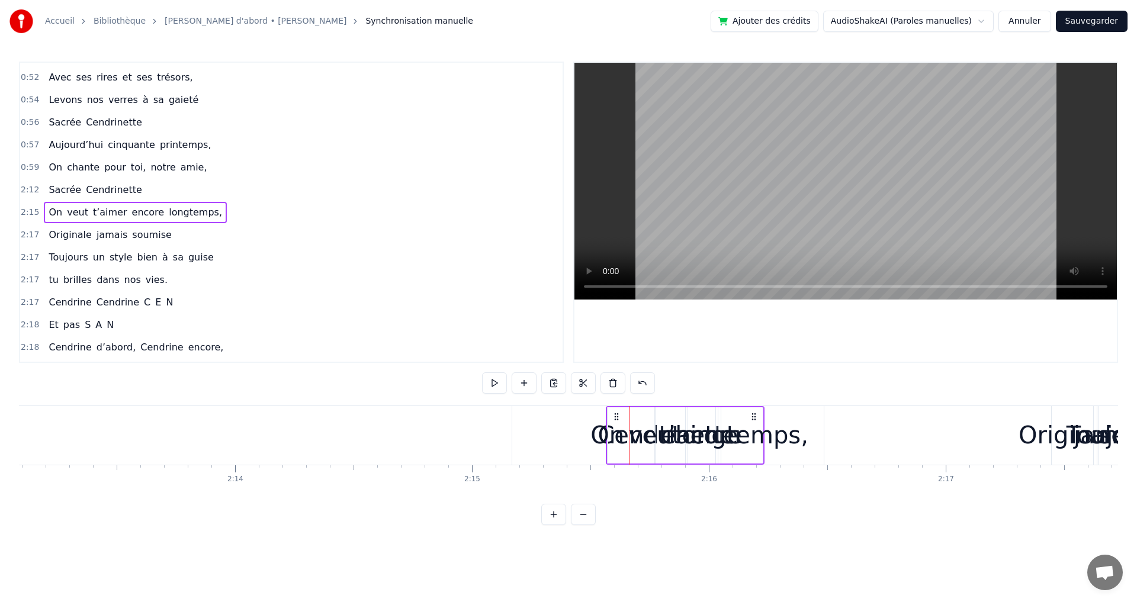
scroll to position [0, 31544]
click at [642, 443] on div "veut" at bounding box center [646, 436] width 53 height 36
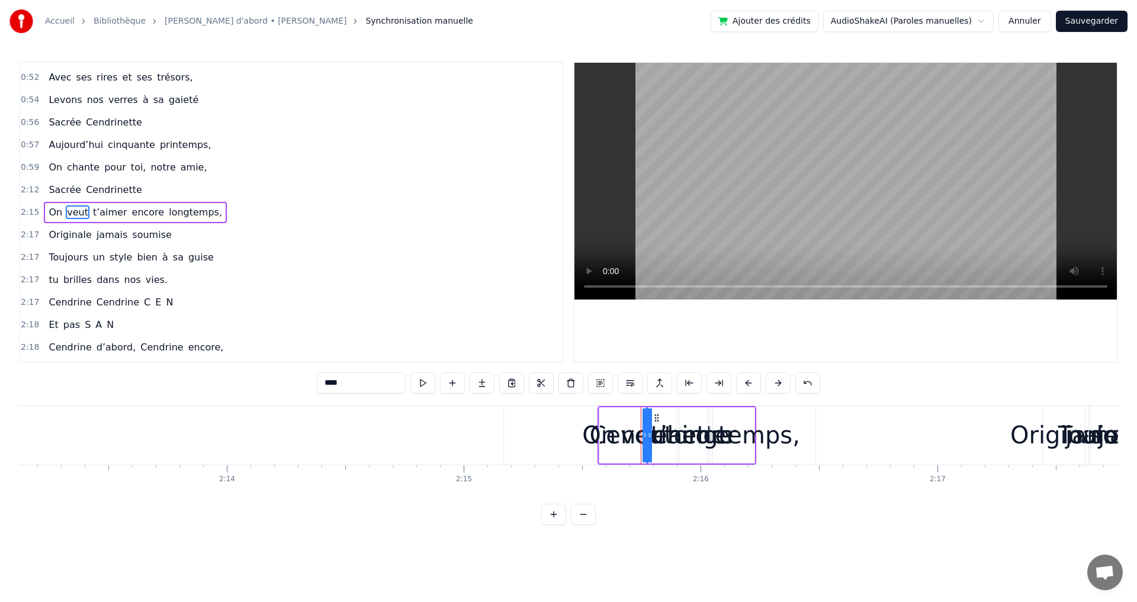
click at [606, 439] on div "On" at bounding box center [599, 436] width 34 height 36
type input "**"
drag, startPoint x: 599, startPoint y: 435, endPoint x: 542, endPoint y: 450, distance: 58.8
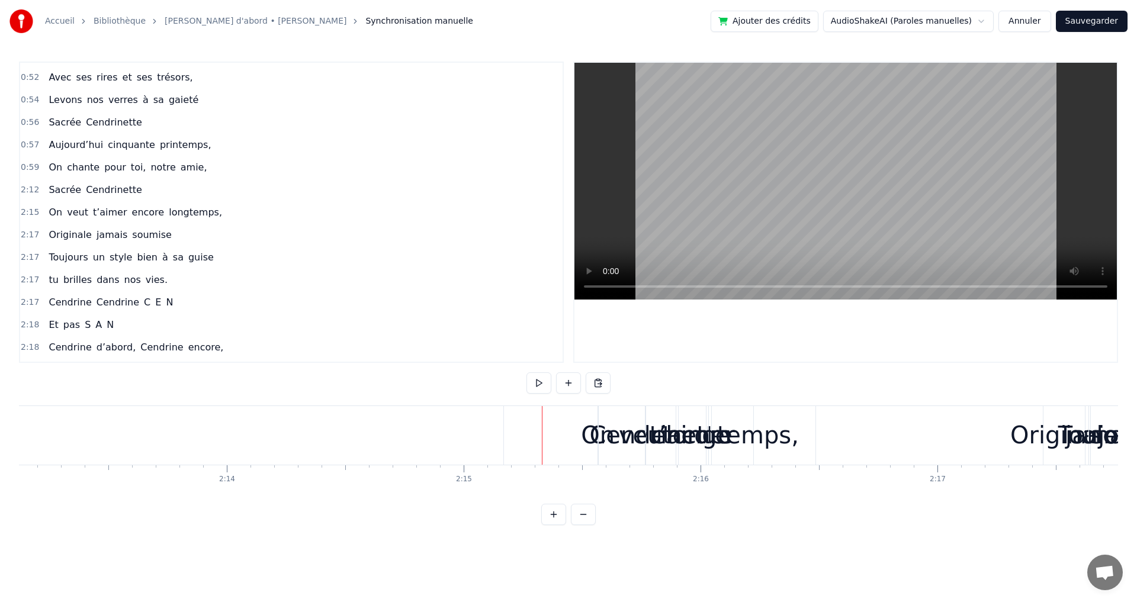
click at [600, 431] on div "On" at bounding box center [598, 436] width 34 height 36
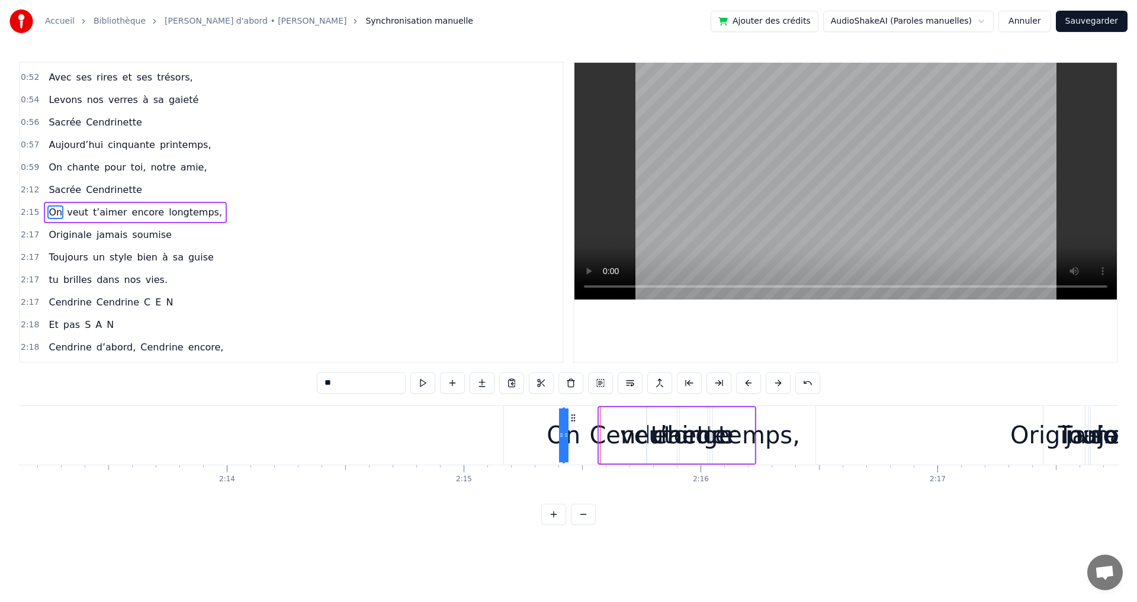
drag, startPoint x: 609, startPoint y: 419, endPoint x: 572, endPoint y: 429, distance: 38.2
click at [564, 429] on div "On" at bounding box center [564, 436] width 0 height 54
click at [123, 191] on span "Cendrinette" at bounding box center [114, 190] width 59 height 14
type input "**********"
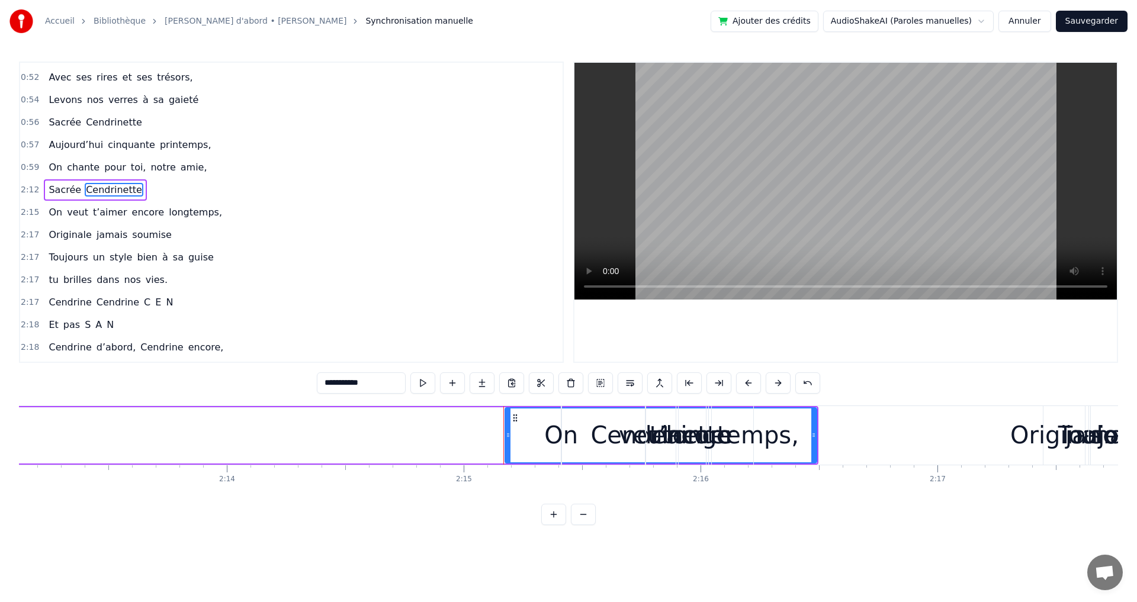
scroll to position [357, 0]
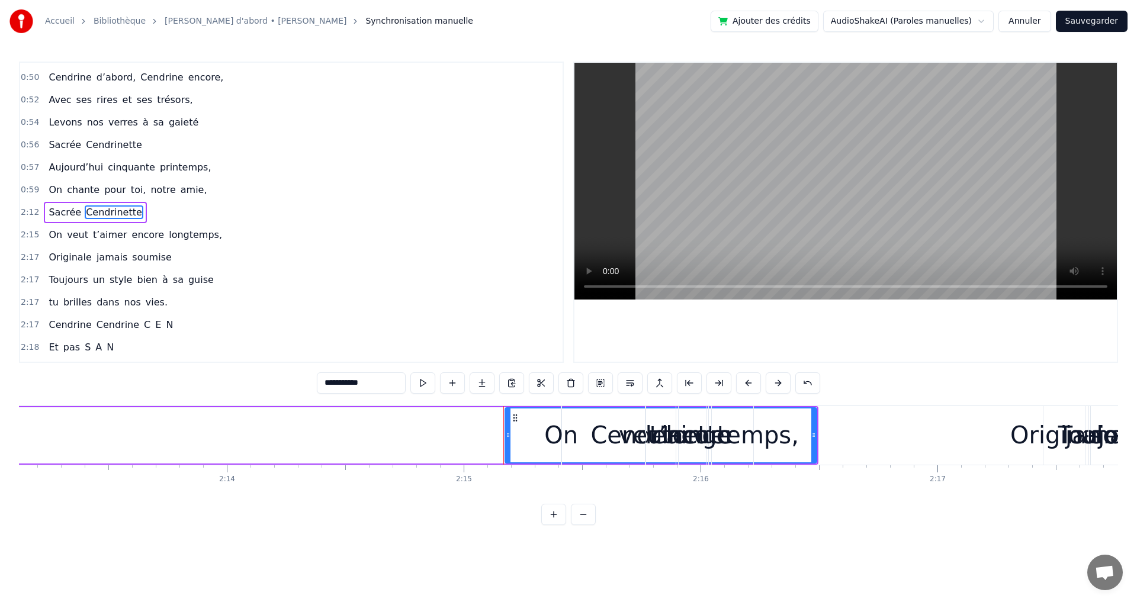
click at [617, 437] on div "On veut t’aimer encore longtemps," at bounding box center [658, 435] width 195 height 59
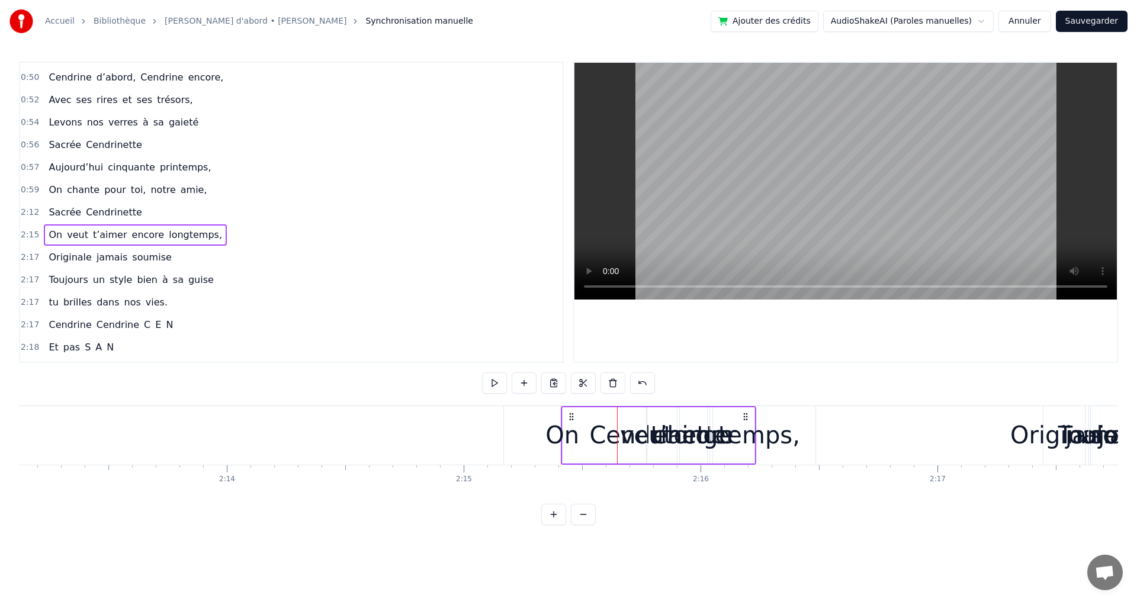
click at [611, 439] on div "On veut t’aimer encore longtemps," at bounding box center [658, 435] width 195 height 59
drag, startPoint x: 611, startPoint y: 439, endPoint x: 576, endPoint y: 445, distance: 35.0
click at [576, 445] on div "On veut t’aimer encore longtemps," at bounding box center [658, 435] width 195 height 59
click at [603, 434] on div "On veut t’aimer encore longtemps," at bounding box center [658, 435] width 195 height 59
click at [604, 434] on div "On veut t’aimer encore longtemps," at bounding box center [658, 435] width 195 height 59
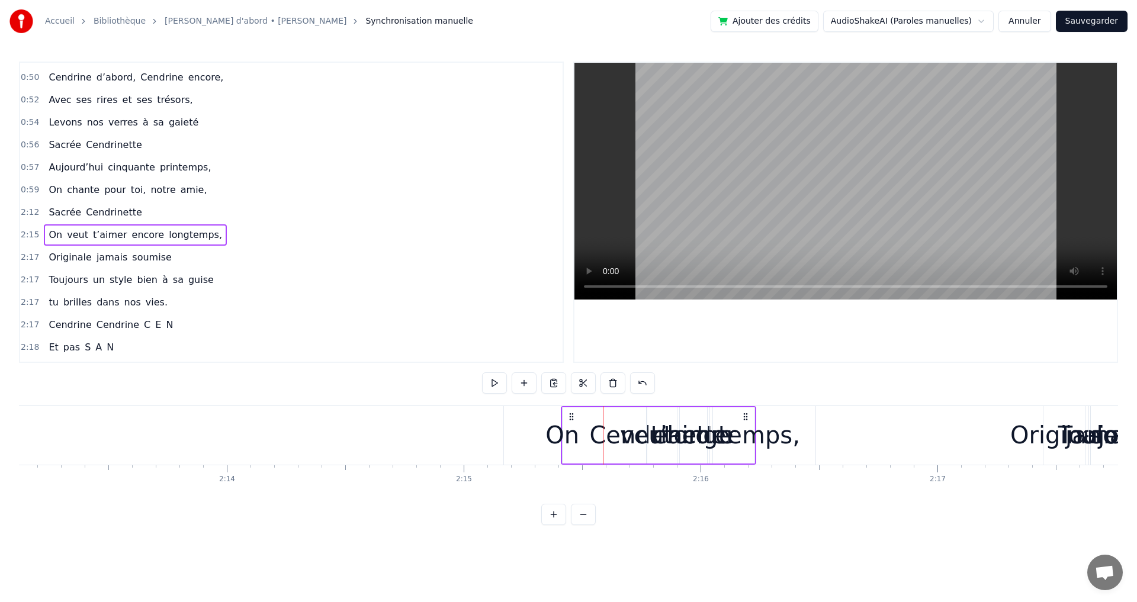
click at [607, 433] on div "On veut t’aimer encore longtemps," at bounding box center [658, 435] width 195 height 59
click at [624, 437] on div "veut" at bounding box center [646, 436] width 53 height 36
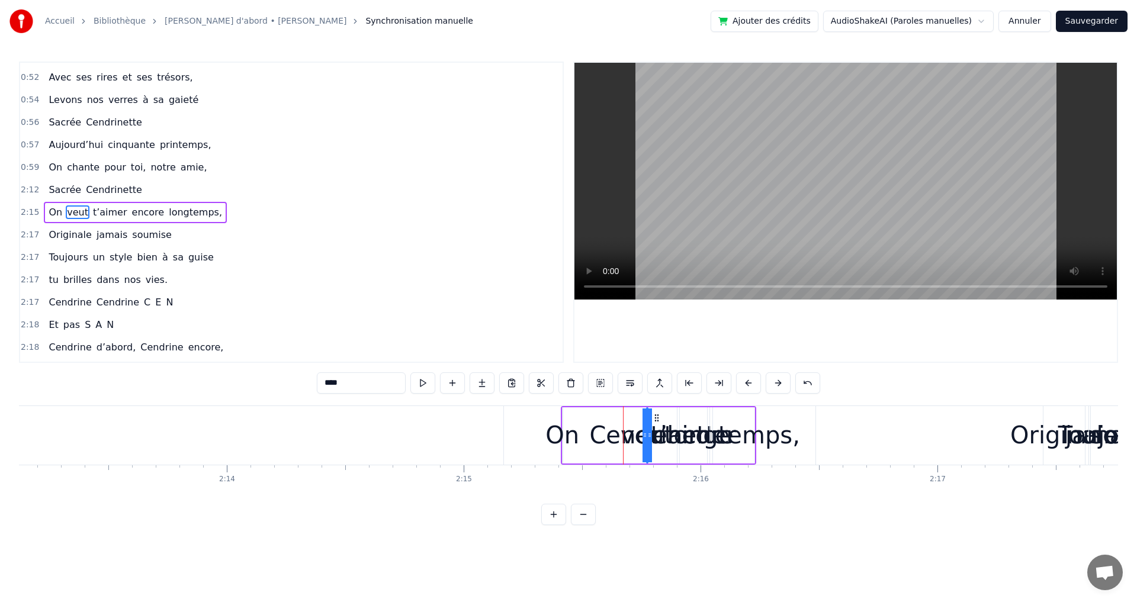
click at [98, 183] on span "Cendrinette" at bounding box center [114, 190] width 59 height 14
type input "**********"
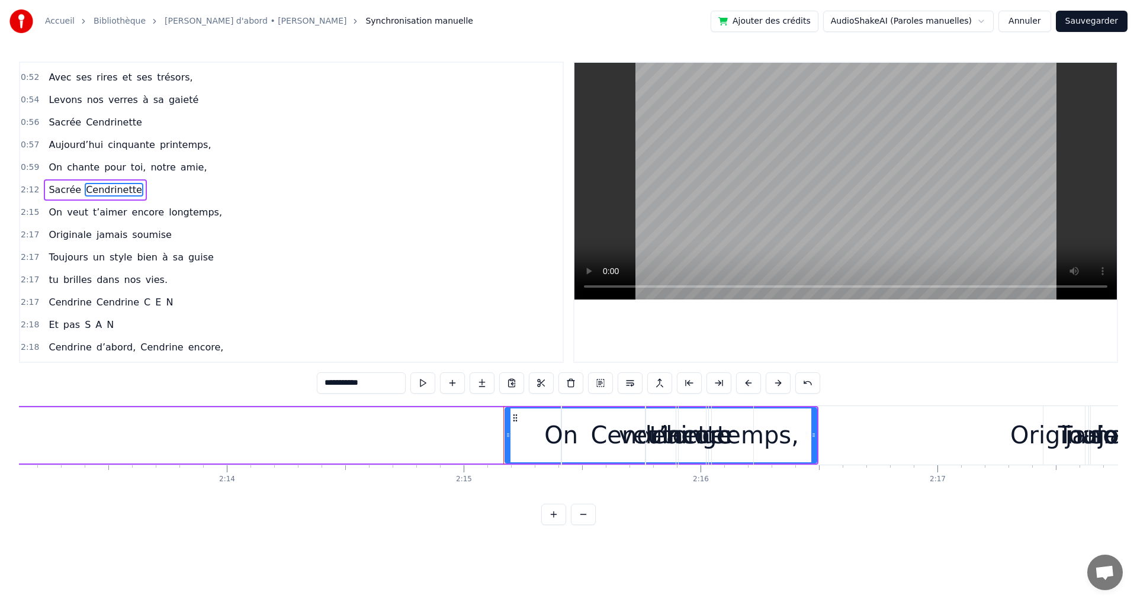
scroll to position [357, 0]
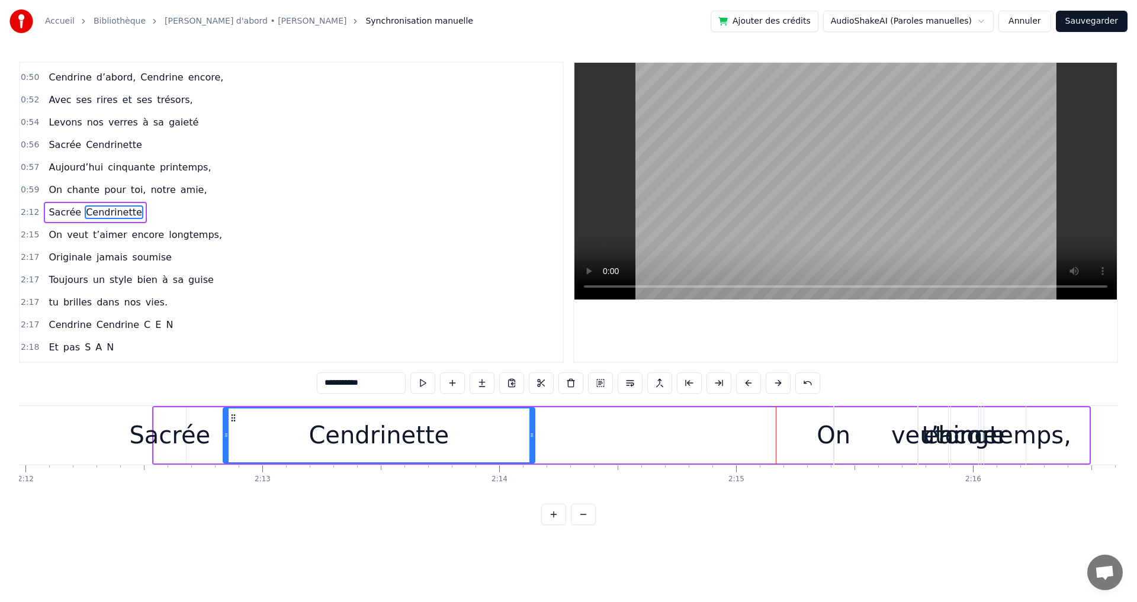
drag, startPoint x: 517, startPoint y: 416, endPoint x: 230, endPoint y: 427, distance: 286.9
click at [230, 427] on div "Cendrinette" at bounding box center [379, 436] width 310 height 54
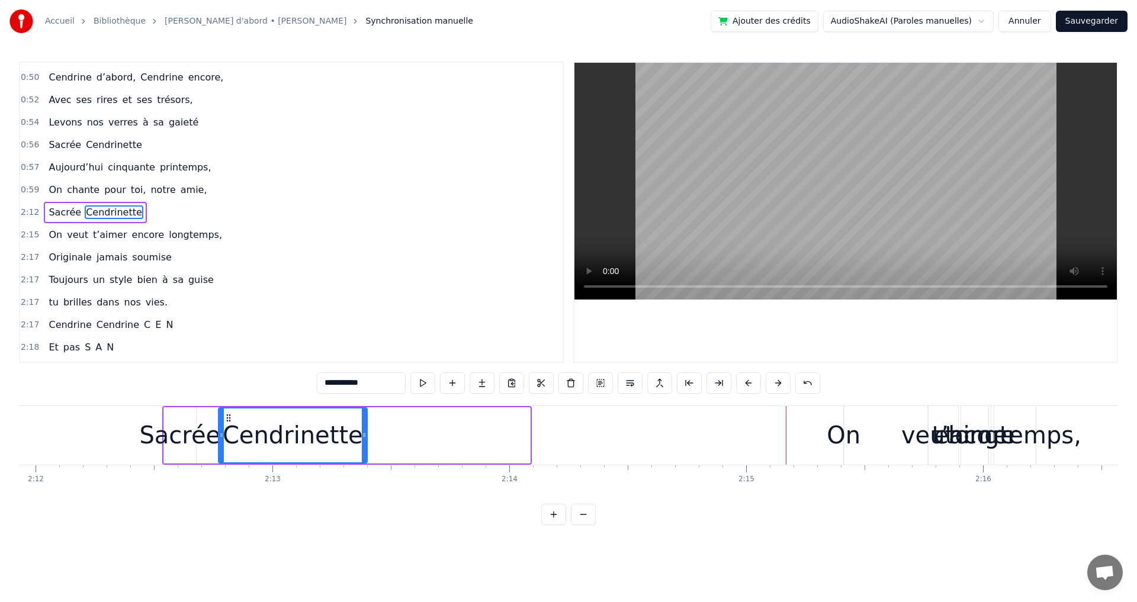
drag, startPoint x: 527, startPoint y: 432, endPoint x: 364, endPoint y: 447, distance: 163.6
click at [364, 447] on div at bounding box center [364, 436] width 5 height 54
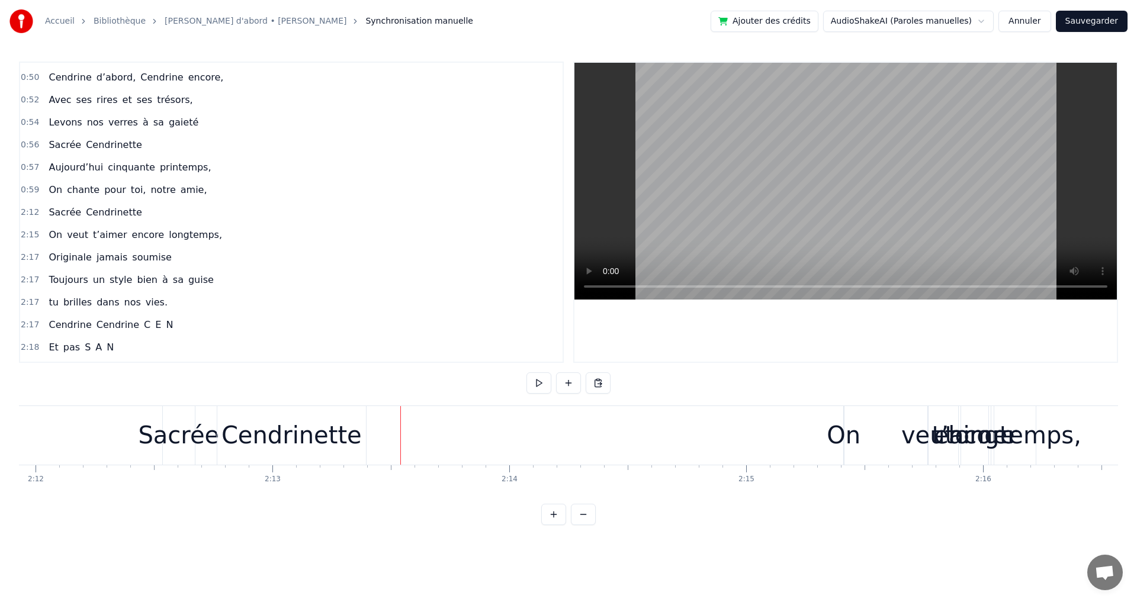
click at [174, 419] on div "Sacrée" at bounding box center [178, 436] width 81 height 36
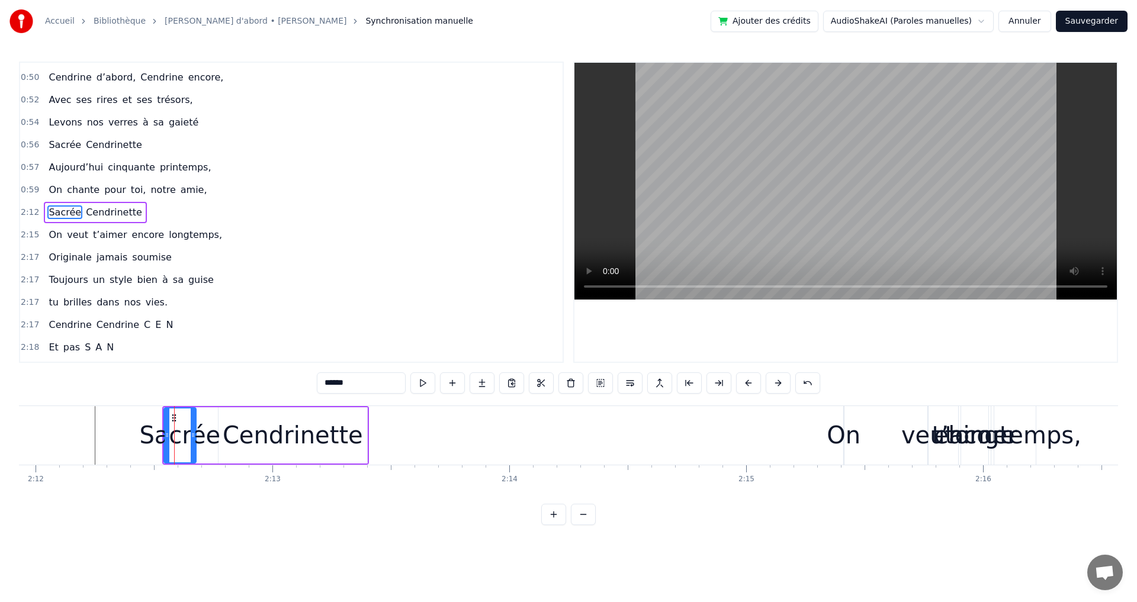
click at [78, 204] on div "Sacrée Cendrinette" at bounding box center [95, 212] width 102 height 21
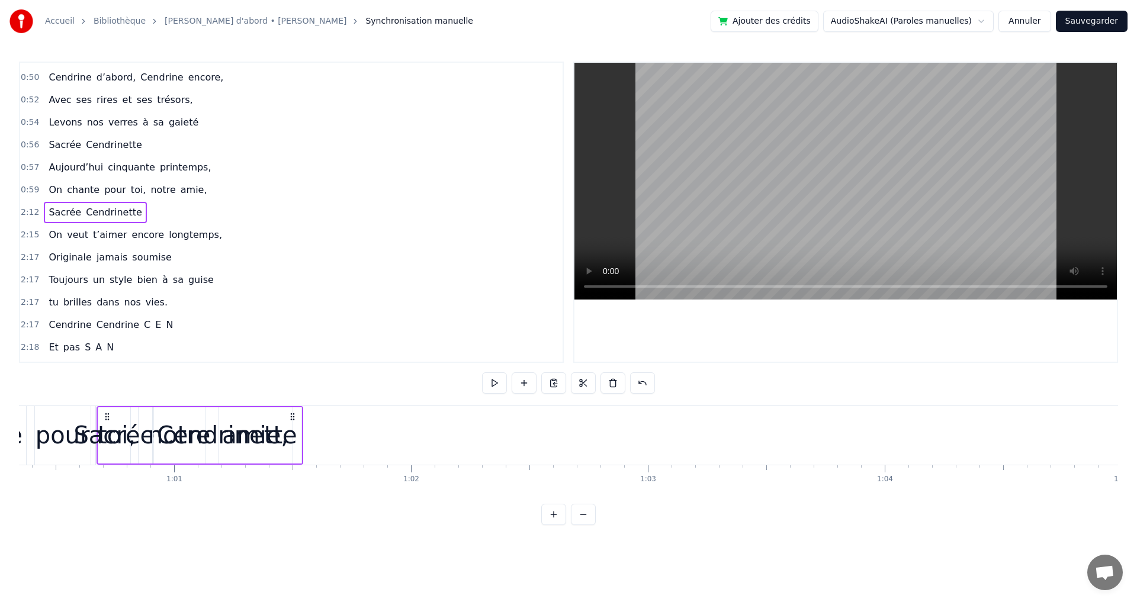
scroll to position [0, 14280]
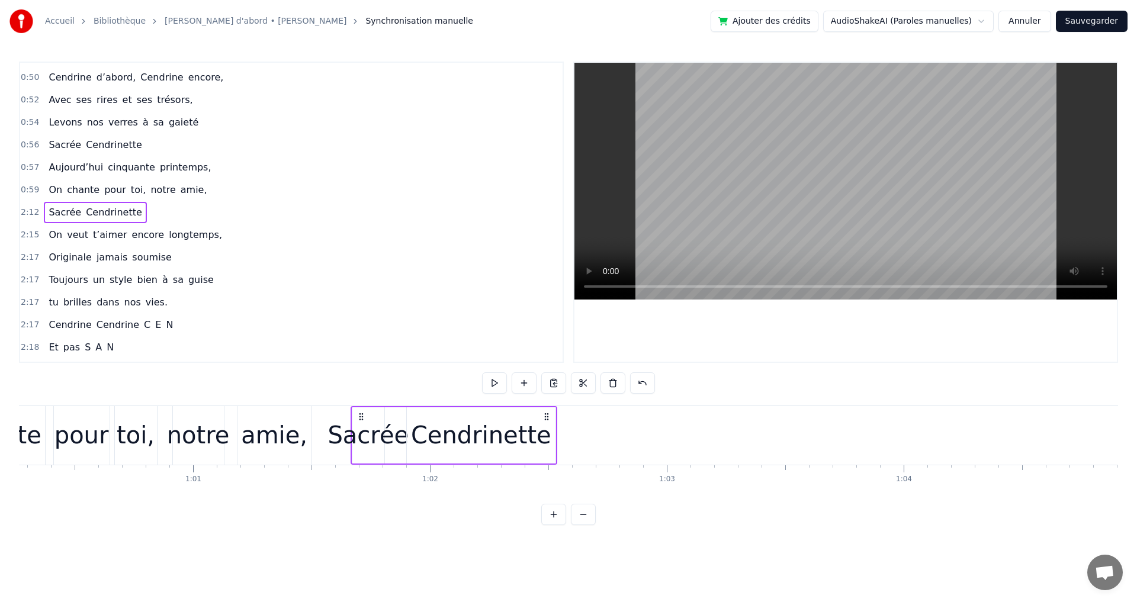
drag, startPoint x: 171, startPoint y: 416, endPoint x: 359, endPoint y: 529, distance: 219.4
click at [359, 525] on div "-1:-27 Elle a trouvé sous nos étoiles, 0:19 Elle 0:19 a la quitté capitale, 0:2…" at bounding box center [568, 294] width 1099 height 464
click at [299, 429] on div "amie," at bounding box center [274, 436] width 66 height 36
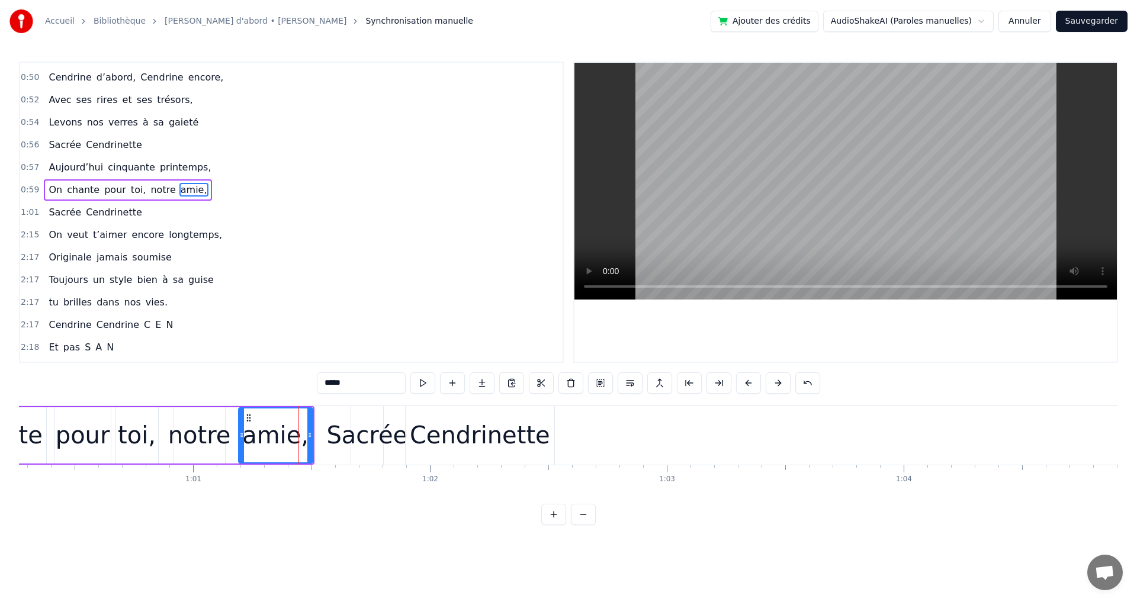
scroll to position [334, 0]
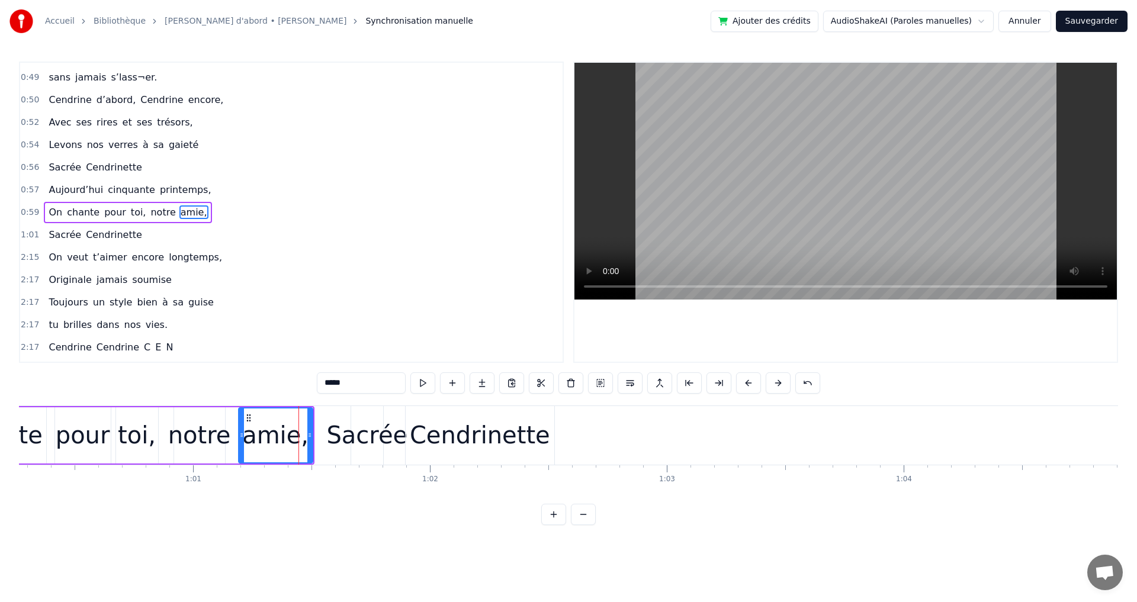
click at [47, 261] on span "On" at bounding box center [55, 258] width 16 height 14
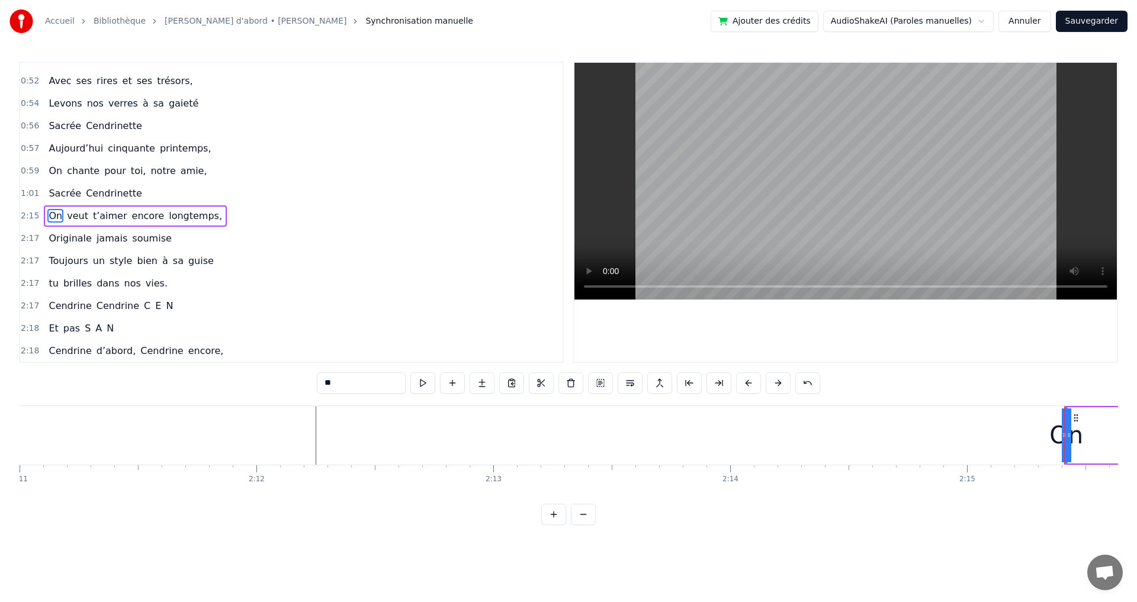
scroll to position [0, 32026]
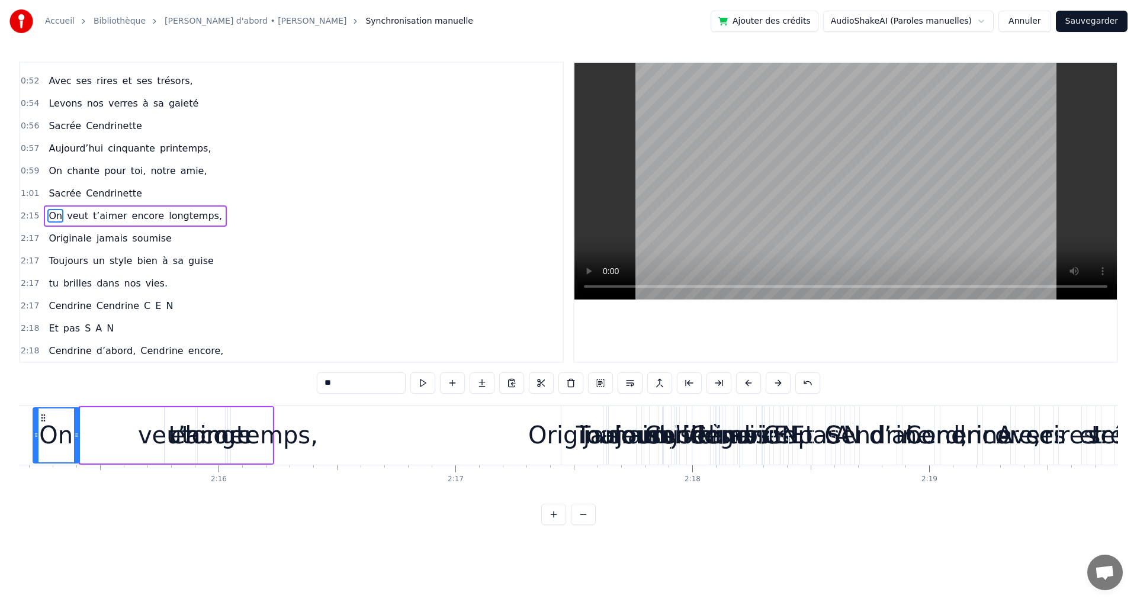
drag, startPoint x: 82, startPoint y: 435, endPoint x: 34, endPoint y: 441, distance: 47.8
click at [34, 441] on div at bounding box center [36, 436] width 5 height 54
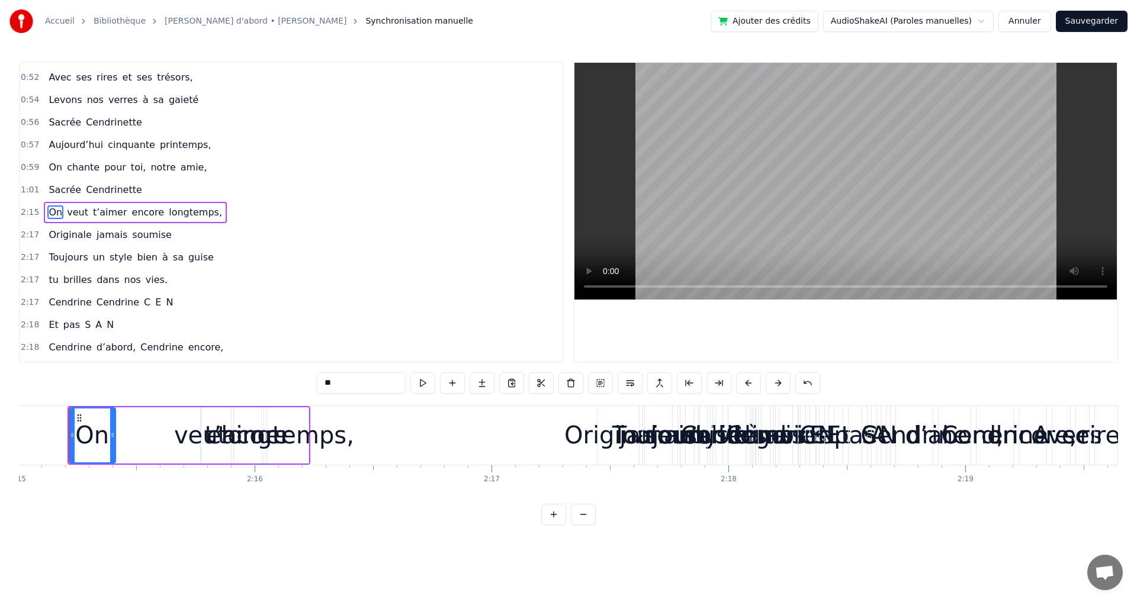
scroll to position [0, 31981]
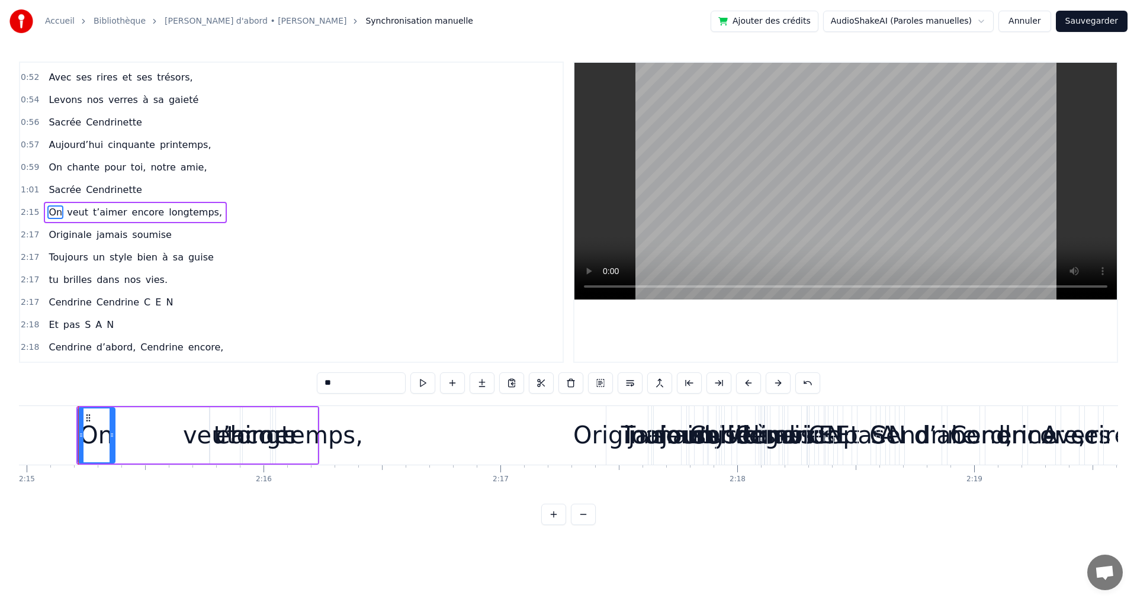
drag, startPoint x: 120, startPoint y: 432, endPoint x: 111, endPoint y: 436, distance: 10.3
click at [111, 436] on icon at bounding box center [112, 435] width 5 height 9
click at [201, 443] on div "veut" at bounding box center [209, 436] width 53 height 36
type input "****"
drag, startPoint x: 210, startPoint y: 437, endPoint x: 175, endPoint y: 437, distance: 35.0
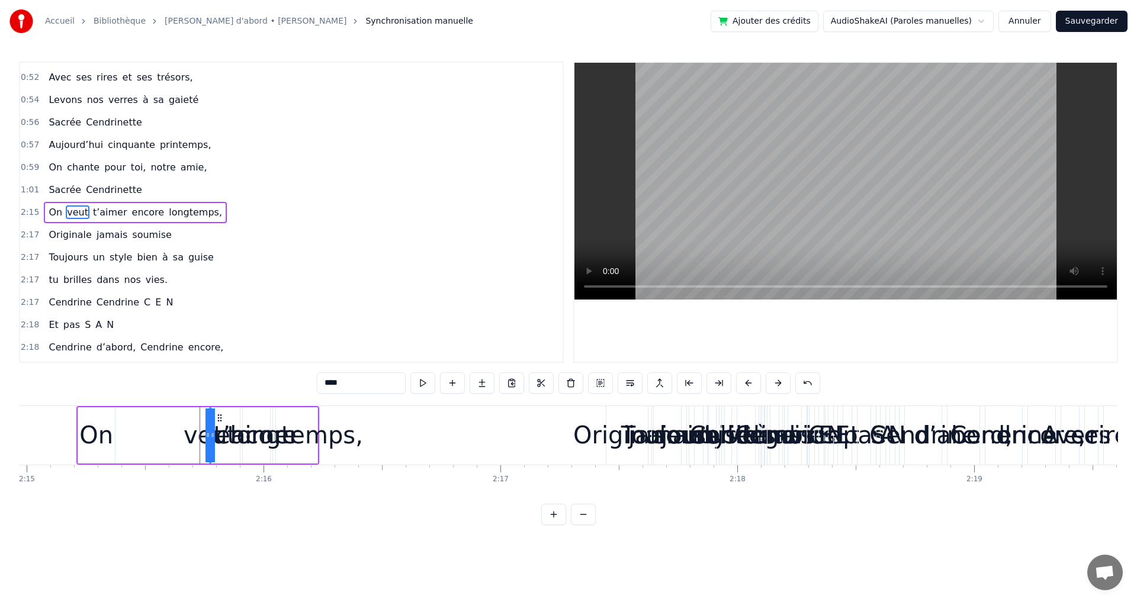
click at [175, 438] on div "On veut t’aimer encore longtemps," at bounding box center [197, 435] width 243 height 59
click at [200, 442] on div "veut" at bounding box center [209, 436] width 53 height 36
click at [75, 209] on span "veut" at bounding box center [78, 213] width 24 height 14
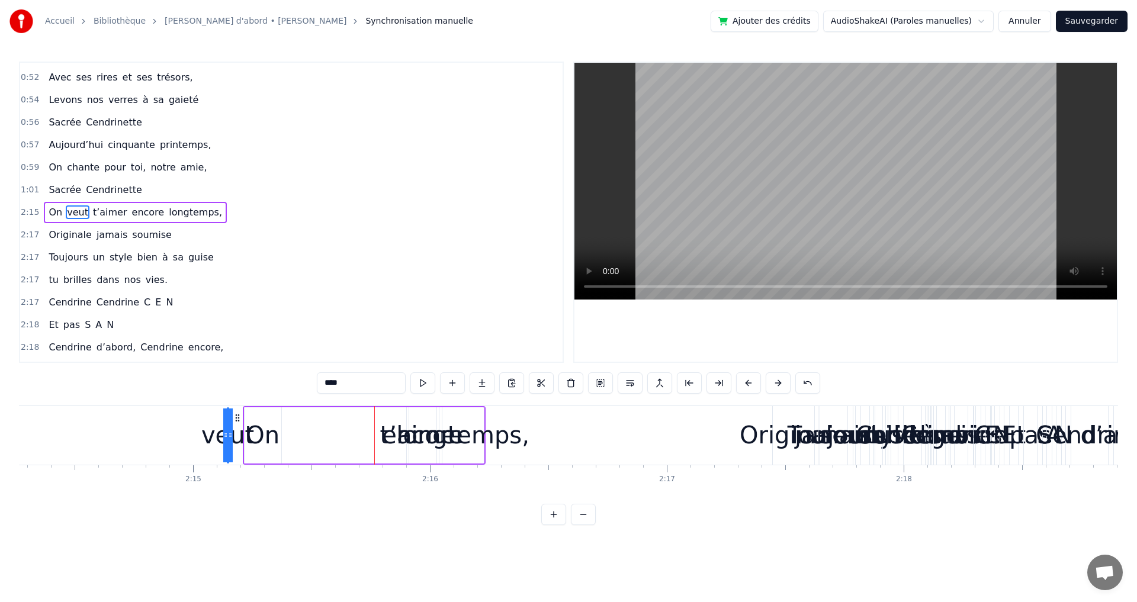
scroll to position [0, 31813]
drag, startPoint x: 221, startPoint y: 418, endPoint x: 314, endPoint y: 442, distance: 96.0
click at [303, 442] on div "veut" at bounding box center [303, 436] width 0 height 54
drag, startPoint x: 303, startPoint y: 435, endPoint x: 368, endPoint y: 440, distance: 65.9
click at [368, 435] on div "On veut t’aimer encore longtemps," at bounding box center [365, 435] width 243 height 59
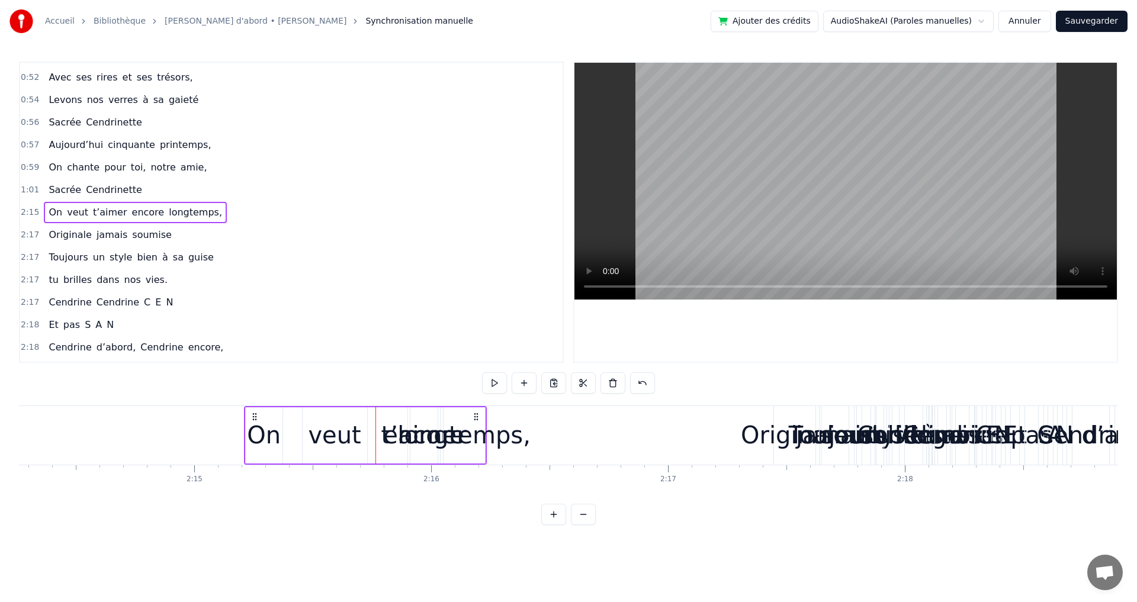
click at [106, 211] on span "t’aimer" at bounding box center [110, 213] width 37 height 14
drag, startPoint x: 418, startPoint y: 417, endPoint x: 392, endPoint y: 423, distance: 26.2
click at [392, 423] on div "t’aimer" at bounding box center [398, 436] width 31 height 54
click at [442, 428] on div "longtemps," at bounding box center [463, 436] width 133 height 36
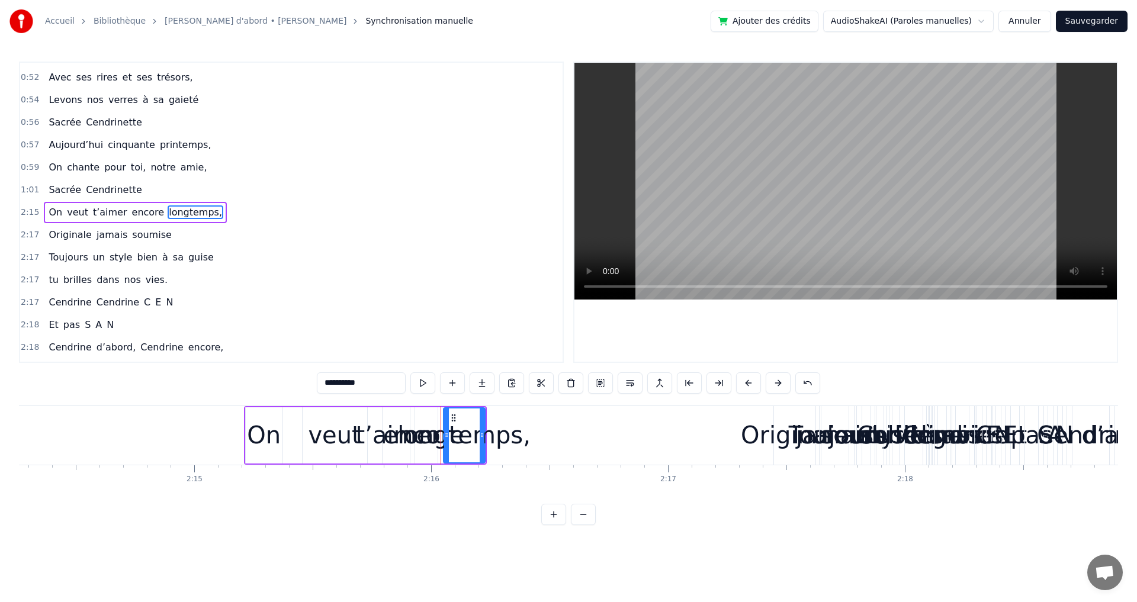
click at [485, 427] on div "longtemps," at bounding box center [463, 436] width 133 height 36
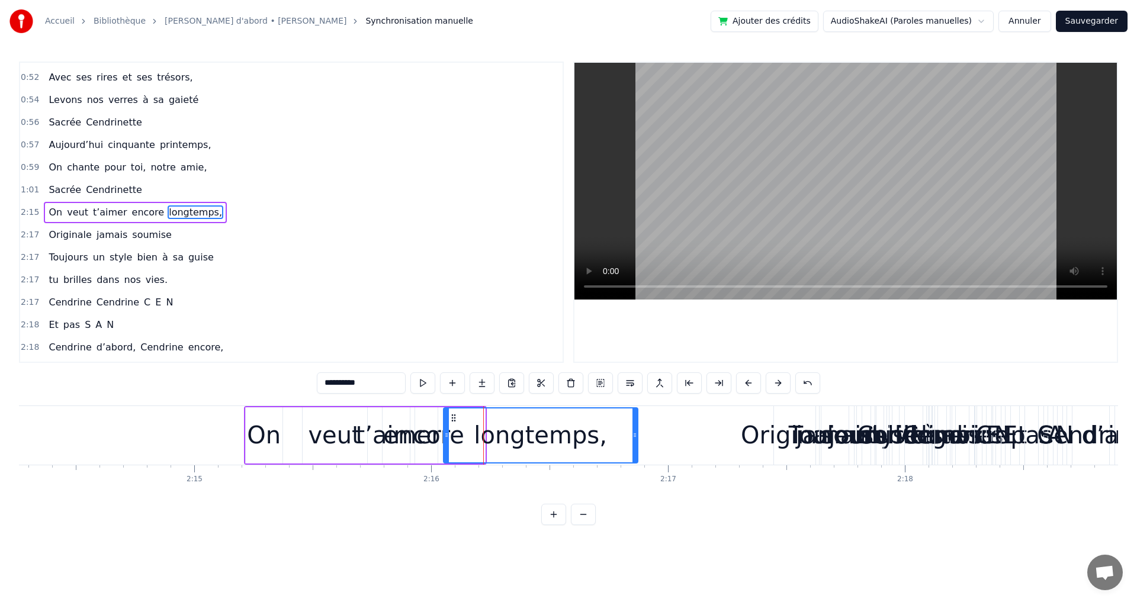
drag, startPoint x: 483, startPoint y: 425, endPoint x: 591, endPoint y: 445, distance: 110.3
click at [637, 438] on div at bounding box center [635, 436] width 5 height 54
drag, startPoint x: 453, startPoint y: 424, endPoint x: 549, endPoint y: 433, distance: 97.0
click at [549, 433] on div "longtemps," at bounding box center [542, 436] width 196 height 54
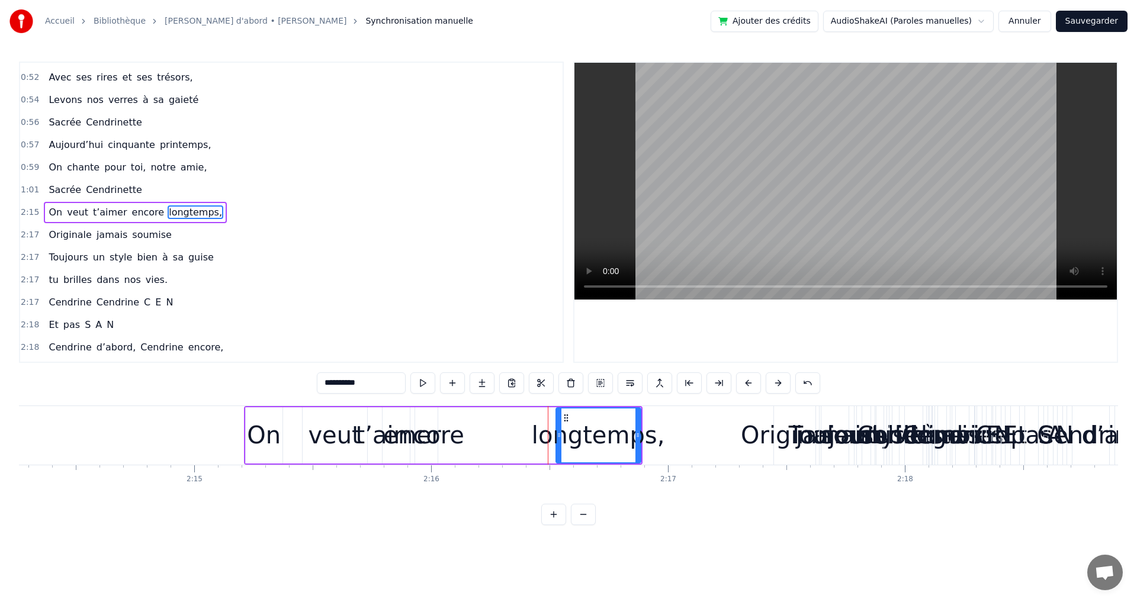
drag, startPoint x: 453, startPoint y: 443, endPoint x: 538, endPoint y: 451, distance: 86.3
click at [559, 444] on div at bounding box center [559, 436] width 5 height 54
click at [443, 440] on div "encore" at bounding box center [423, 436] width 81 height 36
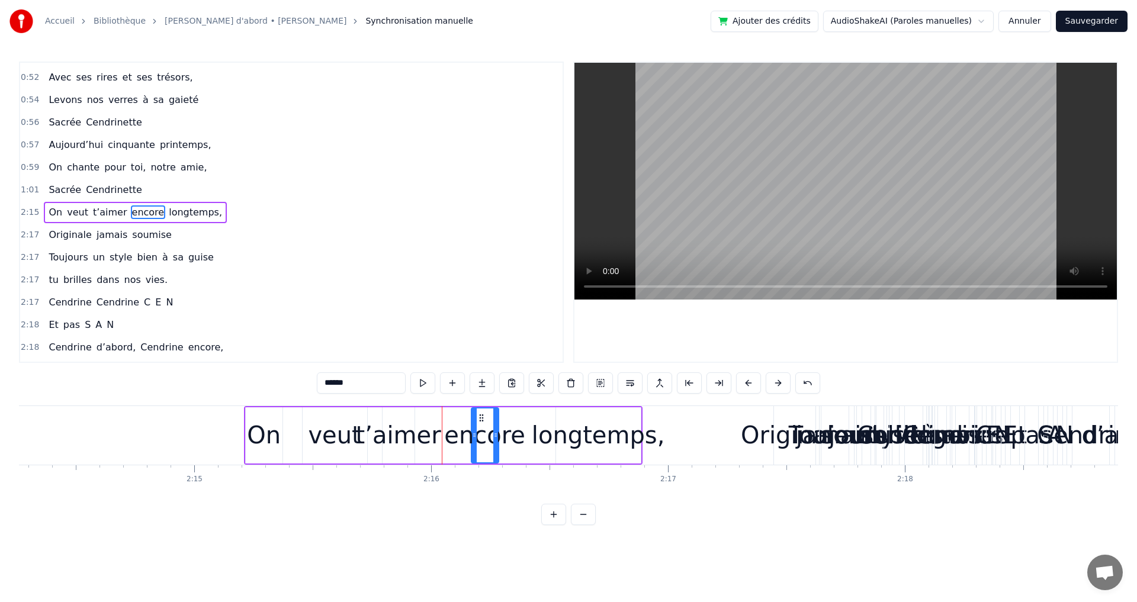
drag, startPoint x: 423, startPoint y: 418, endPoint x: 482, endPoint y: 431, distance: 60.1
click at [482, 431] on div "encore" at bounding box center [485, 436] width 26 height 54
click at [453, 421] on div "encore" at bounding box center [484, 436] width 81 height 36
click at [325, 437] on div "veut" at bounding box center [334, 436] width 53 height 36
type input "****"
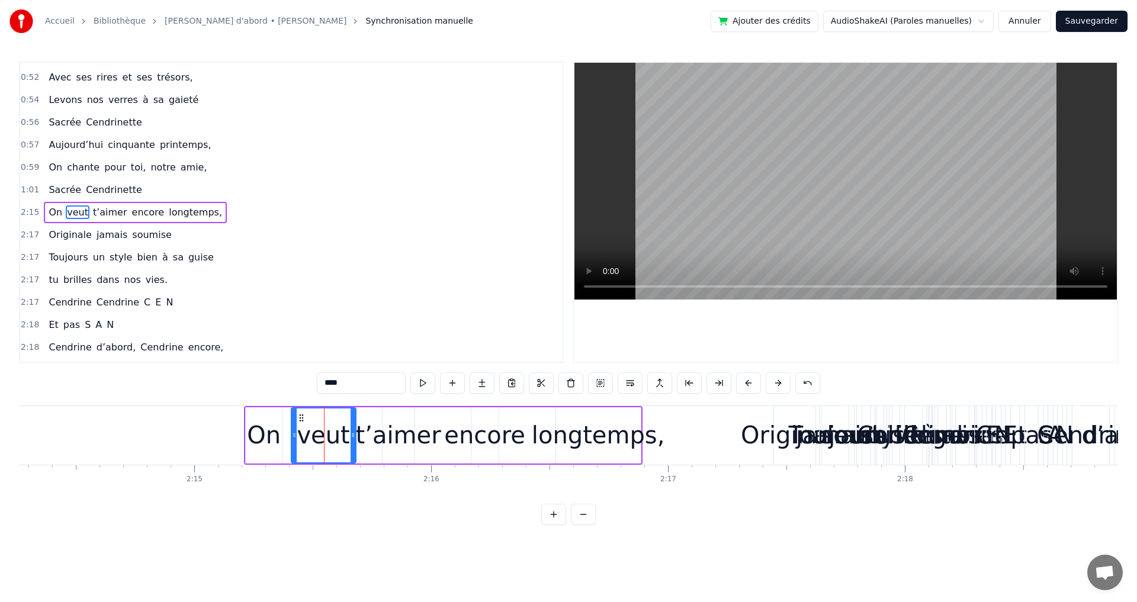
drag, startPoint x: 313, startPoint y: 418, endPoint x: 302, endPoint y: 419, distance: 11.3
click at [302, 419] on icon at bounding box center [301, 417] width 9 height 9
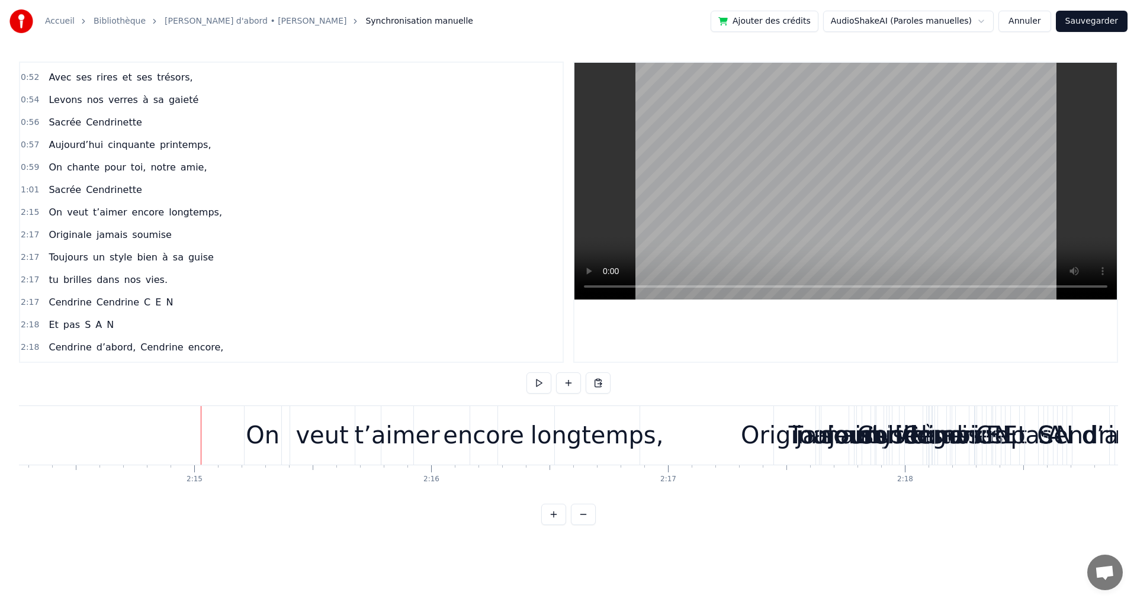
click at [56, 202] on div "On veut t’aimer encore longtemps," at bounding box center [135, 212] width 183 height 21
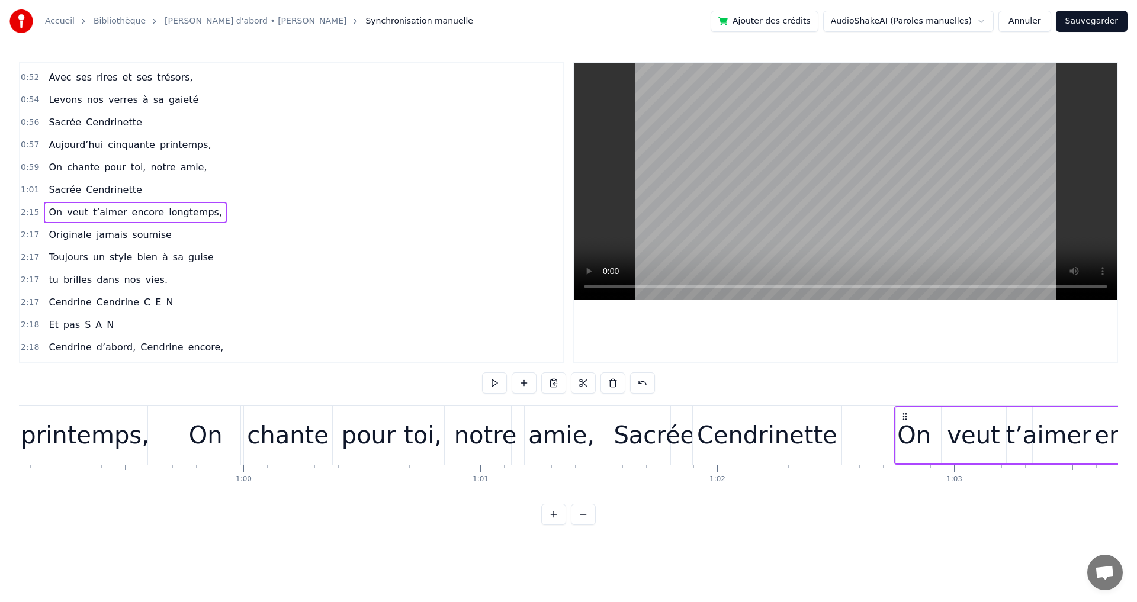
scroll to position [0, 14005]
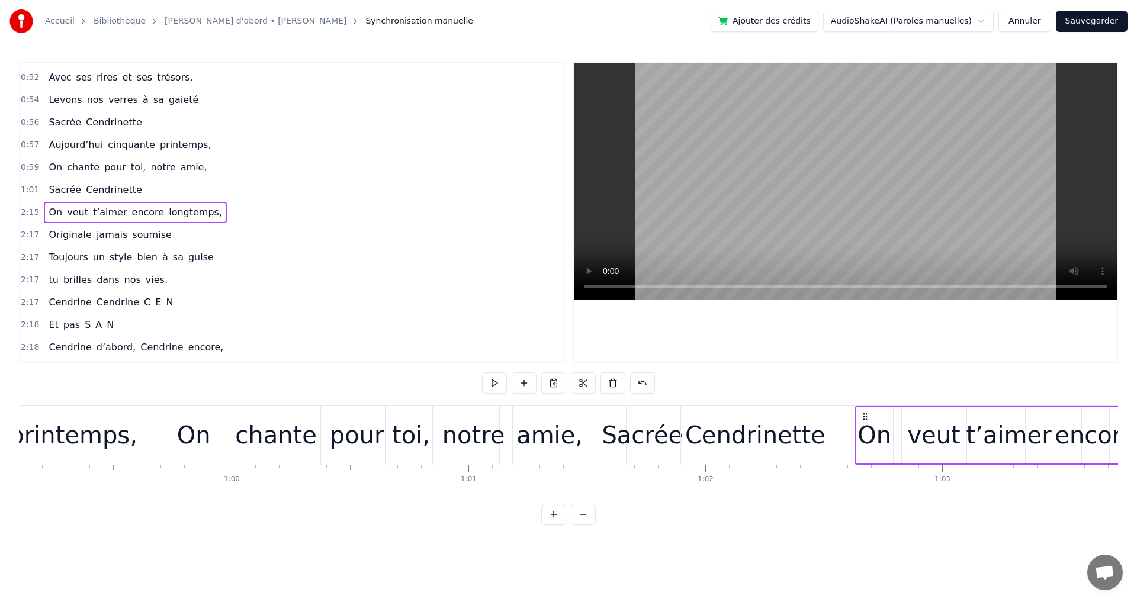
drag, startPoint x: 253, startPoint y: 417, endPoint x: 864, endPoint y: 526, distance: 620.4
click at [864, 525] on div "-1:-27 Elle a trouvé sous nos étoiles, 0:19 Elle 0:19 a la quitté capitale, 0:2…" at bounding box center [568, 294] width 1099 height 464
click at [793, 543] on html "Accueil Bibliothèque [PERSON_NAME] d'abord • [PERSON_NAME] Synchronisation manu…" at bounding box center [568, 272] width 1137 height 544
click at [57, 238] on span "Originale" at bounding box center [69, 235] width 45 height 14
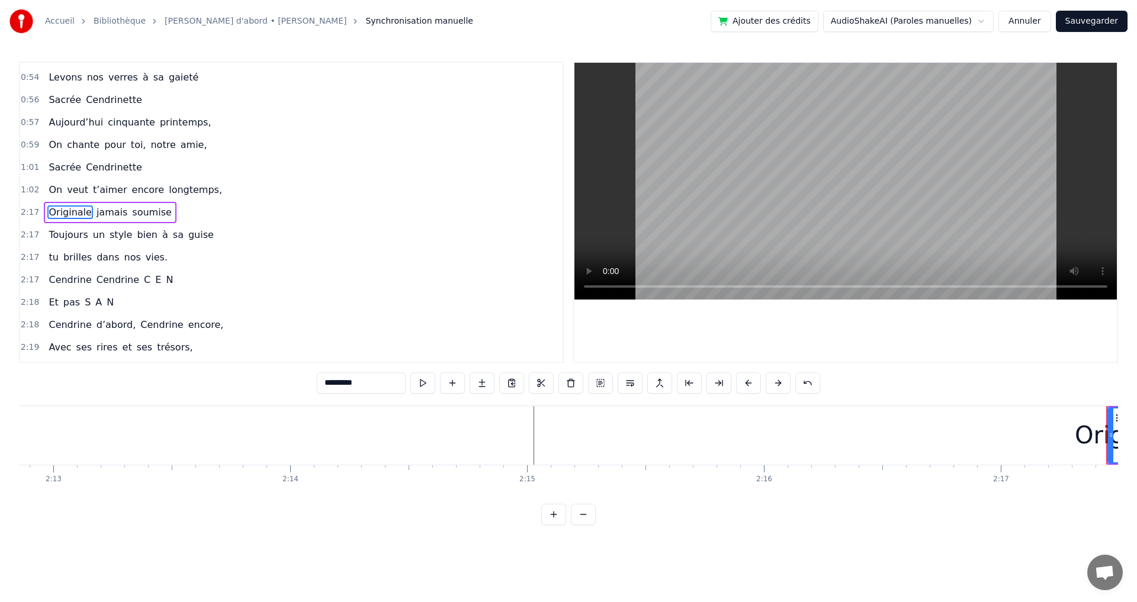
scroll to position [0, 32508]
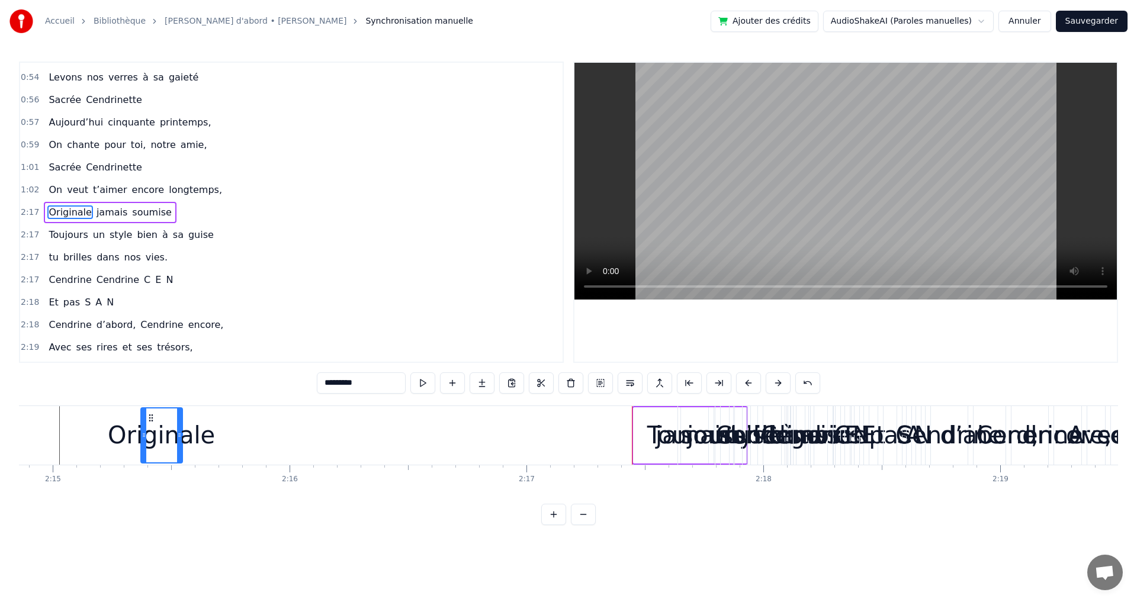
drag, startPoint x: 86, startPoint y: 417, endPoint x: 75, endPoint y: 419, distance: 12.0
click at [142, 416] on div "Originale" at bounding box center [162, 436] width 40 height 54
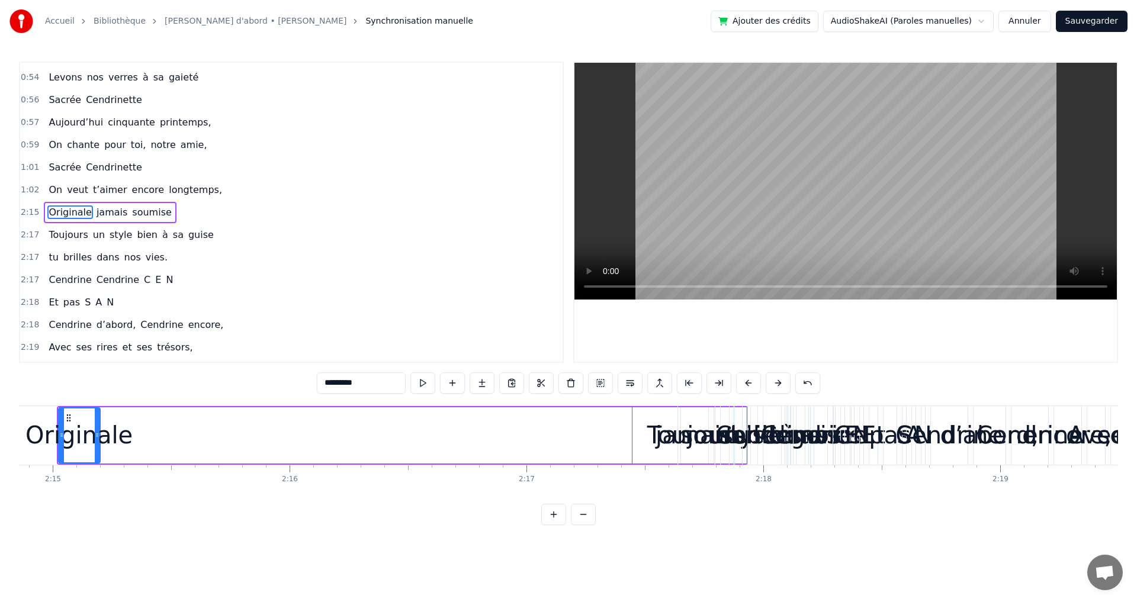
scroll to position [0, 31945]
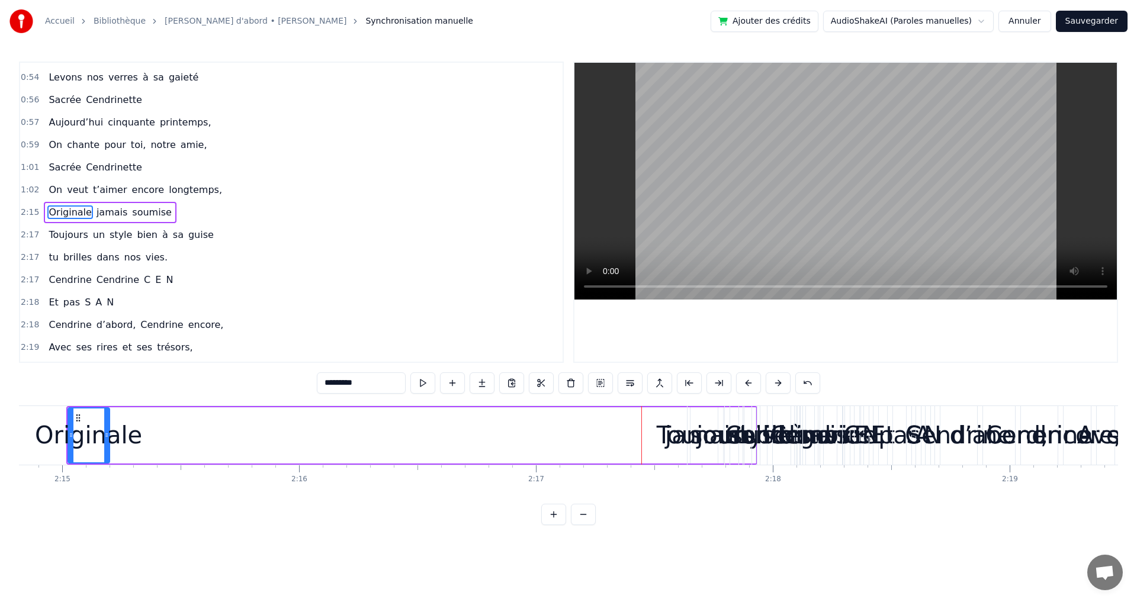
click at [108, 214] on span "jamais" at bounding box center [111, 213] width 33 height 14
type input "******"
drag, startPoint x: 701, startPoint y: 416, endPoint x: 340, endPoint y: 469, distance: 364.7
click at [230, 469] on div "Elle a trouvé sous nos étoiles, Elle a la quitté capitale, sans grand bagage et…" at bounding box center [568, 450] width 1099 height 89
drag, startPoint x: 701, startPoint y: 415, endPoint x: 572, endPoint y: 422, distance: 130.0
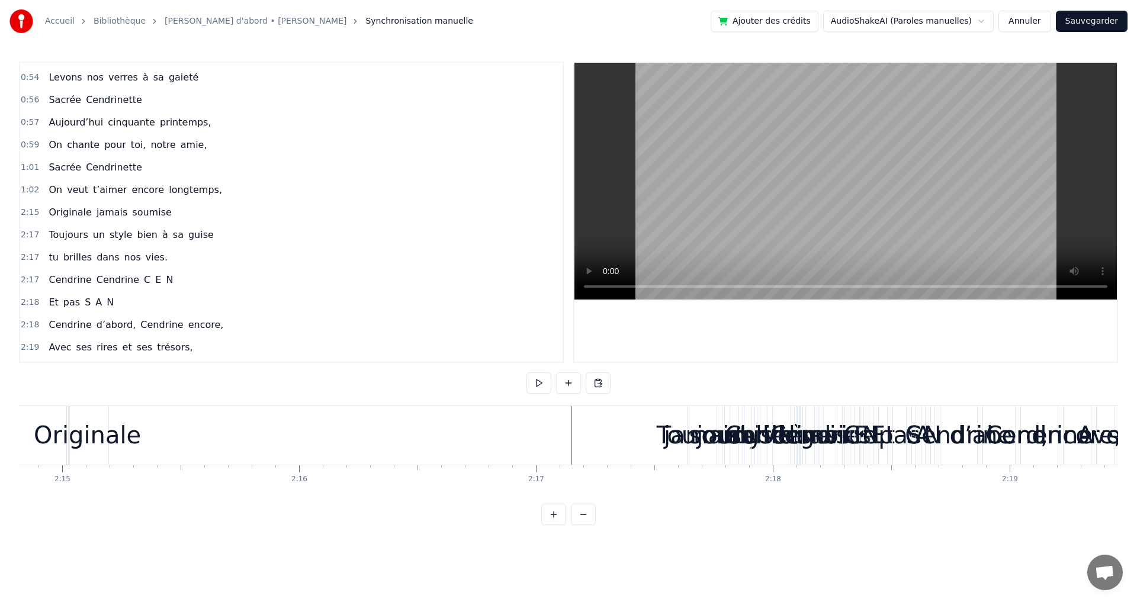
click at [105, 214] on span "jamais" at bounding box center [111, 213] width 33 height 14
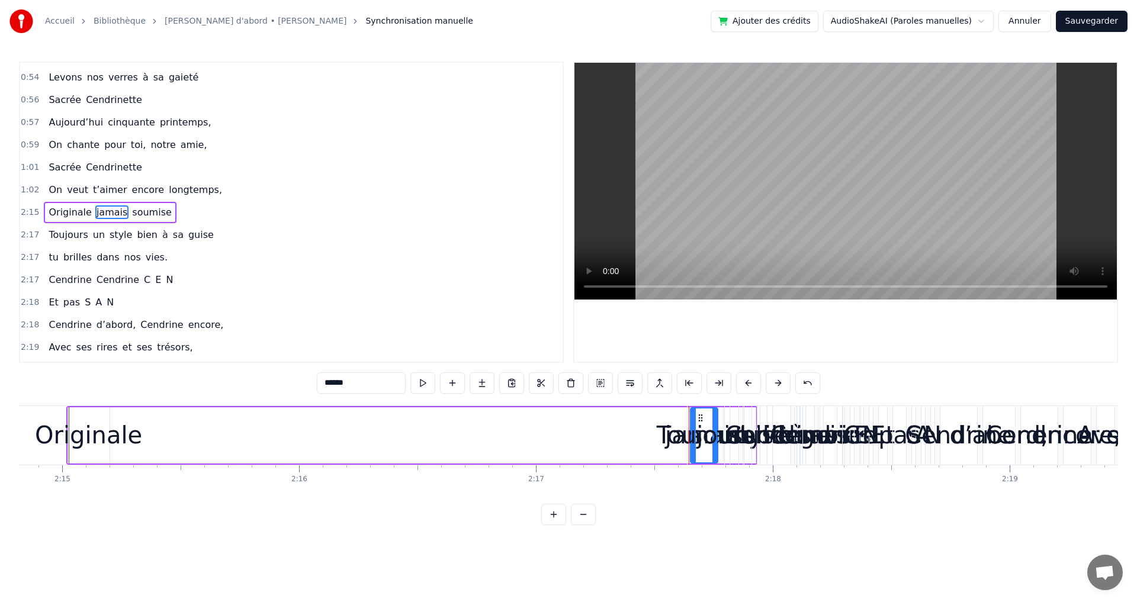
drag, startPoint x: 701, startPoint y: 419, endPoint x: 645, endPoint y: 427, distance: 56.7
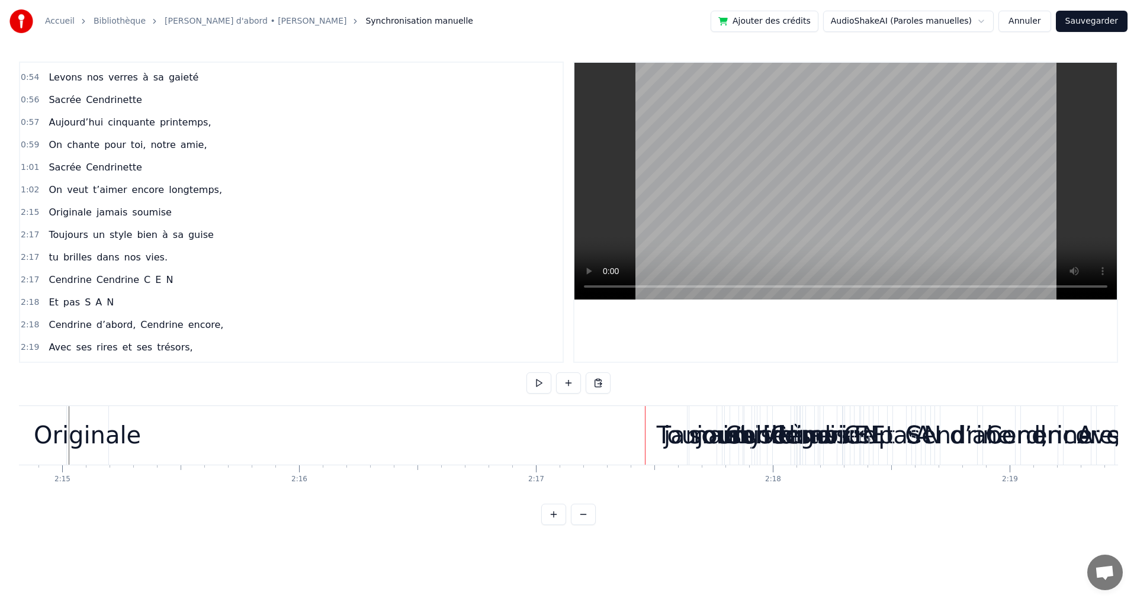
click at [700, 421] on div "Toujours" at bounding box center [706, 436] width 98 height 36
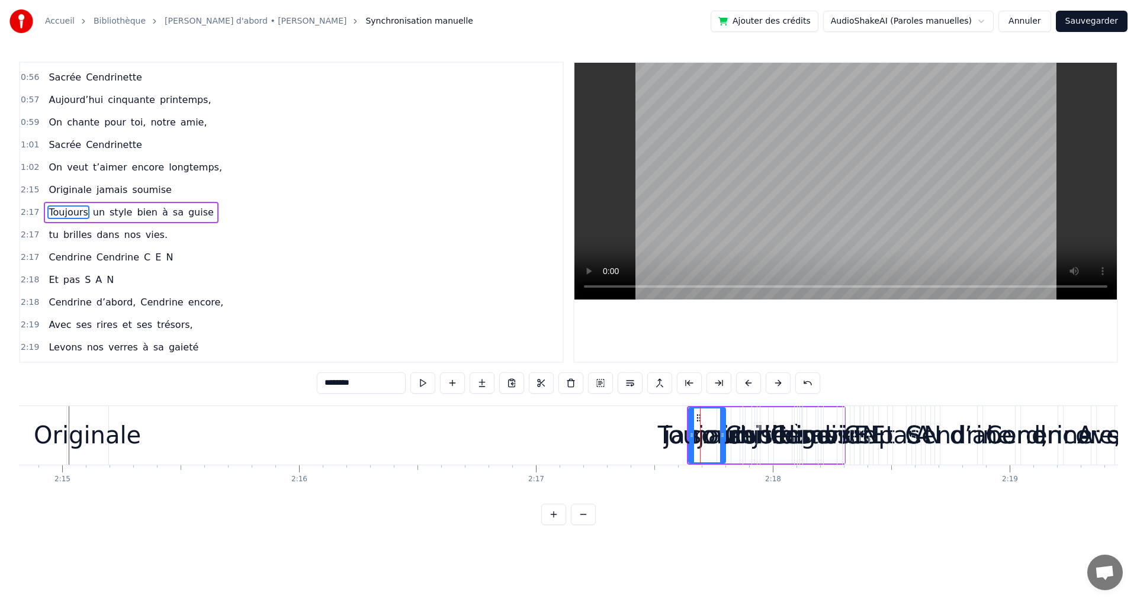
click at [101, 193] on span "jamais" at bounding box center [111, 190] width 33 height 14
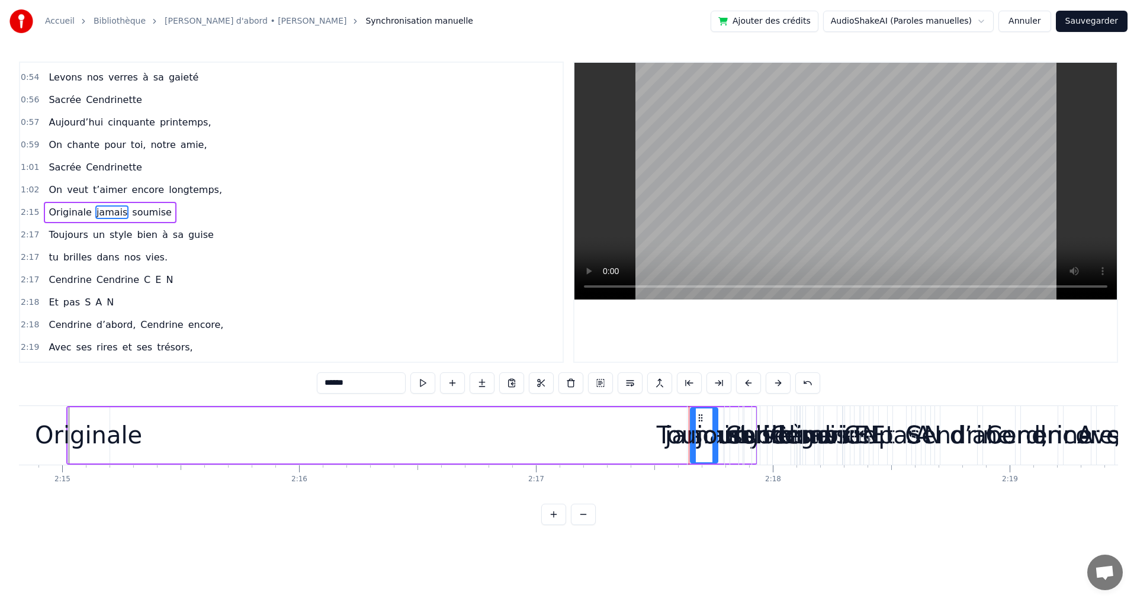
drag, startPoint x: 701, startPoint y: 418, endPoint x: 694, endPoint y: 421, distance: 7.9
click at [694, 421] on div "Toujours" at bounding box center [706, 436] width 98 height 36
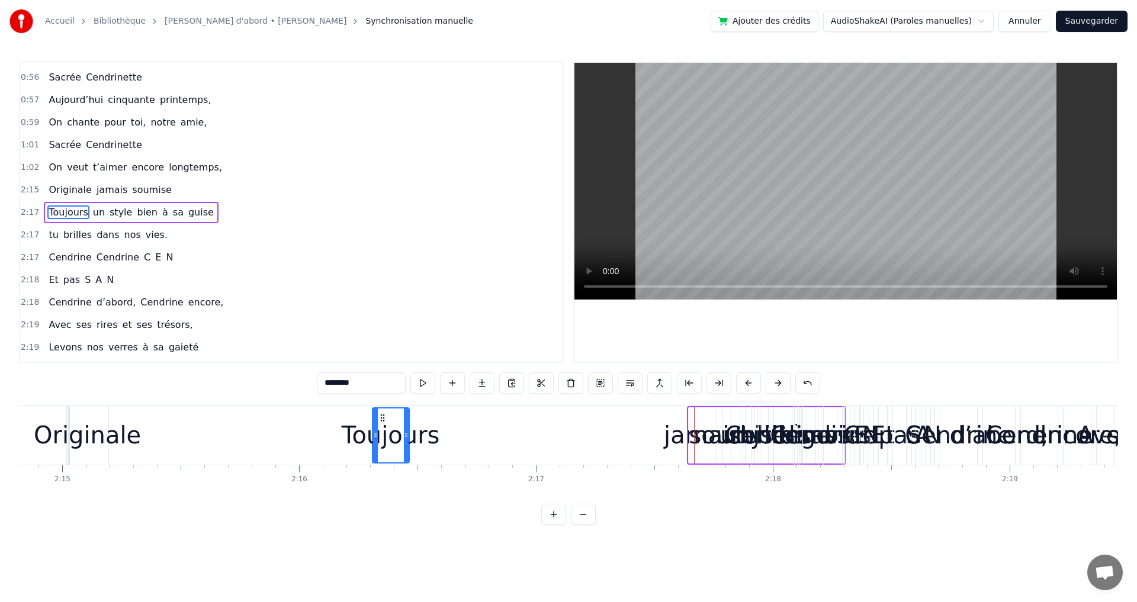
drag, startPoint x: 698, startPoint y: 420, endPoint x: 381, endPoint y: 475, distance: 321.1
click at [381, 475] on div "Elle a trouvé sous nos étoiles, Elle a la quitté capitale, sans grand bagage et…" at bounding box center [568, 450] width 1099 height 89
click at [106, 194] on span "jamais" at bounding box center [111, 190] width 33 height 14
type input "******"
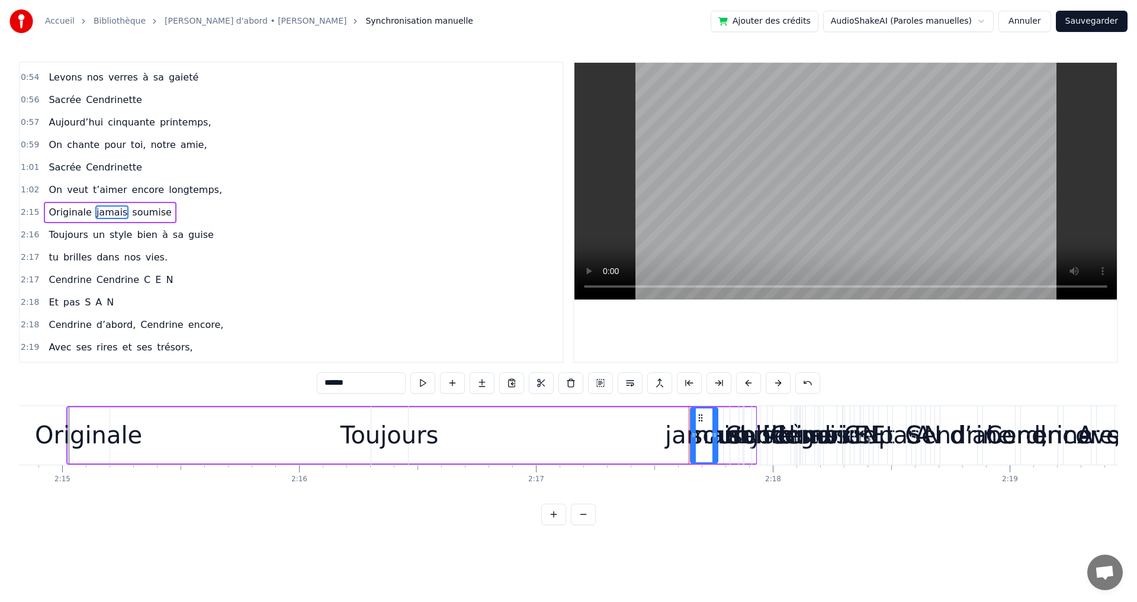
click at [687, 438] on div "Toujours un style bien à sa guise" at bounding box center [608, 435] width 475 height 59
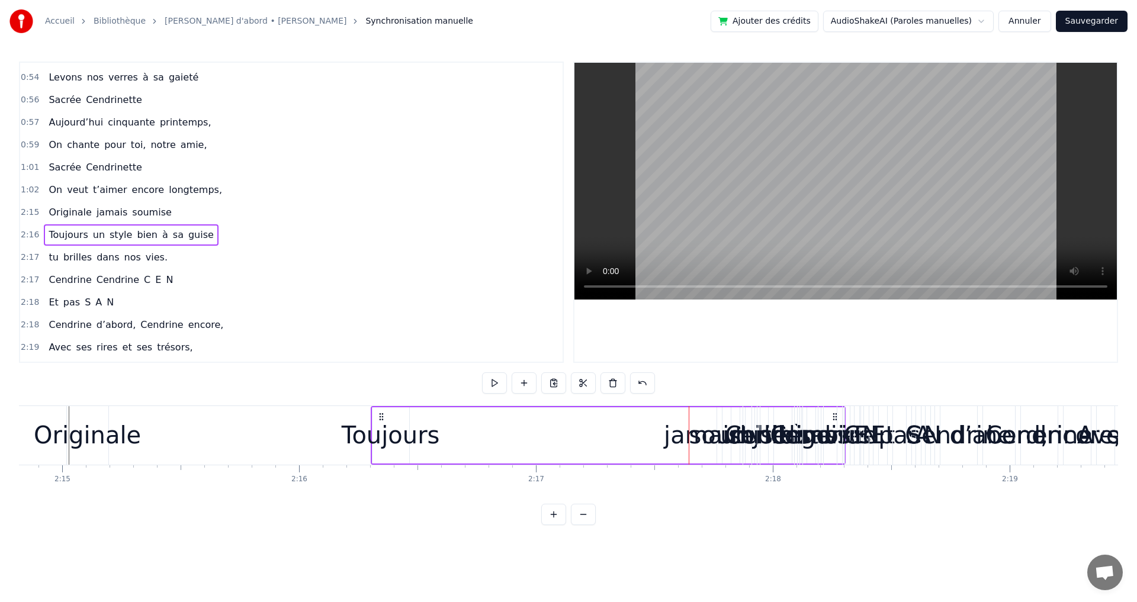
click at [681, 437] on div "Toujours un style bien à sa guise" at bounding box center [608, 435] width 475 height 59
click at [102, 211] on span "jamais" at bounding box center [111, 213] width 33 height 14
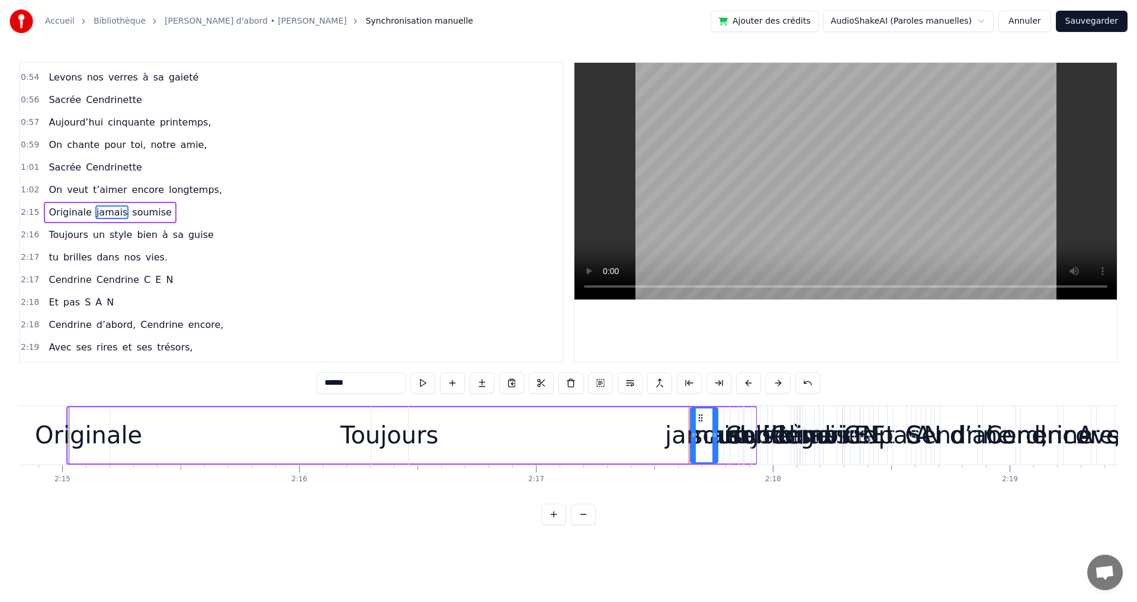
click at [698, 419] on div "Toujours un style bien à sa guise" at bounding box center [608, 435] width 475 height 59
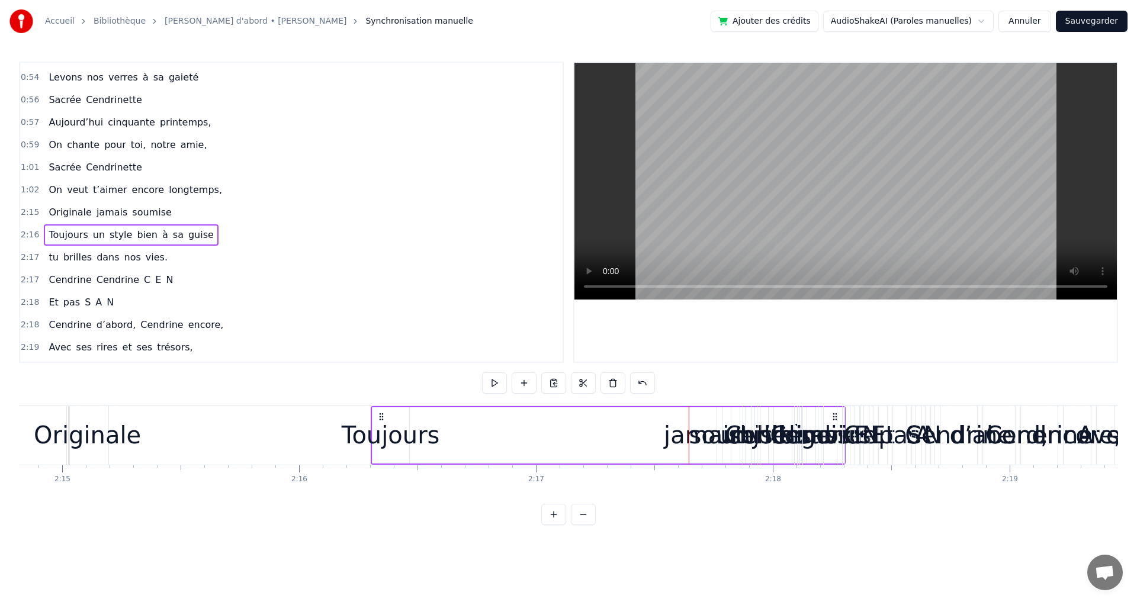
click at [108, 215] on span "jamais" at bounding box center [111, 213] width 33 height 14
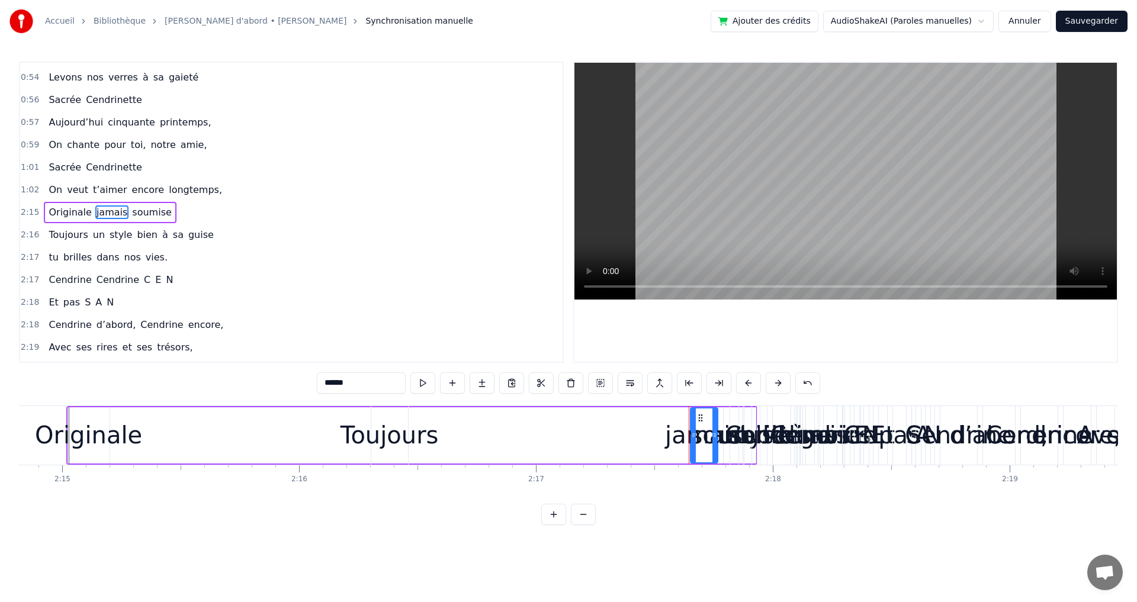
drag, startPoint x: 705, startPoint y: 418, endPoint x: 649, endPoint y: 421, distance: 56.4
click at [650, 423] on div "Toujours un style bien à sa guise" at bounding box center [608, 435] width 475 height 59
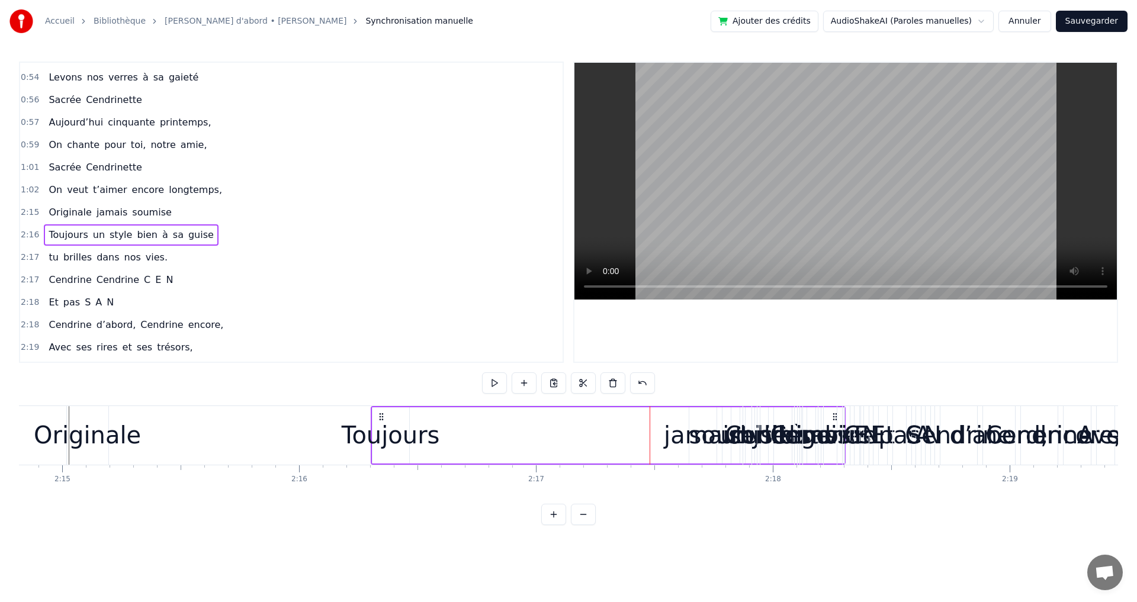
click at [678, 437] on div "Toujours un style bien à sa guise" at bounding box center [608, 435] width 475 height 59
click at [679, 444] on div "Toujours un style bien à sa guise" at bounding box center [608, 435] width 475 height 59
drag, startPoint x: 387, startPoint y: 432, endPoint x: 492, endPoint y: 449, distance: 106.2
click at [495, 448] on div "Toujours un style bien à sa guise" at bounding box center [608, 435] width 475 height 59
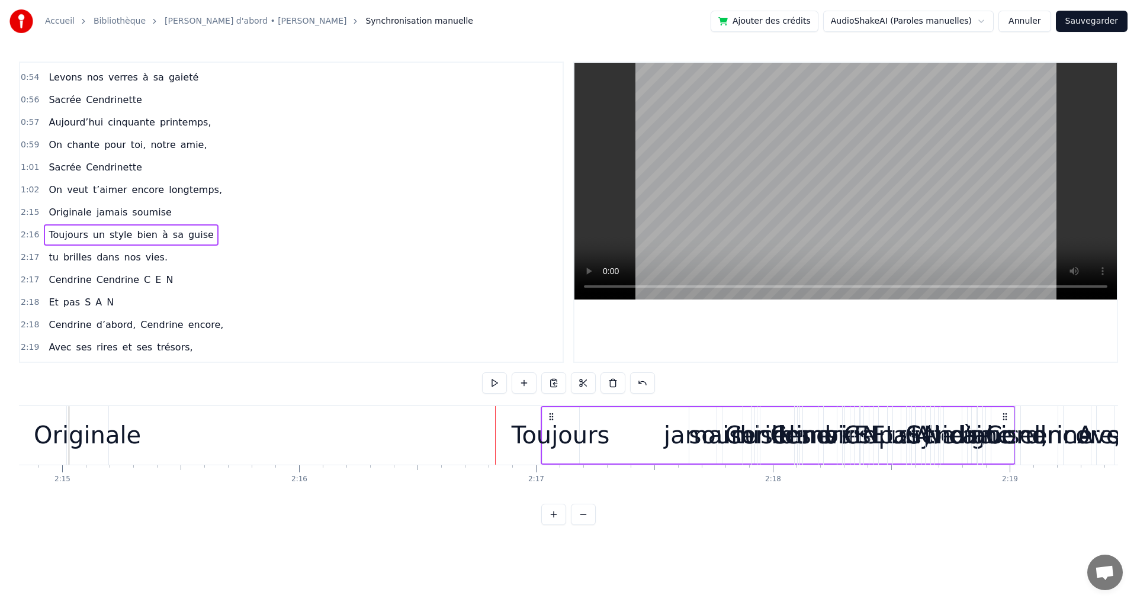
drag, startPoint x: 383, startPoint y: 418, endPoint x: 559, endPoint y: 437, distance: 176.9
click at [559, 437] on div "Toujours un style bien à sa guise" at bounding box center [778, 435] width 475 height 59
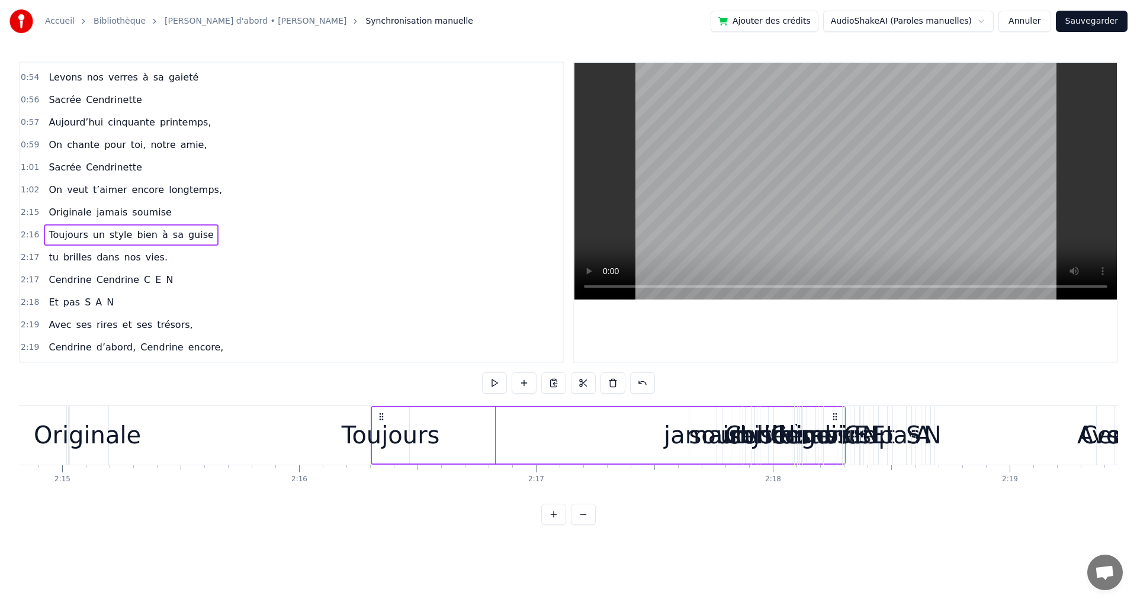
click at [559, 437] on div "Toujours un style bien à sa guise" at bounding box center [608, 435] width 475 height 59
click at [95, 215] on span "jamais" at bounding box center [111, 213] width 33 height 14
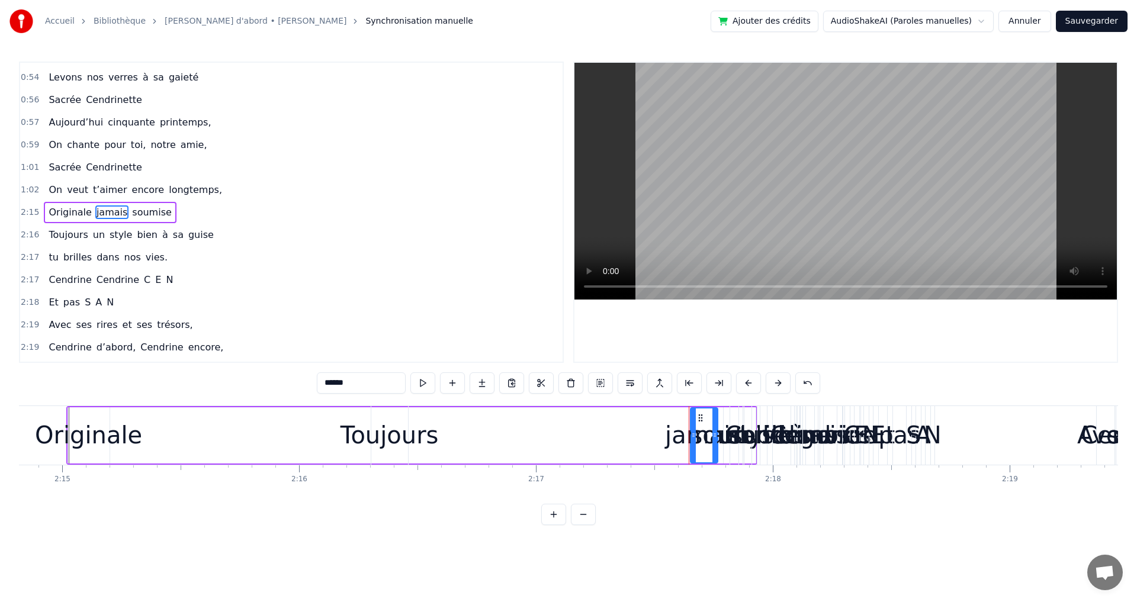
drag, startPoint x: 323, startPoint y: 443, endPoint x: 399, endPoint y: 449, distance: 76.1
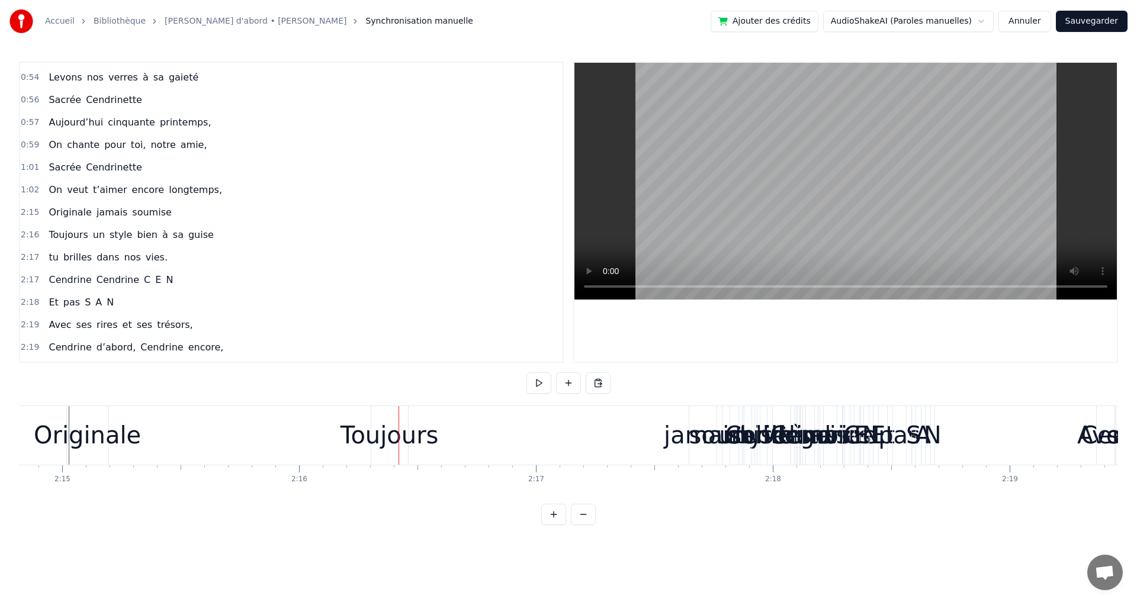
click at [403, 446] on div "Toujours" at bounding box center [390, 436] width 98 height 36
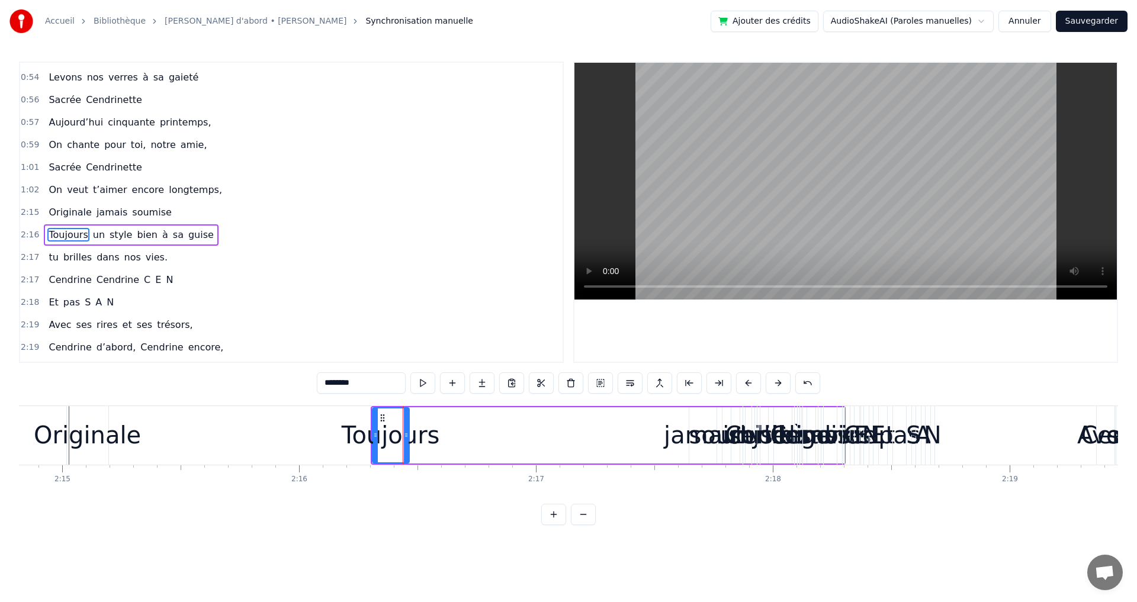
scroll to position [424, 0]
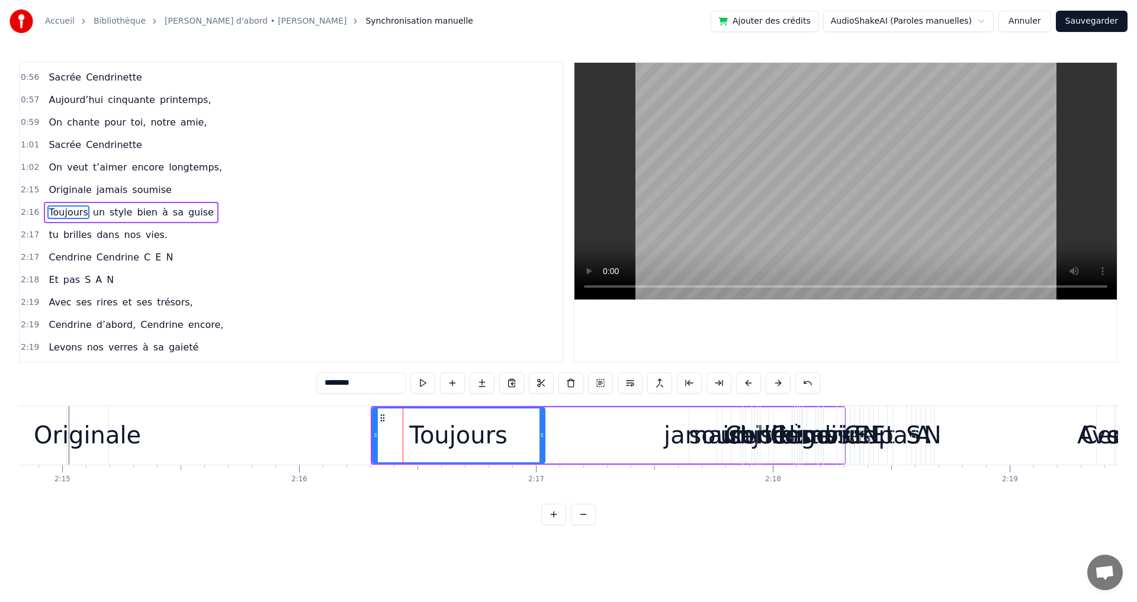
drag, startPoint x: 408, startPoint y: 434, endPoint x: 541, endPoint y: 437, distance: 133.3
click at [541, 437] on icon at bounding box center [542, 435] width 5 height 9
click at [679, 440] on div "Toujours un style bien à sa guise" at bounding box center [608, 435] width 475 height 59
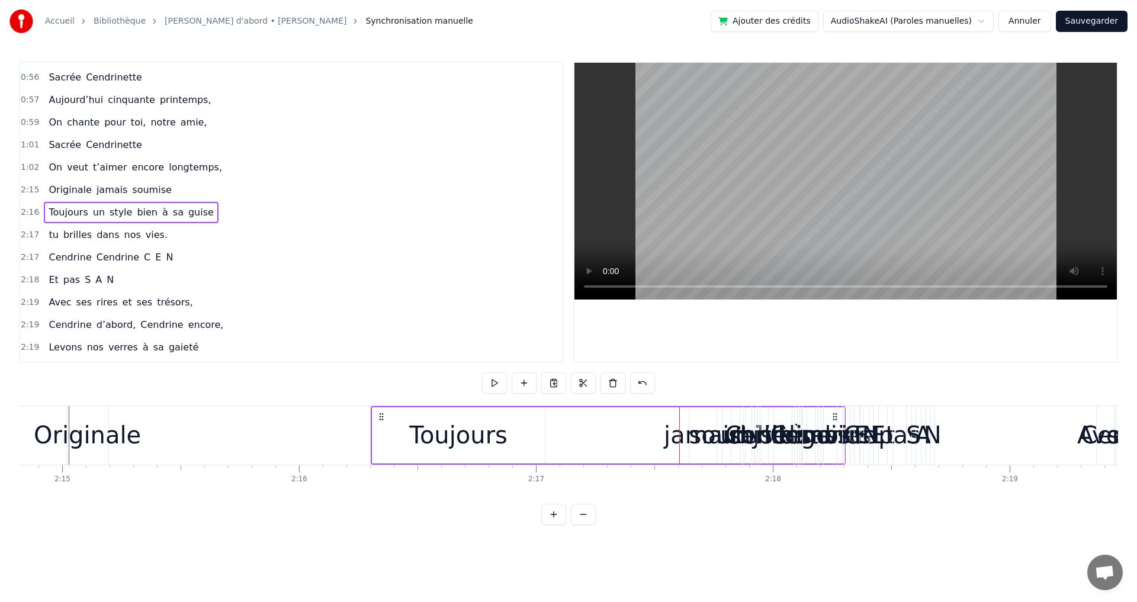
drag, startPoint x: 833, startPoint y: 416, endPoint x: 636, endPoint y: 434, distance: 198.1
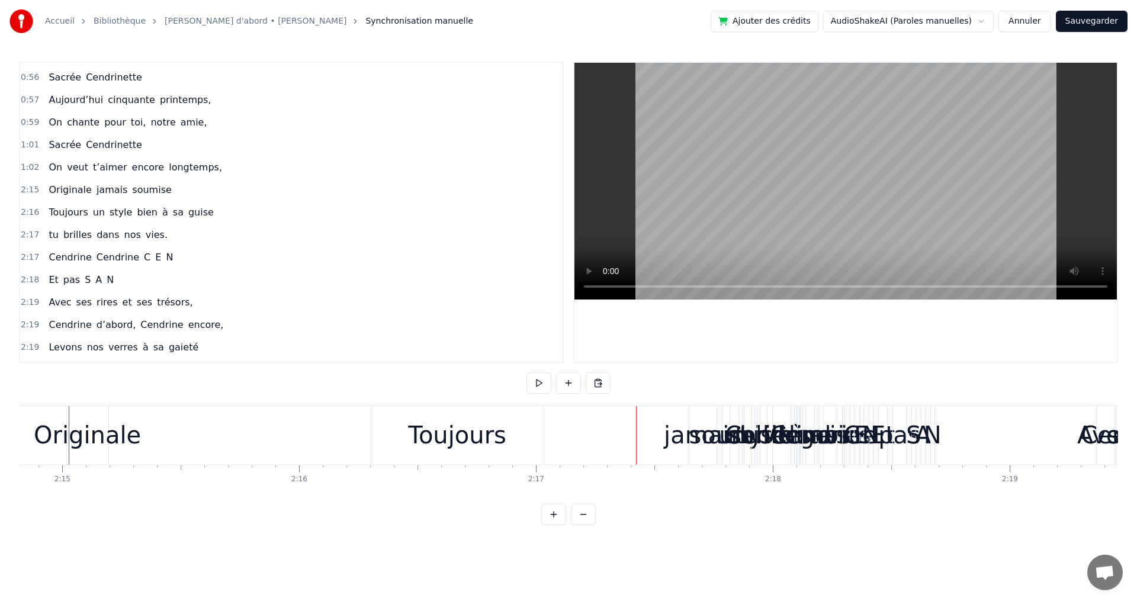
click at [800, 431] on div "Cendrine" at bounding box center [823, 436] width 107 height 36
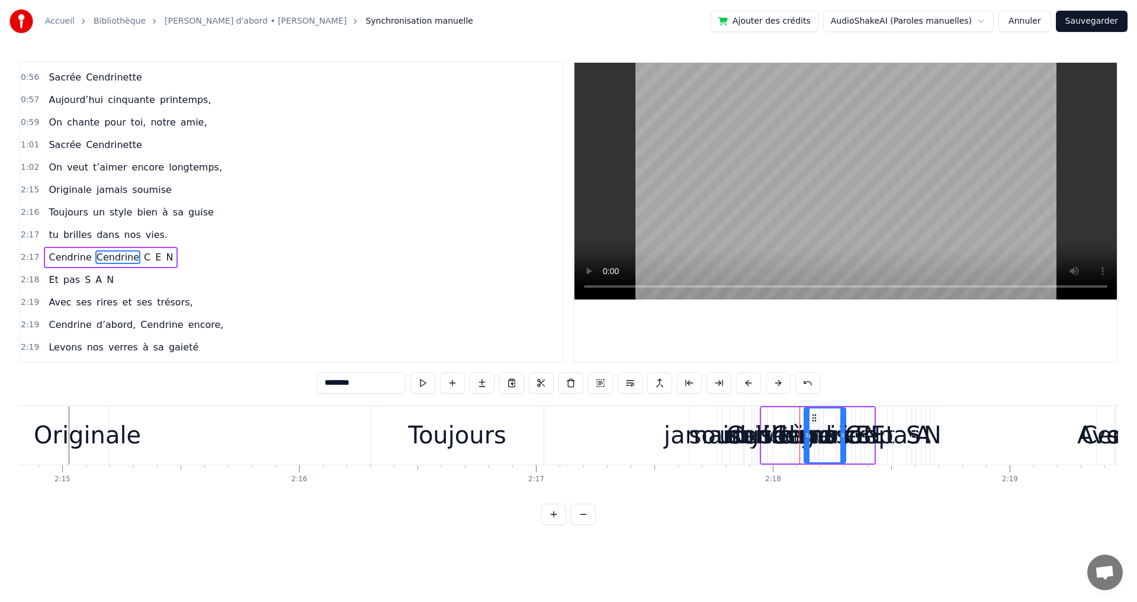
scroll to position [444, 0]
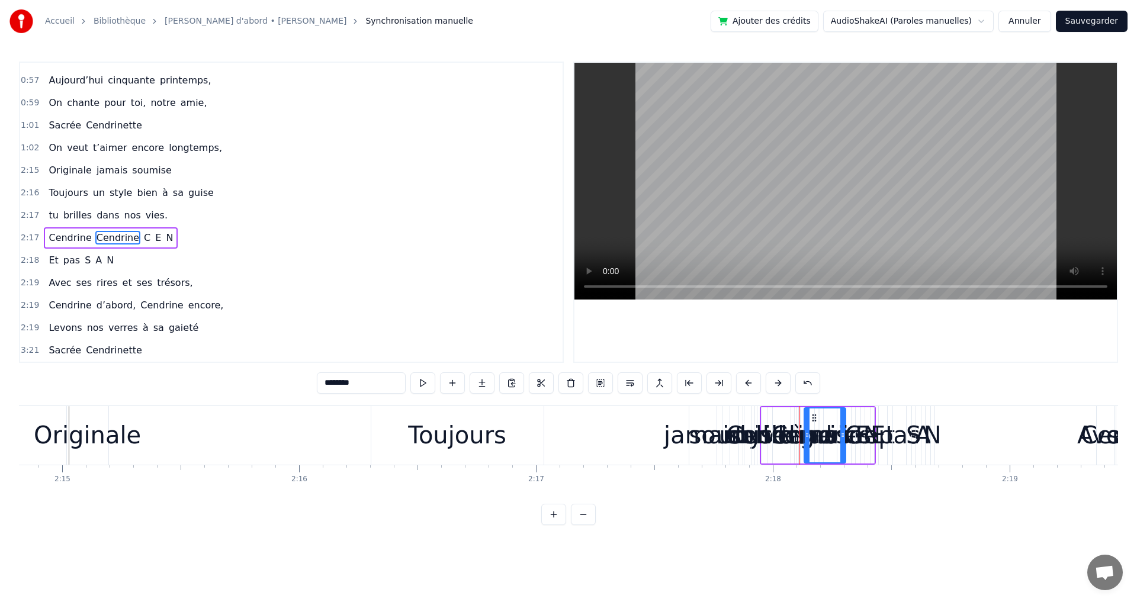
click at [98, 168] on span "jamais" at bounding box center [111, 170] width 33 height 14
type input "******"
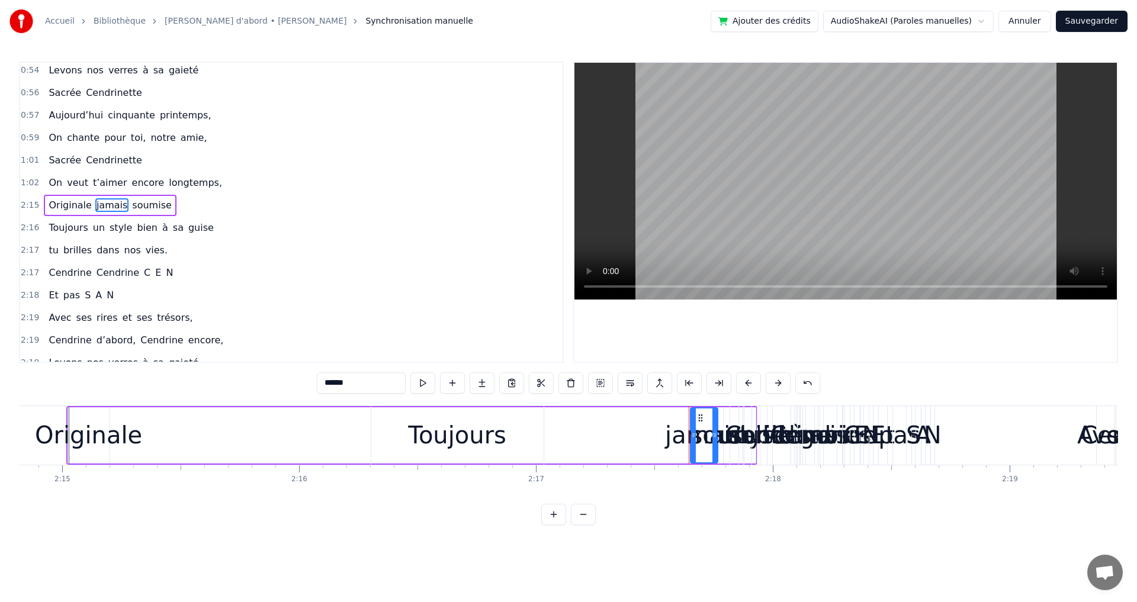
scroll to position [402, 0]
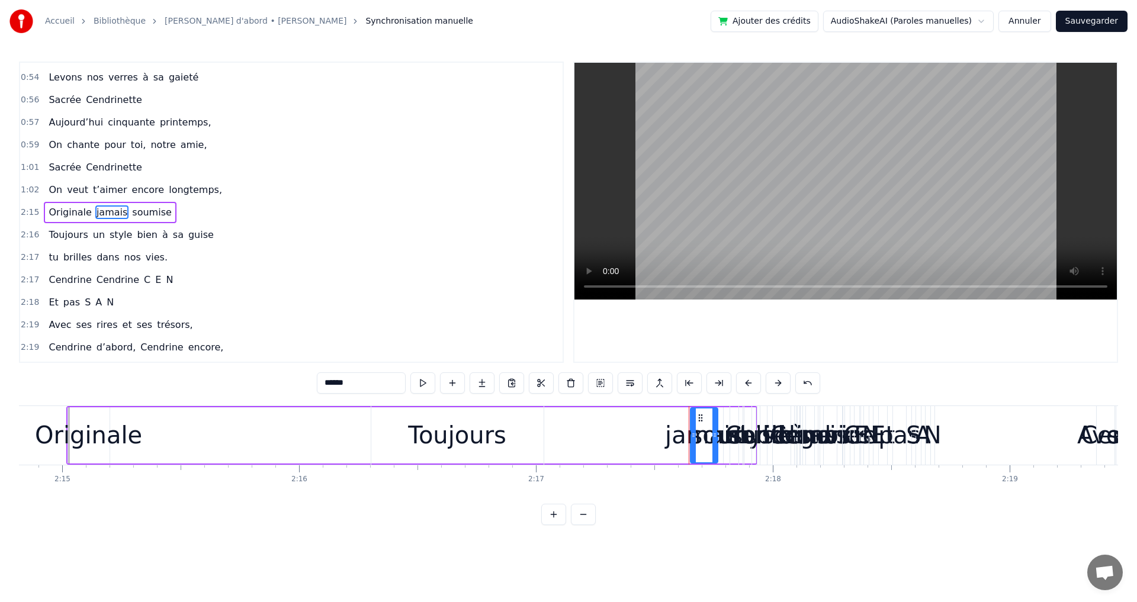
drag, startPoint x: 700, startPoint y: 418, endPoint x: 686, endPoint y: 425, distance: 16.2
click at [686, 425] on div "Toujours un style bien à sa guise" at bounding box center [608, 435] width 475 height 59
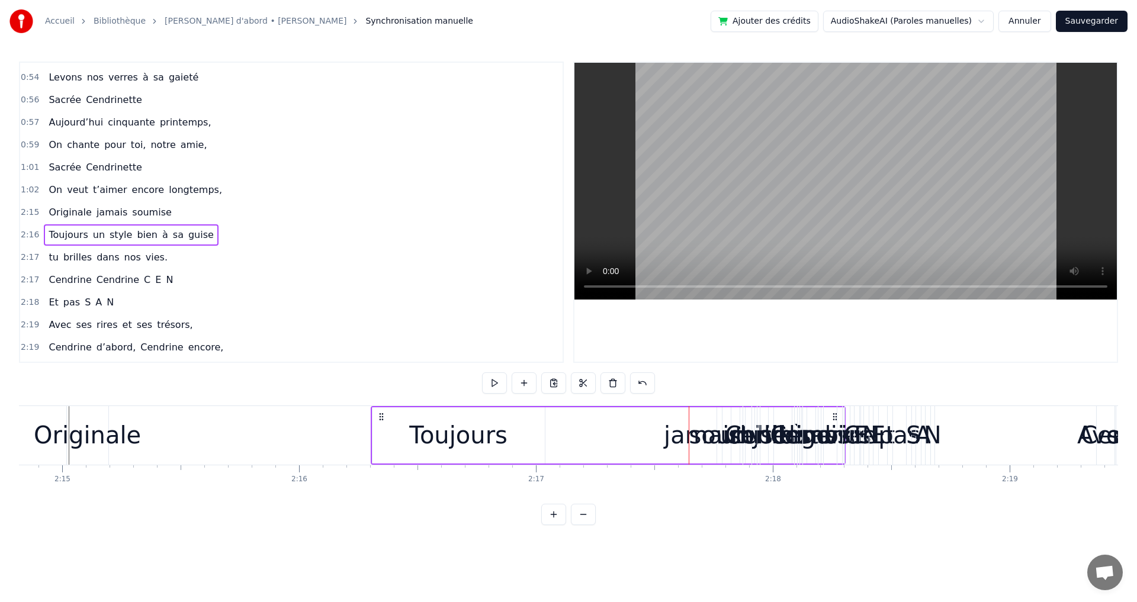
click at [703, 437] on div "Toujours un style bien à sa guise" at bounding box center [608, 435] width 475 height 59
drag, startPoint x: 837, startPoint y: 413, endPoint x: 787, endPoint y: 424, distance: 50.9
click at [803, 424] on div "Cendrine" at bounding box center [823, 435] width 41 height 59
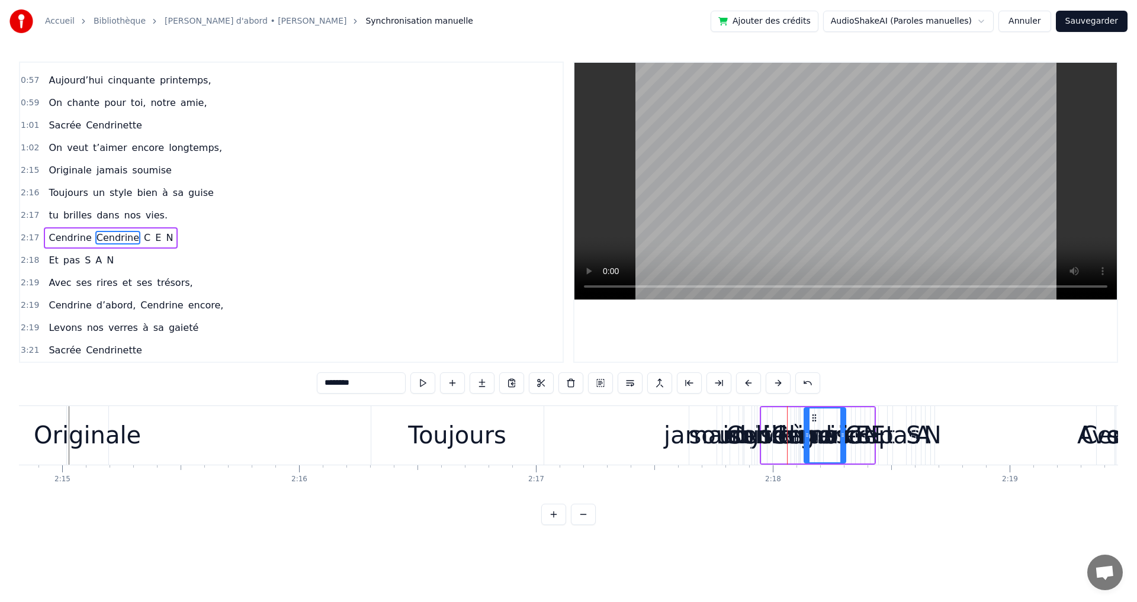
click at [681, 438] on div "Toujours un style bien à sa guise" at bounding box center [608, 435] width 475 height 59
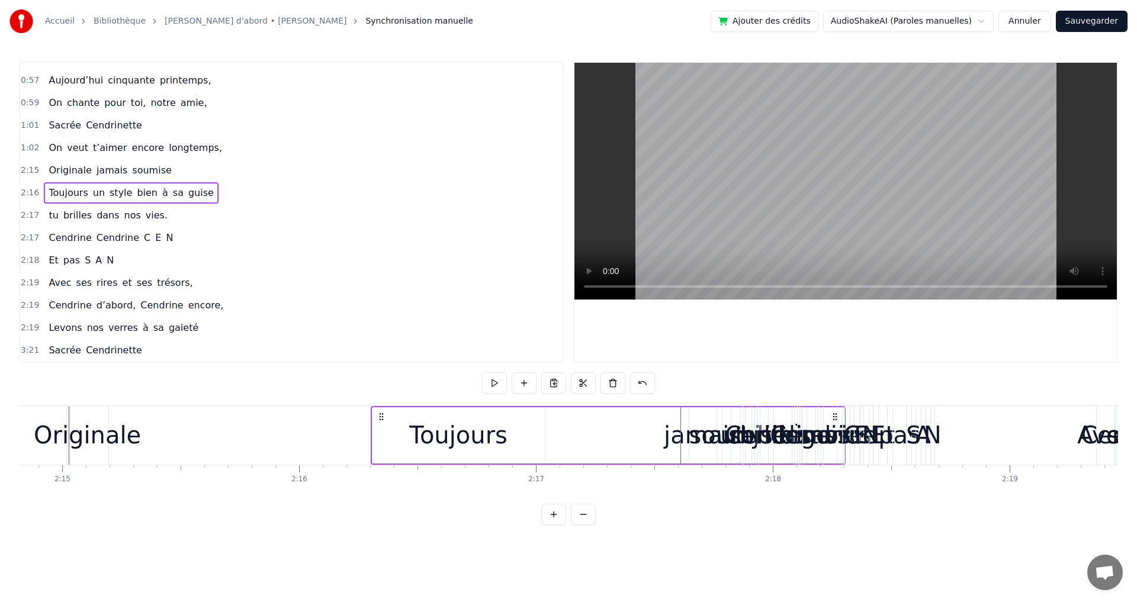
click at [681, 438] on div at bounding box center [681, 435] width 1 height 59
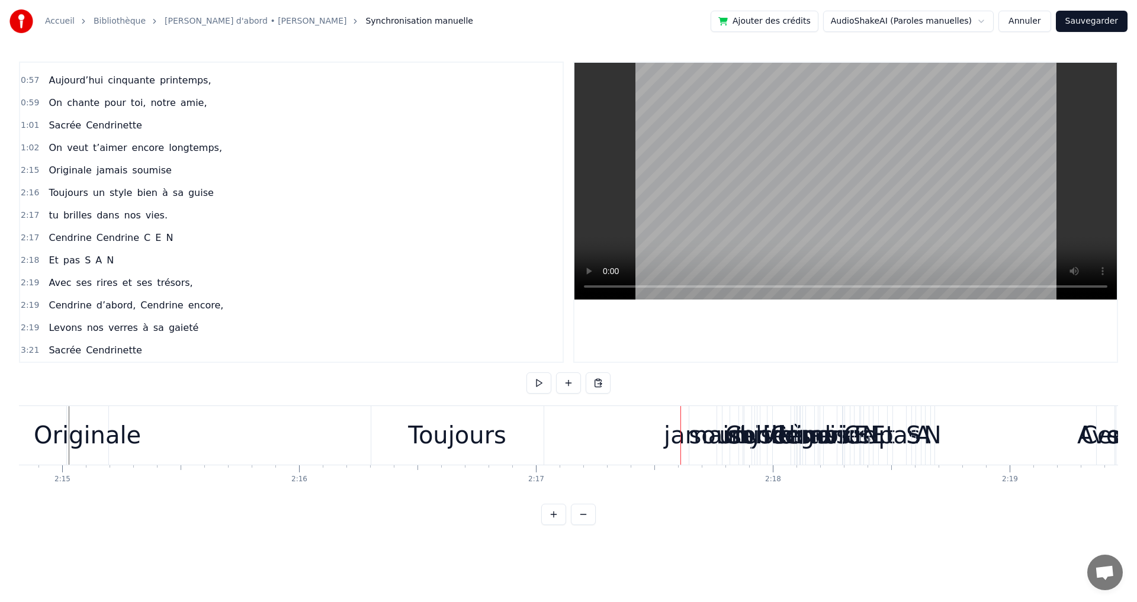
click at [681, 438] on div at bounding box center [681, 435] width 1 height 59
click at [685, 438] on div "Toujours un style bien à sa guise" at bounding box center [608, 435] width 475 height 59
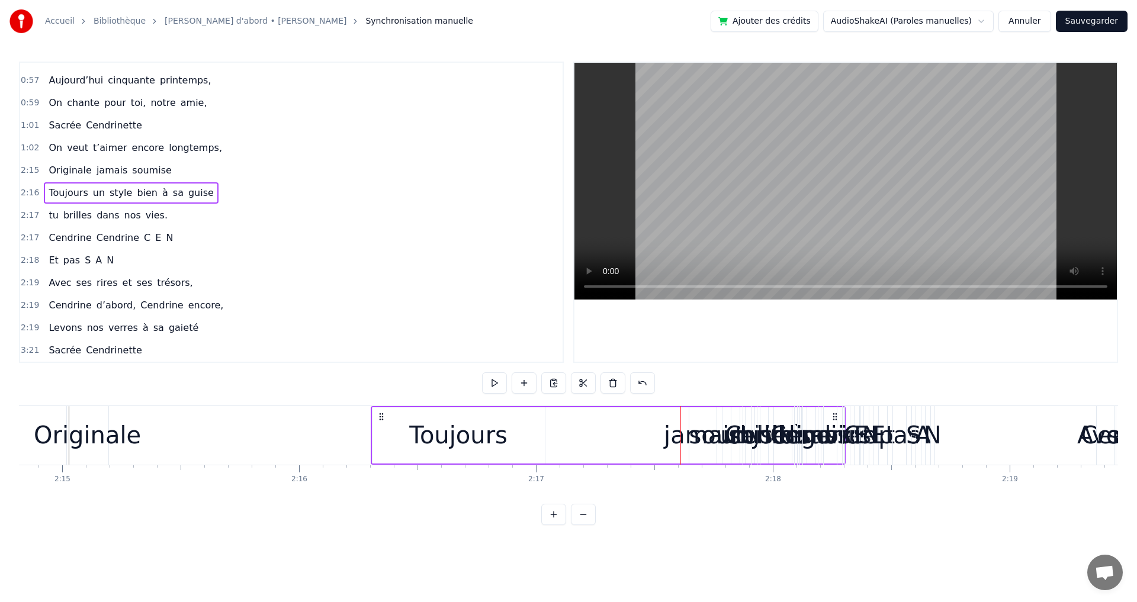
drag, startPoint x: 837, startPoint y: 415, endPoint x: 631, endPoint y: 454, distance: 209.1
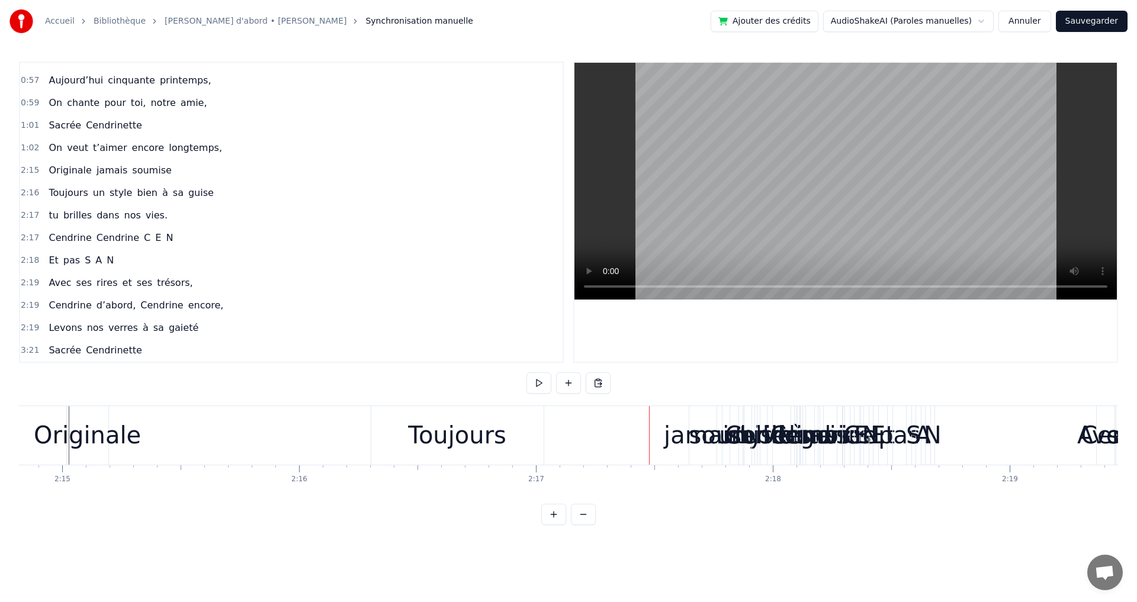
click at [685, 441] on div "Toujours un style bien à sa guise" at bounding box center [608, 435] width 475 height 59
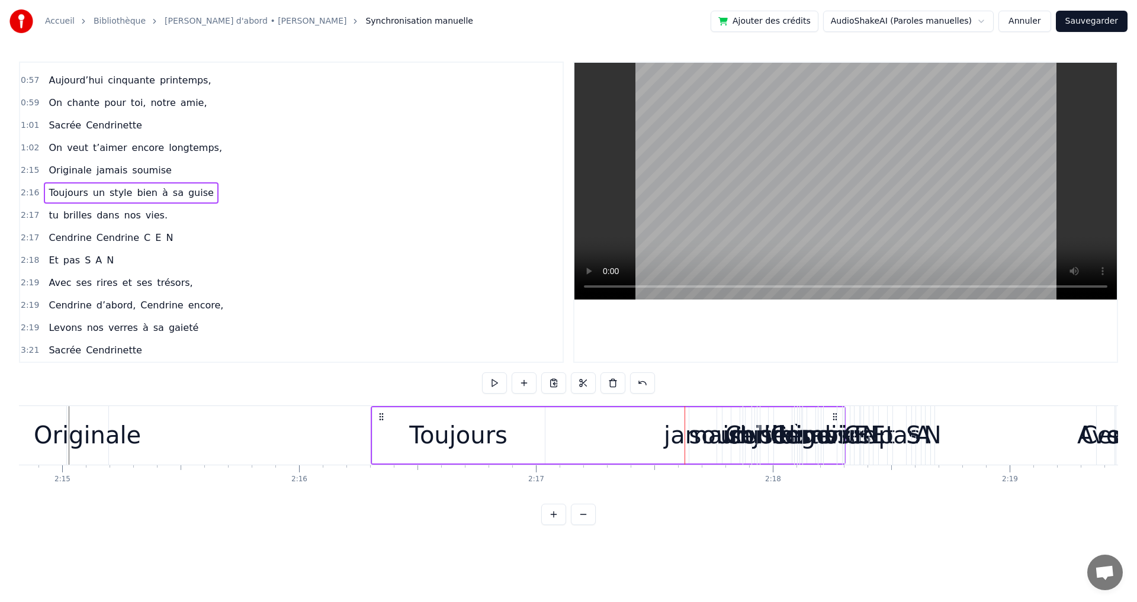
drag, startPoint x: 383, startPoint y: 411, endPoint x: 413, endPoint y: 422, distance: 32.2
click at [457, 431] on div "Toujours" at bounding box center [459, 436] width 172 height 56
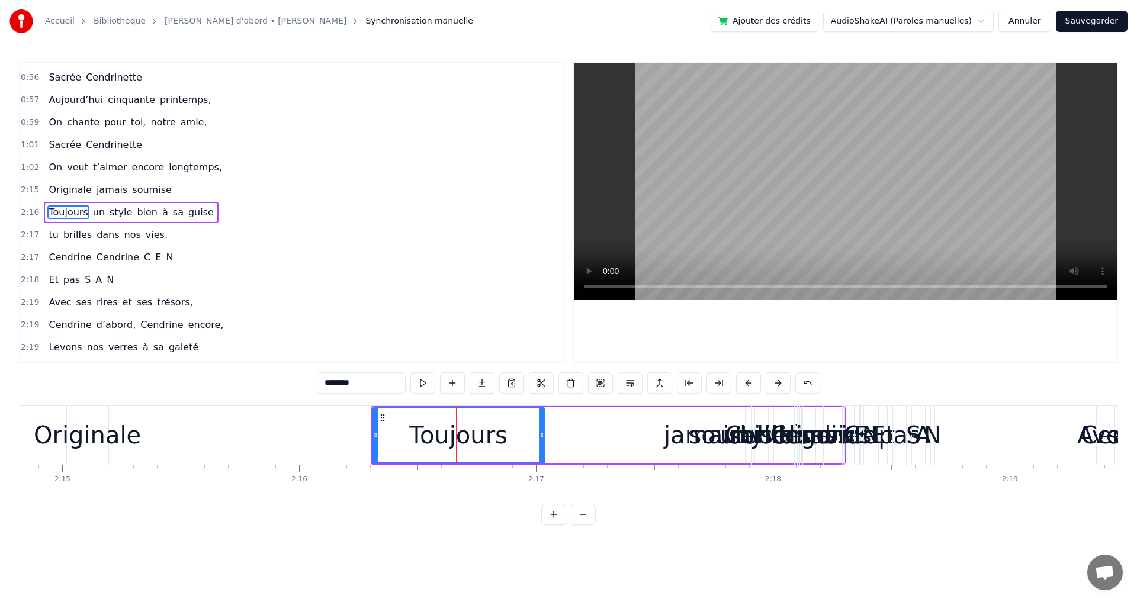
click at [95, 188] on span "jamais" at bounding box center [111, 190] width 33 height 14
type input "******"
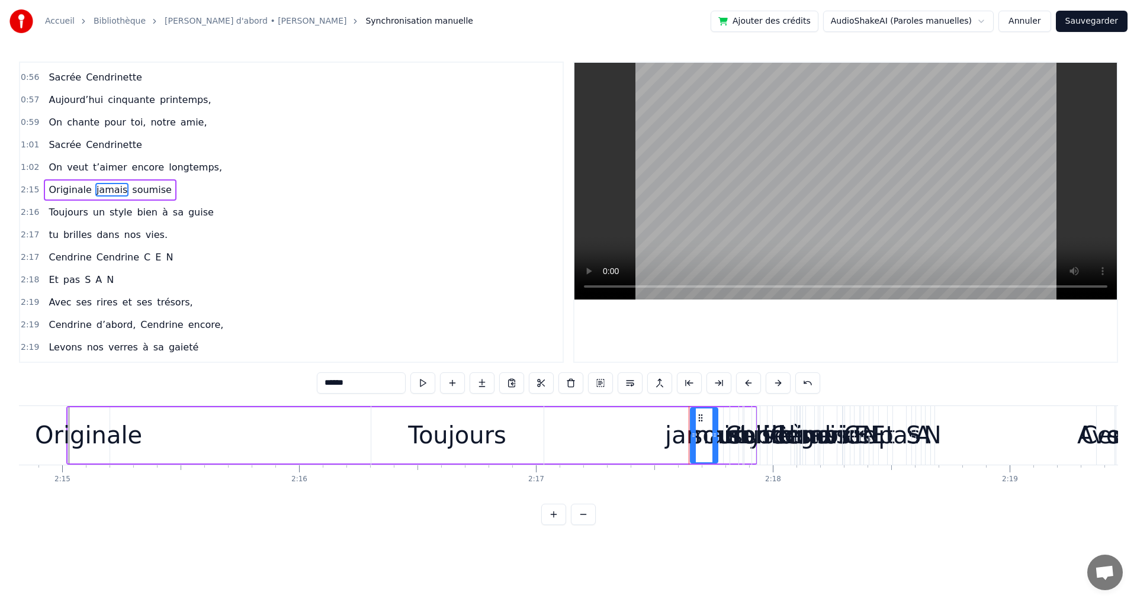
scroll to position [402, 0]
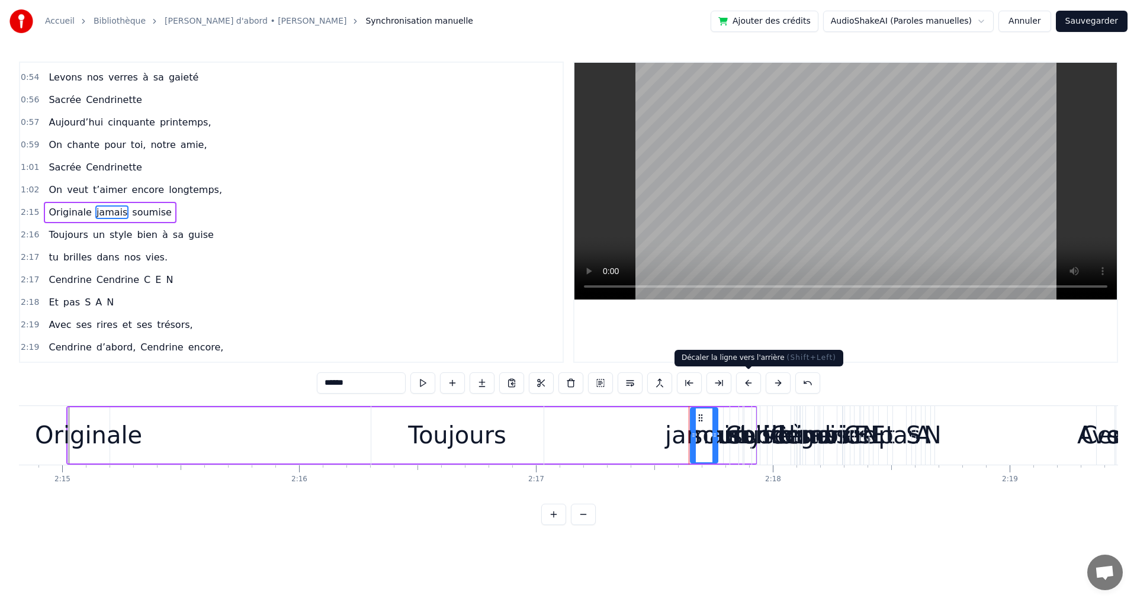
click at [747, 379] on button at bounding box center [748, 383] width 25 height 21
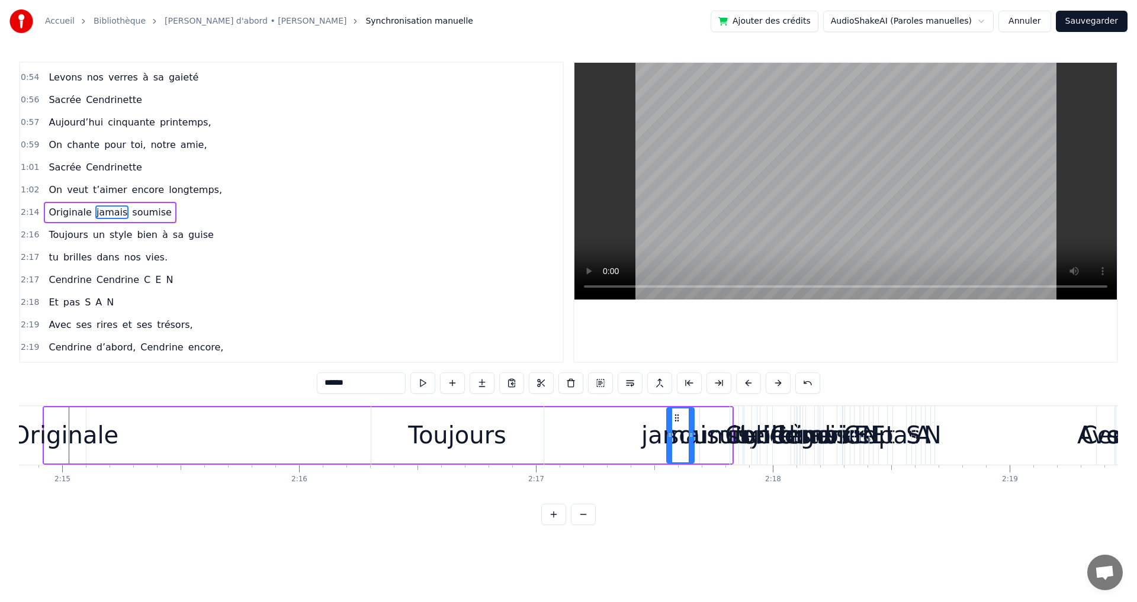
click at [747, 379] on button at bounding box center [748, 383] width 25 height 21
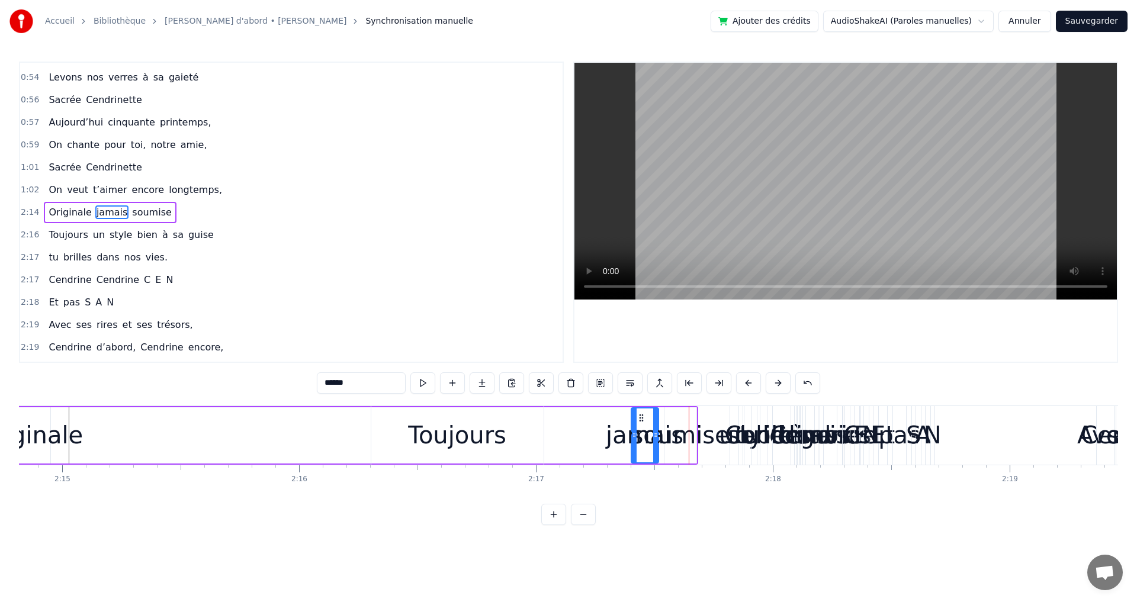
click at [747, 379] on button at bounding box center [748, 383] width 25 height 21
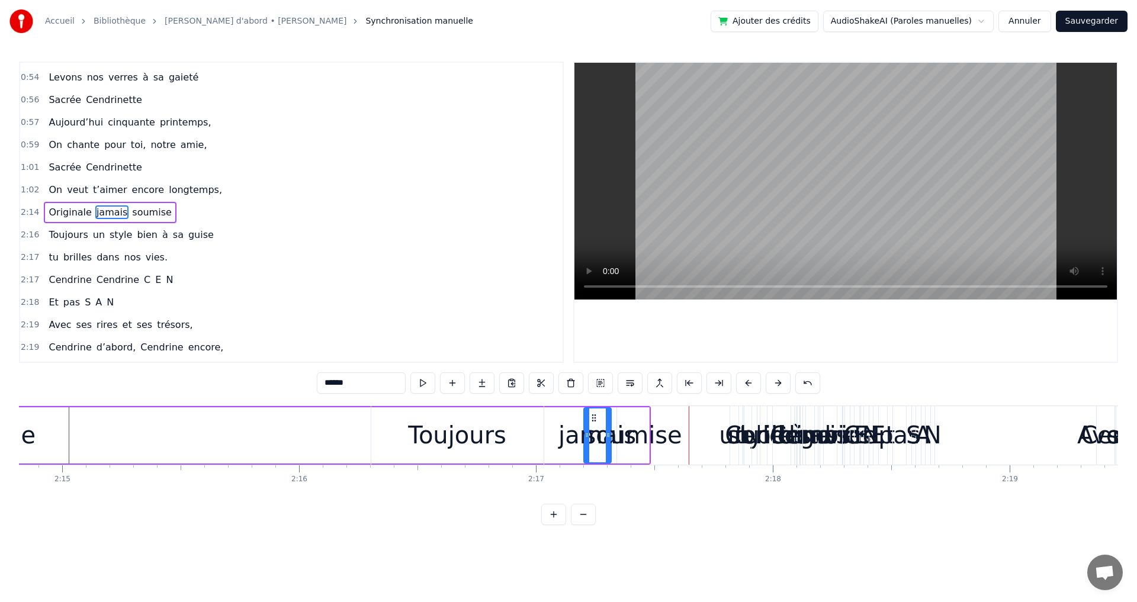
click at [747, 379] on button at bounding box center [748, 383] width 25 height 21
drag, startPoint x: 583, startPoint y: 418, endPoint x: 504, endPoint y: 423, distance: 78.9
click at [507, 424] on div "Toujours un style bien à sa guise" at bounding box center [608, 435] width 475 height 59
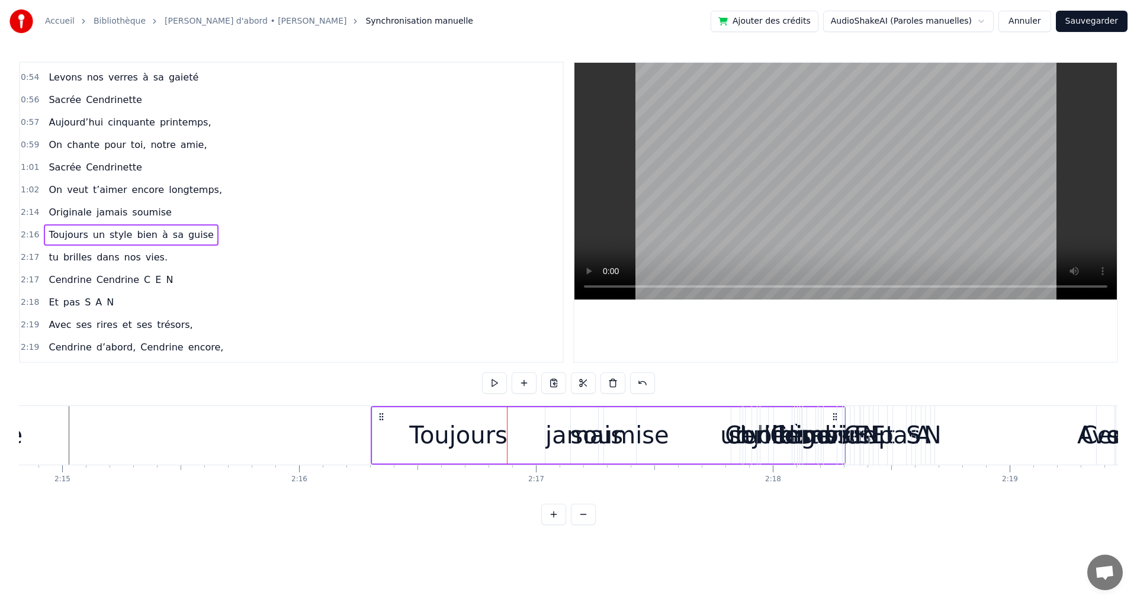
click at [652, 441] on div "Toujours un style bien à sa guise" at bounding box center [608, 435] width 475 height 59
click at [110, 211] on span "jamais" at bounding box center [111, 213] width 33 height 14
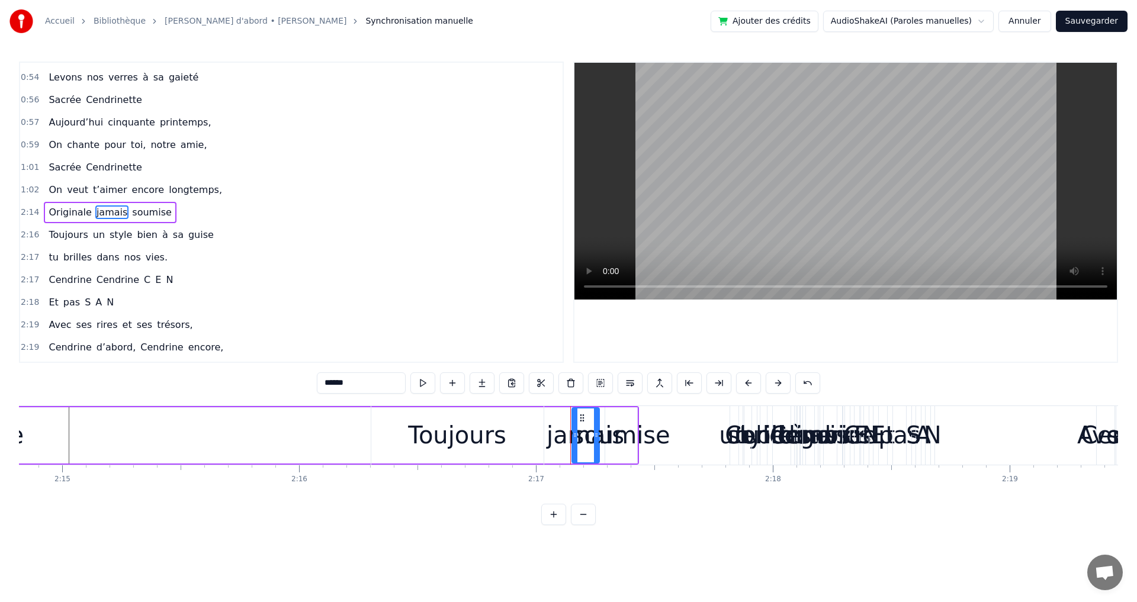
drag, startPoint x: 583, startPoint y: 418, endPoint x: 533, endPoint y: 424, distance: 51.3
click at [533, 424] on div "Toujours un style bien à sa guise" at bounding box center [608, 435] width 475 height 59
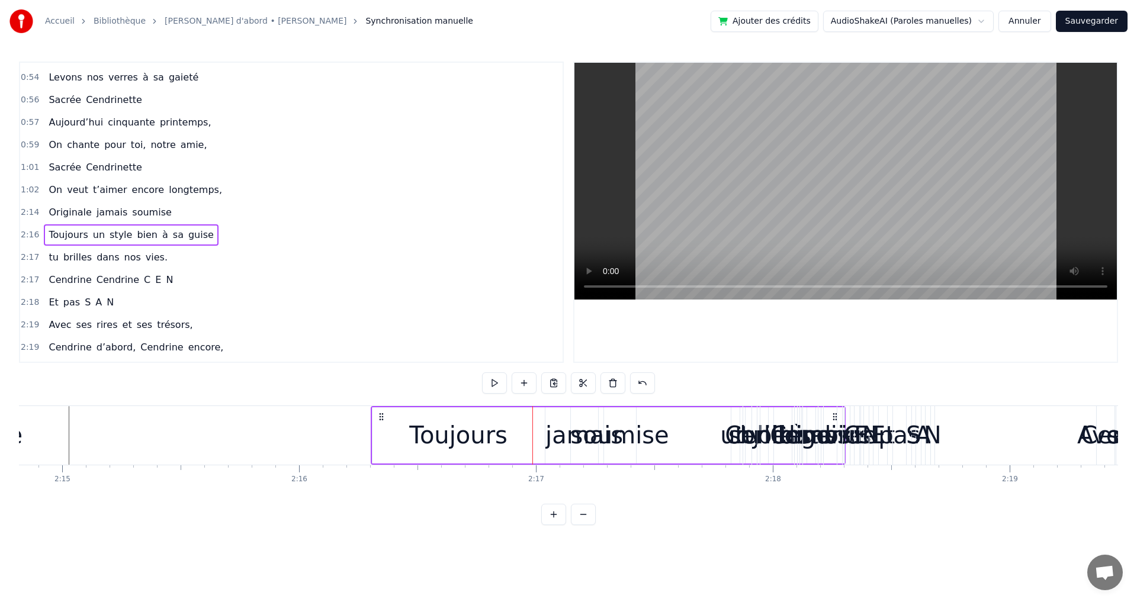
click at [576, 441] on div "Toujours un style bien à sa guise" at bounding box center [608, 435] width 475 height 59
click at [557, 444] on div "Toujours un style bien à sa guise" at bounding box center [608, 435] width 475 height 59
click at [565, 437] on div "Toujours un style bien à sa guise" at bounding box center [608, 435] width 475 height 59
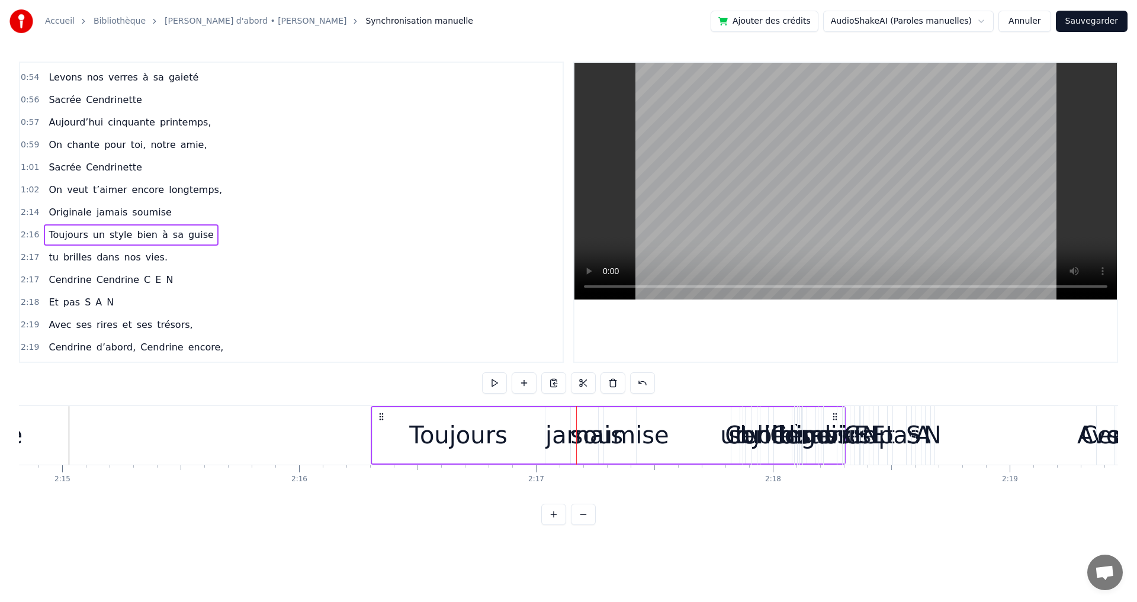
click at [565, 437] on div "Toujours un style bien à sa guise" at bounding box center [608, 435] width 475 height 59
drag, startPoint x: 566, startPoint y: 436, endPoint x: 582, endPoint y: 432, distance: 16.0
click at [572, 434] on div "Toujours un style bien à sa guise" at bounding box center [608, 435] width 475 height 59
click at [586, 433] on div "Toujours un style bien à sa guise" at bounding box center [608, 435] width 475 height 59
click at [587, 433] on div "Toujours un style bien à sa guise" at bounding box center [608, 435] width 475 height 59
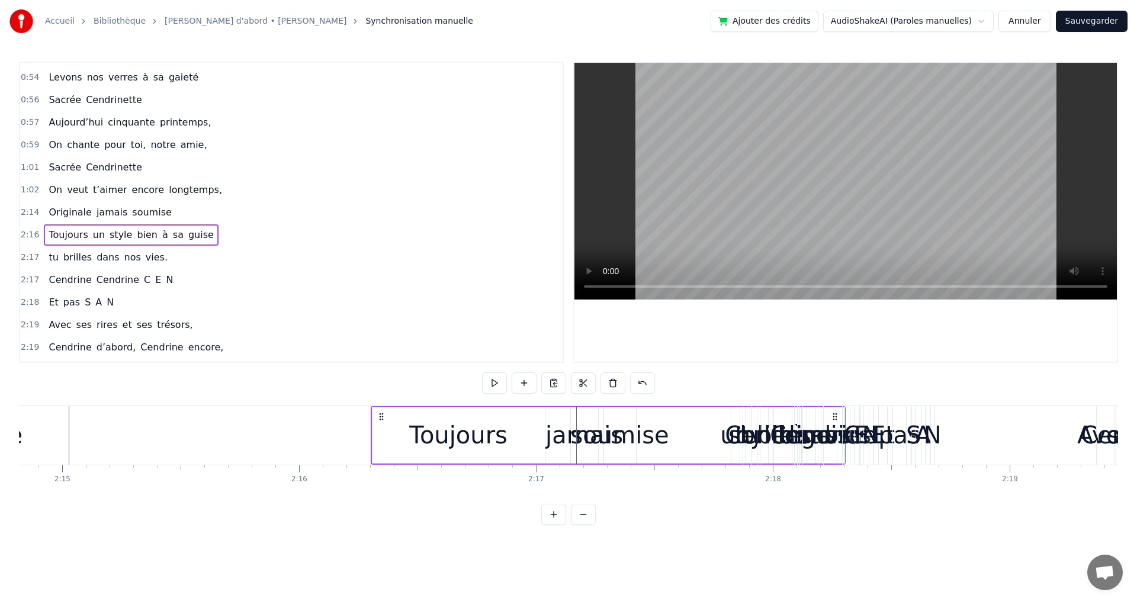
click at [608, 439] on div "Toujours un style bien à sa guise" at bounding box center [608, 435] width 475 height 59
click at [611, 438] on div "Toujours un style bien à sa guise" at bounding box center [608, 435] width 475 height 59
click at [609, 441] on div "Toujours un style bien à sa guise" at bounding box center [608, 435] width 475 height 59
click at [483, 440] on div "Toujours" at bounding box center [458, 436] width 98 height 36
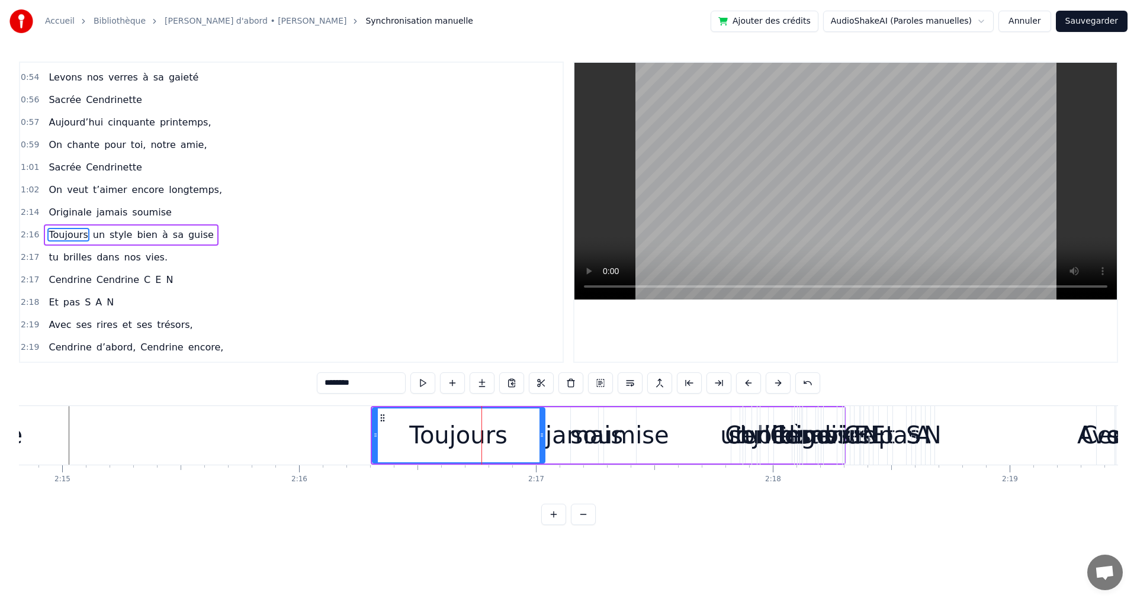
scroll to position [424, 0]
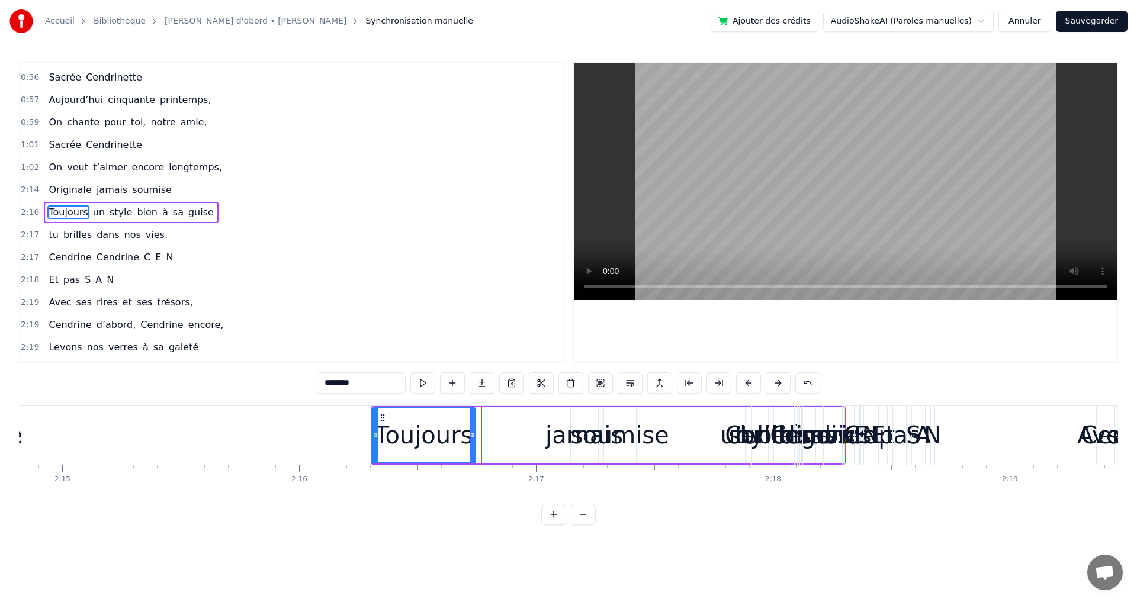
drag, startPoint x: 542, startPoint y: 435, endPoint x: 499, endPoint y: 446, distance: 44.1
click at [472, 438] on icon at bounding box center [472, 435] width 5 height 9
click at [561, 443] on div "Toujours un style bien à sa guise" at bounding box center [608, 435] width 475 height 59
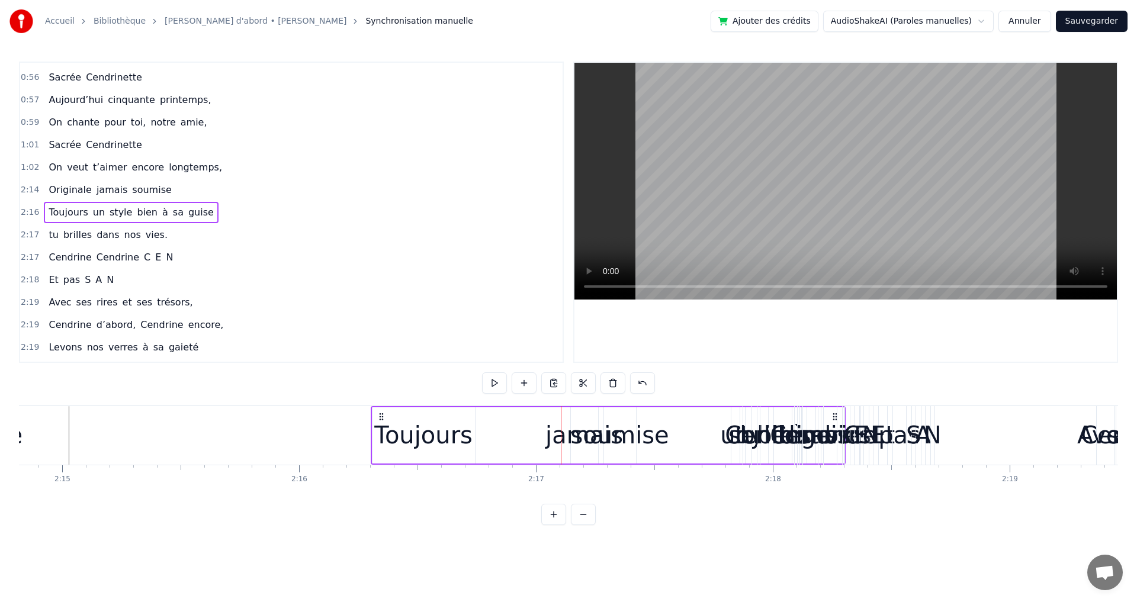
drag, startPoint x: 836, startPoint y: 415, endPoint x: 745, endPoint y: 420, distance: 90.8
click at [760, 420] on div "Cendrine Cendrine C E N" at bounding box center [818, 435] width 116 height 59
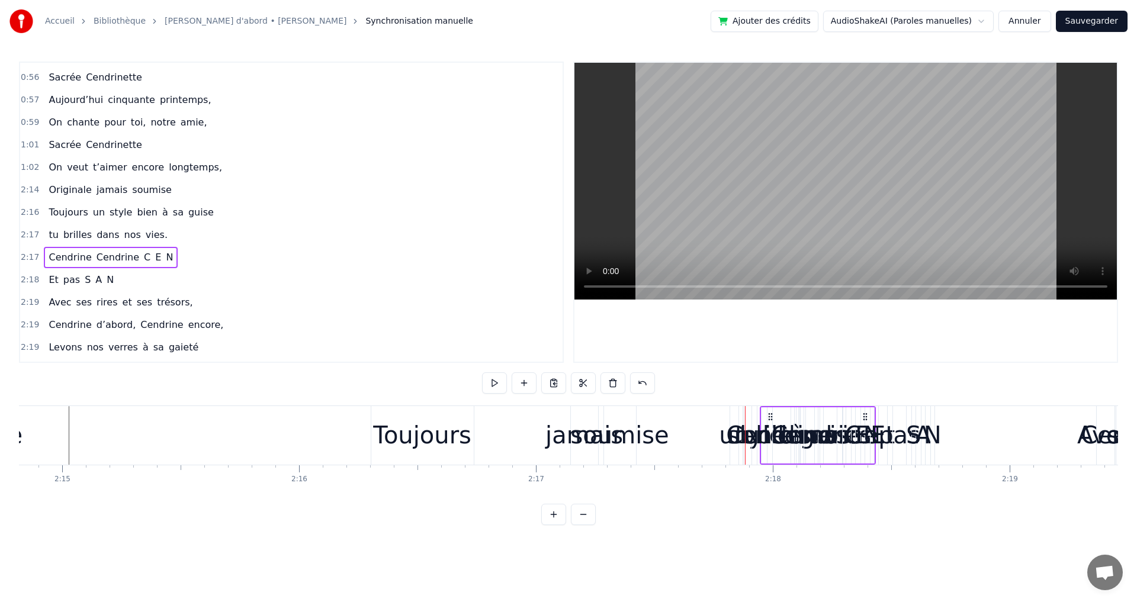
click at [95, 196] on span "jamais" at bounding box center [111, 190] width 33 height 14
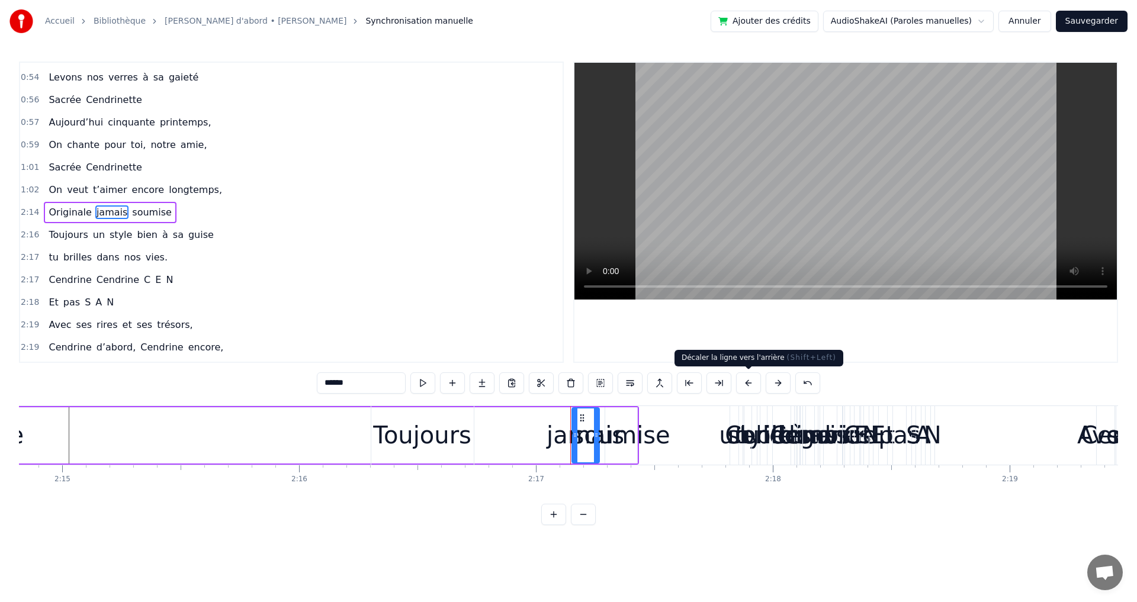
click at [745, 379] on button at bounding box center [748, 383] width 25 height 21
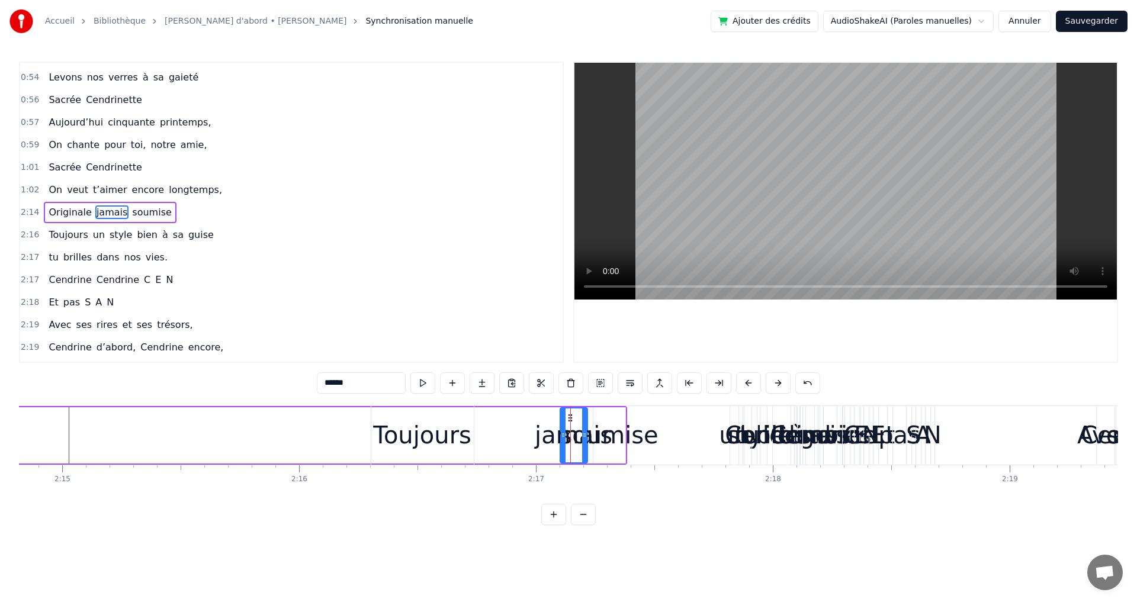
click at [745, 379] on button at bounding box center [748, 383] width 25 height 21
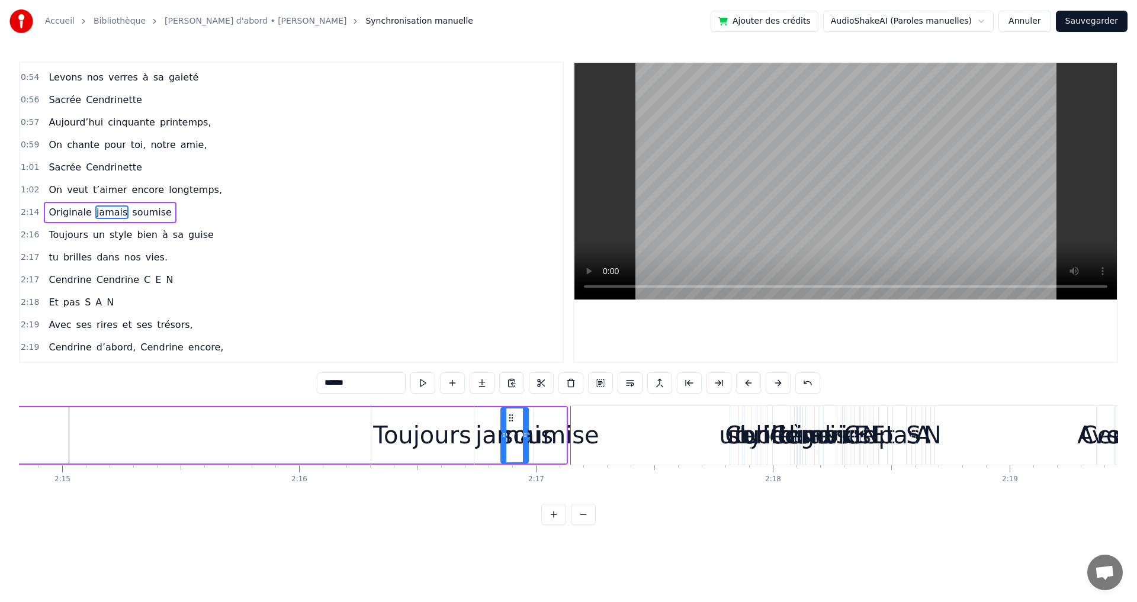
click at [745, 379] on button at bounding box center [748, 383] width 25 height 21
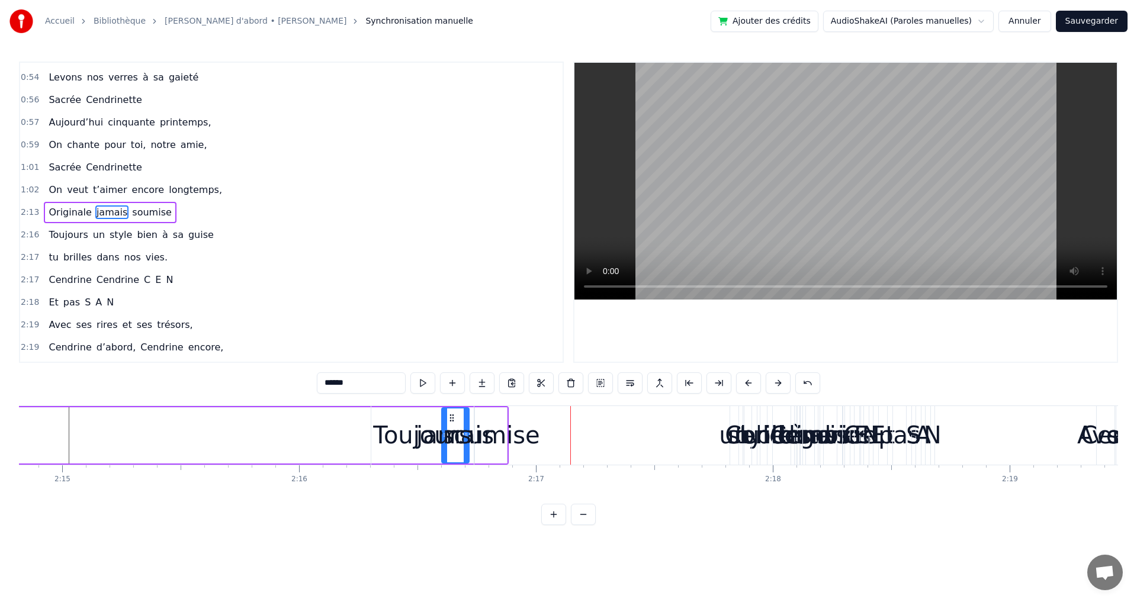
click at [745, 379] on button at bounding box center [748, 383] width 25 height 21
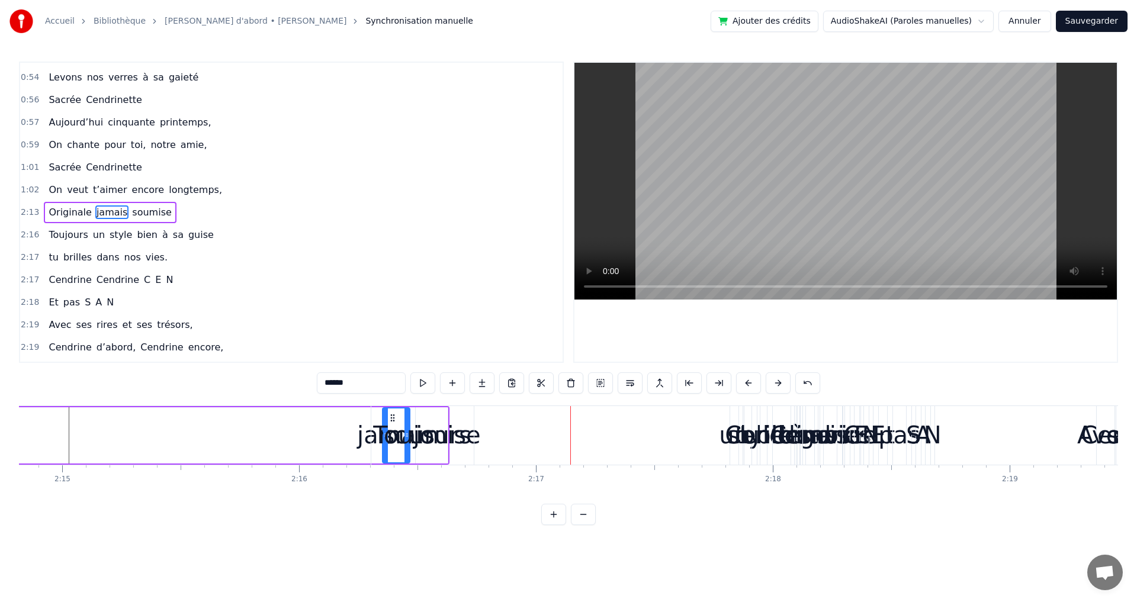
click at [745, 379] on button at bounding box center [748, 383] width 25 height 21
click at [743, 379] on button at bounding box center [748, 383] width 25 height 21
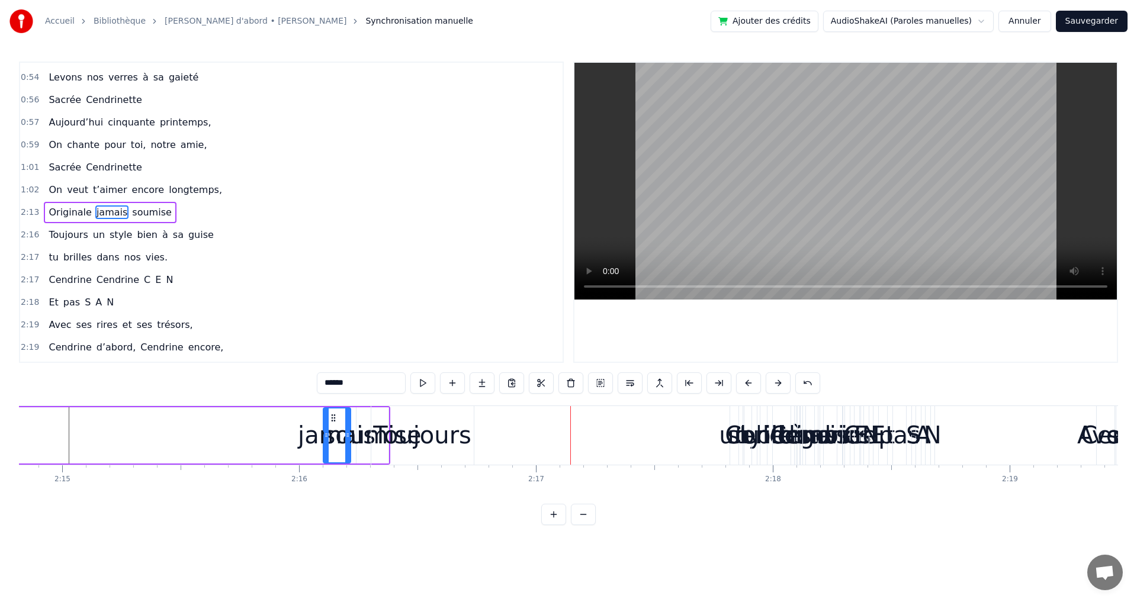
click at [743, 379] on button at bounding box center [748, 383] width 25 height 21
click at [742, 379] on button at bounding box center [748, 383] width 25 height 21
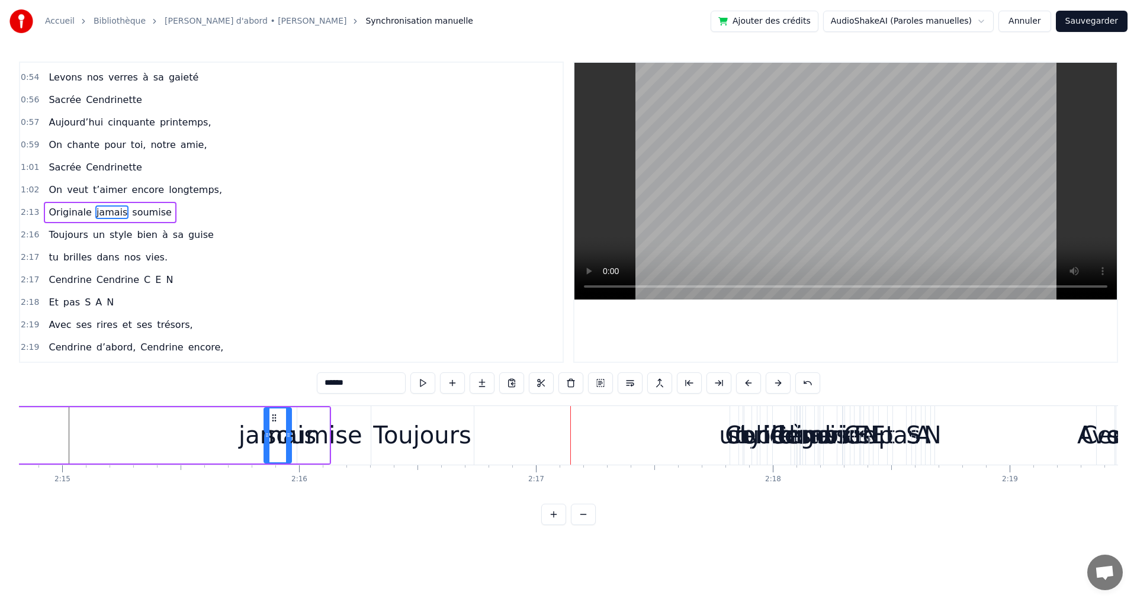
click at [742, 379] on button at bounding box center [748, 383] width 25 height 21
click at [741, 380] on button at bounding box center [748, 383] width 25 height 21
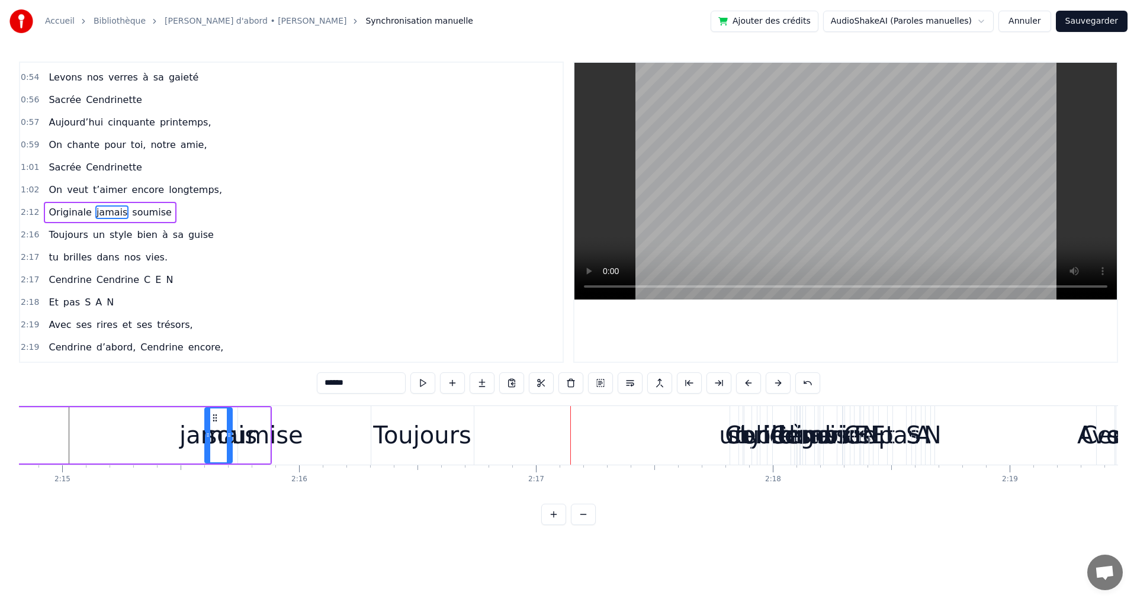
click at [741, 380] on button at bounding box center [748, 383] width 25 height 21
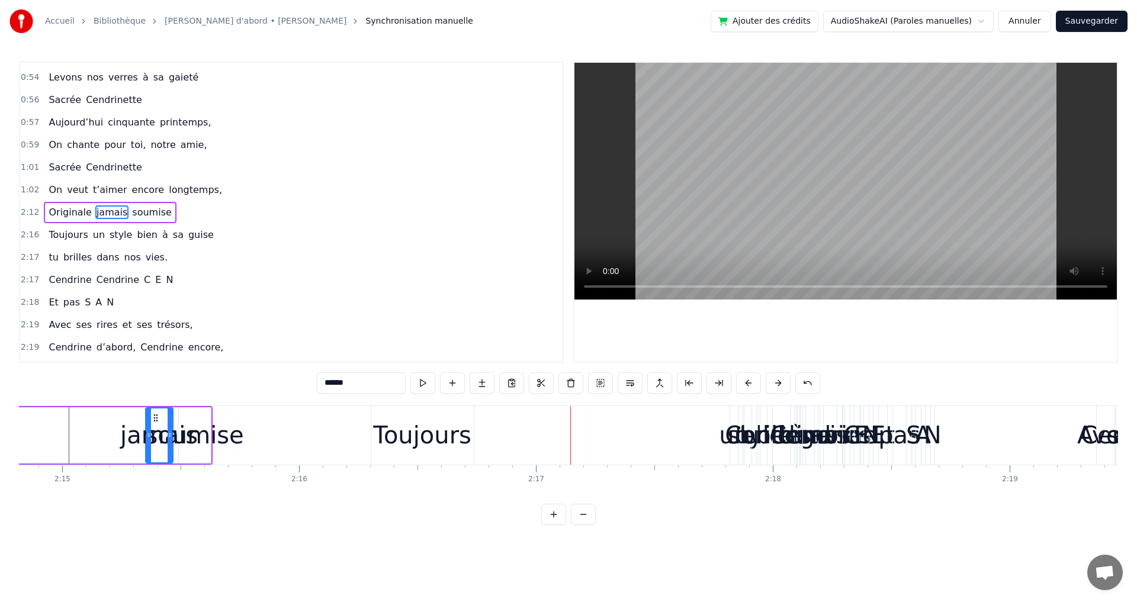
click at [741, 380] on button at bounding box center [748, 383] width 25 height 21
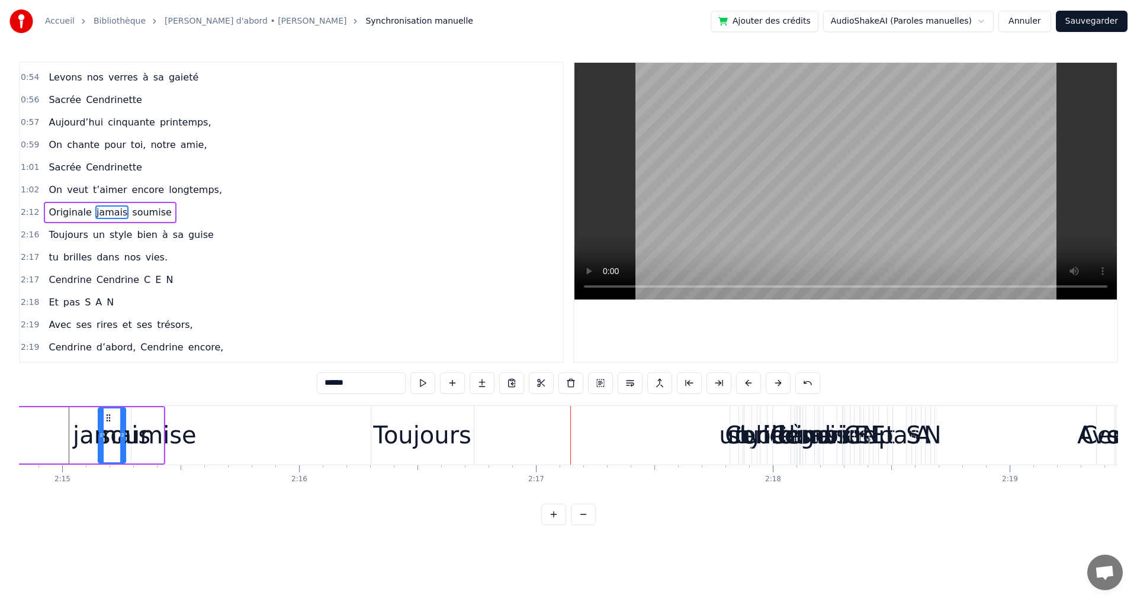
click at [741, 380] on button at bounding box center [748, 383] width 25 height 21
click at [739, 380] on button at bounding box center [748, 383] width 25 height 21
click at [738, 381] on button at bounding box center [748, 383] width 25 height 21
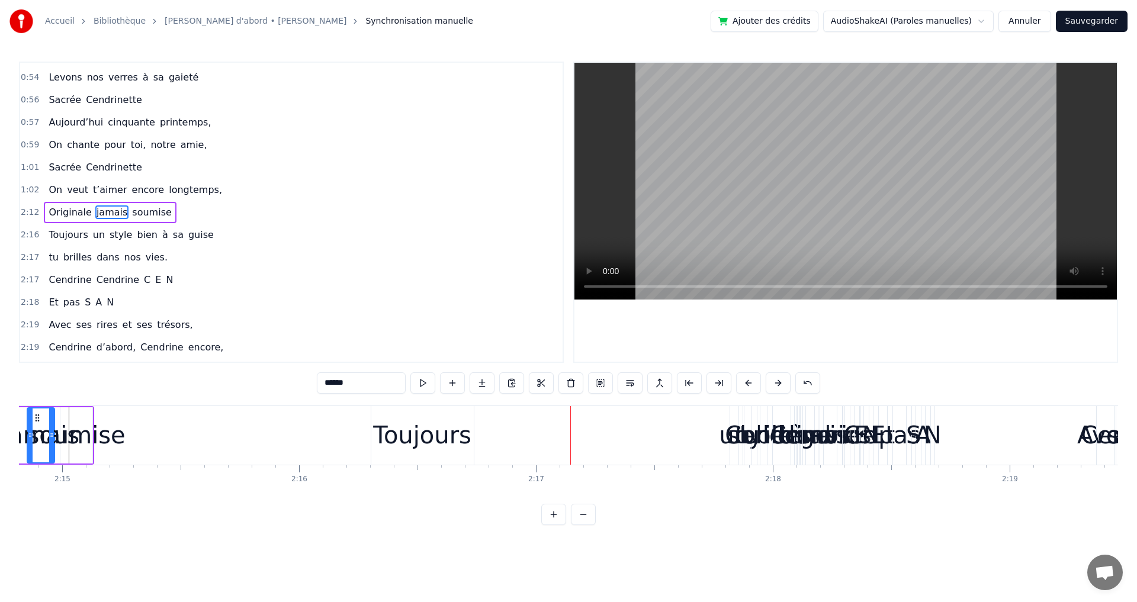
click at [738, 381] on button at bounding box center [748, 383] width 25 height 21
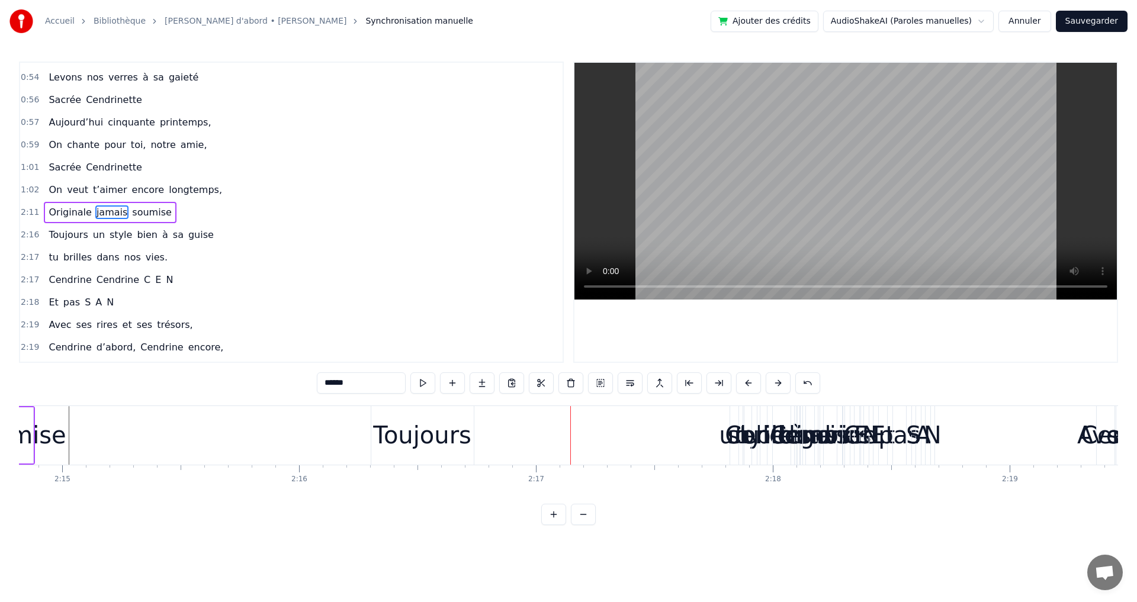
click at [738, 381] on button at bounding box center [748, 383] width 25 height 21
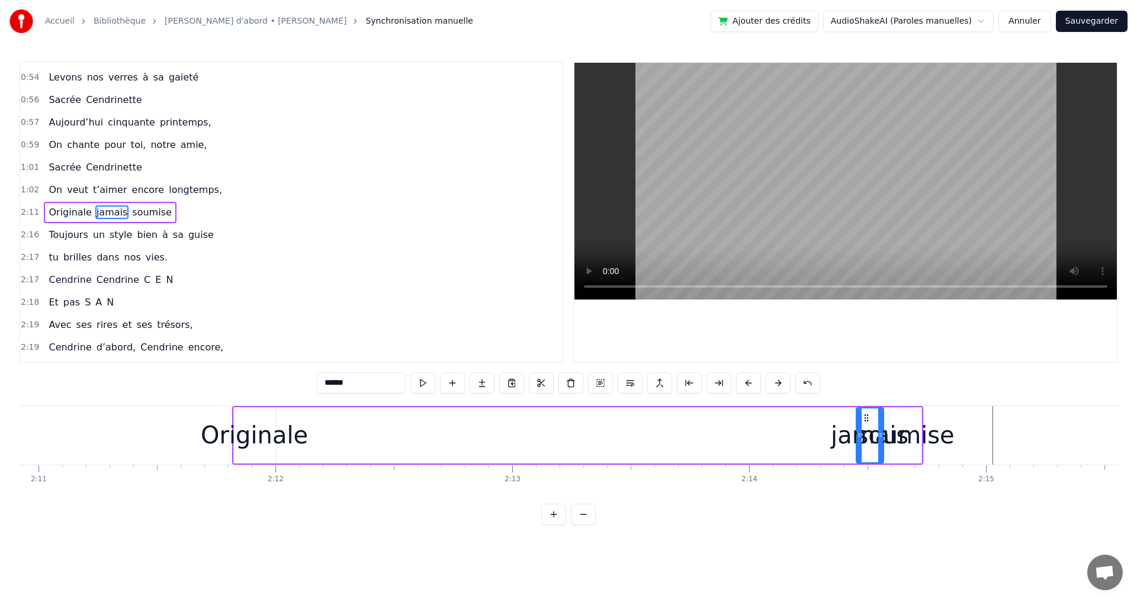
scroll to position [0, 31052]
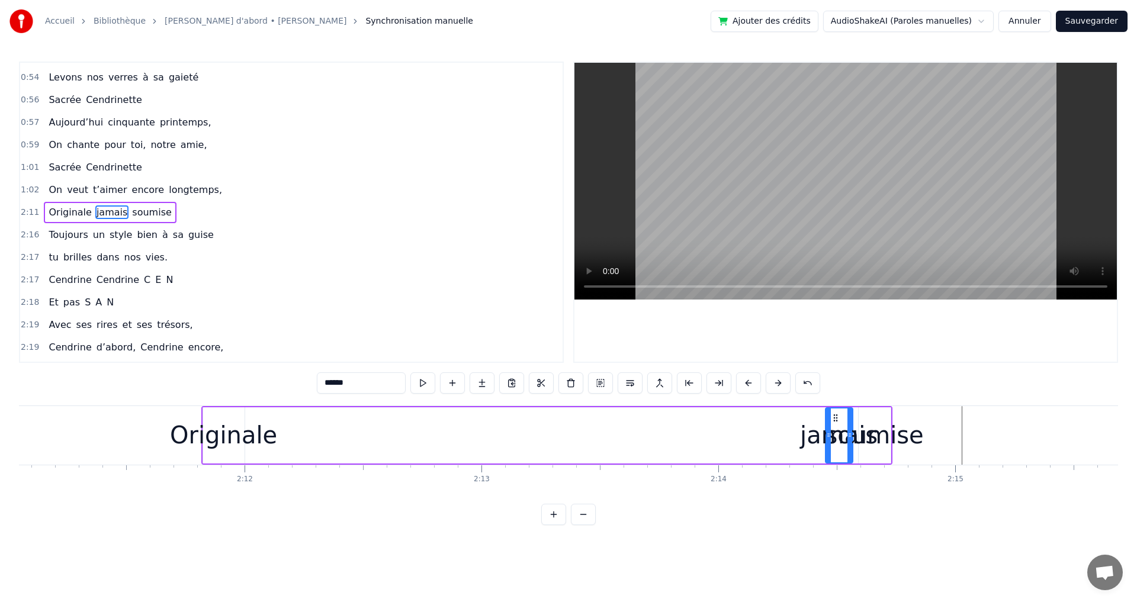
click at [214, 439] on div "Originale" at bounding box center [223, 436] width 107 height 36
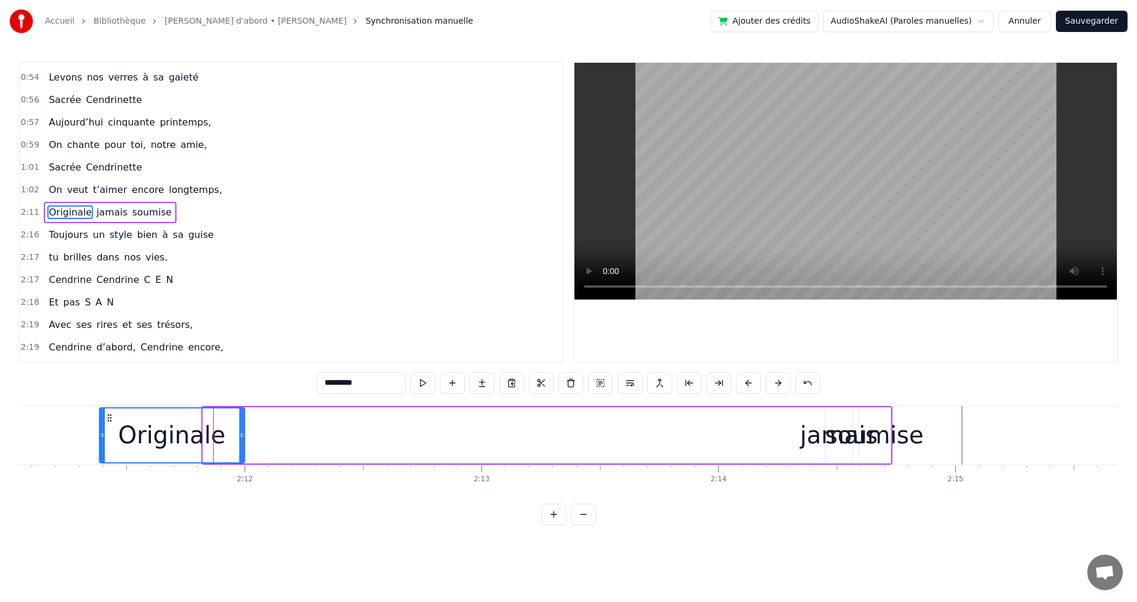
drag, startPoint x: 204, startPoint y: 436, endPoint x: 100, endPoint y: 438, distance: 103.7
click at [100, 438] on icon at bounding box center [102, 435] width 5 height 9
click at [816, 440] on div "jamais" at bounding box center [839, 436] width 78 height 36
type input "******"
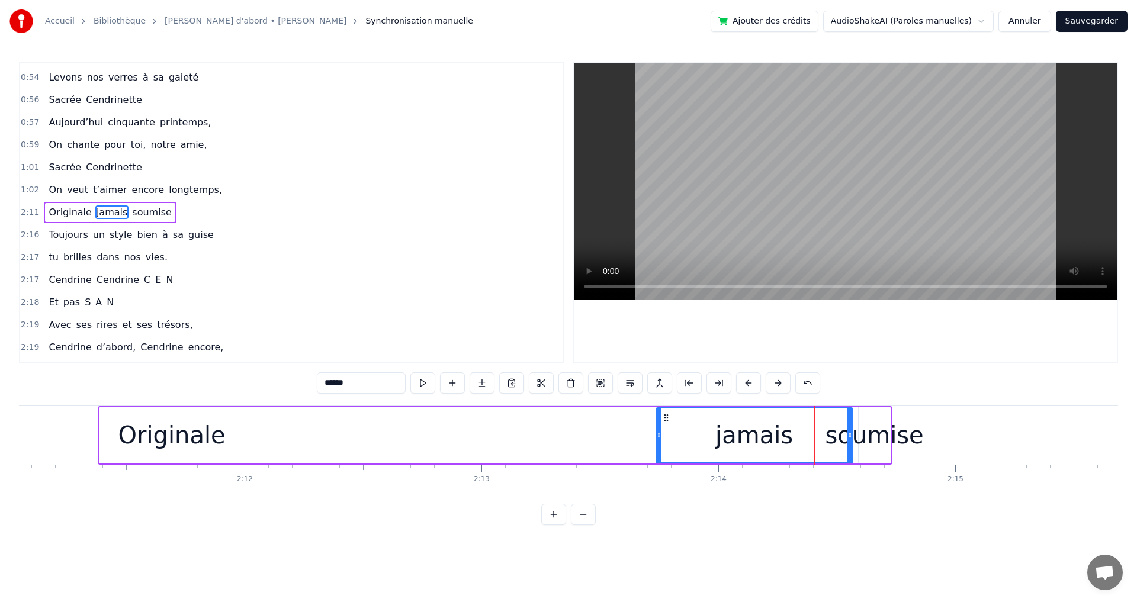
drag, startPoint x: 830, startPoint y: 437, endPoint x: 700, endPoint y: 448, distance: 130.3
click at [662, 451] on div "jamais" at bounding box center [754, 436] width 195 height 54
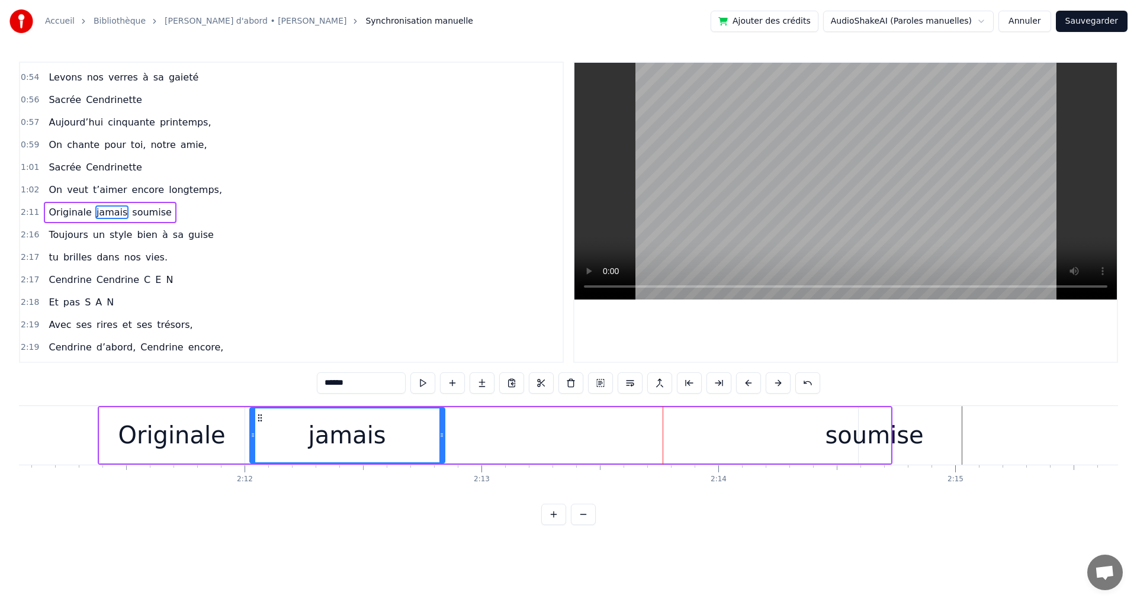
drag, startPoint x: 669, startPoint y: 420, endPoint x: 267, endPoint y: 463, distance: 404.0
click at [262, 467] on div "Elle a trouvé sous nos étoiles, Elle a la quitté capitale, sans grand bagage et…" at bounding box center [568, 450] width 1099 height 89
click at [478, 439] on div "Originale jamais soumise" at bounding box center [495, 435] width 795 height 59
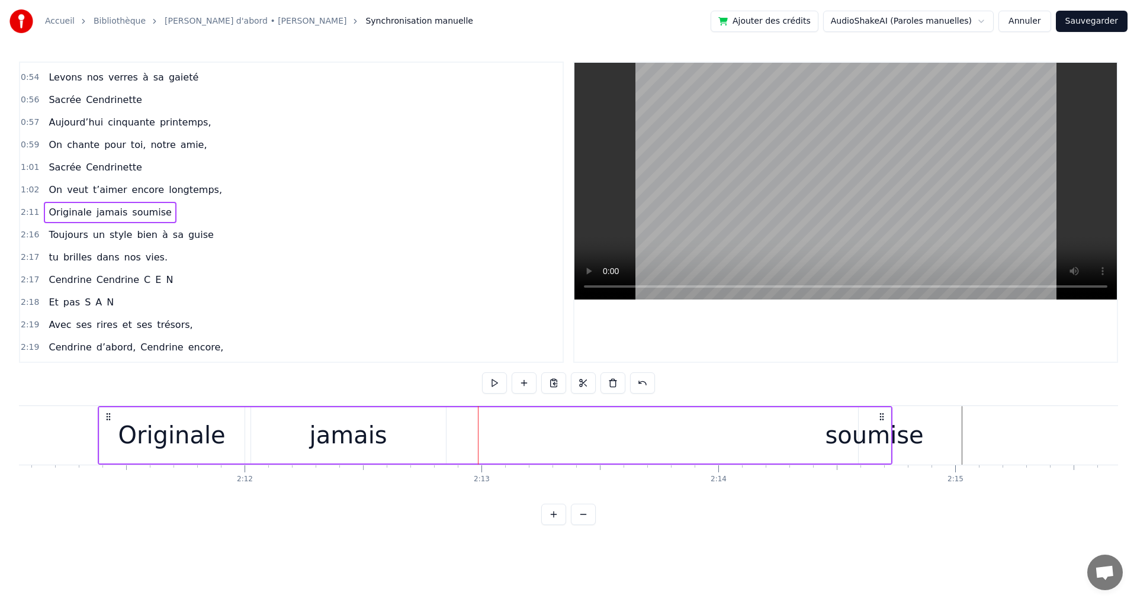
click at [847, 435] on div "soumise" at bounding box center [875, 436] width 98 height 36
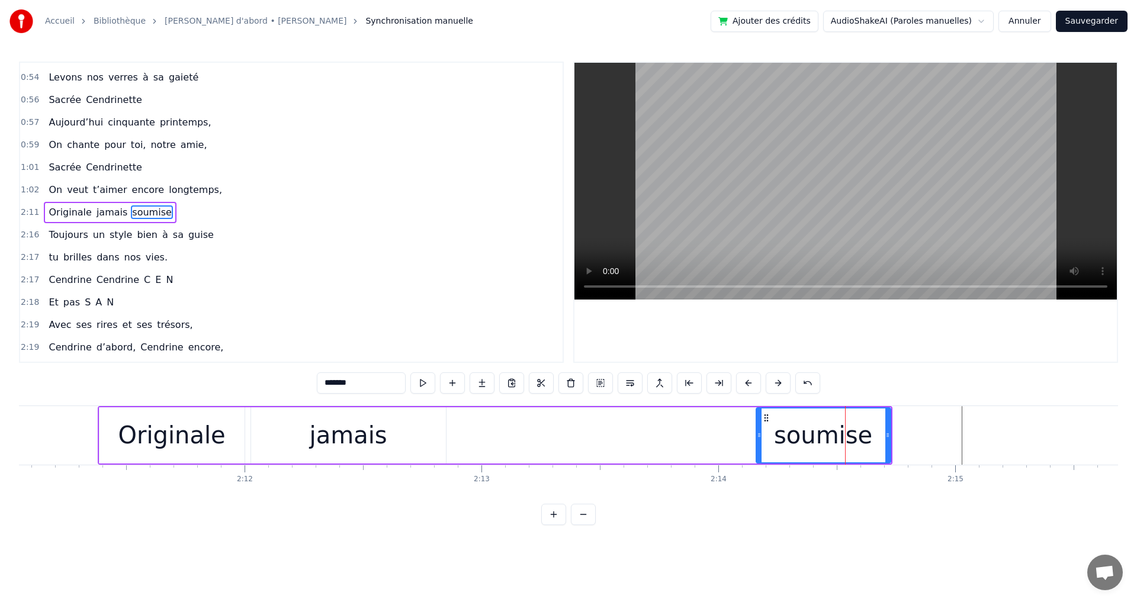
drag, startPoint x: 863, startPoint y: 432, endPoint x: 768, endPoint y: 444, distance: 94.9
click at [761, 449] on div at bounding box center [759, 436] width 5 height 54
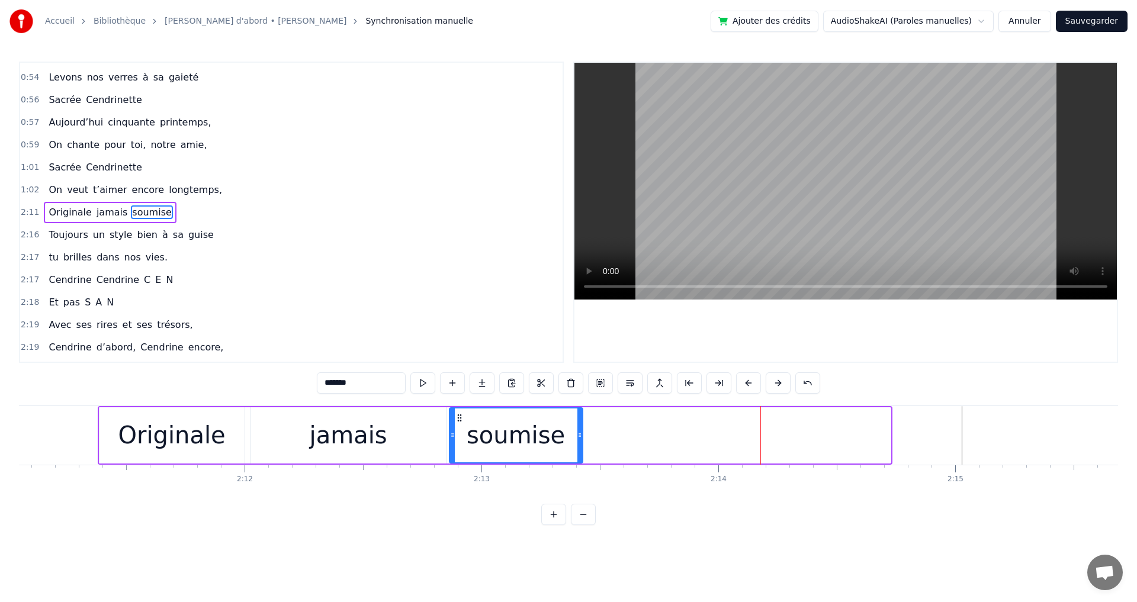
drag, startPoint x: 767, startPoint y: 419, endPoint x: 460, endPoint y: 454, distance: 308.8
click at [460, 454] on div "soumise" at bounding box center [516, 436] width 132 height 54
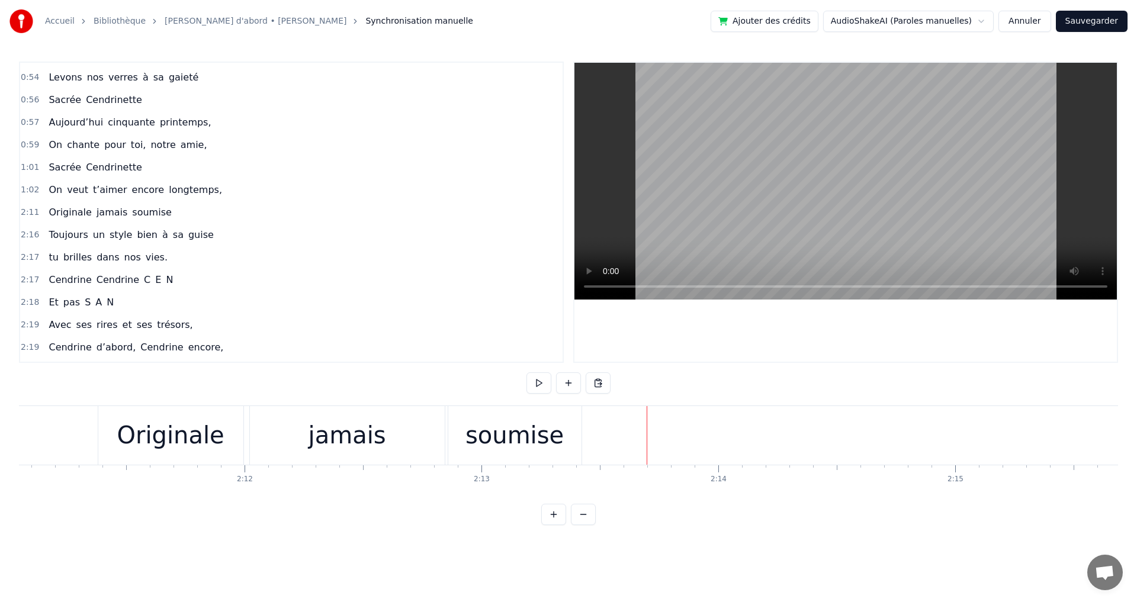
click at [108, 235] on span "style" at bounding box center [120, 235] width 25 height 14
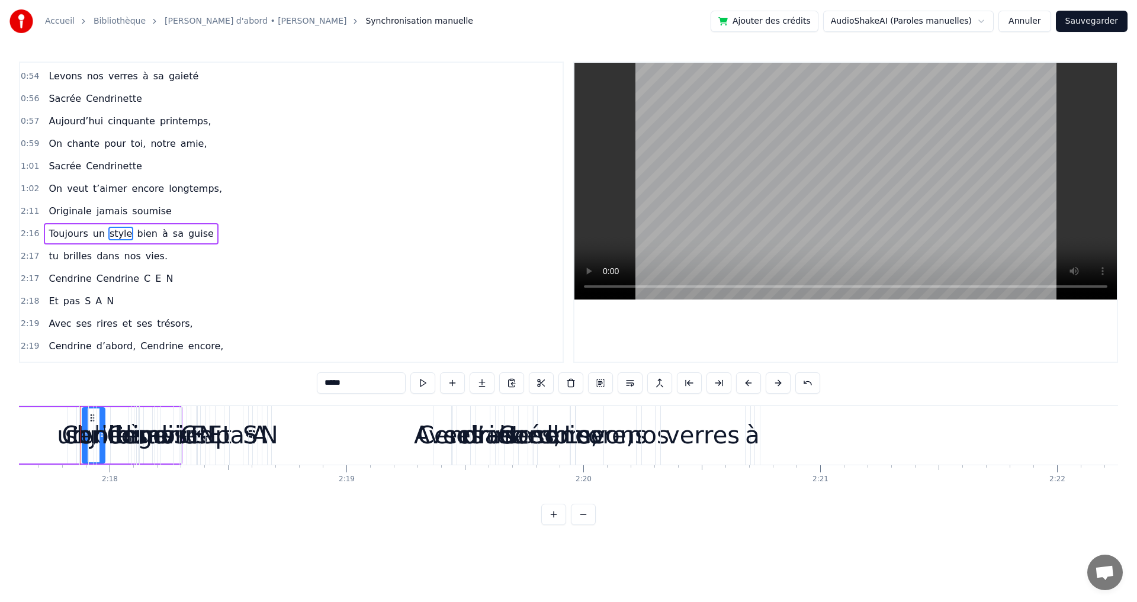
scroll to position [0, 32611]
click at [76, 211] on span "Originale" at bounding box center [69, 211] width 45 height 14
type input "*********"
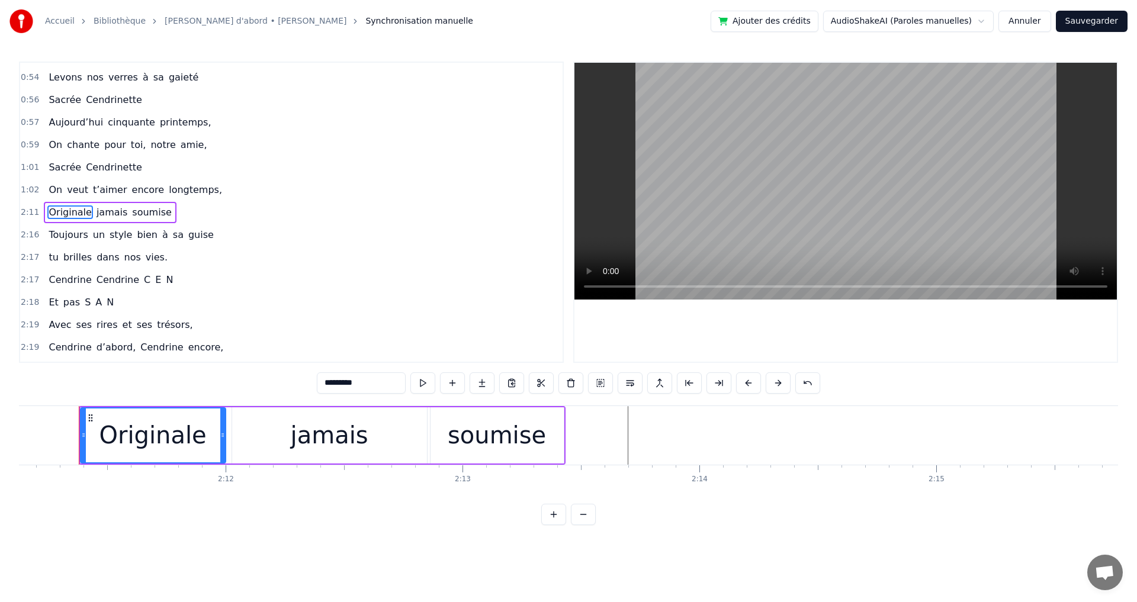
click at [93, 201] on div "1:02 On veut t’aimer encore longtemps," at bounding box center [291, 190] width 543 height 23
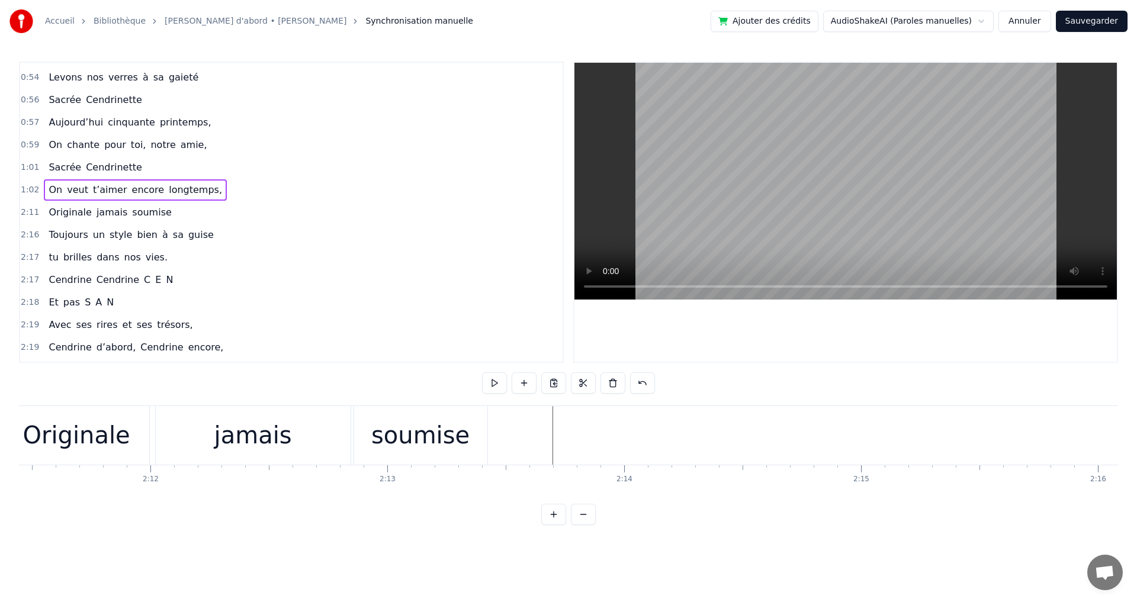
scroll to position [0, 31114]
click at [66, 422] on div "Originale" at bounding box center [108, 436] width 107 height 36
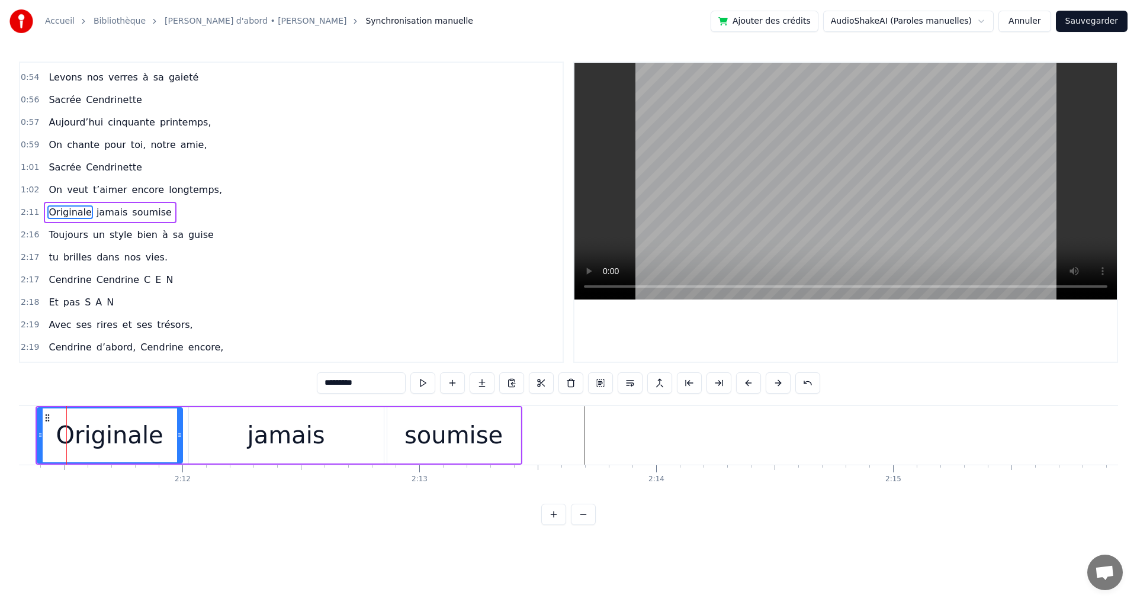
scroll to position [0, 31103]
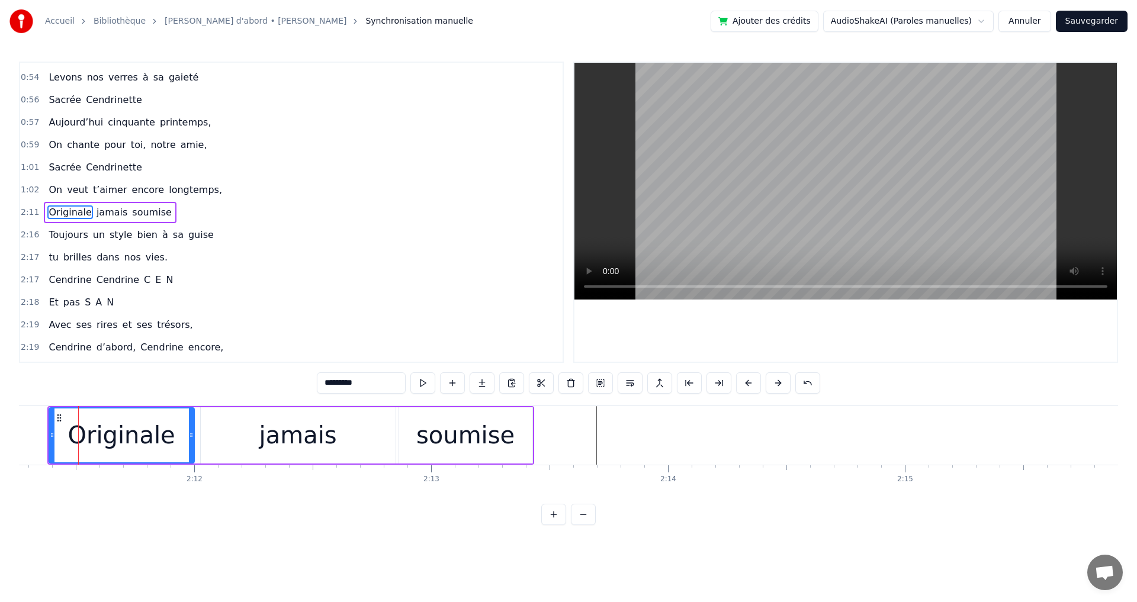
click at [63, 203] on div "Originale jamais soumise" at bounding box center [110, 212] width 132 height 21
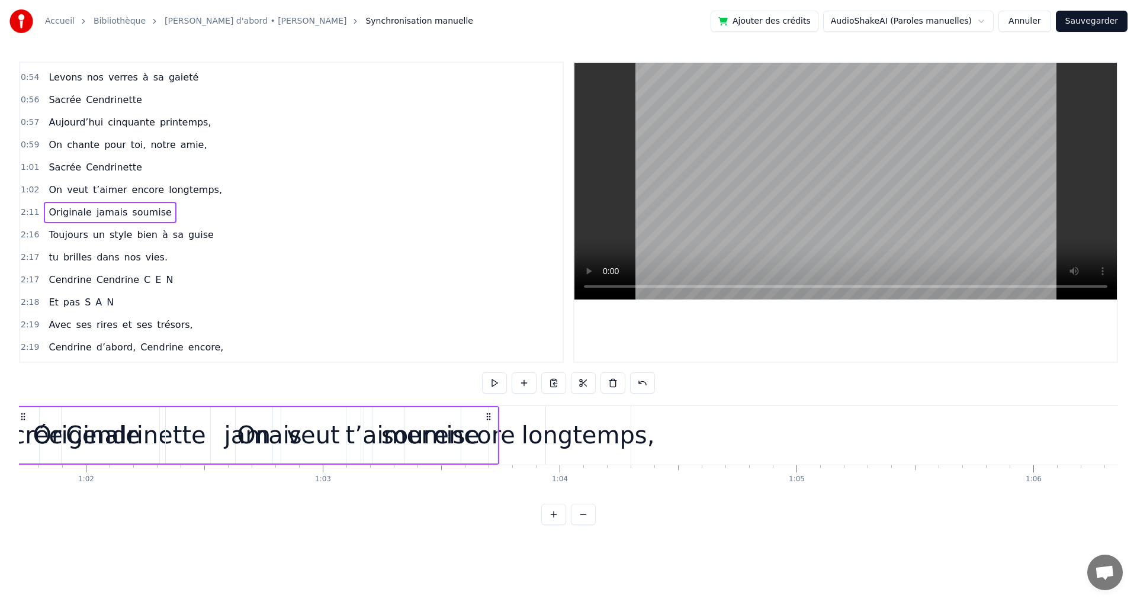
scroll to position [0, 14548]
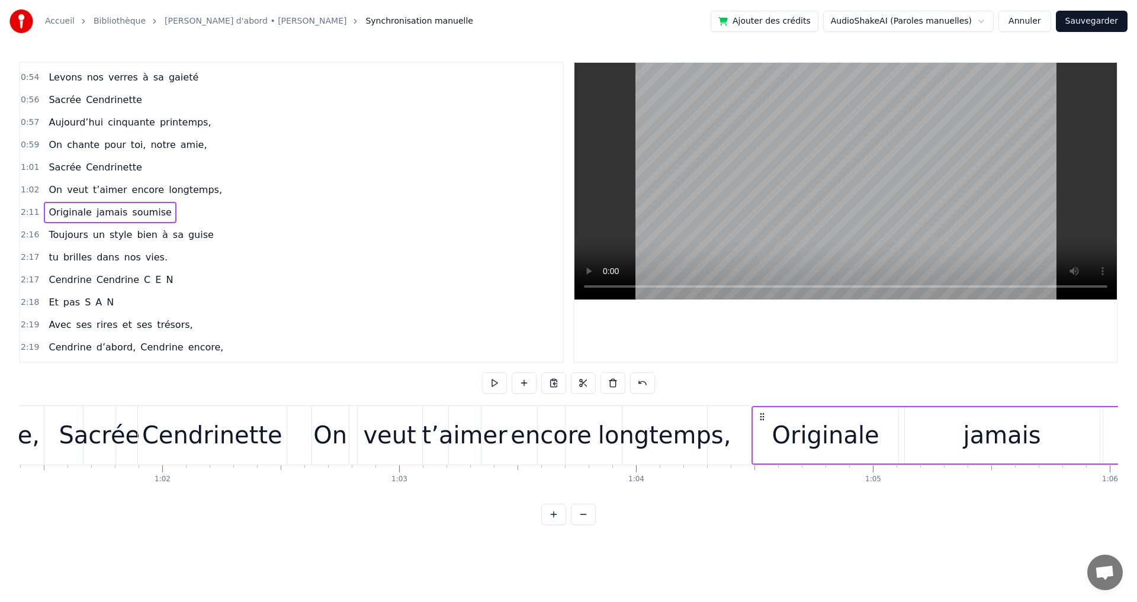
drag, startPoint x: 86, startPoint y: 414, endPoint x: 756, endPoint y: 440, distance: 670.5
click at [759, 439] on div "Originale jamais soumise" at bounding box center [995, 435] width 487 height 59
click at [702, 451] on div "longtemps," at bounding box center [664, 436] width 133 height 36
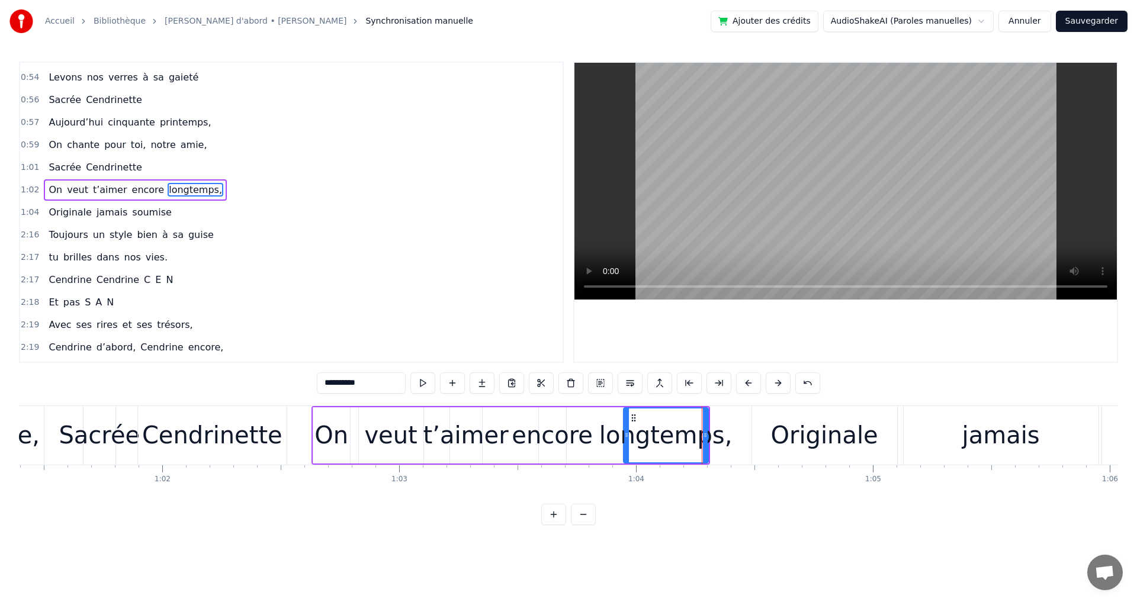
scroll to position [379, 0]
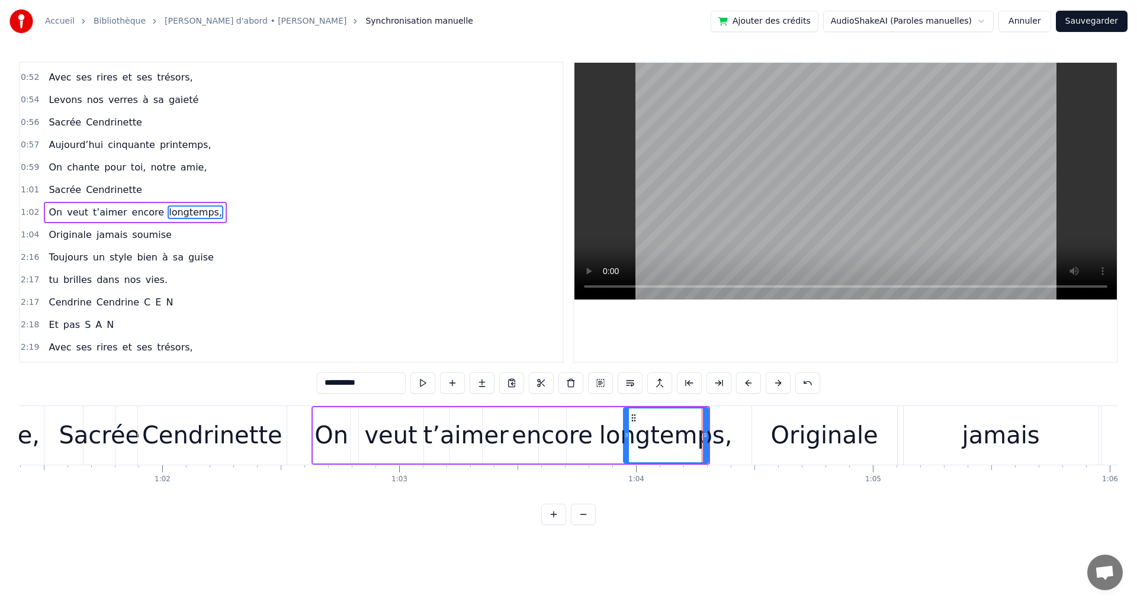
click at [759, 453] on div "Originale" at bounding box center [824, 435] width 145 height 59
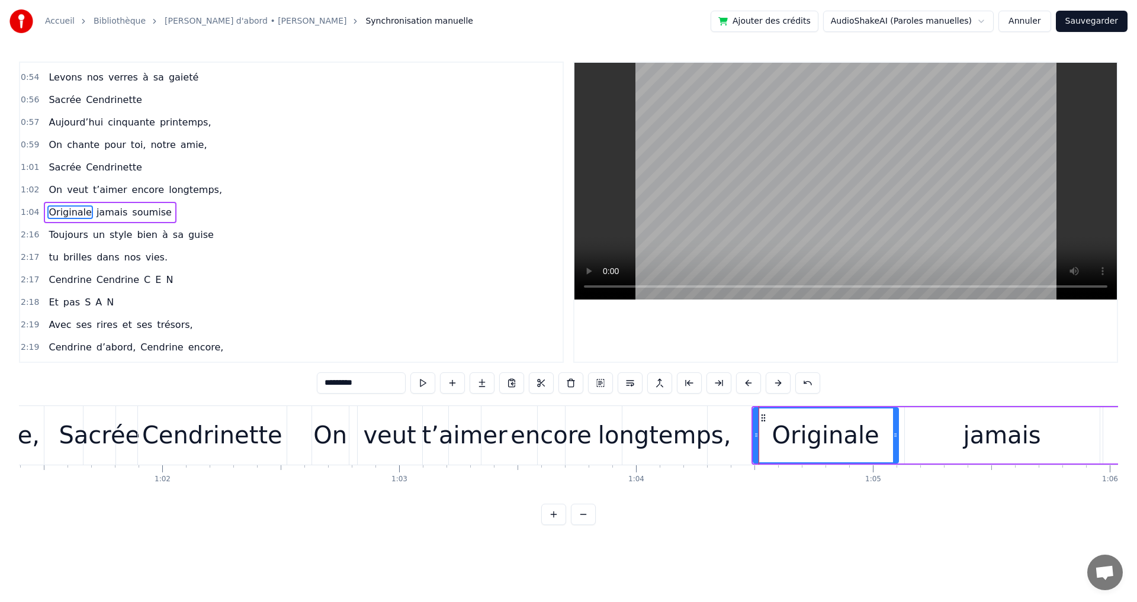
click at [92, 237] on span "un" at bounding box center [99, 235] width 14 height 14
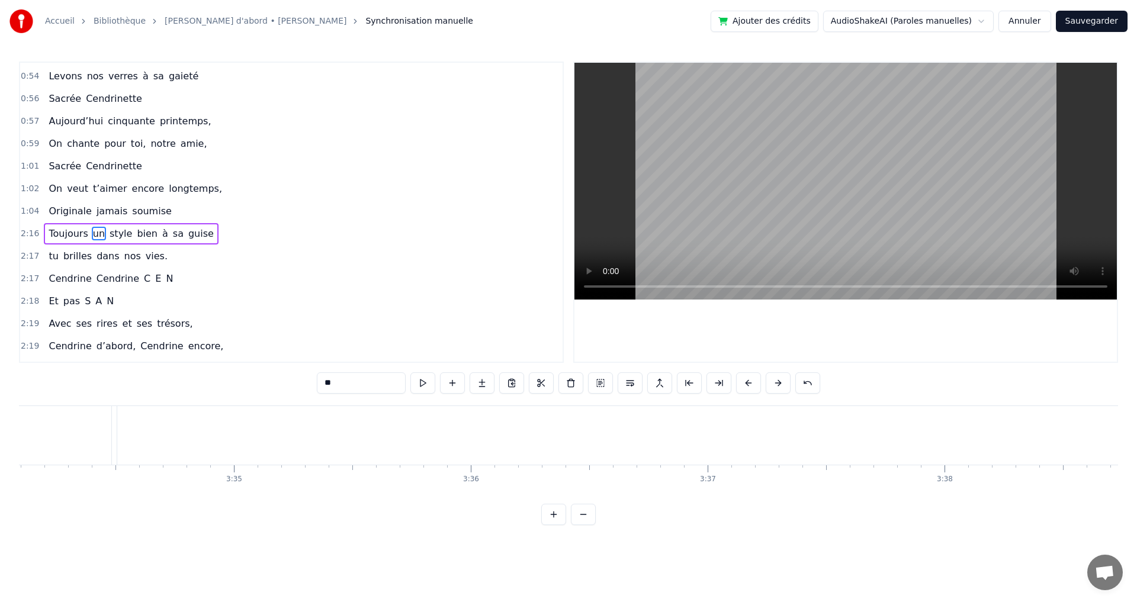
scroll to position [0, 50448]
click at [130, 148] on span "toi," at bounding box center [139, 144] width 18 height 14
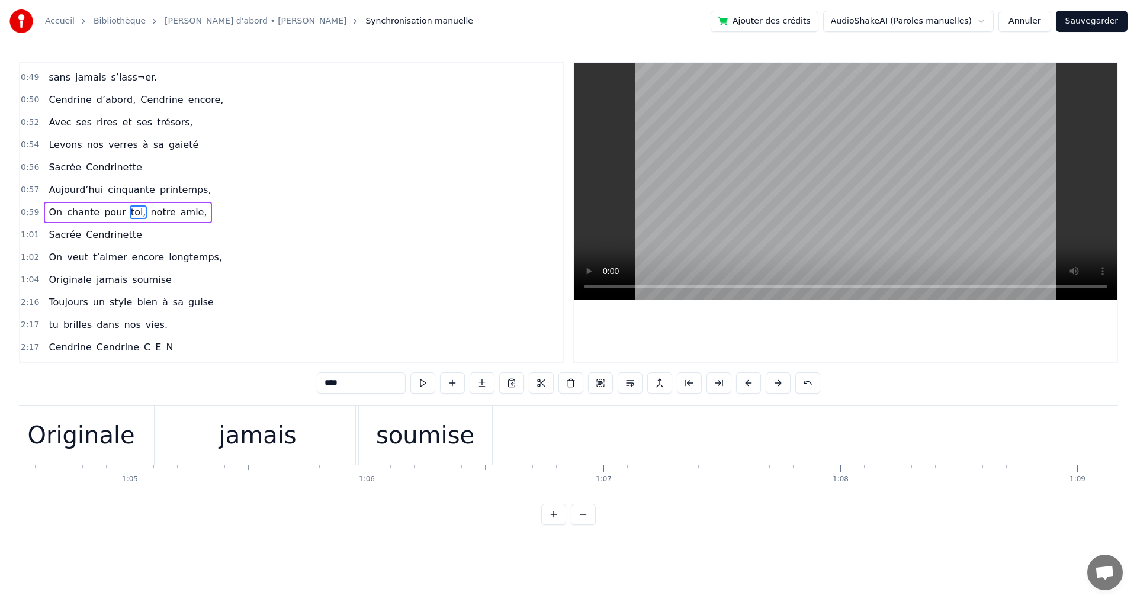
scroll to position [0, 15323]
click at [118, 306] on span "style" at bounding box center [120, 303] width 25 height 14
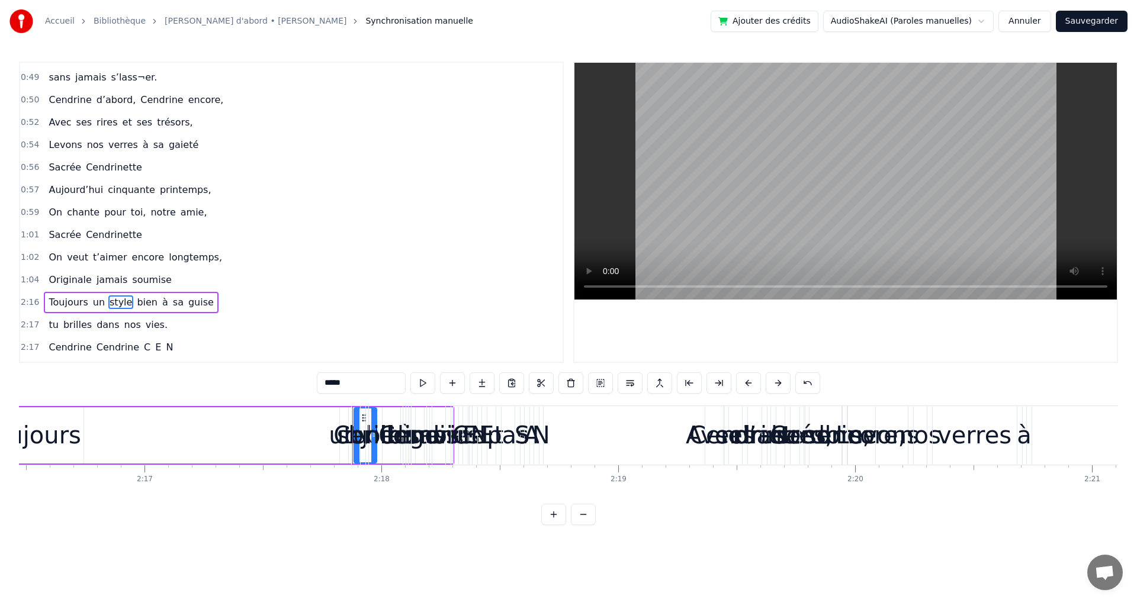
scroll to position [0, 32274]
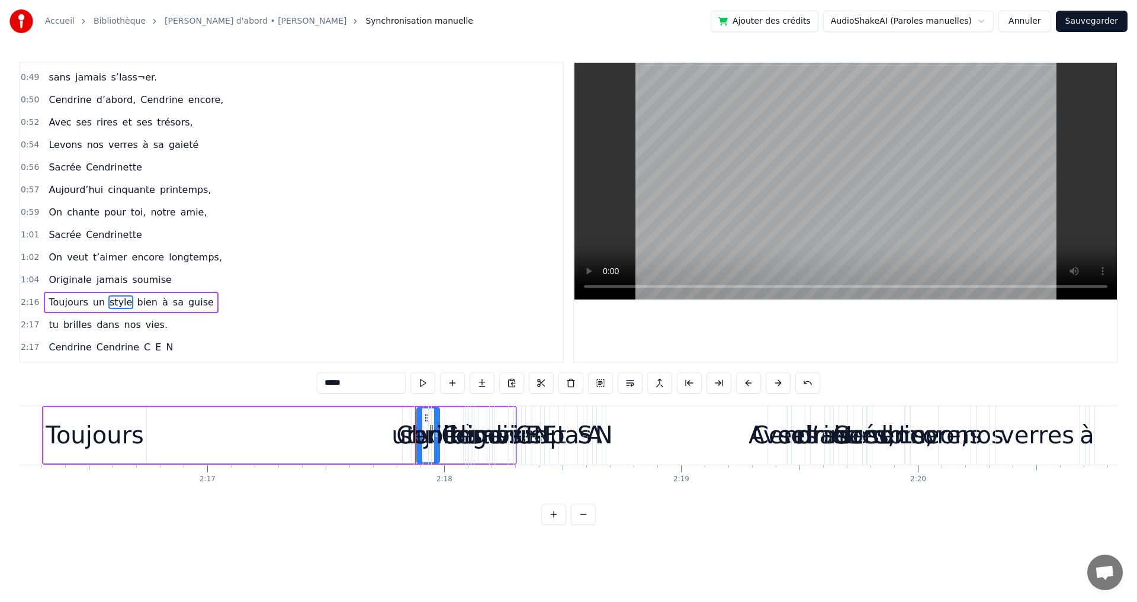
click at [92, 306] on span "un" at bounding box center [99, 303] width 14 height 14
type input "**"
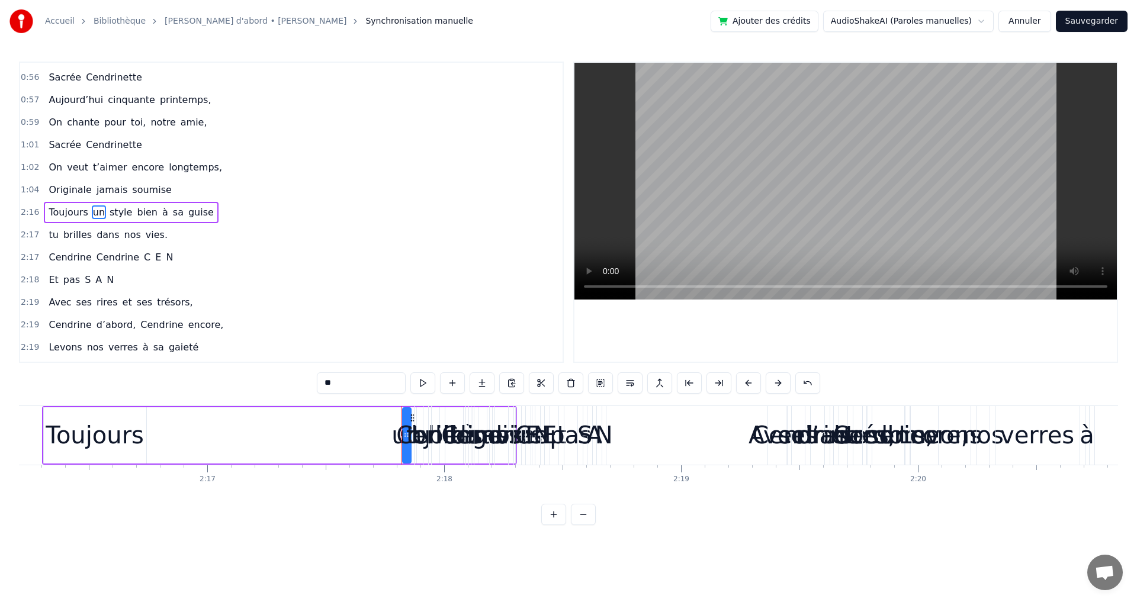
drag, startPoint x: 407, startPoint y: 423, endPoint x: 366, endPoint y: 426, distance: 41.0
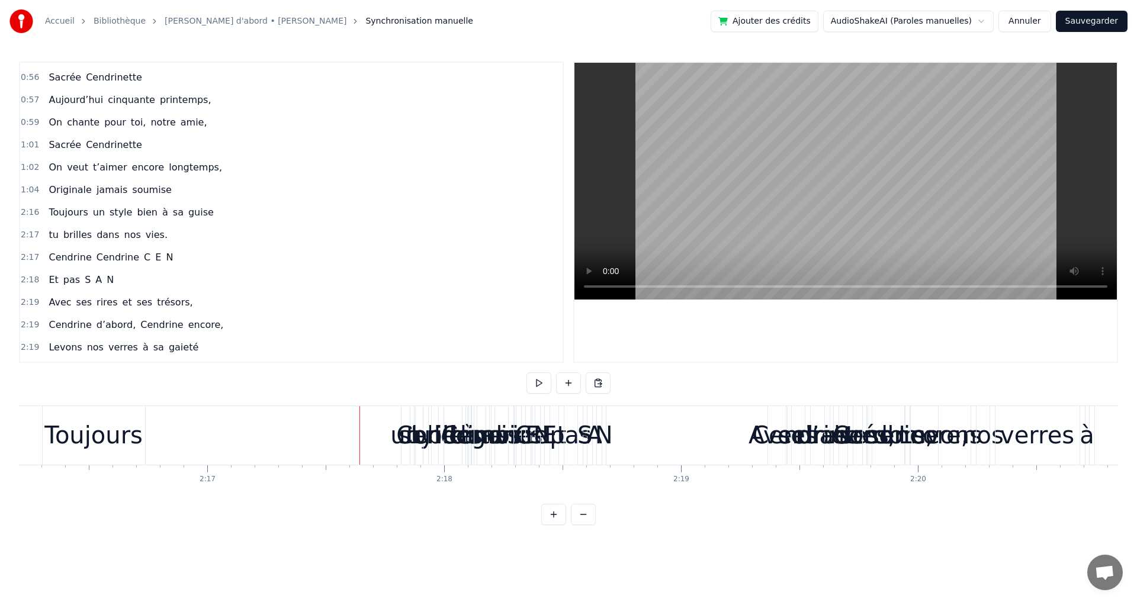
click at [77, 217] on span "Toujours" at bounding box center [67, 213] width 41 height 14
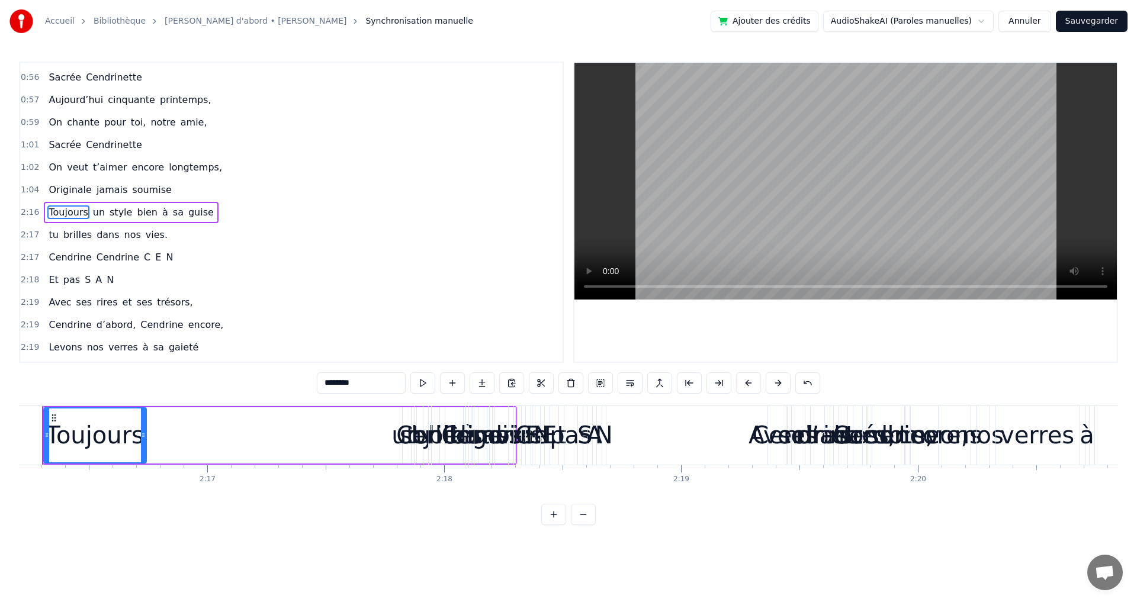
scroll to position [0, 32238]
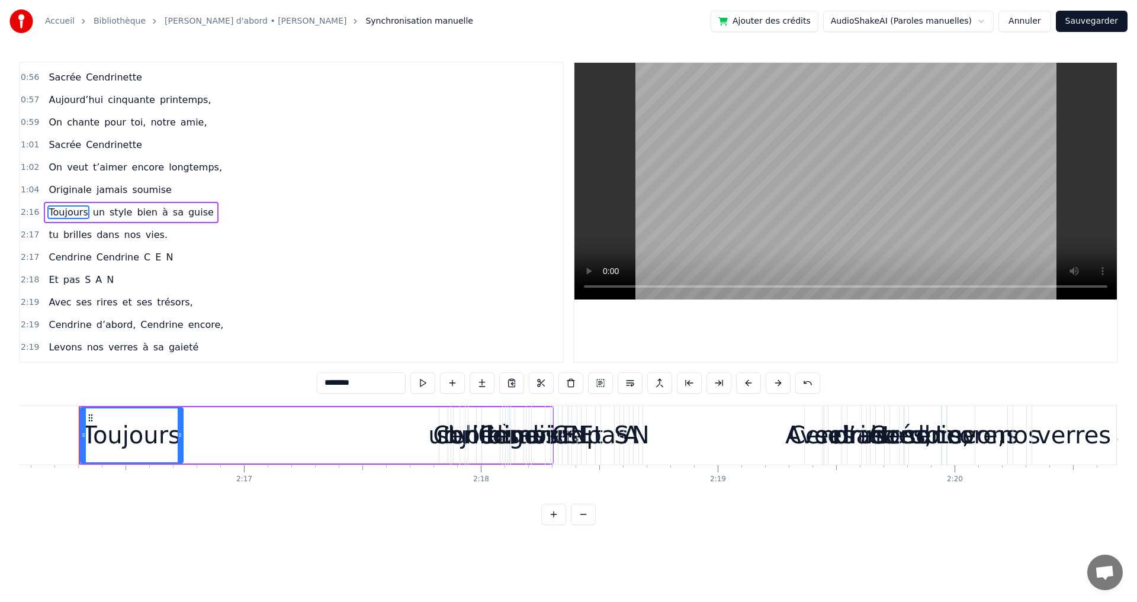
click at [92, 216] on span "un" at bounding box center [99, 213] width 14 height 14
type input "**"
drag, startPoint x: 445, startPoint y: 421, endPoint x: 426, endPoint y: 423, distance: 19.1
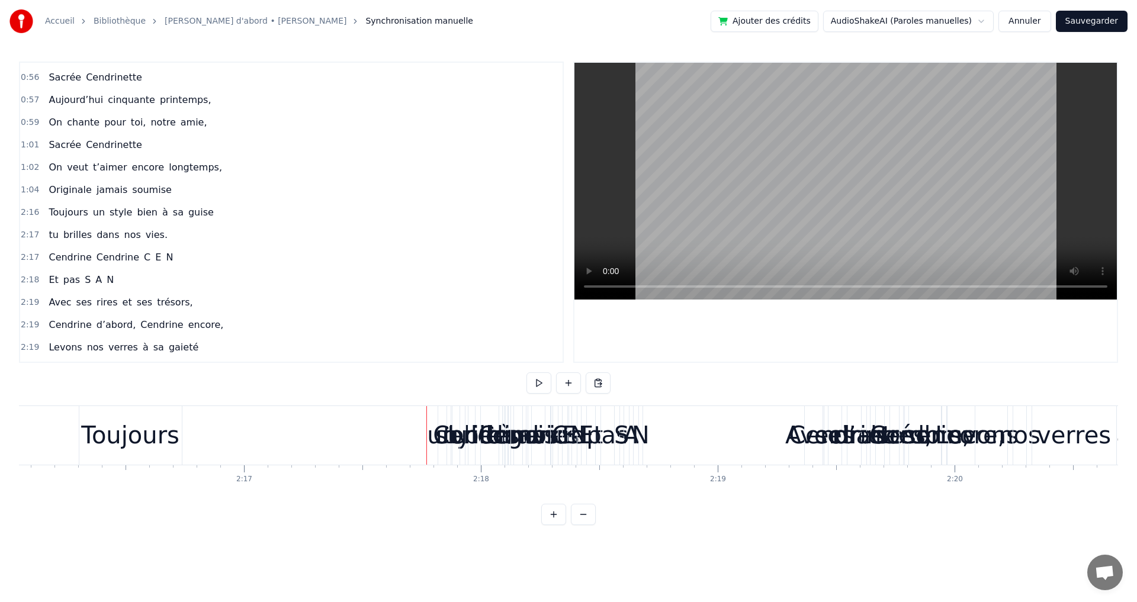
click at [92, 215] on span "un" at bounding box center [99, 213] width 14 height 14
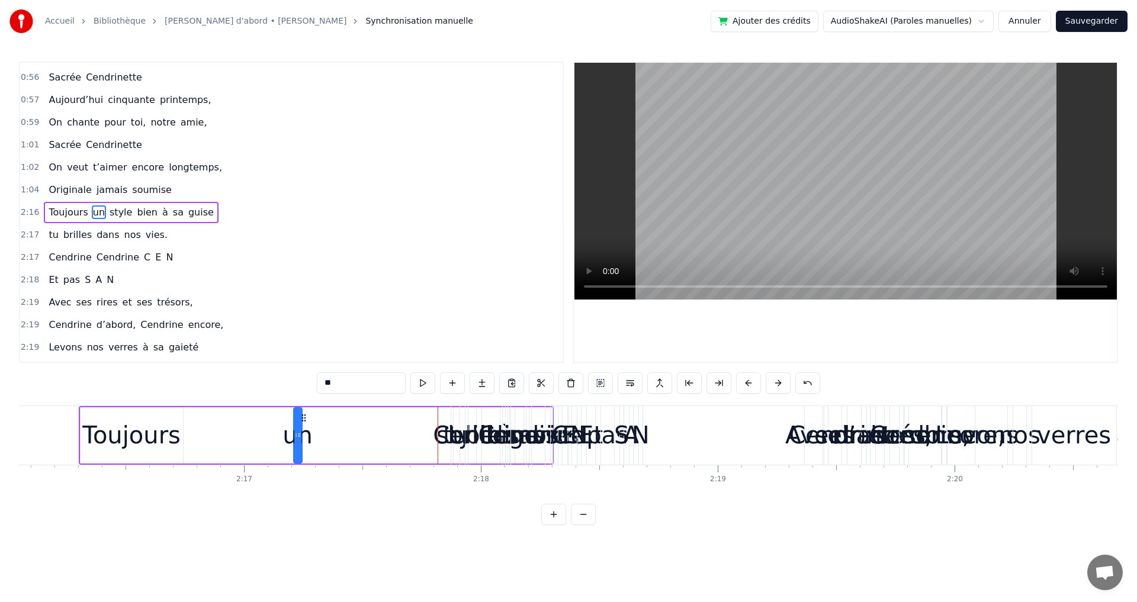
drag, startPoint x: 450, startPoint y: 417, endPoint x: 303, endPoint y: 445, distance: 148.9
click at [302, 447] on div "un" at bounding box center [297, 436] width 7 height 54
drag, startPoint x: 299, startPoint y: 435, endPoint x: 335, endPoint y: 437, distance: 36.2
click at [335, 437] on icon at bounding box center [333, 435] width 5 height 9
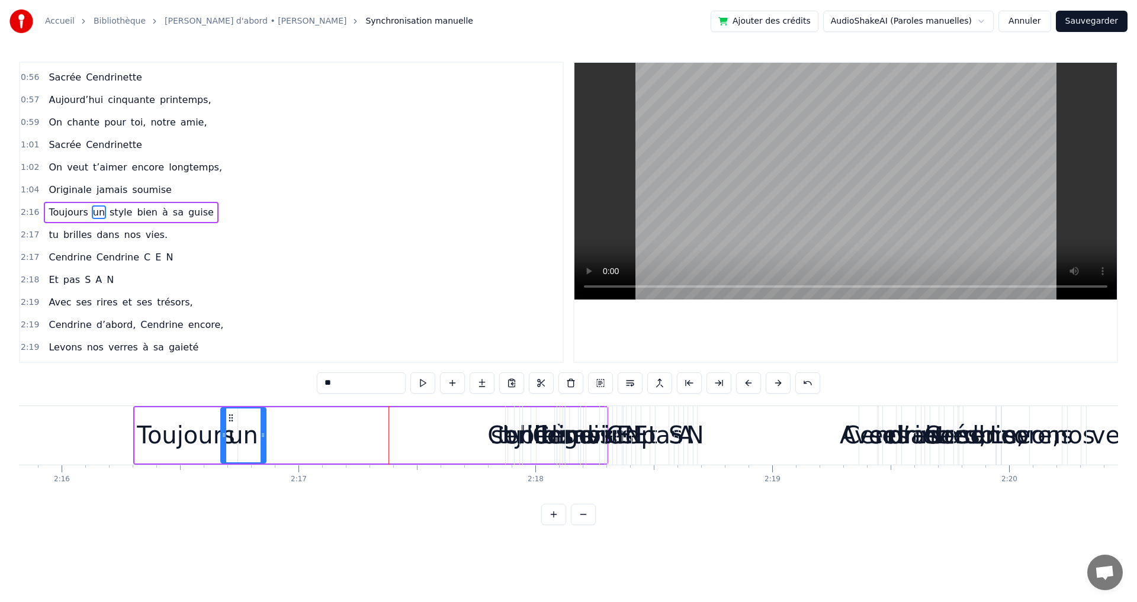
scroll to position [0, 32172]
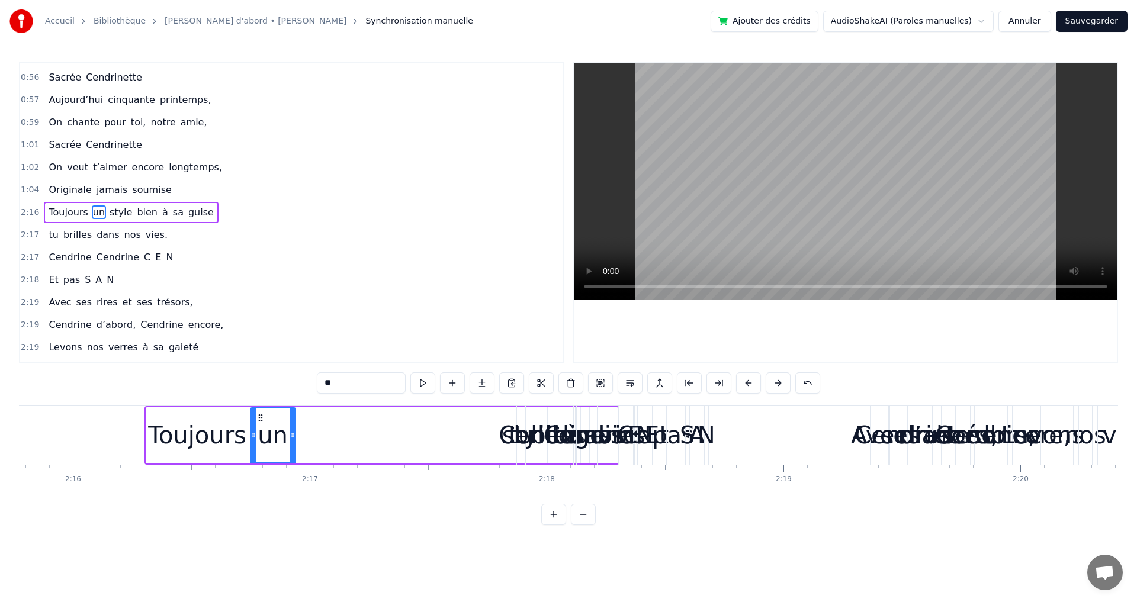
drag, startPoint x: 303, startPoint y: 418, endPoint x: 264, endPoint y: 424, distance: 39.5
click at [262, 424] on div "un" at bounding box center [273, 436] width 44 height 54
click at [113, 210] on span "style" at bounding box center [120, 213] width 25 height 14
type input "*****"
drag, startPoint x: 530, startPoint y: 418, endPoint x: 468, endPoint y: 419, distance: 62.2
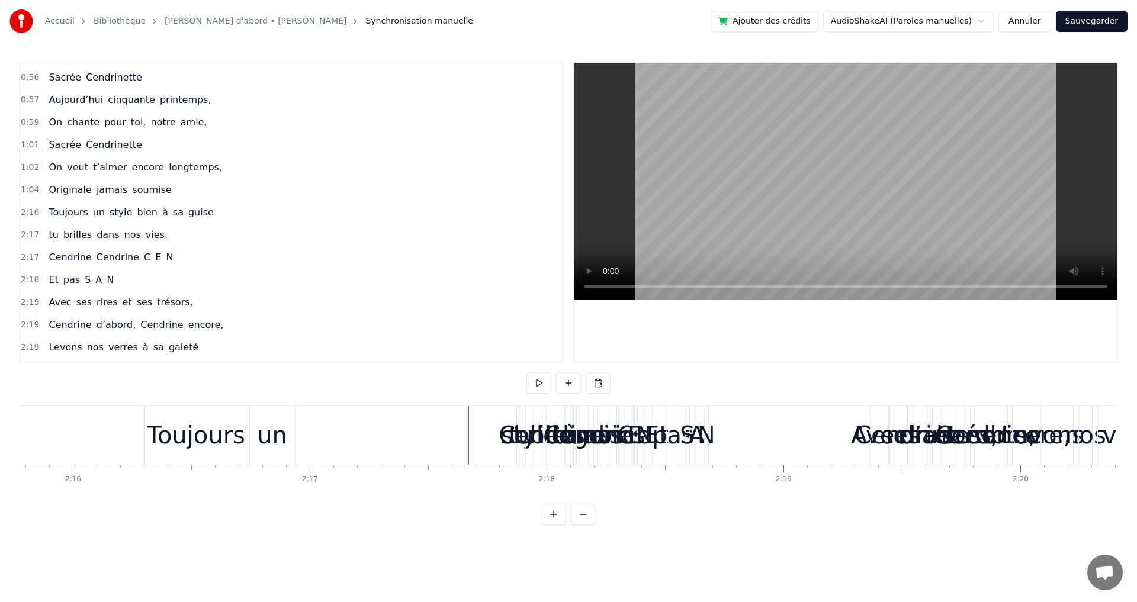
click at [108, 214] on span "style" at bounding box center [120, 213] width 25 height 14
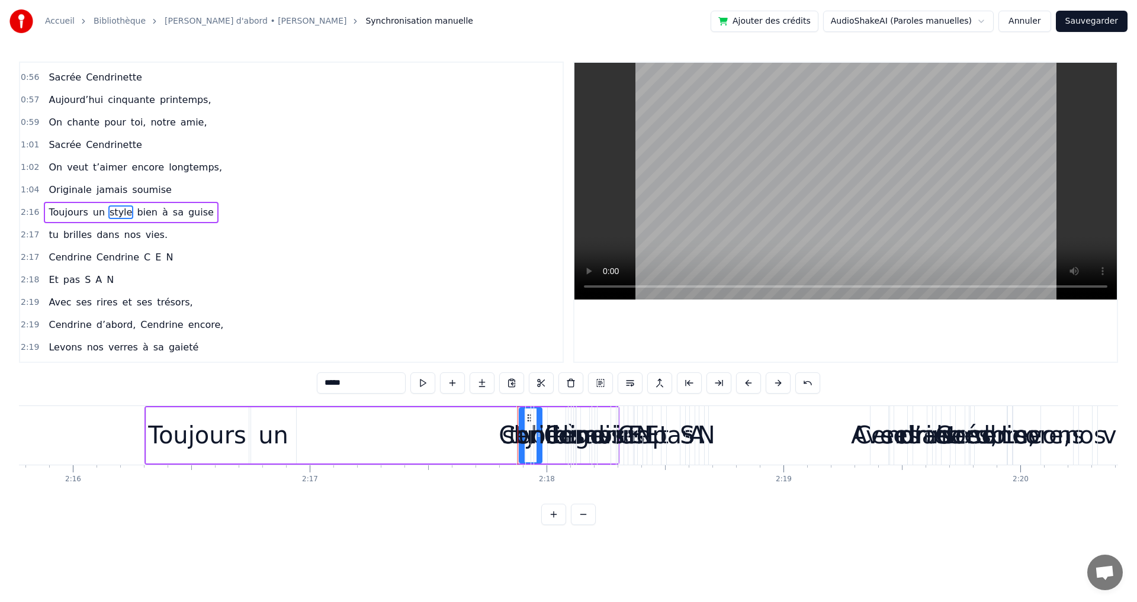
drag, startPoint x: 530, startPoint y: 416, endPoint x: 472, endPoint y: 422, distance: 58.4
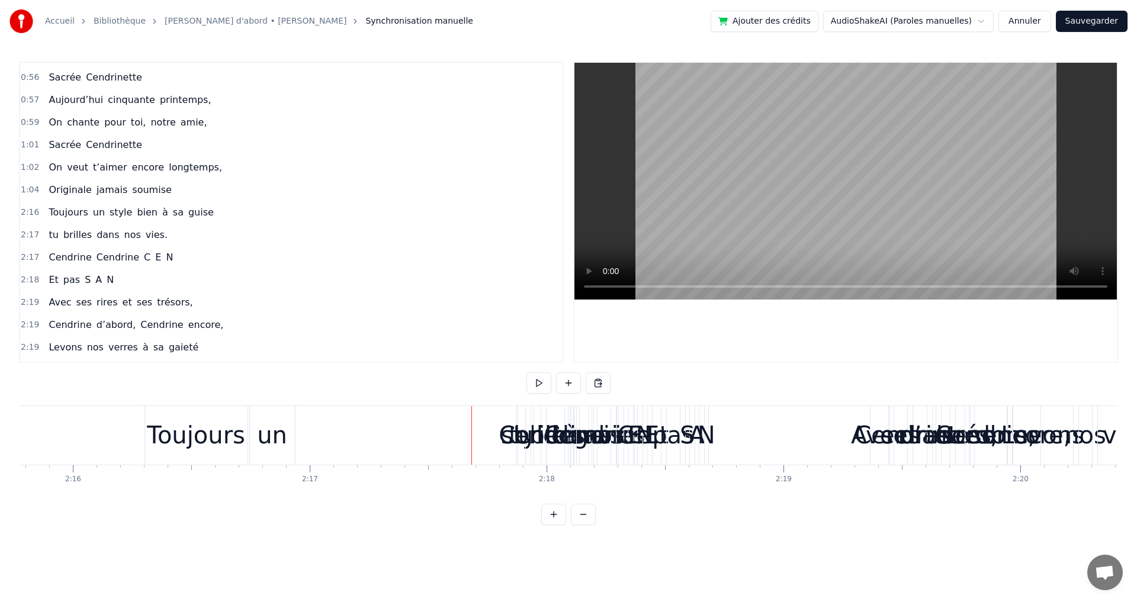
drag, startPoint x: 518, startPoint y: 438, endPoint x: 461, endPoint y: 450, distance: 58.7
click at [517, 440] on div "Cendrine" at bounding box center [552, 436] width 107 height 36
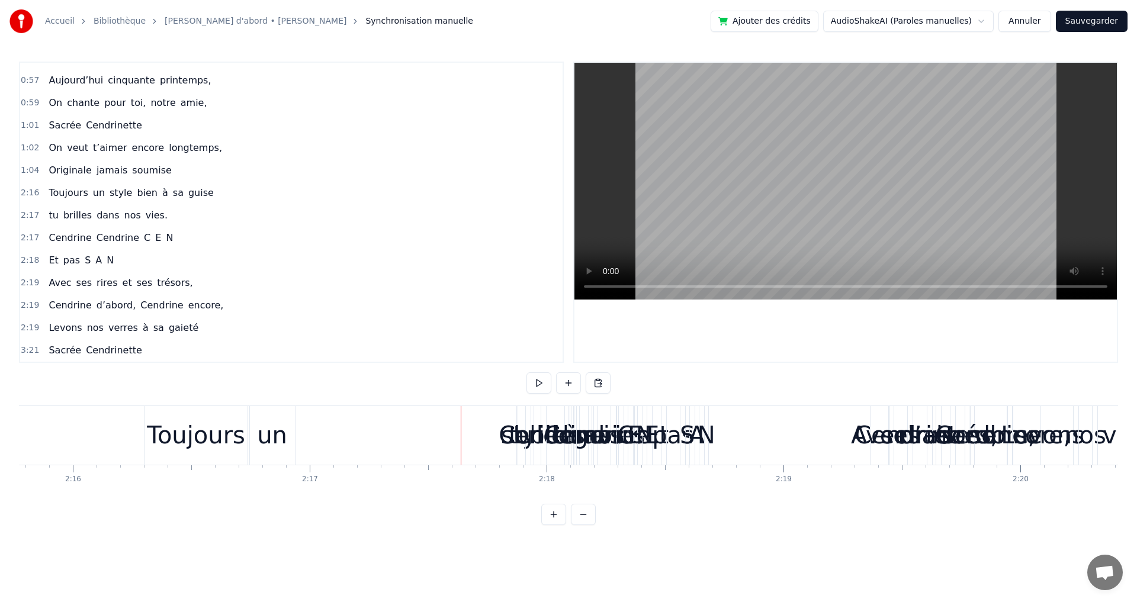
click at [461, 440] on div at bounding box center [461, 435] width 1 height 59
click at [111, 196] on span "style" at bounding box center [120, 193] width 25 height 14
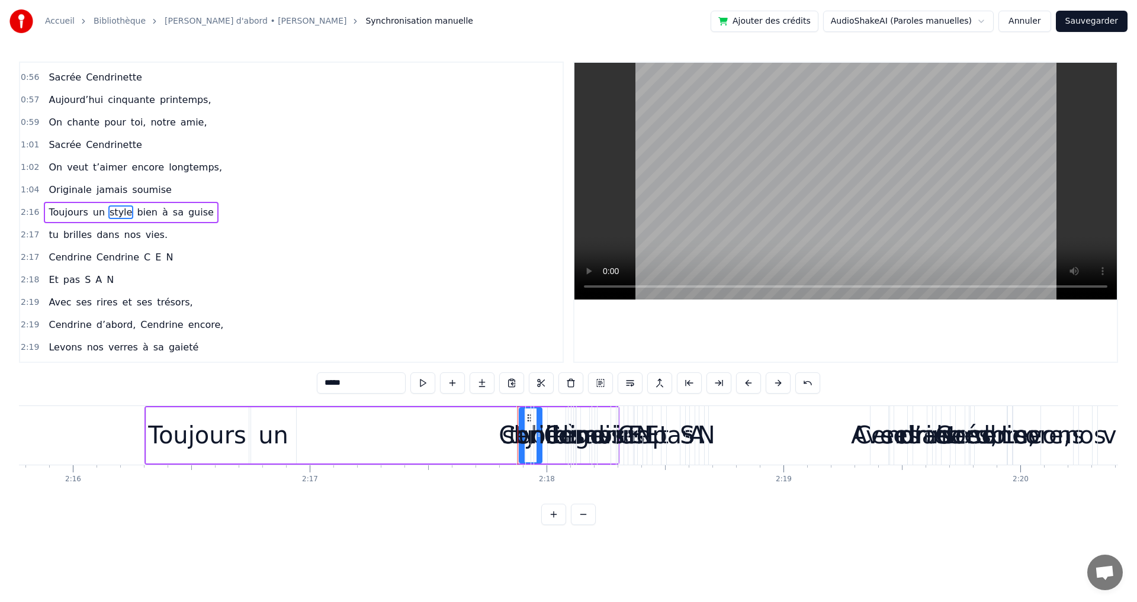
drag, startPoint x: 522, startPoint y: 415, endPoint x: 515, endPoint y: 417, distance: 6.9
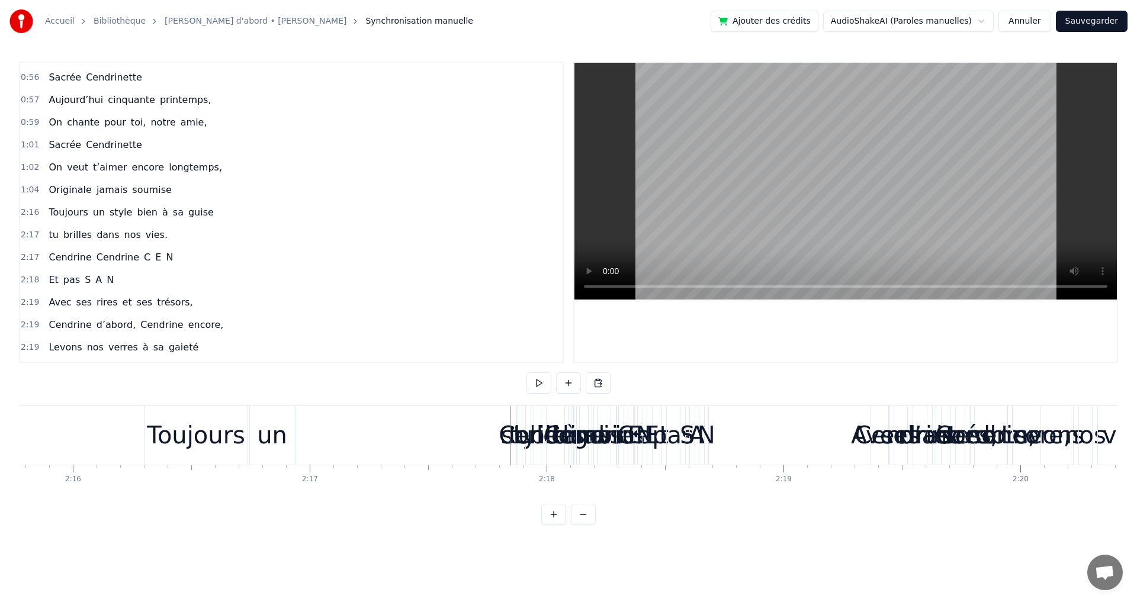
click at [113, 217] on span "style" at bounding box center [120, 213] width 25 height 14
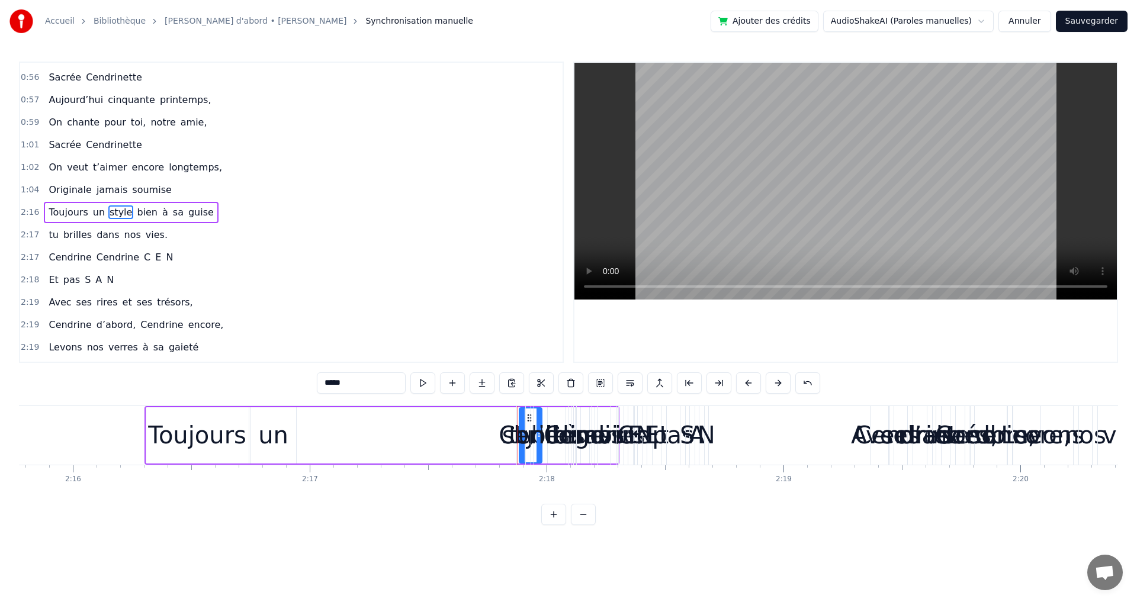
drag, startPoint x: 529, startPoint y: 418, endPoint x: 518, endPoint y: 419, distance: 11.3
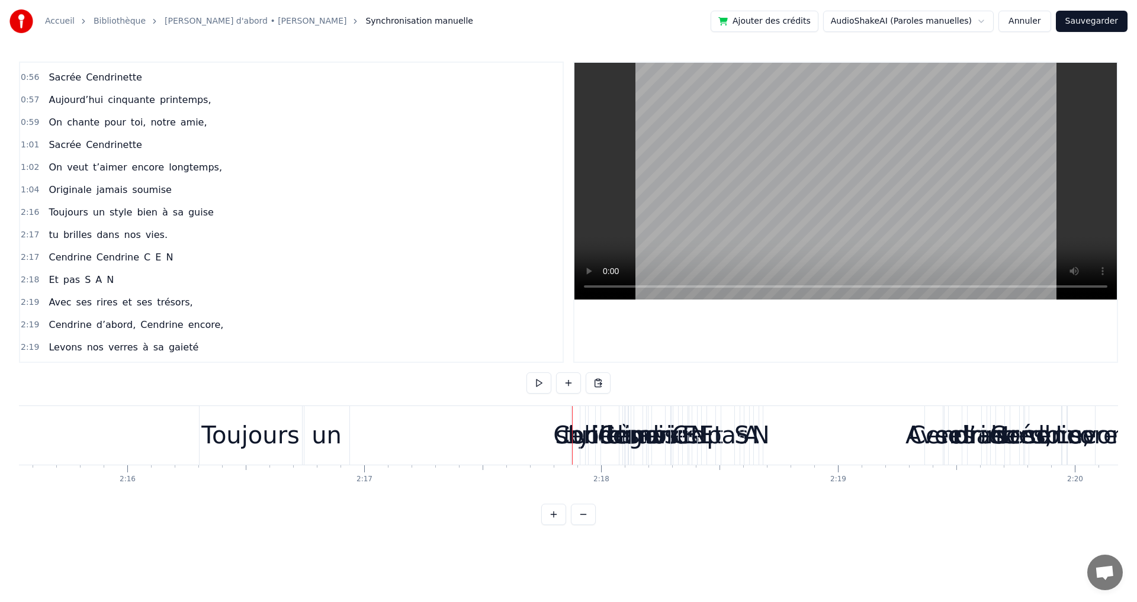
scroll to position [0, 32055]
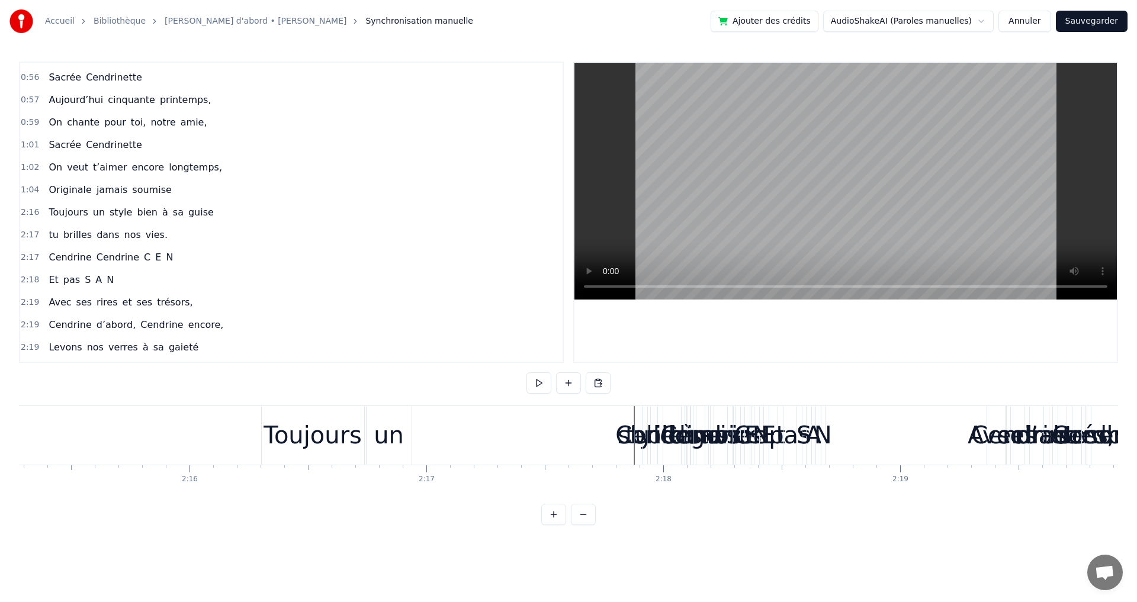
click at [320, 443] on div "Toujours" at bounding box center [313, 436] width 98 height 36
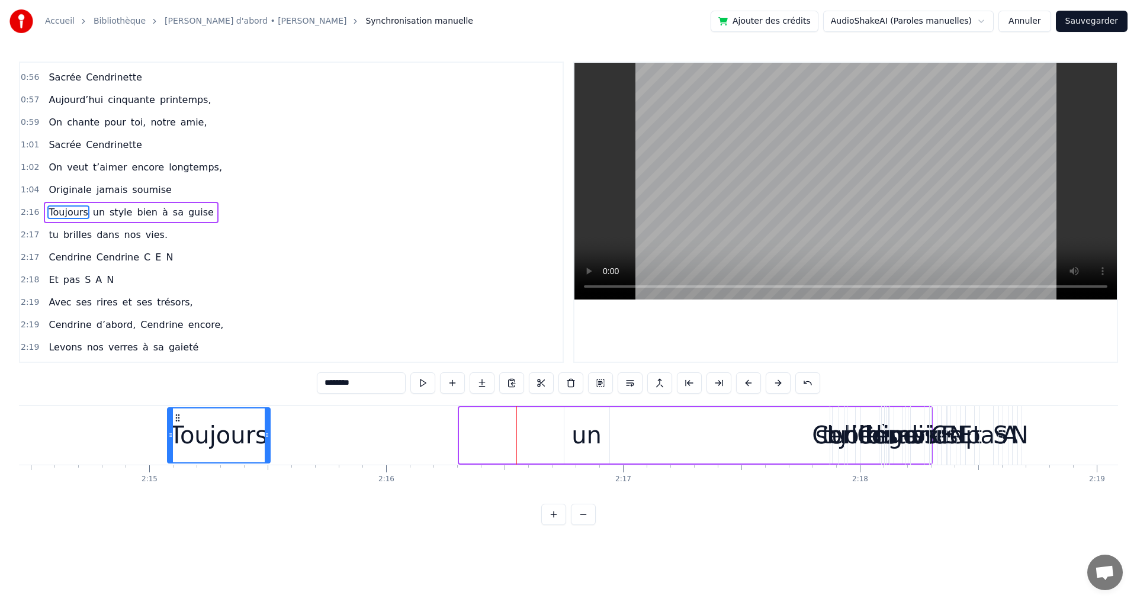
drag, startPoint x: 274, startPoint y: 416, endPoint x: 153, endPoint y: 419, distance: 120.9
click at [173, 419] on icon at bounding box center [177, 417] width 9 height 9
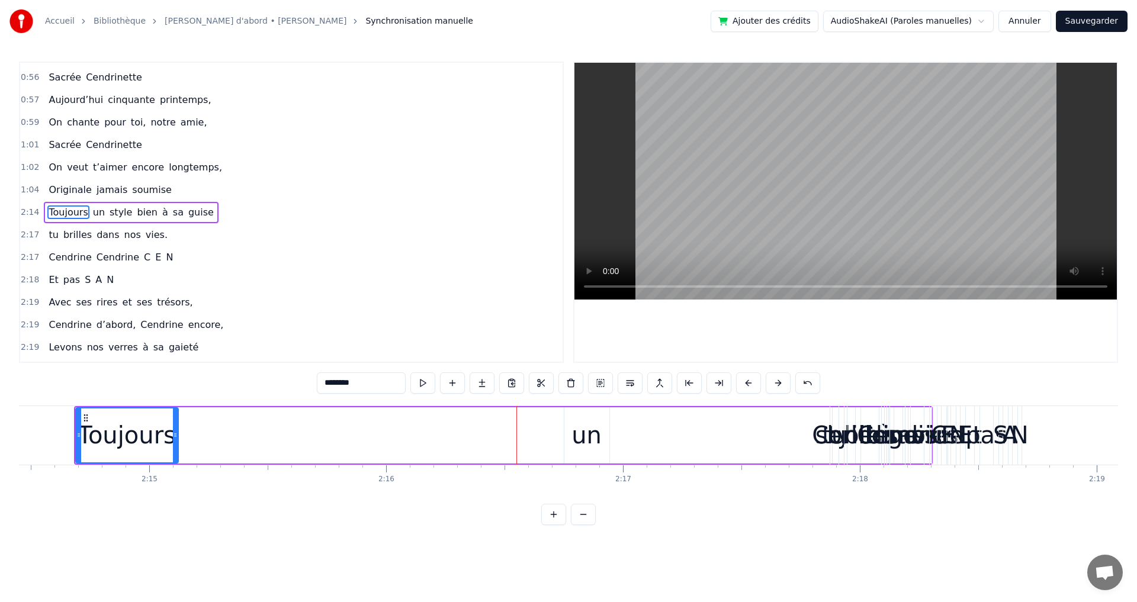
scroll to position [0, 31816]
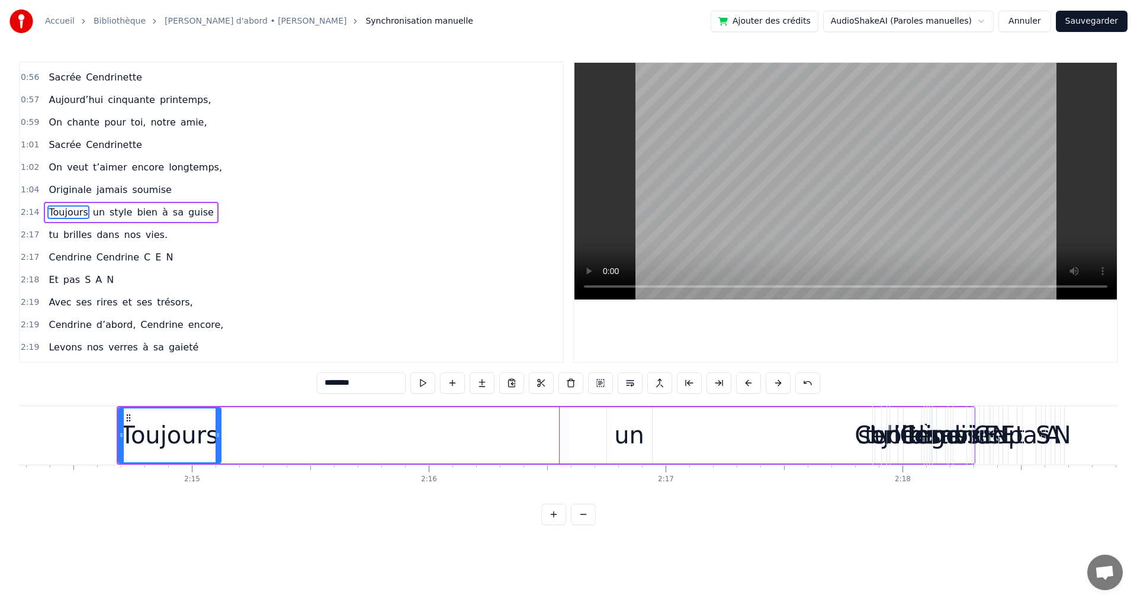
click at [646, 448] on div "un" at bounding box center [629, 436] width 45 height 56
type input "**"
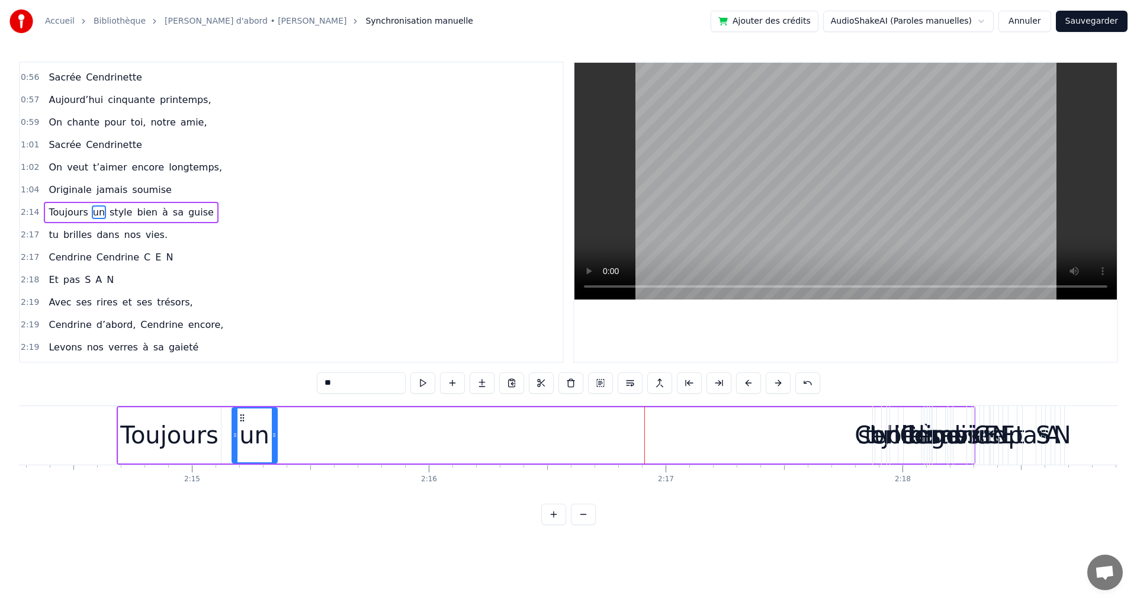
drag, startPoint x: 616, startPoint y: 418, endPoint x: 245, endPoint y: 448, distance: 372.7
click at [241, 449] on div "un" at bounding box center [255, 436] width 44 height 54
click at [811, 432] on div "Toujours un style bien à sa guise" at bounding box center [546, 435] width 859 height 59
drag, startPoint x: 965, startPoint y: 417, endPoint x: 909, endPoint y: 427, distance: 56.6
click at [933, 427] on div "Cendrine" at bounding box center [953, 435] width 41 height 59
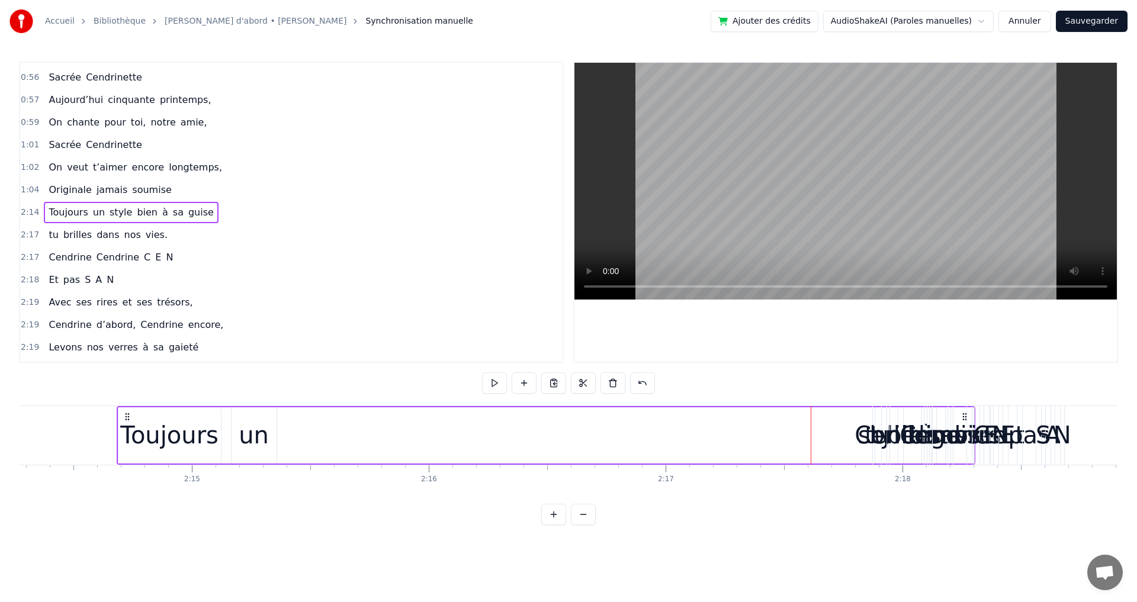
scroll to position [444, 0]
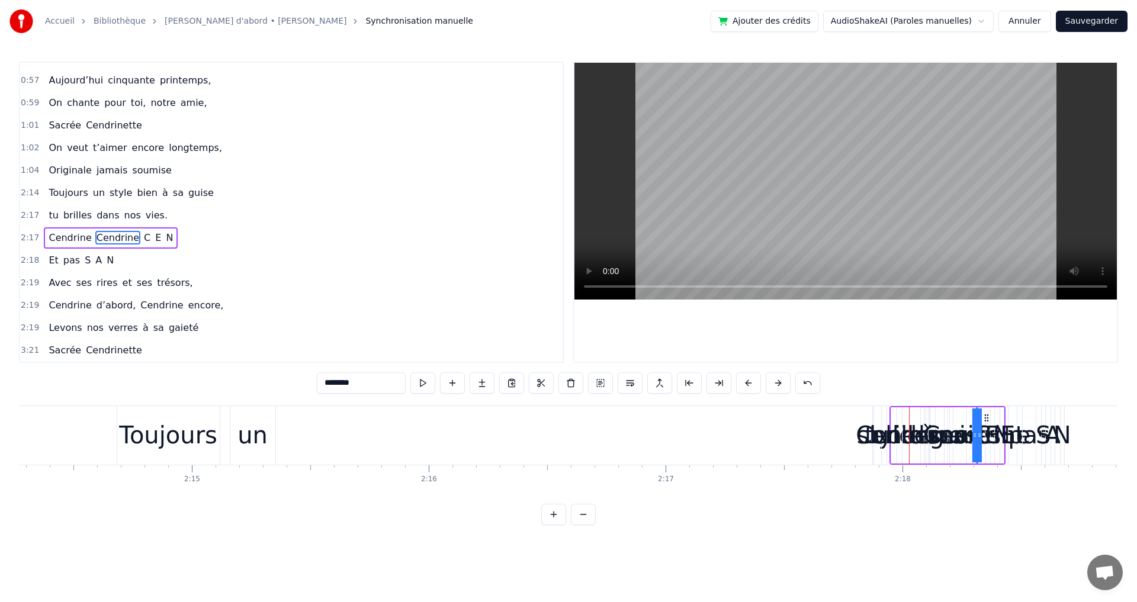
drag, startPoint x: 938, startPoint y: 438, endPoint x: 1014, endPoint y: 456, distance: 77.7
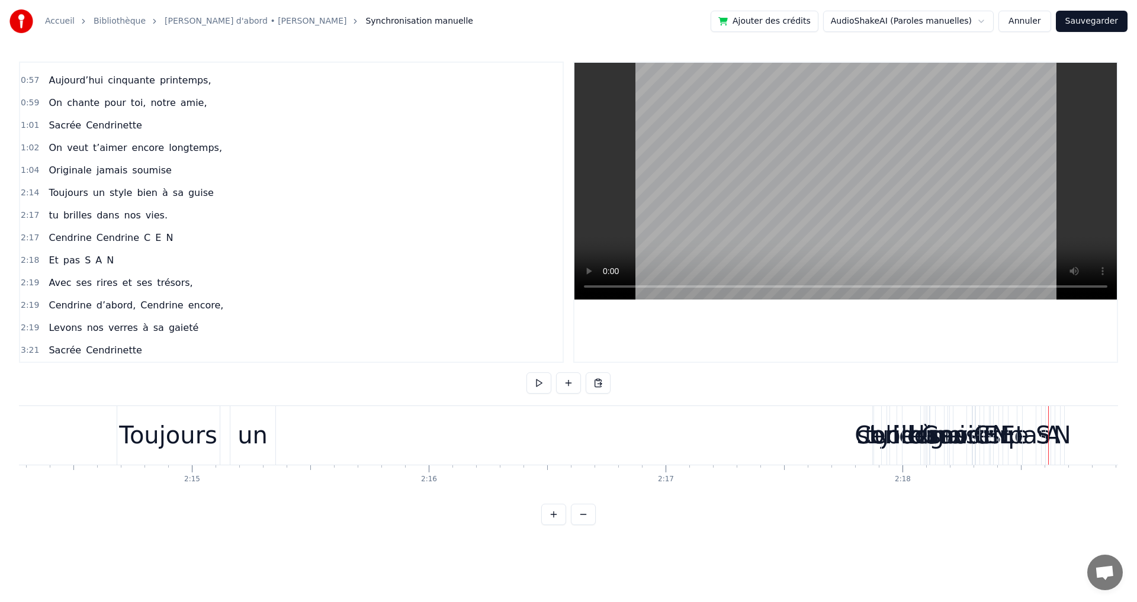
click at [111, 193] on span "style" at bounding box center [120, 193] width 25 height 14
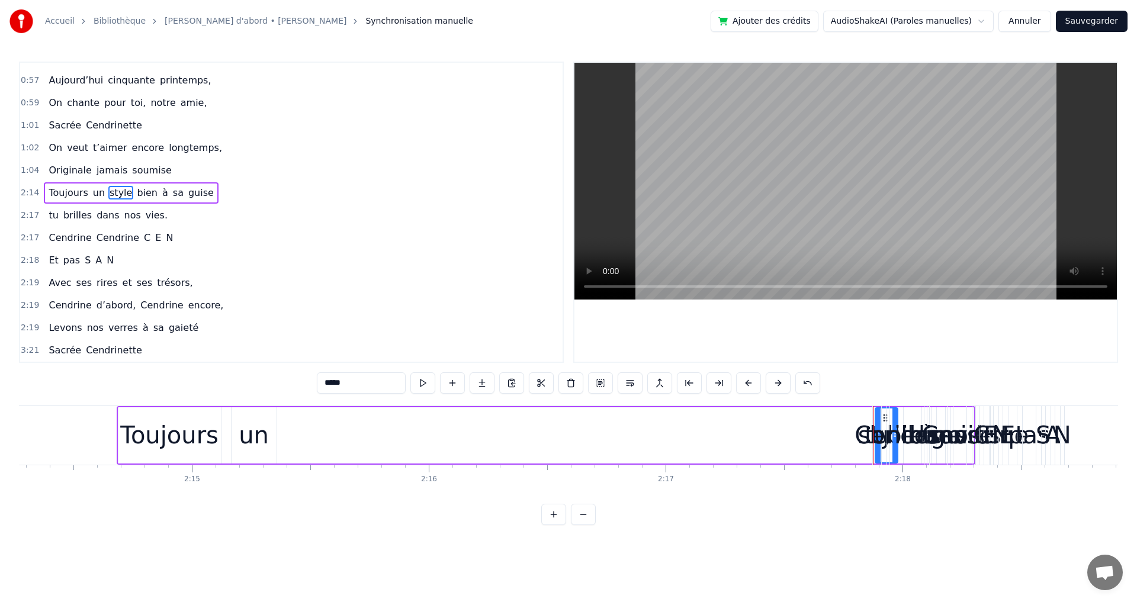
scroll to position [424, 0]
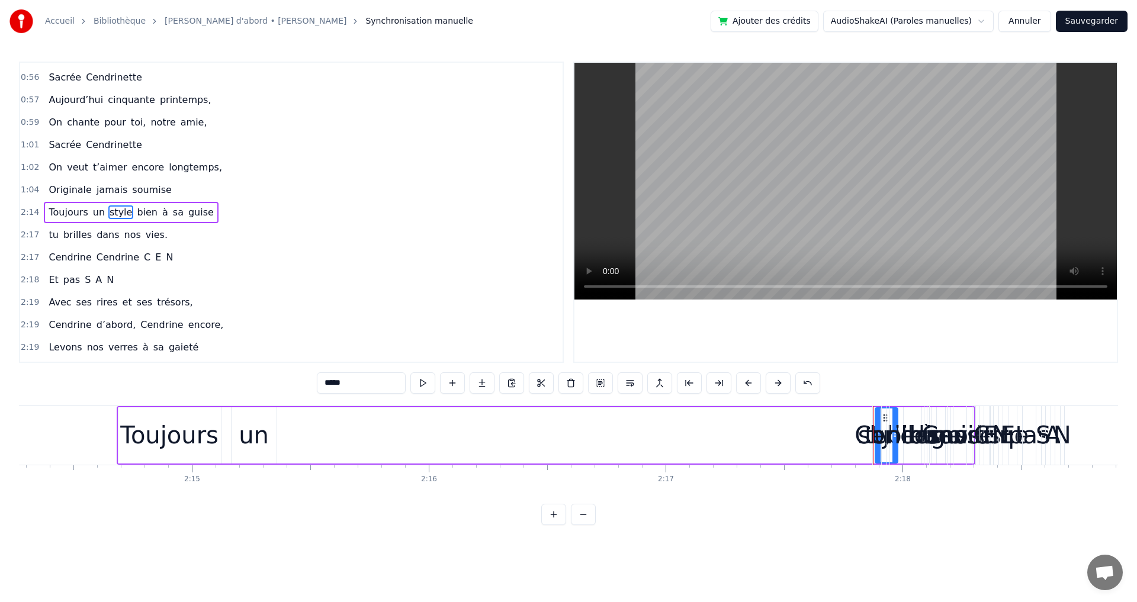
drag, startPoint x: 876, startPoint y: 415, endPoint x: 804, endPoint y: 425, distance: 72.3
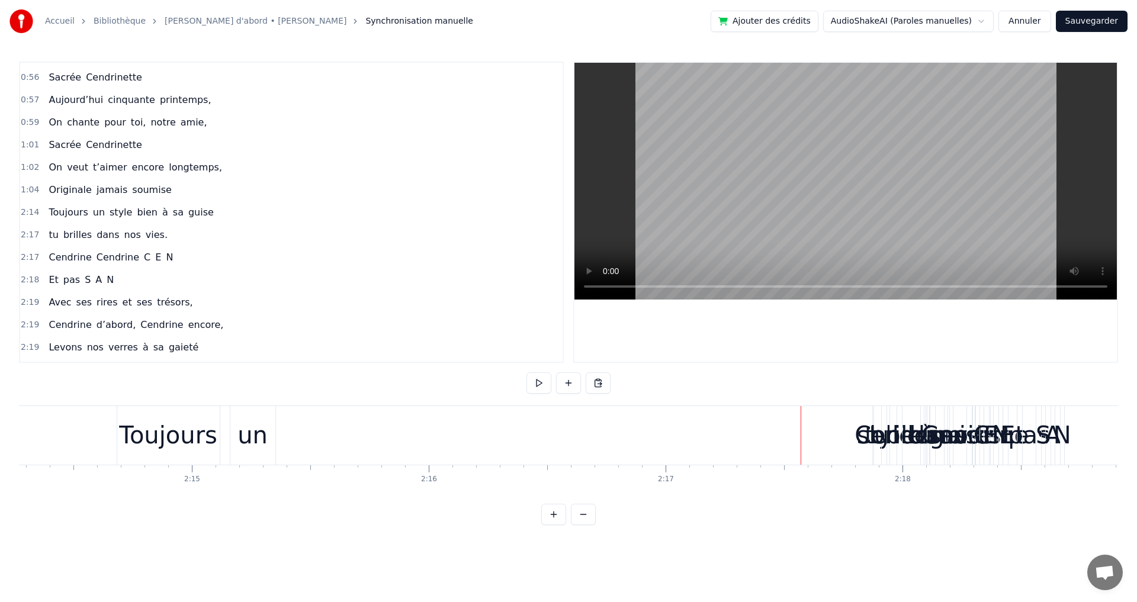
click at [872, 431] on div "Cendrine" at bounding box center [908, 436] width 107 height 36
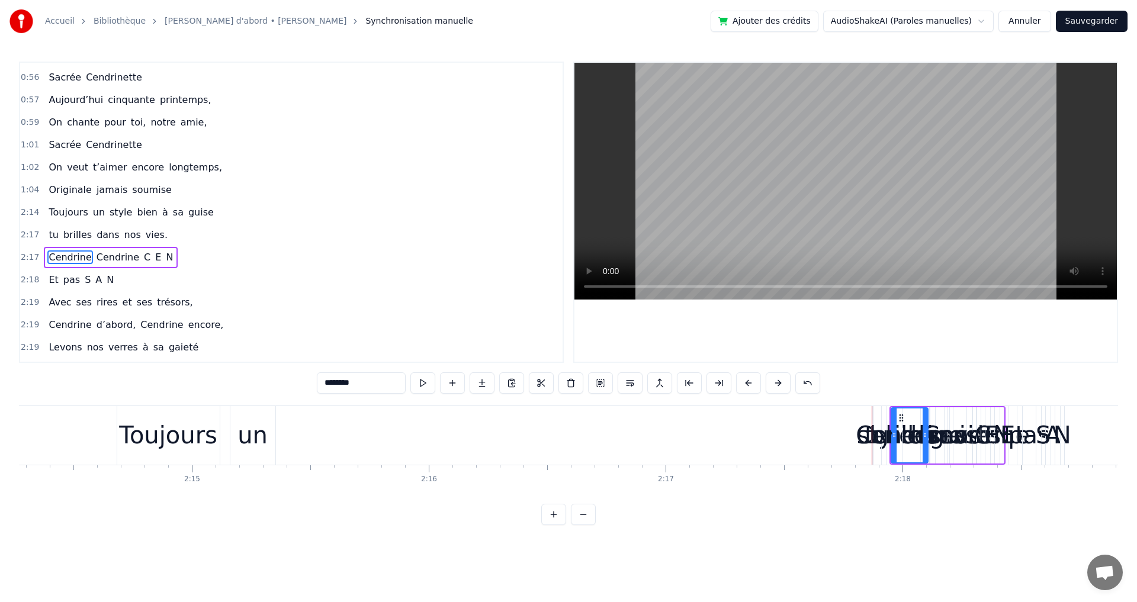
scroll to position [444, 0]
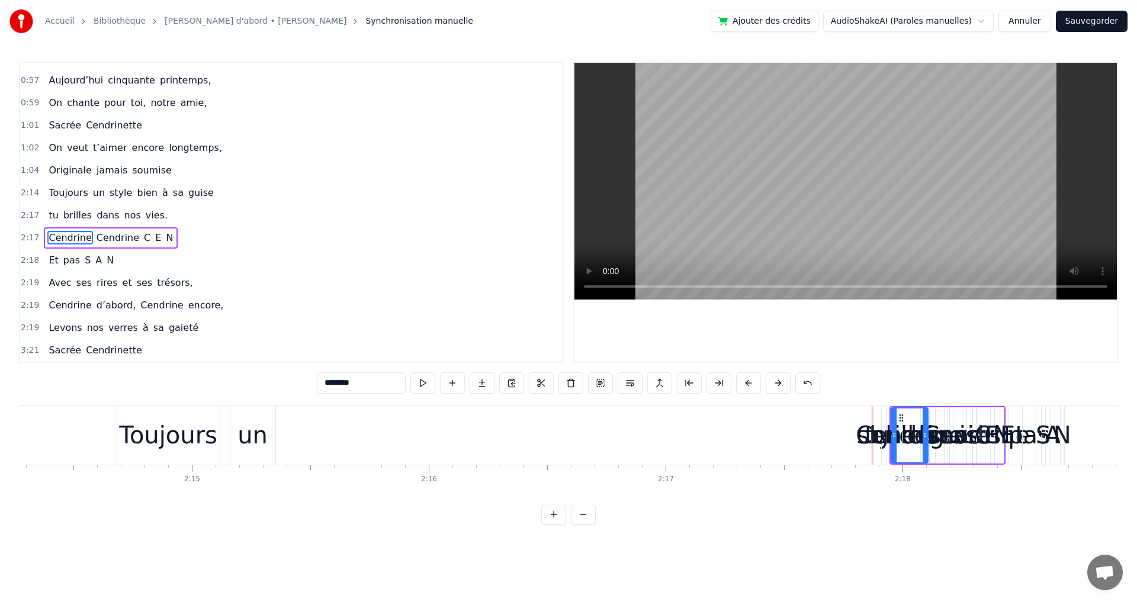
click at [872, 431] on div at bounding box center [872, 435] width 1 height 59
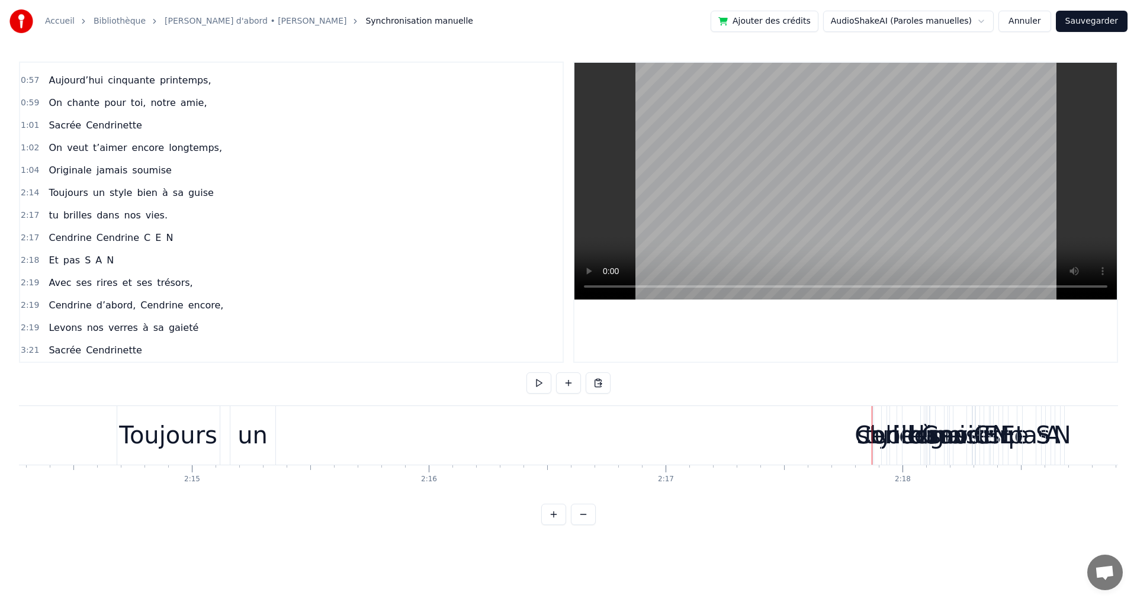
click at [874, 427] on div "Cendrine" at bounding box center [908, 436] width 107 height 36
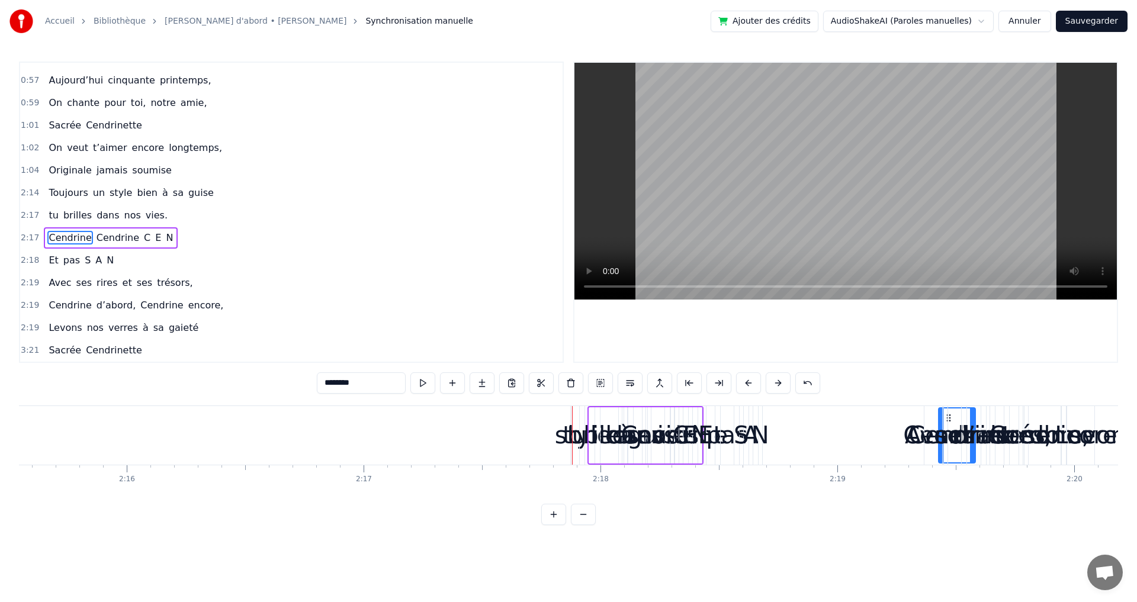
scroll to position [0, 32118]
drag, startPoint x: 902, startPoint y: 419, endPoint x: 852, endPoint y: 456, distance: 62.0
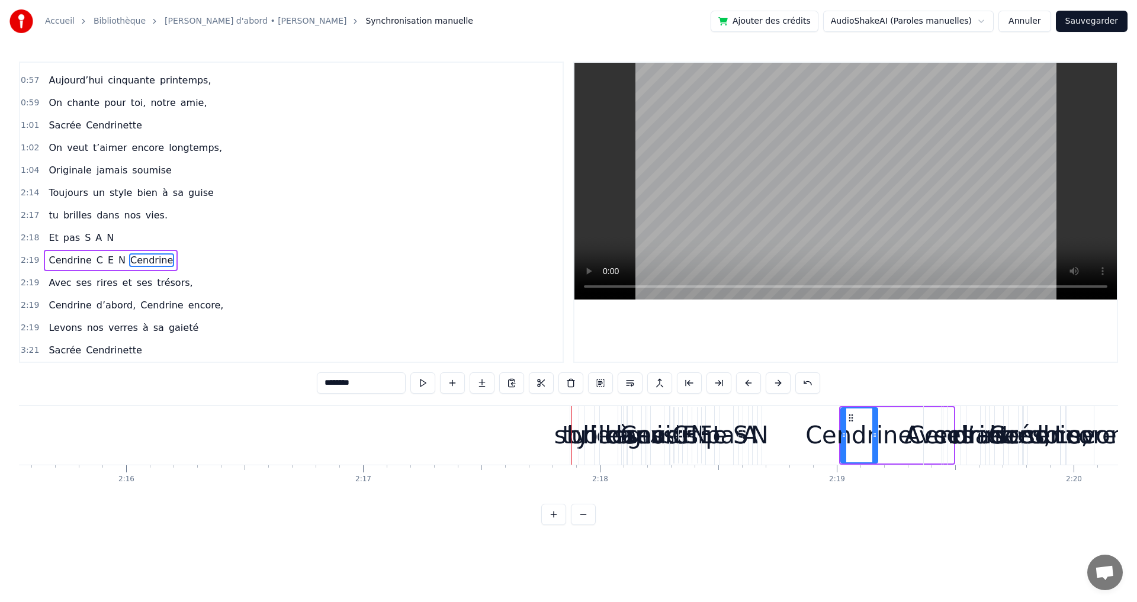
click at [568, 440] on div "tu" at bounding box center [574, 436] width 24 height 36
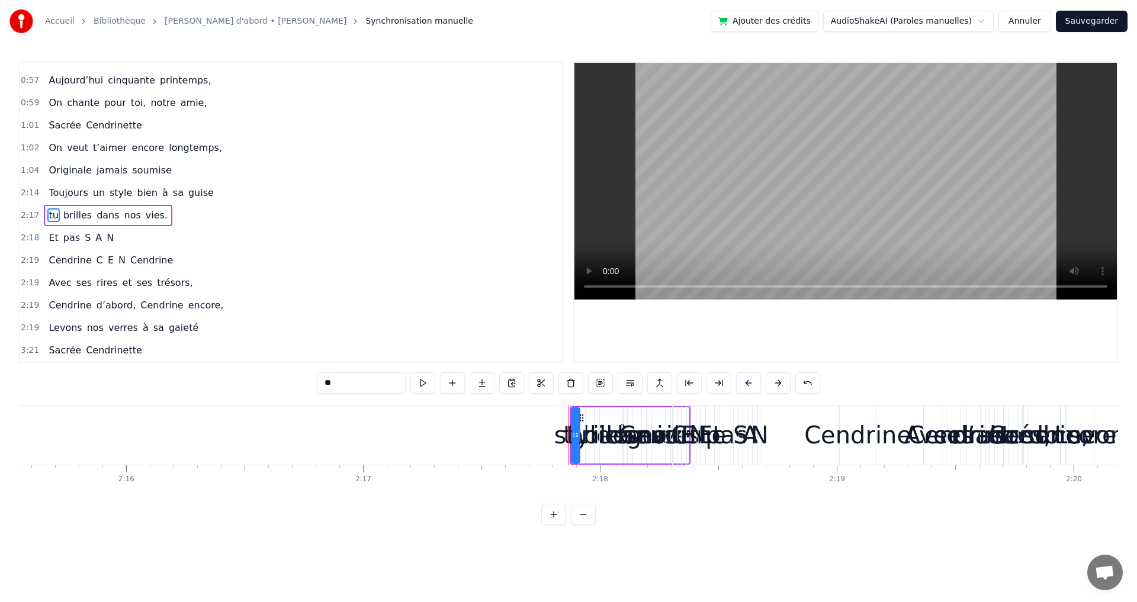
click at [108, 193] on span "style" at bounding box center [120, 193] width 25 height 14
type input "*****"
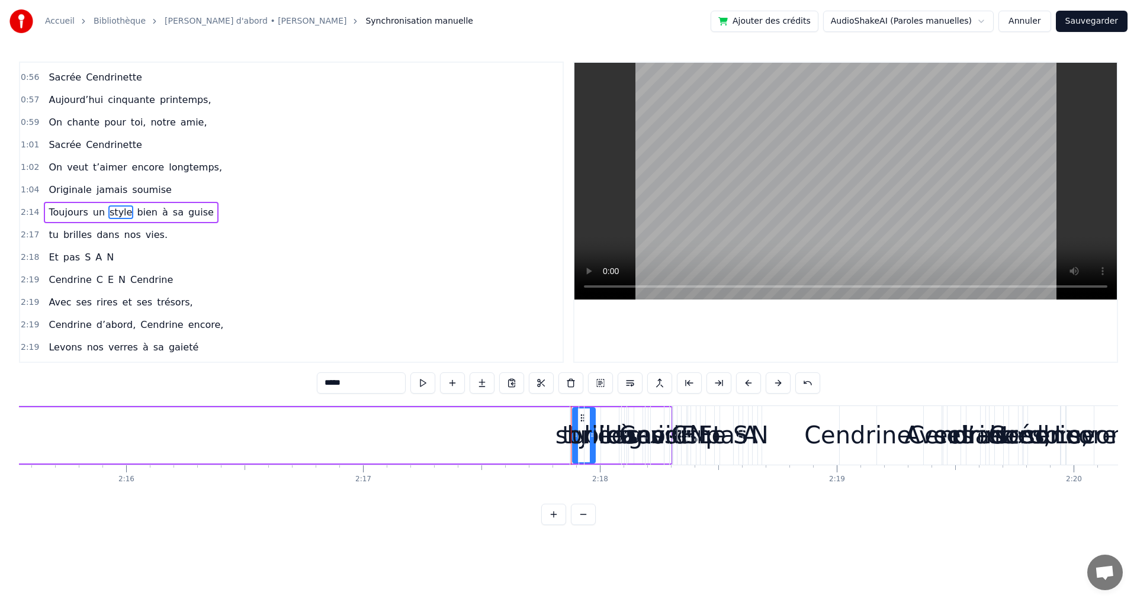
drag, startPoint x: 576, startPoint y: 421, endPoint x: 570, endPoint y: 422, distance: 6.2
click at [570, 422] on div "tu brilles dans nos vies." at bounding box center [630, 435] width 121 height 59
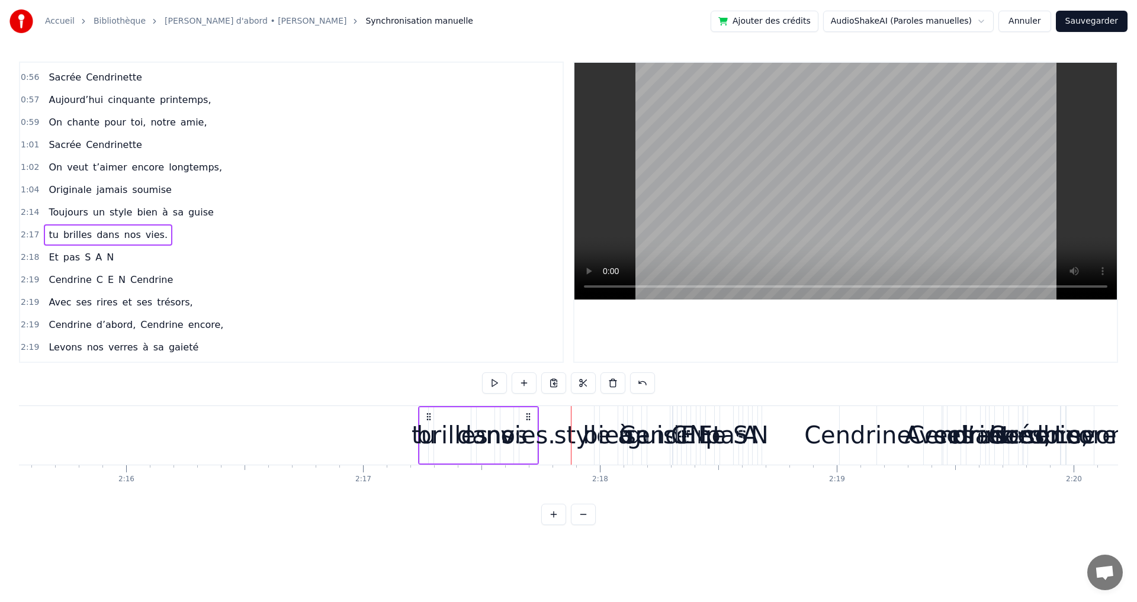
drag, startPoint x: 581, startPoint y: 419, endPoint x: 428, endPoint y: 425, distance: 152.9
click at [428, 426] on div "tu brilles dans nos vies." at bounding box center [478, 435] width 121 height 59
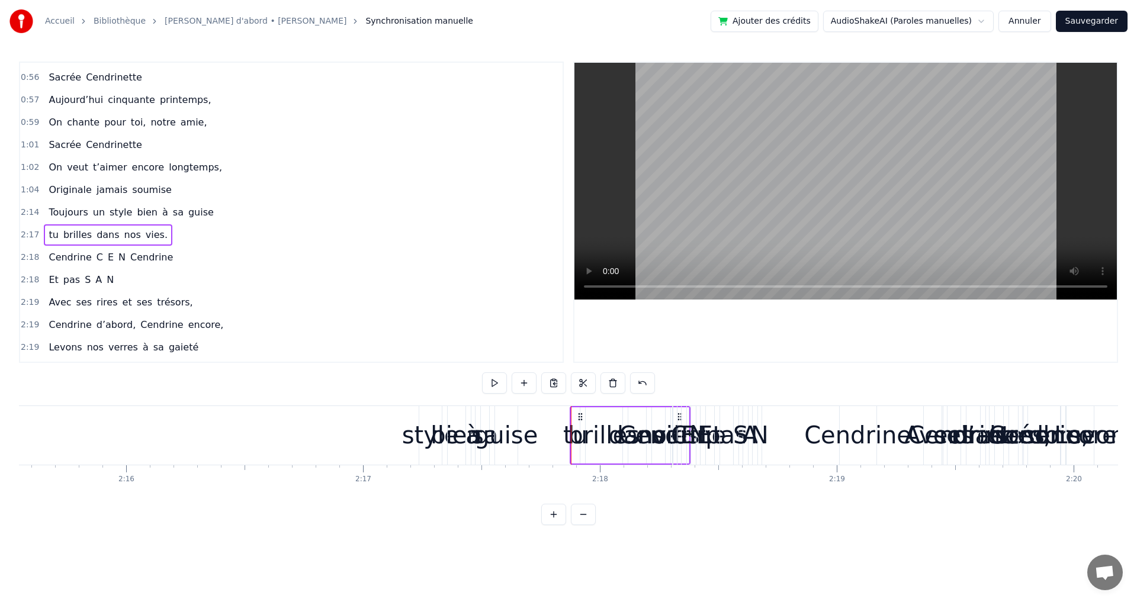
click at [412, 440] on div "style" at bounding box center [430, 436] width 57 height 36
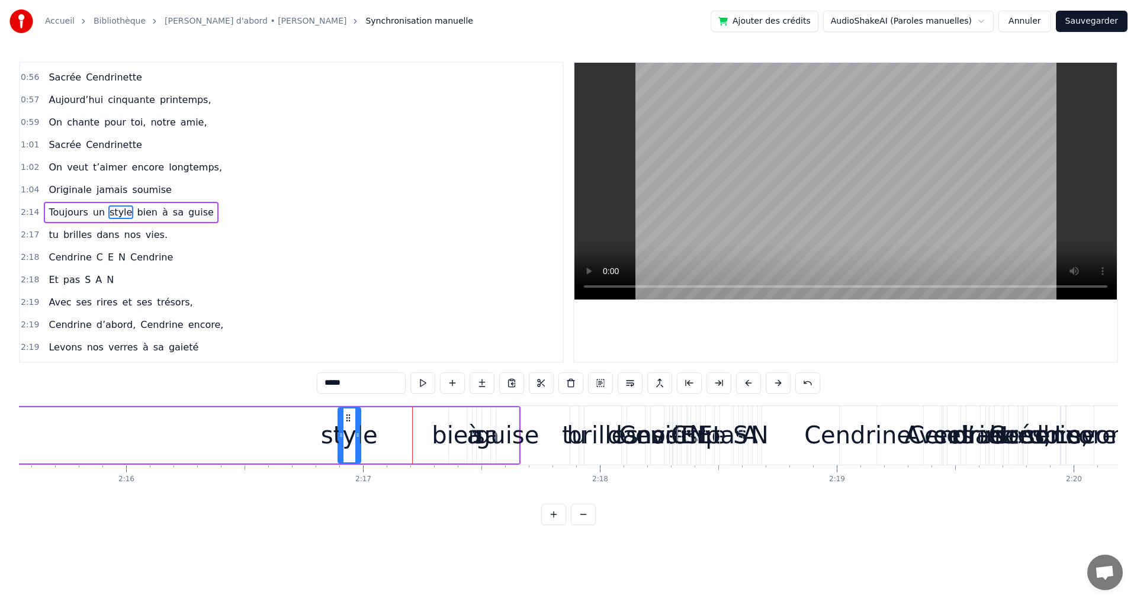
drag, startPoint x: 431, startPoint y: 416, endPoint x: 347, endPoint y: 419, distance: 83.6
click at [347, 419] on icon at bounding box center [348, 417] width 9 height 9
drag, startPoint x: 339, startPoint y: 435, endPoint x: 261, endPoint y: 431, distance: 77.7
click at [261, 431] on icon at bounding box center [261, 435] width 5 height 9
drag, startPoint x: 355, startPoint y: 435, endPoint x: 316, endPoint y: 435, distance: 39.7
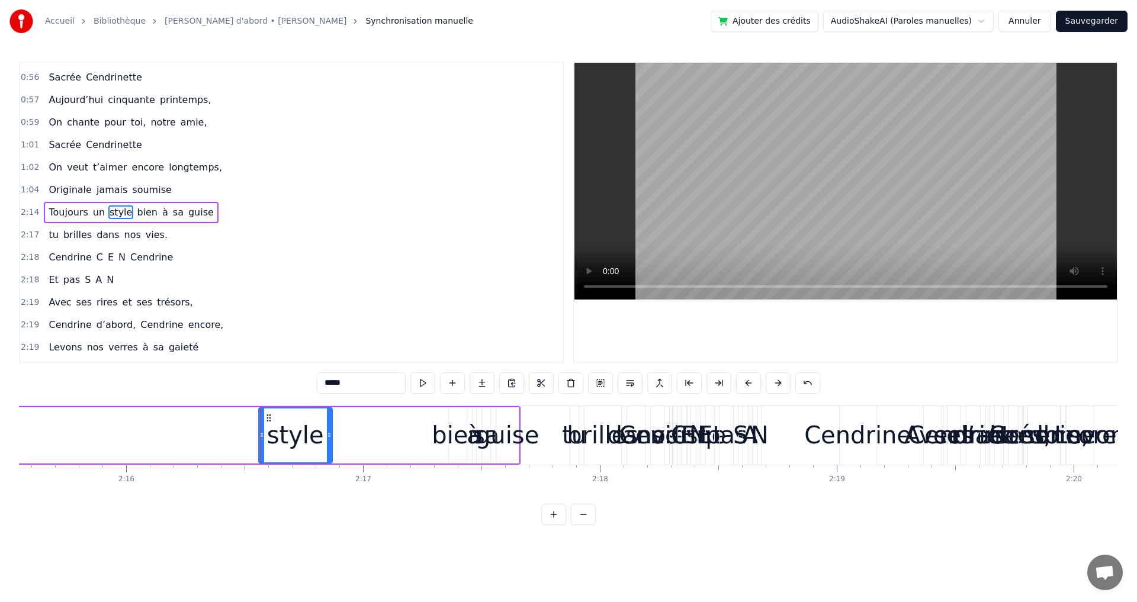
click at [327, 438] on icon at bounding box center [329, 435] width 5 height 9
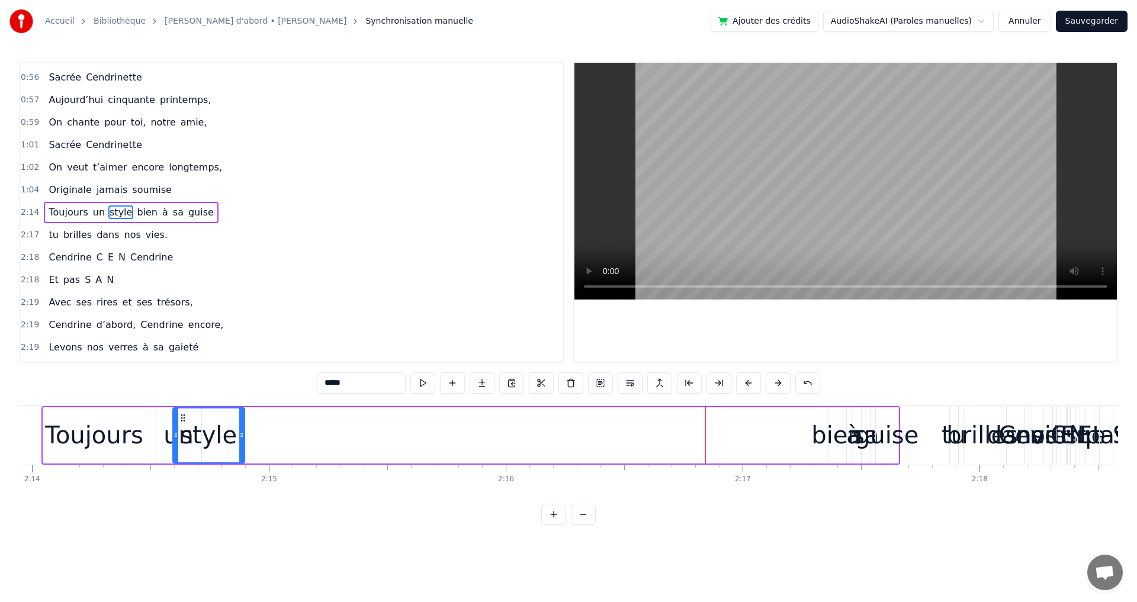
scroll to position [0, 31725]
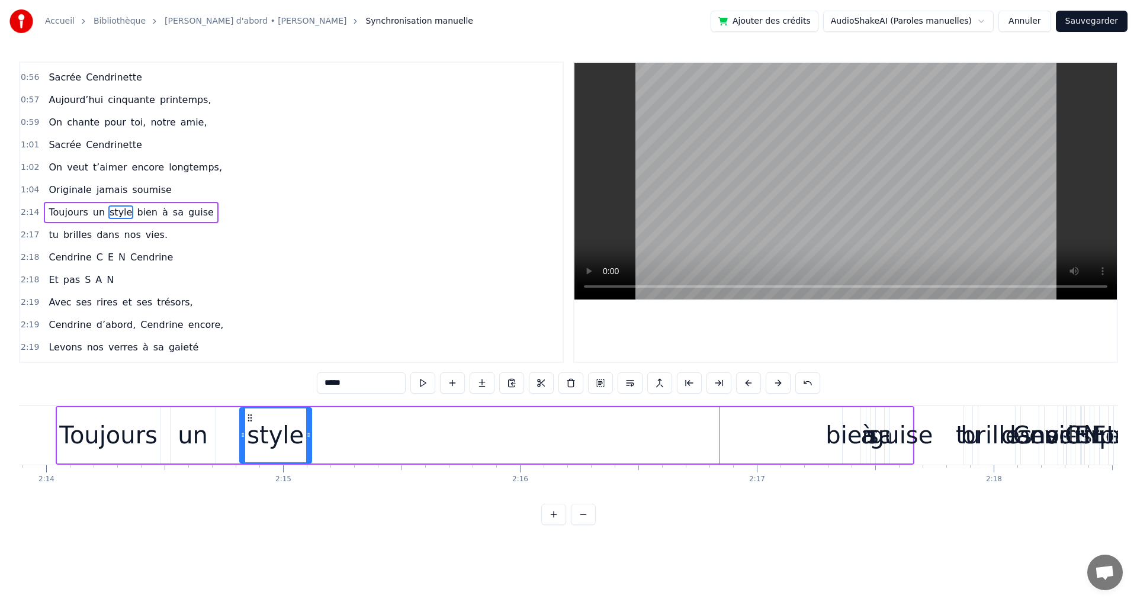
drag, startPoint x: 269, startPoint y: 419, endPoint x: 249, endPoint y: 443, distance: 31.6
click at [249, 443] on div "style" at bounding box center [276, 436] width 70 height 54
click at [136, 213] on span "bien" at bounding box center [147, 213] width 23 height 14
type input "****"
drag, startPoint x: 849, startPoint y: 428, endPoint x: 839, endPoint y: 429, distance: 9.5
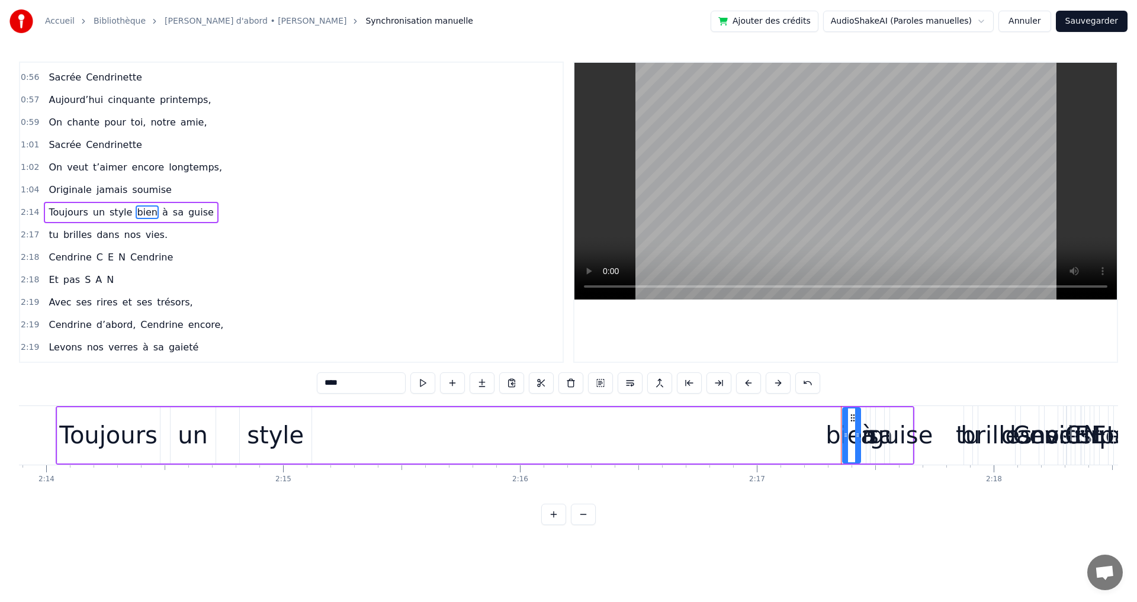
click at [838, 431] on div "bien" at bounding box center [851, 436] width 51 height 36
drag, startPoint x: 844, startPoint y: 429, endPoint x: 740, endPoint y: 432, distance: 103.7
click at [738, 435] on div at bounding box center [739, 436] width 5 height 54
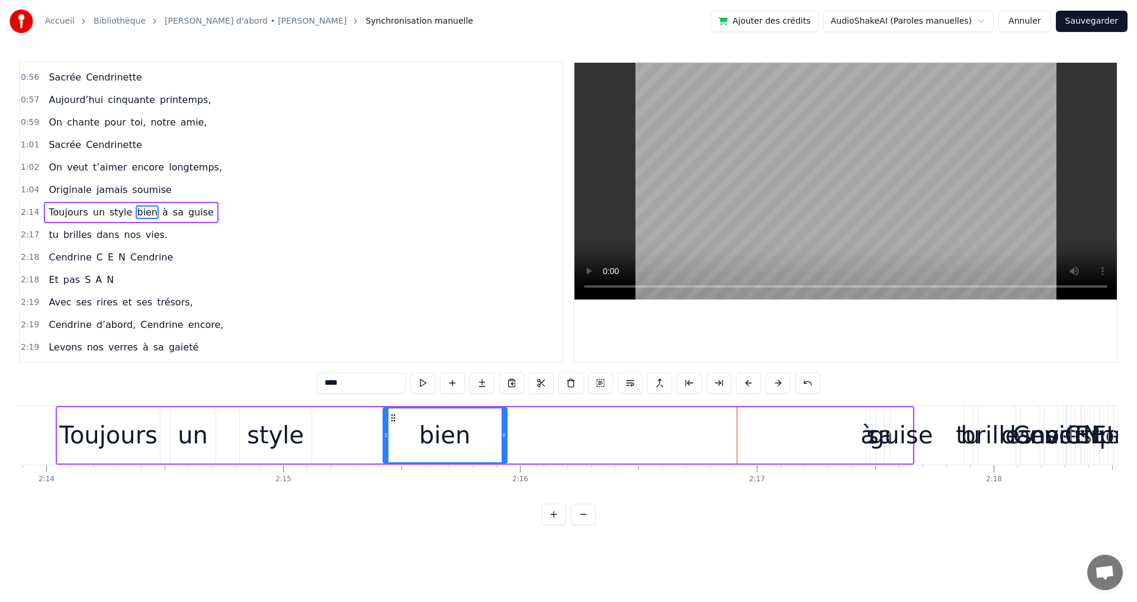
drag, startPoint x: 749, startPoint y: 420, endPoint x: 416, endPoint y: 429, distance: 332.4
click at [393, 437] on div "bien" at bounding box center [445, 436] width 123 height 54
drag, startPoint x: 505, startPoint y: 438, endPoint x: 471, endPoint y: 442, distance: 34.0
click at [471, 442] on div at bounding box center [469, 436] width 5 height 54
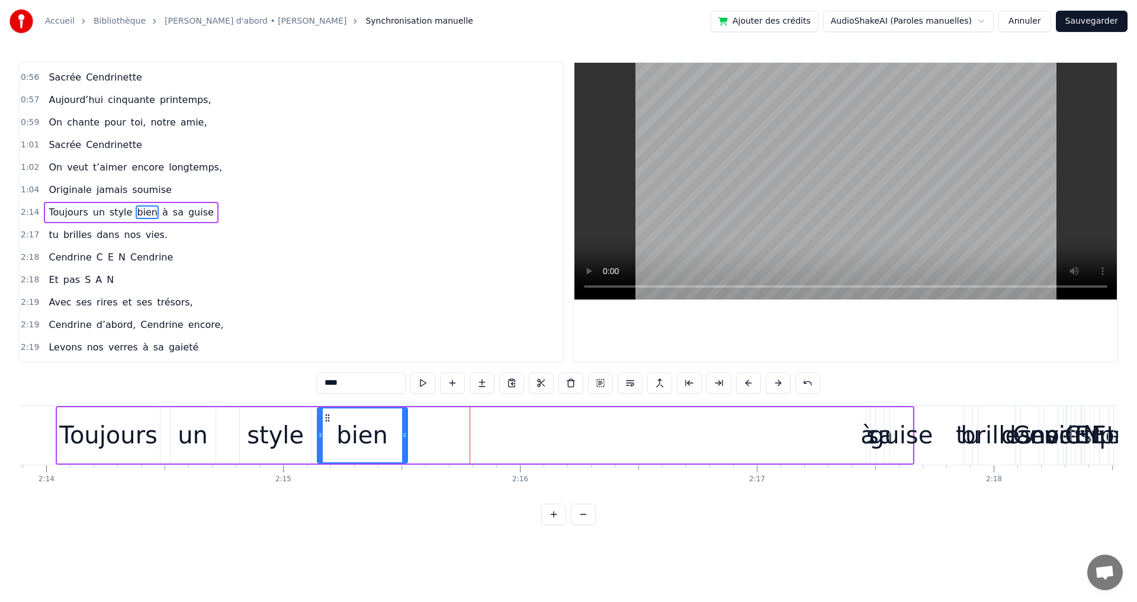
drag, startPoint x: 396, startPoint y: 416, endPoint x: 329, endPoint y: 427, distance: 67.8
click at [329, 427] on div "bien" at bounding box center [362, 436] width 89 height 54
click at [486, 431] on div "Toujours un style bien à sa guise" at bounding box center [485, 435] width 859 height 59
click at [868, 440] on div "à" at bounding box center [868, 436] width 15 height 36
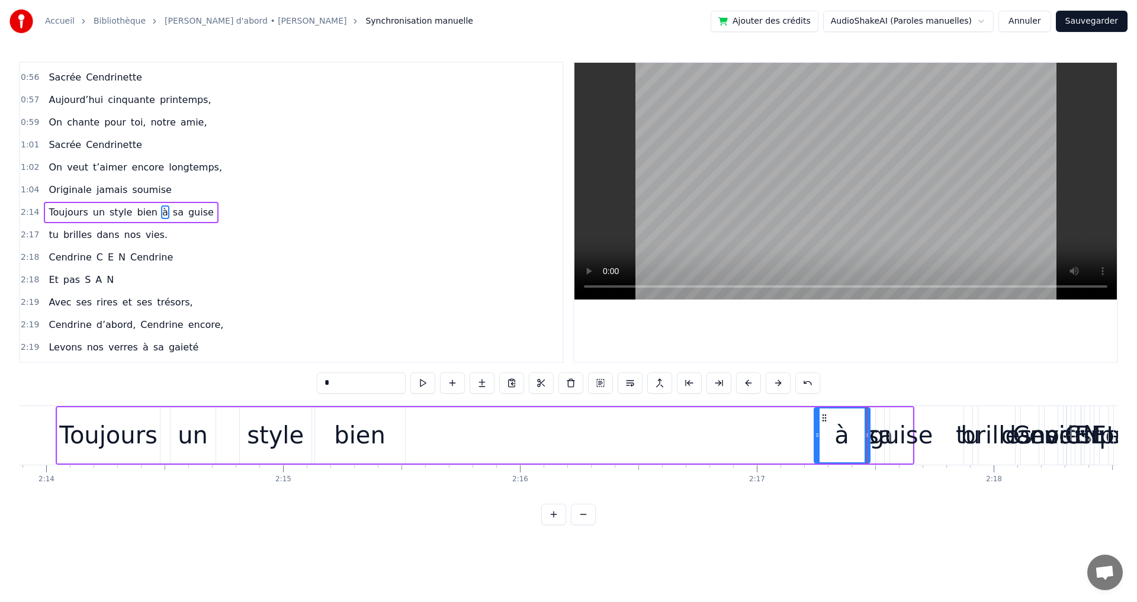
drag, startPoint x: 871, startPoint y: 418, endPoint x: 810, endPoint y: 434, distance: 63.2
click at [815, 434] on div at bounding box center [817, 436] width 5 height 54
drag, startPoint x: 814, startPoint y: 420, endPoint x: 448, endPoint y: 438, distance: 365.9
click at [434, 444] on div "à" at bounding box center [458, 436] width 63 height 54
click at [554, 442] on div "Toujours un style bien à sa guise" at bounding box center [485, 435] width 859 height 59
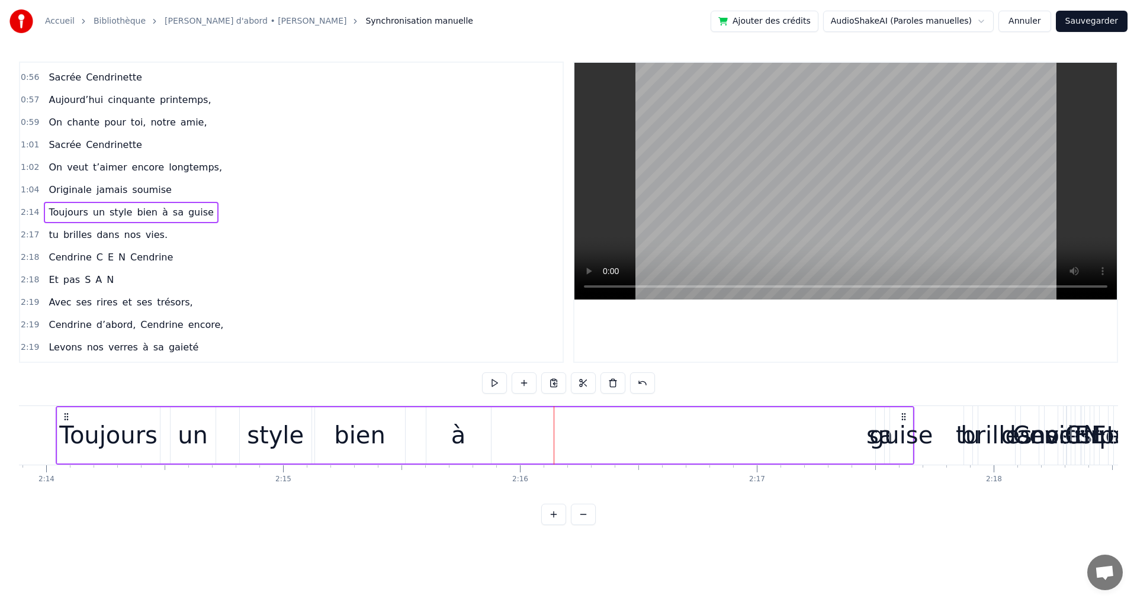
click at [875, 440] on div "guise" at bounding box center [901, 436] width 63 height 36
click at [872, 444] on div "sa" at bounding box center [880, 436] width 27 height 36
type input "**"
drag, startPoint x: 879, startPoint y: 431, endPoint x: 851, endPoint y: 422, distance: 29.1
click at [815, 441] on div "Toujours un style bien à sa guise" at bounding box center [485, 435] width 859 height 59
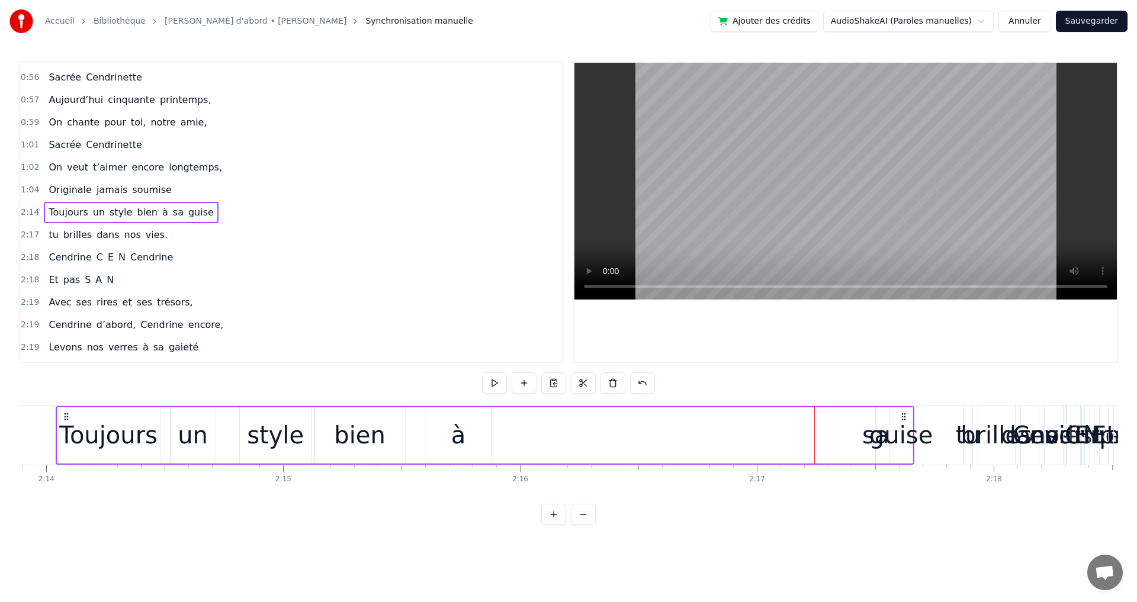
click at [876, 440] on div "guise" at bounding box center [901, 436] width 63 height 36
click at [870, 440] on div "sa" at bounding box center [876, 436] width 27 height 36
type input "**"
drag, startPoint x: 886, startPoint y: 417, endPoint x: 761, endPoint y: 440, distance: 127.0
click at [780, 441] on div "sa" at bounding box center [780, 436] width 0 height 54
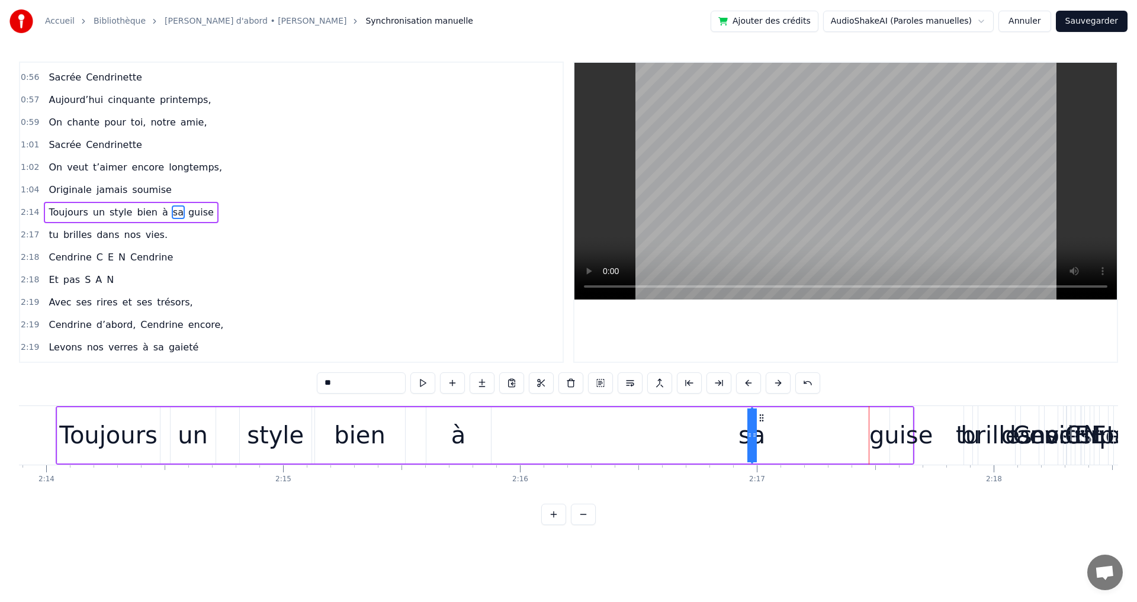
drag, startPoint x: 755, startPoint y: 437, endPoint x: 783, endPoint y: 440, distance: 27.4
click at [791, 437] on div "Toujours un style bien à sa guise" at bounding box center [485, 435] width 859 height 59
click at [767, 437] on div "Toujours un style bien à sa guise" at bounding box center [485, 435] width 859 height 59
click at [746, 437] on div "sa" at bounding box center [751, 436] width 27 height 36
drag, startPoint x: 751, startPoint y: 437, endPoint x: 723, endPoint y: 442, distance: 27.7
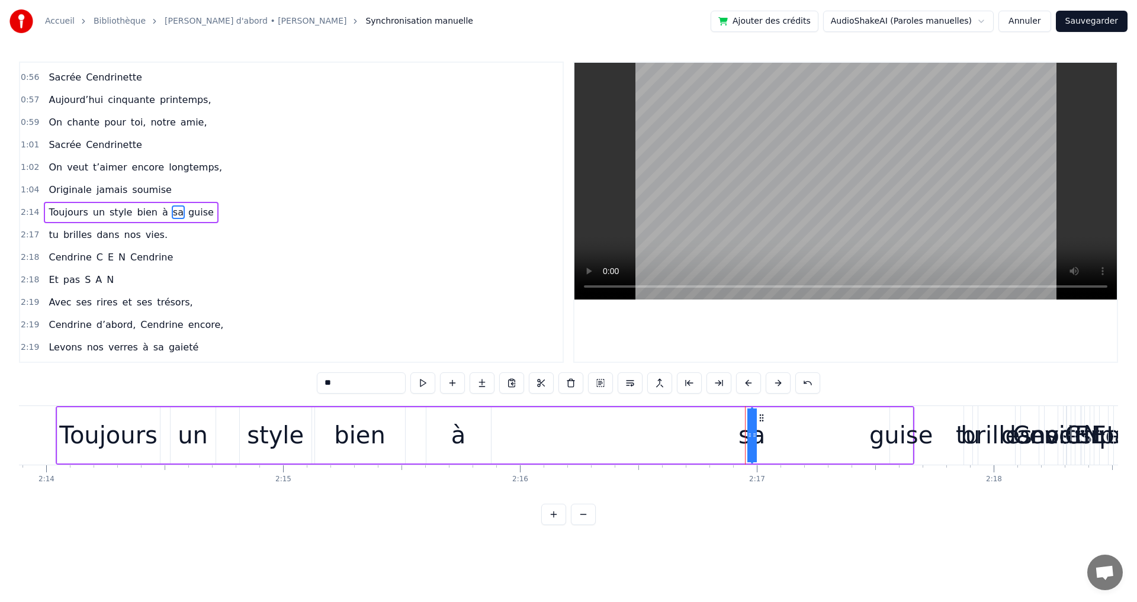
click at [713, 445] on div "Toujours un style bien à sa guise" at bounding box center [485, 435] width 859 height 59
click at [752, 444] on div "sa" at bounding box center [751, 436] width 27 height 36
drag, startPoint x: 764, startPoint y: 421, endPoint x: 538, endPoint y: 439, distance: 225.9
click at [530, 438] on div "Toujours un style bien à sa guise" at bounding box center [485, 435] width 859 height 59
click at [576, 437] on div "Toujours un style bien à sa guise" at bounding box center [485, 435] width 859 height 59
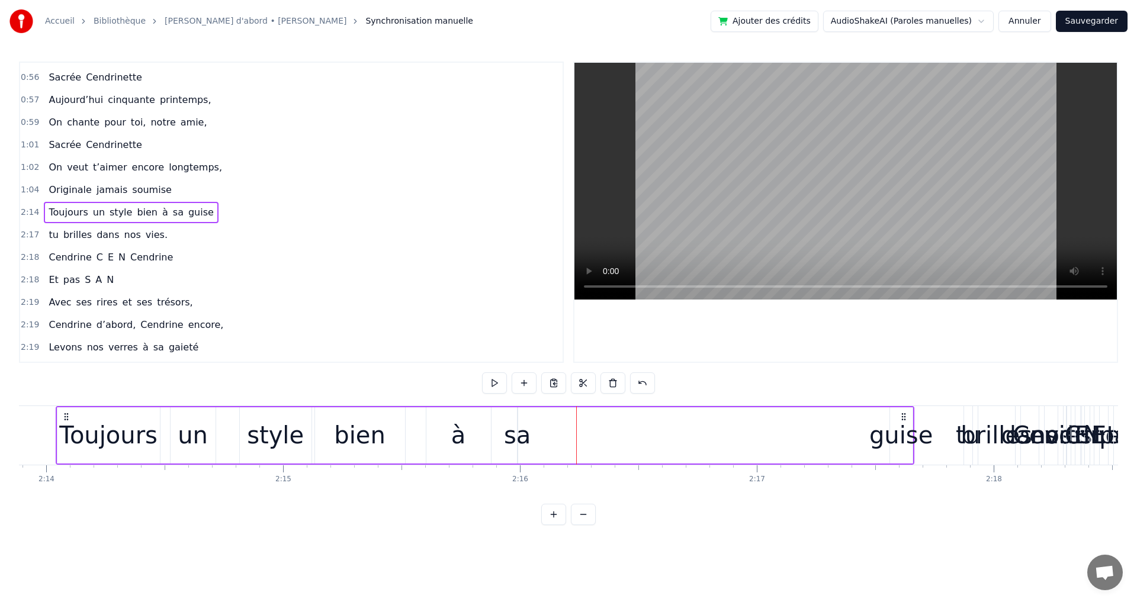
click at [897, 438] on div "guise" at bounding box center [901, 436] width 63 height 36
drag, startPoint x: 901, startPoint y: 416, endPoint x: 654, endPoint y: 464, distance: 251.6
click at [654, 464] on div "Toujours un style bien à sa guise" at bounding box center [485, 435] width 859 height 59
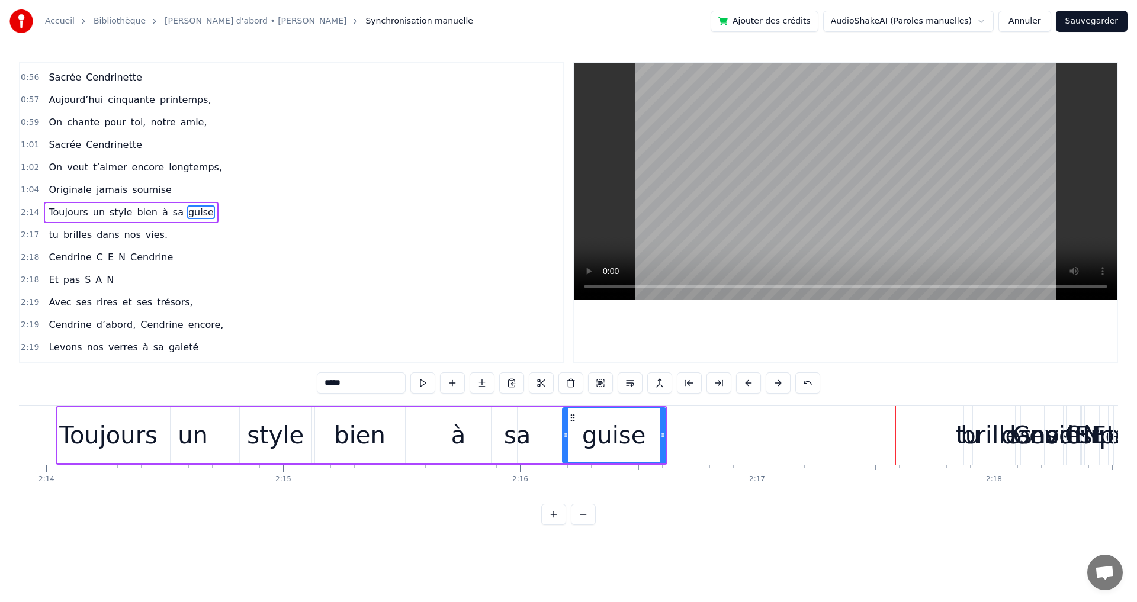
drag, startPoint x: 648, startPoint y: 437, endPoint x: 506, endPoint y: 456, distance: 142.8
click at [565, 454] on div at bounding box center [565, 436] width 5 height 54
click at [512, 447] on div "sa" at bounding box center [517, 436] width 27 height 36
type input "**"
drag, startPoint x: 520, startPoint y: 435, endPoint x: 543, endPoint y: 435, distance: 22.5
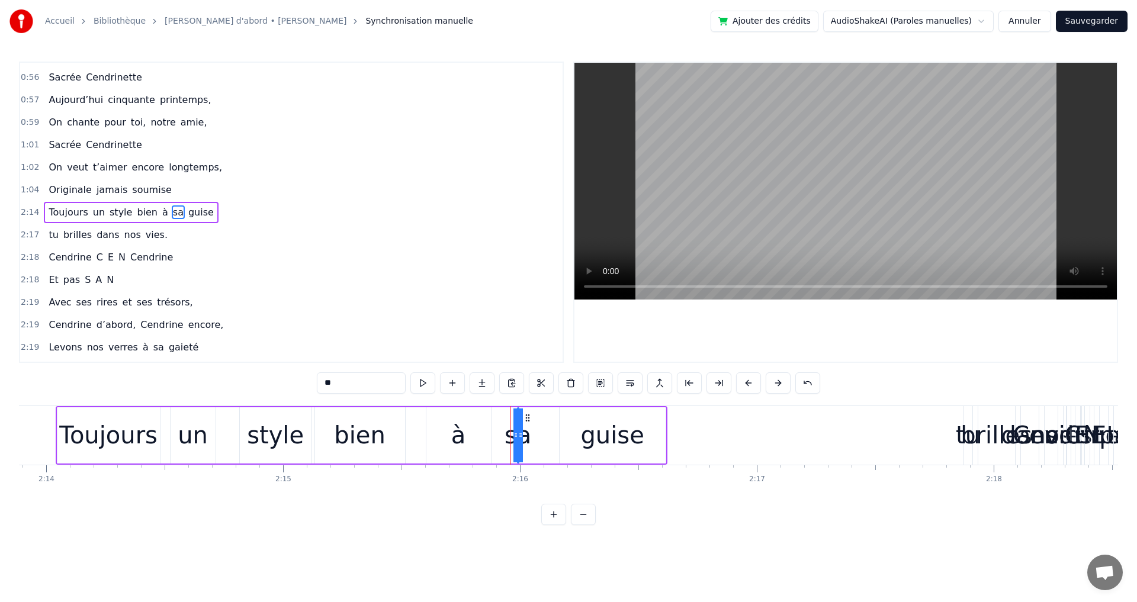
click at [543, 435] on div "Toujours un style bien à sa guise" at bounding box center [362, 435] width 612 height 59
click at [523, 439] on div "sa" at bounding box center [517, 436] width 27 height 36
drag, startPoint x: 520, startPoint y: 438, endPoint x: 531, endPoint y: 438, distance: 11.9
click at [531, 438] on div "Toujours un style bien à sa guise" at bounding box center [362, 435] width 612 height 59
click at [522, 425] on div at bounding box center [522, 435] width 1 height 59
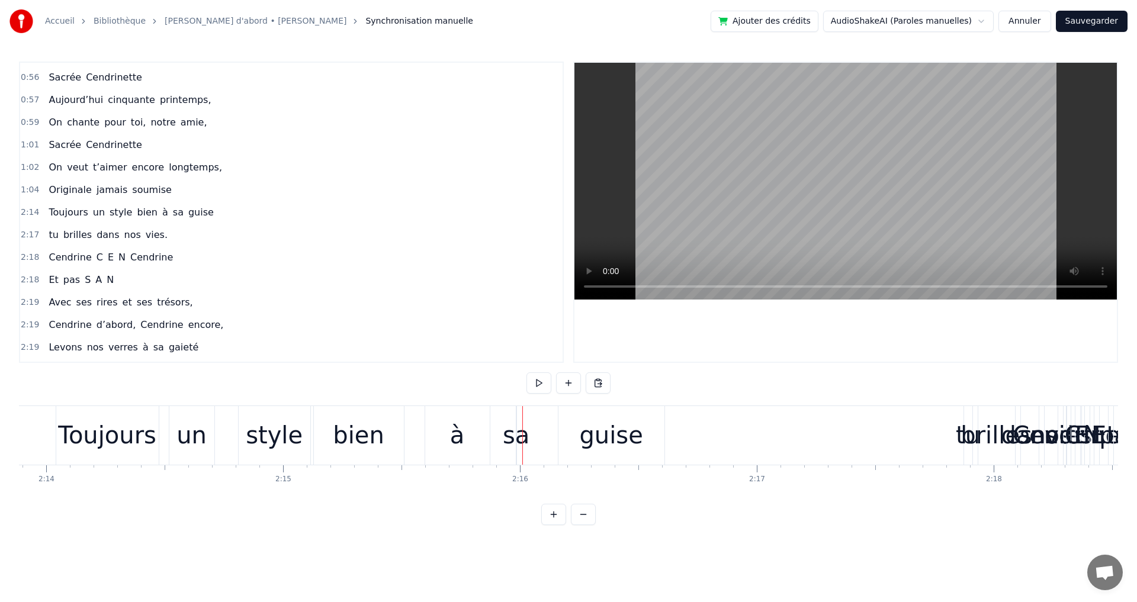
click at [517, 427] on div "sa" at bounding box center [516, 436] width 27 height 36
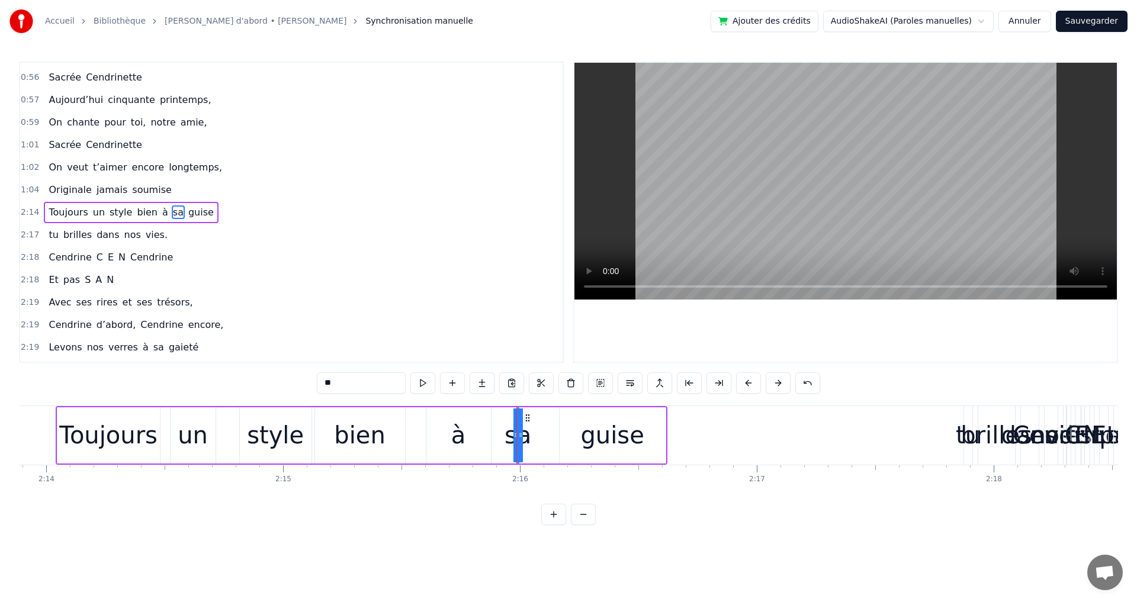
click at [590, 440] on div "guise" at bounding box center [612, 436] width 63 height 36
drag, startPoint x: 562, startPoint y: 421, endPoint x: 577, endPoint y: 447, distance: 30.8
click at [597, 433] on div "guise" at bounding box center [631, 436] width 69 height 56
click at [524, 438] on div "sa" at bounding box center [517, 436] width 27 height 36
type input "**"
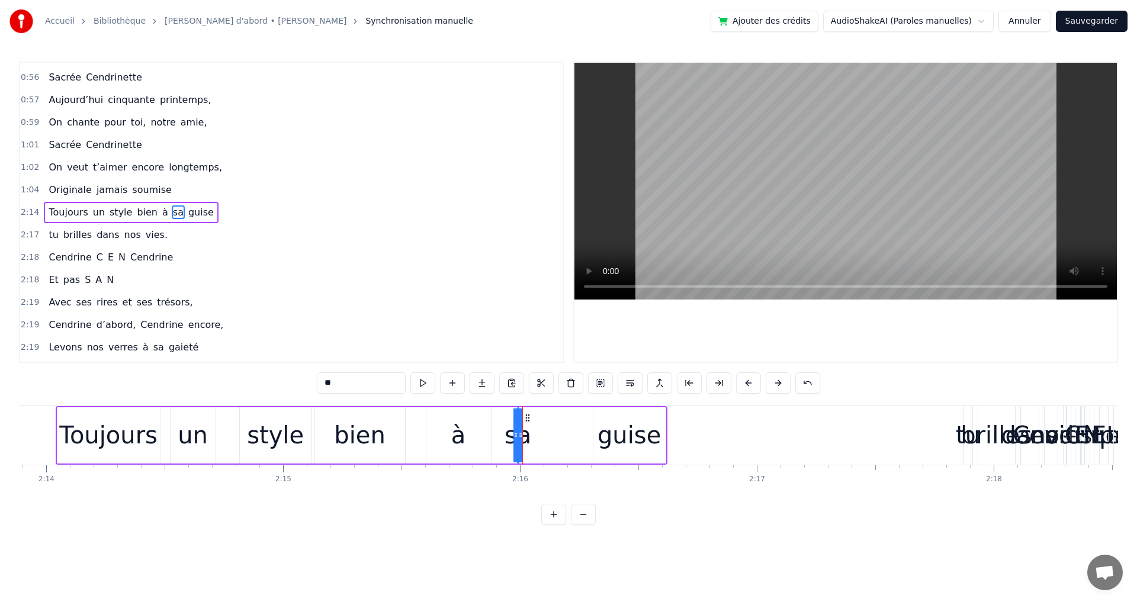
drag, startPoint x: 521, startPoint y: 427, endPoint x: 543, endPoint y: 425, distance: 21.4
click at [543, 425] on div "Toujours un style bien à sa guise" at bounding box center [362, 435] width 612 height 59
drag, startPoint x: 616, startPoint y: 441, endPoint x: 588, endPoint y: 441, distance: 28.4
click at [586, 448] on div "Toujours un style bien à sa guise" at bounding box center [362, 435] width 612 height 59
click at [589, 439] on div "Toujours un style bien à sa guise" at bounding box center [362, 435] width 612 height 59
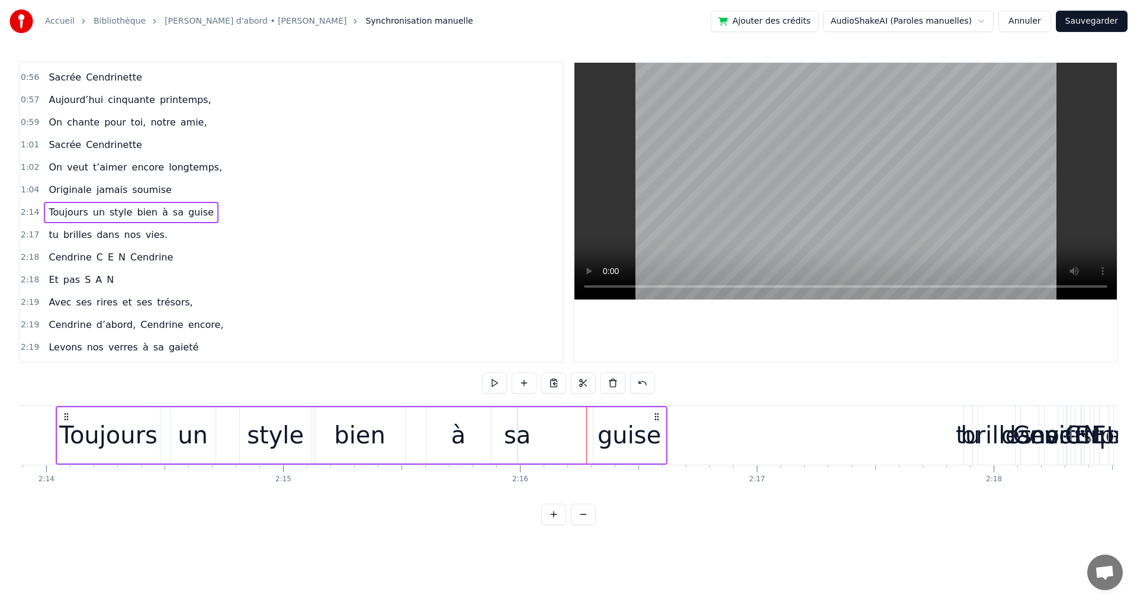
click at [600, 425] on div "guise" at bounding box center [630, 436] width 72 height 56
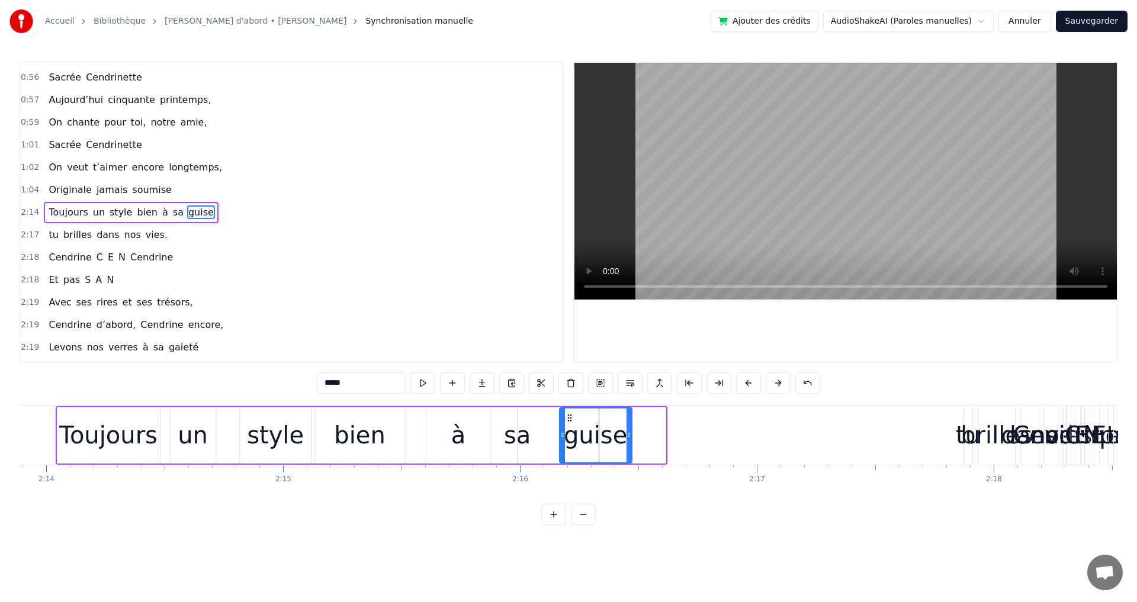
drag, startPoint x: 606, startPoint y: 418, endPoint x: 565, endPoint y: 427, distance: 42.5
click at [564, 428] on div "guise" at bounding box center [595, 436] width 71 height 54
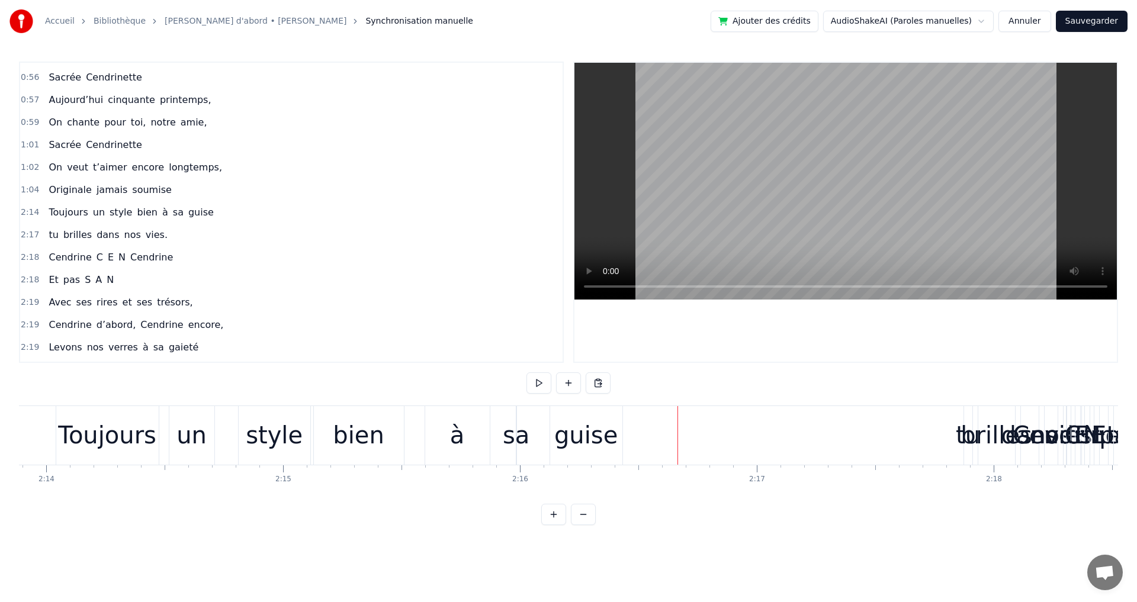
click at [434, 451] on div "à" at bounding box center [457, 435] width 65 height 59
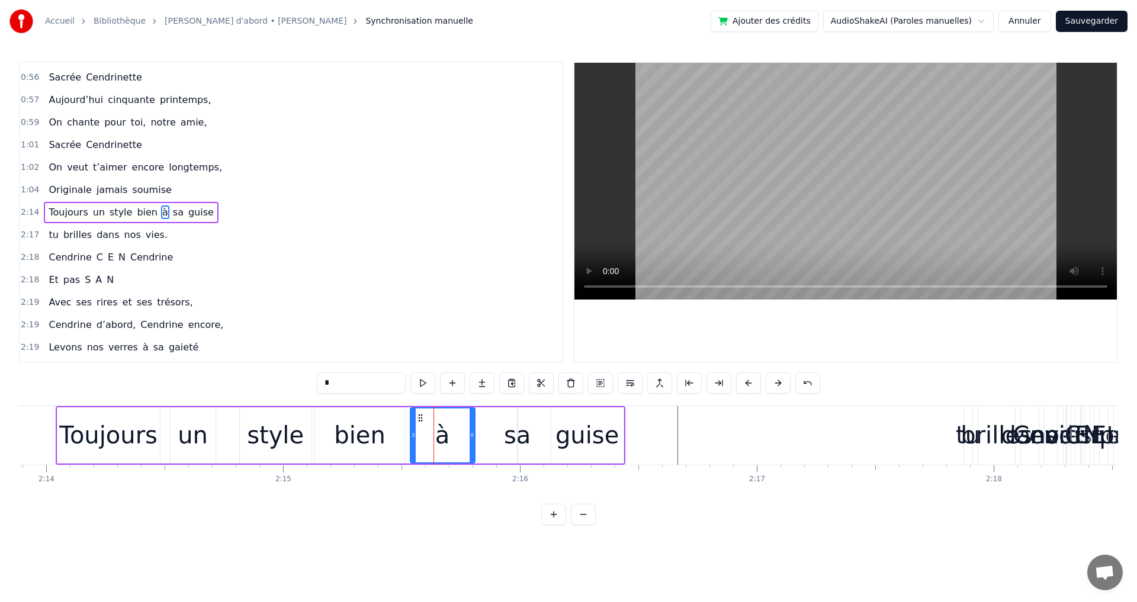
drag, startPoint x: 437, startPoint y: 414, endPoint x: 421, endPoint y: 421, distance: 17.3
click at [421, 421] on icon at bounding box center [420, 417] width 9 height 9
click at [102, 202] on div "Toujours un style bien à sa guise" at bounding box center [131, 212] width 174 height 21
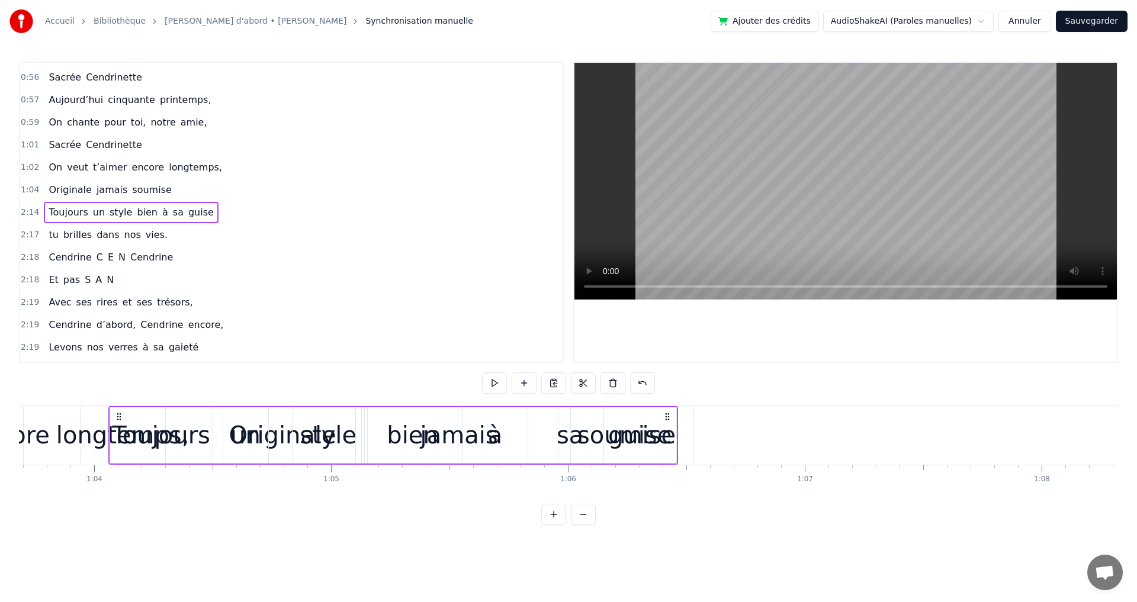
scroll to position [0, 15084]
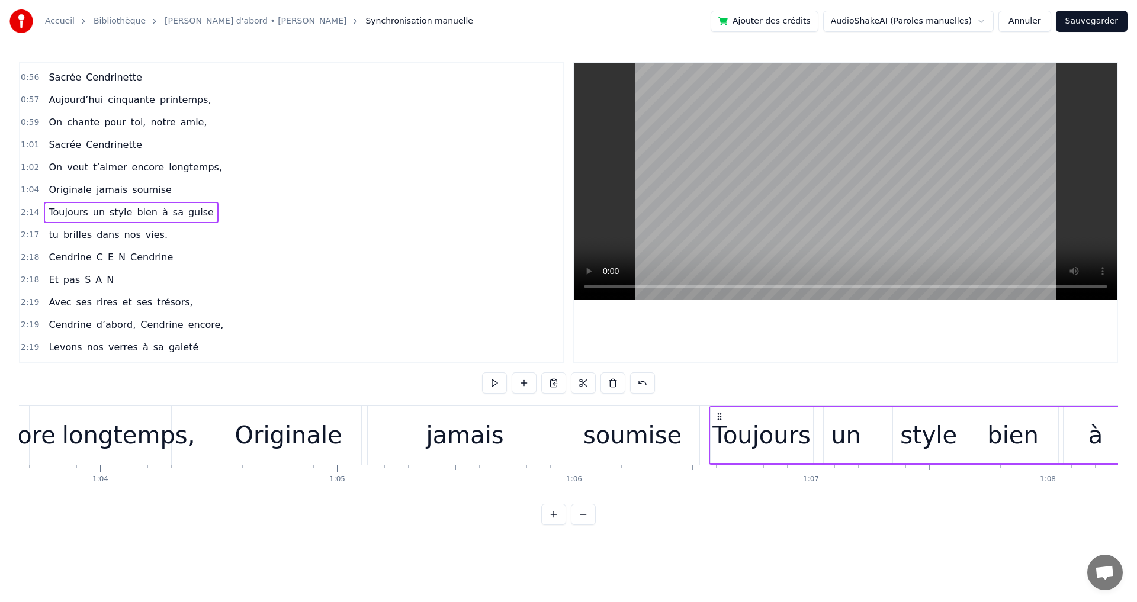
drag, startPoint x: 88, startPoint y: 416, endPoint x: 719, endPoint y: 506, distance: 637.9
click at [719, 506] on div "-1:-27 Elle a trouvé sous nos étoiles, 0:19 Elle 0:19 a la quitté capitale, 0:2…" at bounding box center [568, 294] width 1099 height 464
click at [602, 437] on div "soumise" at bounding box center [632, 436] width 98 height 36
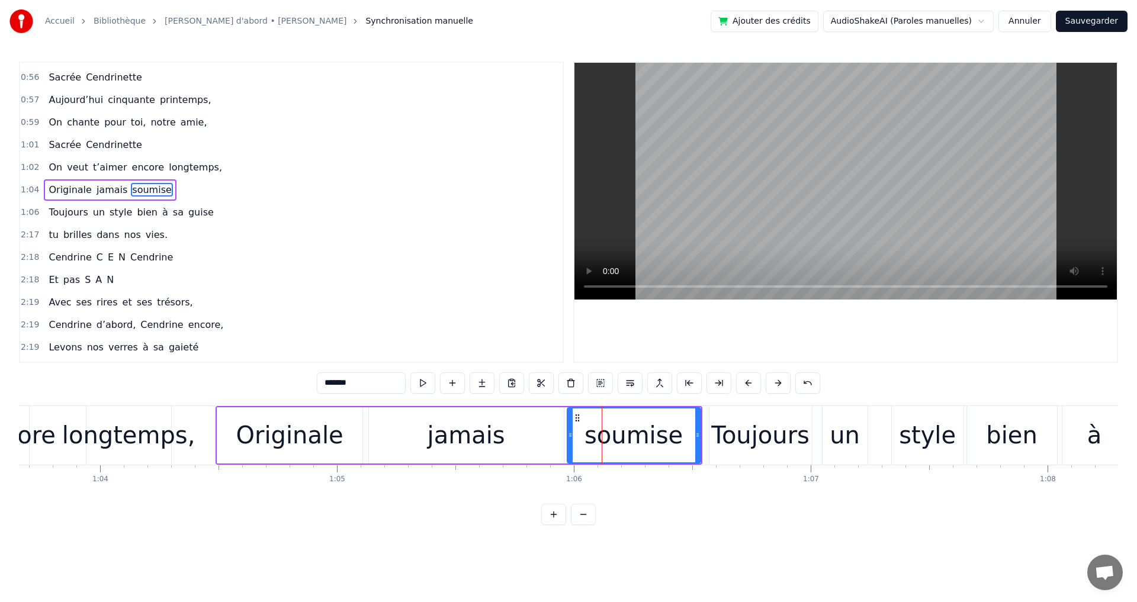
scroll to position [402, 0]
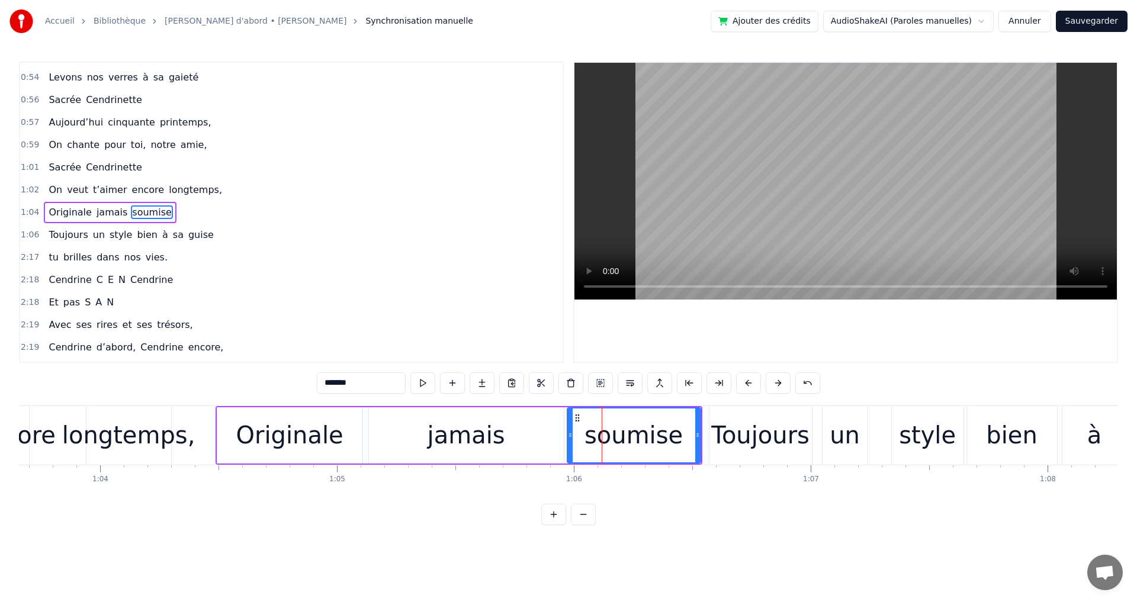
click at [47, 251] on span "tu" at bounding box center [53, 258] width 12 height 14
type input "**"
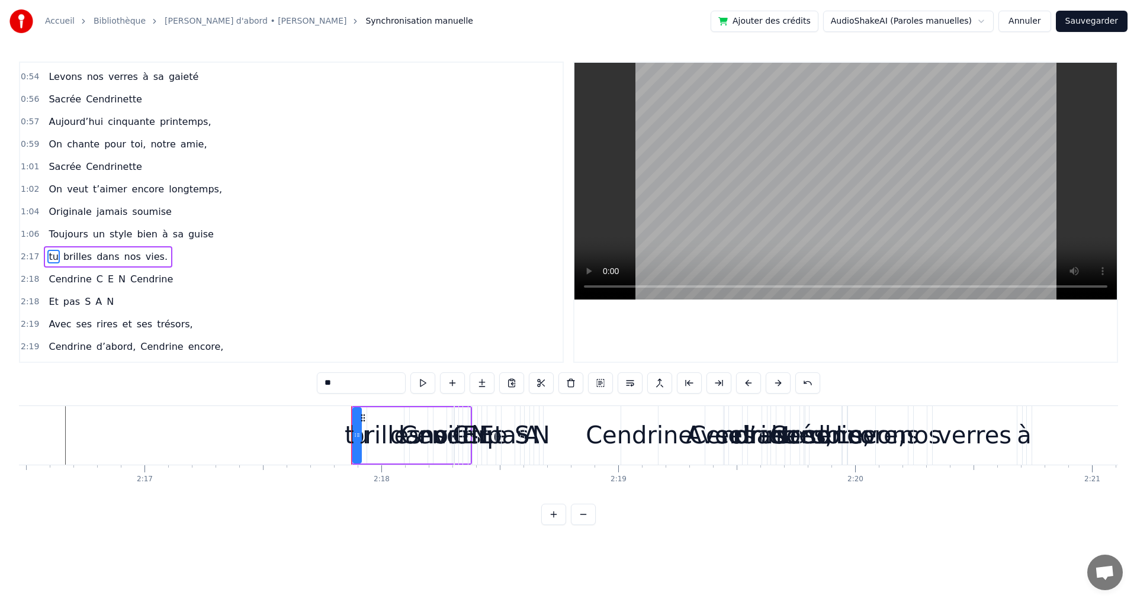
scroll to position [0, 32180]
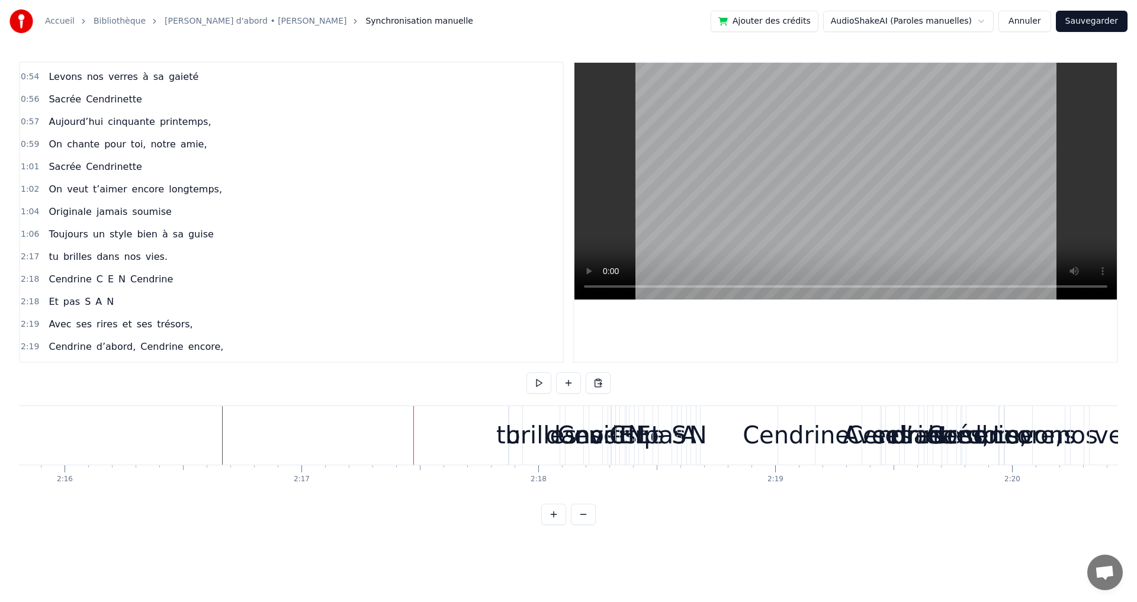
click at [521, 428] on div "brilles" at bounding box center [541, 436] width 72 height 36
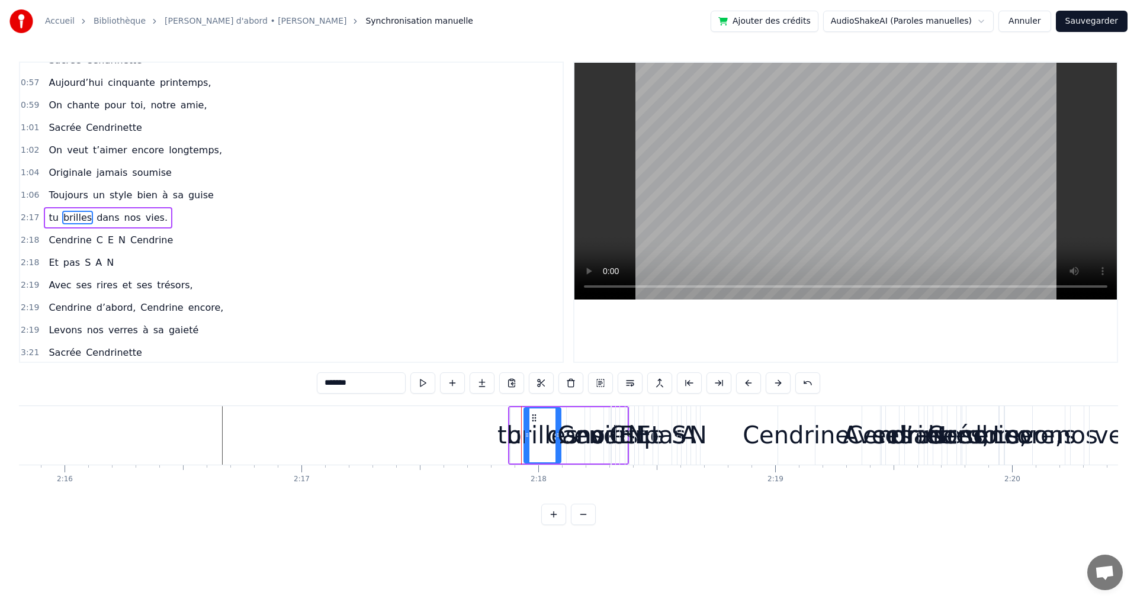
scroll to position [444, 0]
click at [50, 217] on span "tu" at bounding box center [53, 216] width 12 height 14
type input "**"
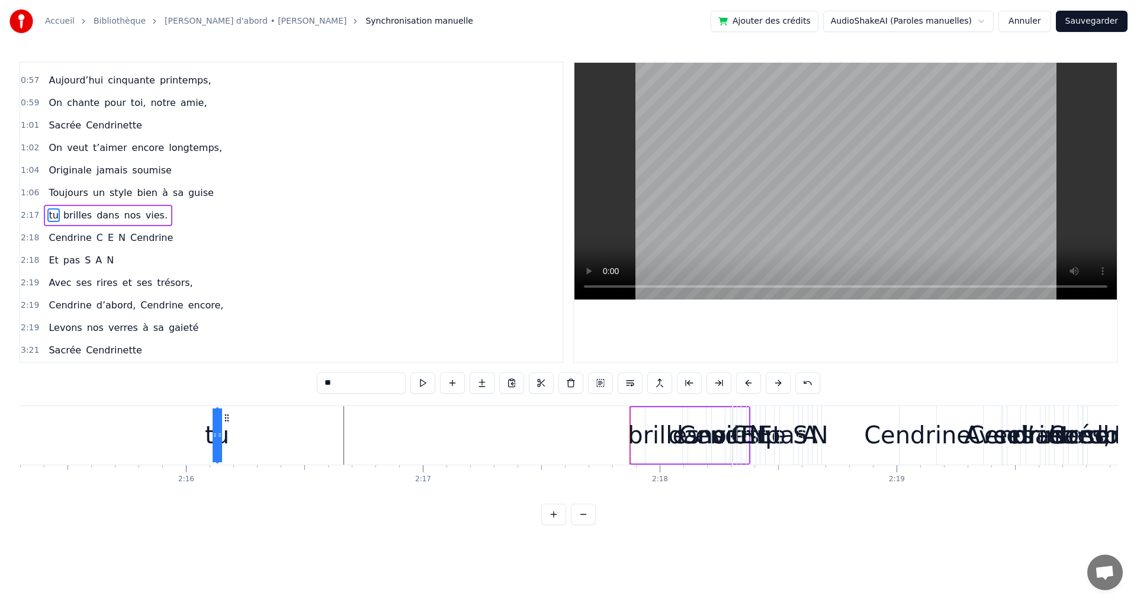
scroll to position [0, 32058]
drag, startPoint x: 522, startPoint y: 415, endPoint x: 258, endPoint y: 461, distance: 268.2
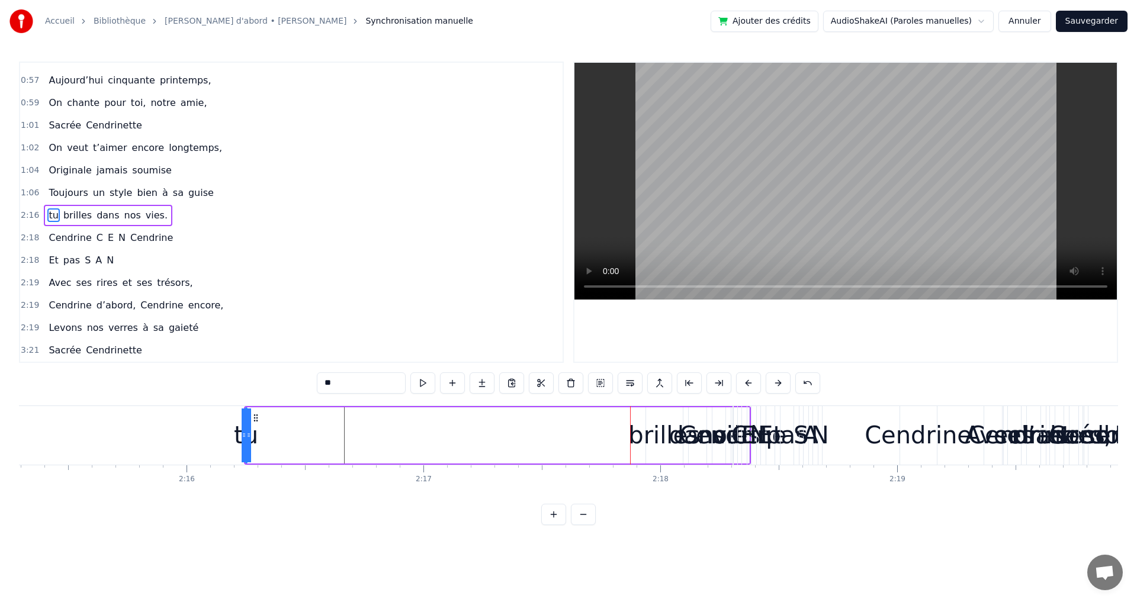
drag, startPoint x: 249, startPoint y: 432, endPoint x: 316, endPoint y: 441, distance: 67.5
click at [316, 441] on div "tu brilles dans nos vies." at bounding box center [497, 435] width 507 height 59
click at [248, 437] on div "tu" at bounding box center [245, 436] width 24 height 36
drag, startPoint x: 248, startPoint y: 437, endPoint x: 259, endPoint y: 437, distance: 11.9
click at [259, 437] on div "tu brilles dans nos vies." at bounding box center [497, 435] width 507 height 59
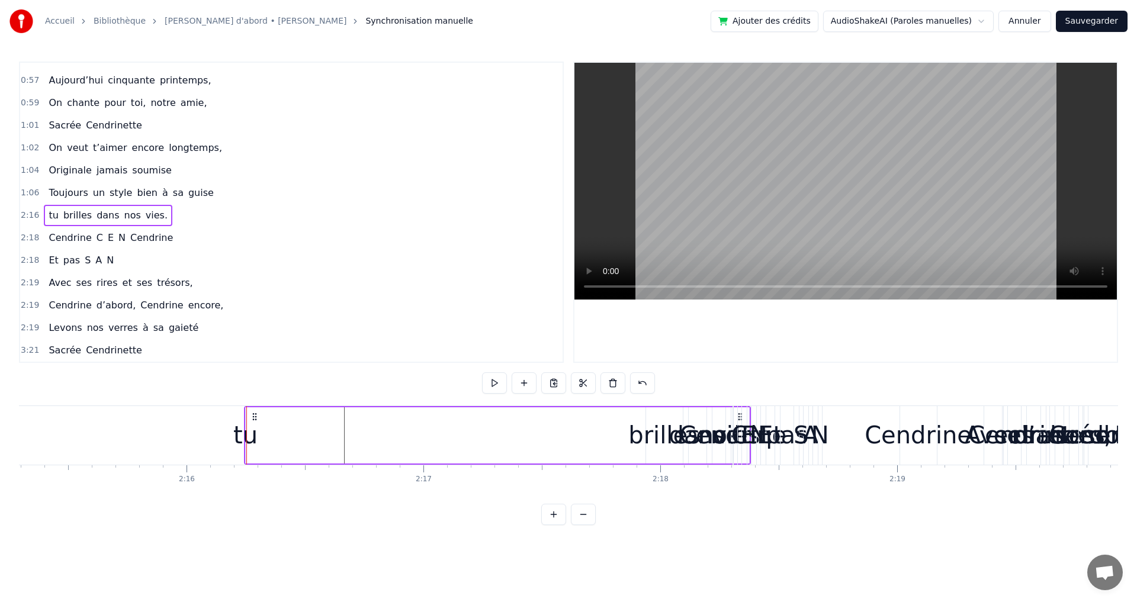
click at [246, 435] on div "tu" at bounding box center [245, 436] width 24 height 36
drag, startPoint x: 246, startPoint y: 435, endPoint x: 227, endPoint y: 432, distance: 18.7
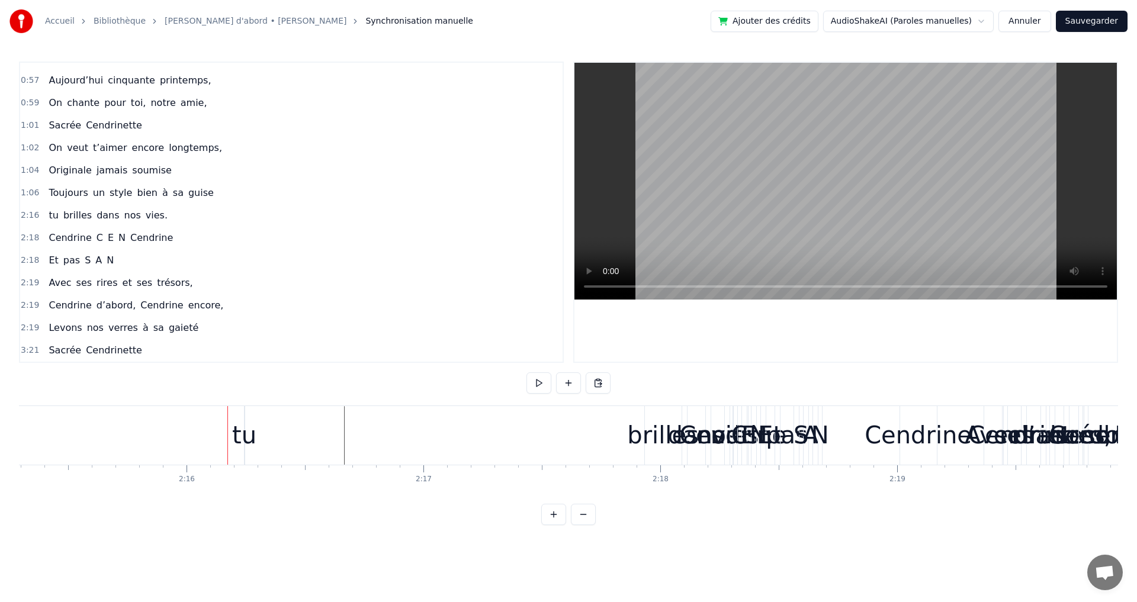
click at [248, 433] on div "tu" at bounding box center [244, 436] width 24 height 36
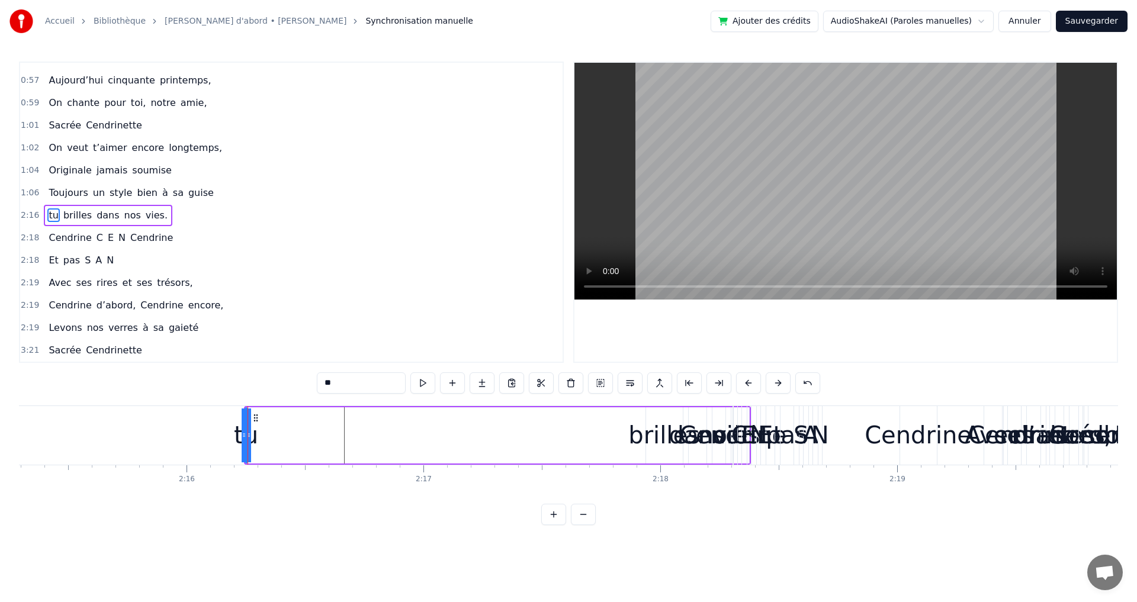
drag, startPoint x: 248, startPoint y: 433, endPoint x: 284, endPoint y: 443, distance: 37.9
click at [279, 443] on div "tu brilles dans nos vies." at bounding box center [497, 435] width 507 height 59
click at [622, 432] on div "tu brilles dans nos vies." at bounding box center [497, 435] width 507 height 59
click at [640, 436] on div "brilles" at bounding box center [665, 436] width 72 height 36
drag, startPoint x: 653, startPoint y: 417, endPoint x: 370, endPoint y: 442, distance: 284.8
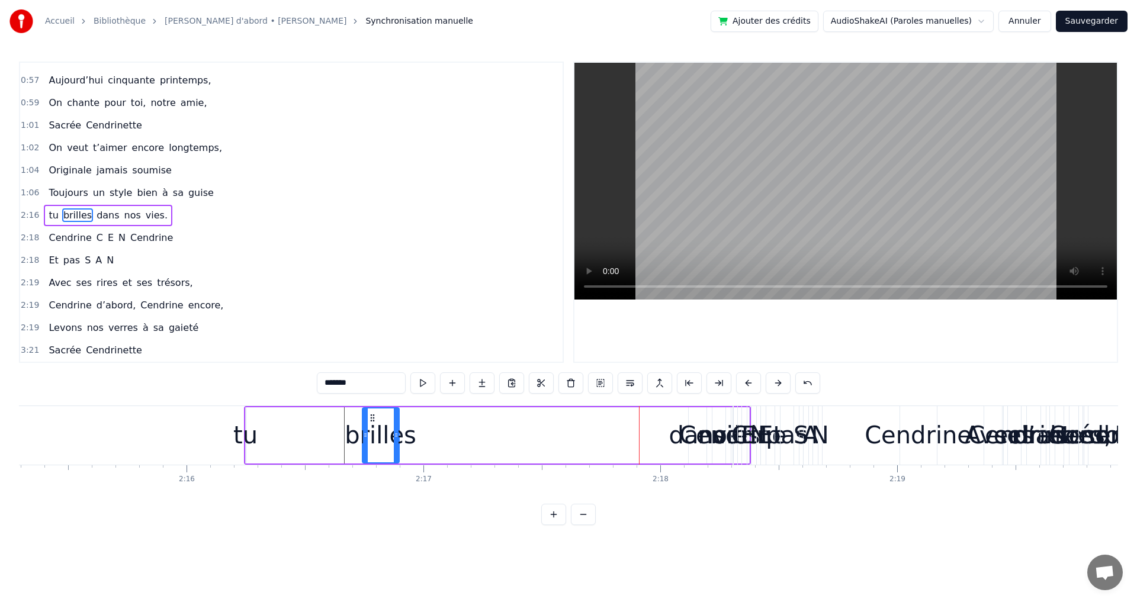
click at [370, 442] on div "brilles" at bounding box center [381, 436] width 36 height 54
drag, startPoint x: 396, startPoint y: 438, endPoint x: 456, endPoint y: 439, distance: 59.8
click at [456, 439] on icon at bounding box center [456, 435] width 5 height 9
click at [248, 441] on div "tu" at bounding box center [245, 436] width 24 height 36
type input "**"
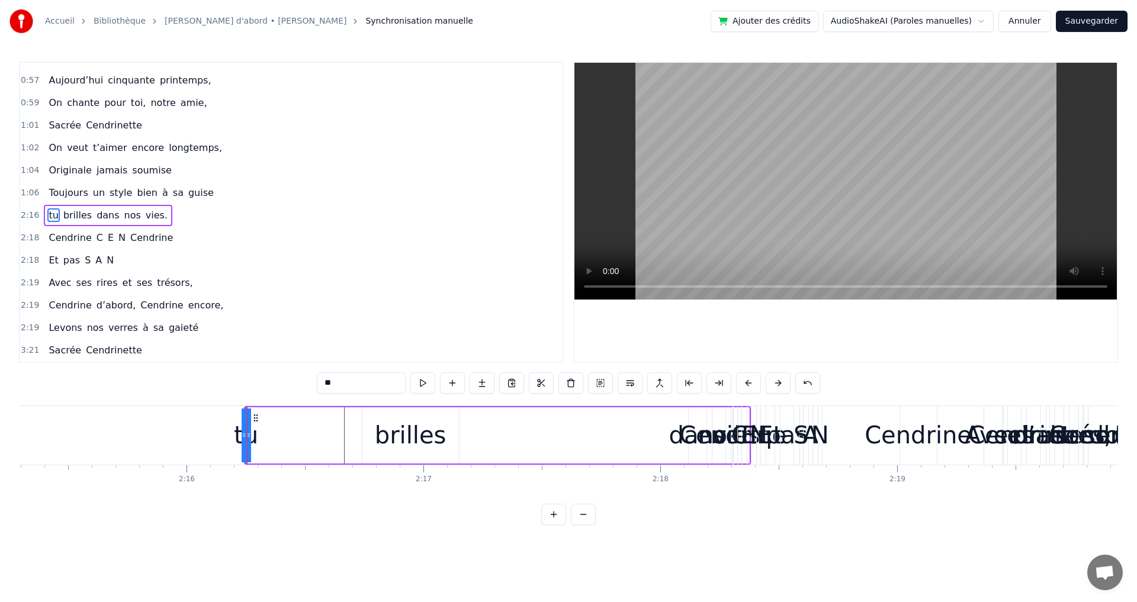
drag, startPoint x: 251, startPoint y: 435, endPoint x: 265, endPoint y: 437, distance: 14.9
click at [265, 437] on div "tu brilles dans nos vies." at bounding box center [497, 435] width 507 height 59
click at [245, 429] on div "tu" at bounding box center [245, 436] width 24 height 36
drag, startPoint x: 245, startPoint y: 429, endPoint x: 221, endPoint y: 425, distance: 24.2
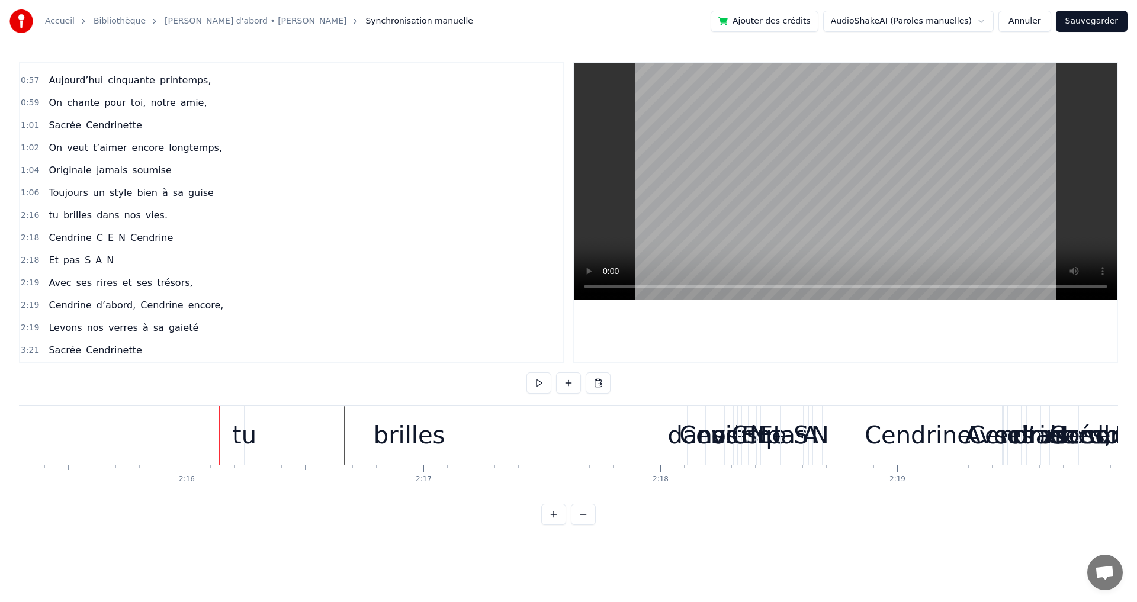
click at [509, 441] on div "tu brilles dans nos vies." at bounding box center [497, 435] width 507 height 59
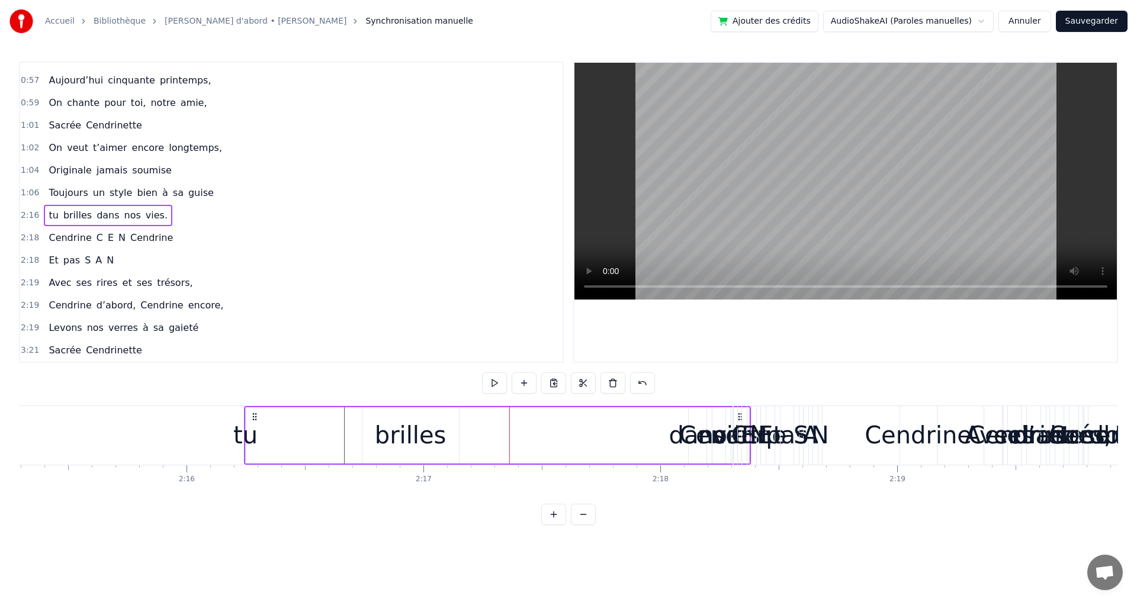
click at [681, 441] on div "dans" at bounding box center [697, 436] width 57 height 36
drag, startPoint x: 700, startPoint y: 421, endPoint x: 530, endPoint y: 425, distance: 169.5
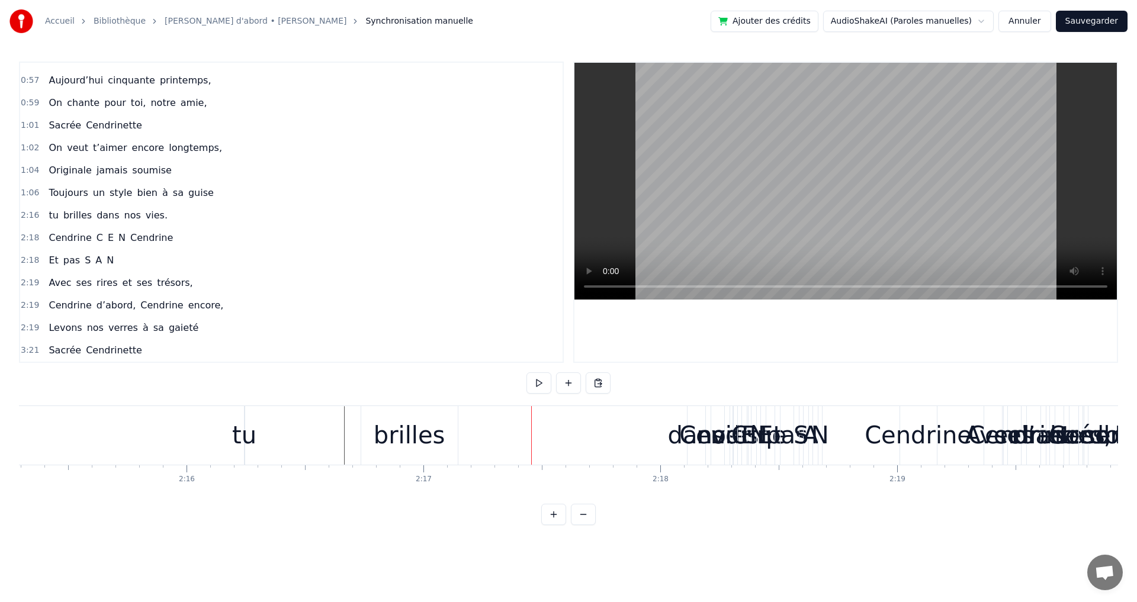
click at [678, 437] on div "dans" at bounding box center [696, 436] width 57 height 36
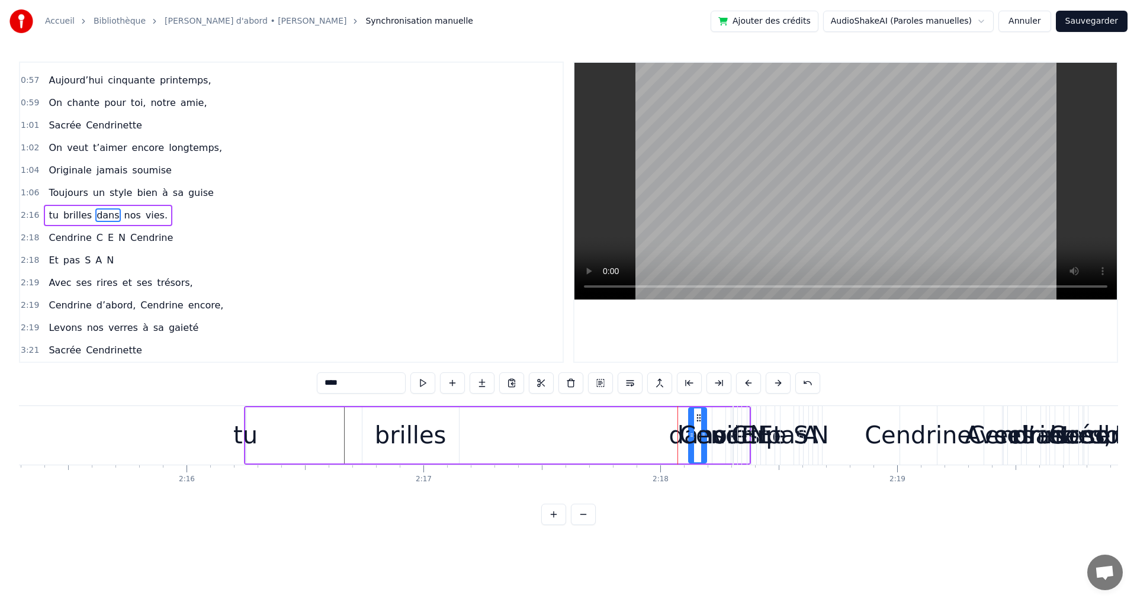
drag, startPoint x: 701, startPoint y: 418, endPoint x: 559, endPoint y: 416, distance: 142.2
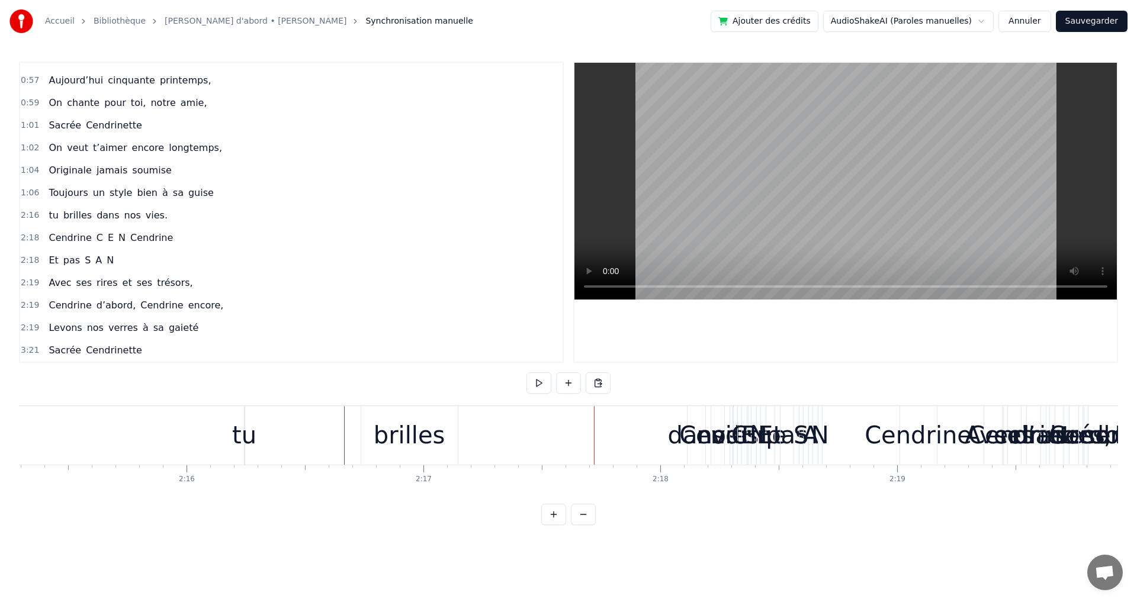
click at [101, 219] on span "dans" at bounding box center [107, 216] width 25 height 14
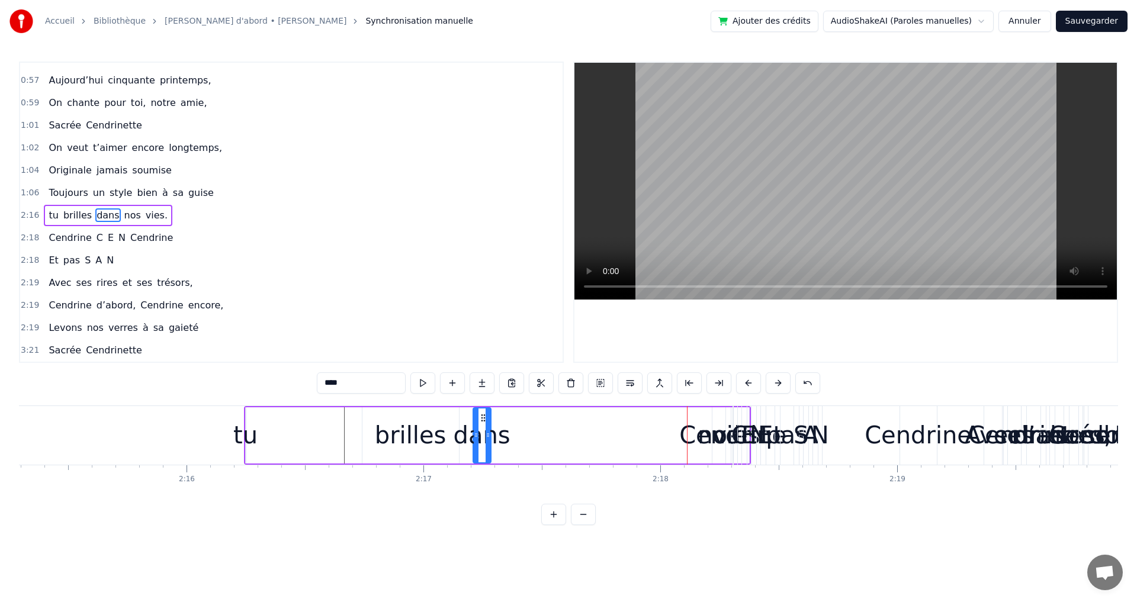
drag, startPoint x: 699, startPoint y: 416, endPoint x: 472, endPoint y: 431, distance: 227.4
click at [474, 433] on div "dans" at bounding box center [482, 436] width 17 height 54
drag, startPoint x: 479, startPoint y: 429, endPoint x: 554, endPoint y: 429, distance: 74.6
click at [553, 427] on div at bounding box center [552, 436] width 5 height 54
click at [123, 211] on span "nos" at bounding box center [132, 216] width 19 height 14
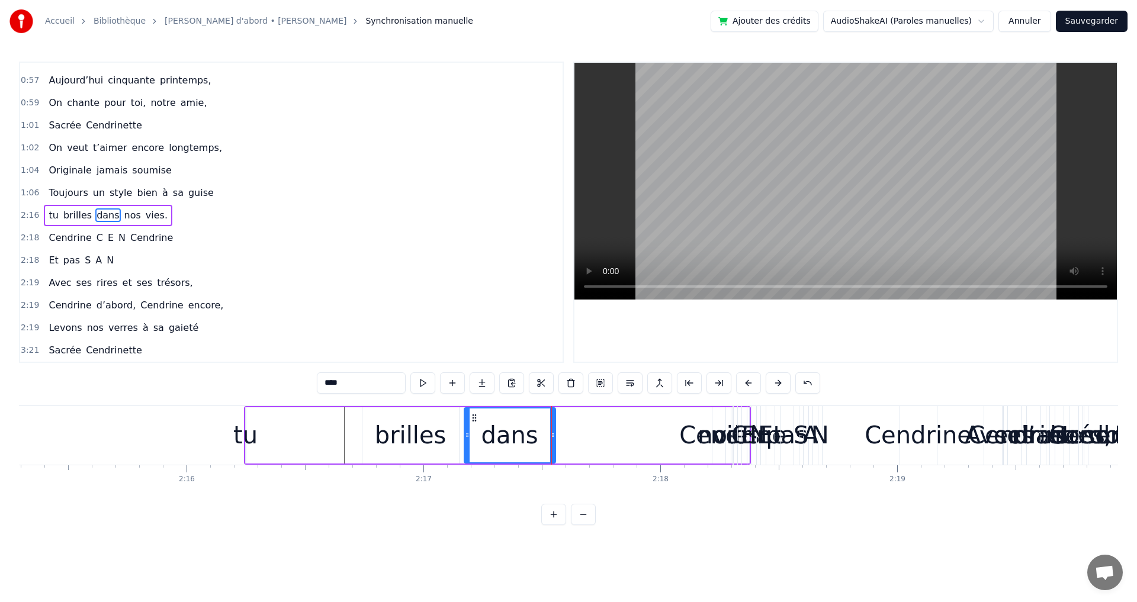
type input "***"
drag, startPoint x: 716, startPoint y: 426, endPoint x: 662, endPoint y: 436, distance: 55.4
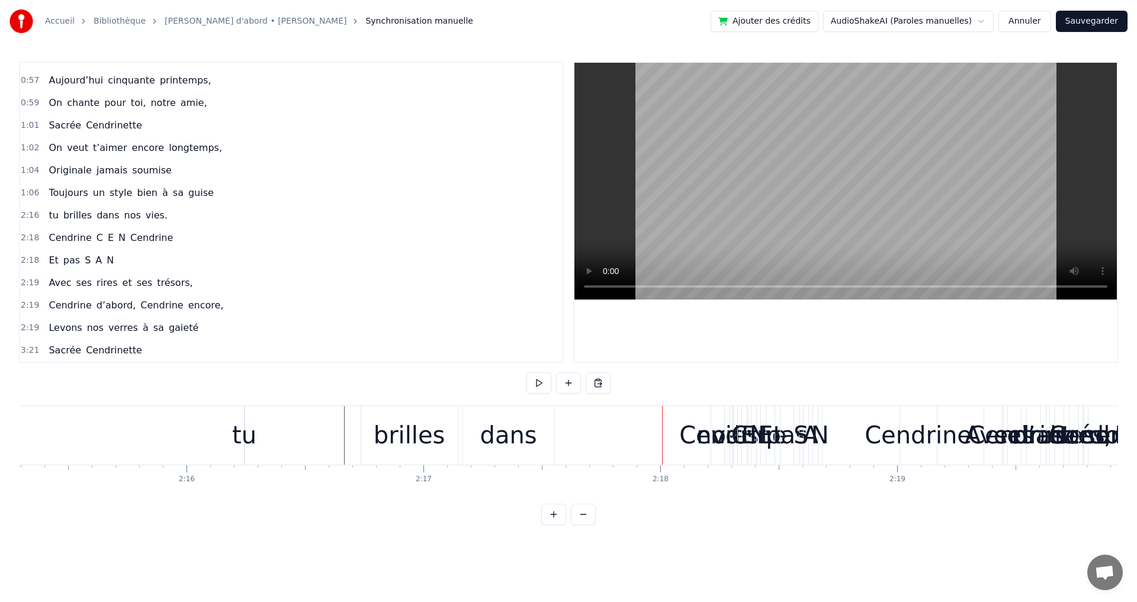
click at [123, 219] on span "nos" at bounding box center [132, 216] width 19 height 14
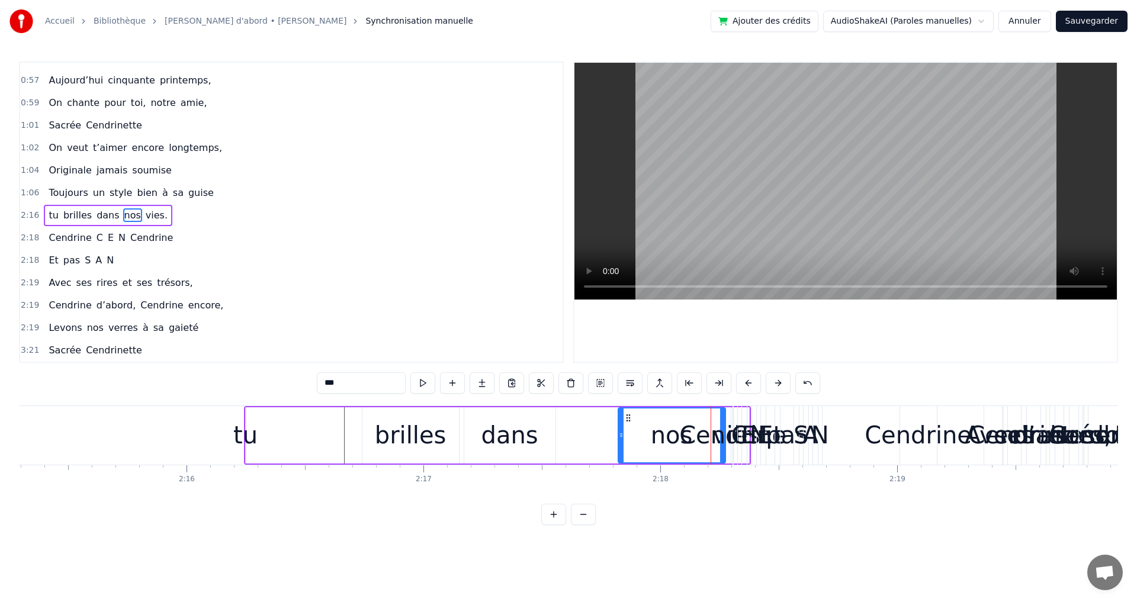
drag, startPoint x: 716, startPoint y: 414, endPoint x: 622, endPoint y: 416, distance: 94.2
click at [622, 416] on div at bounding box center [621, 436] width 5 height 54
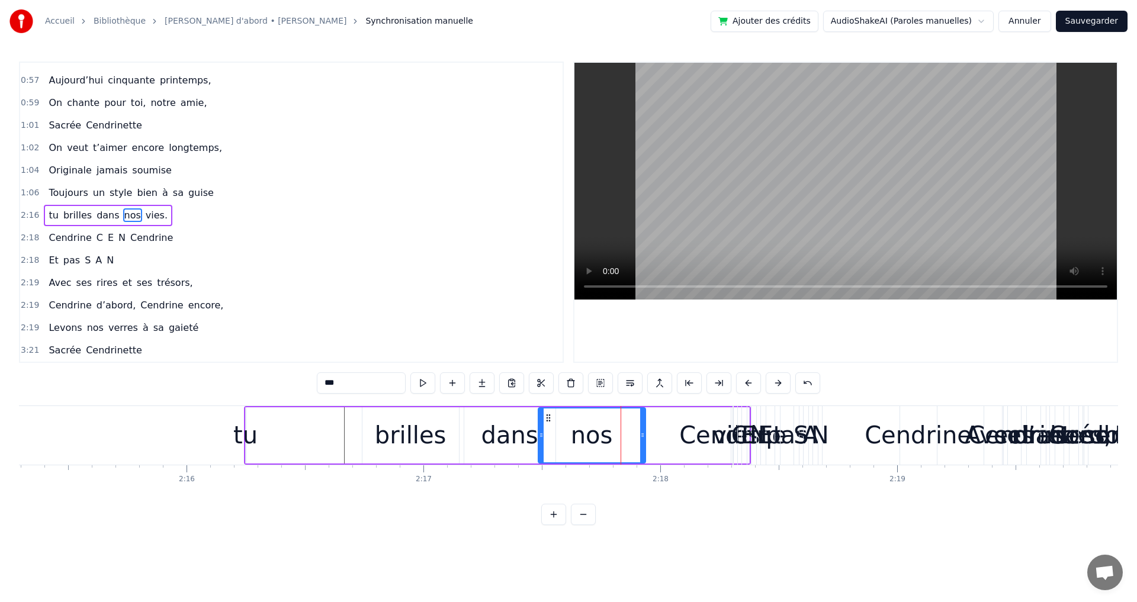
drag, startPoint x: 630, startPoint y: 419, endPoint x: 550, endPoint y: 421, distance: 80.6
click at [545, 422] on icon at bounding box center [548, 417] width 9 height 9
click at [656, 431] on div "tu brilles dans nos vies." at bounding box center [497, 435] width 507 height 59
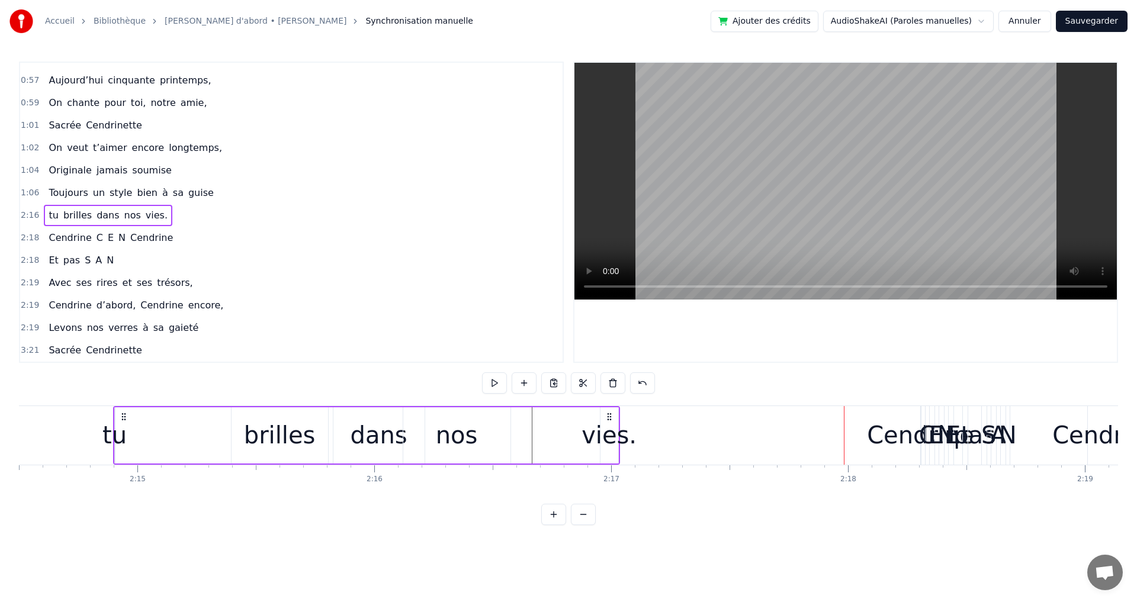
drag, startPoint x: 254, startPoint y: 414, endPoint x: 116, endPoint y: 418, distance: 138.1
click at [116, 418] on div "tu brilles dans nos vies." at bounding box center [366, 435] width 507 height 59
click at [608, 435] on div "vies." at bounding box center [609, 436] width 55 height 36
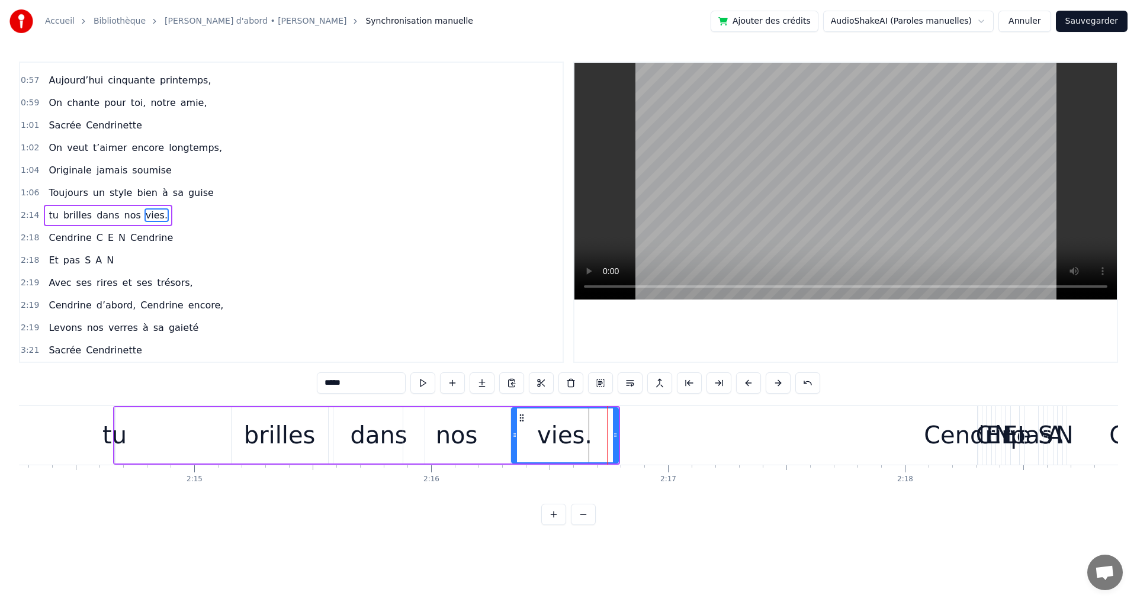
drag, startPoint x: 602, startPoint y: 429, endPoint x: 525, endPoint y: 431, distance: 76.4
click at [512, 435] on div at bounding box center [514, 436] width 5 height 54
drag, startPoint x: 614, startPoint y: 438, endPoint x: 568, endPoint y: 438, distance: 46.8
click at [568, 438] on icon at bounding box center [570, 435] width 5 height 9
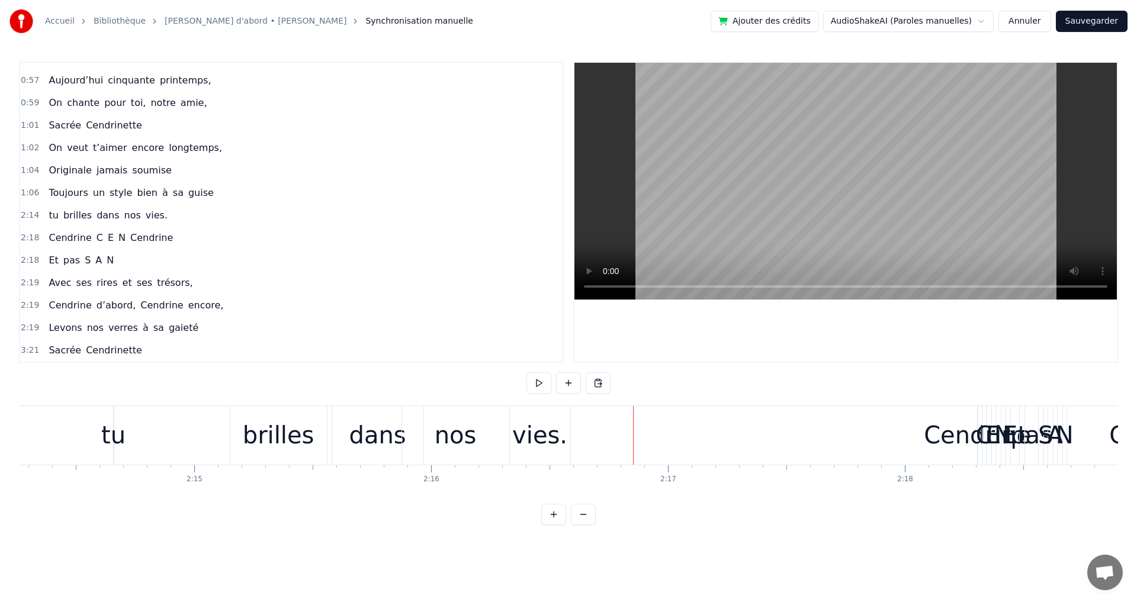
click at [126, 433] on div "tu brilles dans nos vies." at bounding box center [343, 435] width 460 height 59
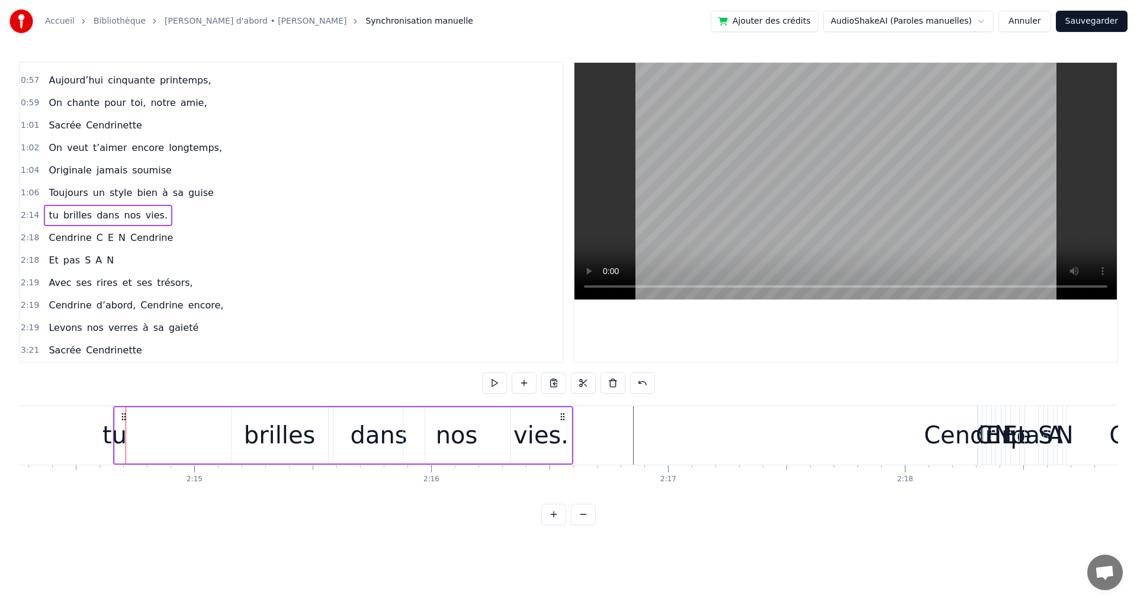
click at [118, 444] on div "tu" at bounding box center [114, 436] width 24 height 36
drag, startPoint x: 120, startPoint y: 443, endPoint x: 129, endPoint y: 441, distance: 9.0
click at [129, 441] on div "tu brilles dans nos vies." at bounding box center [343, 435] width 460 height 59
click at [122, 417] on circle at bounding box center [122, 416] width 1 height 1
click at [120, 427] on div "tu" at bounding box center [114, 436] width 24 height 36
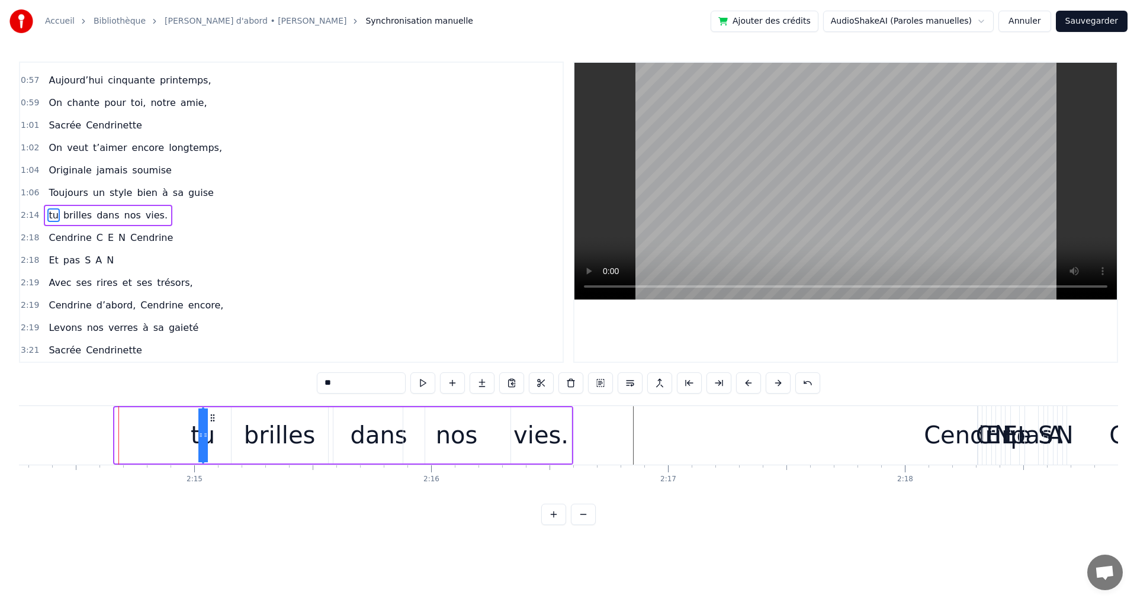
drag, startPoint x: 123, startPoint y: 421, endPoint x: 212, endPoint y: 434, distance: 90.5
click at [203, 434] on div "tu" at bounding box center [203, 436] width 0 height 54
click at [225, 444] on div "tu brilles dans nos vies." at bounding box center [388, 435] width 371 height 59
click at [205, 415] on div "tu" at bounding box center [204, 436] width 1 height 56
drag, startPoint x: 205, startPoint y: 415, endPoint x: 153, endPoint y: 423, distance: 52.7
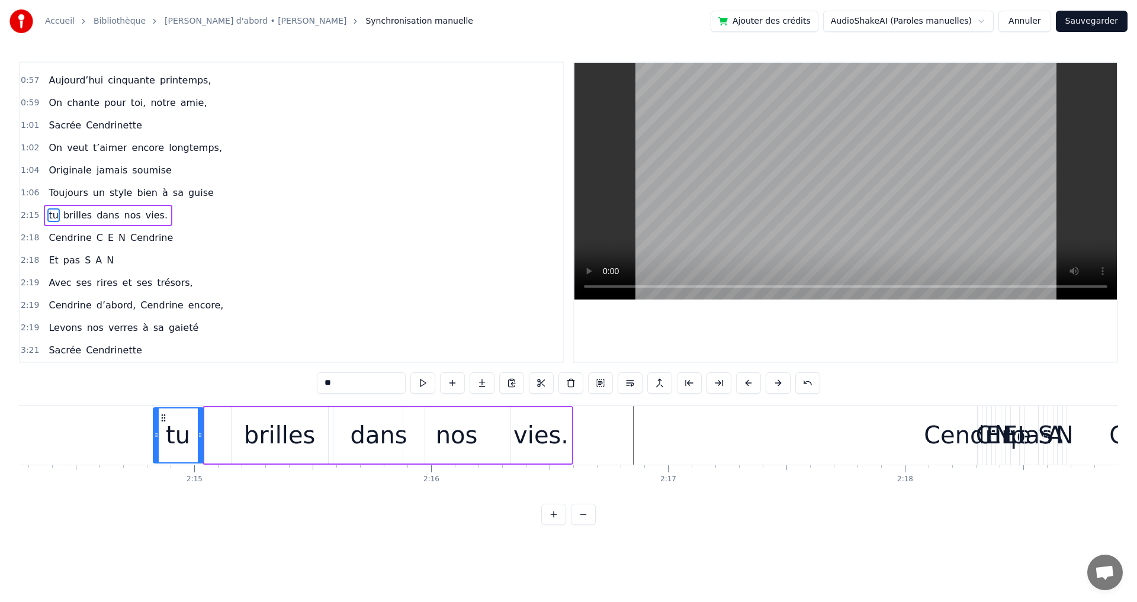
click at [154, 423] on div at bounding box center [156, 436] width 5 height 54
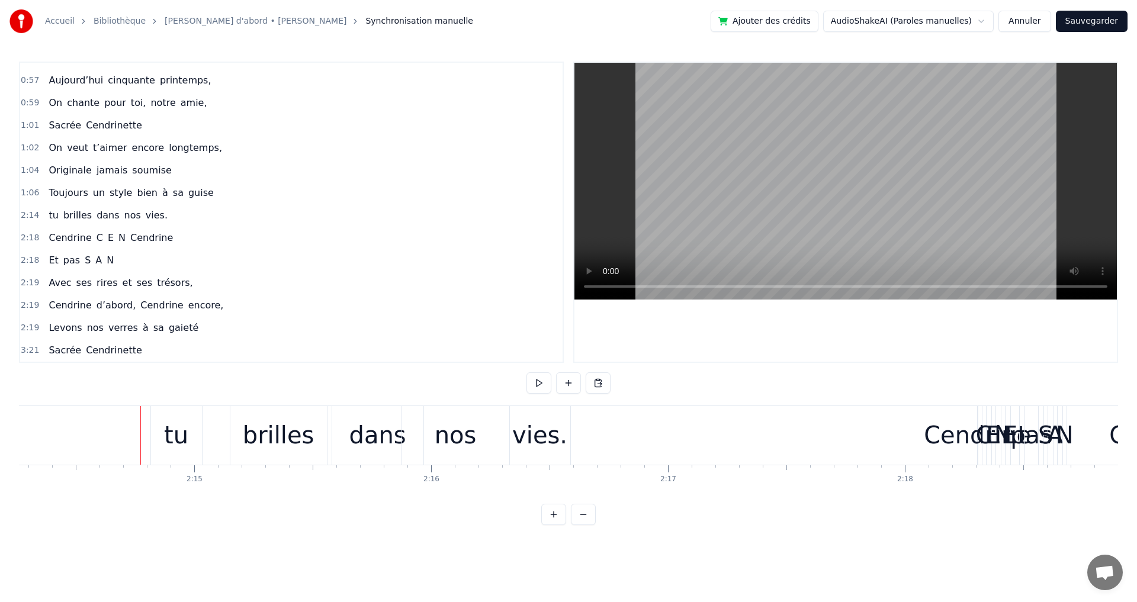
click at [75, 220] on span "brilles" at bounding box center [77, 216] width 31 height 14
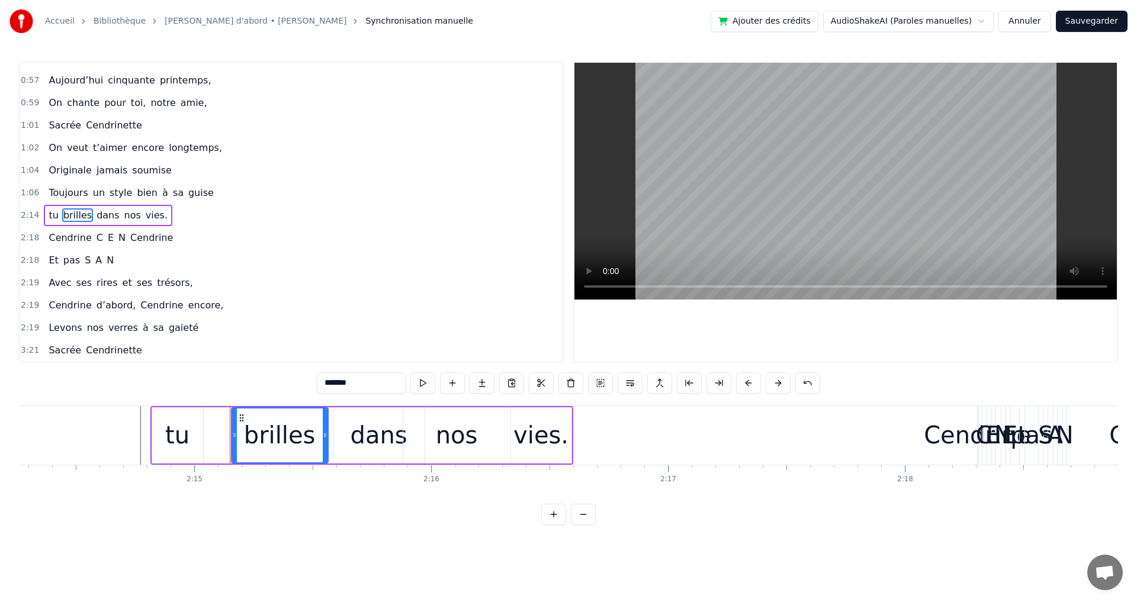
click at [52, 204] on div "2:14 tu brilles dans nos vies." at bounding box center [291, 215] width 543 height 23
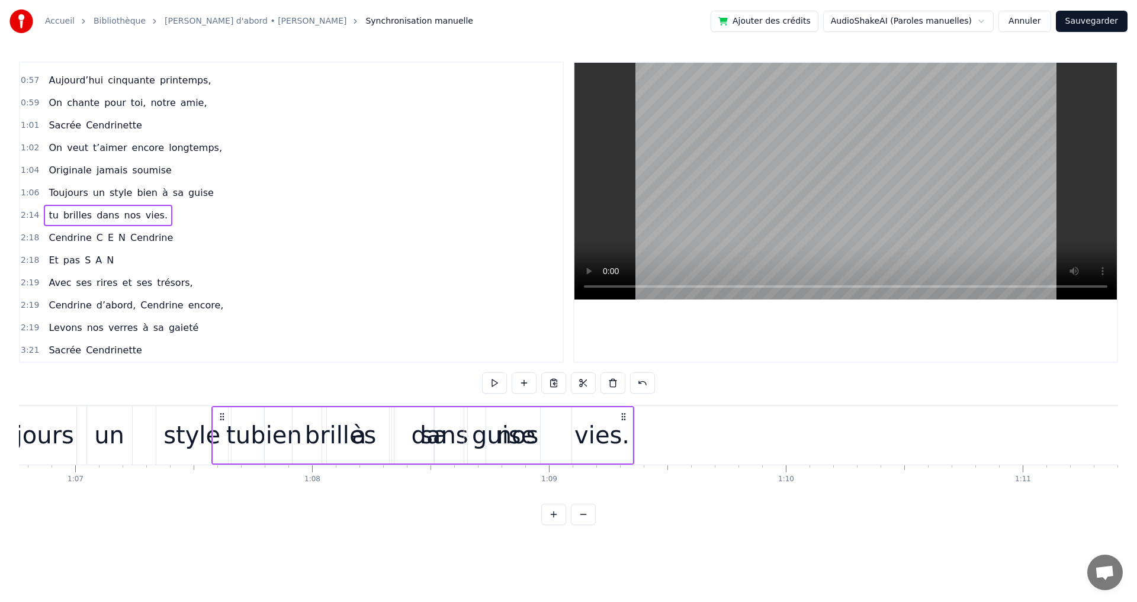
scroll to position [0, 15816]
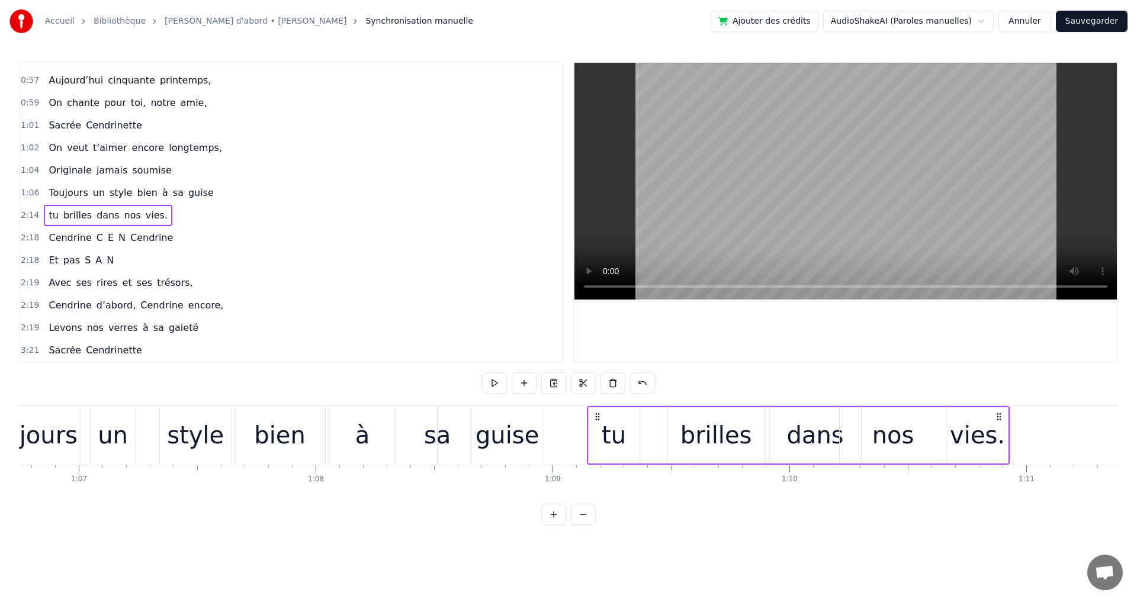
drag, startPoint x: 159, startPoint y: 416, endPoint x: 595, endPoint y: 527, distance: 450.4
click at [595, 525] on div "-1:-27 Elle a trouvé sous nos étoiles, 0:19 Elle 0:19 a la quitté capitale, 0:2…" at bounding box center [568, 294] width 1099 height 464
click at [621, 513] on div "-1:-27 Elle a trouvé sous nos étoiles, 0:19 Elle 0:19 a la quitté capitale, 0:2…" at bounding box center [568, 294] width 1099 height 464
click at [540, 458] on div "guise" at bounding box center [508, 435] width 72 height 59
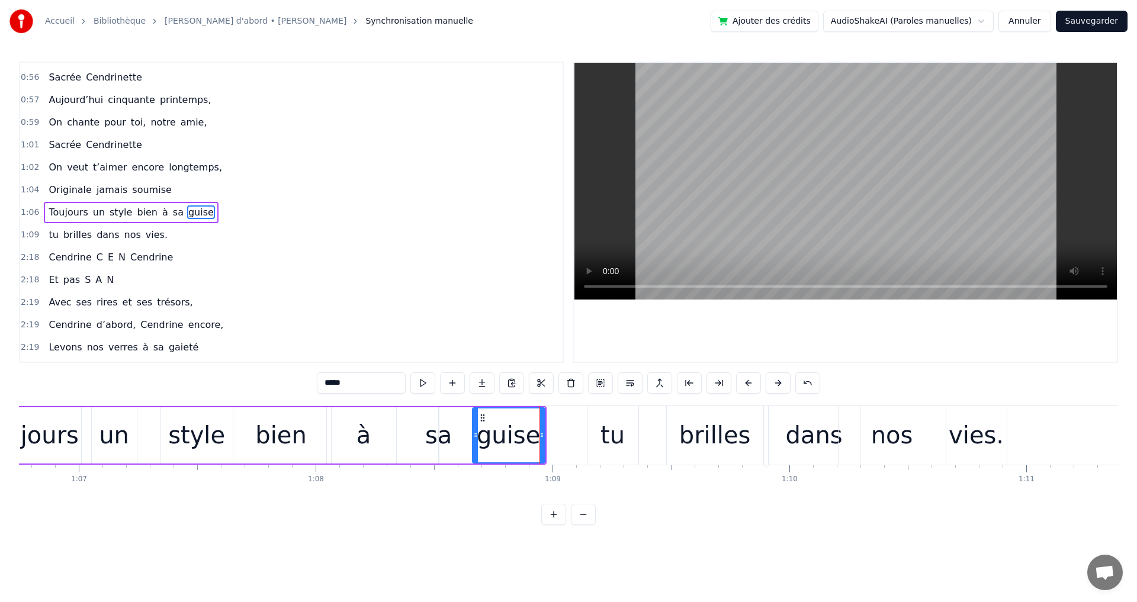
click at [95, 259] on span "C" at bounding box center [99, 258] width 9 height 14
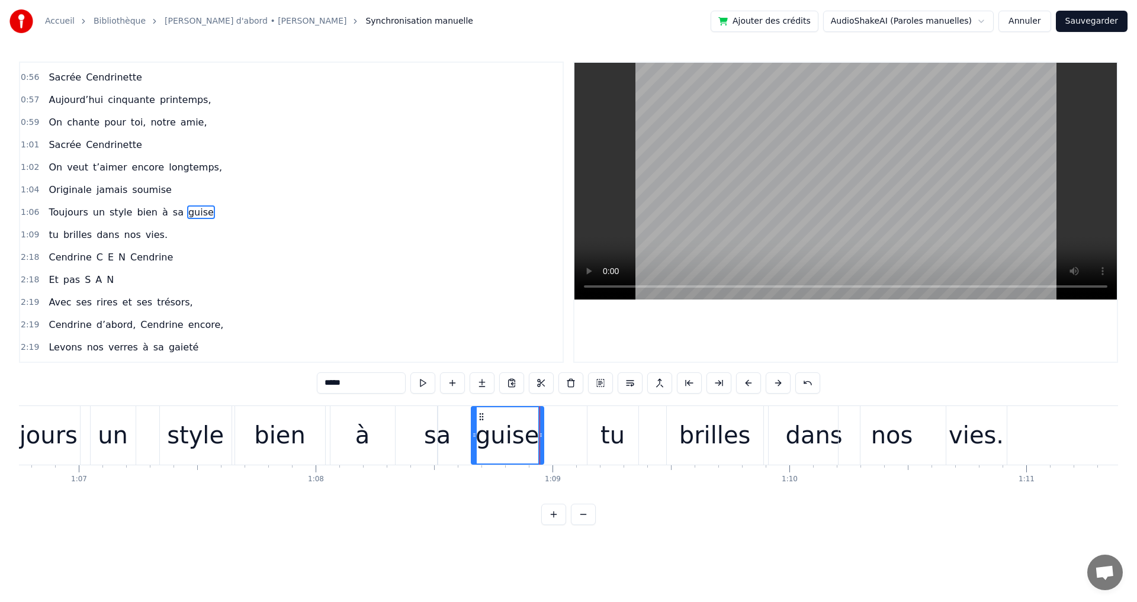
click at [74, 264] on span "Cendrine" at bounding box center [69, 258] width 45 height 14
type input "********"
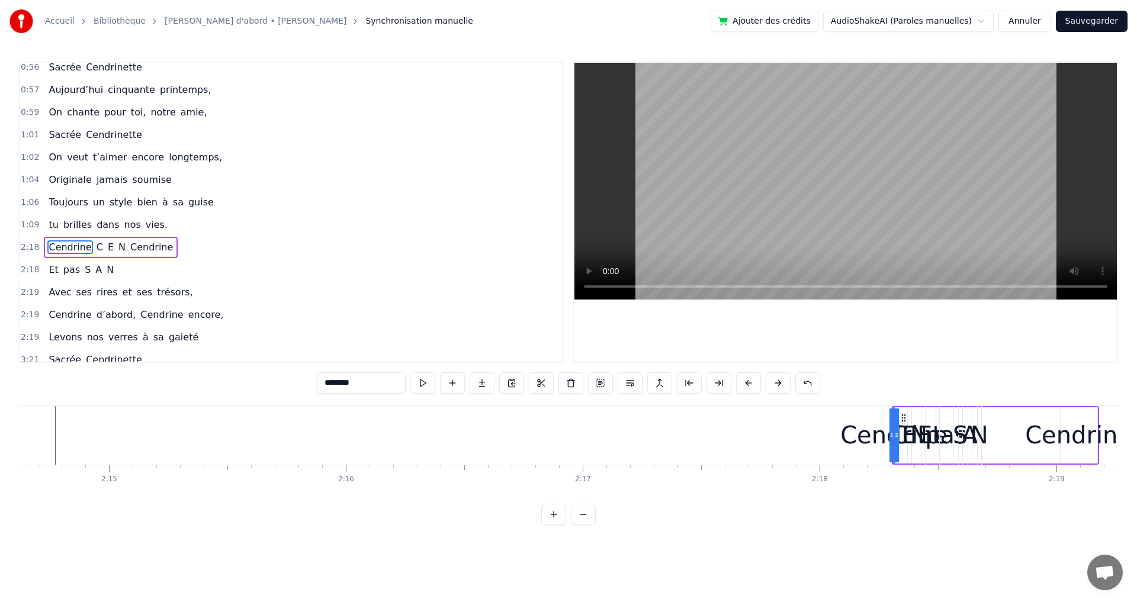
scroll to position [0, 32086]
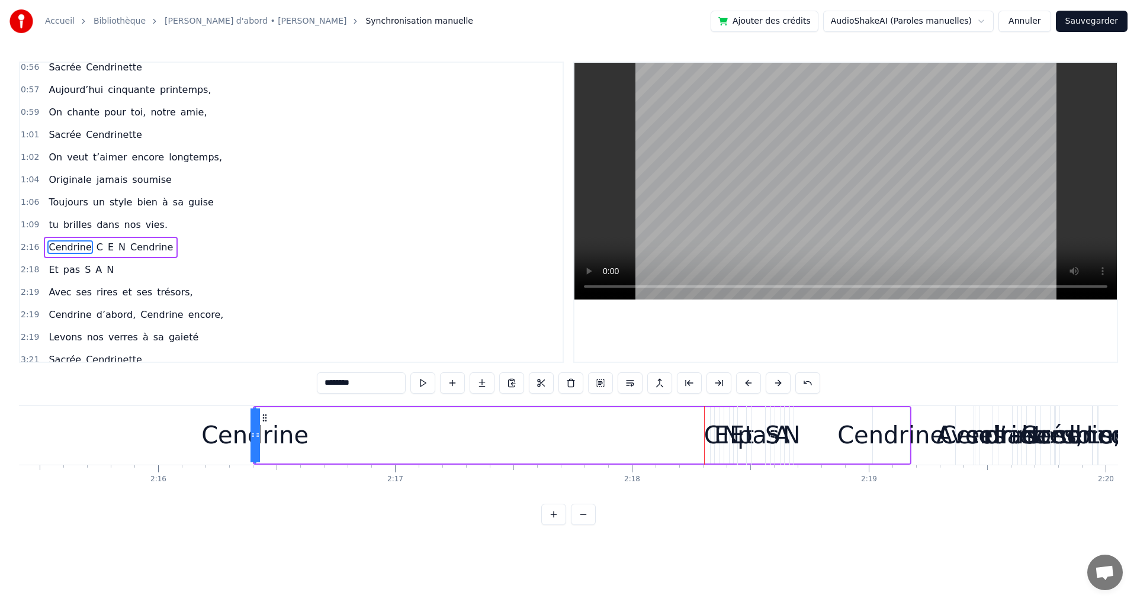
drag, startPoint x: 257, startPoint y: 437, endPoint x: 320, endPoint y: 435, distance: 62.8
click at [371, 437] on div "Cendrine C E N Cendrine" at bounding box center [582, 435] width 659 height 59
click at [255, 428] on div "Cendrine" at bounding box center [254, 436] width 107 height 36
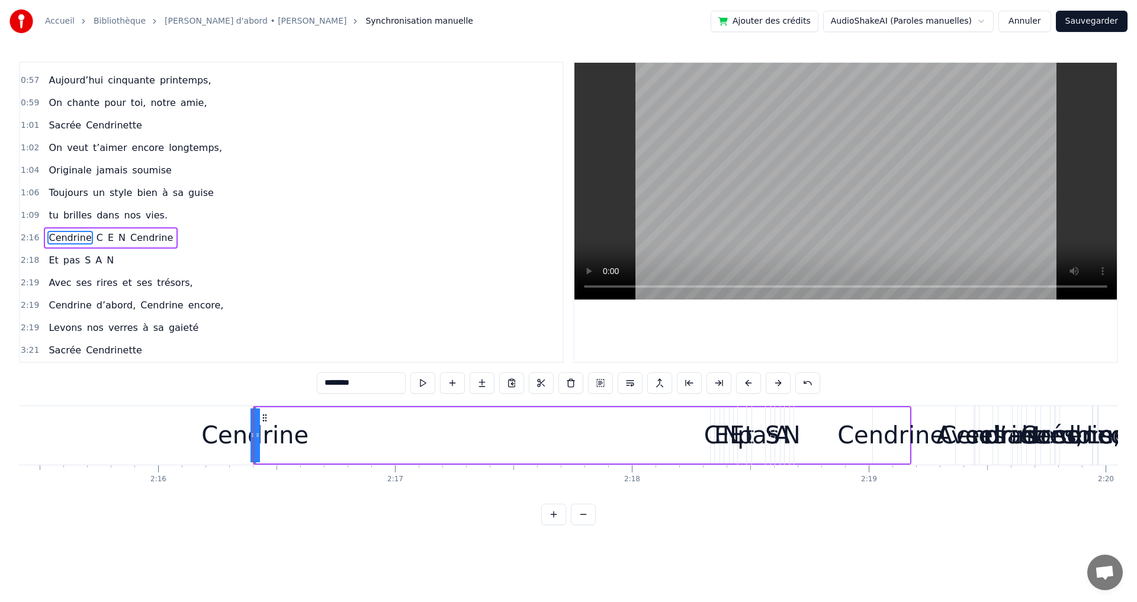
drag, startPoint x: 256, startPoint y: 428, endPoint x: 262, endPoint y: 429, distance: 6.0
click at [255, 429] on div "Cendrine" at bounding box center [255, 436] width 0 height 54
drag, startPoint x: 254, startPoint y: 434, endPoint x: 222, endPoint y: 438, distance: 32.8
click at [255, 440] on div "Cendrine" at bounding box center [255, 436] width 0 height 54
click at [254, 429] on div at bounding box center [253, 436] width 5 height 54
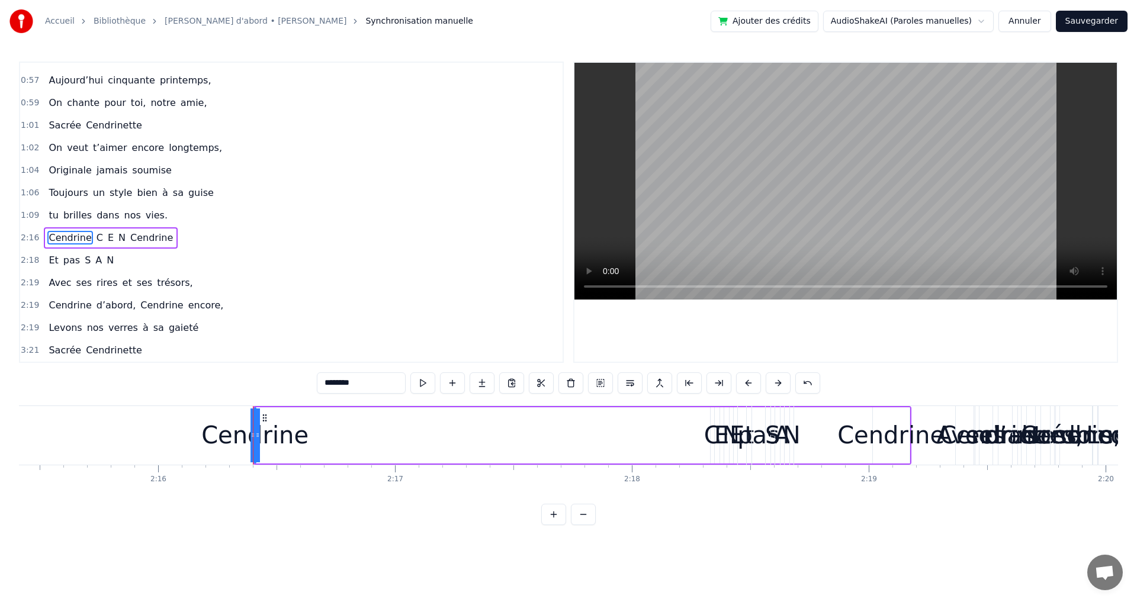
drag, startPoint x: 254, startPoint y: 429, endPoint x: 231, endPoint y: 428, distance: 23.1
click at [255, 429] on div "Cendrine" at bounding box center [255, 436] width 0 height 54
drag, startPoint x: 257, startPoint y: 429, endPoint x: 384, endPoint y: 442, distance: 128.6
click at [384, 442] on div "Cendrine C E N Cendrine" at bounding box center [582, 435] width 659 height 59
click at [711, 440] on div "C" at bounding box center [712, 436] width 17 height 36
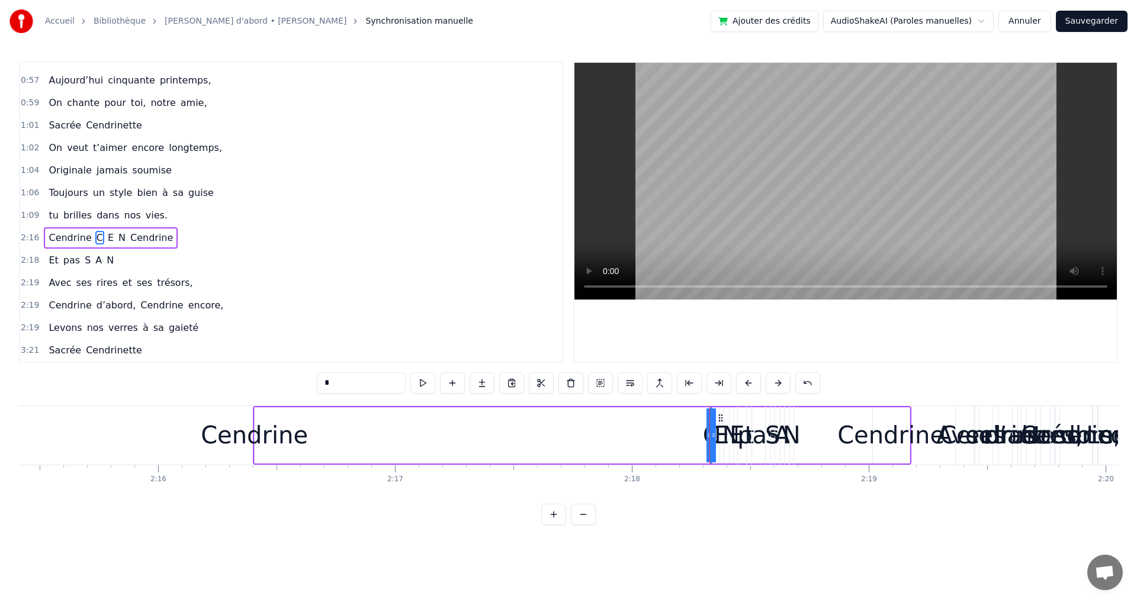
drag, startPoint x: 713, startPoint y: 433, endPoint x: 692, endPoint y: 434, distance: 21.3
click at [656, 443] on div "Cendrine C E N Cendrine" at bounding box center [582, 435] width 659 height 59
click at [95, 239] on span "C" at bounding box center [99, 238] width 9 height 14
drag, startPoint x: 722, startPoint y: 416, endPoint x: 425, endPoint y: 436, distance: 297.5
click at [425, 436] on div "Cendrine C E N Cendrine" at bounding box center [582, 435] width 659 height 59
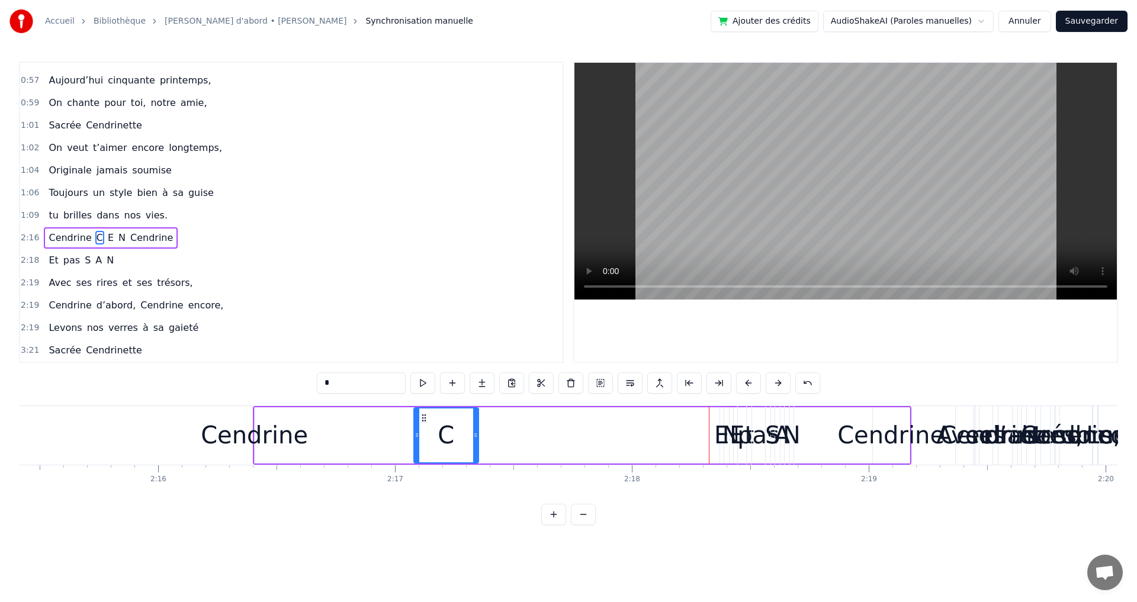
drag, startPoint x: 413, startPoint y: 436, endPoint x: 479, endPoint y: 432, distance: 65.9
click at [479, 432] on div "C" at bounding box center [446, 436] width 66 height 56
drag, startPoint x: 421, startPoint y: 418, endPoint x: 364, endPoint y: 427, distance: 58.1
click at [379, 427] on div "C" at bounding box center [404, 436] width 63 height 54
click at [255, 440] on div "Cendrine" at bounding box center [254, 436] width 107 height 36
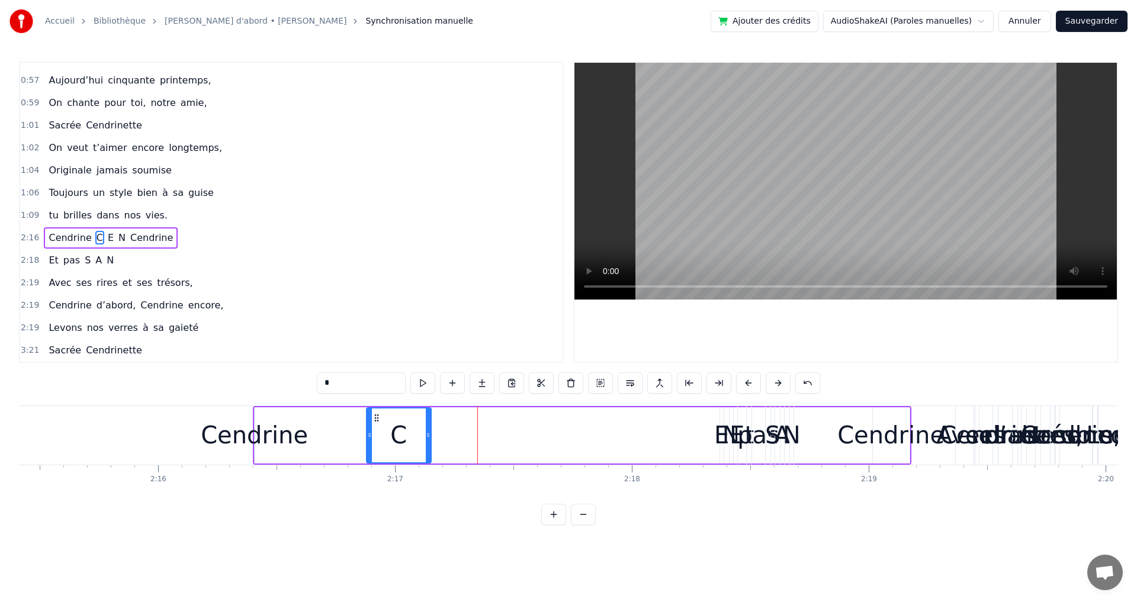
type input "********"
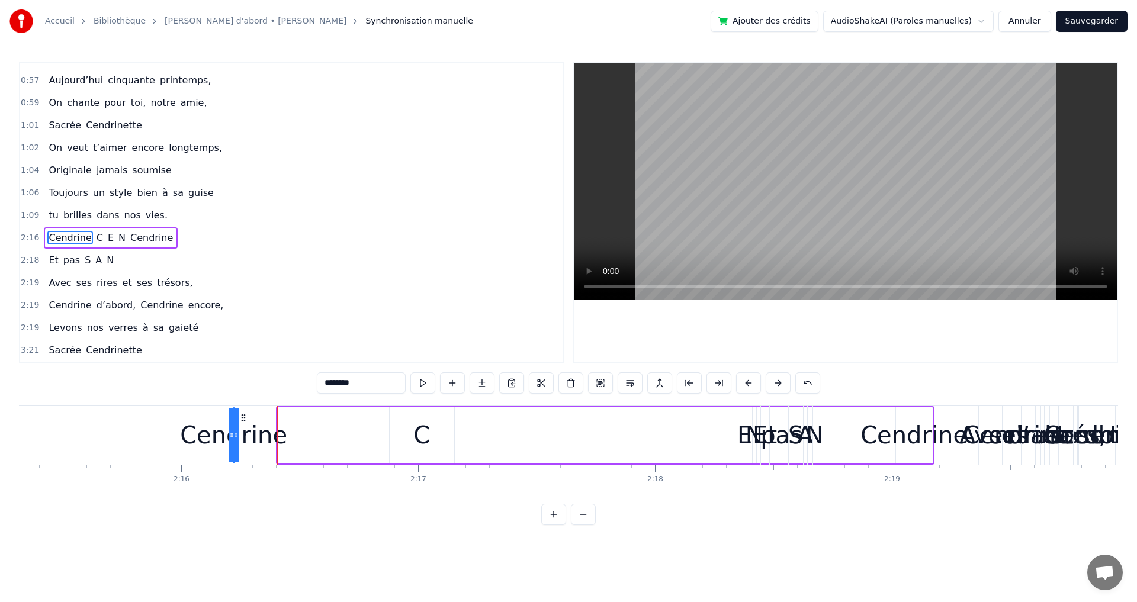
scroll to position [0, 32058]
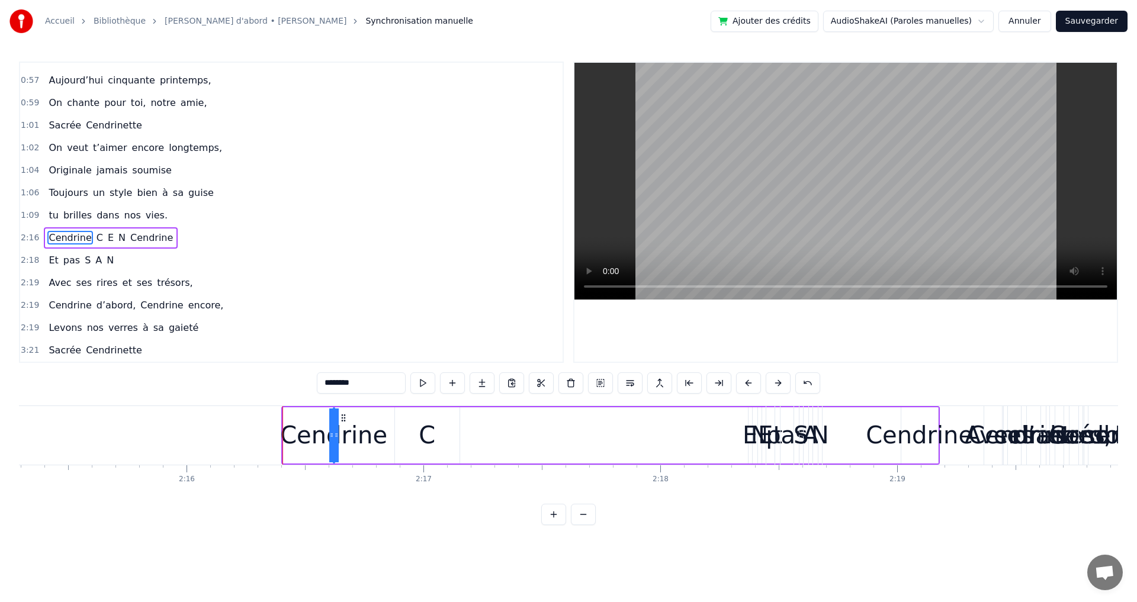
drag, startPoint x: 264, startPoint y: 421, endPoint x: 342, endPoint y: 431, distance: 79.4
click at [334, 431] on div "Cendrine" at bounding box center [334, 436] width 0 height 54
click at [514, 432] on div "Cendrine C E N Cendrine" at bounding box center [636, 435] width 608 height 59
click at [107, 238] on span "E" at bounding box center [111, 238] width 8 height 14
drag, startPoint x: 754, startPoint y: 418, endPoint x: 488, endPoint y: 432, distance: 266.4
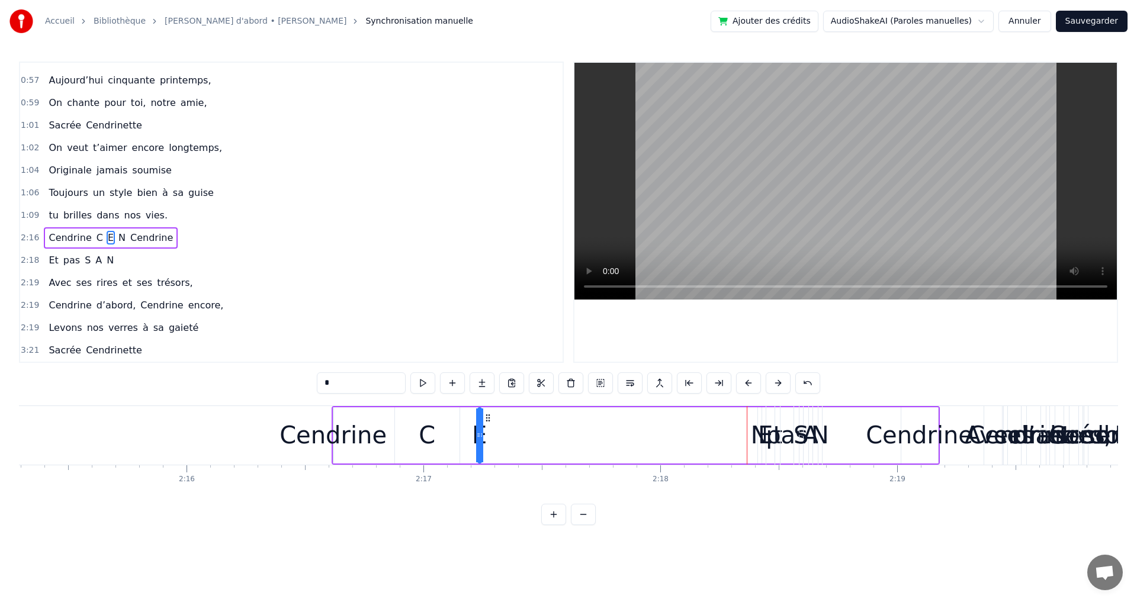
click at [488, 432] on div "Cendrine C E N Cendrine" at bounding box center [636, 435] width 608 height 59
drag, startPoint x: 480, startPoint y: 434, endPoint x: 522, endPoint y: 428, distance: 42.5
click at [522, 428] on div at bounding box center [520, 436] width 5 height 54
click at [607, 448] on div "Cendrine C E N Cendrine" at bounding box center [636, 435] width 608 height 59
click at [117, 237] on span "N" at bounding box center [121, 238] width 9 height 14
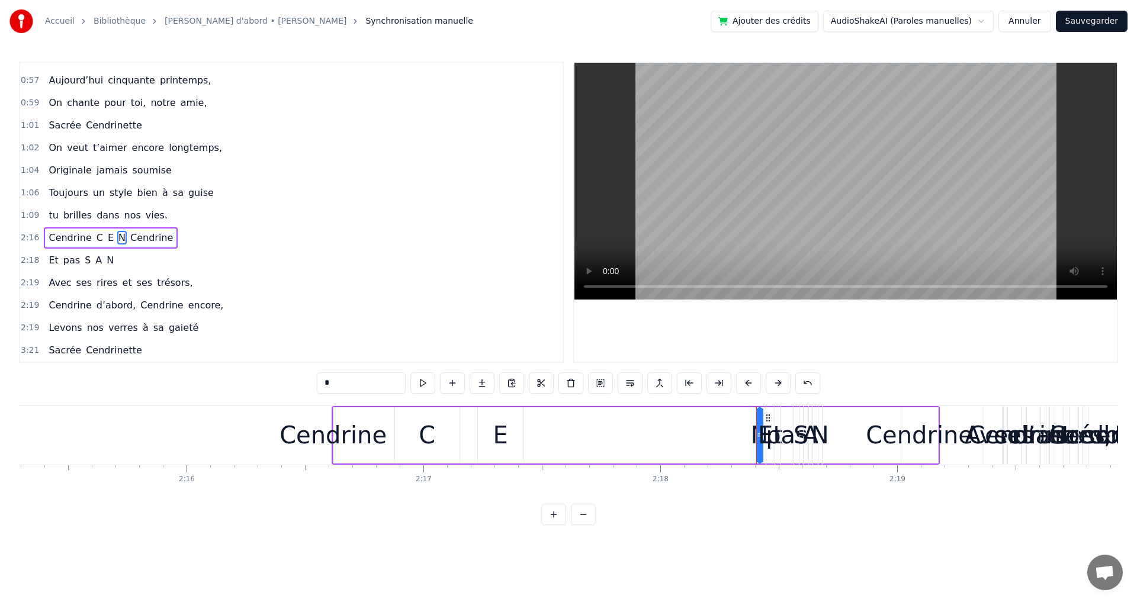
drag, startPoint x: 768, startPoint y: 413, endPoint x: 575, endPoint y: 431, distance: 193.4
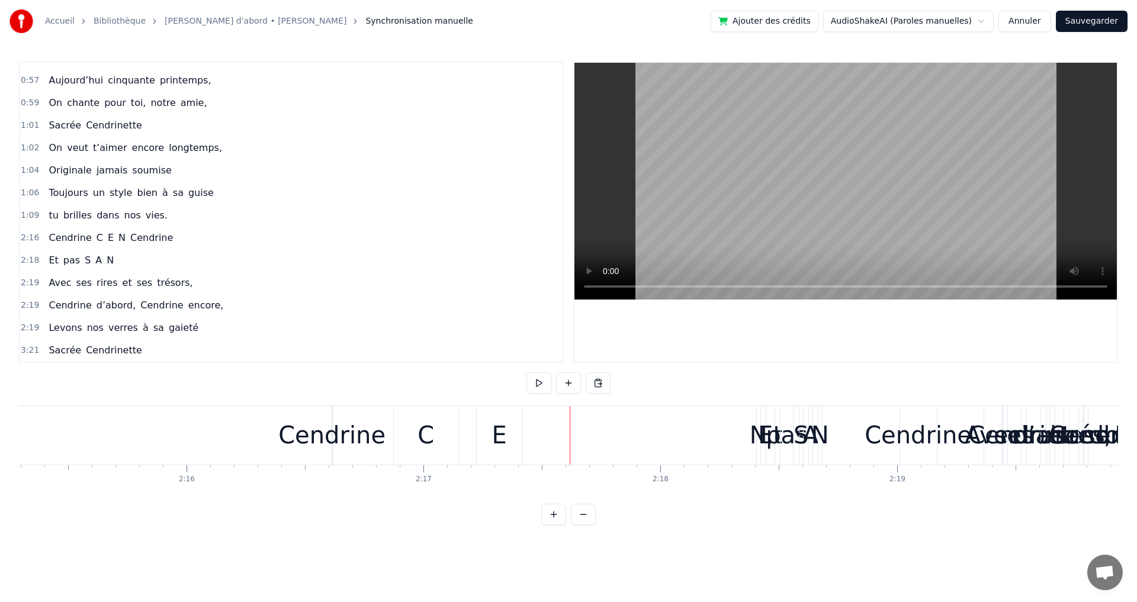
click at [759, 421] on div "N" at bounding box center [759, 436] width 18 height 36
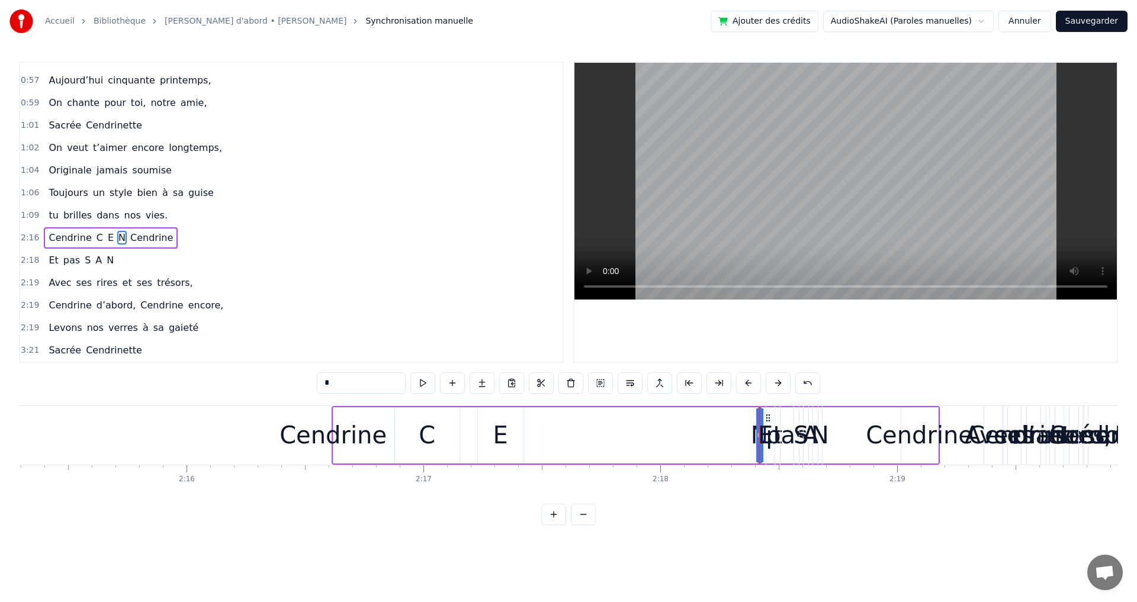
drag, startPoint x: 769, startPoint y: 418, endPoint x: 688, endPoint y: 429, distance: 81.9
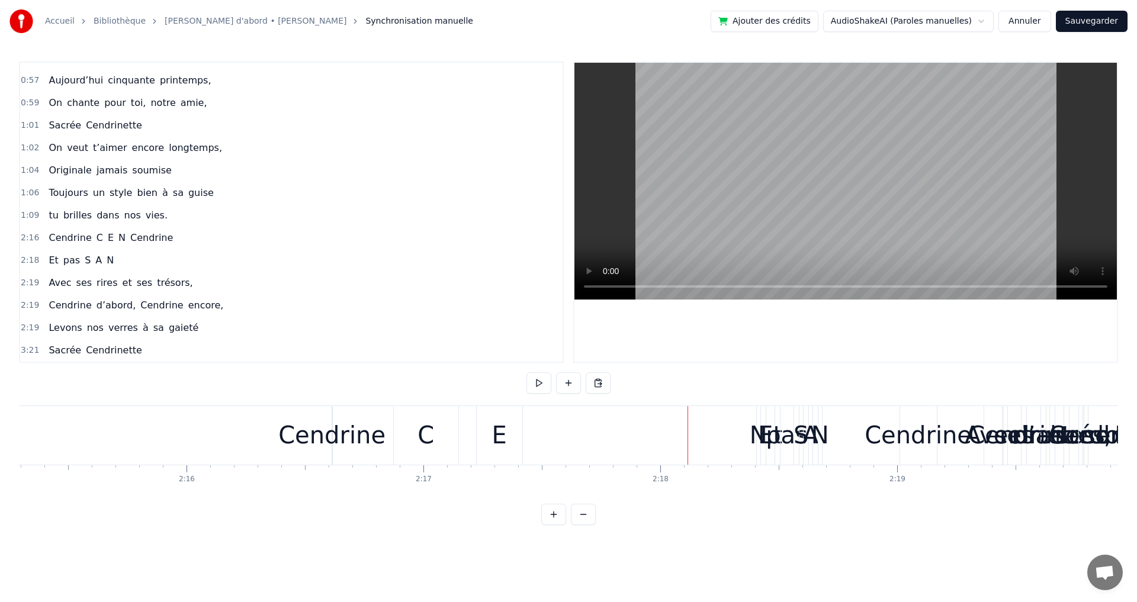
click at [107, 238] on span "E" at bounding box center [111, 238] width 8 height 14
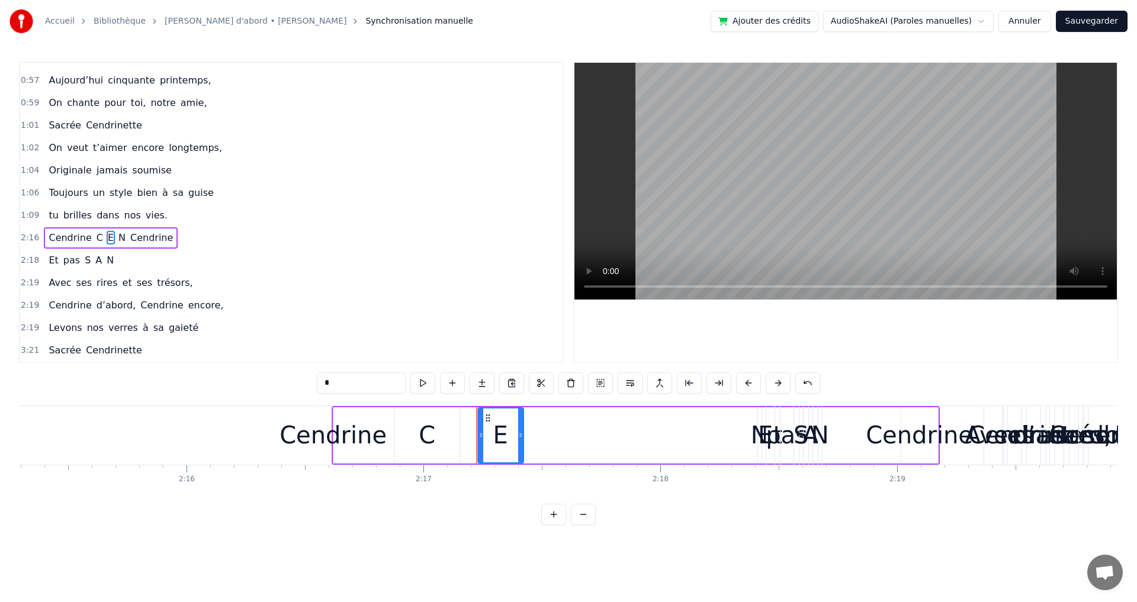
click at [117, 233] on span "N" at bounding box center [121, 238] width 9 height 14
type input "*"
drag, startPoint x: 770, startPoint y: 416, endPoint x: 774, endPoint y: 422, distance: 7.6
click at [774, 422] on div "Et pas S A N" at bounding box center [795, 435] width 59 height 59
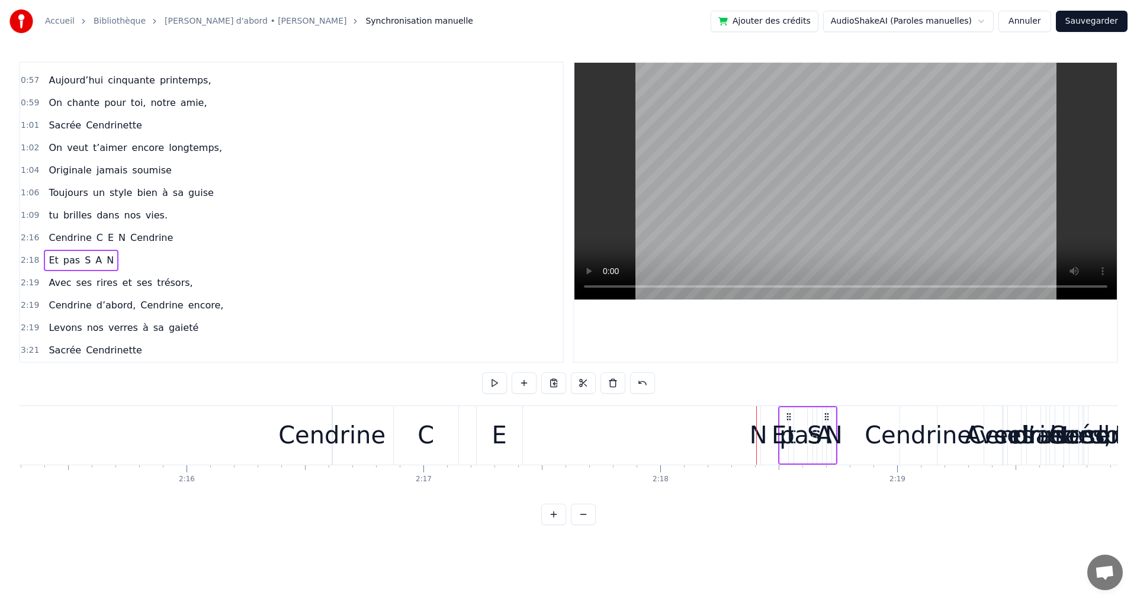
drag, startPoint x: 778, startPoint y: 418, endPoint x: 791, endPoint y: 424, distance: 13.5
click at [791, 424] on div "Et pas S A N" at bounding box center [807, 435] width 59 height 59
click at [763, 431] on div "N" at bounding box center [759, 436] width 18 height 36
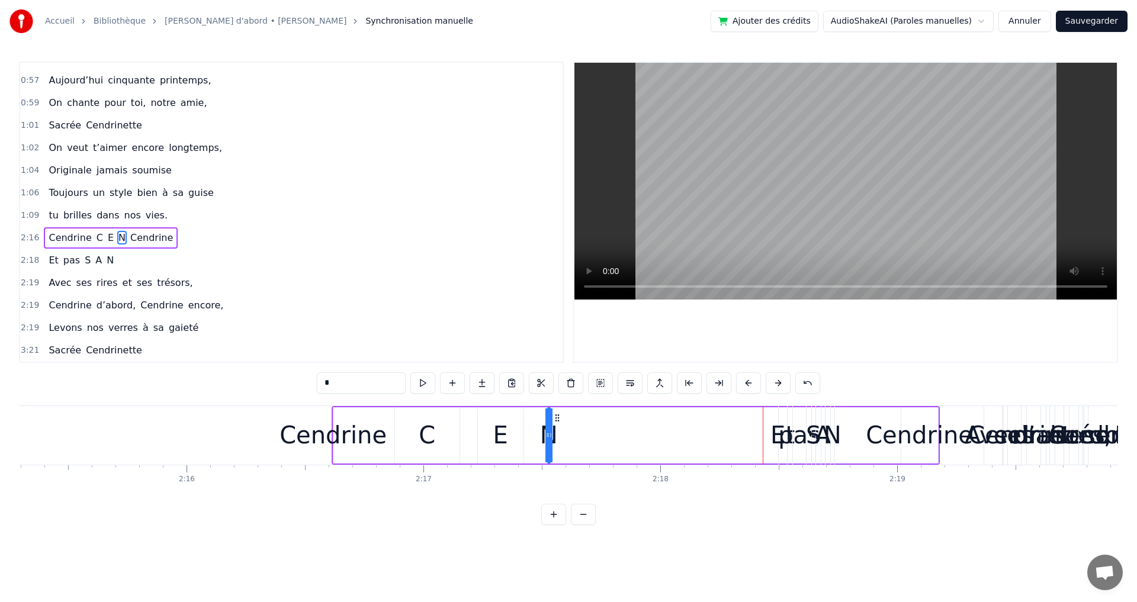
drag, startPoint x: 768, startPoint y: 419, endPoint x: 557, endPoint y: 426, distance: 211.0
click at [550, 426] on div "N" at bounding box center [549, 436] width 2 height 54
drag, startPoint x: 547, startPoint y: 426, endPoint x: 586, endPoint y: 425, distance: 39.1
click at [586, 425] on div at bounding box center [587, 436] width 5 height 54
click at [592, 422] on div "Cendrine C E N Cendrine" at bounding box center [636, 435] width 608 height 59
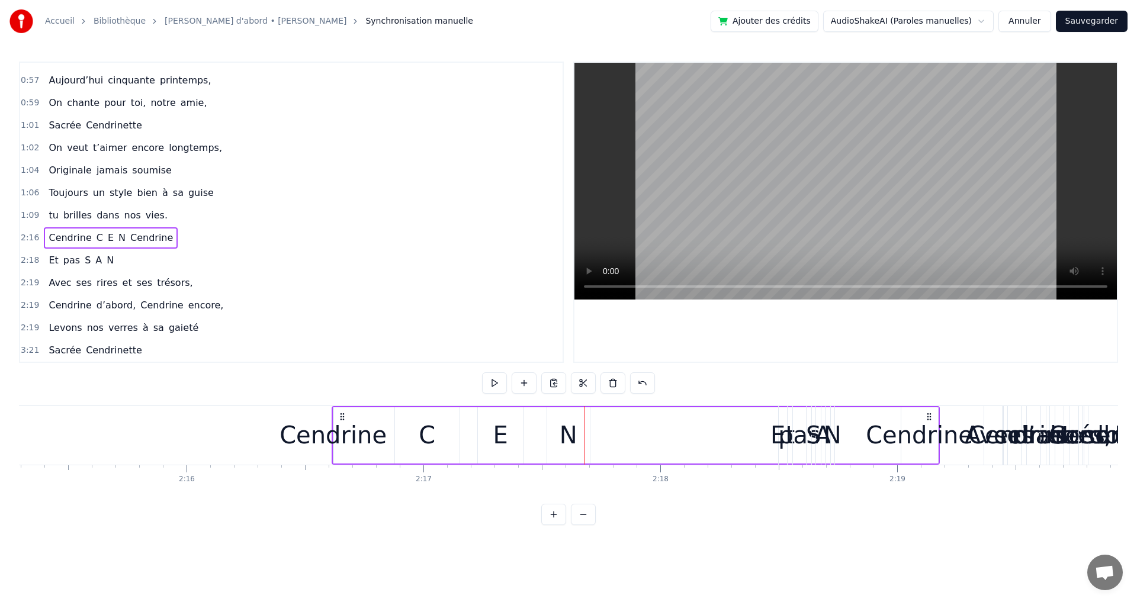
click at [790, 441] on div "pas" at bounding box center [799, 436] width 42 height 36
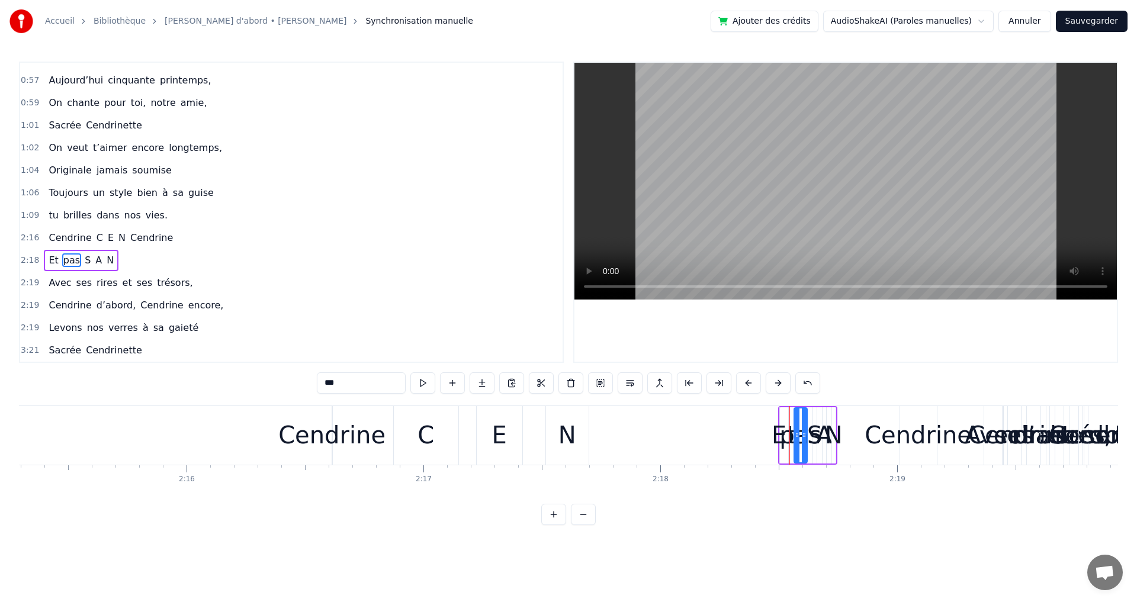
click at [136, 238] on span "Cendrine" at bounding box center [151, 238] width 45 height 14
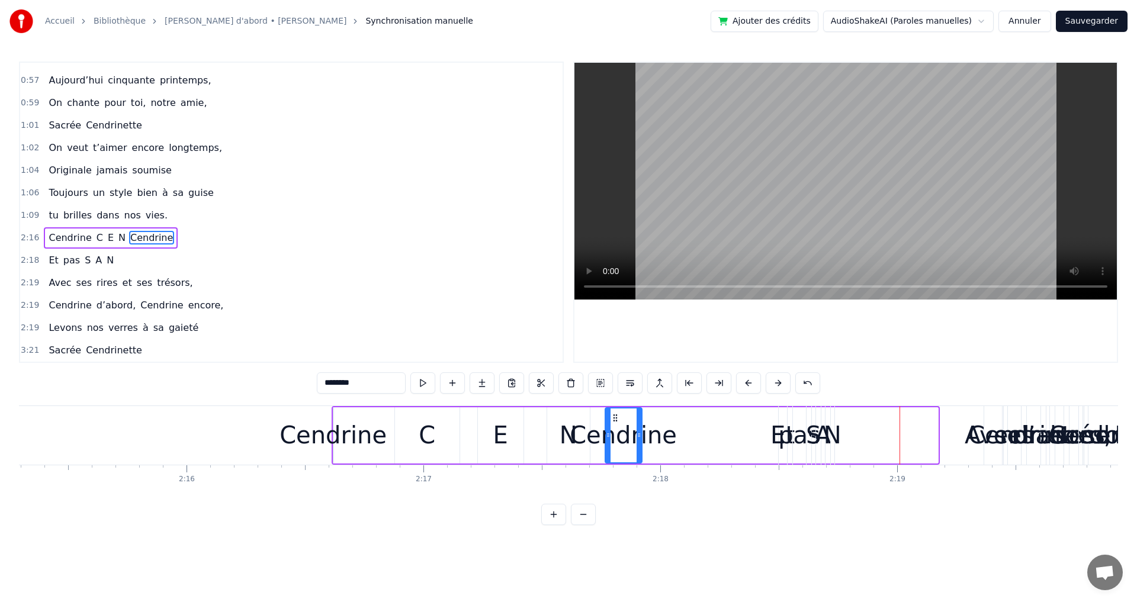
drag, startPoint x: 910, startPoint y: 418, endPoint x: 614, endPoint y: 463, distance: 299.7
click at [614, 463] on div "Cendrine" at bounding box center [624, 436] width 38 height 56
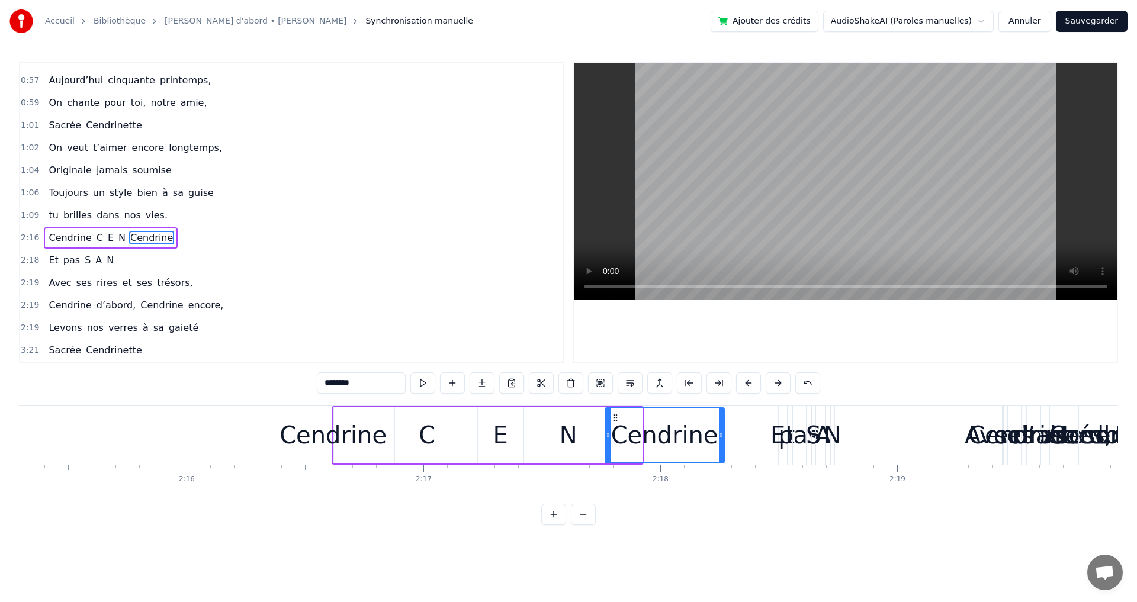
drag, startPoint x: 640, startPoint y: 441, endPoint x: 722, endPoint y: 440, distance: 82.3
click at [724, 436] on div at bounding box center [721, 436] width 5 height 54
click at [803, 451] on div "pas" at bounding box center [799, 436] width 42 height 36
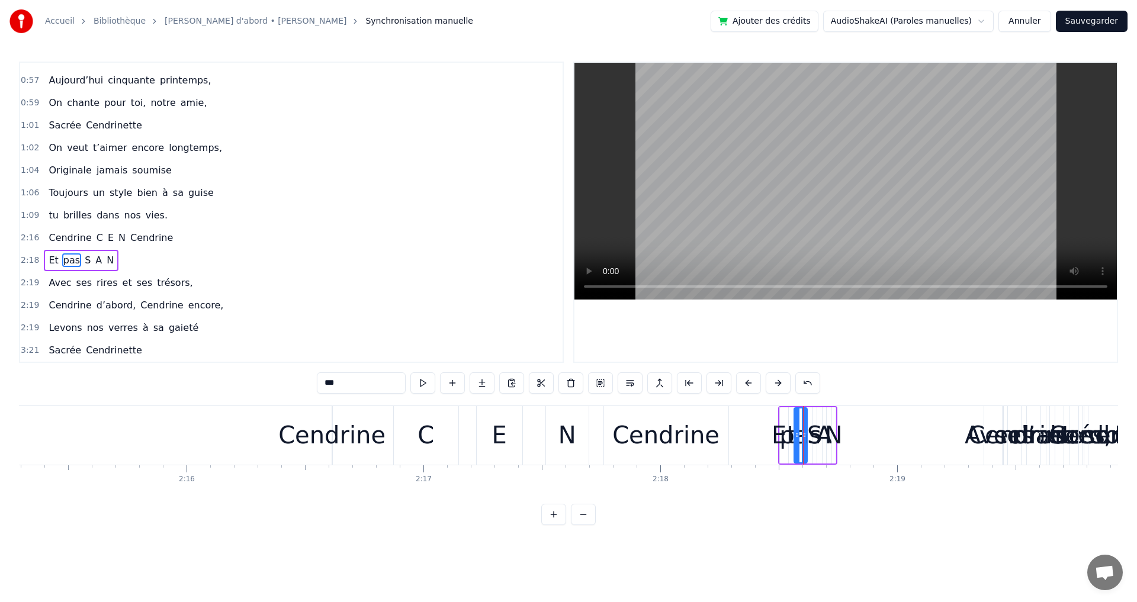
click at [778, 438] on div "Et" at bounding box center [784, 436] width 24 height 36
type input "**"
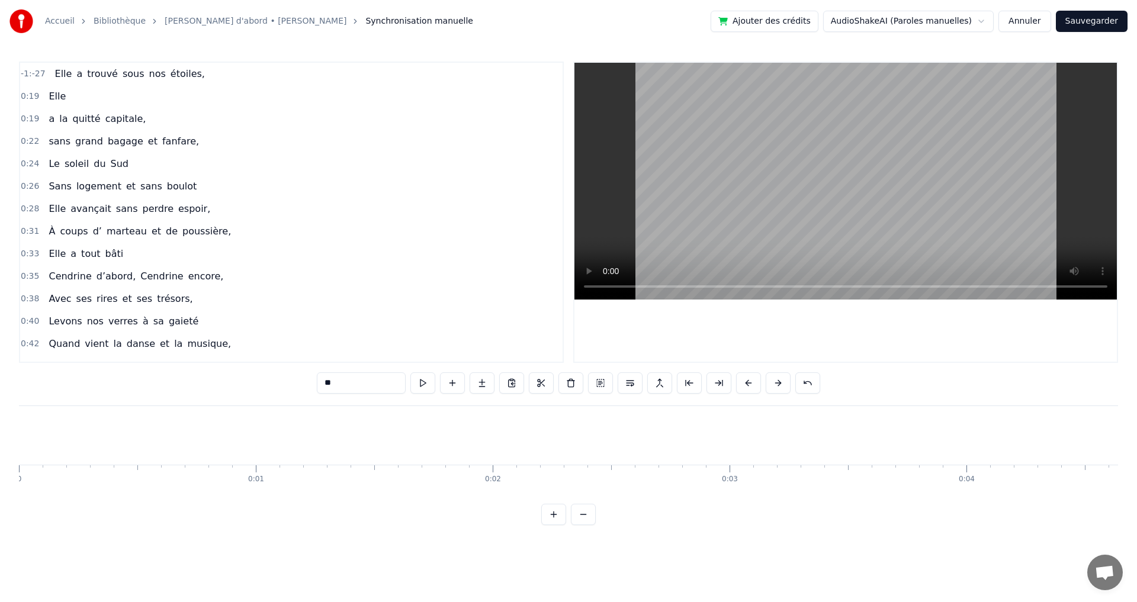
scroll to position [0, 32058]
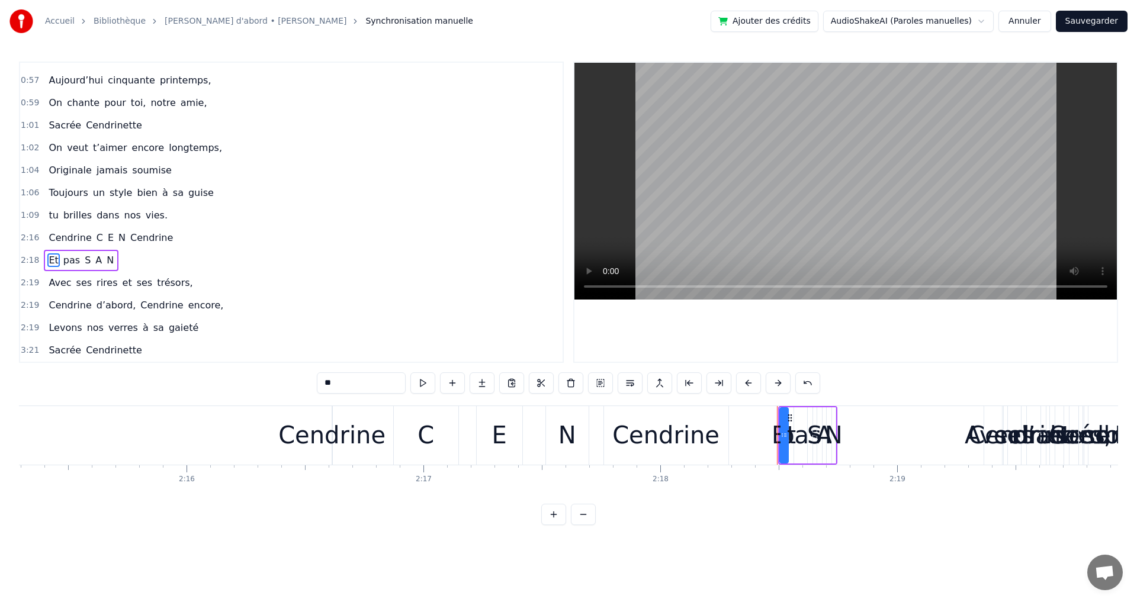
click at [129, 239] on span "Cendrine" at bounding box center [151, 238] width 45 height 14
type input "********"
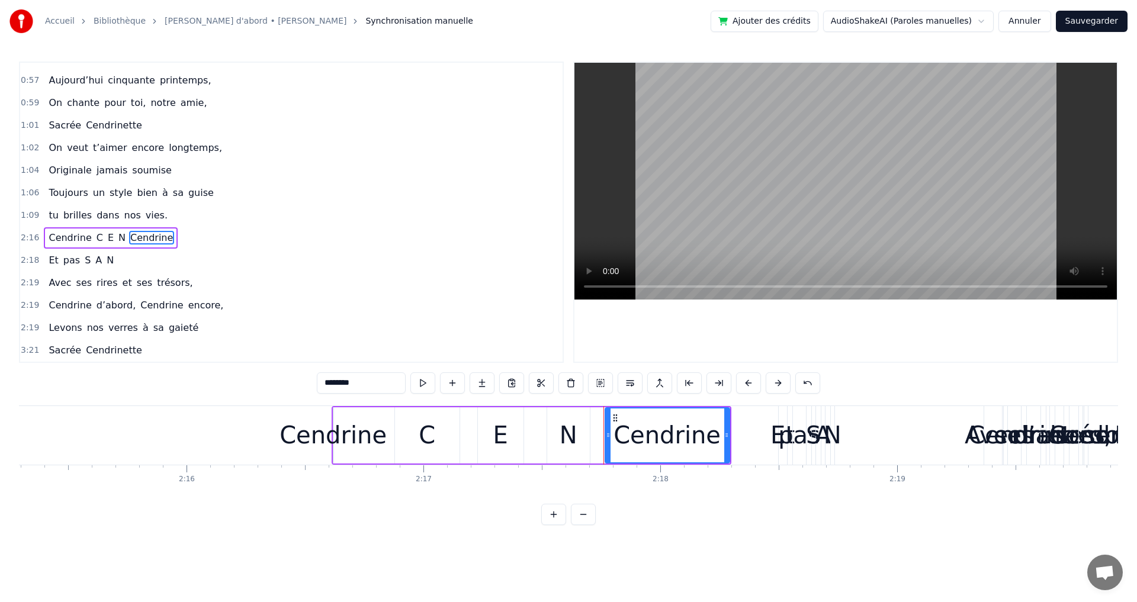
click at [50, 229] on div "Cendrine C E N Cendrine" at bounding box center [111, 237] width 134 height 21
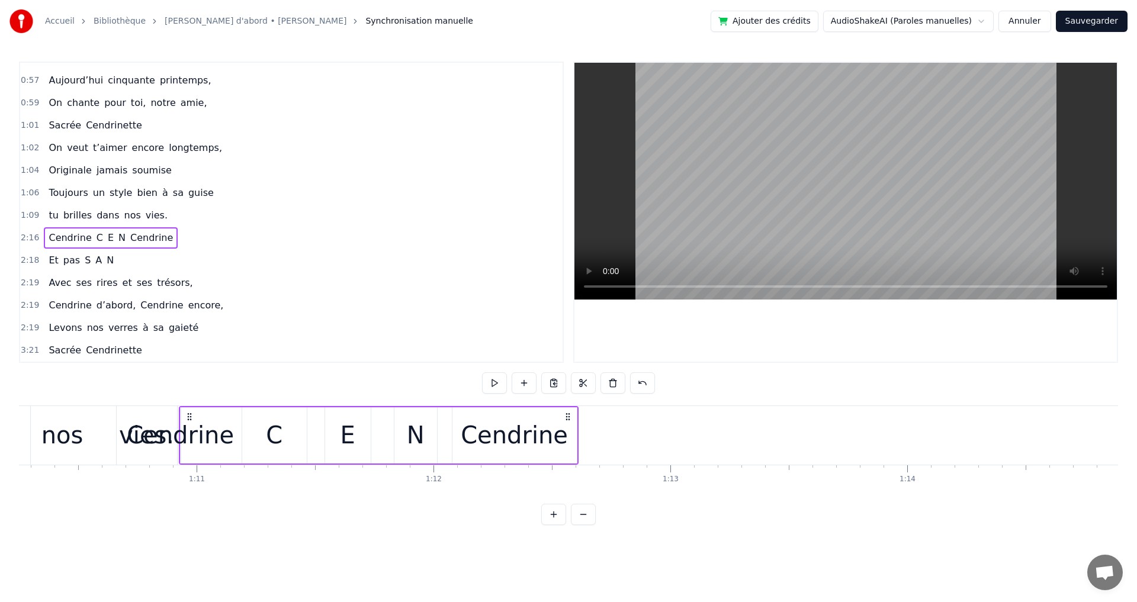
scroll to position [0, 16646]
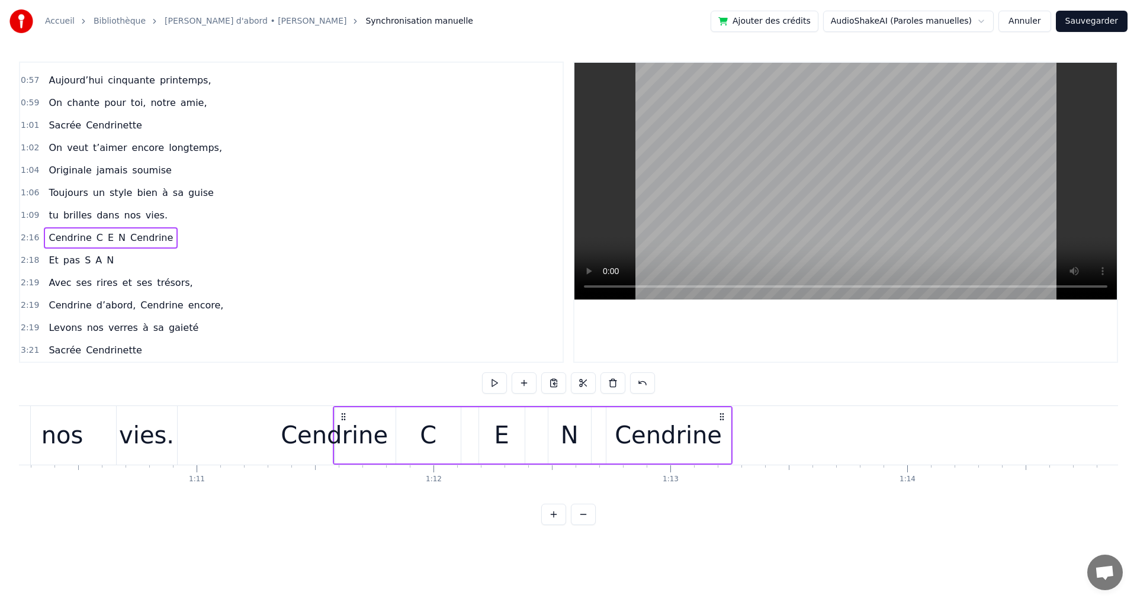
drag, startPoint x: 342, startPoint y: 418, endPoint x: 320, endPoint y: 615, distance: 198.4
click at [320, 544] on html "Accueil Bibliothèque Les copains d'abord • Georges Brassens Synchronisation man…" at bounding box center [568, 272] width 1137 height 544
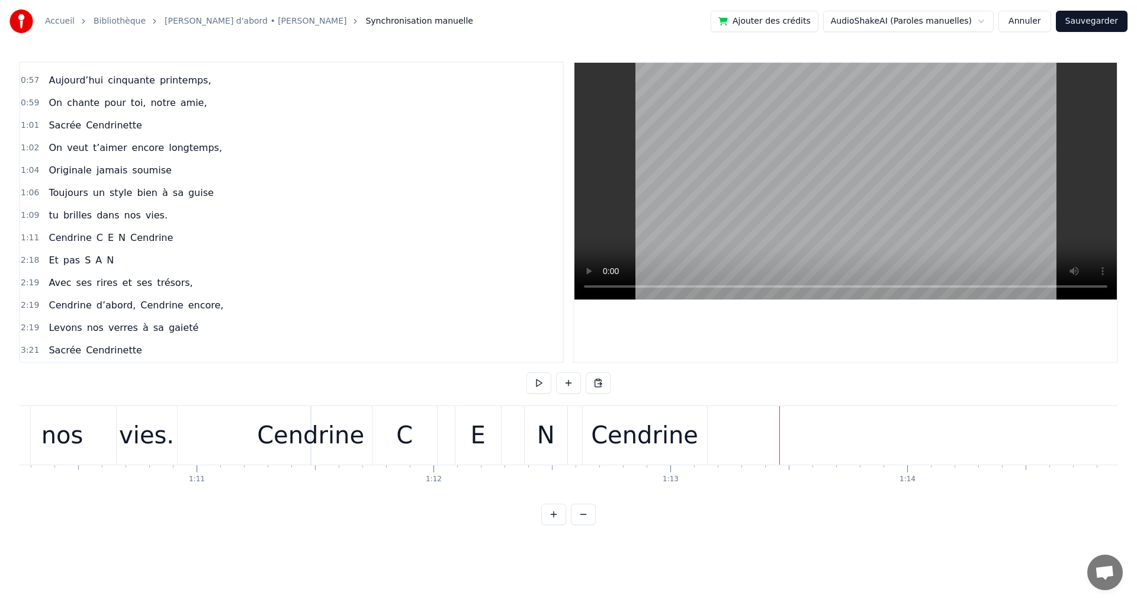
click at [94, 258] on span "A" at bounding box center [98, 261] width 9 height 14
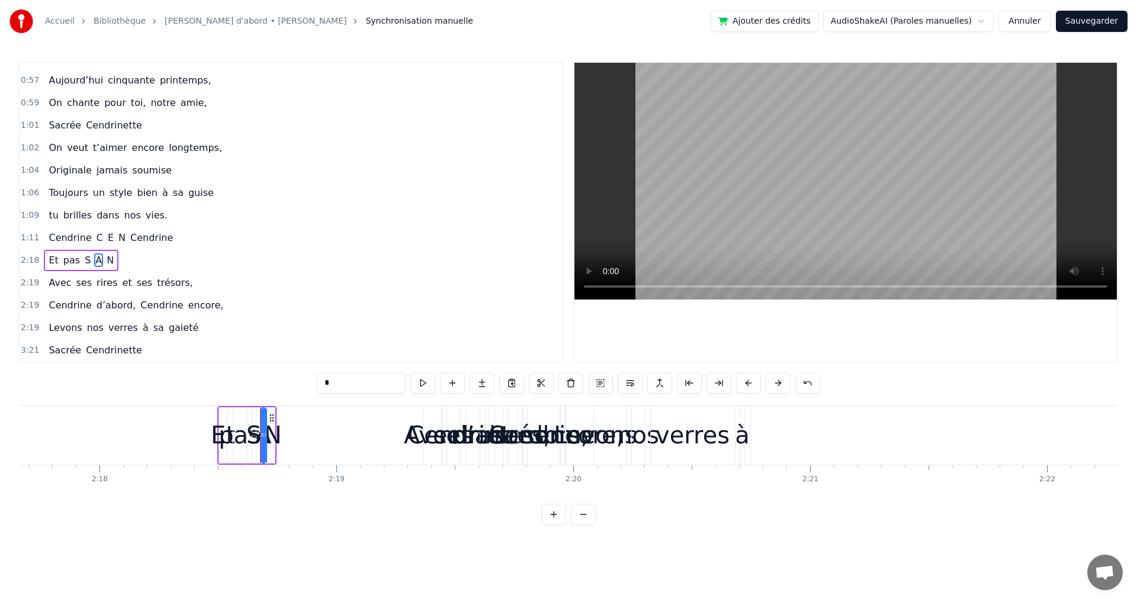
scroll to position [0, 32431]
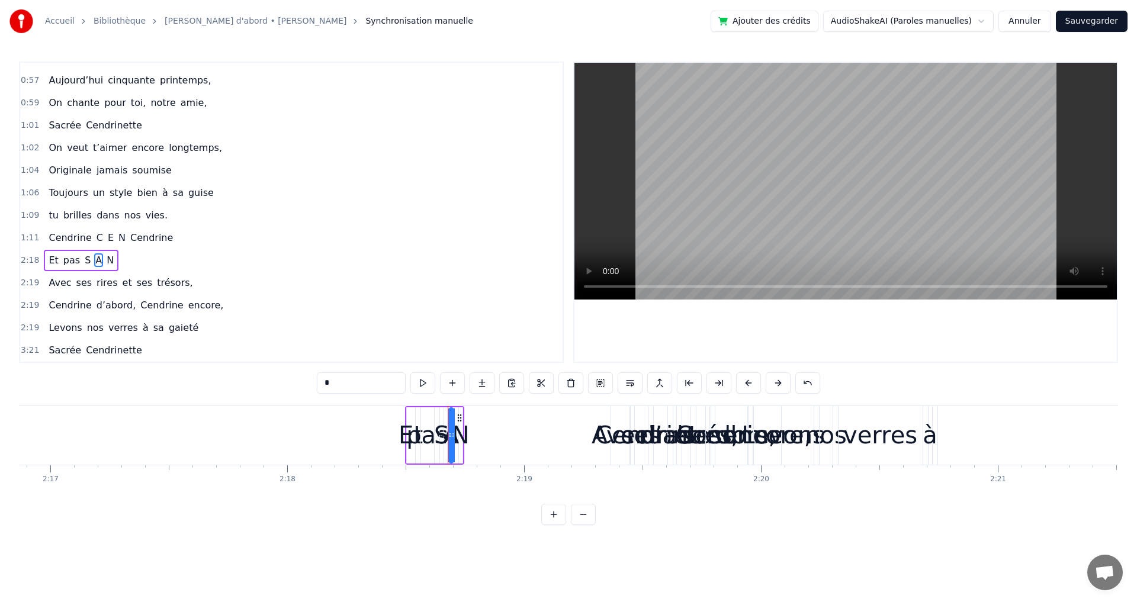
click at [49, 262] on span "Et" at bounding box center [53, 261] width 12 height 14
drag, startPoint x: 416, startPoint y: 418, endPoint x: 258, endPoint y: 418, distance: 157.6
click at [258, 418] on circle at bounding box center [258, 418] width 1 height 1
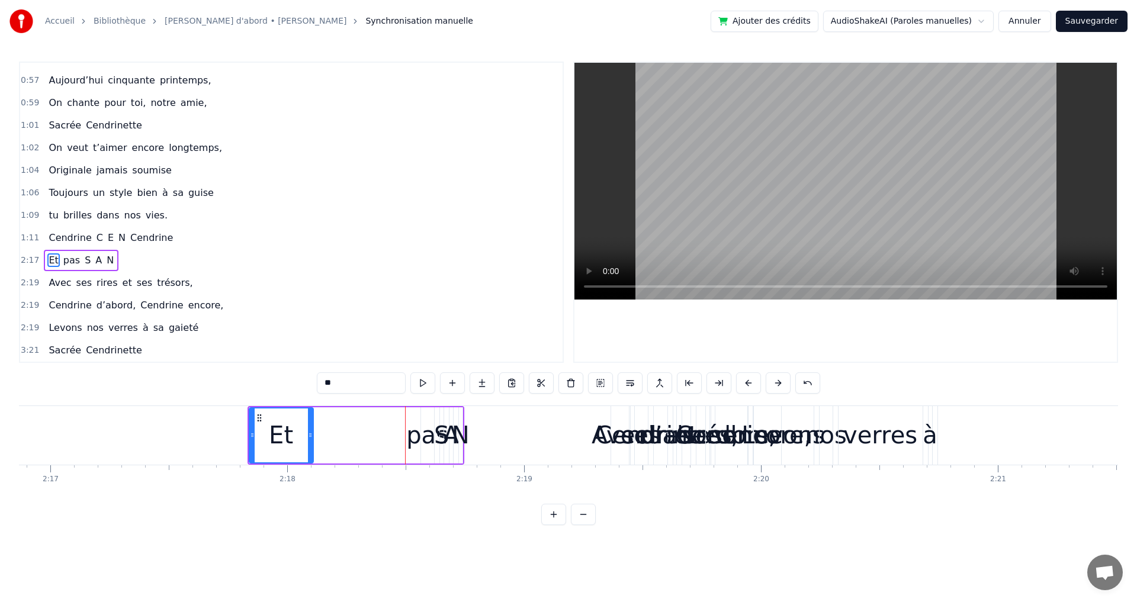
drag, startPoint x: 255, startPoint y: 441, endPoint x: 311, endPoint y: 440, distance: 55.7
click at [311, 440] on div at bounding box center [310, 436] width 5 height 54
click at [67, 264] on span "pas" at bounding box center [71, 261] width 19 height 14
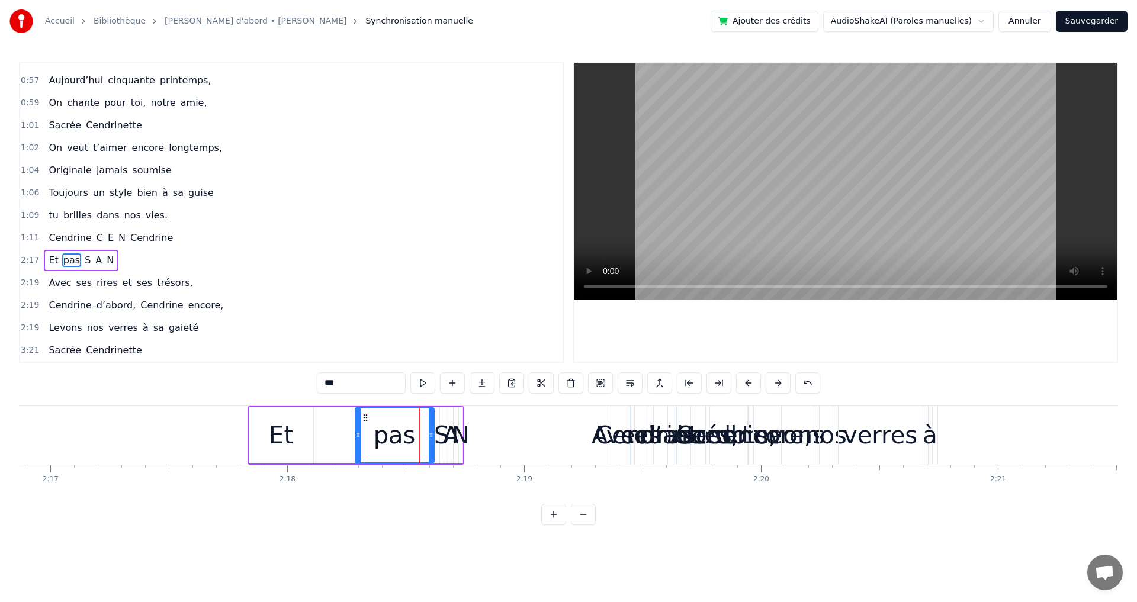
drag, startPoint x: 425, startPoint y: 439, endPoint x: 366, endPoint y: 434, distance: 58.8
click at [360, 437] on icon at bounding box center [358, 435] width 5 height 9
drag, startPoint x: 365, startPoint y: 420, endPoint x: 332, endPoint y: 419, distance: 33.2
click at [332, 419] on icon at bounding box center [336, 417] width 9 height 9
click at [84, 262] on span "S" at bounding box center [88, 261] width 8 height 14
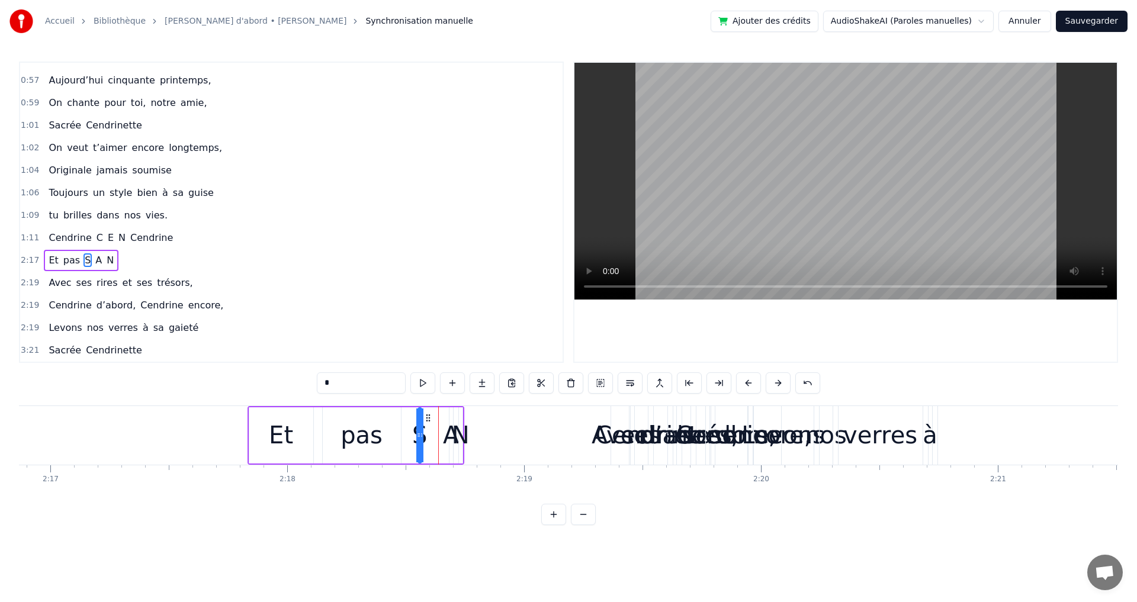
drag, startPoint x: 452, startPoint y: 420, endPoint x: 429, endPoint y: 419, distance: 22.5
click at [429, 419] on icon at bounding box center [428, 417] width 9 height 9
drag, startPoint x: 420, startPoint y: 434, endPoint x: 463, endPoint y: 442, distance: 43.9
click at [463, 442] on div at bounding box center [461, 436] width 5 height 54
click at [94, 262] on span "A" at bounding box center [98, 261] width 9 height 14
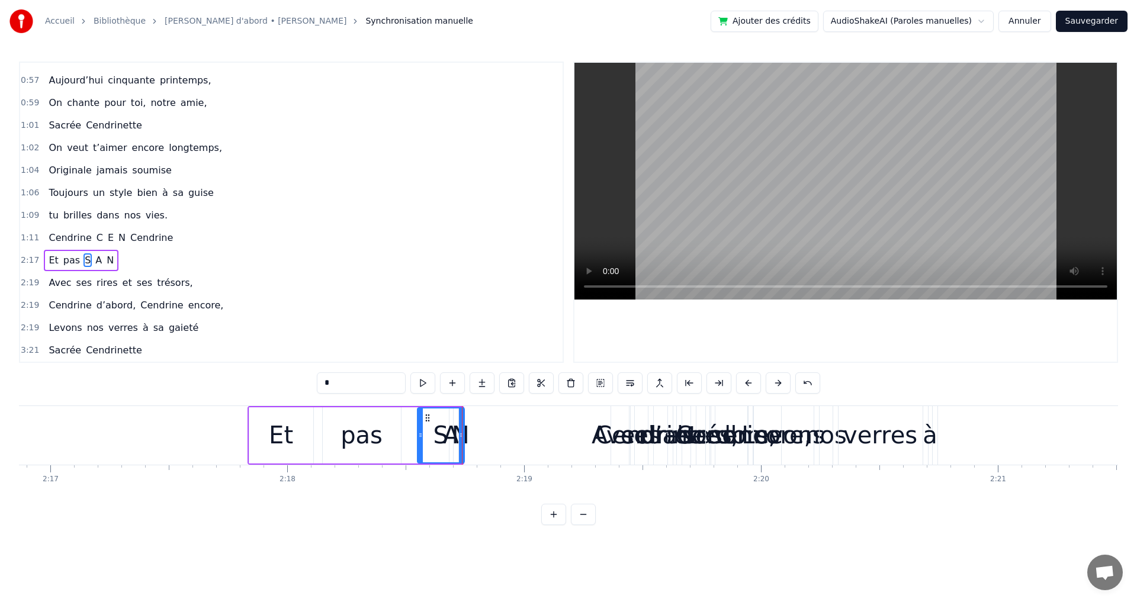
type input "*"
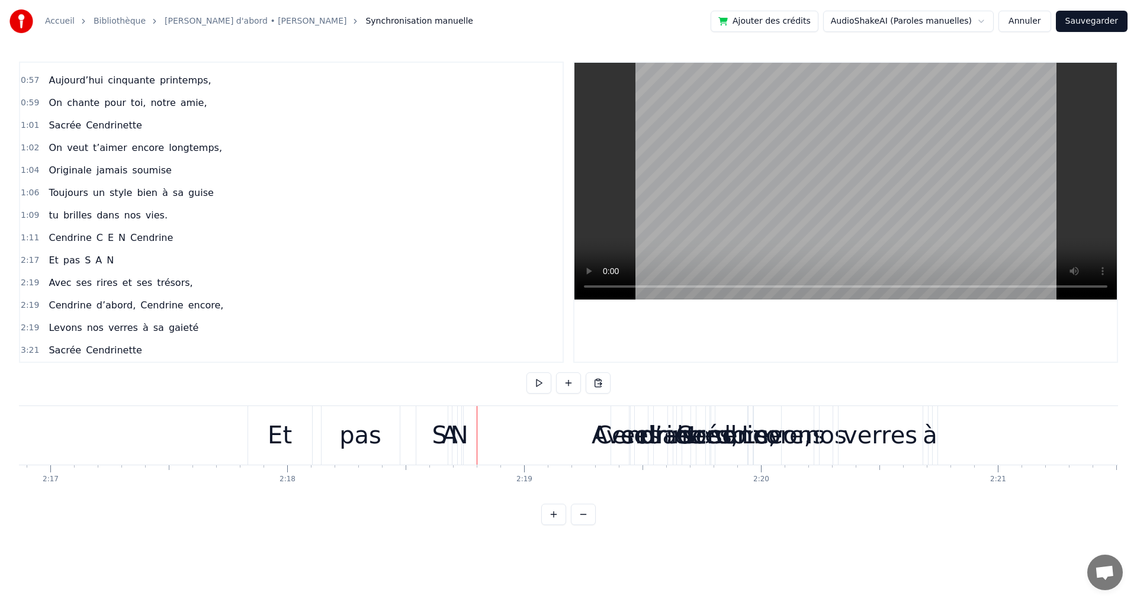
click at [453, 439] on div "N" at bounding box center [460, 436] width 18 height 36
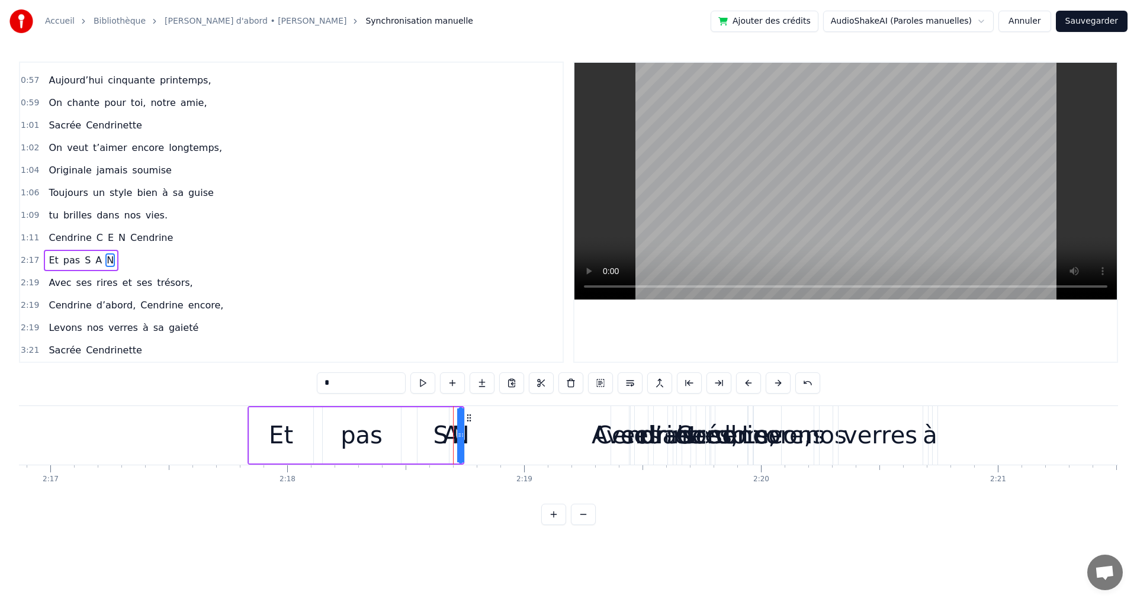
click at [94, 267] on span "A" at bounding box center [98, 261] width 9 height 14
click at [460, 417] on icon at bounding box center [458, 417] width 9 height 9
click at [332, 431] on div "pas" at bounding box center [362, 436] width 78 height 56
click at [274, 428] on div "Et" at bounding box center [281, 436] width 24 height 36
drag, startPoint x: 310, startPoint y: 422, endPoint x: 293, endPoint y: 424, distance: 17.9
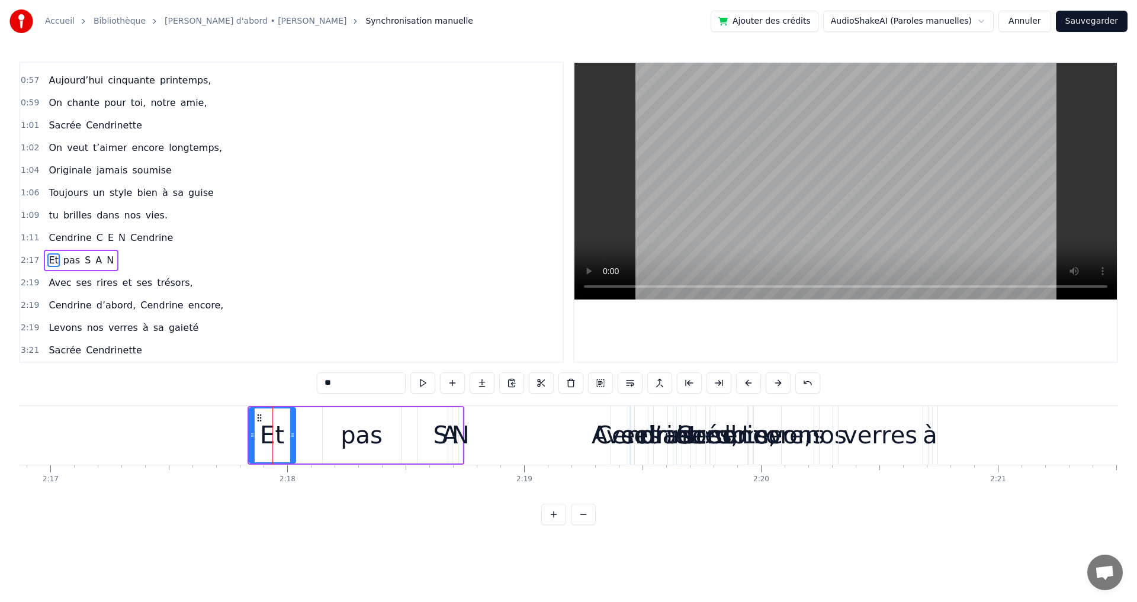
click at [293, 424] on div at bounding box center [292, 436] width 5 height 54
click at [354, 438] on div "pas" at bounding box center [362, 436] width 42 height 36
drag, startPoint x: 399, startPoint y: 434, endPoint x: 365, endPoint y: 432, distance: 33.8
click at [366, 434] on icon at bounding box center [364, 435] width 5 height 9
drag, startPoint x: 332, startPoint y: 420, endPoint x: 307, endPoint y: 420, distance: 24.9
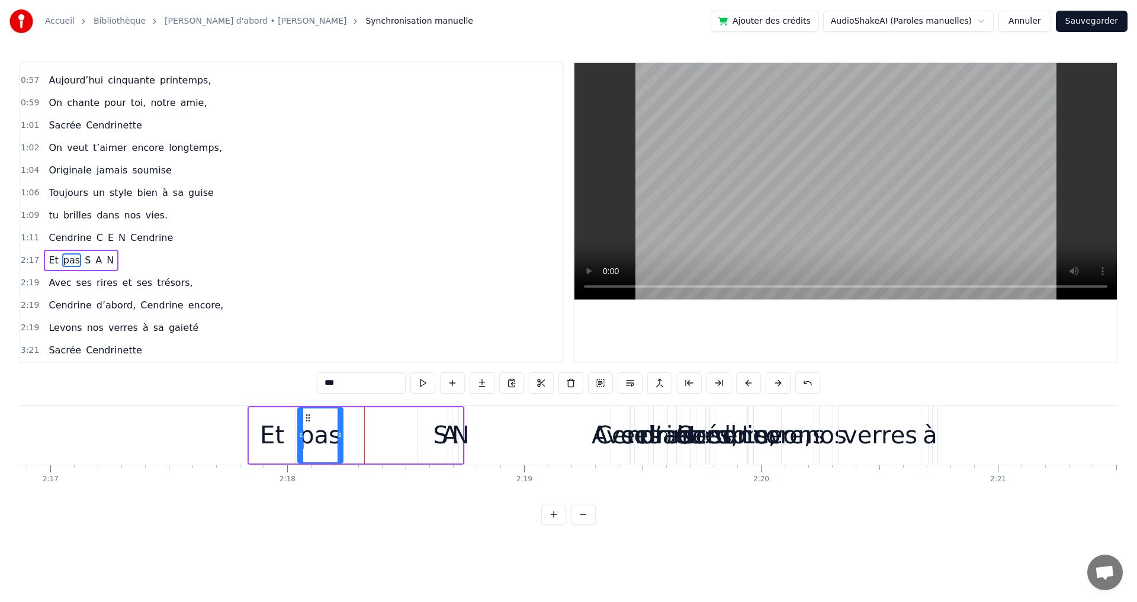
click at [307, 420] on icon at bounding box center [307, 417] width 9 height 9
click at [443, 441] on div "A" at bounding box center [450, 436] width 16 height 36
type input "*"
drag, startPoint x: 441, startPoint y: 441, endPoint x: 435, endPoint y: 437, distance: 6.9
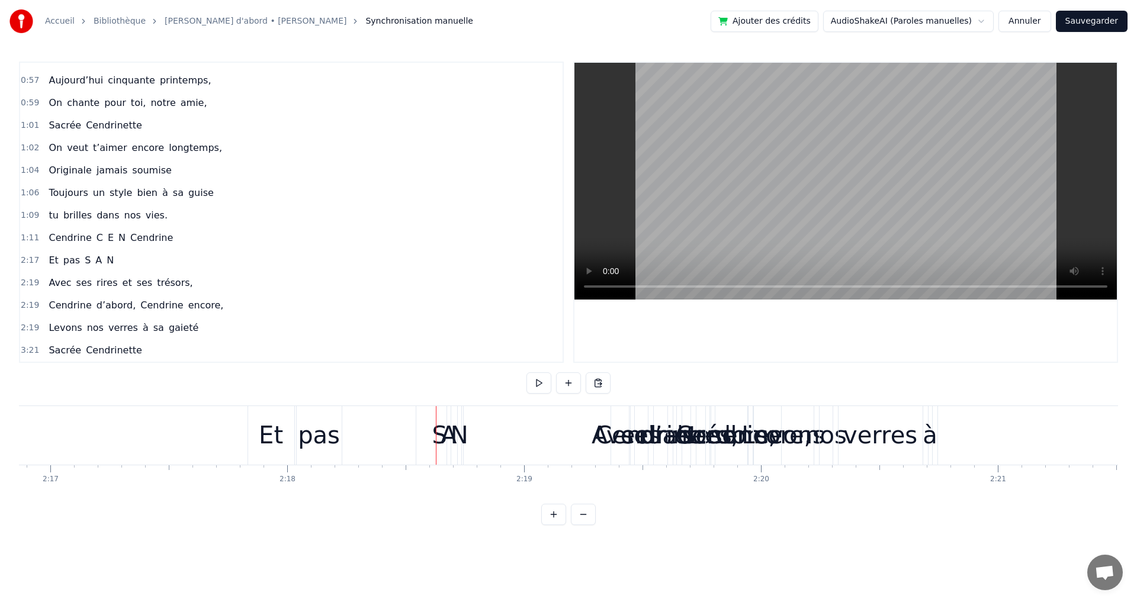
click at [84, 261] on span "S" at bounding box center [88, 261] width 8 height 14
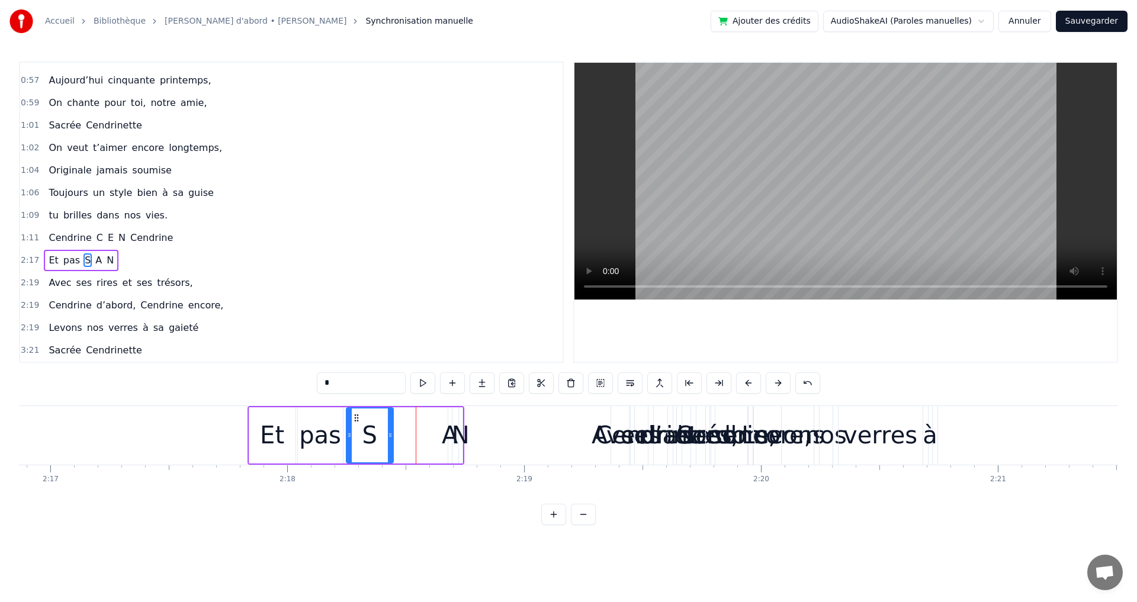
drag, startPoint x: 429, startPoint y: 419, endPoint x: 358, endPoint y: 417, distance: 71.1
click at [358, 417] on icon at bounding box center [356, 417] width 9 height 9
click at [445, 440] on div "A" at bounding box center [450, 436] width 16 height 36
type input "*"
drag, startPoint x: 461, startPoint y: 418, endPoint x: 413, endPoint y: 420, distance: 47.4
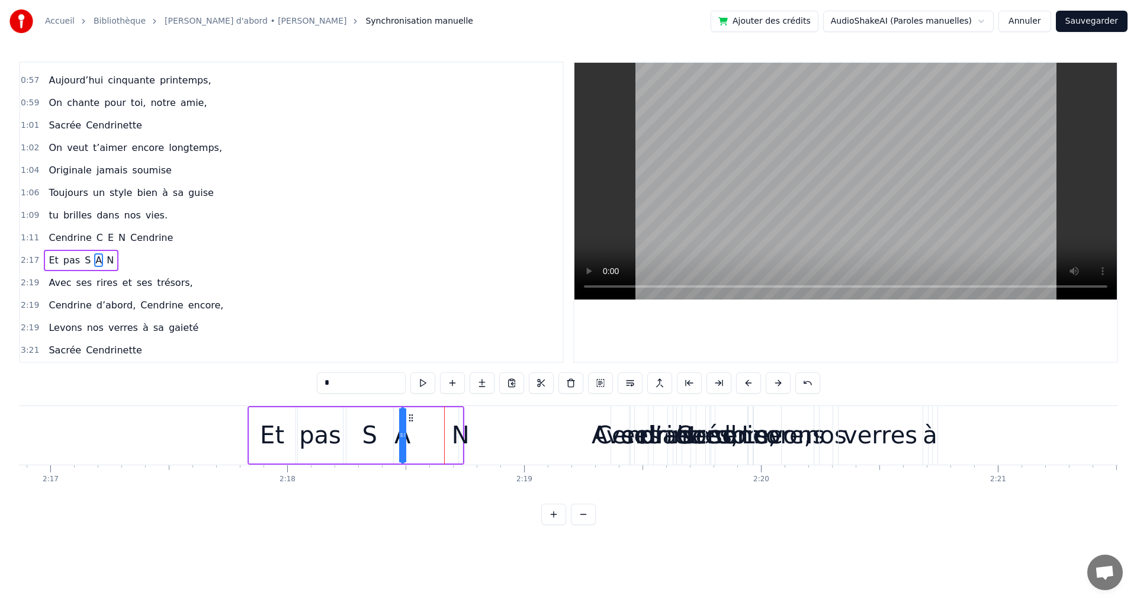
click at [413, 420] on icon at bounding box center [410, 417] width 9 height 9
drag, startPoint x: 404, startPoint y: 434, endPoint x: 416, endPoint y: 439, distance: 12.8
click at [424, 435] on div "Et pas S A N" at bounding box center [356, 435] width 217 height 59
click at [407, 438] on div "A" at bounding box center [405, 436] width 16 height 36
drag, startPoint x: 407, startPoint y: 438, endPoint x: 418, endPoint y: 435, distance: 10.9
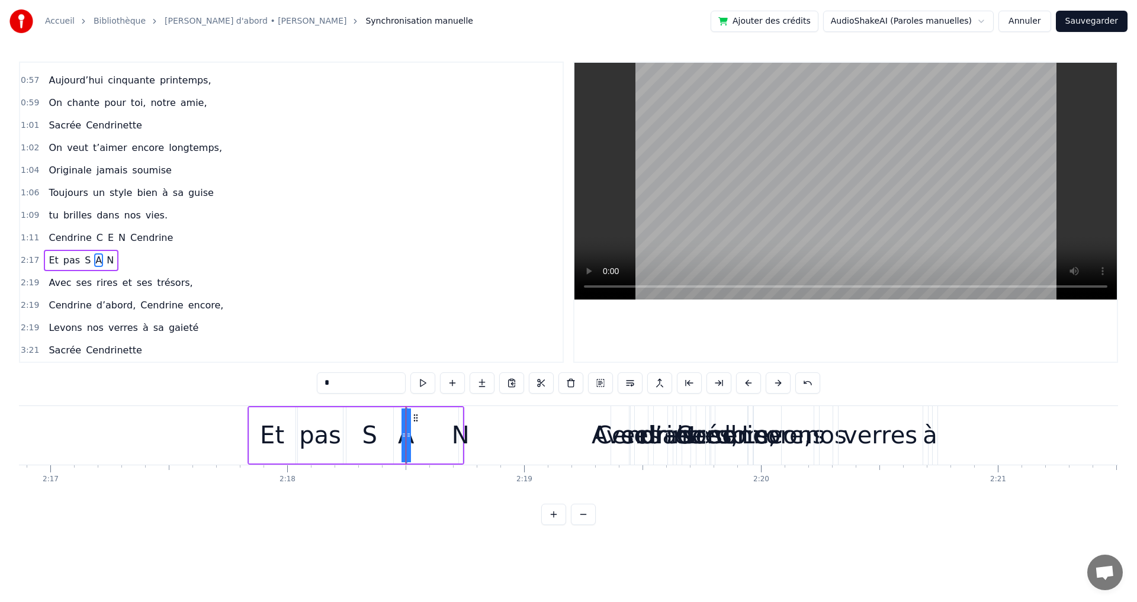
click at [418, 435] on div "Et pas S A N" at bounding box center [356, 435] width 217 height 59
click at [455, 417] on circle at bounding box center [454, 416] width 1 height 1
drag, startPoint x: 454, startPoint y: 420, endPoint x: 448, endPoint y: 417, distance: 7.2
click at [448, 417] on icon at bounding box center [447, 416] width 9 height 9
click at [457, 454] on div "N" at bounding box center [455, 436] width 5 height 56
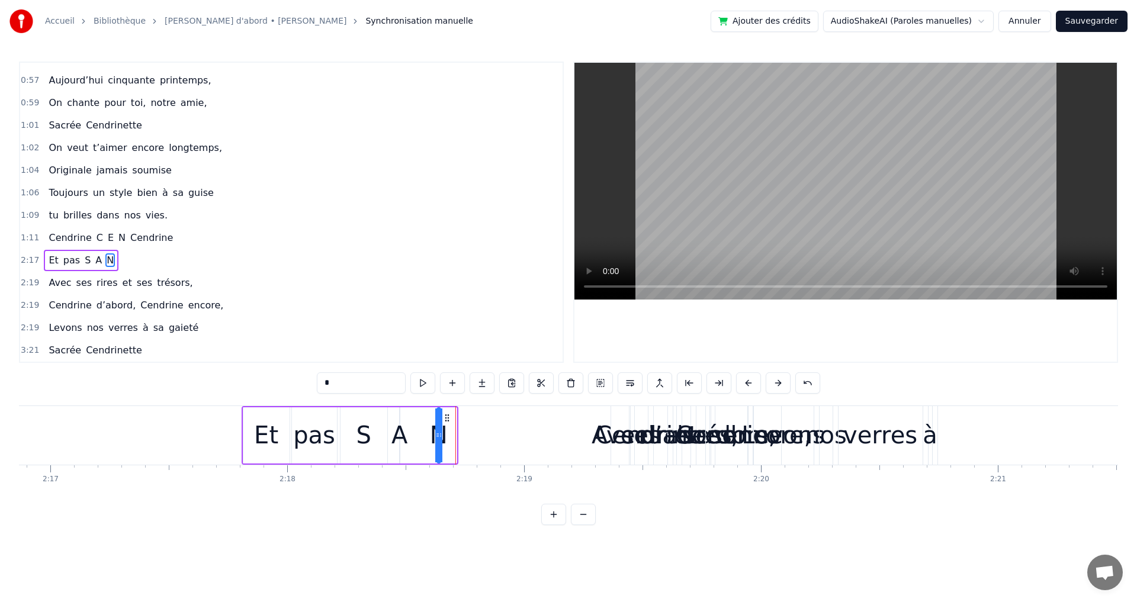
drag, startPoint x: 464, startPoint y: 416, endPoint x: 450, endPoint y: 418, distance: 14.3
click at [450, 418] on icon at bounding box center [447, 417] width 9 height 9
drag, startPoint x: 442, startPoint y: 435, endPoint x: 448, endPoint y: 438, distance: 6.4
click at [448, 438] on icon at bounding box center [446, 435] width 5 height 9
drag, startPoint x: 439, startPoint y: 435, endPoint x: 421, endPoint y: 432, distance: 17.9
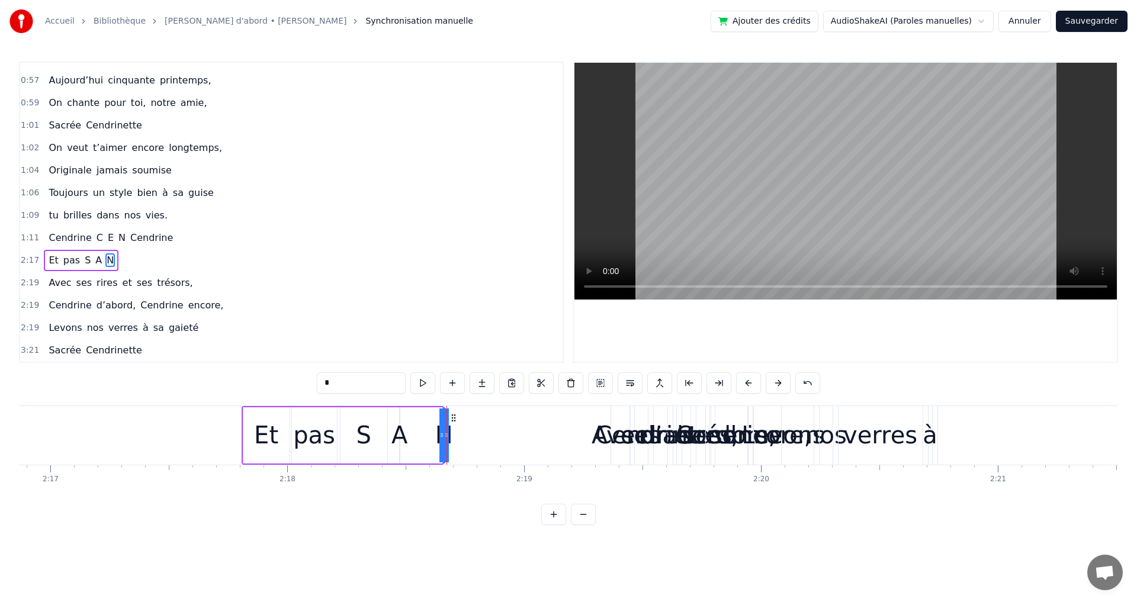
click at [421, 433] on div "Et pas S A N" at bounding box center [343, 435] width 203 height 59
click at [421, 432] on div at bounding box center [421, 435] width 1 height 59
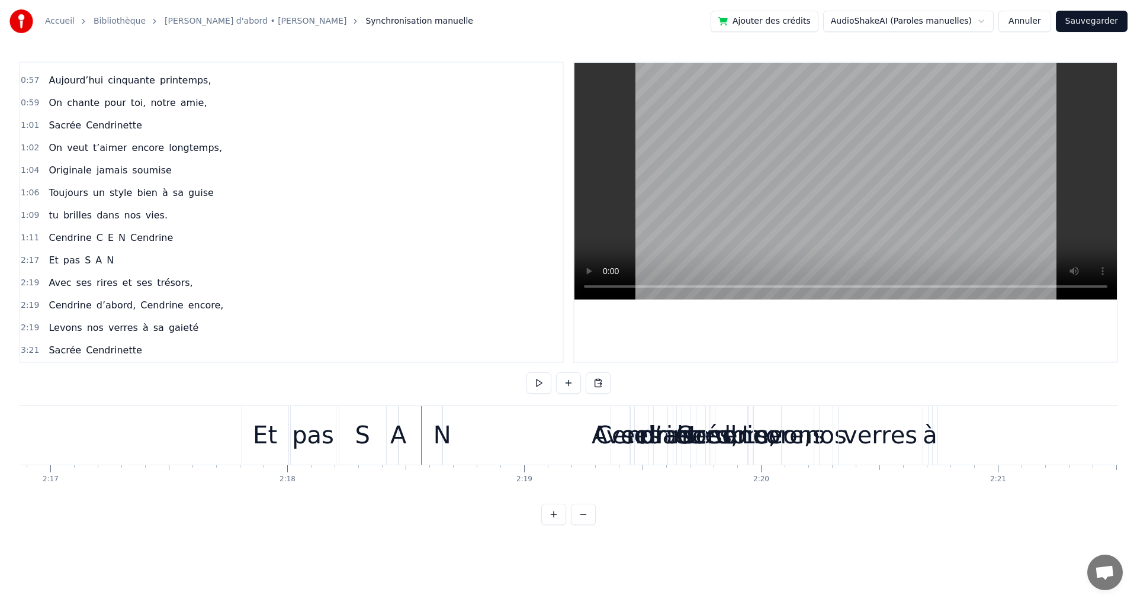
click at [431, 416] on div "Et pas S A N" at bounding box center [343, 435] width 203 height 59
click at [80, 249] on div "2:17 Et pas S A N" at bounding box center [291, 260] width 543 height 23
click at [443, 454] on div "Et pas S A N" at bounding box center [343, 435] width 203 height 59
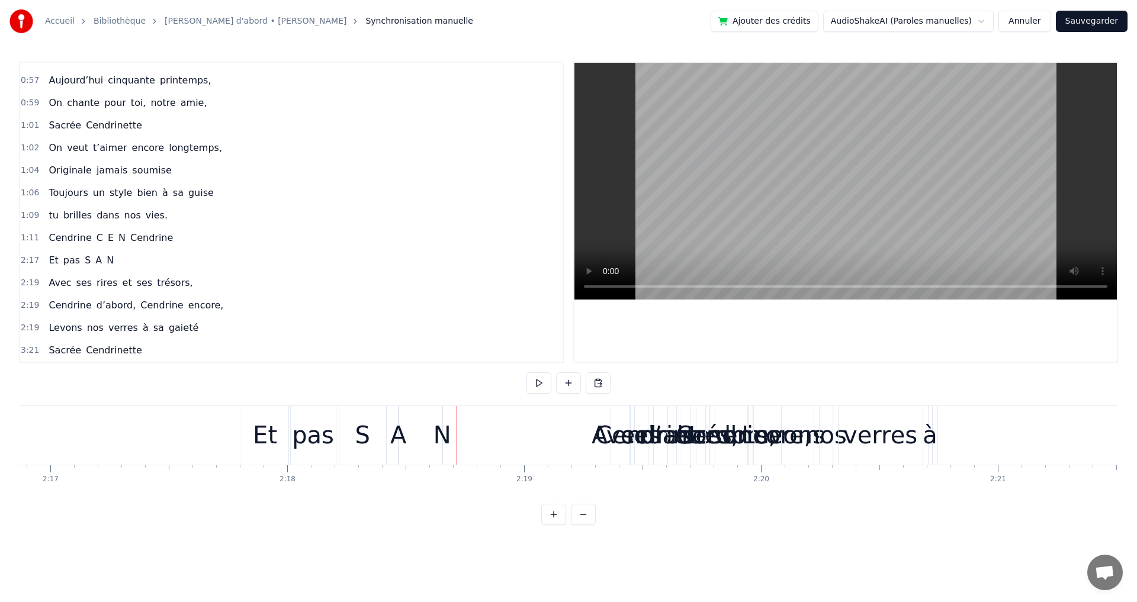
click at [446, 437] on div "N" at bounding box center [443, 436] width 18 height 36
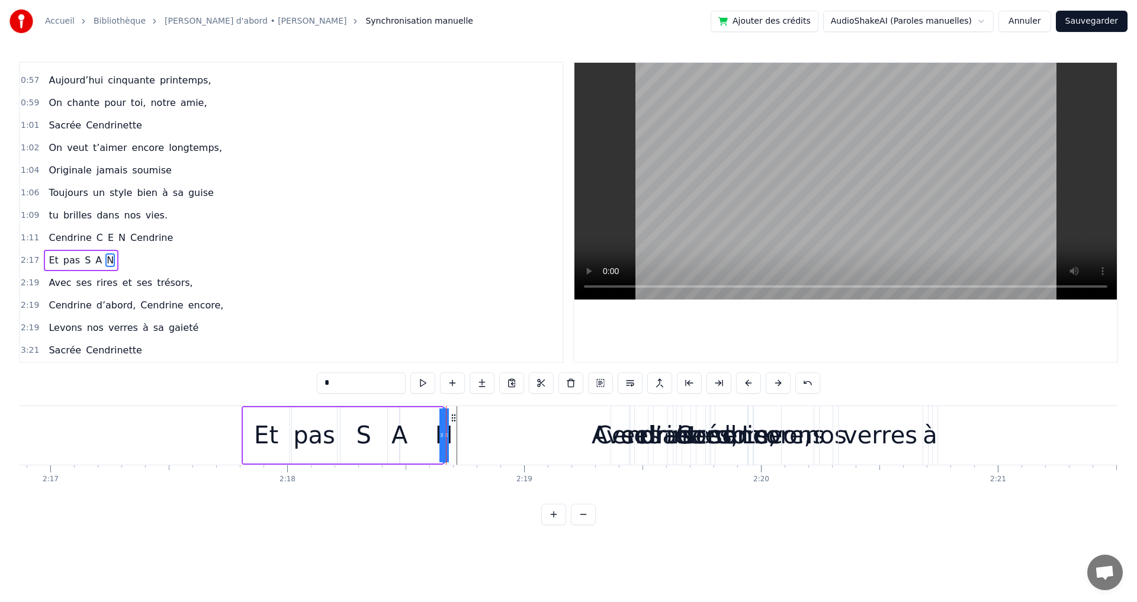
click at [447, 453] on div at bounding box center [446, 436] width 5 height 54
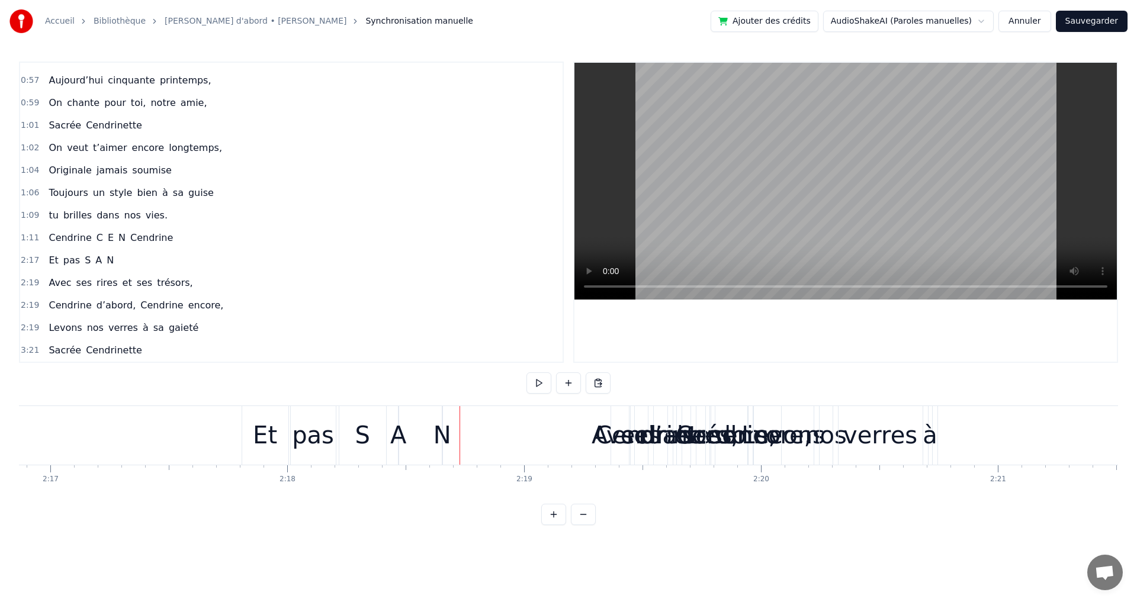
click at [94, 251] on div "Et pas S A N" at bounding box center [81, 260] width 75 height 21
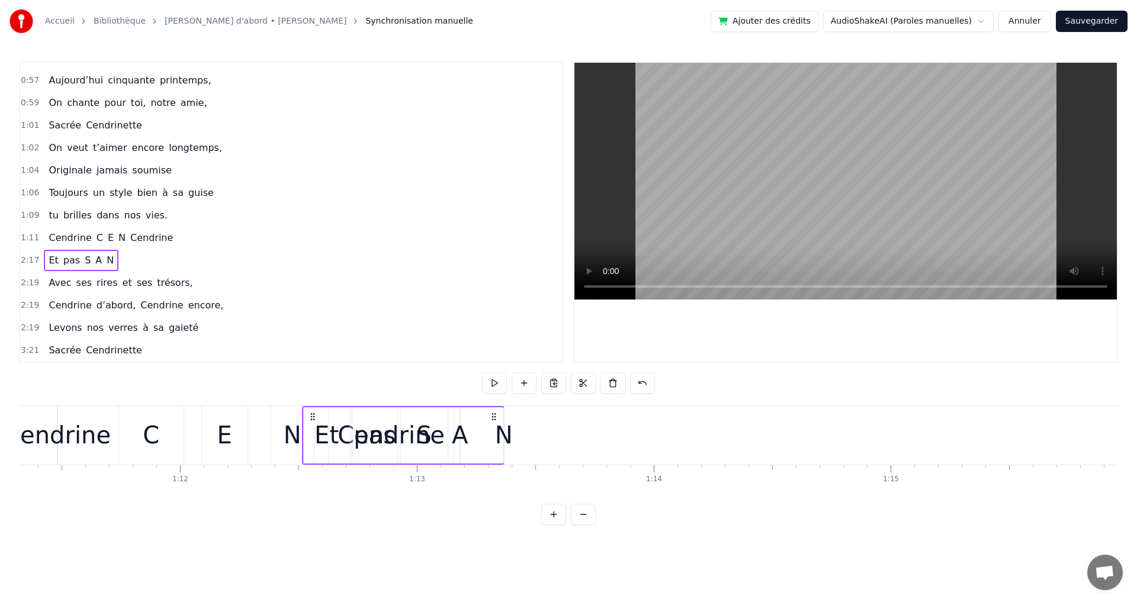
scroll to position [0, 16897]
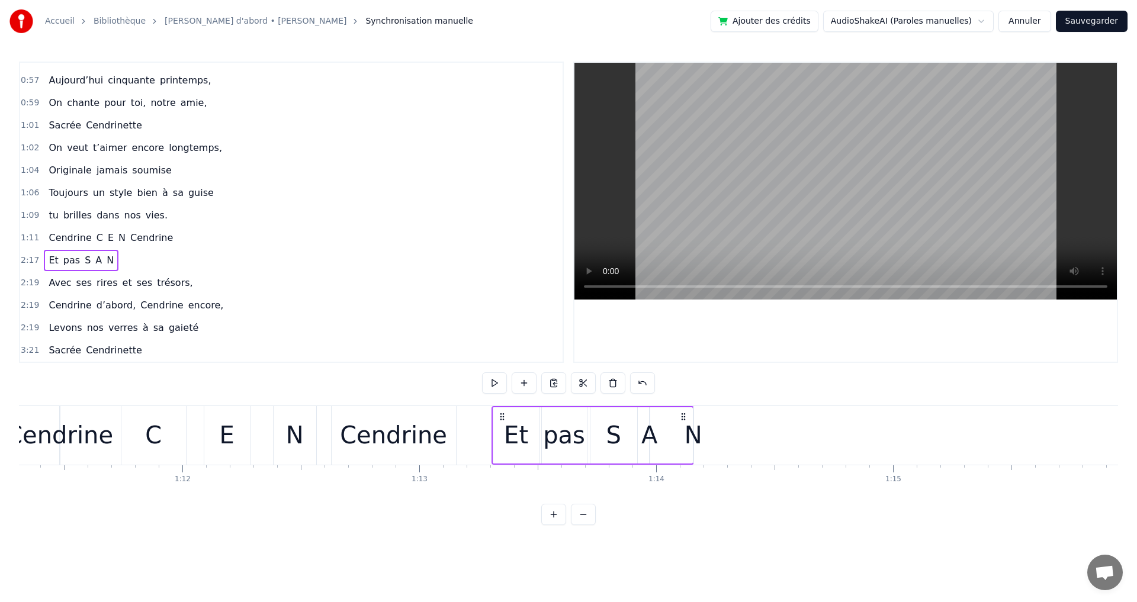
drag, startPoint x: 249, startPoint y: 416, endPoint x: 497, endPoint y: 477, distance: 254.9
click at [498, 473] on div "Elle a trouvé sous nos étoiles, Elle a la quitté capitale, sans grand bagage et…" at bounding box center [568, 450] width 1099 height 89
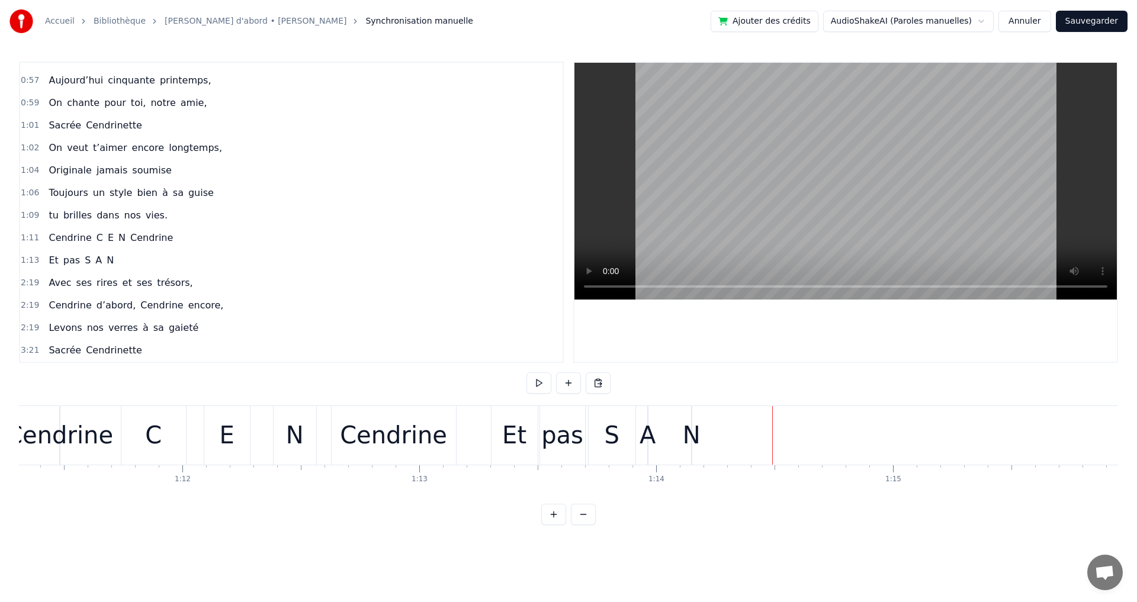
click at [66, 280] on span "Avec" at bounding box center [59, 283] width 25 height 14
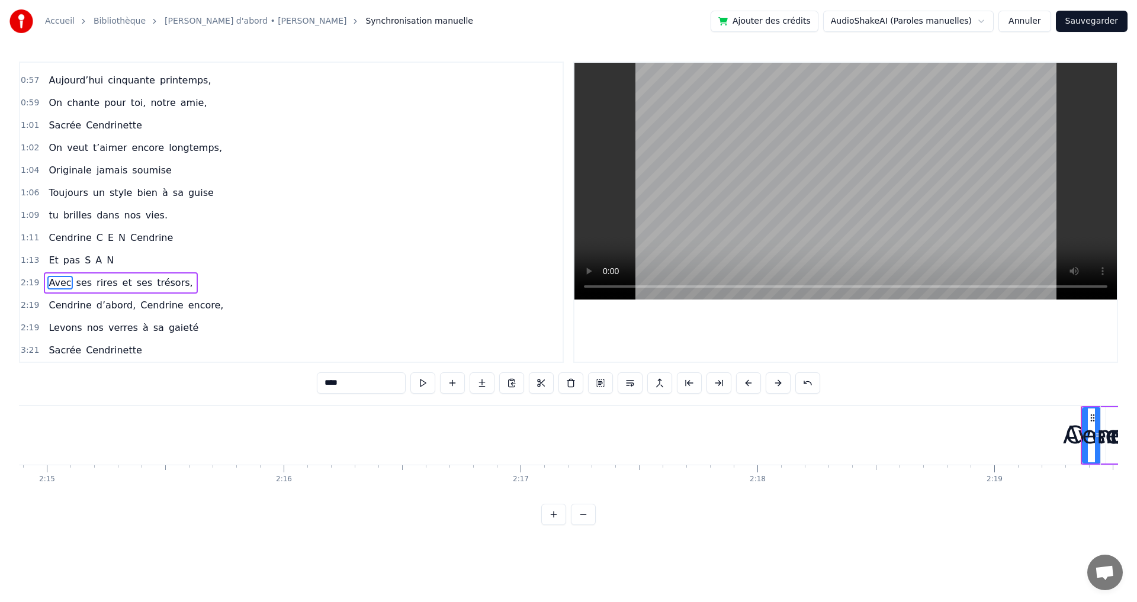
scroll to position [0, 32054]
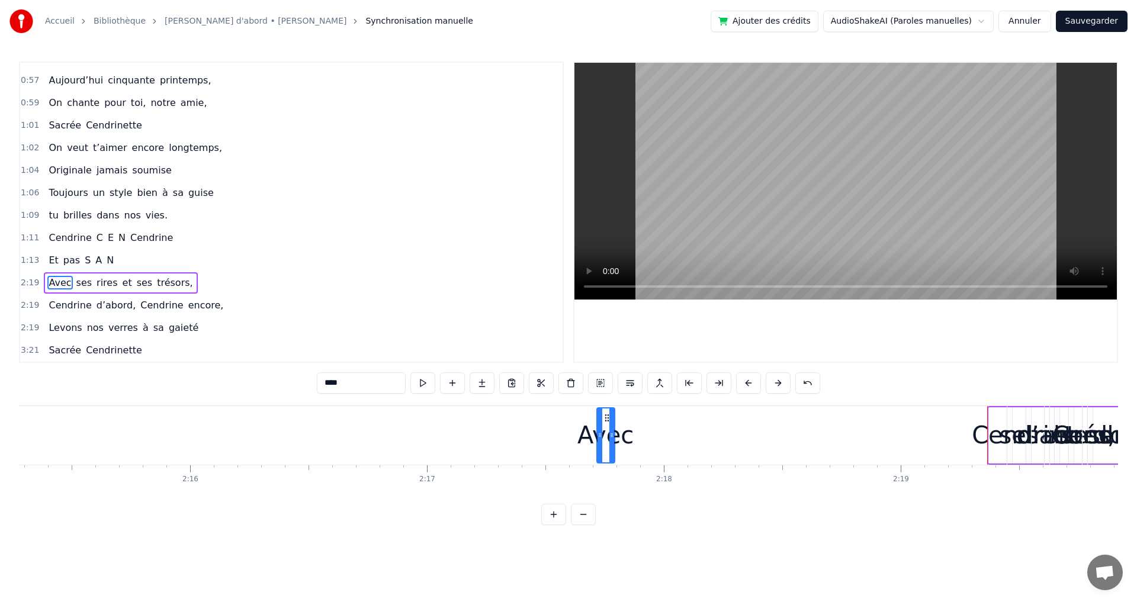
drag, startPoint x: 998, startPoint y: 416, endPoint x: 606, endPoint y: 447, distance: 393.4
click at [606, 447] on div "Avec" at bounding box center [606, 436] width 17 height 54
drag, startPoint x: 615, startPoint y: 435, endPoint x: 736, endPoint y: 440, distance: 120.9
click at [736, 440] on div "Avec ses rires et ses trésors," at bounding box center [861, 435] width 532 height 59
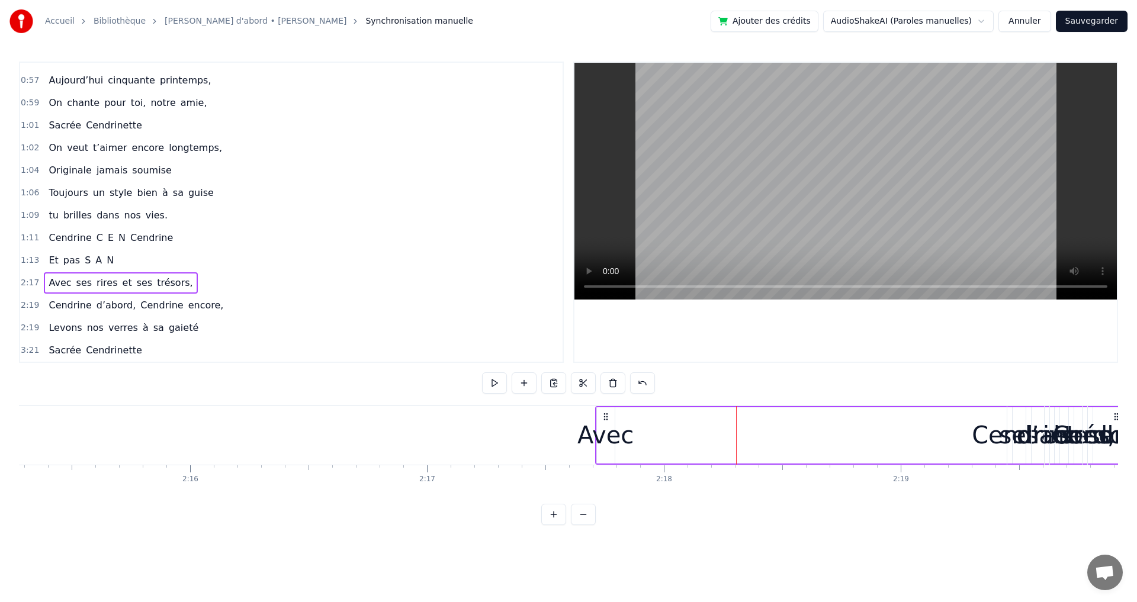
click at [608, 430] on div "Avec" at bounding box center [606, 436] width 56 height 36
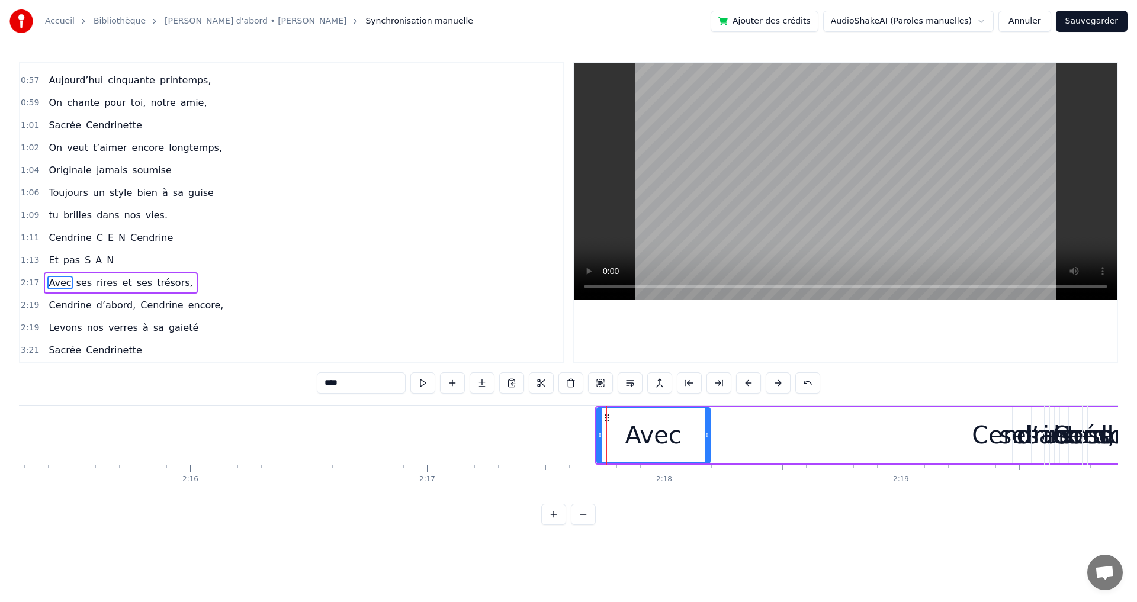
drag, startPoint x: 613, startPoint y: 429, endPoint x: 709, endPoint y: 431, distance: 96.0
click at [709, 431] on div at bounding box center [707, 436] width 5 height 54
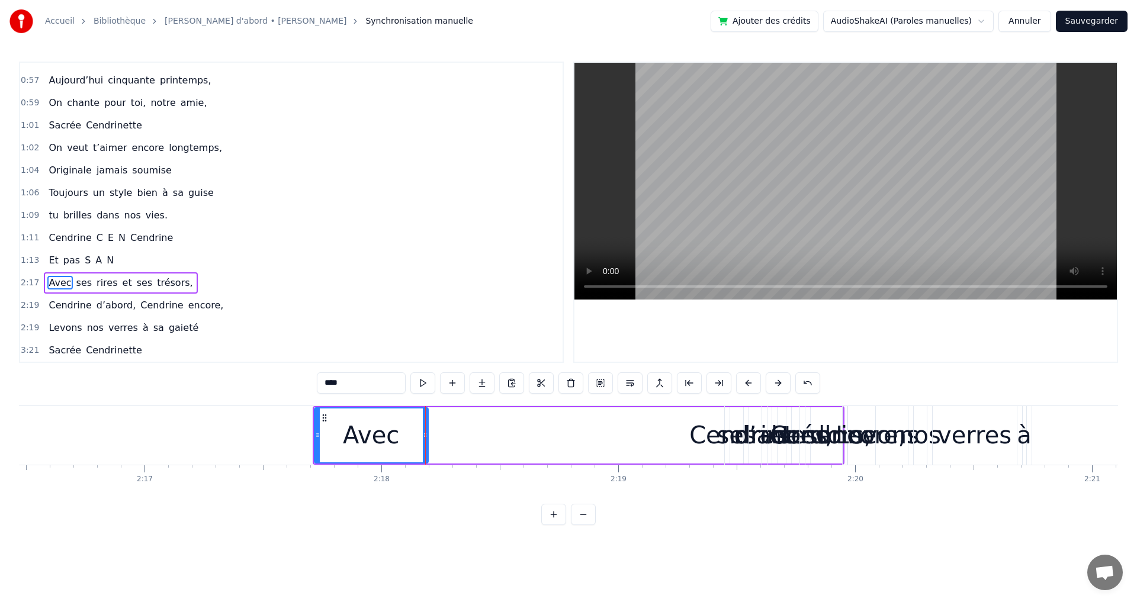
scroll to position [0, 32368]
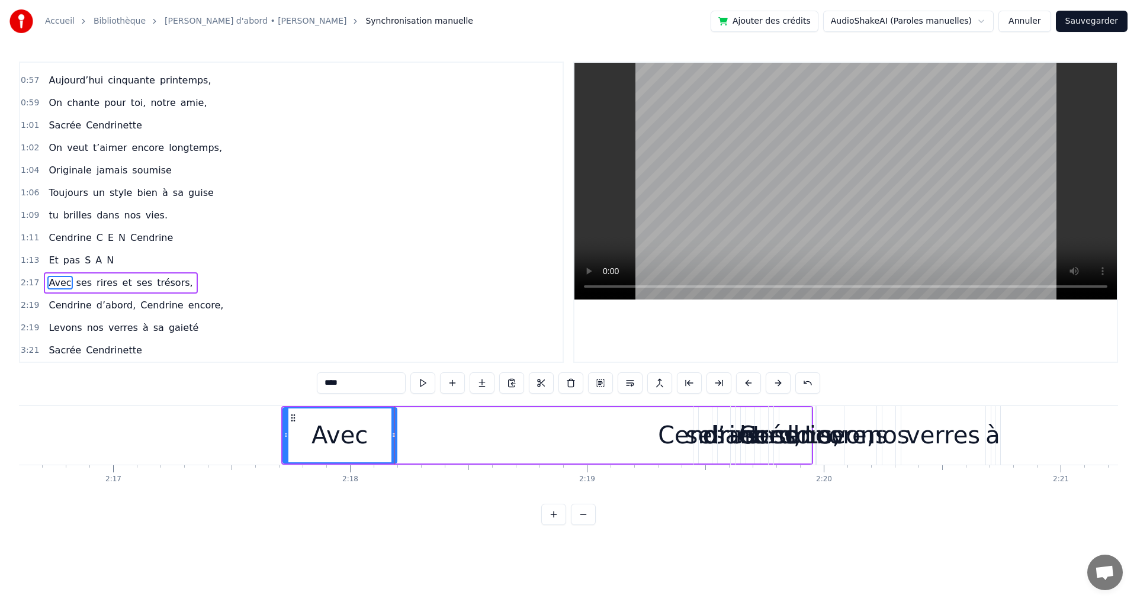
click at [669, 440] on div "Cendrine" at bounding box center [711, 436] width 107 height 36
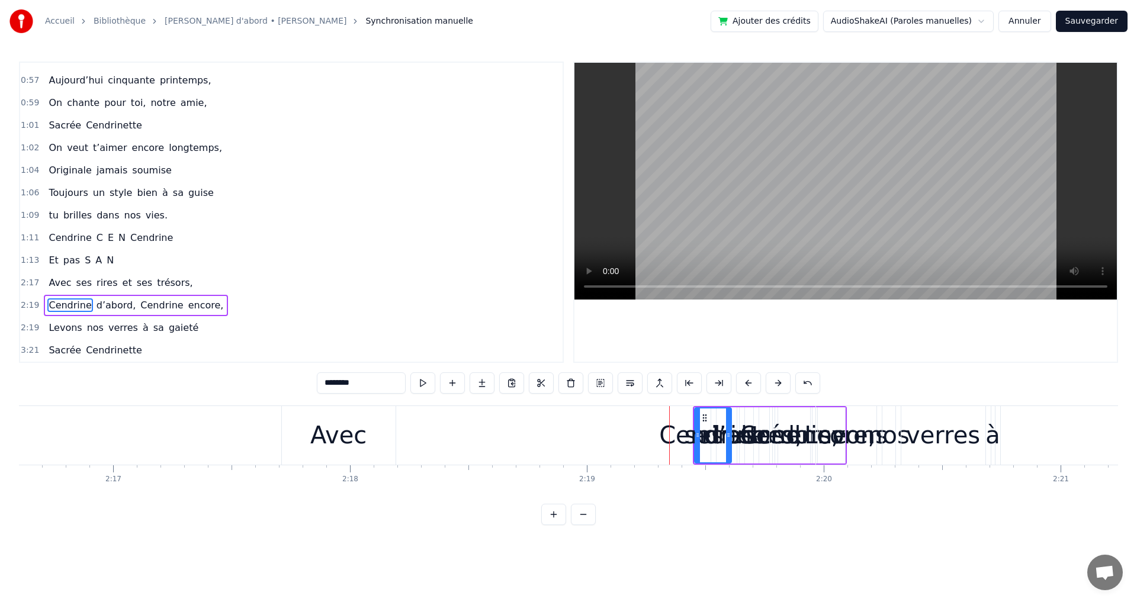
click at [76, 287] on span "ses" at bounding box center [84, 283] width 18 height 14
type input "***"
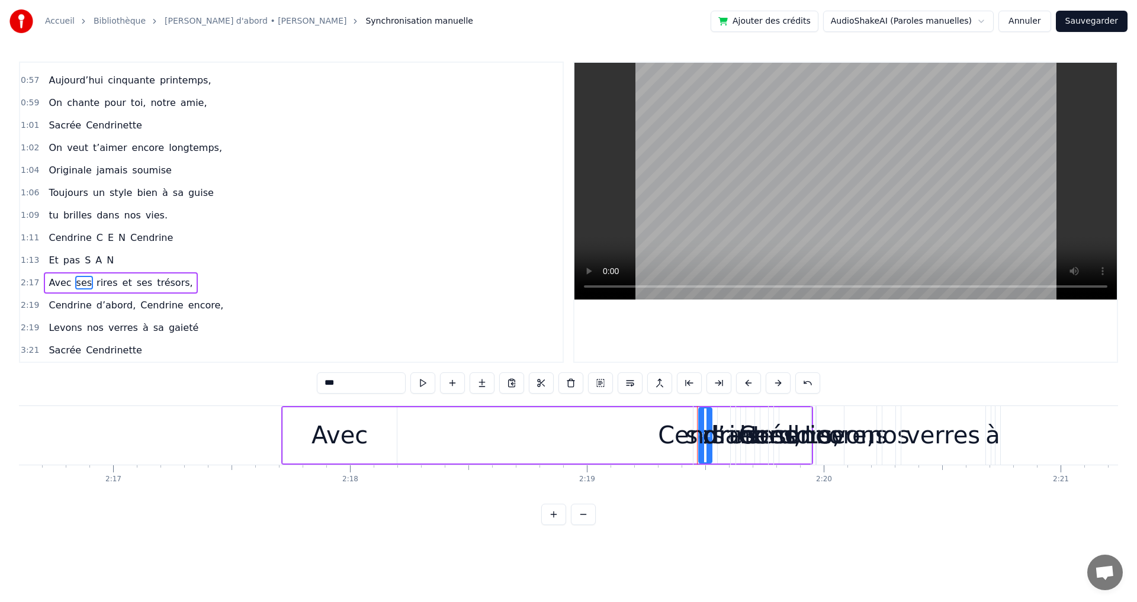
drag, startPoint x: 700, startPoint y: 424, endPoint x: 661, endPoint y: 441, distance: 43.2
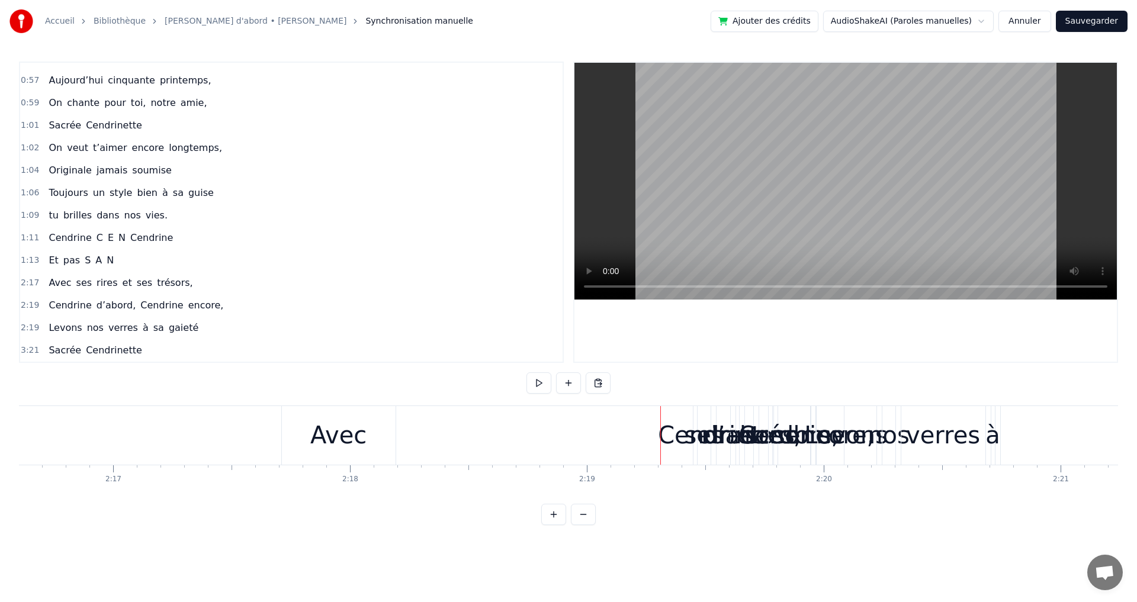
click at [697, 441] on div "Cendrine" at bounding box center [711, 436] width 107 height 36
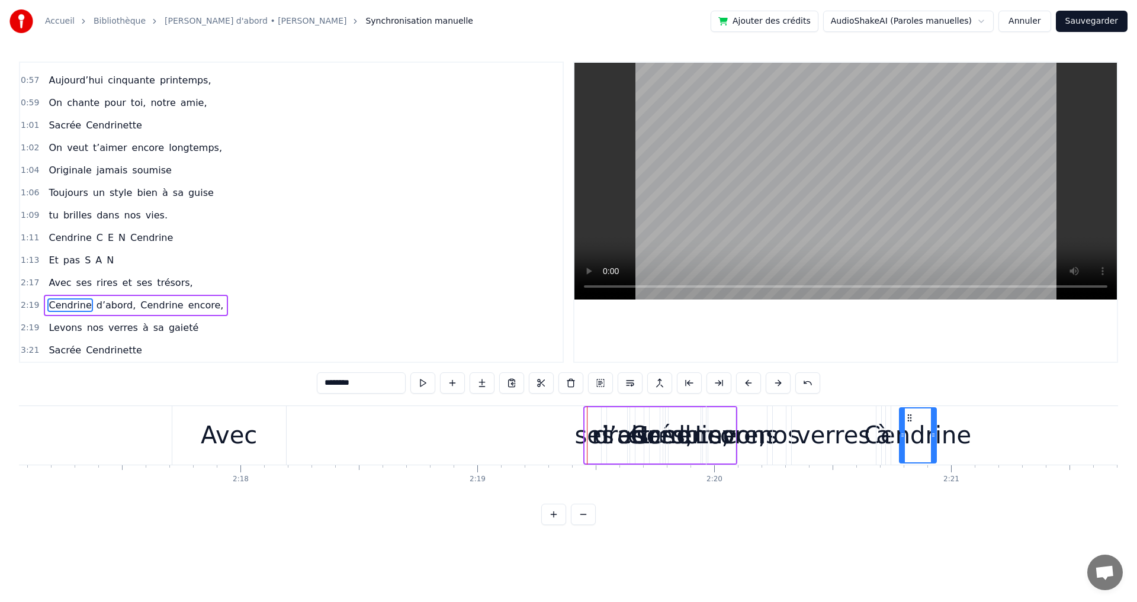
drag, startPoint x: 705, startPoint y: 421, endPoint x: 926, endPoint y: 434, distance: 221.3
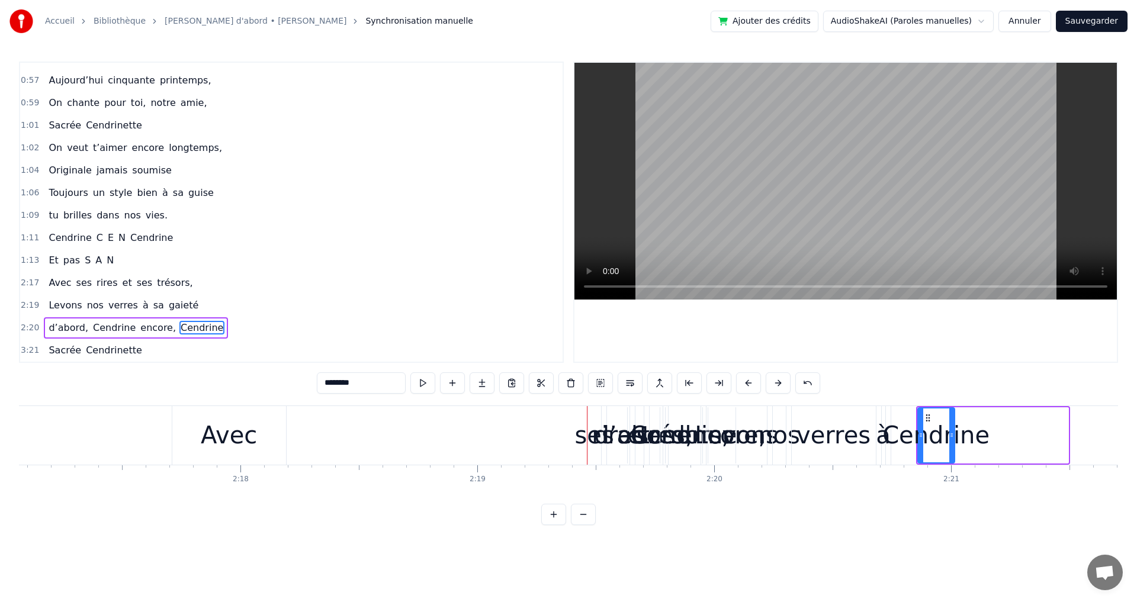
scroll to position [0, 32482]
click at [593, 446] on div "rires" at bounding box center [614, 436] width 53 height 36
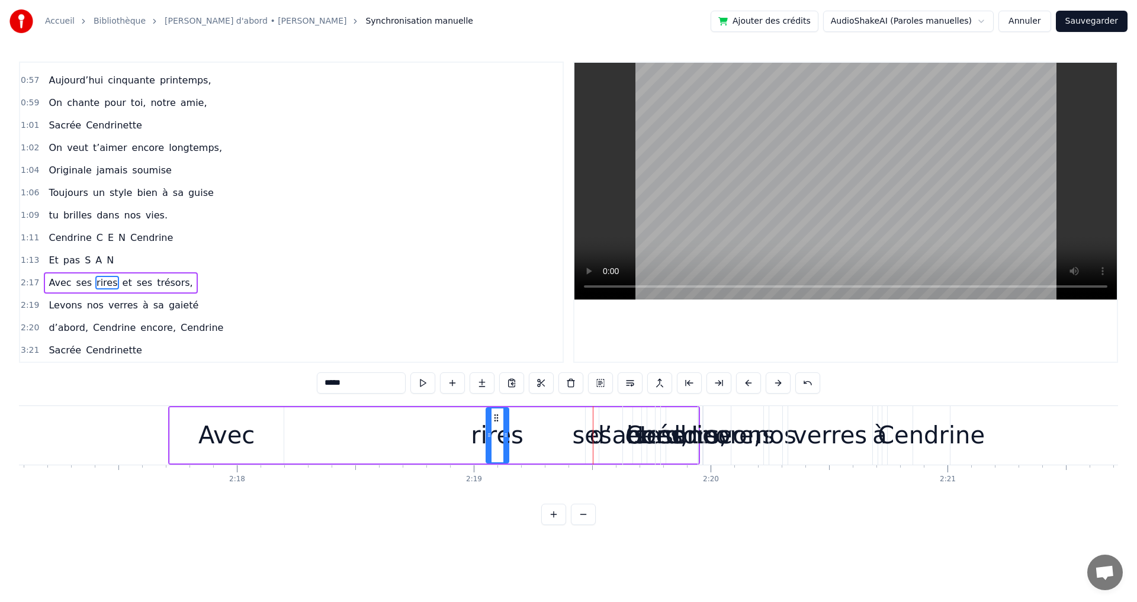
drag, startPoint x: 613, startPoint y: 416, endPoint x: 495, endPoint y: 429, distance: 119.1
click at [495, 429] on div "rires" at bounding box center [497, 436] width 21 height 54
drag, startPoint x: 506, startPoint y: 437, endPoint x: 553, endPoint y: 440, distance: 47.5
click at [553, 438] on icon at bounding box center [552, 435] width 5 height 9
click at [582, 444] on div "ses" at bounding box center [591, 436] width 39 height 36
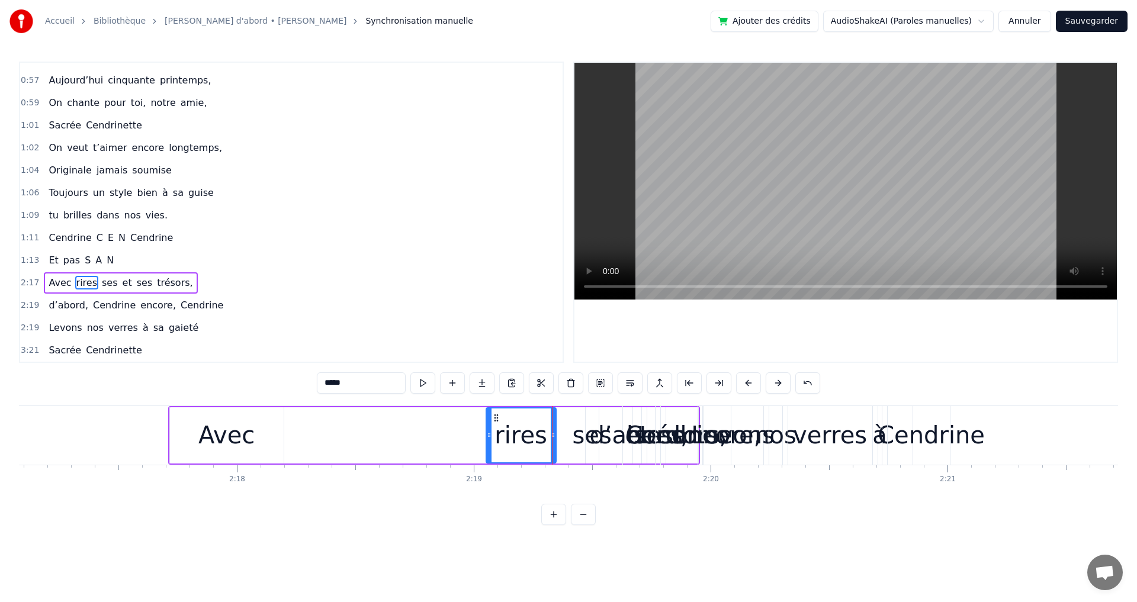
type input "***"
drag, startPoint x: 586, startPoint y: 432, endPoint x: 544, endPoint y: 435, distance: 42.2
click at [544, 435] on icon at bounding box center [546, 435] width 5 height 9
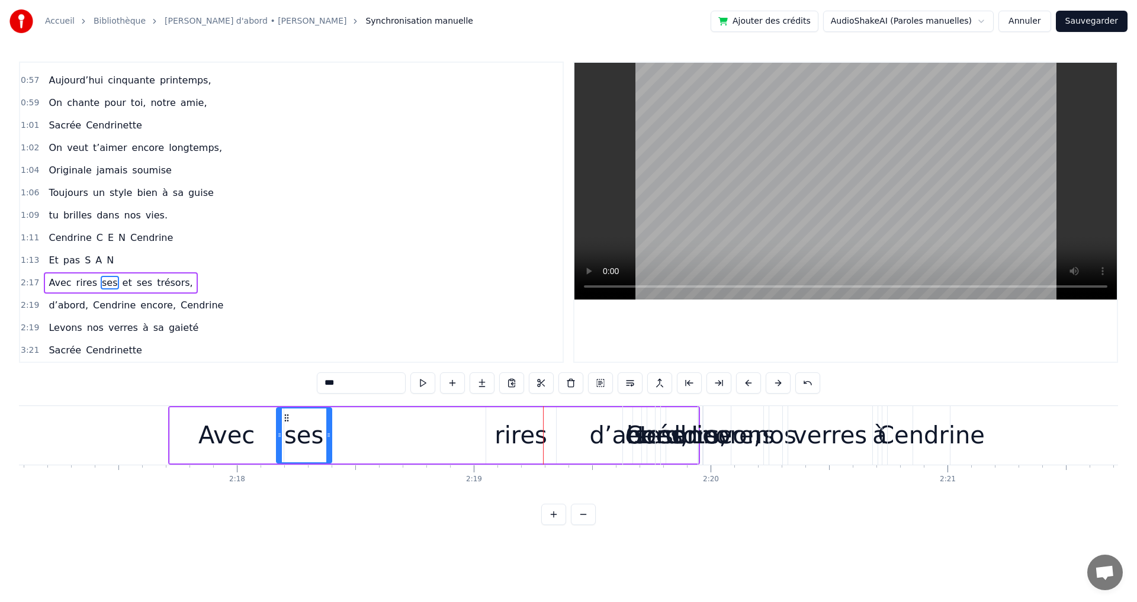
drag, startPoint x: 555, startPoint y: 419, endPoint x: 288, endPoint y: 421, distance: 267.2
click at [288, 421] on icon at bounding box center [286, 417] width 9 height 9
click at [387, 428] on div "Avec ses rires et ses trésors," at bounding box center [434, 435] width 532 height 59
click at [505, 422] on div "rires" at bounding box center [521, 436] width 53 height 36
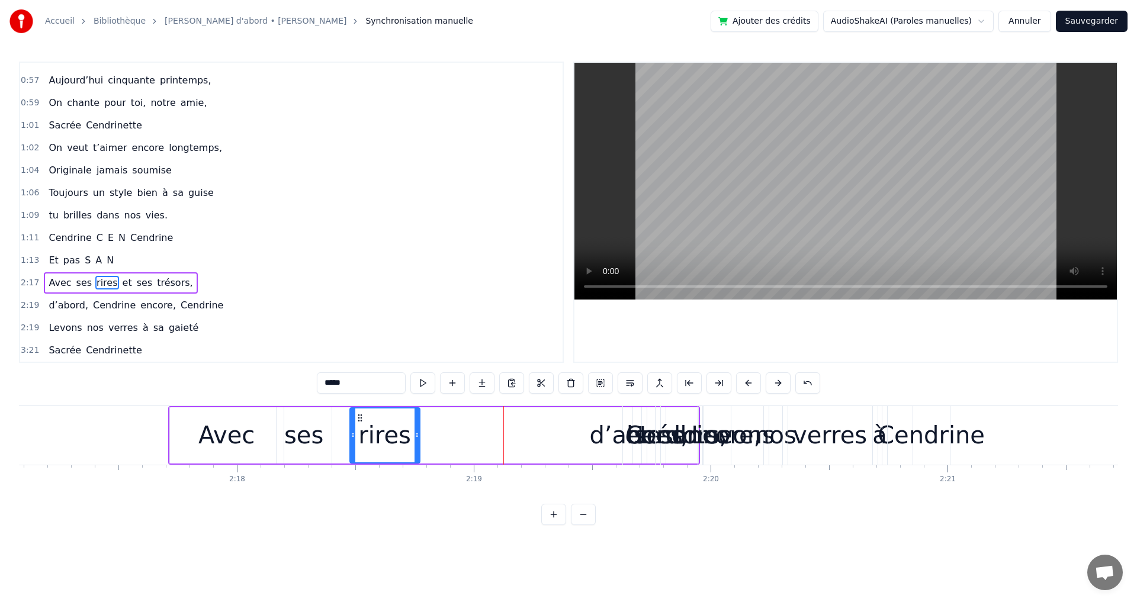
drag, startPoint x: 496, startPoint y: 418, endPoint x: 360, endPoint y: 420, distance: 136.3
click at [360, 420] on icon at bounding box center [359, 417] width 9 height 9
drag, startPoint x: 473, startPoint y: 422, endPoint x: 485, endPoint y: 422, distance: 11.9
click at [473, 422] on div "Avec ses rires et ses trésors," at bounding box center [434, 435] width 532 height 59
click at [632, 439] on div "Cendrine" at bounding box center [679, 436] width 107 height 36
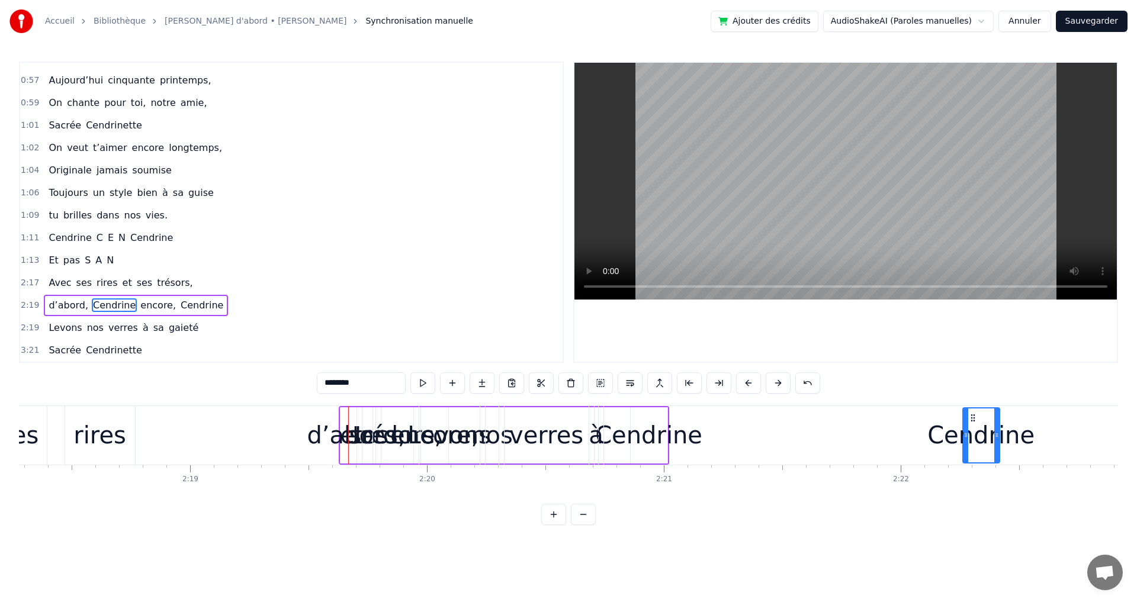
scroll to position [0, 32769]
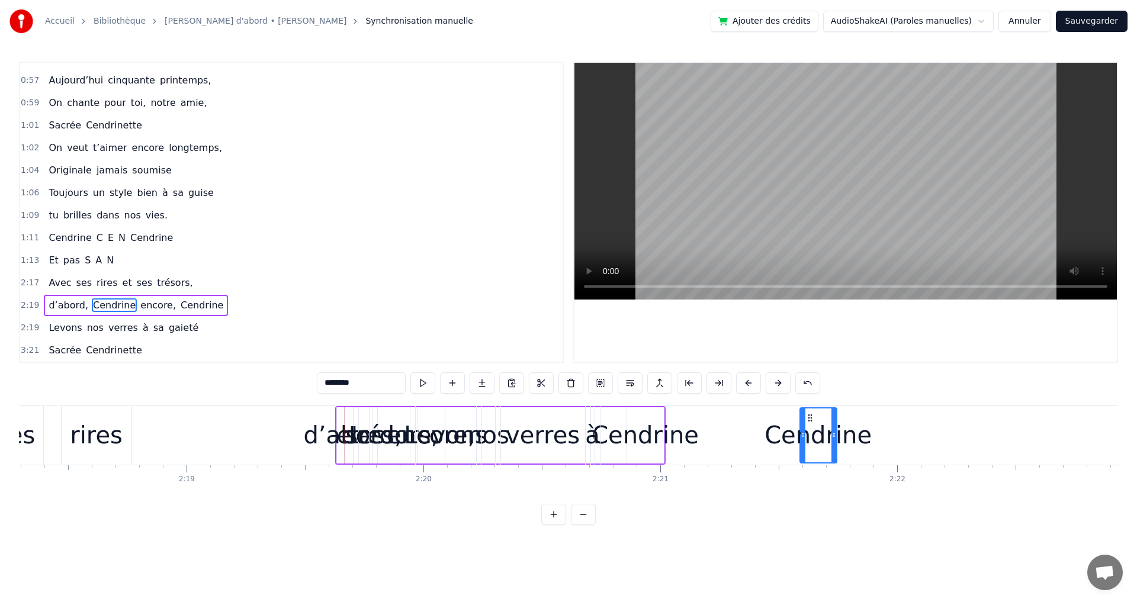
drag, startPoint x: 672, startPoint y: 415, endPoint x: 812, endPoint y: 454, distance: 145.2
drag, startPoint x: 811, startPoint y: 417, endPoint x: 658, endPoint y: 438, distance: 154.8
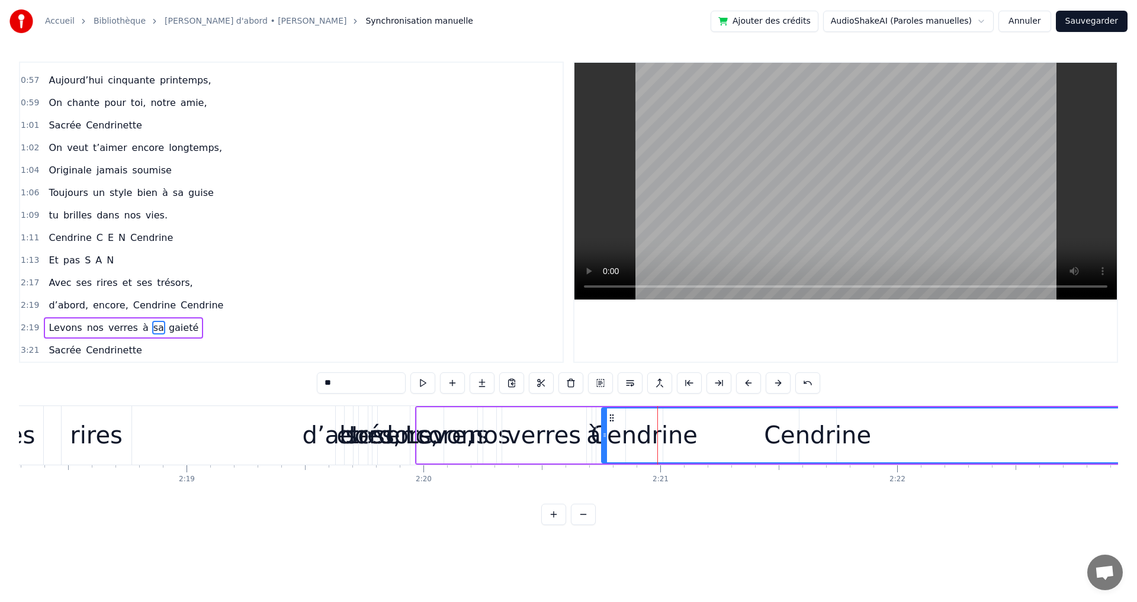
click at [376, 435] on div "d’abord," at bounding box center [351, 436] width 98 height 36
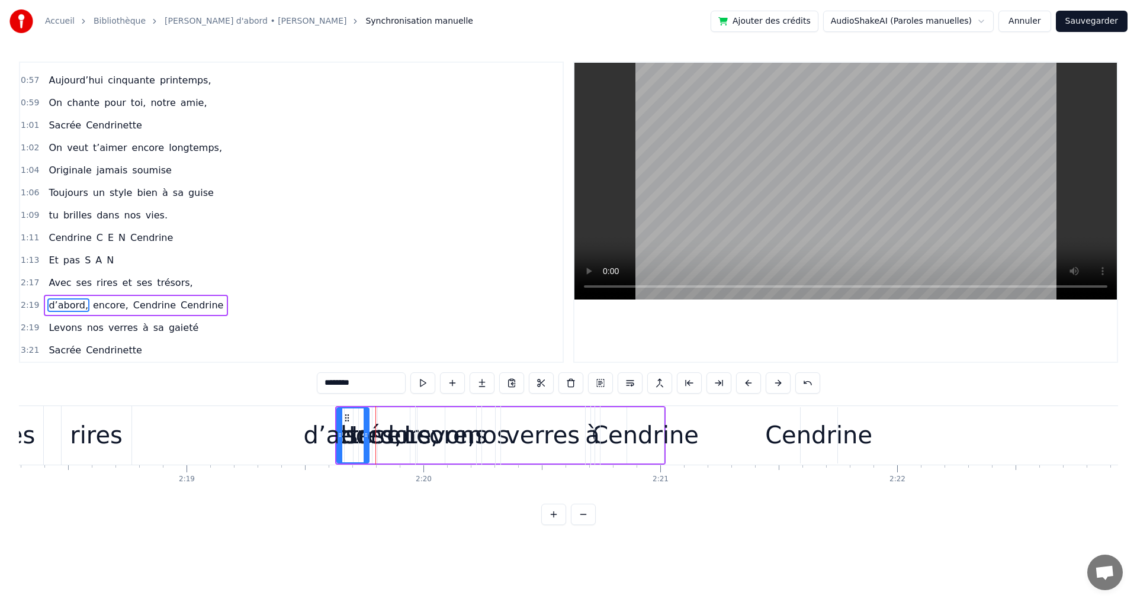
click at [121, 285] on span "et" at bounding box center [127, 283] width 12 height 14
type input "**"
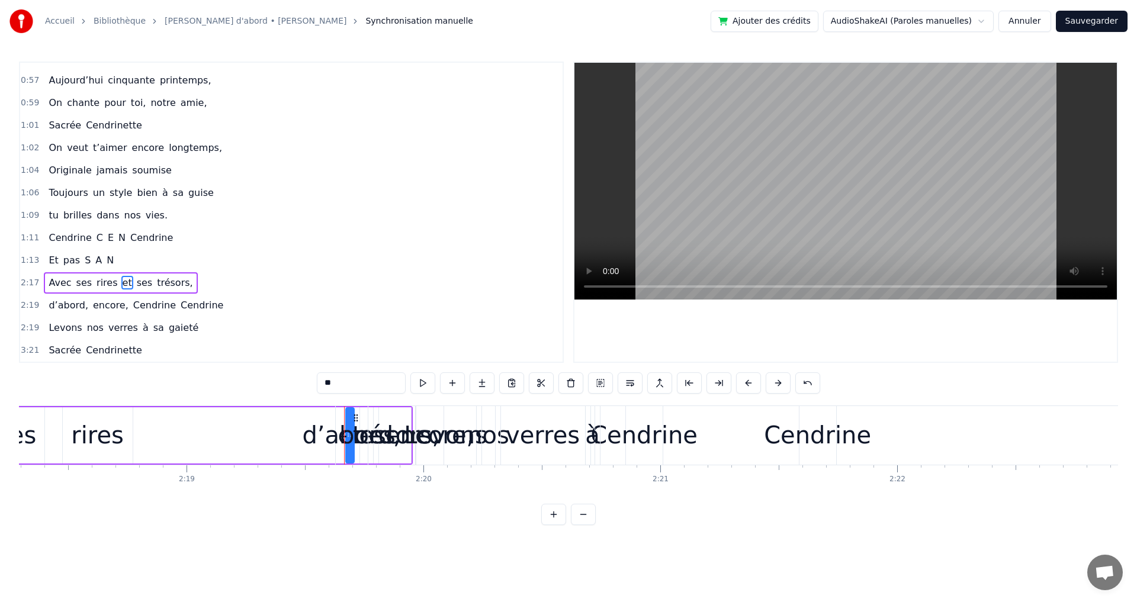
drag, startPoint x: 353, startPoint y: 417, endPoint x: 278, endPoint y: 412, distance: 75.4
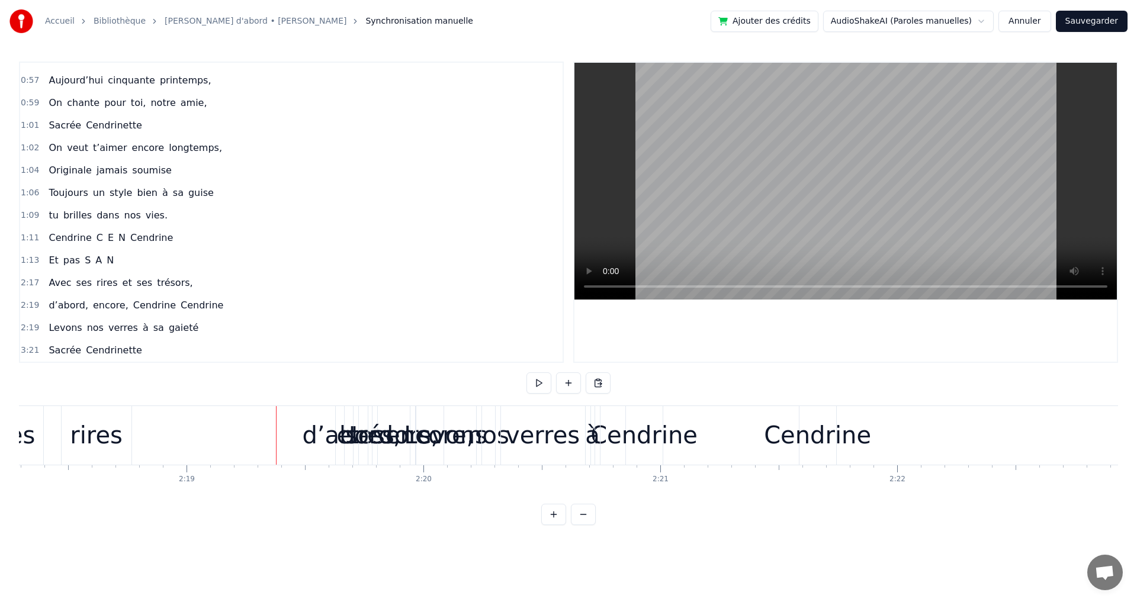
click at [343, 437] on div "d’abord," at bounding box center [351, 436] width 98 height 36
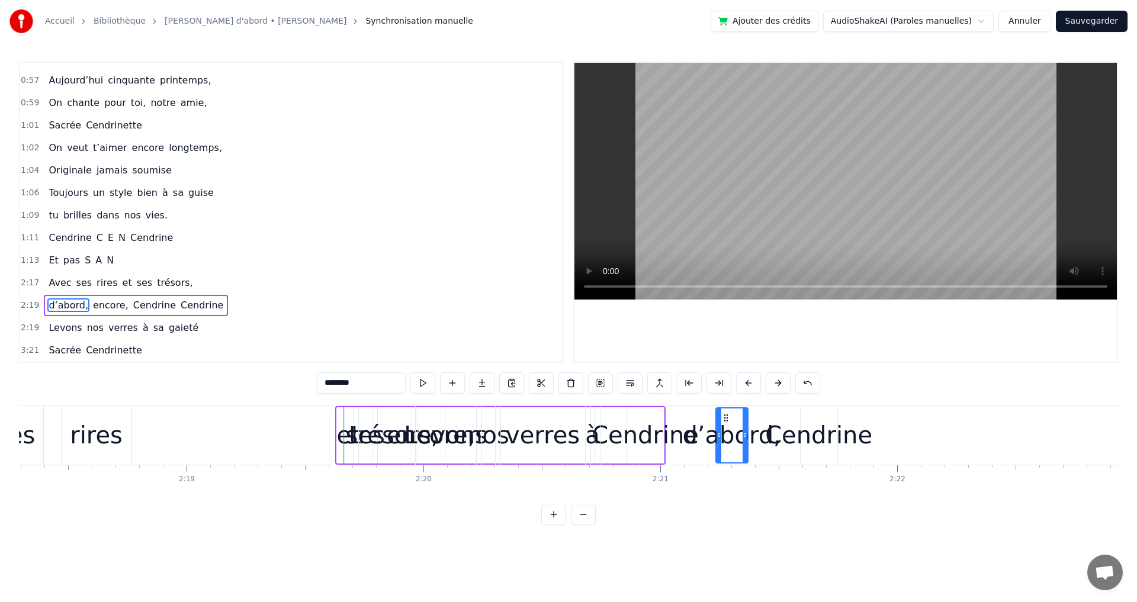
drag, startPoint x: 347, startPoint y: 418, endPoint x: 726, endPoint y: 456, distance: 381.0
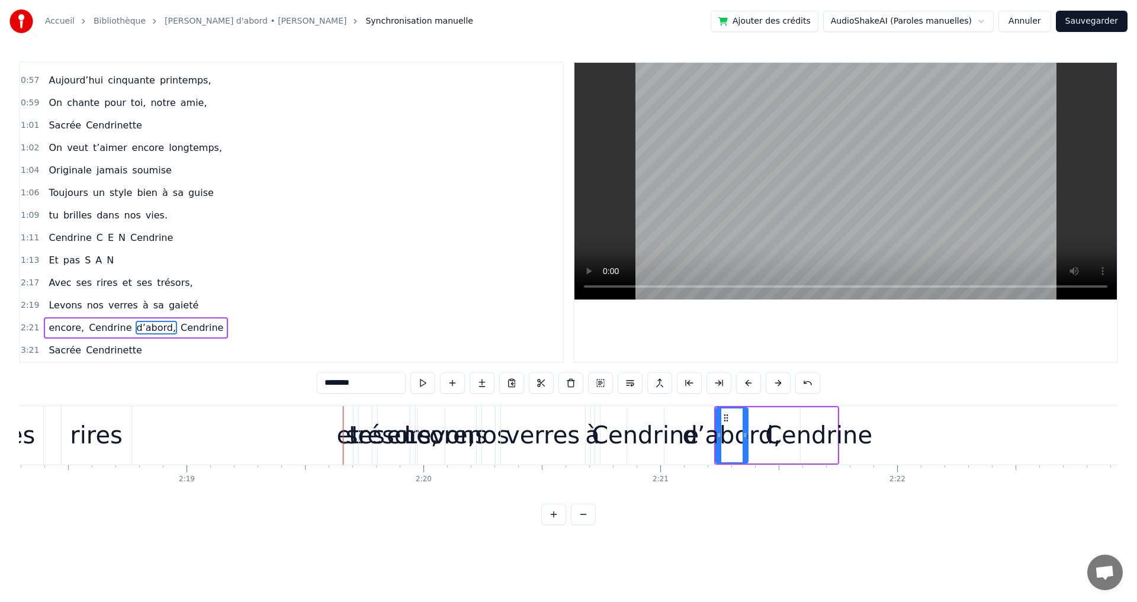
click at [363, 444] on div "trésors," at bounding box center [393, 436] width 89 height 36
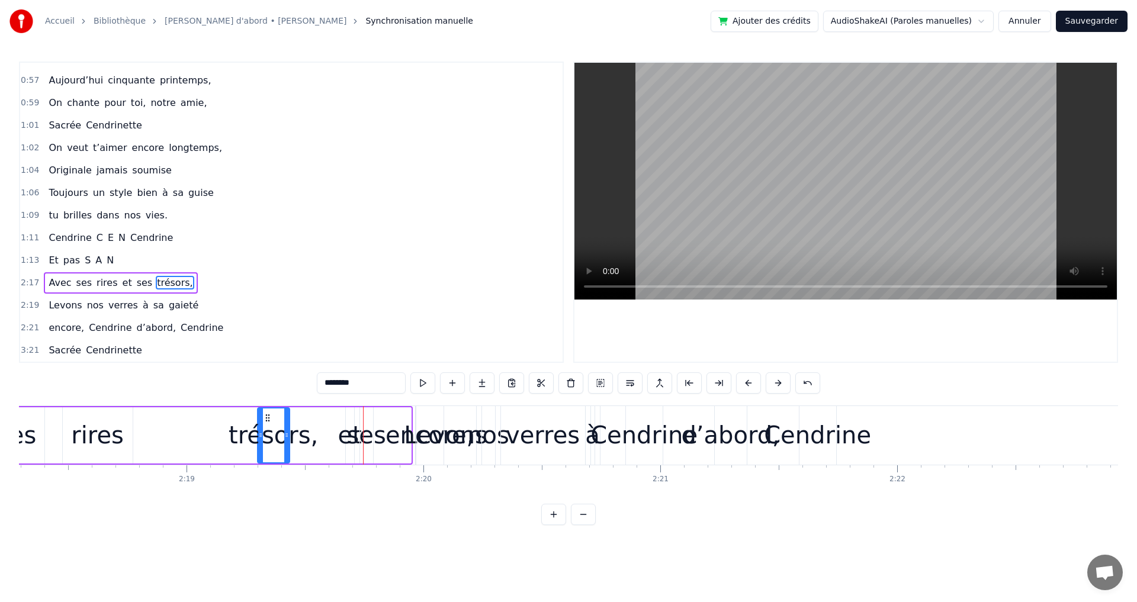
drag, startPoint x: 389, startPoint y: 415, endPoint x: 267, endPoint y: 428, distance: 122.2
click at [267, 428] on div "trésors," at bounding box center [273, 436] width 31 height 54
click at [348, 440] on div "et" at bounding box center [350, 436] width 24 height 36
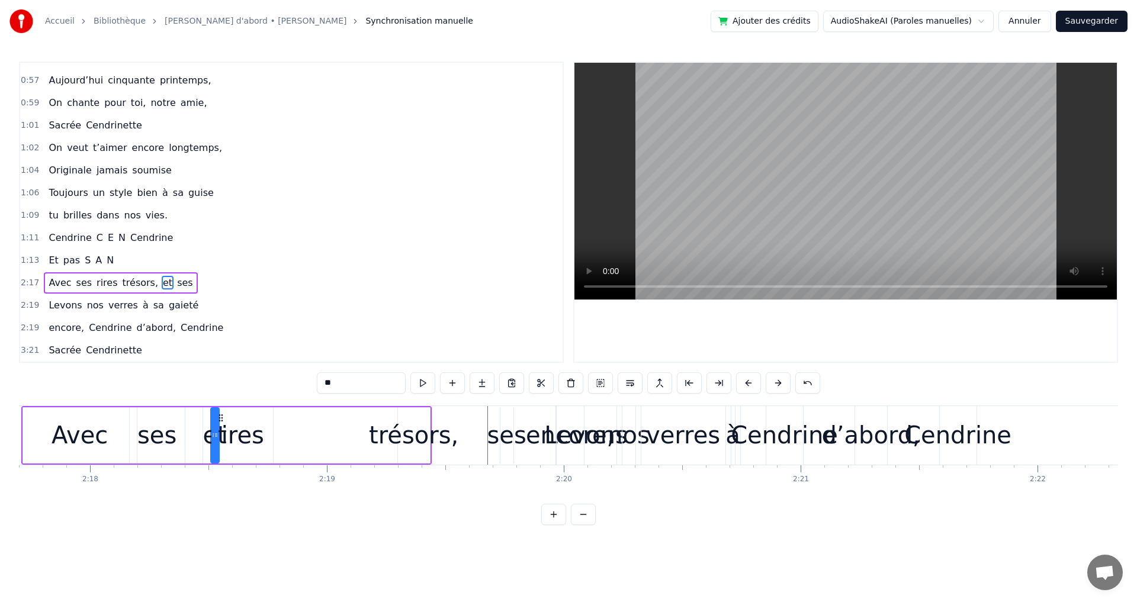
scroll to position [0, 32627]
drag, startPoint x: 355, startPoint y: 418, endPoint x: 294, endPoint y: 440, distance: 64.5
click at [290, 444] on div "et" at bounding box center [286, 436] width 7 height 54
drag, startPoint x: 290, startPoint y: 436, endPoint x: 334, endPoint y: 438, distance: 44.5
click at [323, 437] on icon at bounding box center [321, 435] width 5 height 9
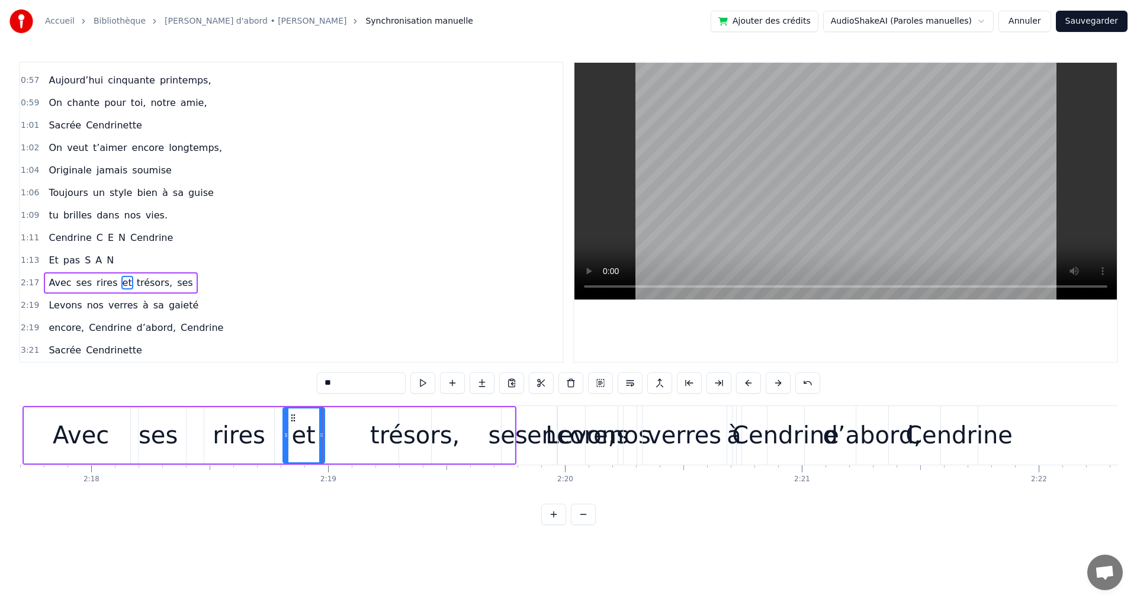
click at [510, 441] on div "ses" at bounding box center [507, 436] width 39 height 36
type input "***"
drag, startPoint x: 504, startPoint y: 434, endPoint x: 487, endPoint y: 430, distance: 17.1
click at [490, 433] on icon at bounding box center [492, 435] width 5 height 9
drag, startPoint x: 495, startPoint y: 415, endPoint x: 348, endPoint y: 435, distance: 148.3
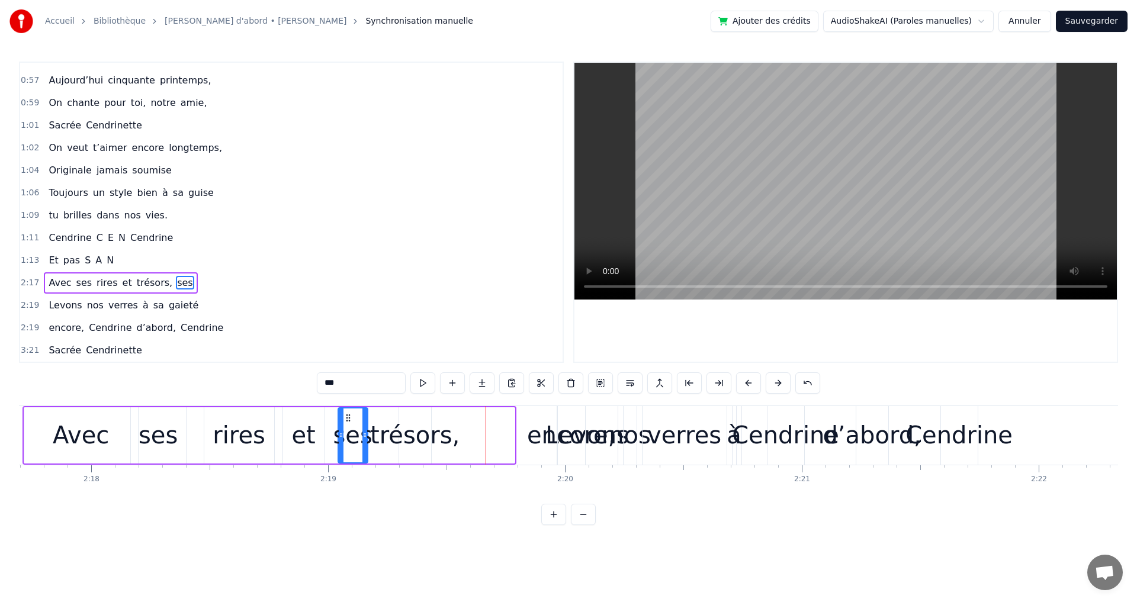
click at [348, 435] on div "ses" at bounding box center [353, 436] width 28 height 54
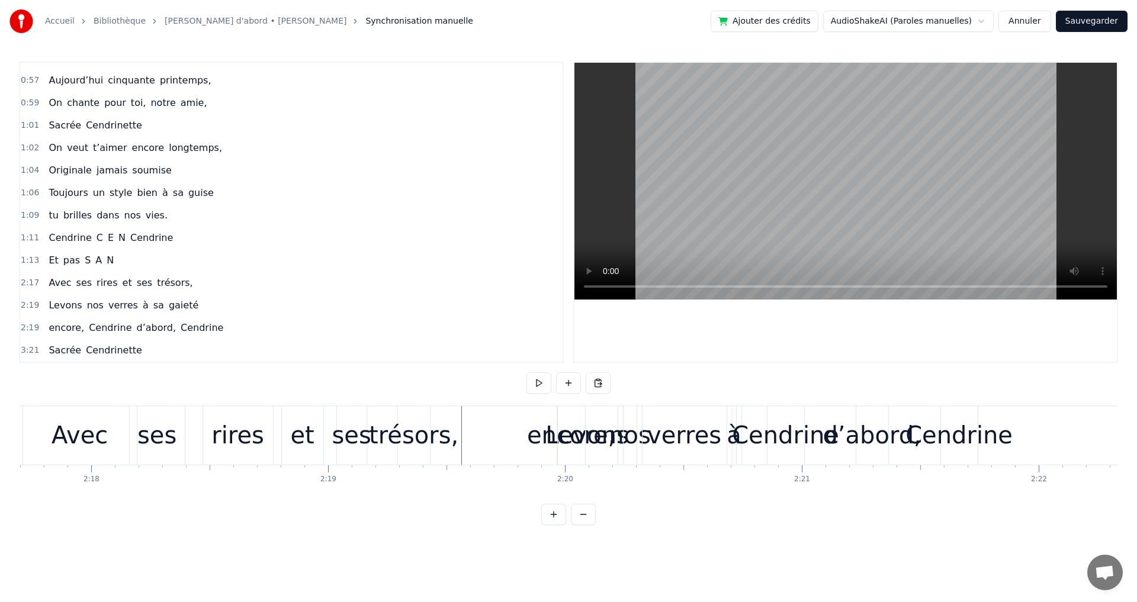
click at [75, 278] on span "ses" at bounding box center [84, 283] width 18 height 14
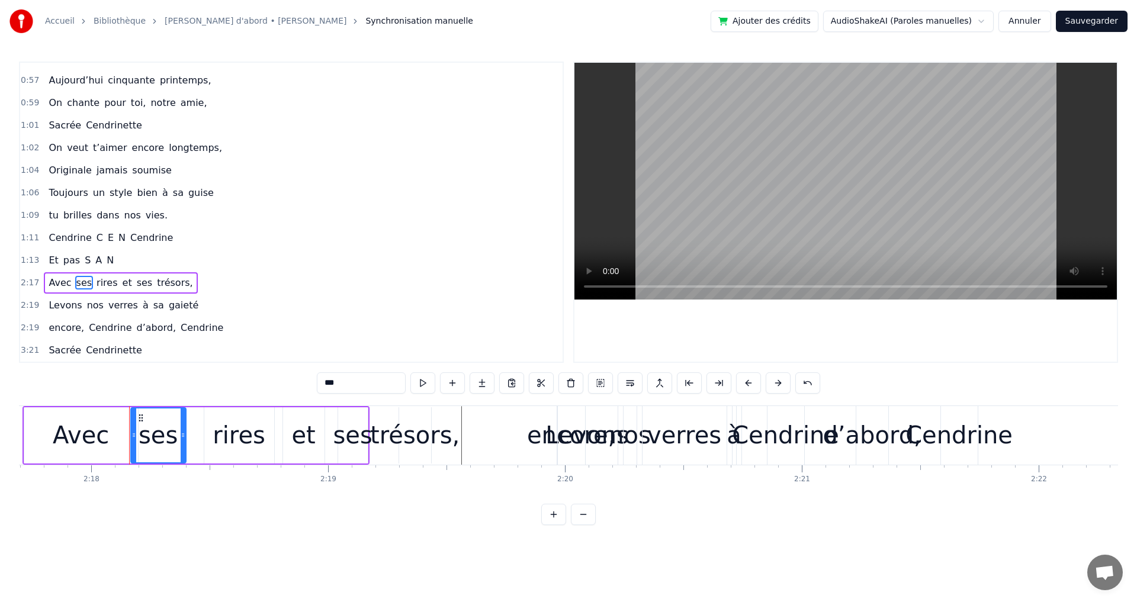
click at [99, 274] on div "Avec ses rires et ses trésors," at bounding box center [120, 282] width 153 height 21
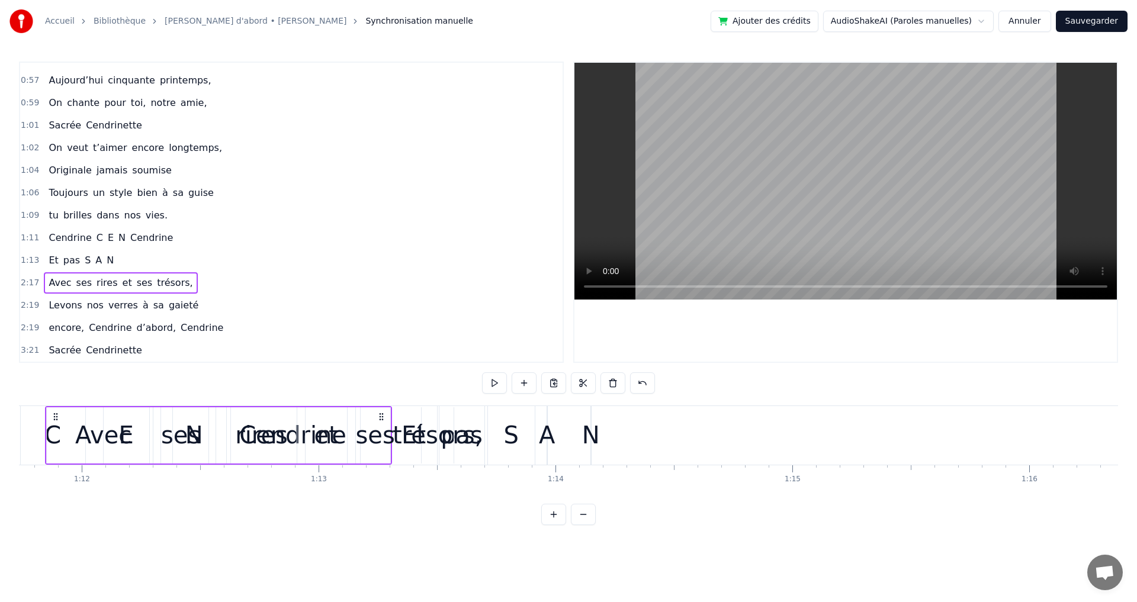
scroll to position [0, 16961]
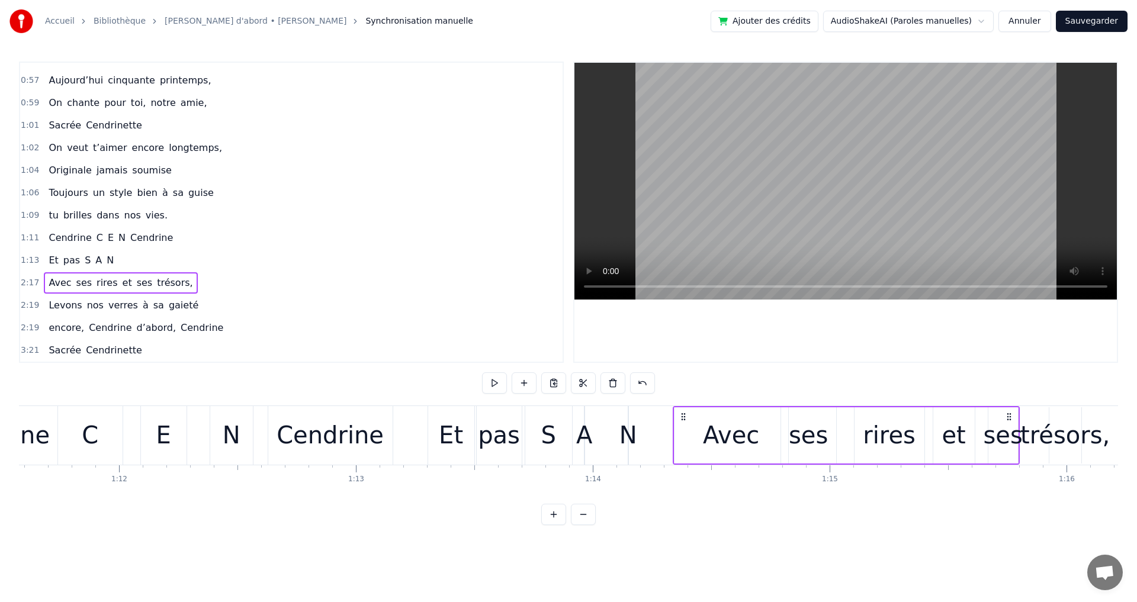
drag, startPoint x: 89, startPoint y: 415, endPoint x: 684, endPoint y: 509, distance: 601.6
click at [684, 509] on div "-1:-27 Elle a trouvé sous nos étoiles, 0:19 Elle 0:19 a la quitté capitale, 0:2…" at bounding box center [568, 294] width 1099 height 464
drag, startPoint x: 714, startPoint y: 529, endPoint x: 720, endPoint y: 528, distance: 6.0
click at [719, 525] on div "-1:-27 Elle a trouvé sous nos étoiles, 0:19 Elle 0:19 a la quitté capitale, 0:2…" at bounding box center [568, 294] width 1099 height 464
click at [597, 431] on div "Et pas S A N" at bounding box center [529, 435] width 203 height 59
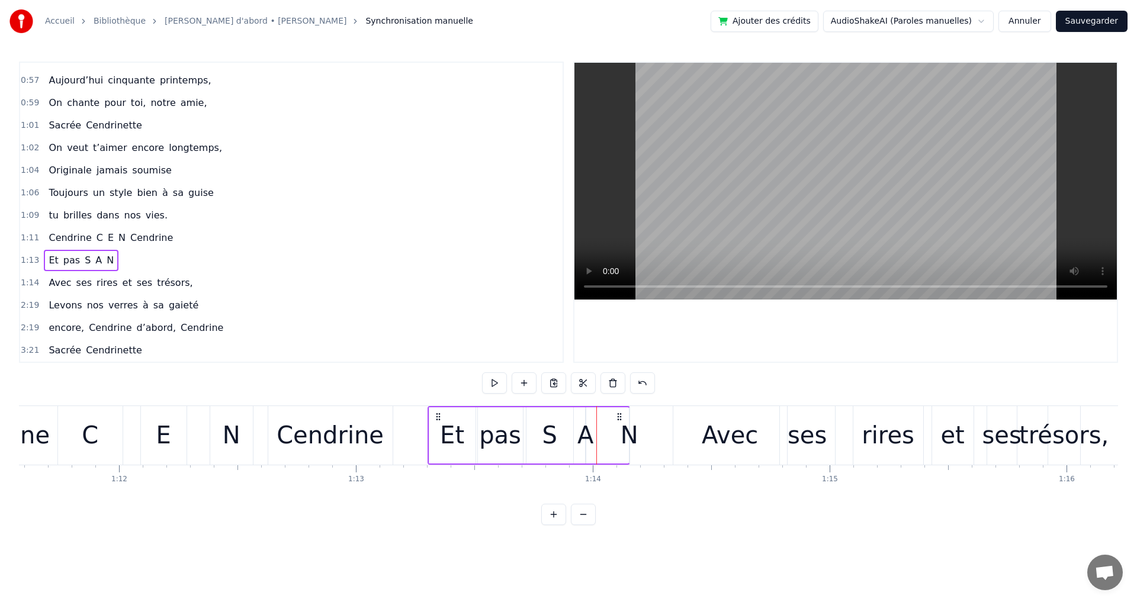
click at [788, 230] on video at bounding box center [846, 181] width 543 height 237
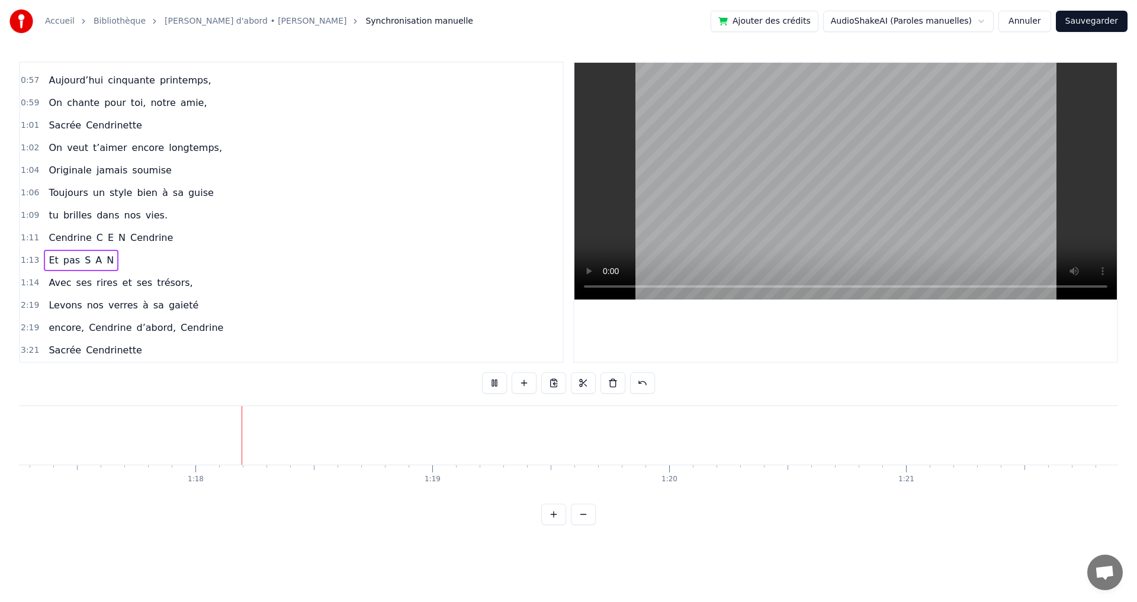
scroll to position [0, 18351]
click at [769, 196] on video at bounding box center [846, 181] width 543 height 237
click at [168, 310] on span "gaieté" at bounding box center [184, 306] width 32 height 14
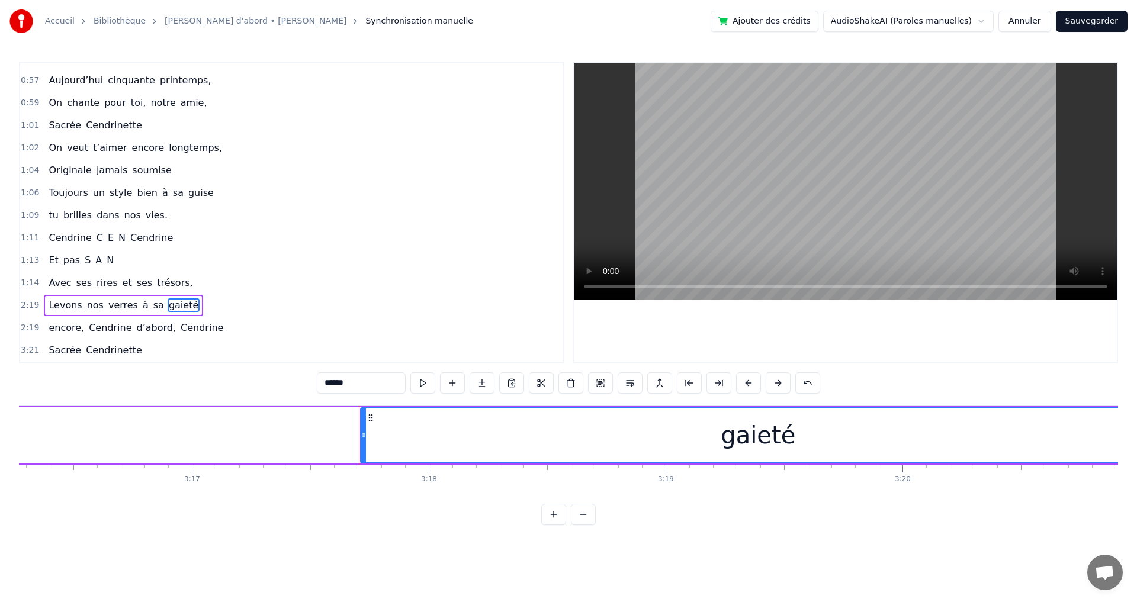
scroll to position [0, 46788]
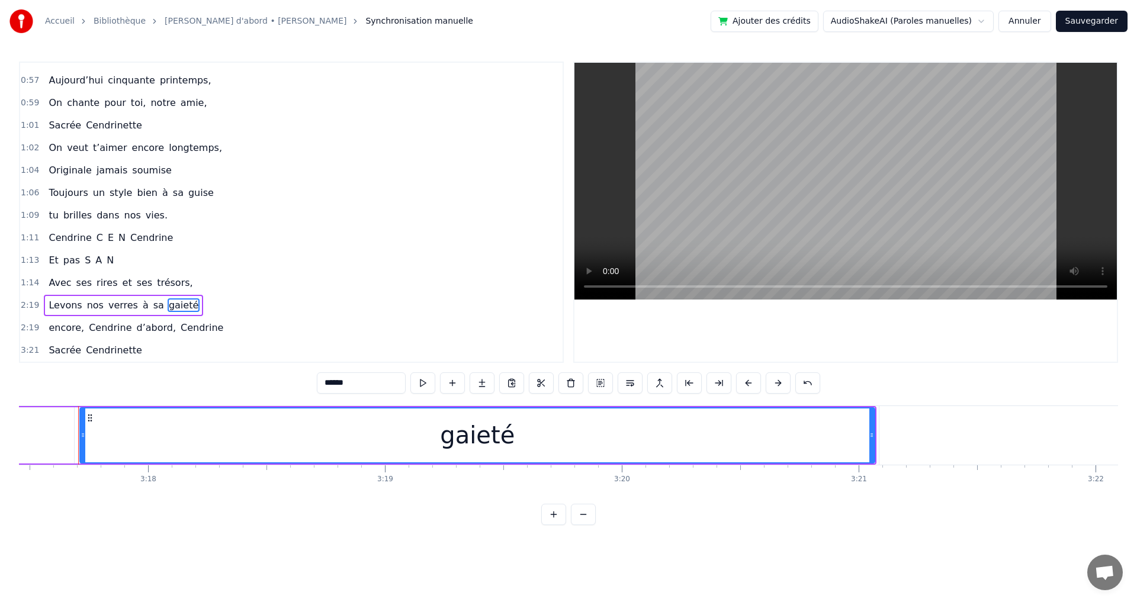
click at [82, 297] on div "Levons nos verres à sa gaieté" at bounding box center [123, 305] width 159 height 21
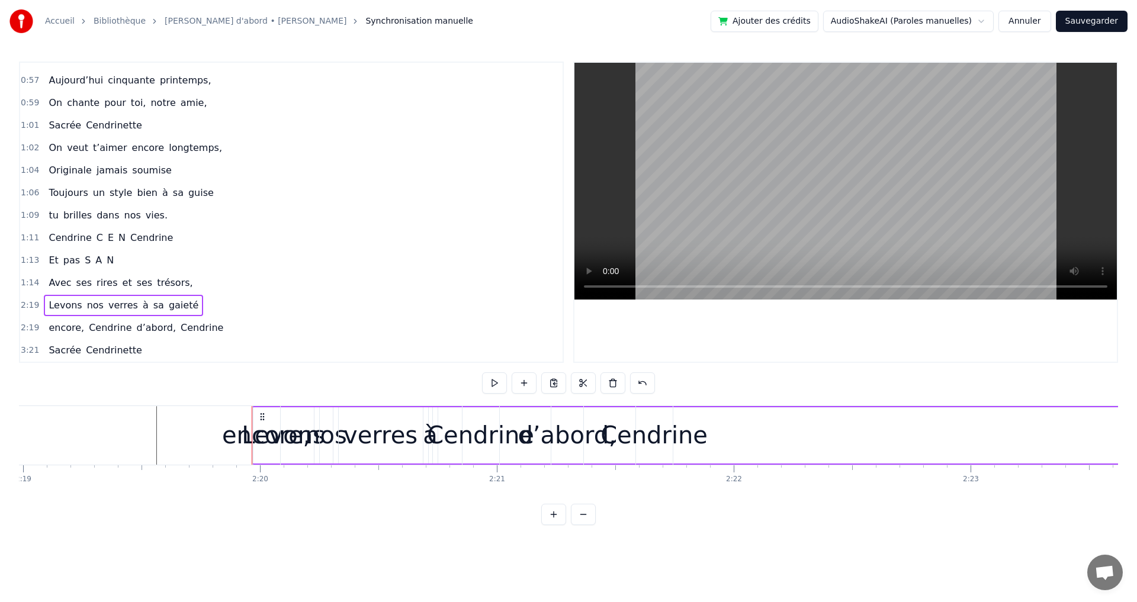
scroll to position [0, 32807]
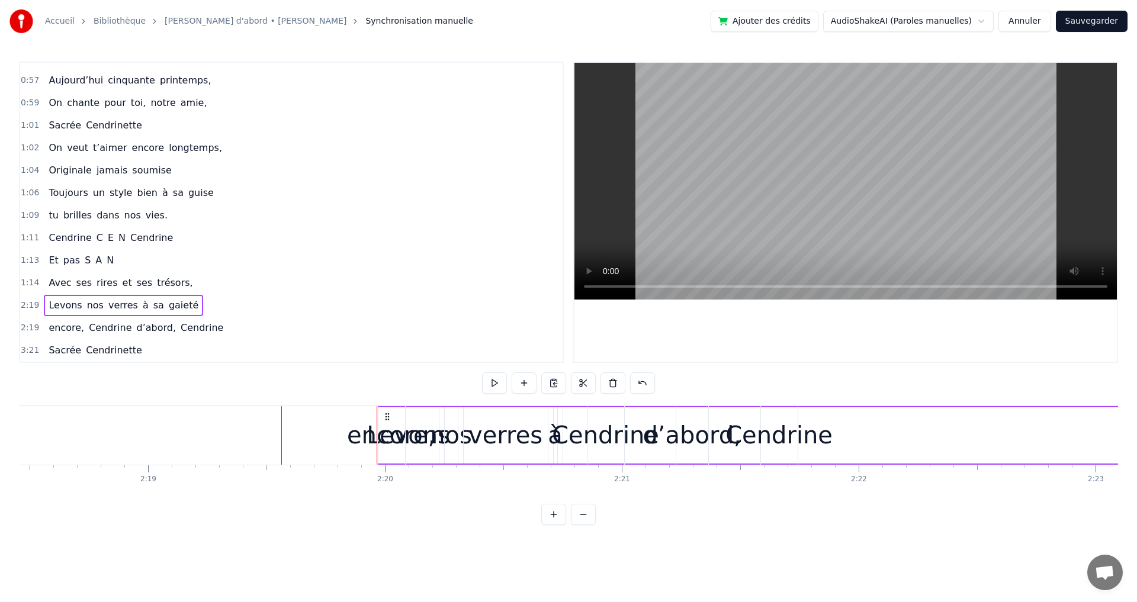
click at [73, 309] on span "Levons" at bounding box center [65, 306] width 36 height 14
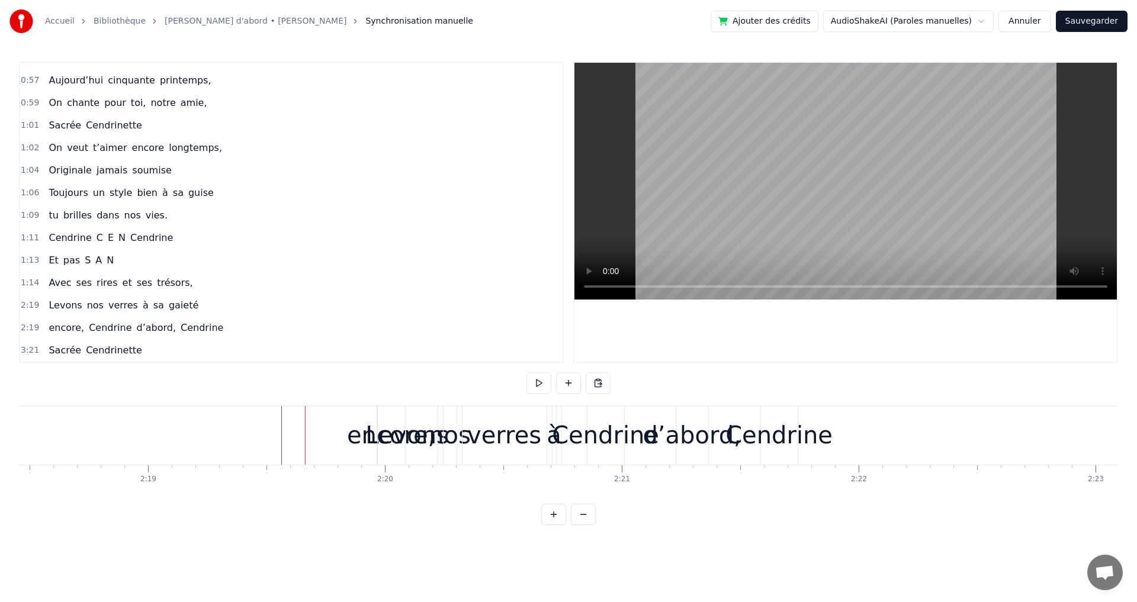
click at [61, 308] on span "Levons" at bounding box center [65, 306] width 36 height 14
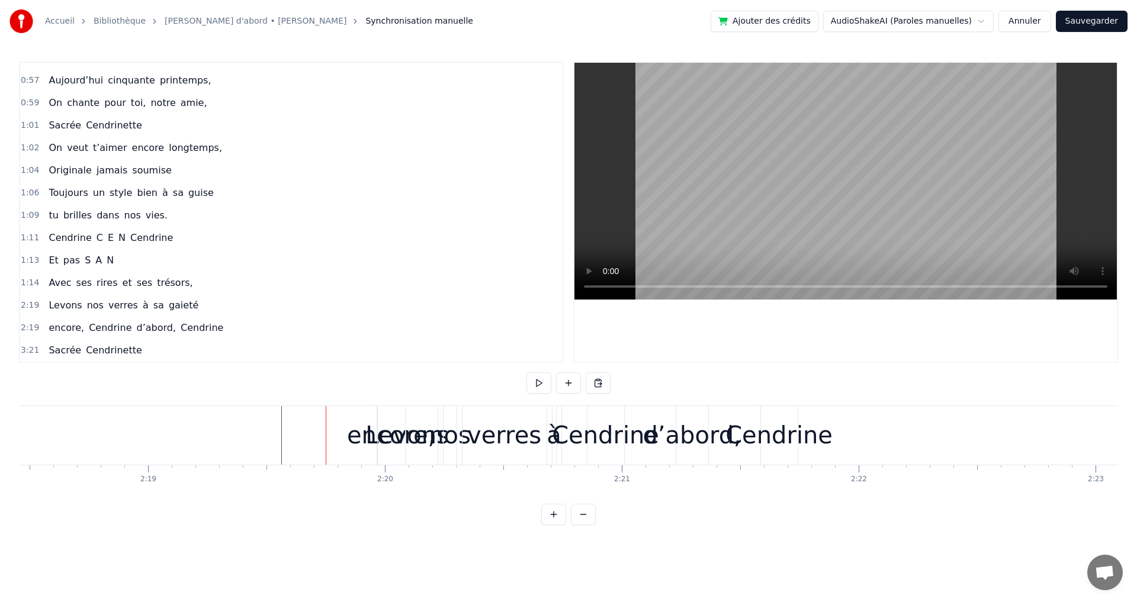
click at [53, 309] on span "Levons" at bounding box center [65, 306] width 36 height 14
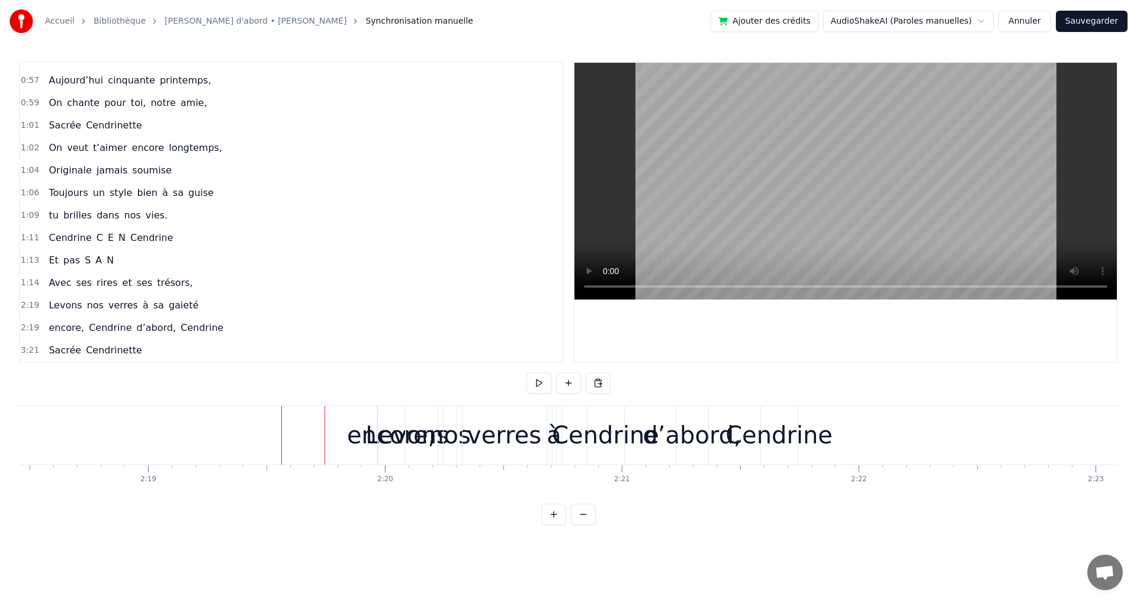
click at [390, 440] on div "encore," at bounding box center [391, 436] width 88 height 36
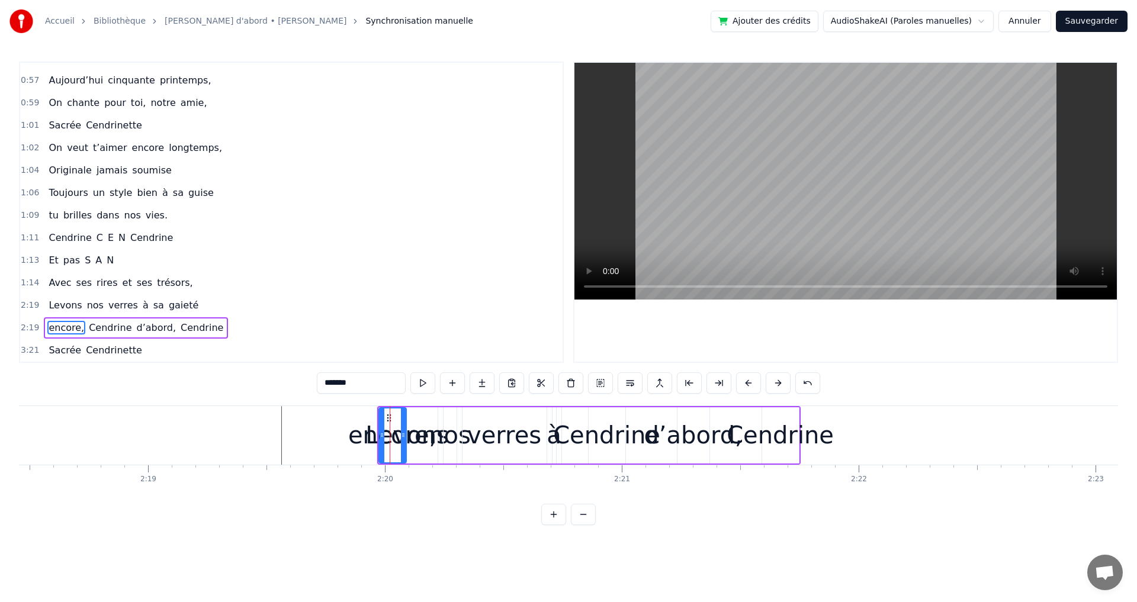
drag, startPoint x: 418, startPoint y: 430, endPoint x: 501, endPoint y: 425, distance: 82.5
click at [501, 425] on div "encore, Cendrine d’abord, Cendrine" at bounding box center [589, 435] width 424 height 59
click at [387, 416] on icon at bounding box center [387, 416] width 9 height 9
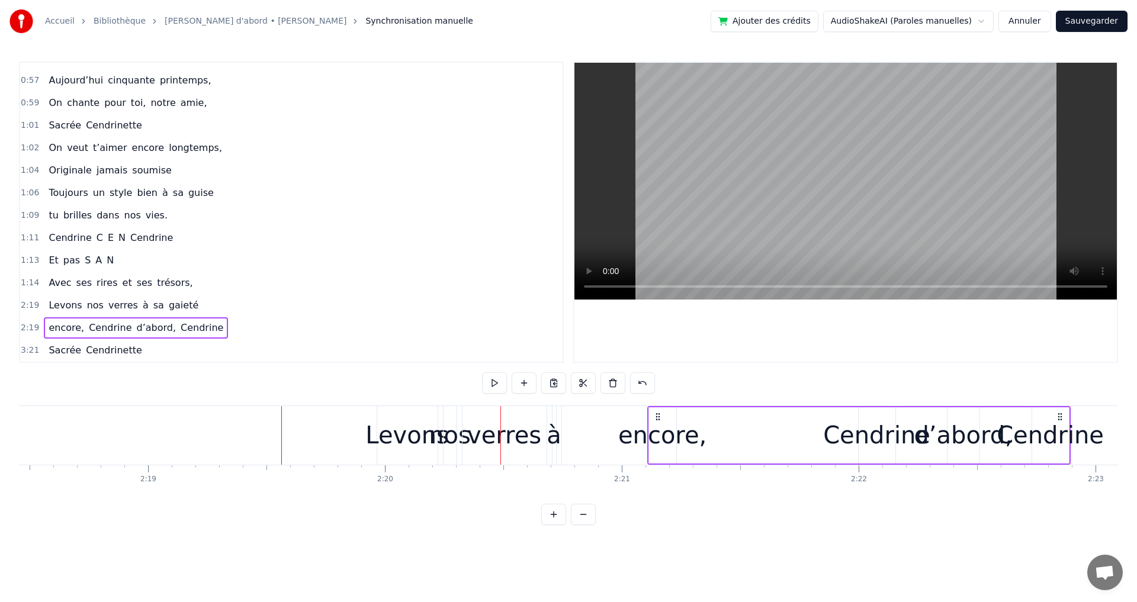
drag, startPoint x: 387, startPoint y: 416, endPoint x: 662, endPoint y: 436, distance: 275.6
click at [662, 436] on div "encore, Cendrine d’abord, Cendrine" at bounding box center [859, 435] width 424 height 59
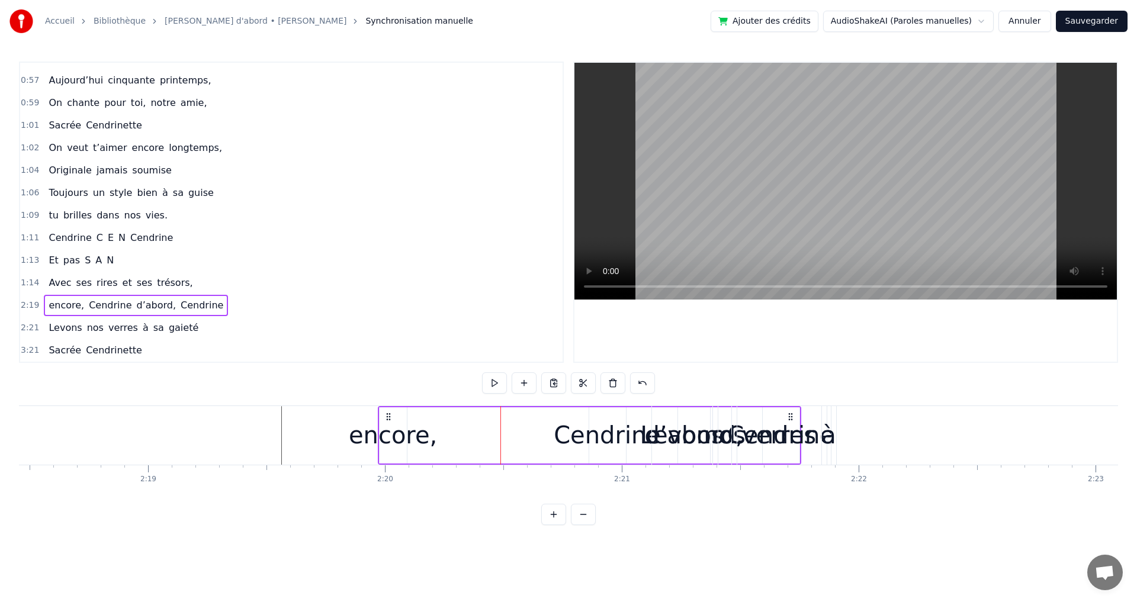
click at [61, 333] on span "Levons" at bounding box center [65, 328] width 36 height 14
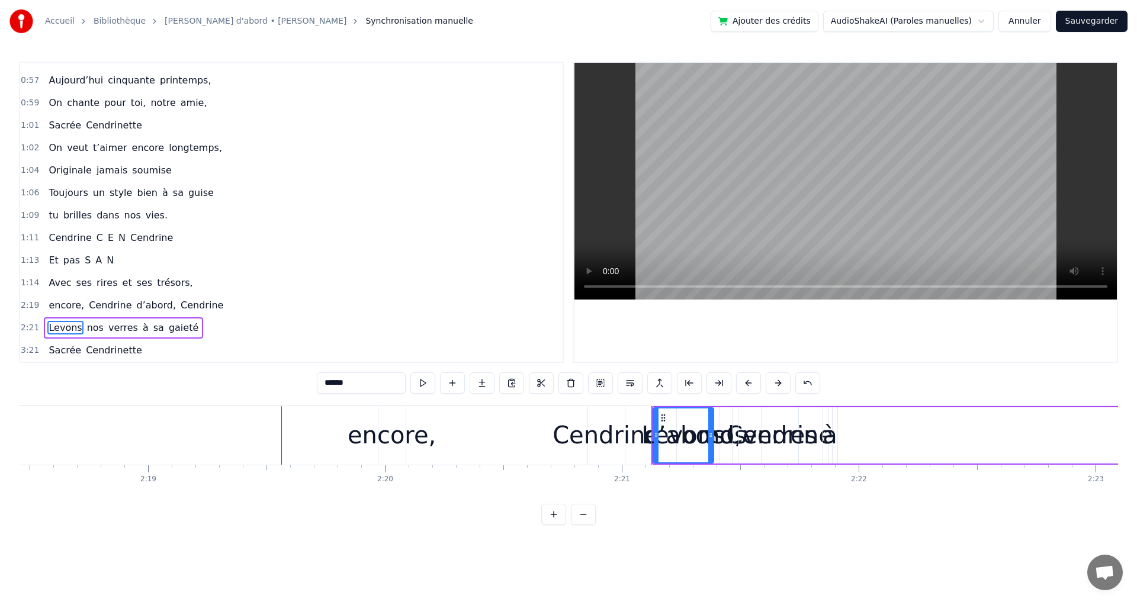
click at [65, 309] on span "encore," at bounding box center [66, 306] width 38 height 14
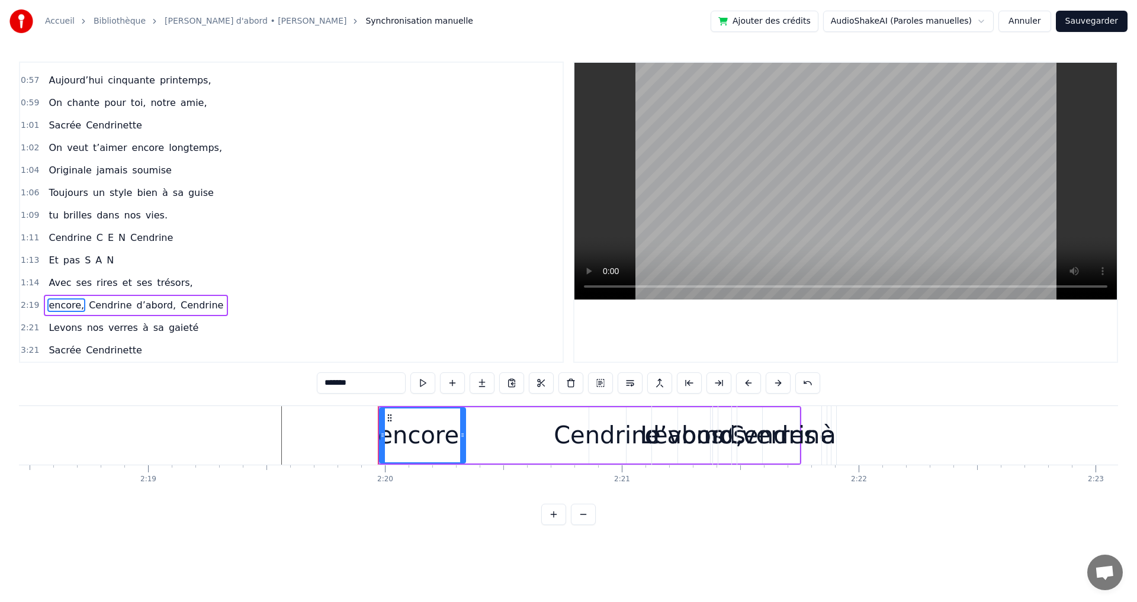
drag, startPoint x: 406, startPoint y: 430, endPoint x: 472, endPoint y: 431, distance: 65.2
click at [465, 430] on div at bounding box center [462, 436] width 5 height 54
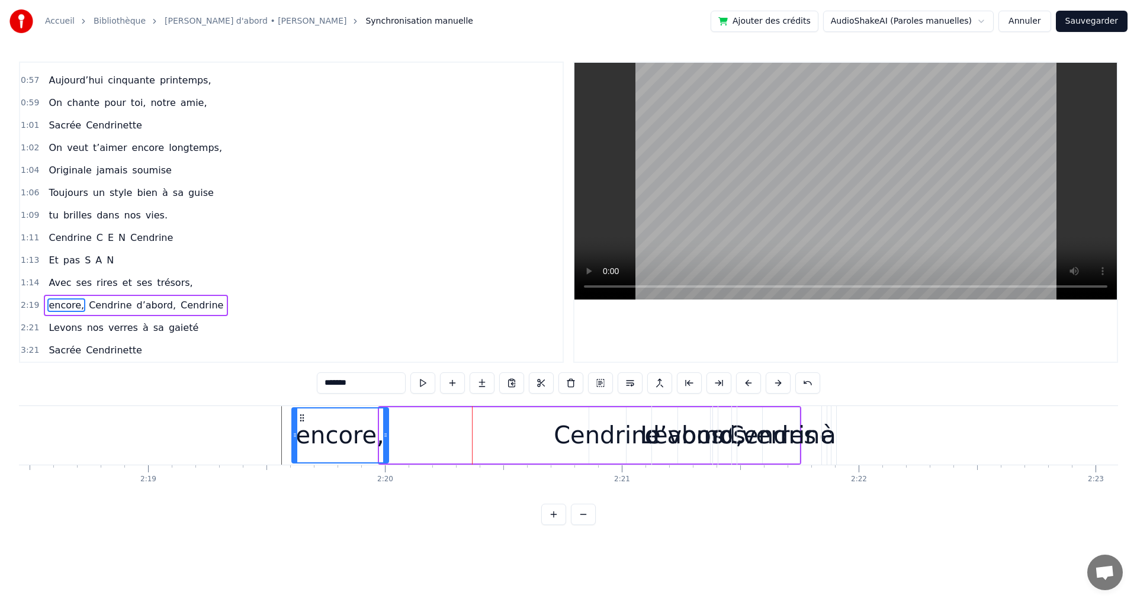
drag, startPoint x: 389, startPoint y: 418, endPoint x: 301, endPoint y: 409, distance: 88.1
click at [301, 409] on div "encore," at bounding box center [340, 436] width 95 height 54
click at [94, 305] on span "Cendrine" at bounding box center [110, 306] width 45 height 14
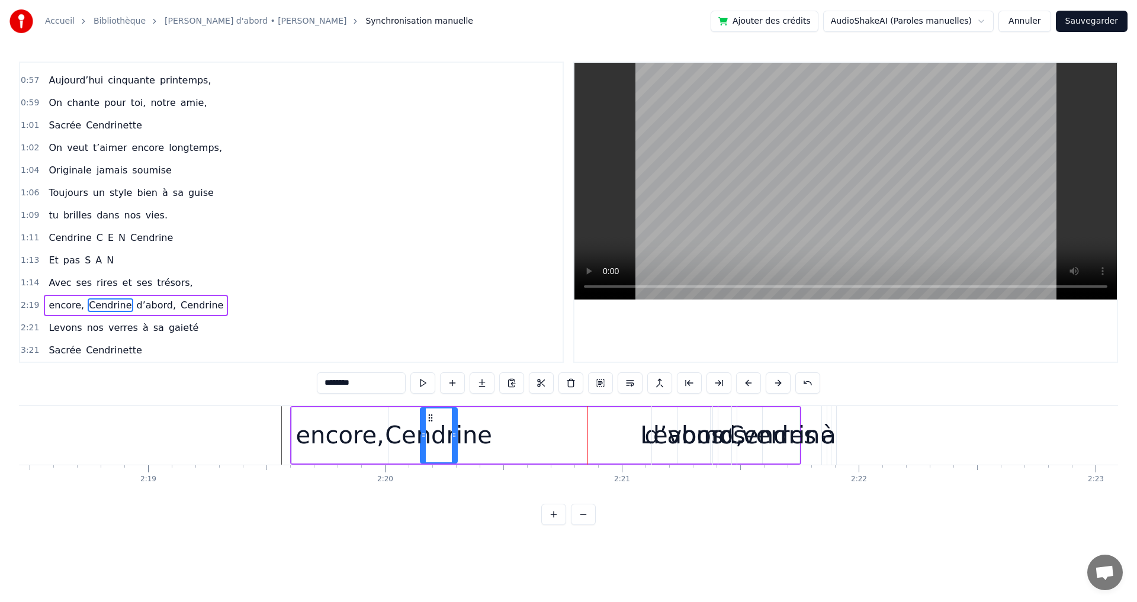
drag, startPoint x: 600, startPoint y: 420, endPoint x: 431, endPoint y: 423, distance: 168.9
click at [431, 423] on div "Cendrine" at bounding box center [439, 436] width 36 height 54
drag, startPoint x: 455, startPoint y: 430, endPoint x: 547, endPoint y: 434, distance: 91.9
click at [544, 434] on div at bounding box center [541, 436] width 5 height 54
click at [147, 309] on span "d’abord," at bounding box center [157, 306] width 42 height 14
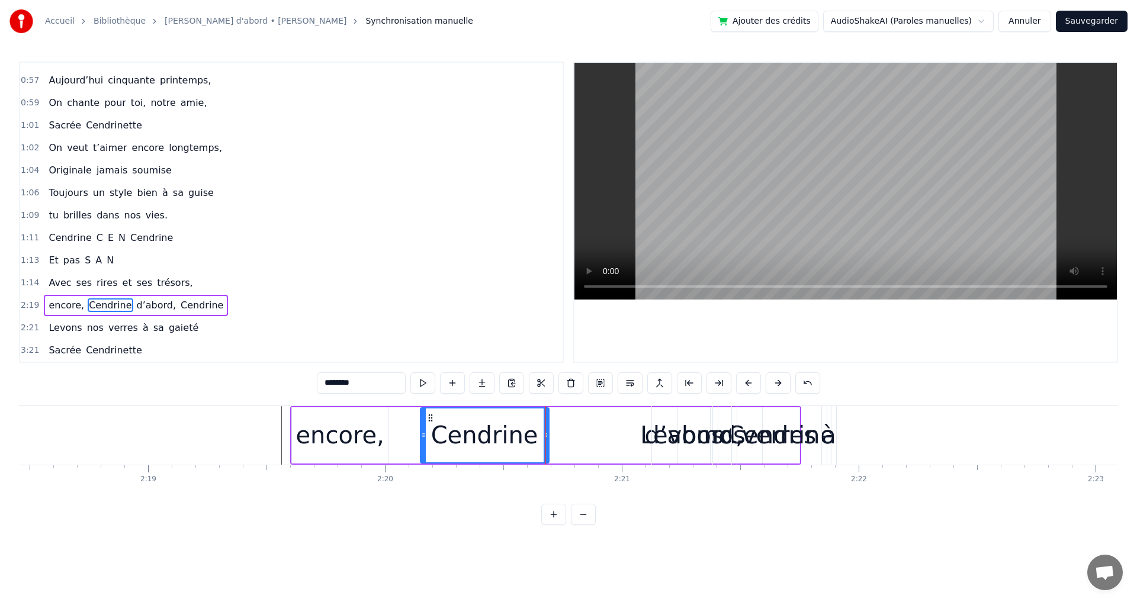
type input "********"
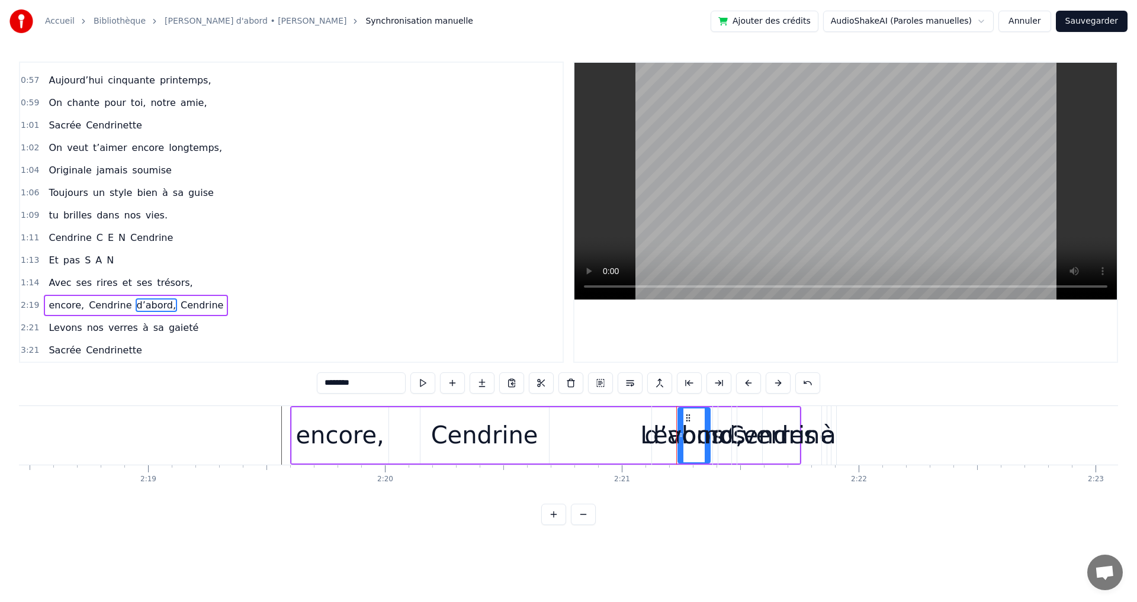
drag, startPoint x: 688, startPoint y: 418, endPoint x: 590, endPoint y: 412, distance: 98.5
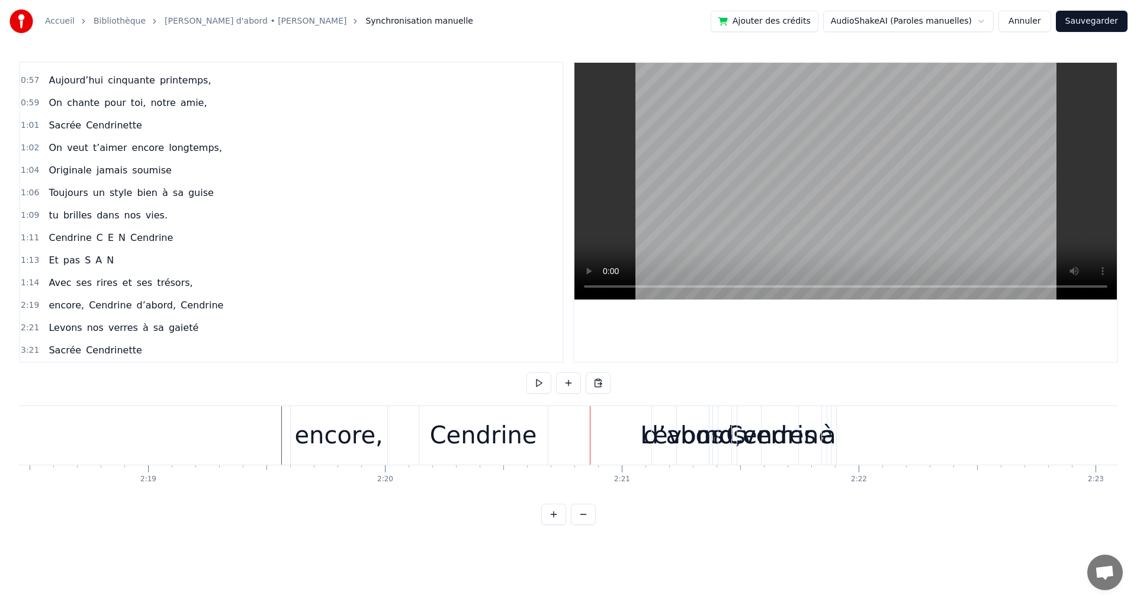
click at [684, 441] on div "Levons" at bounding box center [682, 436] width 84 height 36
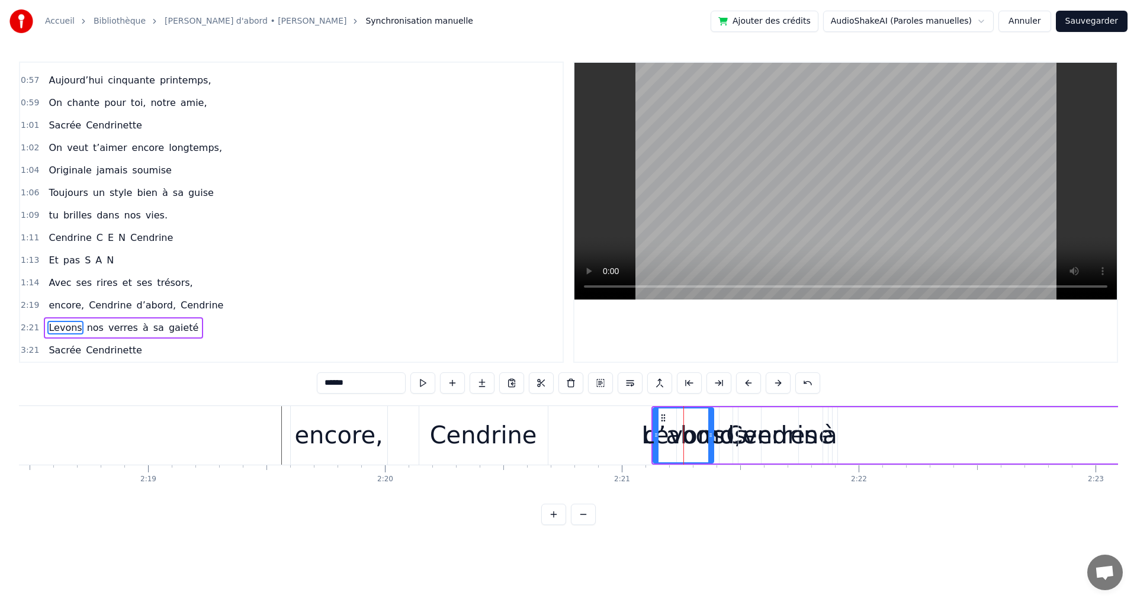
click at [140, 301] on span "d’abord," at bounding box center [157, 306] width 42 height 14
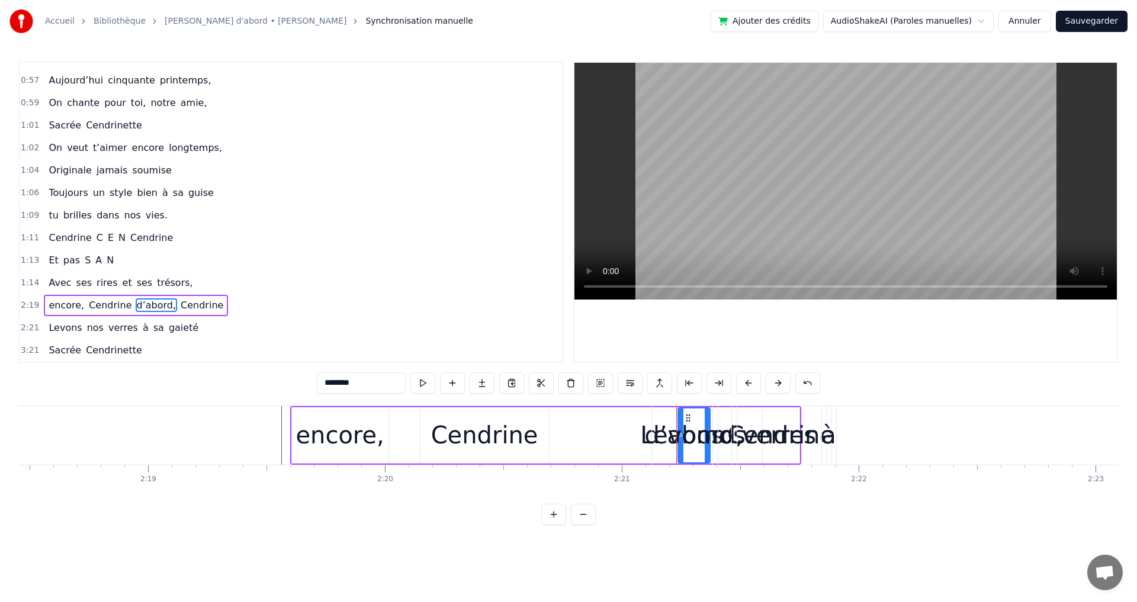
drag, startPoint x: 693, startPoint y: 417, endPoint x: 701, endPoint y: 419, distance: 8.6
click at [701, 419] on div "Levons" at bounding box center [682, 435] width 60 height 59
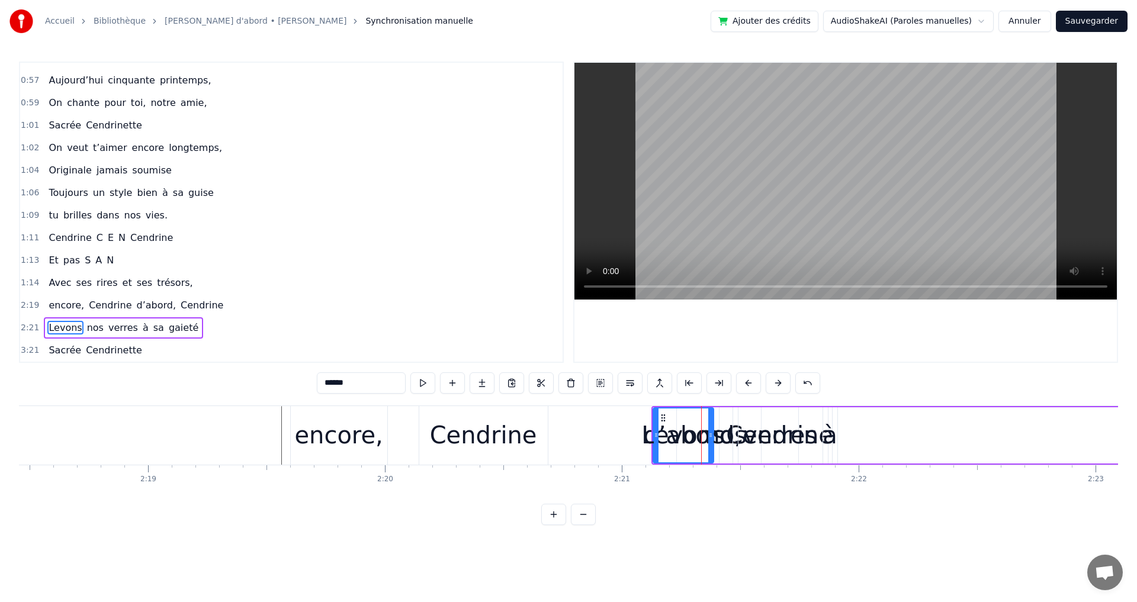
click at [136, 306] on span "d’abord," at bounding box center [157, 306] width 42 height 14
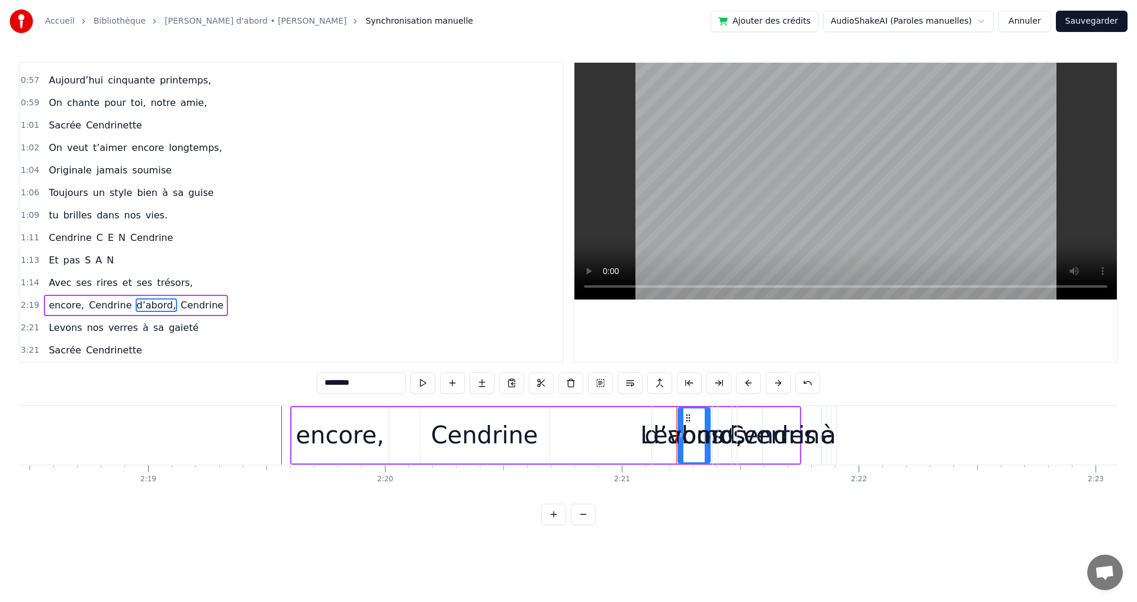
drag, startPoint x: 710, startPoint y: 454, endPoint x: 671, endPoint y: 454, distance: 39.7
click at [671, 454] on div "Levons" at bounding box center [682, 435] width 60 height 59
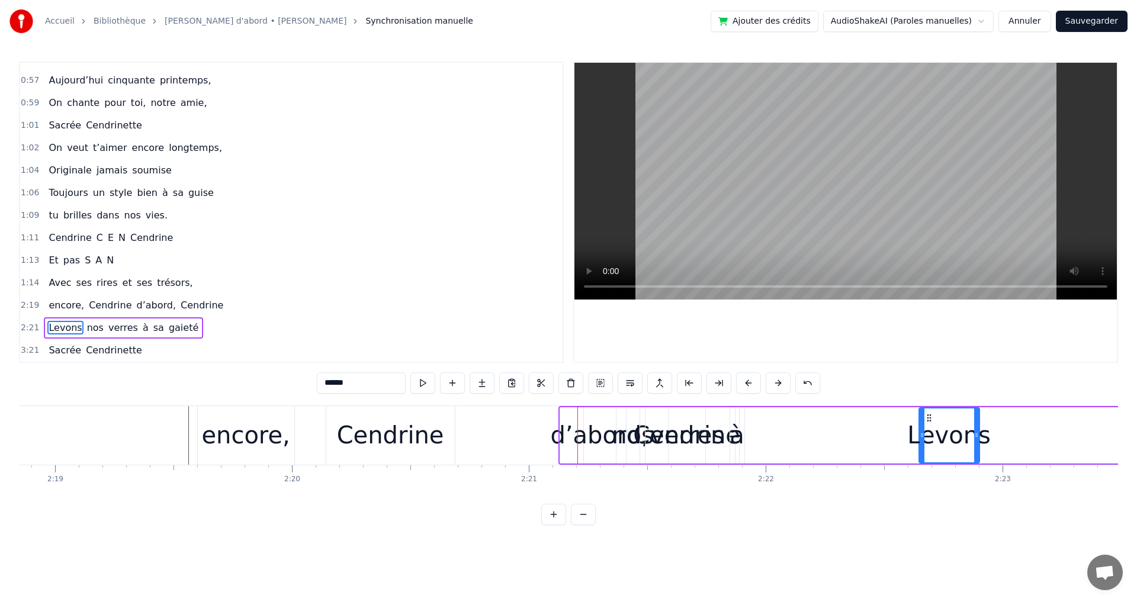
scroll to position [0, 32903]
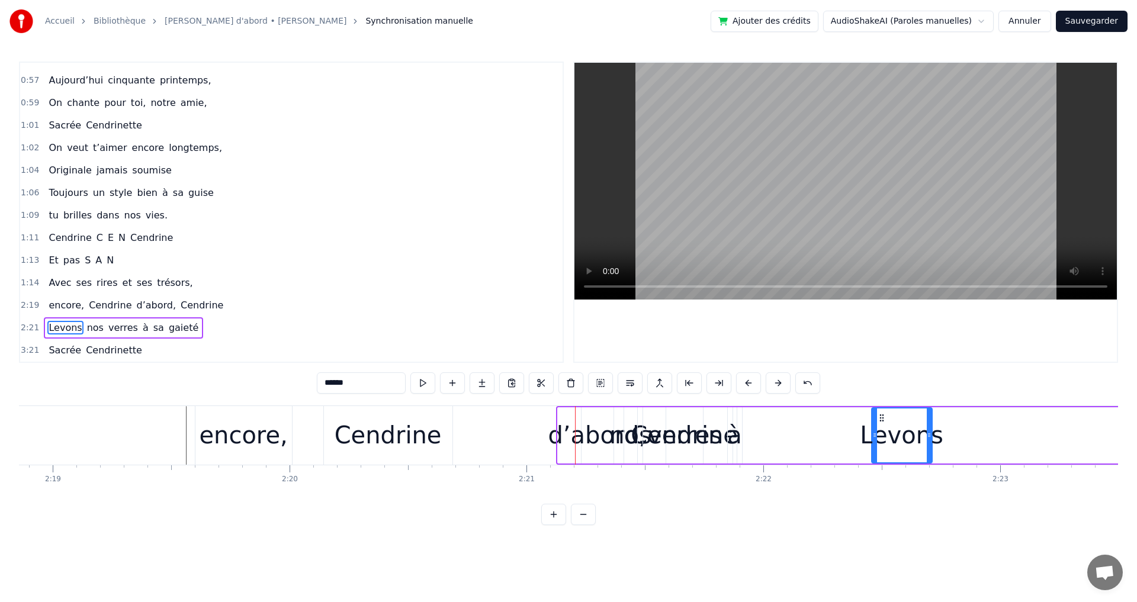
drag, startPoint x: 663, startPoint y: 418, endPoint x: 882, endPoint y: 469, distance: 224.3
click at [579, 445] on div "d’abord," at bounding box center [597, 436] width 98 height 36
type input "********"
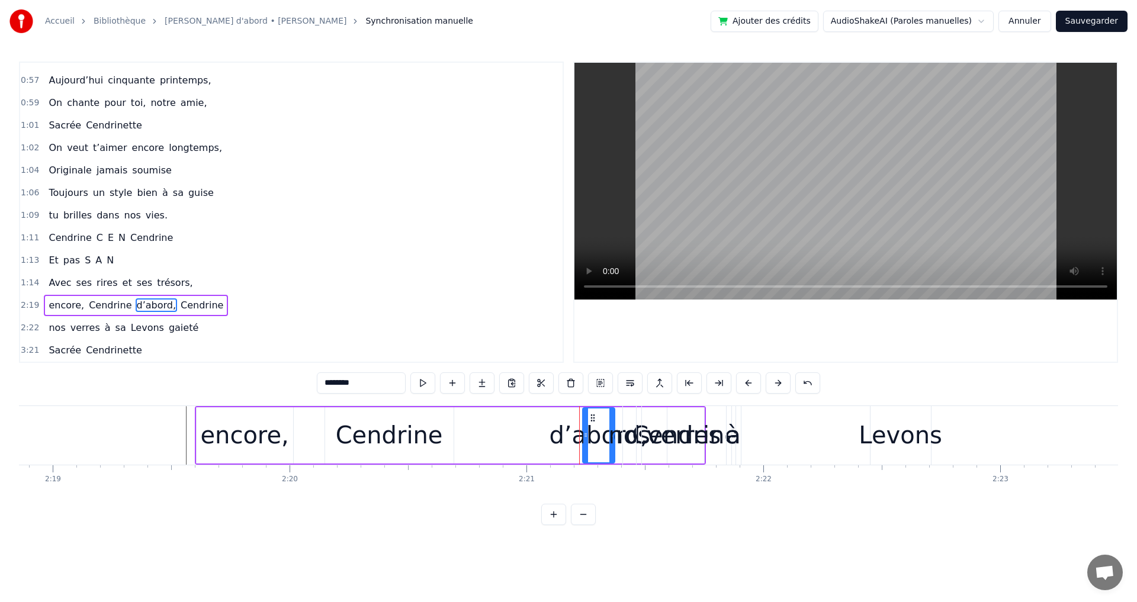
click at [572, 438] on div "d’abord," at bounding box center [598, 436] width 98 height 36
click at [569, 437] on div "d’abord," at bounding box center [598, 436] width 98 height 36
drag, startPoint x: 599, startPoint y: 421, endPoint x: 509, endPoint y: 424, distance: 89.5
click at [509, 424] on div "d’abord," at bounding box center [513, 436] width 31 height 54
click at [591, 449] on div "encore, Cendrine d’abord, Cendrine" at bounding box center [450, 435] width 511 height 59
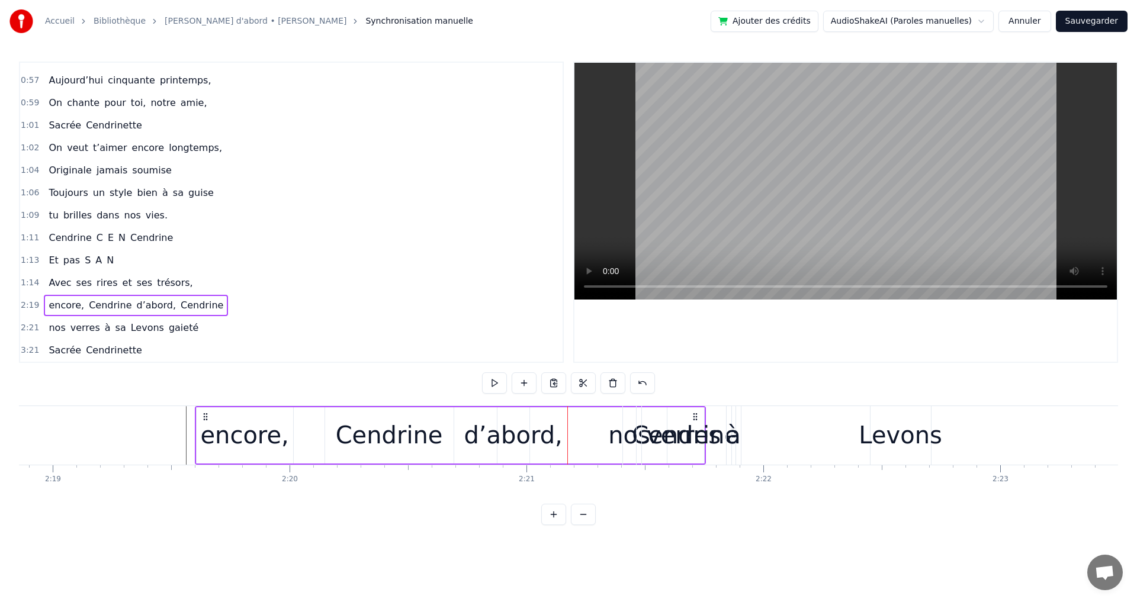
click at [332, 432] on div "Cendrine" at bounding box center [389, 436] width 129 height 56
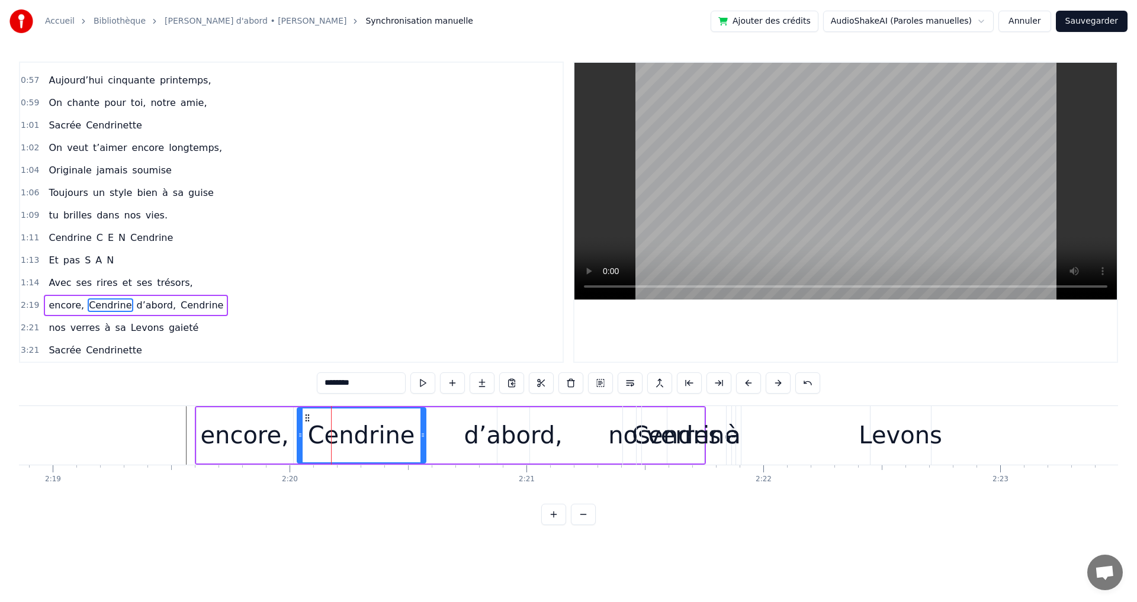
drag, startPoint x: 337, startPoint y: 421, endPoint x: 309, endPoint y: 421, distance: 27.8
click at [309, 421] on icon at bounding box center [307, 417] width 9 height 9
click at [509, 440] on div "d’abord," at bounding box center [513, 436] width 98 height 36
type input "********"
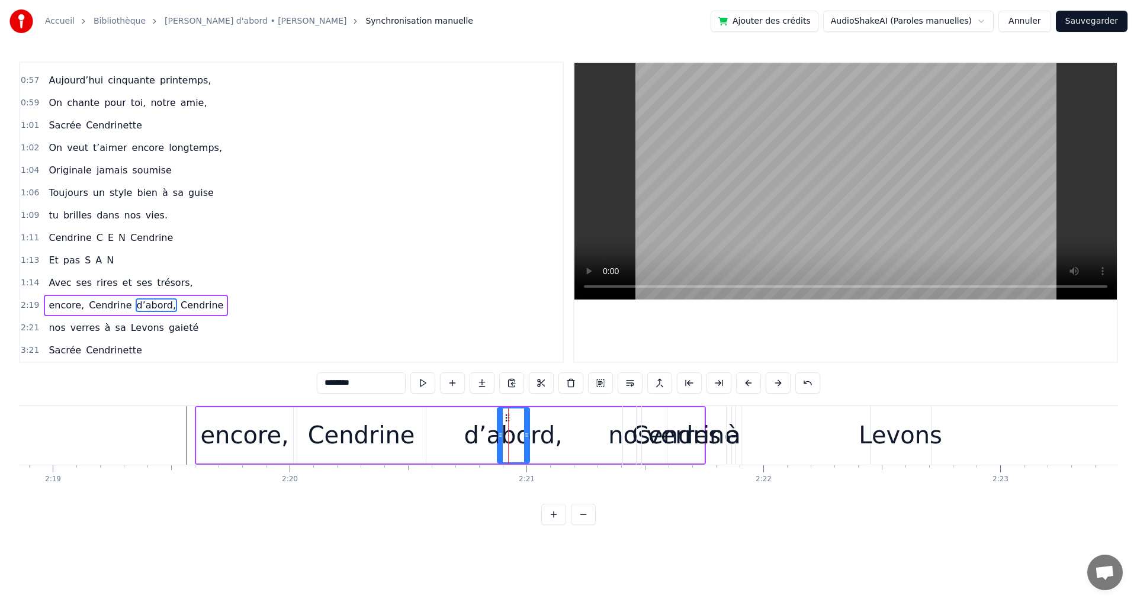
drag, startPoint x: 509, startPoint y: 418, endPoint x: 479, endPoint y: 418, distance: 30.2
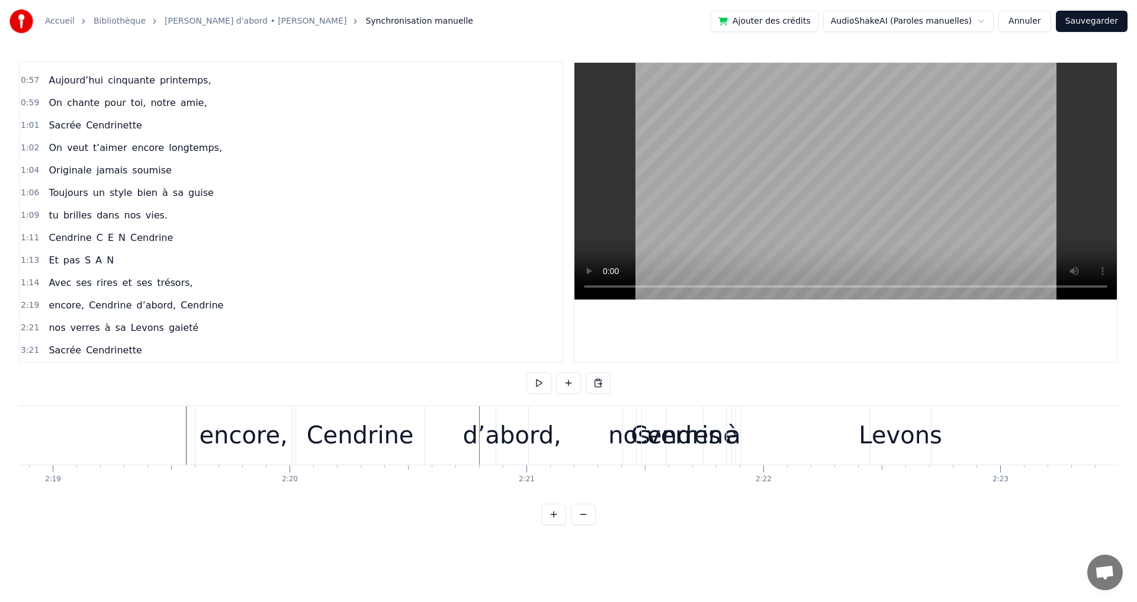
click at [502, 435] on div "d’abord," at bounding box center [512, 436] width 98 height 36
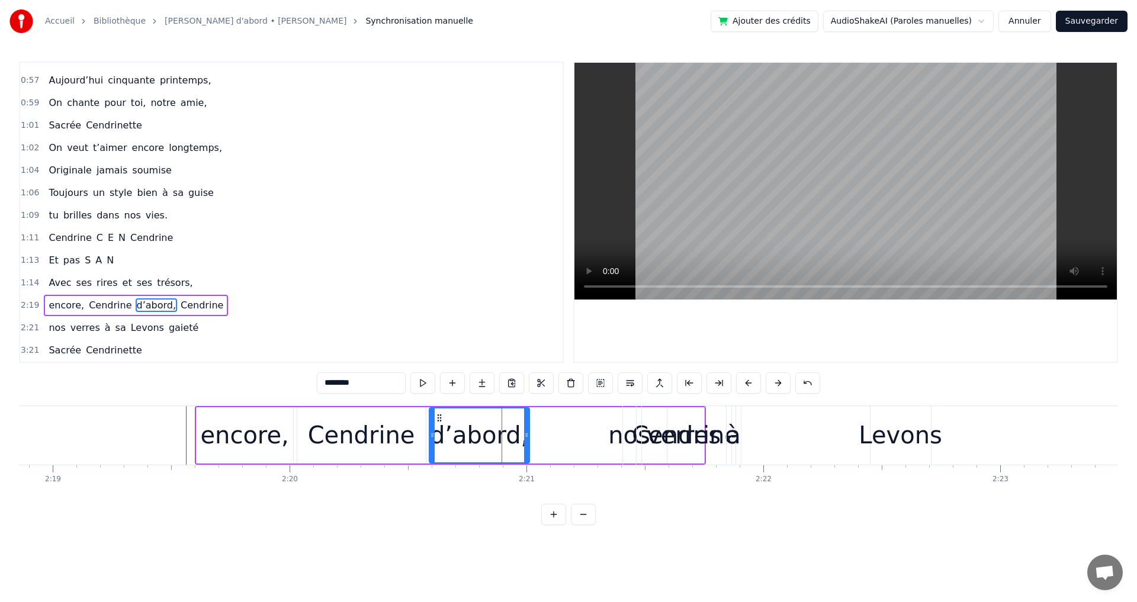
drag, startPoint x: 499, startPoint y: 434, endPoint x: 431, endPoint y: 424, distance: 68.9
click at [431, 424] on div at bounding box center [432, 436] width 5 height 54
click at [547, 425] on div "encore, Cendrine d’abord, Cendrine" at bounding box center [450, 435] width 511 height 59
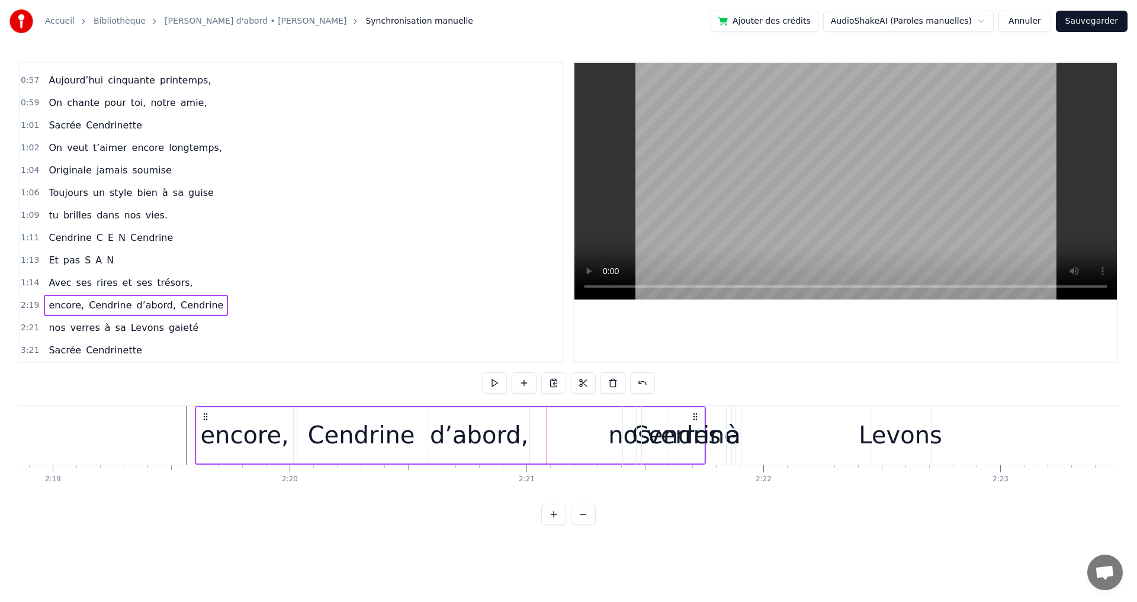
click at [645, 440] on div "verres" at bounding box center [684, 435] width 84 height 59
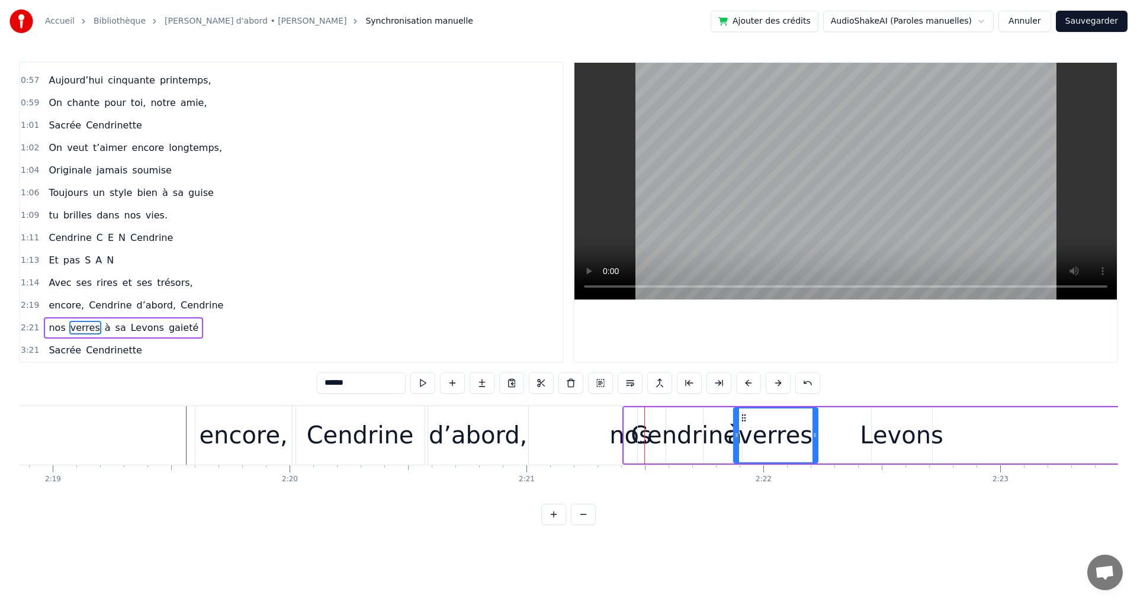
drag, startPoint x: 652, startPoint y: 419, endPoint x: 742, endPoint y: 426, distance: 90.9
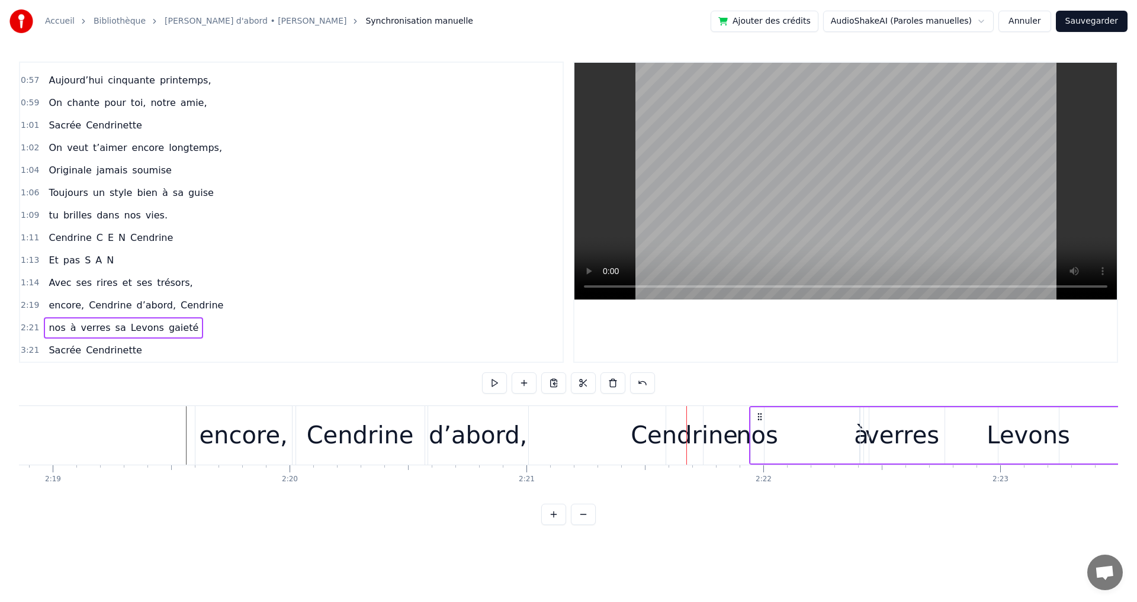
drag, startPoint x: 634, startPoint y: 417, endPoint x: 762, endPoint y: 424, distance: 128.2
drag, startPoint x: 645, startPoint y: 416, endPoint x: 788, endPoint y: 411, distance: 143.5
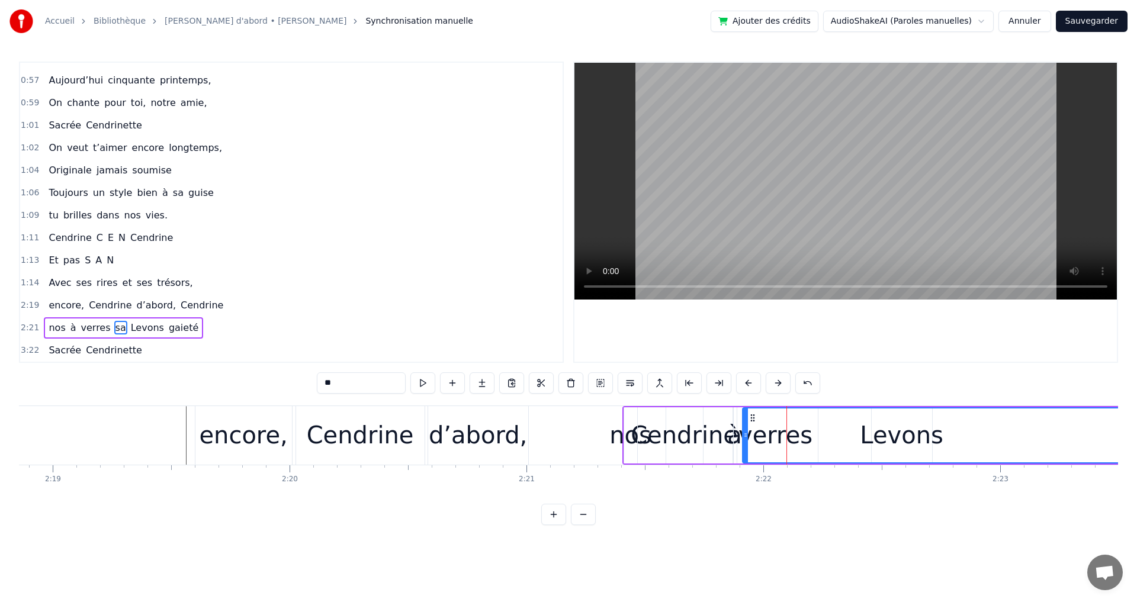
click at [180, 306] on span "Cendrine" at bounding box center [201, 306] width 45 height 14
type input "********"
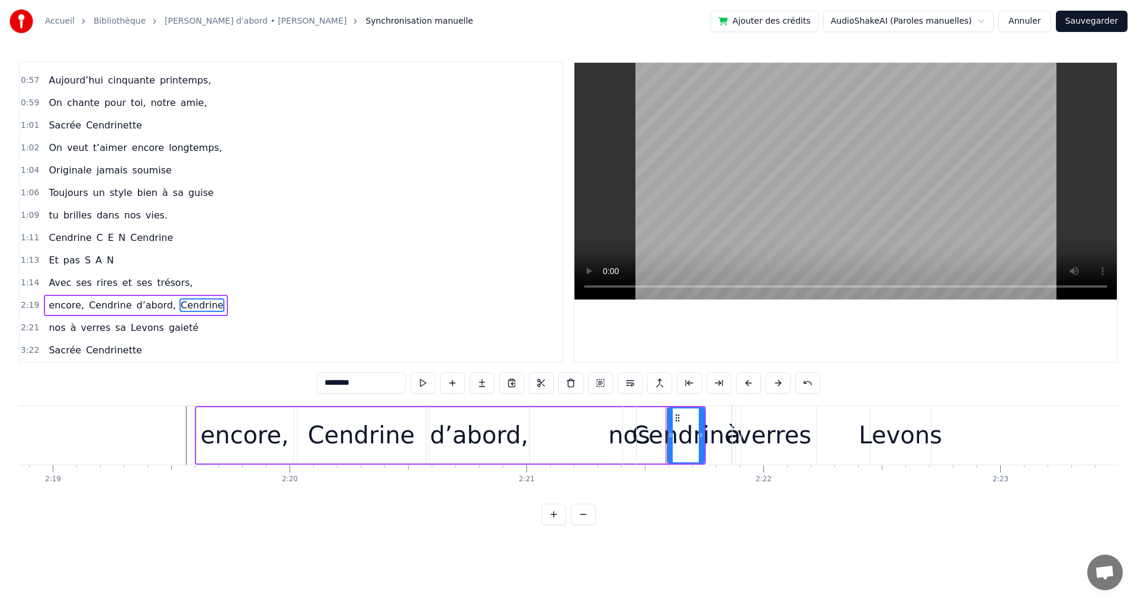
drag, startPoint x: 677, startPoint y: 417, endPoint x: 627, endPoint y: 413, distance: 49.9
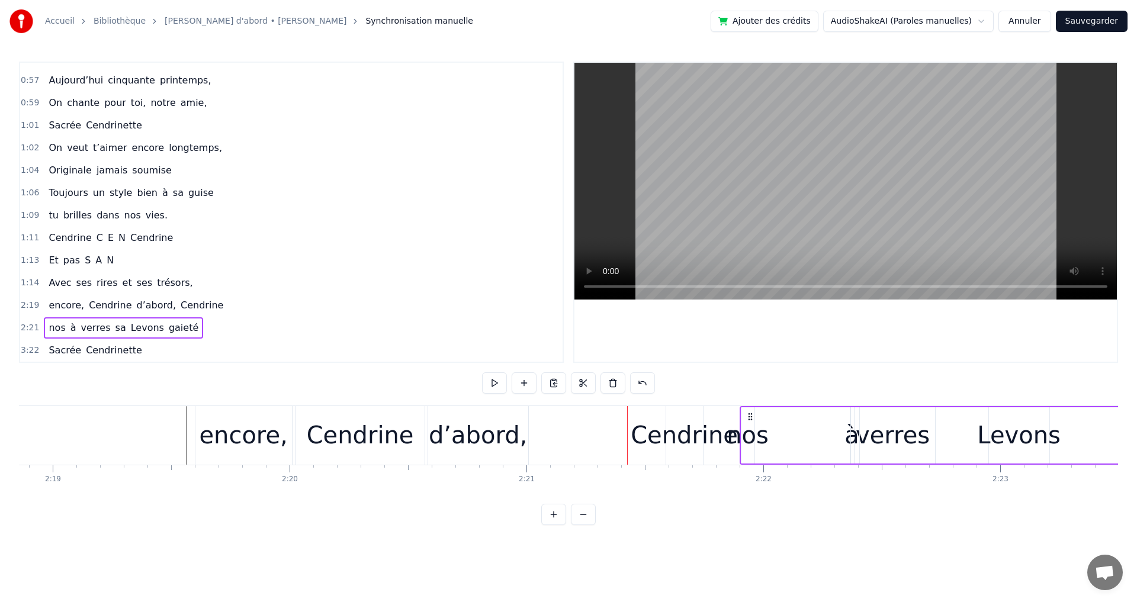
drag, startPoint x: 634, startPoint y: 416, endPoint x: 748, endPoint y: 421, distance: 113.3
click at [749, 421] on icon at bounding box center [750, 416] width 9 height 9
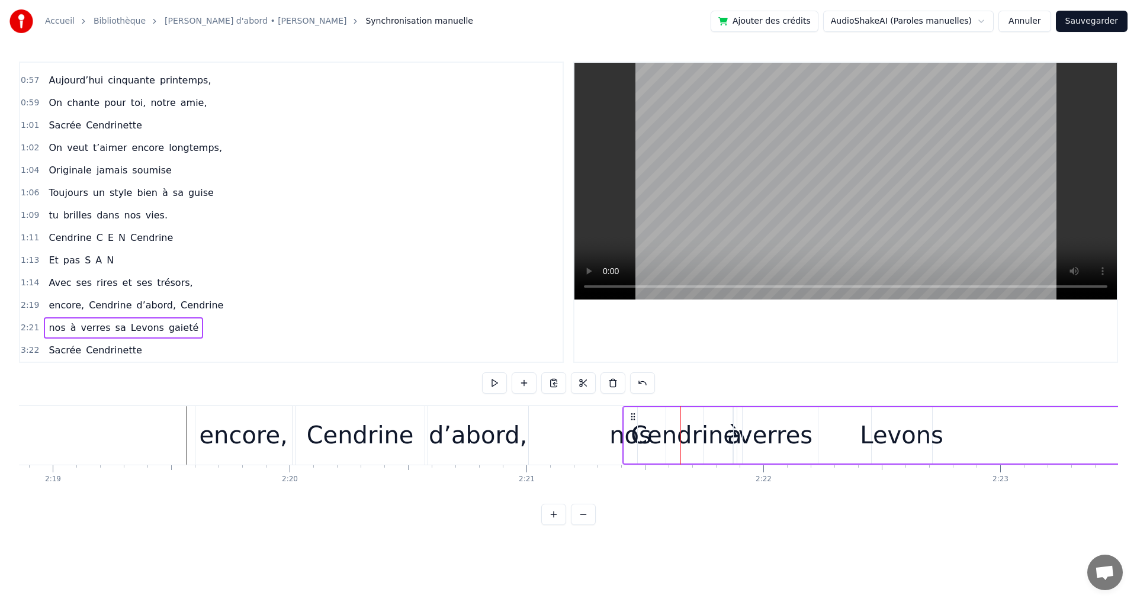
click at [642, 432] on div "nos" at bounding box center [631, 436] width 42 height 36
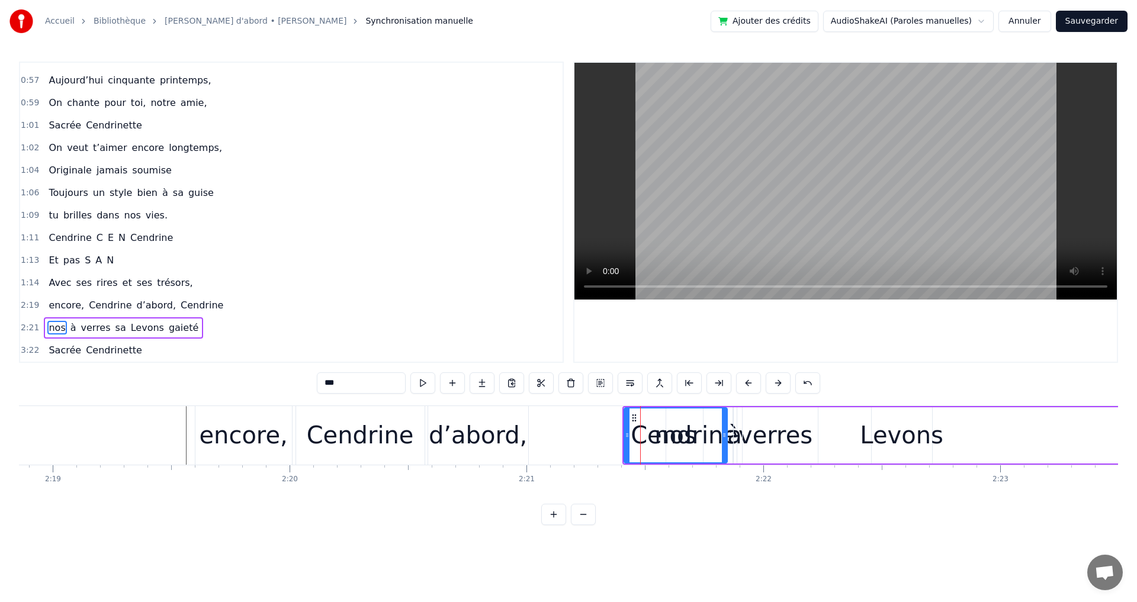
drag, startPoint x: 635, startPoint y: 428, endPoint x: 725, endPoint y: 453, distance: 93.3
click at [725, 453] on div at bounding box center [724, 436] width 5 height 54
drag, startPoint x: 629, startPoint y: 425, endPoint x: 722, endPoint y: 434, distance: 93.4
click at [722, 434] on div "nos" at bounding box center [722, 436] width 9 height 54
click at [687, 443] on div "Cendrine" at bounding box center [684, 436] width 107 height 36
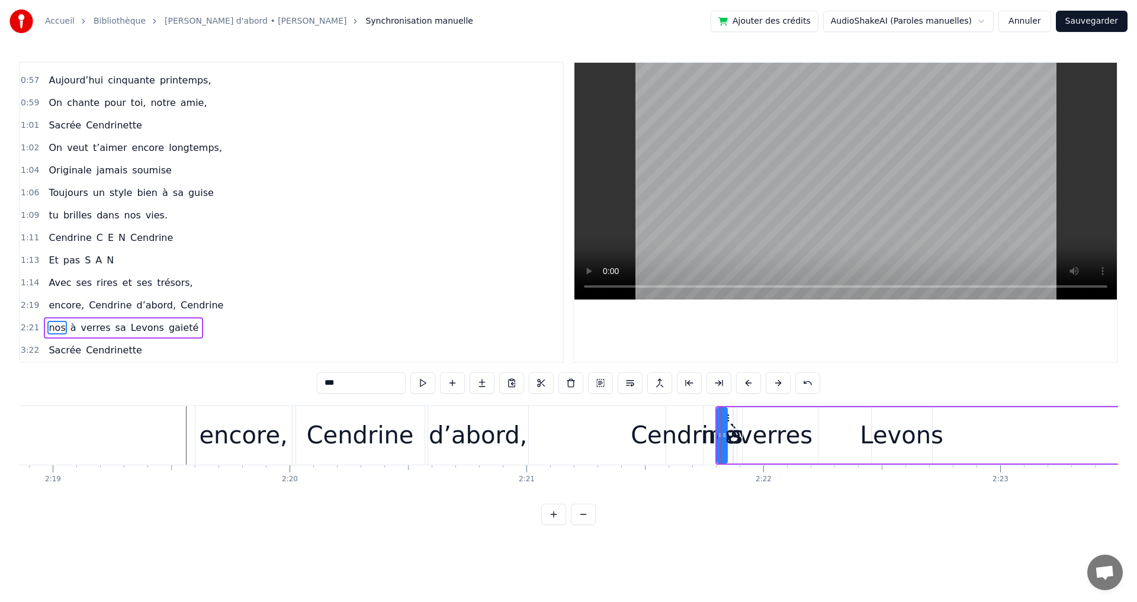
type input "********"
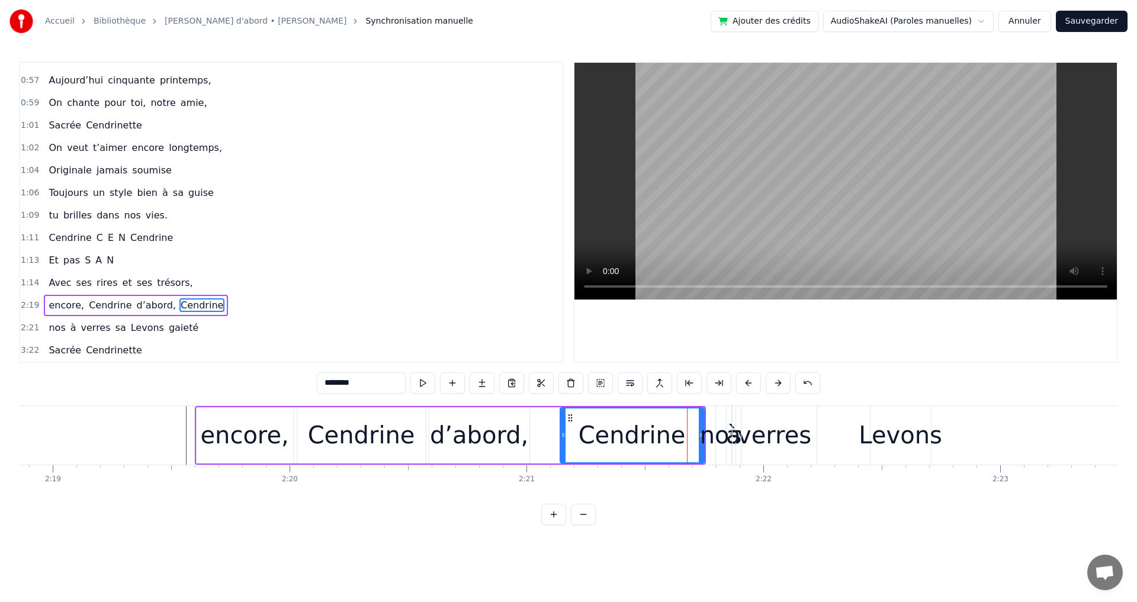
drag, startPoint x: 669, startPoint y: 431, endPoint x: 551, endPoint y: 429, distance: 118.5
click at [561, 432] on icon at bounding box center [563, 435] width 5 height 9
click at [674, 427] on div "Cendrine" at bounding box center [627, 436] width 154 height 54
click at [536, 429] on div "encore, Cendrine d’abord, Cendrine" at bounding box center [450, 435] width 511 height 59
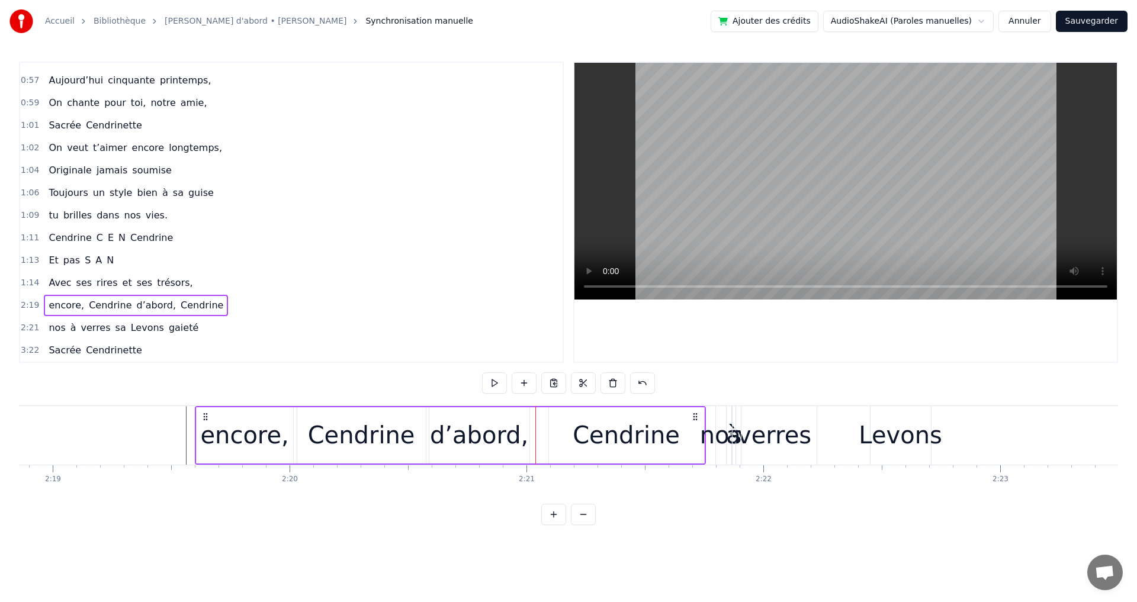
click at [661, 434] on div "Cendrine" at bounding box center [626, 436] width 107 height 36
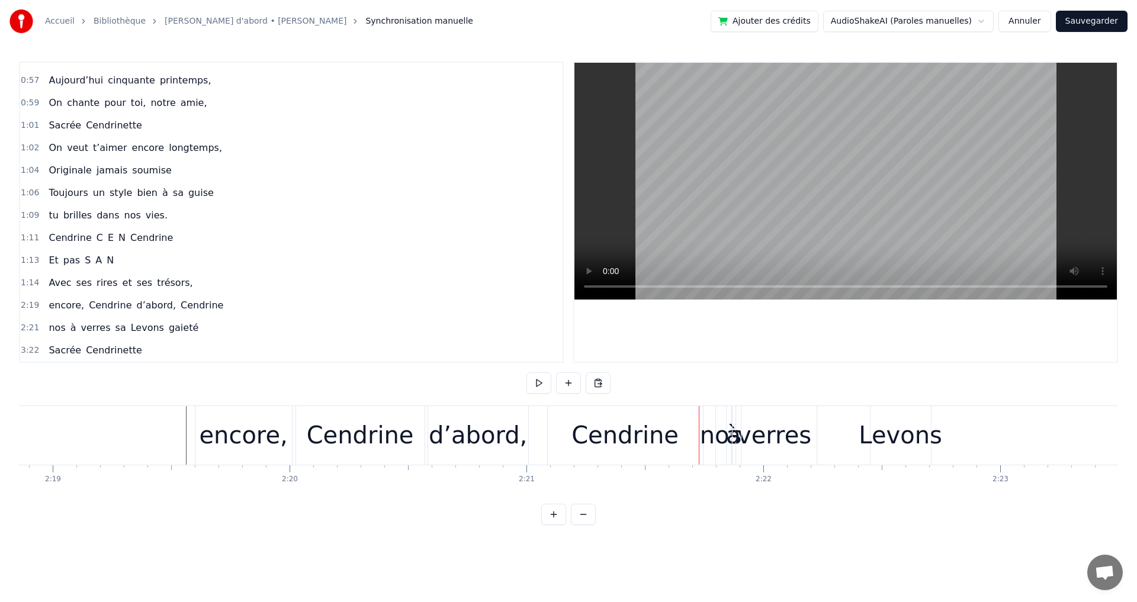
click at [700, 431] on div "Cendrine" at bounding box center [625, 435] width 155 height 59
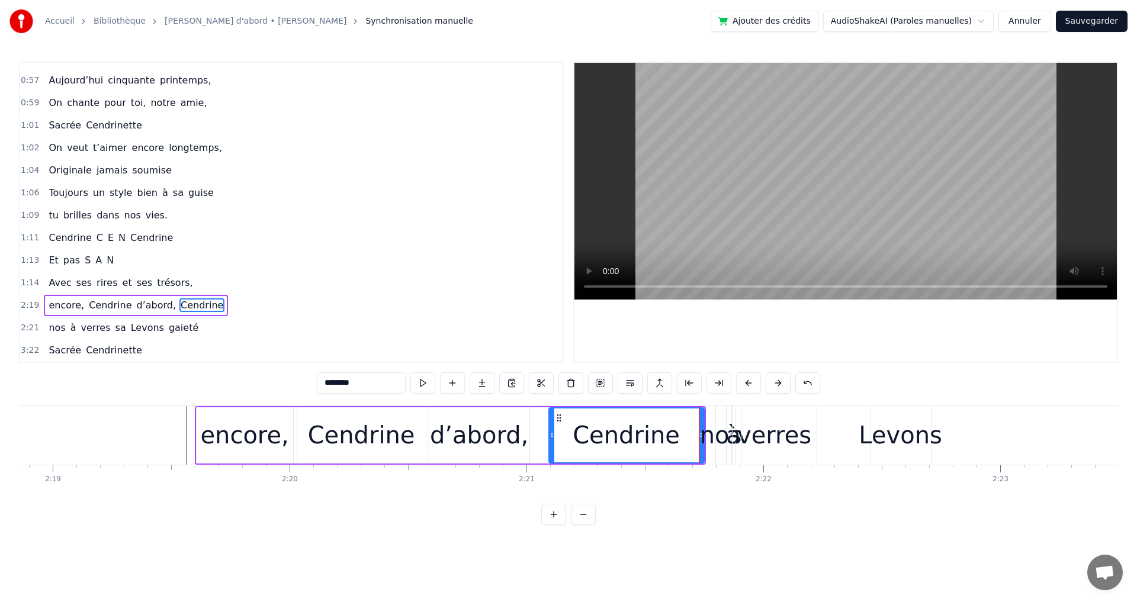
click at [700, 429] on div at bounding box center [700, 435] width 1 height 59
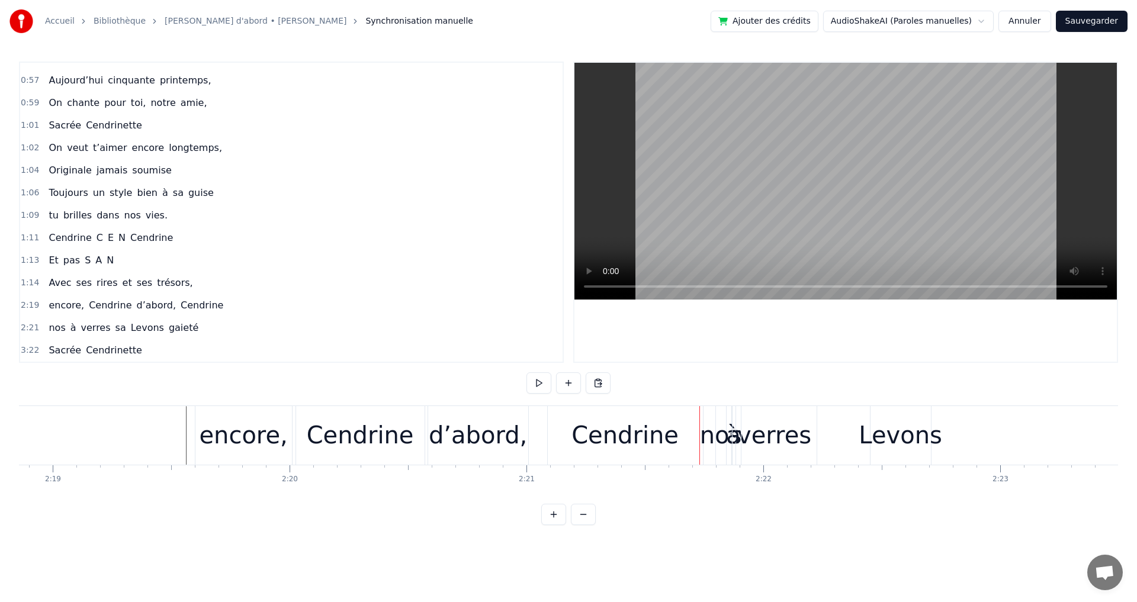
click at [695, 427] on div "Cendrine" at bounding box center [625, 435] width 155 height 59
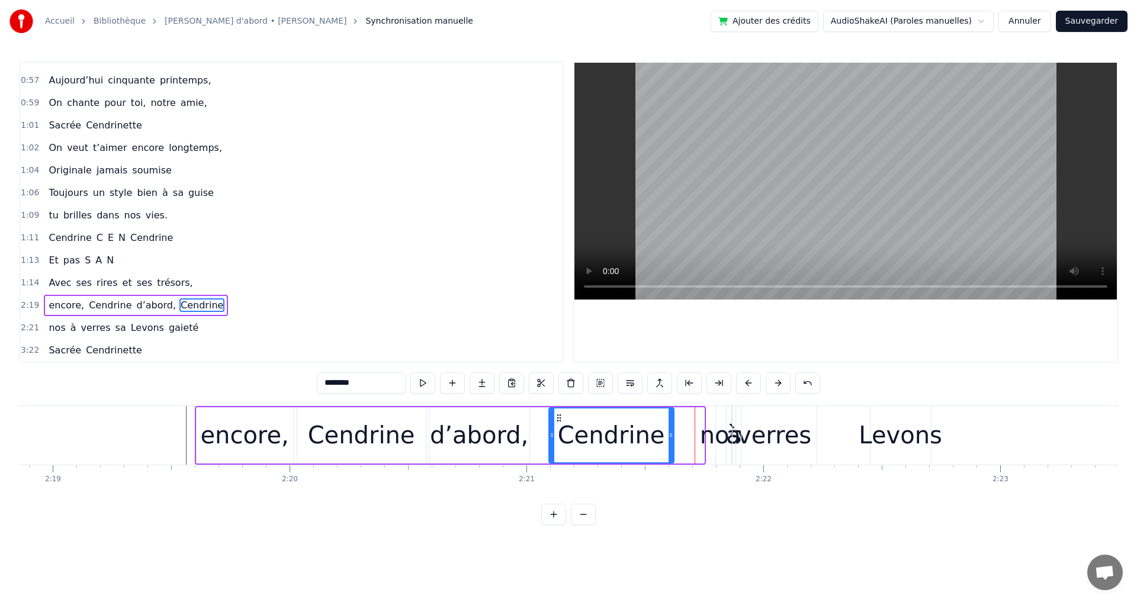
drag, startPoint x: 700, startPoint y: 427, endPoint x: 669, endPoint y: 425, distance: 30.3
click at [669, 425] on div at bounding box center [671, 436] width 5 height 54
click at [538, 449] on div "encore, Cendrine d’abord, Cendrine" at bounding box center [435, 435] width 481 height 59
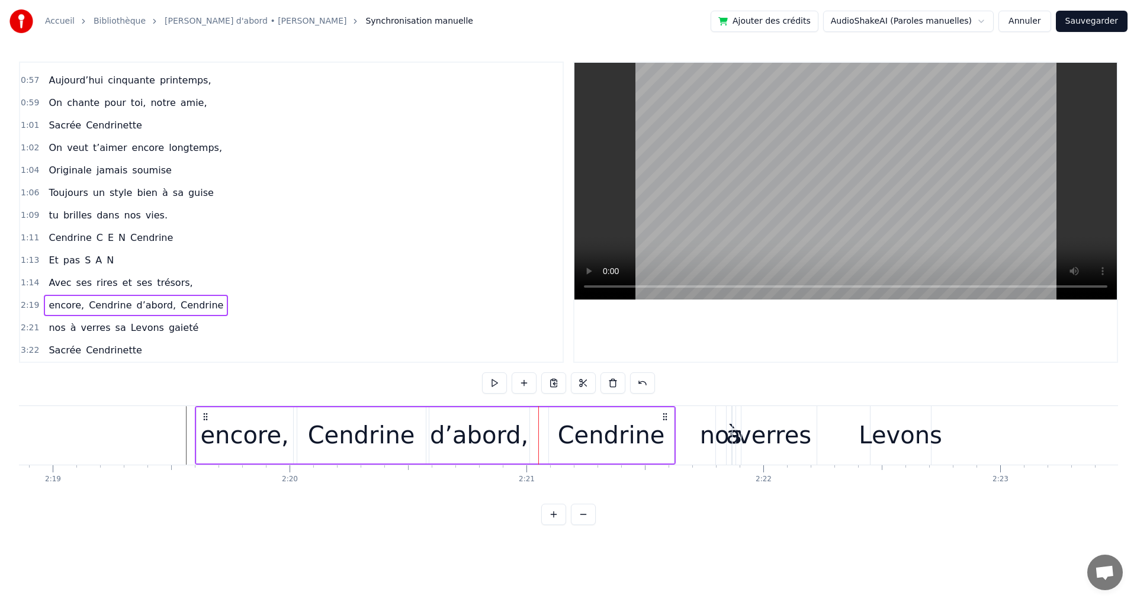
click at [139, 304] on span "d’abord," at bounding box center [157, 306] width 42 height 14
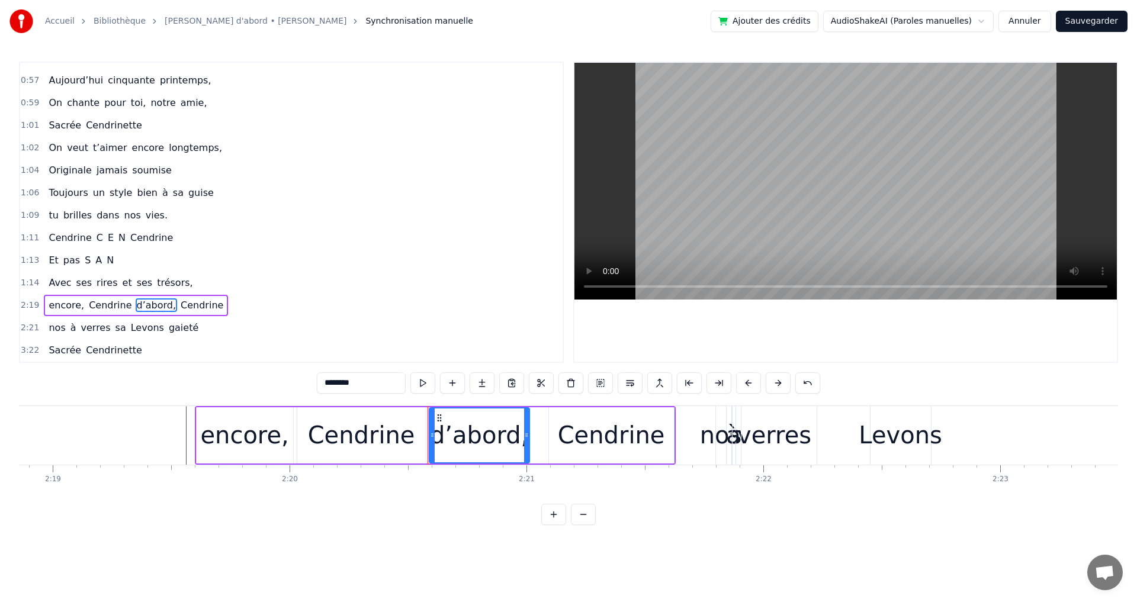
click at [158, 296] on div "encore, Cendrine d’abord, Cendrine" at bounding box center [136, 305] width 184 height 21
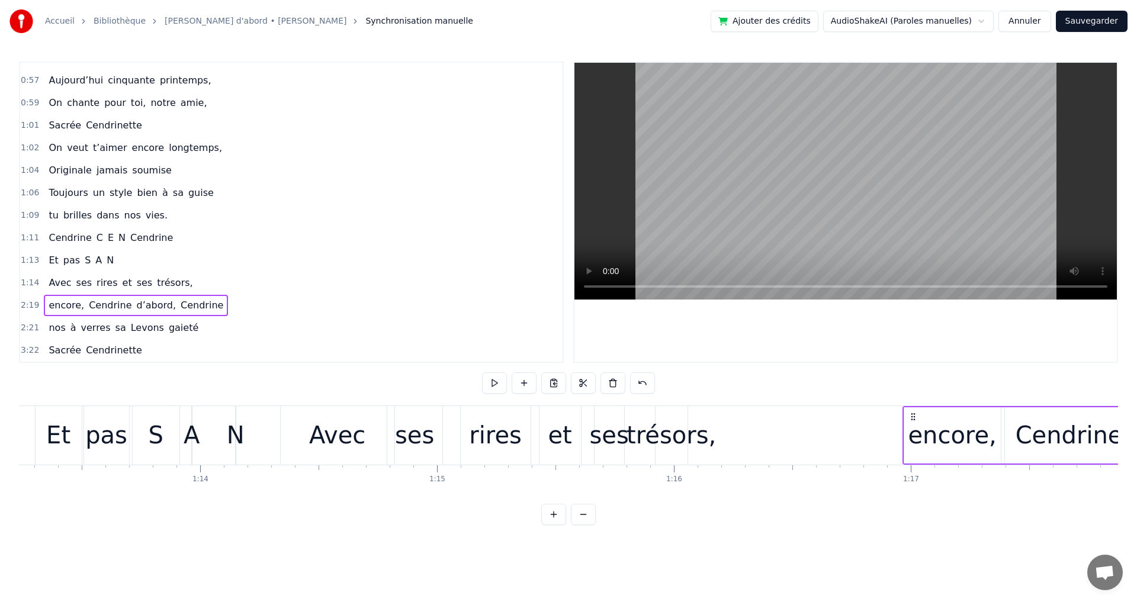
scroll to position [0, 17354]
drag, startPoint x: 205, startPoint y: 415, endPoint x: 815, endPoint y: 523, distance: 619.0
click at [815, 523] on div "-1:-27 Elle a trouvé sous nos étoiles, 0:19 Elle 0:19 a la quitté capitale, 0:2…" at bounding box center [568, 294] width 1099 height 464
click at [822, 521] on div "-1:-27 Elle a trouvé sous nos étoiles, 0:19 Elle 0:19 a la quitté capitale, 0:2…" at bounding box center [568, 294] width 1099 height 464
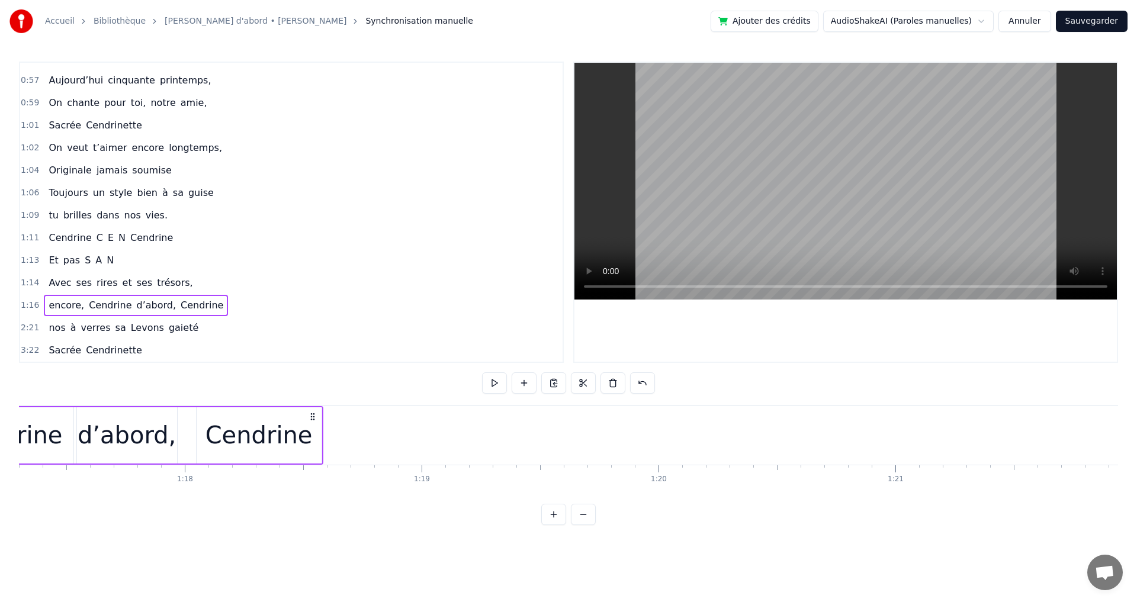
click at [57, 328] on span "nos" at bounding box center [56, 328] width 19 height 14
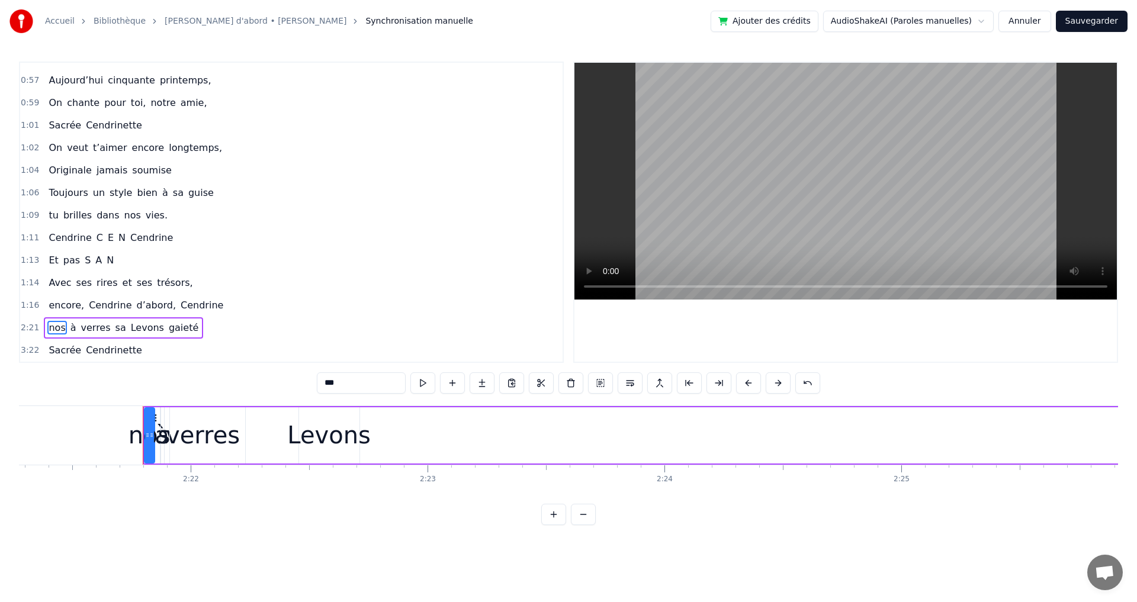
scroll to position [0, 33540]
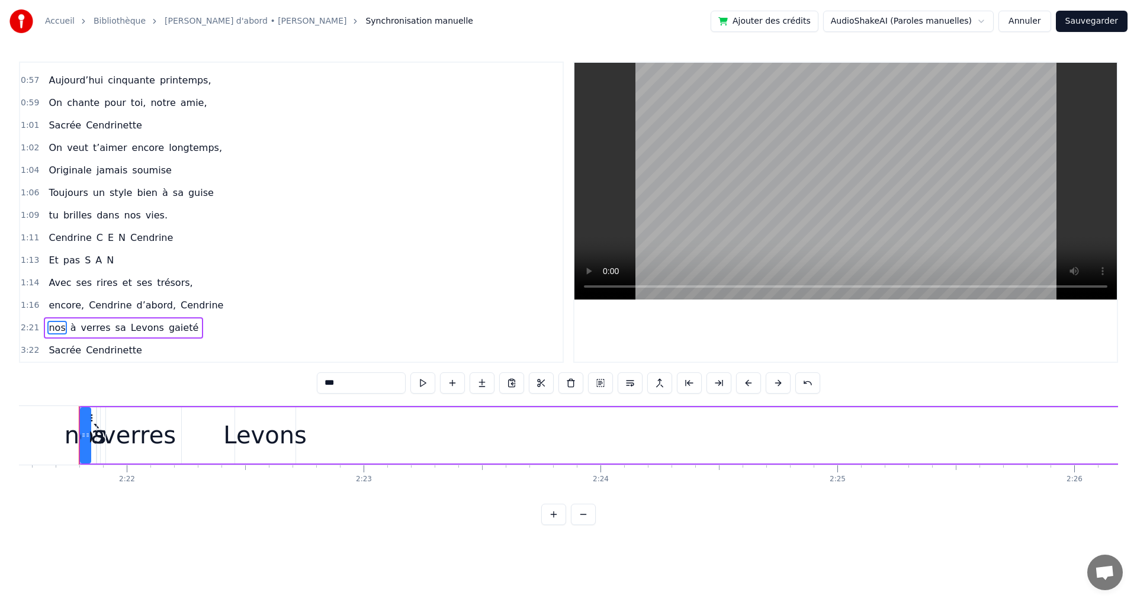
drag, startPoint x: 90, startPoint y: 436, endPoint x: 100, endPoint y: 436, distance: 10.1
click at [100, 436] on div "nos" at bounding box center [86, 436] width 42 height 36
click at [88, 424] on div at bounding box center [87, 436] width 5 height 54
drag, startPoint x: 97, startPoint y: 418, endPoint x: 106, endPoint y: 419, distance: 9.6
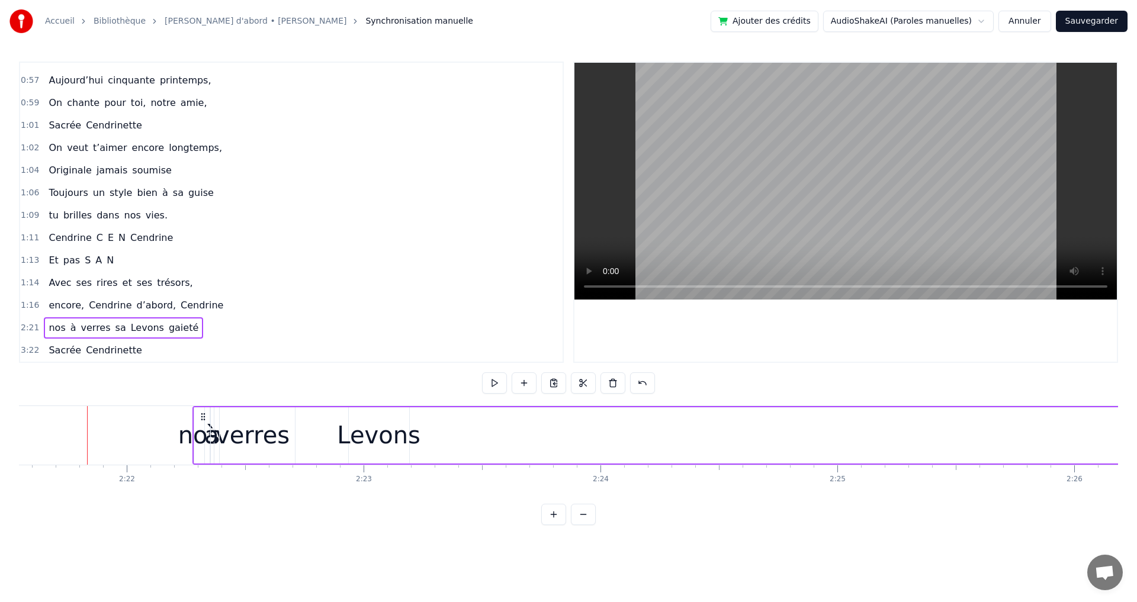
drag, startPoint x: 88, startPoint y: 416, endPoint x: 201, endPoint y: 425, distance: 114.1
click at [54, 325] on span "nos" at bounding box center [56, 328] width 19 height 14
drag, startPoint x: 203, startPoint y: 419, endPoint x: 284, endPoint y: 416, distance: 80.6
click at [284, 416] on div at bounding box center [281, 436] width 5 height 54
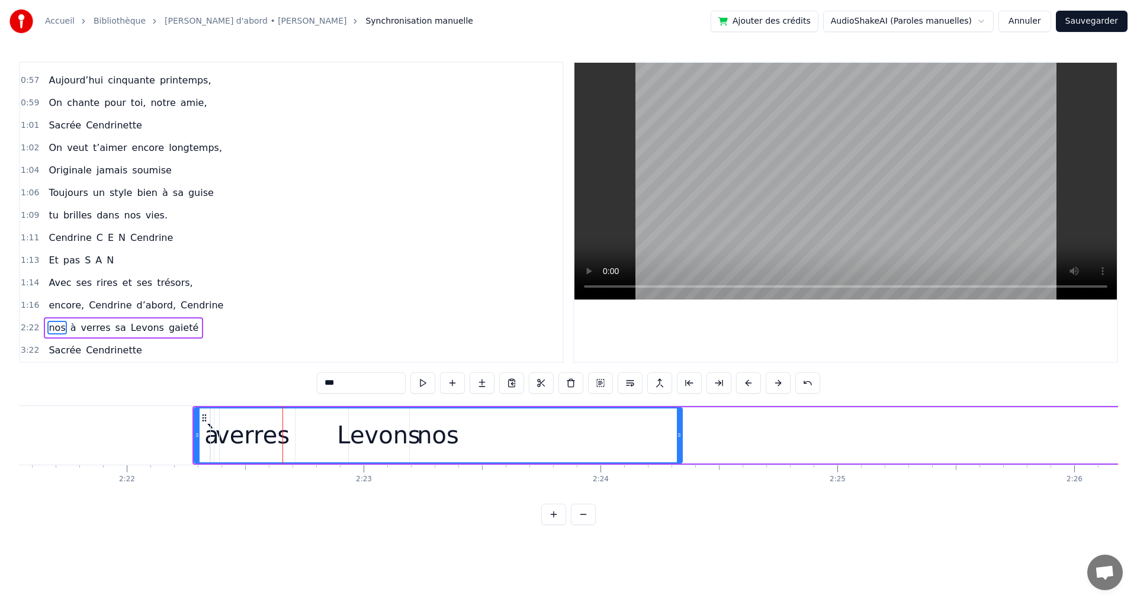
drag, startPoint x: 279, startPoint y: 417, endPoint x: 688, endPoint y: 417, distance: 409.3
click at [682, 417] on div at bounding box center [679, 436] width 5 height 54
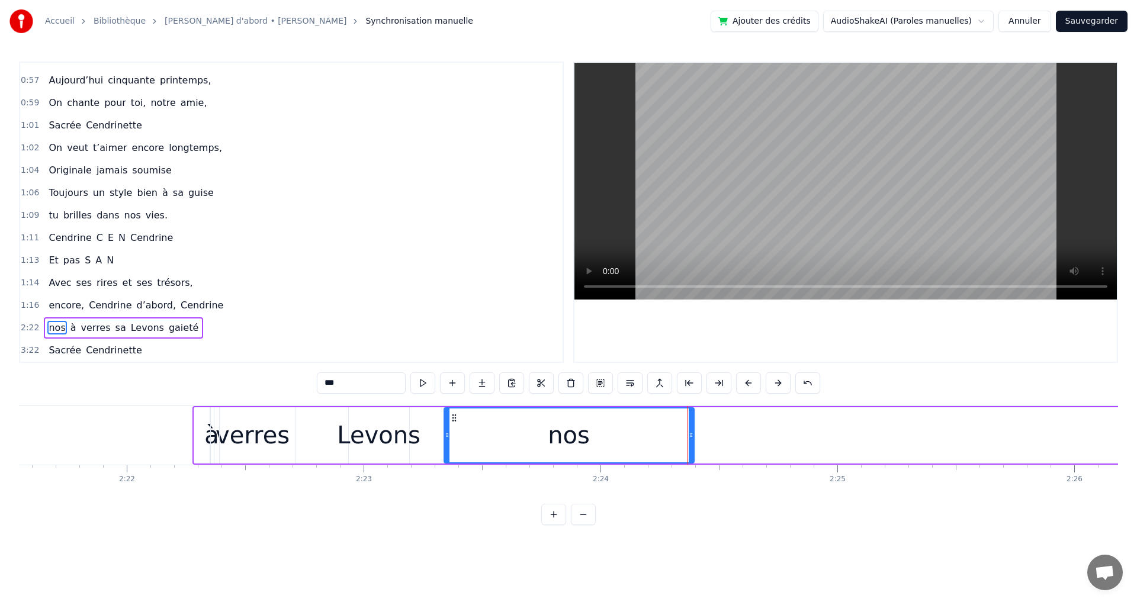
drag, startPoint x: 197, startPoint y: 437, endPoint x: 447, endPoint y: 432, distance: 250.0
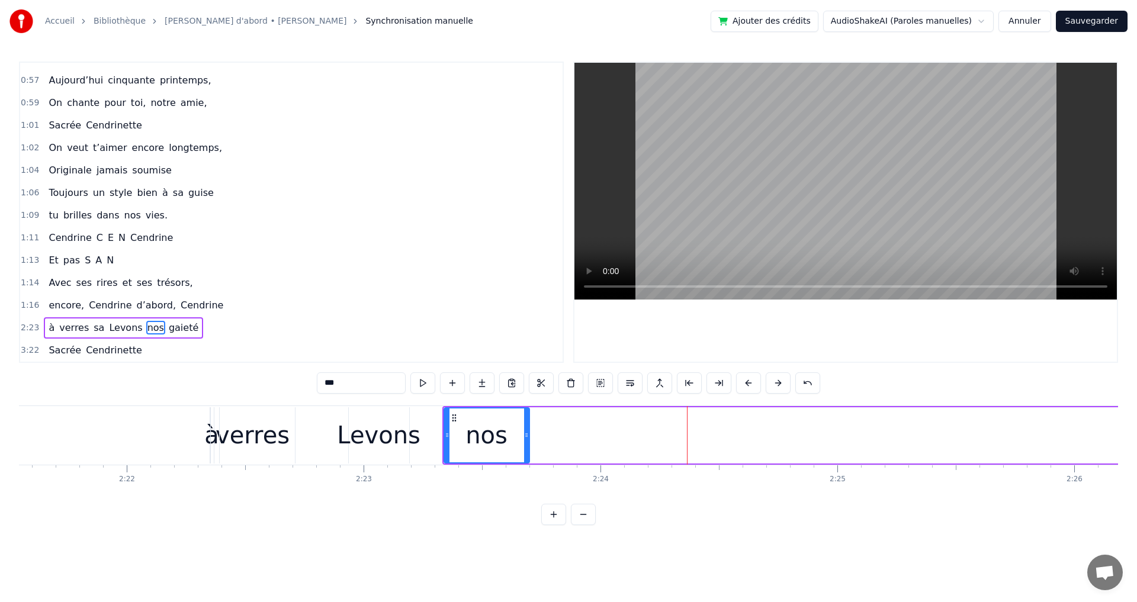
drag, startPoint x: 691, startPoint y: 433, endPoint x: 526, endPoint y: 438, distance: 164.8
click at [526, 438] on icon at bounding box center [526, 435] width 5 height 9
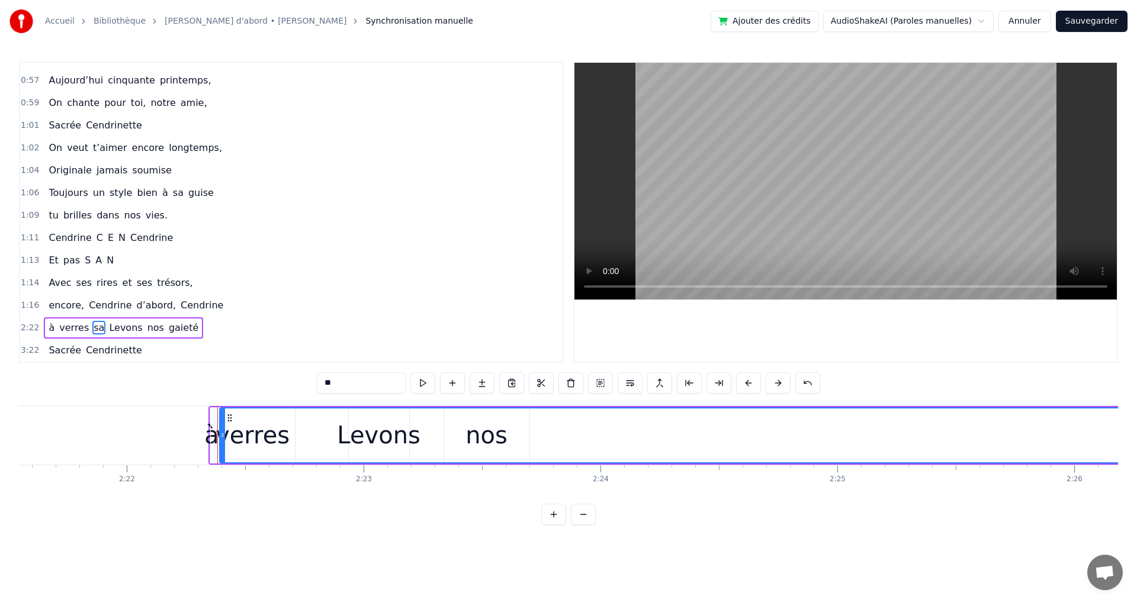
click at [60, 327] on span "verres" at bounding box center [74, 328] width 32 height 14
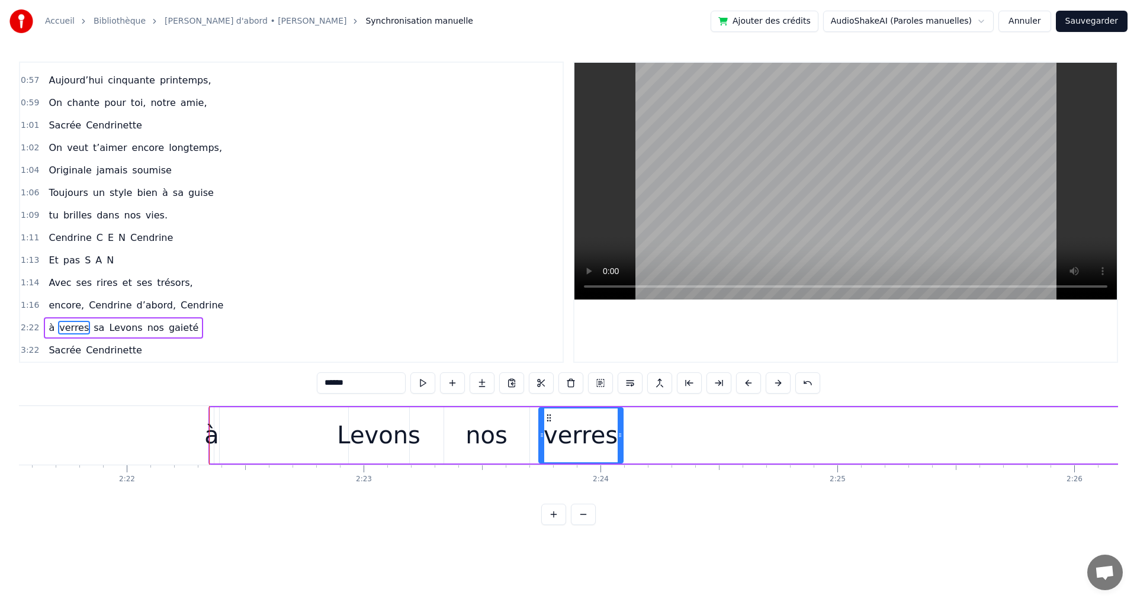
drag, startPoint x: 222, startPoint y: 418, endPoint x: 550, endPoint y: 424, distance: 328.2
click at [48, 330] on span "à" at bounding box center [51, 328] width 8 height 14
type input "*"
drag, startPoint x: 222, startPoint y: 418, endPoint x: 661, endPoint y: 423, distance: 439.0
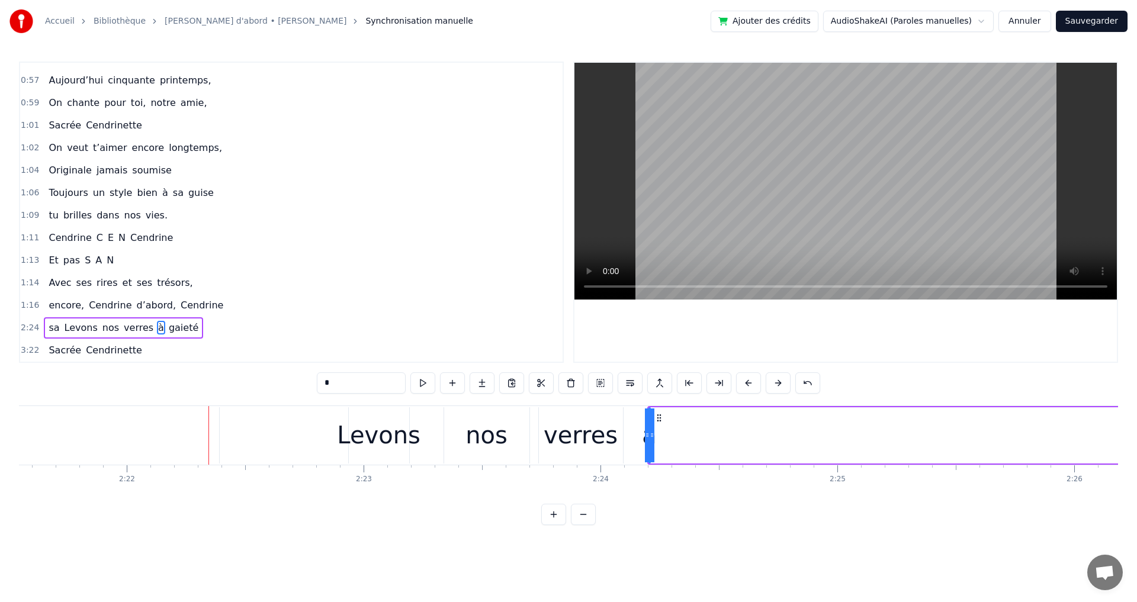
drag, startPoint x: 650, startPoint y: 440, endPoint x: 621, endPoint y: 441, distance: 29.1
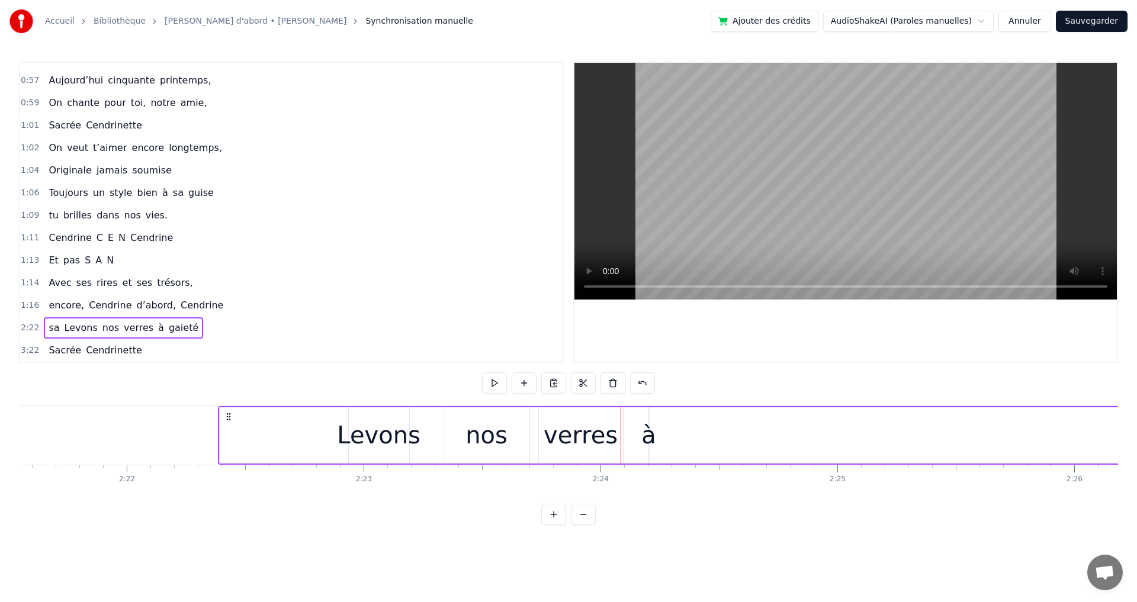
click at [56, 330] on div "sa Levons nos verres à gaieté" at bounding box center [123, 328] width 159 height 21
click at [49, 329] on span "sa" at bounding box center [53, 328] width 13 height 14
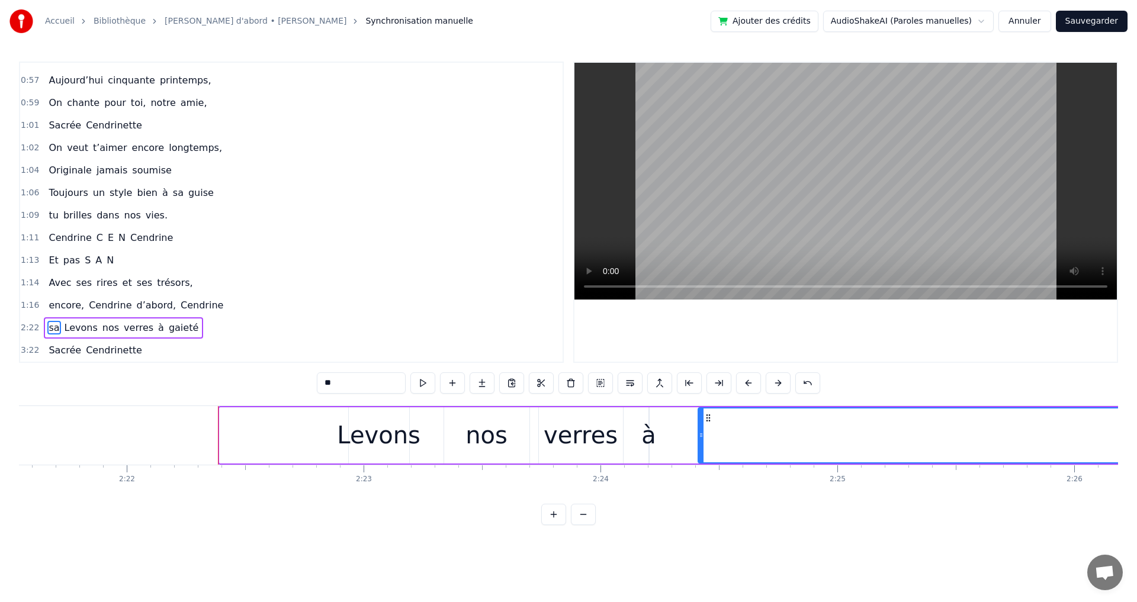
drag, startPoint x: 230, startPoint y: 418, endPoint x: 709, endPoint y: 438, distance: 479.1
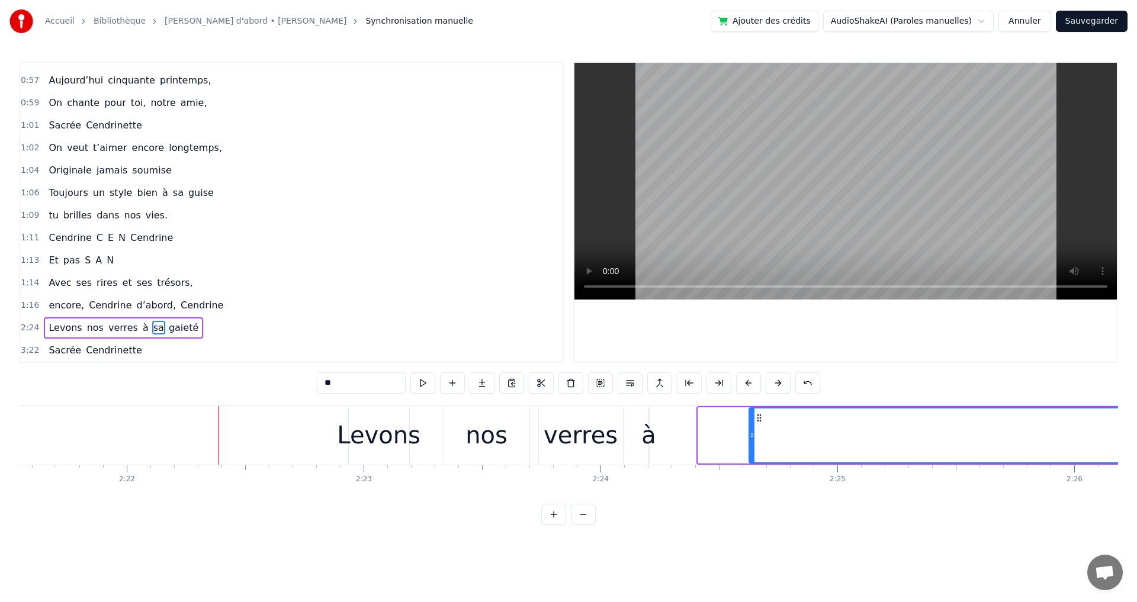
drag, startPoint x: 703, startPoint y: 435, endPoint x: 751, endPoint y: 443, distance: 48.5
click at [751, 443] on div at bounding box center [752, 436] width 5 height 54
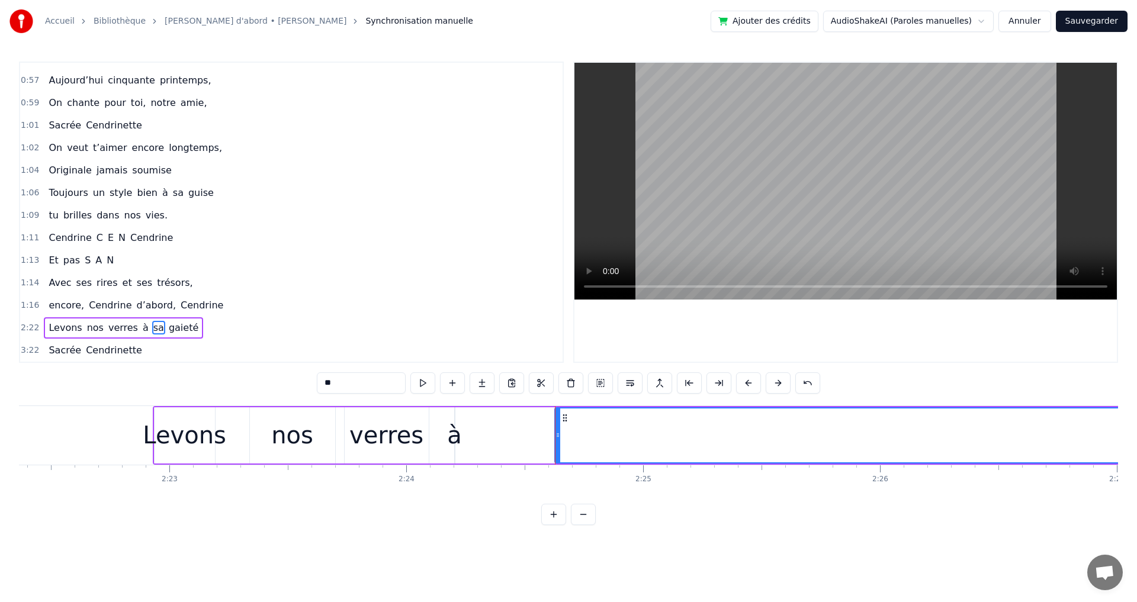
scroll to position [0, 33797]
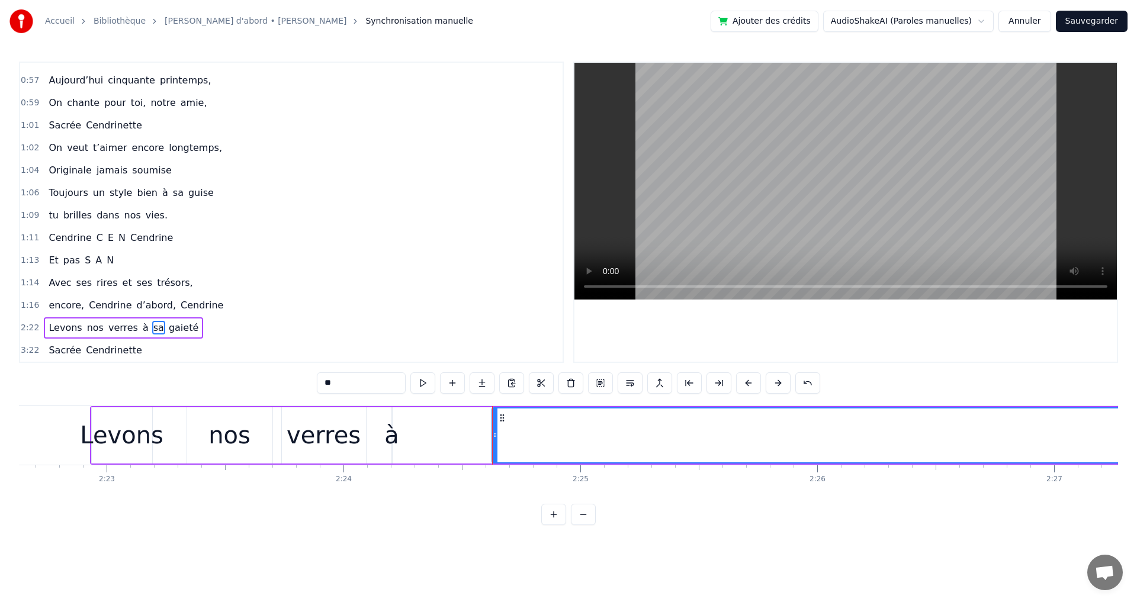
drag, startPoint x: 972, startPoint y: 435, endPoint x: 848, endPoint y: 462, distance: 127.2
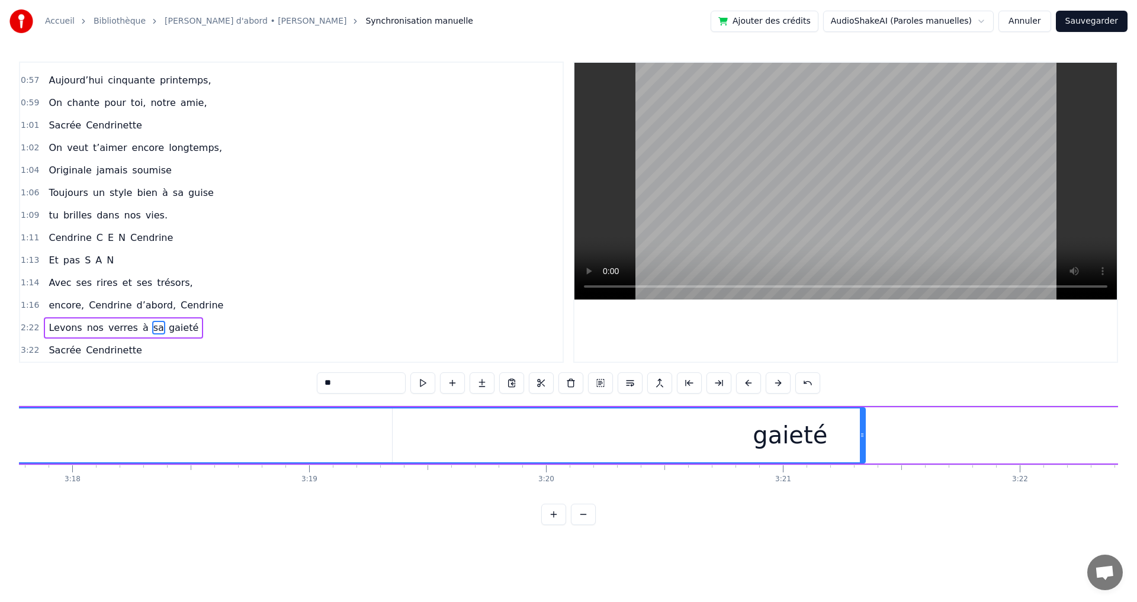
scroll to position [0, 46831]
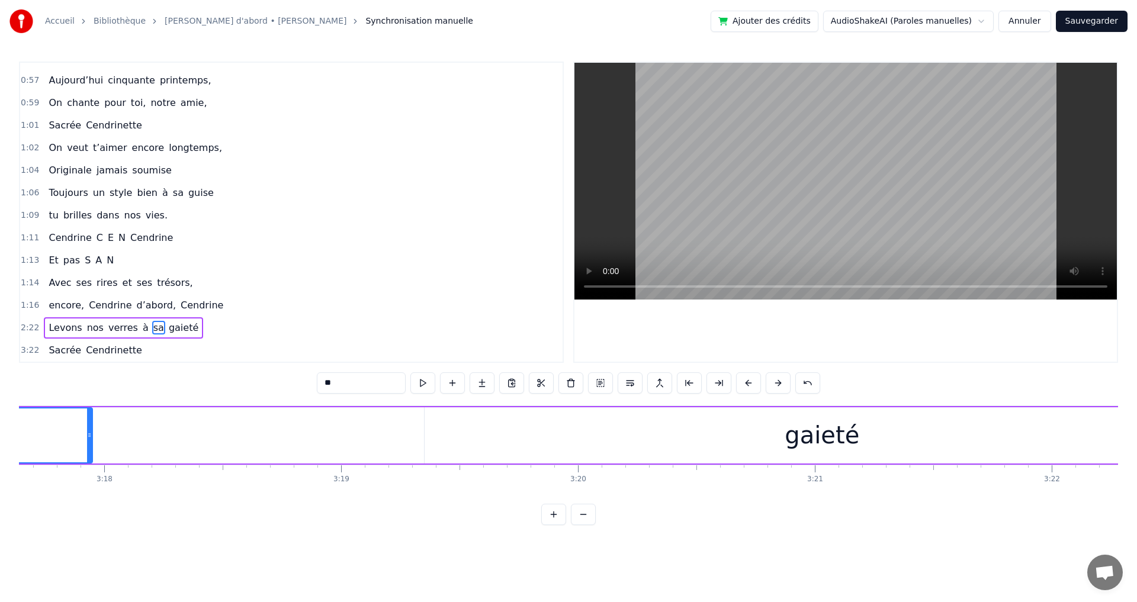
drag, startPoint x: 895, startPoint y: 440, endPoint x: 90, endPoint y: 475, distance: 805.8
click at [90, 475] on div "Elle a trouvé sous nos étoiles, Elle a la quitté capitale, sans grand bagage et…" at bounding box center [568, 450] width 1099 height 89
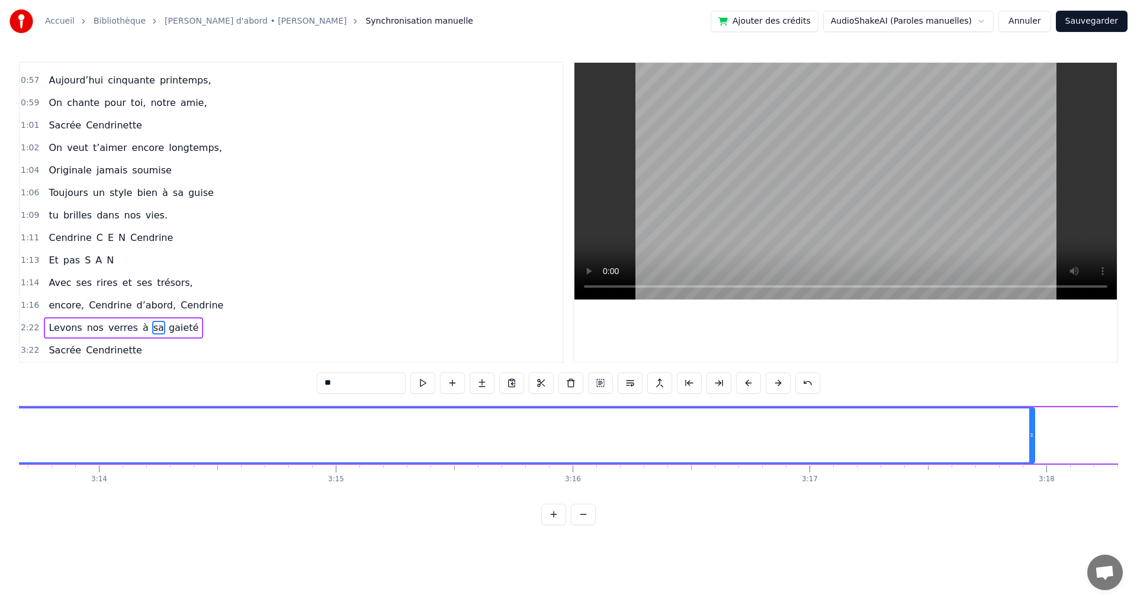
scroll to position [0, 45921]
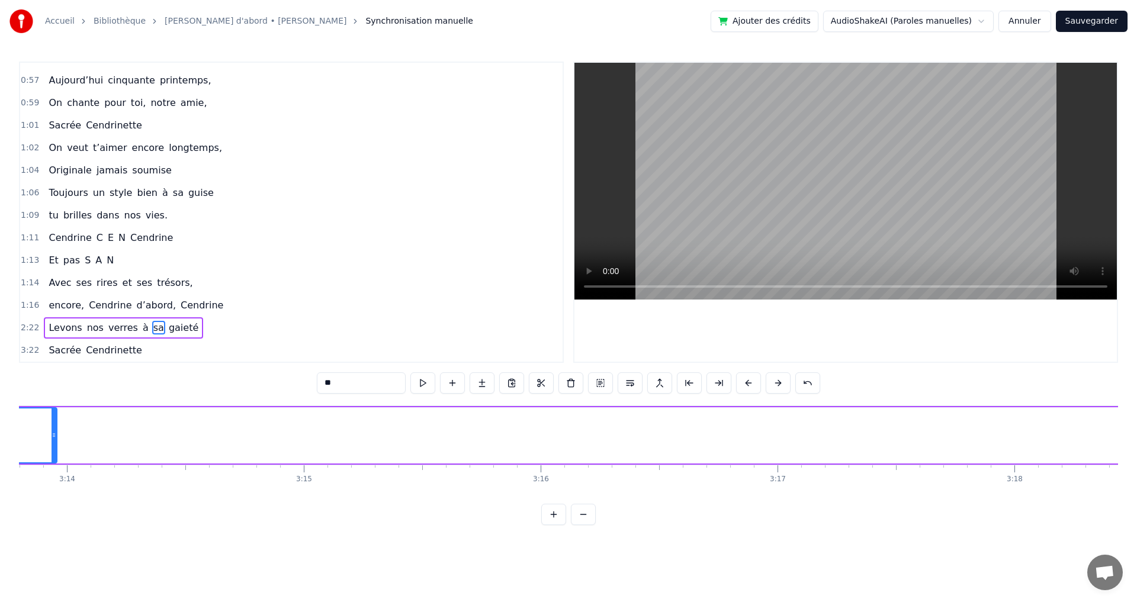
drag, startPoint x: 1002, startPoint y: 436, endPoint x: 56, endPoint y: 497, distance: 947.4
click at [54, 495] on div "Elle a trouvé sous nos étoiles, Elle a la quitté capitale, sans grand bagage et…" at bounding box center [568, 450] width 1099 height 89
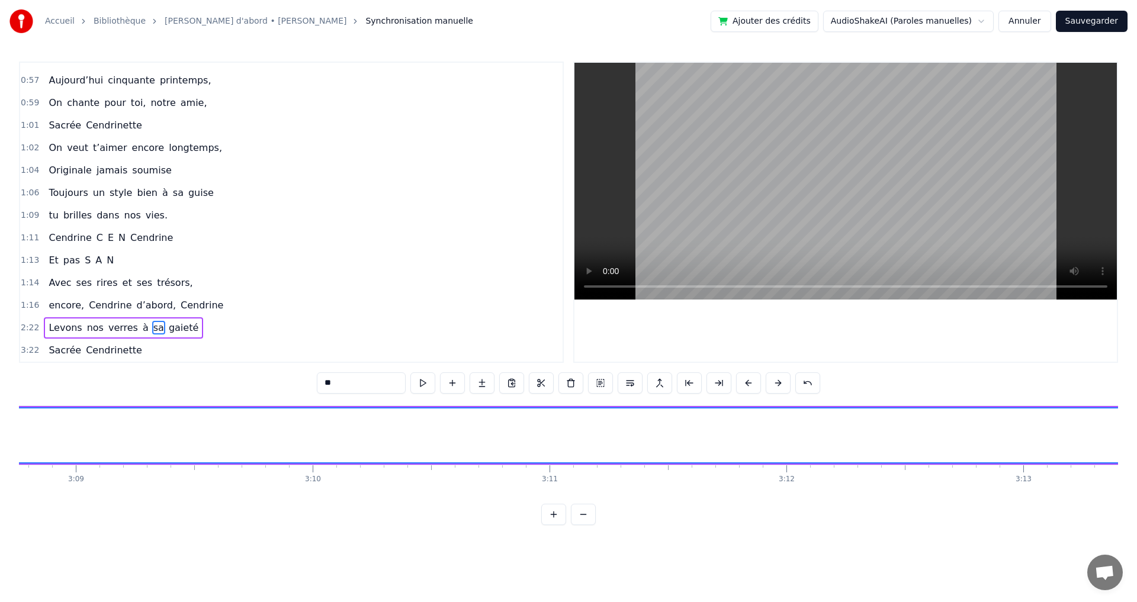
scroll to position [0, 45292]
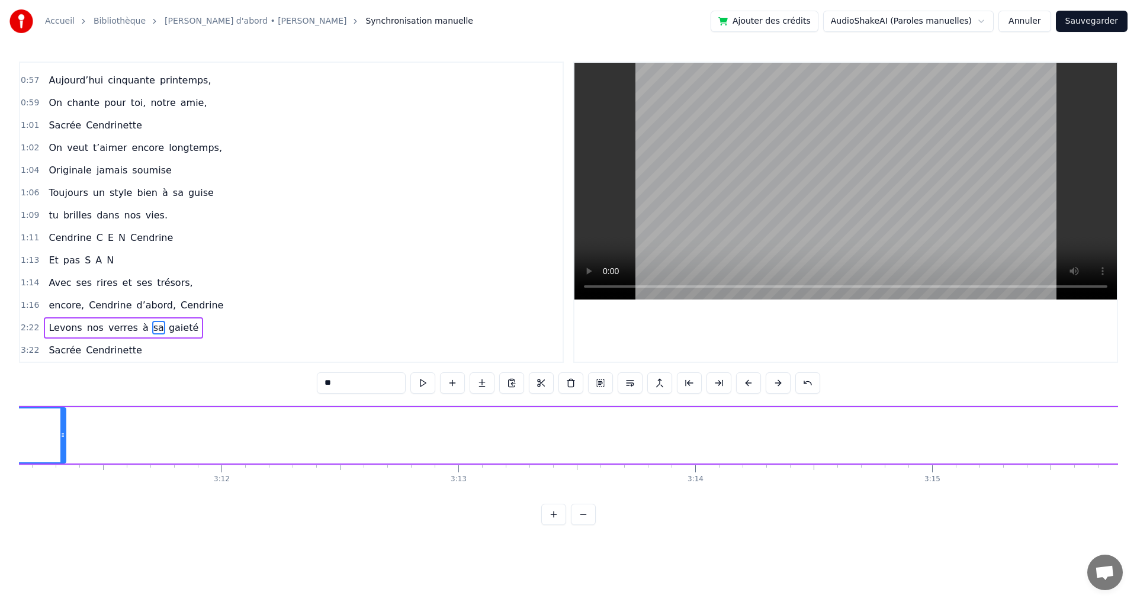
drag, startPoint x: 681, startPoint y: 438, endPoint x: 79, endPoint y: 482, distance: 603.5
click at [65, 485] on div "Elle a trouvé sous nos étoiles, Elle a la quitté capitale, sans grand bagage et…" at bounding box center [568, 450] width 1099 height 89
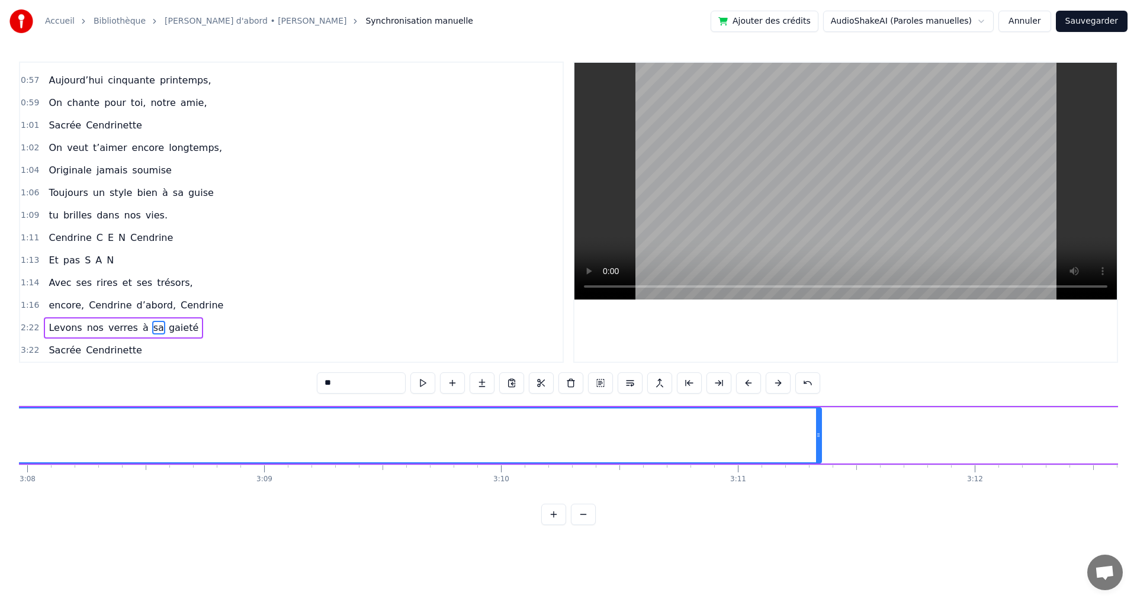
scroll to position [0, 44413]
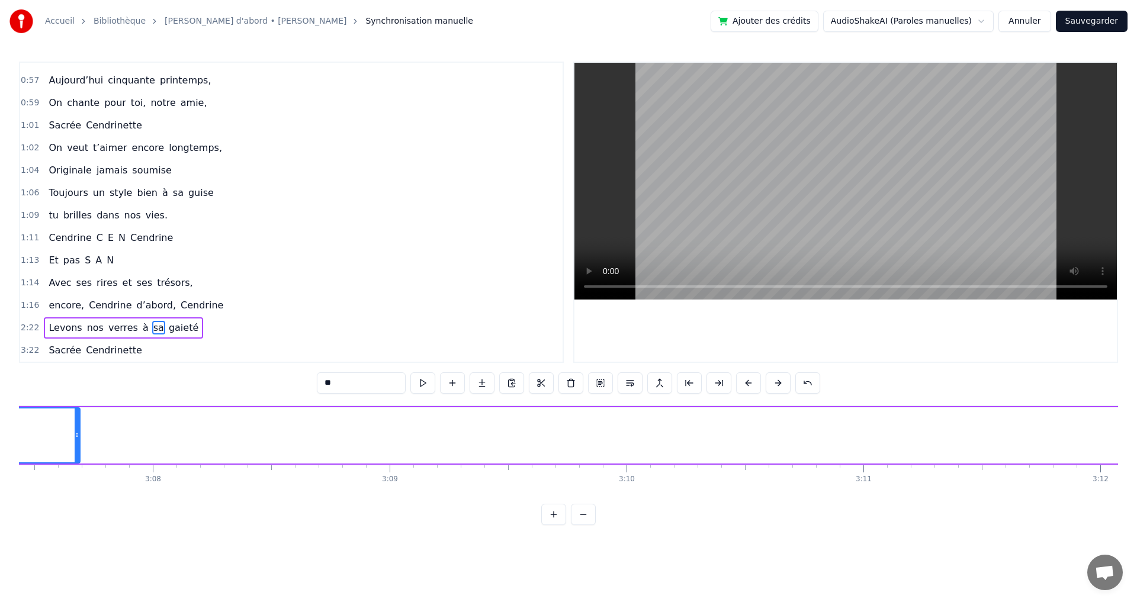
drag, startPoint x: 942, startPoint y: 435, endPoint x: 86, endPoint y: 459, distance: 856.3
click at [79, 459] on div at bounding box center [77, 436] width 5 height 54
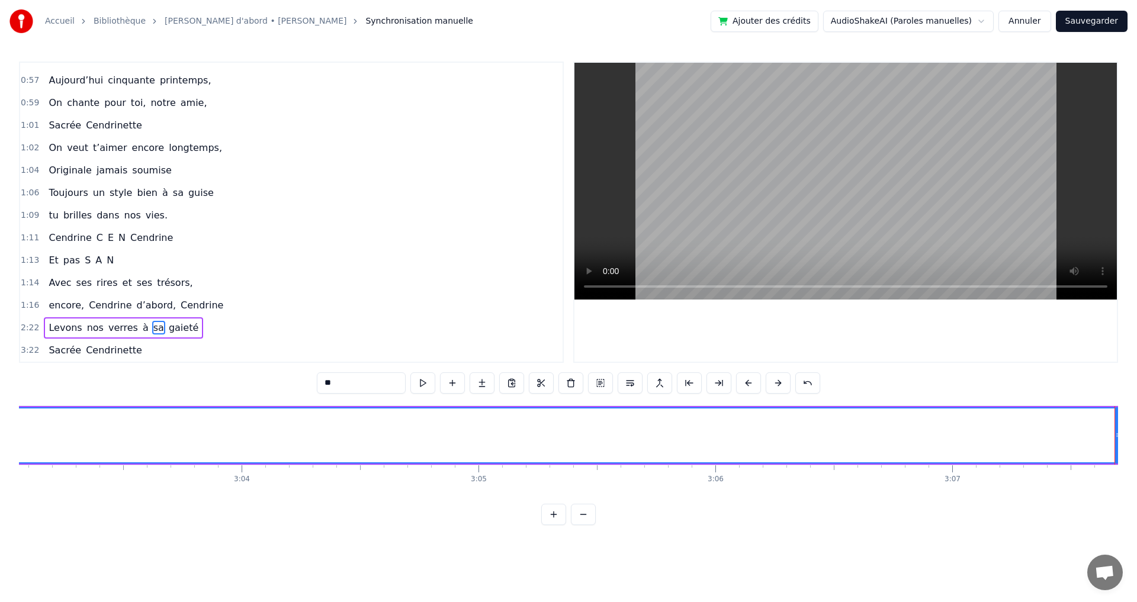
scroll to position [0, 43471]
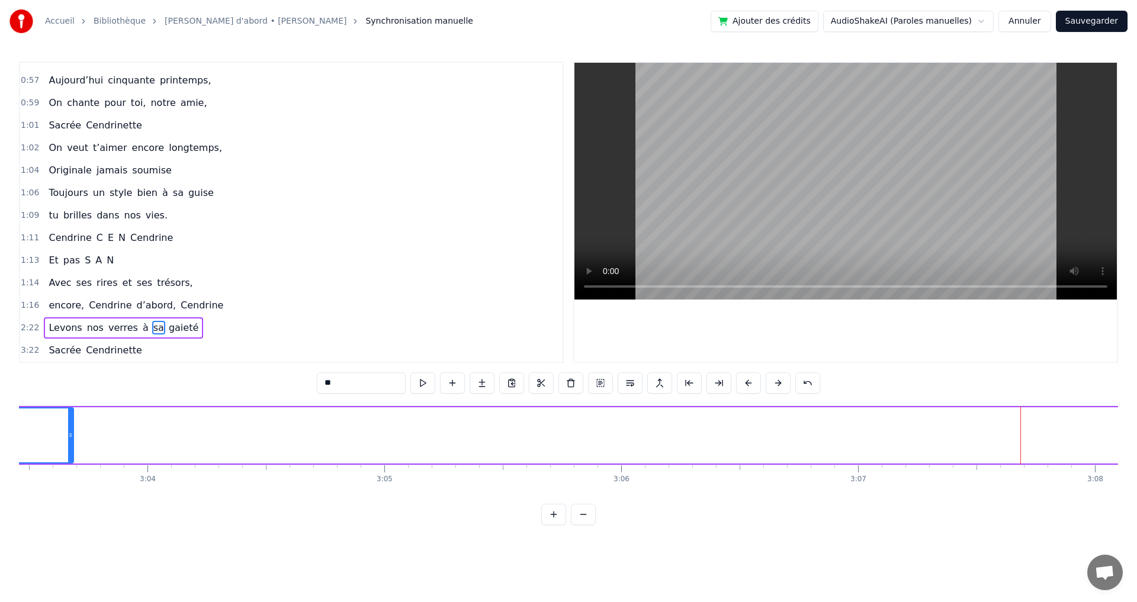
drag, startPoint x: 1025, startPoint y: 432, endPoint x: 72, endPoint y: 450, distance: 953.3
click at [72, 450] on div at bounding box center [70, 436] width 5 height 54
drag, startPoint x: 853, startPoint y: 492, endPoint x: 816, endPoint y: 495, distance: 36.8
click at [816, 495] on div "Elle a trouvé sous nos étoiles, Elle a la quitté capitale, sans grand bagage et…" at bounding box center [568, 450] width 1099 height 89
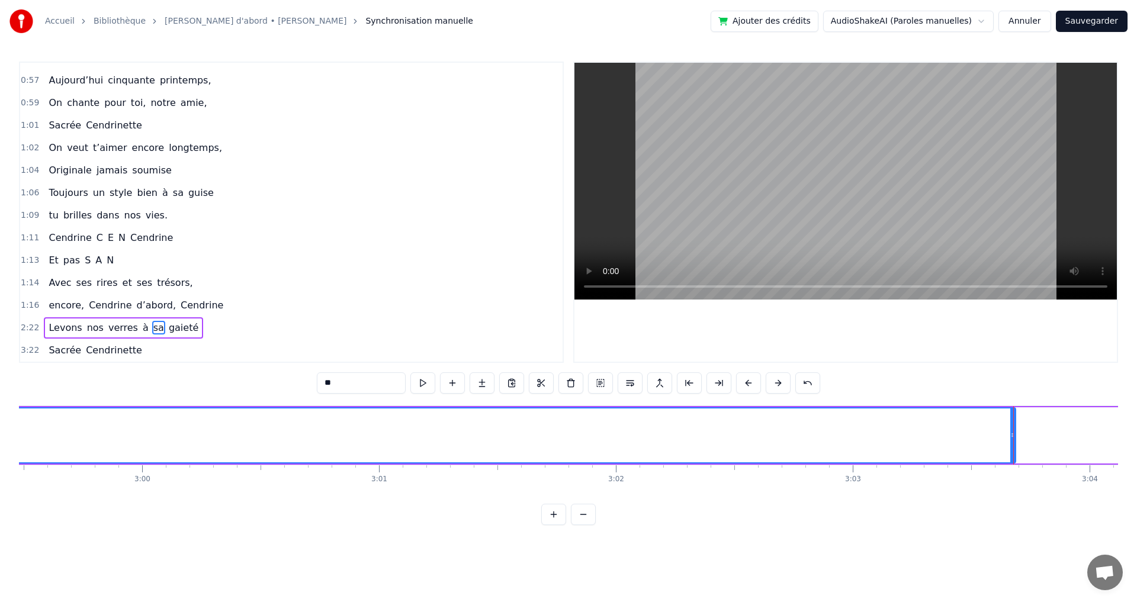
scroll to position [0, 42592]
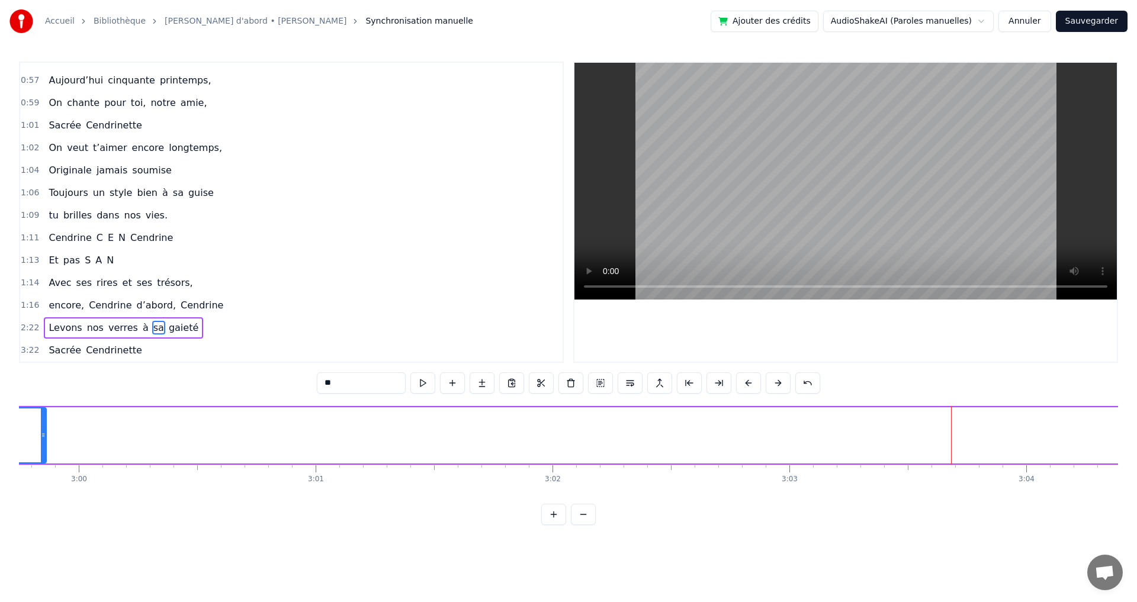
drag, startPoint x: 951, startPoint y: 431, endPoint x: 62, endPoint y: 495, distance: 891.5
click at [45, 492] on div "Elle a trouvé sous nos étoiles, Elle a la quitté capitale, sans grand bagage et…" at bounding box center [568, 450] width 1099 height 89
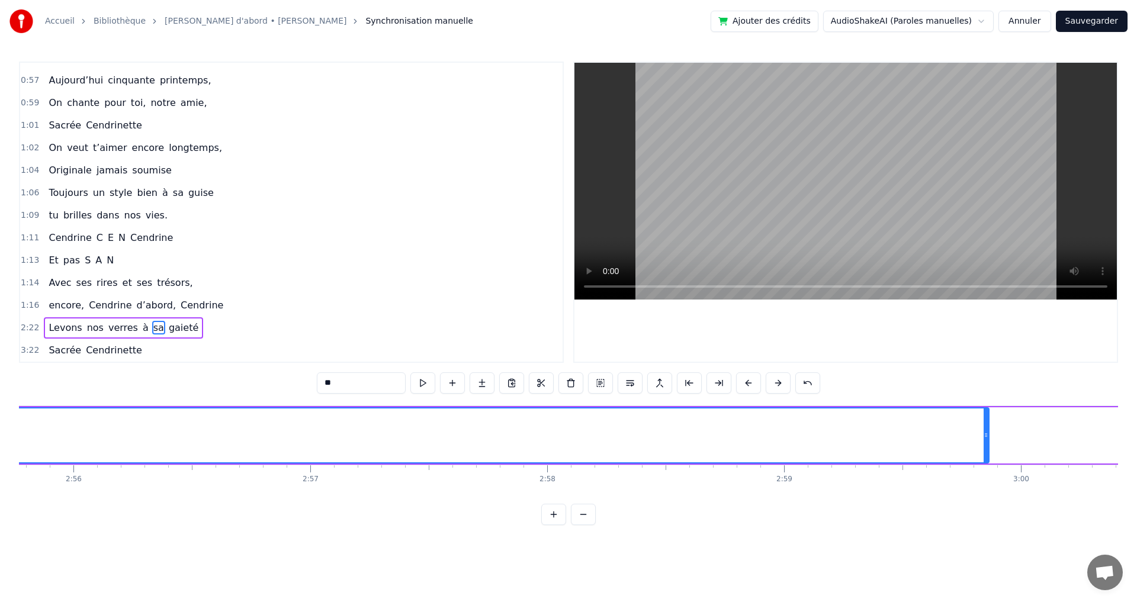
scroll to position [0, 41555]
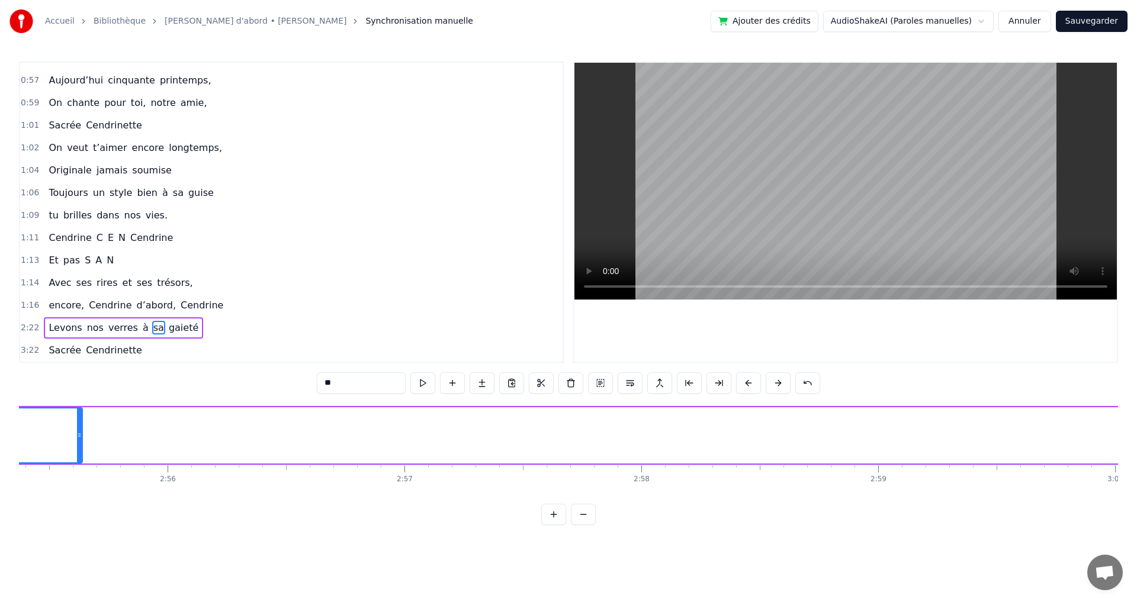
drag, startPoint x: 1079, startPoint y: 428, endPoint x: 78, endPoint y: 470, distance: 1002.0
click at [78, 470] on div "Elle a trouvé sous nos étoiles, Elle a la quitté capitale, sans grand bagage et…" at bounding box center [568, 450] width 1099 height 89
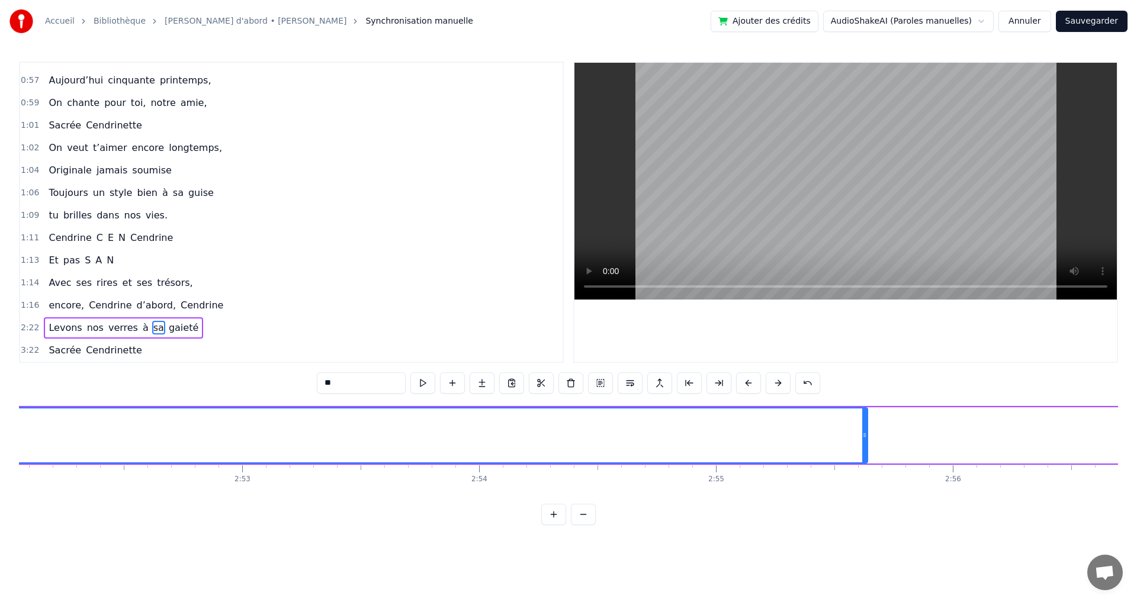
scroll to position [0, 40707]
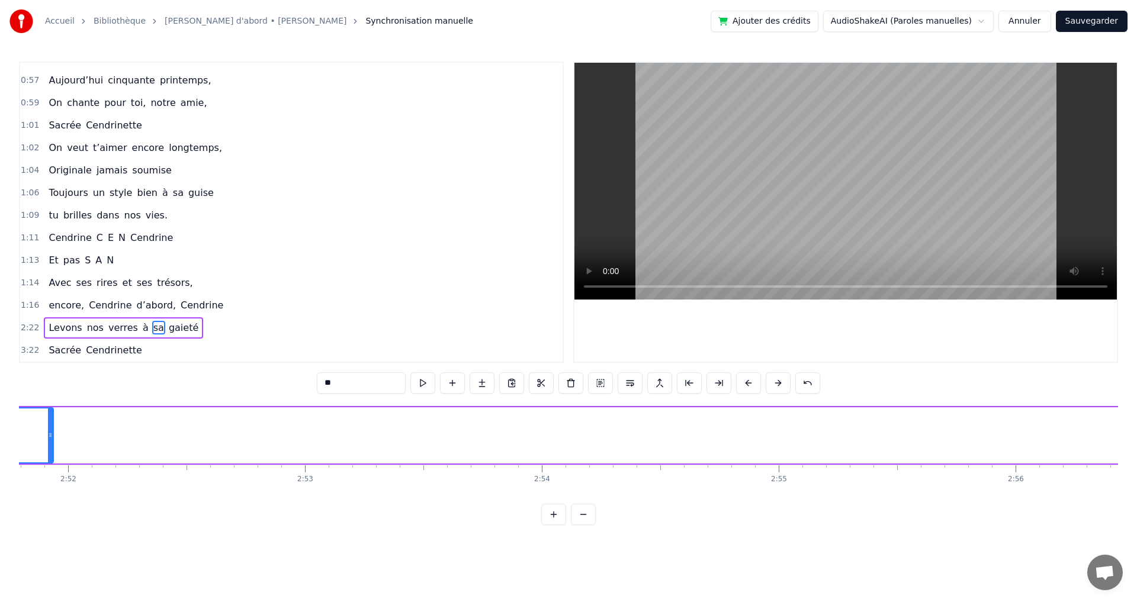
drag, startPoint x: 930, startPoint y: 440, endPoint x: 80, endPoint y: 471, distance: 850.7
click at [52, 469] on div "Elle a trouvé sous nos étoiles, Elle a la quitté capitale, sans grand bagage et…" at bounding box center [568, 450] width 1099 height 89
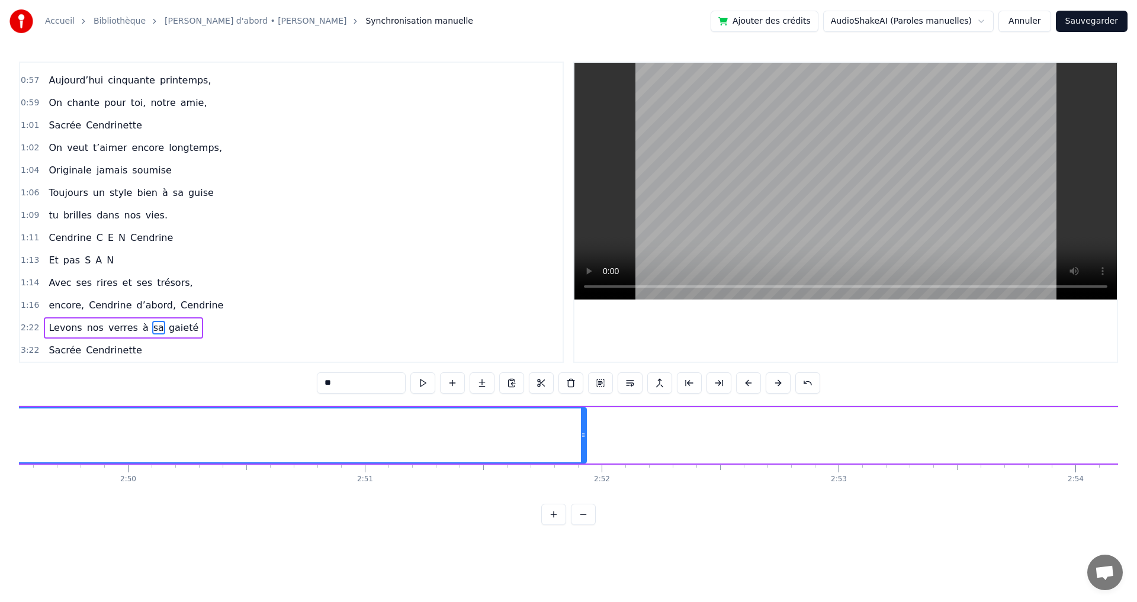
scroll to position [0, 40048]
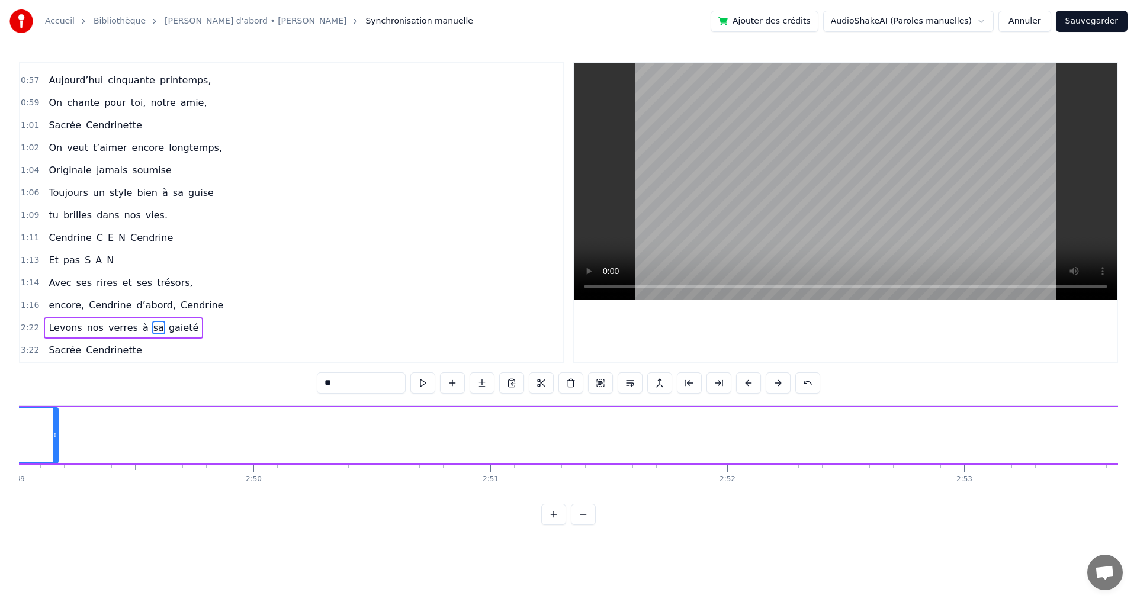
drag, startPoint x: 710, startPoint y: 431, endPoint x: 36, endPoint y: 462, distance: 674.8
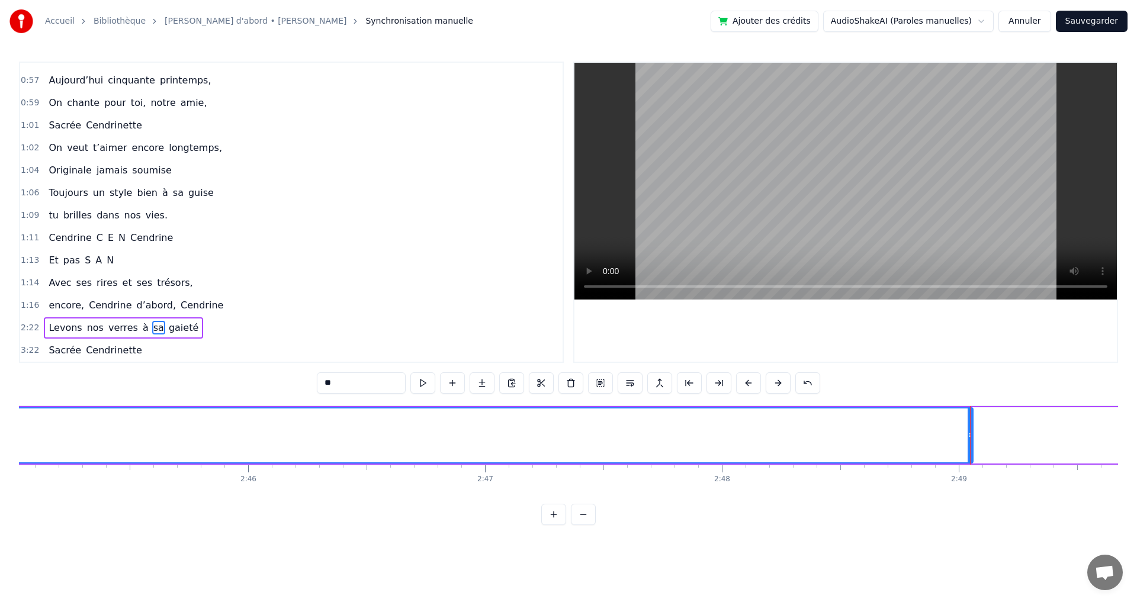
scroll to position [0, 39074]
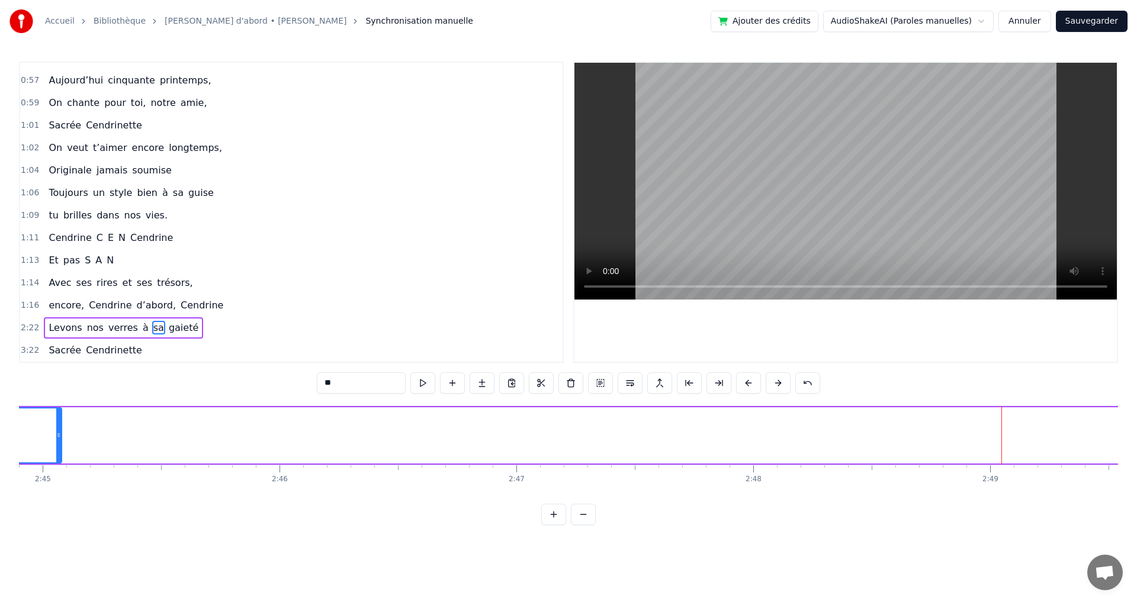
drag, startPoint x: 1003, startPoint y: 434, endPoint x: 49, endPoint y: 479, distance: 954.8
click at [47, 482] on div "Elle a trouvé sous nos étoiles, Elle a la quitté capitale, sans grand bagage et…" at bounding box center [568, 450] width 1099 height 89
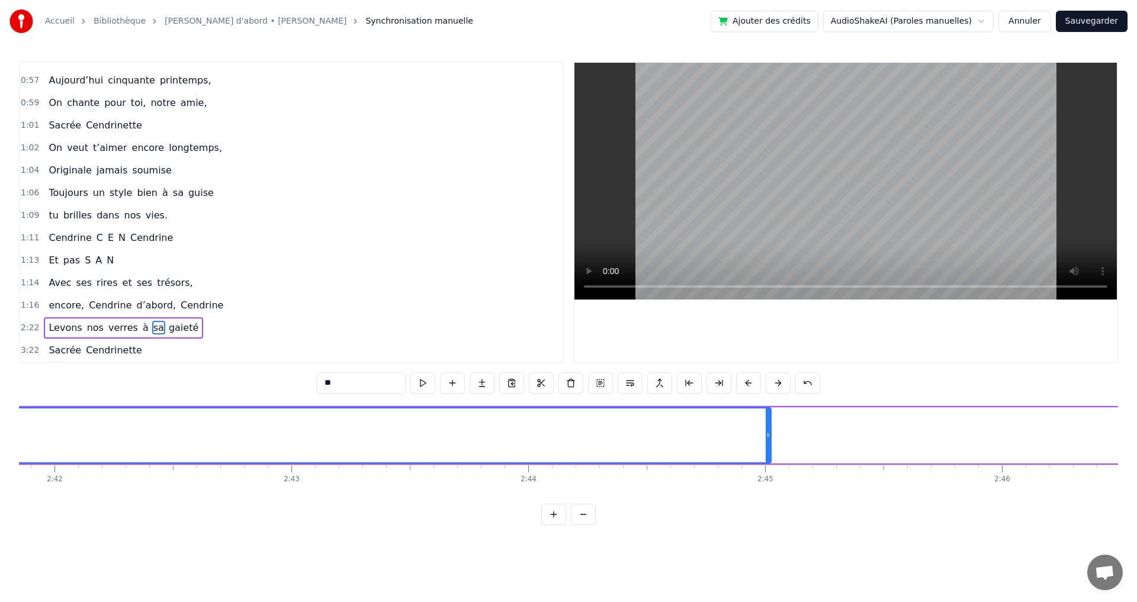
scroll to position [0, 38289]
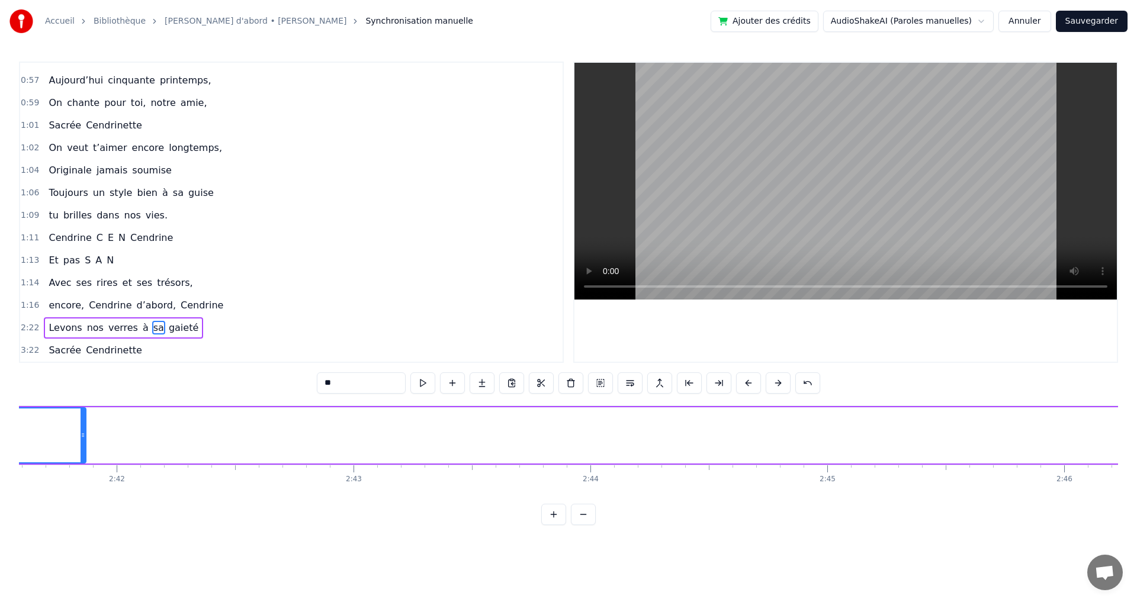
drag, startPoint x: 825, startPoint y: 435, endPoint x: 84, endPoint y: 448, distance: 741.2
click at [84, 448] on div at bounding box center [83, 436] width 5 height 54
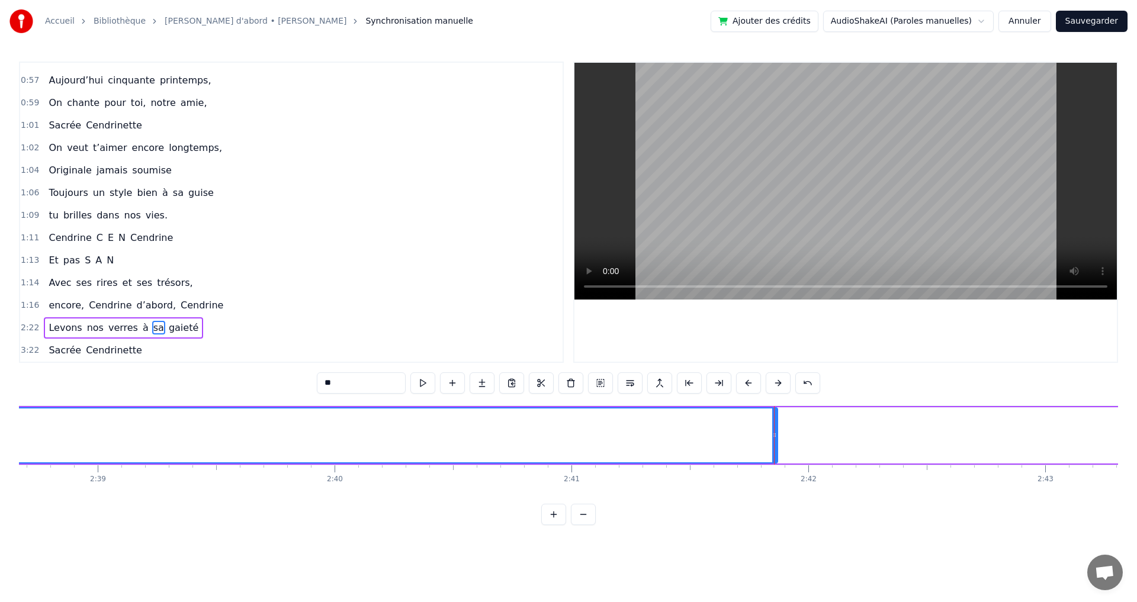
scroll to position [0, 37535]
drag, startPoint x: 825, startPoint y: 438, endPoint x: 523, endPoint y: 451, distance: 302.4
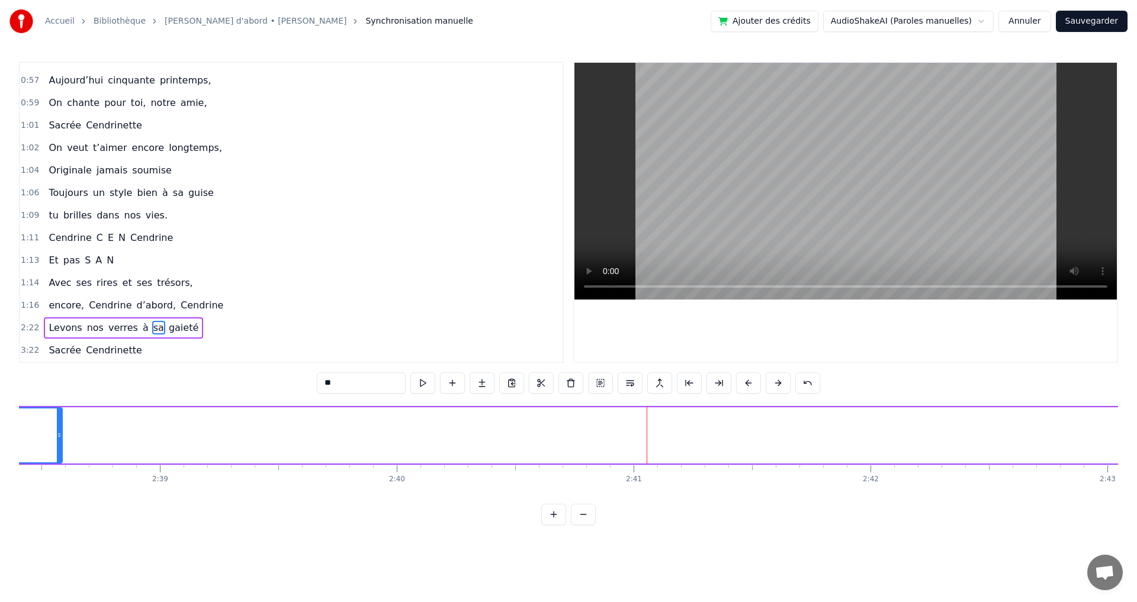
drag, startPoint x: 839, startPoint y: 435, endPoint x: 62, endPoint y: 464, distance: 778.3
click at [698, 450] on div "sa" at bounding box center [576, 436] width 3308 height 56
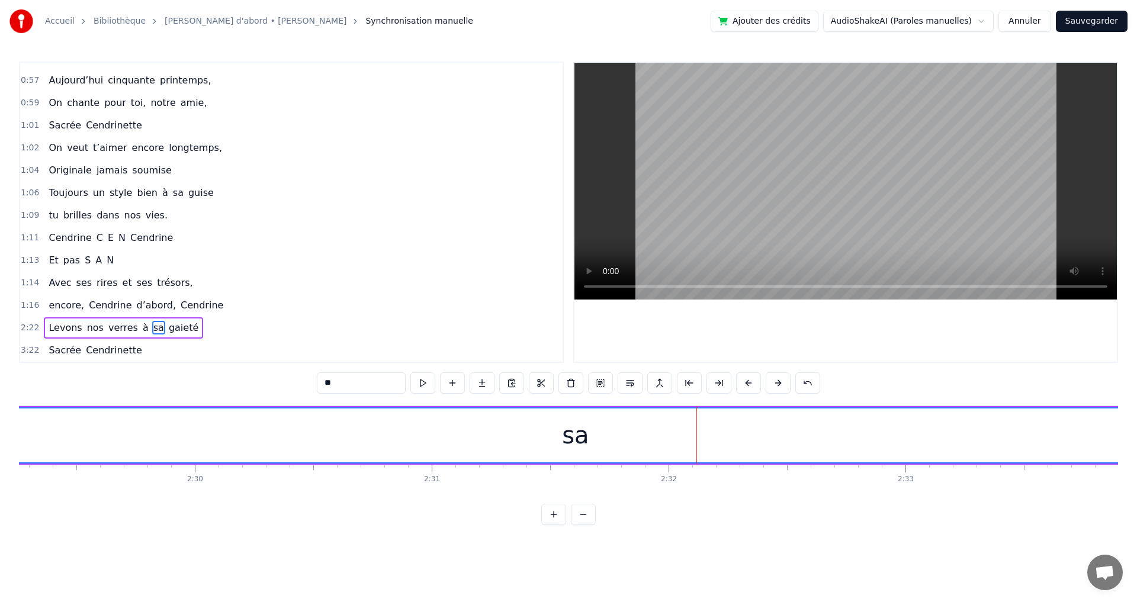
click at [582, 440] on div "sa" at bounding box center [575, 436] width 27 height 36
drag, startPoint x: 589, startPoint y: 438, endPoint x: 519, endPoint y: 446, distance: 71.0
click at [519, 446] on div "sa" at bounding box center [575, 436] width 3307 height 54
click at [579, 443] on div "sa" at bounding box center [575, 436] width 27 height 36
click at [579, 444] on div "sa" at bounding box center [575, 436] width 27 height 36
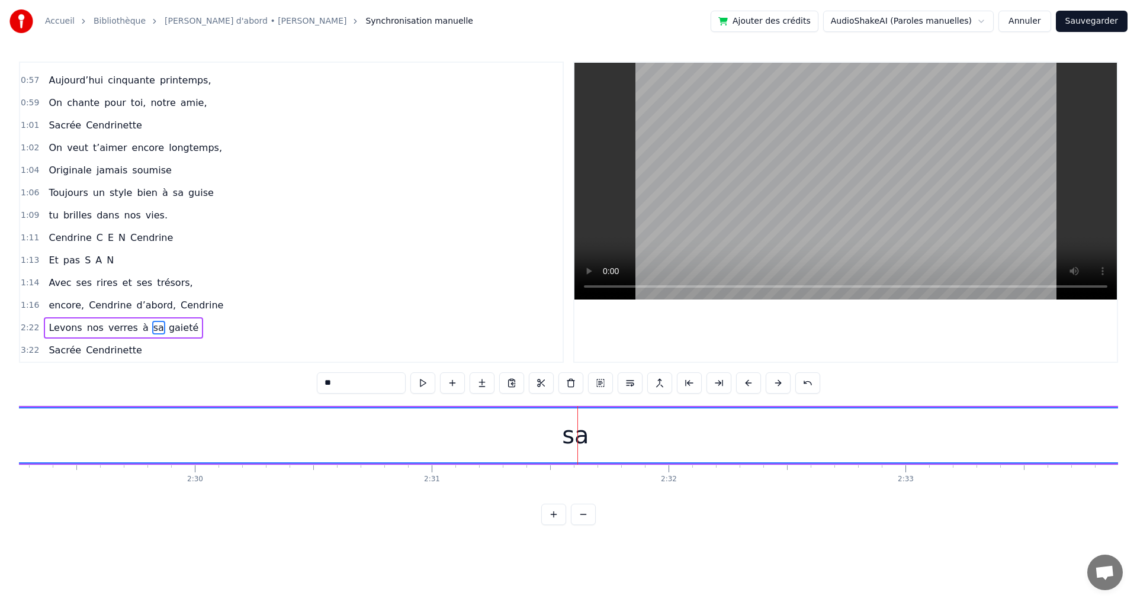
click at [579, 444] on div "sa" at bounding box center [575, 436] width 27 height 36
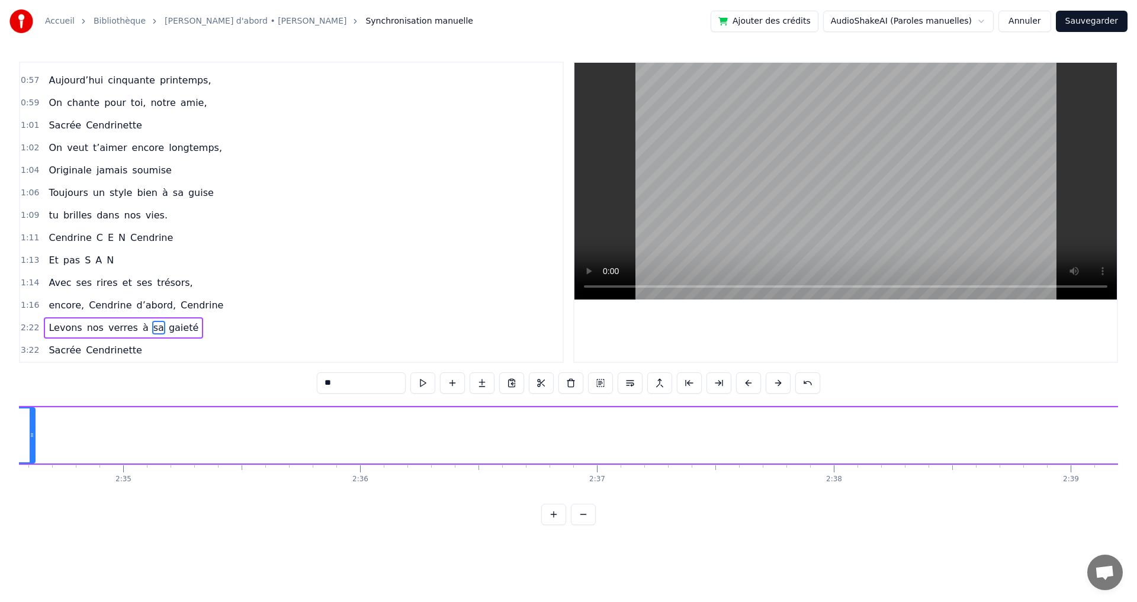
drag, startPoint x: 972, startPoint y: 433, endPoint x: 99, endPoint y: 463, distance: 873.7
click at [33, 456] on div at bounding box center [32, 436] width 5 height 54
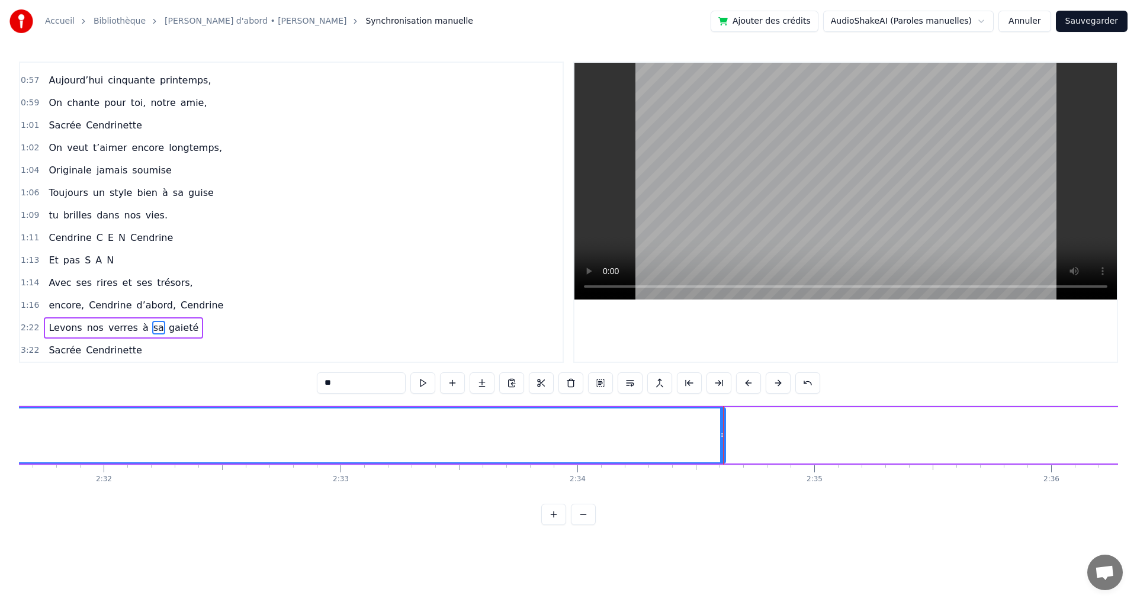
scroll to position [0, 35744]
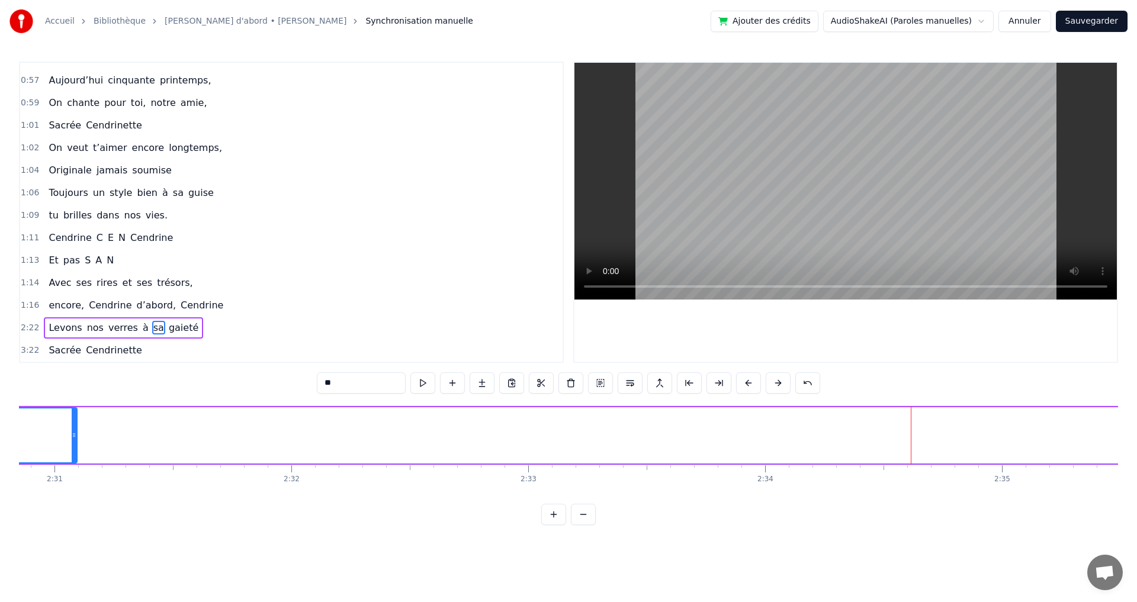
drag, startPoint x: 909, startPoint y: 433, endPoint x: 64, endPoint y: 437, distance: 845.3
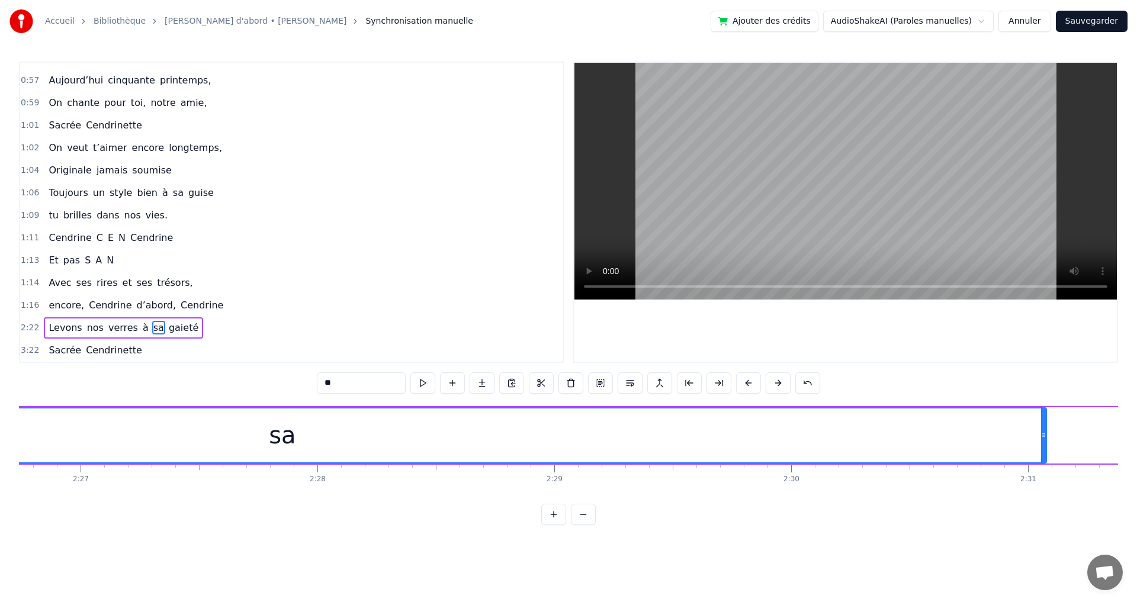
scroll to position [0, 34833]
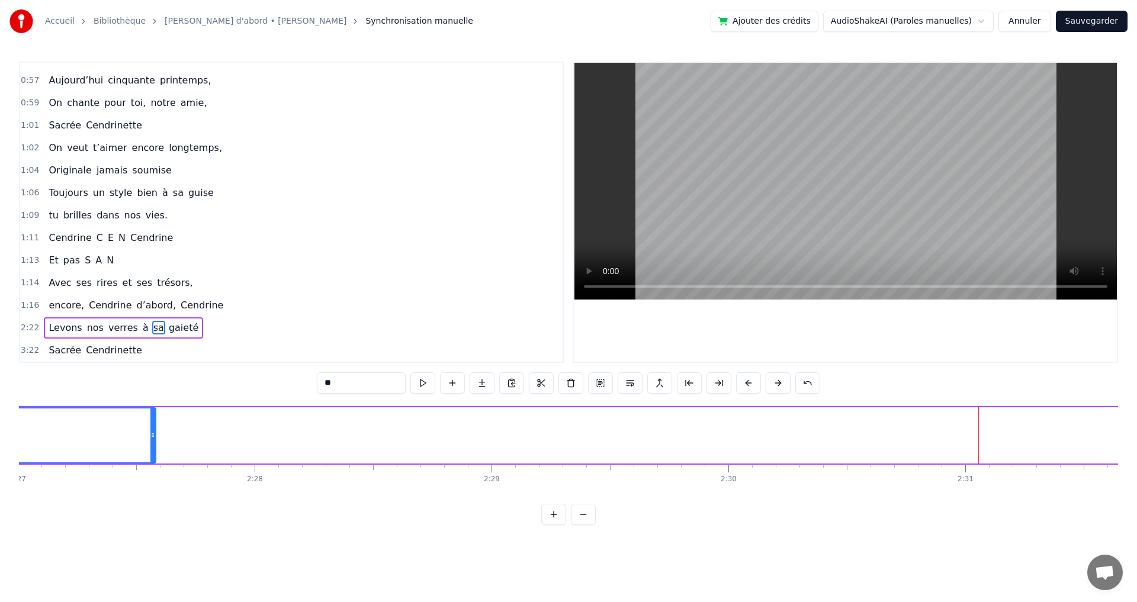
drag, startPoint x: 983, startPoint y: 435, endPoint x: 155, endPoint y: 472, distance: 829.0
click at [155, 472] on div "Elle a trouvé sous nos étoiles, Elle a la quitté capitale, sans grand bagage et…" at bounding box center [568, 450] width 1099 height 89
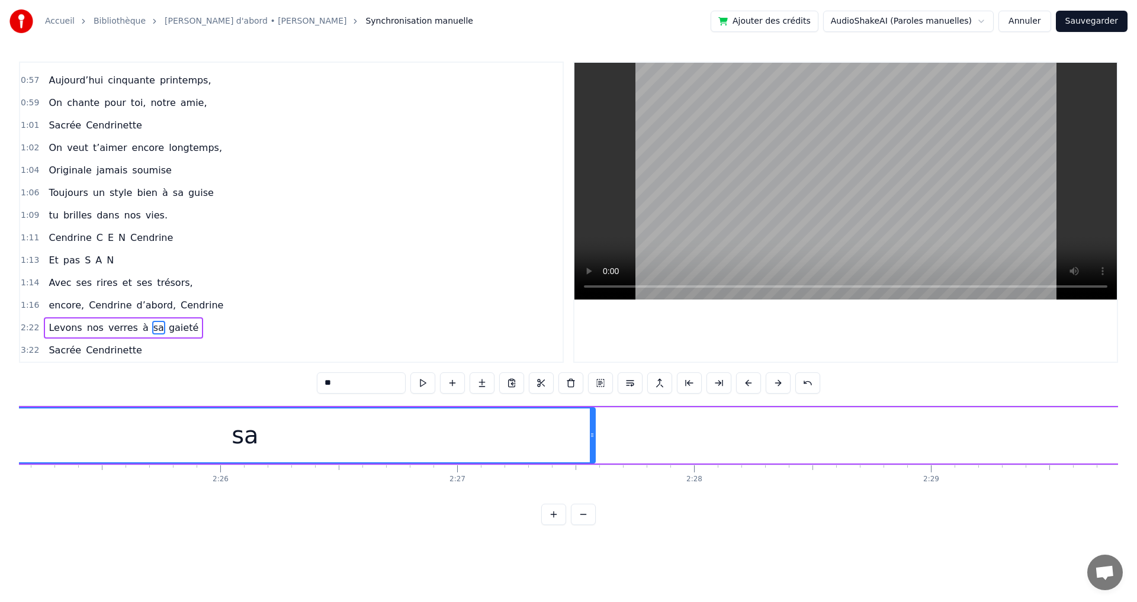
scroll to position [0, 34362]
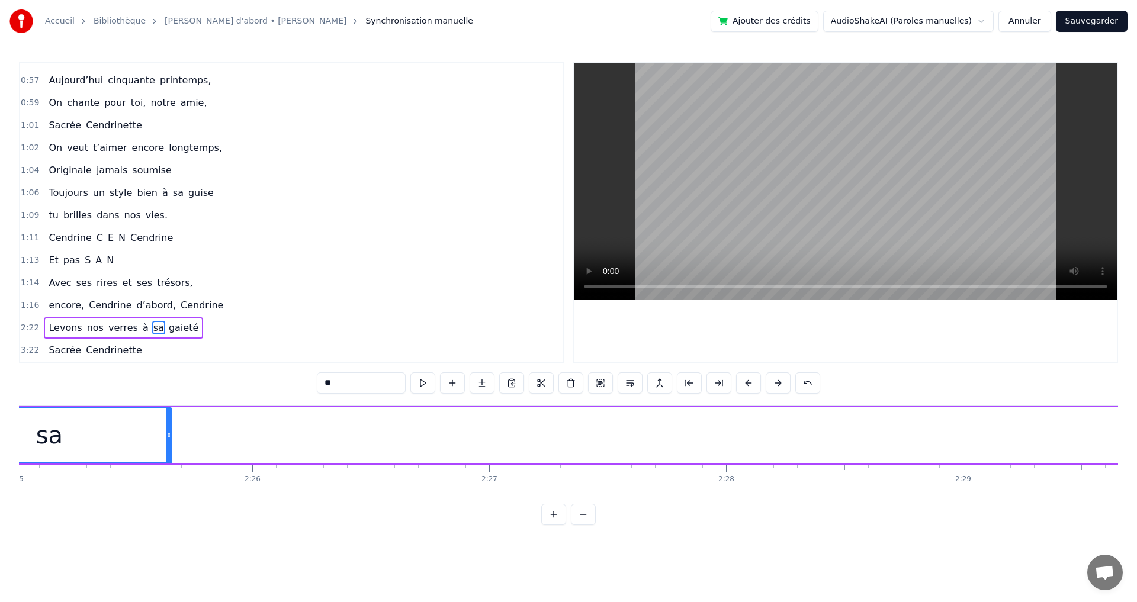
drag, startPoint x: 627, startPoint y: 438, endPoint x: 171, endPoint y: 443, distance: 455.6
click at [171, 443] on div at bounding box center [168, 436] width 5 height 54
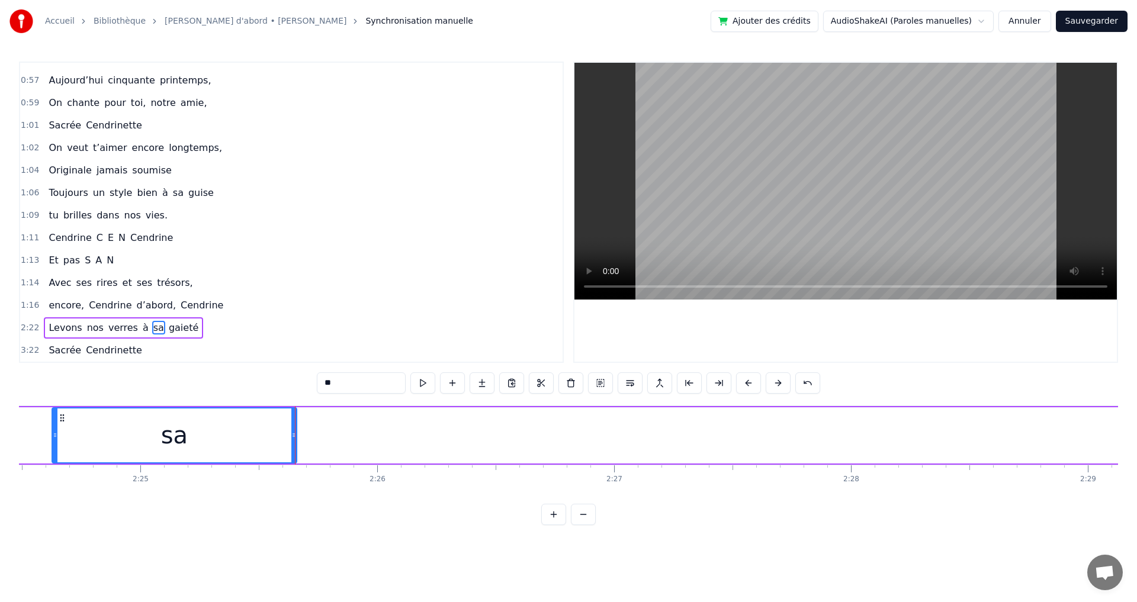
scroll to position [0, 34016]
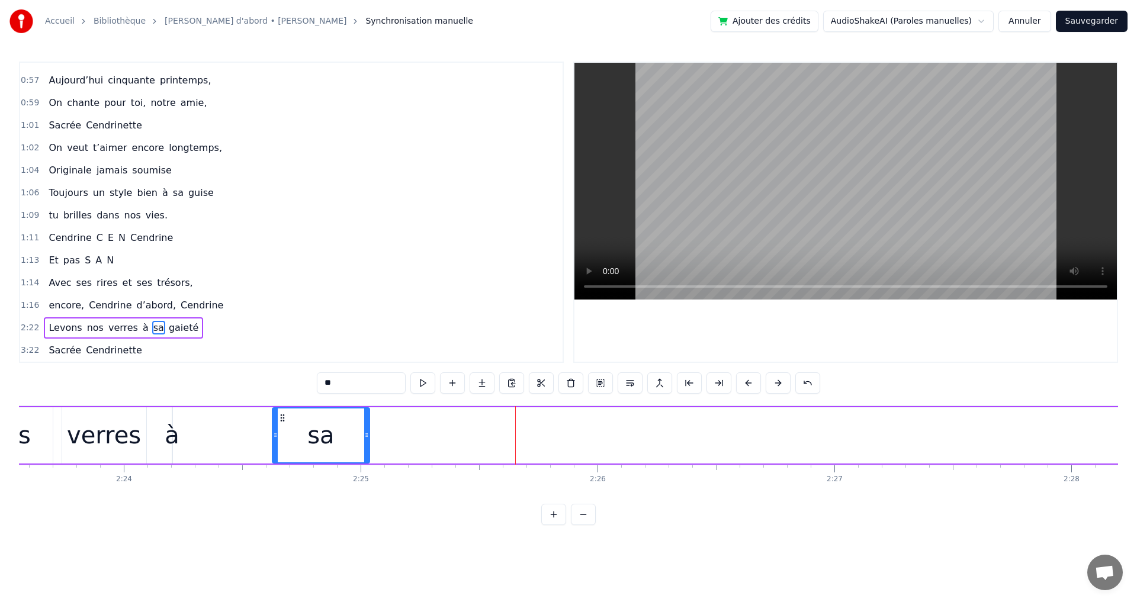
drag, startPoint x: 516, startPoint y: 431, endPoint x: 366, endPoint y: 431, distance: 149.9
click at [367, 431] on icon at bounding box center [366, 435] width 5 height 9
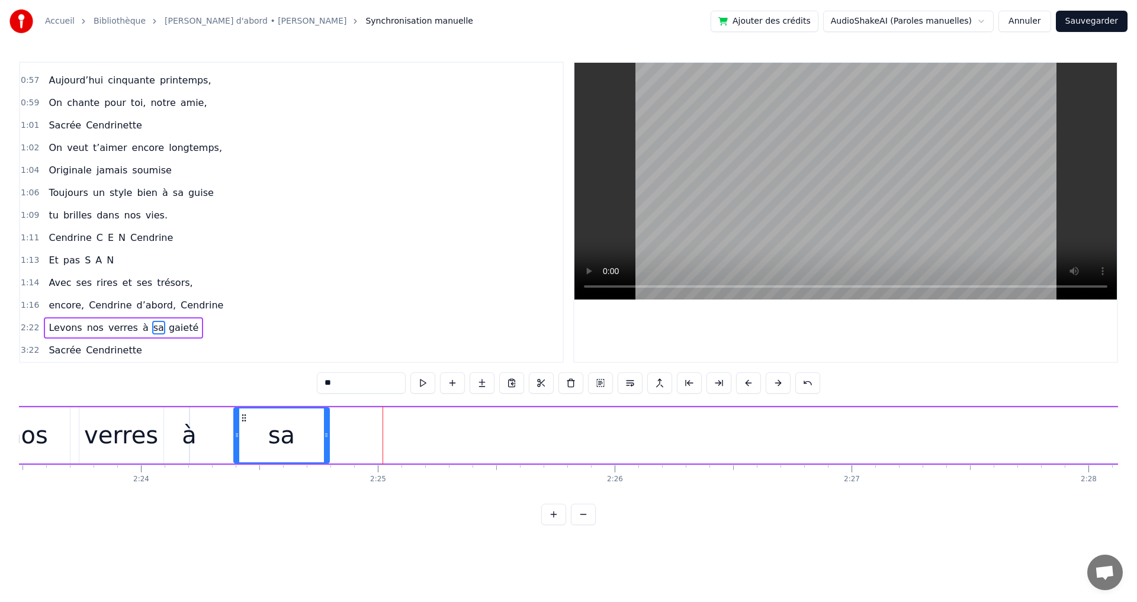
drag, startPoint x: 285, startPoint y: 419, endPoint x: 222, endPoint y: 427, distance: 63.8
click at [235, 423] on div "sa" at bounding box center [282, 436] width 95 height 54
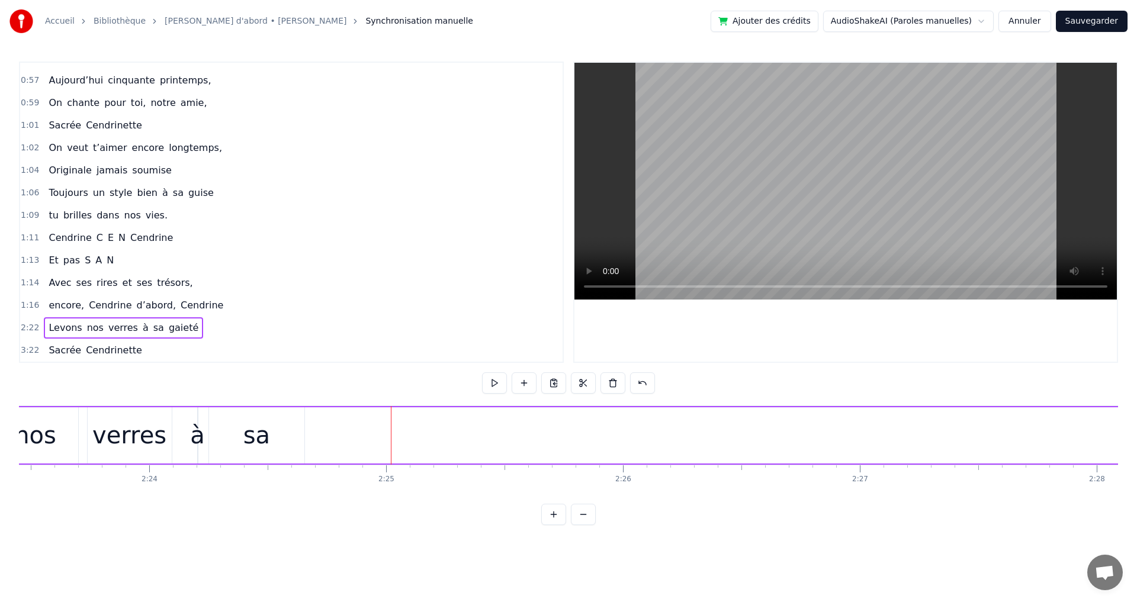
click at [168, 335] on span "gaieté" at bounding box center [184, 328] width 32 height 14
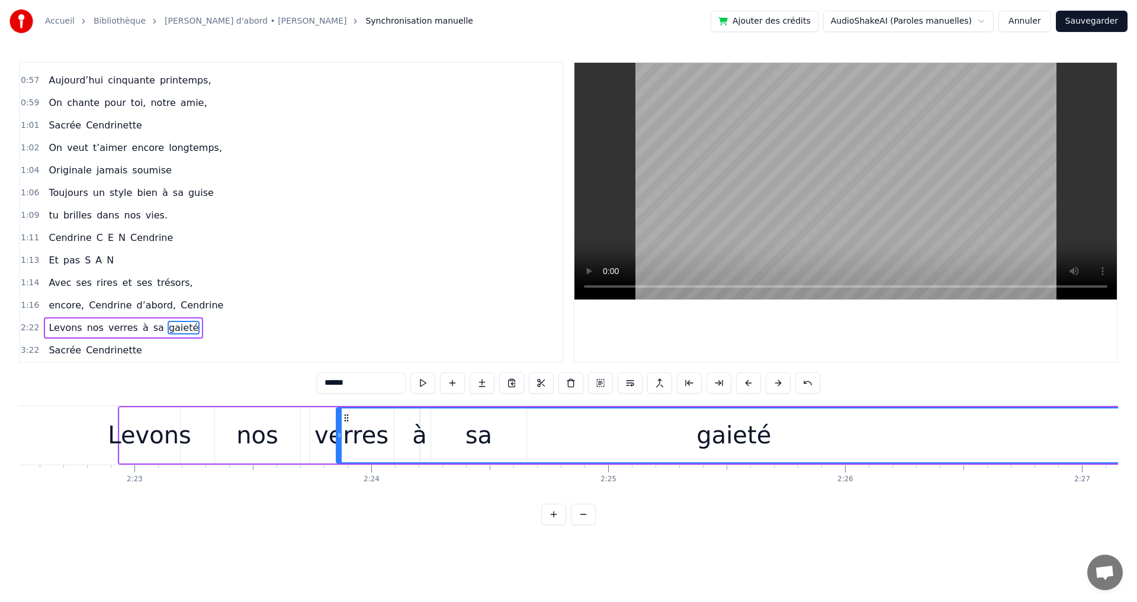
scroll to position [0, 33765]
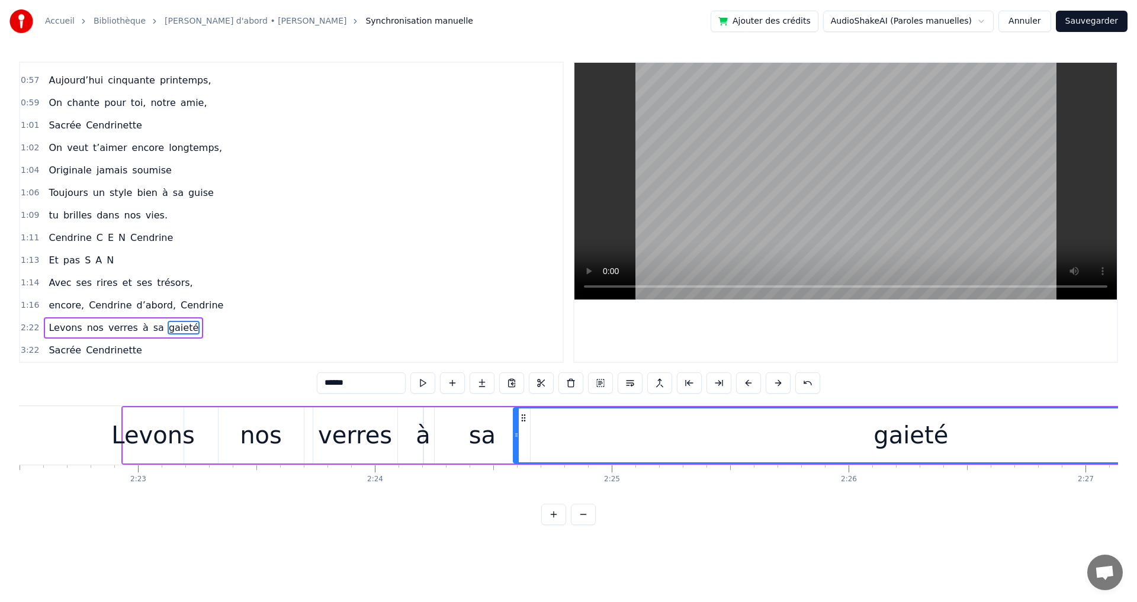
drag, startPoint x: 88, startPoint y: 420, endPoint x: 512, endPoint y: 474, distance: 428.2
click at [523, 473] on div "Elle a trouvé sous nos étoiles, Elle a la quitté capitale, sans grand bagage et…" at bounding box center [568, 450] width 1099 height 89
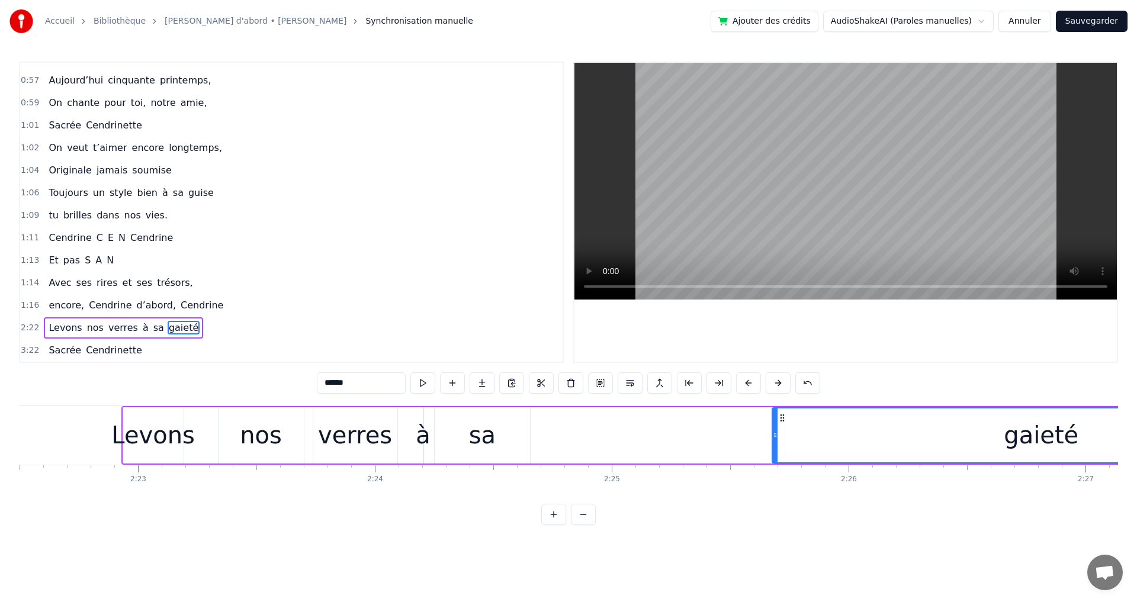
drag, startPoint x: 518, startPoint y: 434, endPoint x: 777, endPoint y: 445, distance: 259.1
click at [775, 443] on div at bounding box center [775, 436] width 5 height 54
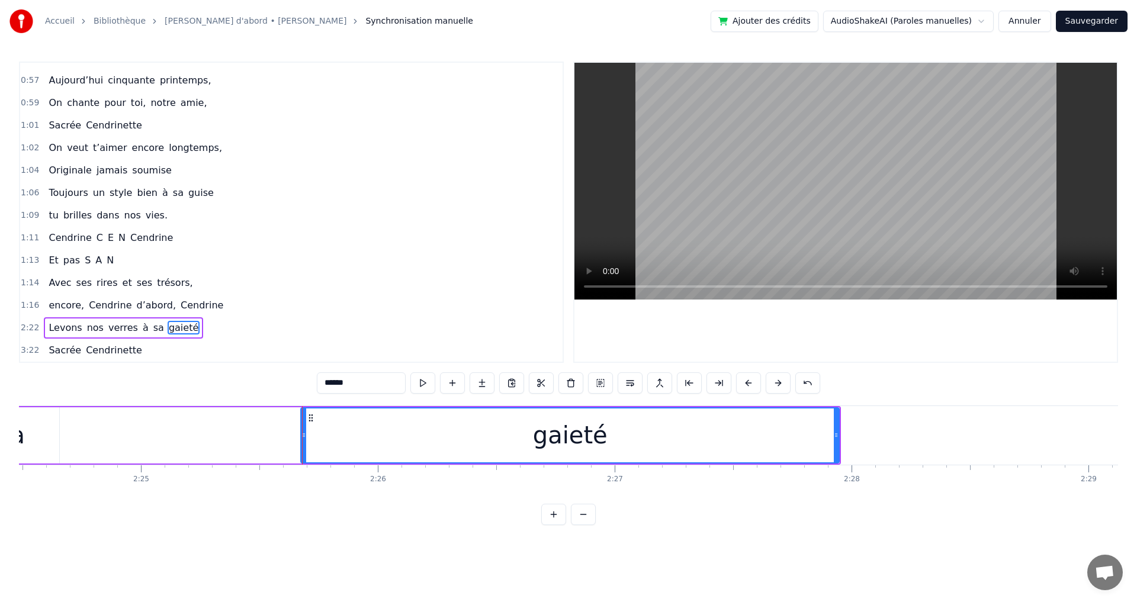
scroll to position [0, 34331]
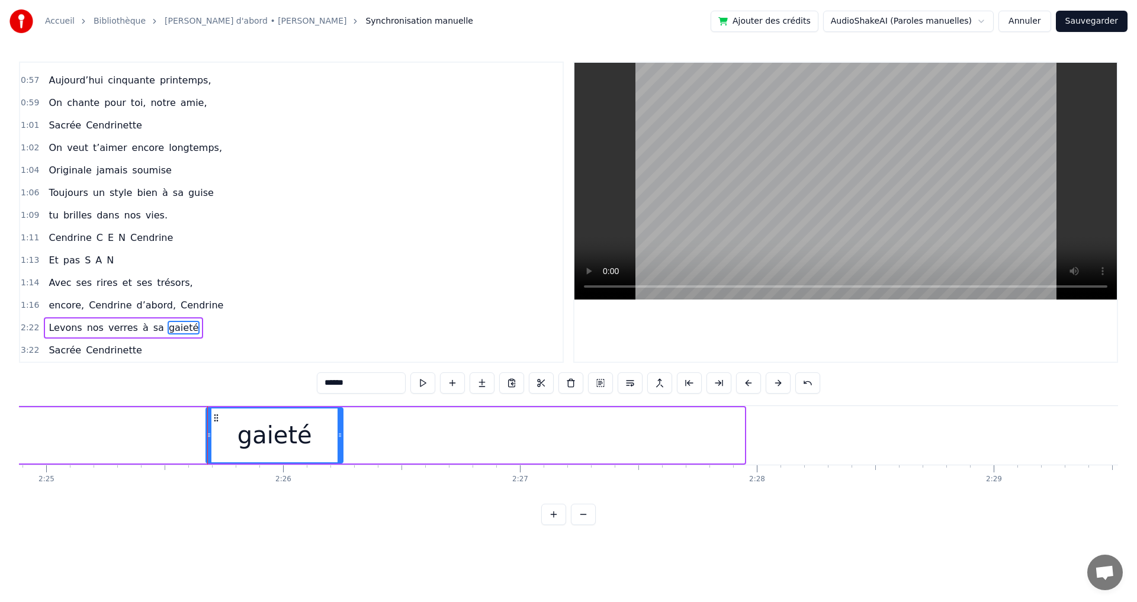
drag, startPoint x: 741, startPoint y: 429, endPoint x: 339, endPoint y: 453, distance: 402.3
click at [339, 453] on div at bounding box center [340, 436] width 5 height 54
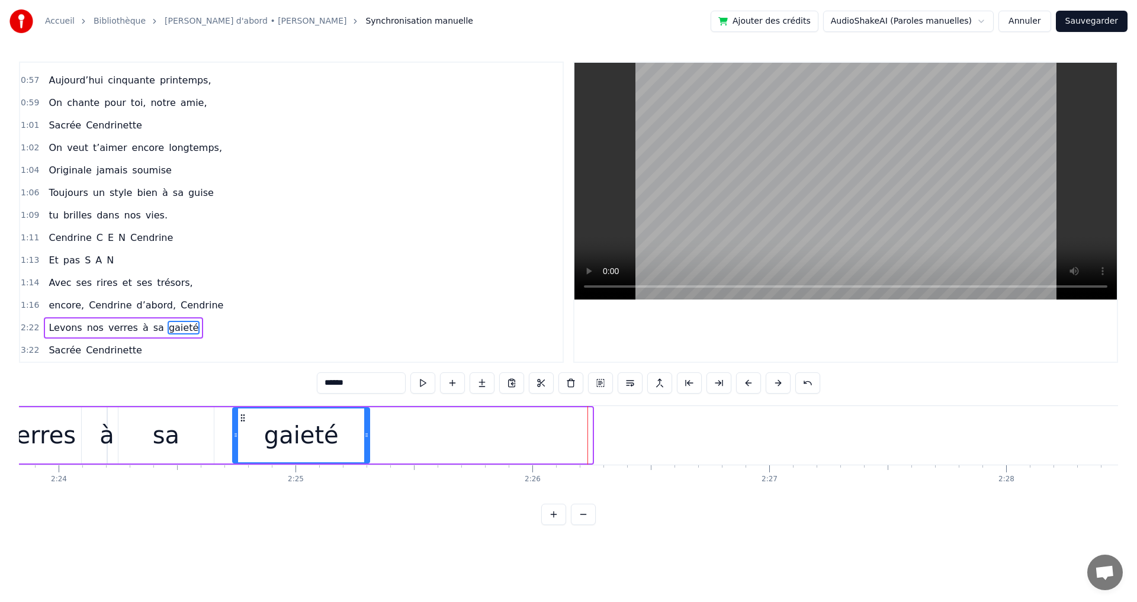
drag, startPoint x: 217, startPoint y: 418, endPoint x: 210, endPoint y: 422, distance: 8.2
click at [238, 422] on icon at bounding box center [242, 417] width 9 height 9
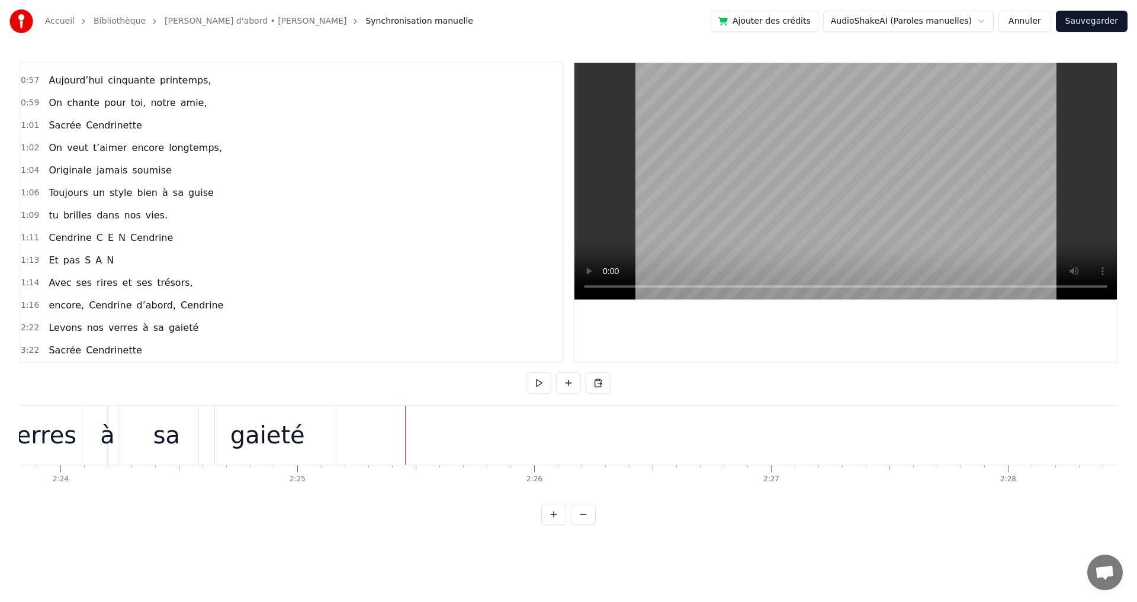
click at [54, 353] on span "Sacrée" at bounding box center [64, 351] width 35 height 14
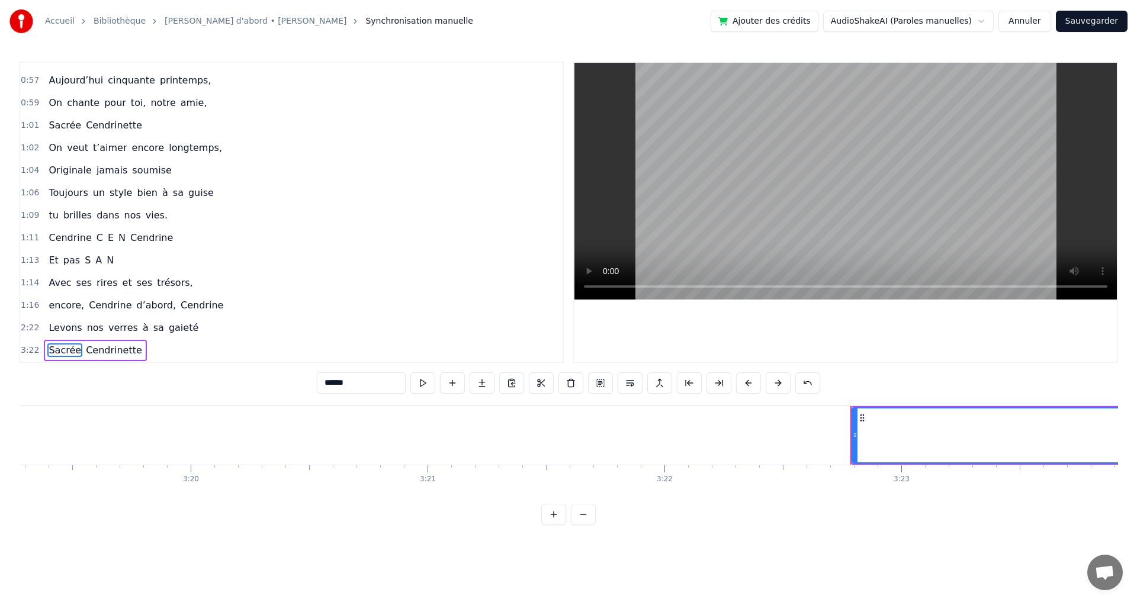
scroll to position [0, 47991]
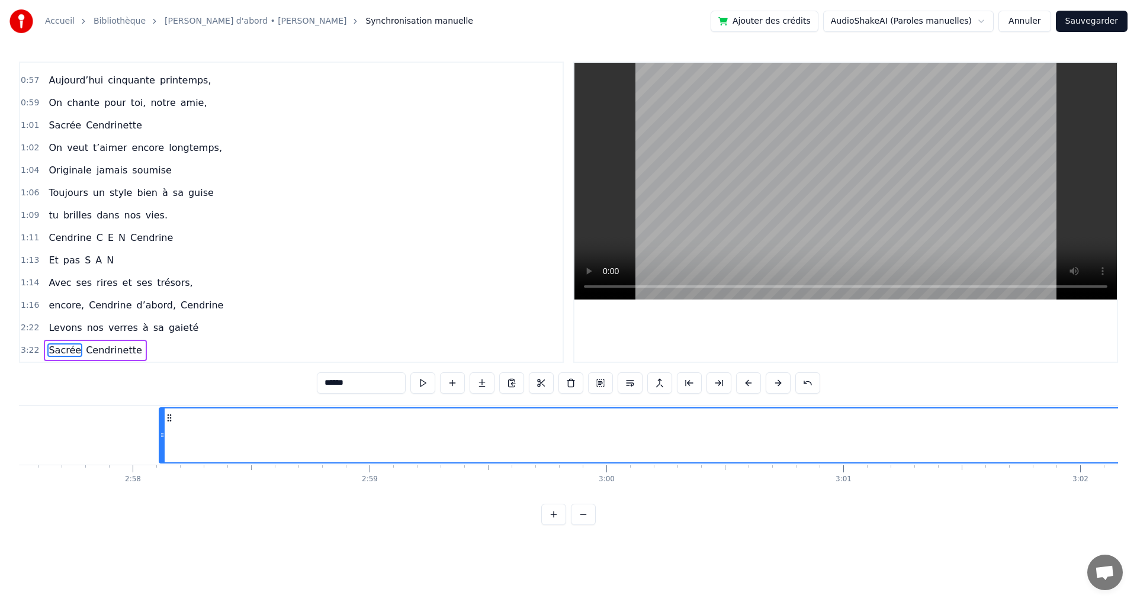
drag, startPoint x: 91, startPoint y: 419, endPoint x: 80, endPoint y: 424, distance: 11.7
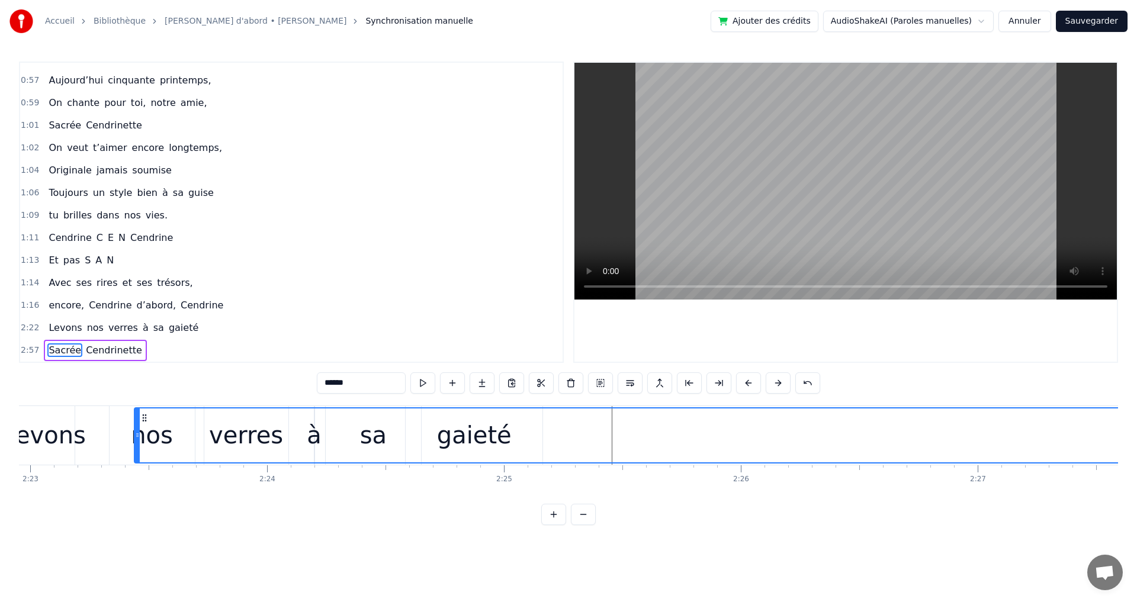
scroll to position [0, 33842]
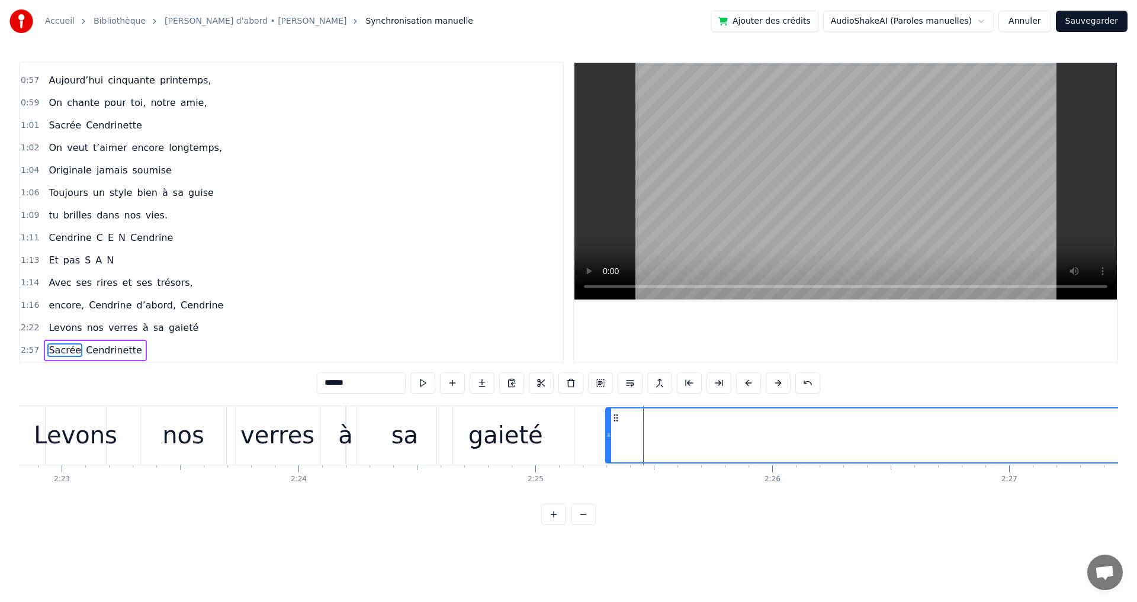
drag, startPoint x: 91, startPoint y: 422, endPoint x: 618, endPoint y: 458, distance: 528.4
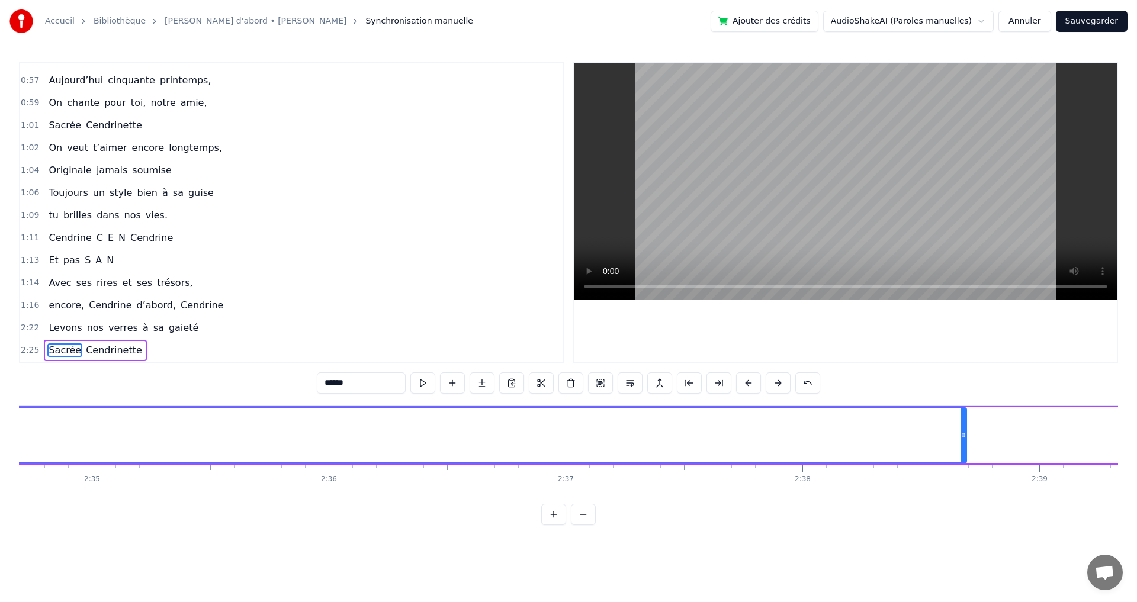
scroll to position [0, 36561]
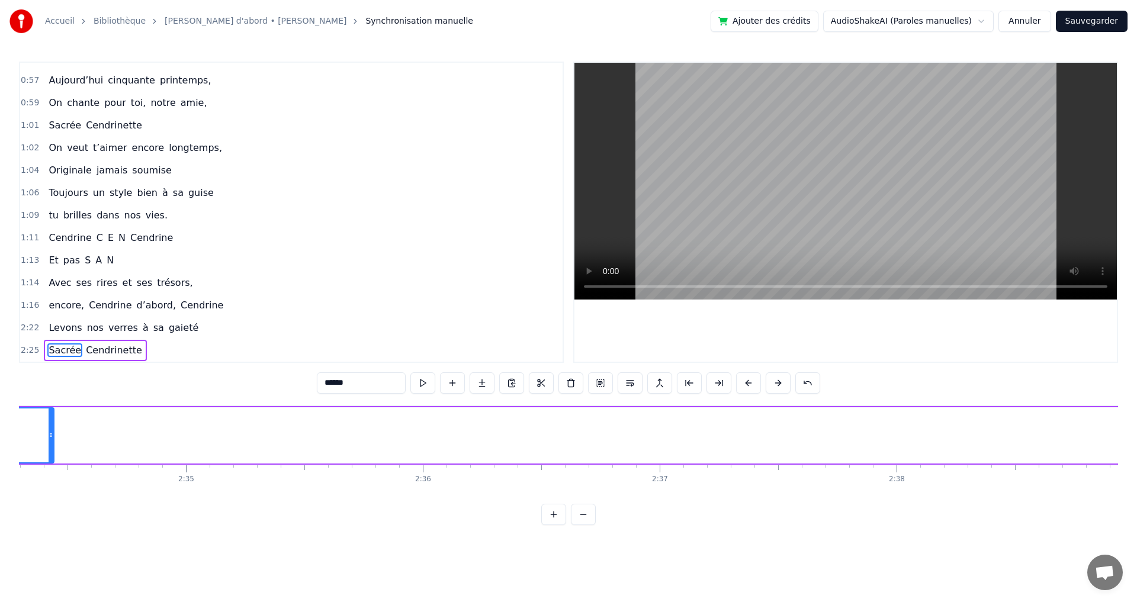
drag, startPoint x: 1057, startPoint y: 435, endPoint x: 102, endPoint y: 484, distance: 956.2
click at [56, 481] on div "Elle a trouvé sous nos étoiles, Elle a la quitté capitale, sans grand bagage et…" at bounding box center [568, 450] width 1099 height 89
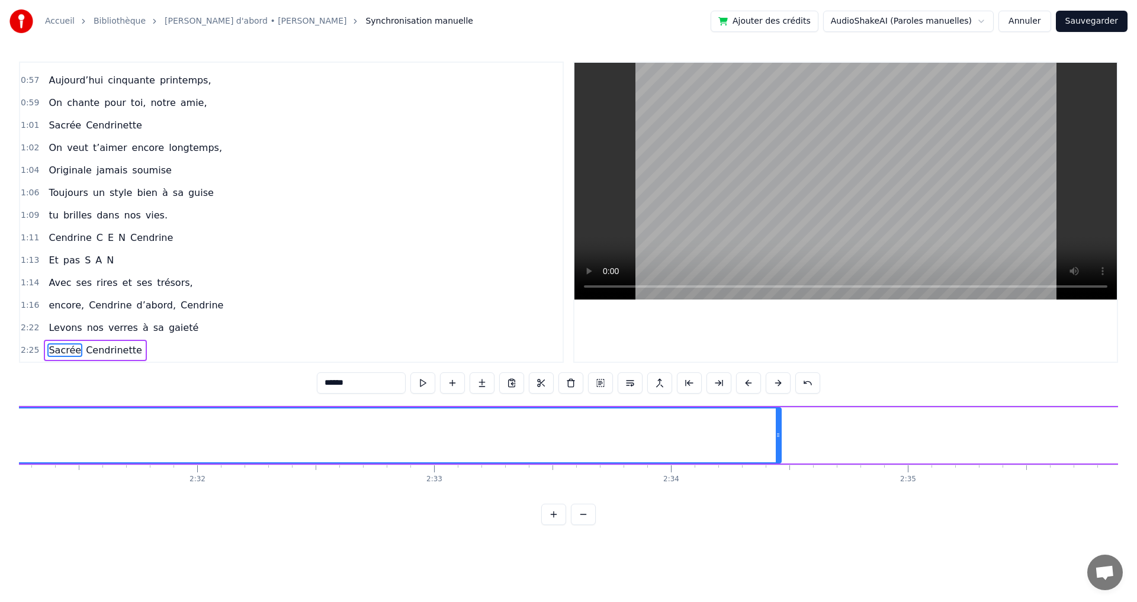
scroll to position [0, 35933]
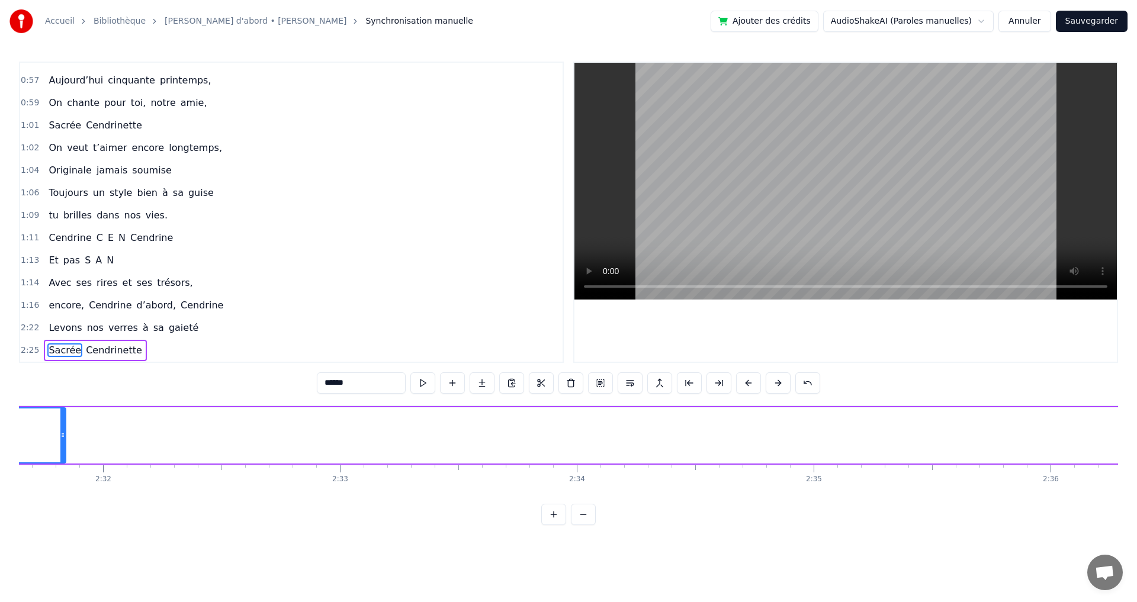
drag, startPoint x: 684, startPoint y: 435, endPoint x: 65, endPoint y: 453, distance: 619.9
click at [62, 454] on div at bounding box center [62, 436] width 5 height 54
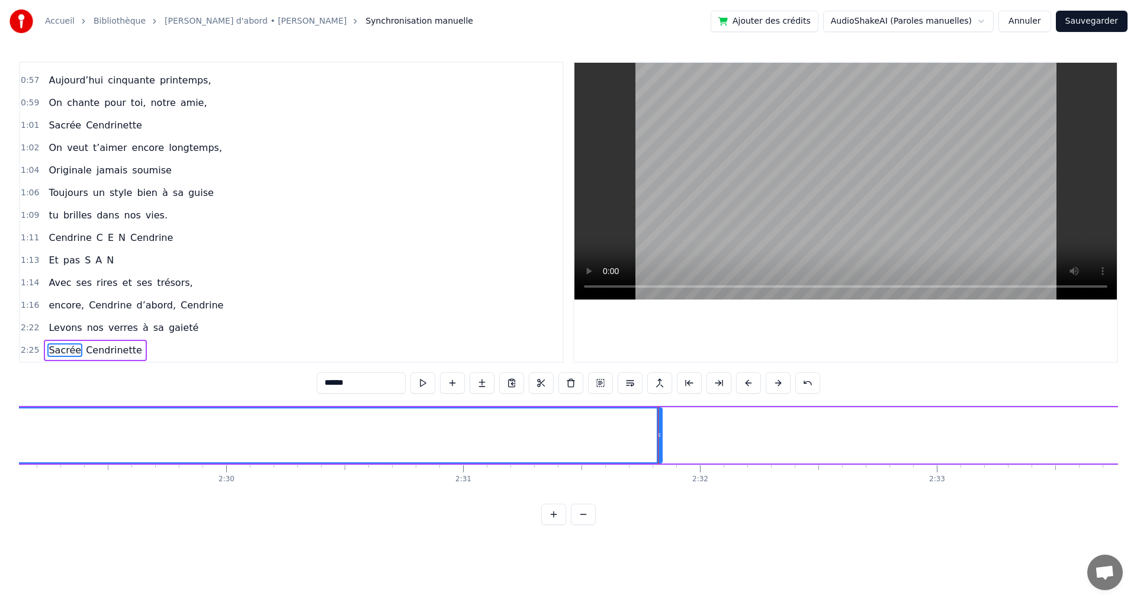
scroll to position [0, 35273]
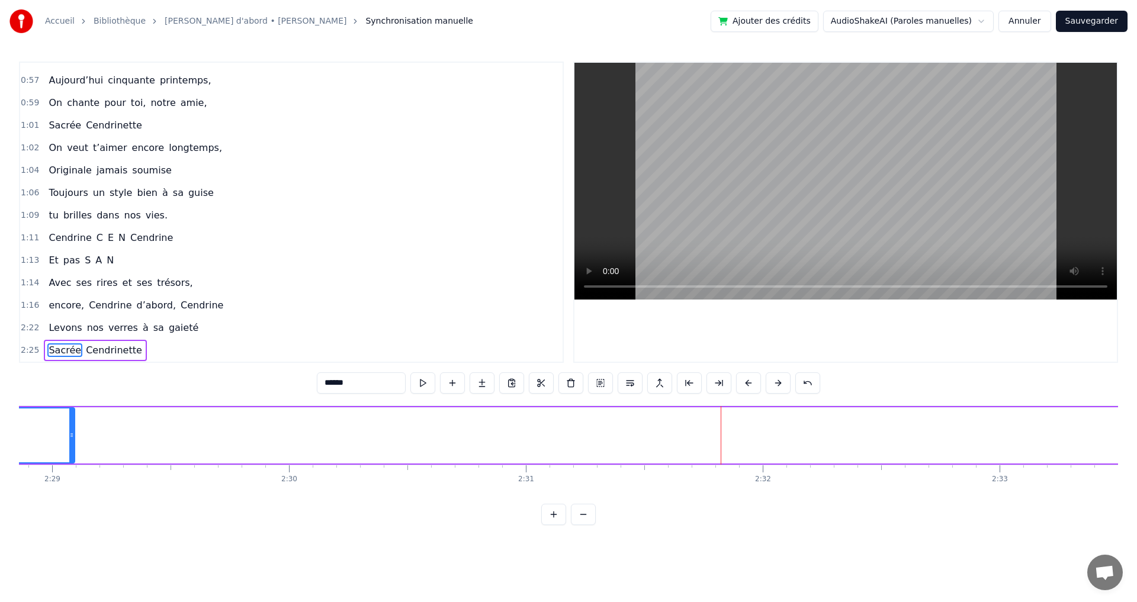
drag, startPoint x: 722, startPoint y: 433, endPoint x: 63, endPoint y: 473, distance: 659.9
click at [65, 473] on div "Elle a trouvé sous nos étoiles, Elle a la quitté capitale, sans grand bagage et…" at bounding box center [568, 450] width 1099 height 89
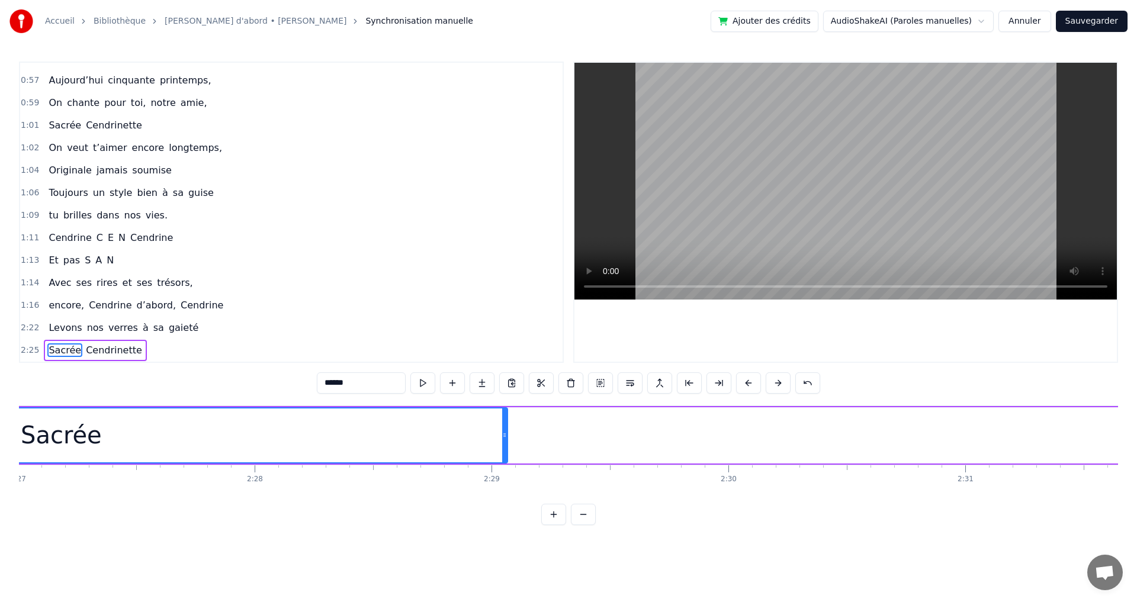
scroll to position [0, 34393]
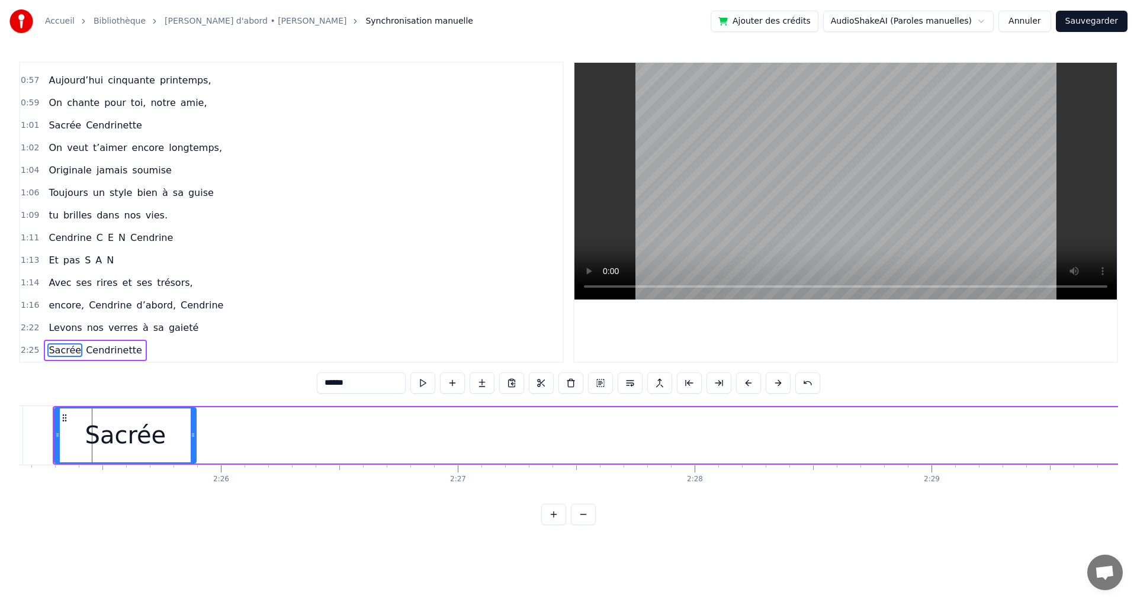
drag, startPoint x: 944, startPoint y: 434, endPoint x: 192, endPoint y: 484, distance: 753.4
click at [192, 484] on div "Elle a trouvé sous nos étoiles, Elle a la quitté capitale, sans grand bagage et…" at bounding box center [568, 450] width 1099 height 89
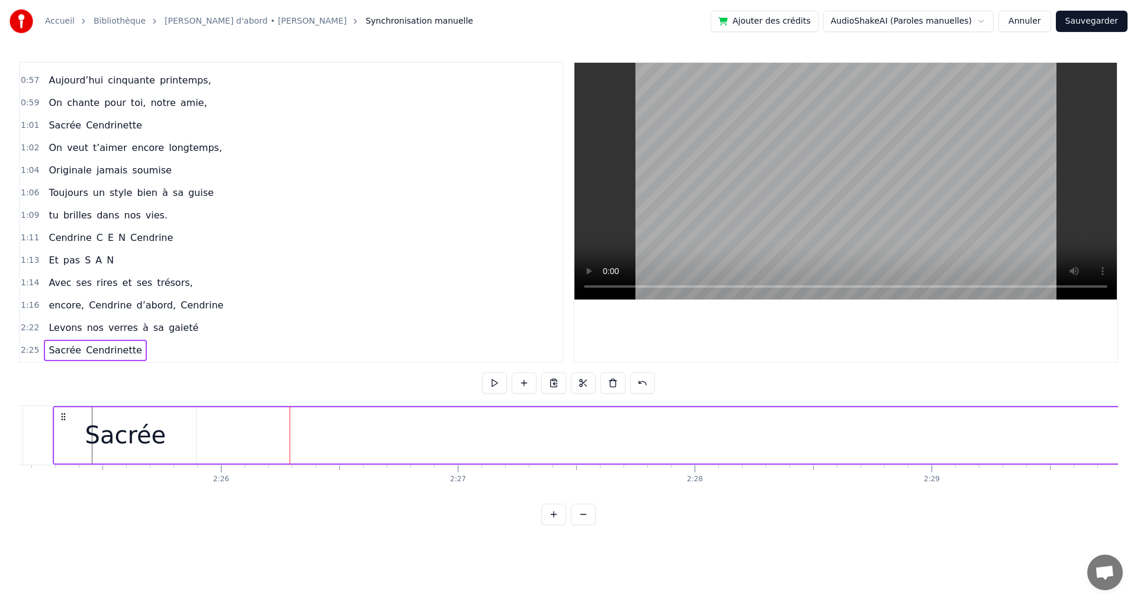
click at [106, 354] on span "Cendrinette" at bounding box center [114, 351] width 59 height 14
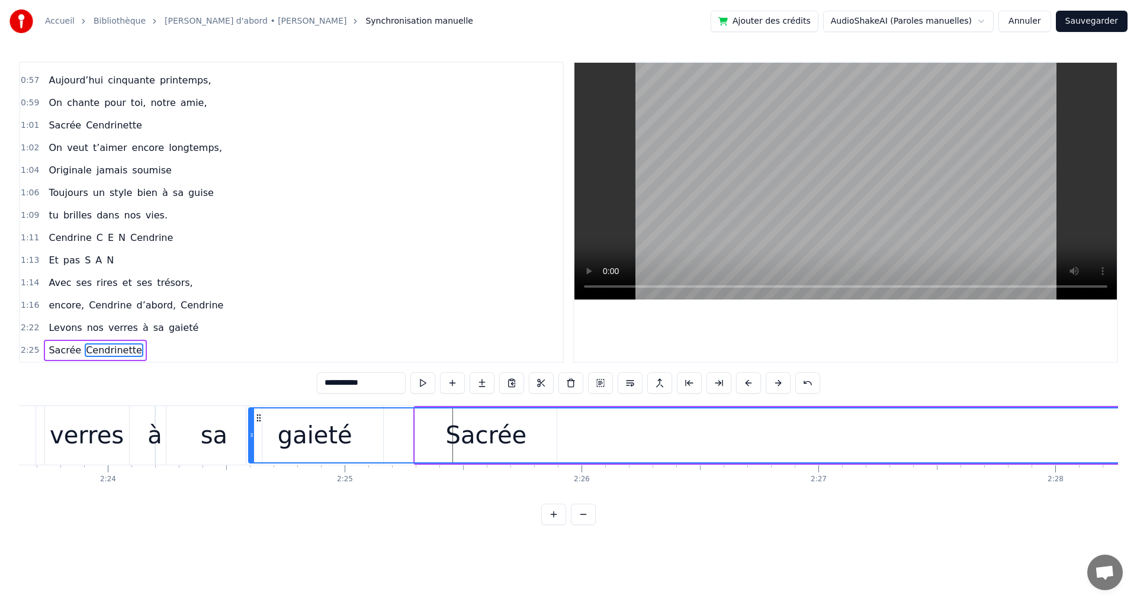
scroll to position [0, 33992]
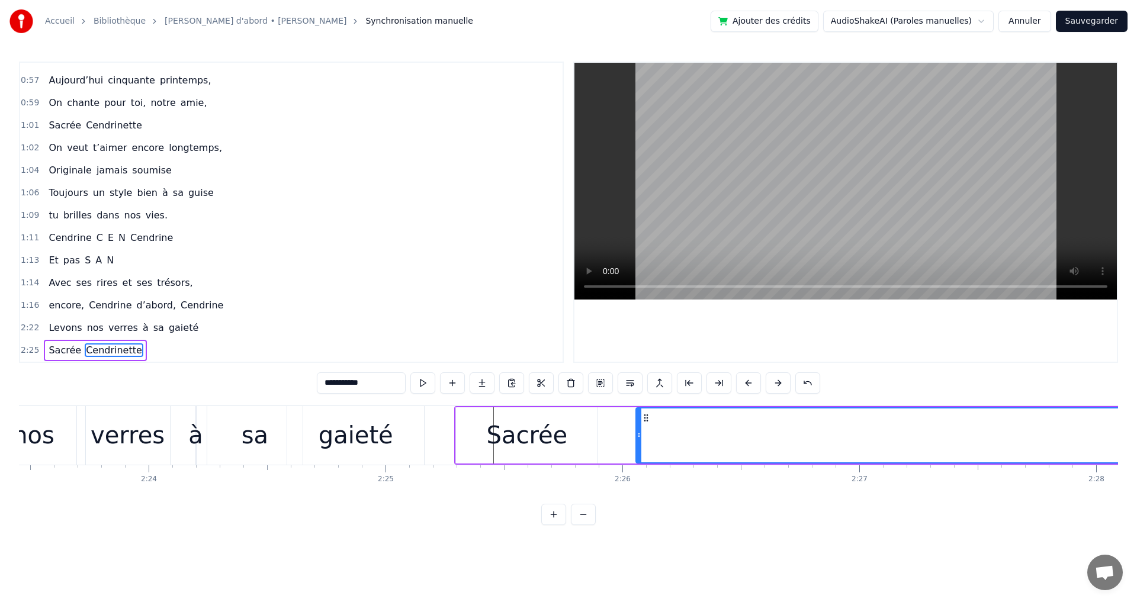
drag, startPoint x: 88, startPoint y: 417, endPoint x: 645, endPoint y: 463, distance: 558.2
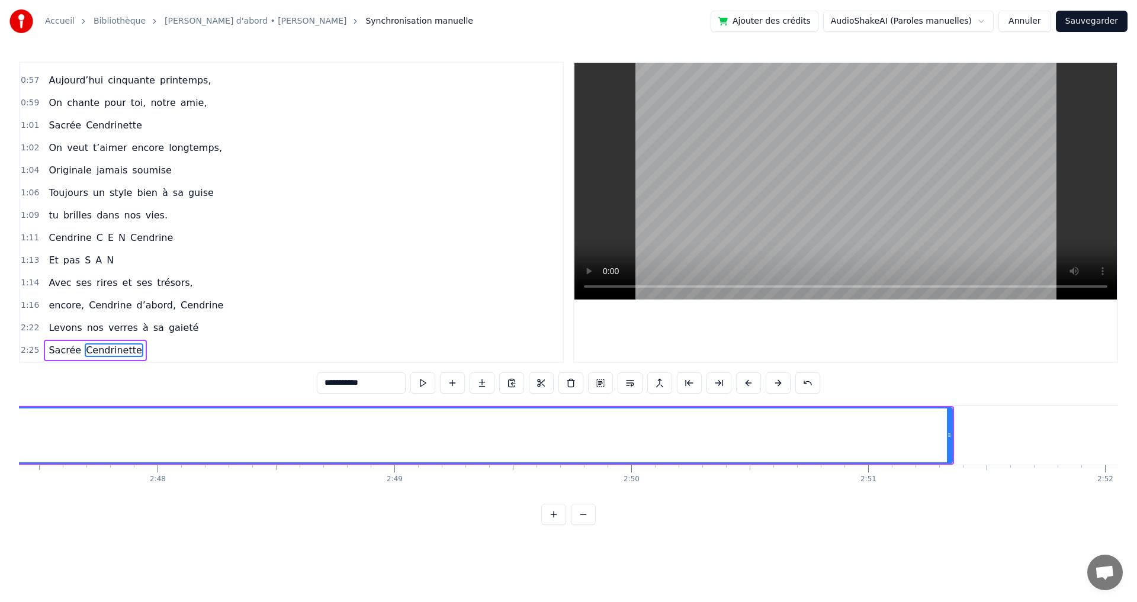
scroll to position [0, 39732]
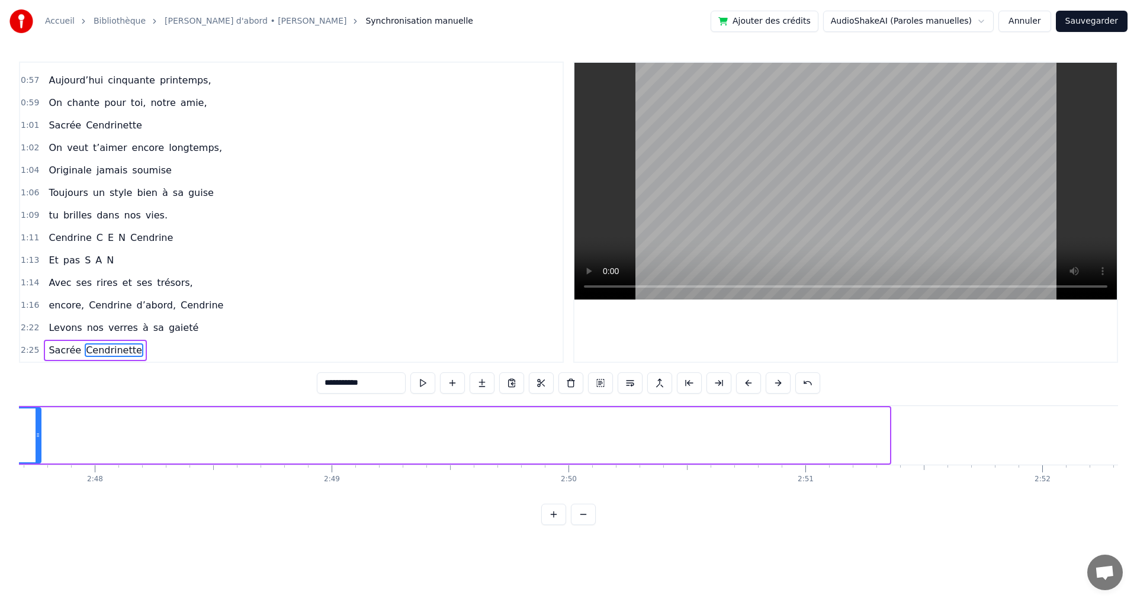
drag, startPoint x: 887, startPoint y: 438, endPoint x: 30, endPoint y: 454, distance: 857.3
click at [36, 462] on div at bounding box center [38, 436] width 5 height 54
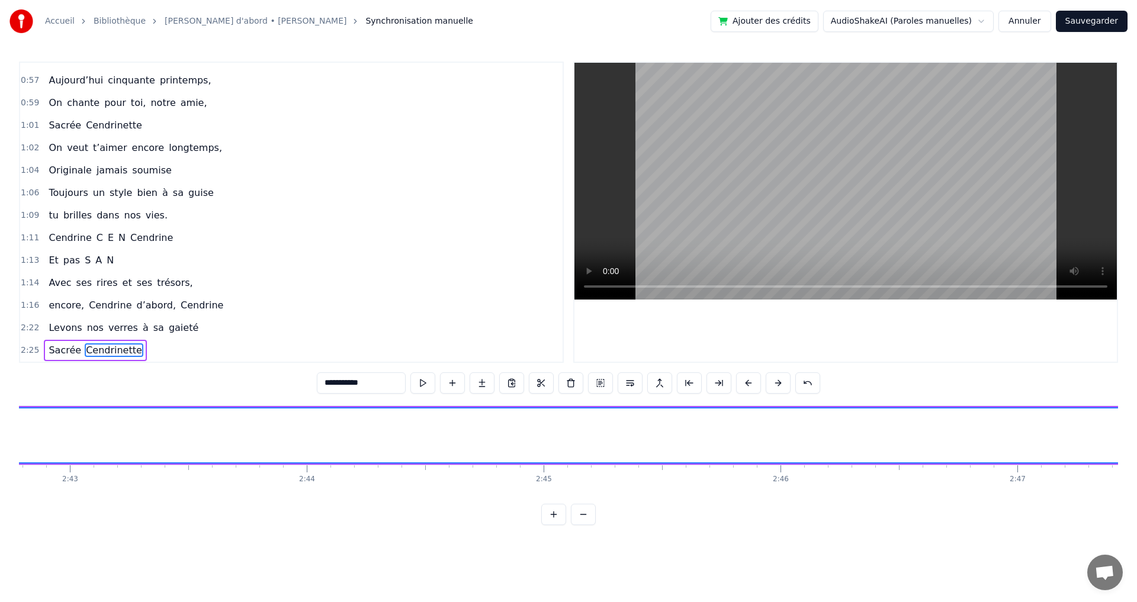
scroll to position [0, 39074]
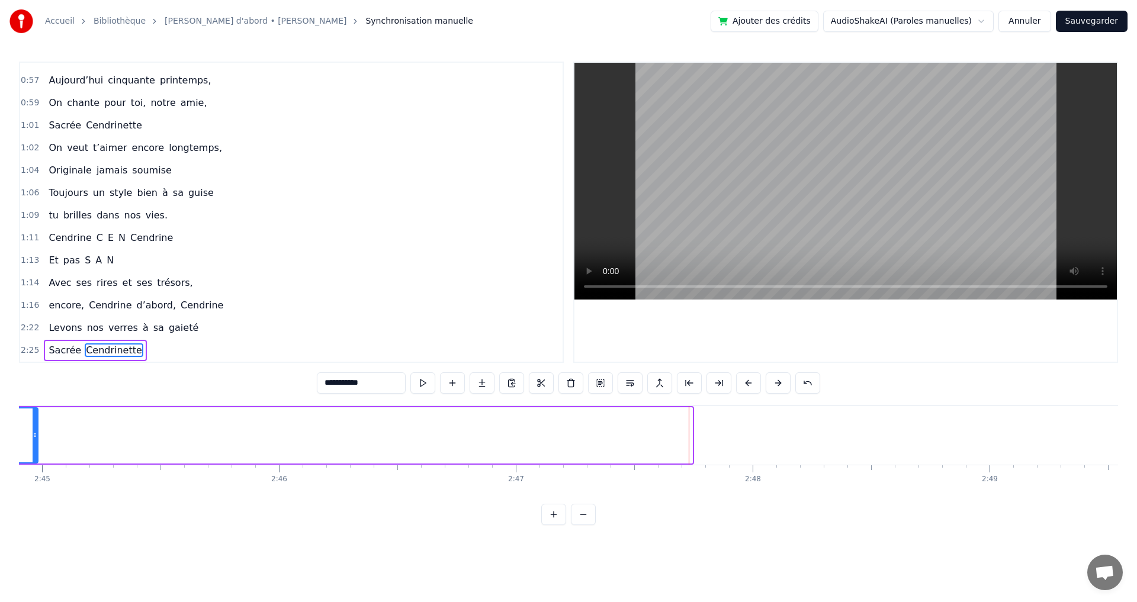
drag, startPoint x: 691, startPoint y: 438, endPoint x: 36, endPoint y: 456, distance: 654.8
click at [36, 456] on div at bounding box center [35, 436] width 5 height 54
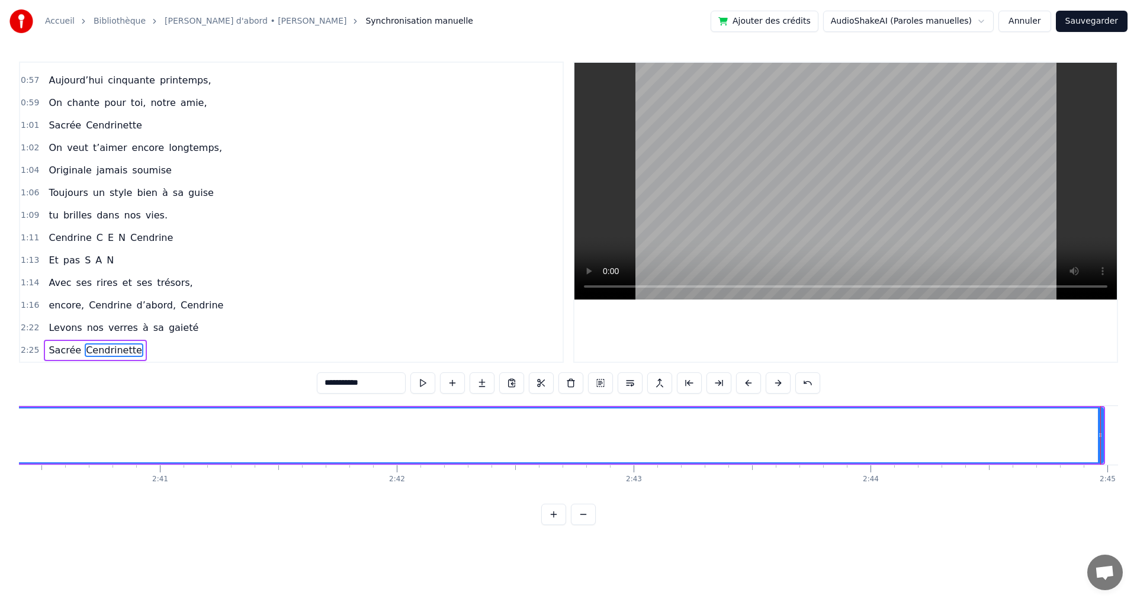
scroll to position [0, 38040]
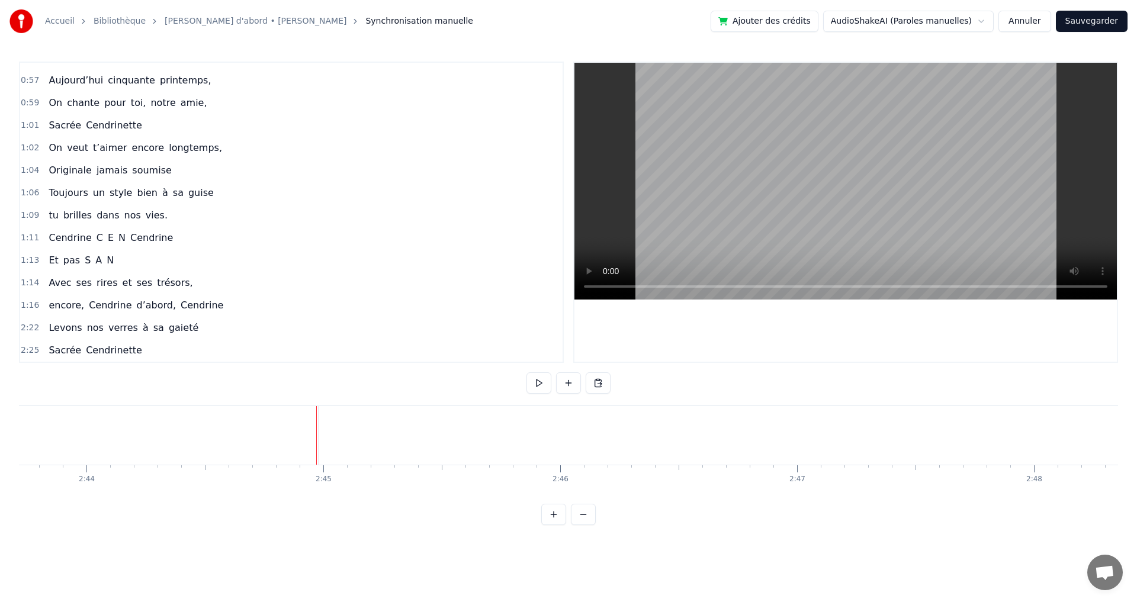
scroll to position [0, 39031]
click at [125, 346] on span "Cendrinette" at bounding box center [114, 351] width 59 height 14
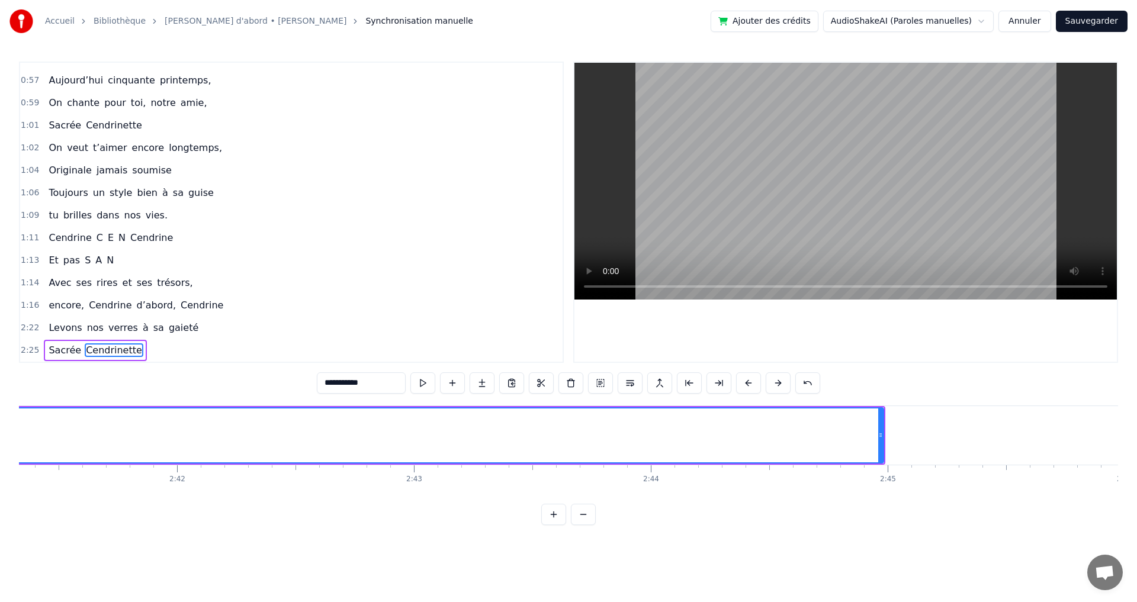
scroll to position [0, 38322]
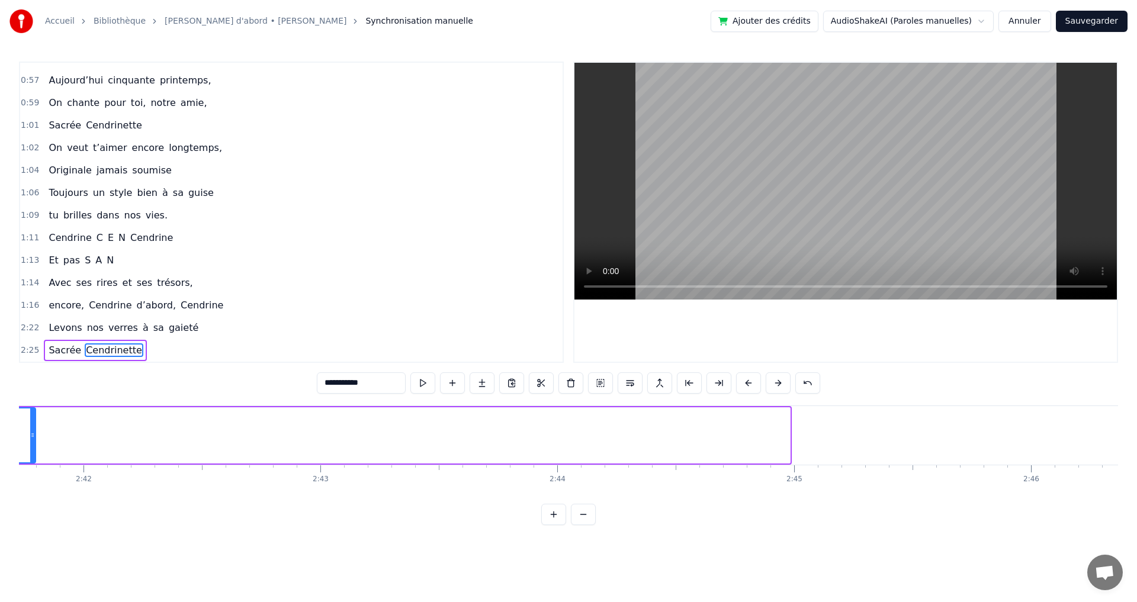
drag, startPoint x: 787, startPoint y: 433, endPoint x: 34, endPoint y: 485, distance: 754.1
click at [32, 487] on div "Elle a trouvé sous nos étoiles, Elle a la quitté capitale, sans grand bagage et…" at bounding box center [568, 450] width 1099 height 89
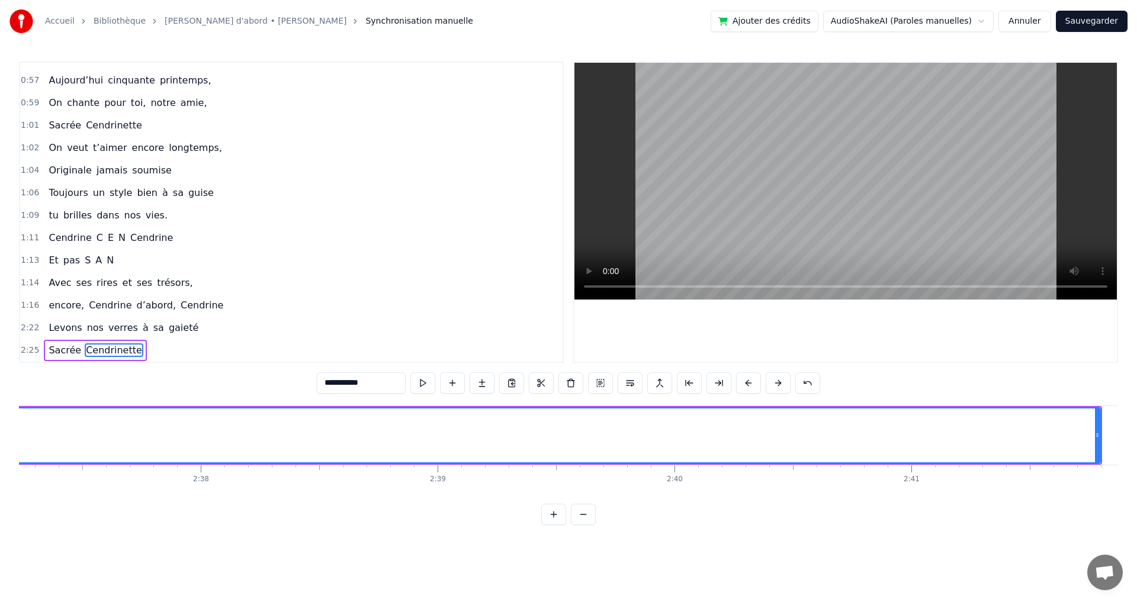
scroll to position [0, 37288]
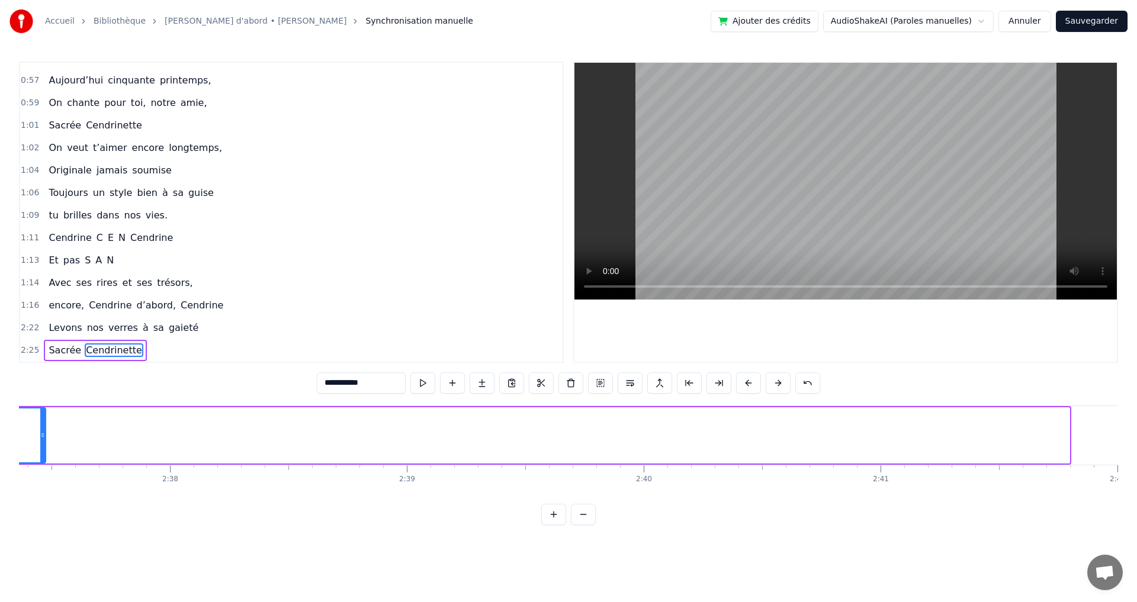
drag, startPoint x: 1067, startPoint y: 431, endPoint x: 38, endPoint y: 464, distance: 1030.1
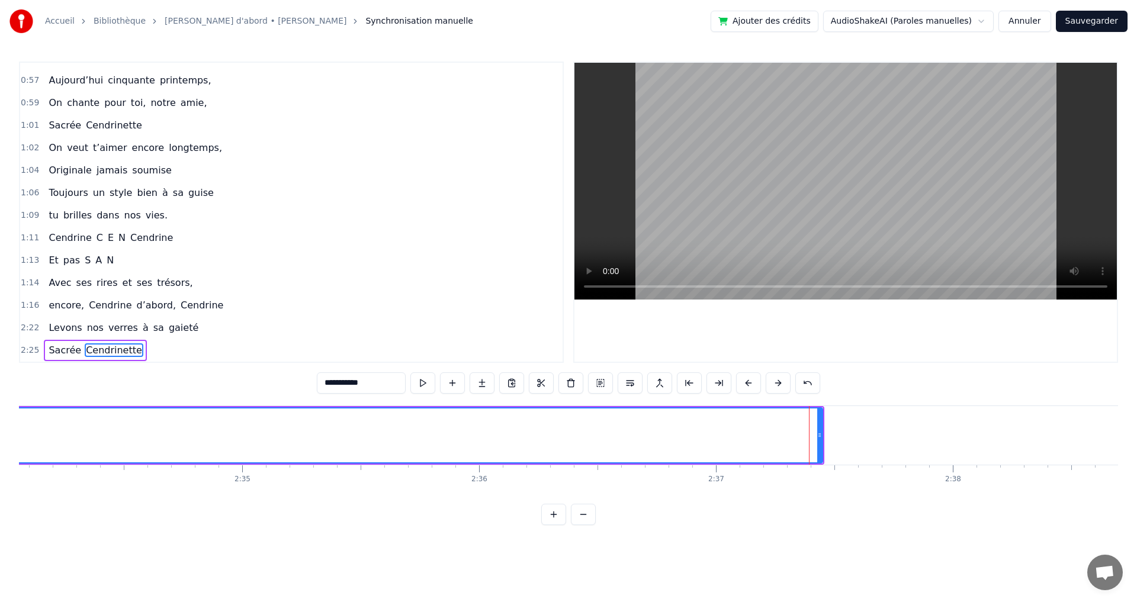
scroll to position [0, 36442]
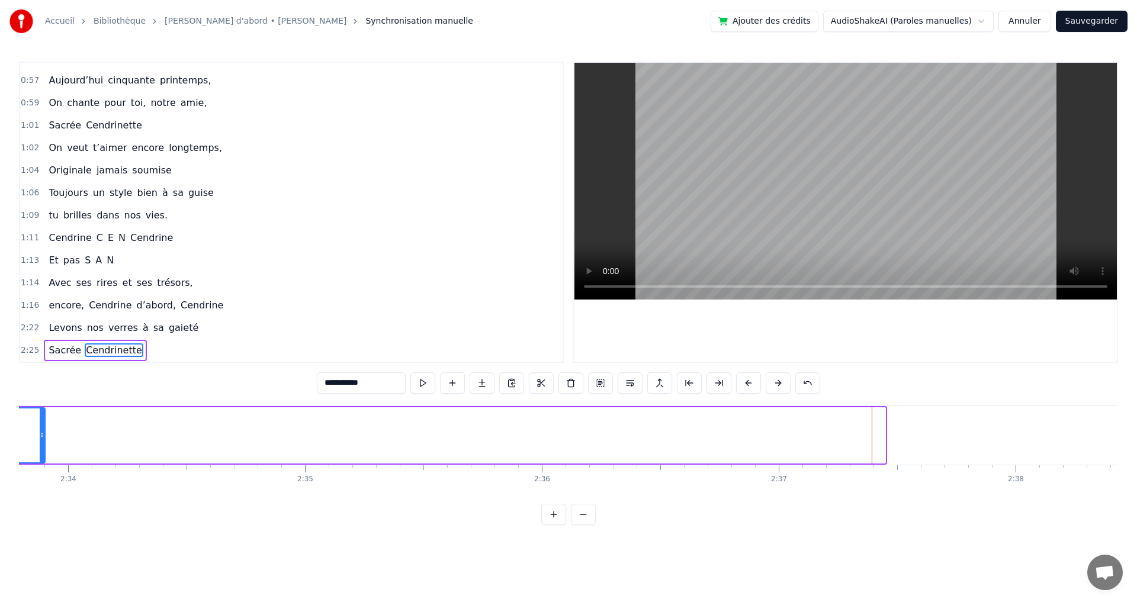
drag, startPoint x: 884, startPoint y: 434, endPoint x: 47, endPoint y: 476, distance: 838.1
click at [44, 479] on div "Elle a trouvé sous nos étoiles, Elle a la quitté capitale, sans grand bagage et…" at bounding box center [568, 450] width 1099 height 89
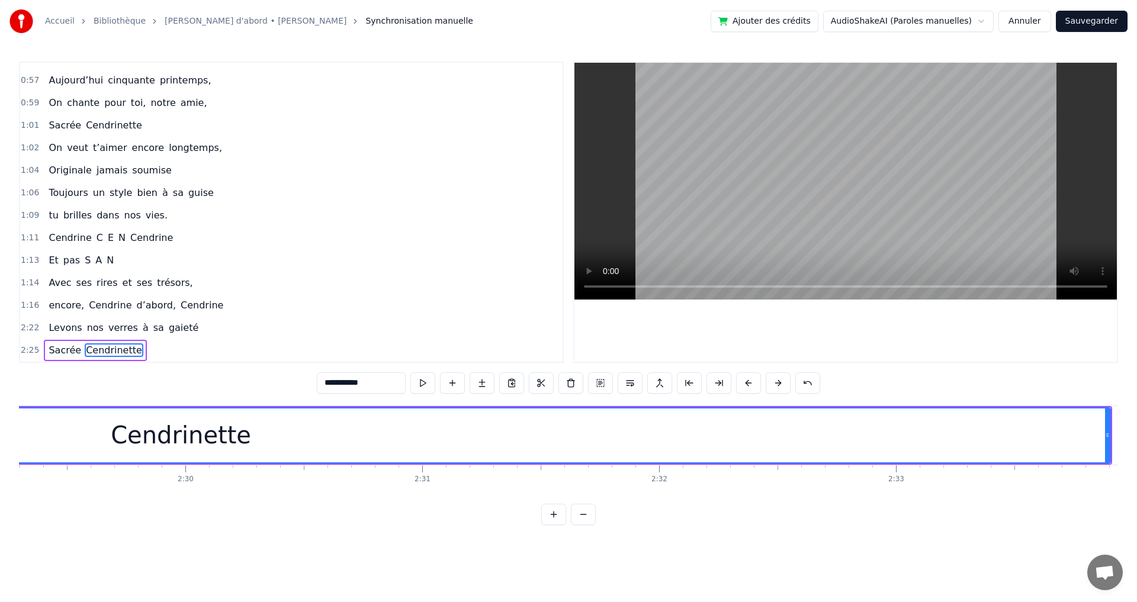
scroll to position [0, 35408]
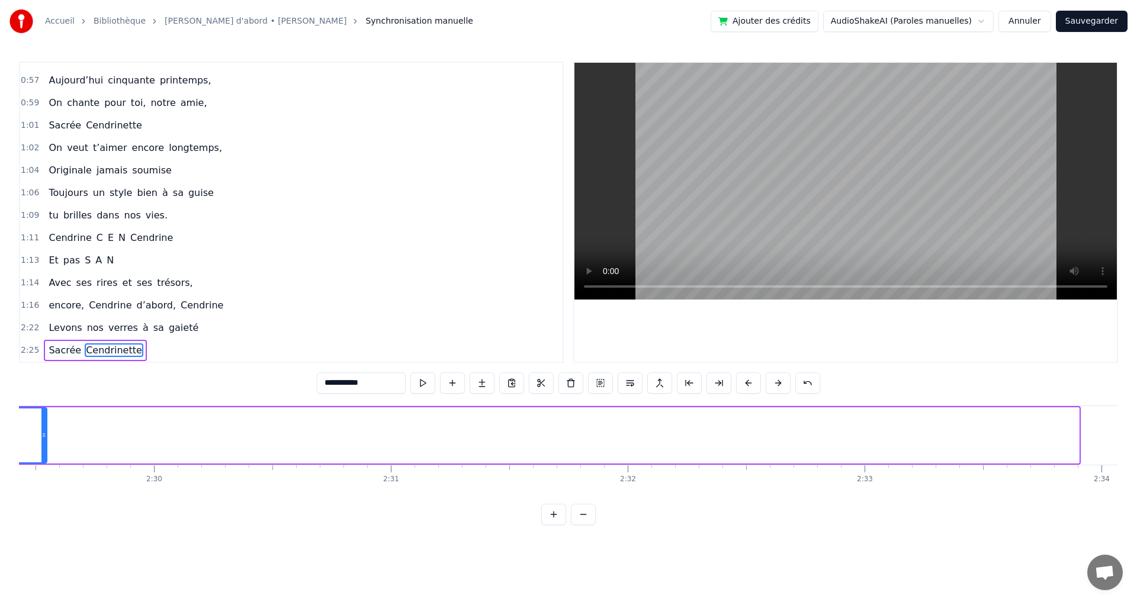
drag, startPoint x: 1076, startPoint y: 435, endPoint x: 29, endPoint y: 497, distance: 1048.6
click at [29, 495] on div "Elle a trouvé sous nos étoiles, Elle a la quitté capitale, sans grand bagage et…" at bounding box center [568, 450] width 1099 height 89
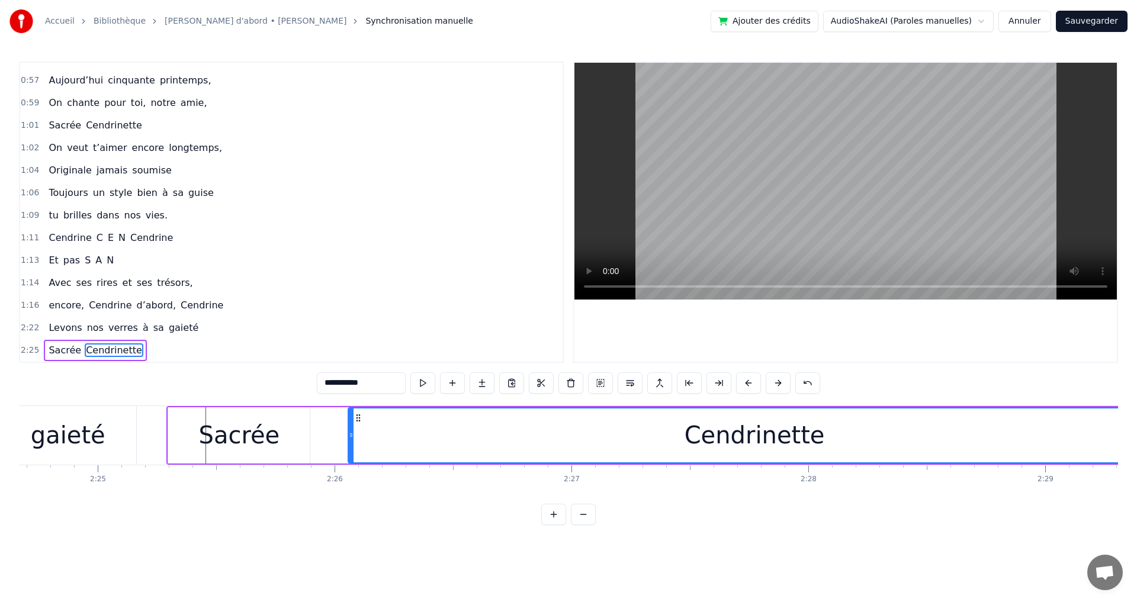
scroll to position [0, 34468]
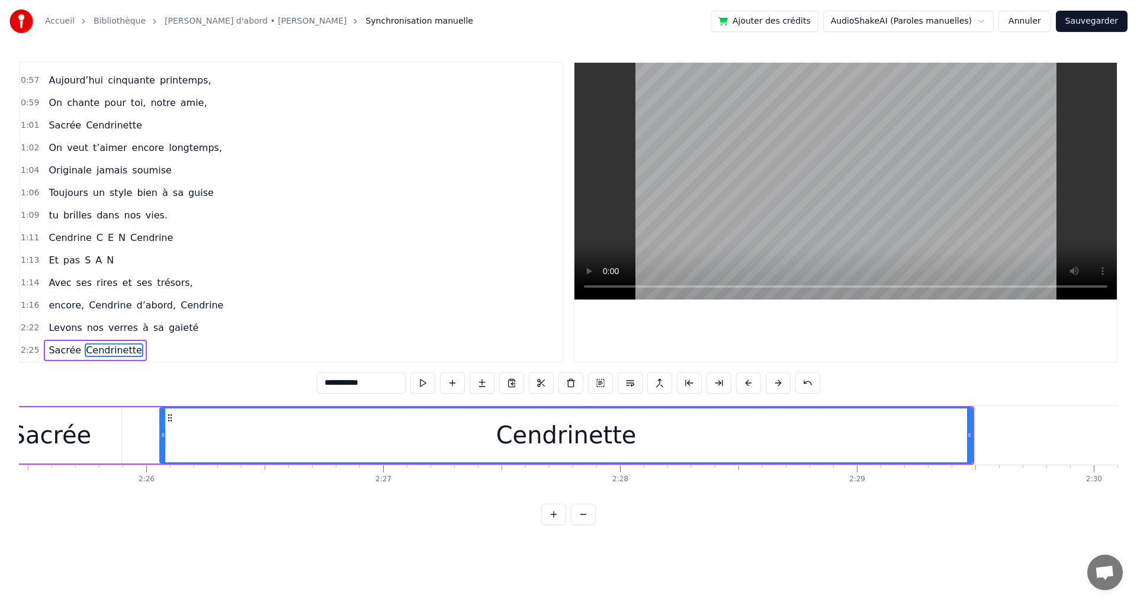
click at [973, 433] on div "Cendrinette" at bounding box center [565, 436] width 813 height 56
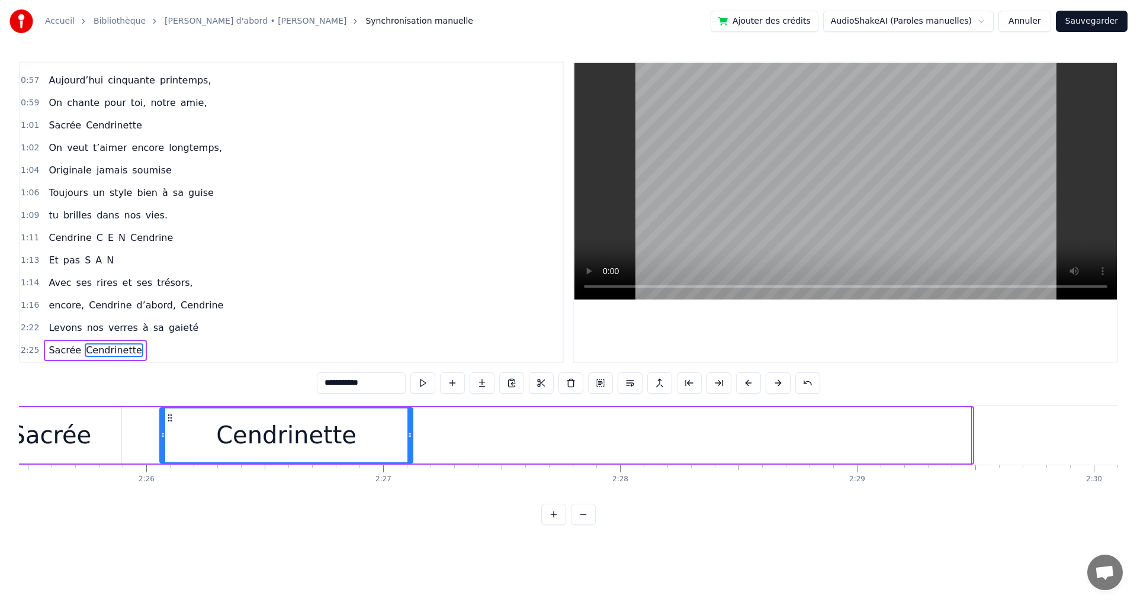
drag, startPoint x: 971, startPoint y: 434, endPoint x: 384, endPoint y: 471, distance: 588.2
click at [397, 472] on div "Elle a trouvé sous nos étoiles, Elle a la quitté capitale, sans grand bagage et…" at bounding box center [568, 450] width 1099 height 89
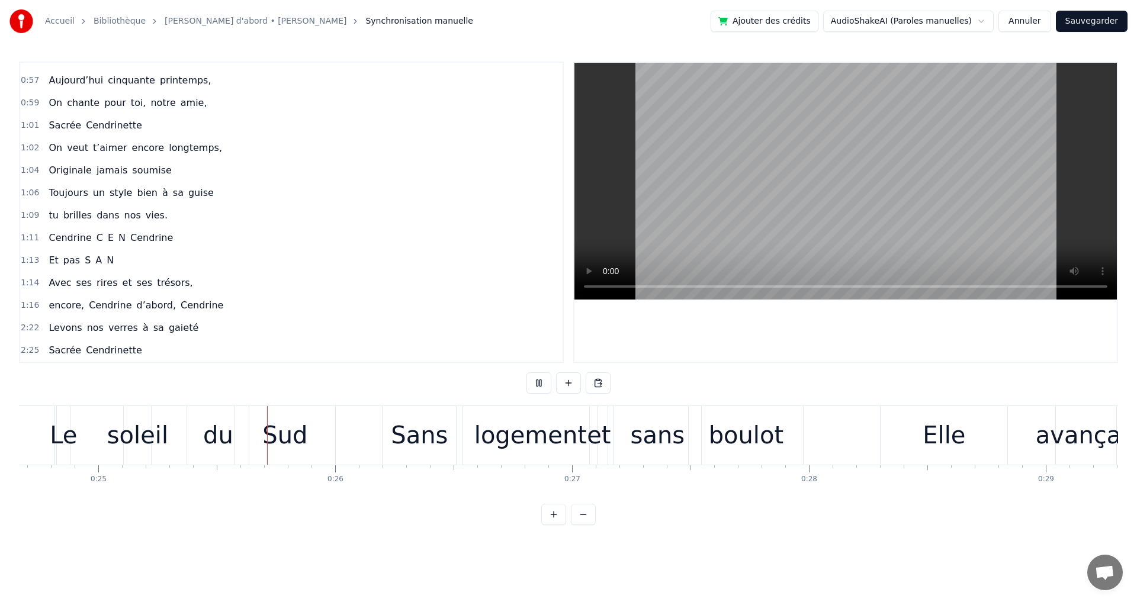
scroll to position [0, 5846]
click at [748, 230] on video at bounding box center [846, 181] width 543 height 237
click at [536, 388] on button at bounding box center [539, 383] width 25 height 21
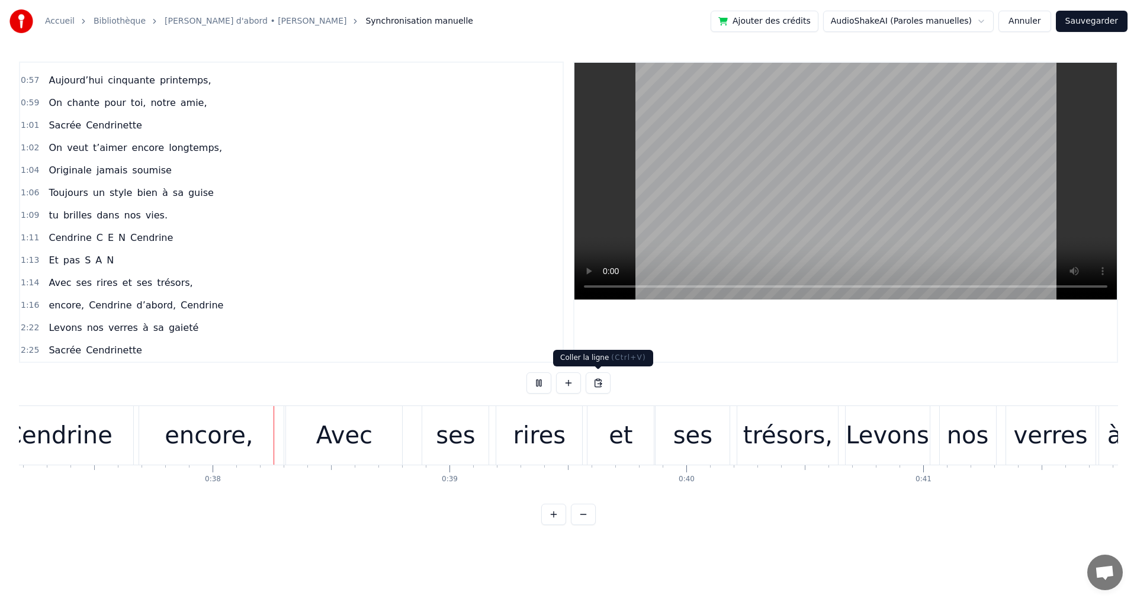
scroll to position [0, 8857]
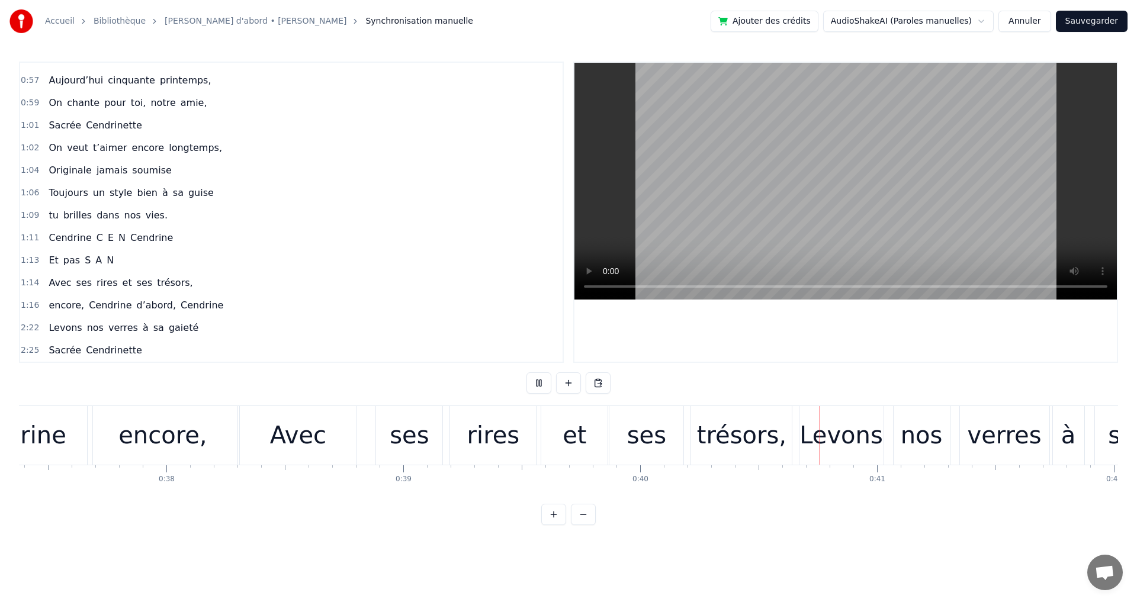
click at [573, 331] on div at bounding box center [845, 213] width 545 height 302
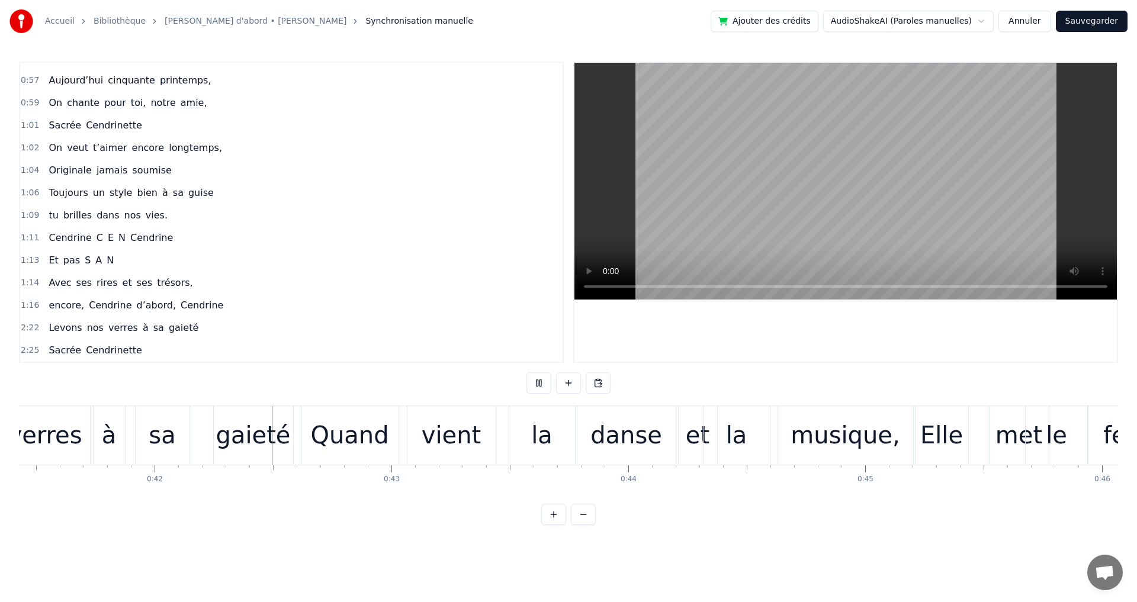
scroll to position [0, 9862]
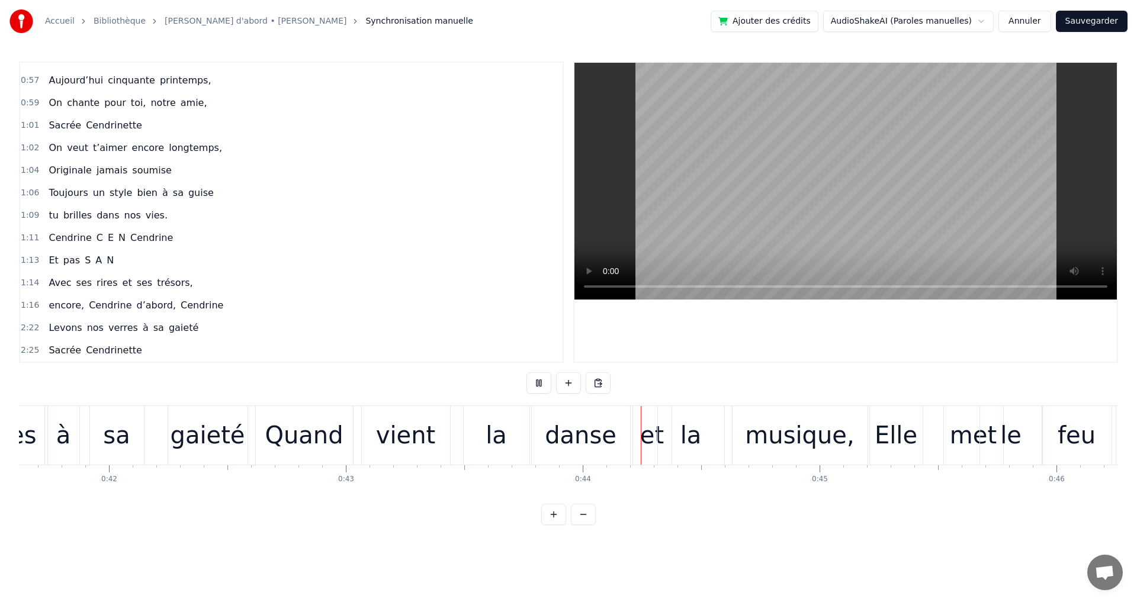
click at [550, 544] on html "Accueil Bibliothèque Les copains d'abord • Georges Brassens Synchronisation man…" at bounding box center [568, 272] width 1137 height 544
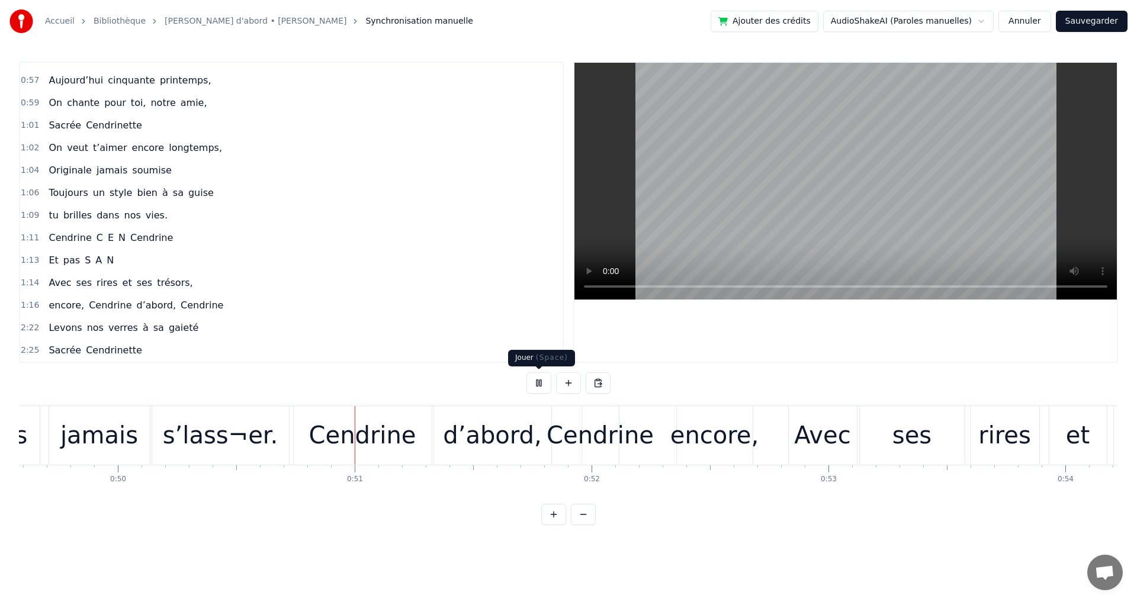
scroll to position [0, 11876]
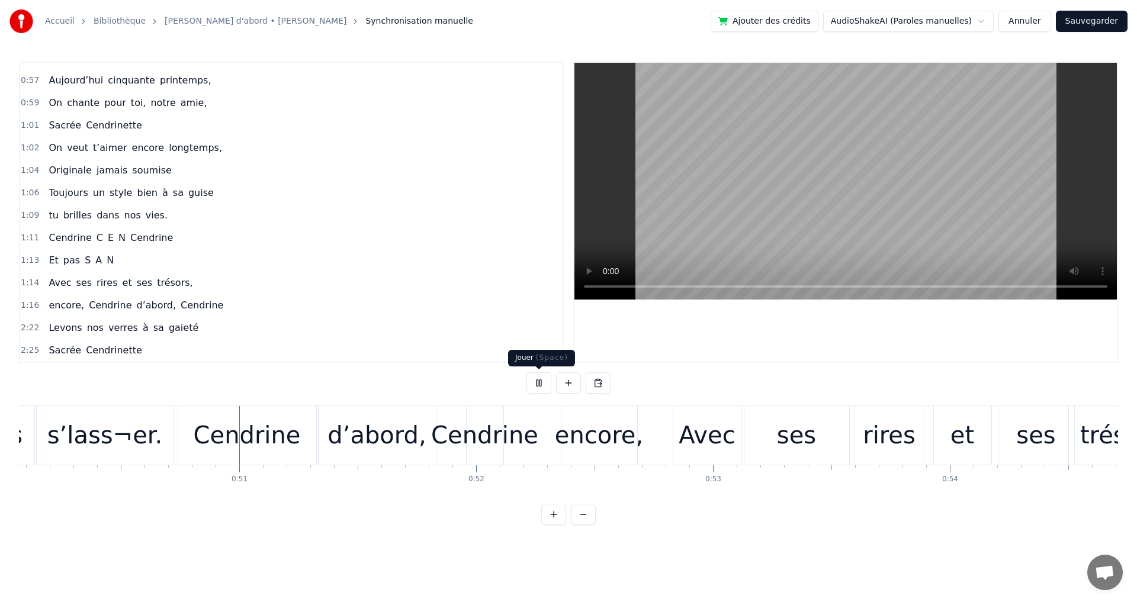
click at [541, 392] on button at bounding box center [539, 383] width 25 height 21
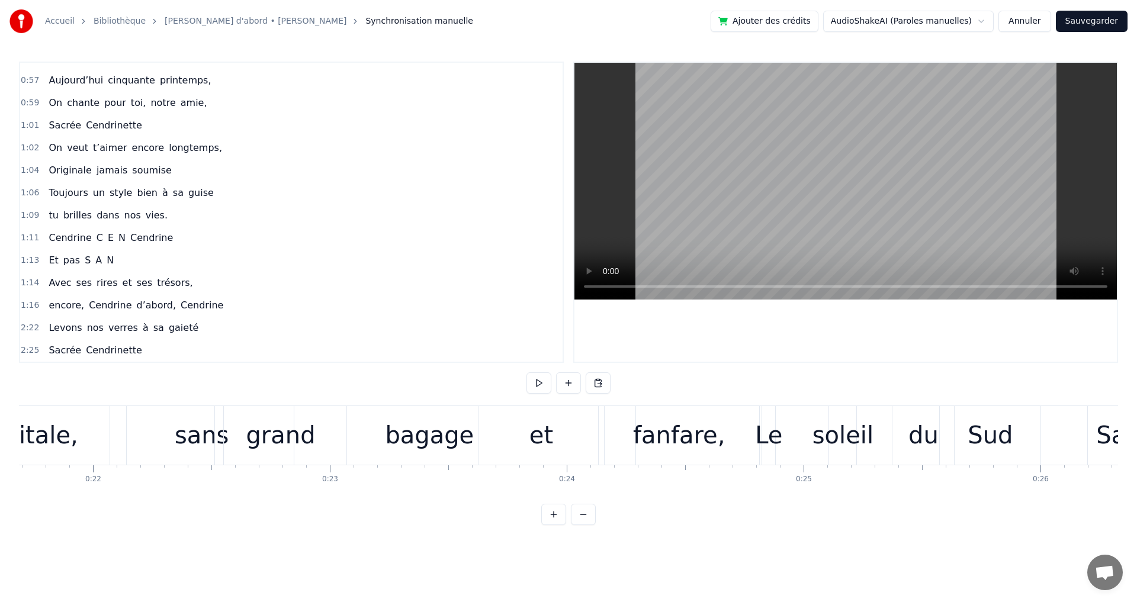
scroll to position [0, 4449]
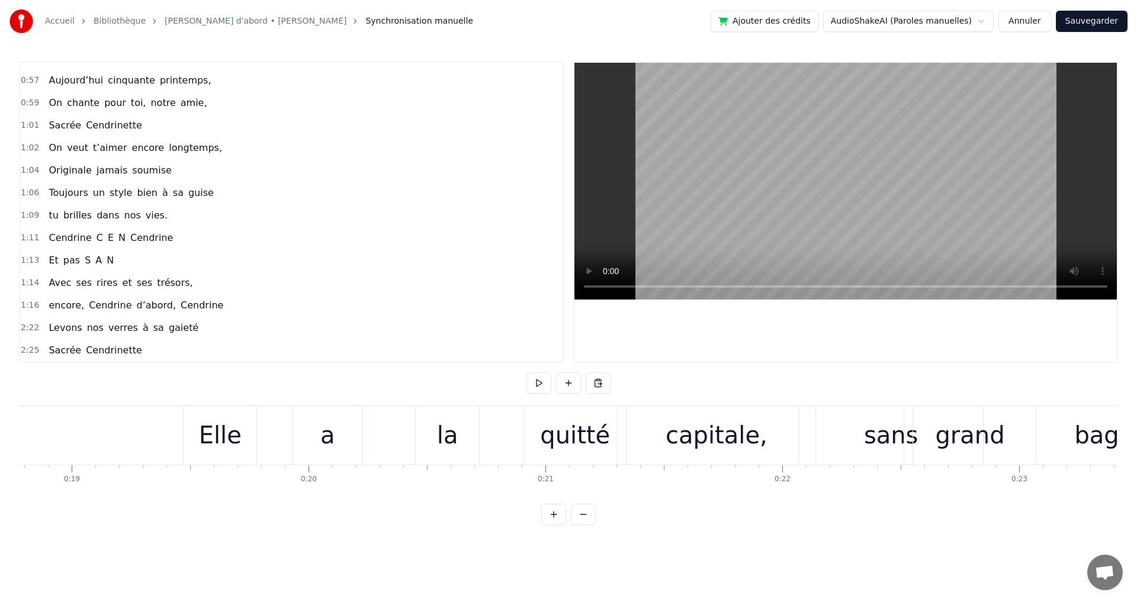
click at [209, 443] on div "Elle" at bounding box center [220, 436] width 43 height 36
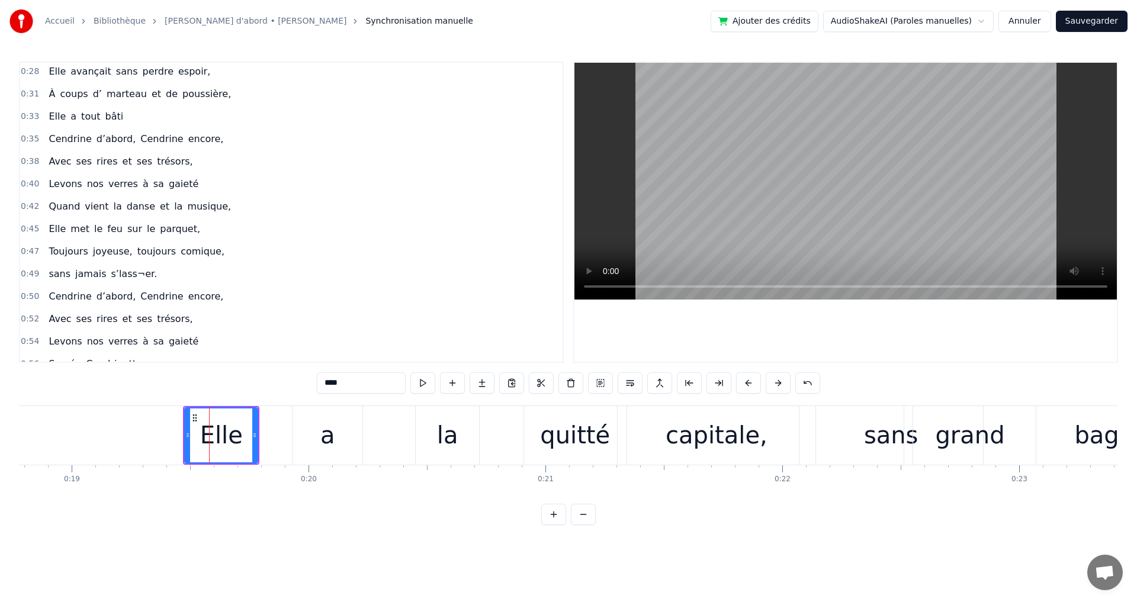
scroll to position [0, 0]
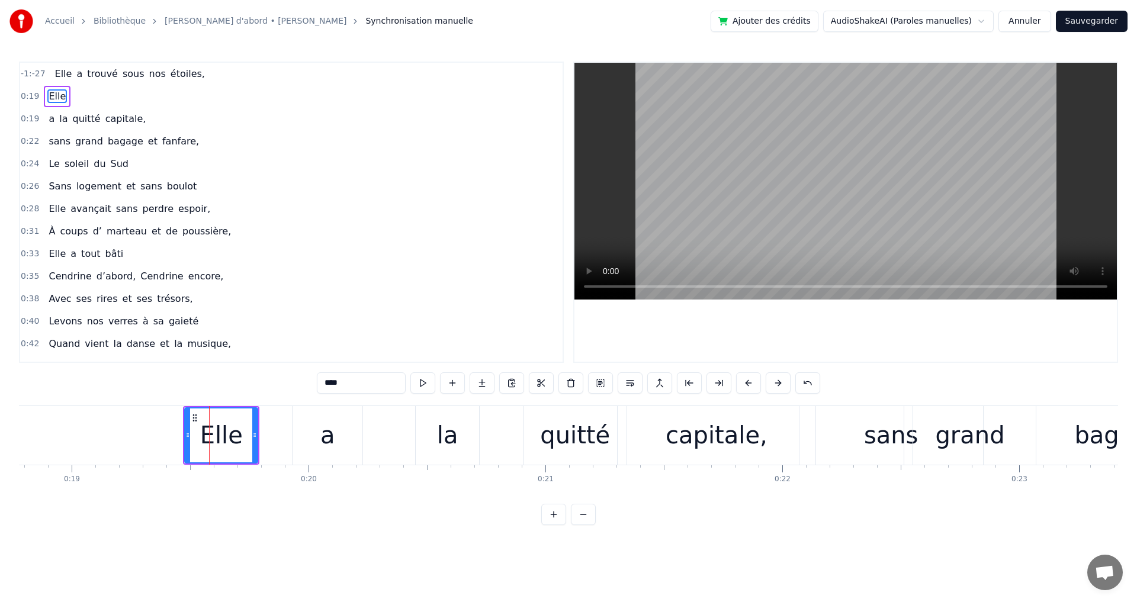
click at [54, 81] on div "Elle a trouvé sous nos étoiles," at bounding box center [129, 73] width 159 height 21
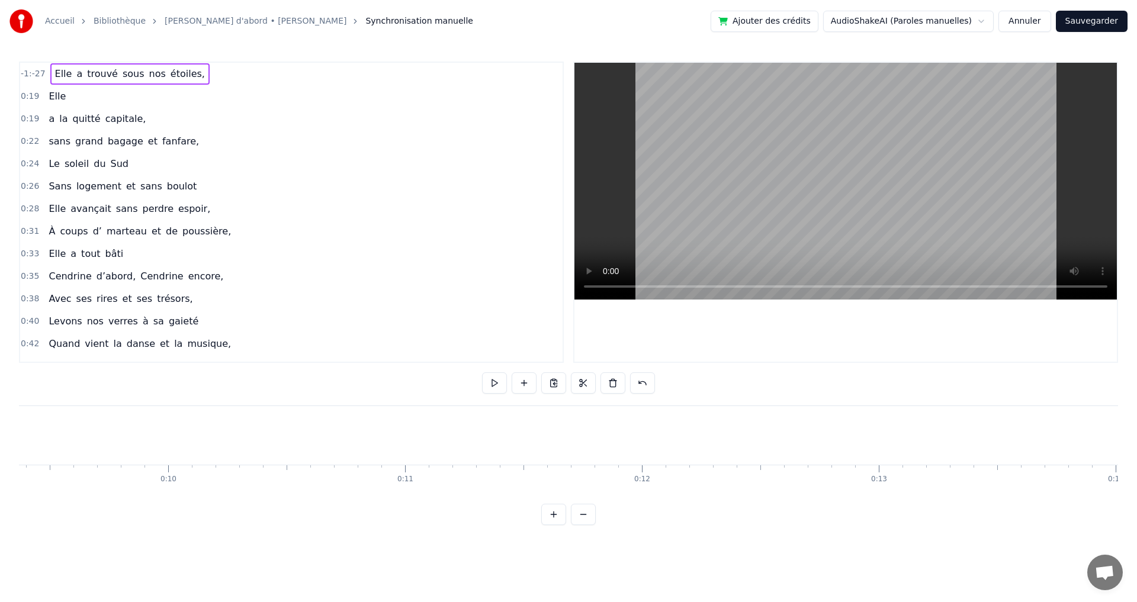
click at [57, 71] on span "Elle" at bounding box center [64, 74] width 20 height 14
click at [70, 65] on div "Elle a trouvé sous nos étoiles," at bounding box center [129, 73] width 159 height 21
click at [310, 114] on html "Accueil Bibliothèque Les copains d'abord • Georges Brassens Synchronisation man…" at bounding box center [568, 272] width 1137 height 544
click at [166, 115] on div "Copier la ligne Ctrl+C" at bounding box center [181, 115] width 146 height 19
click at [527, 385] on button at bounding box center [524, 383] width 25 height 21
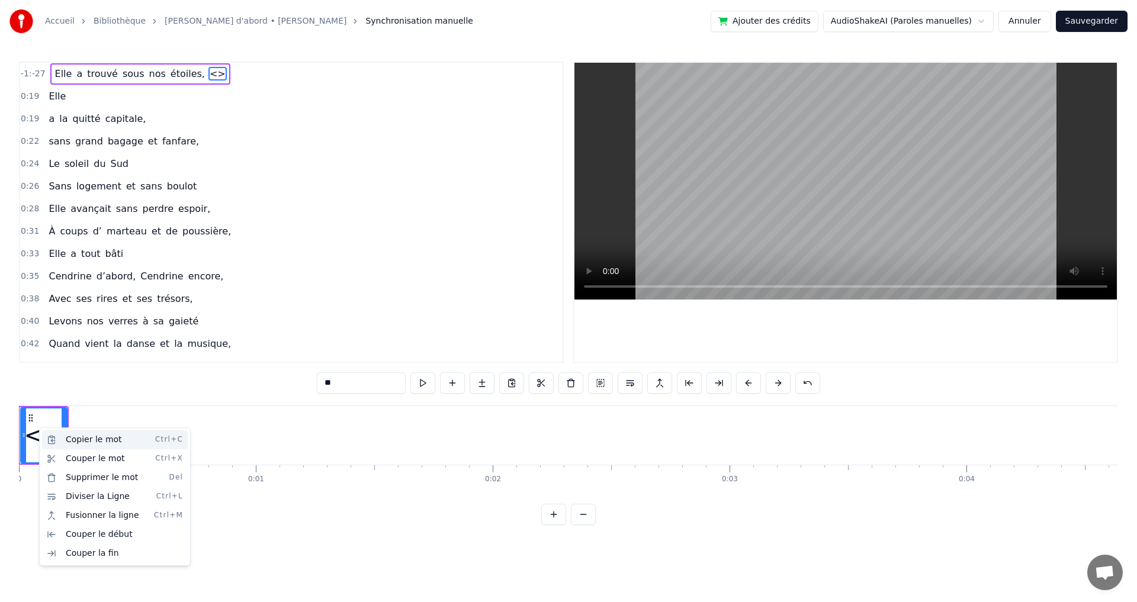
click at [94, 445] on div "Copier le mot Ctrl+C" at bounding box center [115, 440] width 146 height 19
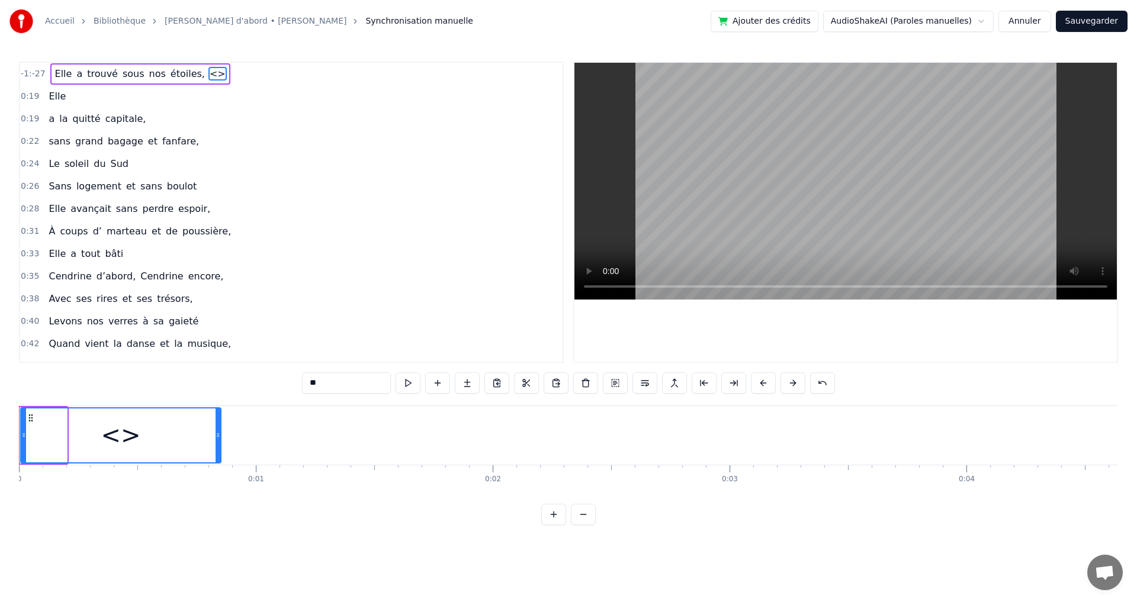
drag, startPoint x: 63, startPoint y: 435, endPoint x: 217, endPoint y: 428, distance: 154.2
click at [217, 428] on div at bounding box center [218, 436] width 5 height 54
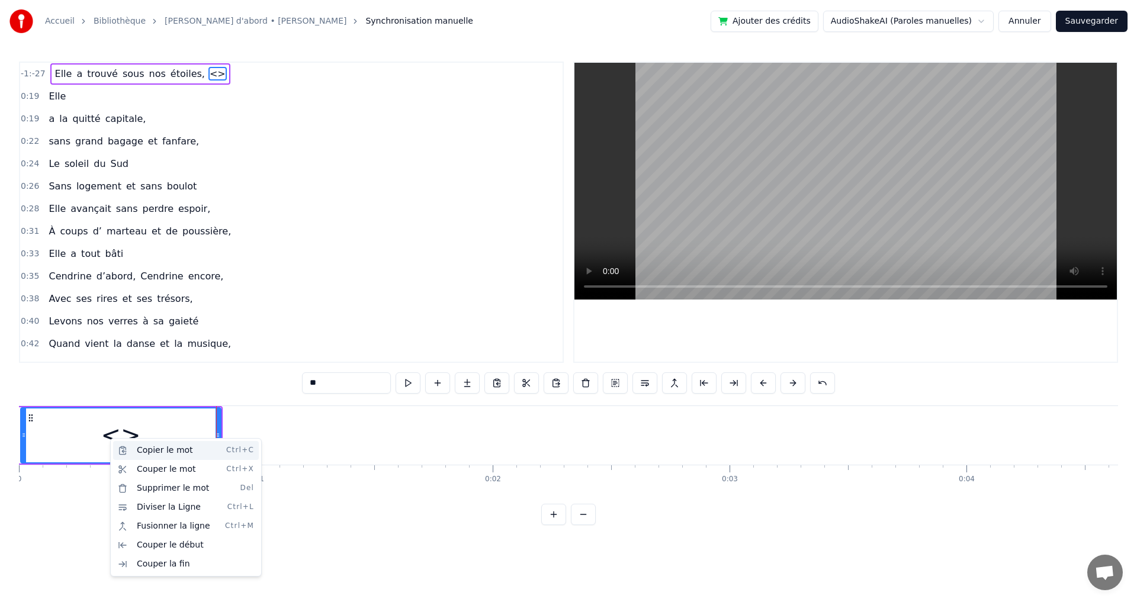
click at [136, 453] on div "Copier le mot Ctrl+C" at bounding box center [186, 450] width 146 height 19
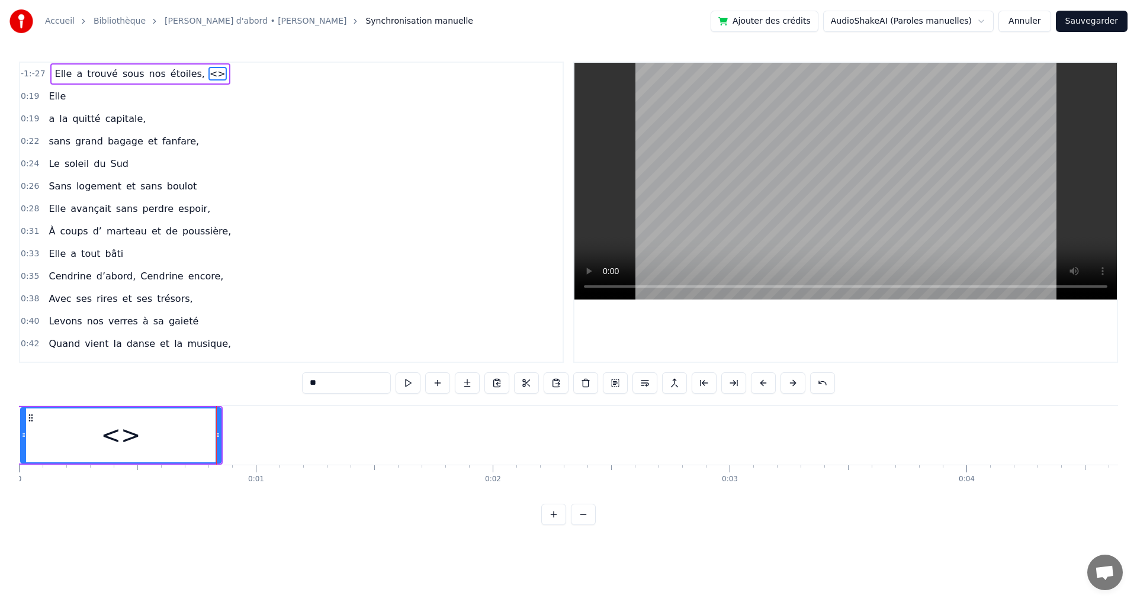
click at [229, 102] on div "0:19 Elle" at bounding box center [291, 96] width 543 height 23
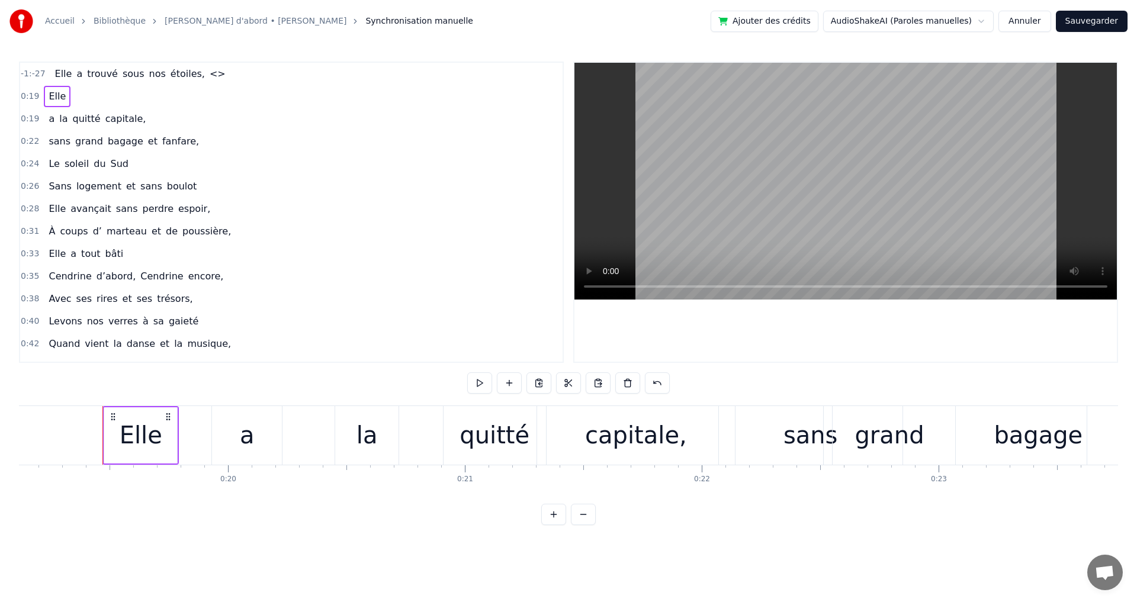
click at [209, 72] on span "<>" at bounding box center [218, 74] width 18 height 14
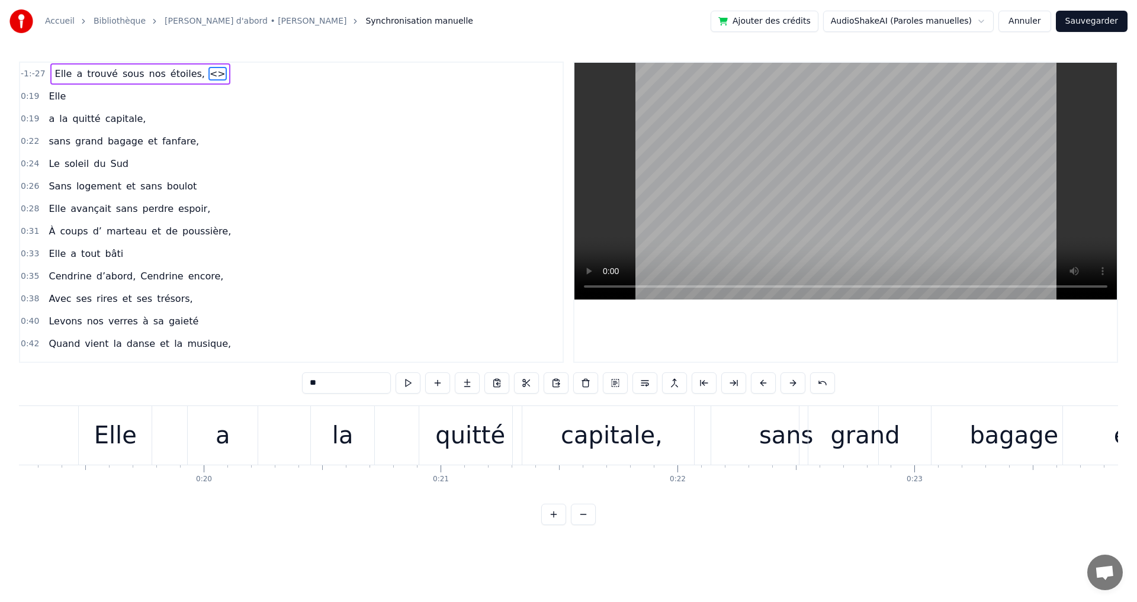
drag, startPoint x: 36, startPoint y: 75, endPoint x: 89, endPoint y: 77, distance: 52.8
click at [63, 76] on div "-1:-27 Elle a trouvé sous nos étoiles, <>" at bounding box center [291, 74] width 543 height 23
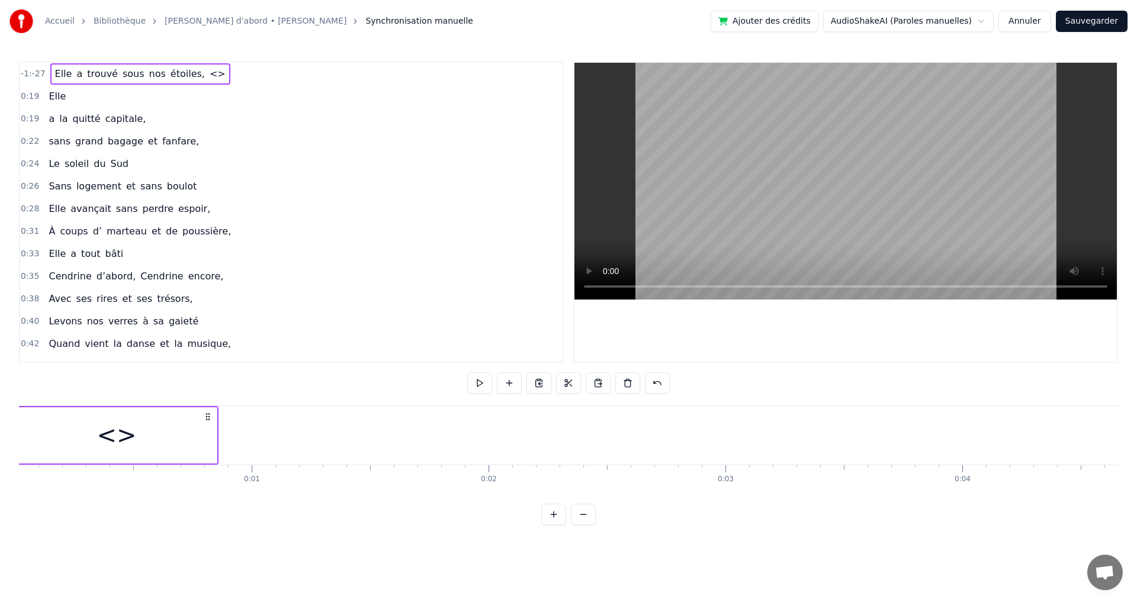
scroll to position [0, 0]
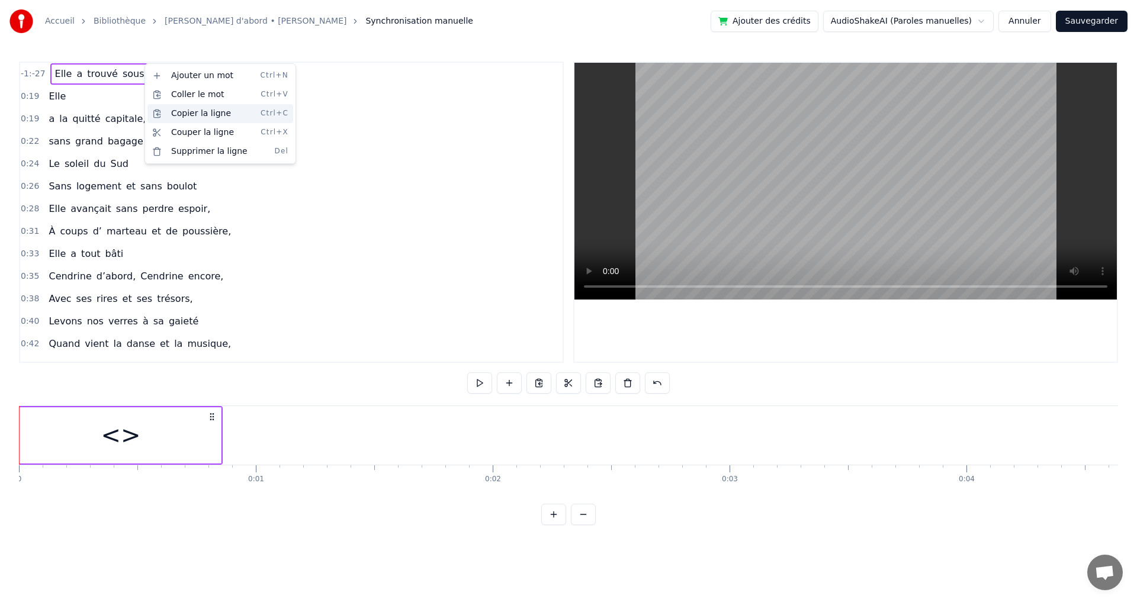
click at [208, 114] on div "Copier la ligne Ctrl+C" at bounding box center [221, 113] width 146 height 19
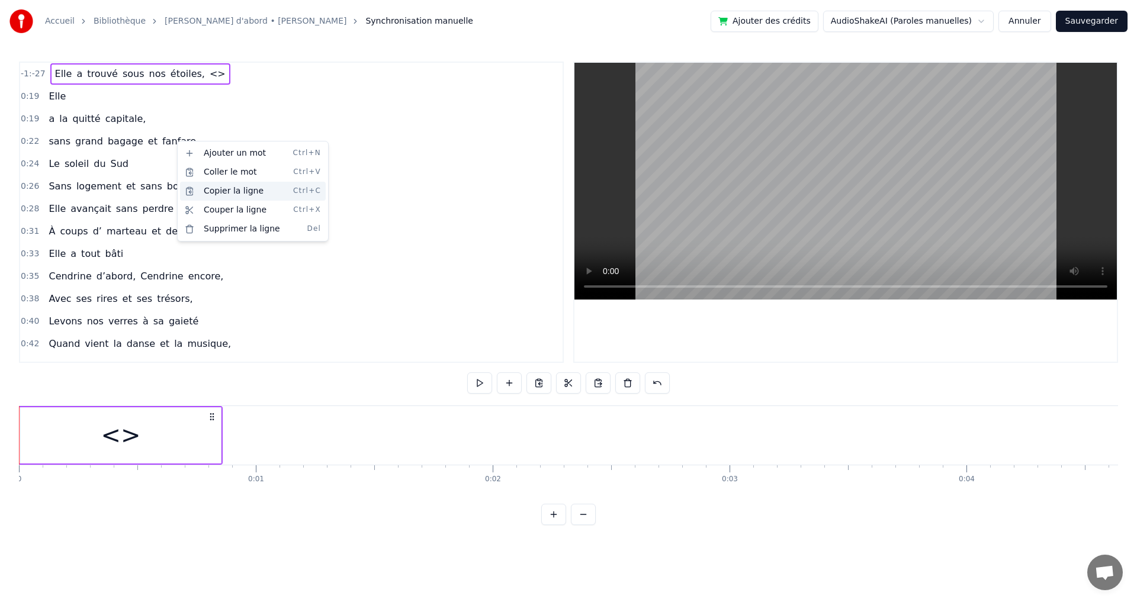
click at [220, 193] on div "Copier la ligne Ctrl+C" at bounding box center [253, 191] width 146 height 19
click at [31, 153] on div "0:24 Le soleil du Sud" at bounding box center [291, 164] width 543 height 23
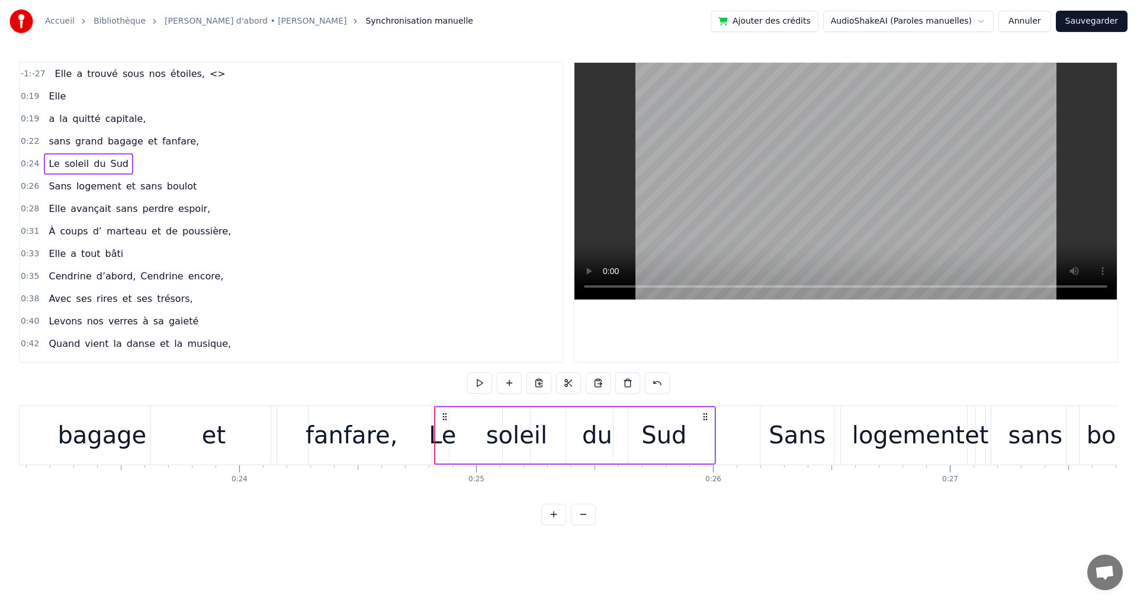
scroll to position [0, 5823]
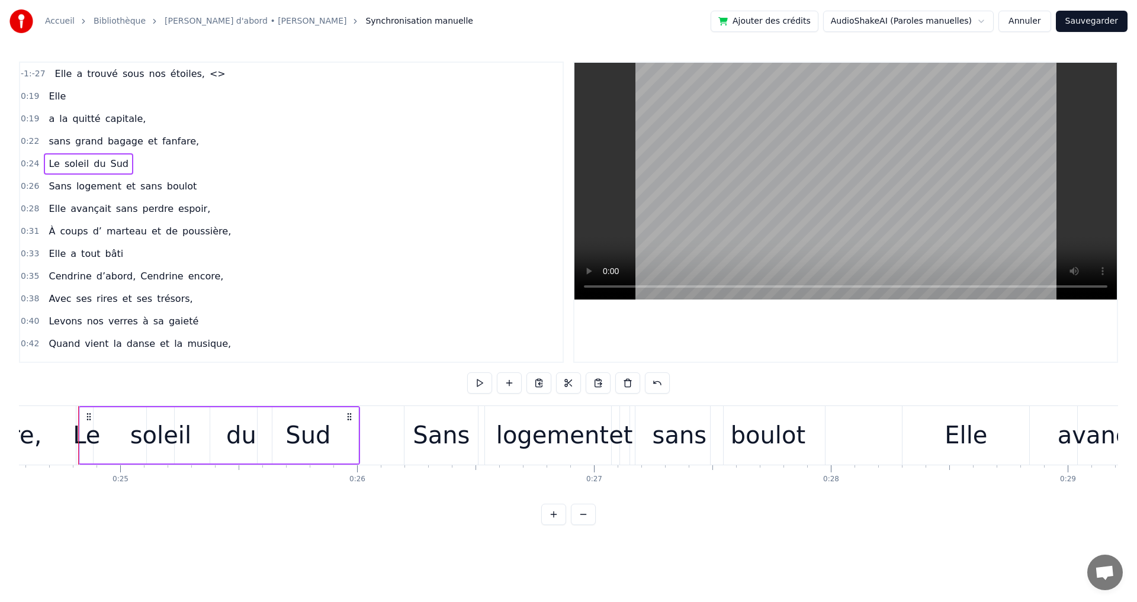
click at [50, 147] on span "sans" at bounding box center [59, 141] width 24 height 14
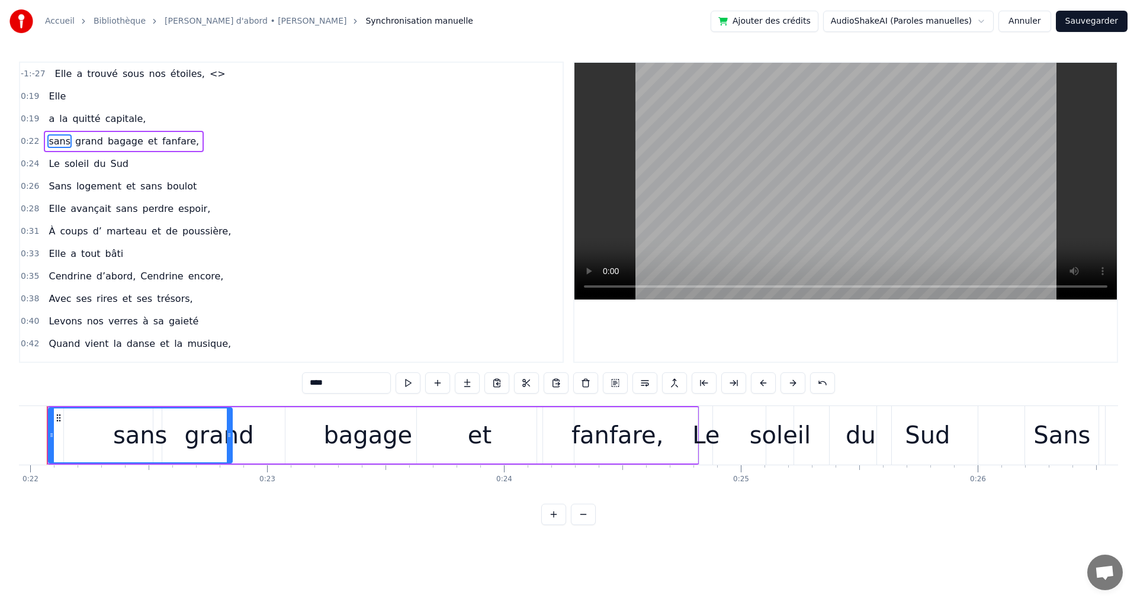
scroll to position [0, 5170]
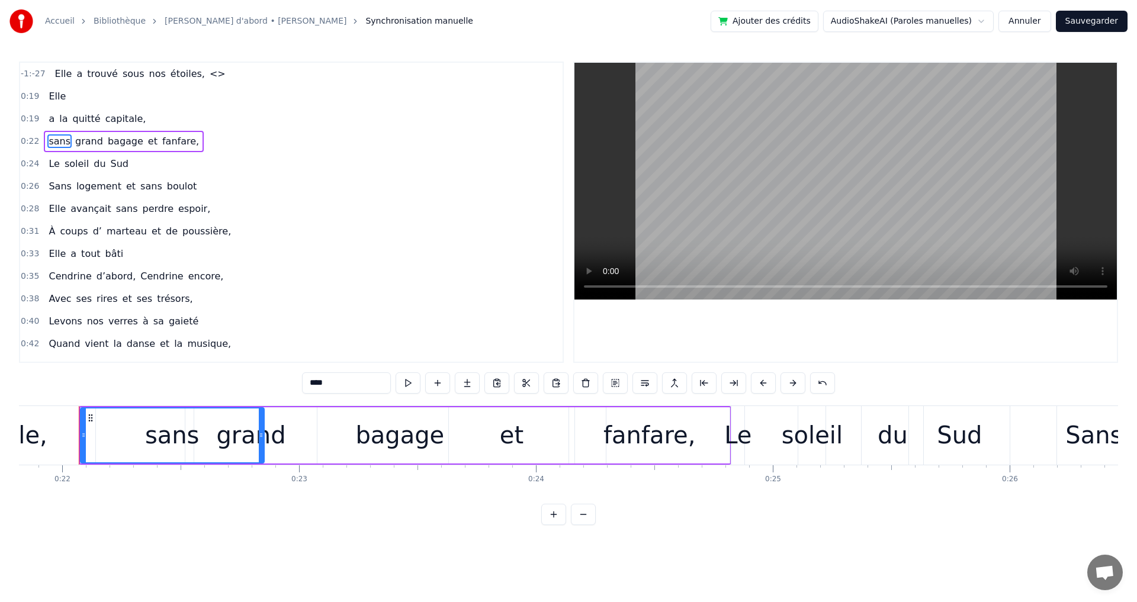
drag, startPoint x: 730, startPoint y: 414, endPoint x: 717, endPoint y: 417, distance: 13.4
click at [717, 417] on div "fanfare," at bounding box center [650, 436] width 162 height 56
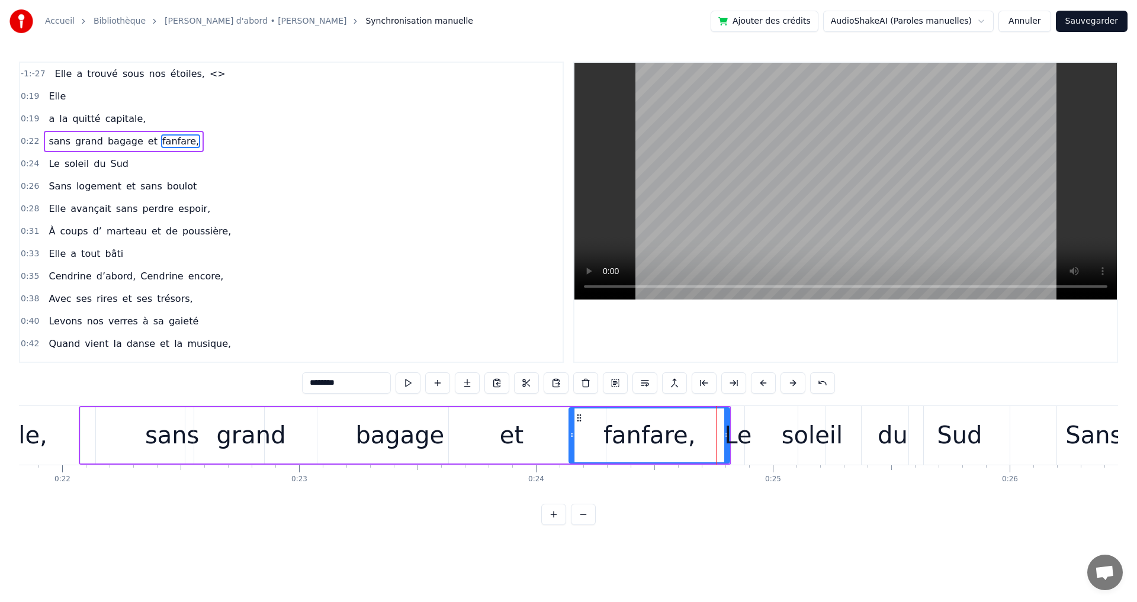
click at [148, 79] on span "nos" at bounding box center [157, 74] width 19 height 14
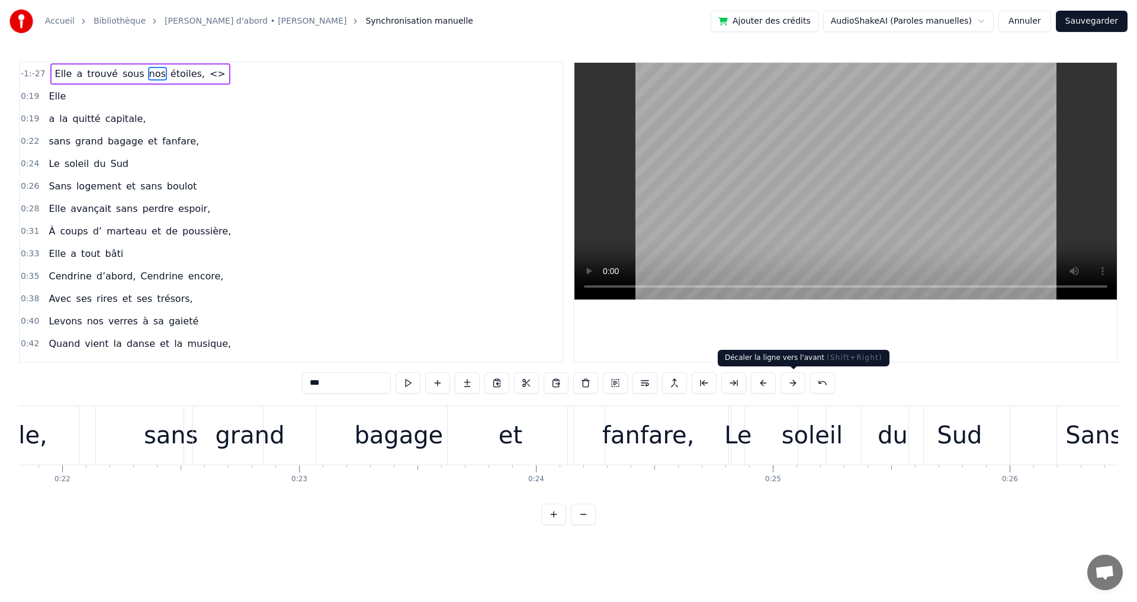
click at [801, 386] on button at bounding box center [793, 383] width 25 height 21
click at [209, 78] on span "<>" at bounding box center [218, 74] width 18 height 14
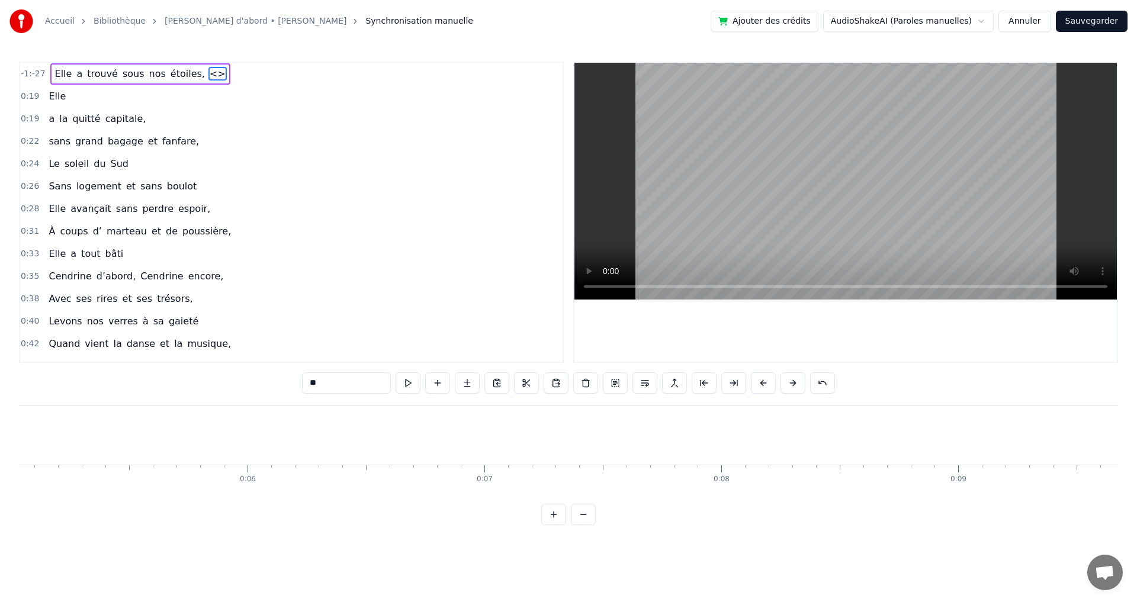
scroll to position [0, 0]
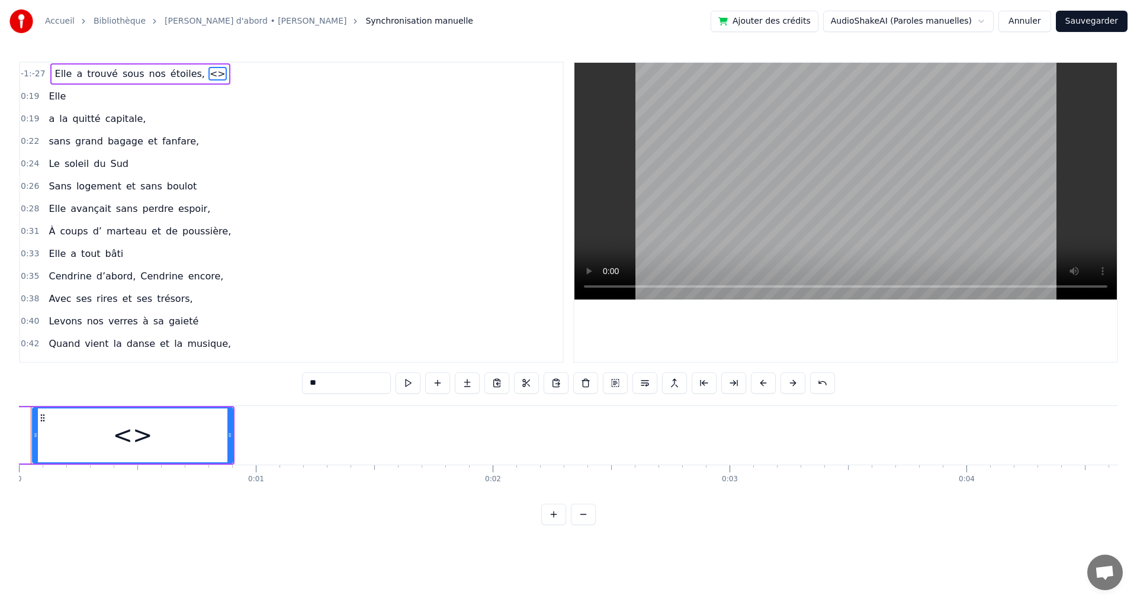
click at [136, 439] on div "<>" at bounding box center [133, 436] width 40 height 36
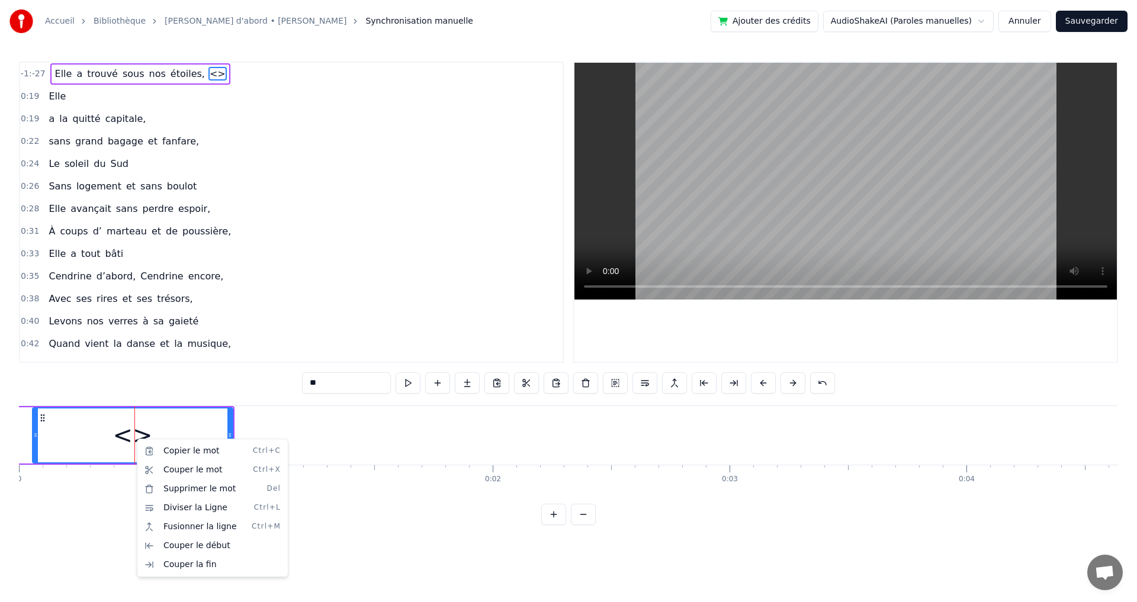
click at [271, 319] on html "Accueil Bibliothèque Les copains d'abord • Georges Brassens Synchronisation man…" at bounding box center [568, 272] width 1137 height 544
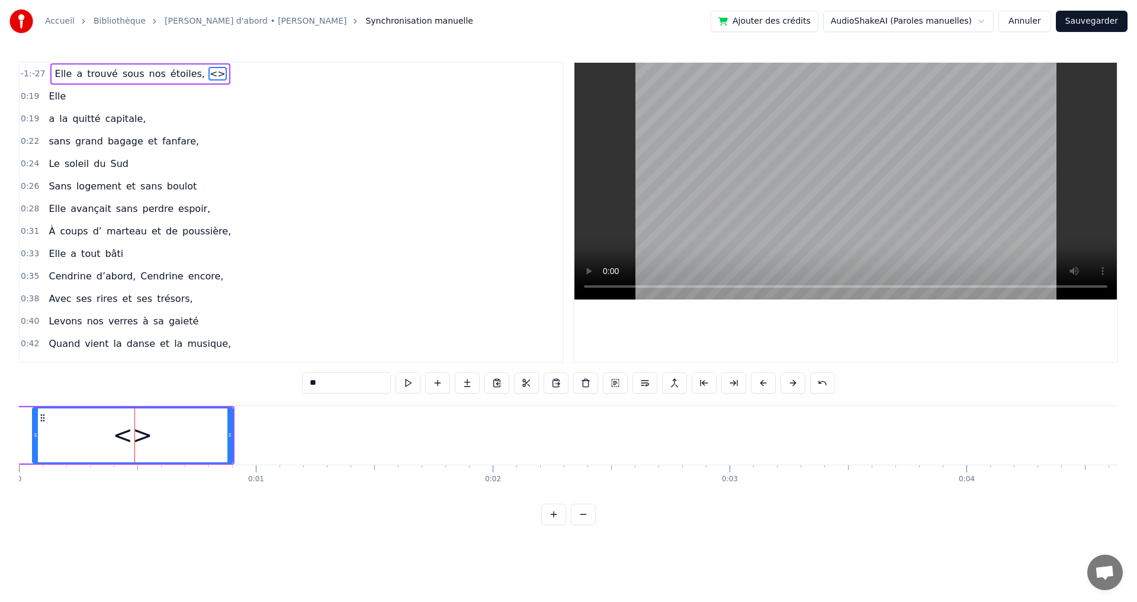
drag, startPoint x: 45, startPoint y: 75, endPoint x: 57, endPoint y: 81, distance: 14.0
click at [55, 97] on div "-1:-27 Elle a trouvé sous nos étoiles, <> 0:19 Elle 0:19 a la quitté capitale, …" at bounding box center [291, 213] width 545 height 302
click at [59, 77] on span "Elle" at bounding box center [64, 74] width 20 height 14
type input "****"
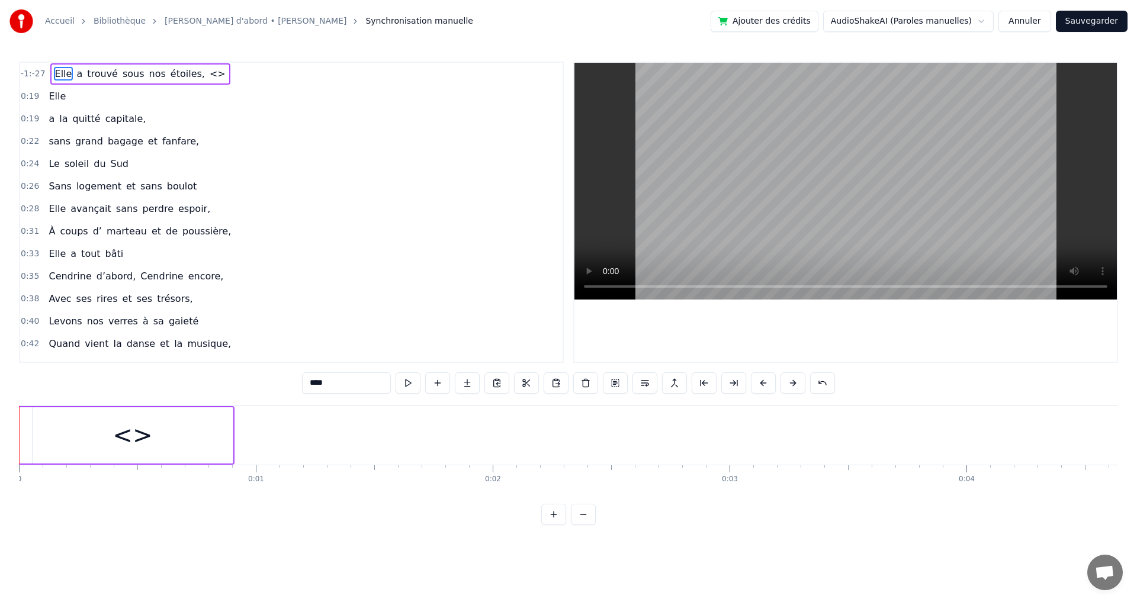
drag, startPoint x: 197, startPoint y: 77, endPoint x: 123, endPoint y: 155, distance: 107.3
click at [123, 155] on div "-1:-27 Elle a trouvé sous nos étoiles, <> 0:19 Elle 0:19 a la quitté capitale, …" at bounding box center [291, 213] width 545 height 302
click at [33, 150] on div "0:22 sans grand bagage et fanfare," at bounding box center [291, 141] width 543 height 23
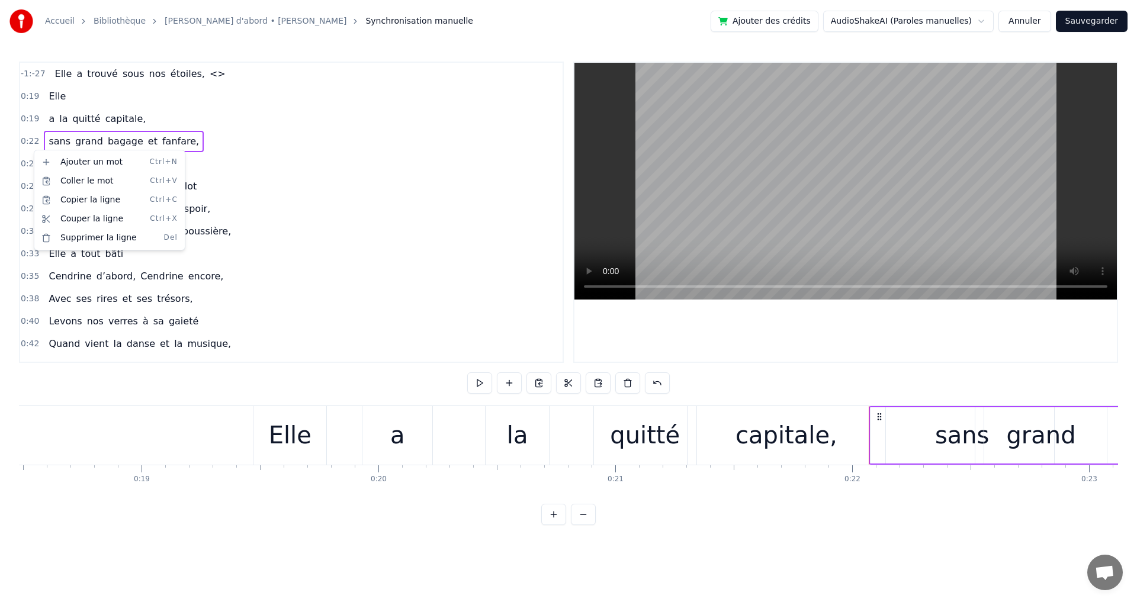
scroll to position [0, 5170]
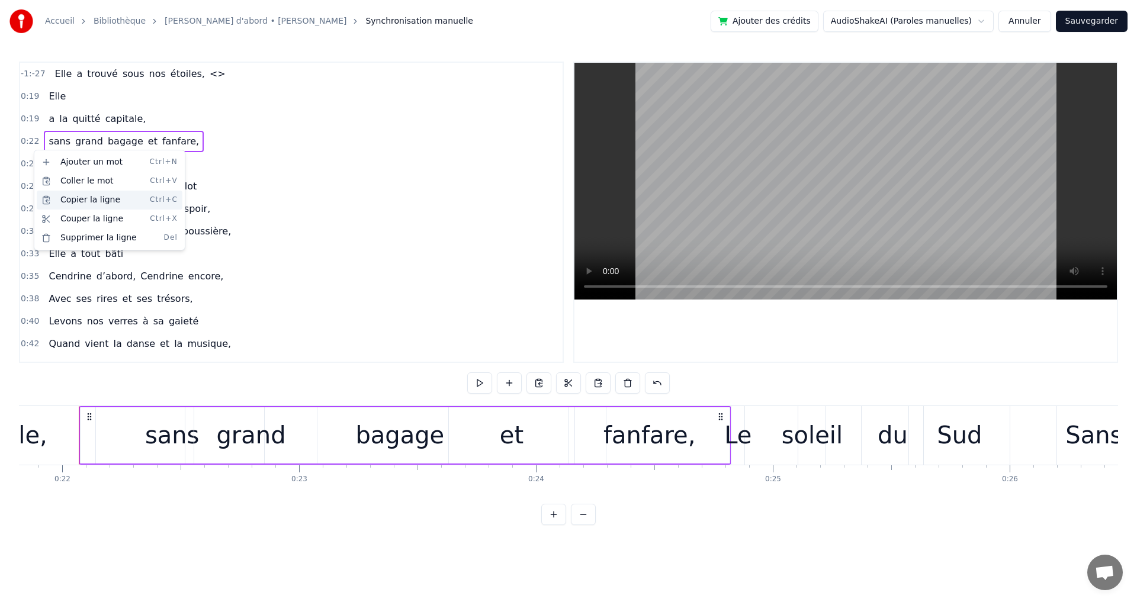
click at [87, 201] on div "Copier la ligne Ctrl+C" at bounding box center [110, 200] width 146 height 19
click at [209, 70] on span "<>" at bounding box center [218, 74] width 18 height 14
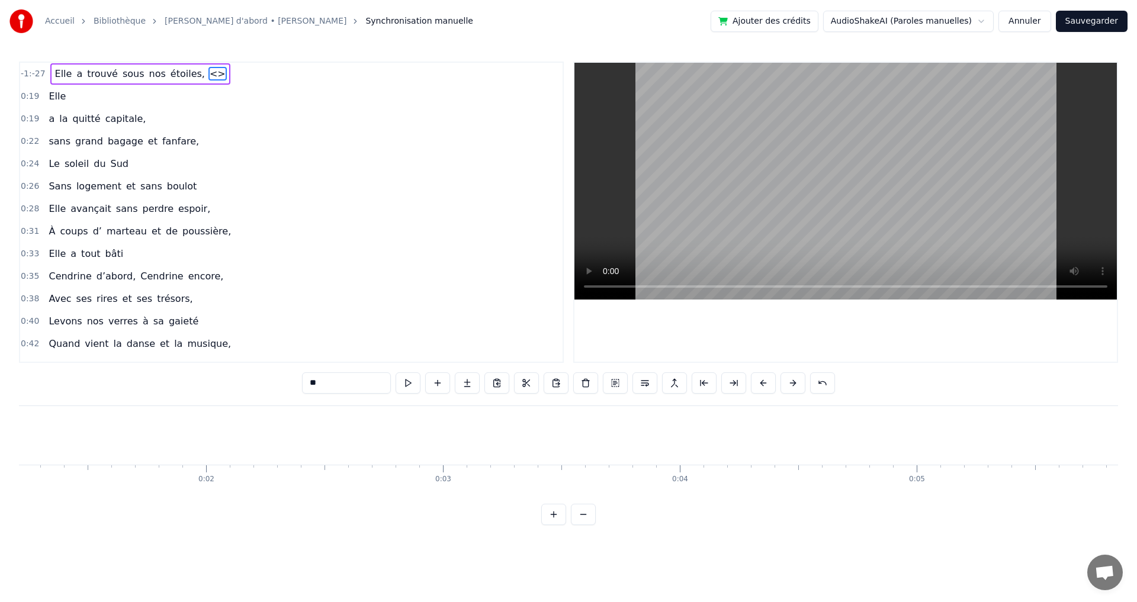
scroll to position [0, 0]
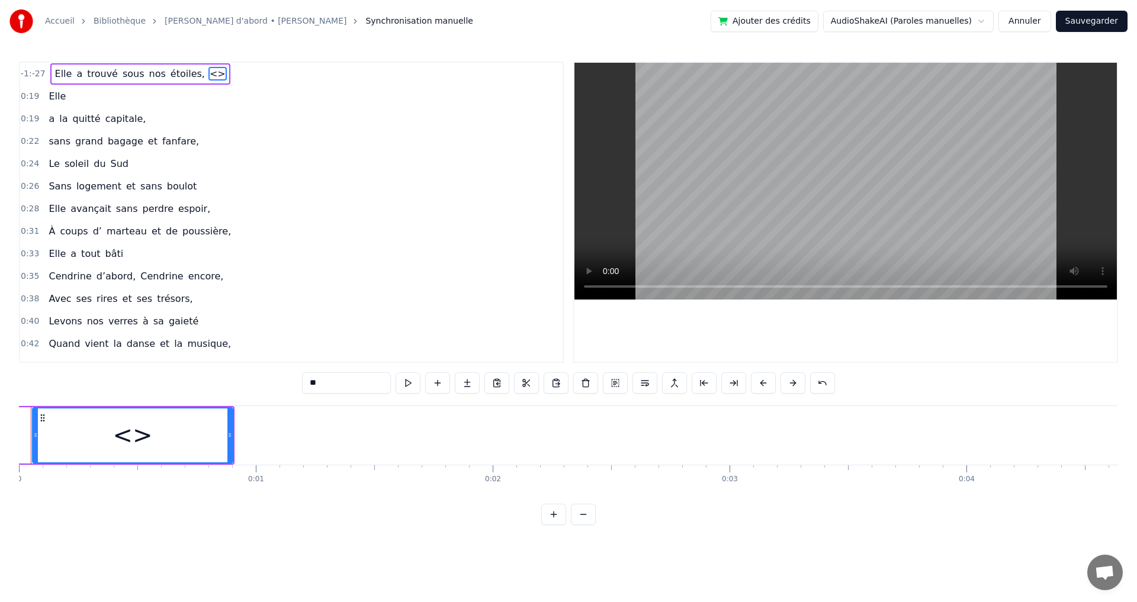
drag, startPoint x: 191, startPoint y: 70, endPoint x: 197, endPoint y: 108, distance: 37.8
click at [197, 108] on div "-1:-27 Elle a trouvé sous nos étoiles, <> 0:19 Elle 0:19 a la quitté capitale, …" at bounding box center [291, 213] width 545 height 302
click at [42, 420] on icon at bounding box center [42, 417] width 9 height 9
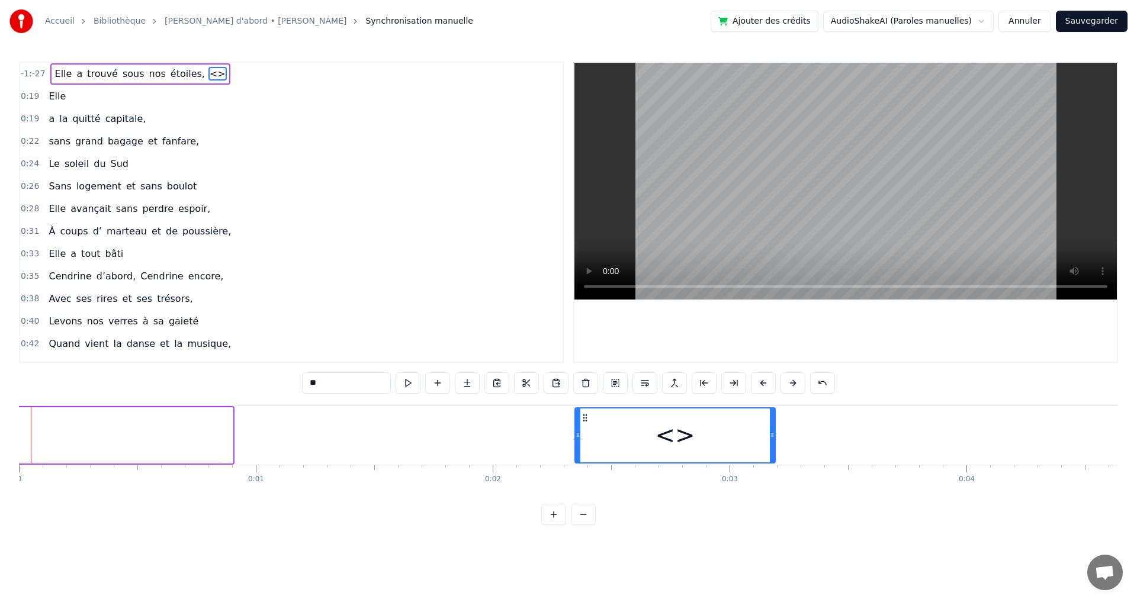
drag, startPoint x: 42, startPoint y: 420, endPoint x: 588, endPoint y: 459, distance: 547.6
click at [585, 474] on div "Elle a trouvé sous nos étoiles, <> Elle a la quitté capitale, sans grand bagage…" at bounding box center [568, 450] width 1099 height 89
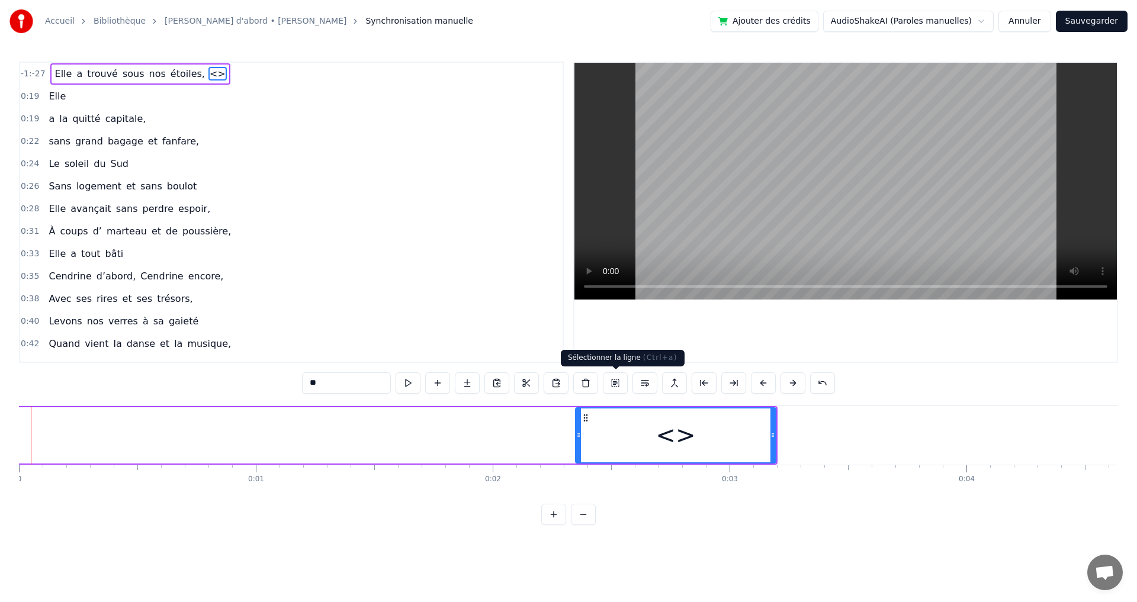
click at [618, 384] on button at bounding box center [615, 383] width 25 height 21
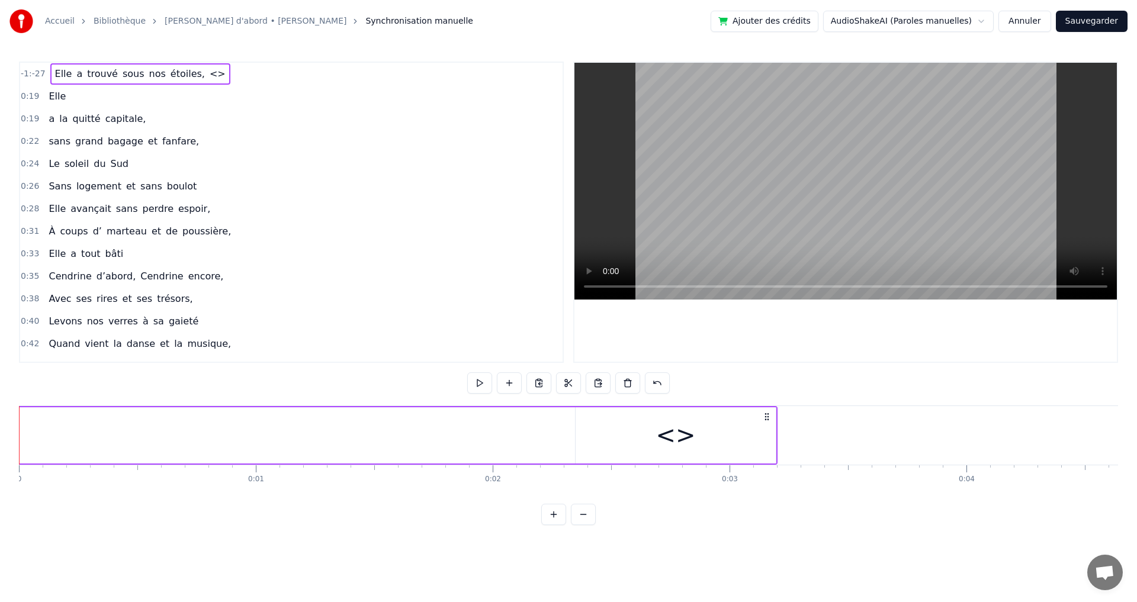
click at [148, 72] on span "nos" at bounding box center [157, 74] width 19 height 14
click at [59, 75] on span "Elle" at bounding box center [64, 74] width 20 height 14
type input "****"
click at [1101, 24] on button "Sauvegarder" at bounding box center [1092, 21] width 72 height 21
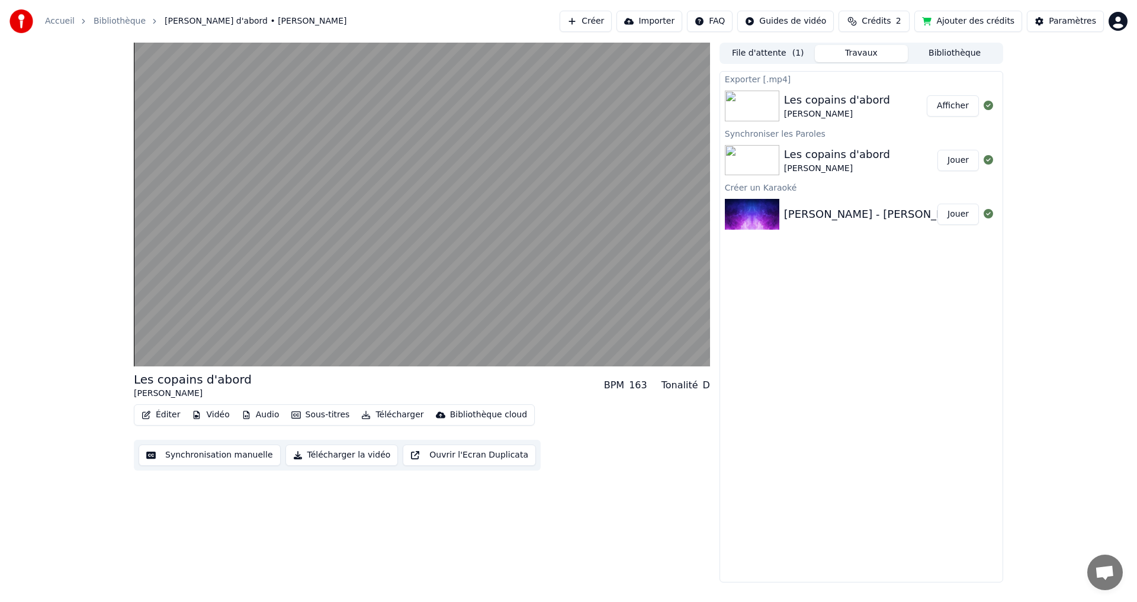
click at [241, 453] on button "Synchronisation manuelle" at bounding box center [210, 455] width 142 height 21
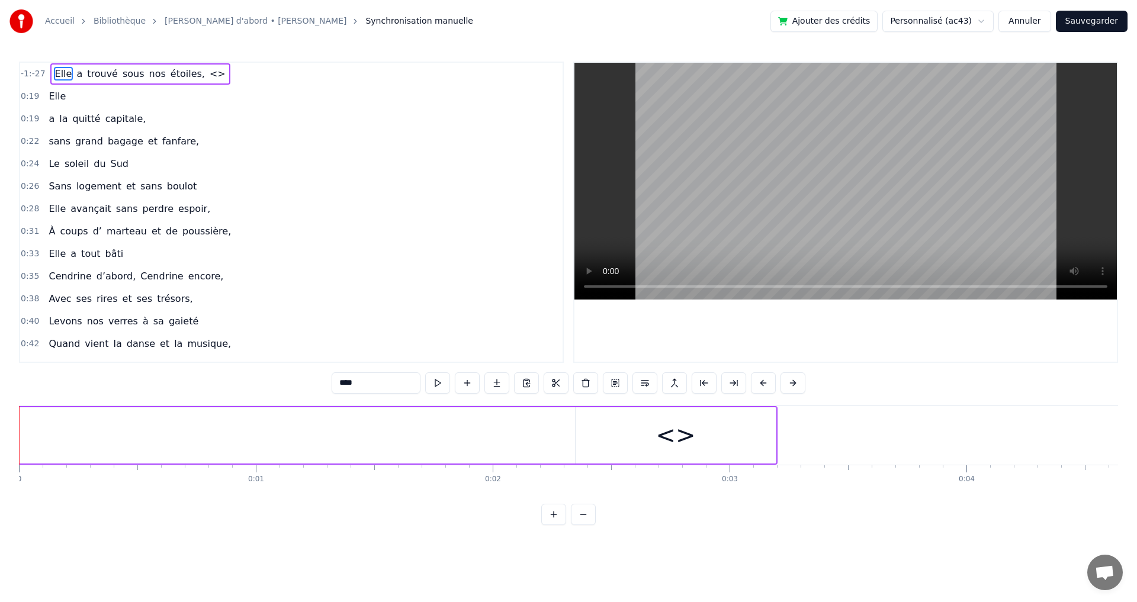
click at [690, 441] on div "<>" at bounding box center [676, 436] width 40 height 36
type input "**"
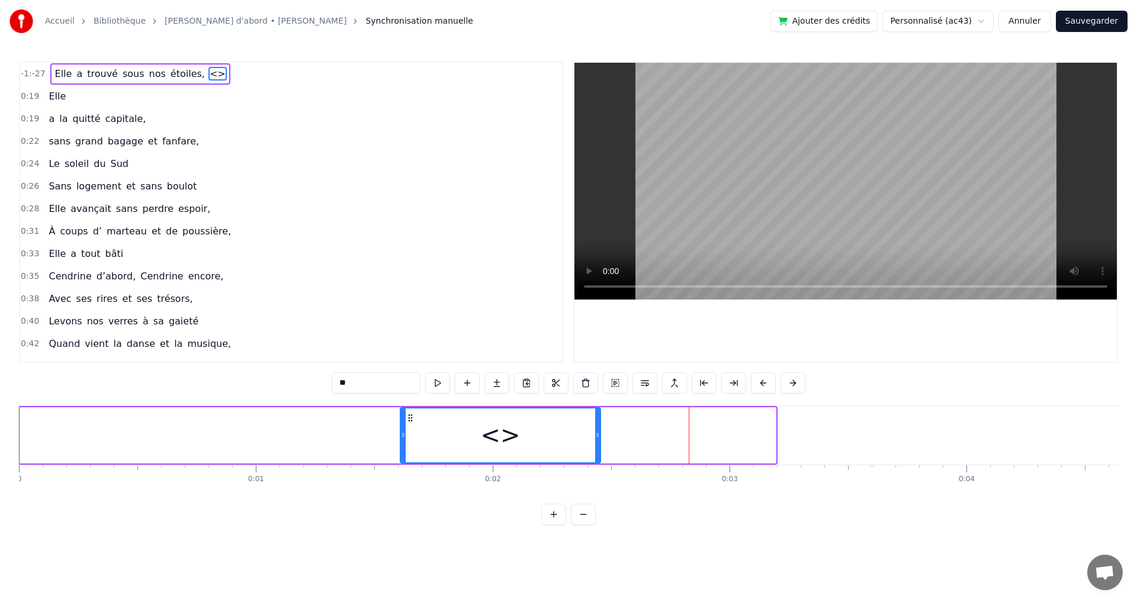
drag, startPoint x: 586, startPoint y: 419, endPoint x: 408, endPoint y: 427, distance: 178.5
click at [409, 429] on div "<>" at bounding box center [500, 436] width 199 height 54
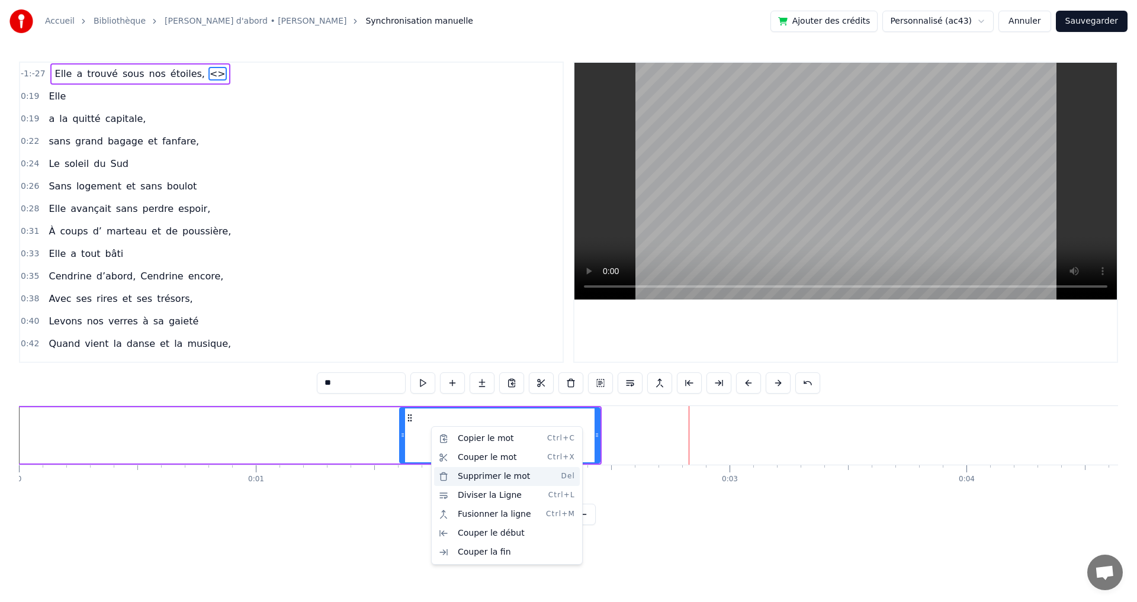
click at [506, 479] on div "Supprimer le mot Del" at bounding box center [507, 476] width 146 height 19
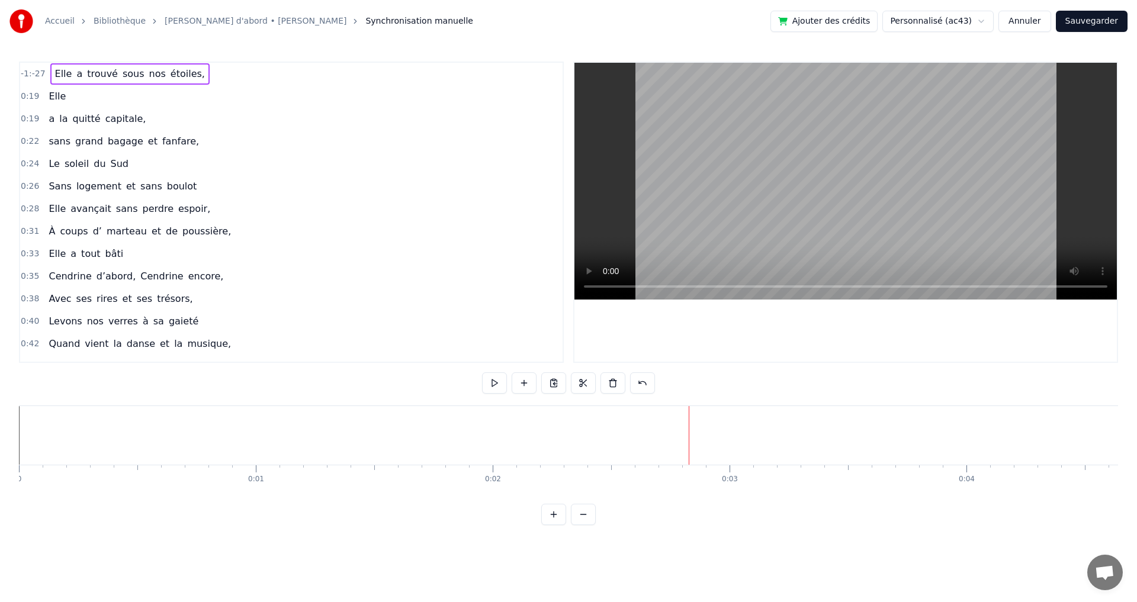
click at [322, 91] on div "0:19 Elle" at bounding box center [291, 96] width 543 height 23
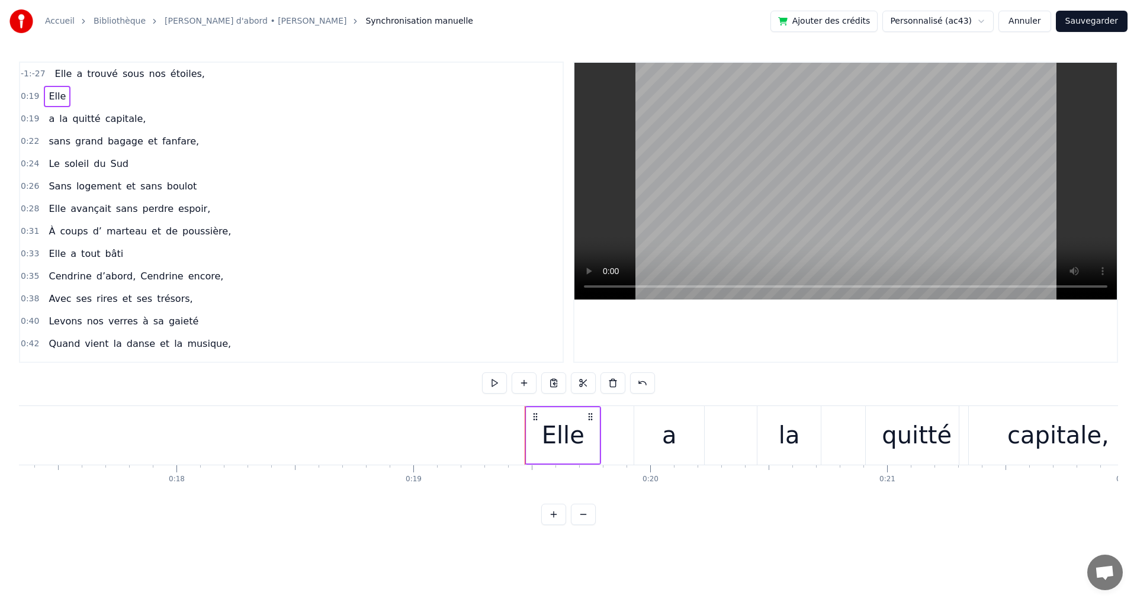
scroll to position [0, 4554]
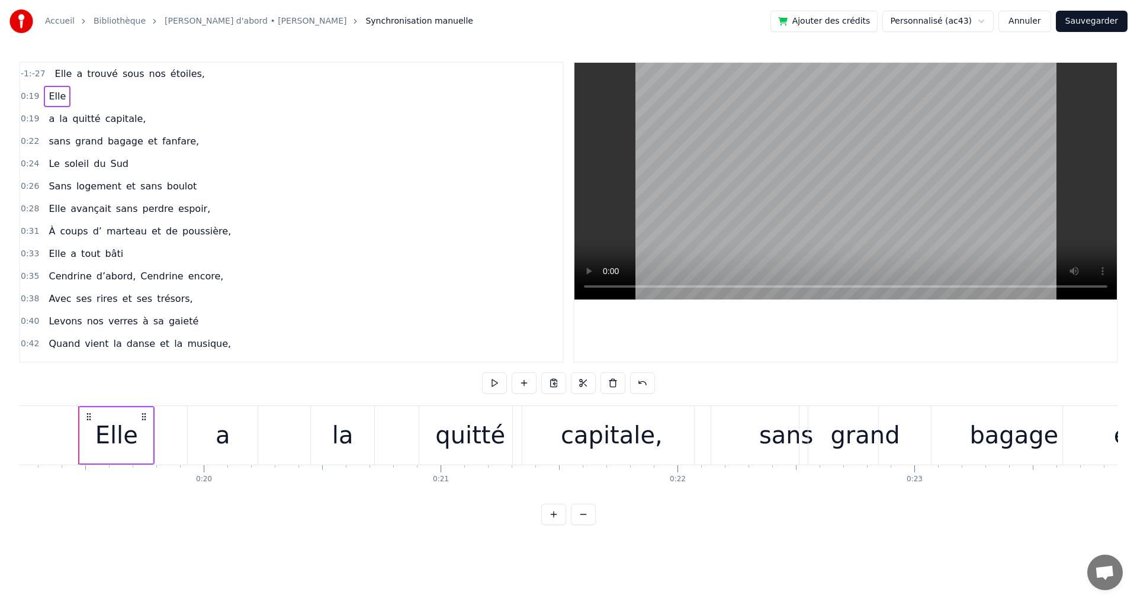
click at [86, 76] on span "trouvé" at bounding box center [102, 74] width 33 height 14
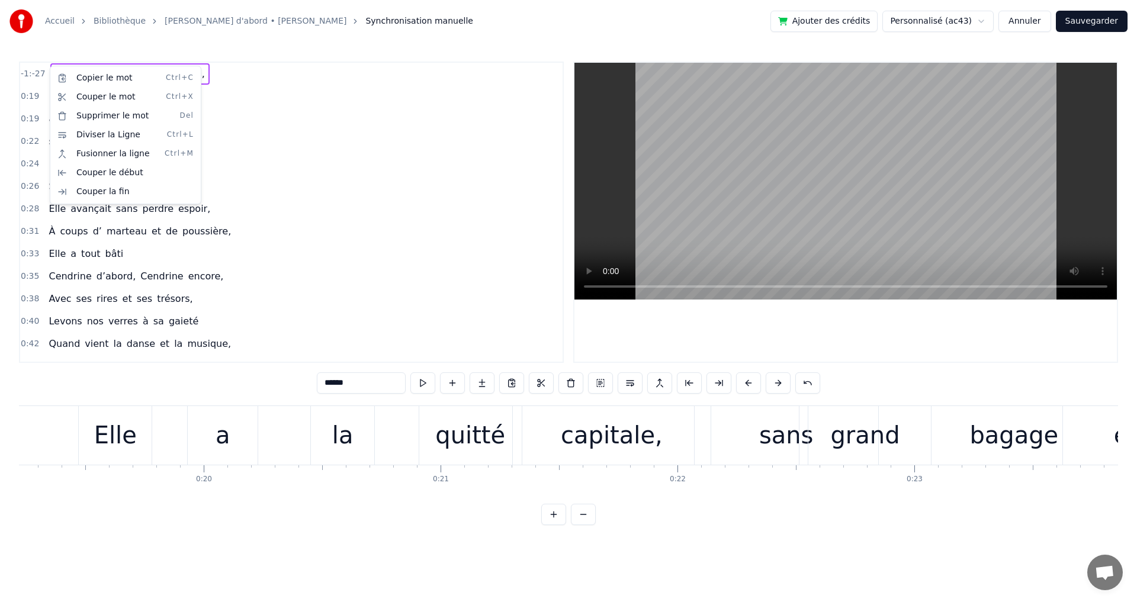
click at [290, 99] on html "Accueil Bibliothèque Les copains d'abord • Georges Brassens Synchronisation man…" at bounding box center [568, 272] width 1137 height 544
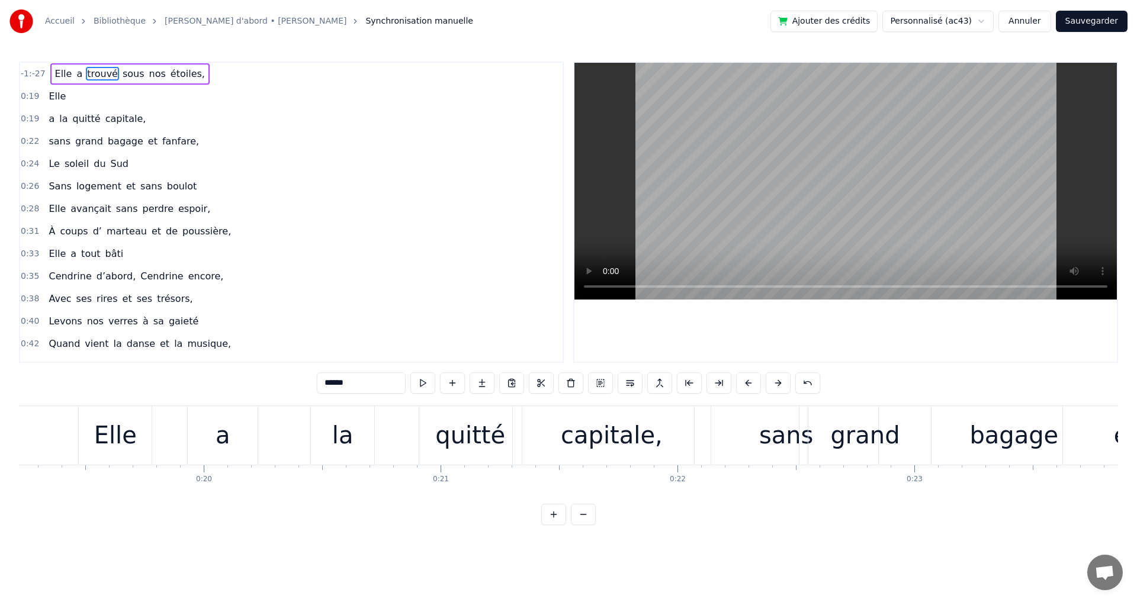
click at [169, 75] on span "étoiles," at bounding box center [187, 74] width 37 height 14
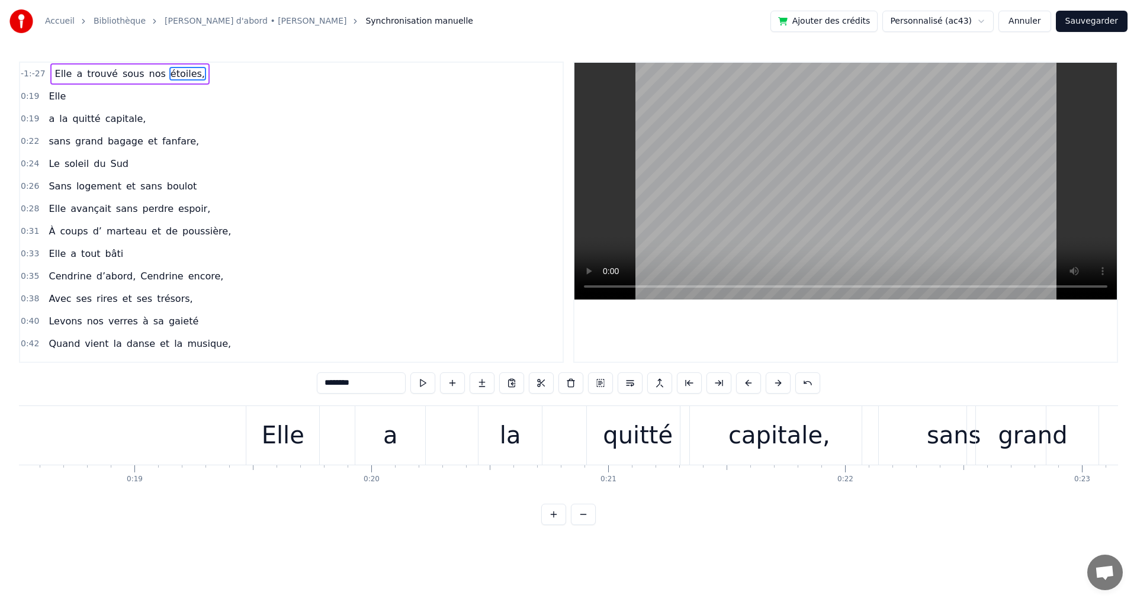
scroll to position [0, 0]
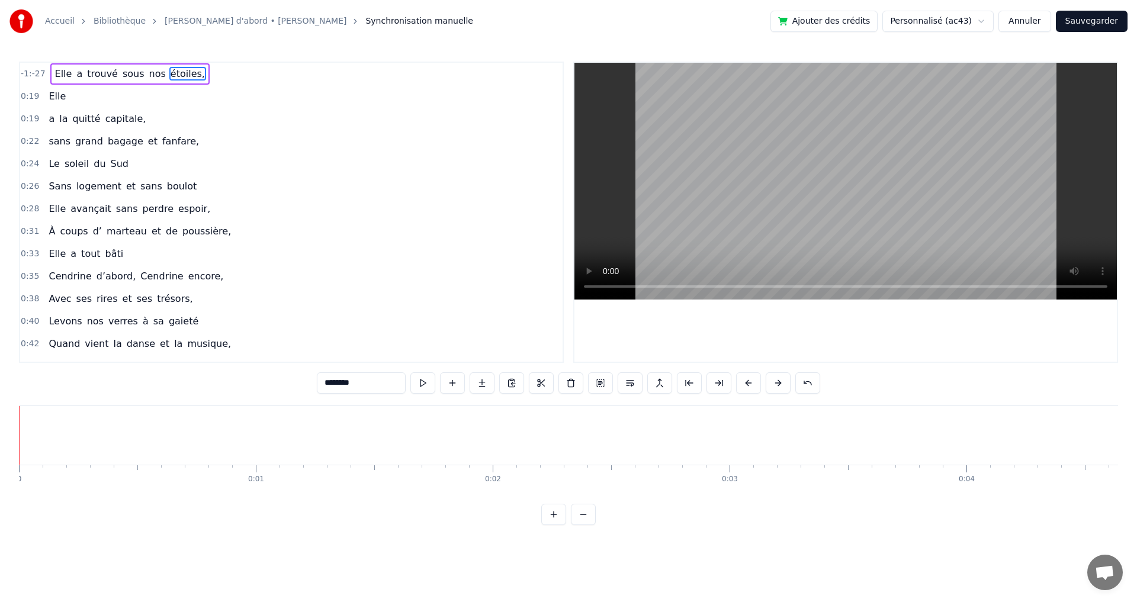
click at [61, 73] on span "Elle" at bounding box center [64, 74] width 20 height 14
click at [768, 382] on button at bounding box center [778, 383] width 25 height 21
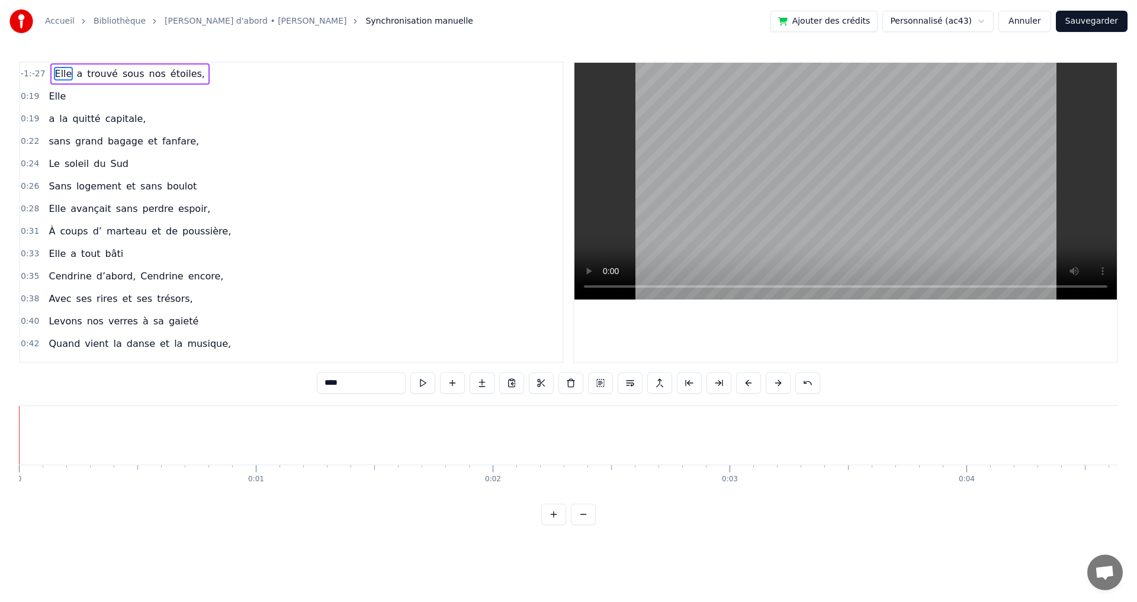
click at [768, 382] on button at bounding box center [778, 383] width 25 height 21
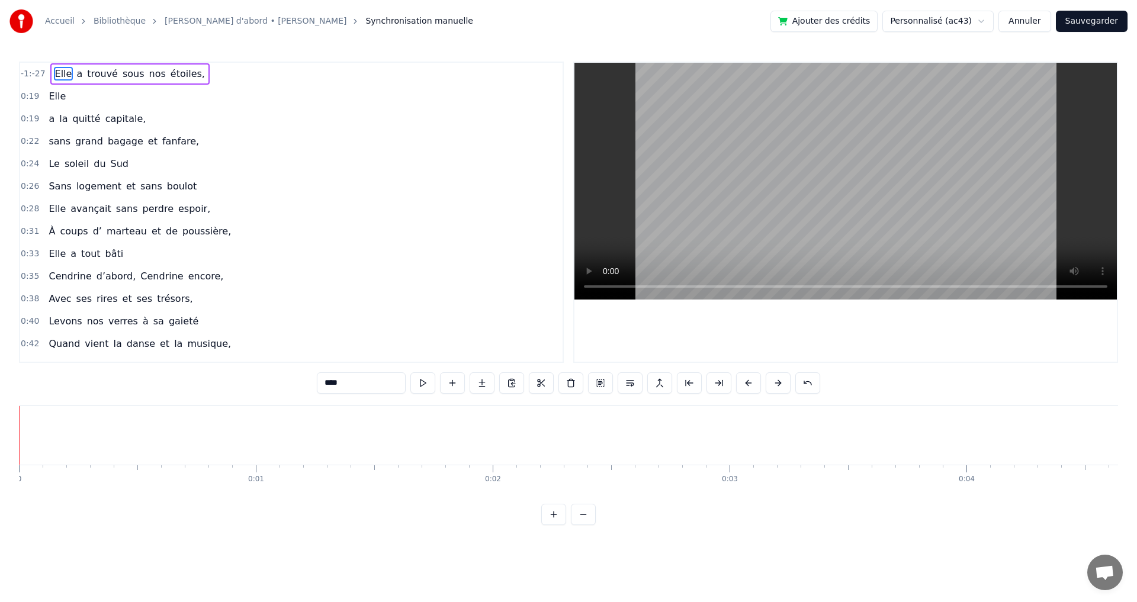
click at [768, 382] on button at bounding box center [778, 383] width 25 height 21
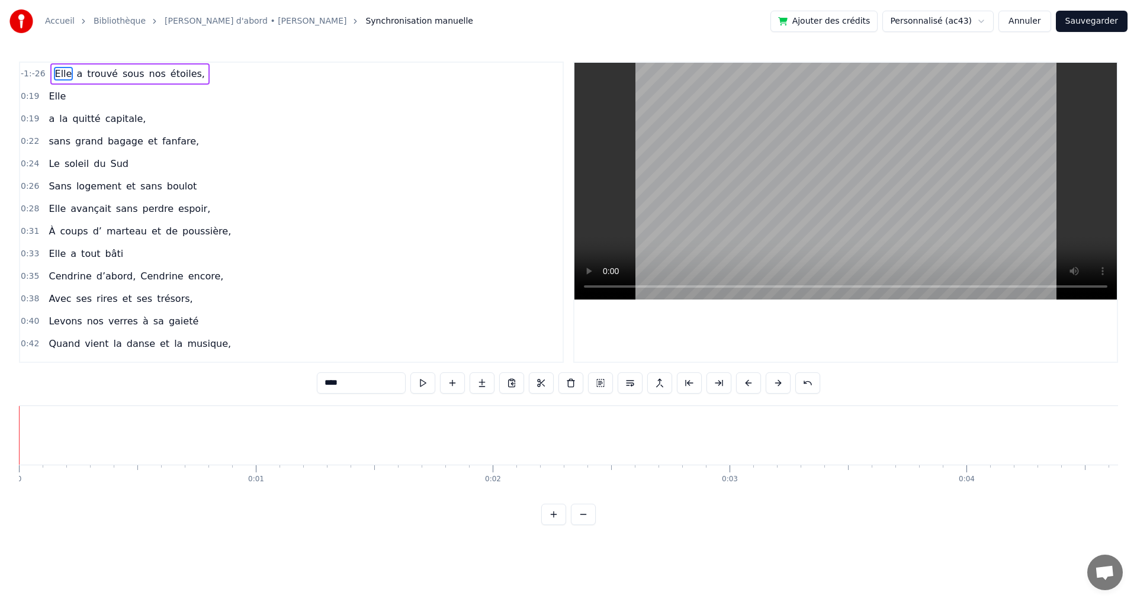
click at [768, 382] on button at bounding box center [778, 383] width 25 height 21
click at [812, 384] on button at bounding box center [808, 383] width 25 height 21
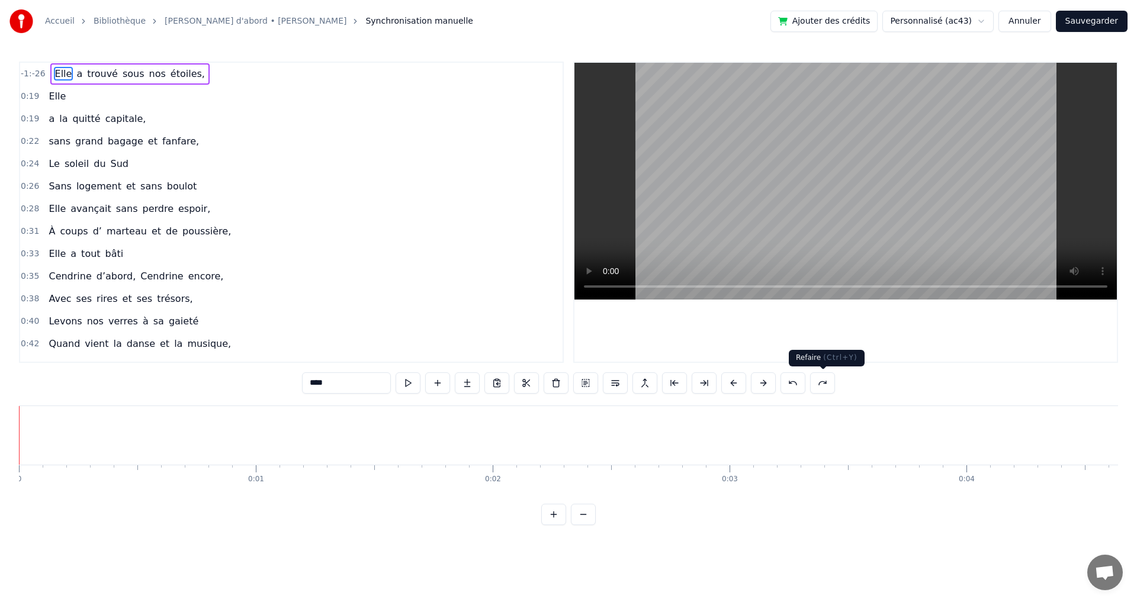
click at [814, 382] on button at bounding box center [822, 383] width 25 height 21
click at [148, 75] on span "nos" at bounding box center [157, 74] width 19 height 14
type input "***"
click at [78, 64] on div "Elle a trouvé sous nos étoiles," at bounding box center [129, 73] width 159 height 21
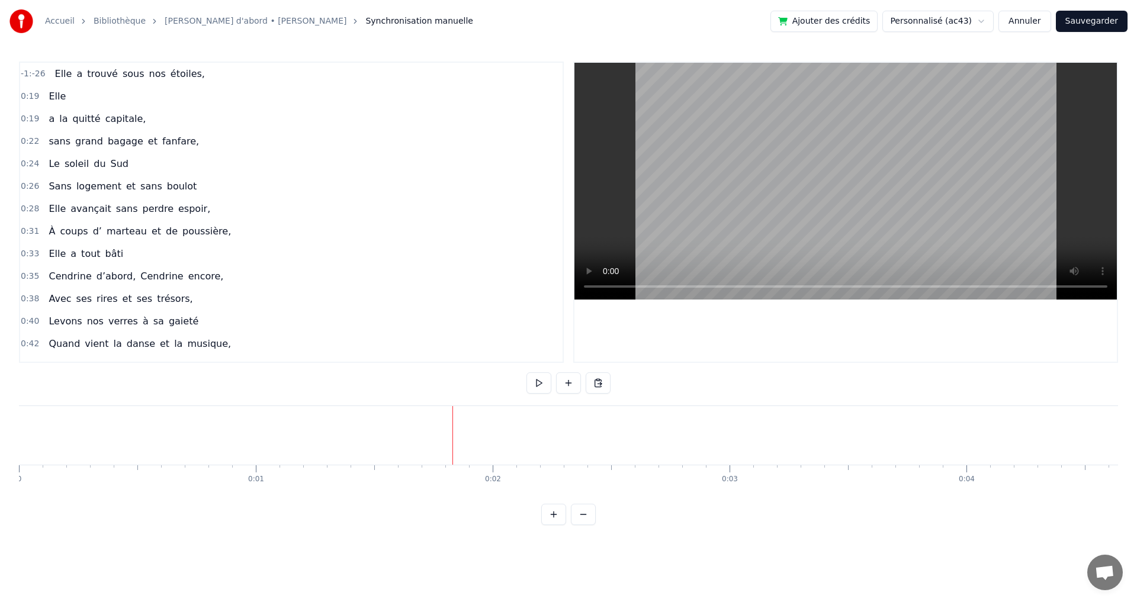
click at [170, 20] on link "[PERSON_NAME] d'abord • [PERSON_NAME]" at bounding box center [256, 21] width 182 height 12
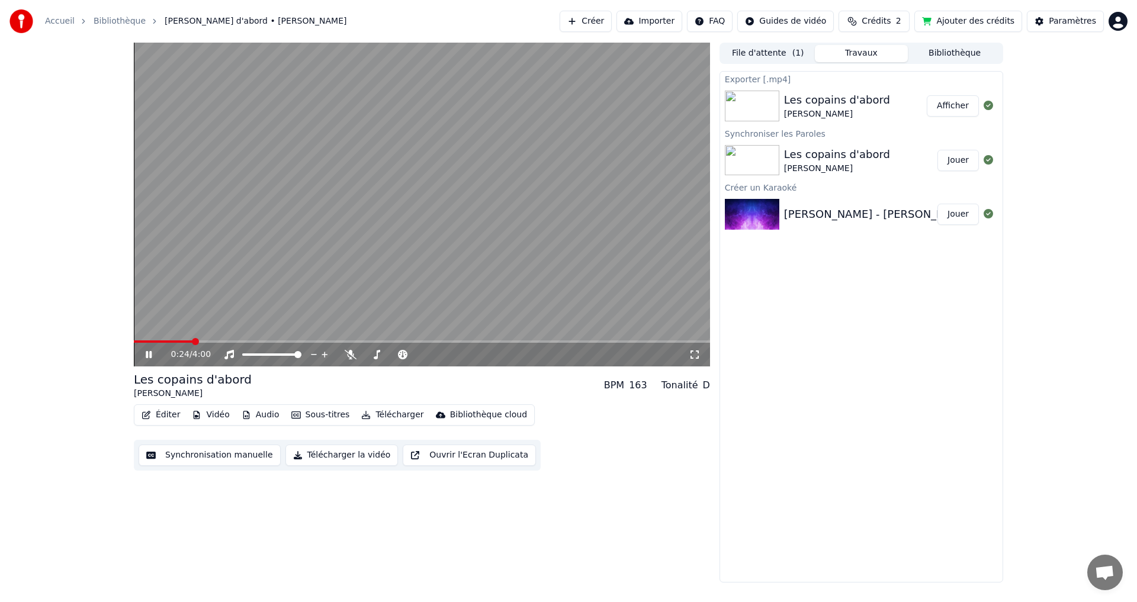
click at [173, 413] on button "Éditer" at bounding box center [161, 415] width 48 height 17
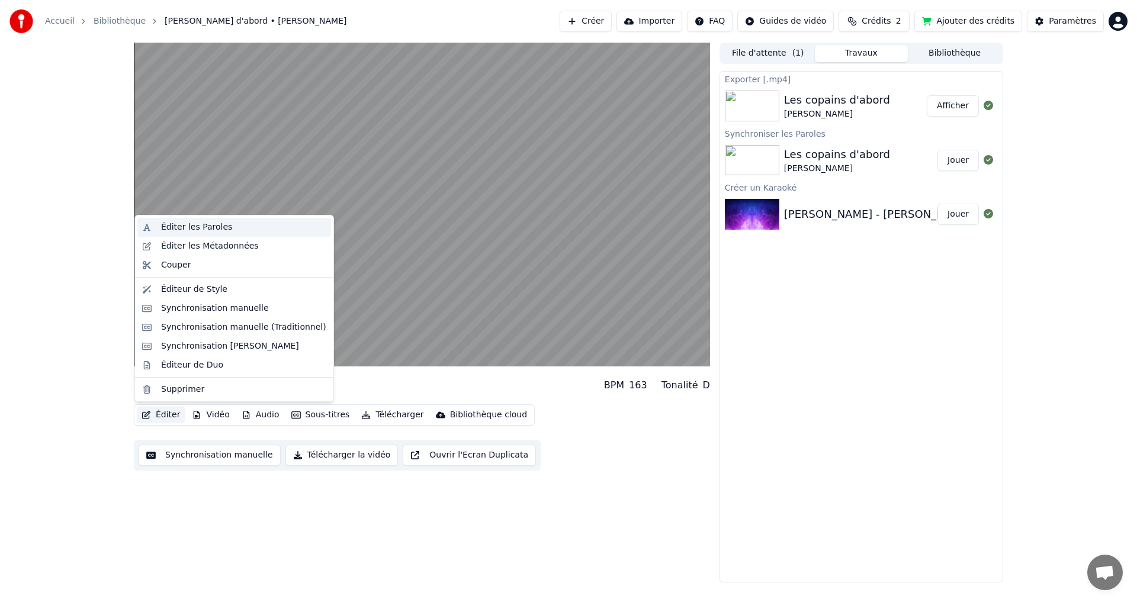
click at [198, 226] on div "Éditer les Paroles" at bounding box center [196, 228] width 71 height 12
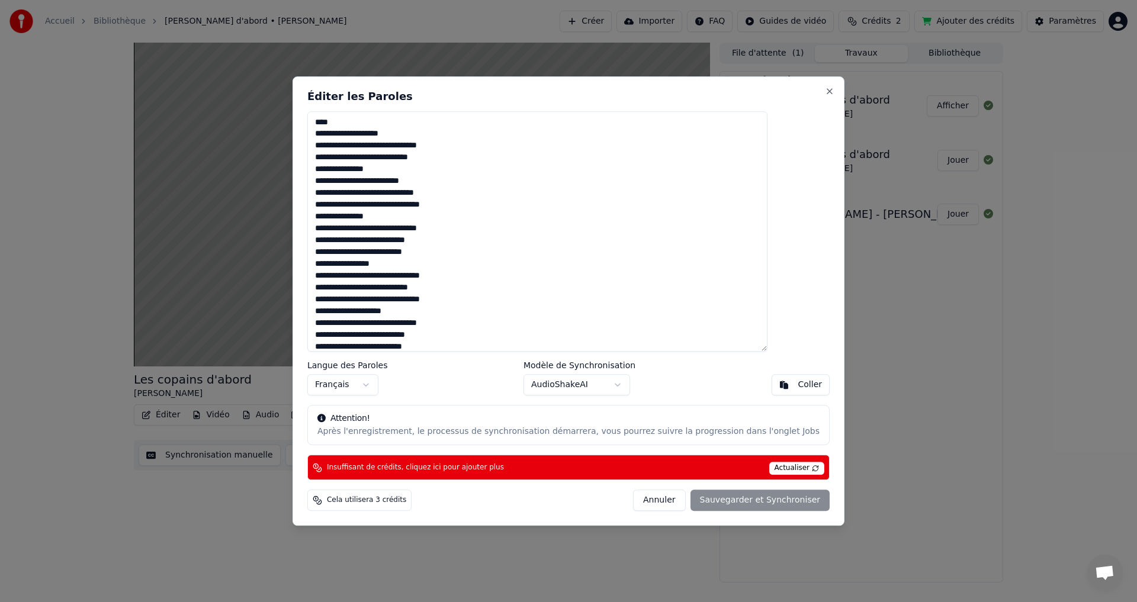
click at [770, 467] on span "Actualiser" at bounding box center [798, 468] width 56 height 13
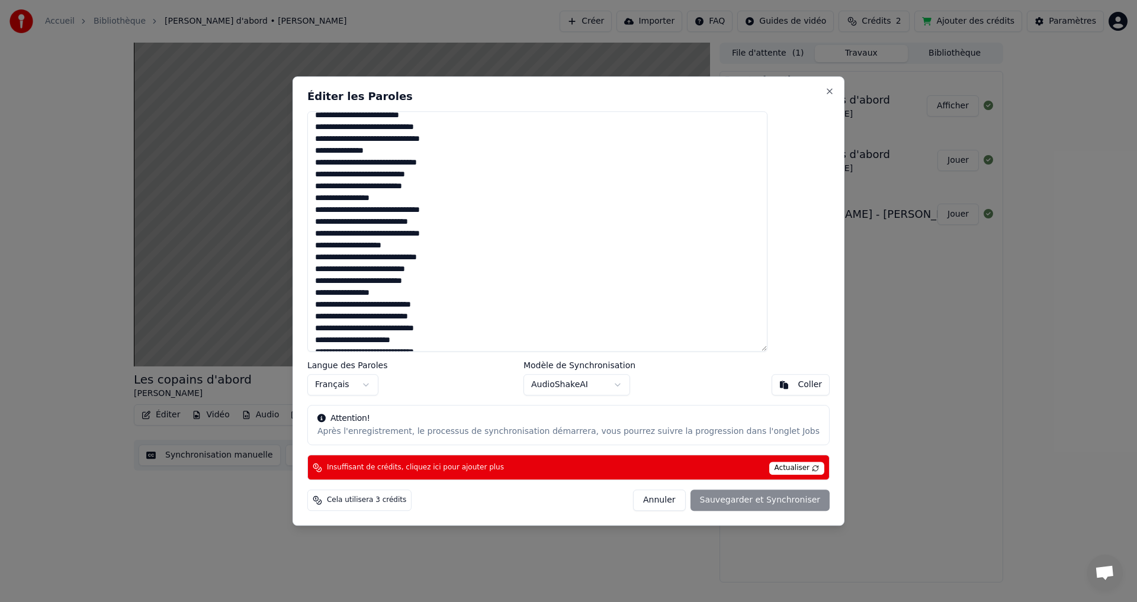
scroll to position [160, 0]
drag, startPoint x: 359, startPoint y: 130, endPoint x: 490, endPoint y: 358, distance: 263.3
click at [490, 358] on div "**********" at bounding box center [569, 301] width 552 height 450
click at [799, 383] on div "Coller" at bounding box center [811, 385] width 24 height 12
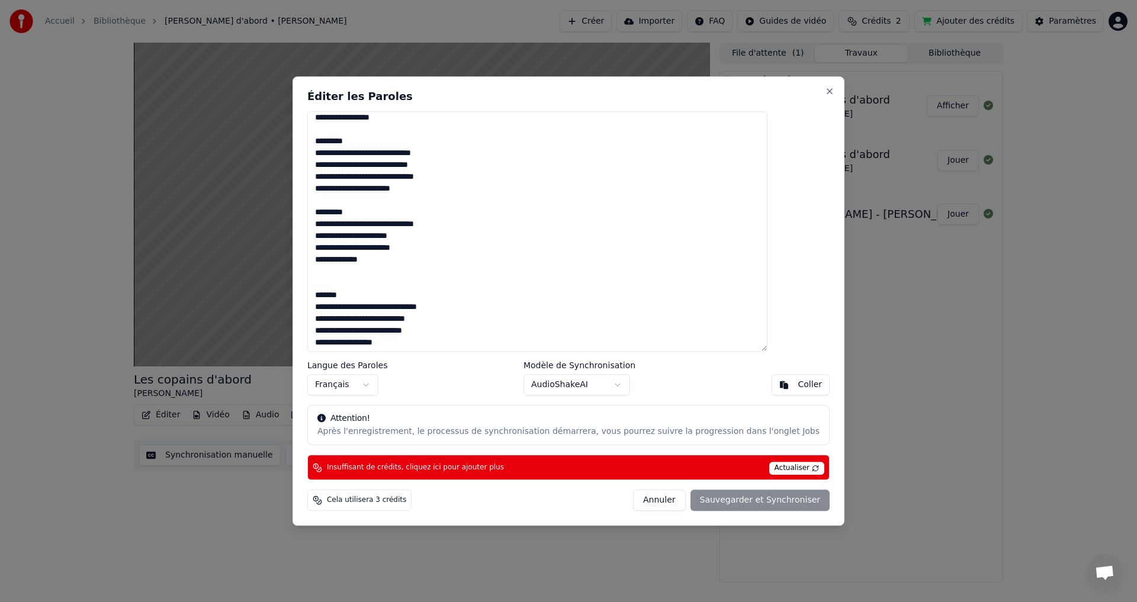
scroll to position [444, 0]
click at [770, 468] on span "Actualiser" at bounding box center [798, 468] width 56 height 13
click at [738, 502] on div "Annuler Sauvegarder et Synchroniser" at bounding box center [731, 500] width 197 height 21
click at [825, 92] on button "Close" at bounding box center [829, 90] width 9 height 9
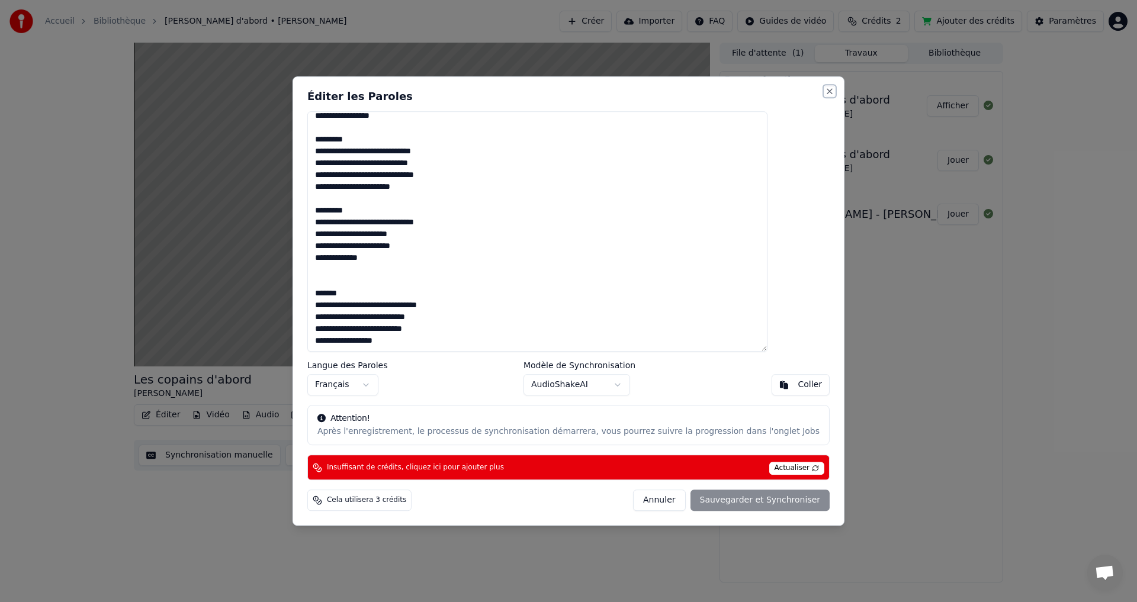
type textarea "**********"
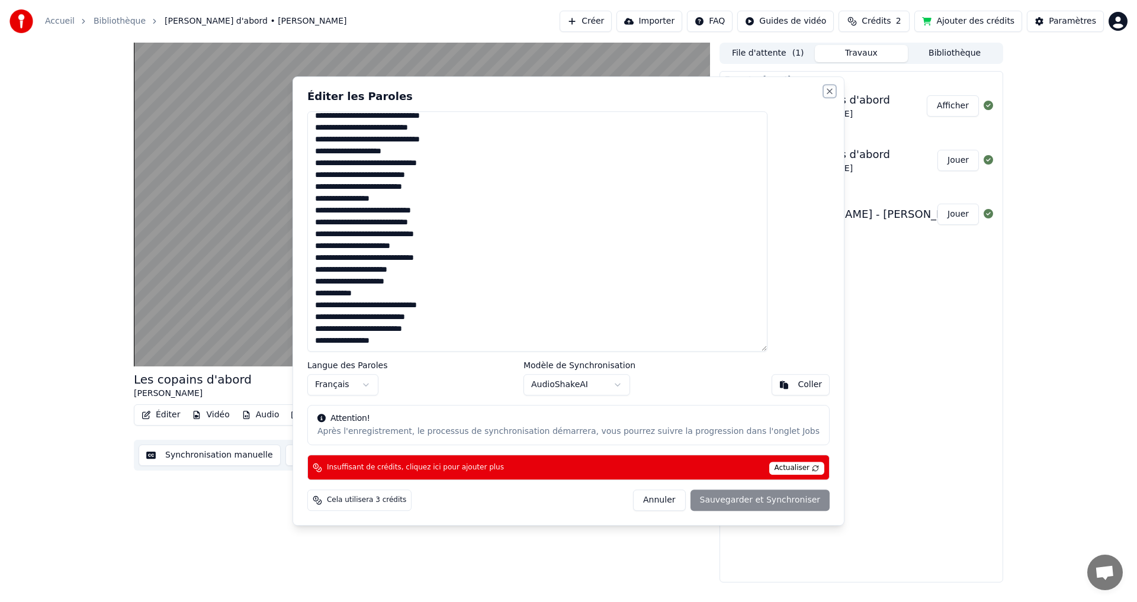
scroll to position [160, 0]
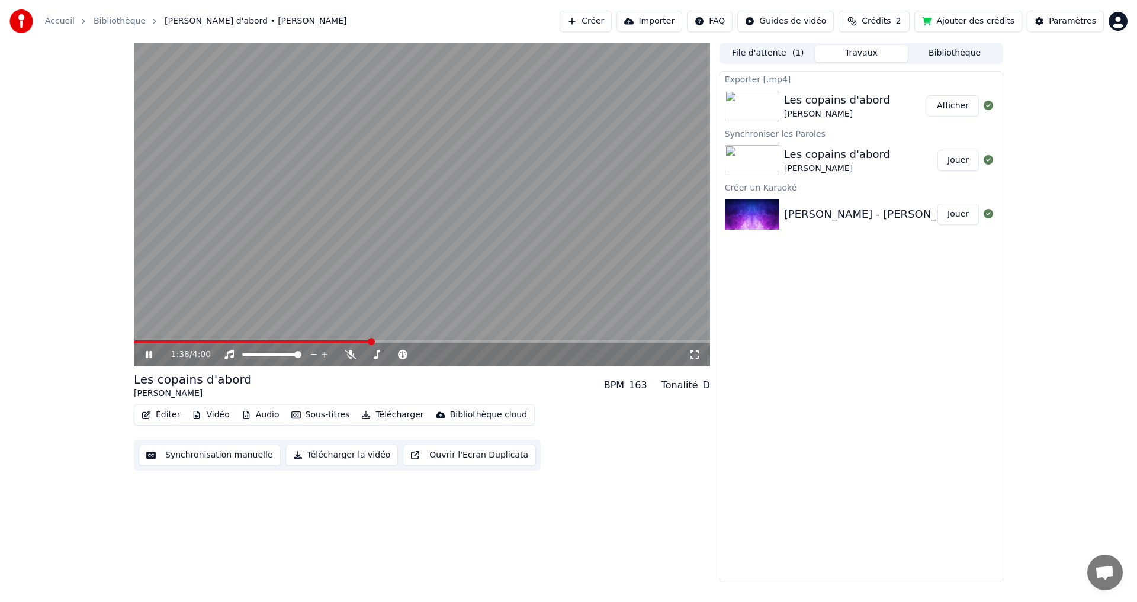
click at [820, 284] on div "Exporter [.mp4] Les copains d'abord Georges Brassens Afficher Synchroniser les …" at bounding box center [862, 327] width 284 height 512
click at [970, 214] on button "Jouer" at bounding box center [958, 214] width 41 height 21
click at [241, 341] on span at bounding box center [422, 342] width 576 height 2
